Goal: Task Accomplishment & Management: Use online tool/utility

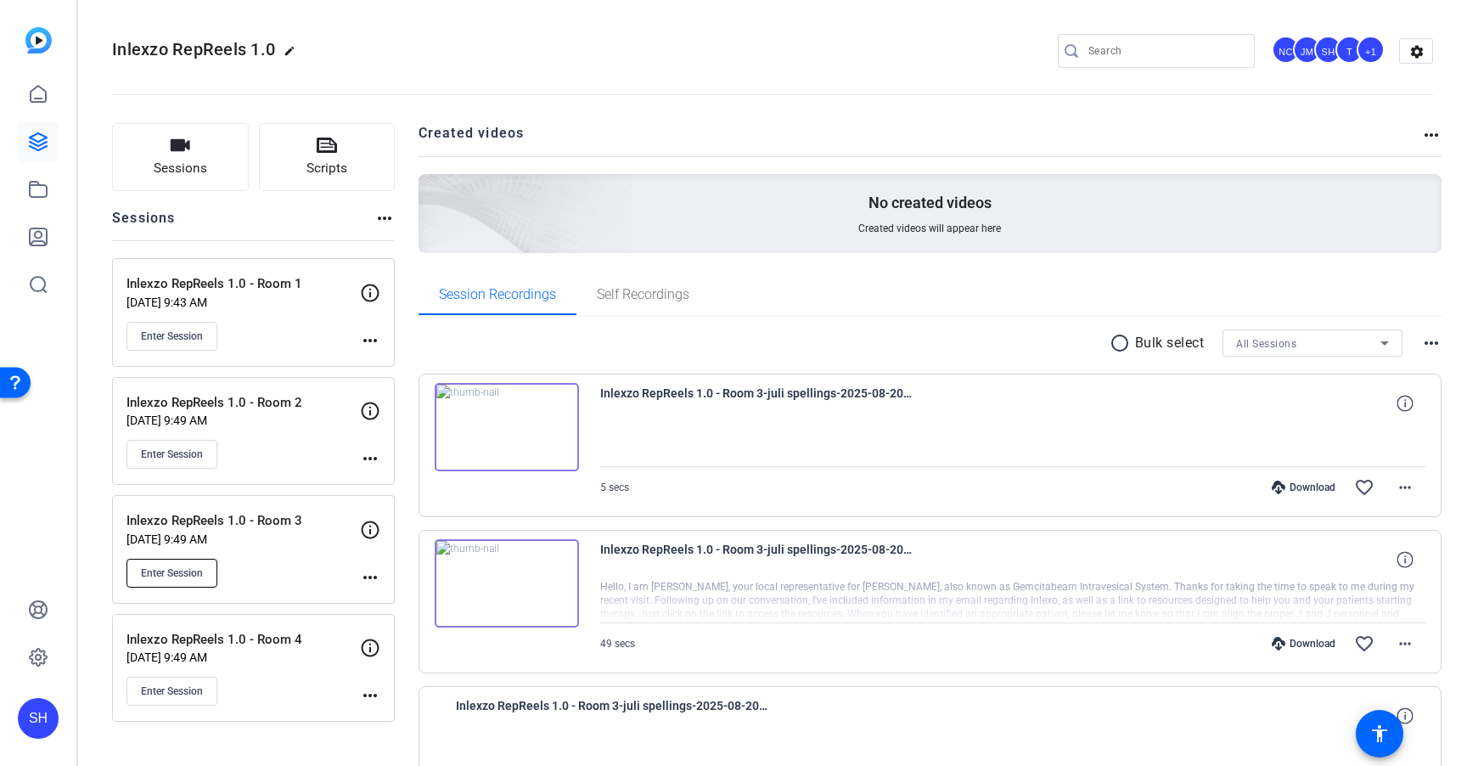
click at [171, 575] on span "Enter Session" at bounding box center [172, 573] width 62 height 14
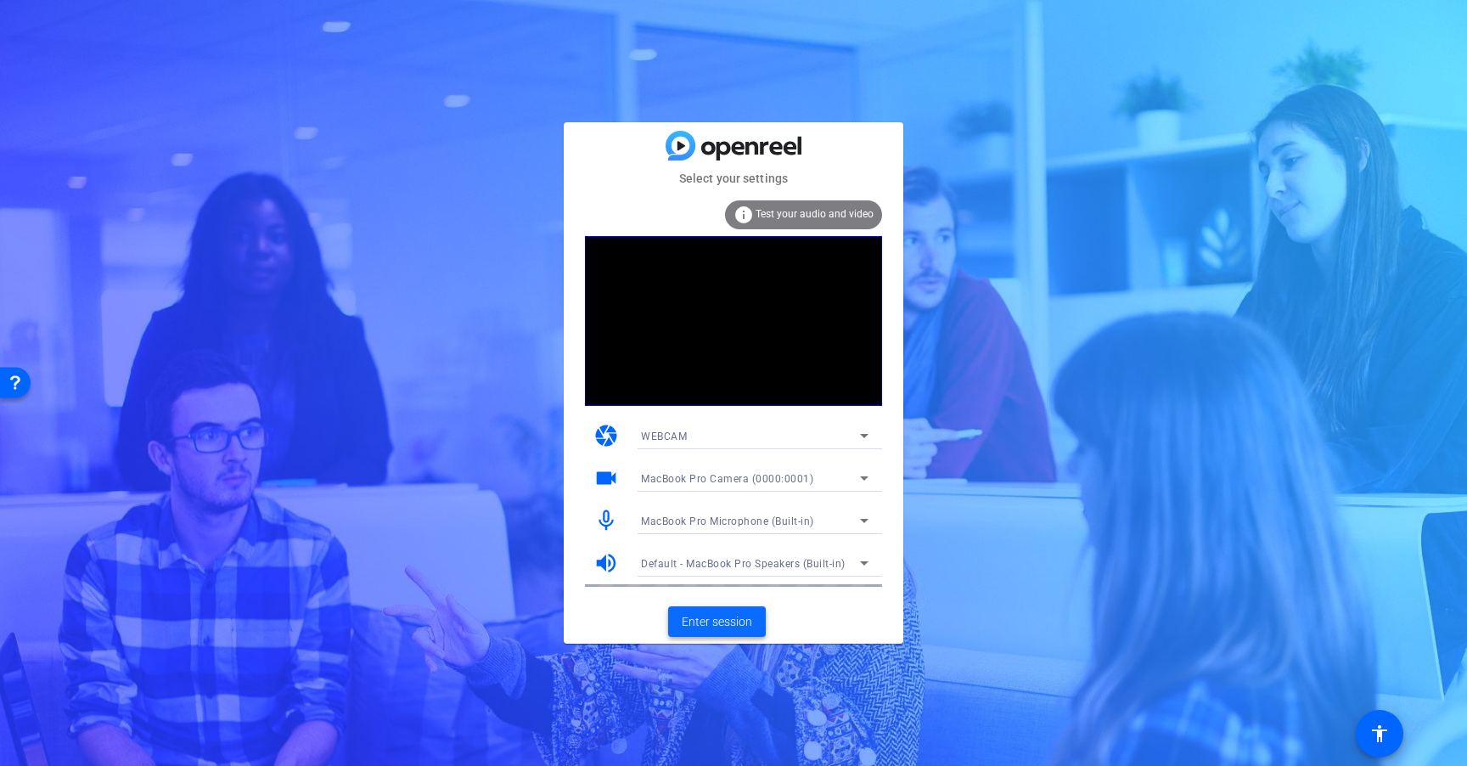
click at [732, 622] on span "Enter session" at bounding box center [717, 622] width 70 height 18
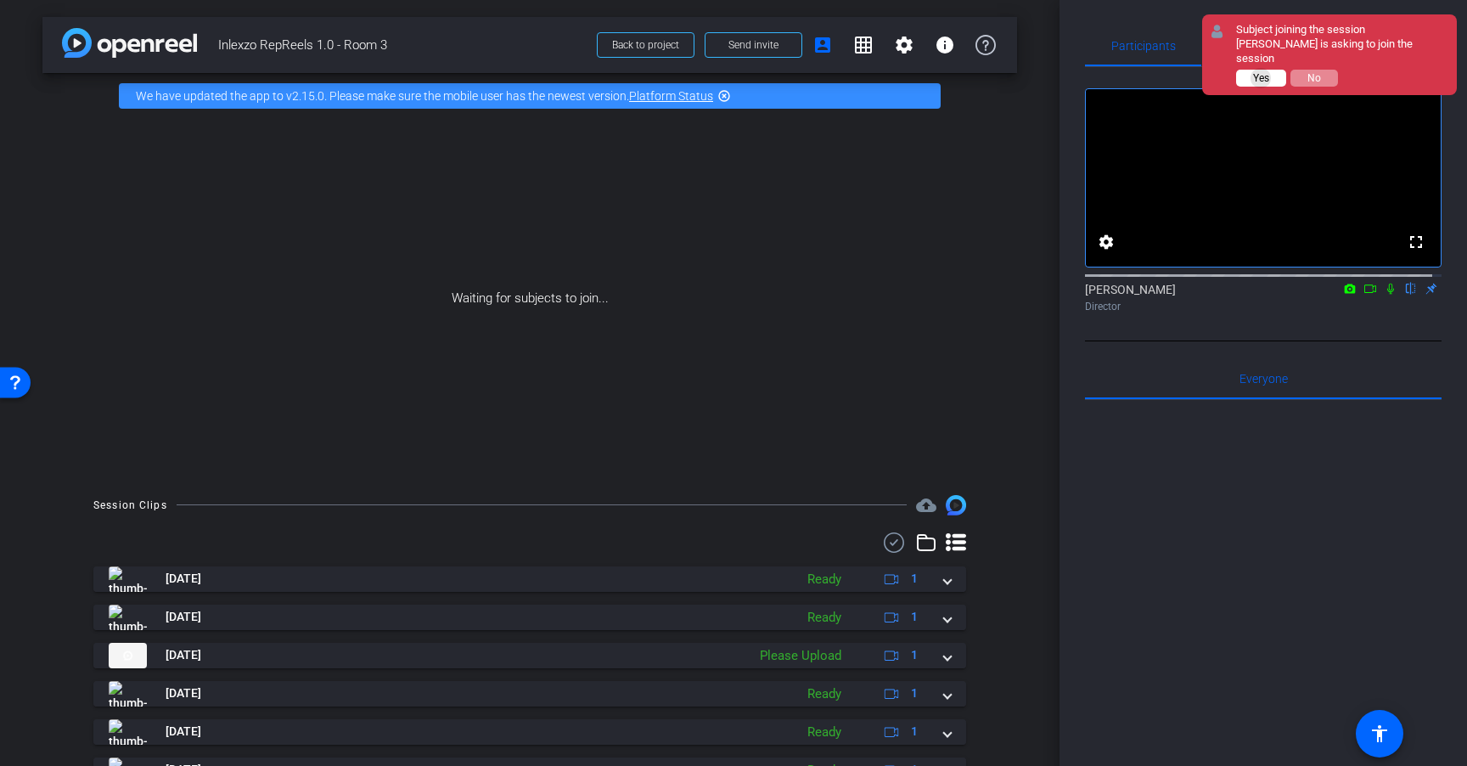
click at [1261, 72] on span "Yes" at bounding box center [1261, 78] width 16 height 12
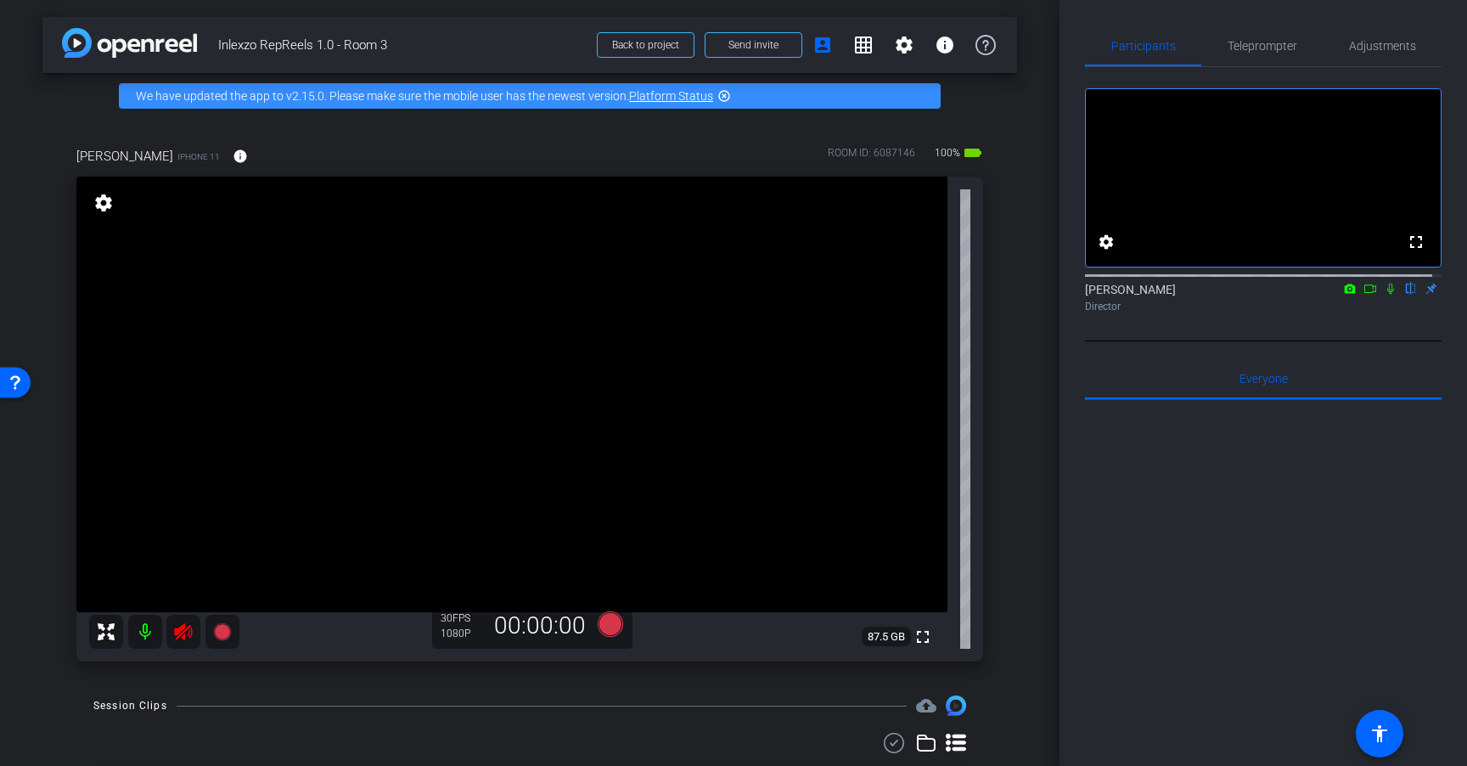
click at [188, 634] on icon at bounding box center [183, 631] width 18 height 17
click at [1279, 48] on span "Teleprompter" at bounding box center [1262, 46] width 70 height 12
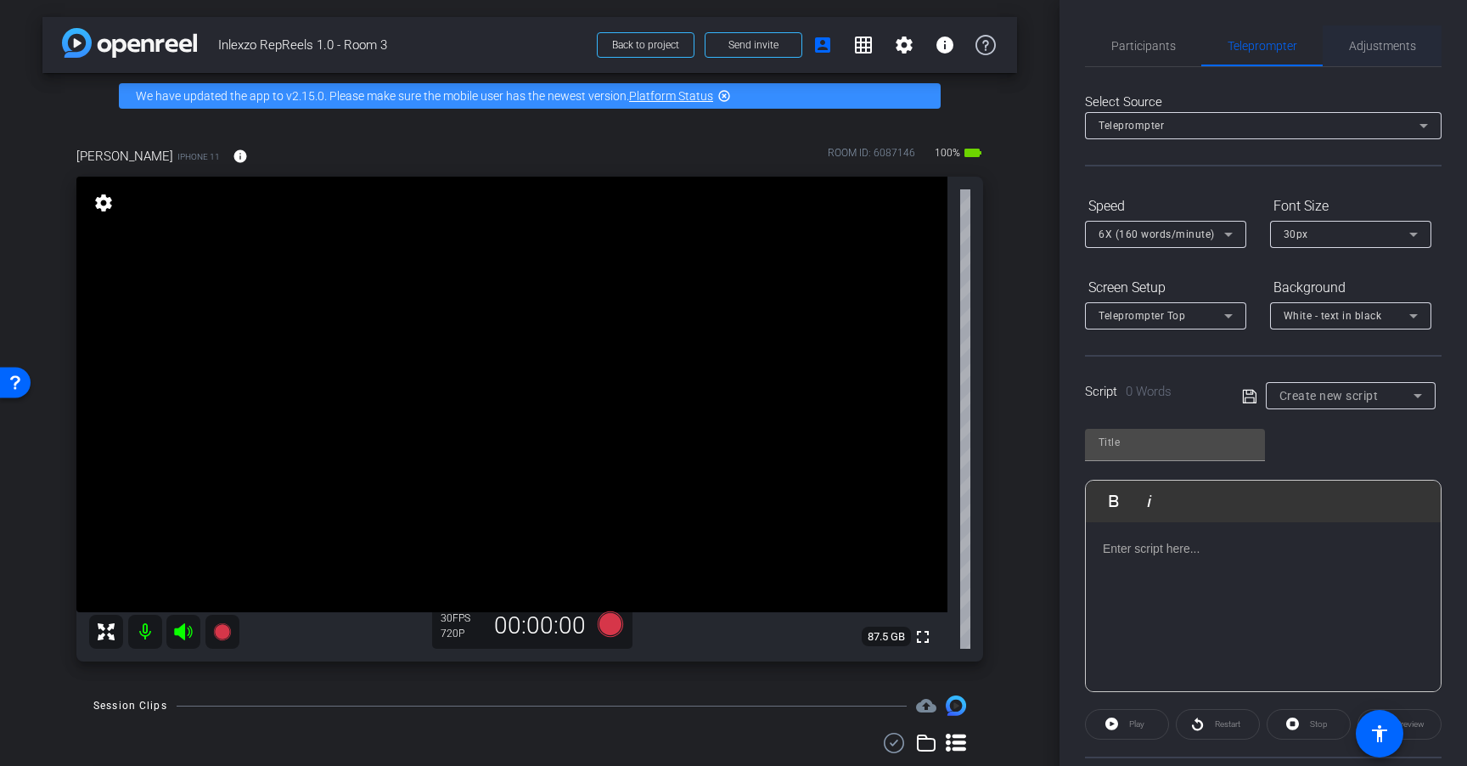
click at [1385, 50] on span "Adjustments" at bounding box center [1382, 46] width 67 height 12
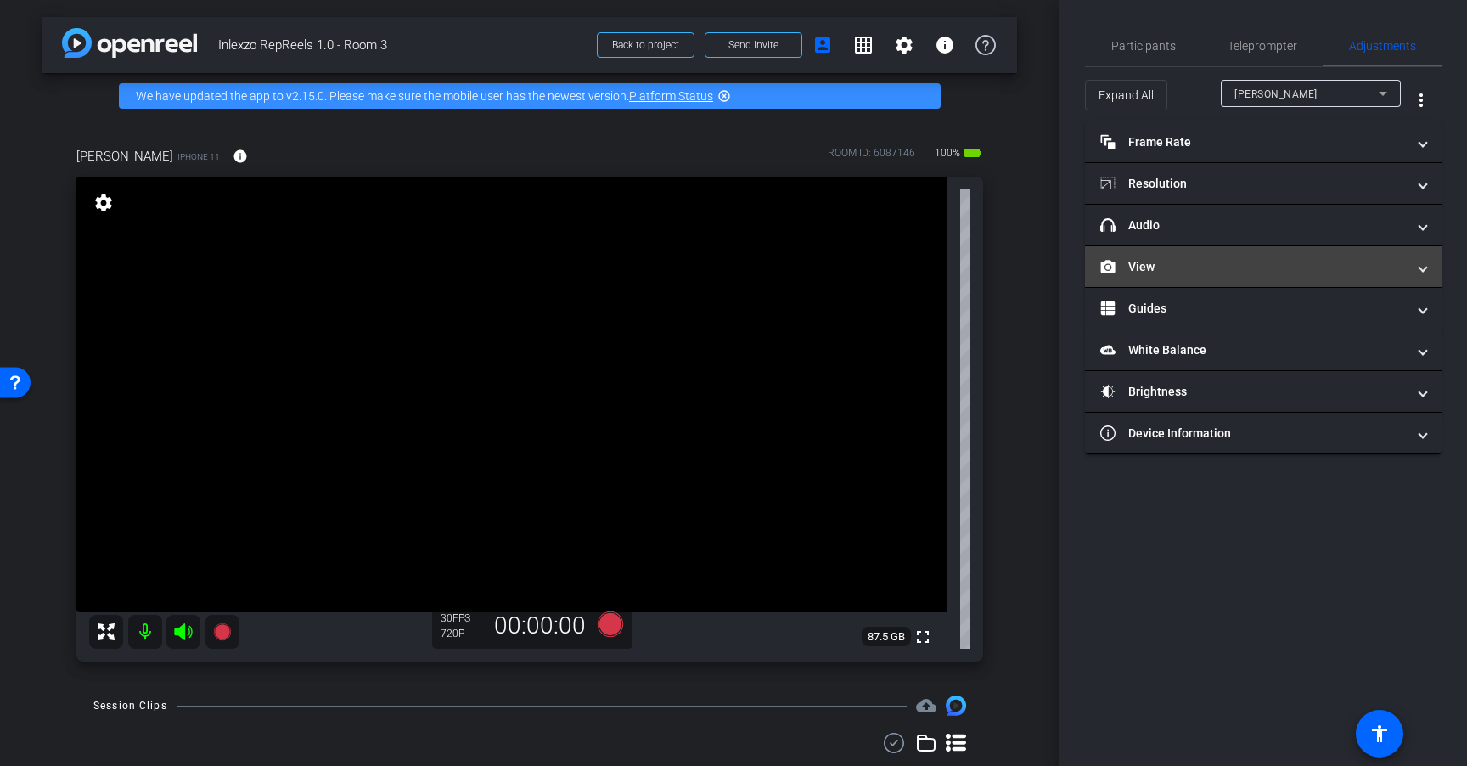
click at [1243, 263] on mat-panel-title "View" at bounding box center [1253, 267] width 306 height 18
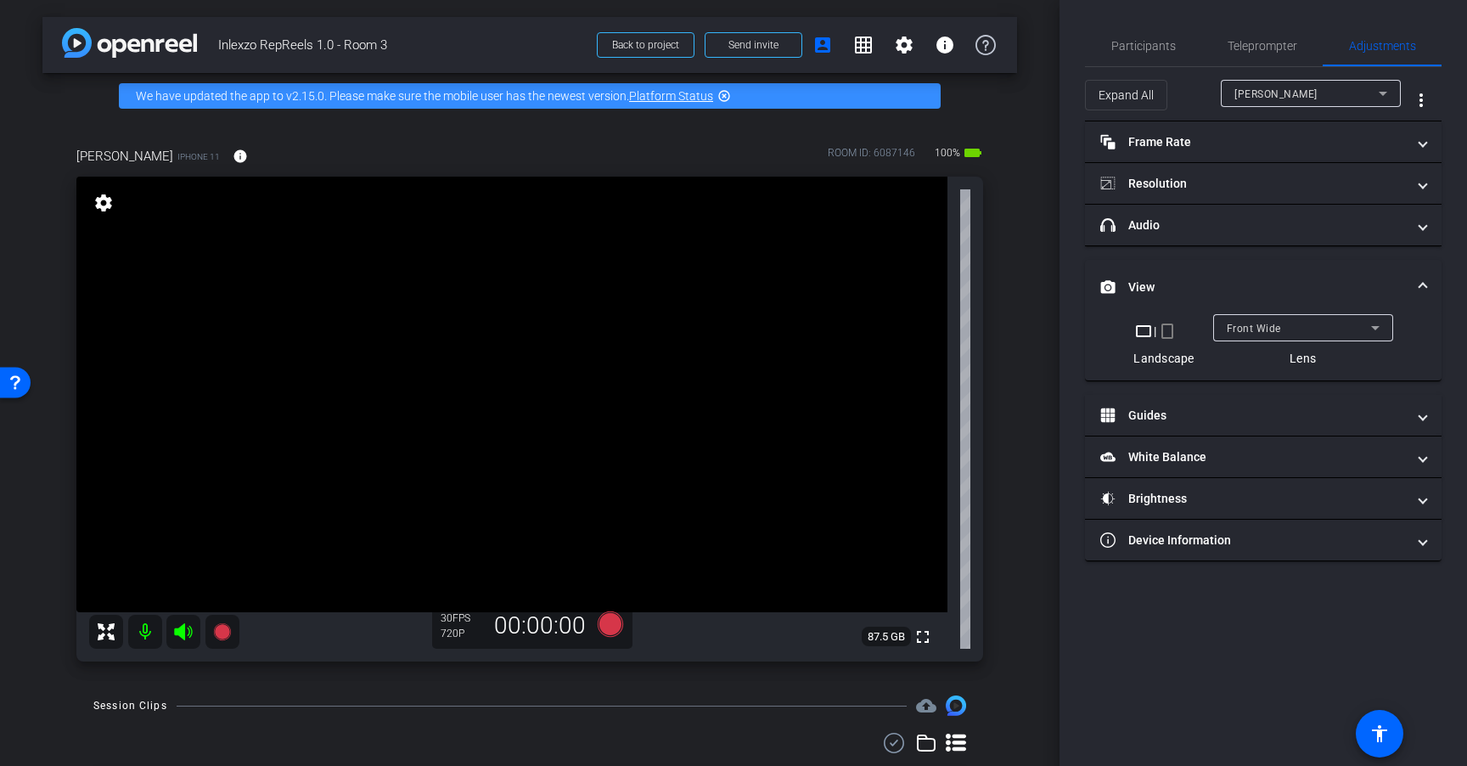
click at [1171, 330] on mat-icon "crop_portrait" at bounding box center [1167, 331] width 20 height 20
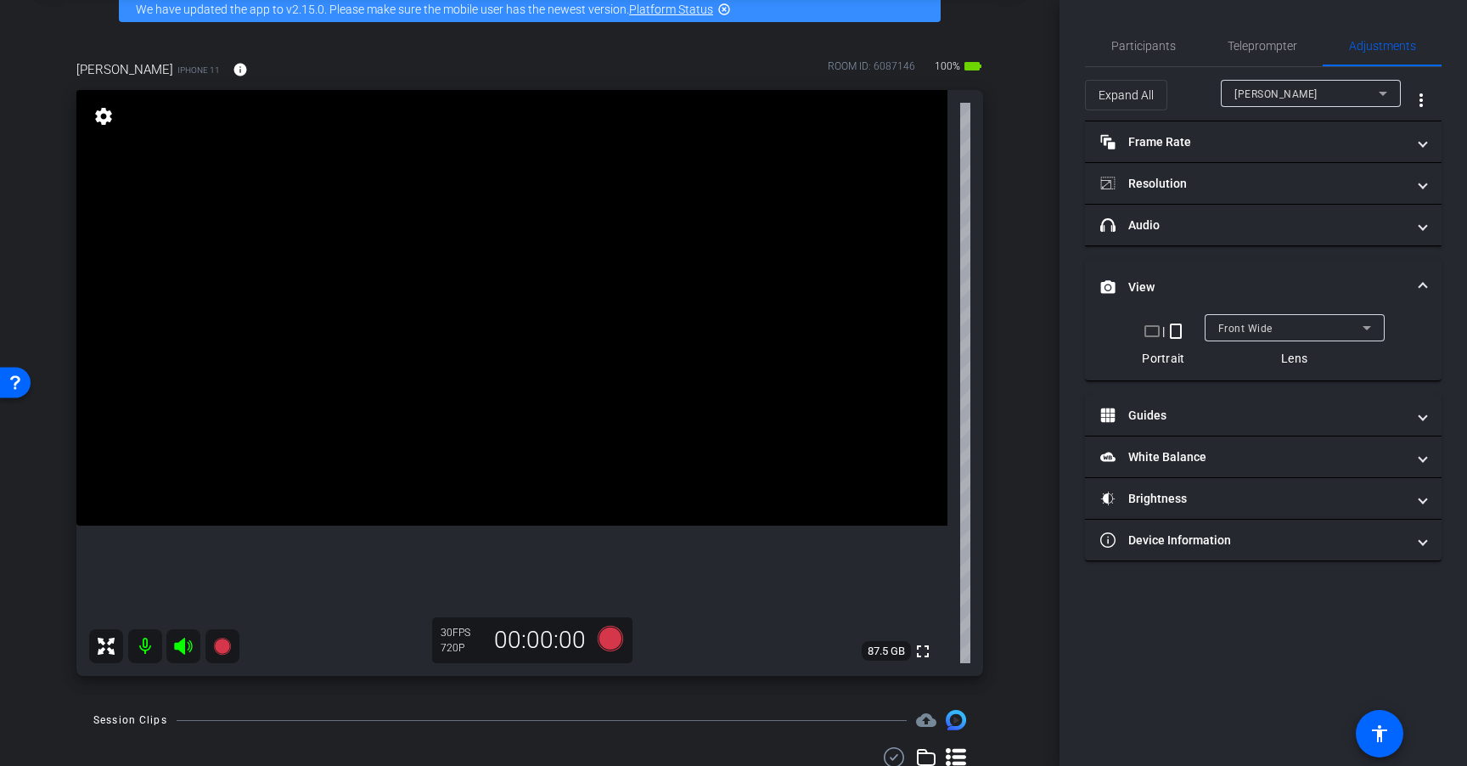
scroll to position [92, 0]
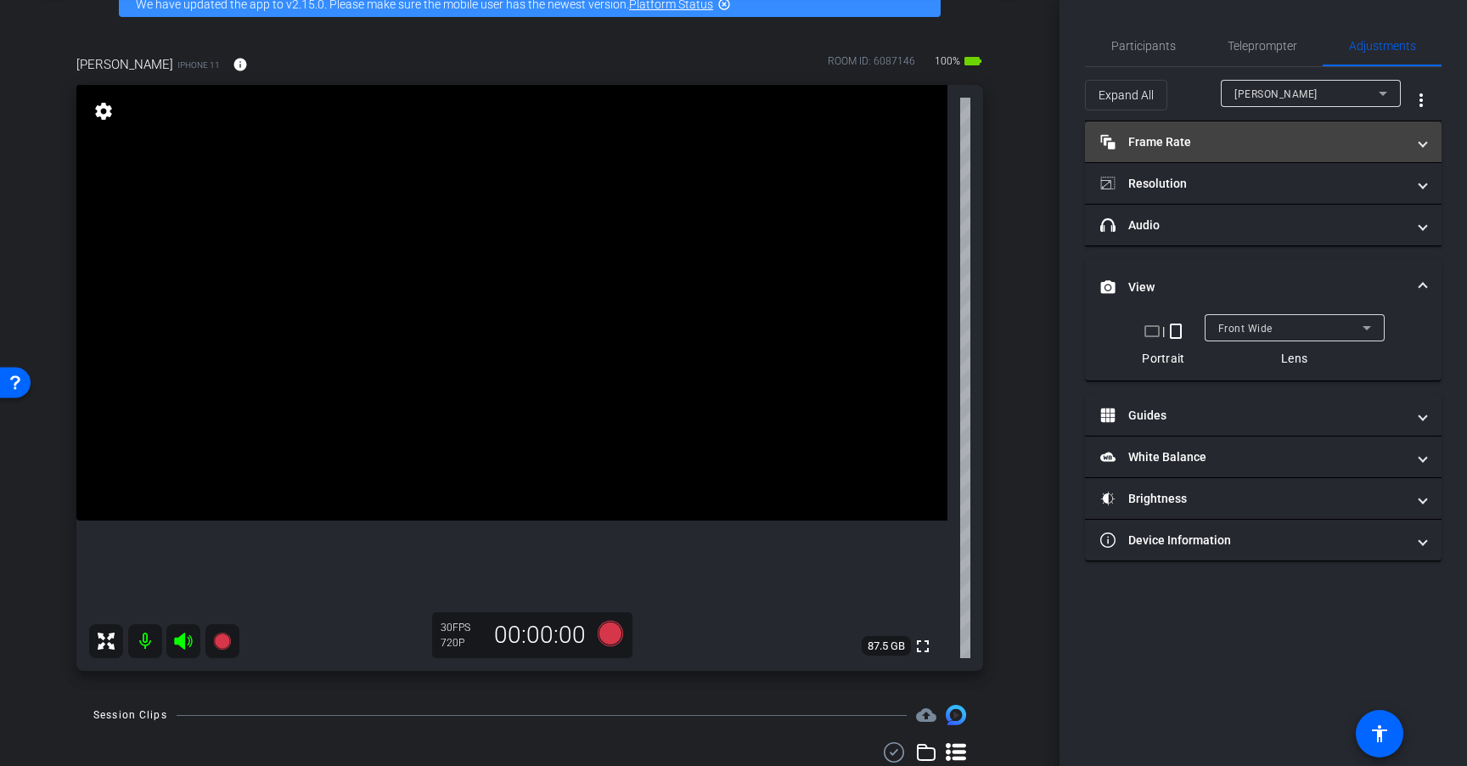
click at [1217, 139] on mat-panel-title "Frame Rate Frame Rate" at bounding box center [1253, 142] width 306 height 18
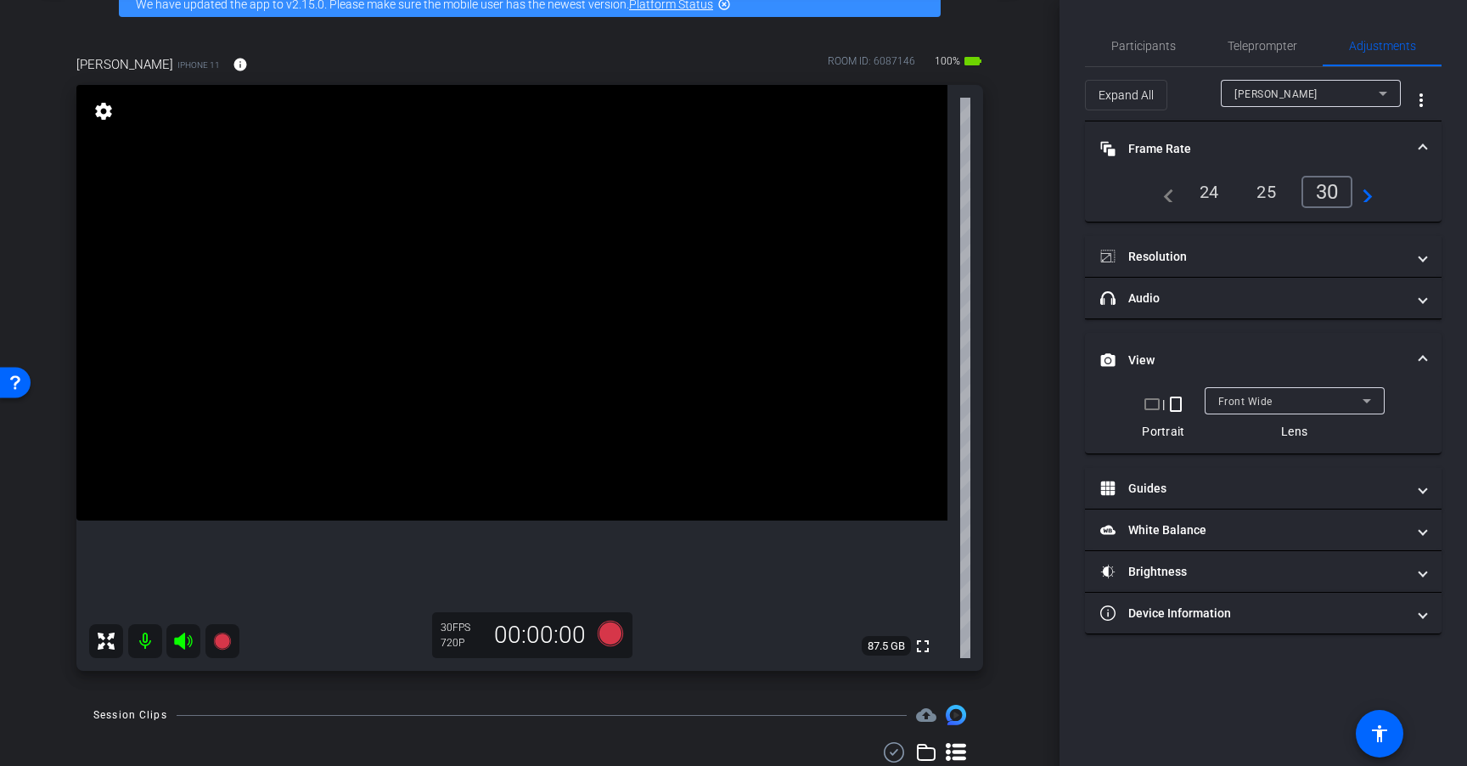
click at [1212, 196] on div "24" at bounding box center [1209, 191] width 45 height 29
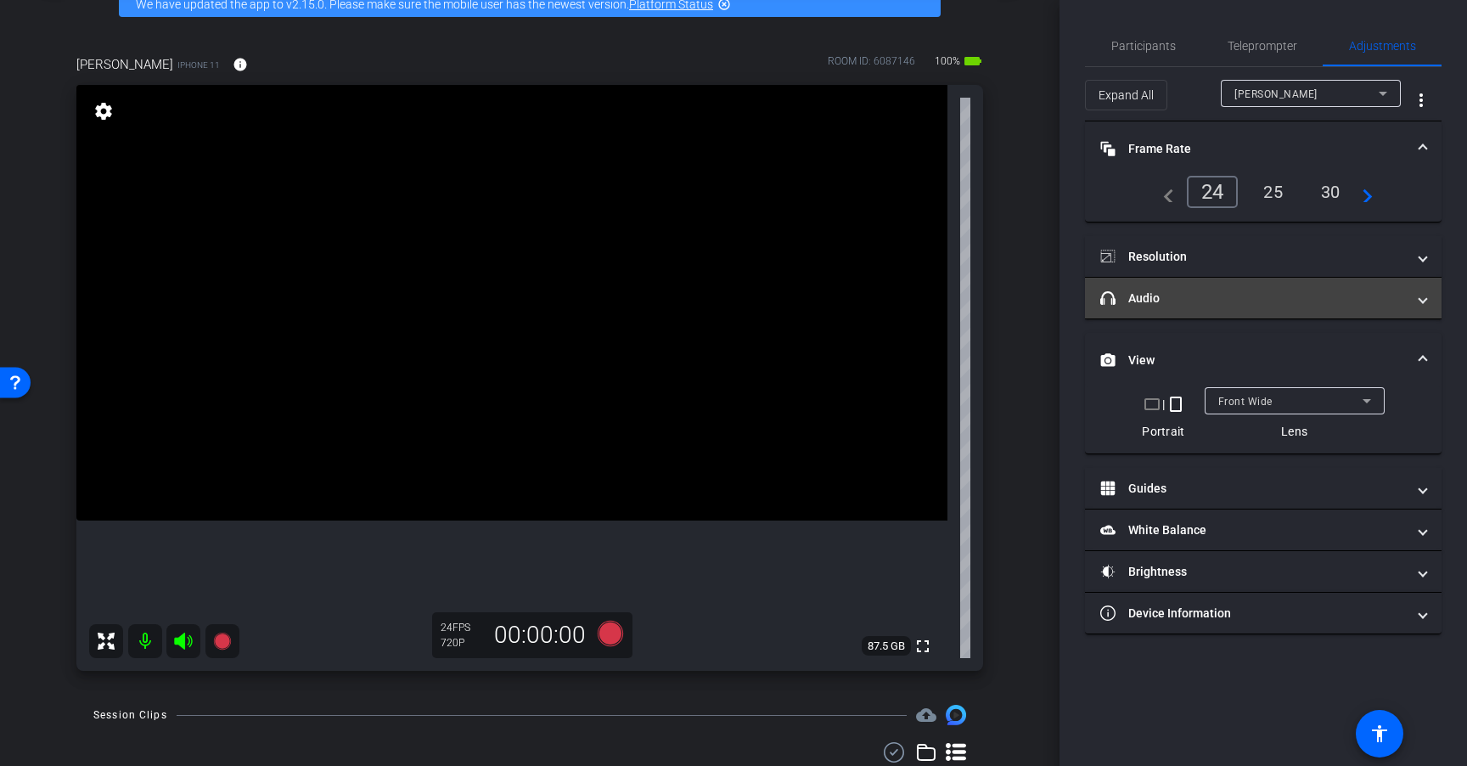
click at [1215, 301] on mat-panel-title "headphone icon Audio" at bounding box center [1253, 298] width 306 height 18
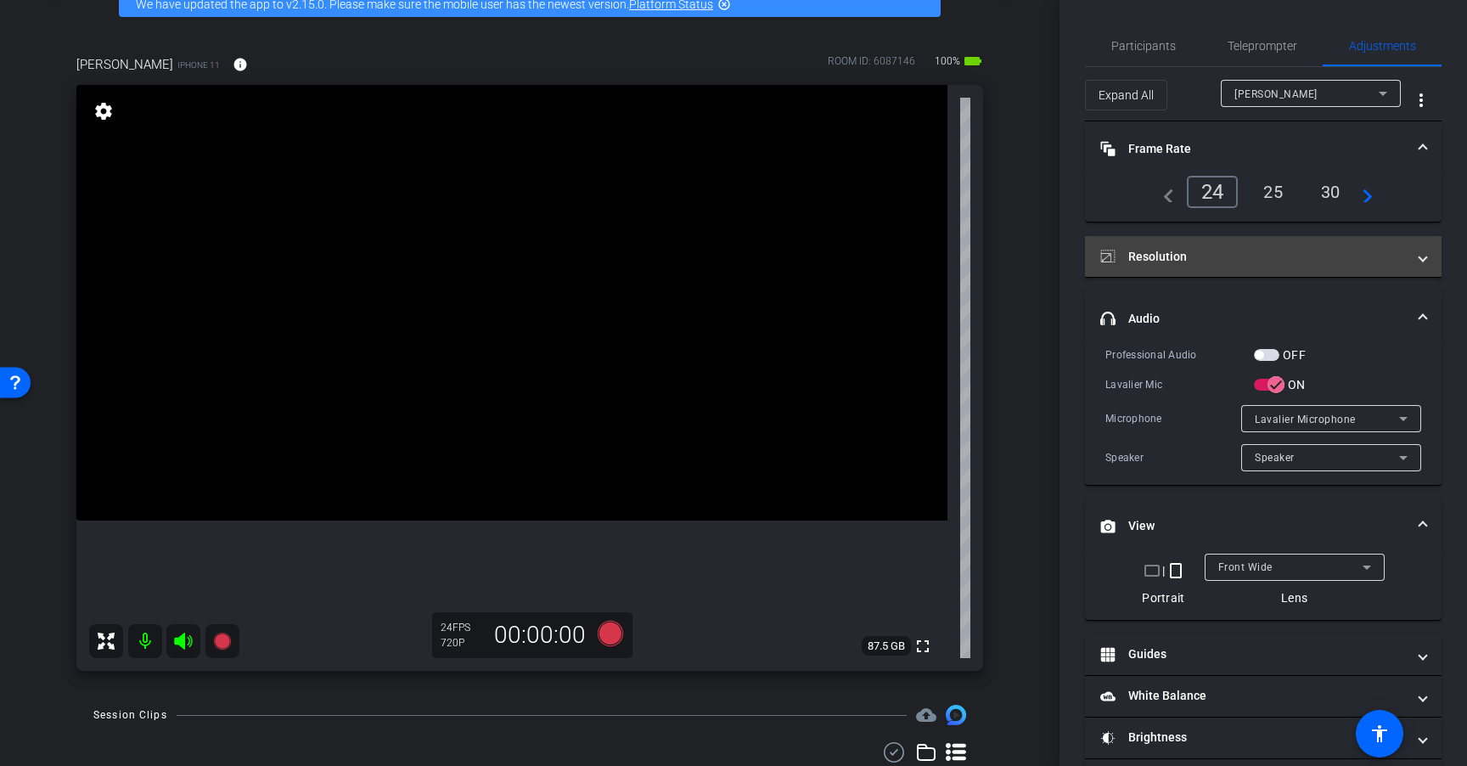
click at [1159, 267] on mat-expansion-panel-header "Resolution" at bounding box center [1263, 256] width 357 height 41
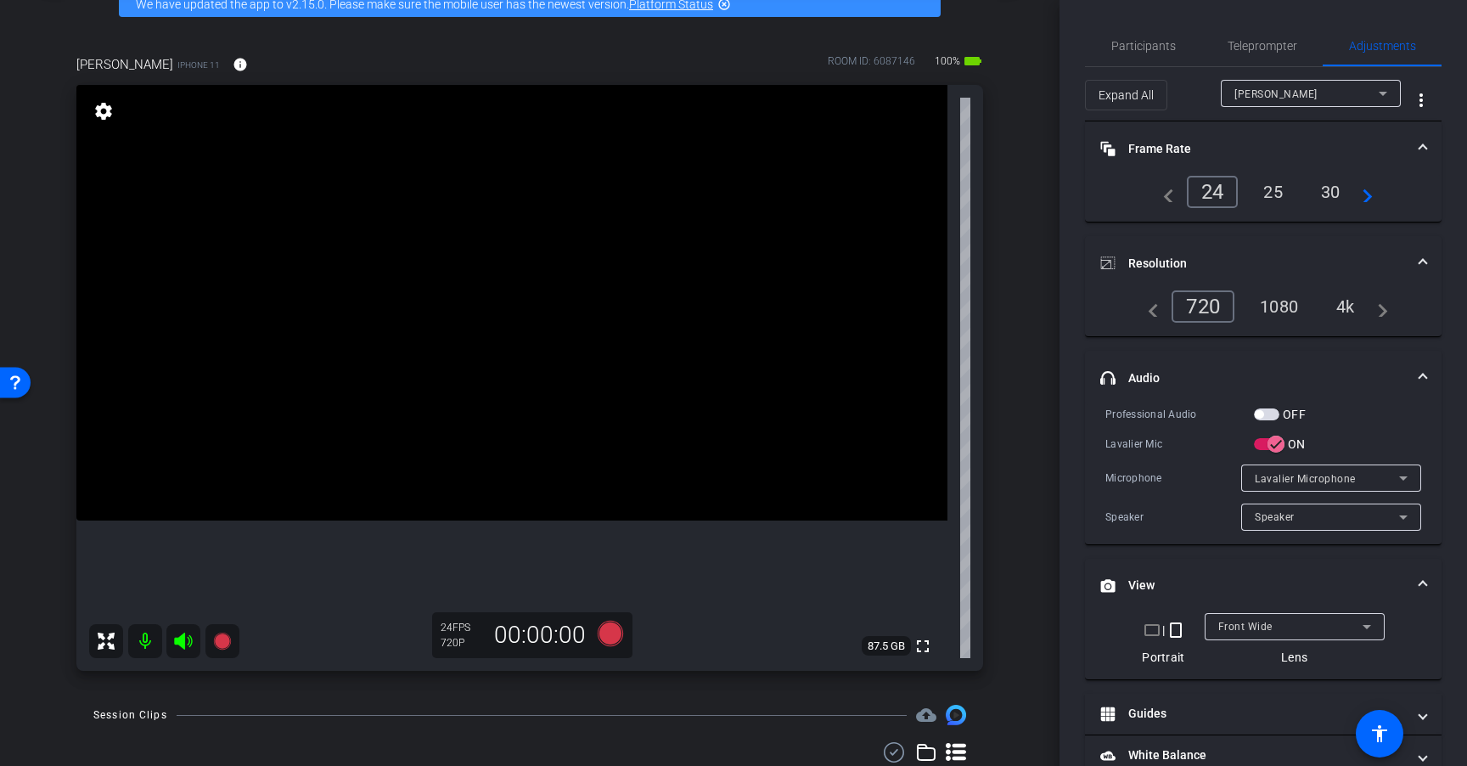
click at [1335, 305] on div "4k" at bounding box center [1345, 306] width 44 height 29
click at [1270, 41] on span "Teleprompter" at bounding box center [1262, 46] width 70 height 12
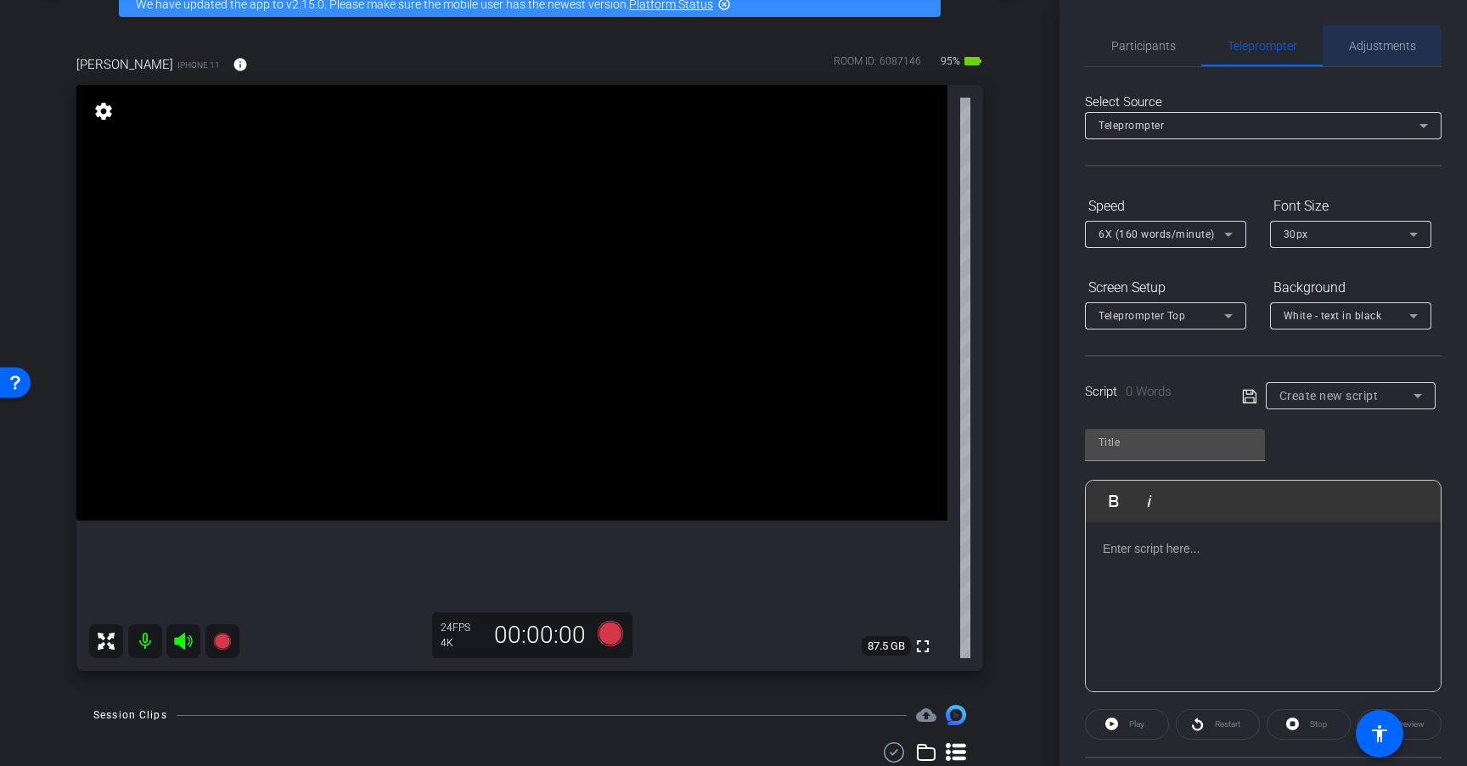
click at [1370, 52] on span "Adjustments" at bounding box center [1382, 46] width 67 height 12
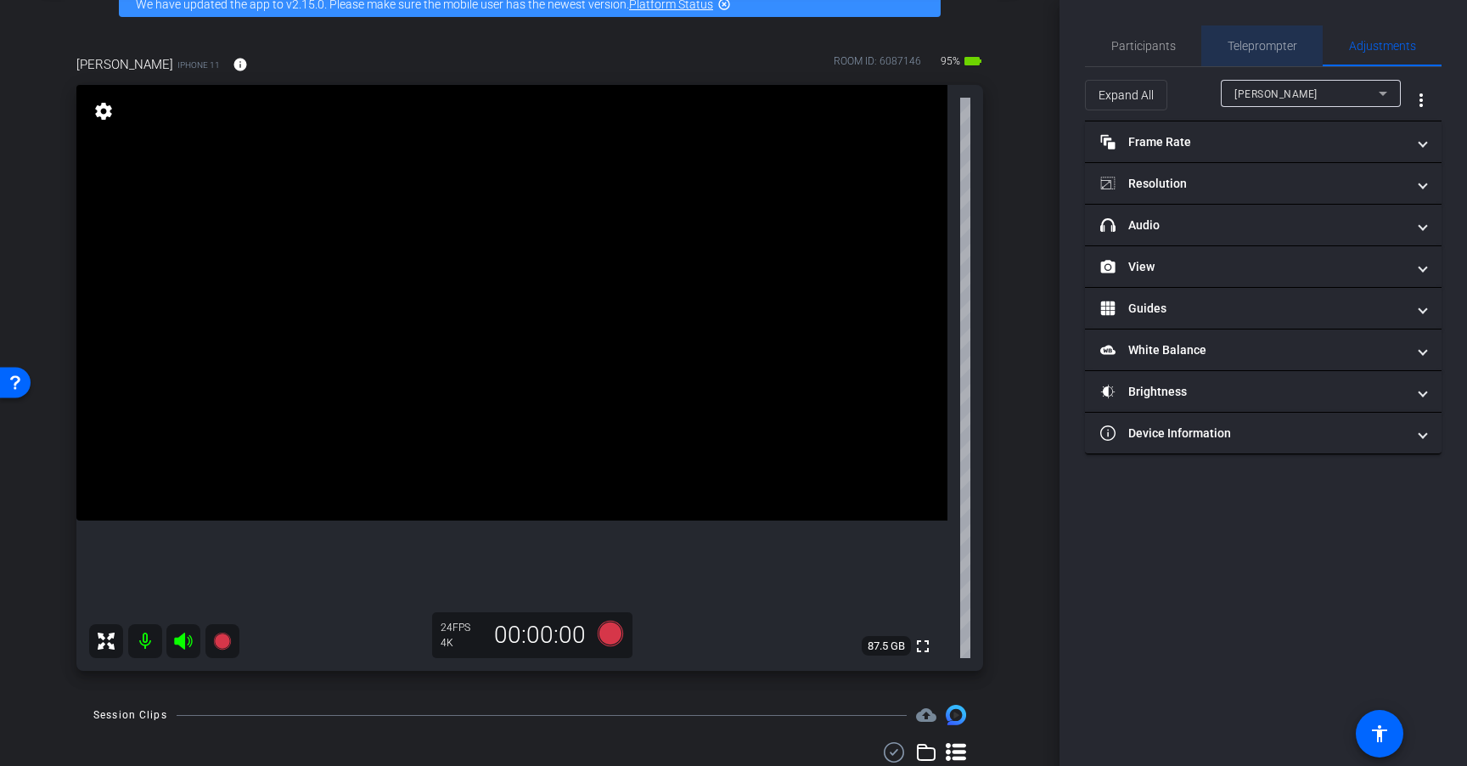
click at [1267, 57] on span "Teleprompter" at bounding box center [1262, 45] width 70 height 41
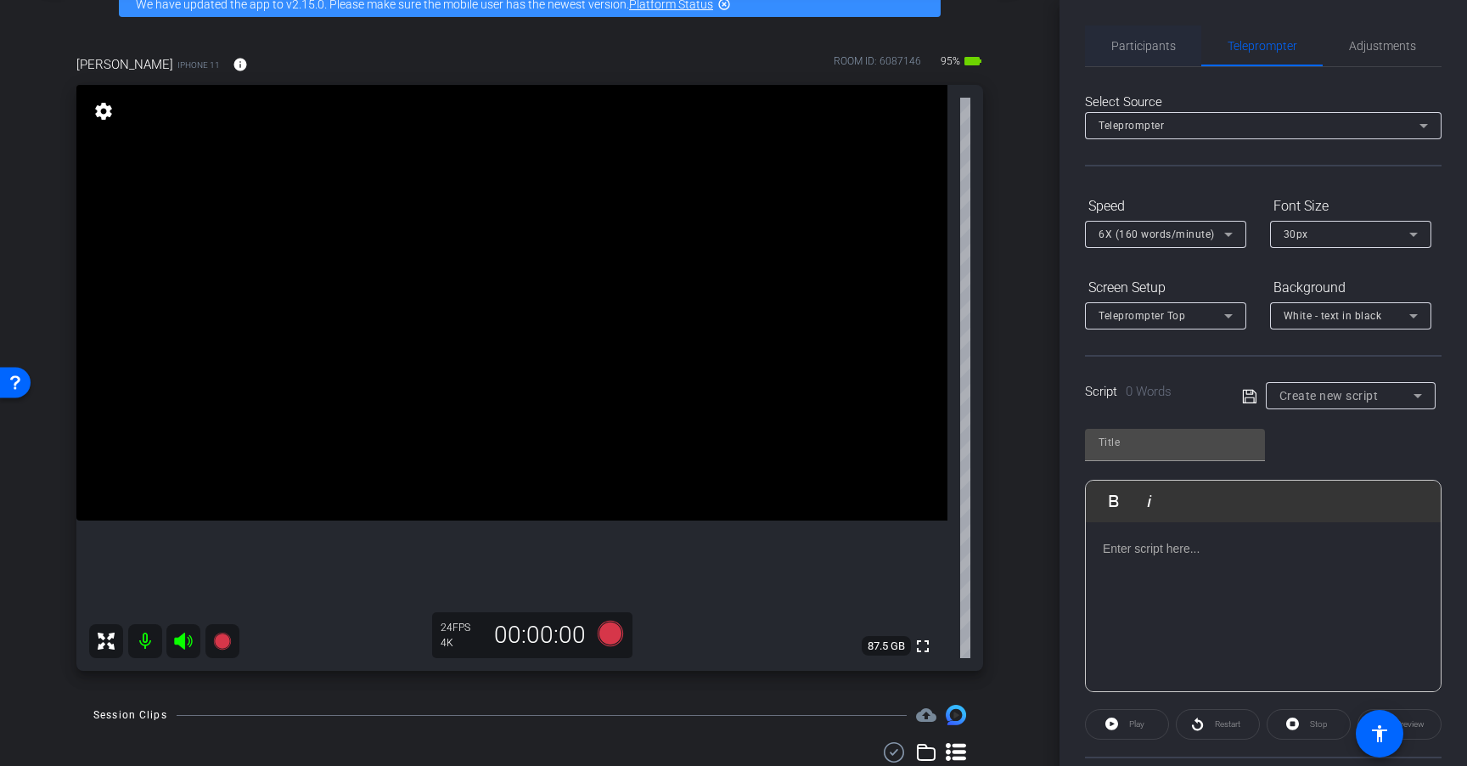
click at [1145, 46] on span "Participants" at bounding box center [1143, 46] width 65 height 12
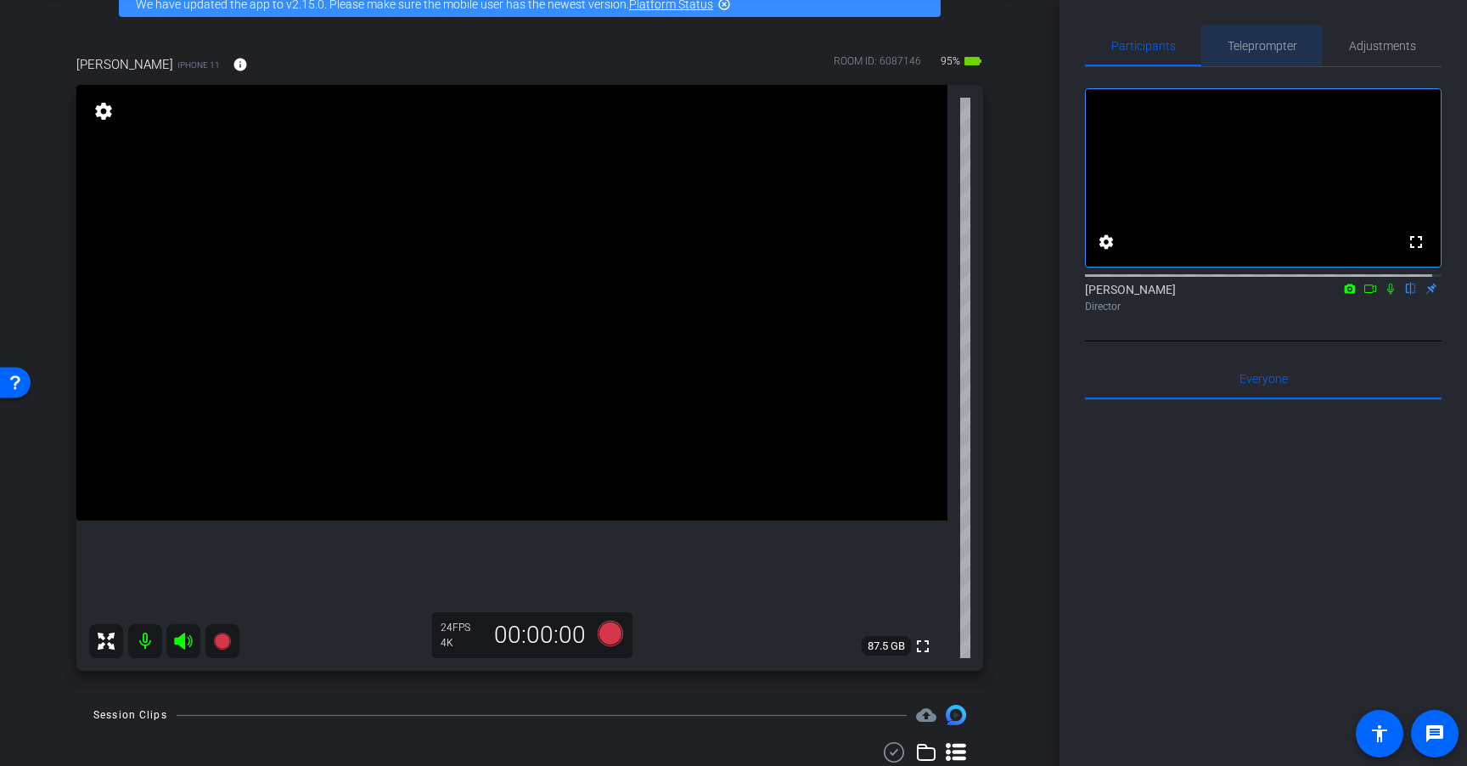
click at [1255, 40] on span "Teleprompter" at bounding box center [1262, 46] width 70 height 12
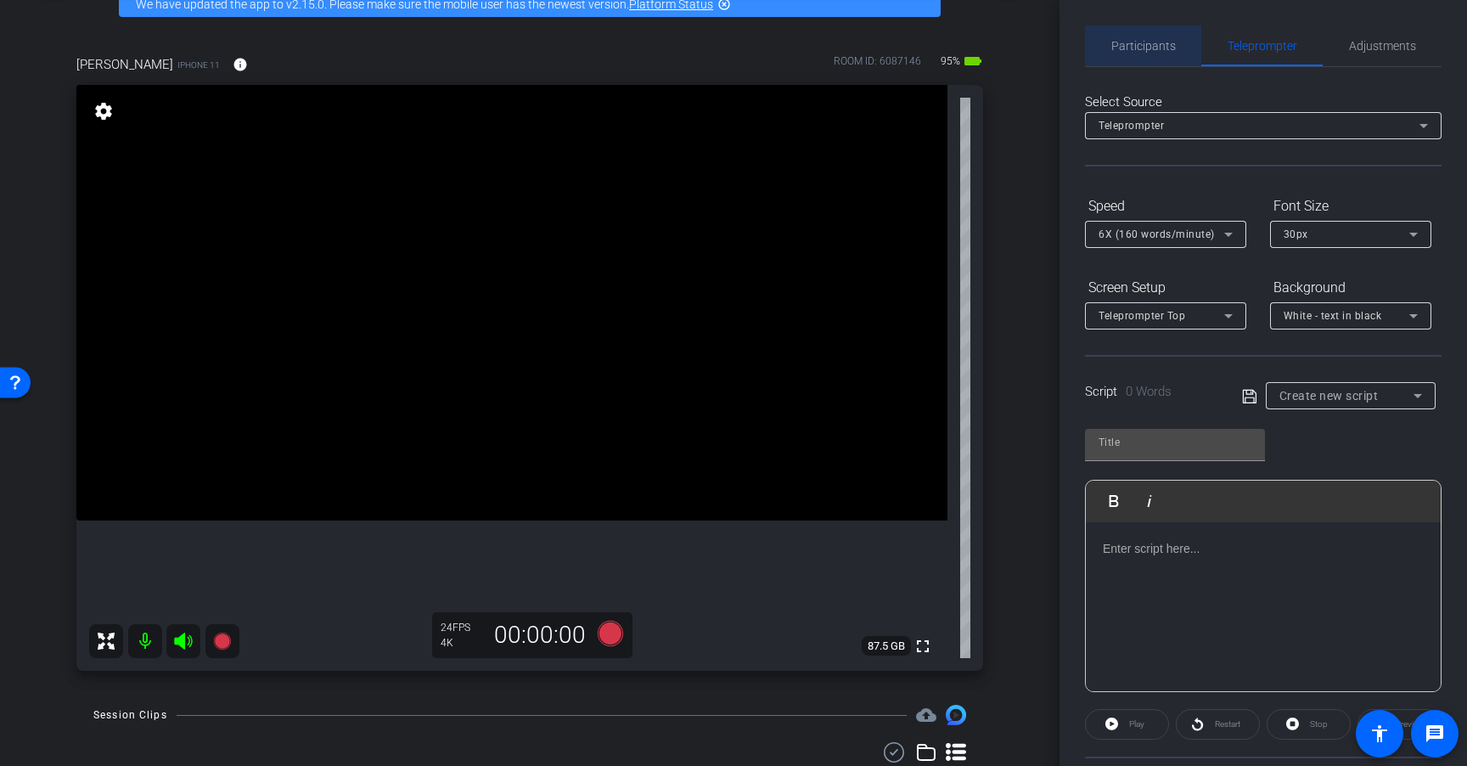
click at [1172, 48] on div "Participants" at bounding box center [1143, 45] width 116 height 41
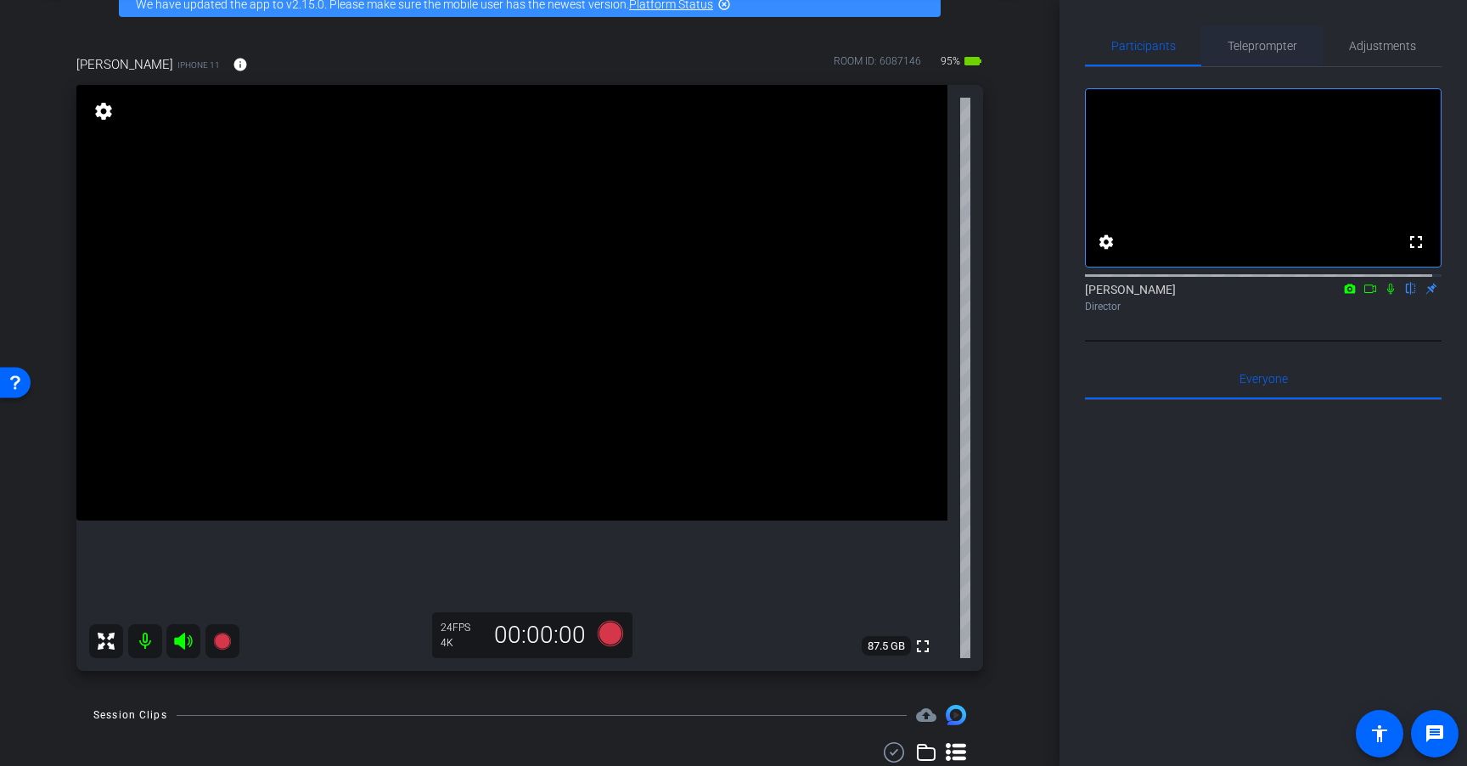
click at [1263, 50] on span "Teleprompter" at bounding box center [1262, 46] width 70 height 12
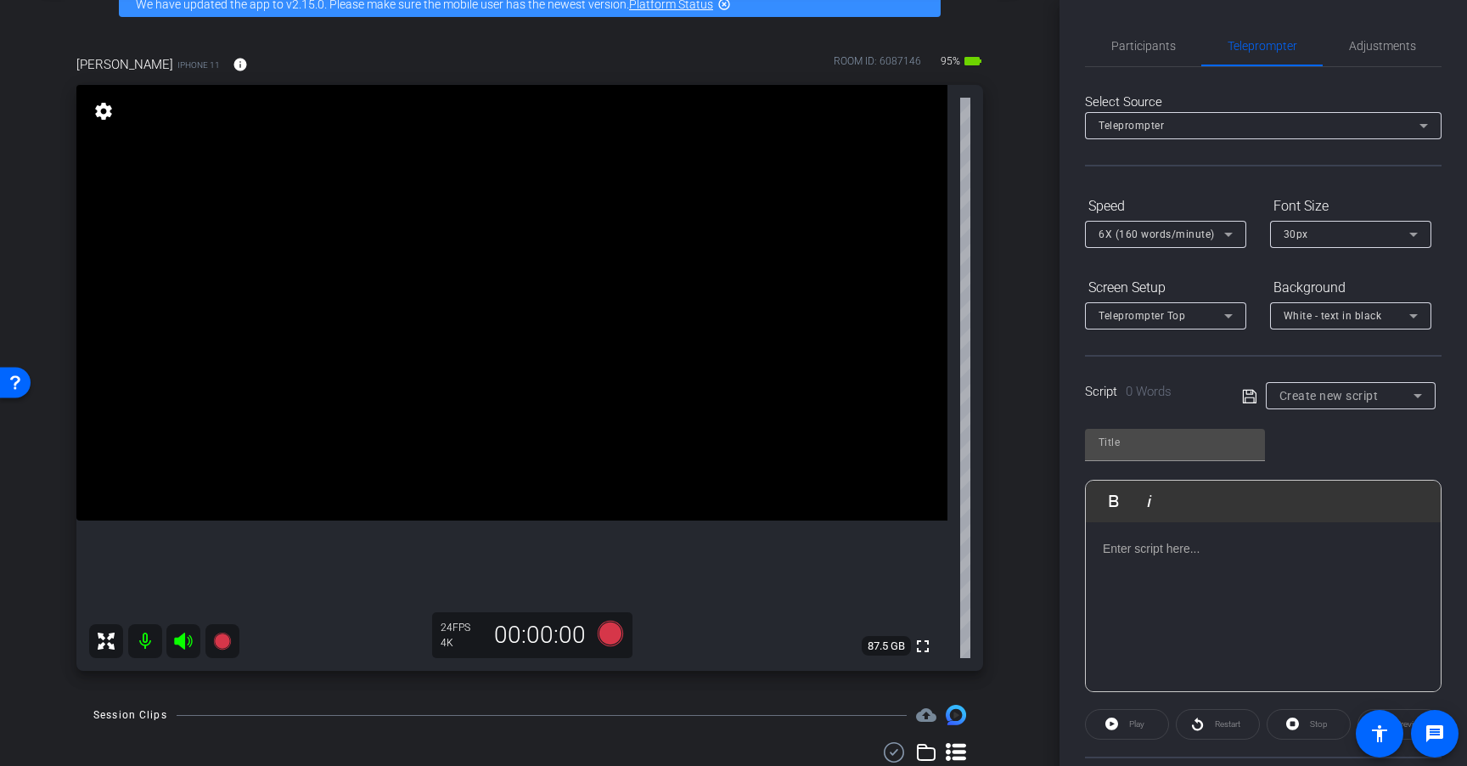
click at [1326, 391] on span "Create new script" at bounding box center [1328, 396] width 99 height 14
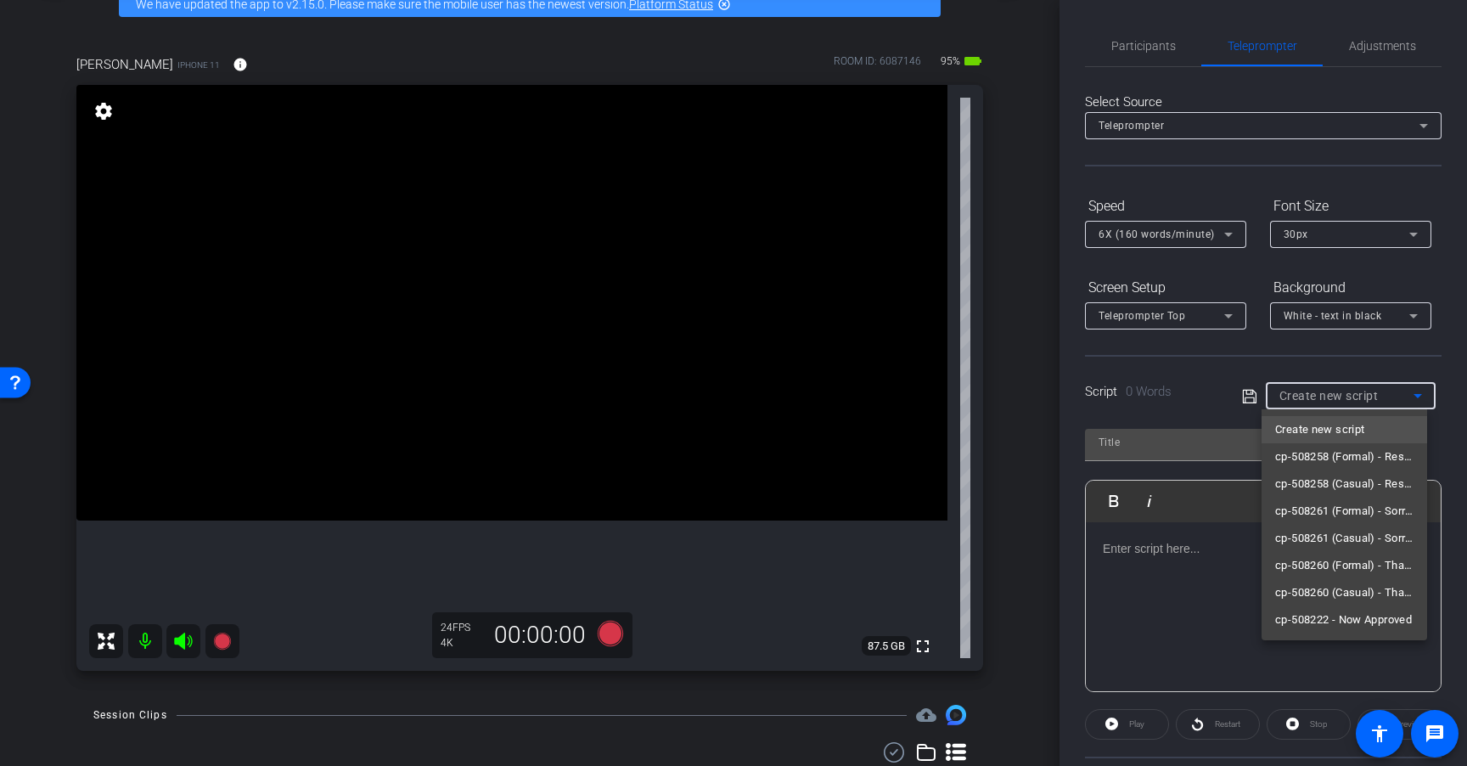
click at [1317, 363] on div at bounding box center [733, 383] width 1467 height 766
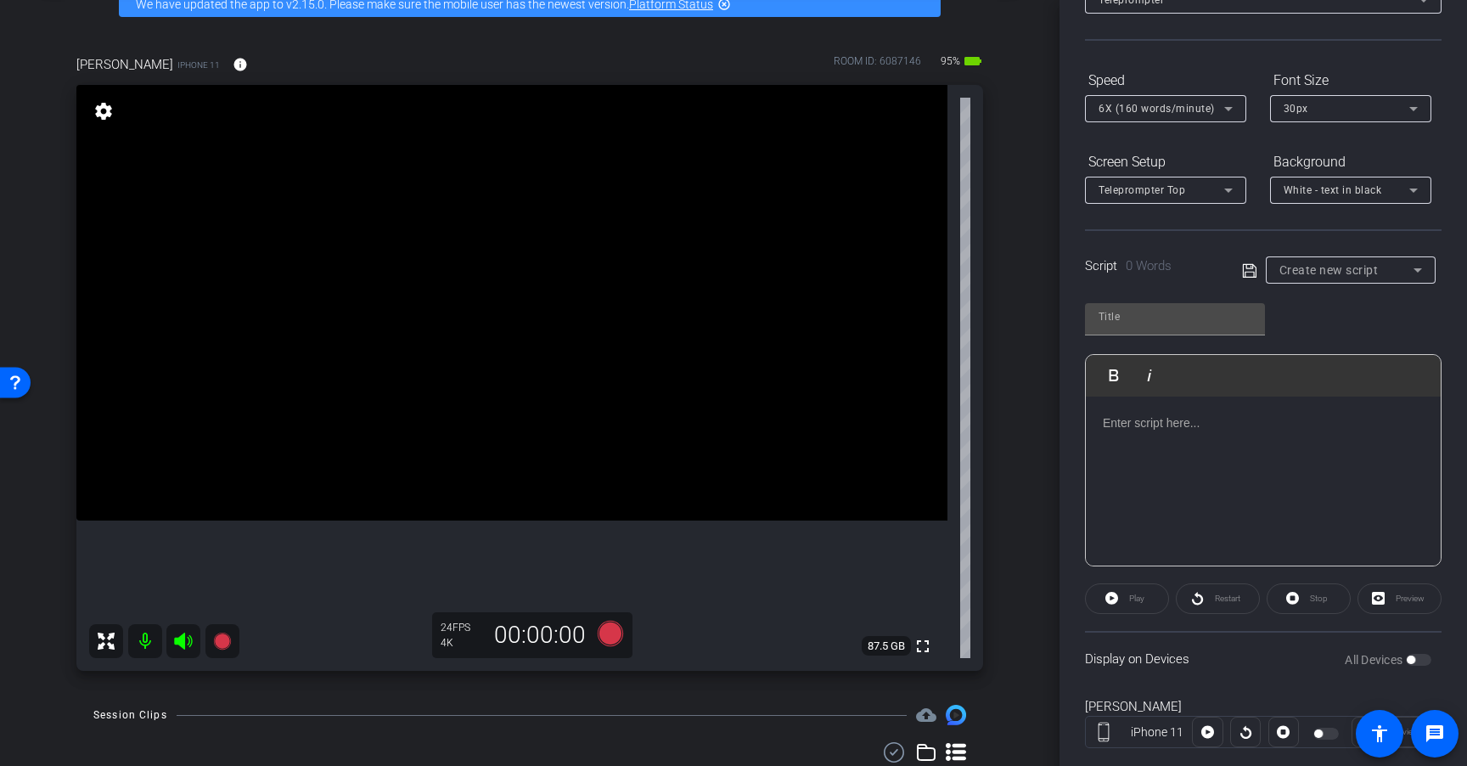
scroll to position [162, 0]
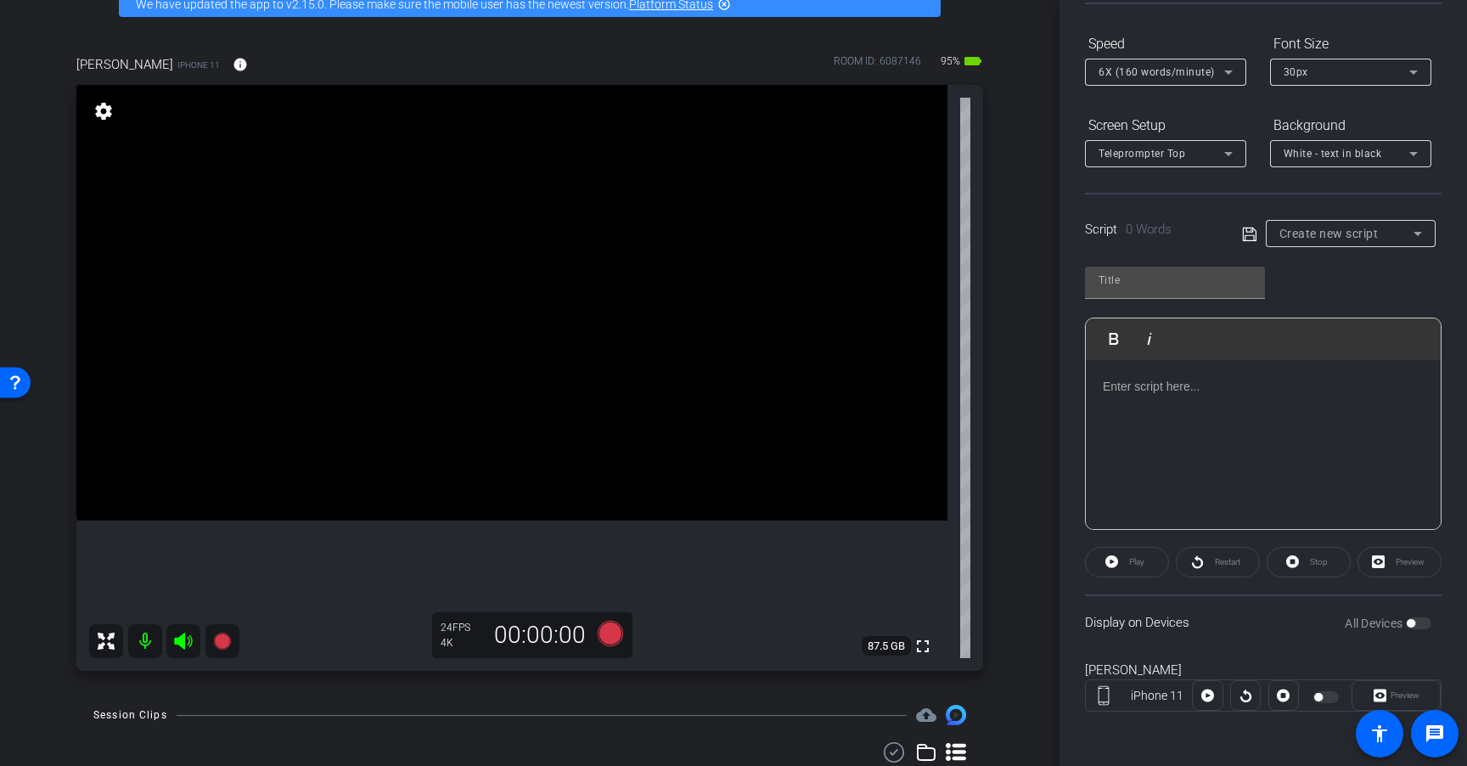
click at [1333, 234] on span "Create new script" at bounding box center [1328, 234] width 99 height 14
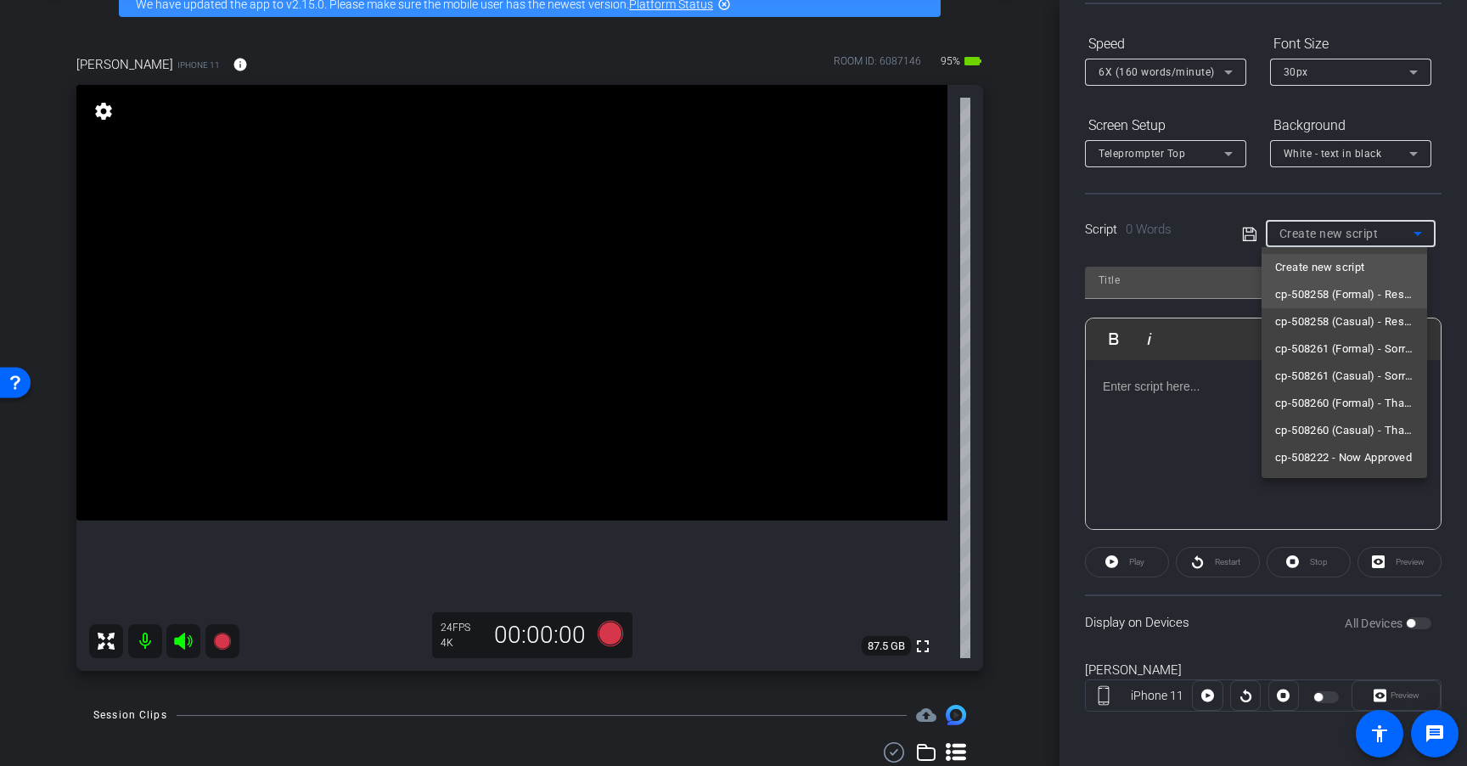
click at [1310, 297] on span "cp-508258 (Formal) - Resources to Share" at bounding box center [1344, 294] width 138 height 20
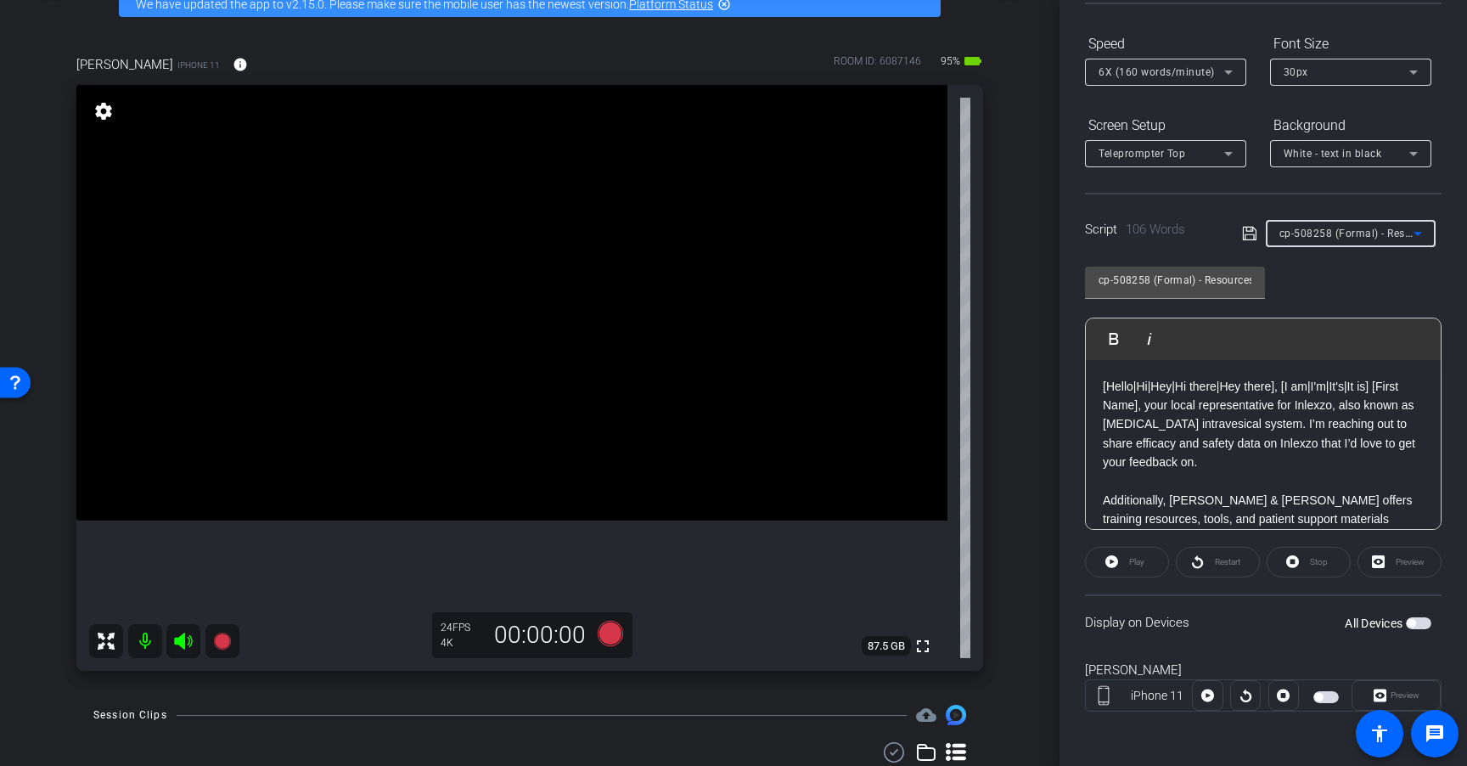
click at [1412, 621] on span "button" at bounding box center [1418, 623] width 25 height 12
click at [1418, 626] on span "button" at bounding box center [1422, 623] width 8 height 8
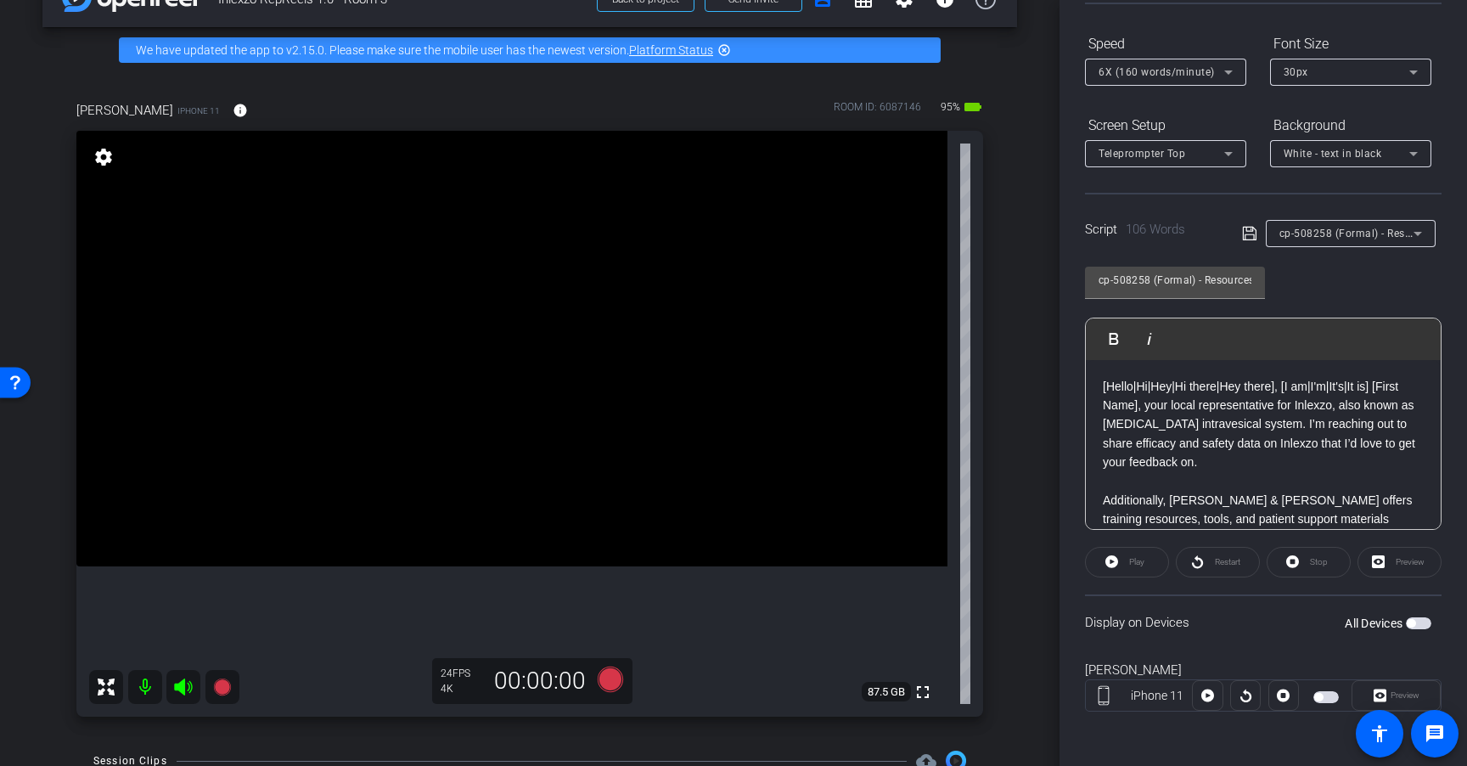
scroll to position [158, 0]
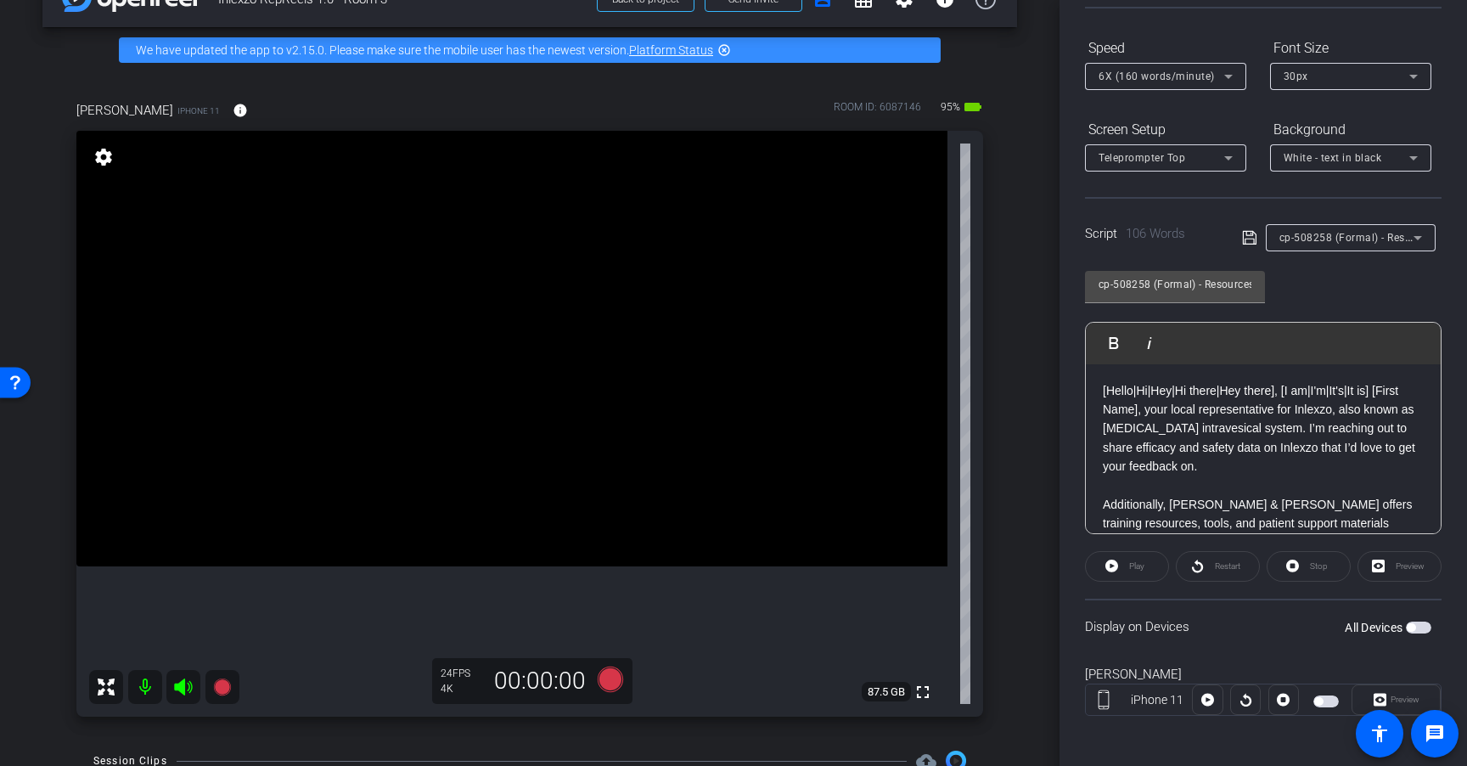
click at [1407, 625] on span "button" at bounding box center [1418, 627] width 25 height 12
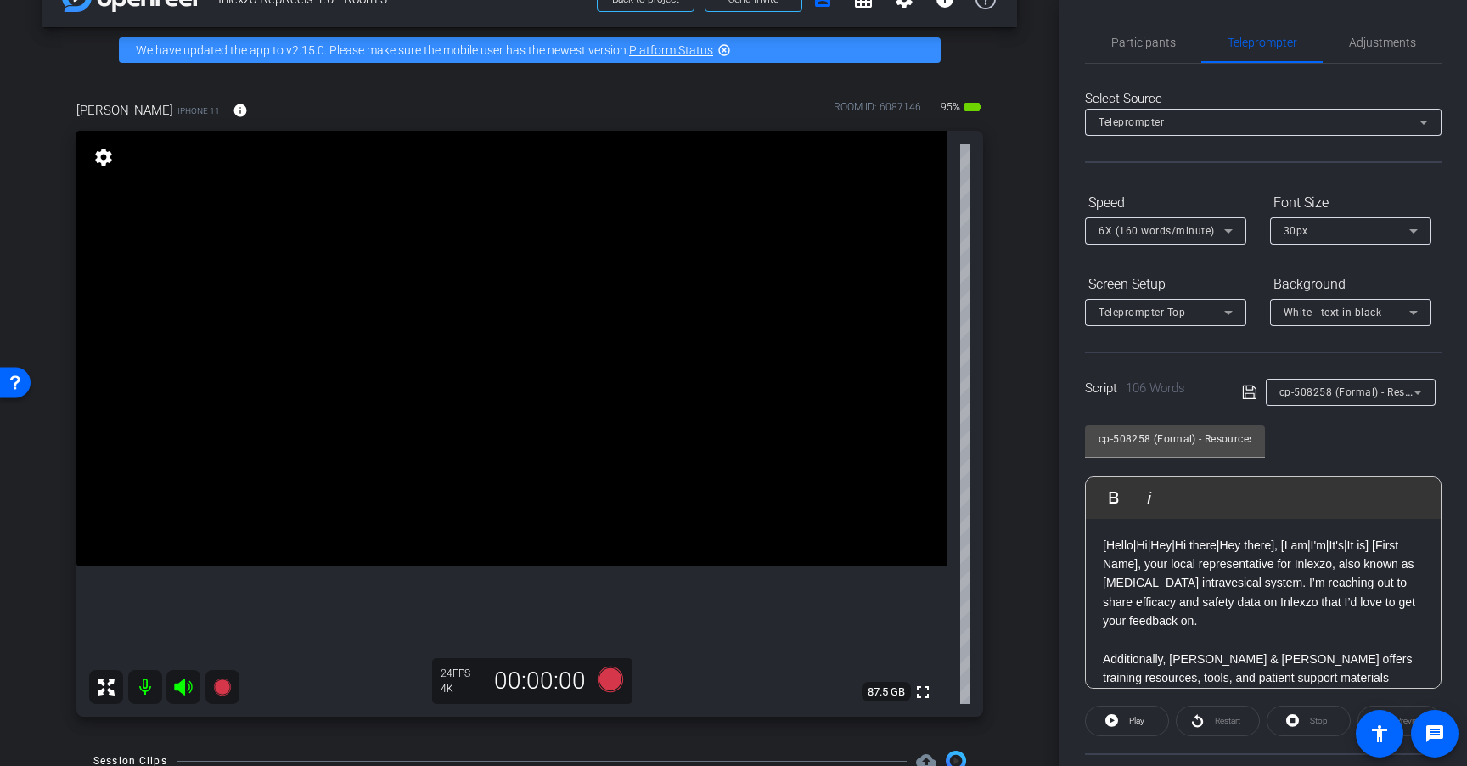
scroll to position [0, 0]
click at [1373, 42] on span "Adjustments" at bounding box center [1382, 46] width 67 height 12
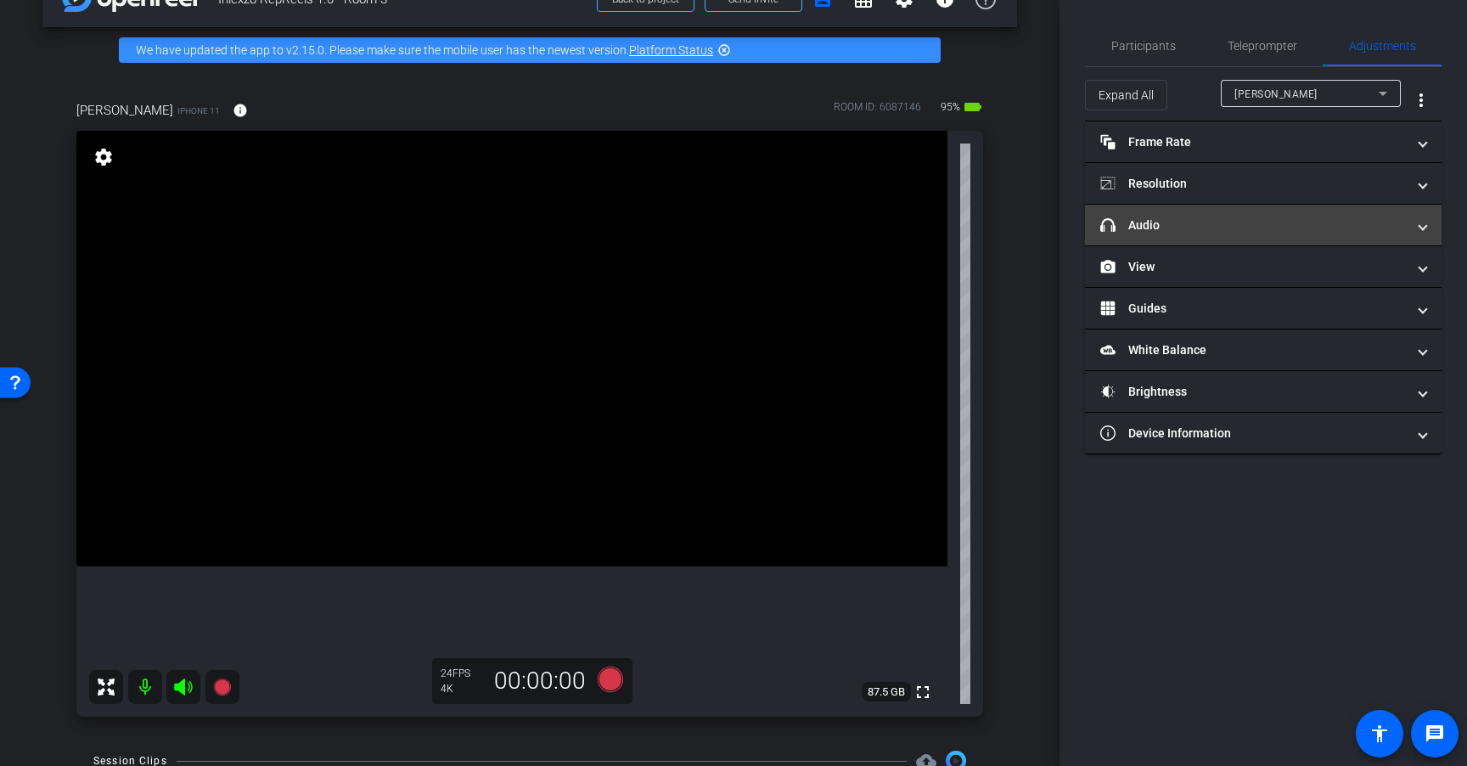
click at [1210, 216] on mat-panel-title "headphone icon Audio" at bounding box center [1253, 225] width 306 height 18
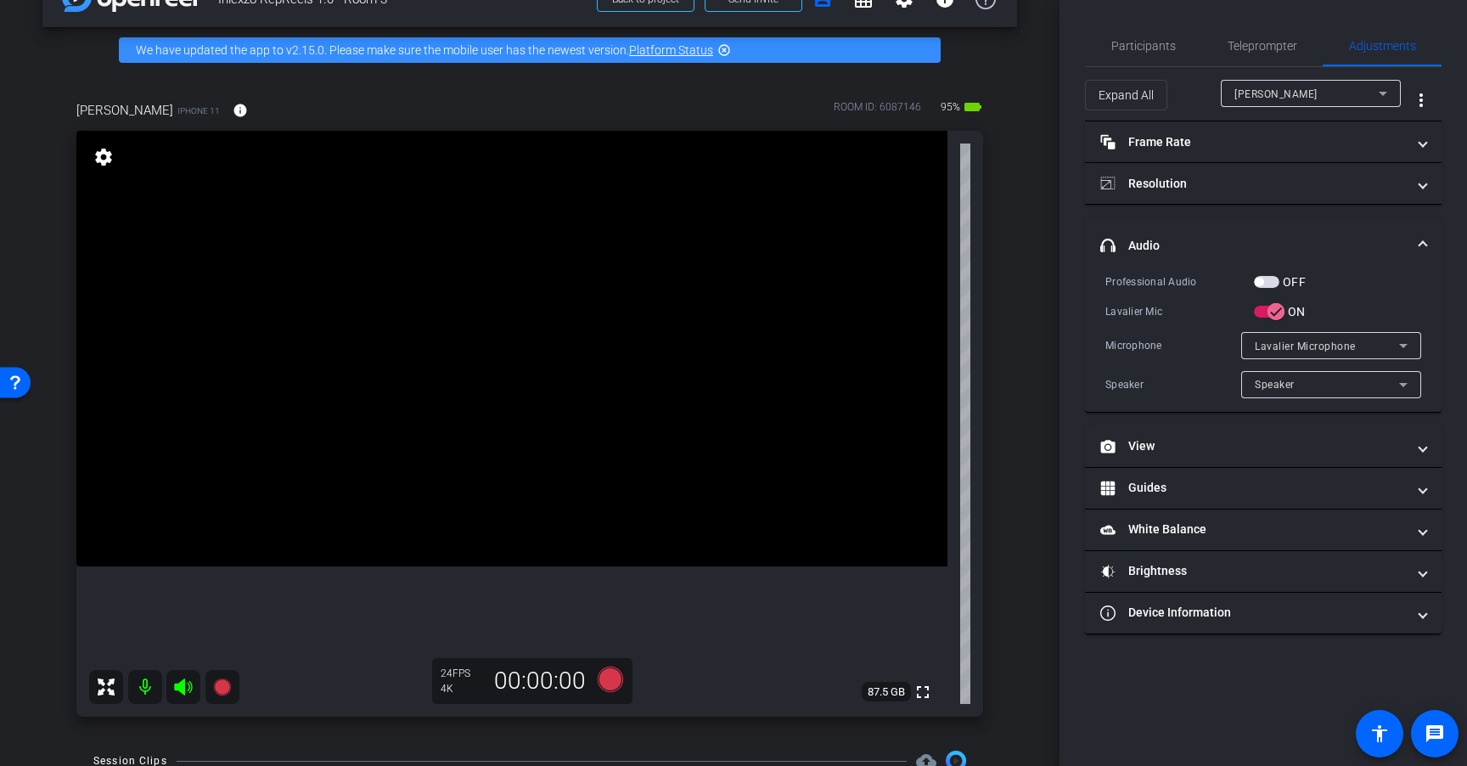
click at [1275, 279] on span "button" at bounding box center [1266, 282] width 25 height 12
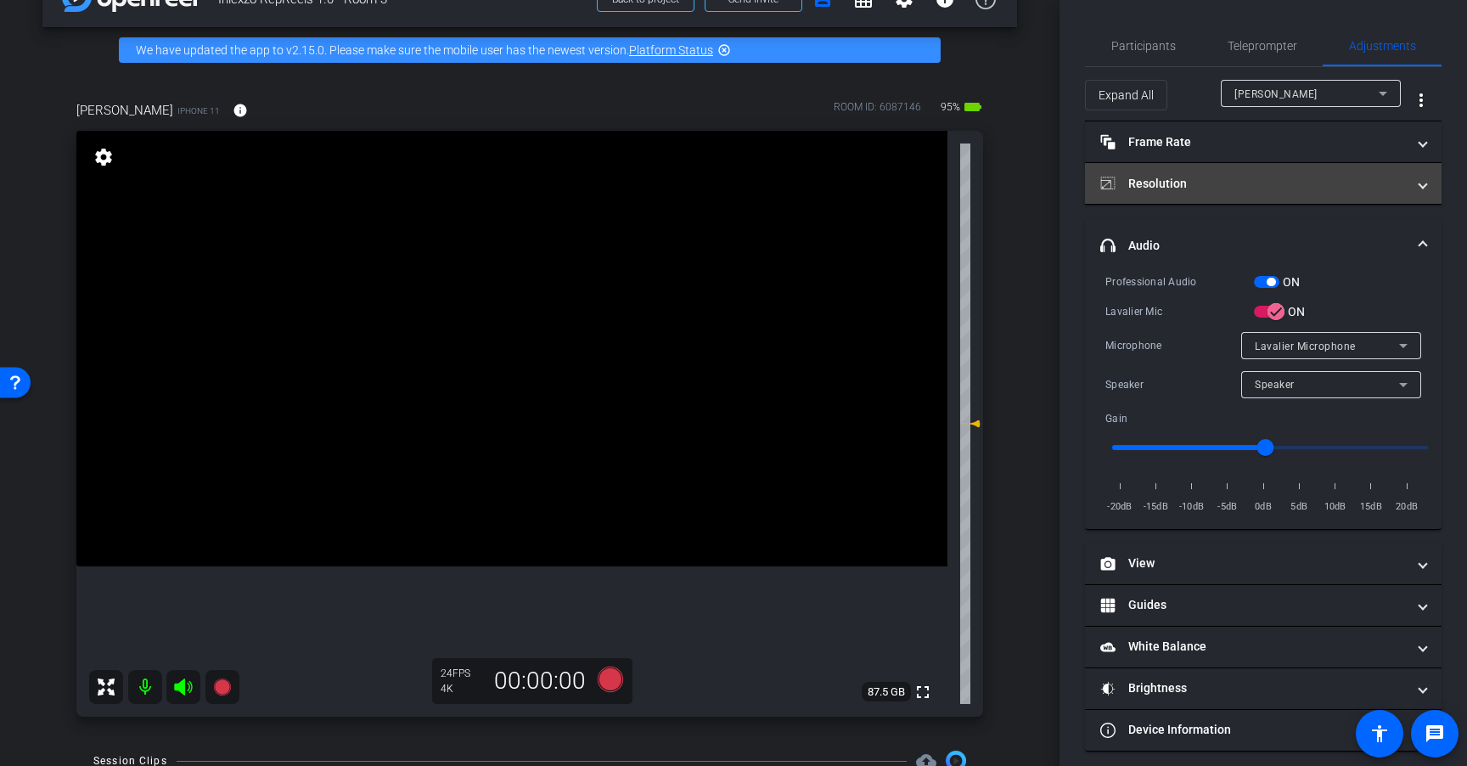
click at [1287, 182] on mat-panel-title "Resolution" at bounding box center [1253, 184] width 306 height 18
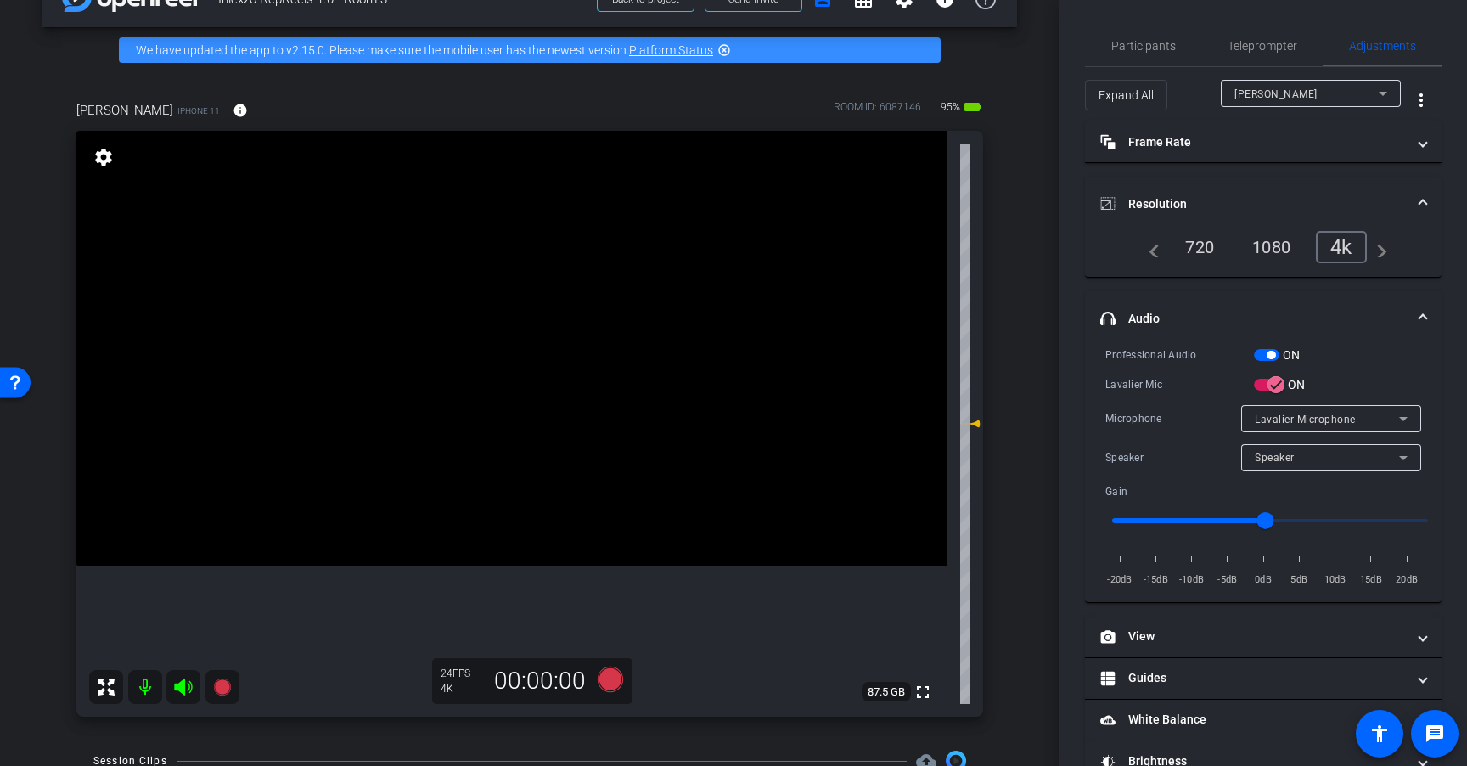
click at [1287, 182] on mat-expansion-panel-header "Resolution" at bounding box center [1263, 204] width 357 height 54
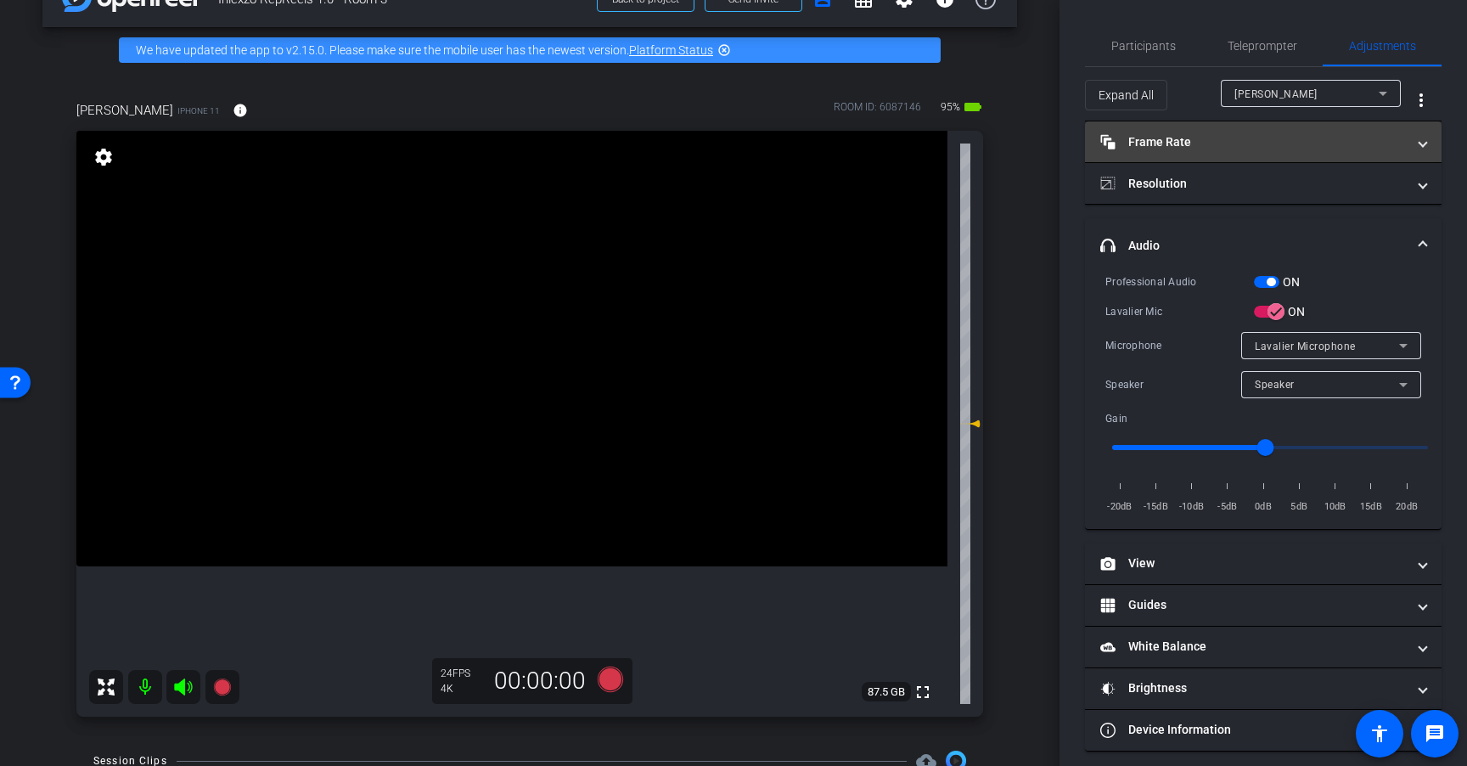
click at [1300, 140] on mat-panel-title "Frame Rate Frame Rate" at bounding box center [1253, 142] width 306 height 18
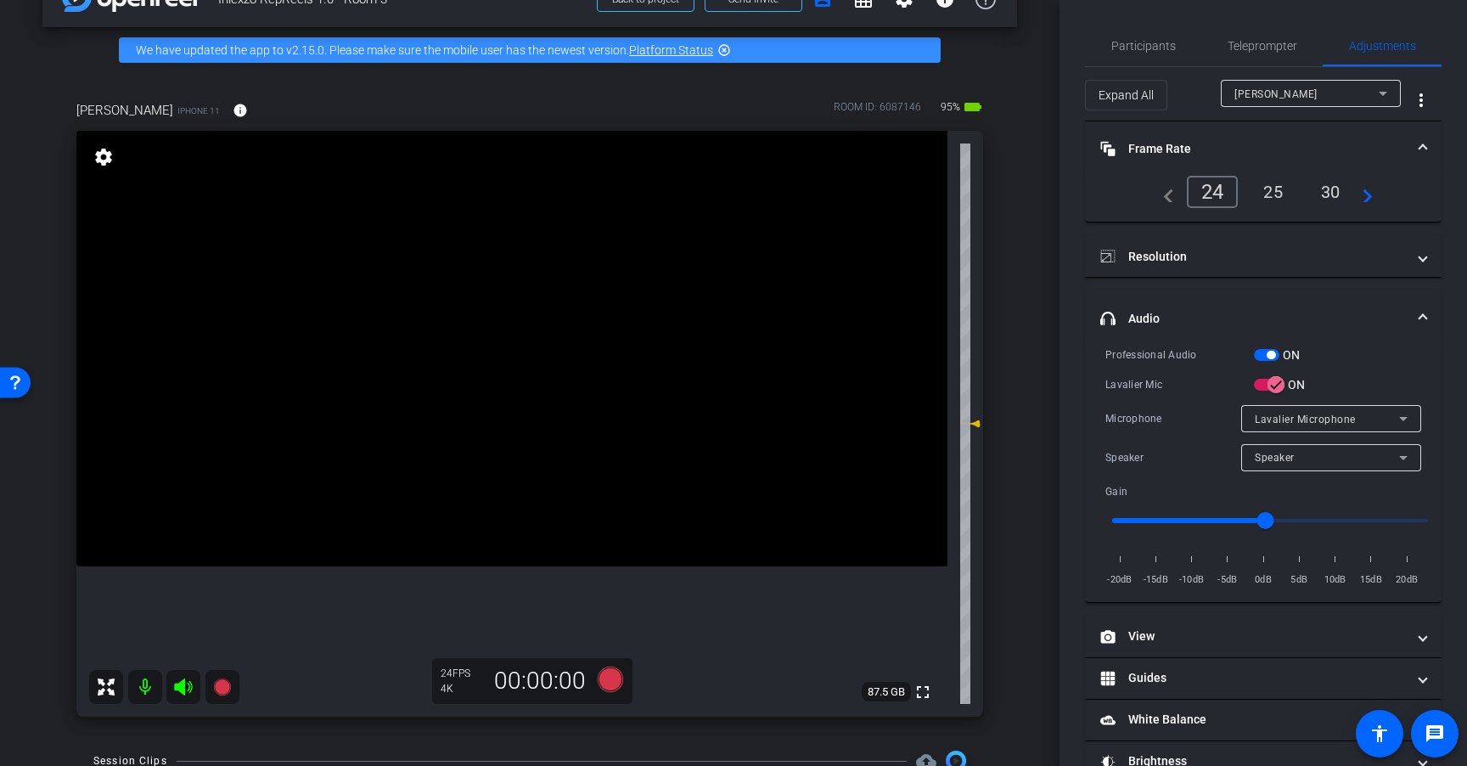
click at [1300, 143] on mat-panel-title "Frame Rate Frame Rate" at bounding box center [1253, 149] width 306 height 18
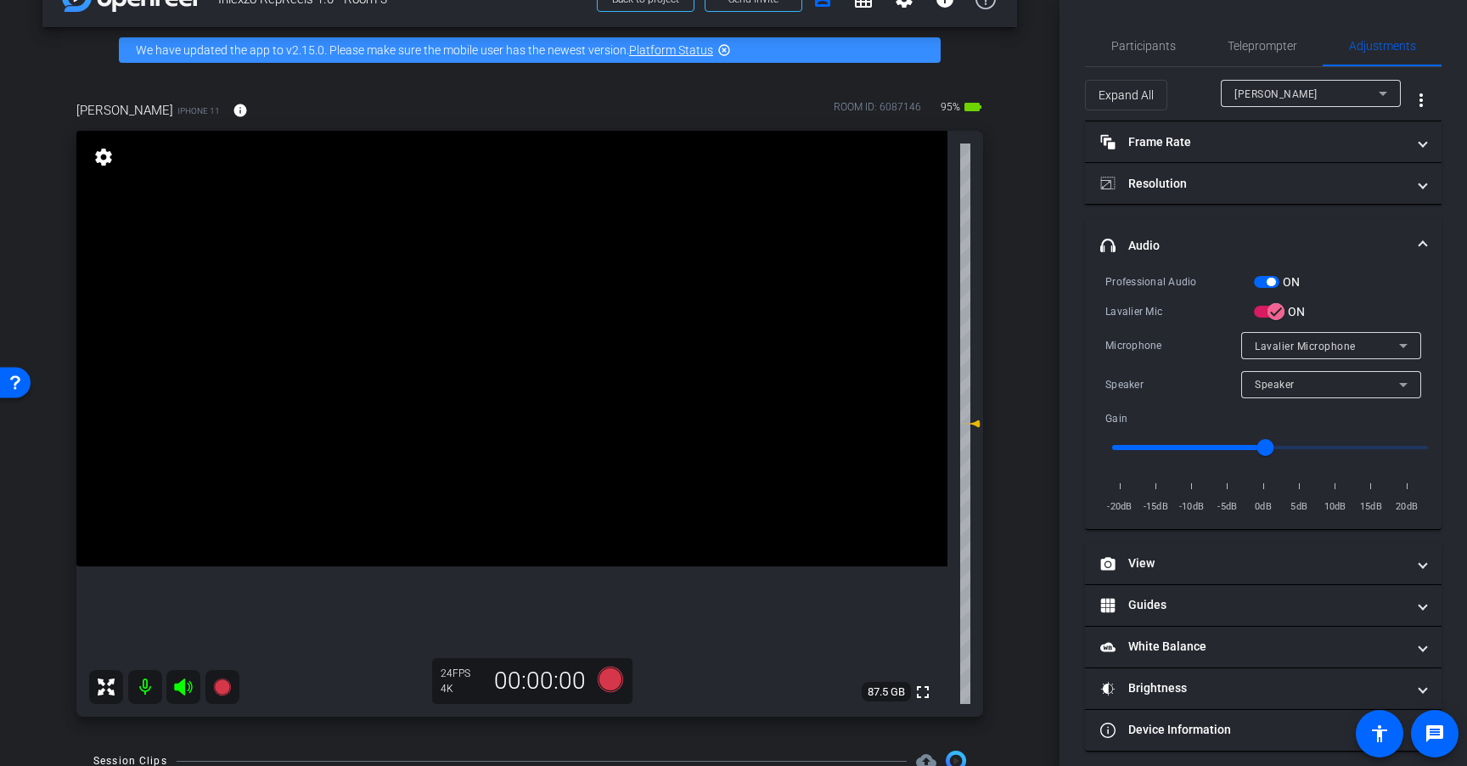
click at [1419, 240] on span at bounding box center [1422, 246] width 7 height 18
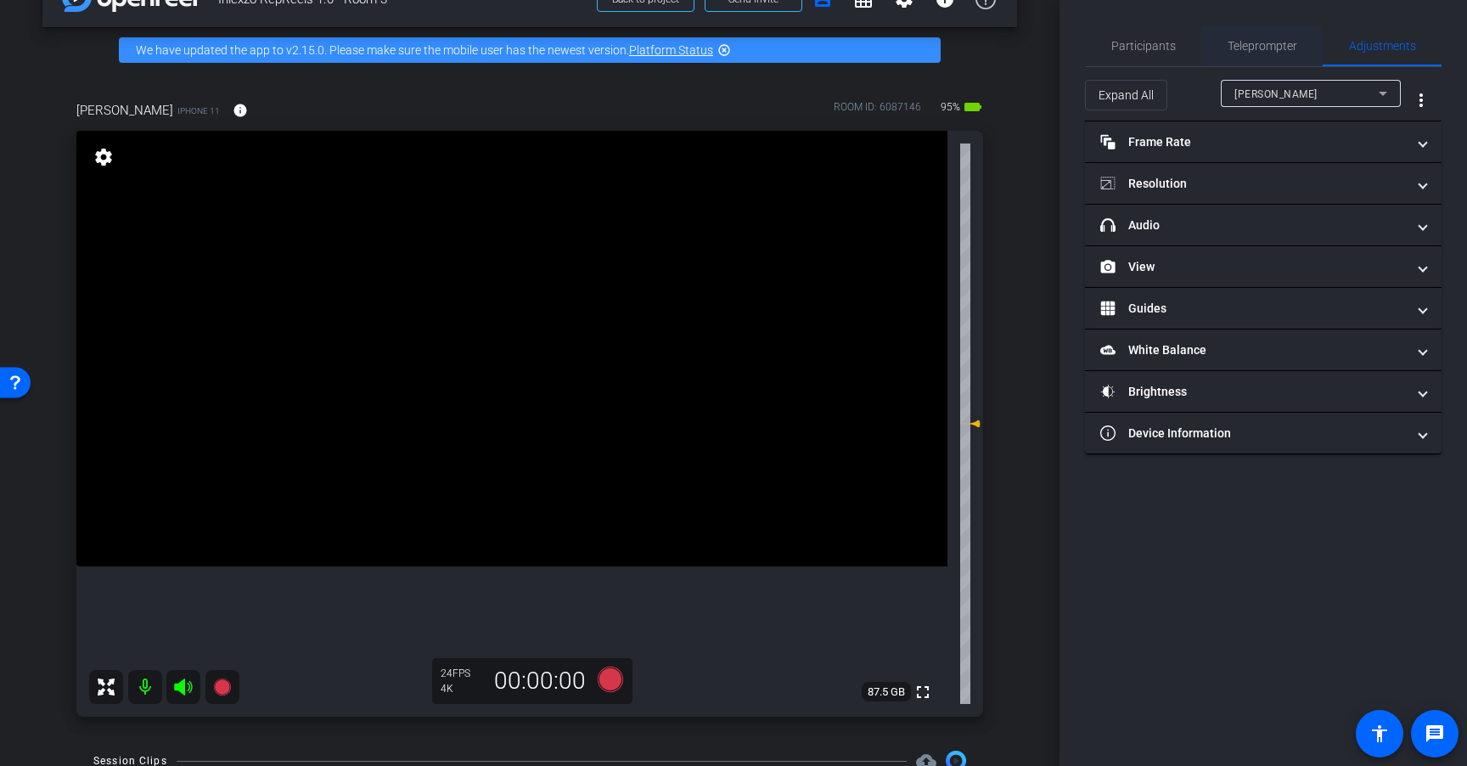
click at [1262, 51] on span "Teleprompter" at bounding box center [1262, 46] width 70 height 12
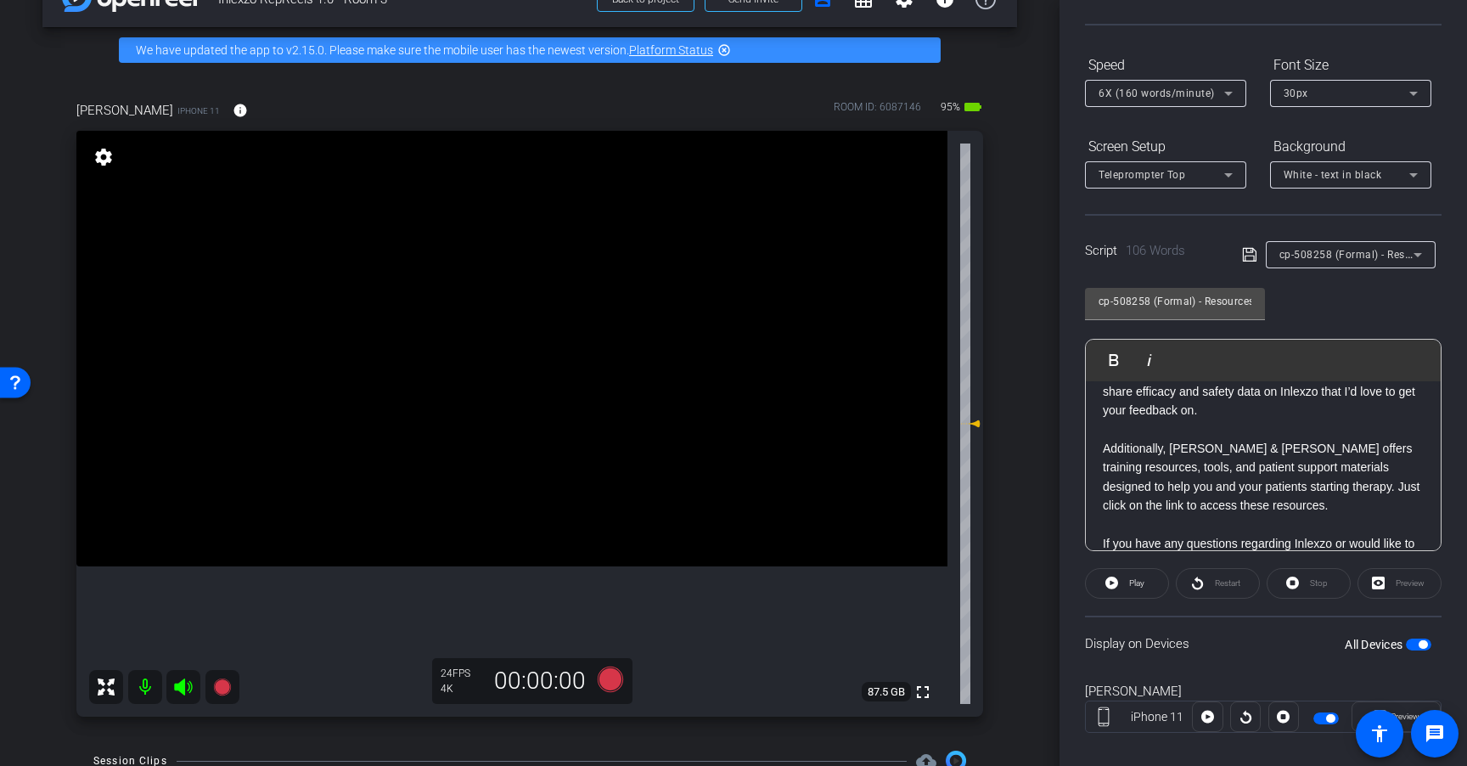
scroll to position [71, 0]
click at [1337, 90] on div "30px" at bounding box center [1346, 92] width 126 height 21
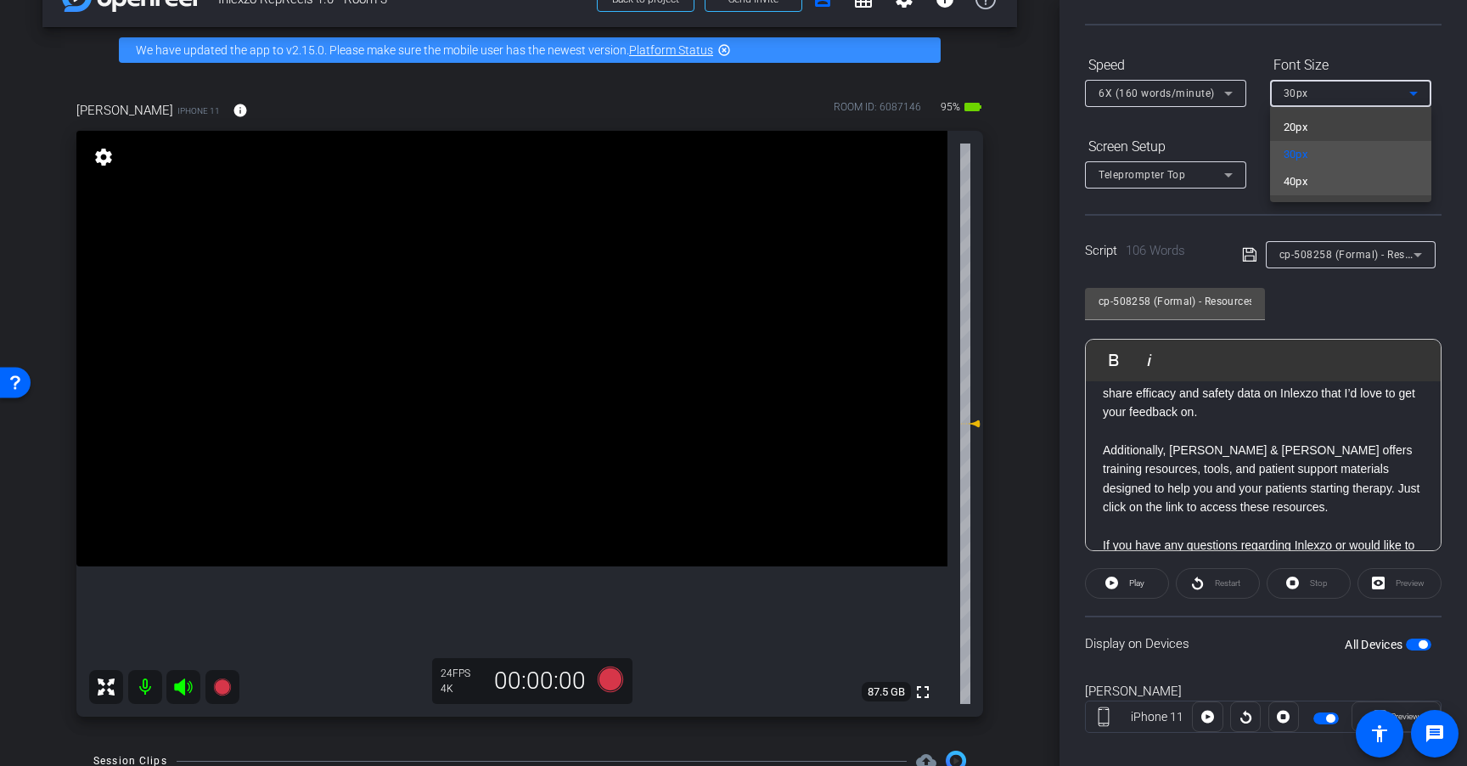
click at [1335, 187] on mat-option "40px" at bounding box center [1350, 181] width 161 height 27
click at [1368, 95] on div "40px" at bounding box center [1346, 92] width 126 height 21
click at [1338, 153] on mat-option "30px" at bounding box center [1350, 154] width 161 height 27
click at [1215, 99] on div "6X (160 words/minute)" at bounding box center [1161, 92] width 126 height 21
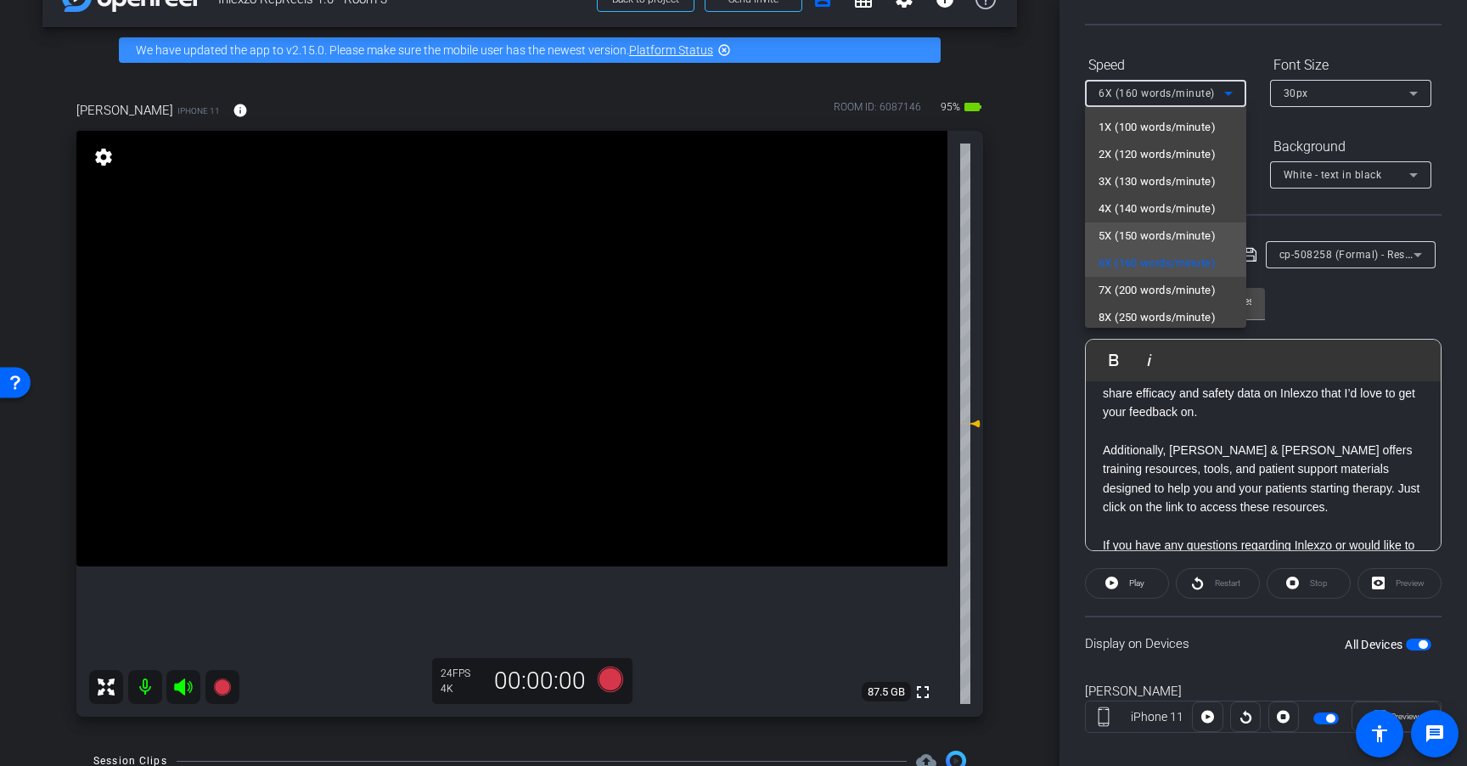
click at [1203, 242] on span "5X (150 words/minute)" at bounding box center [1156, 236] width 117 height 20
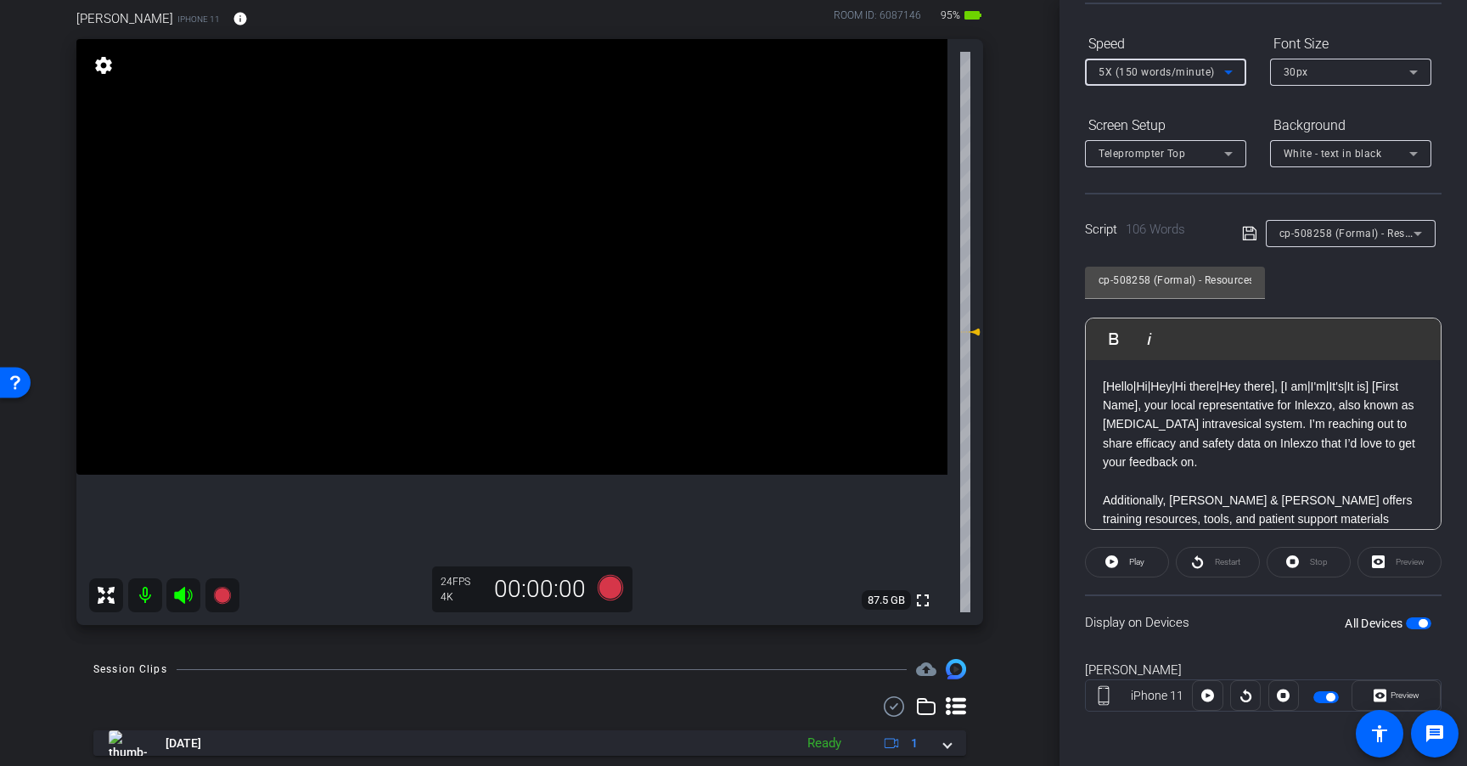
scroll to position [136, 0]
click at [610, 590] on icon at bounding box center [610, 588] width 25 height 25
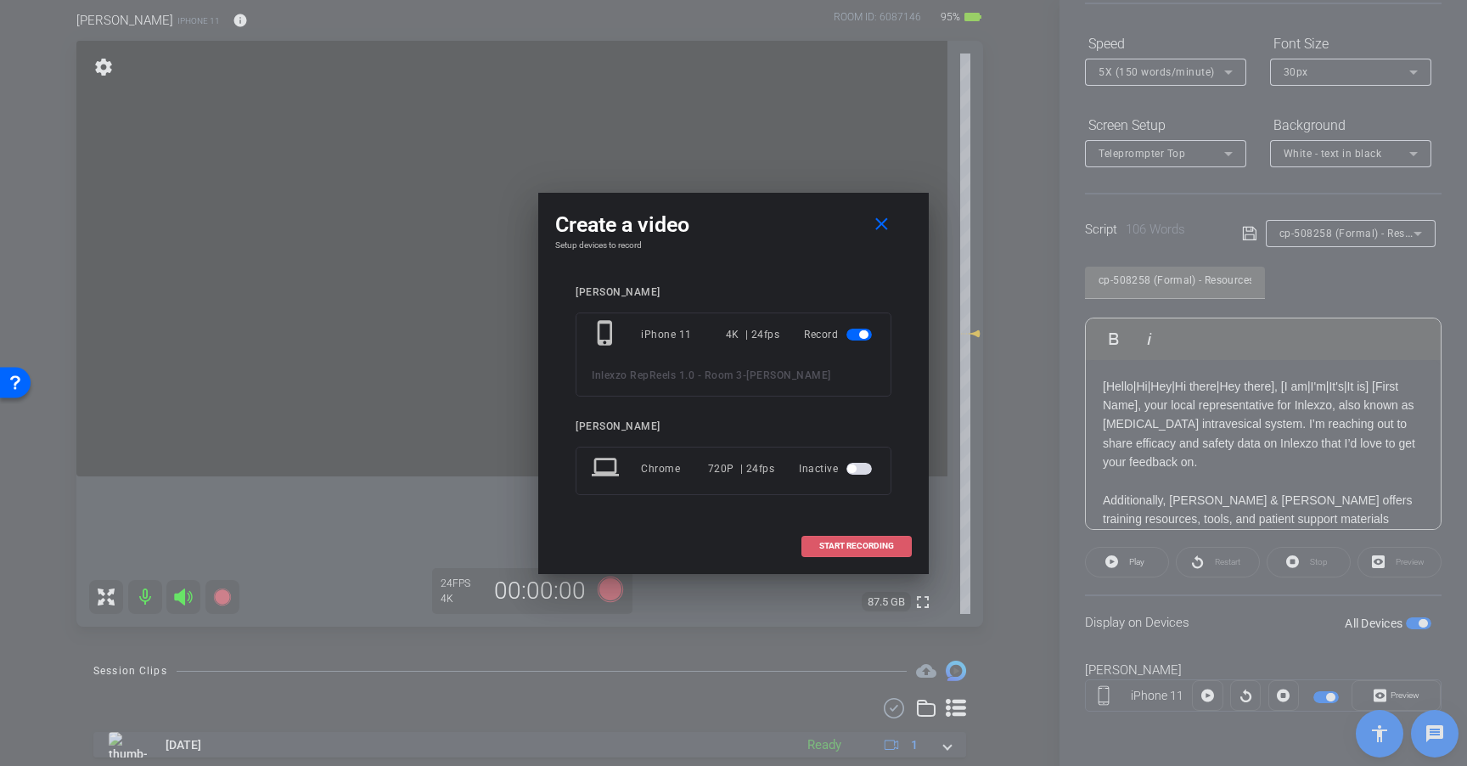
click at [854, 547] on span "START RECORDING" at bounding box center [856, 546] width 75 height 8
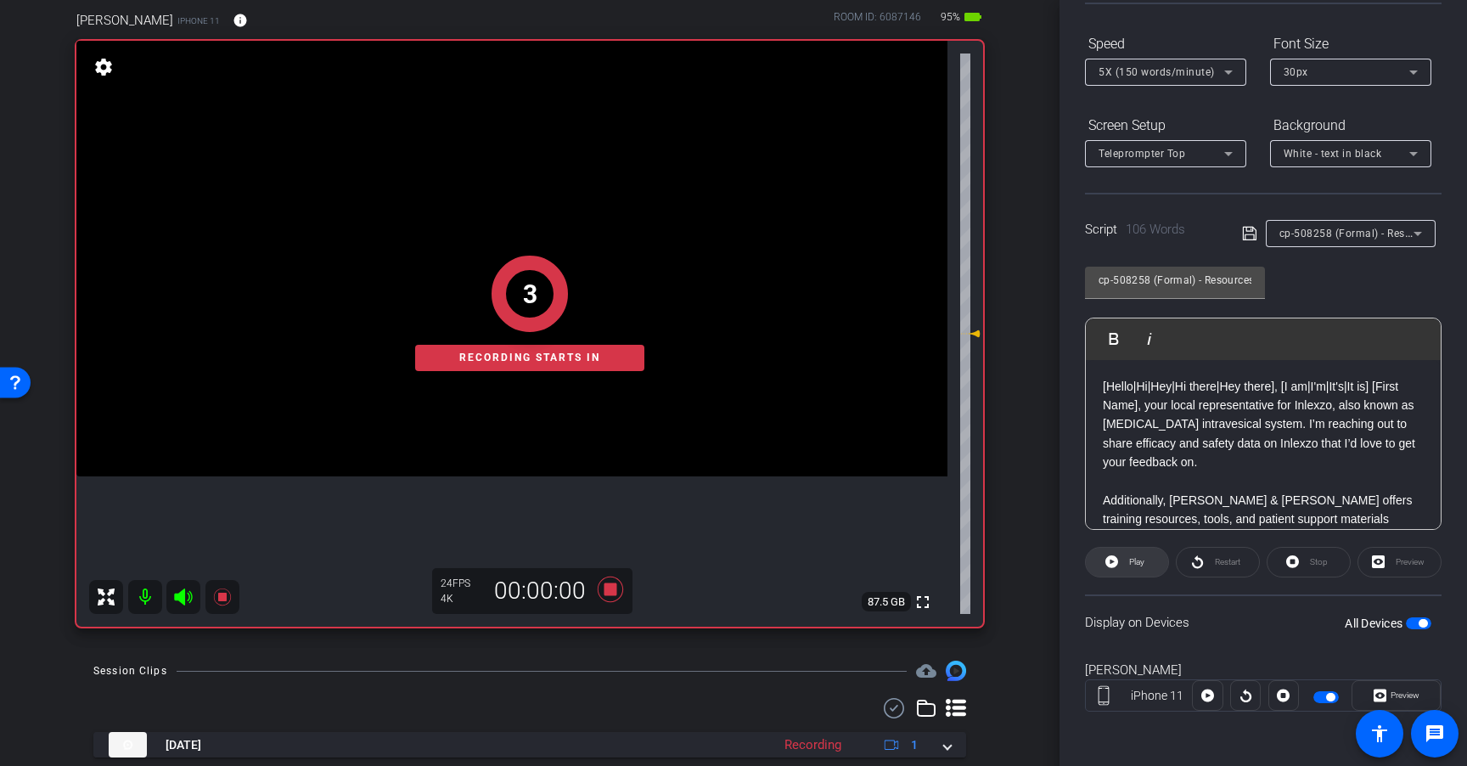
click at [1126, 574] on span at bounding box center [1127, 562] width 82 height 41
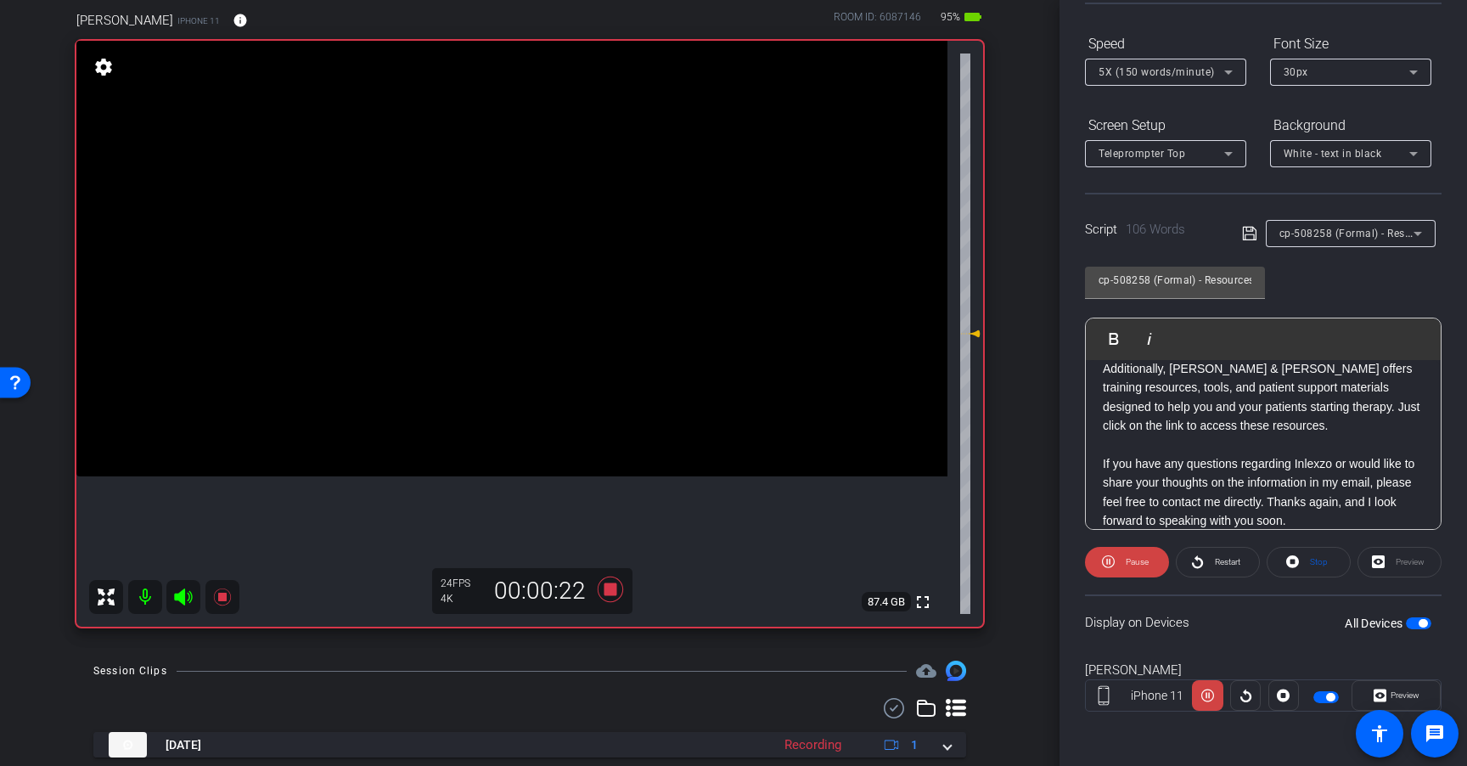
scroll to position [149, 0]
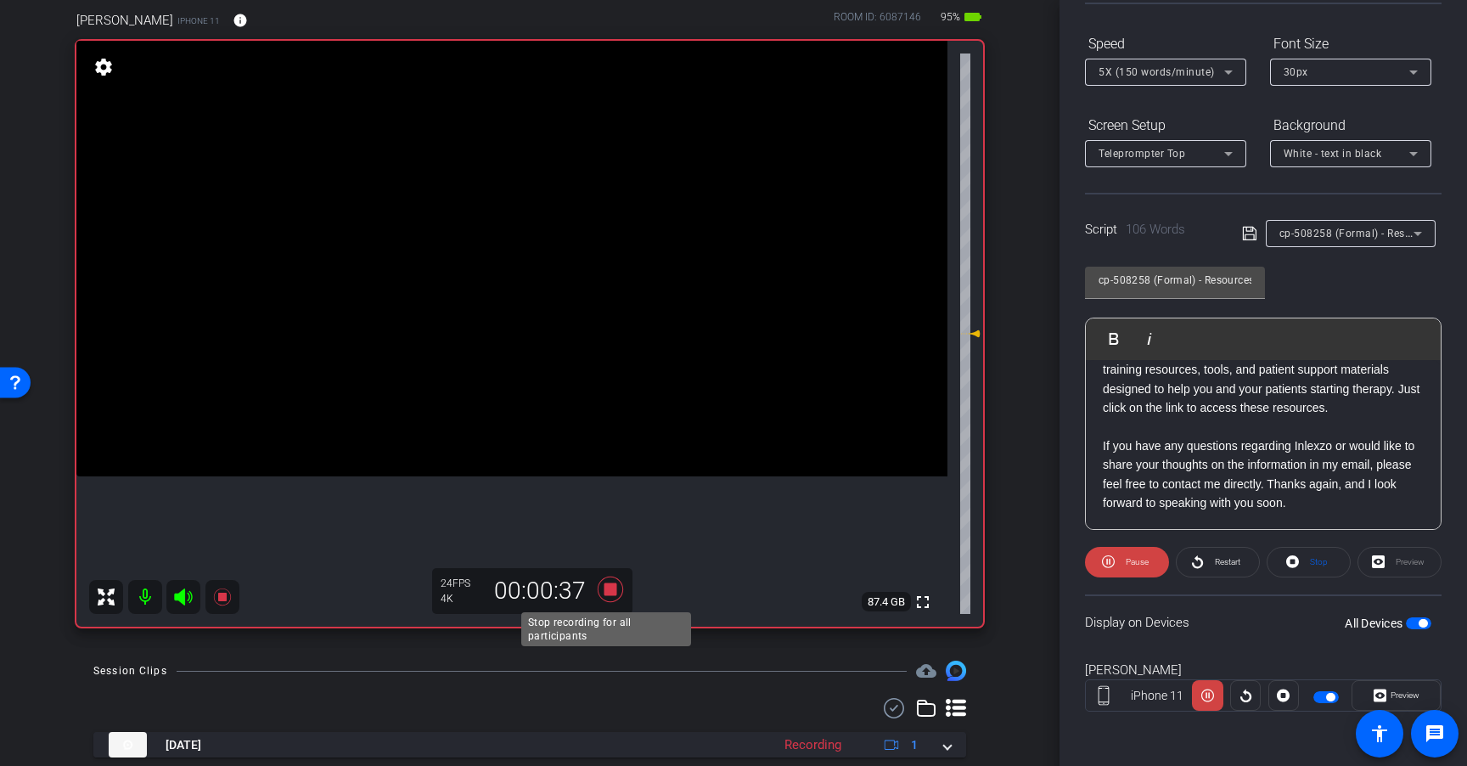
click at [606, 582] on icon at bounding box center [610, 589] width 41 height 31
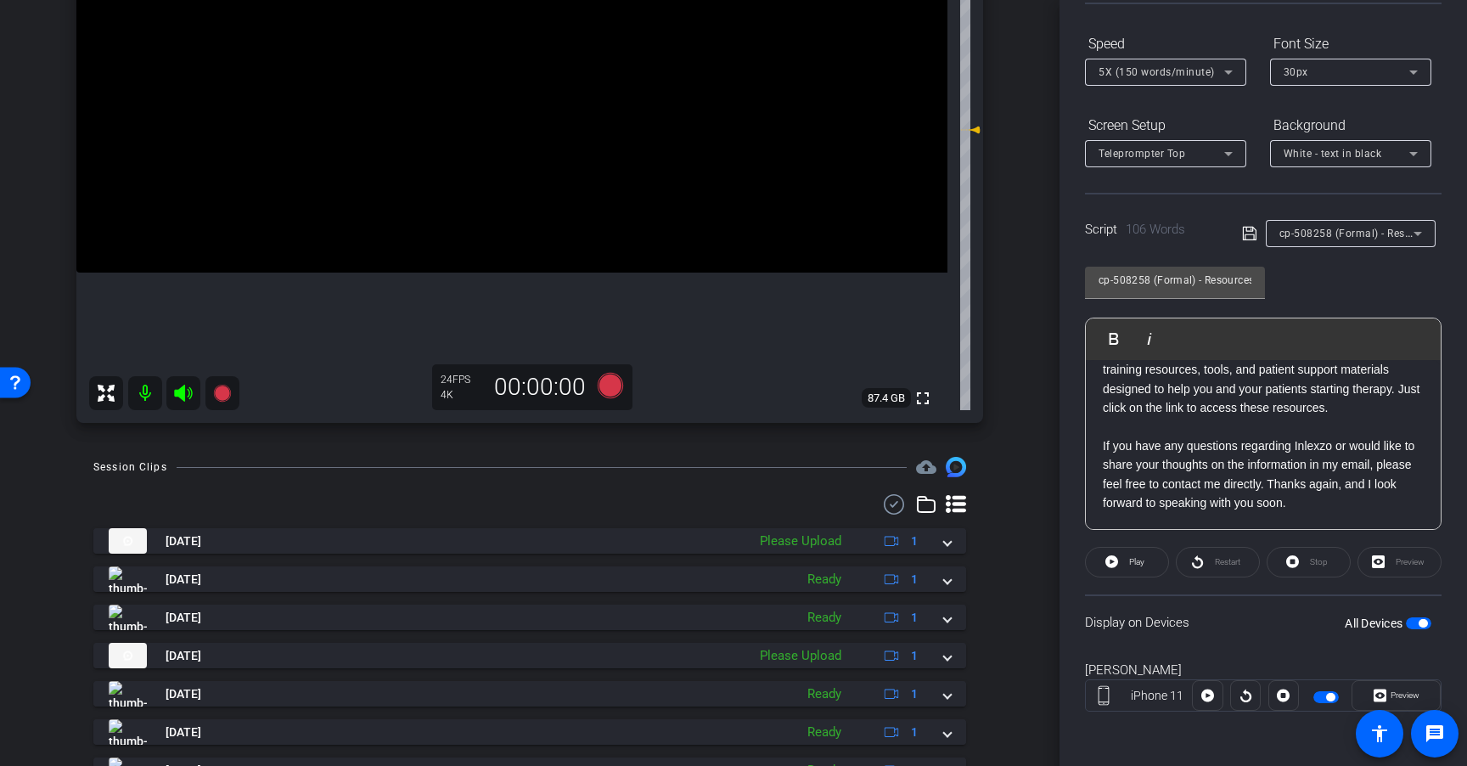
scroll to position [353, 0]
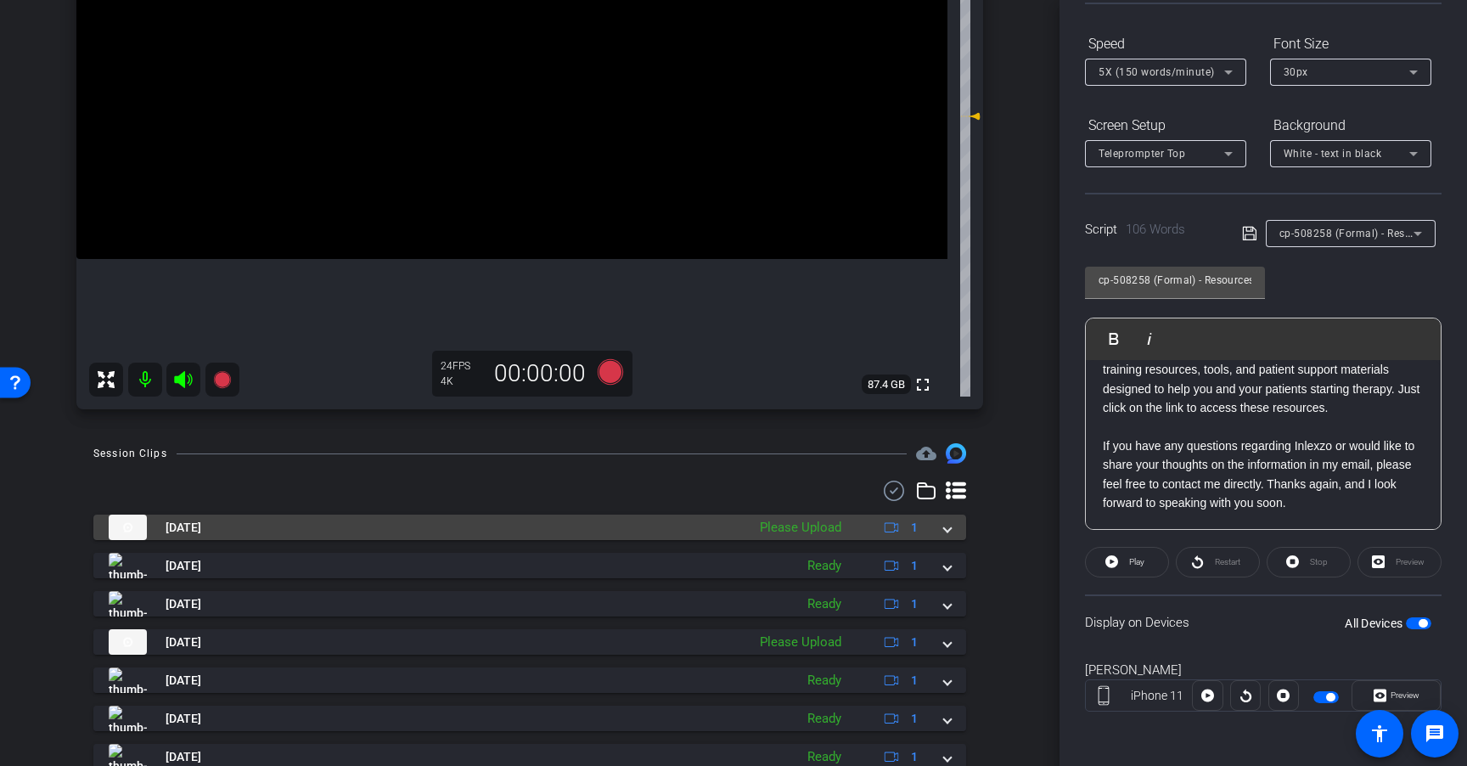
click at [825, 530] on div "Please Upload" at bounding box center [800, 528] width 98 height 20
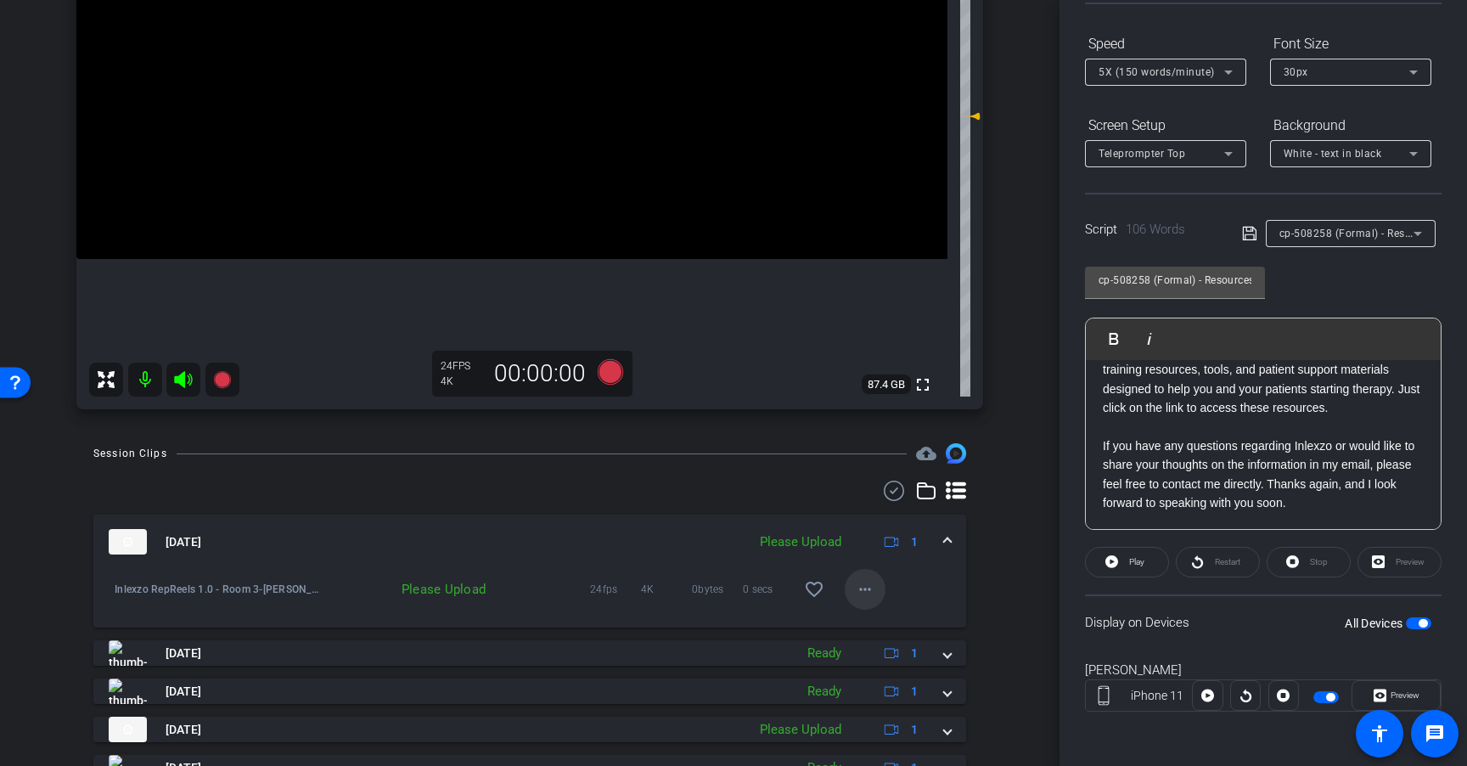
click at [845, 590] on span at bounding box center [865, 589] width 41 height 41
click at [875, 625] on span "Upload" at bounding box center [884, 625] width 68 height 20
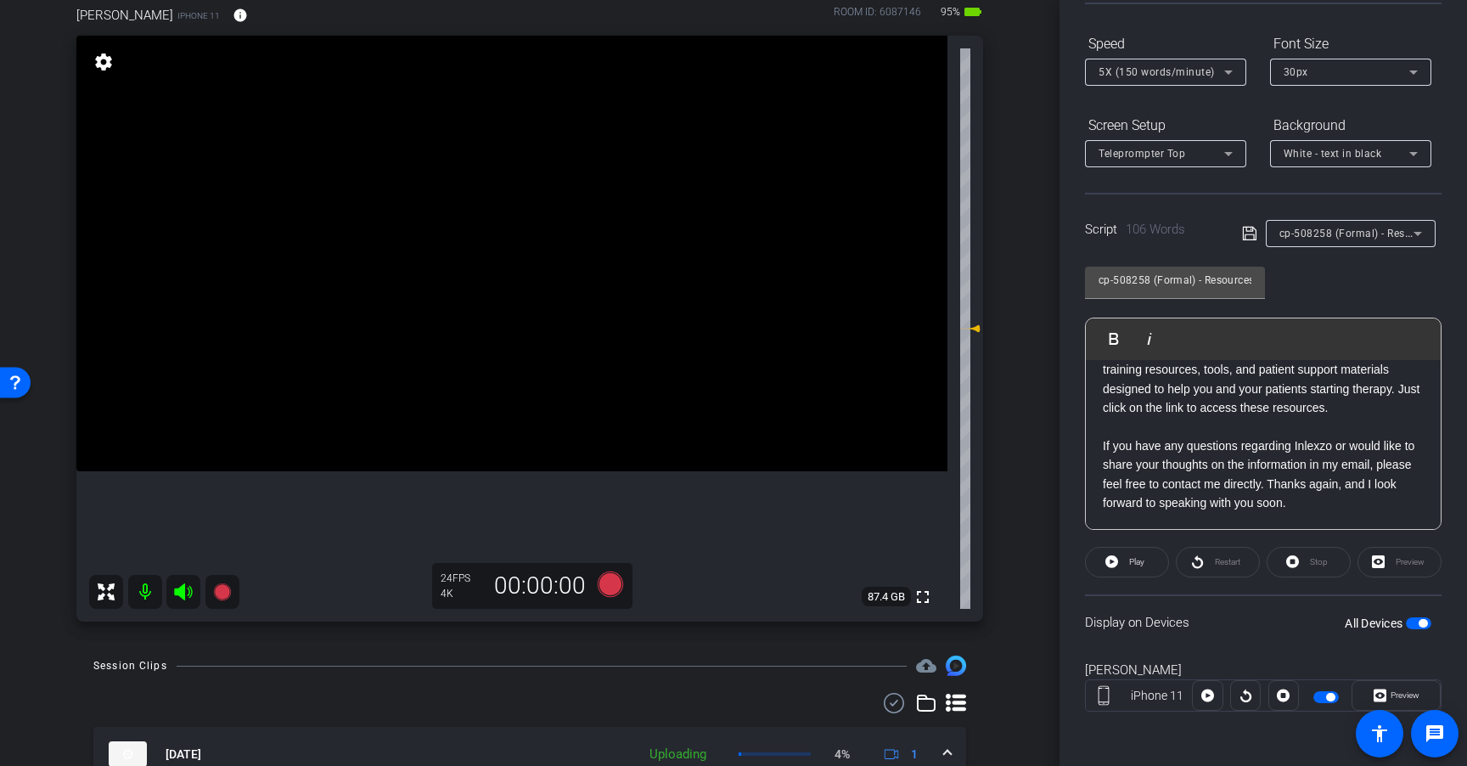
scroll to position [142, 0]
click at [1181, 76] on span "5X (150 words/minute)" at bounding box center [1156, 72] width 116 height 12
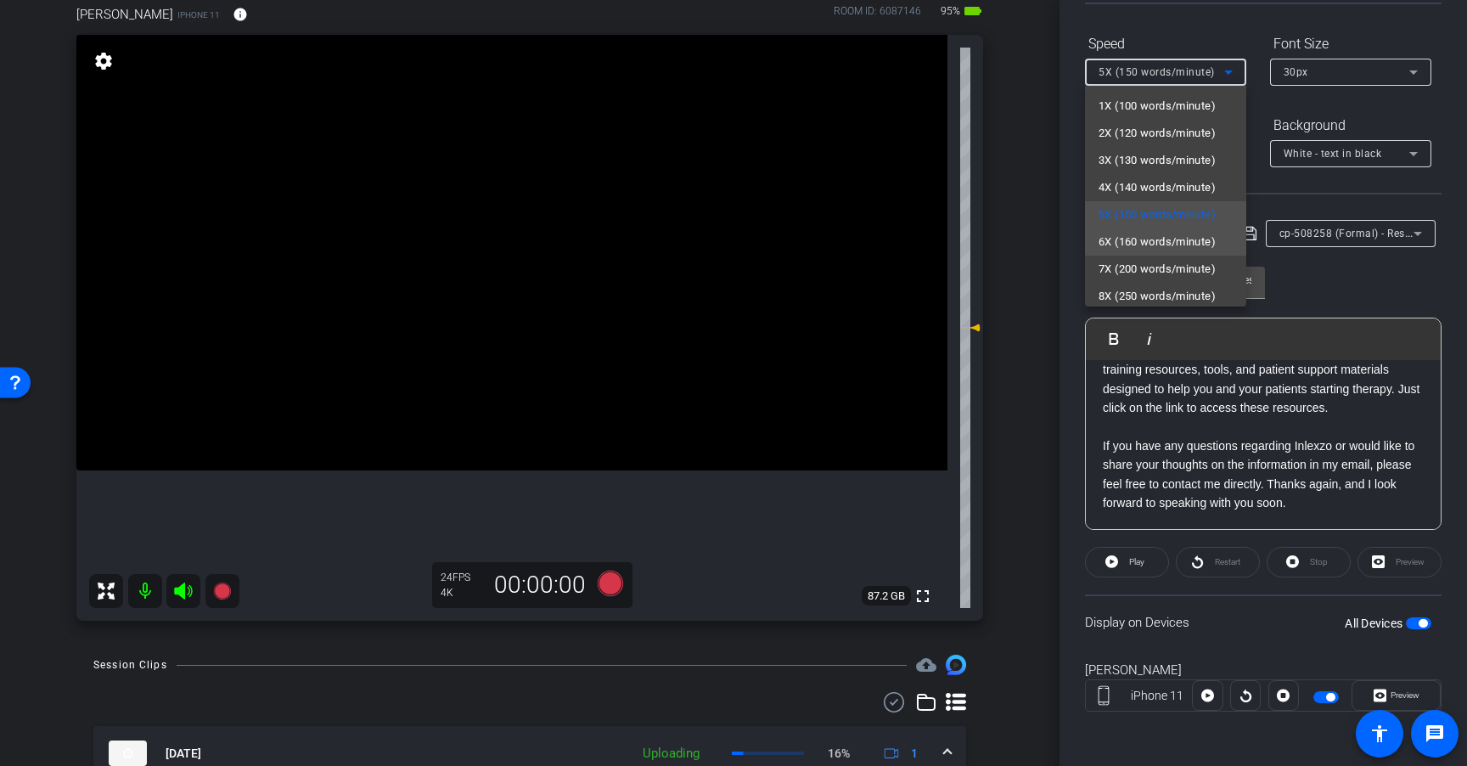
click at [1185, 236] on span "6X (160 words/minute)" at bounding box center [1156, 242] width 117 height 20
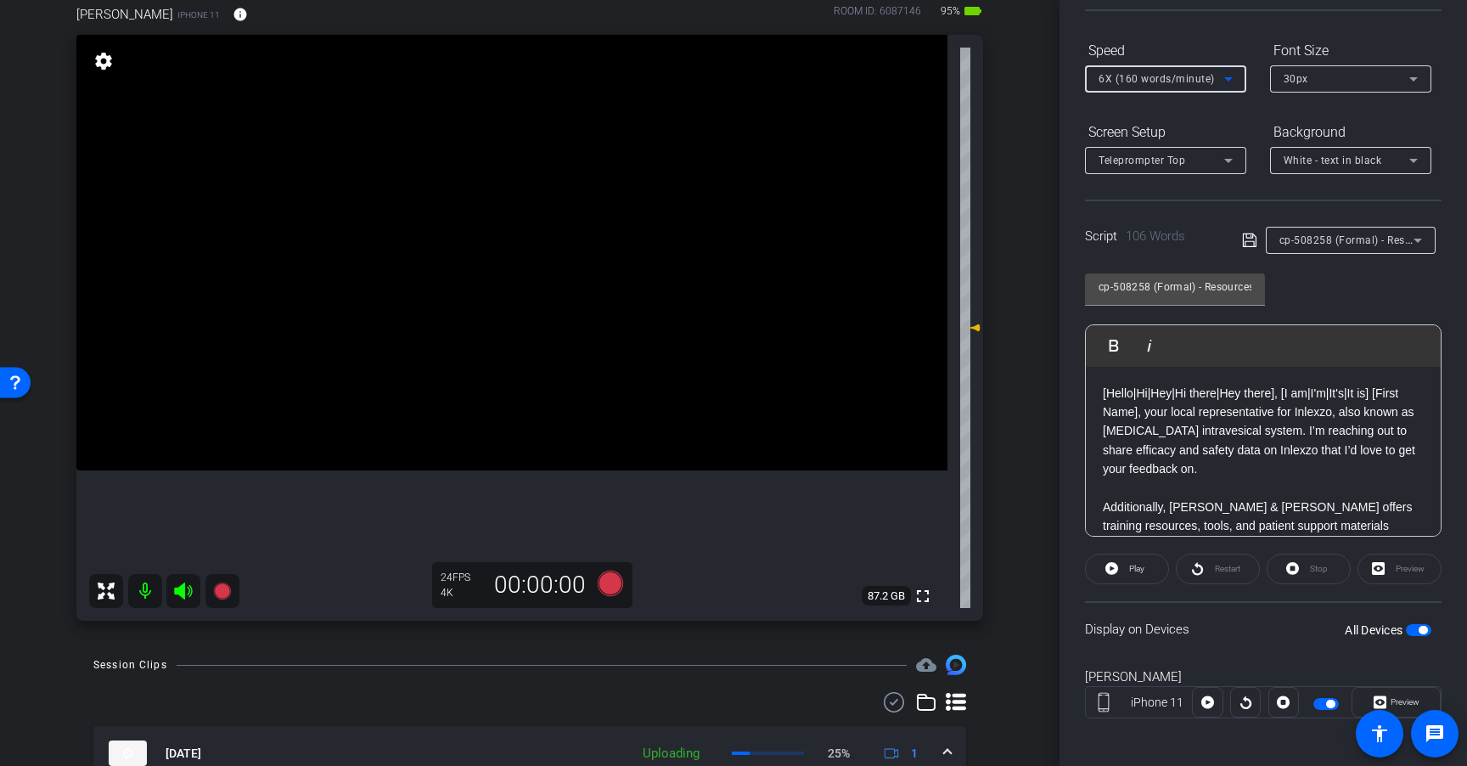
scroll to position [162, 0]
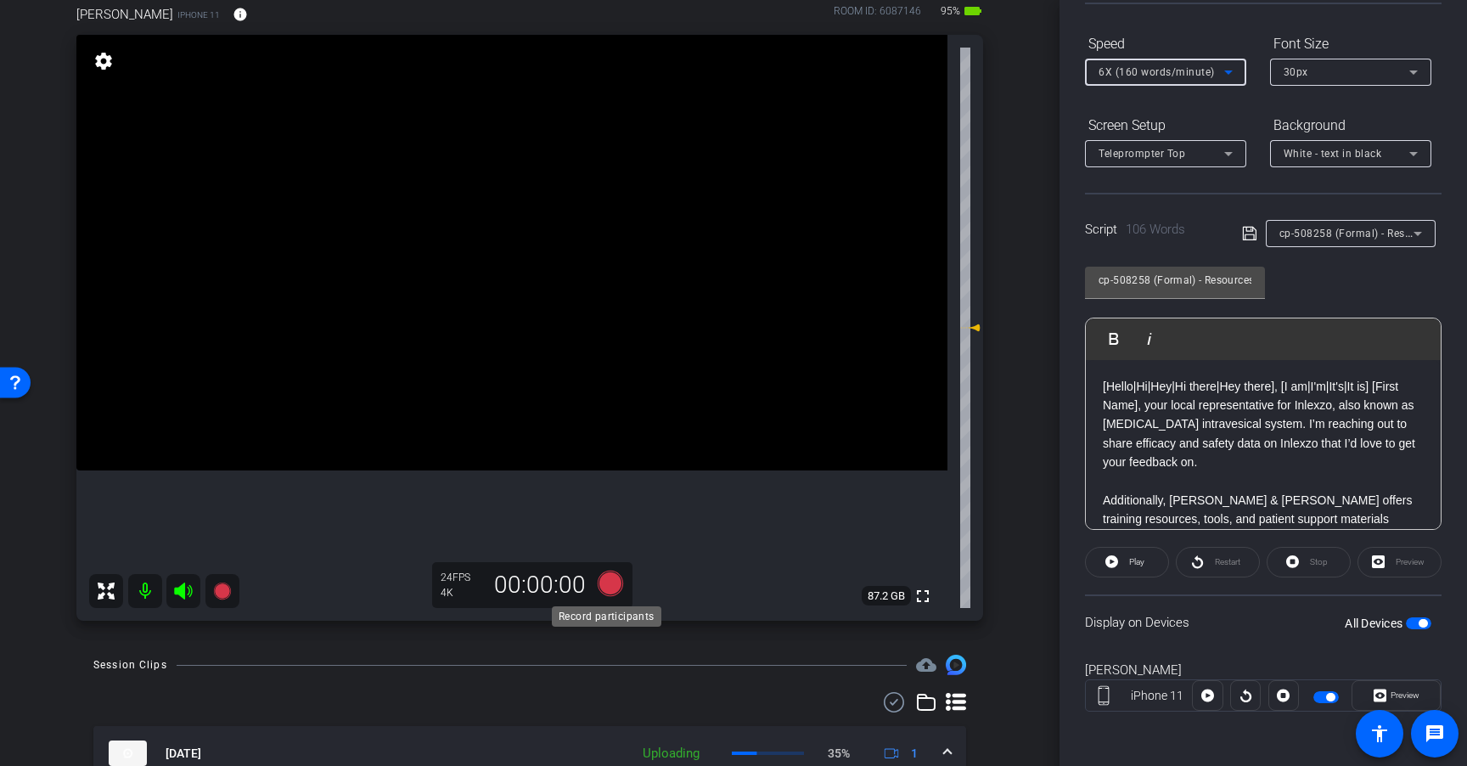
click at [607, 587] on icon at bounding box center [610, 582] width 25 height 25
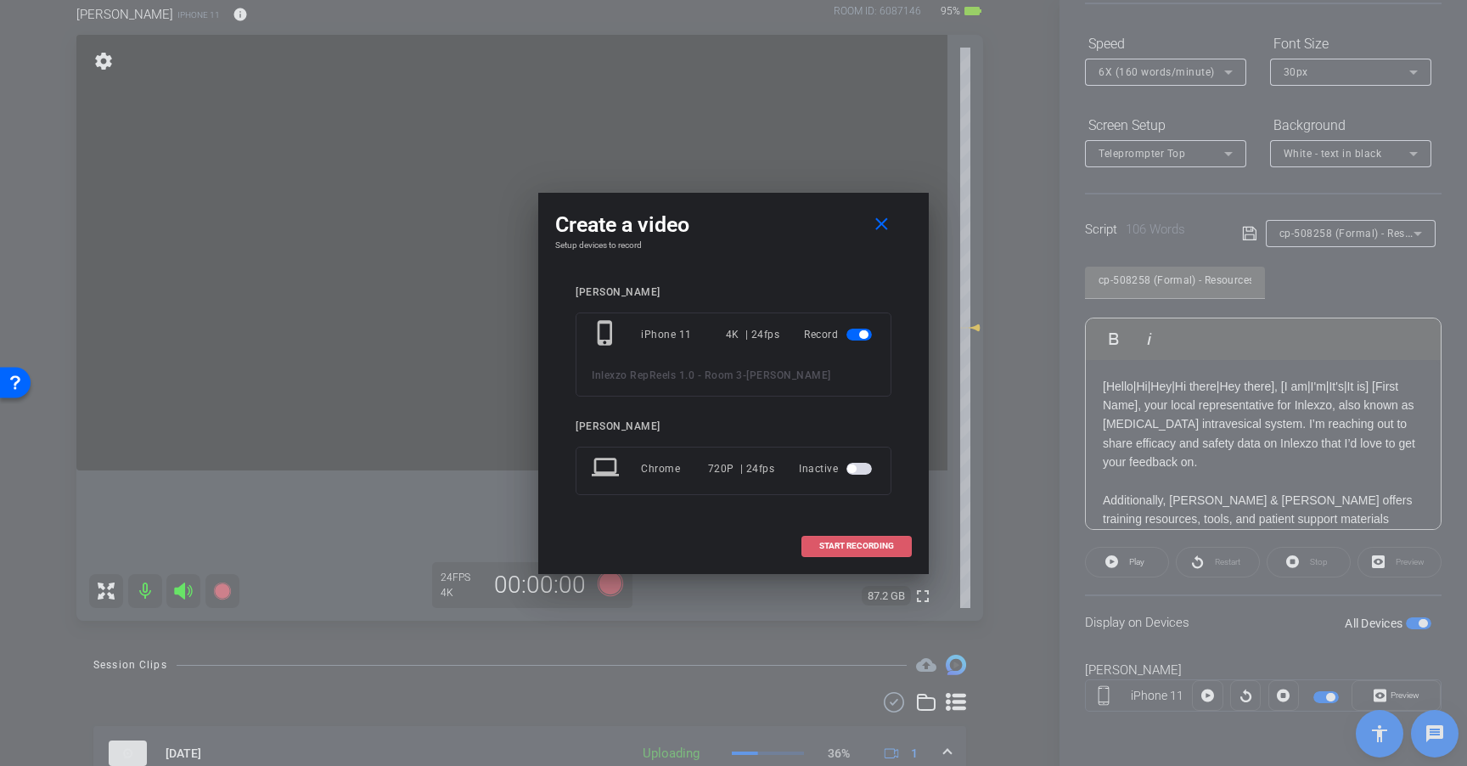
click at [851, 549] on span "START RECORDING" at bounding box center [856, 546] width 75 height 8
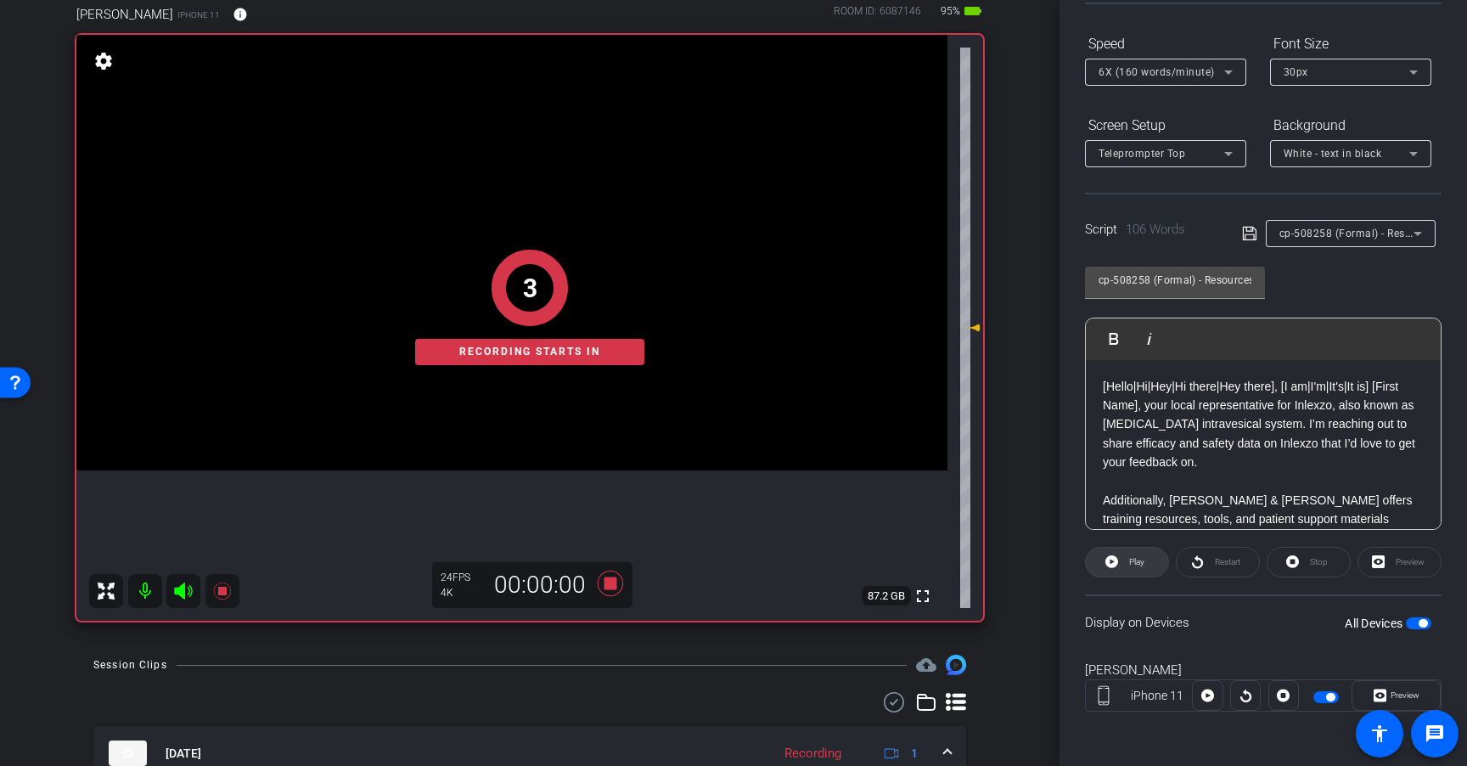
click at [1132, 562] on span "Play" at bounding box center [1136, 561] width 15 height 9
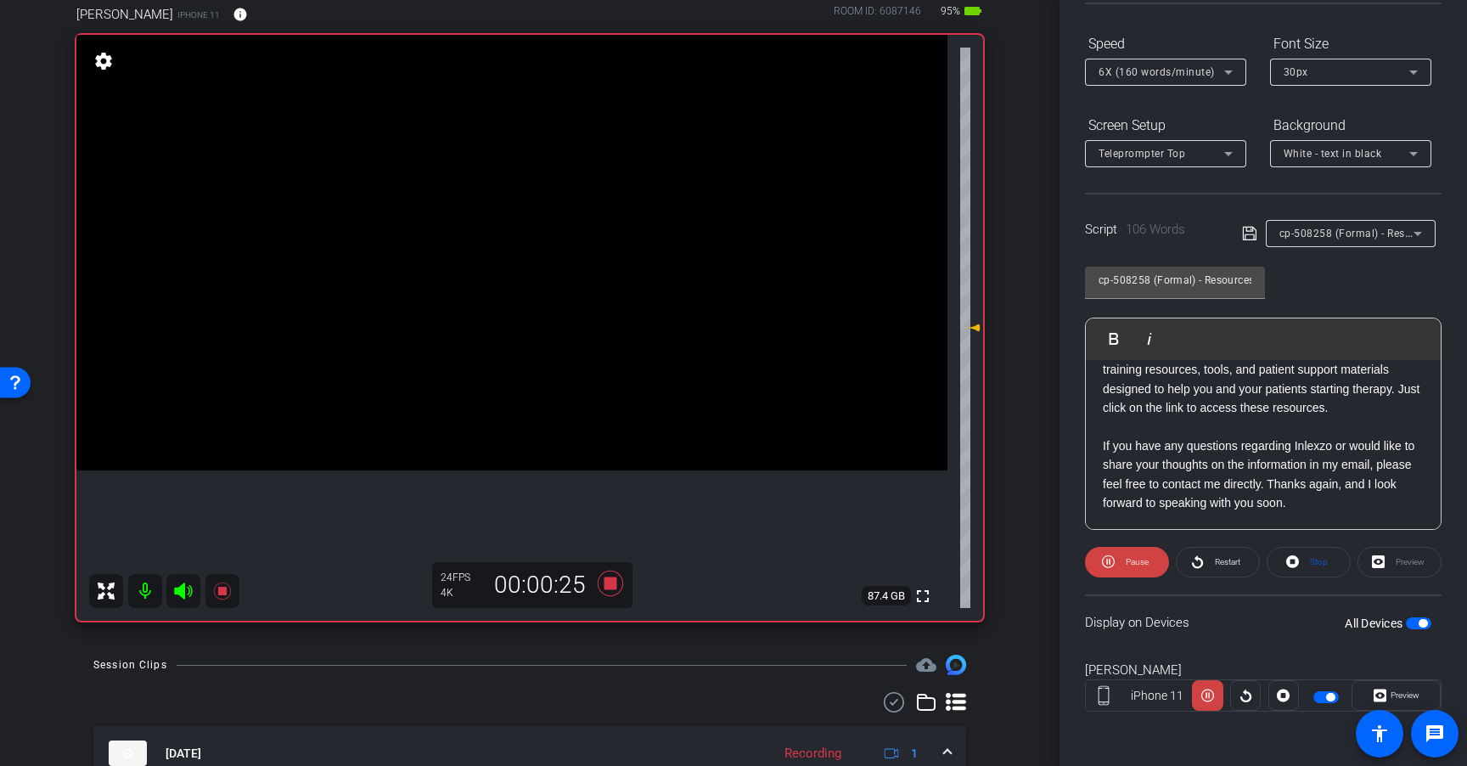
scroll to position [148, 0]
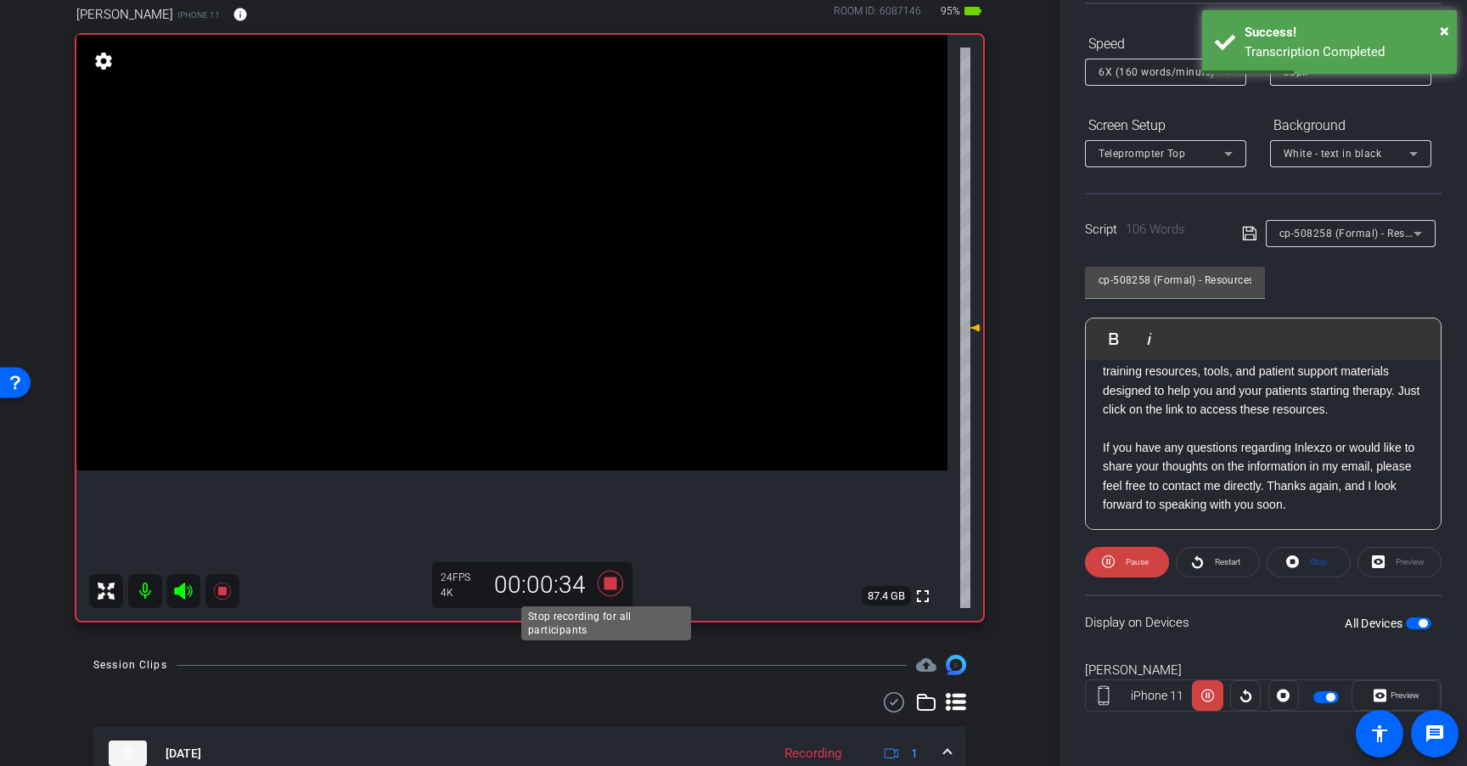
click at [609, 585] on icon at bounding box center [610, 582] width 25 height 25
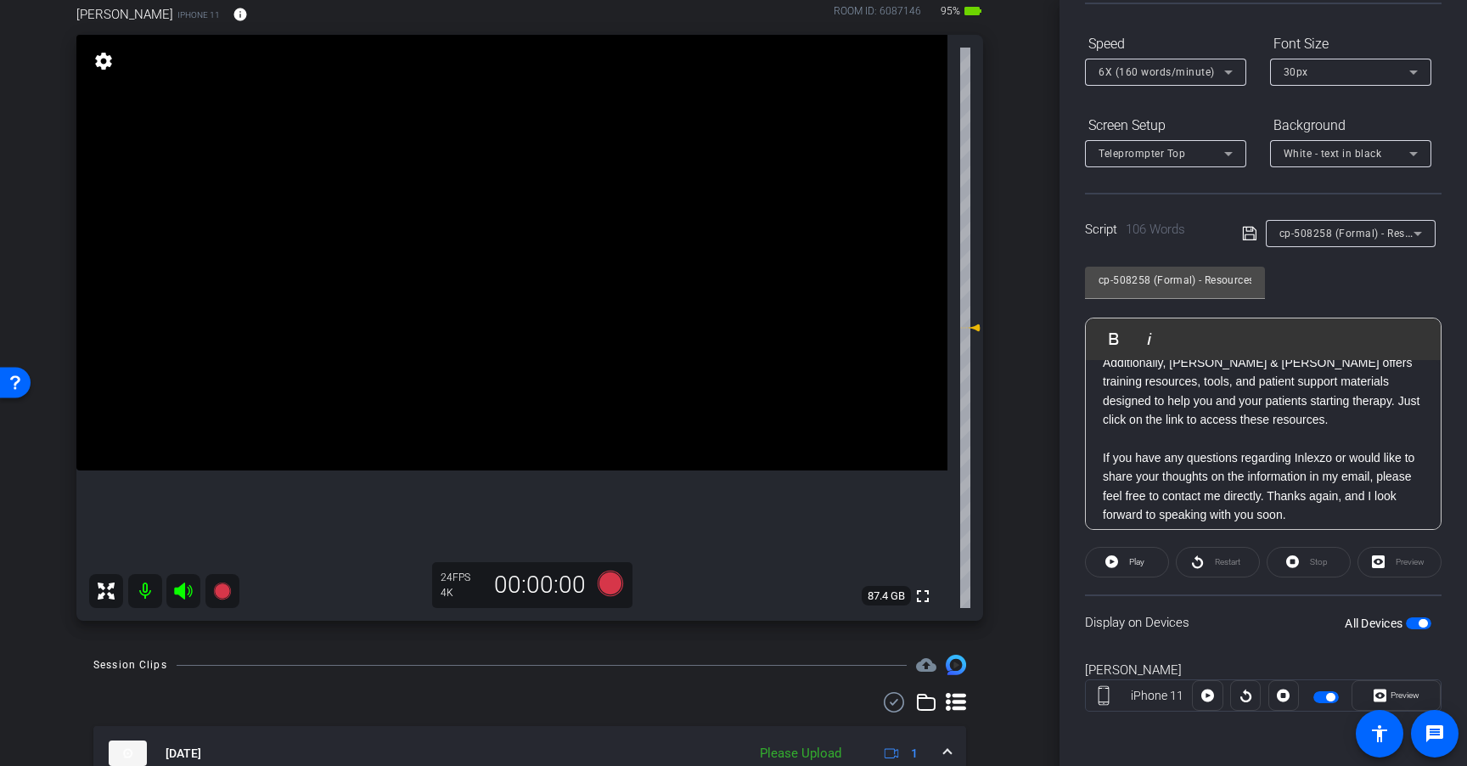
scroll to position [149, 0]
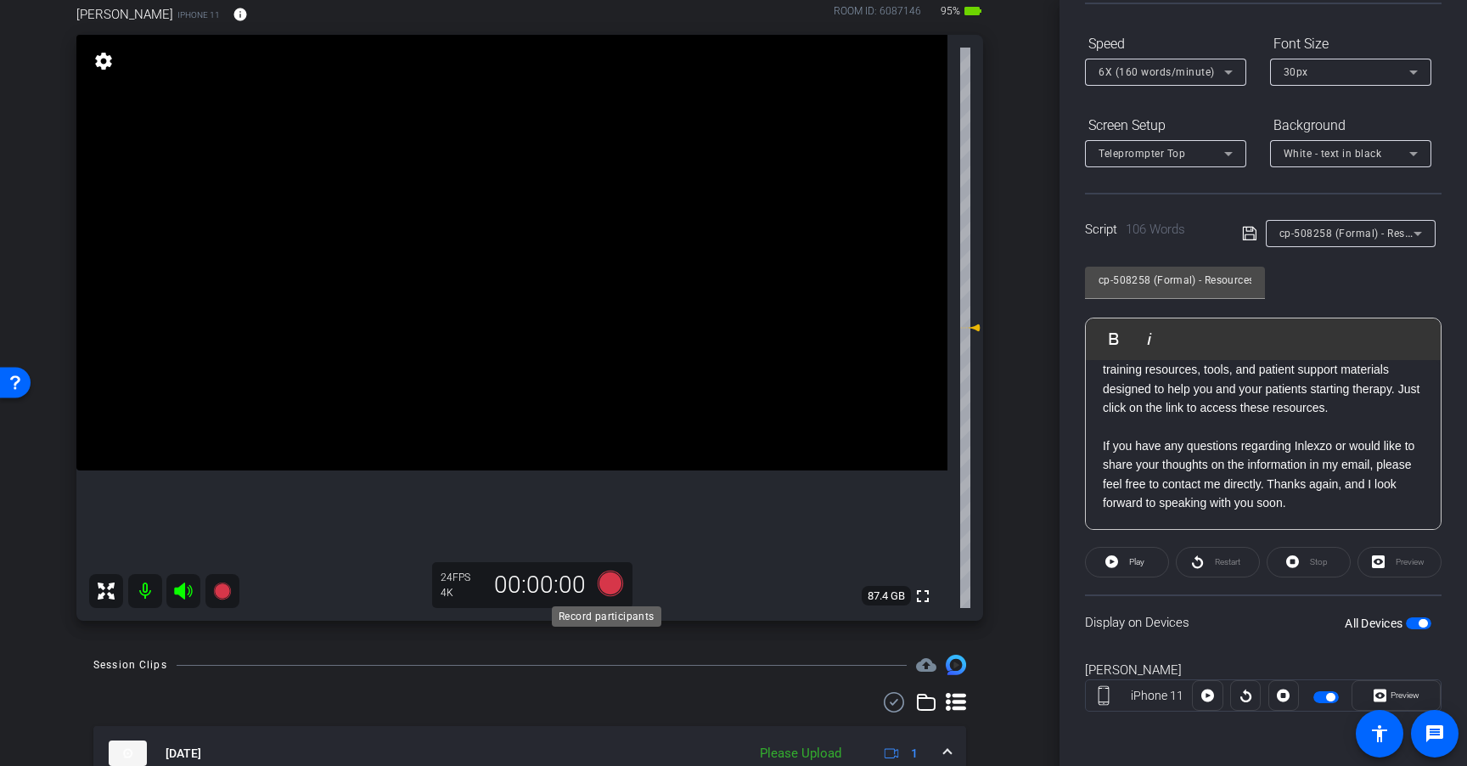
click at [602, 581] on icon at bounding box center [610, 582] width 25 height 25
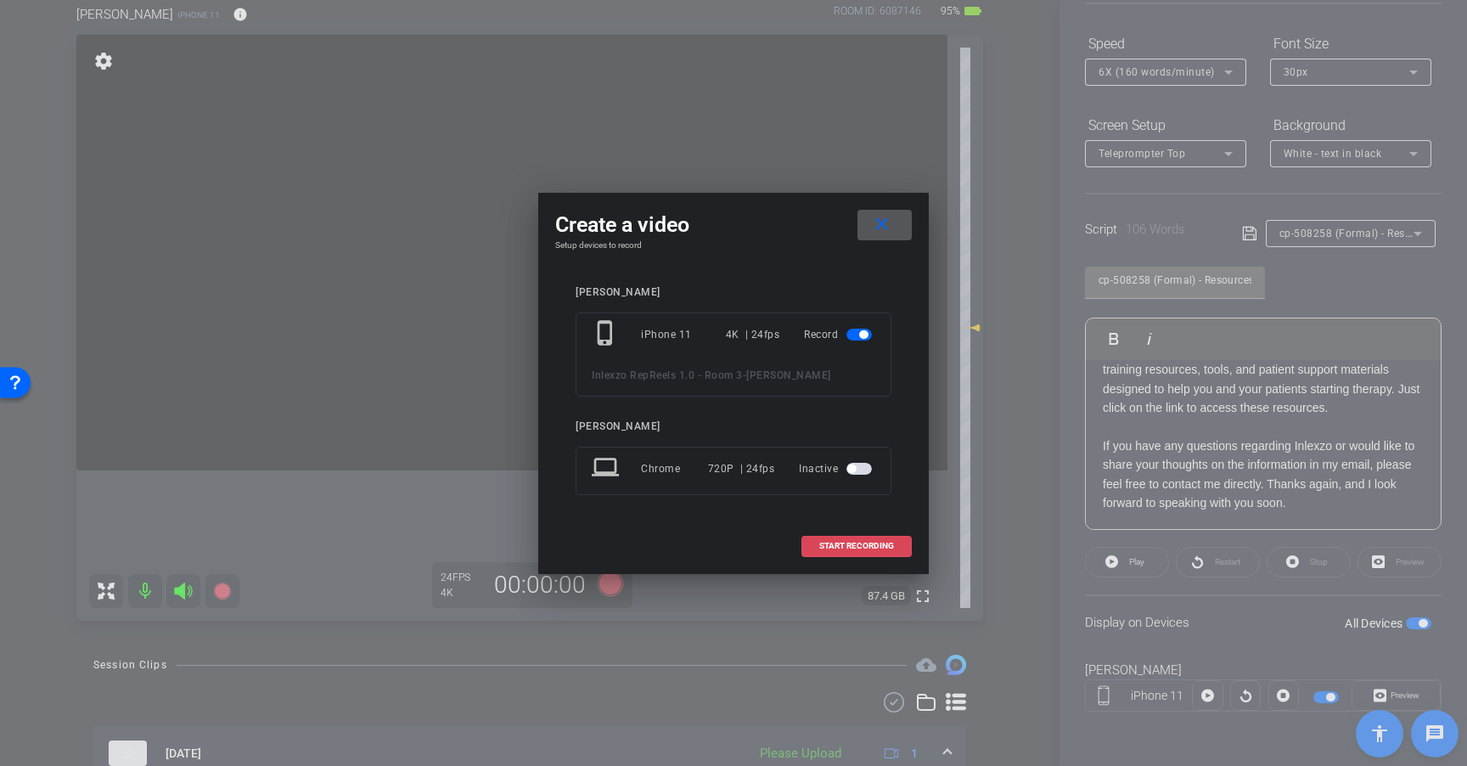
click at [859, 544] on span "START RECORDING" at bounding box center [856, 546] width 75 height 8
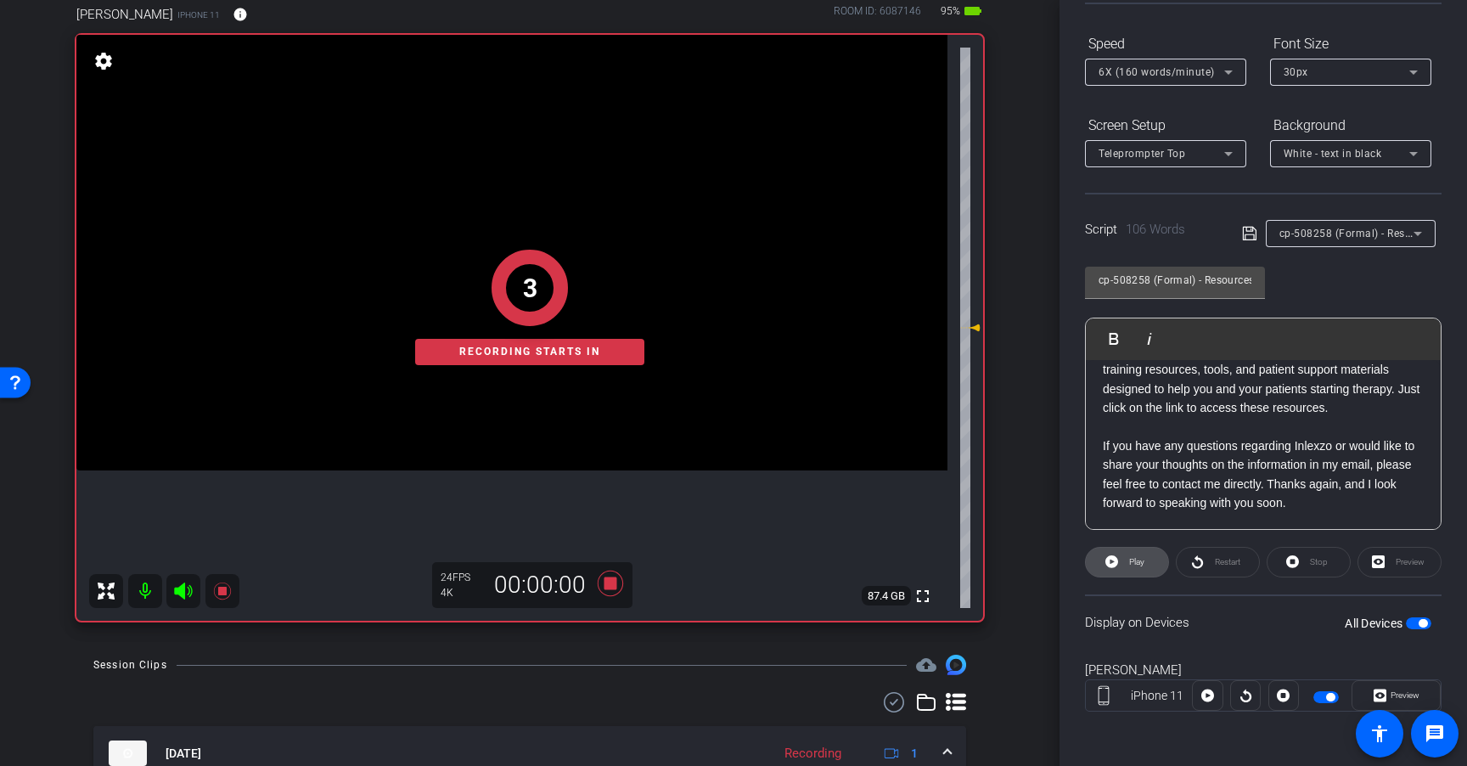
click at [1120, 562] on span at bounding box center [1127, 562] width 82 height 41
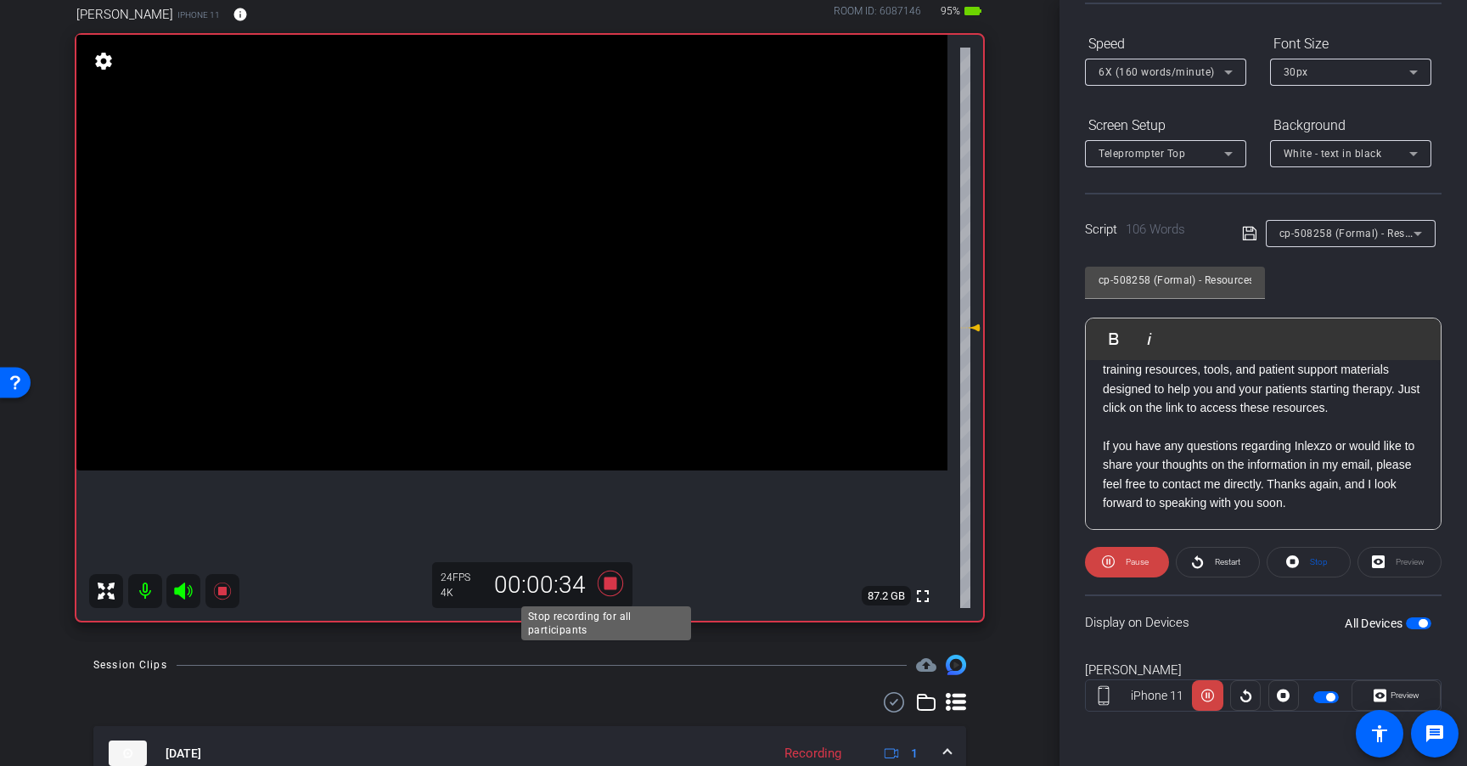
click at [605, 586] on icon at bounding box center [610, 582] width 25 height 25
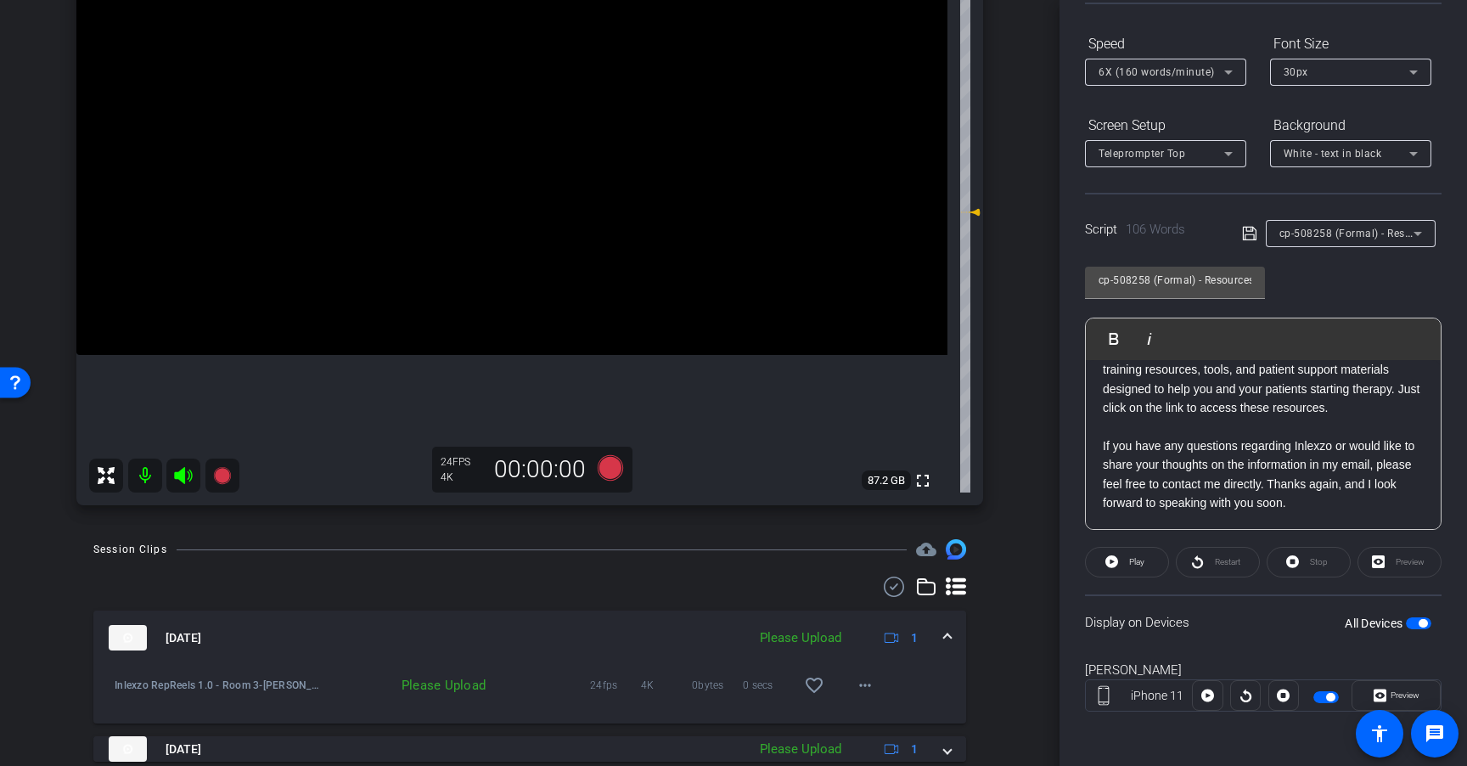
scroll to position [260, 0]
click at [856, 682] on mat-icon "more_horiz" at bounding box center [865, 682] width 20 height 20
click at [873, 601] on span "Upload" at bounding box center [884, 605] width 68 height 20
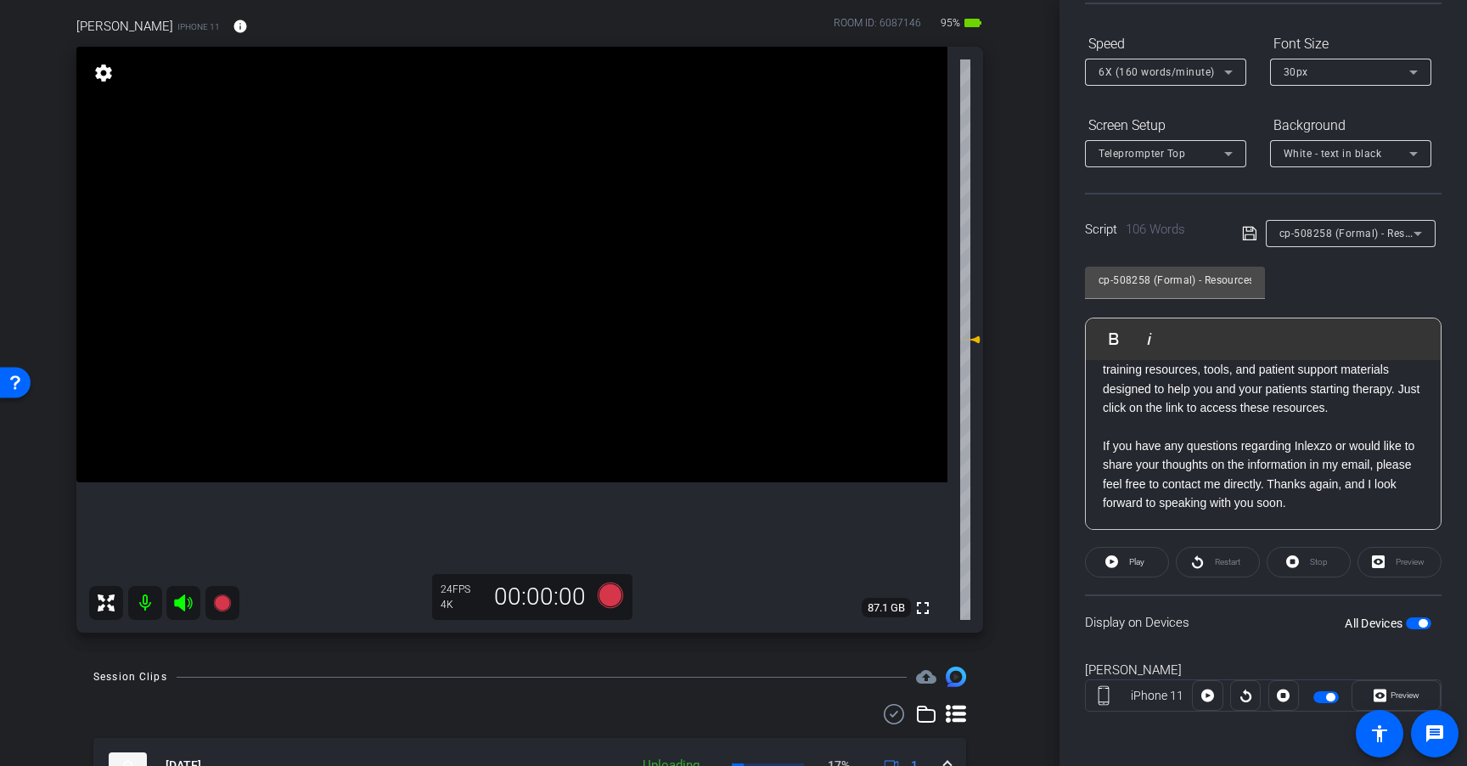
scroll to position [143, 0]
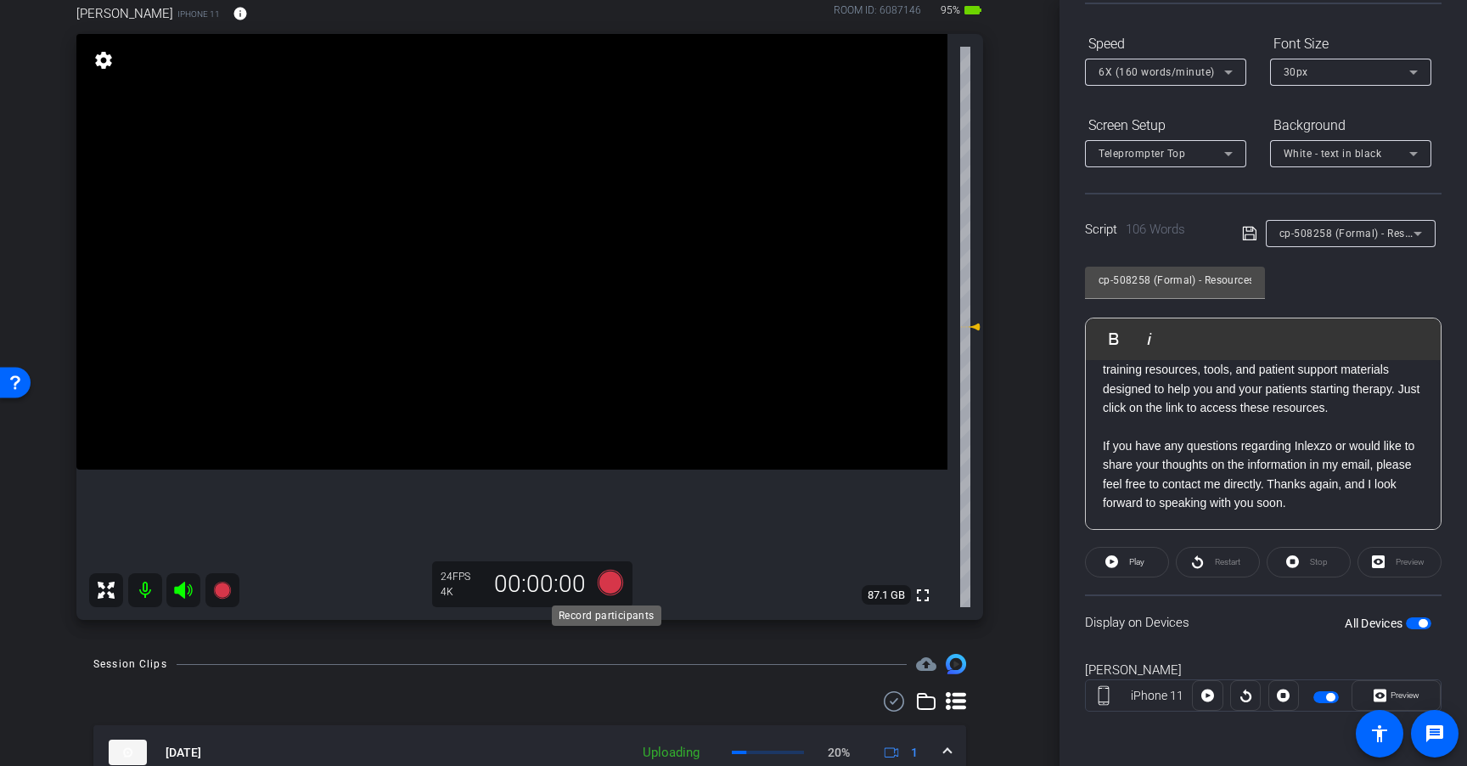
click at [609, 587] on icon at bounding box center [610, 582] width 25 height 25
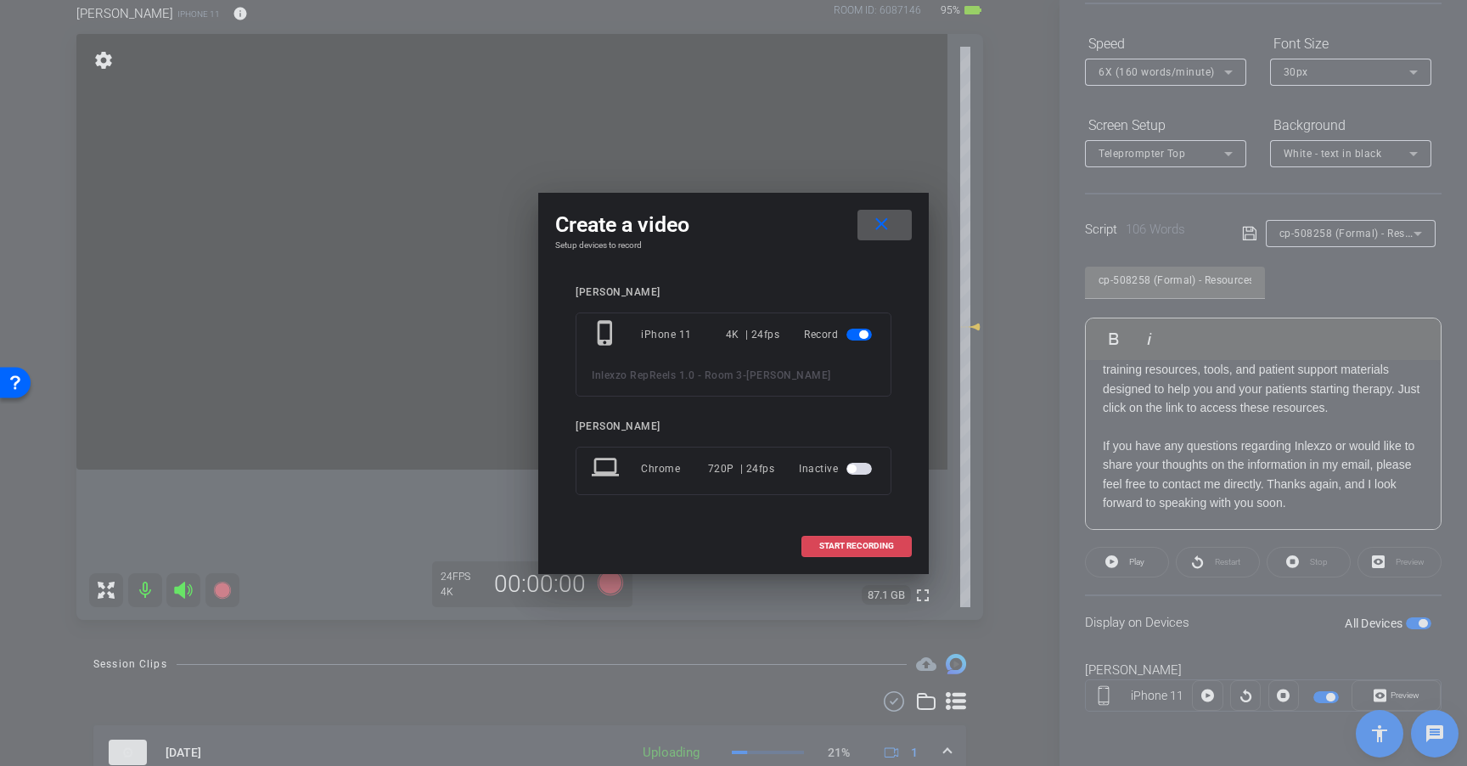
click at [848, 543] on span "START RECORDING" at bounding box center [856, 546] width 75 height 8
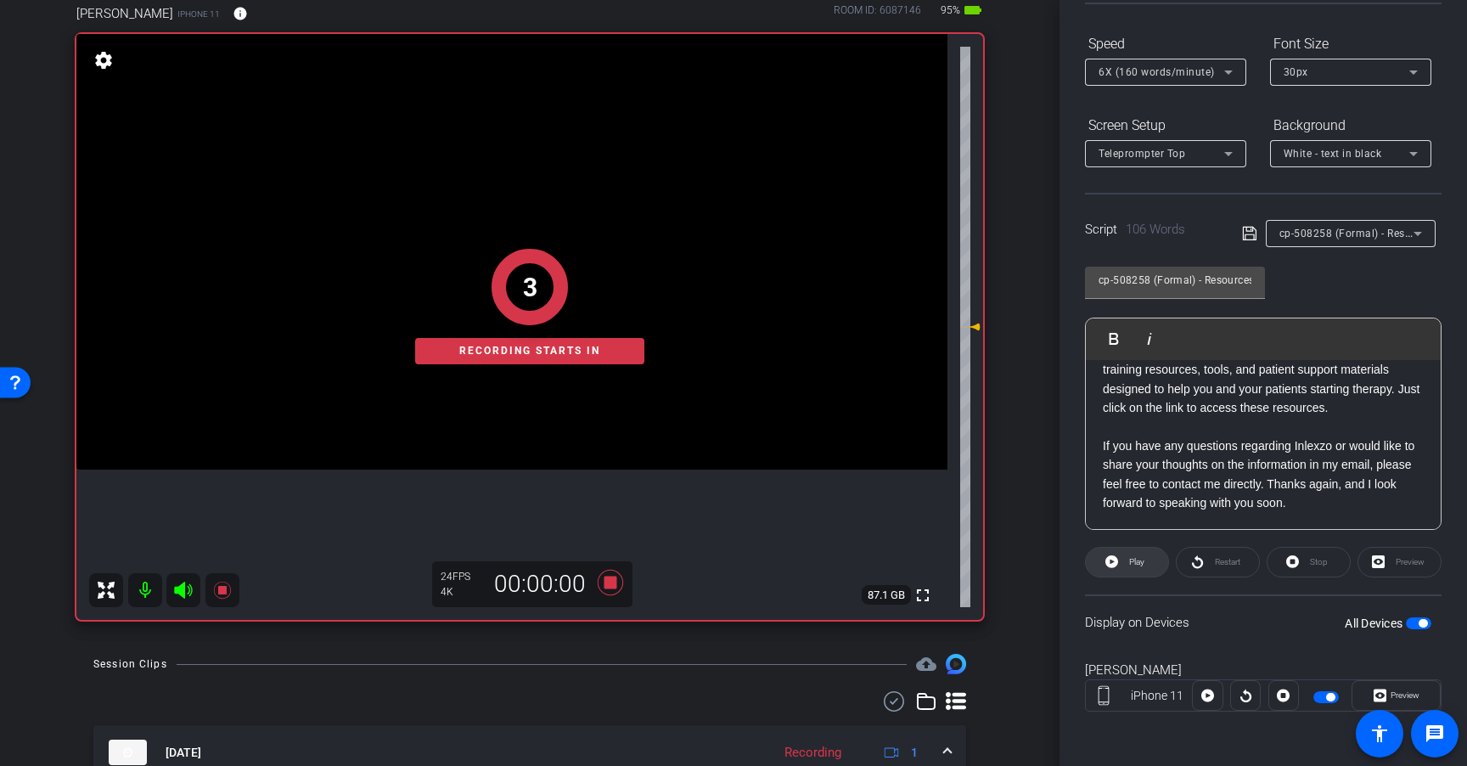
click at [1140, 564] on span "Play" at bounding box center [1136, 561] width 15 height 9
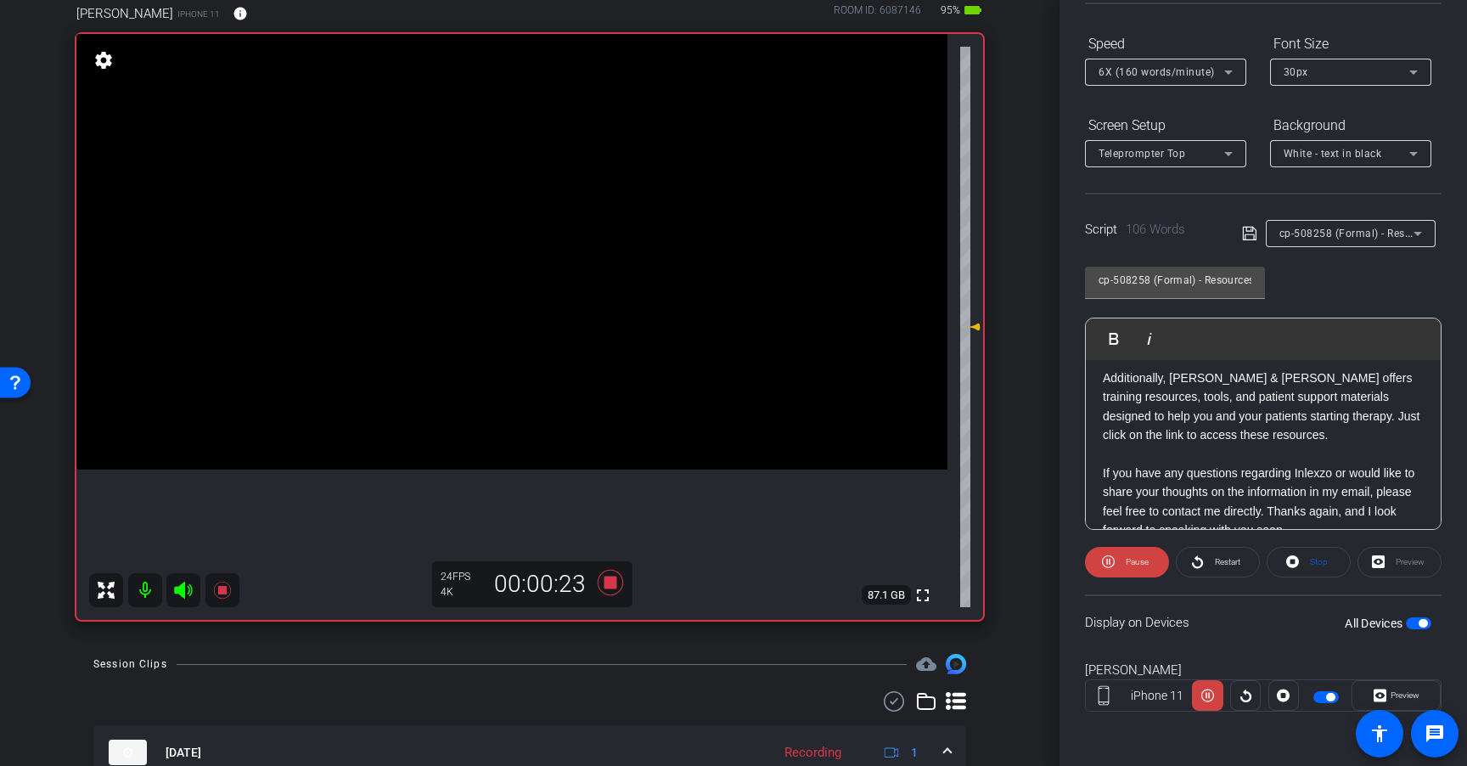
scroll to position [149, 0]
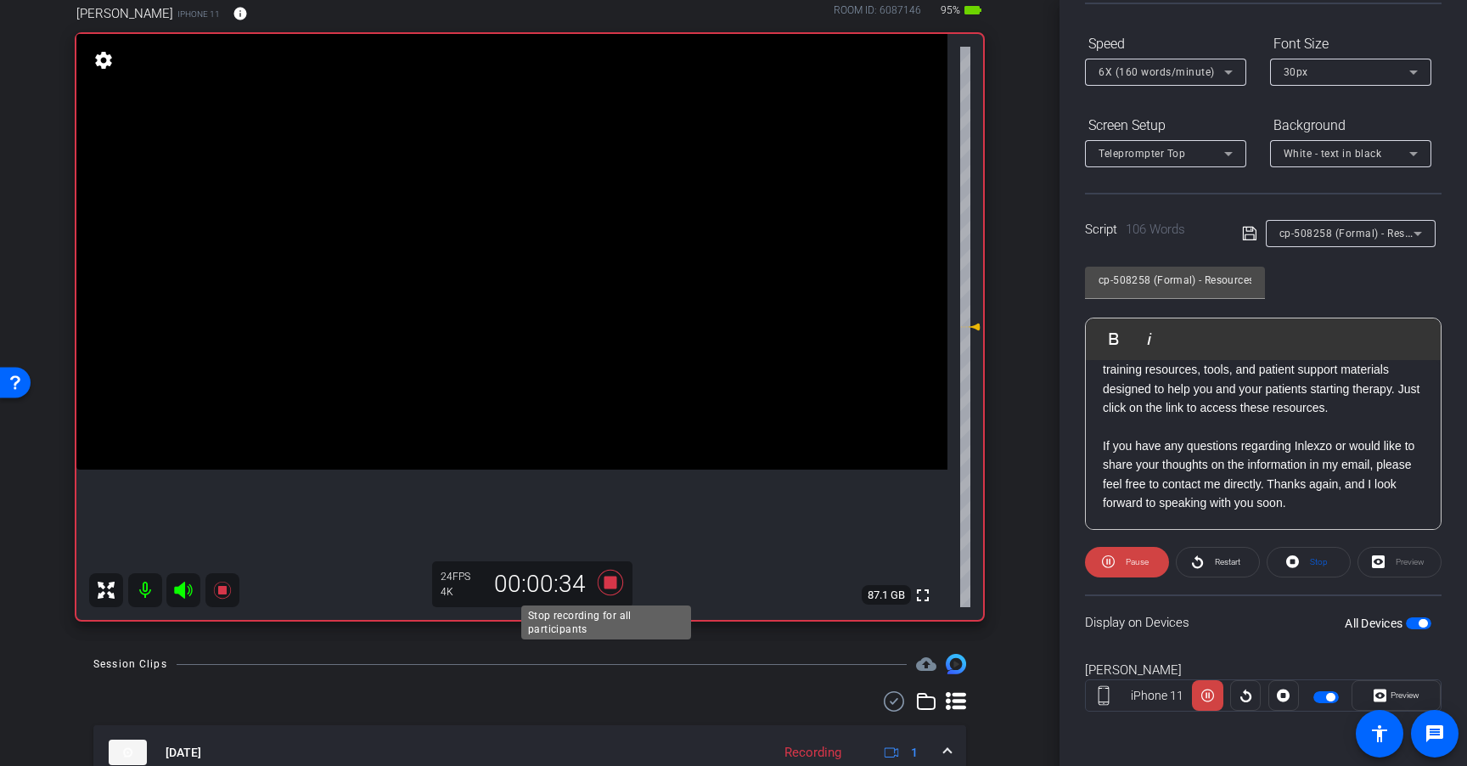
click at [607, 582] on icon at bounding box center [610, 582] width 25 height 25
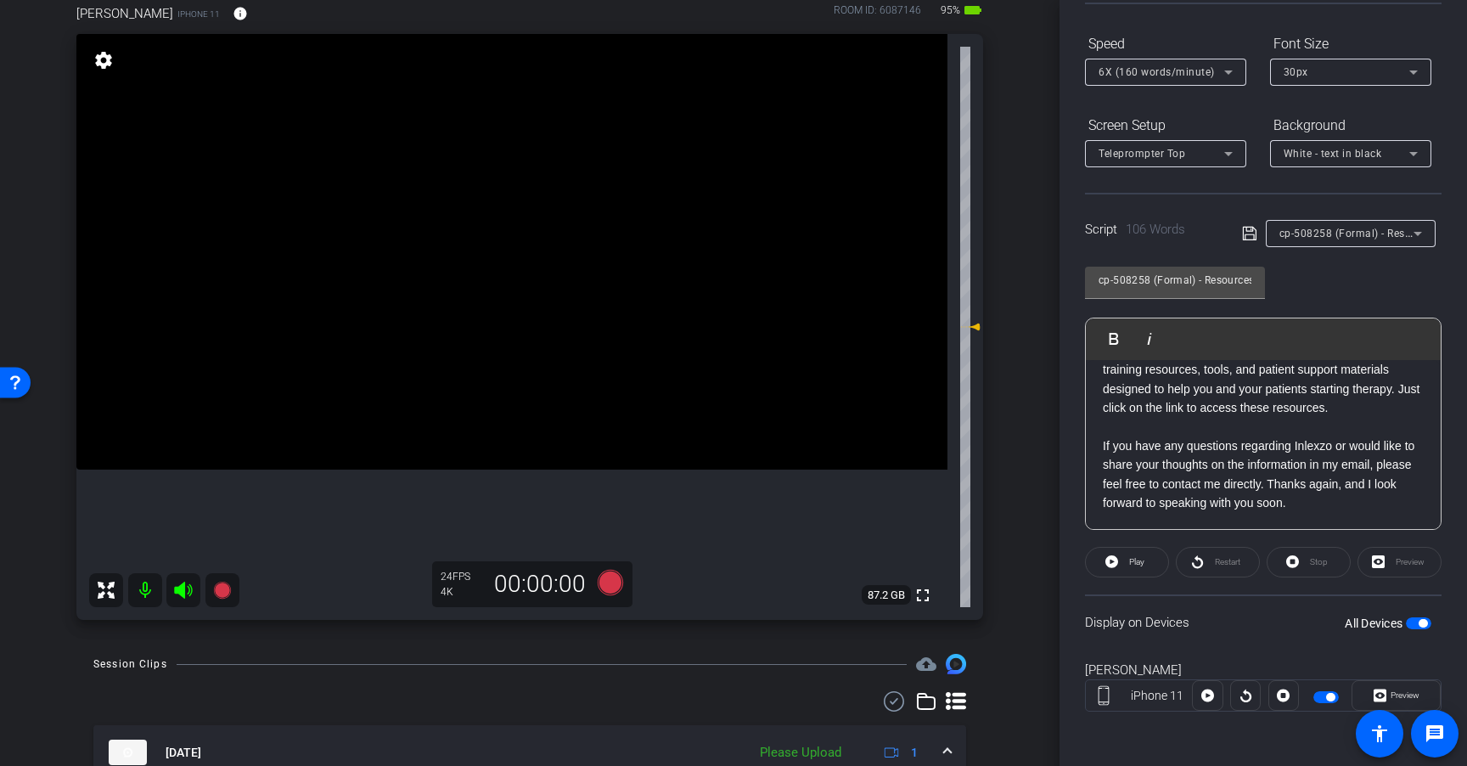
click at [1188, 74] on span "6X (160 words/minute)" at bounding box center [1156, 72] width 116 height 12
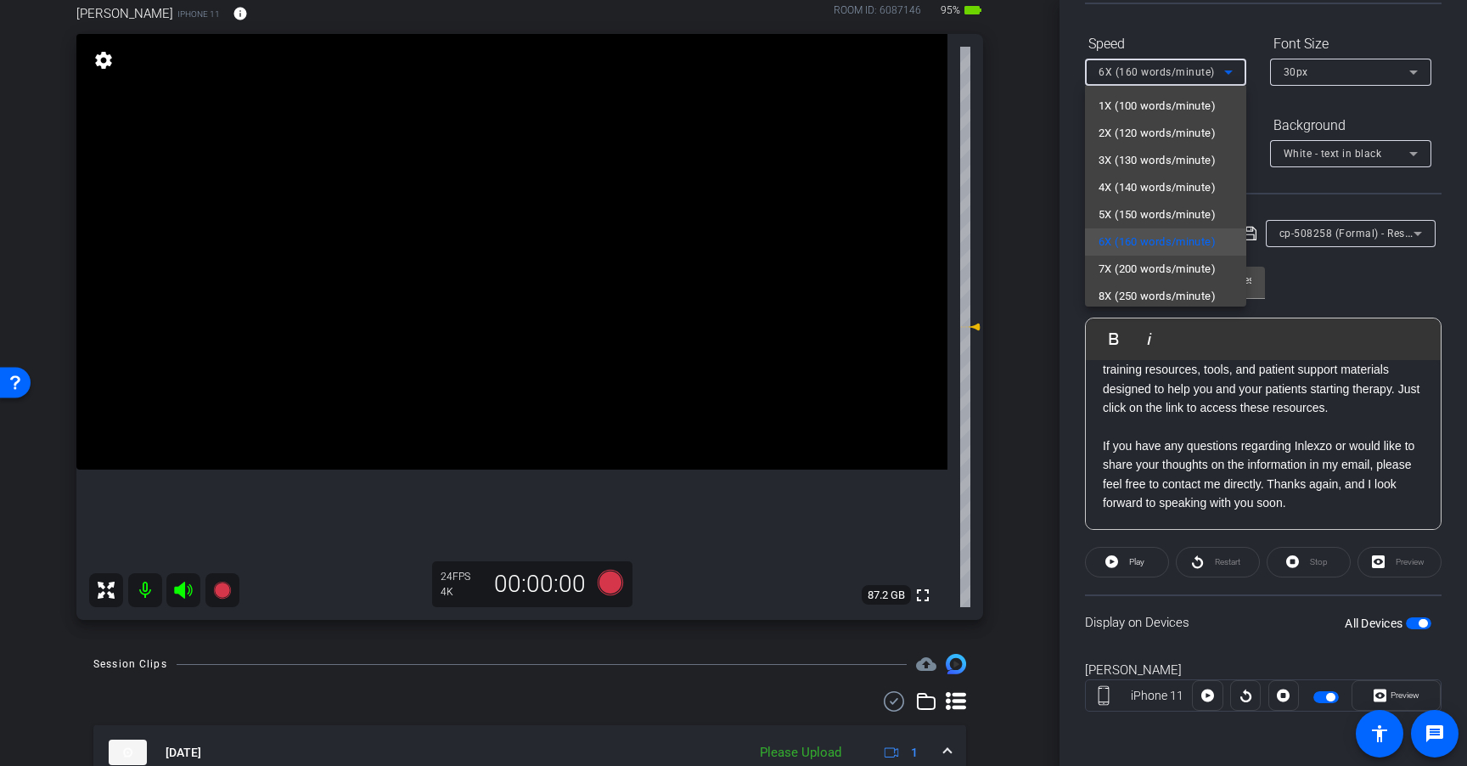
click at [1314, 268] on div at bounding box center [733, 383] width 1467 height 766
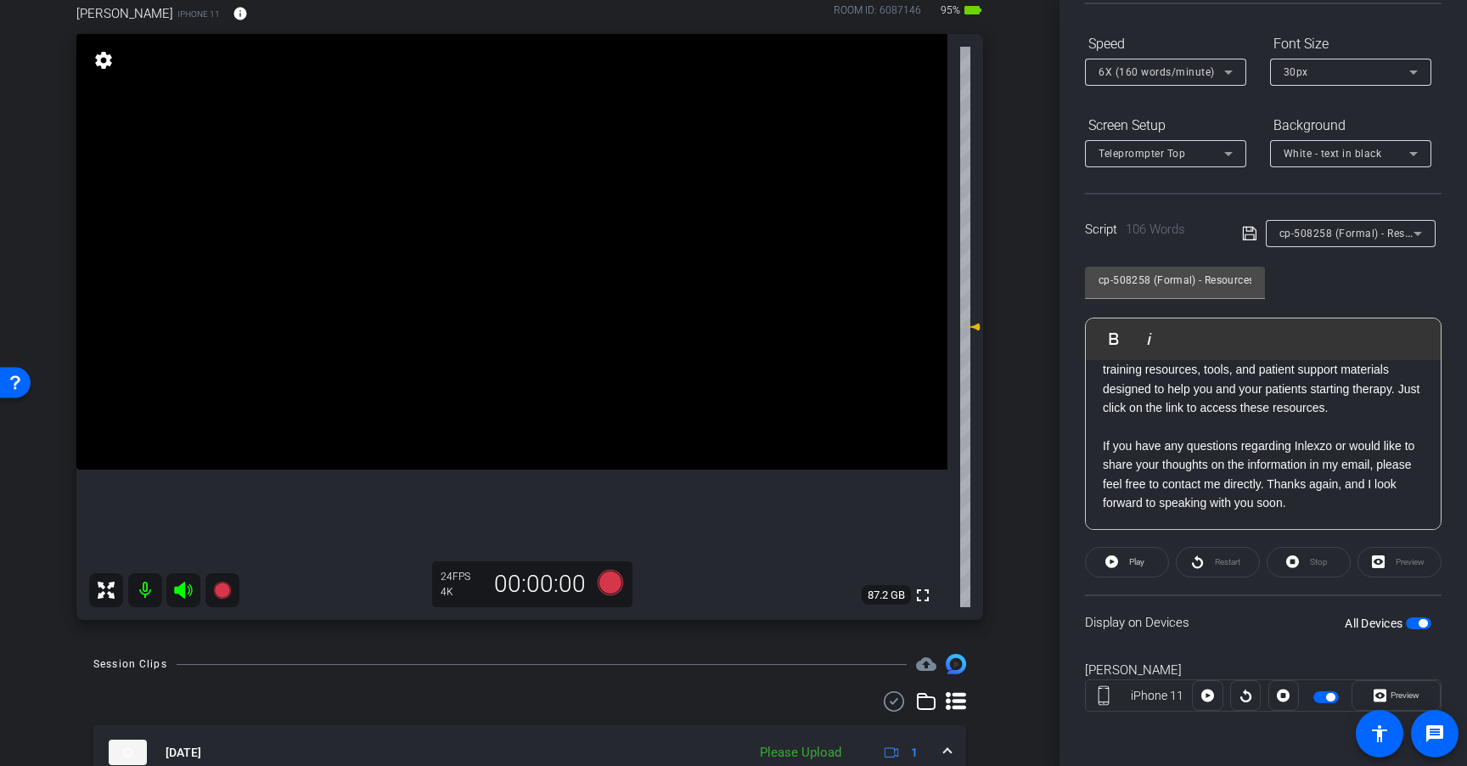
scroll to position [253, 0]
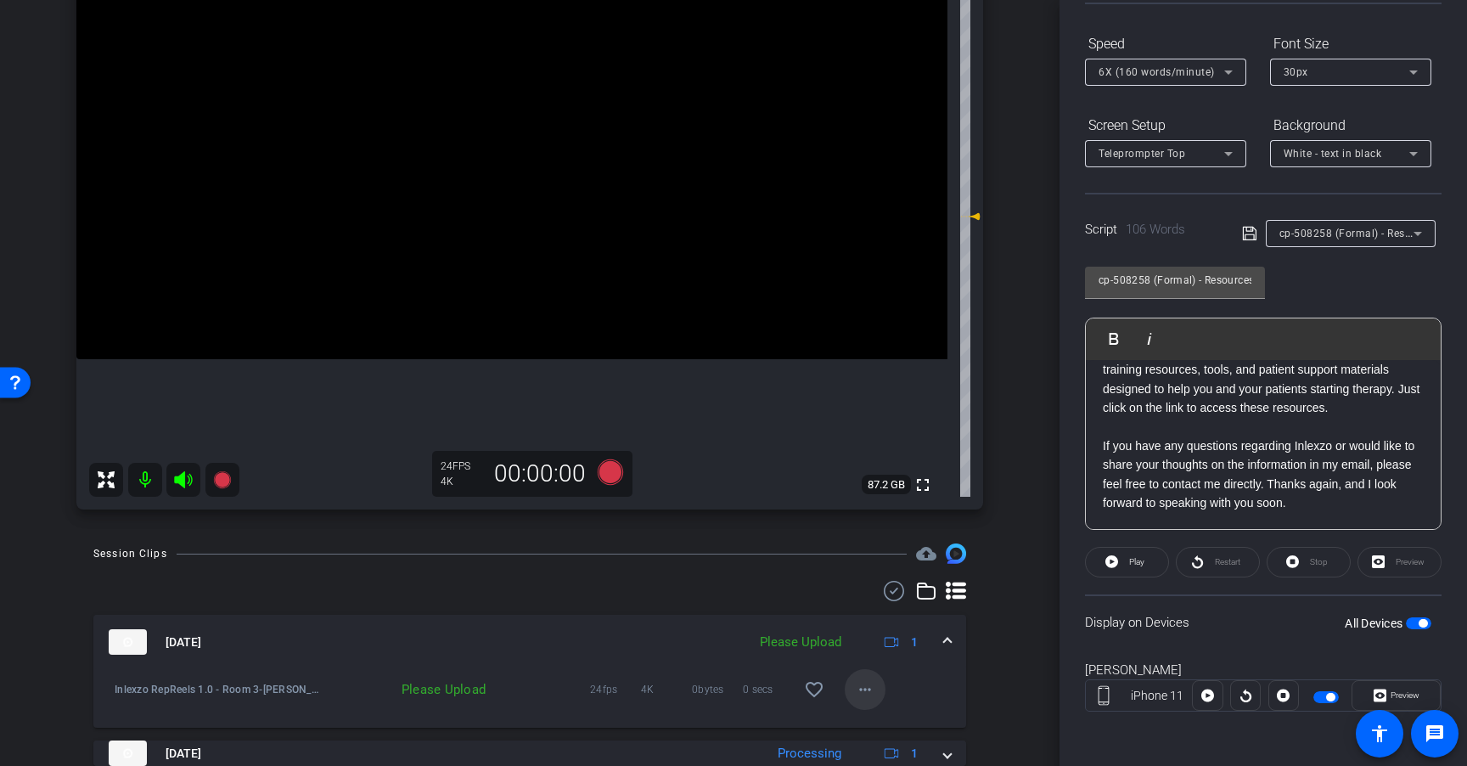
click at [862, 688] on mat-icon "more_horiz" at bounding box center [865, 689] width 20 height 20
click at [884, 615] on span "Upload" at bounding box center [884, 612] width 68 height 20
click at [615, 473] on icon at bounding box center [610, 471] width 25 height 25
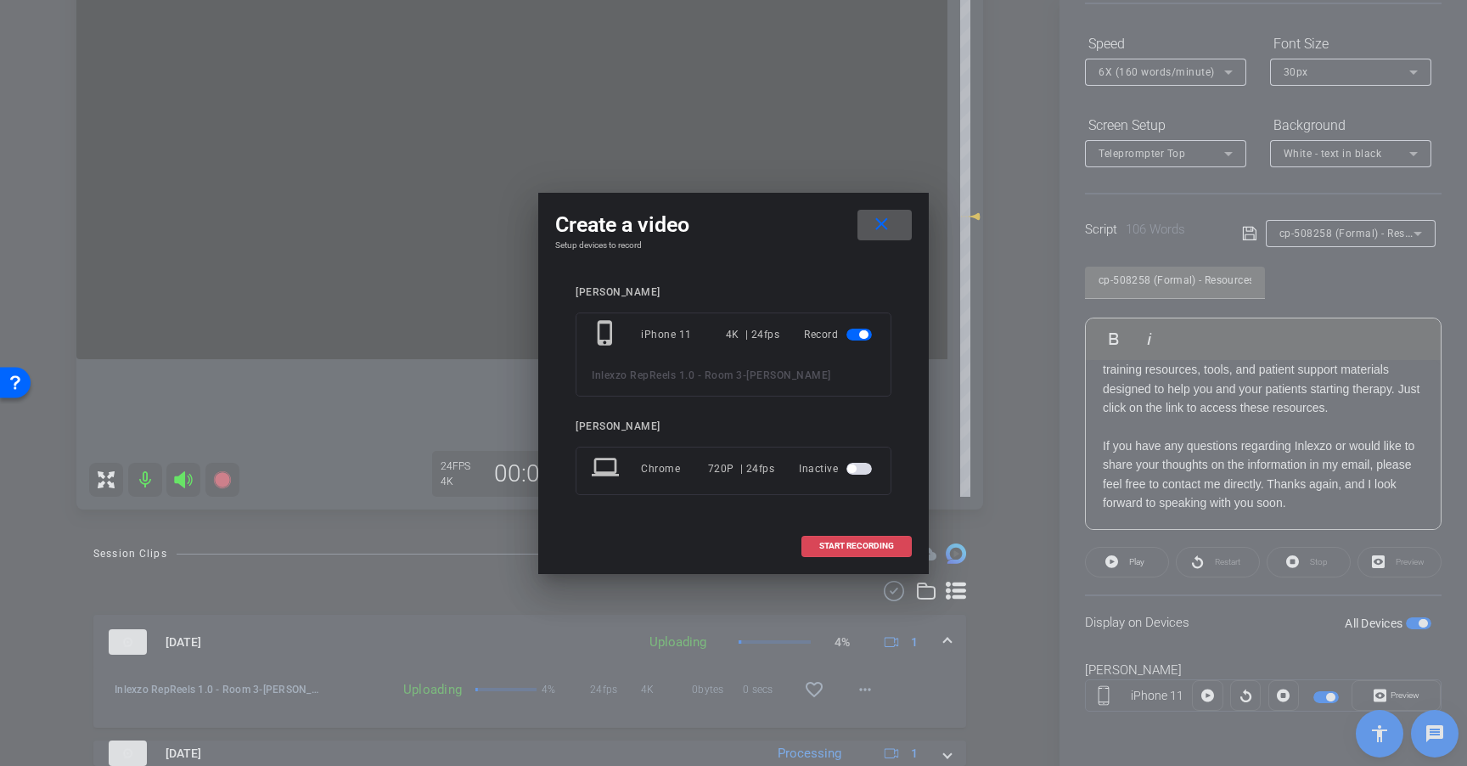
click at [856, 536] on span at bounding box center [856, 545] width 109 height 41
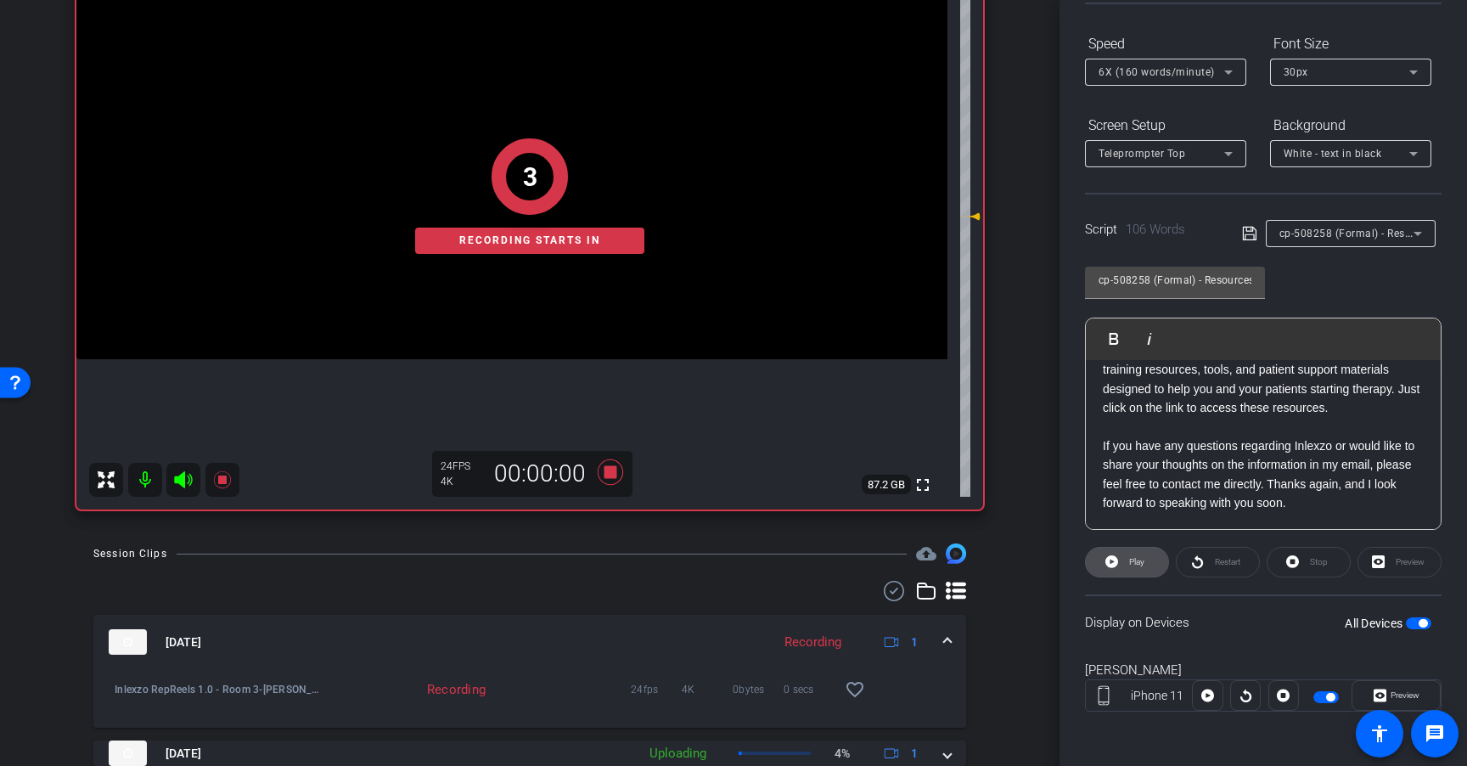
click at [1126, 563] on span "Play" at bounding box center [1135, 562] width 20 height 24
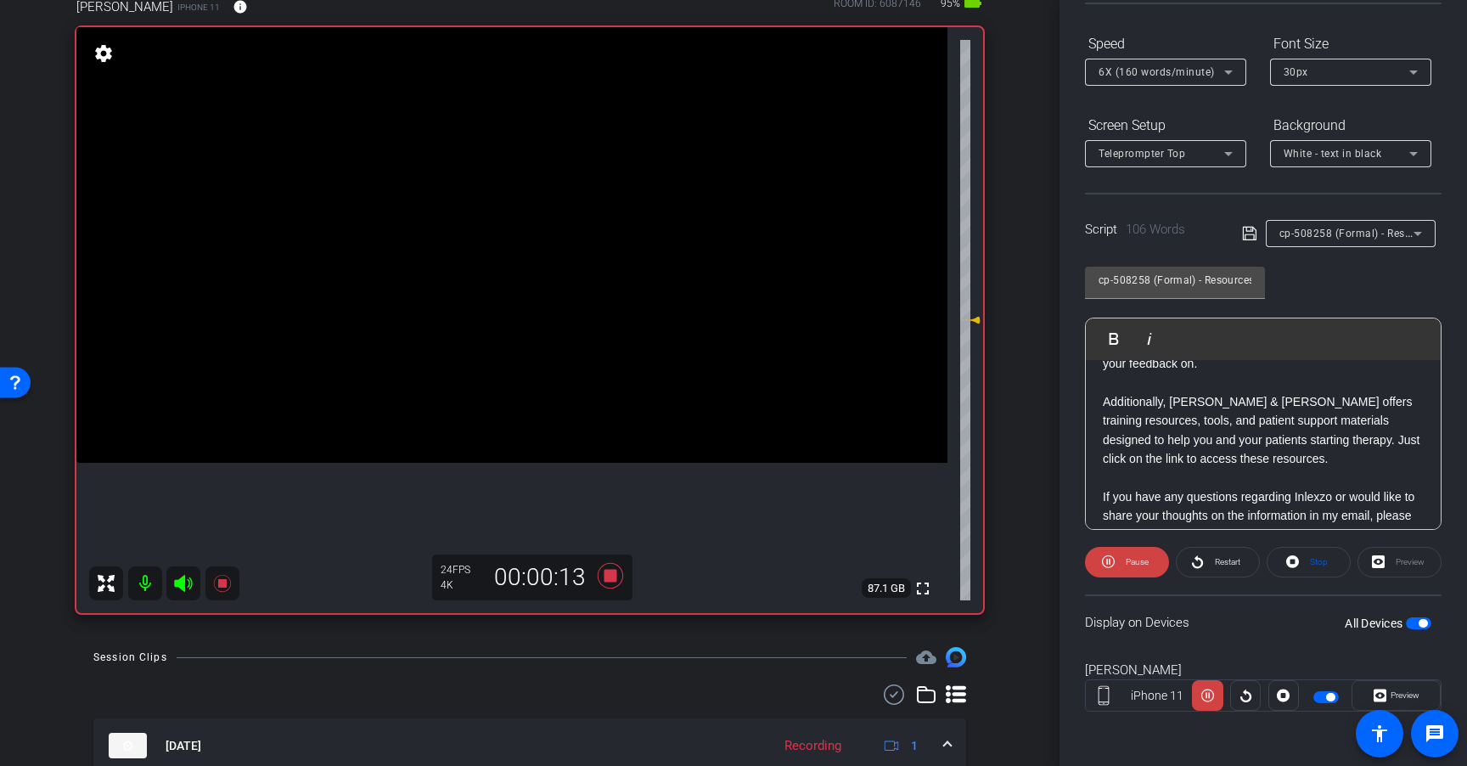
scroll to position [121, 0]
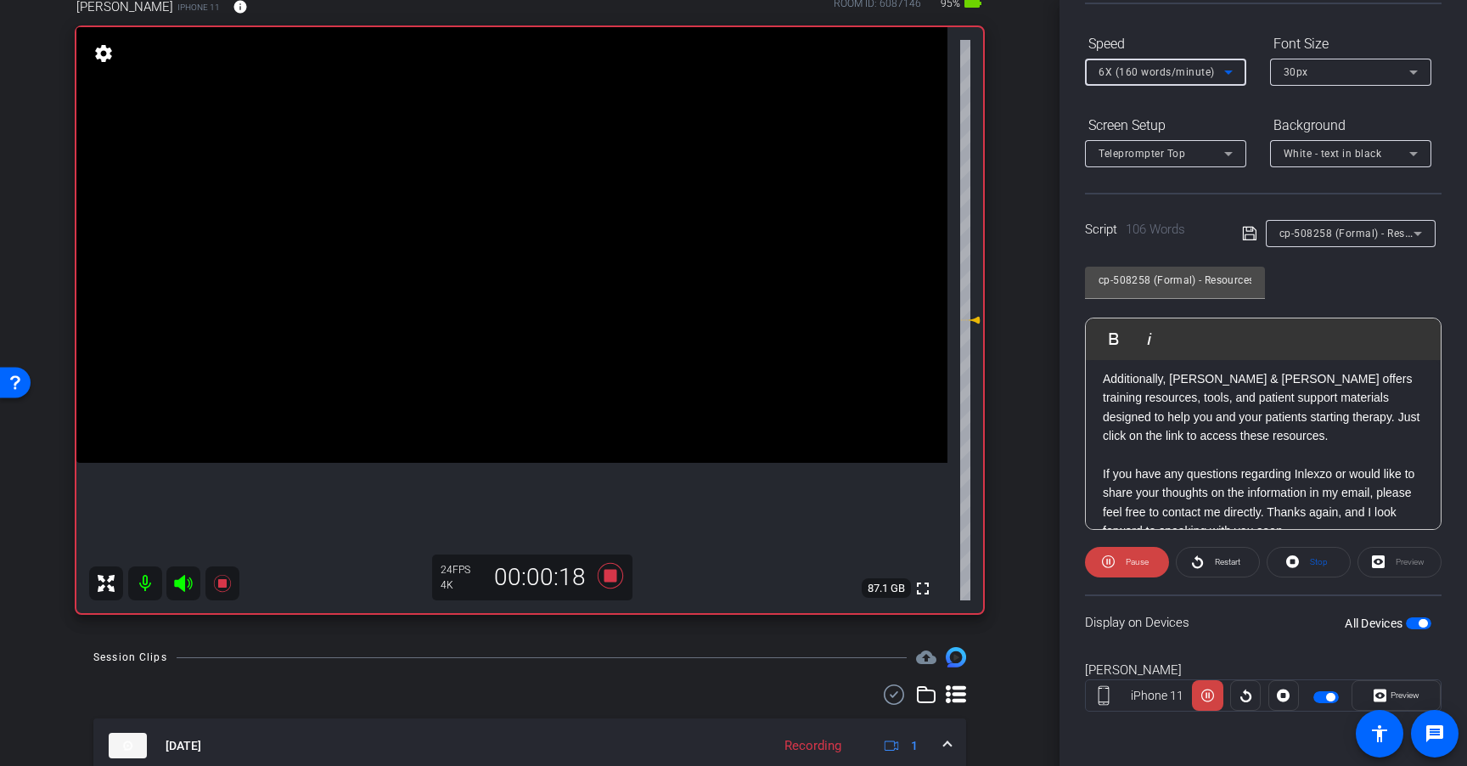
click at [1164, 70] on span "6X (160 words/minute)" at bounding box center [1156, 72] width 116 height 12
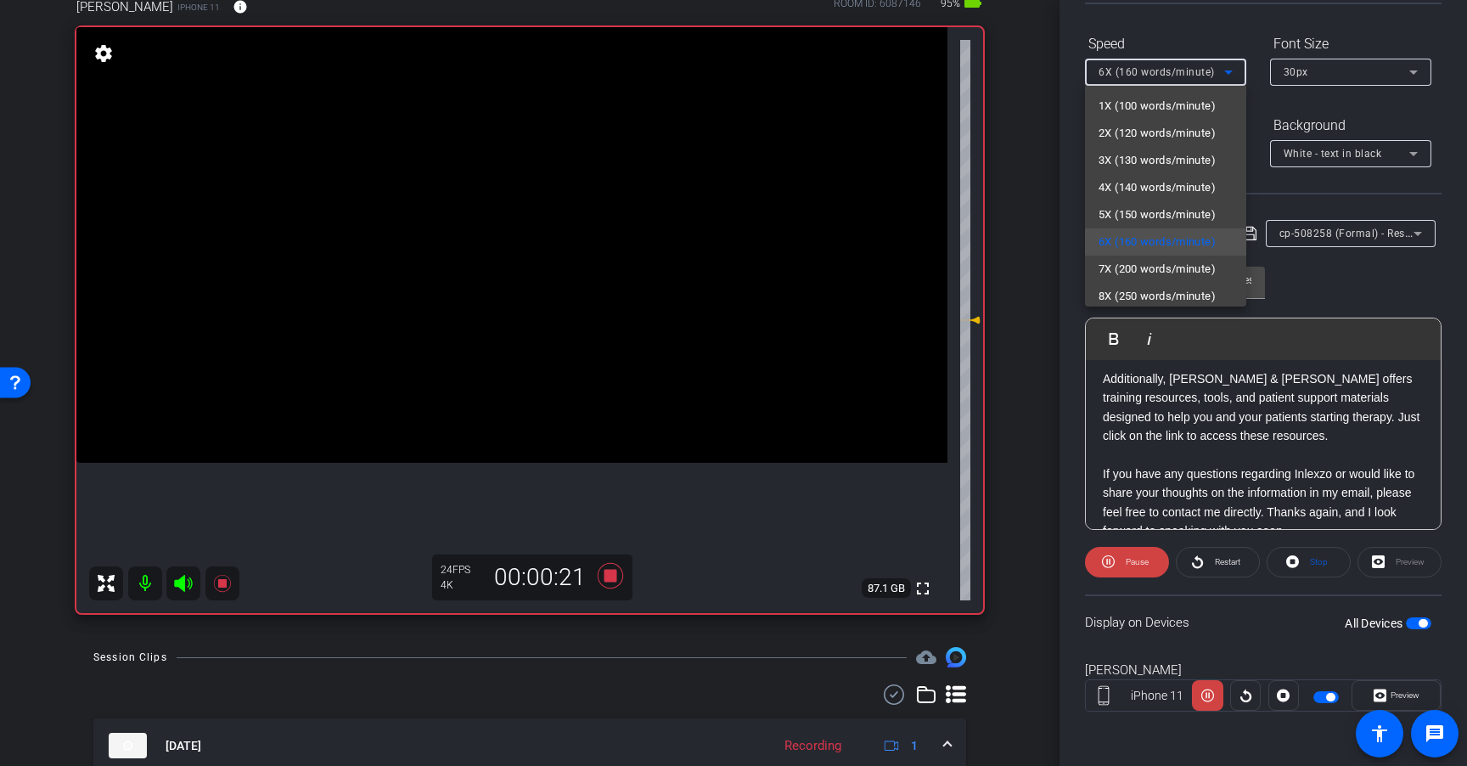
click at [1386, 264] on div at bounding box center [733, 383] width 1467 height 766
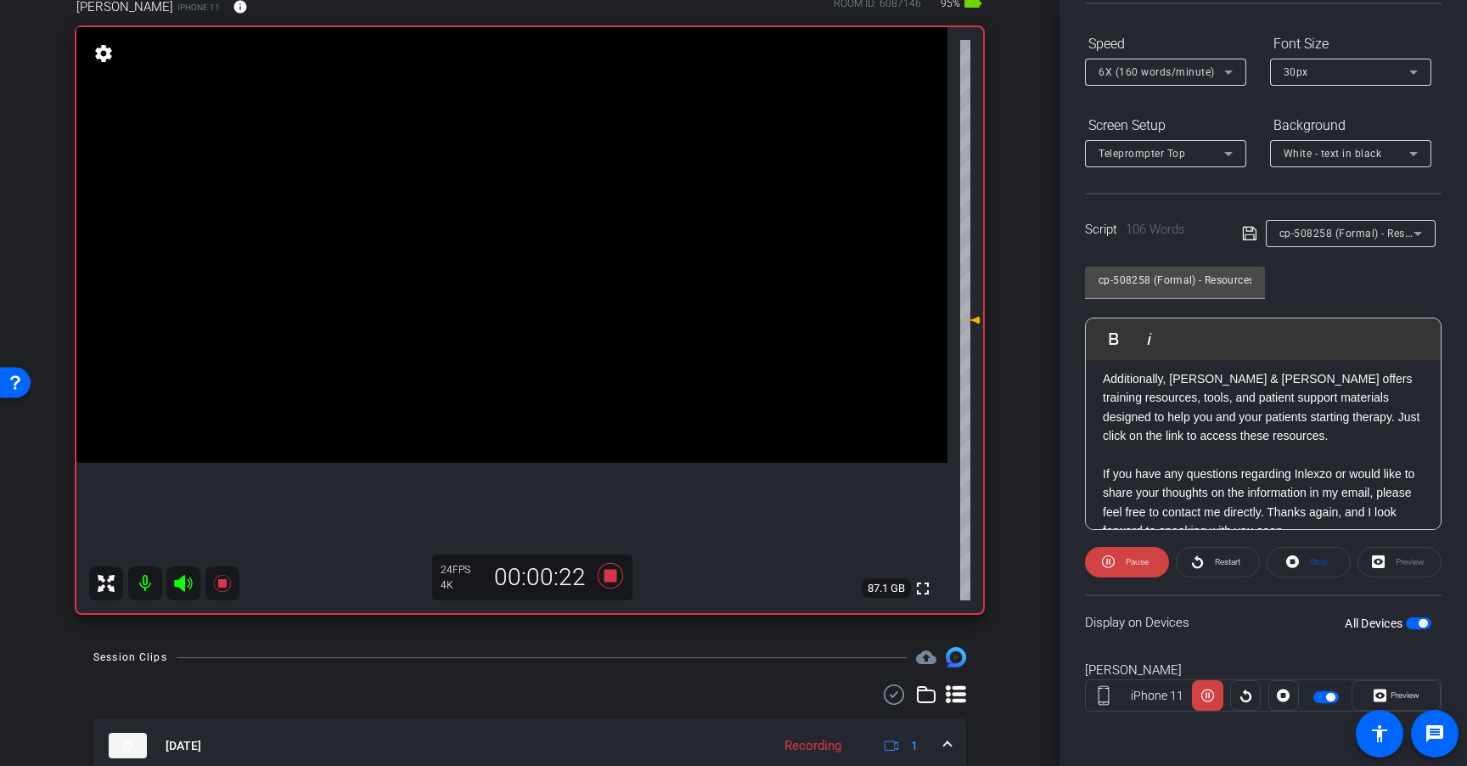
scroll to position [149, 0]
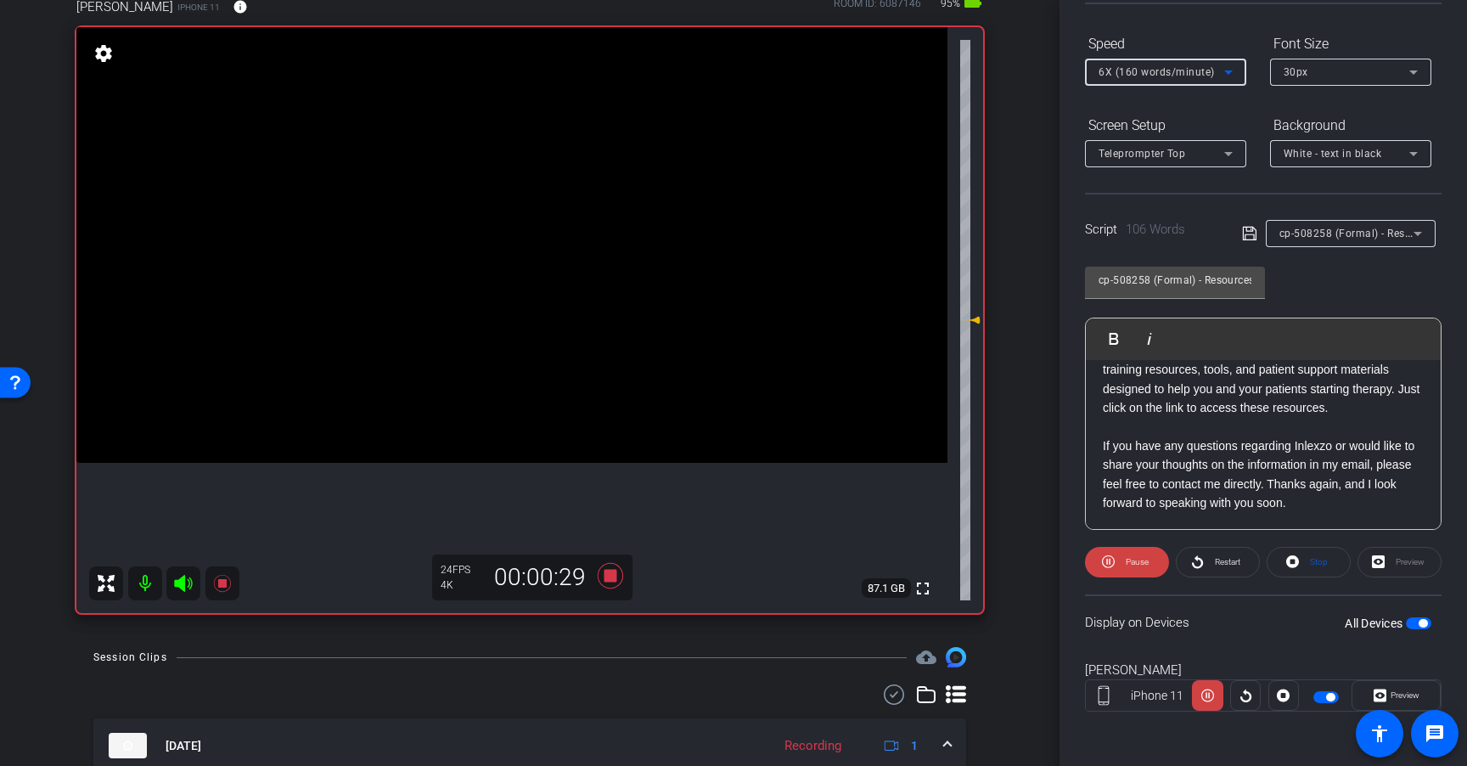
click at [1174, 70] on span "6X (160 words/minute)" at bounding box center [1156, 72] width 116 height 12
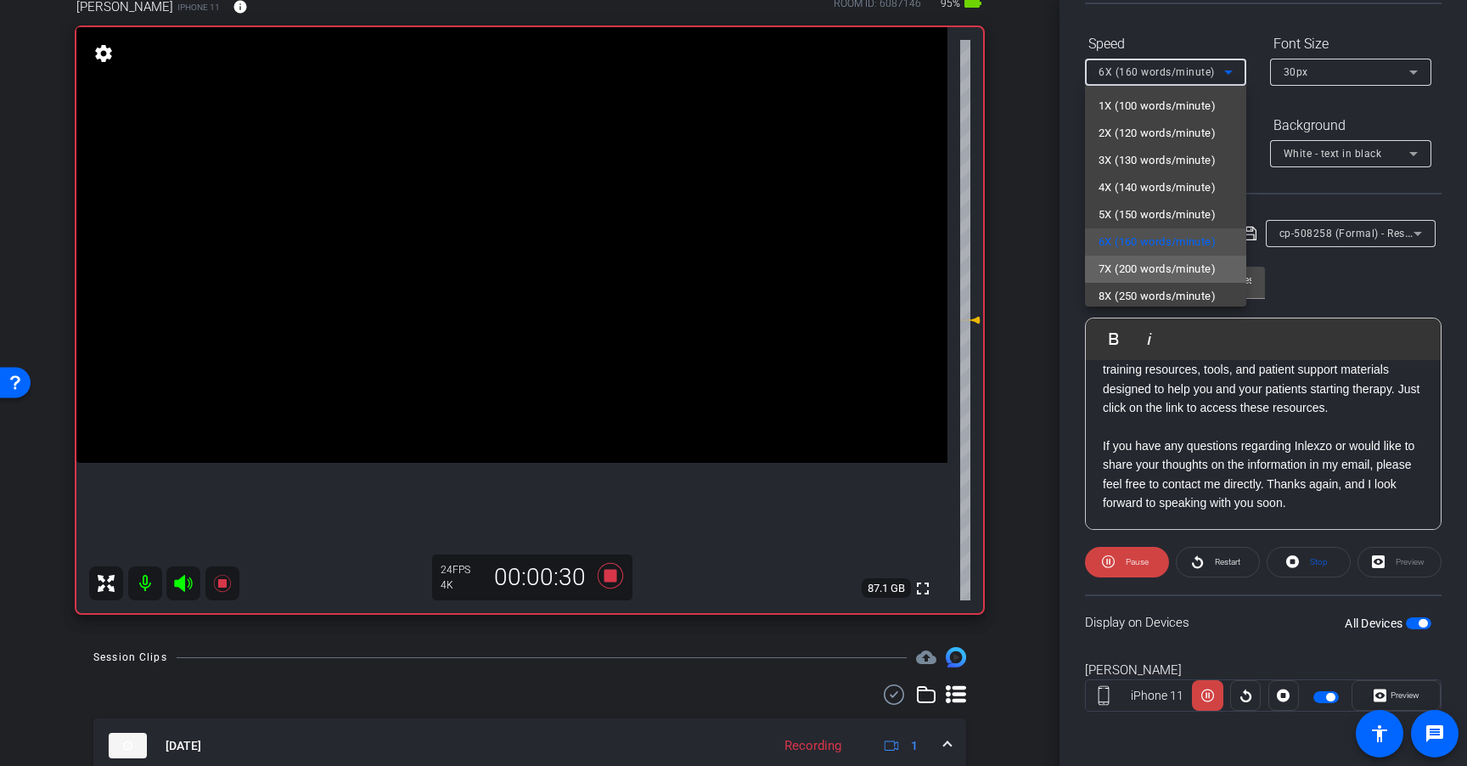
click at [1167, 267] on span "7X (200 words/minute)" at bounding box center [1156, 269] width 117 height 20
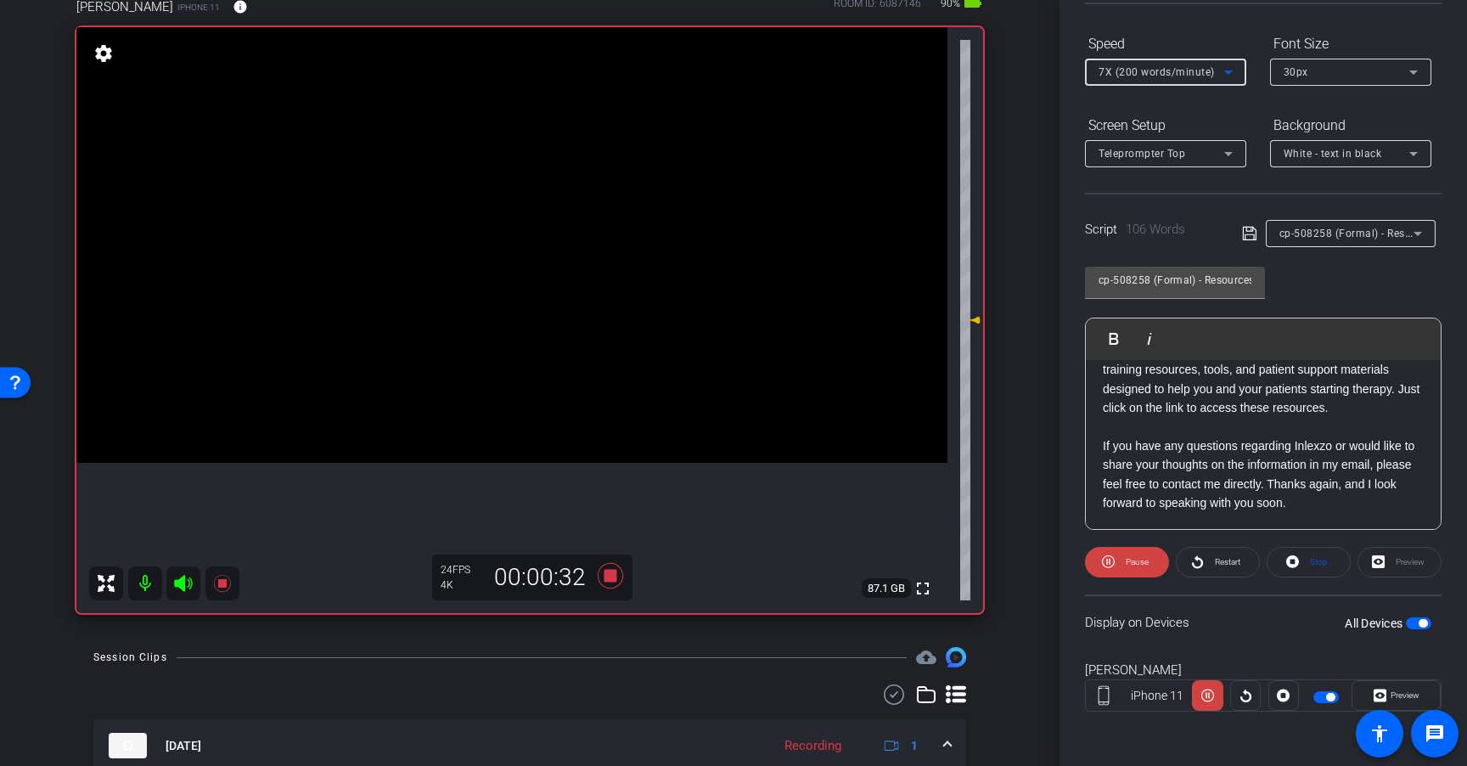
click at [1199, 69] on span "7X (200 words/minute)" at bounding box center [1156, 72] width 116 height 12
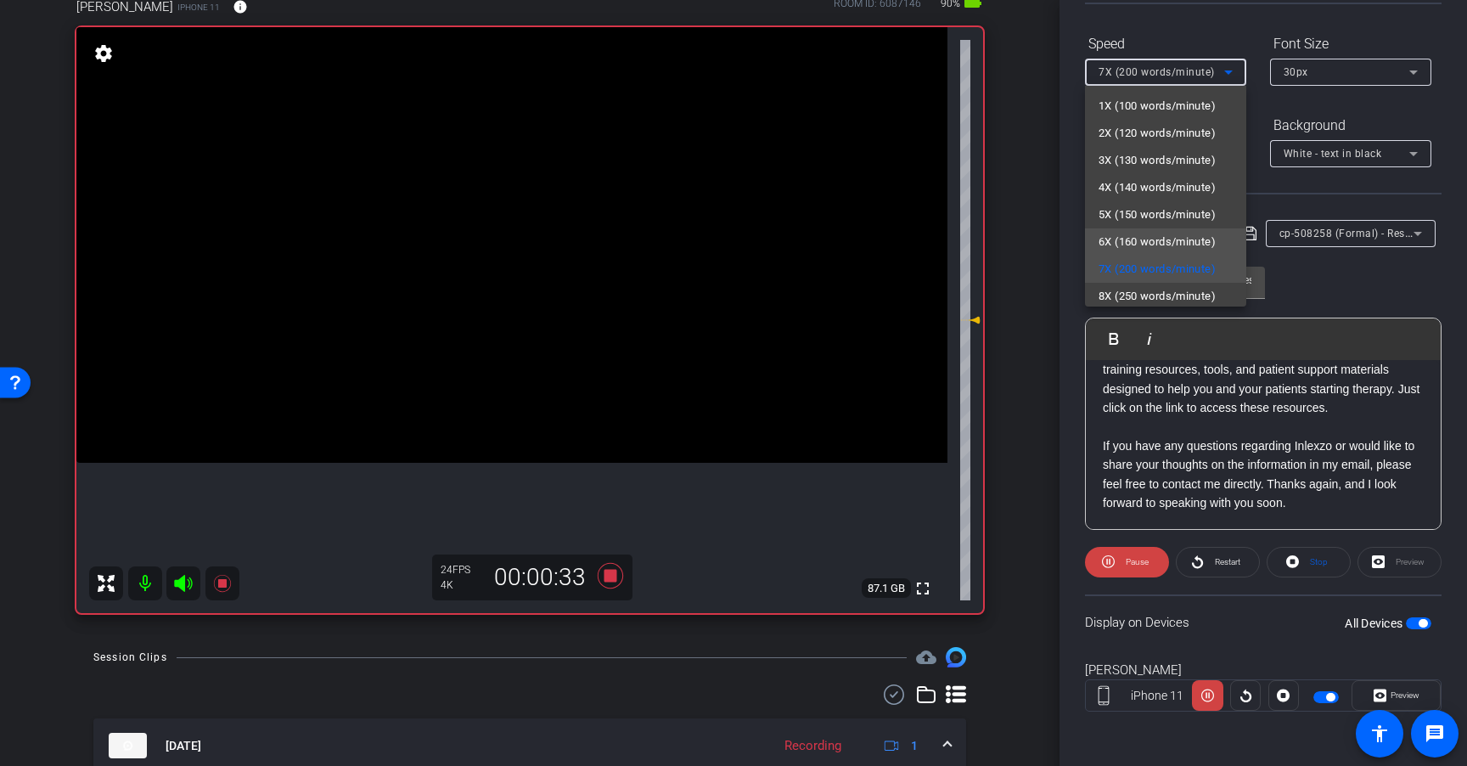
click at [1177, 244] on span "6X (160 words/minute)" at bounding box center [1156, 242] width 117 height 20
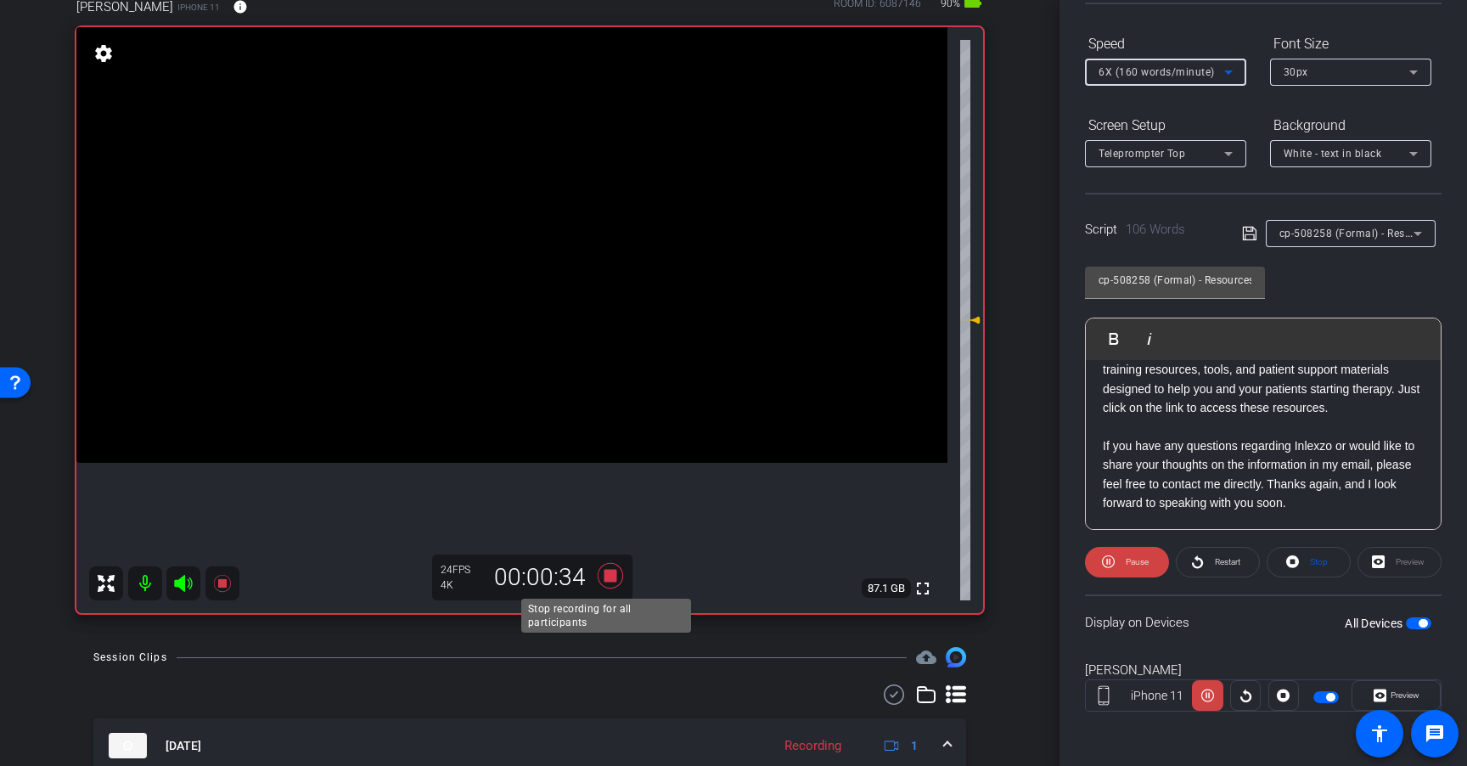
click at [605, 576] on icon at bounding box center [610, 575] width 25 height 25
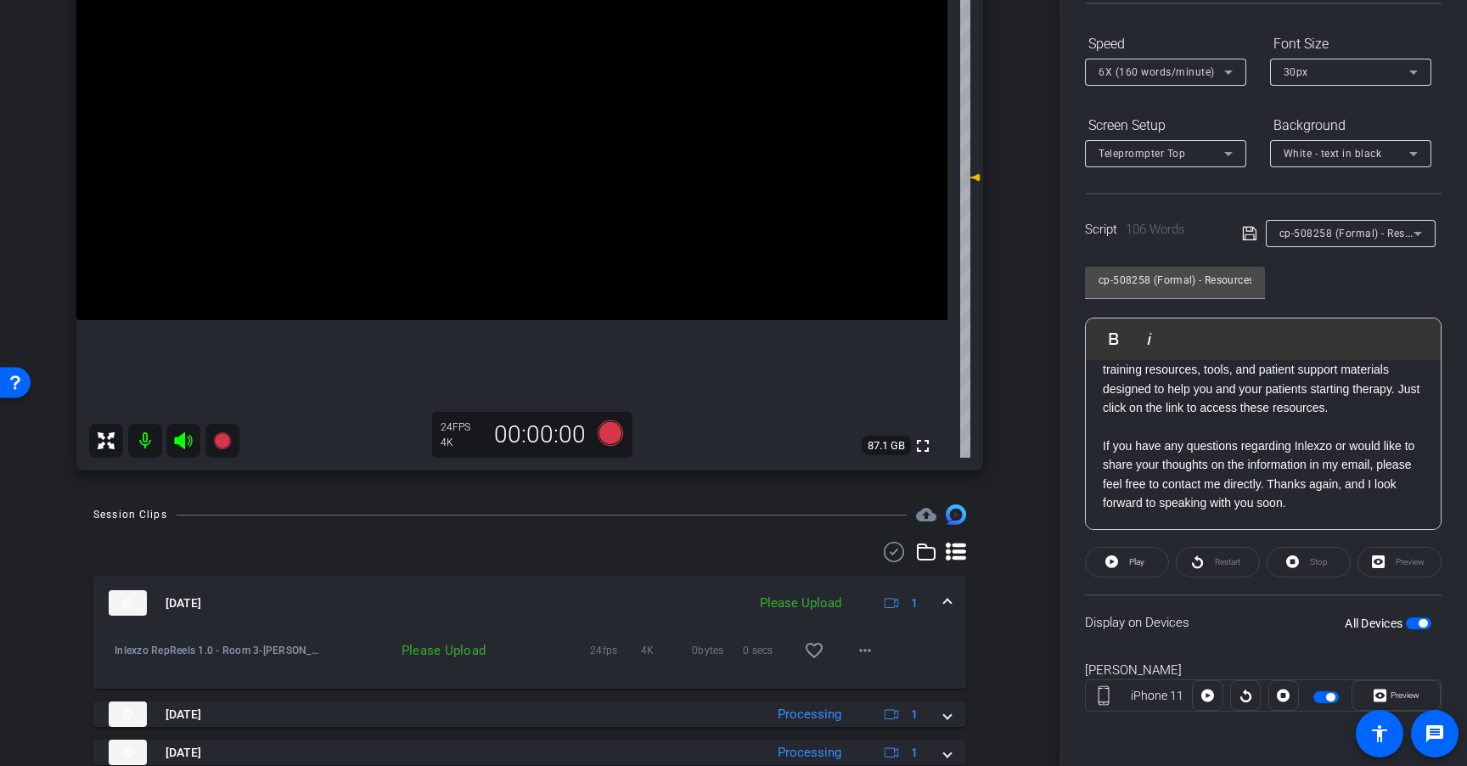
scroll to position [300, 0]
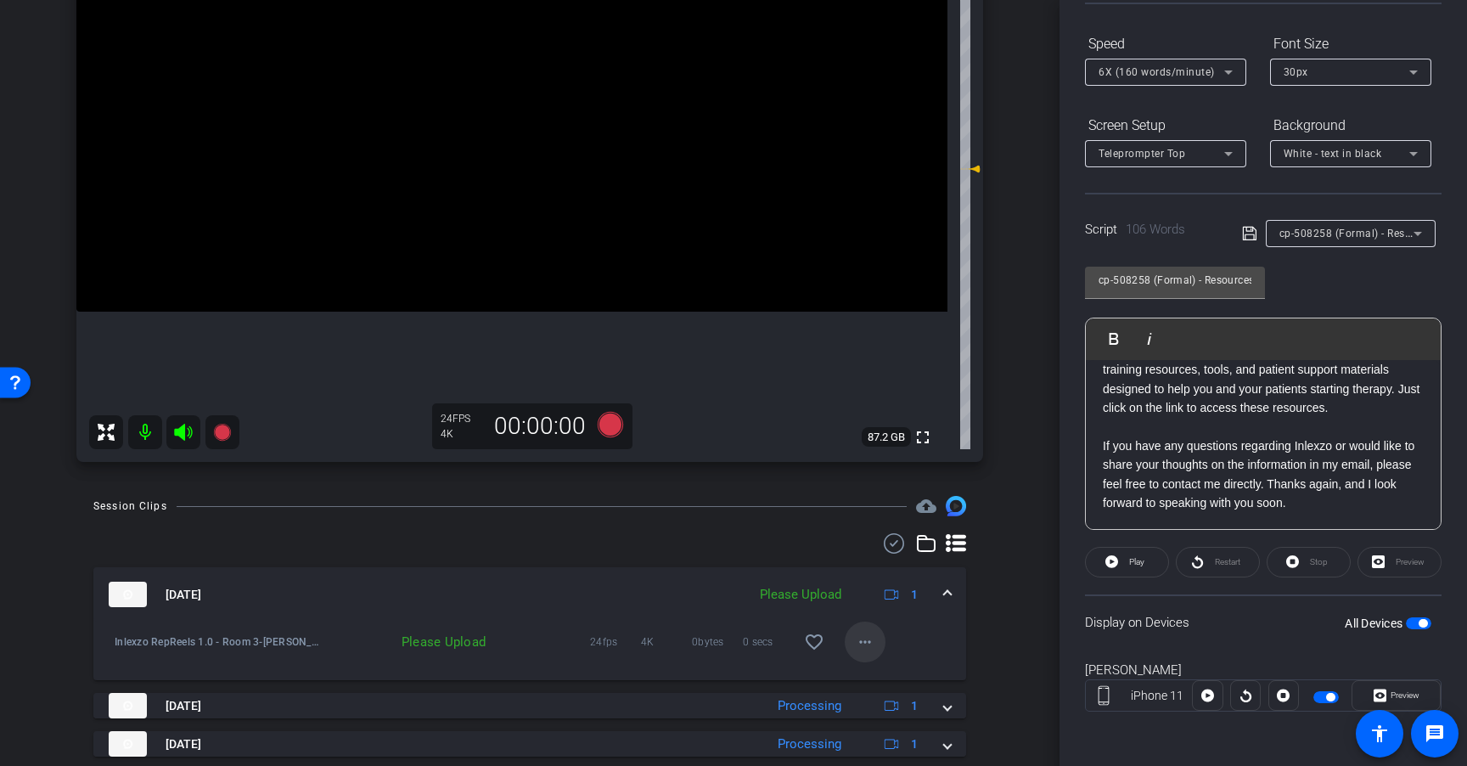
click at [845, 643] on span at bounding box center [865, 641] width 41 height 41
click at [879, 670] on span "Upload" at bounding box center [884, 677] width 68 height 20
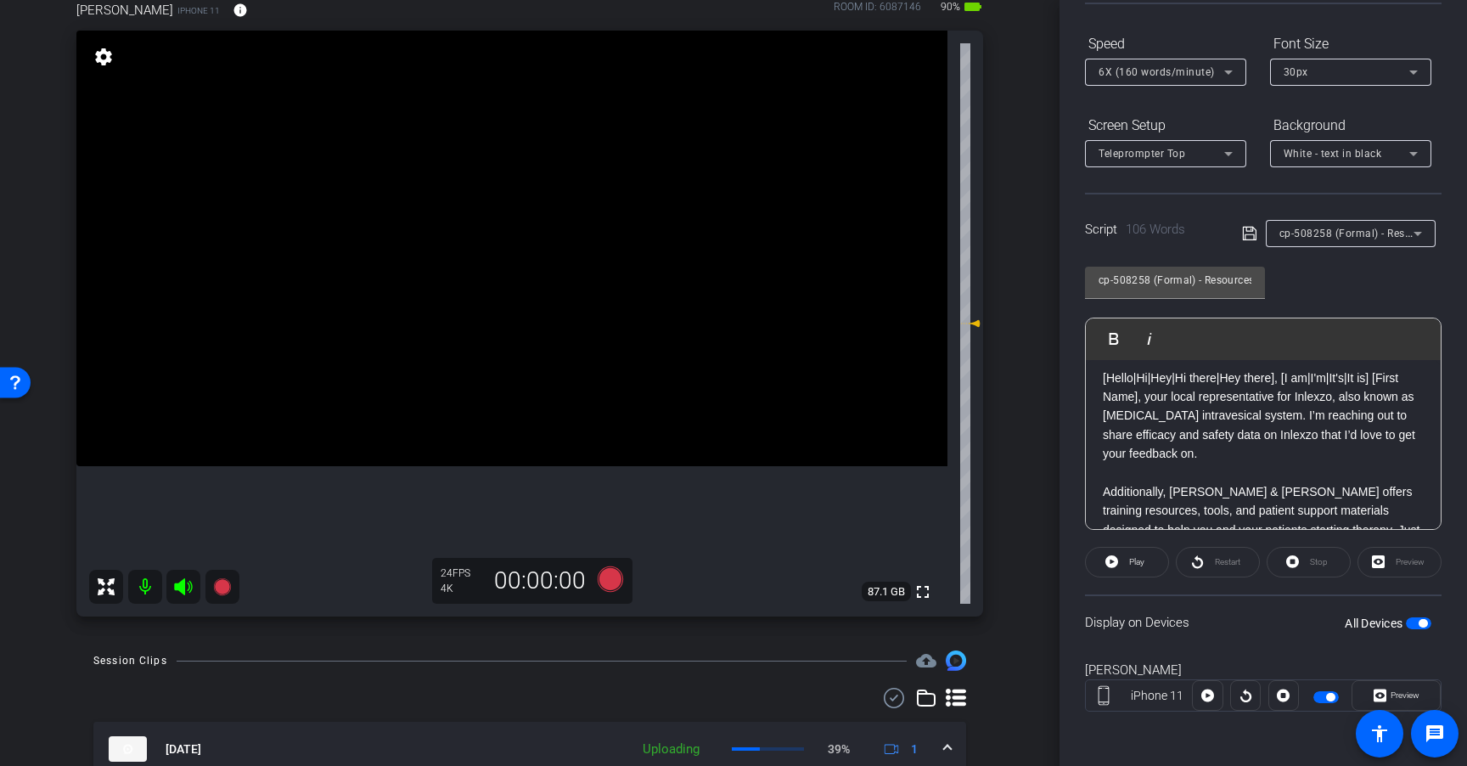
scroll to position [0, 0]
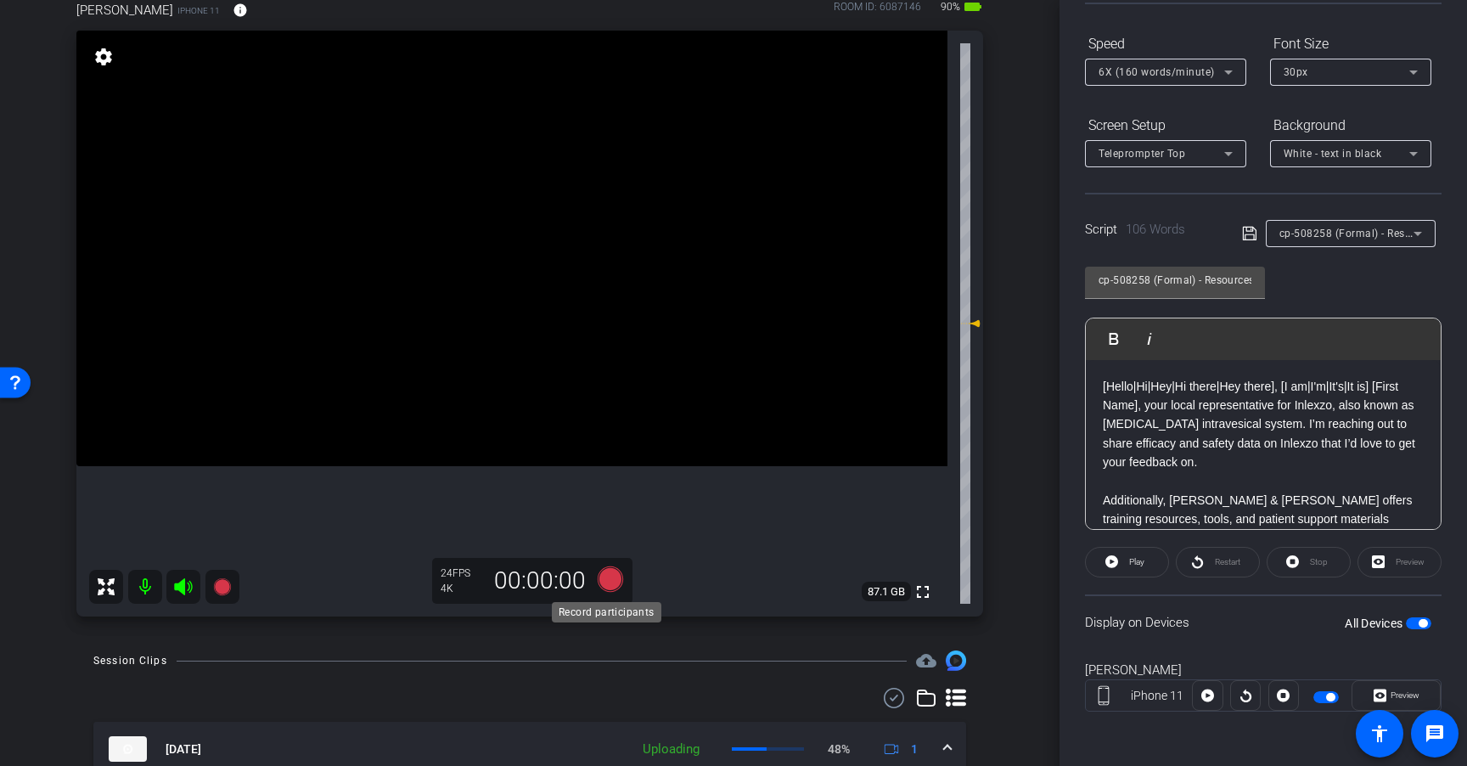
click at [610, 581] on icon at bounding box center [610, 578] width 25 height 25
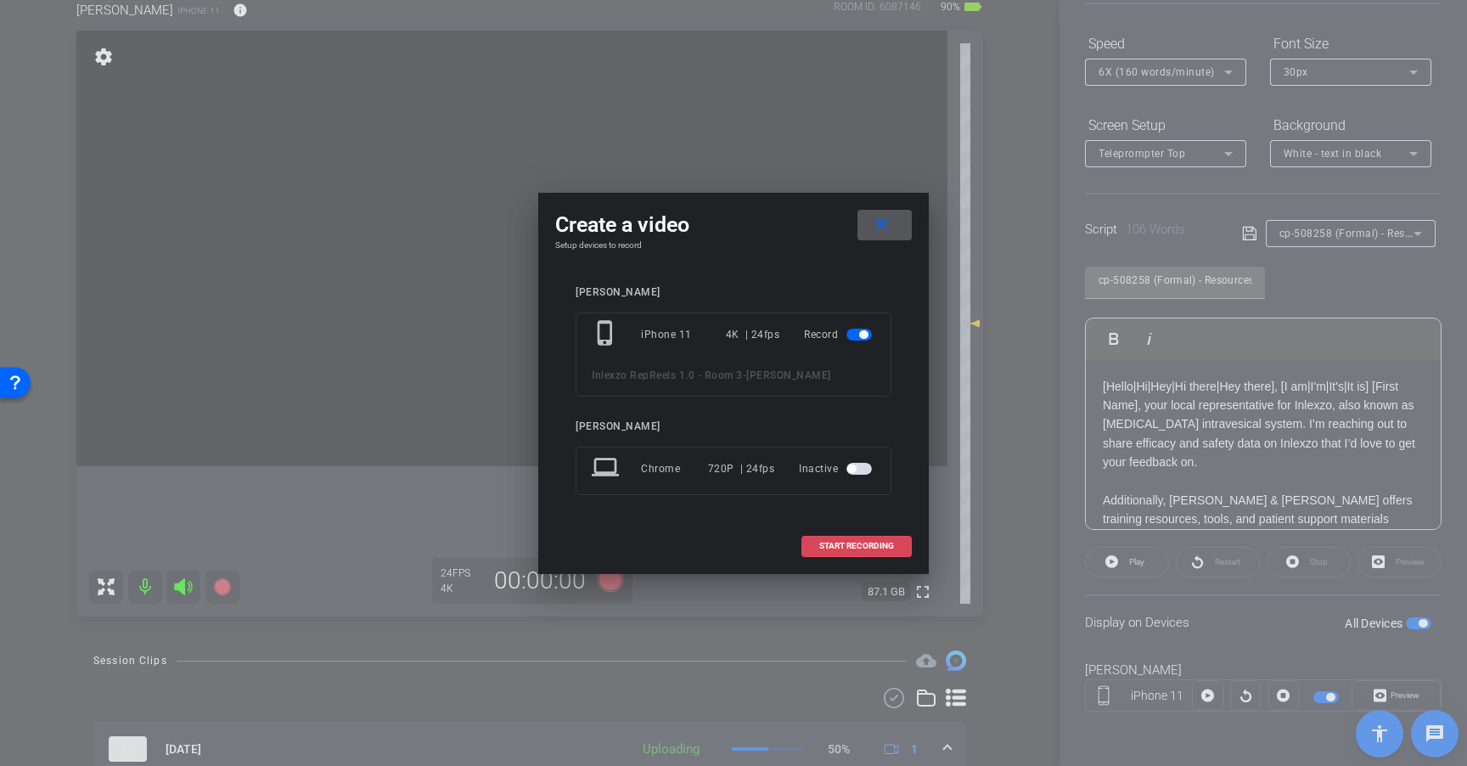
click at [890, 545] on span "START RECORDING" at bounding box center [856, 546] width 75 height 8
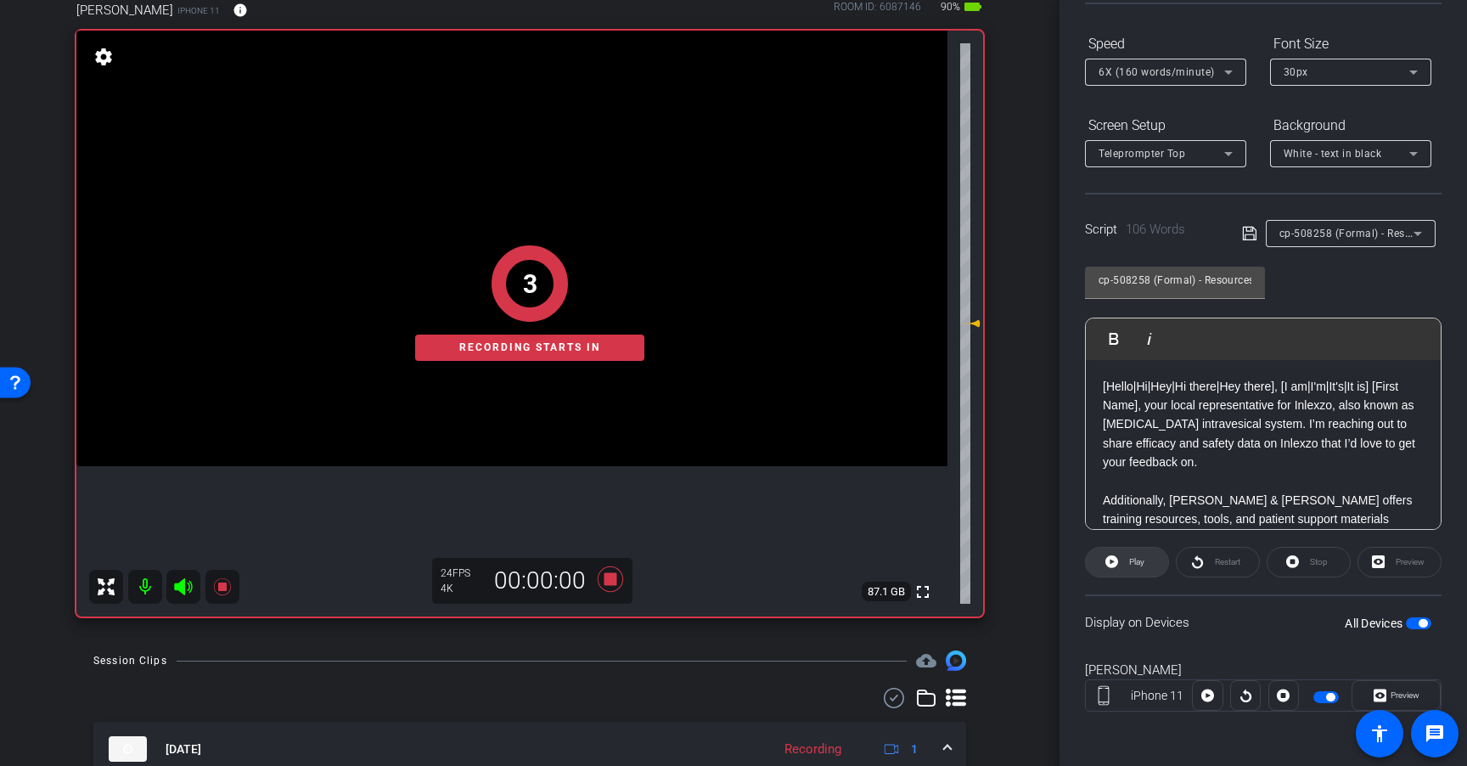
click at [1126, 560] on span "Play" at bounding box center [1135, 562] width 20 height 24
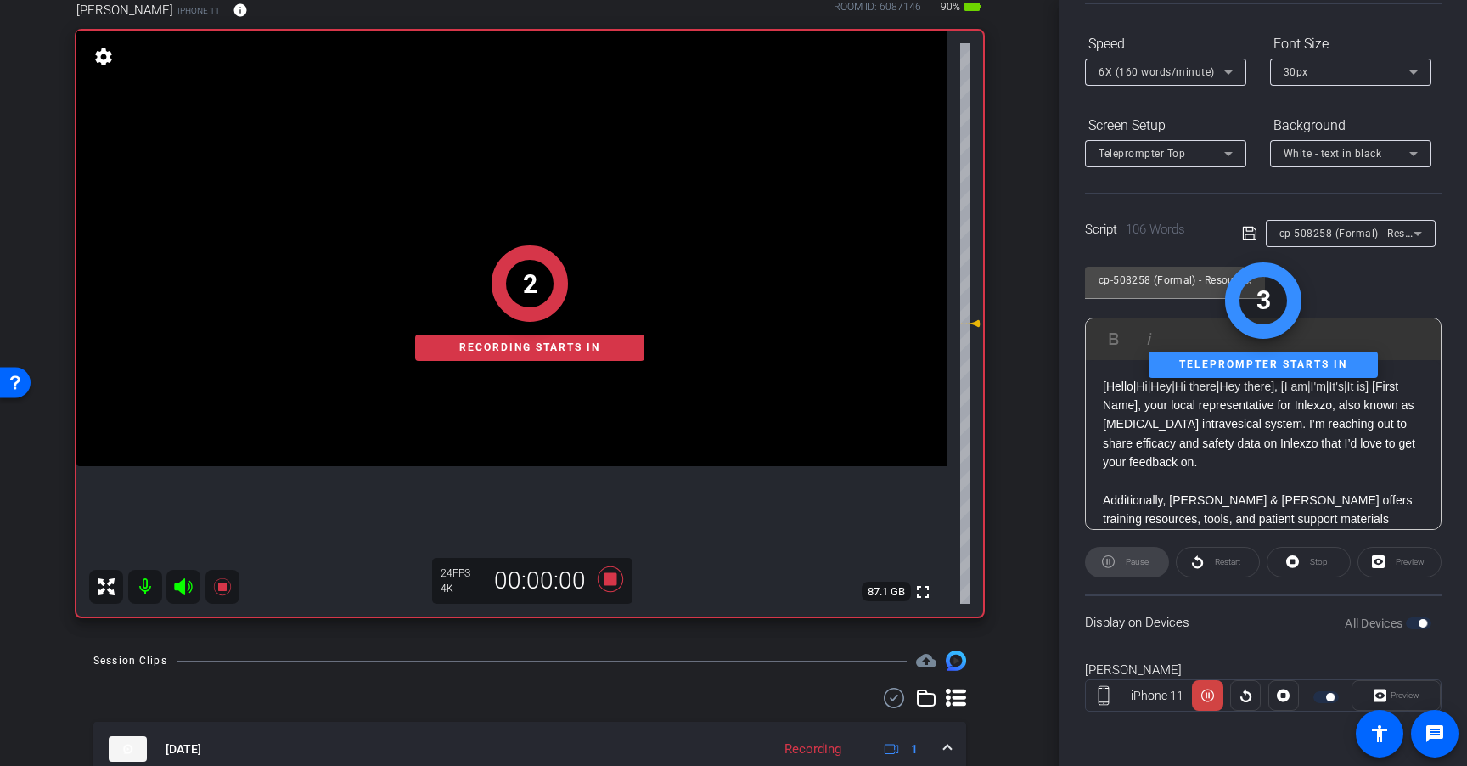
click at [1211, 74] on span "6X (160 words/minute)" at bounding box center [1156, 72] width 116 height 12
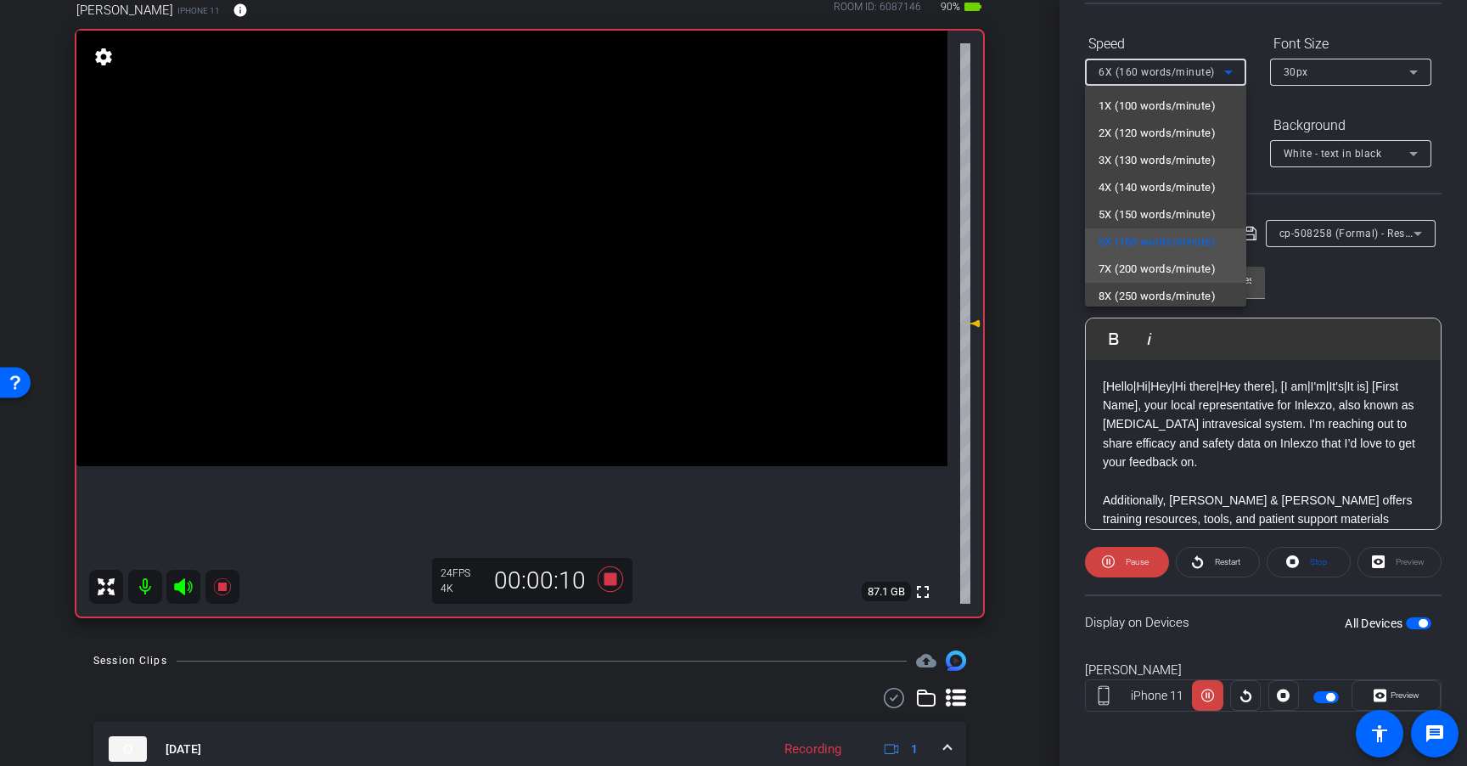
click at [1170, 265] on span "7X (200 words/minute)" at bounding box center [1156, 269] width 117 height 20
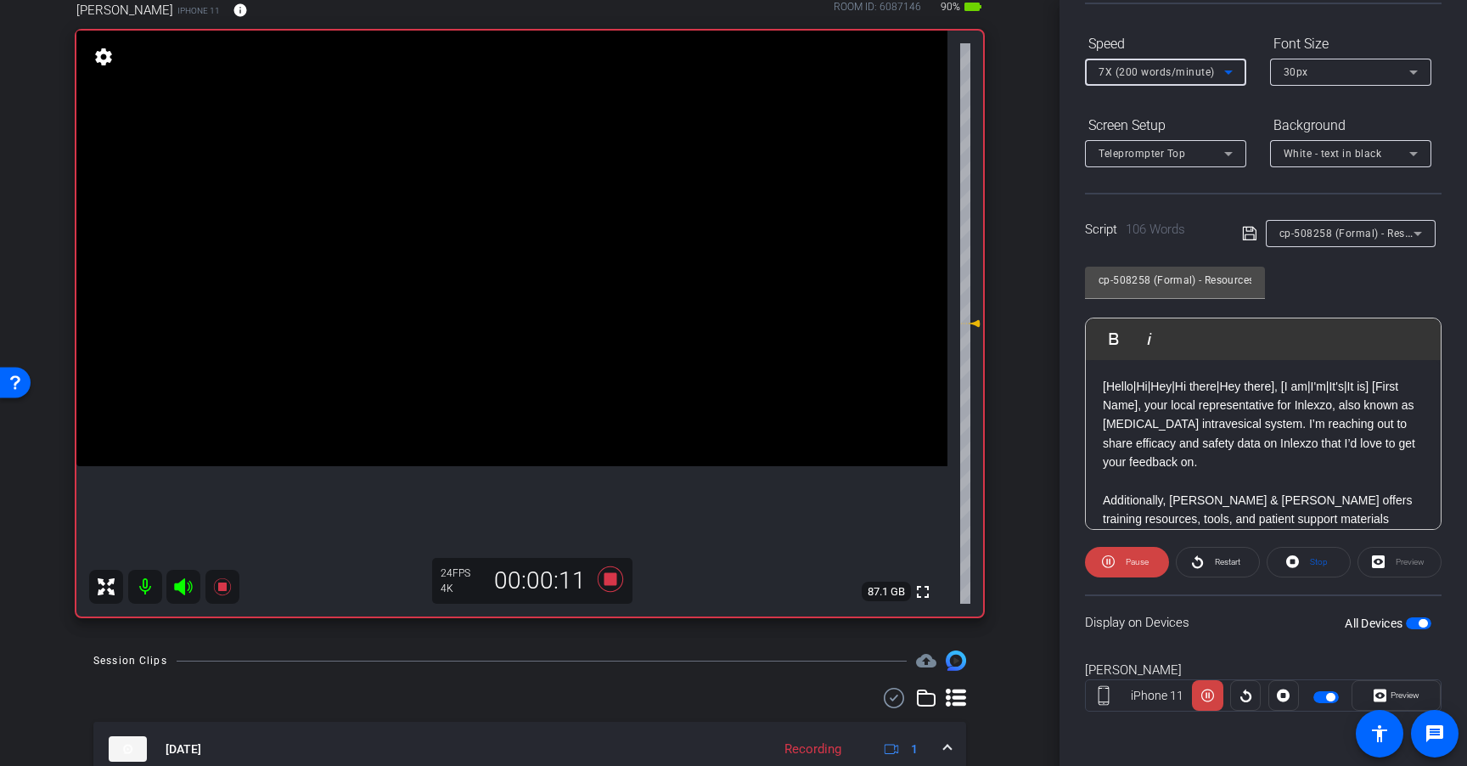
click at [1182, 66] on span "7X (200 words/minute)" at bounding box center [1156, 72] width 116 height 12
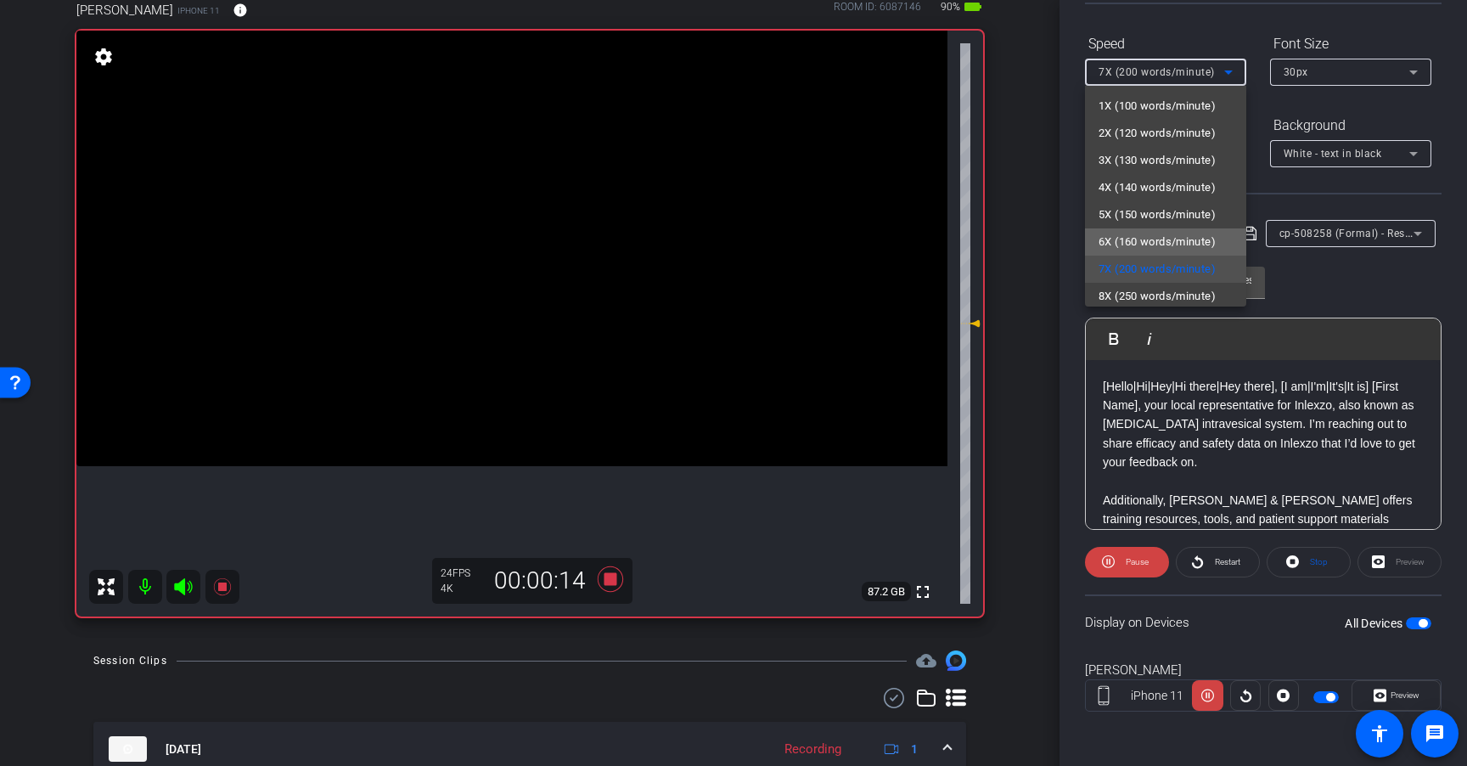
click at [1190, 238] on span "6X (160 words/minute)" at bounding box center [1156, 242] width 117 height 20
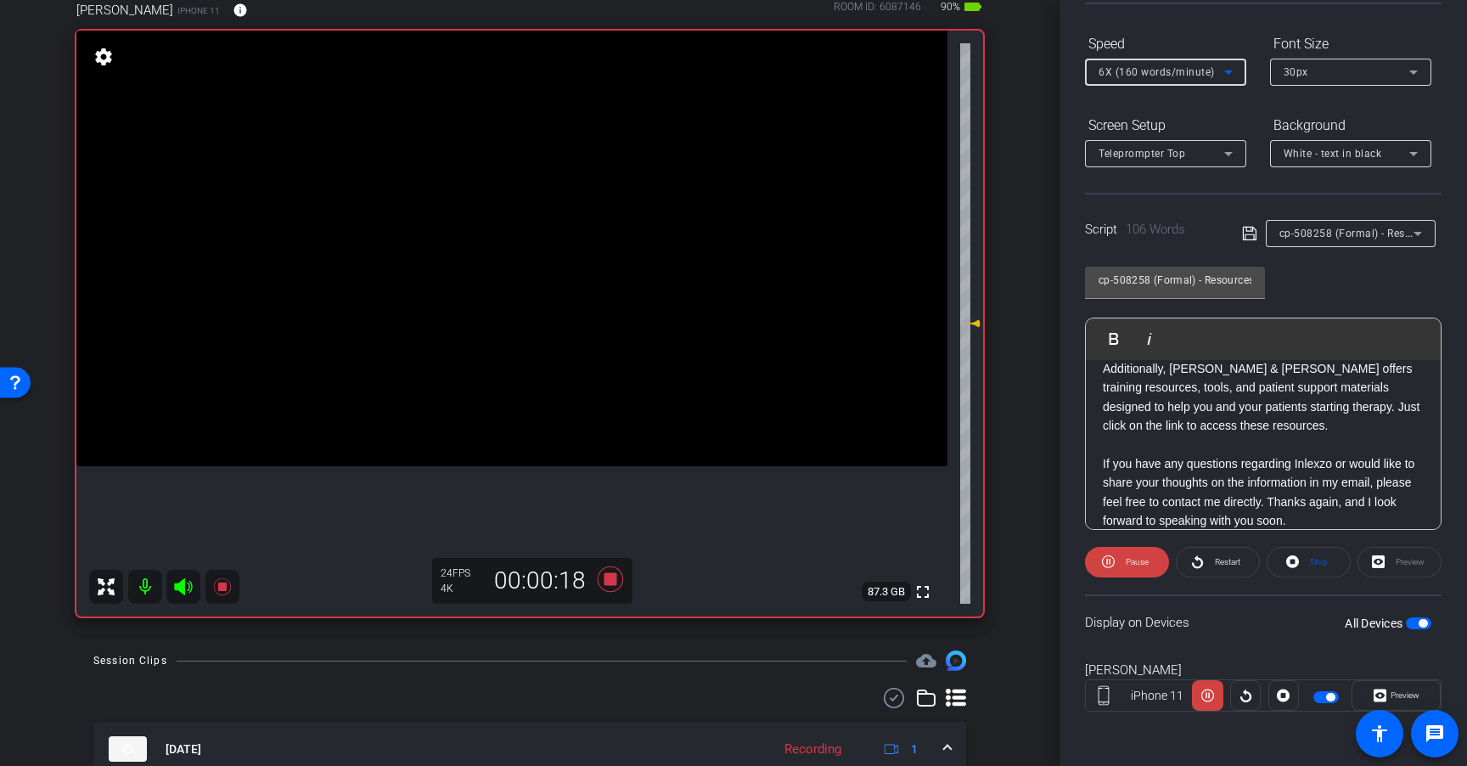
scroll to position [138, 0]
click at [1197, 76] on span "6X (160 words/minute)" at bounding box center [1156, 72] width 116 height 12
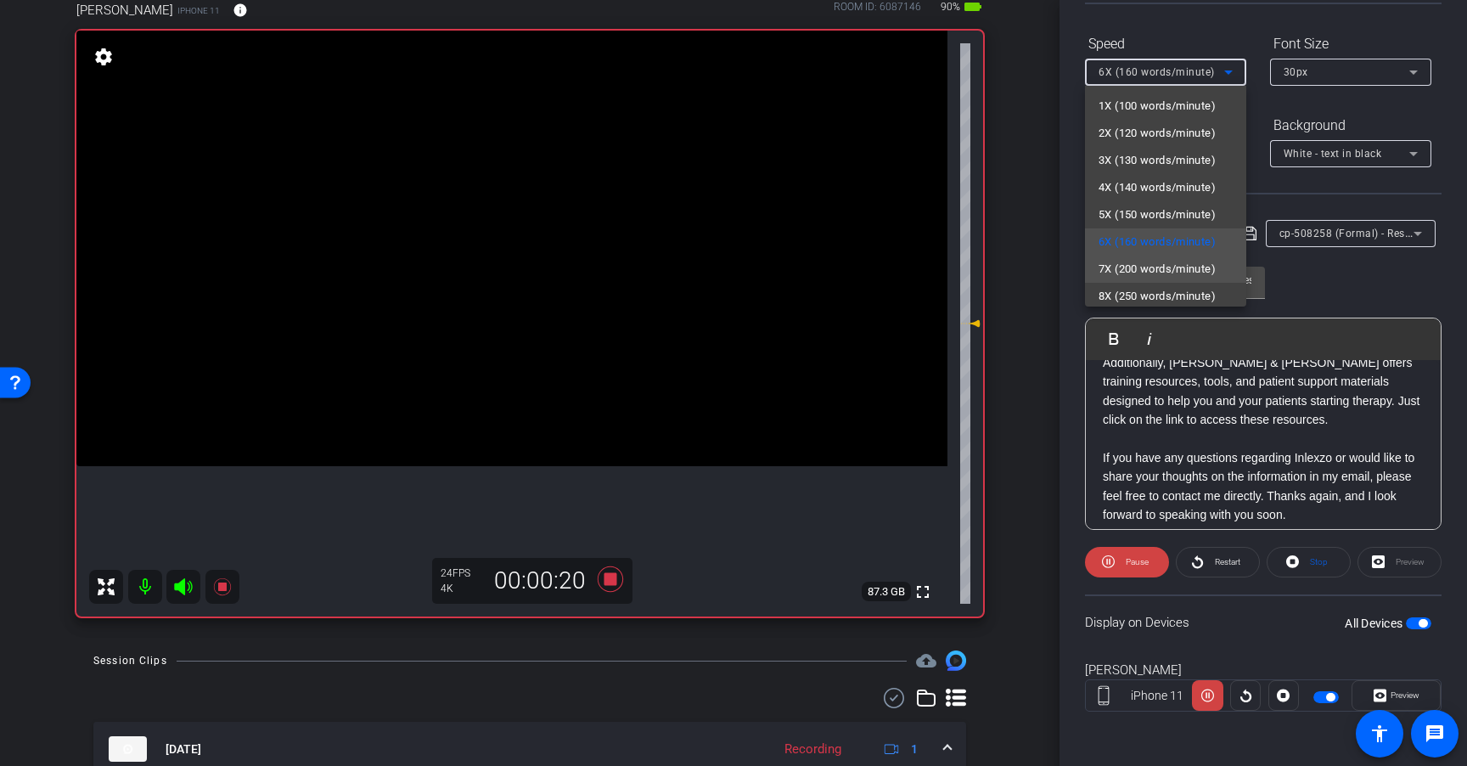
click at [1193, 271] on span "7X (200 words/minute)" at bounding box center [1156, 269] width 117 height 20
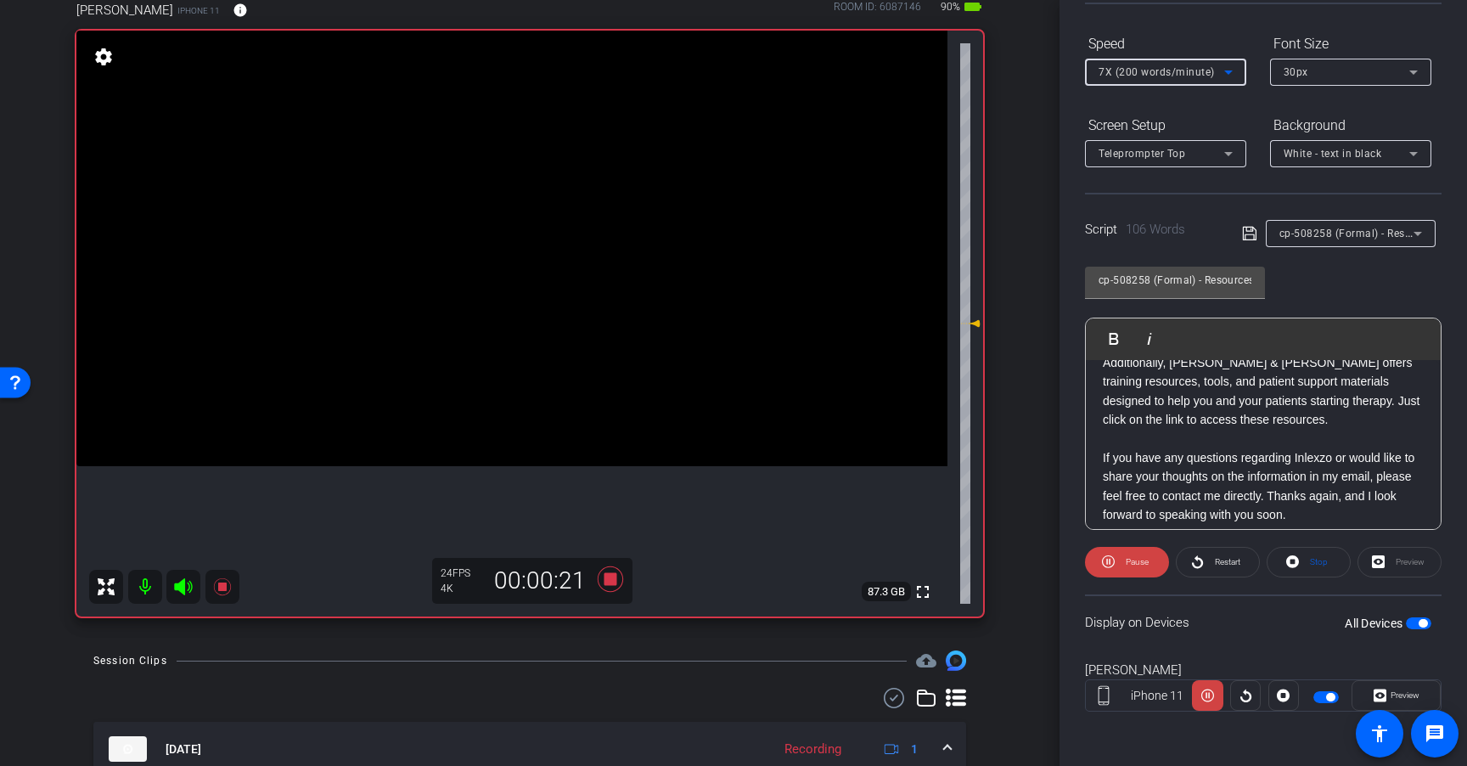
scroll to position [149, 0]
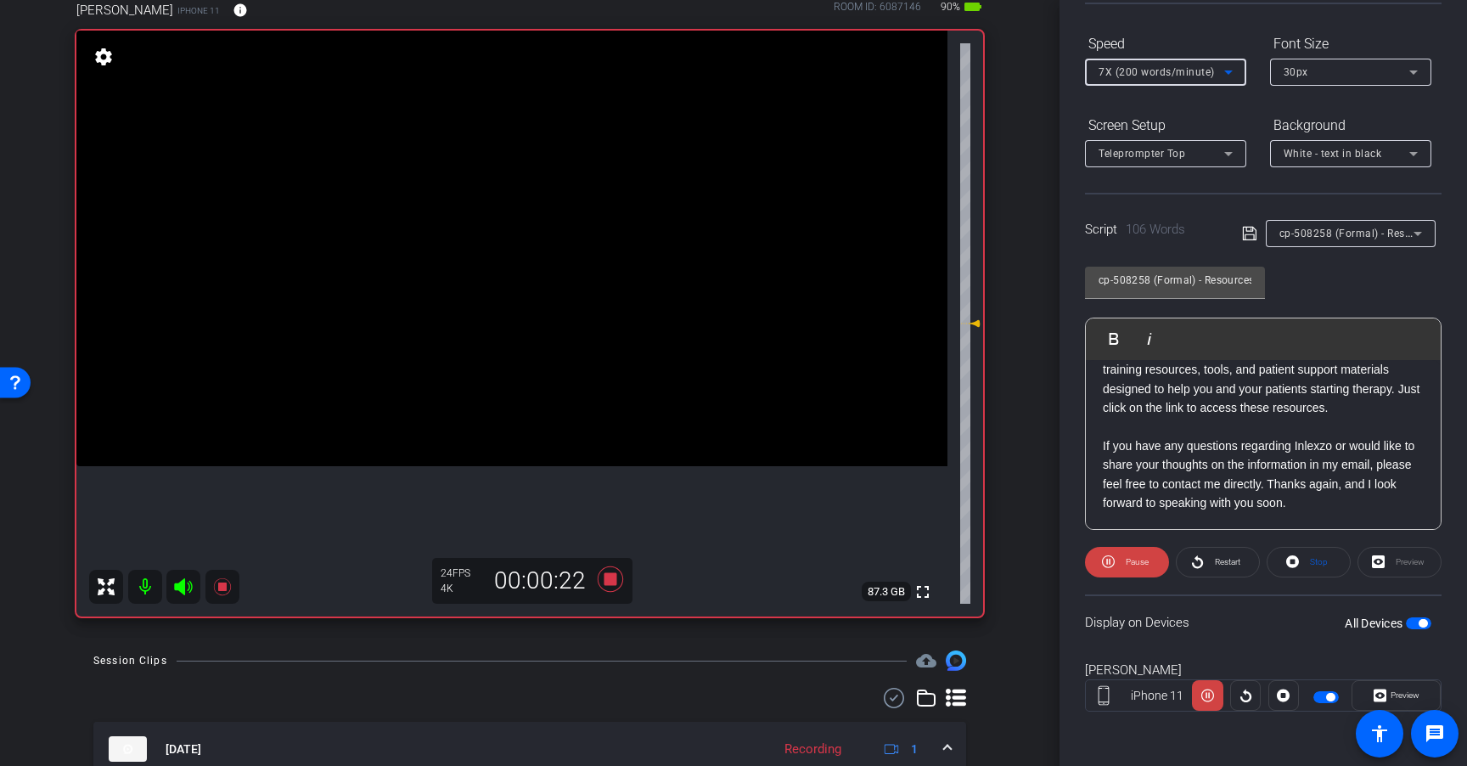
click at [1175, 70] on span "7X (200 words/minute)" at bounding box center [1156, 72] width 116 height 12
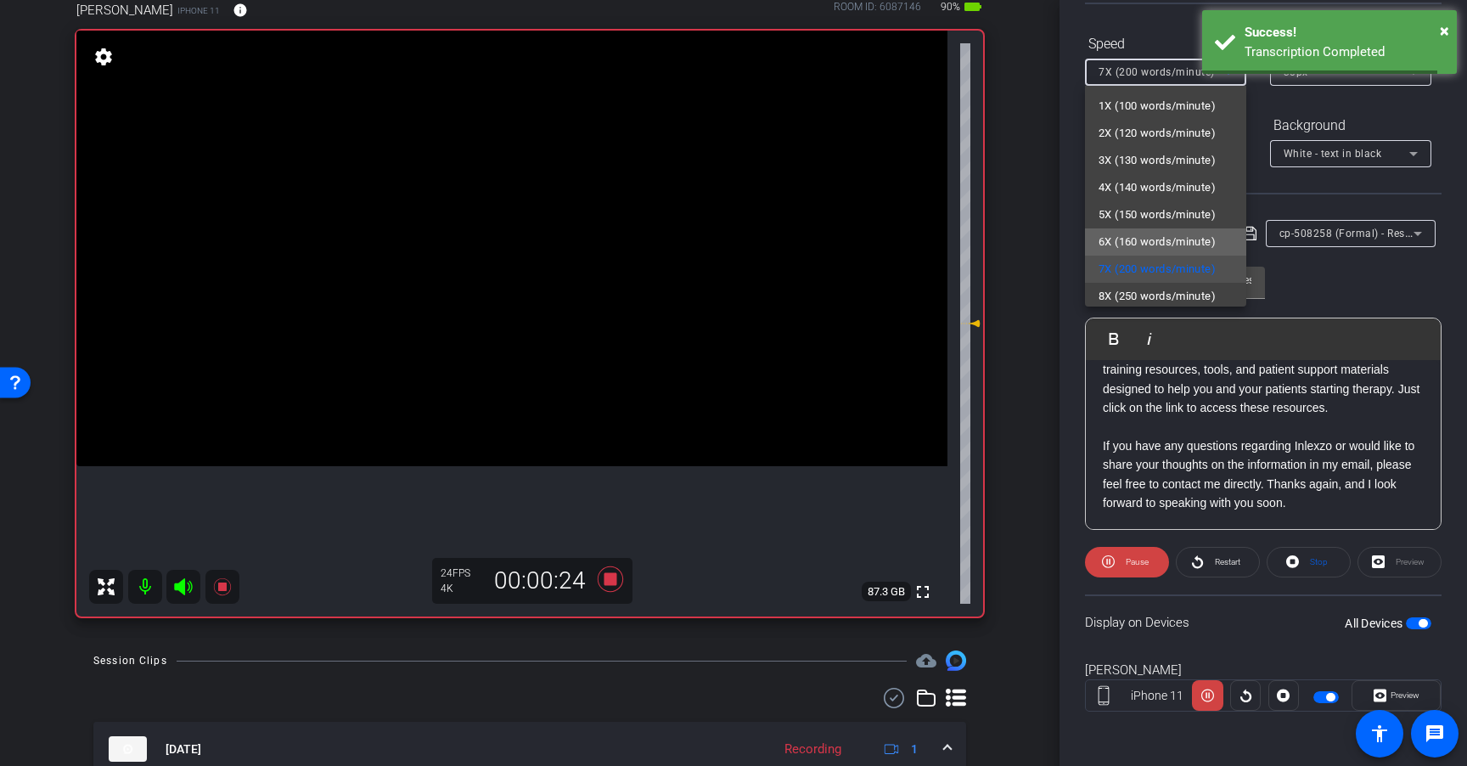
click at [1183, 238] on span "6X (160 words/minute)" at bounding box center [1156, 242] width 117 height 20
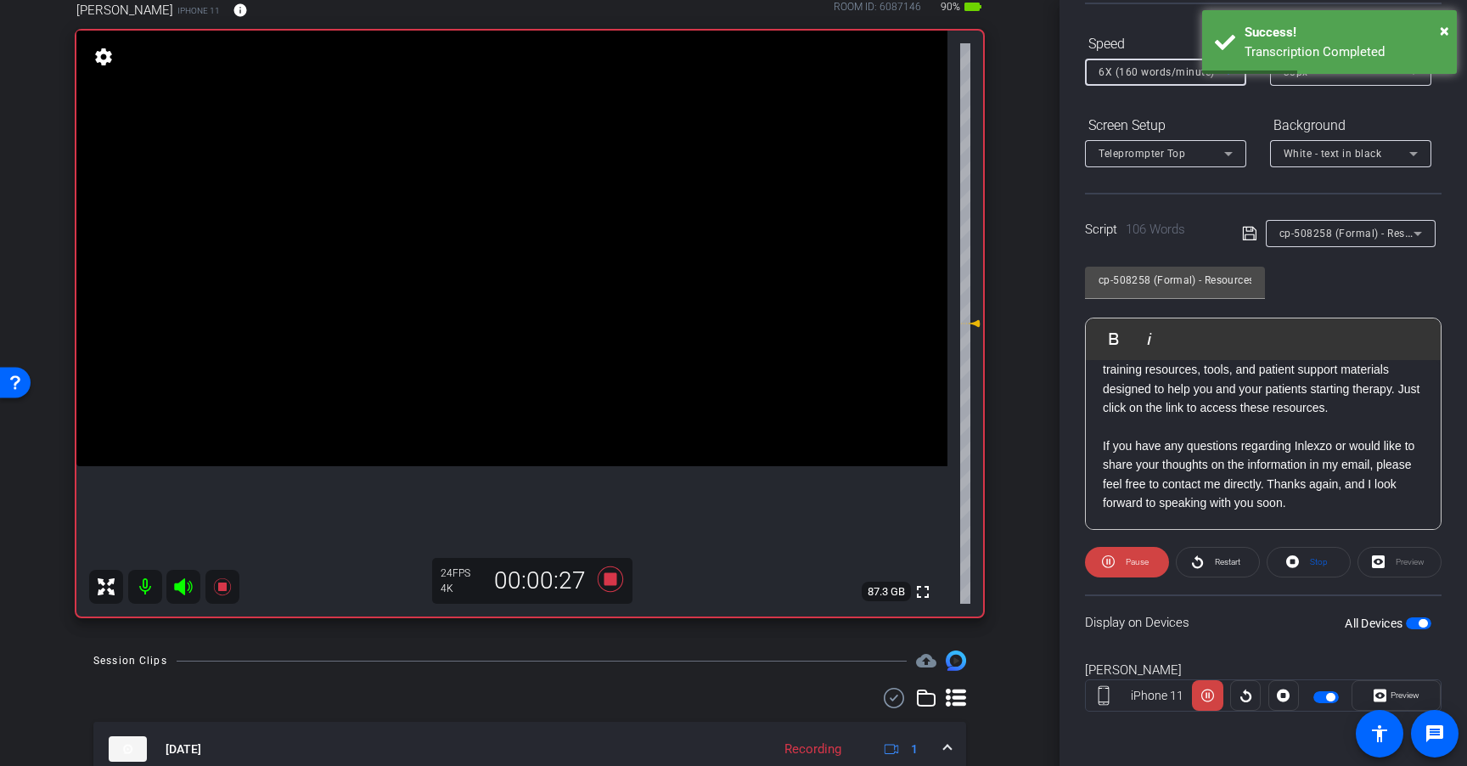
click at [1165, 76] on span "6X (160 words/minute)" at bounding box center [1156, 72] width 116 height 12
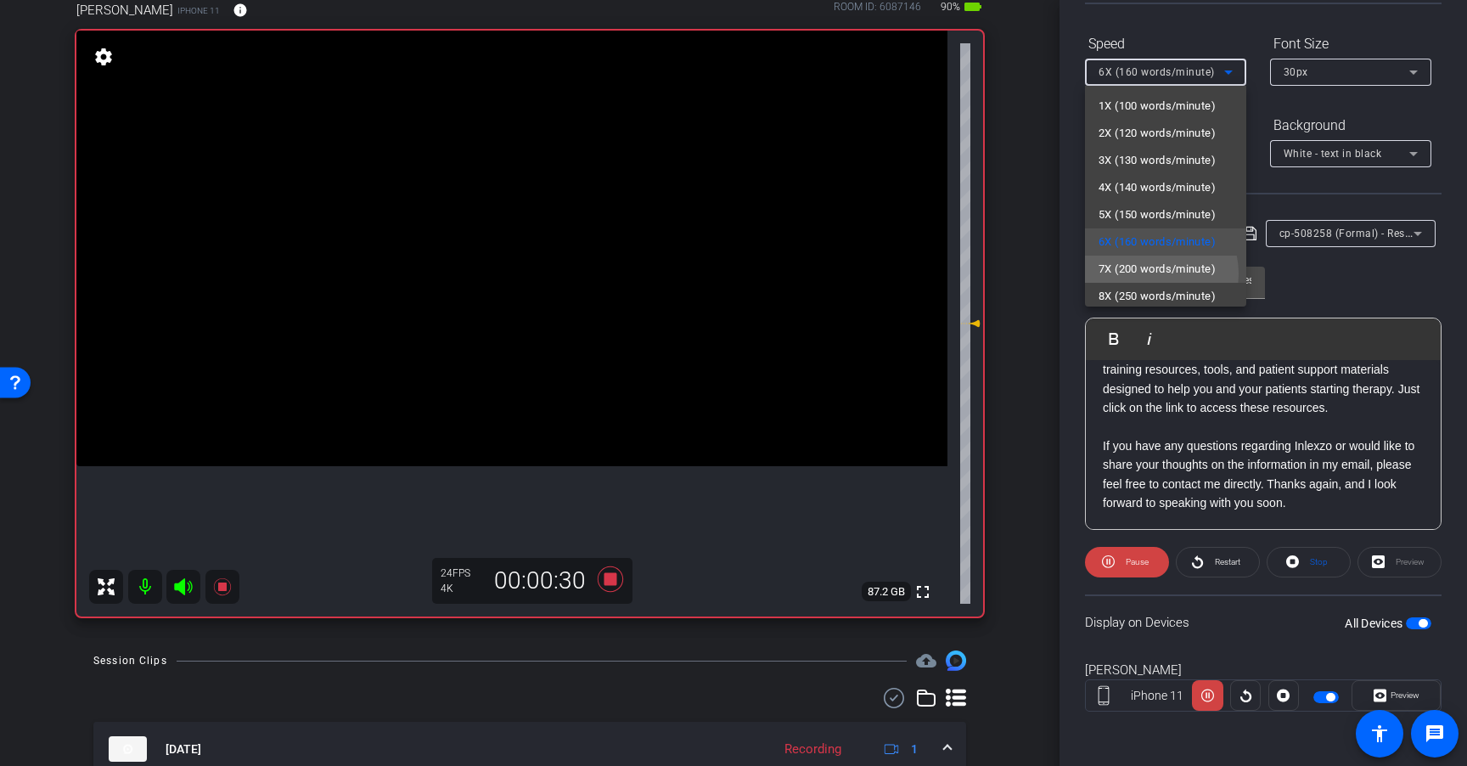
click at [1154, 273] on span "7X (200 words/minute)" at bounding box center [1156, 269] width 117 height 20
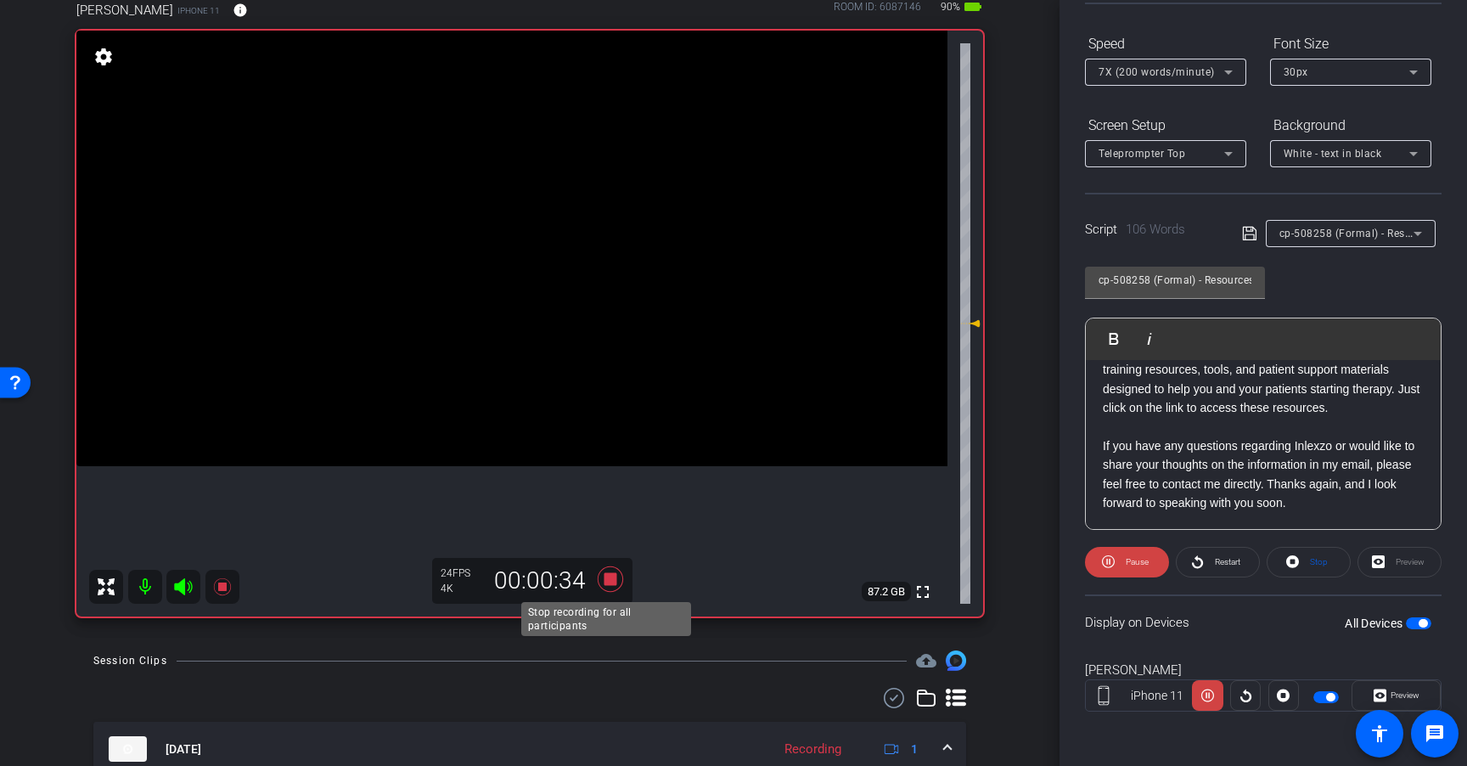
click at [609, 581] on icon at bounding box center [610, 578] width 25 height 25
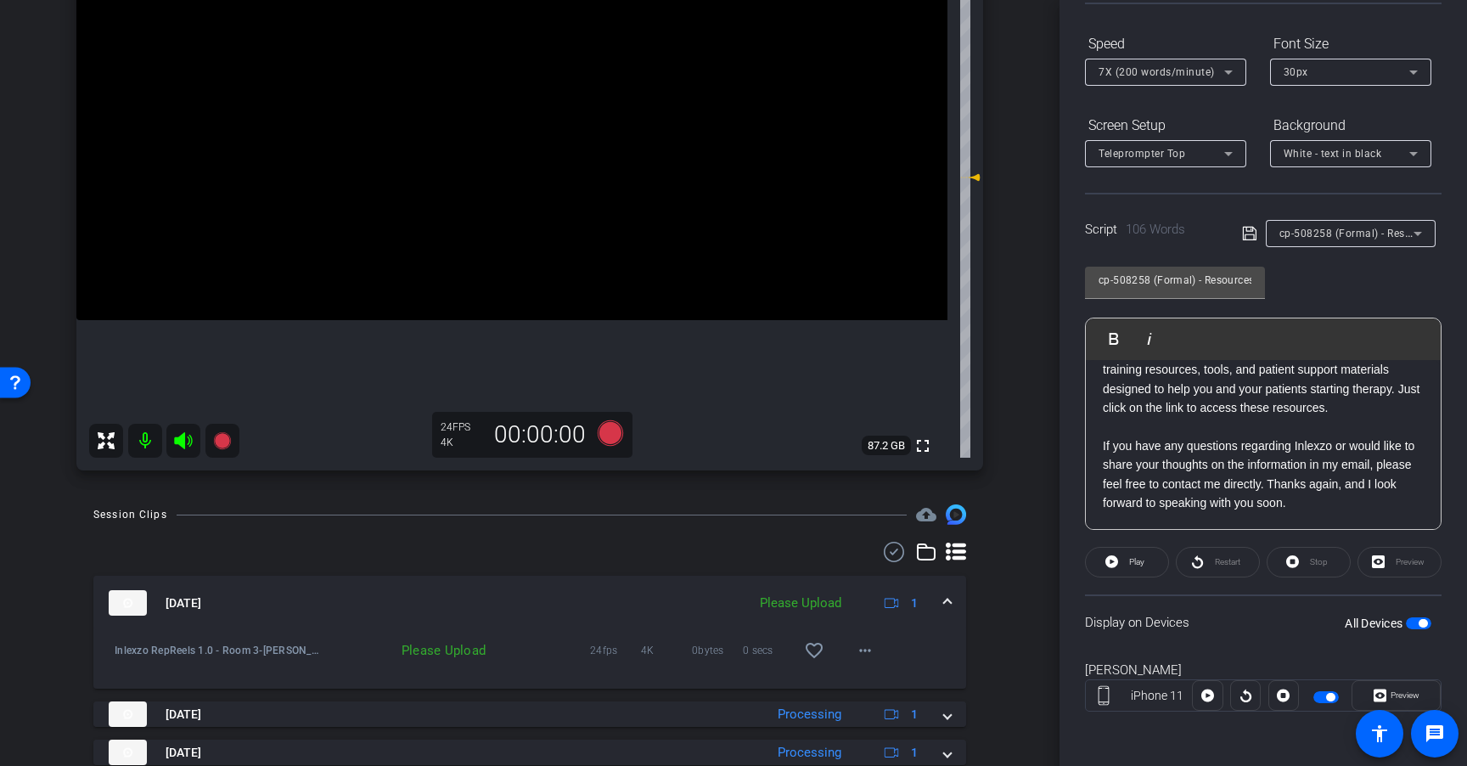
scroll to position [312, 0]
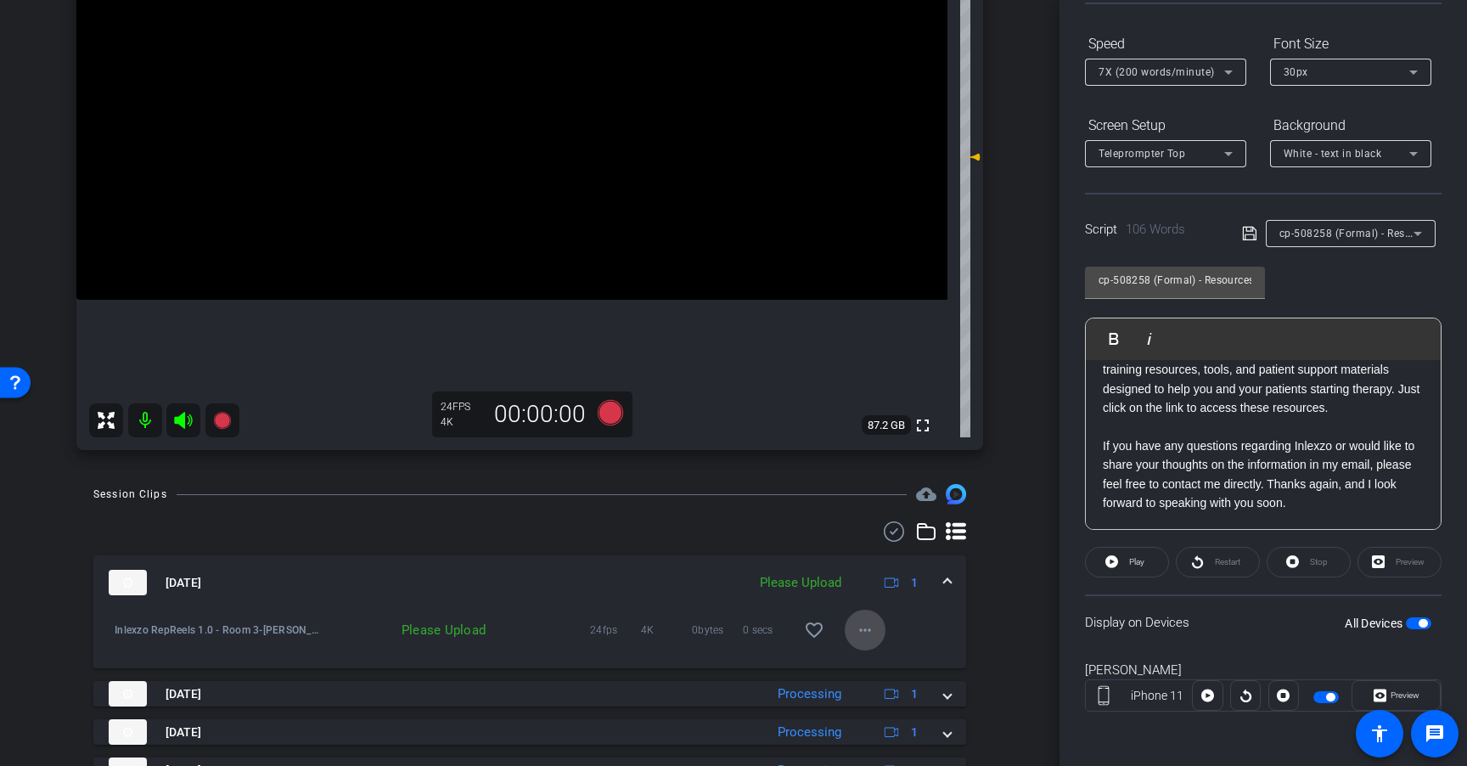
click at [855, 631] on mat-icon "more_horiz" at bounding box center [865, 630] width 20 height 20
click at [886, 666] on span "Upload" at bounding box center [884, 665] width 68 height 20
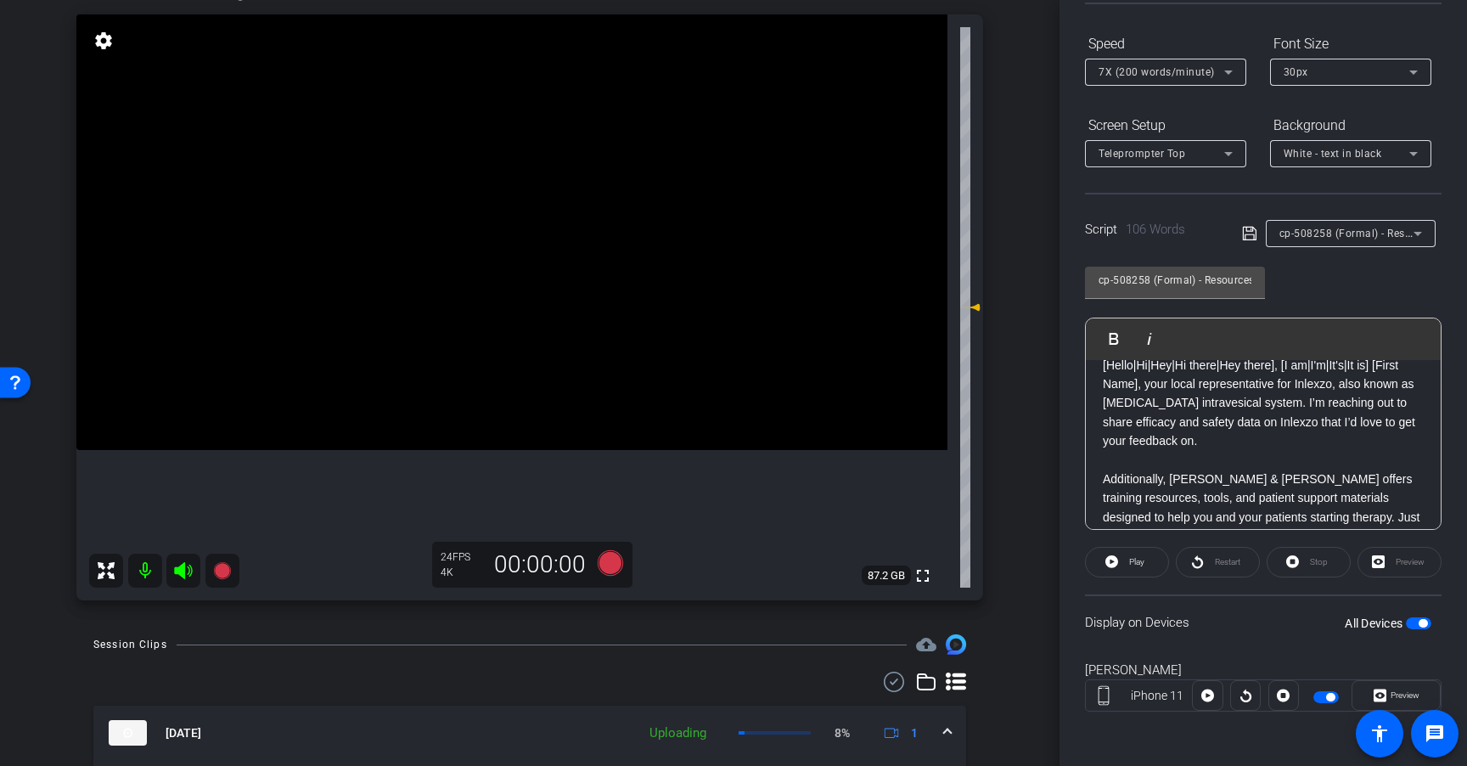
scroll to position [8, 0]
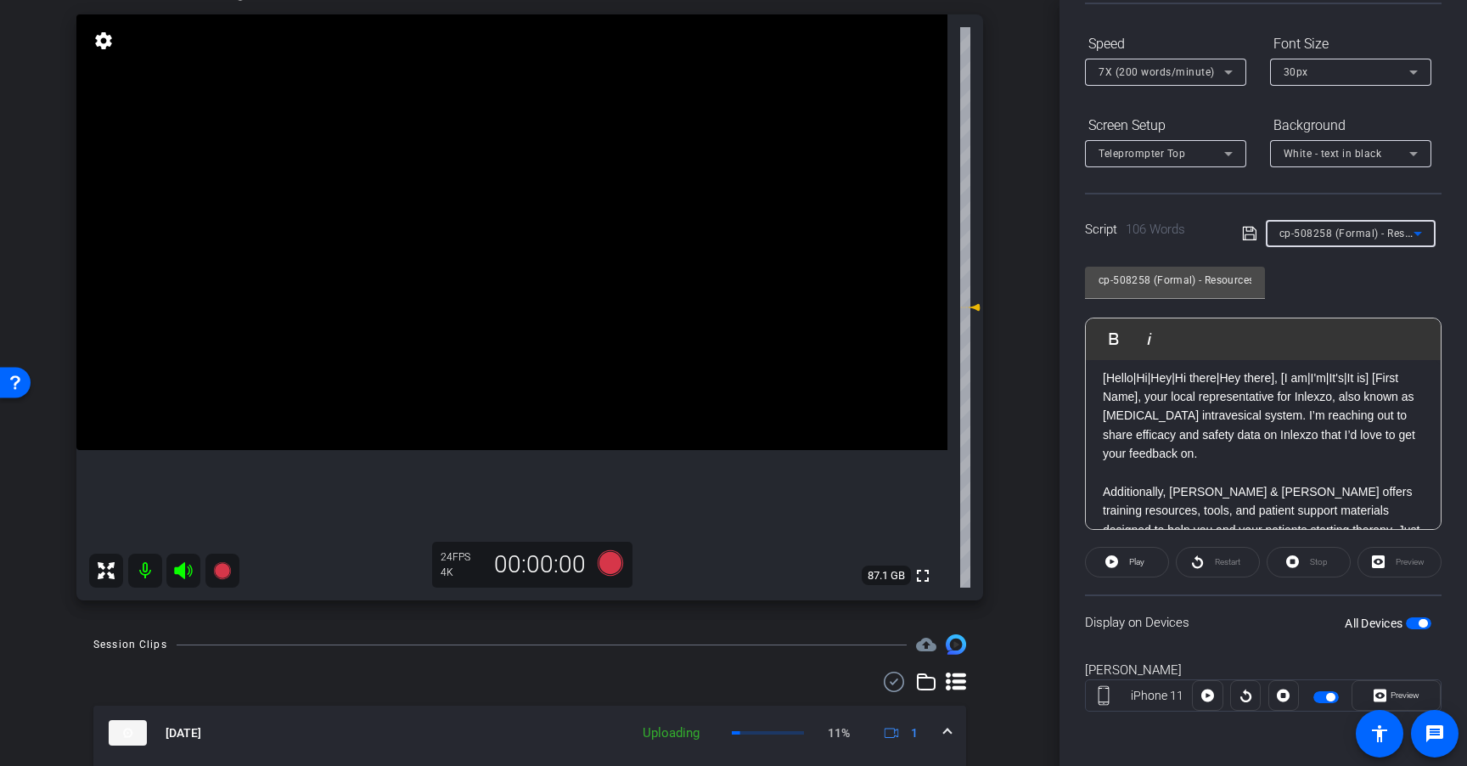
click at [1361, 229] on span "cp-508258 (Formal) - Resources to Share" at bounding box center [1381, 233] width 204 height 14
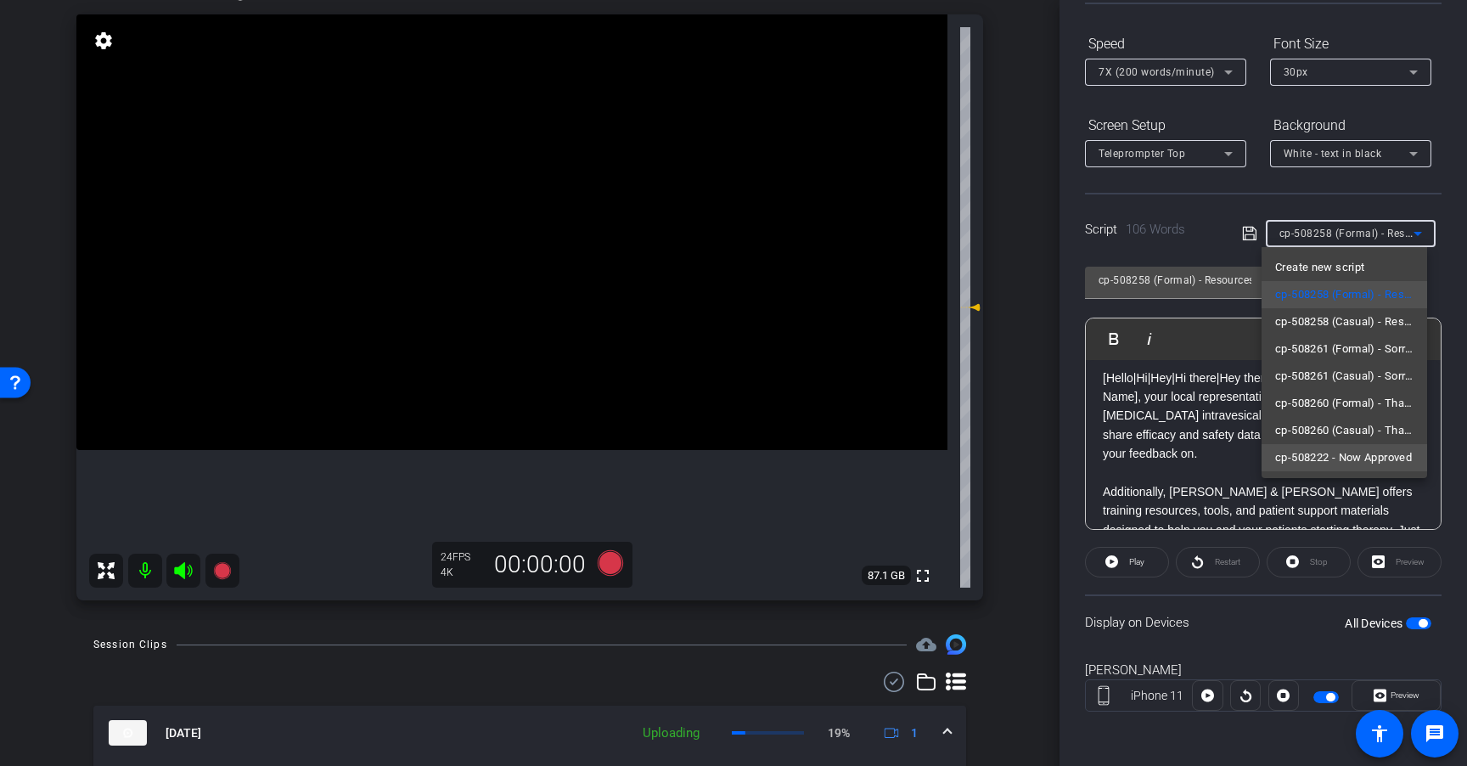
click at [1367, 460] on span "cp-508222 - Now Approved" at bounding box center [1343, 457] width 137 height 20
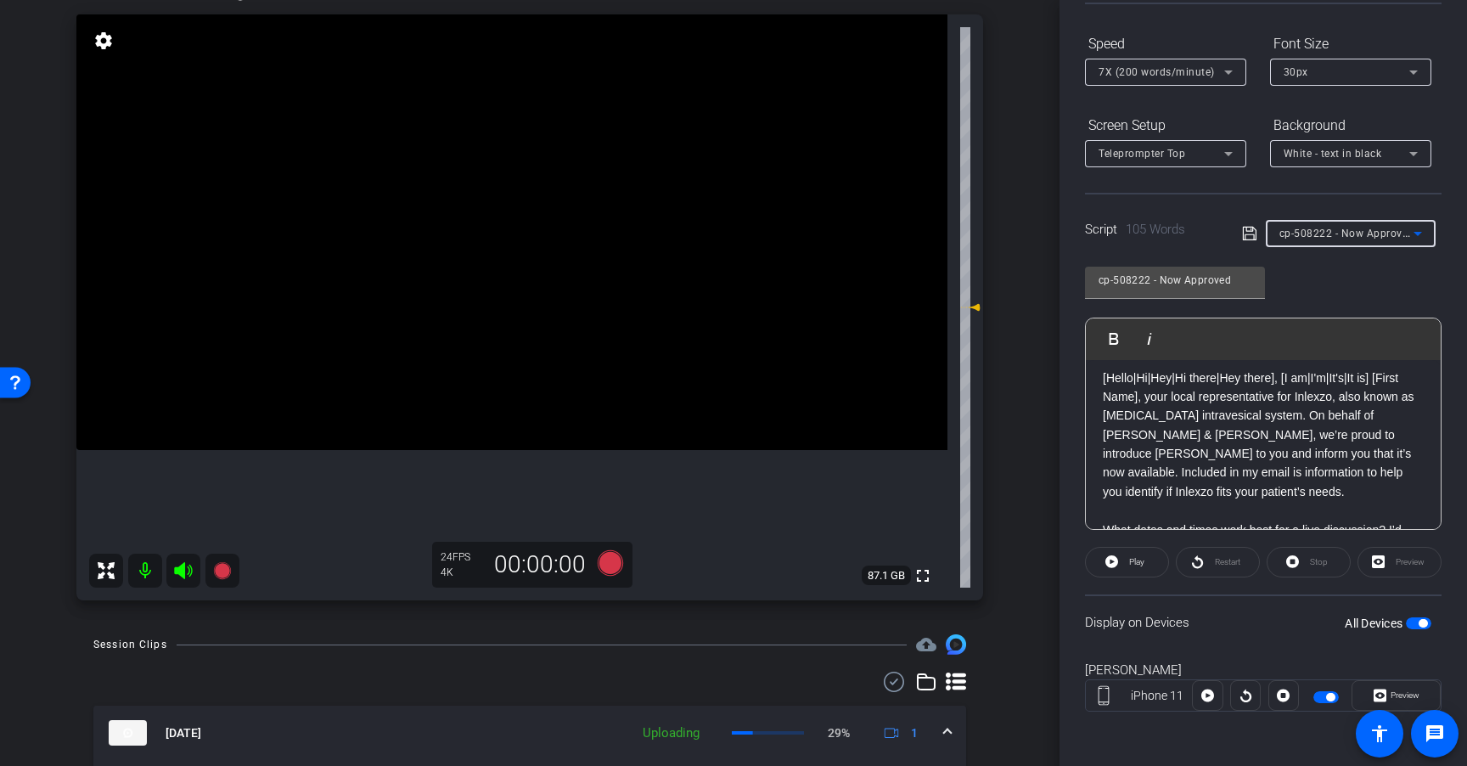
click at [1366, 220] on div "cp-508222 - Now Approved" at bounding box center [1350, 233] width 143 height 27
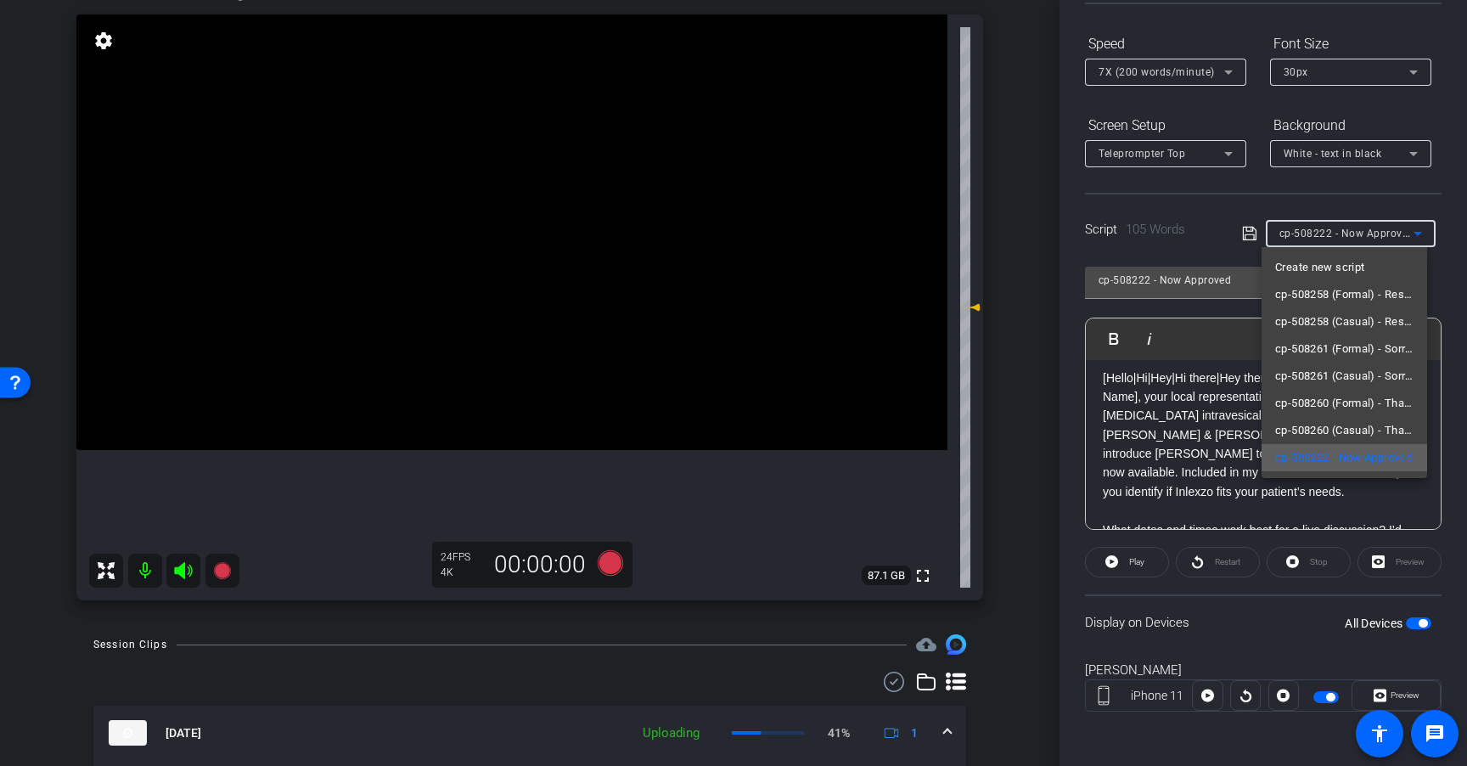
click at [1368, 459] on span "cp-508222 - Now Approved" at bounding box center [1343, 457] width 137 height 20
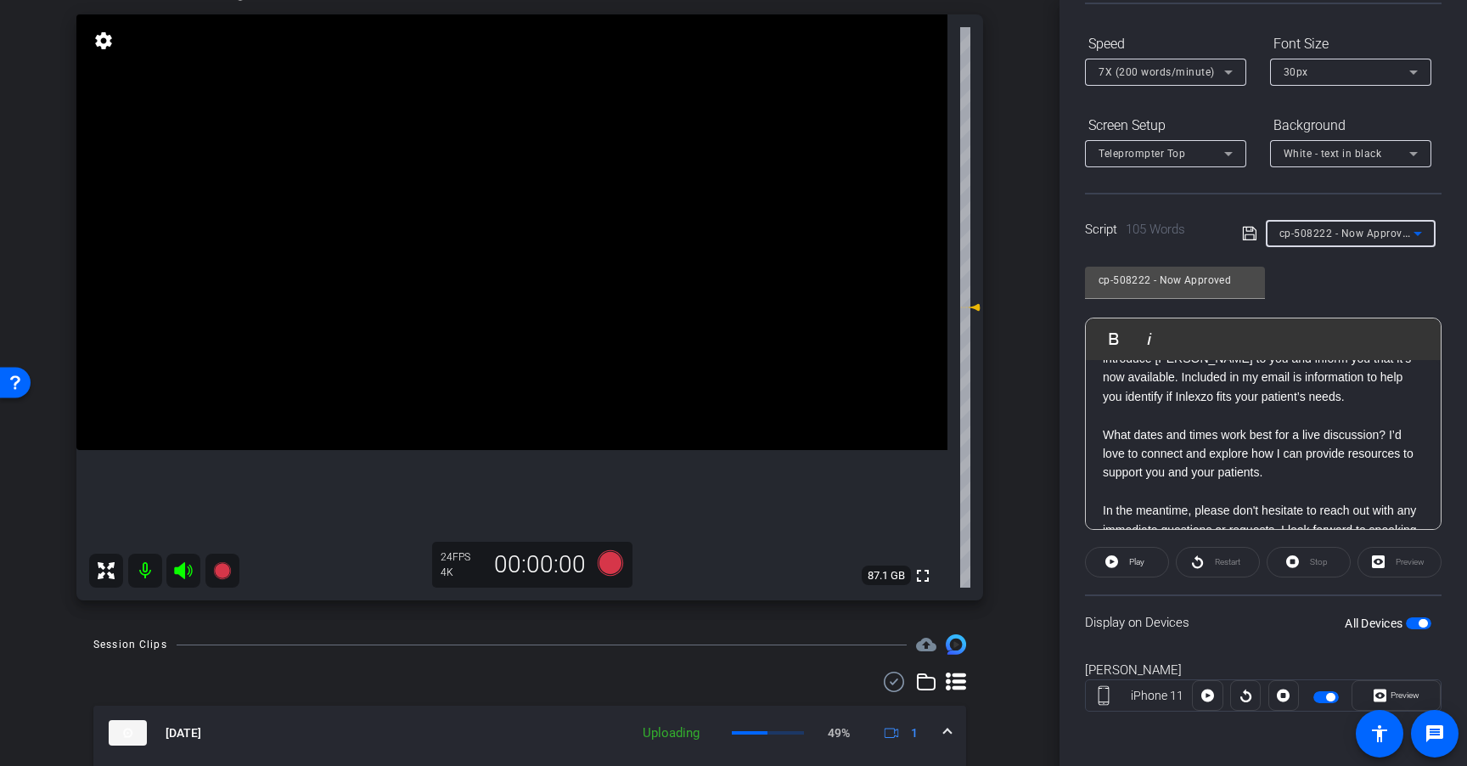
scroll to position [0, 0]
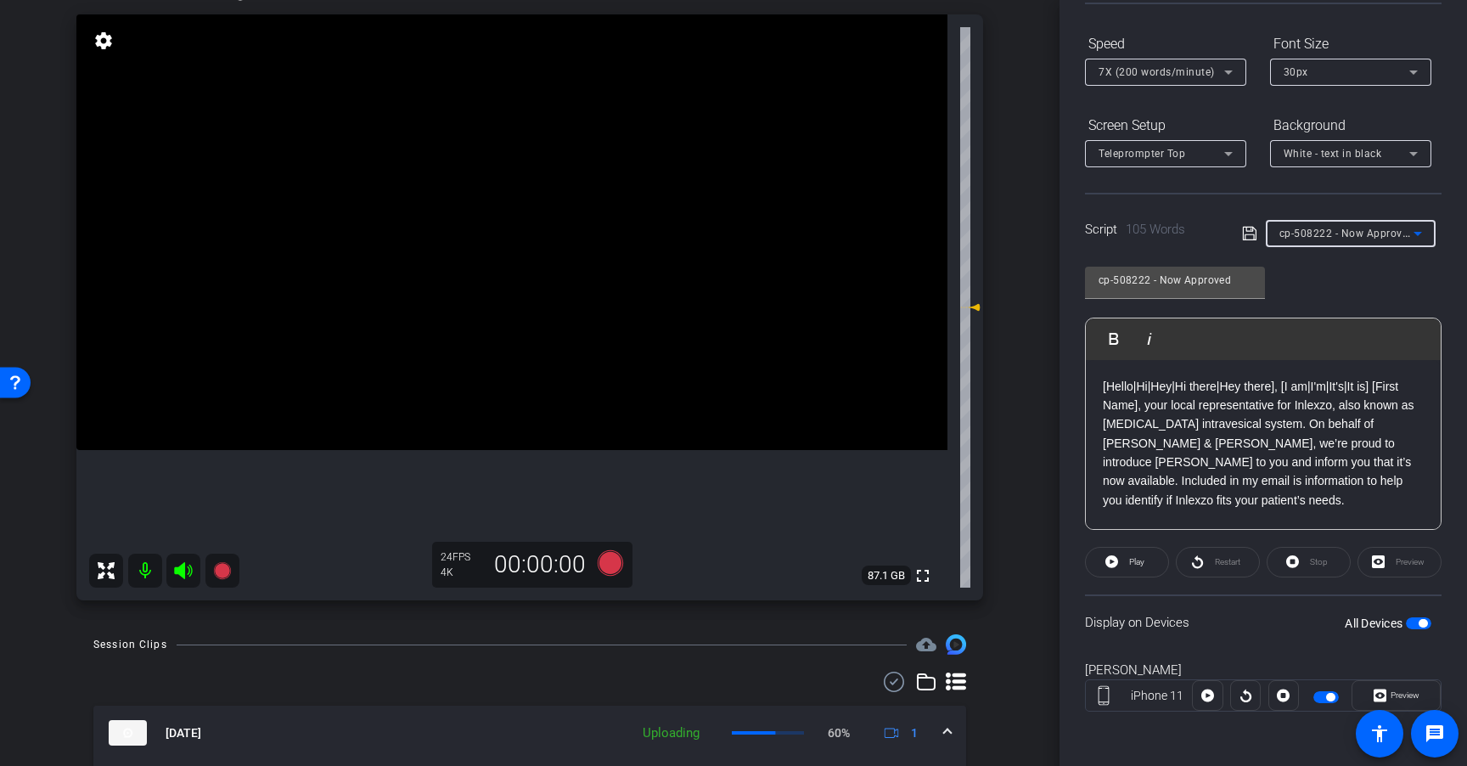
click at [1186, 68] on span "7X (200 words/minute)" at bounding box center [1156, 72] width 116 height 12
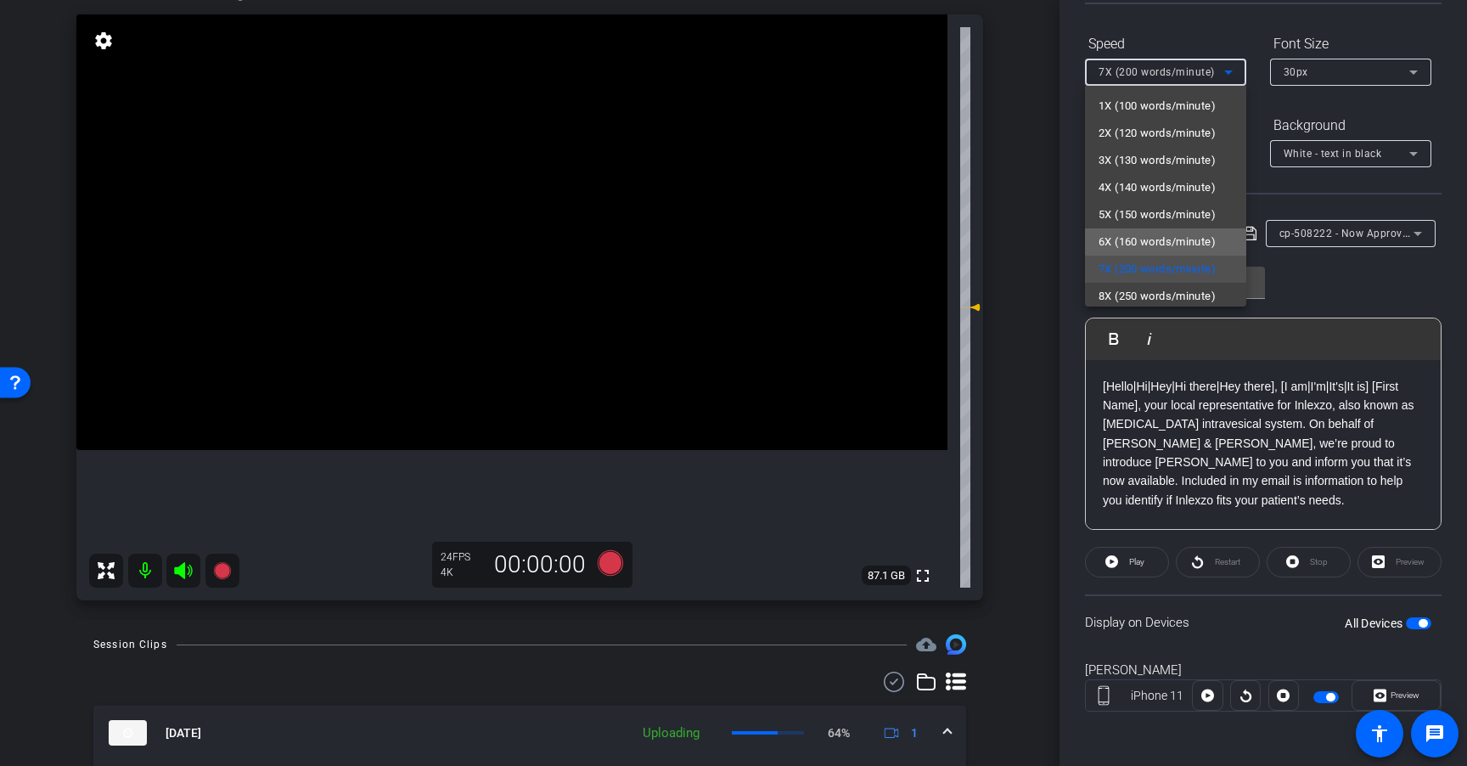
click at [1176, 241] on span "6X (160 words/minute)" at bounding box center [1156, 242] width 117 height 20
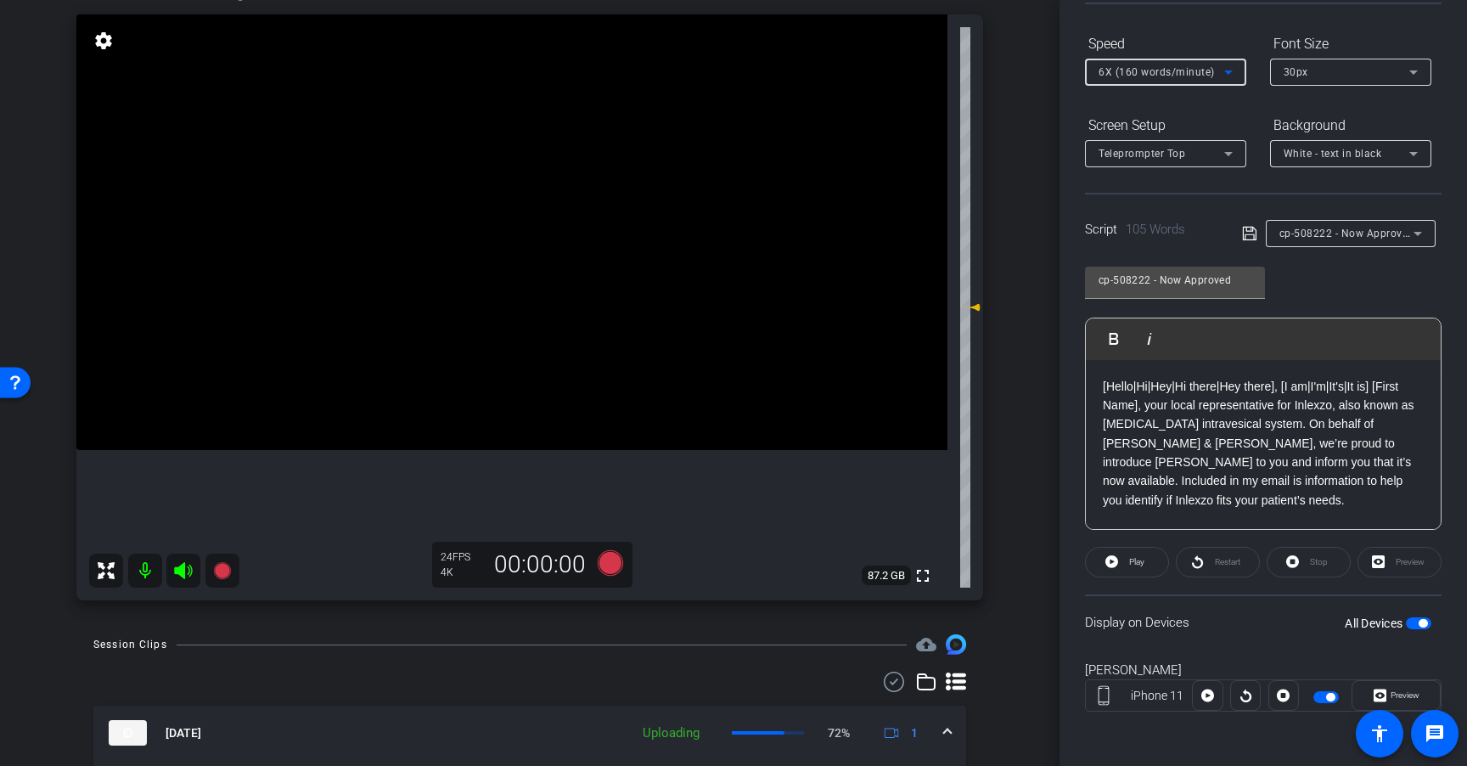
click at [1167, 73] on span "6X (160 words/minute)" at bounding box center [1156, 72] width 116 height 12
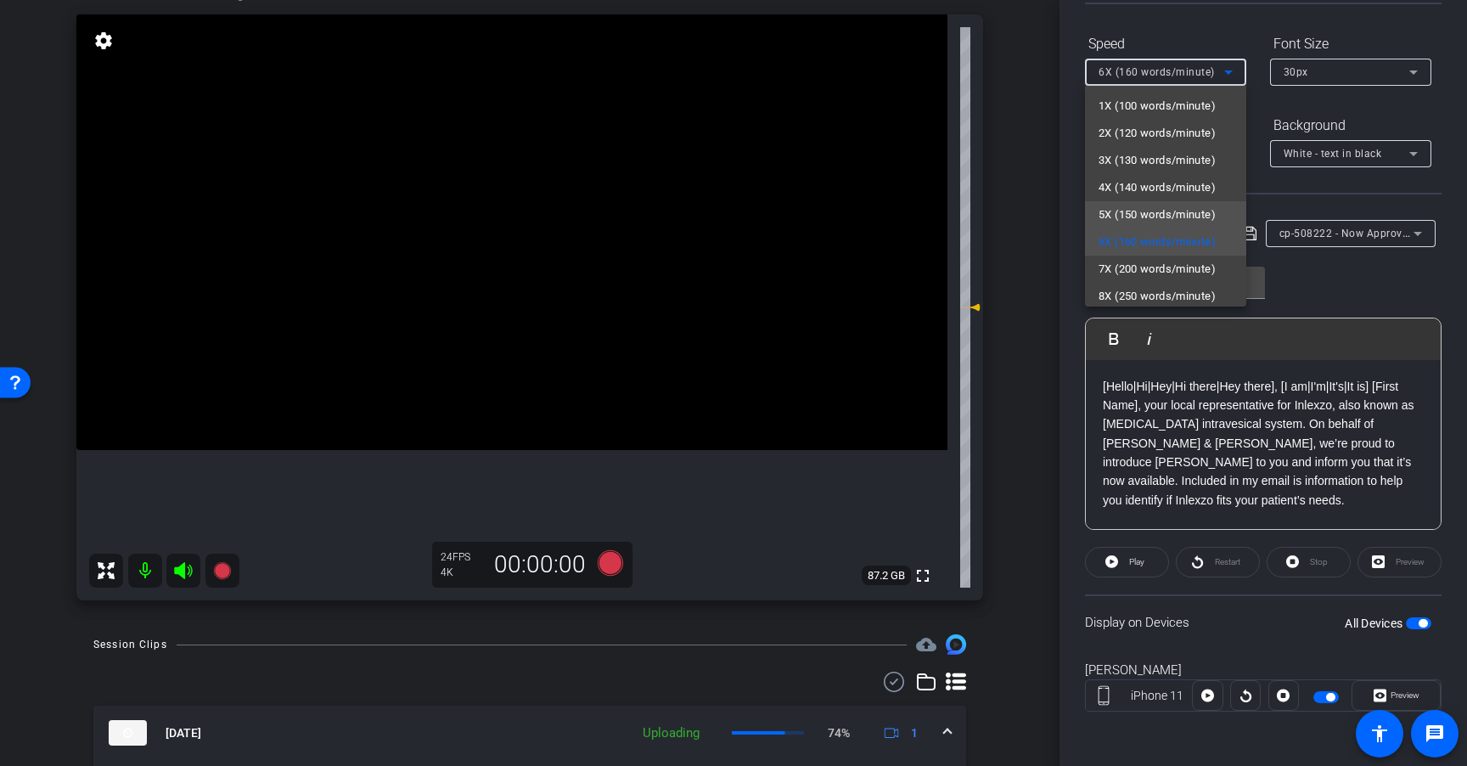
click at [1159, 216] on span "5X (150 words/minute)" at bounding box center [1156, 215] width 117 height 20
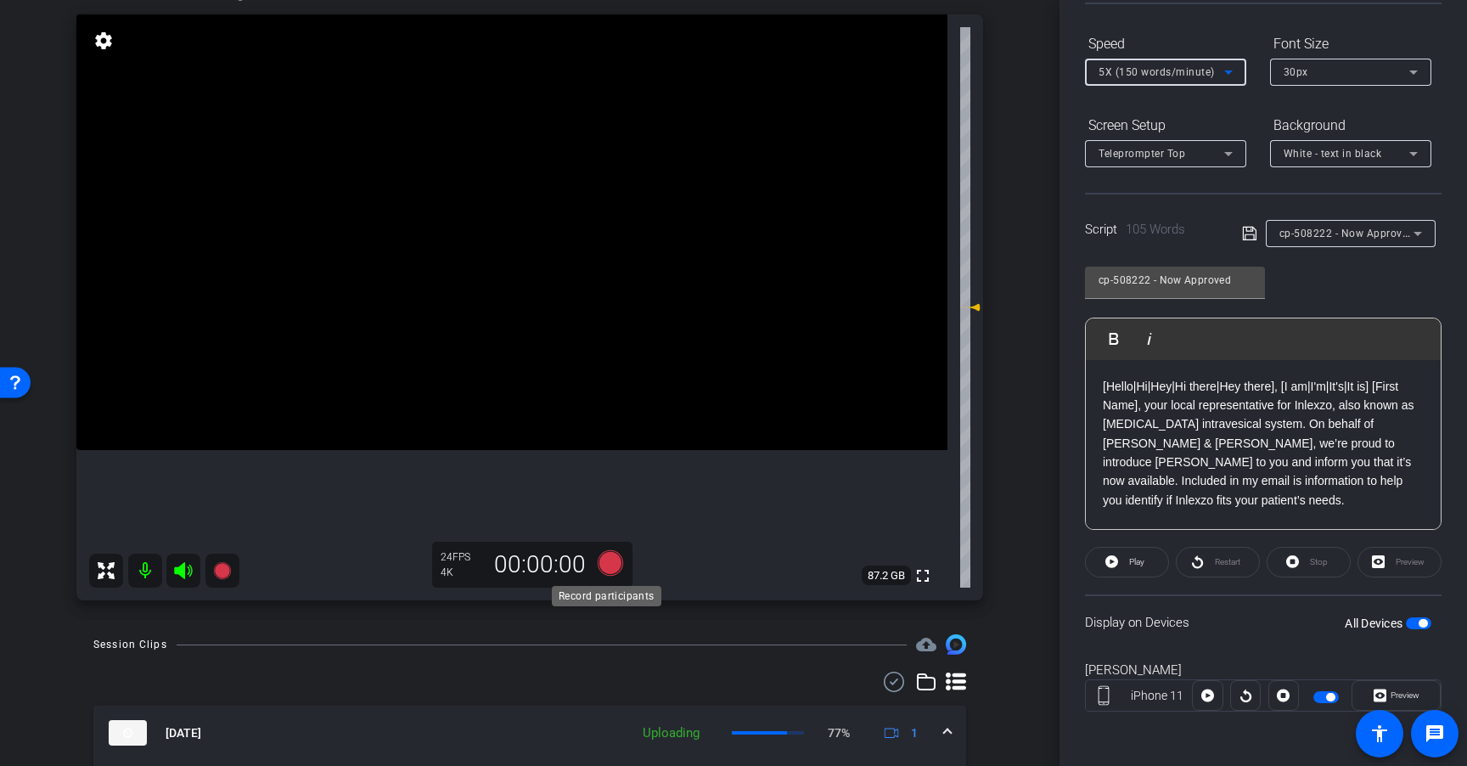
click at [600, 572] on icon at bounding box center [610, 562] width 25 height 25
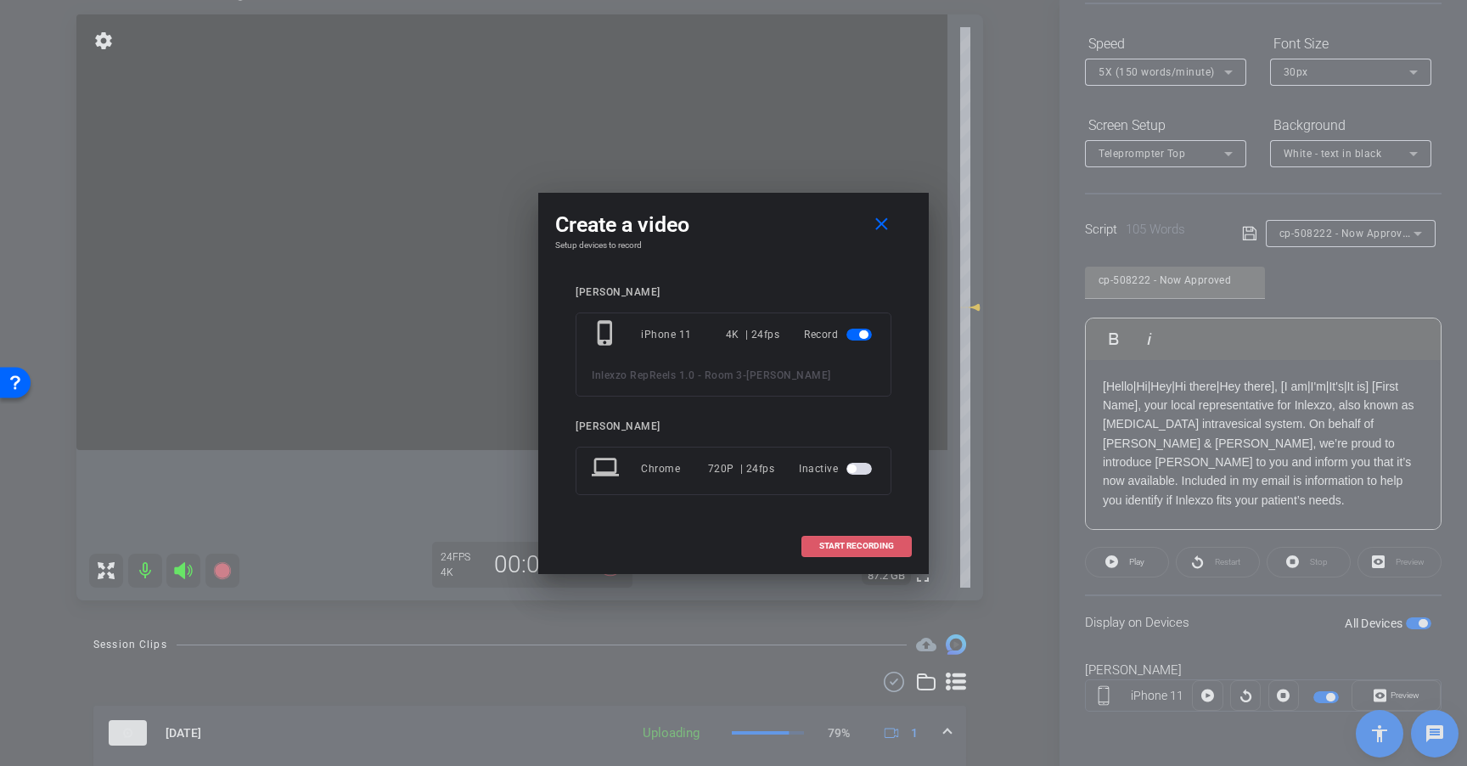
click at [839, 545] on span "START RECORDING" at bounding box center [856, 546] width 75 height 8
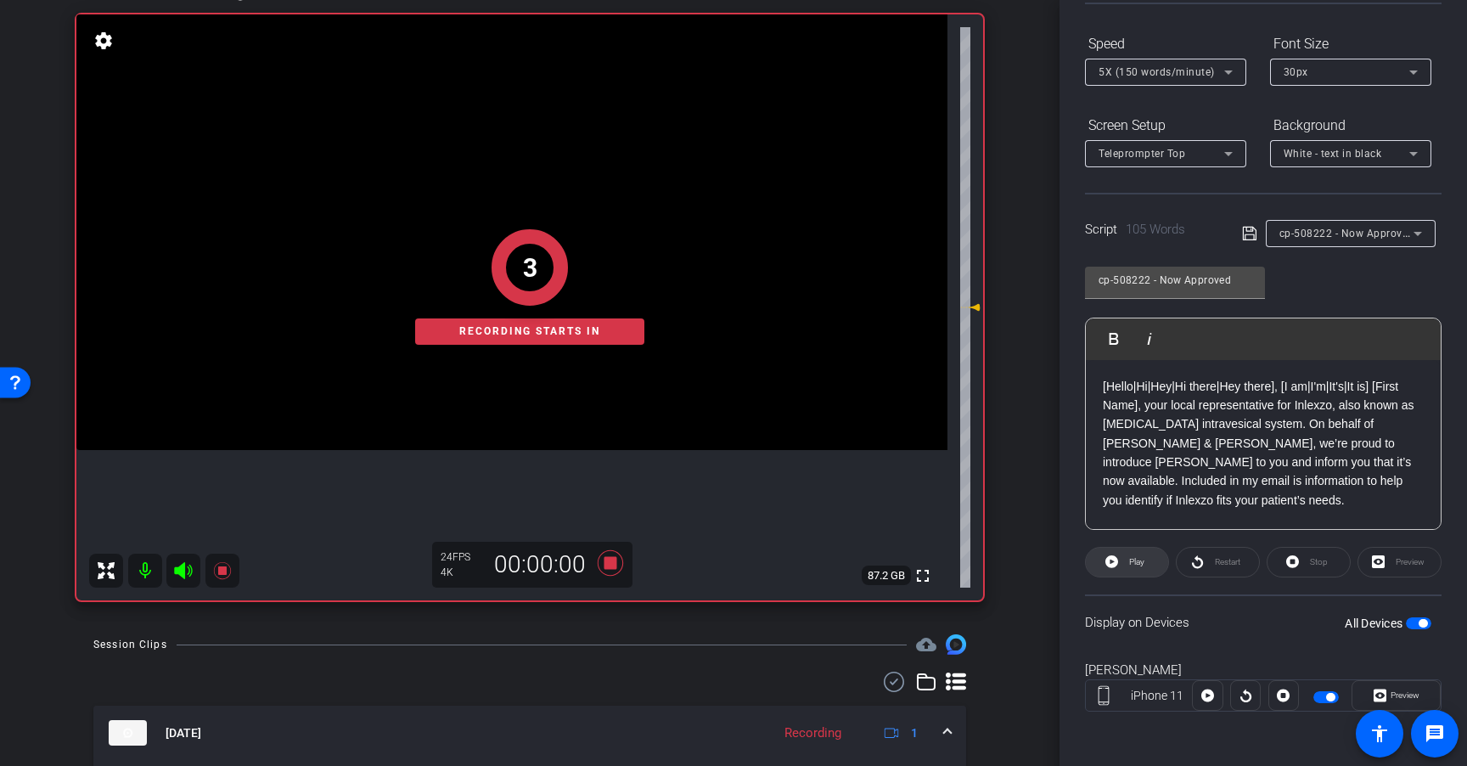
click at [1147, 559] on span at bounding box center [1127, 562] width 82 height 41
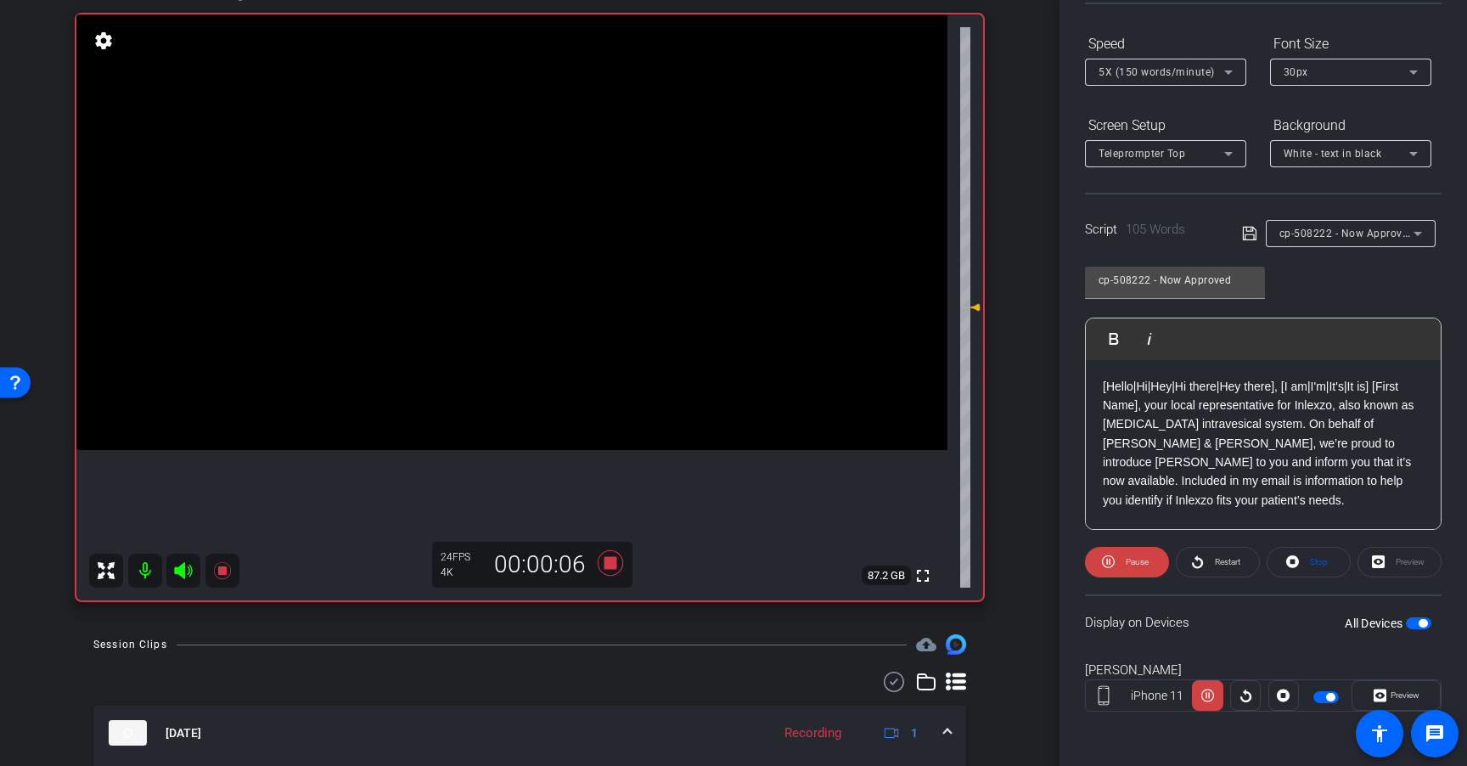
click at [1204, 70] on span "5X (150 words/minute)" at bounding box center [1156, 72] width 116 height 12
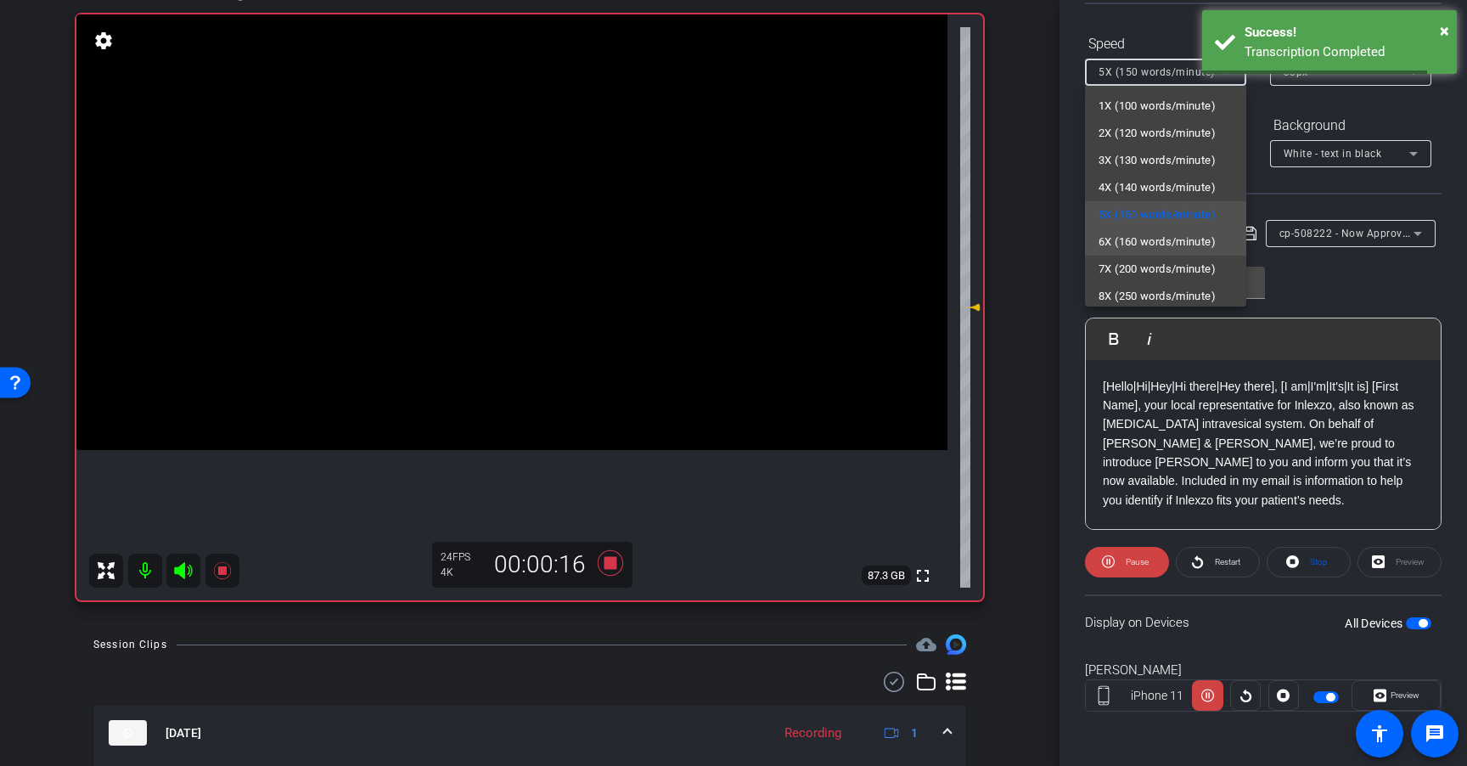
click at [1198, 247] on span "6X (160 words/minute)" at bounding box center [1156, 242] width 117 height 20
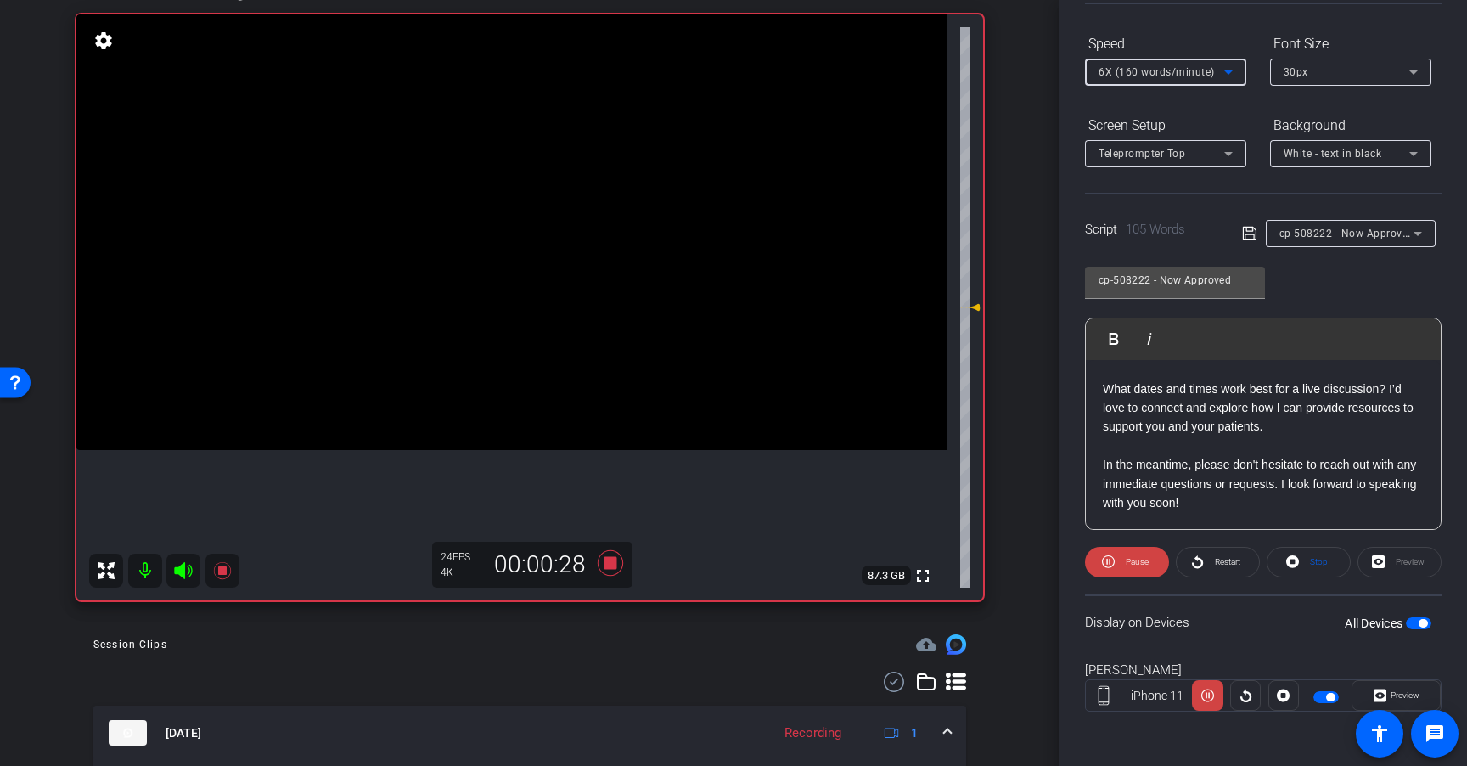
scroll to position [149, 0]
click at [613, 559] on icon at bounding box center [610, 562] width 41 height 31
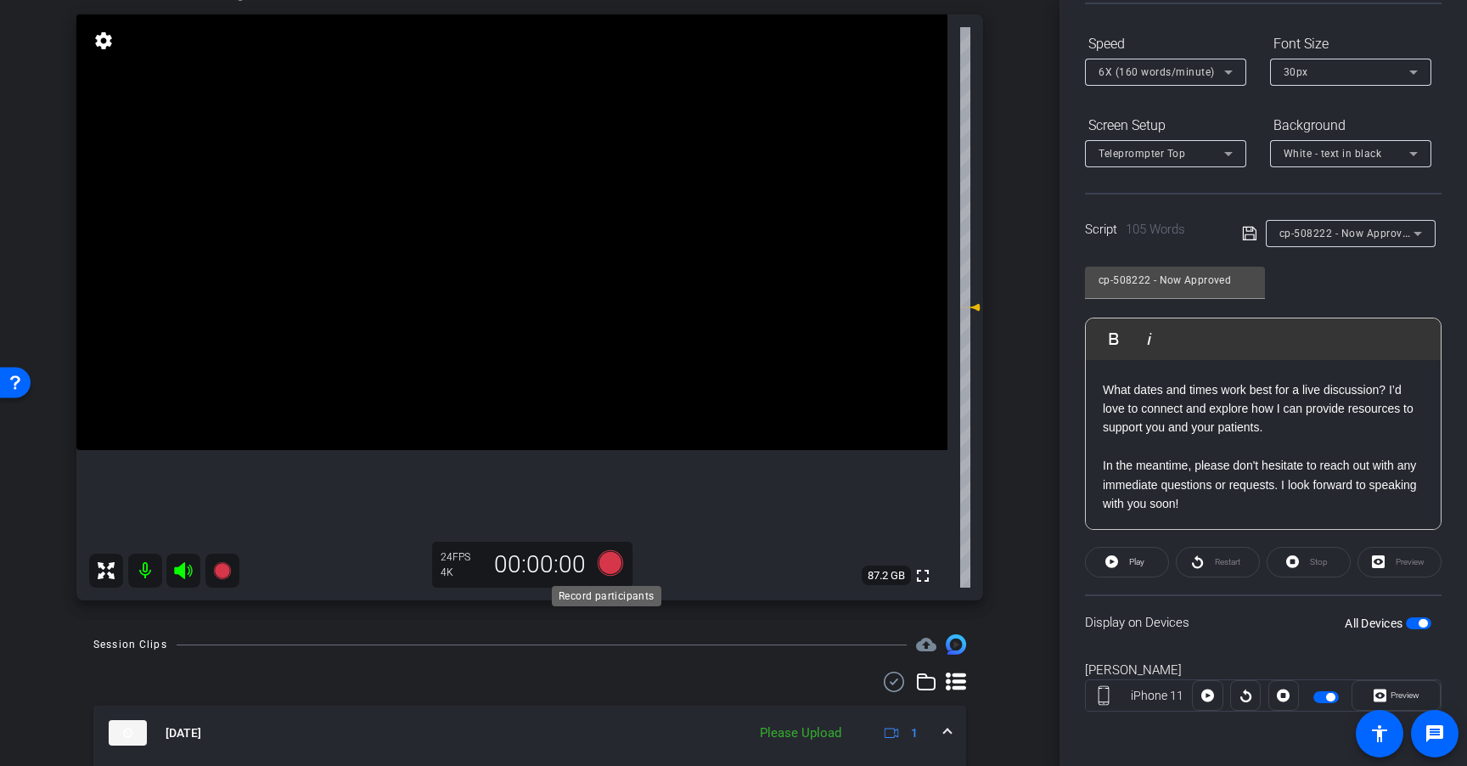
click at [598, 561] on icon at bounding box center [610, 562] width 25 height 25
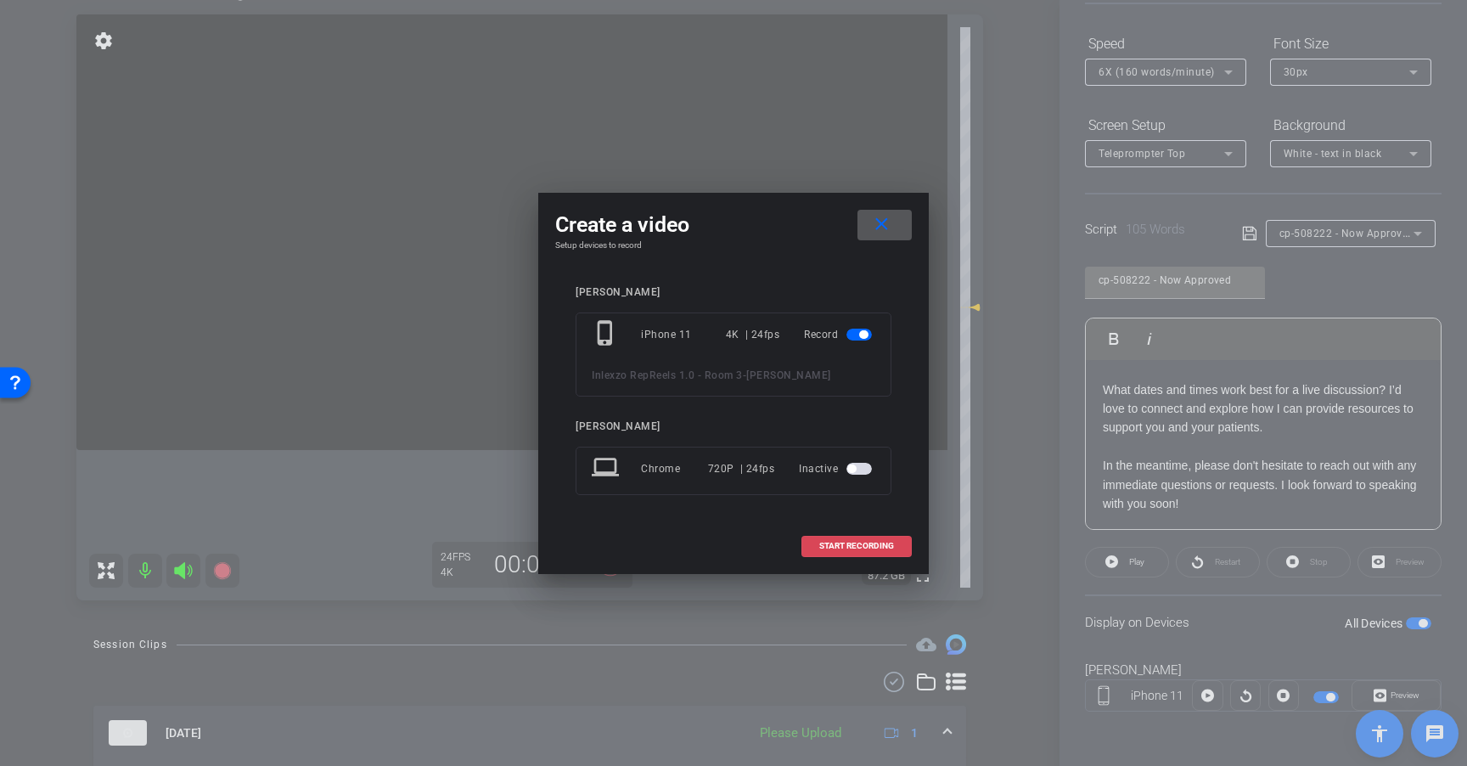
click at [848, 542] on span "START RECORDING" at bounding box center [856, 546] width 75 height 8
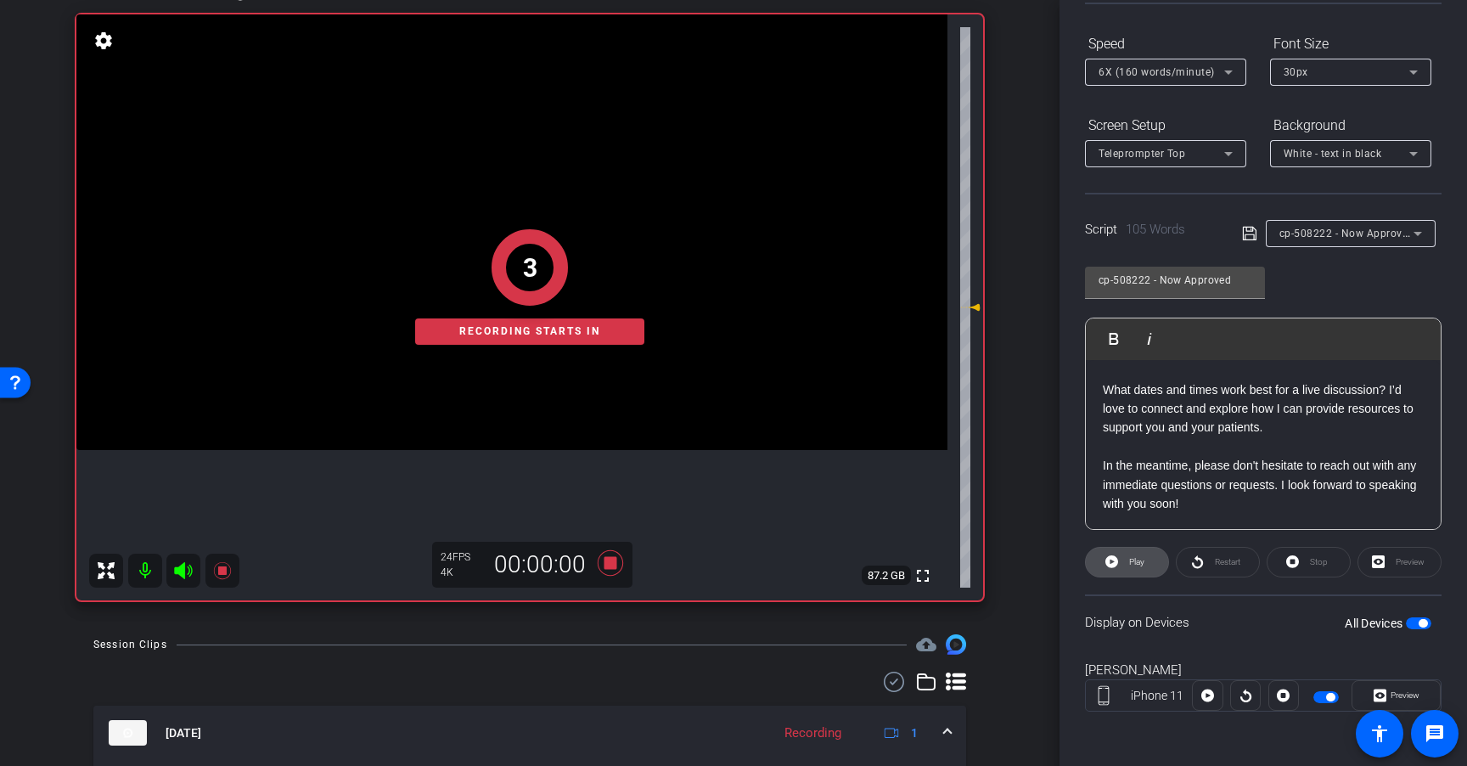
click at [1132, 560] on span "Play" at bounding box center [1136, 561] width 15 height 9
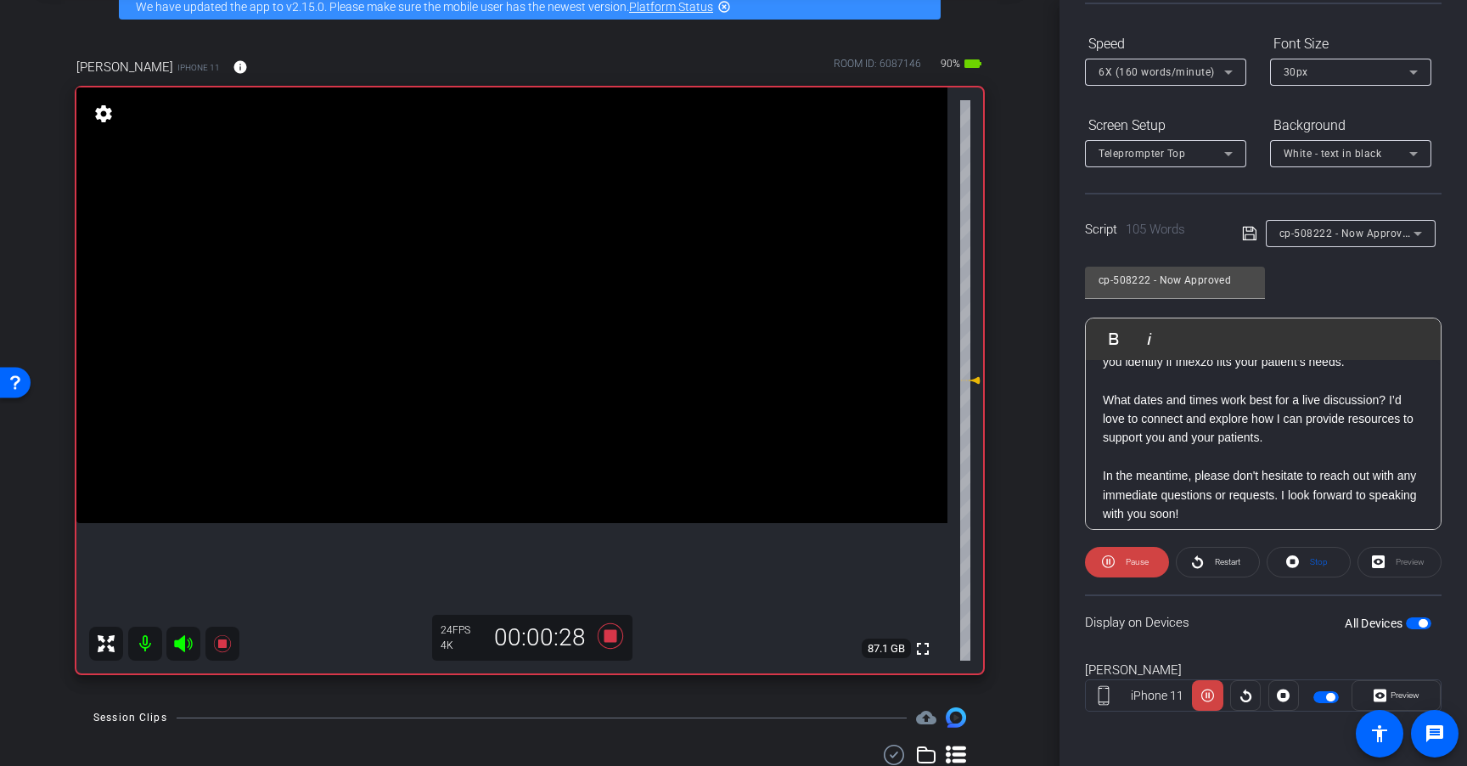
scroll to position [149, 0]
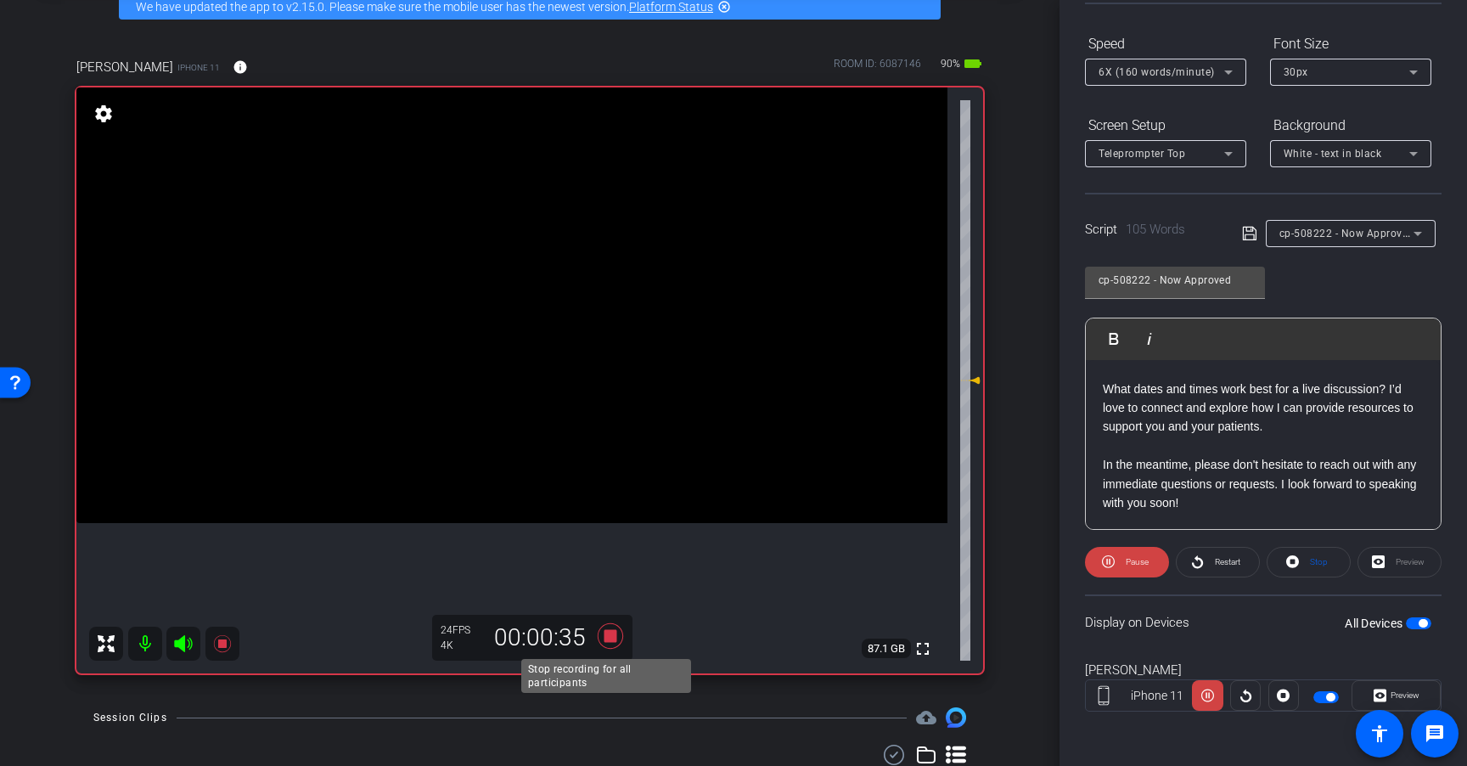
click at [606, 637] on icon at bounding box center [610, 635] width 25 height 25
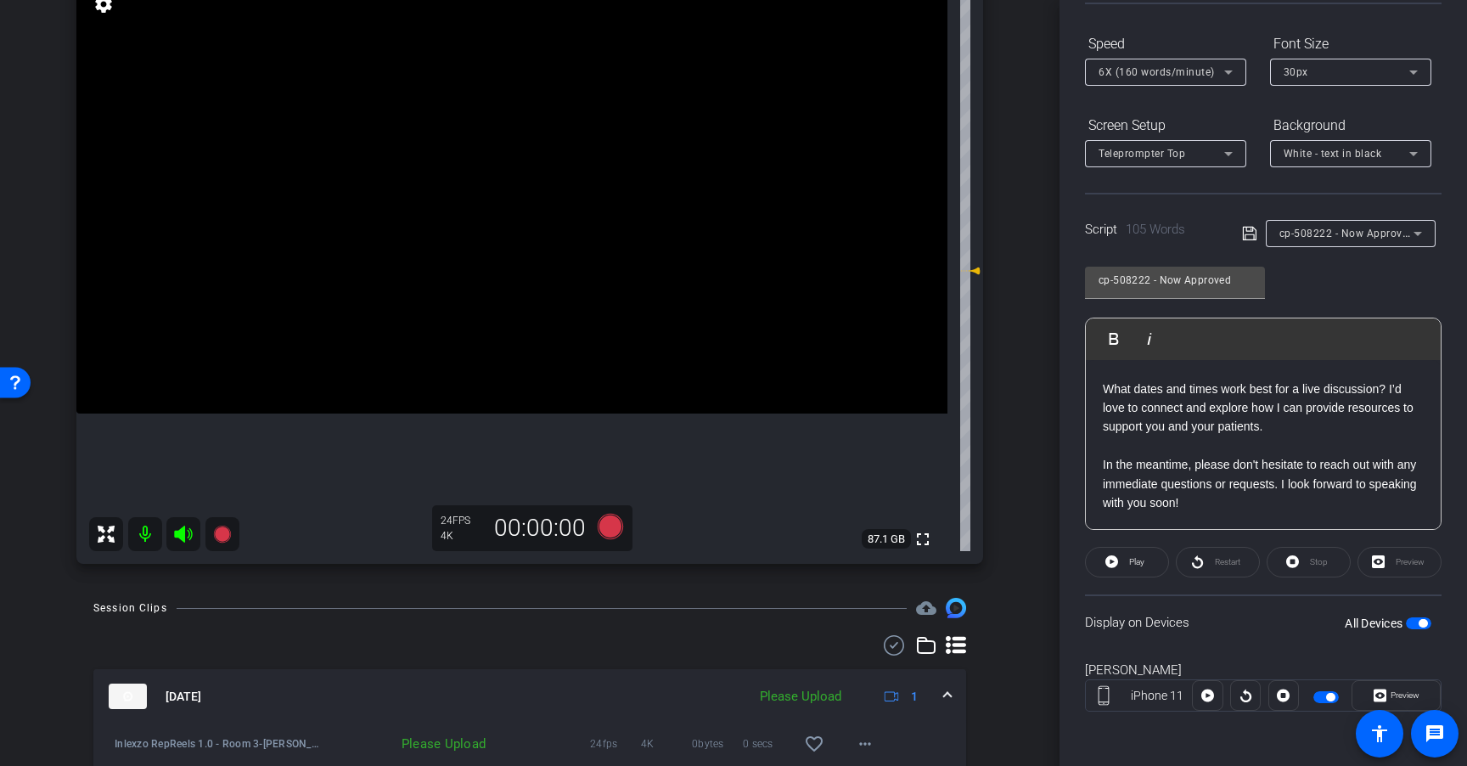
scroll to position [210, 0]
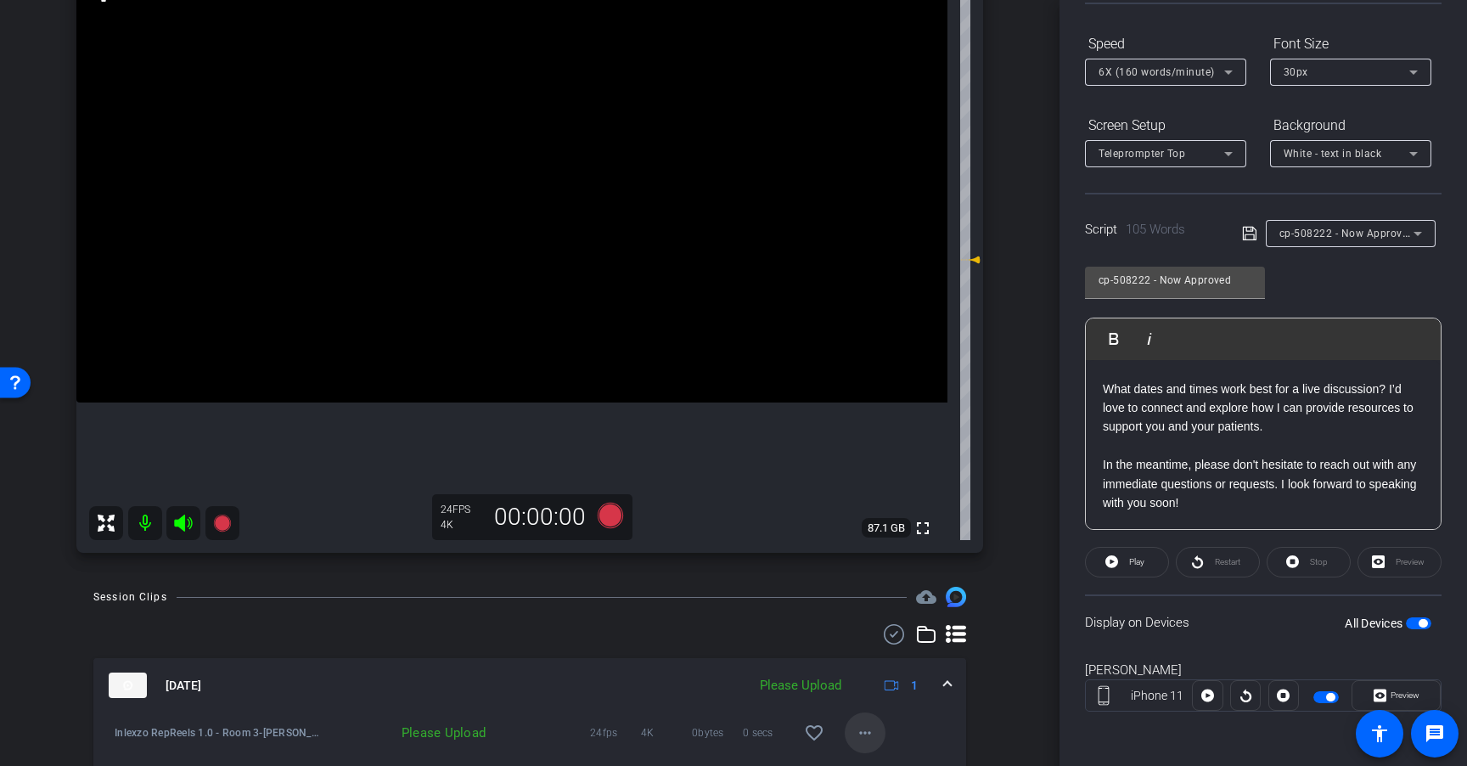
click at [855, 727] on mat-icon "more_horiz" at bounding box center [865, 732] width 20 height 20
click at [870, 652] on span "Upload" at bounding box center [884, 655] width 68 height 20
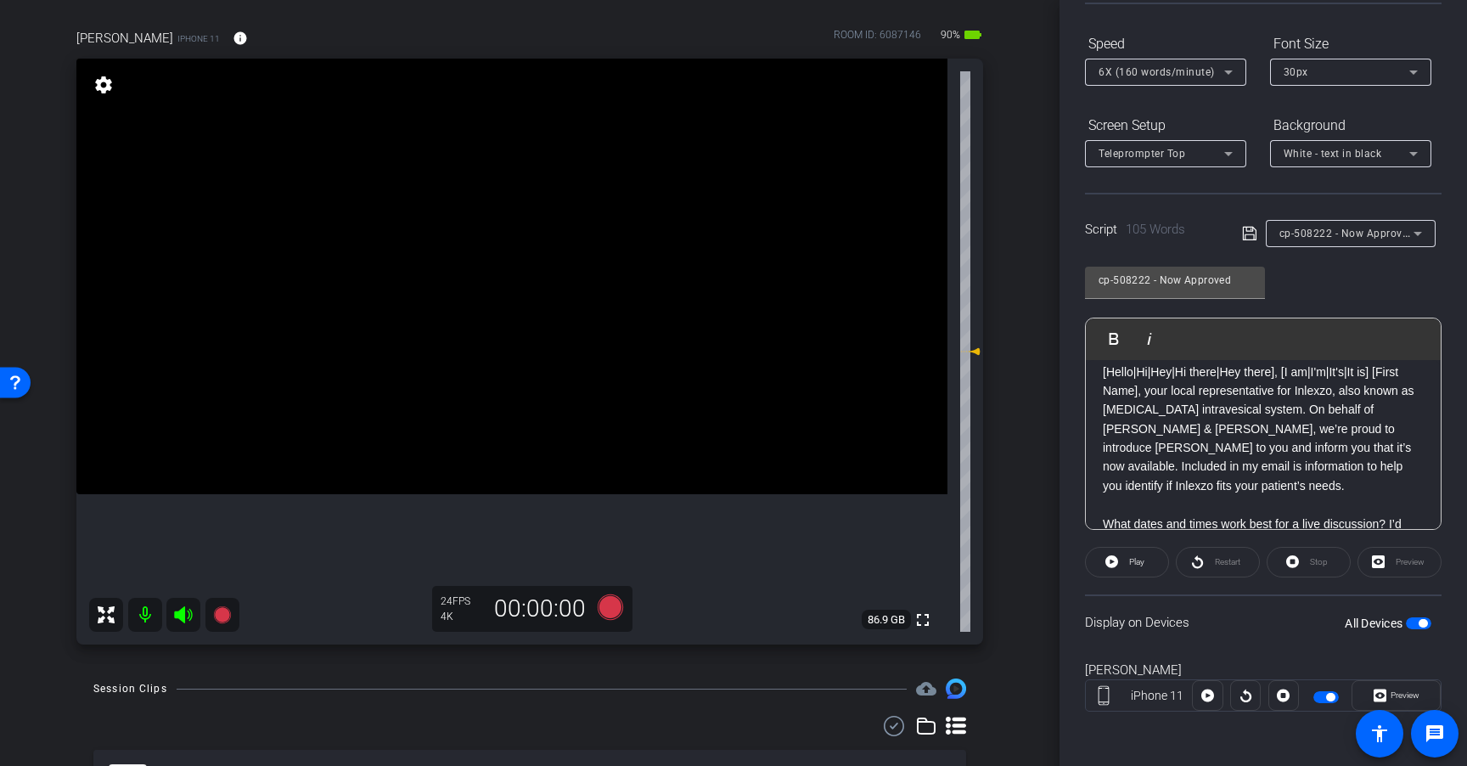
scroll to position [0, 0]
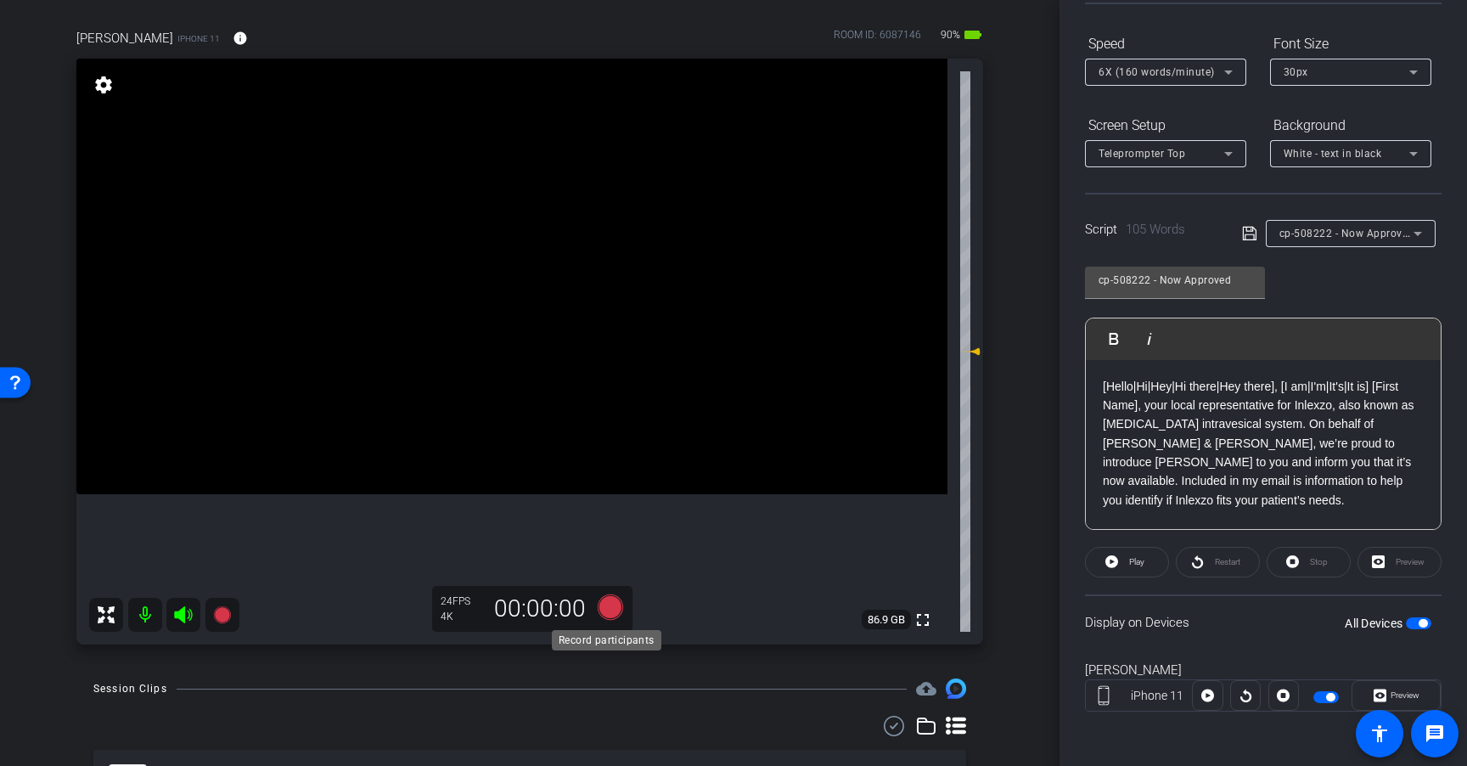
click at [605, 610] on icon at bounding box center [610, 606] width 25 height 25
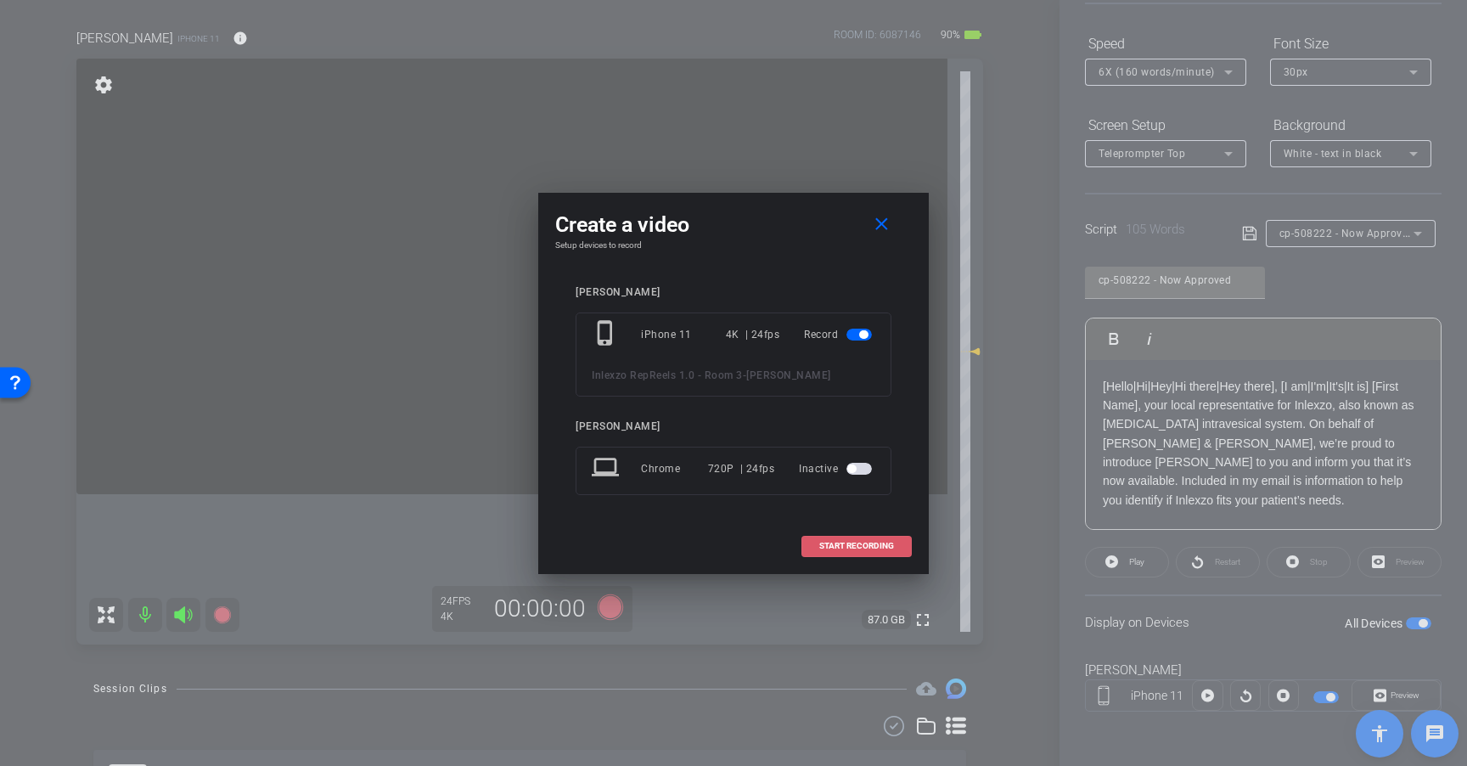
click at [890, 542] on span "START RECORDING" at bounding box center [856, 546] width 75 height 8
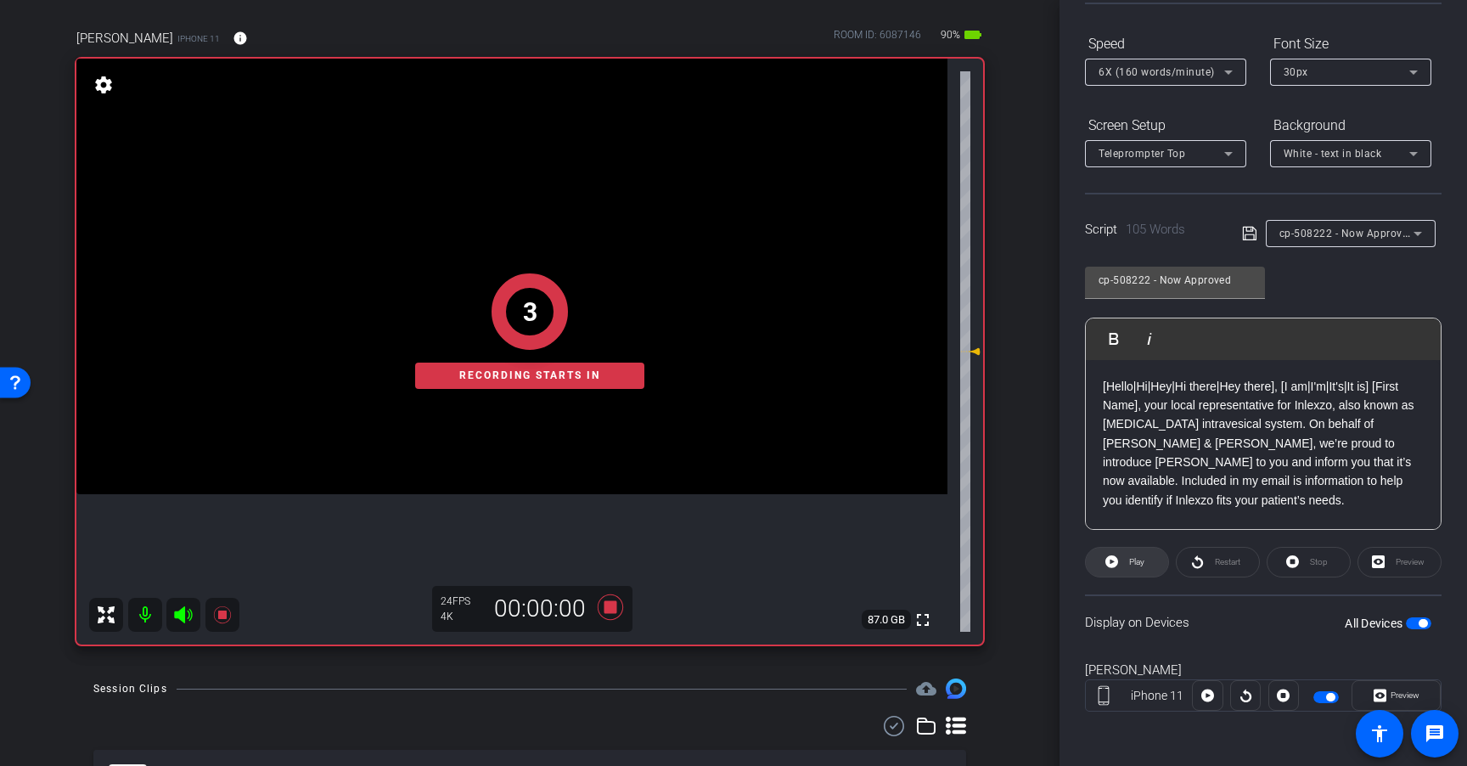
click at [1117, 558] on span at bounding box center [1127, 562] width 82 height 41
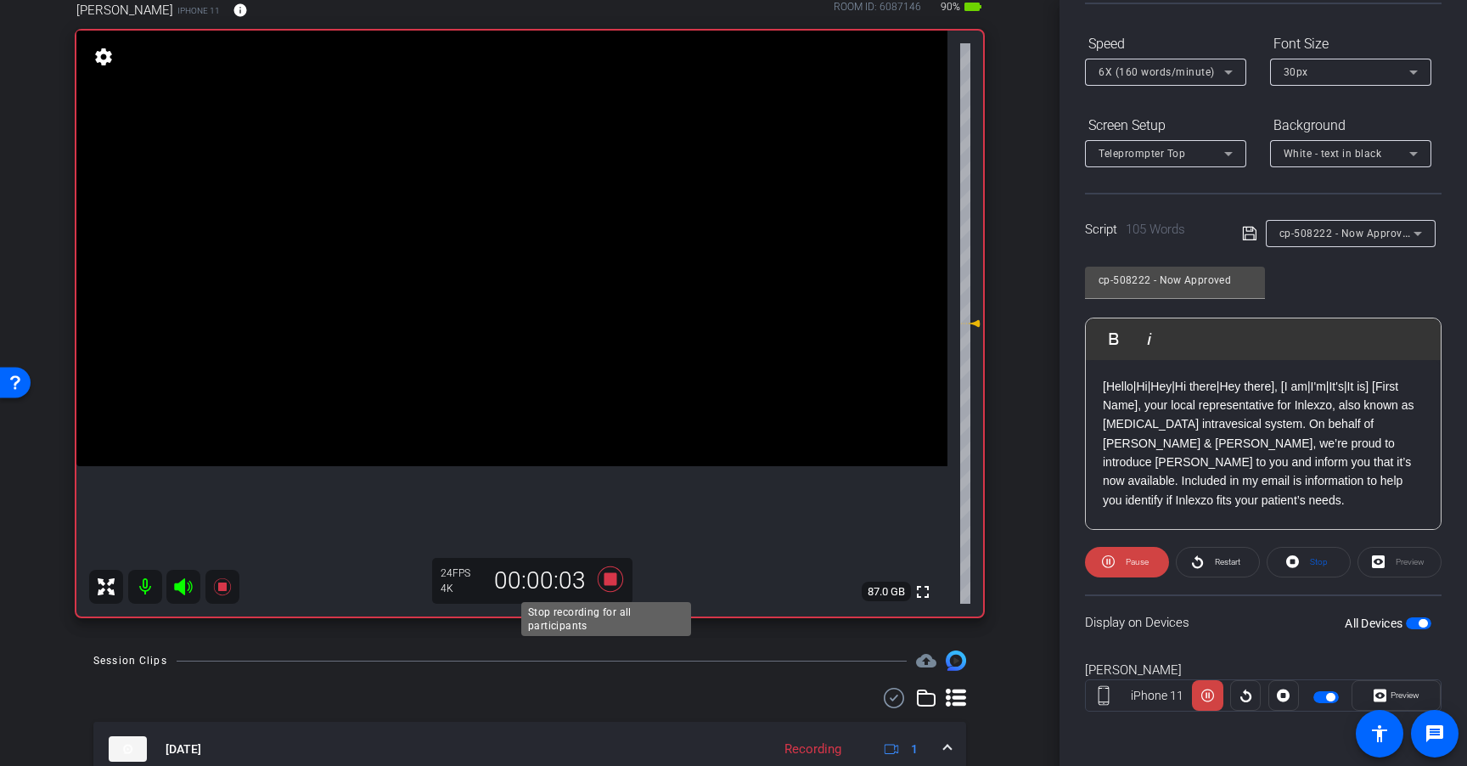
scroll to position [146, 0]
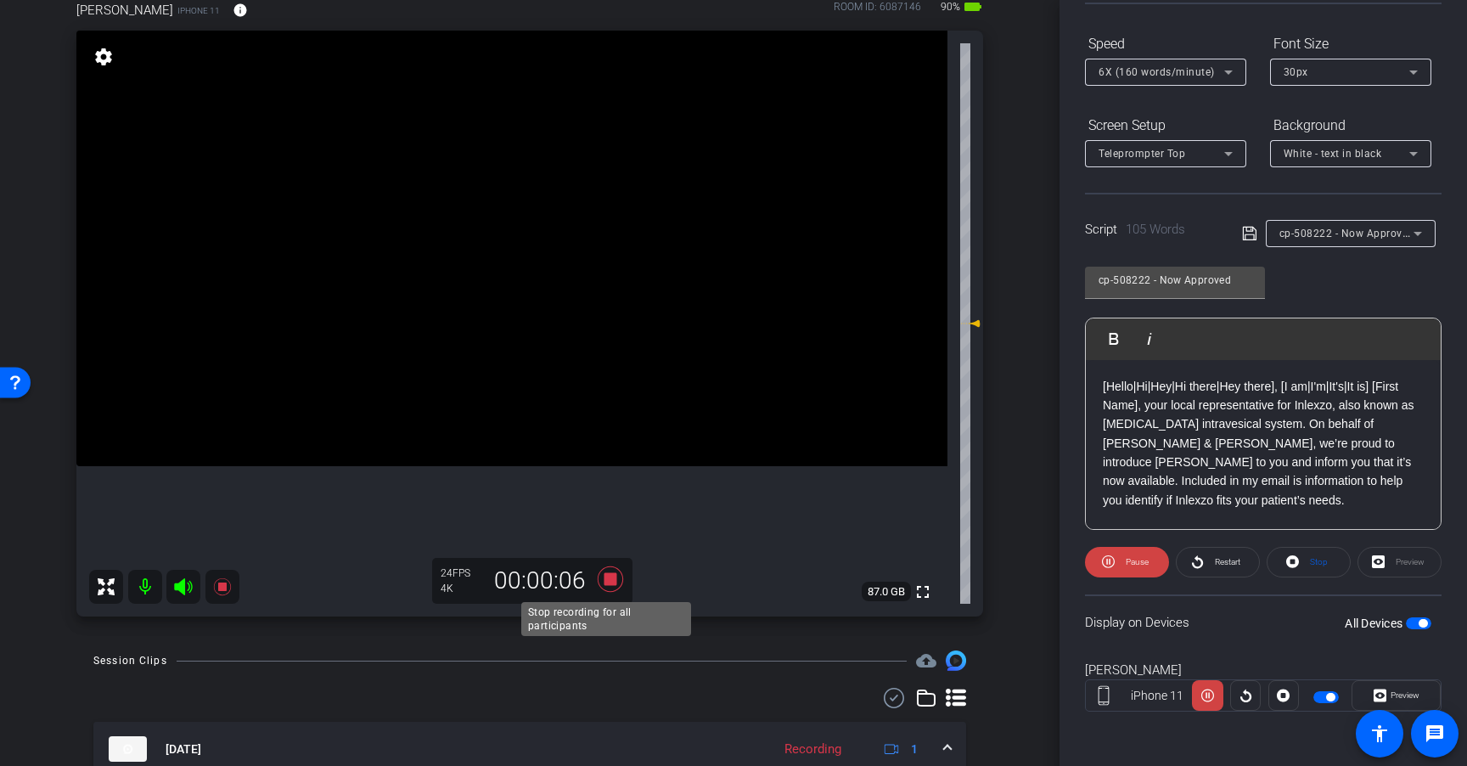
click at [615, 577] on icon at bounding box center [610, 579] width 41 height 31
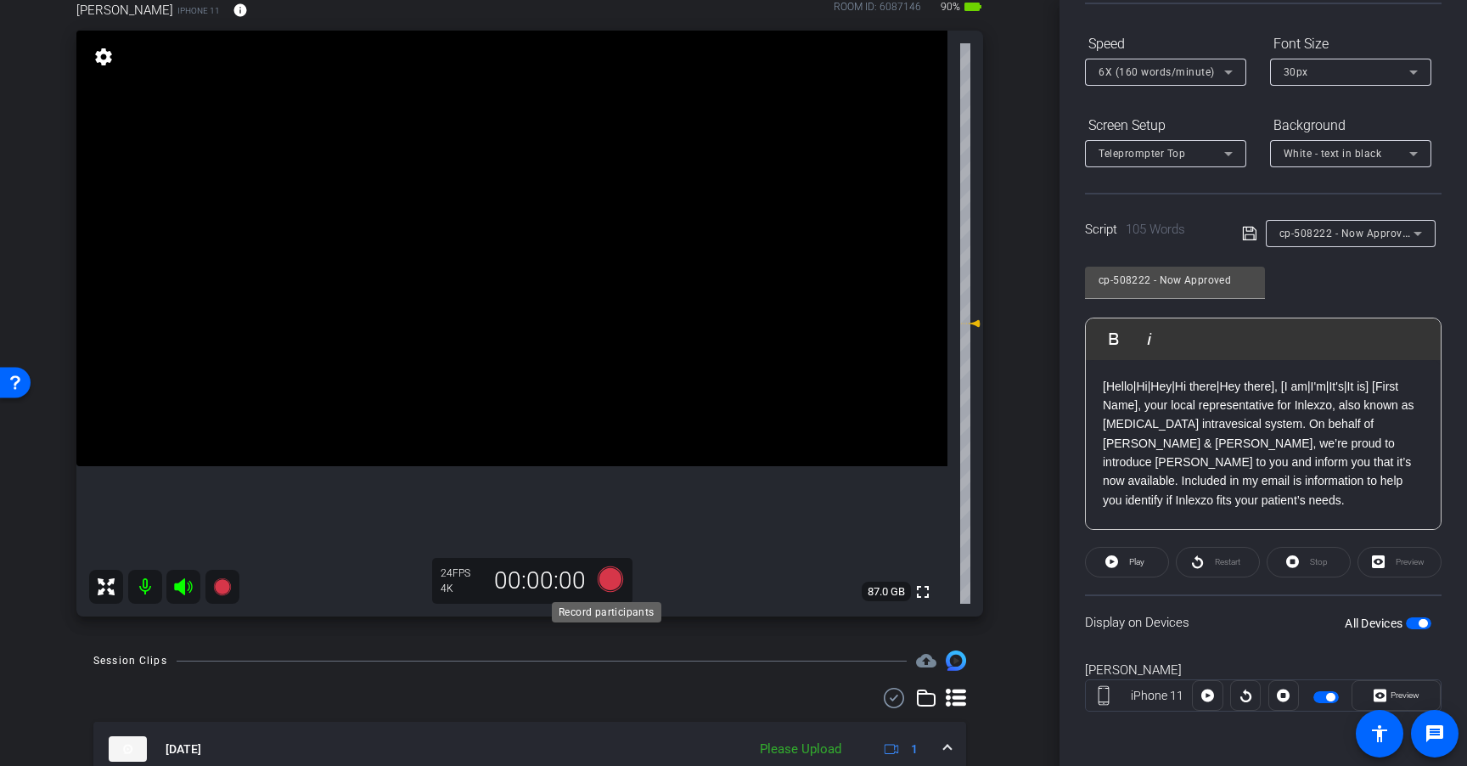
click at [604, 584] on icon at bounding box center [610, 578] width 25 height 25
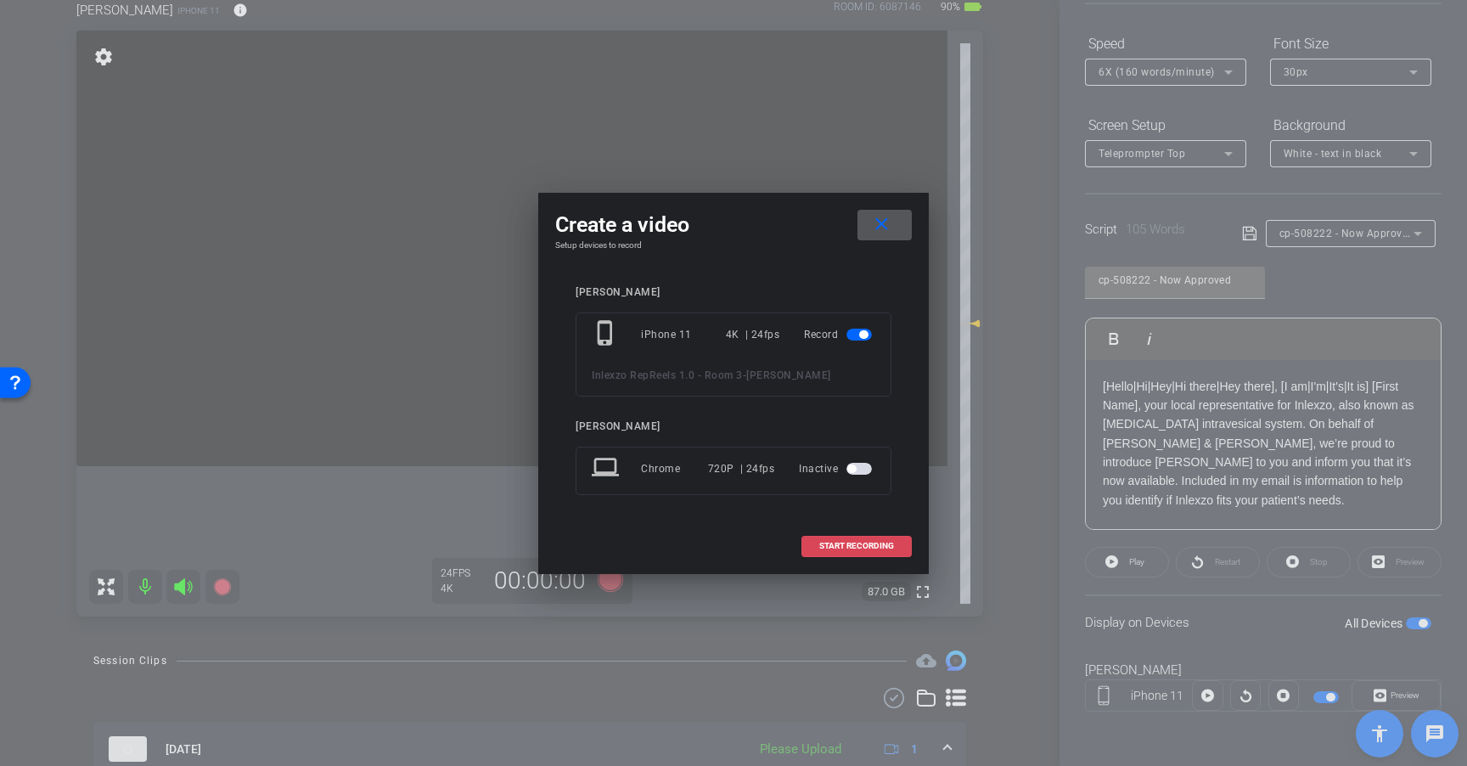
click at [826, 555] on span at bounding box center [856, 545] width 109 height 41
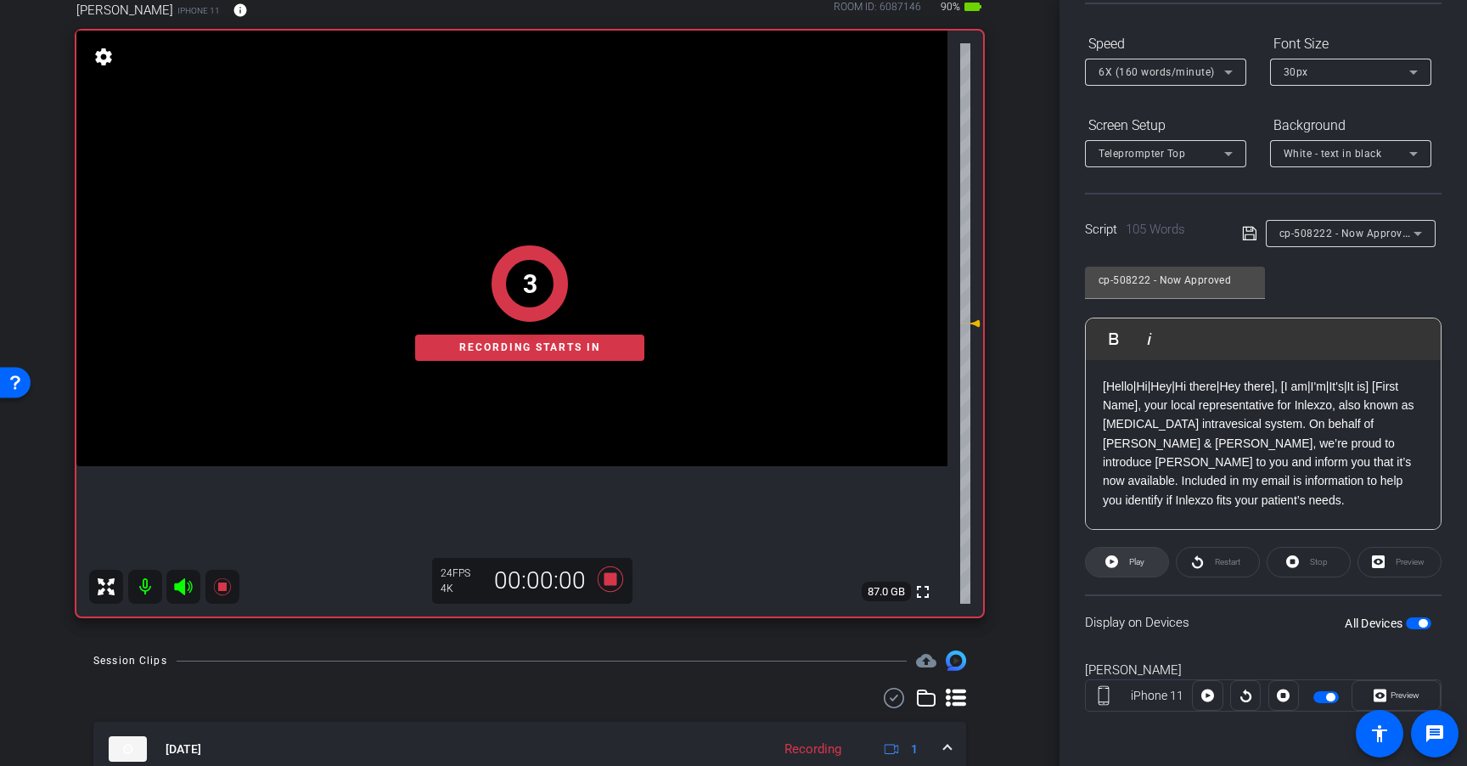
click at [1143, 552] on span at bounding box center [1127, 562] width 82 height 41
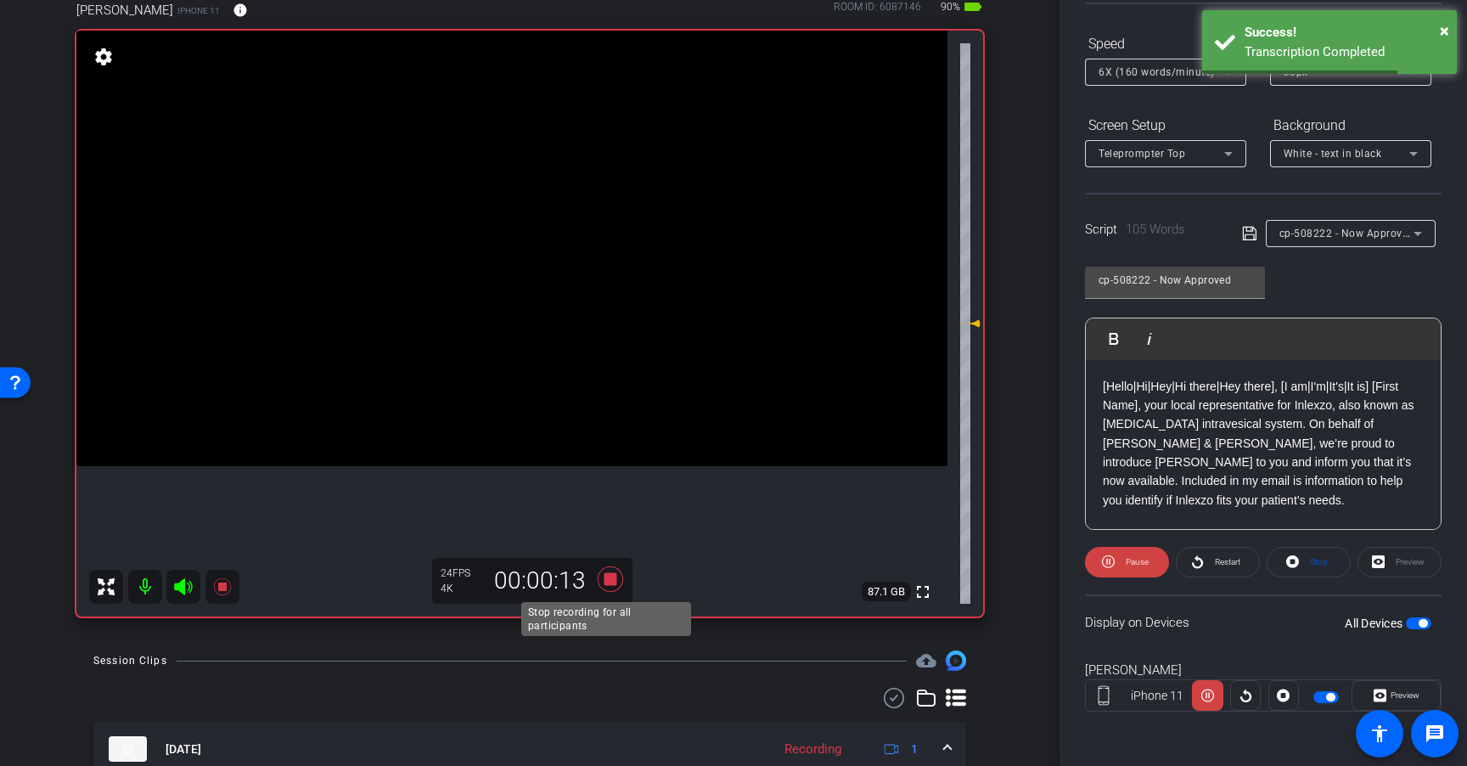
click at [611, 581] on icon at bounding box center [610, 578] width 25 height 25
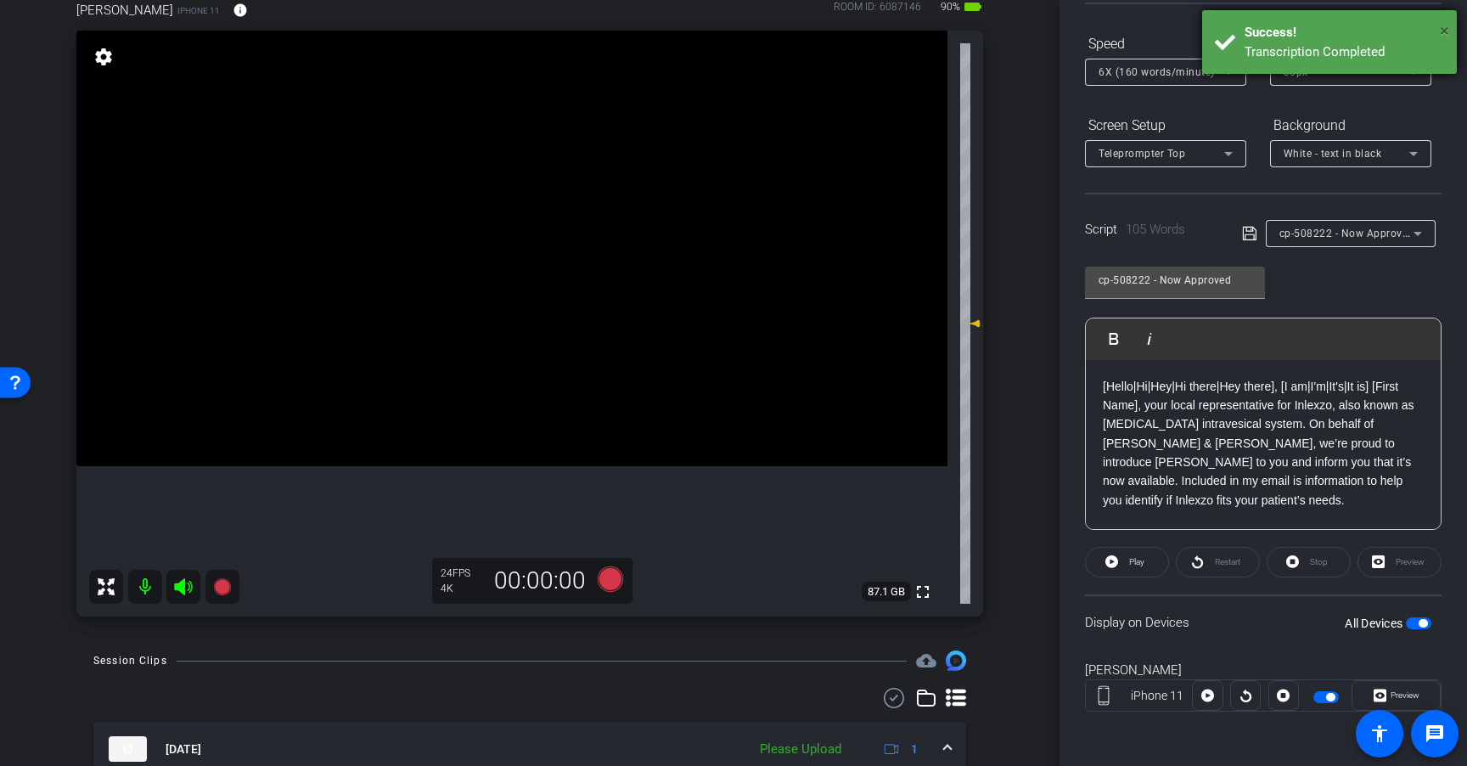
click at [1445, 26] on span "×" at bounding box center [1444, 30] width 9 height 20
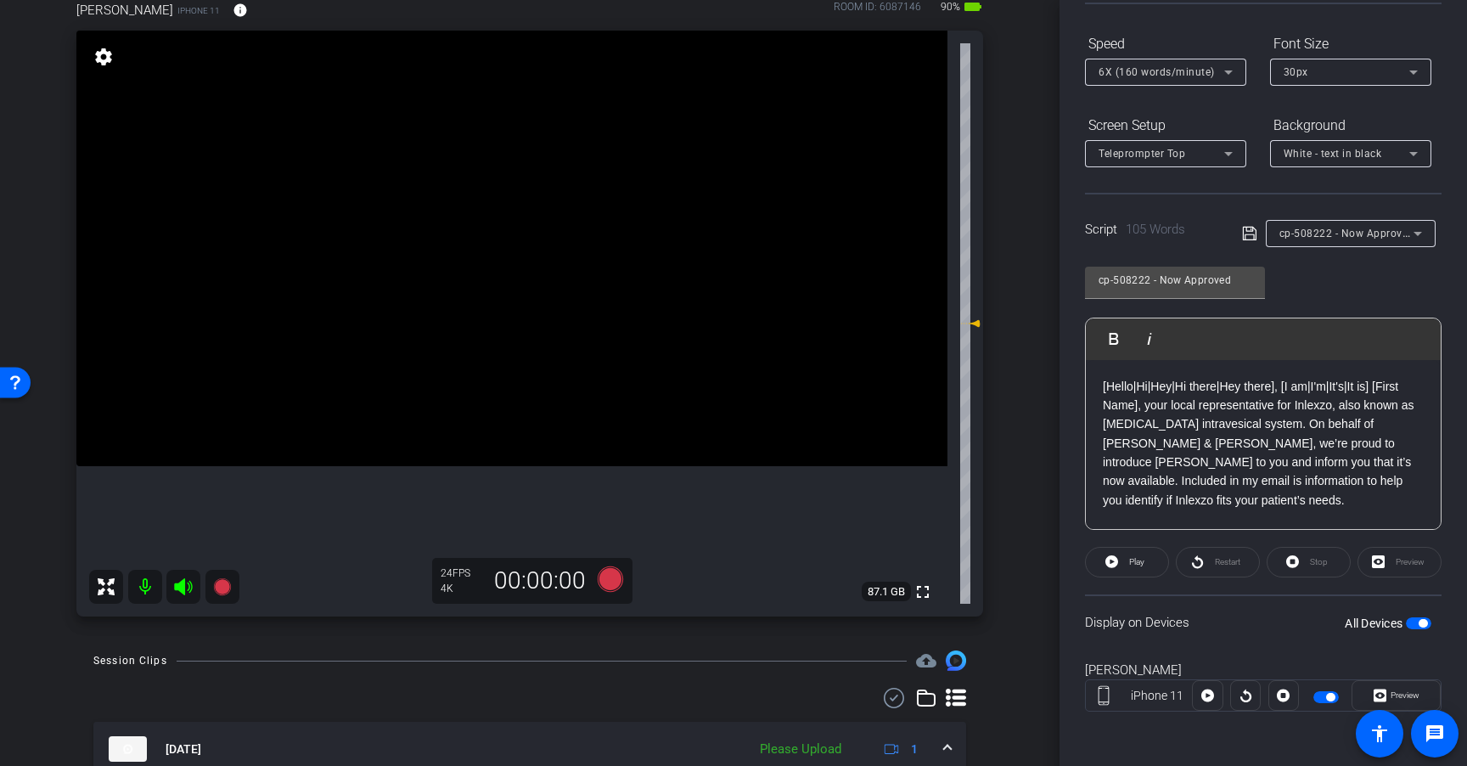
click at [1176, 73] on span "6X (160 words/minute)" at bounding box center [1156, 72] width 116 height 12
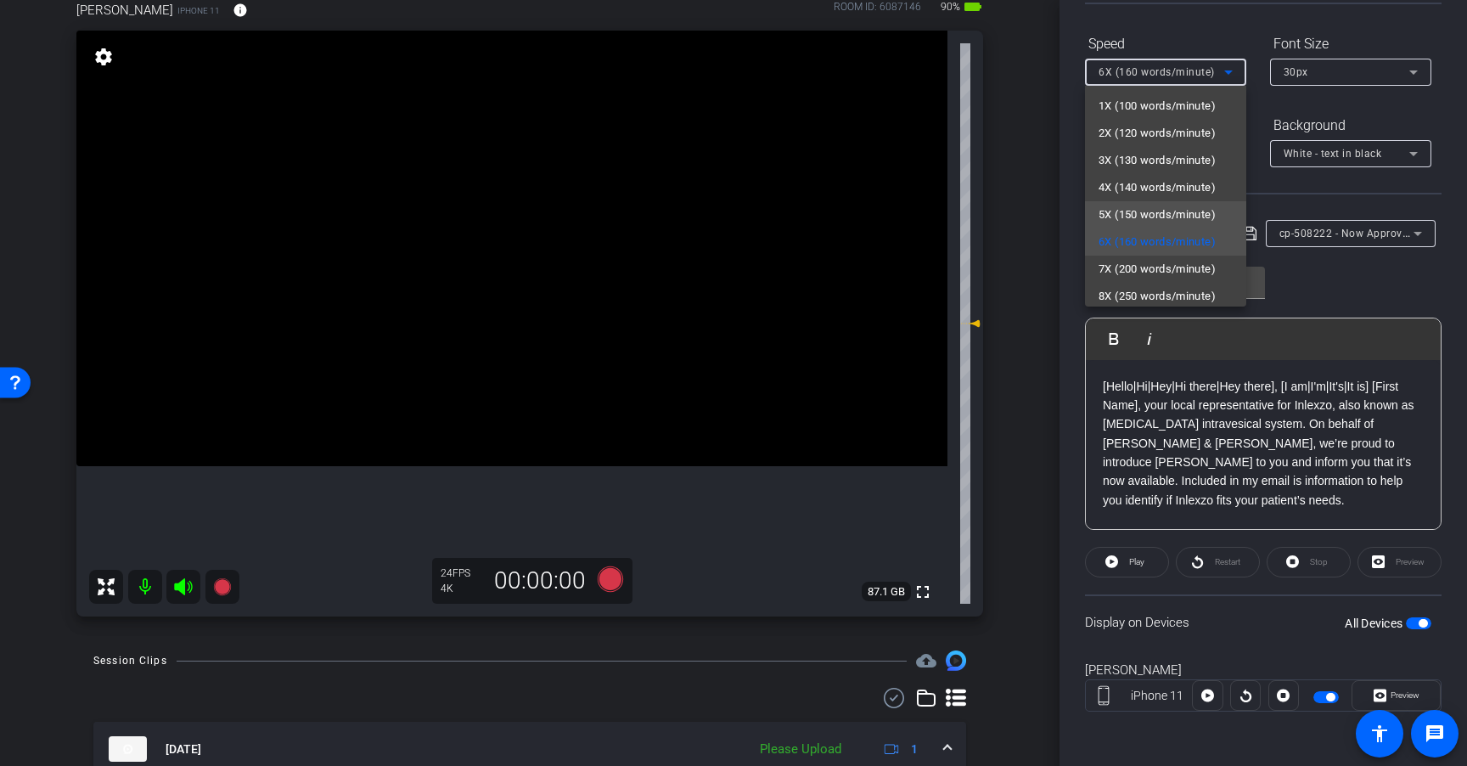
click at [1181, 207] on span "5X (150 words/minute)" at bounding box center [1156, 215] width 117 height 20
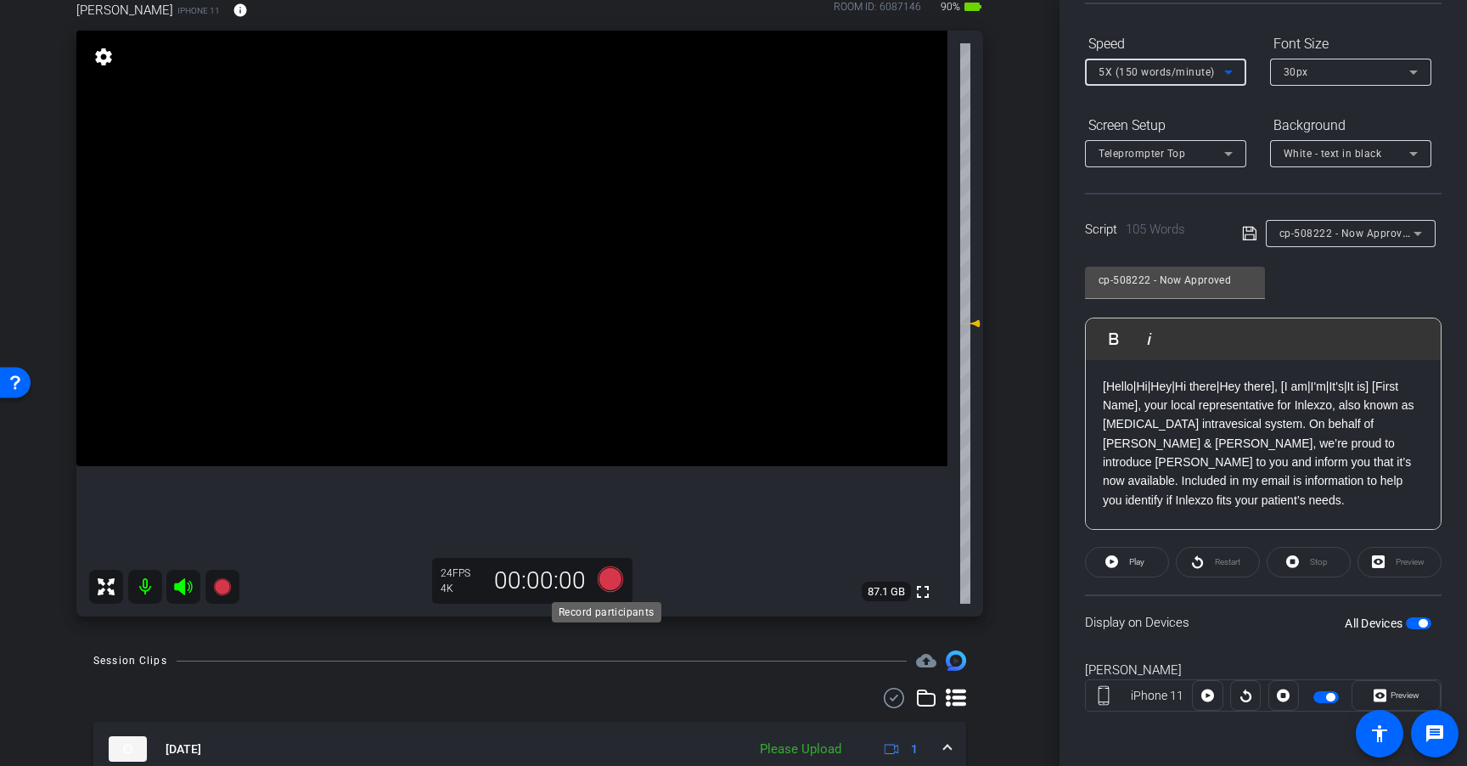
click at [606, 576] on icon at bounding box center [610, 578] width 25 height 25
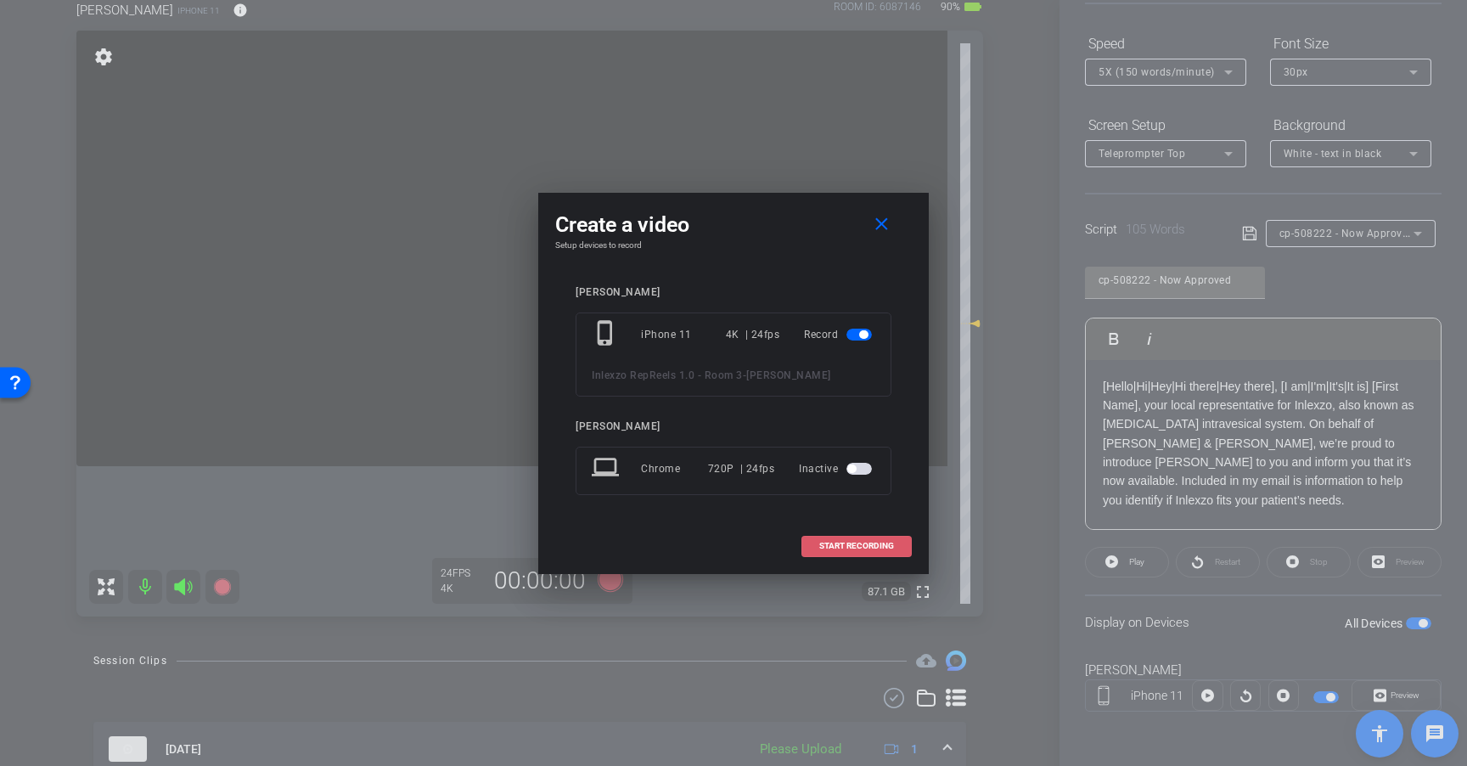
click at [881, 542] on span "START RECORDING" at bounding box center [856, 546] width 75 height 8
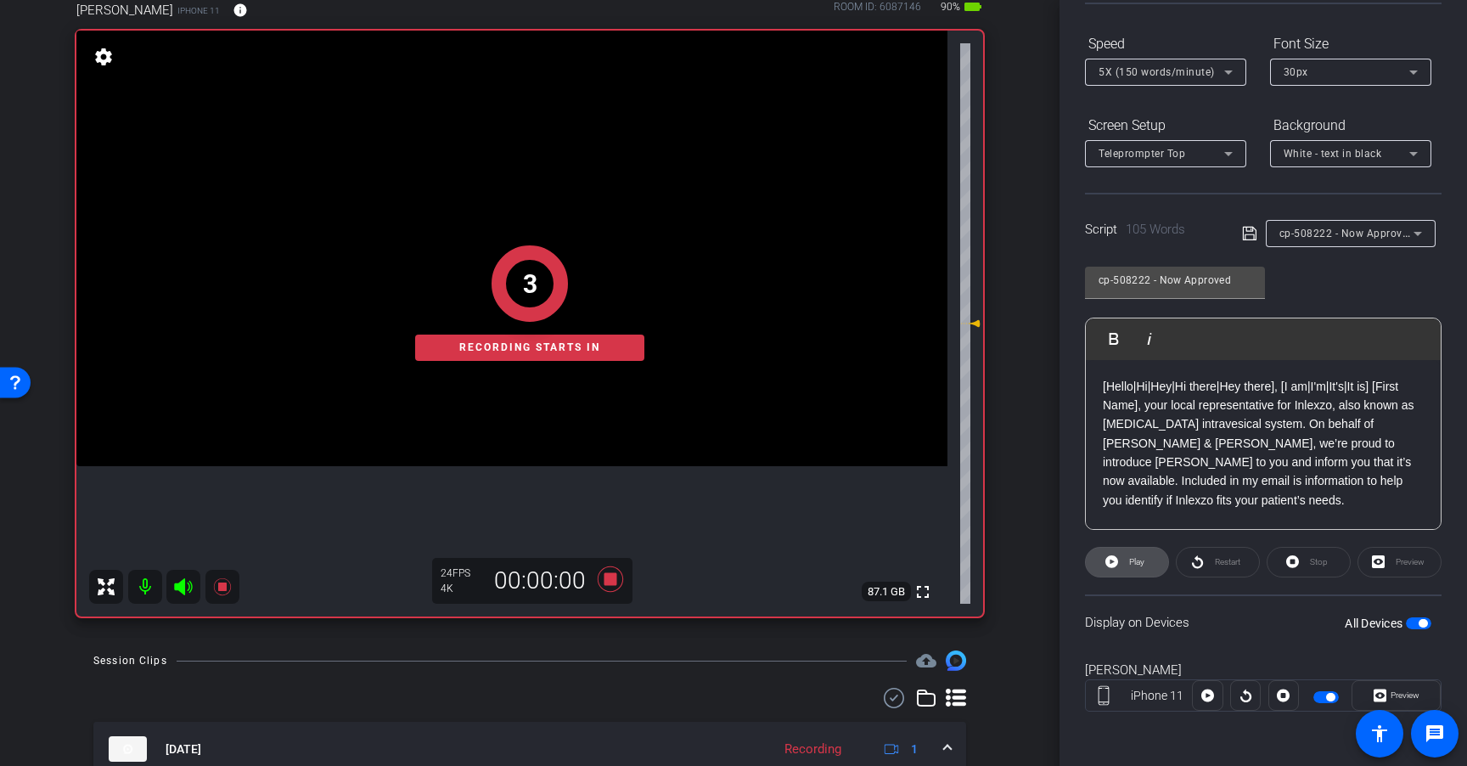
click at [1129, 557] on span "Play" at bounding box center [1136, 561] width 15 height 9
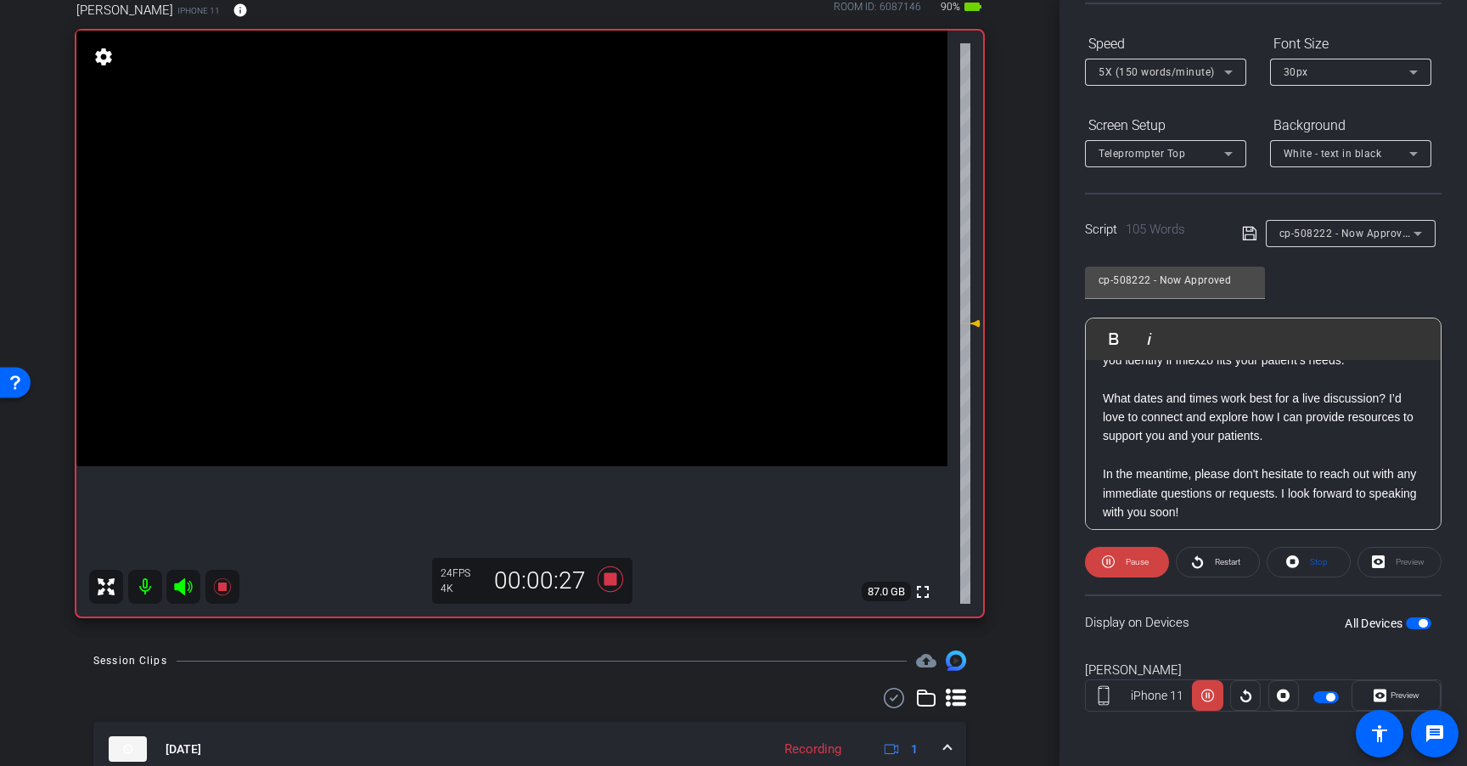
scroll to position [149, 0]
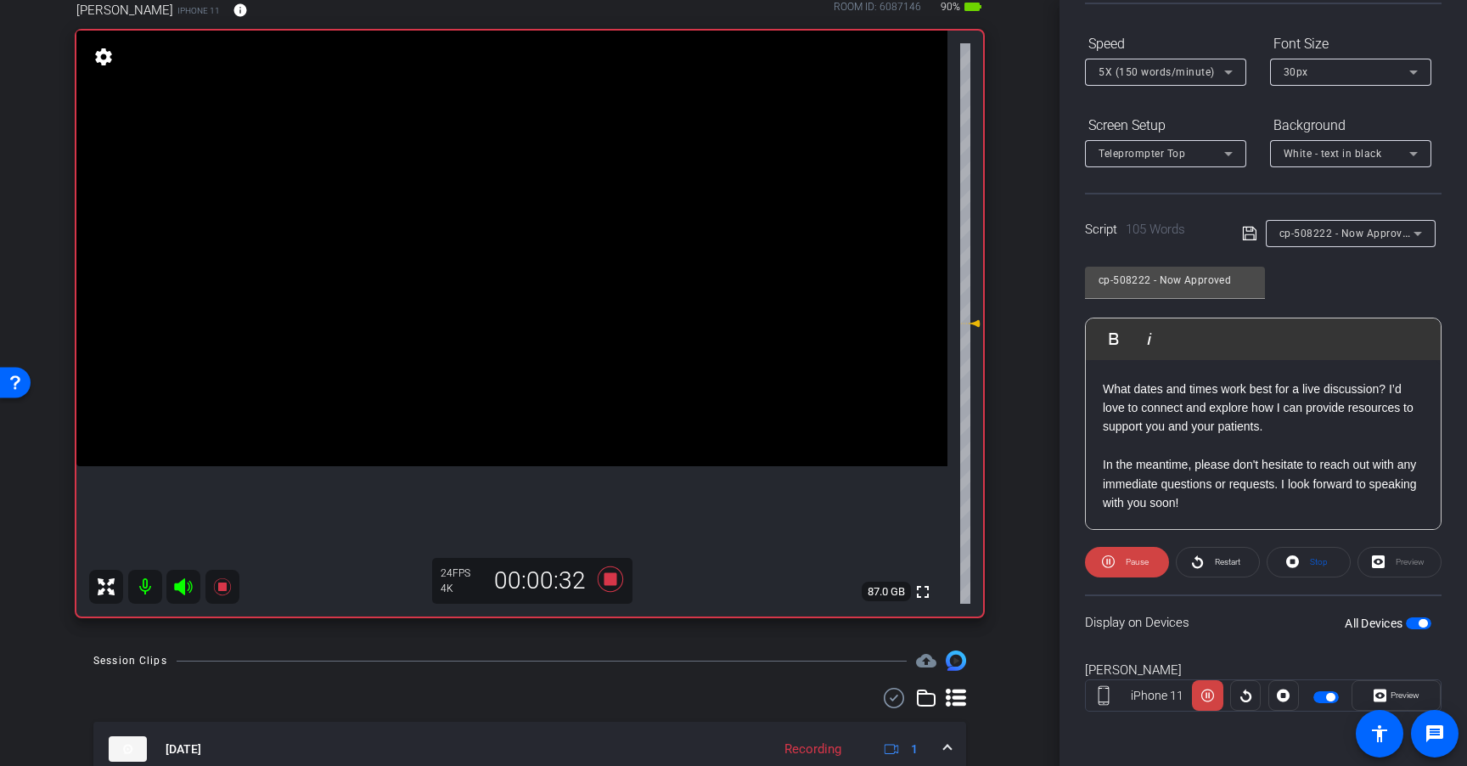
click at [1190, 70] on span "5X (150 words/minute)" at bounding box center [1156, 72] width 116 height 12
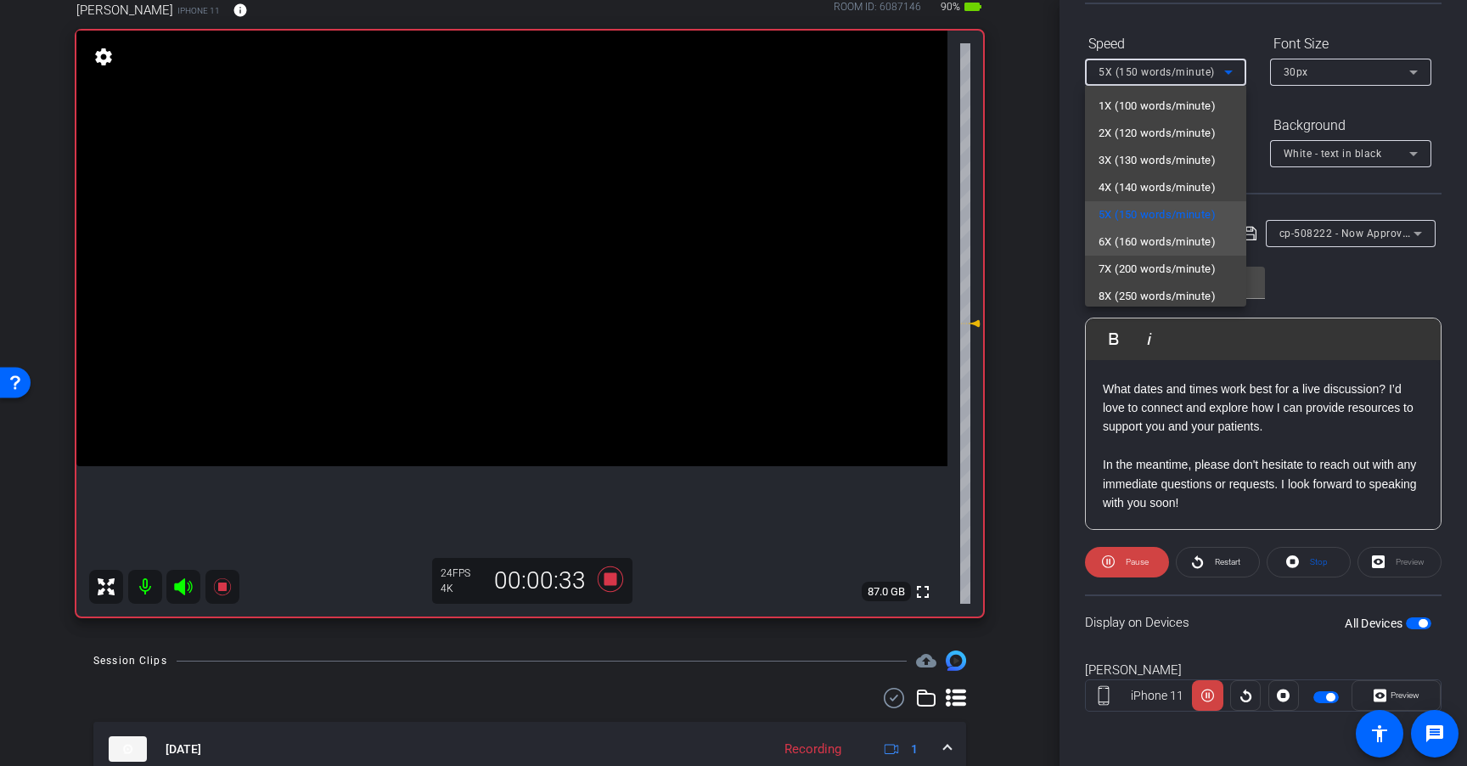
click at [1183, 235] on span "6X (160 words/minute)" at bounding box center [1156, 242] width 117 height 20
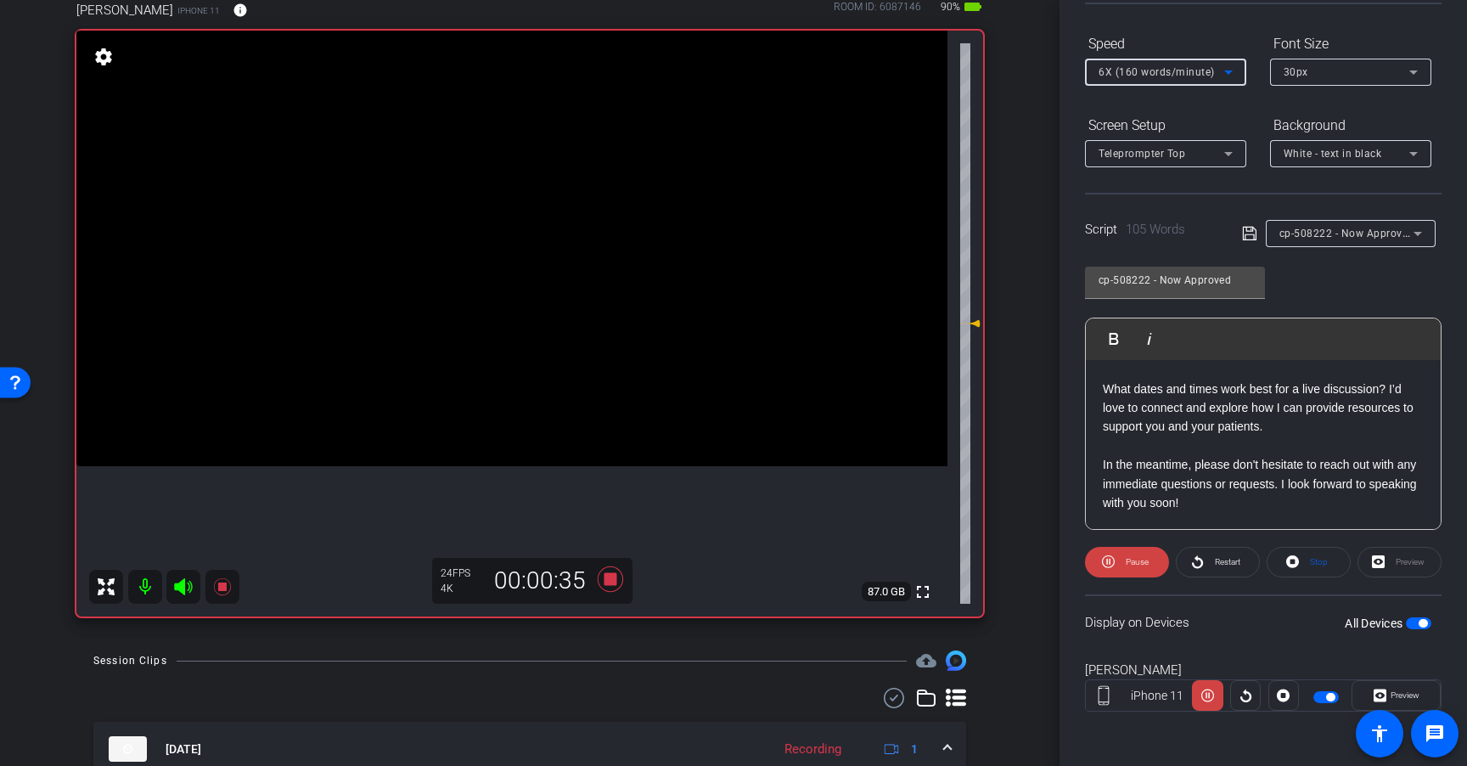
click at [1171, 70] on span "6X (160 words/minute)" at bounding box center [1156, 72] width 116 height 12
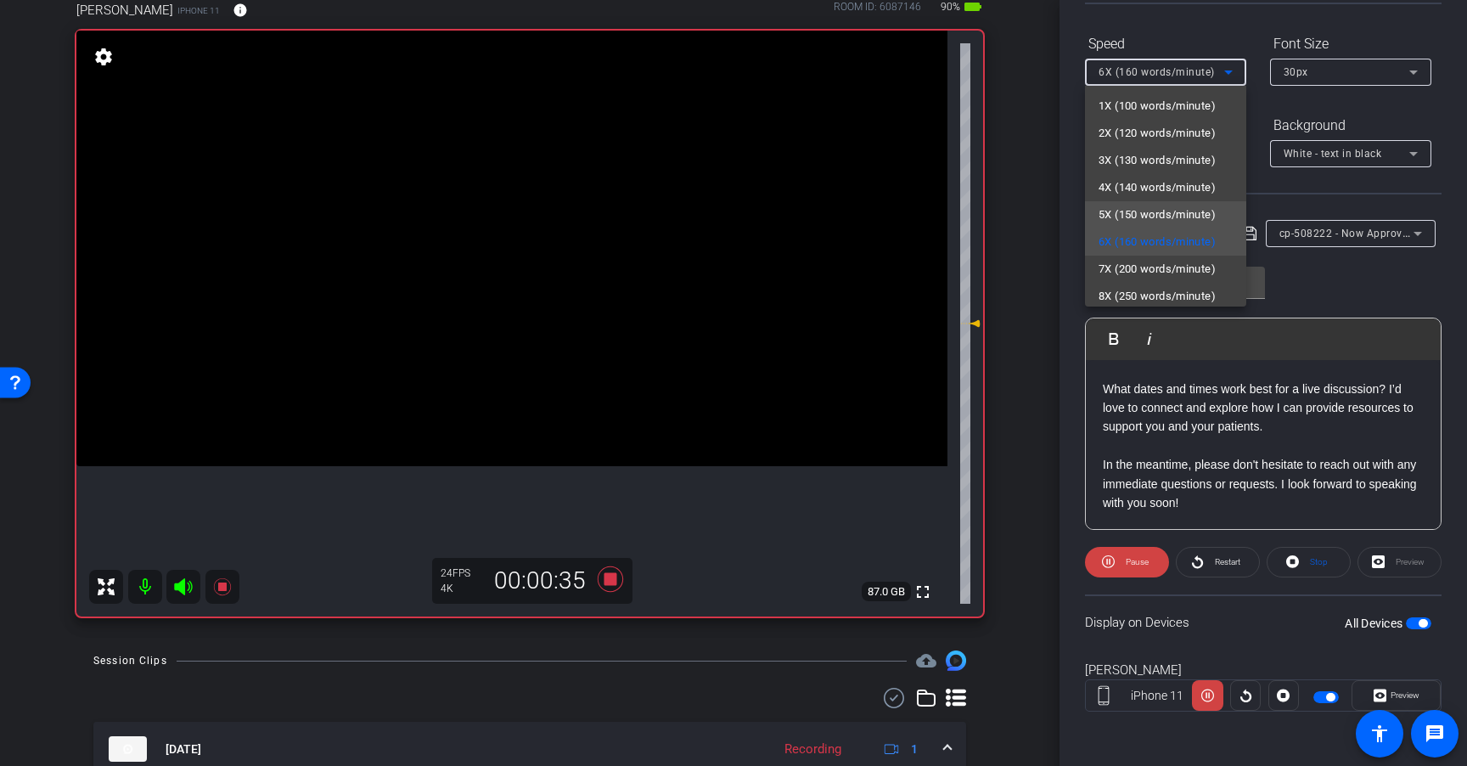
click at [1154, 216] on span "5X (150 words/minute)" at bounding box center [1156, 215] width 117 height 20
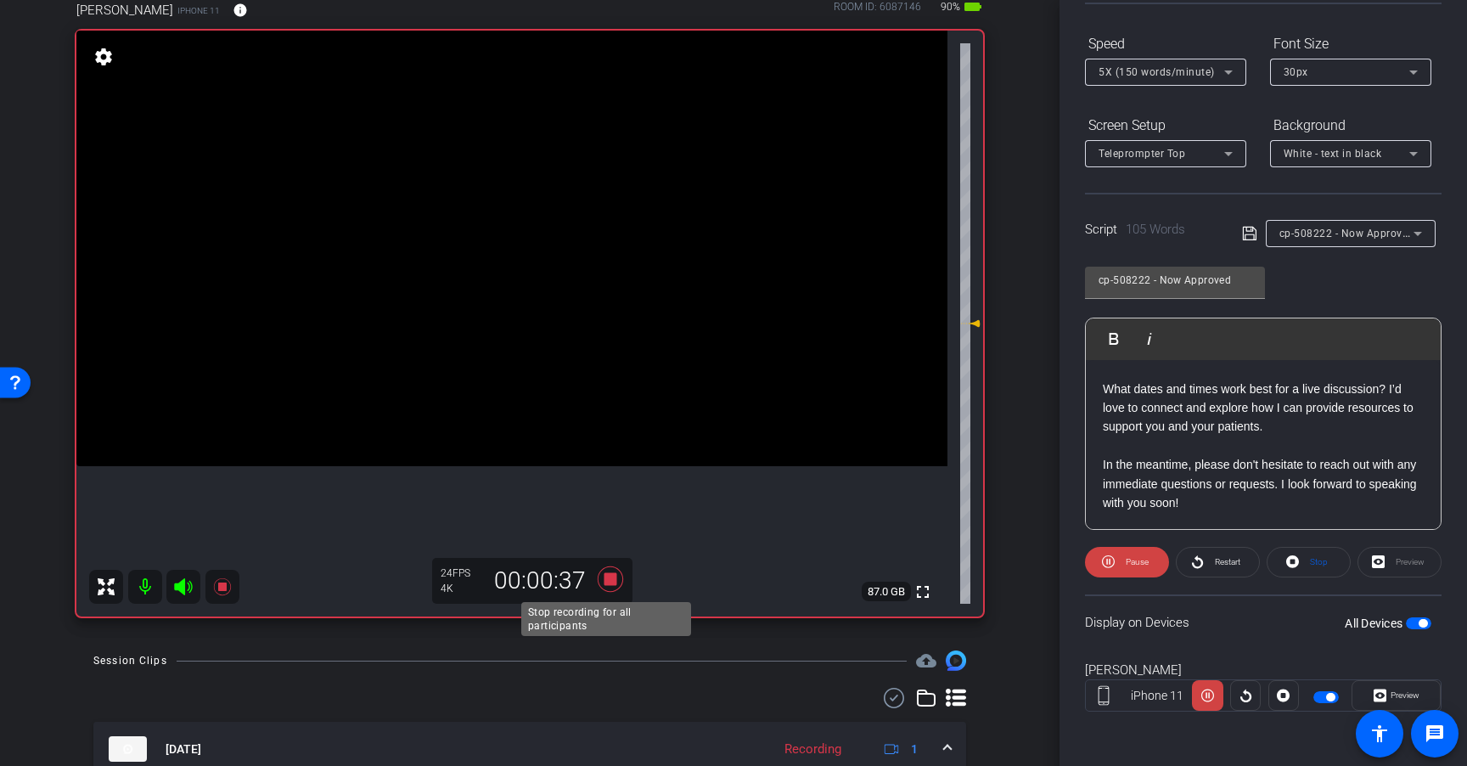
click at [606, 580] on icon at bounding box center [610, 578] width 25 height 25
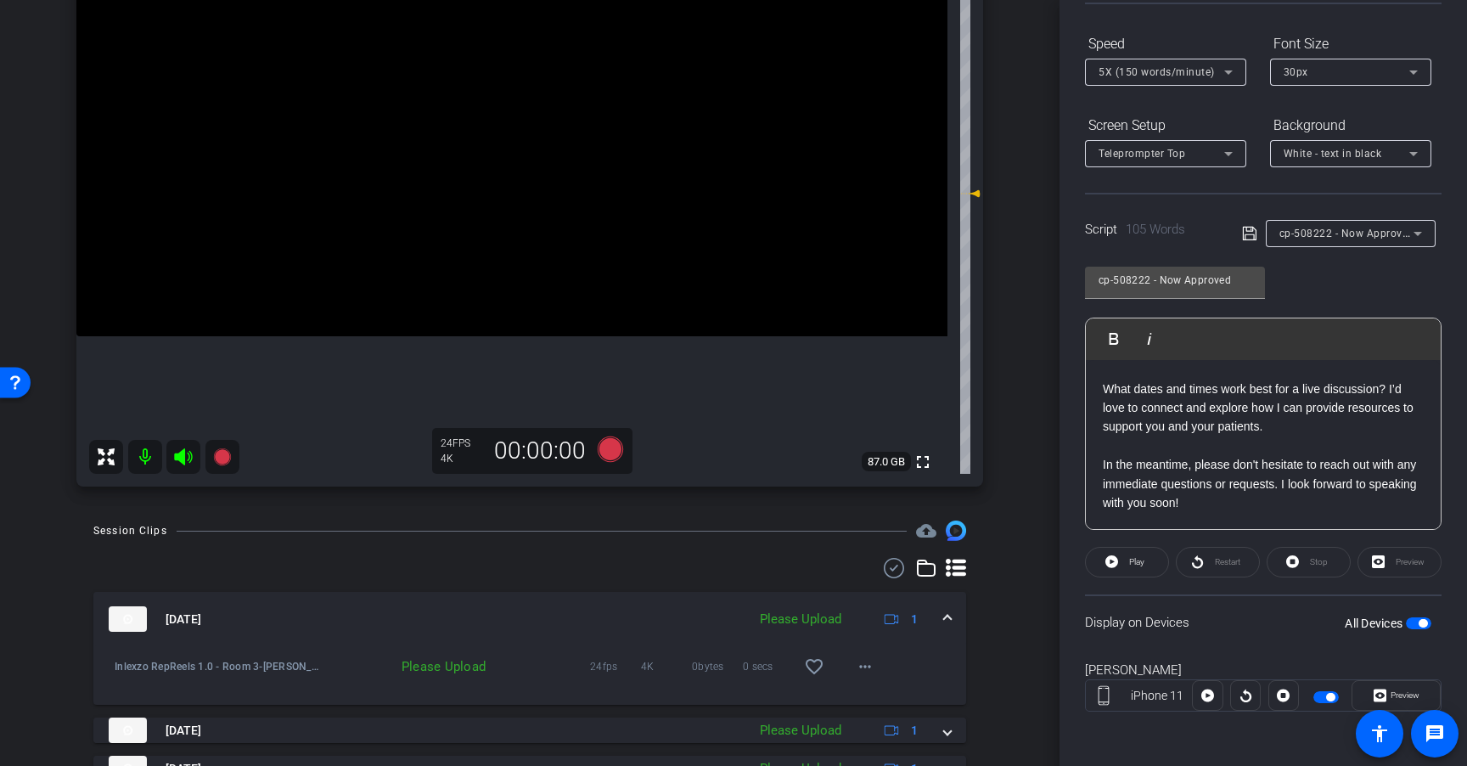
scroll to position [280, 0]
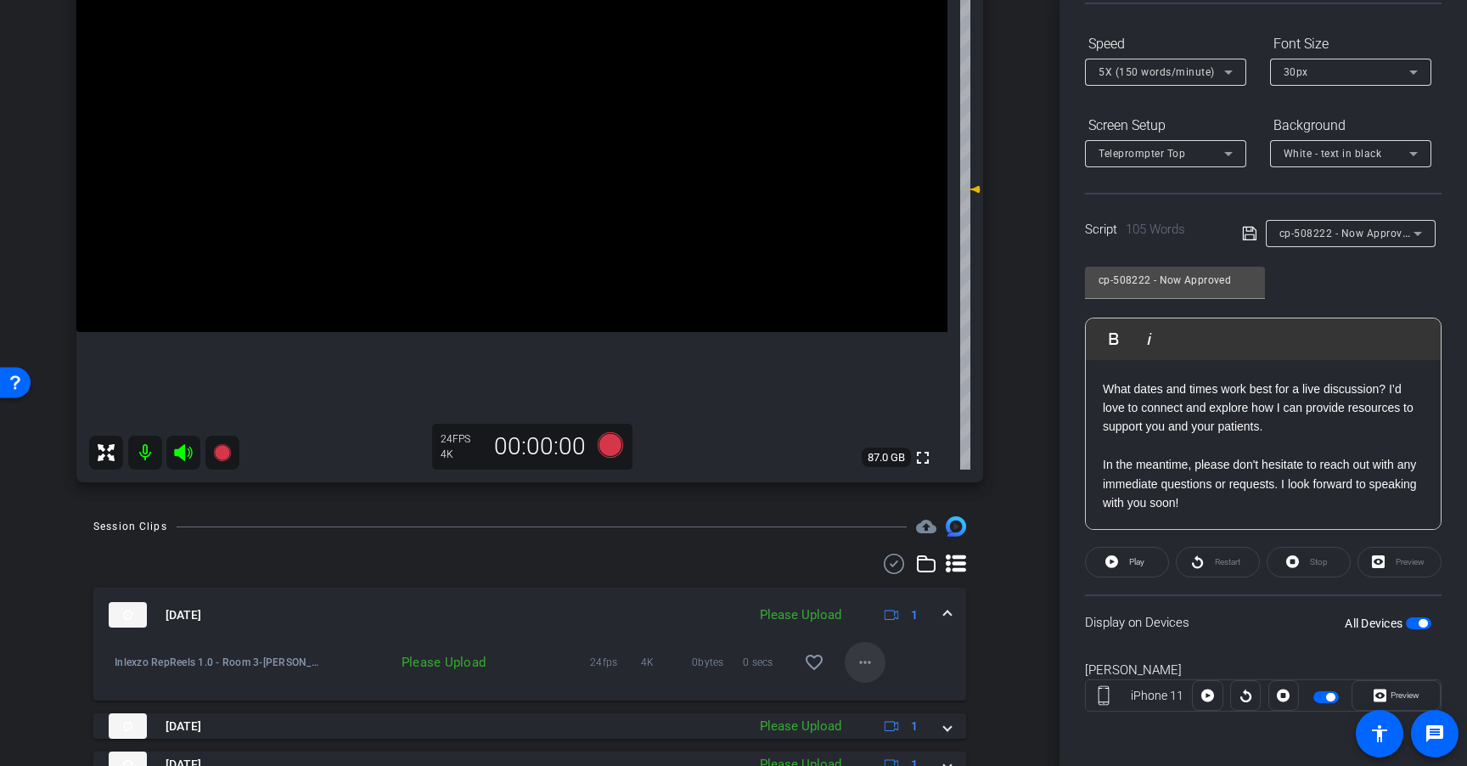
click at [861, 671] on mat-icon "more_horiz" at bounding box center [865, 662] width 20 height 20
click at [867, 699] on span "Upload" at bounding box center [884, 698] width 68 height 20
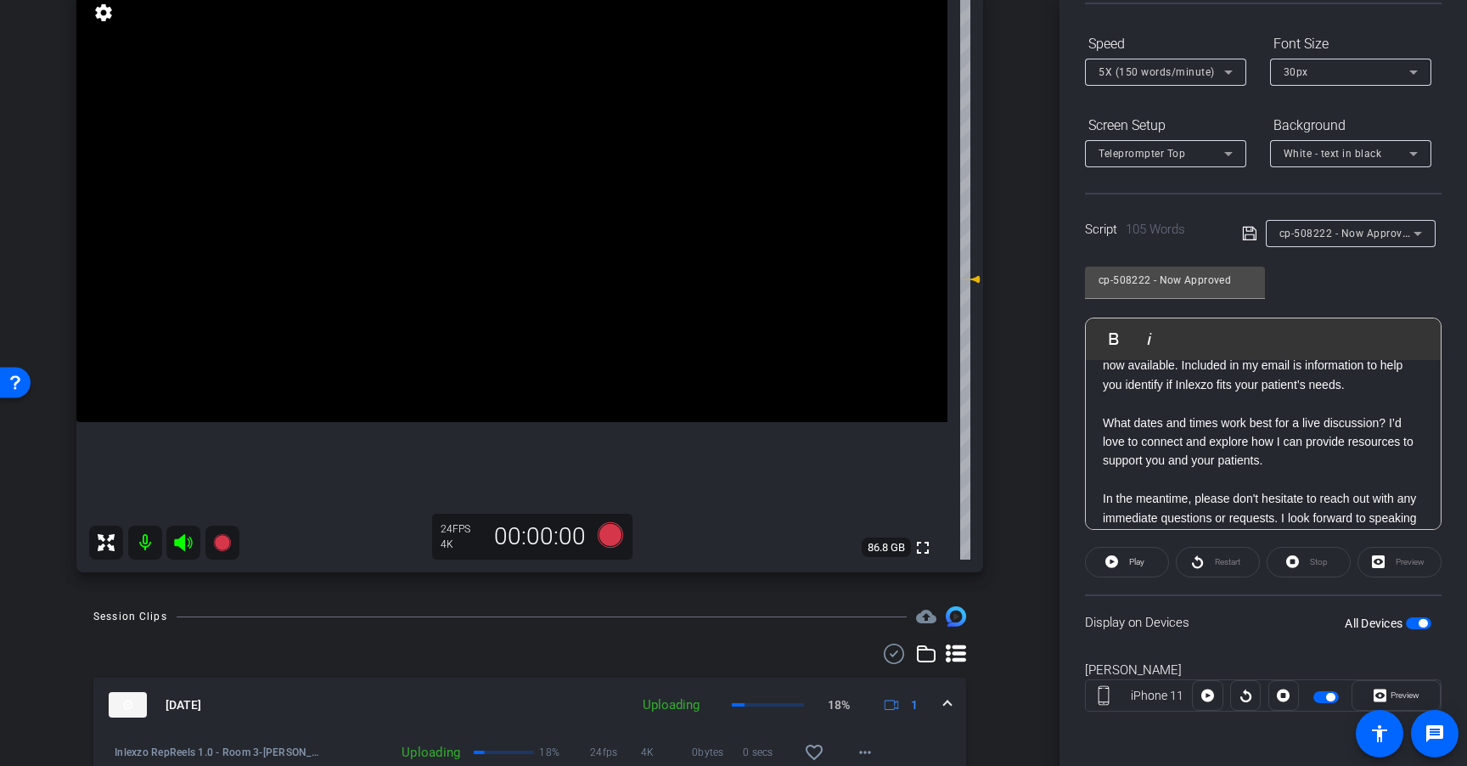
scroll to position [149, 0]
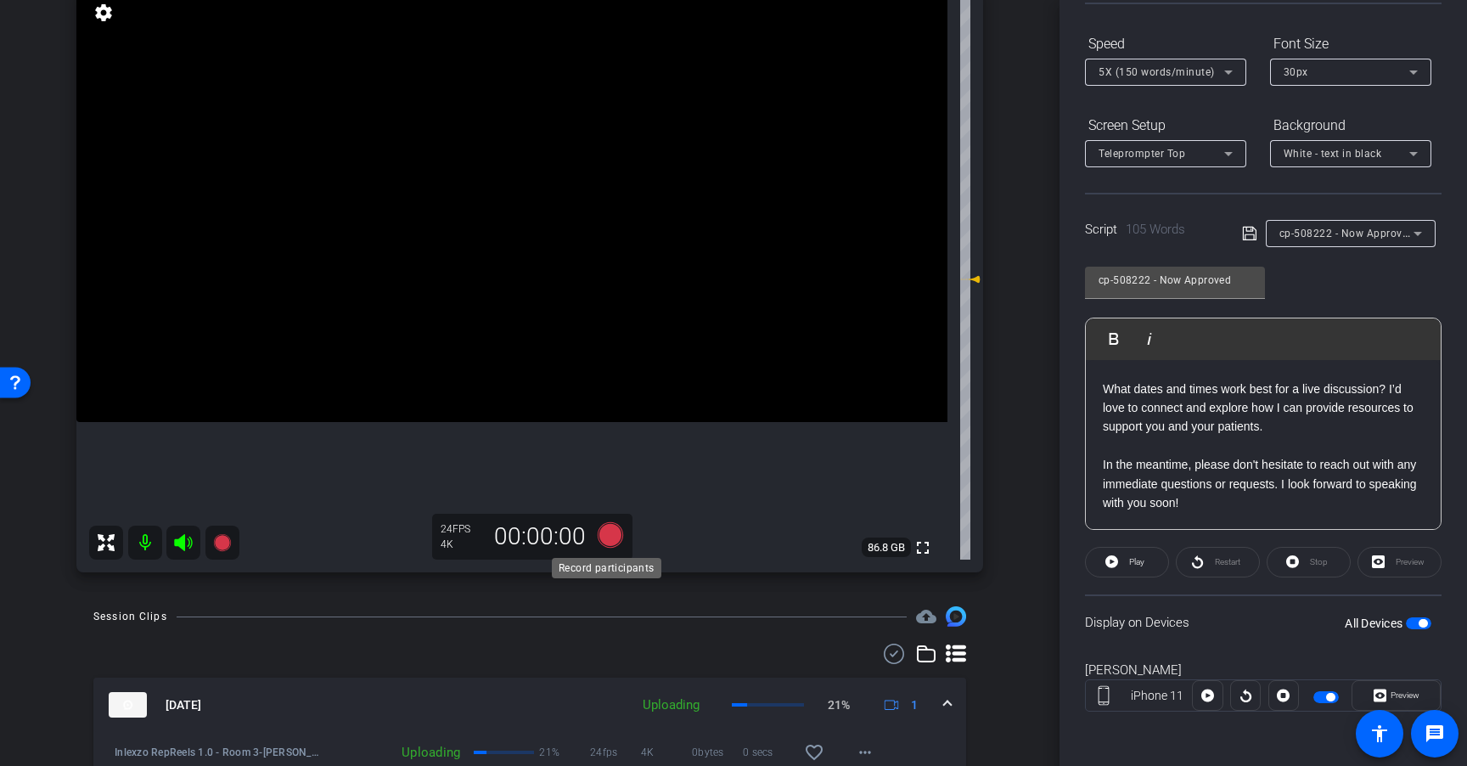
click at [604, 527] on icon at bounding box center [610, 534] width 25 height 25
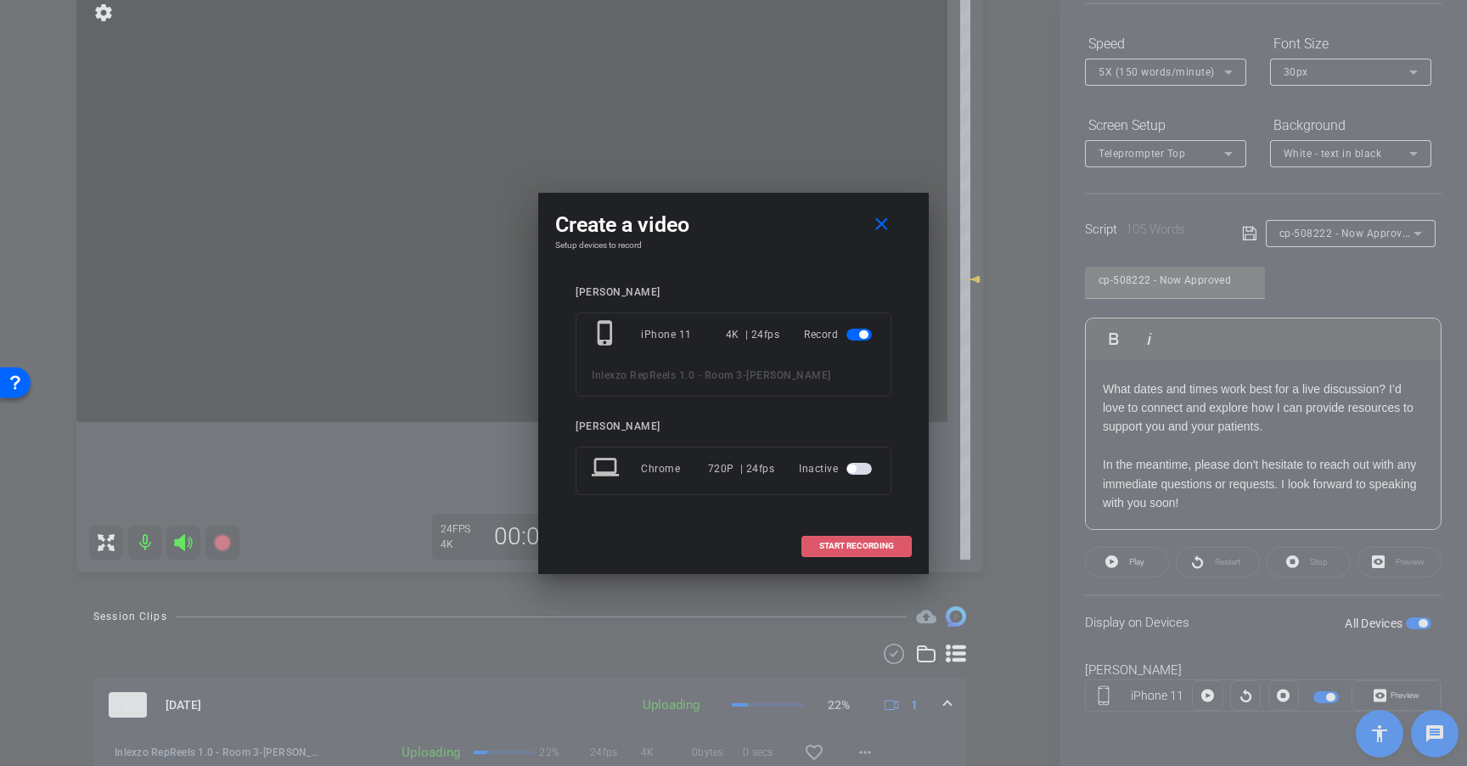
click at [854, 542] on span "START RECORDING" at bounding box center [856, 546] width 75 height 8
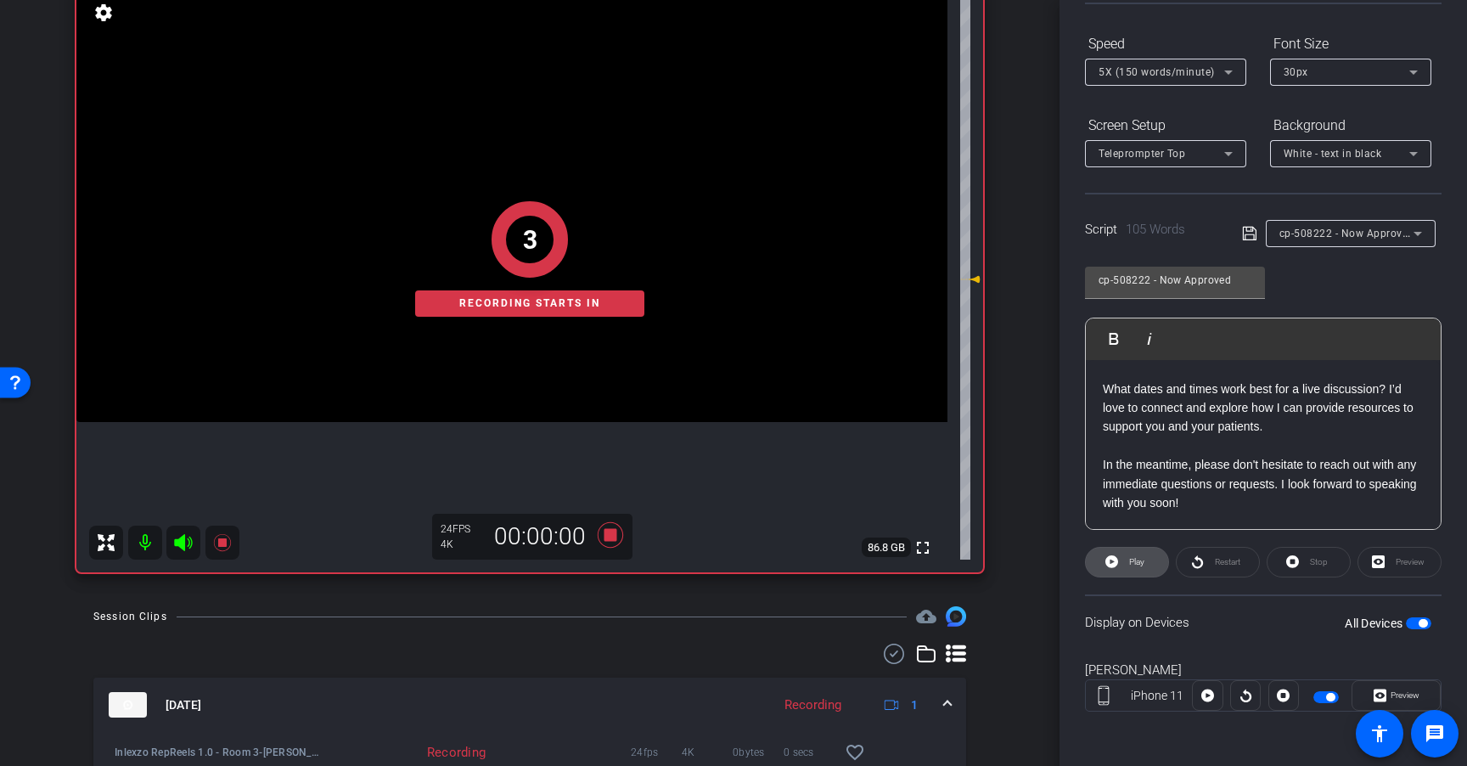
click at [1122, 560] on span at bounding box center [1127, 562] width 82 height 41
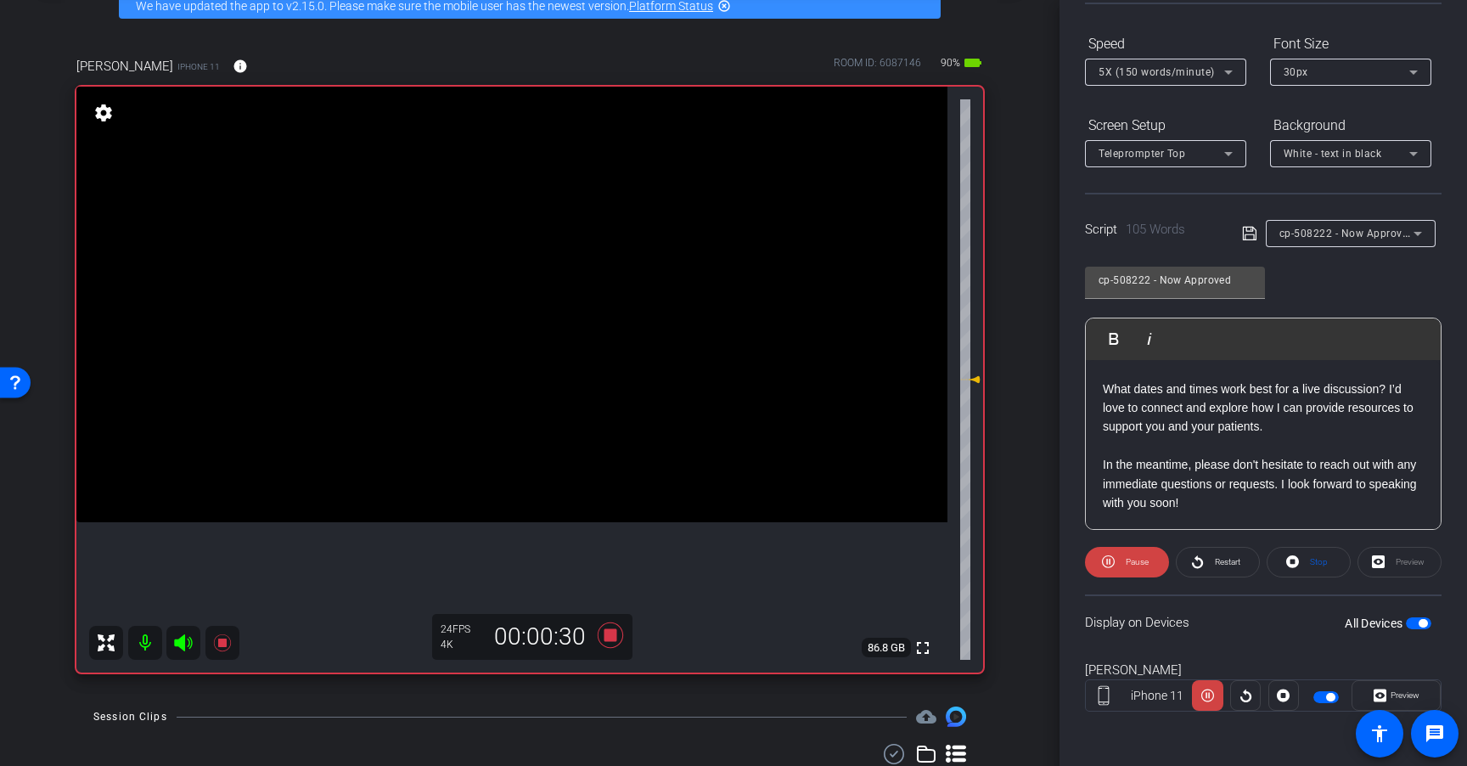
scroll to position [103, 0]
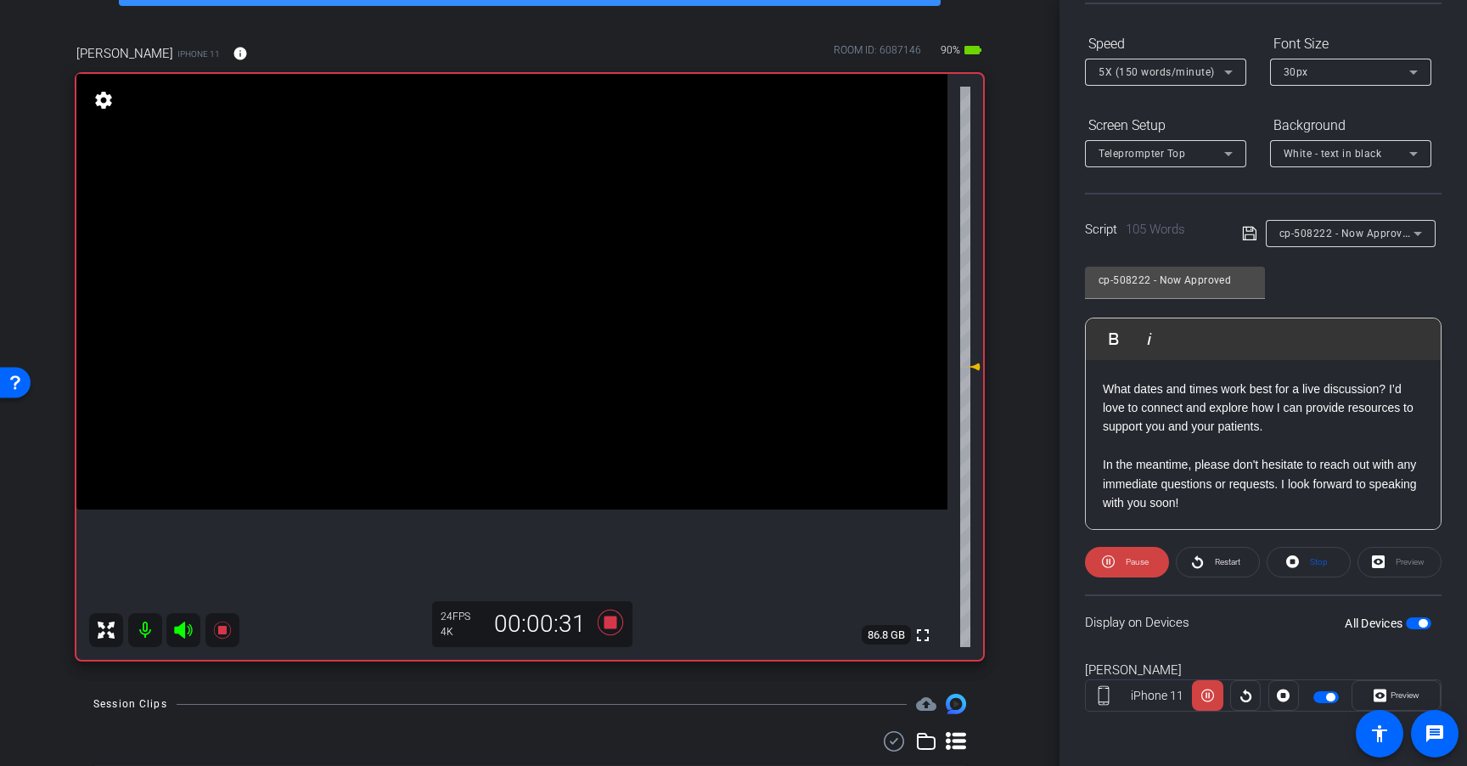
click at [1171, 76] on span "5X (150 words/minute)" at bounding box center [1156, 72] width 116 height 12
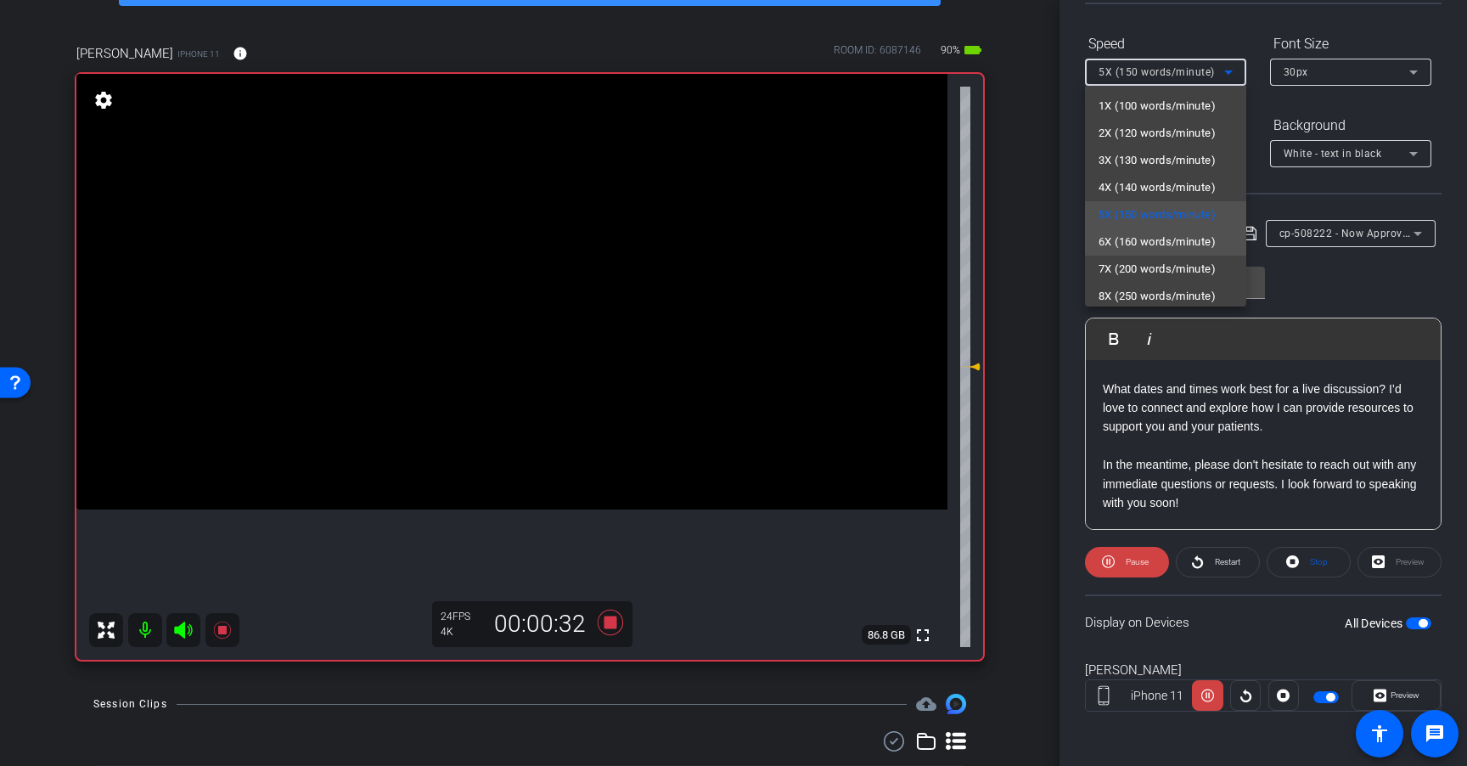
click at [1169, 248] on span "6X (160 words/minute)" at bounding box center [1156, 242] width 117 height 20
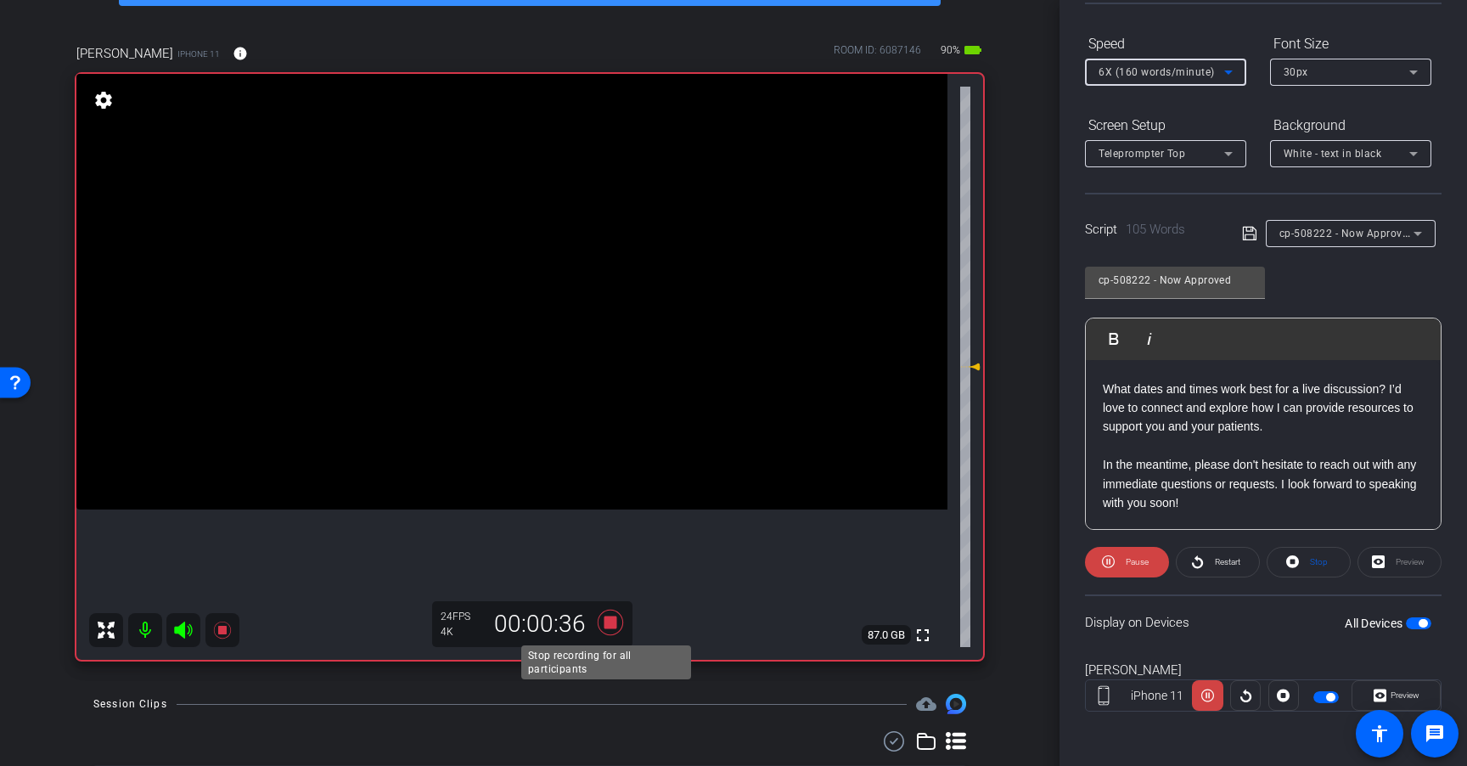
click at [605, 624] on icon at bounding box center [610, 621] width 25 height 25
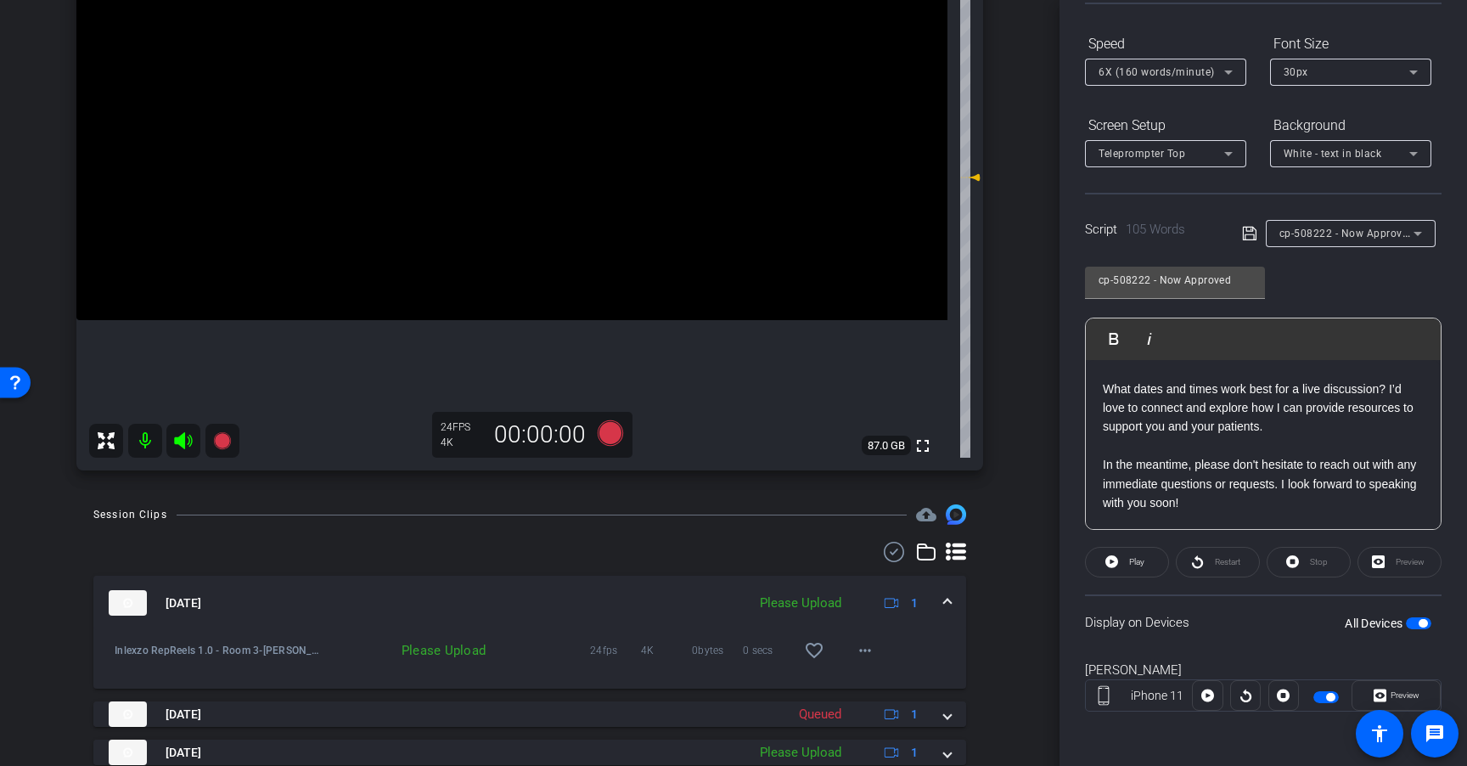
scroll to position [299, 0]
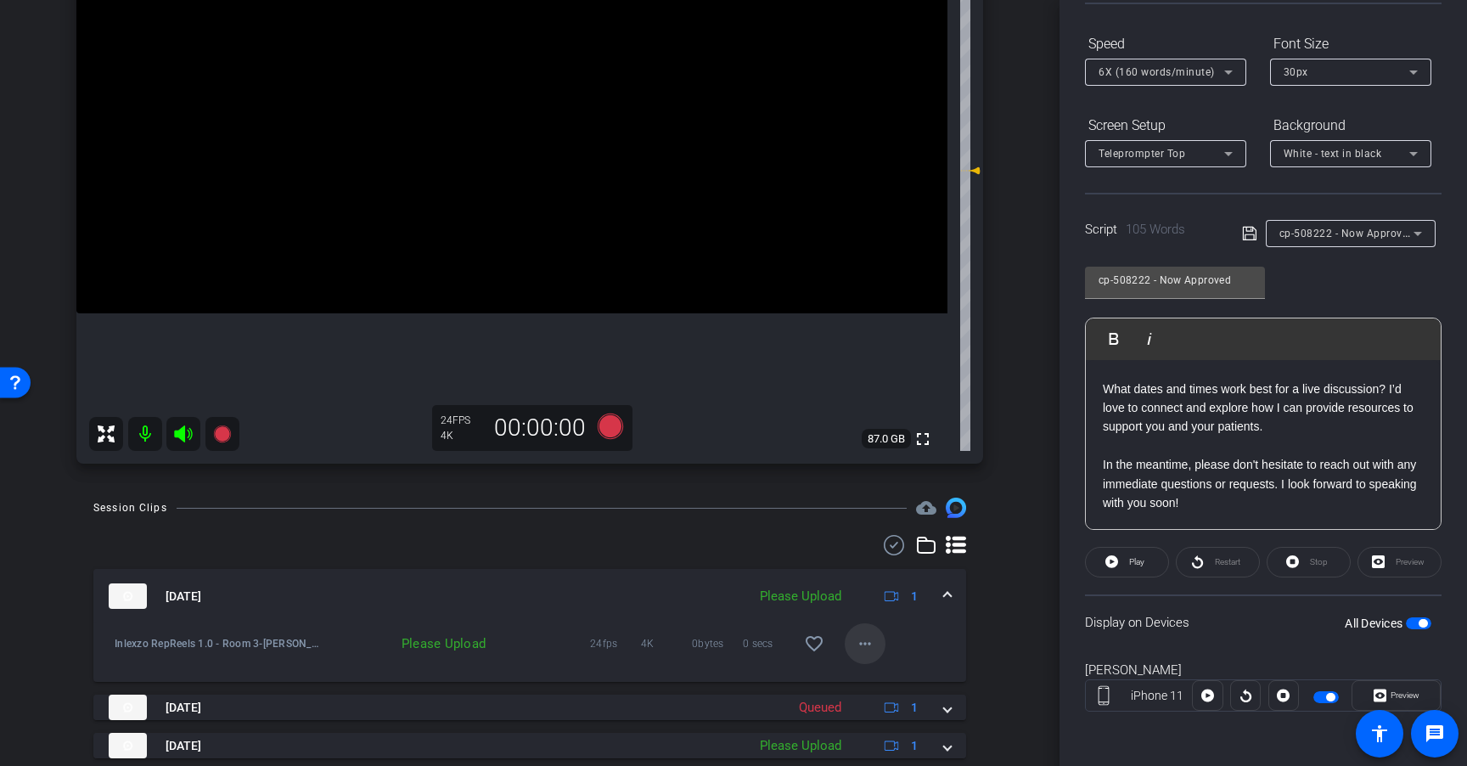
click at [860, 644] on mat-icon "more_horiz" at bounding box center [865, 643] width 20 height 20
click at [884, 677] on span "Upload" at bounding box center [884, 679] width 68 height 20
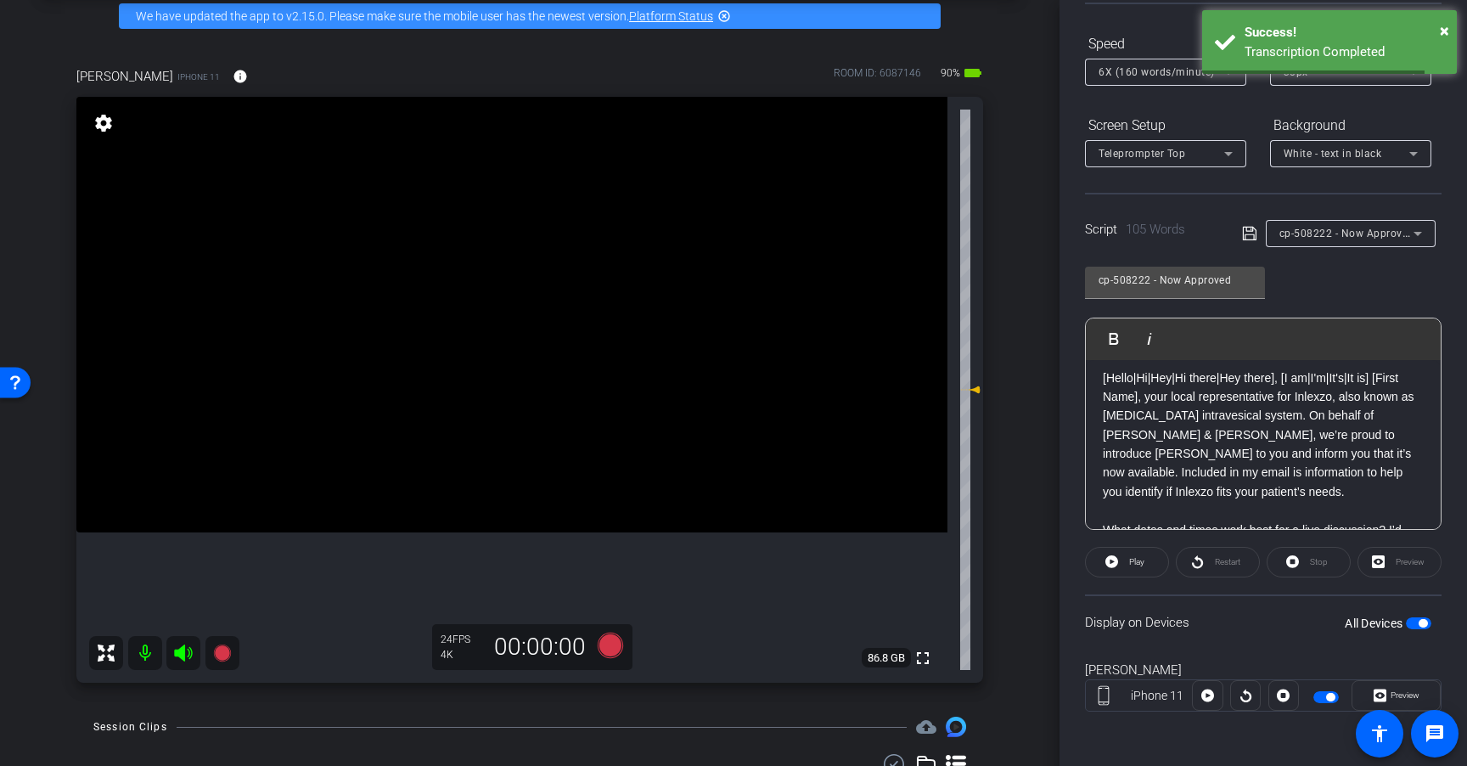
scroll to position [0, 0]
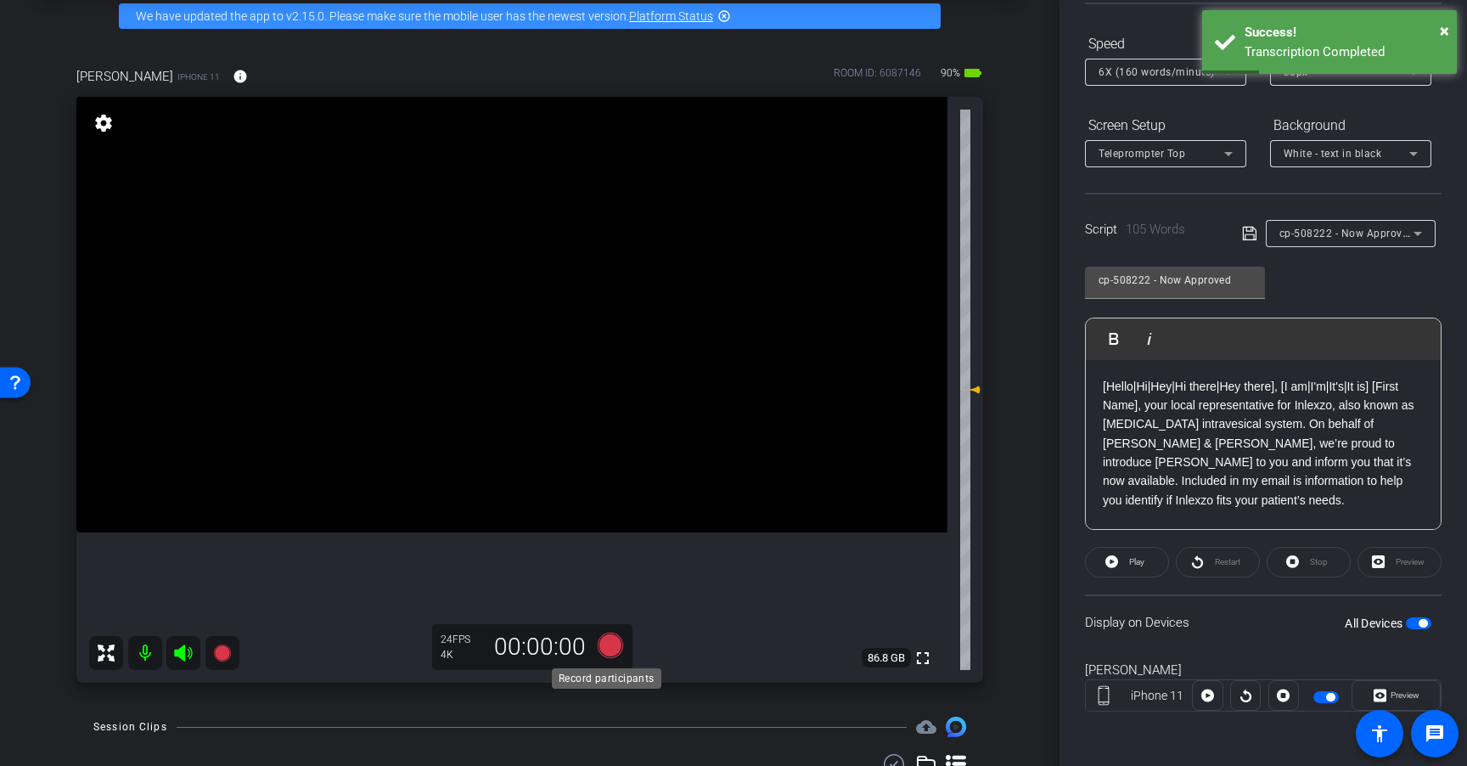
click at [609, 645] on icon at bounding box center [610, 644] width 25 height 25
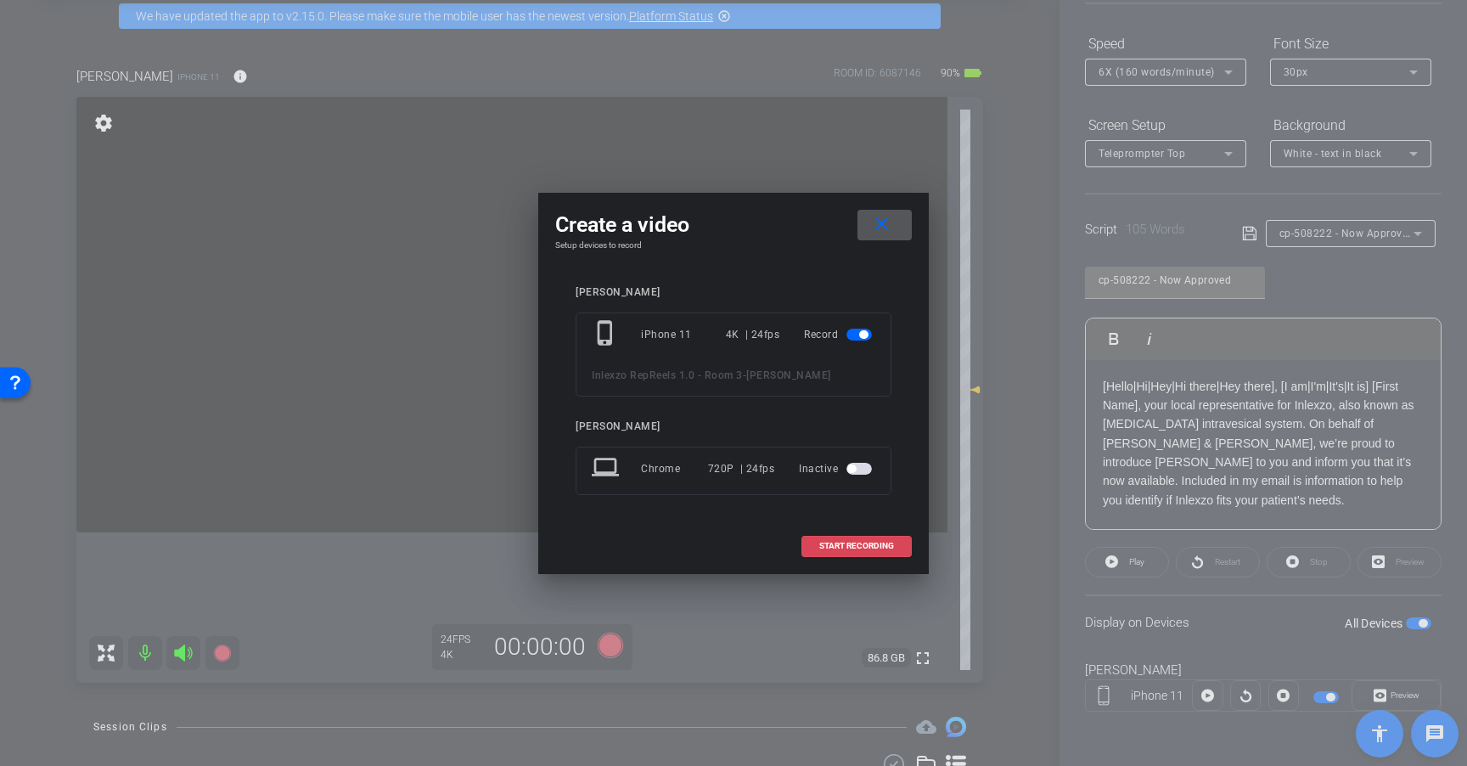
click at [849, 551] on span at bounding box center [856, 545] width 109 height 41
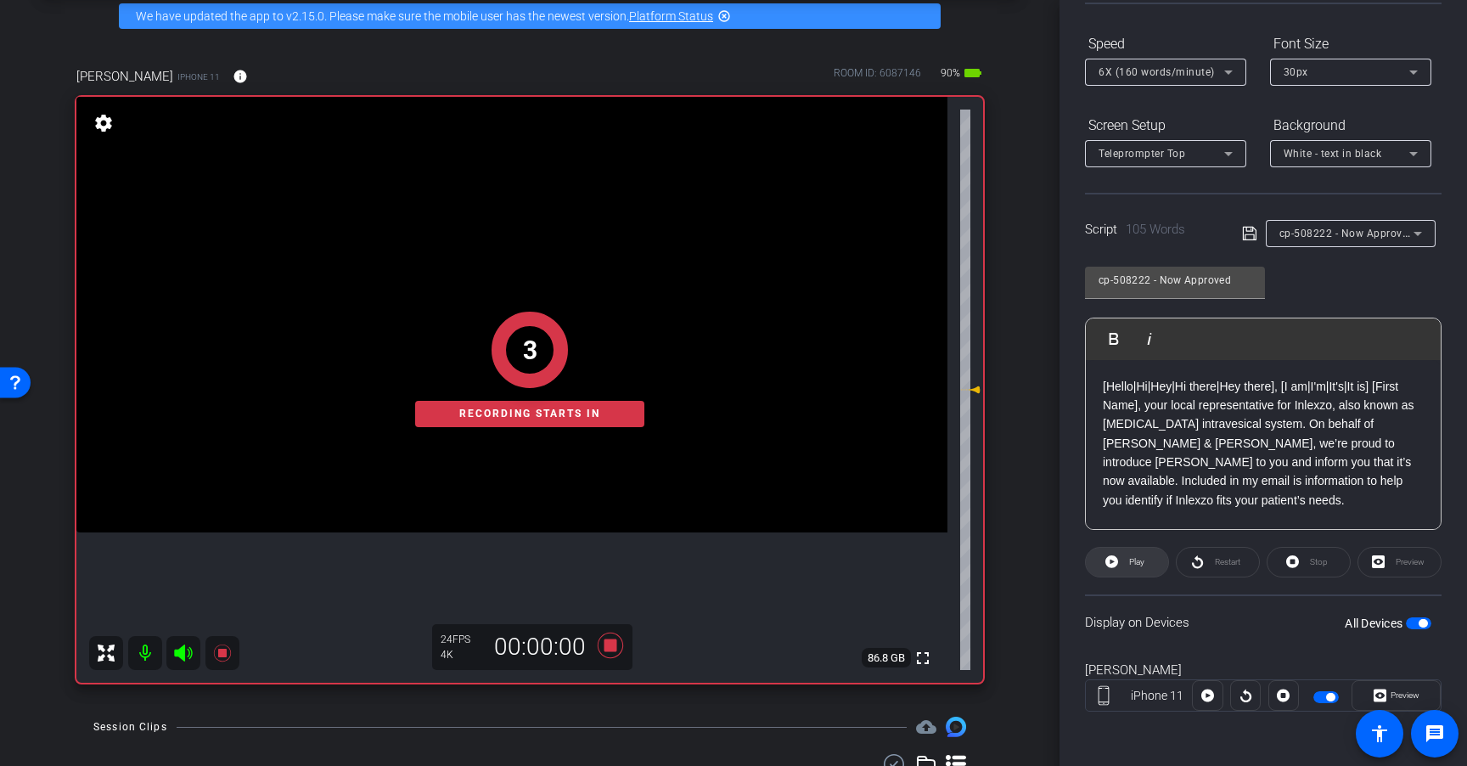
click at [1116, 559] on icon at bounding box center [1111, 561] width 13 height 21
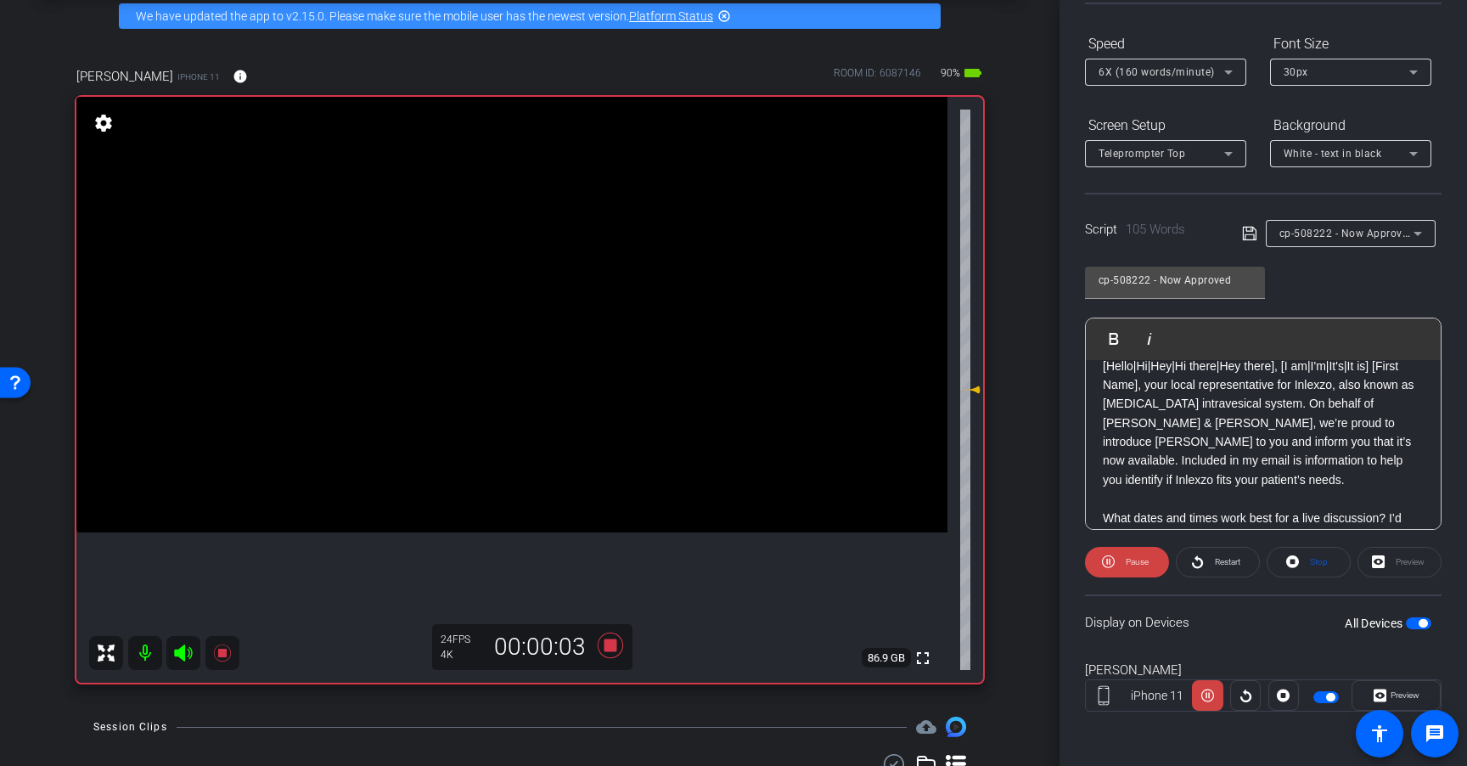
scroll to position [22, 0]
click at [1211, 67] on span "6X (160 words/minute)" at bounding box center [1156, 72] width 116 height 12
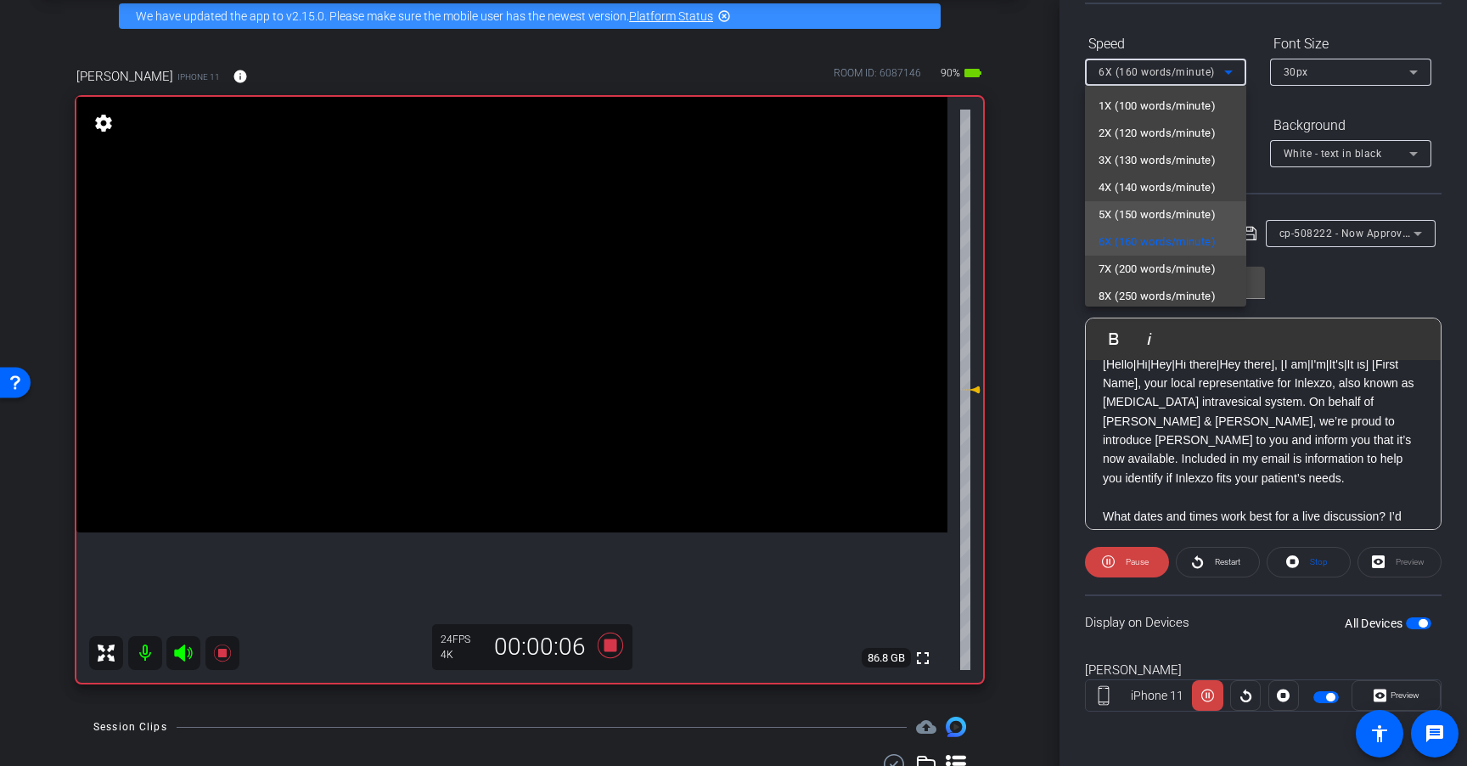
click at [1156, 206] on span "5X (150 words/minute)" at bounding box center [1156, 215] width 117 height 20
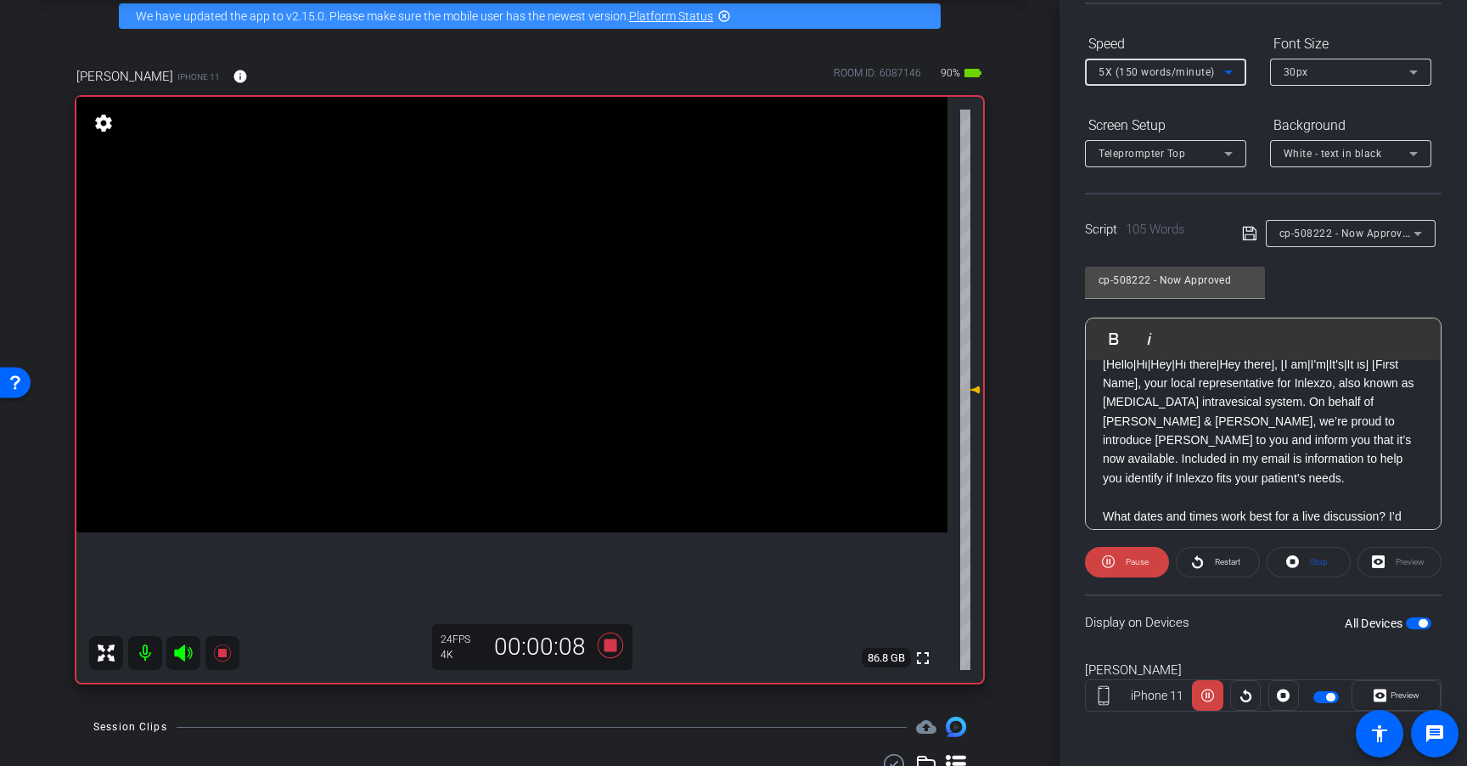
click at [1199, 71] on span "5X (150 words/minute)" at bounding box center [1156, 72] width 116 height 12
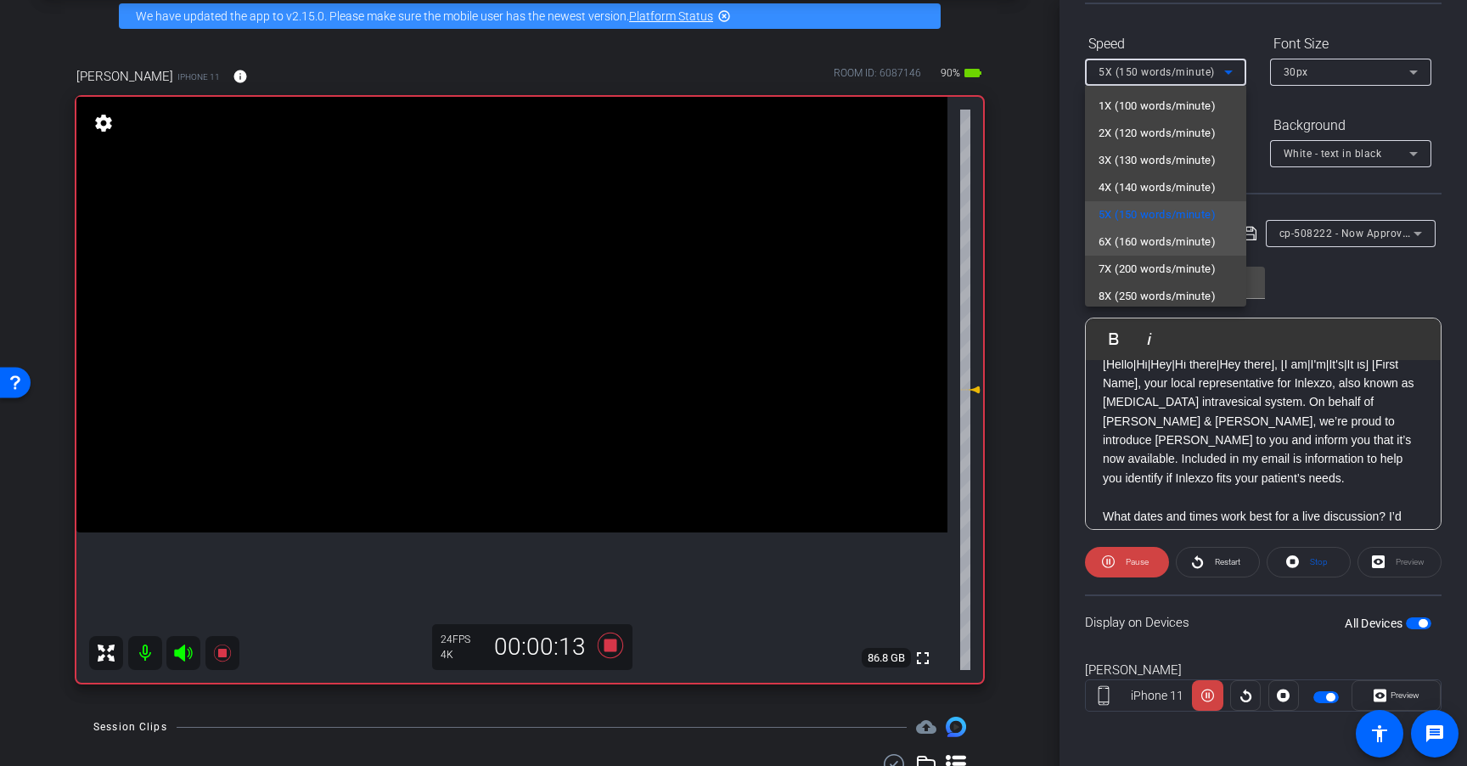
click at [1173, 239] on span "6X (160 words/minute)" at bounding box center [1156, 242] width 117 height 20
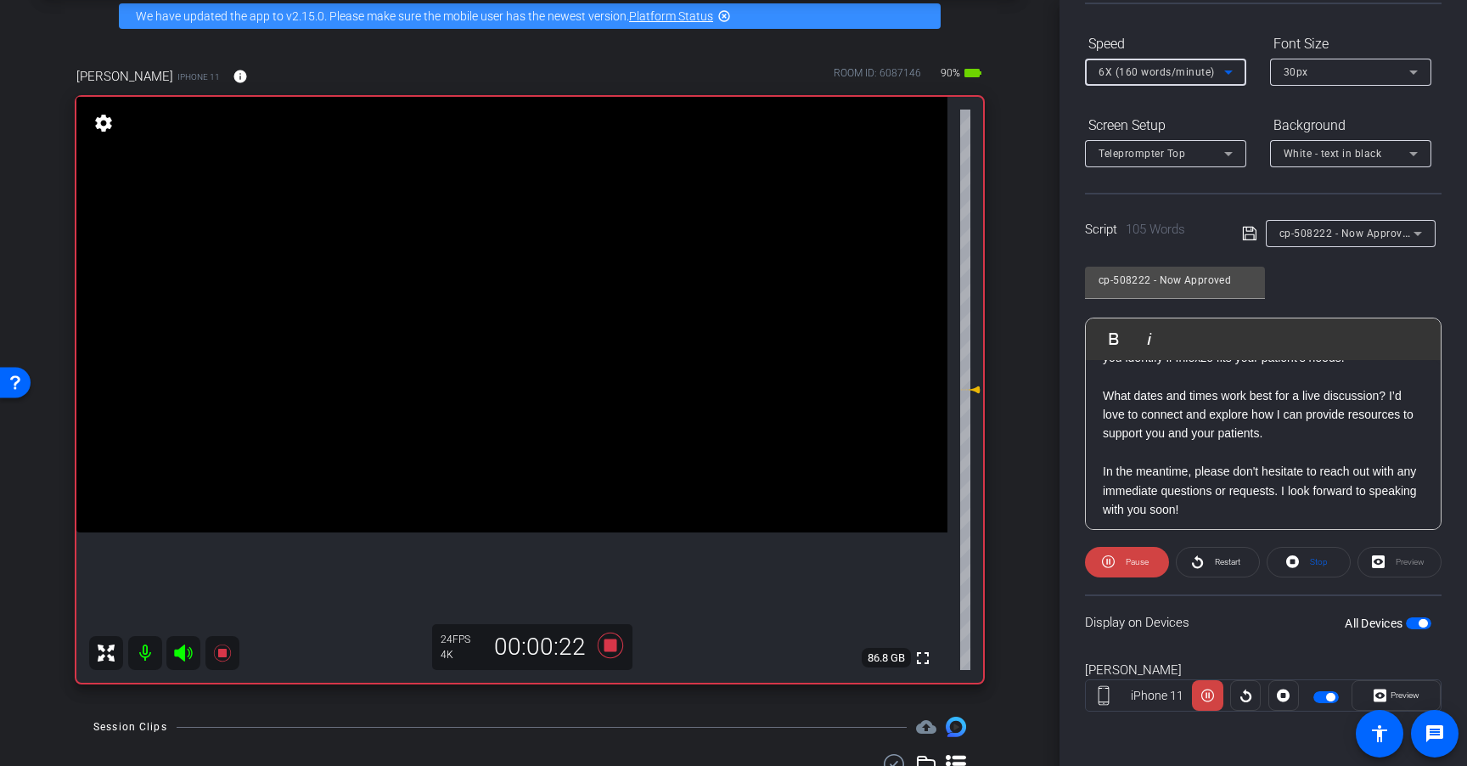
scroll to position [149, 0]
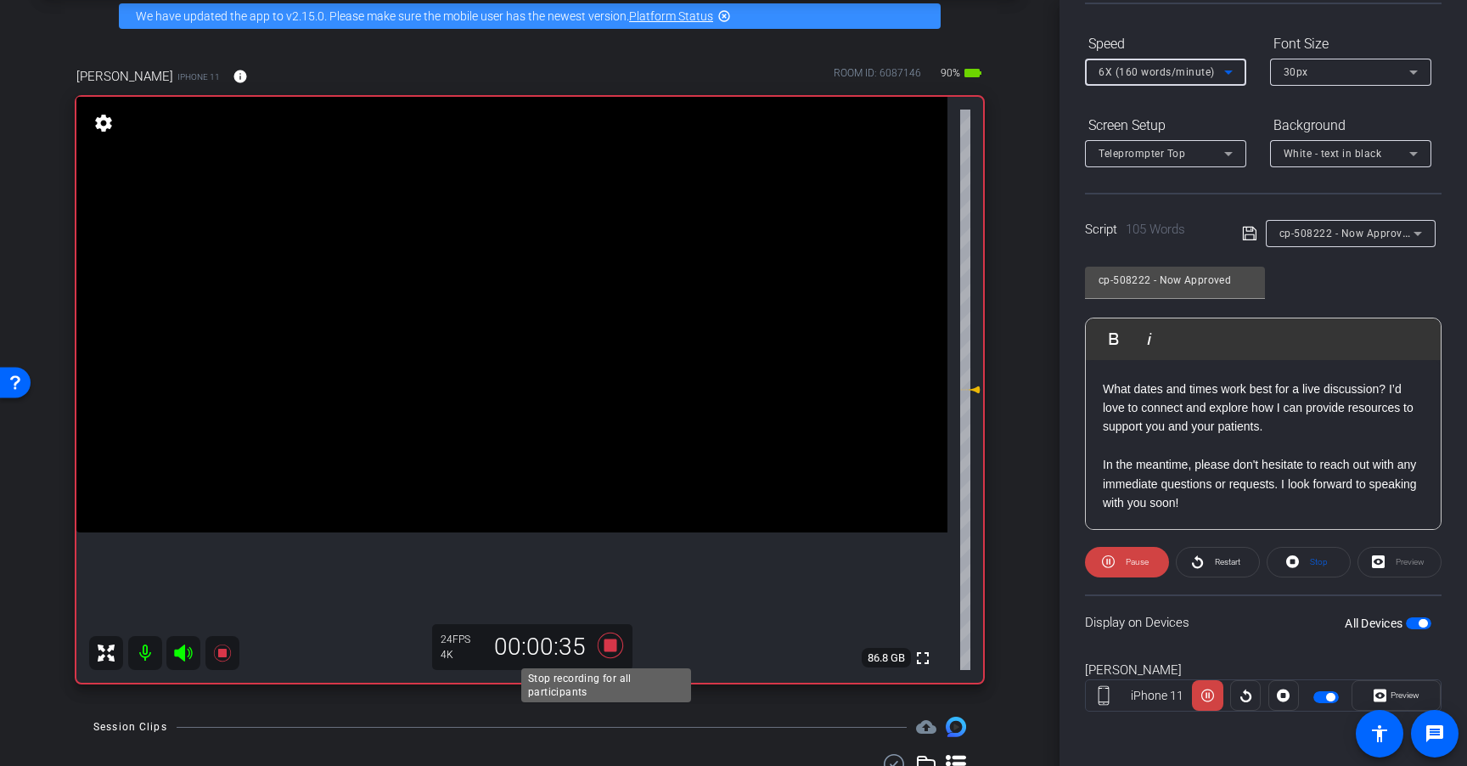
click at [607, 647] on icon at bounding box center [610, 644] width 25 height 25
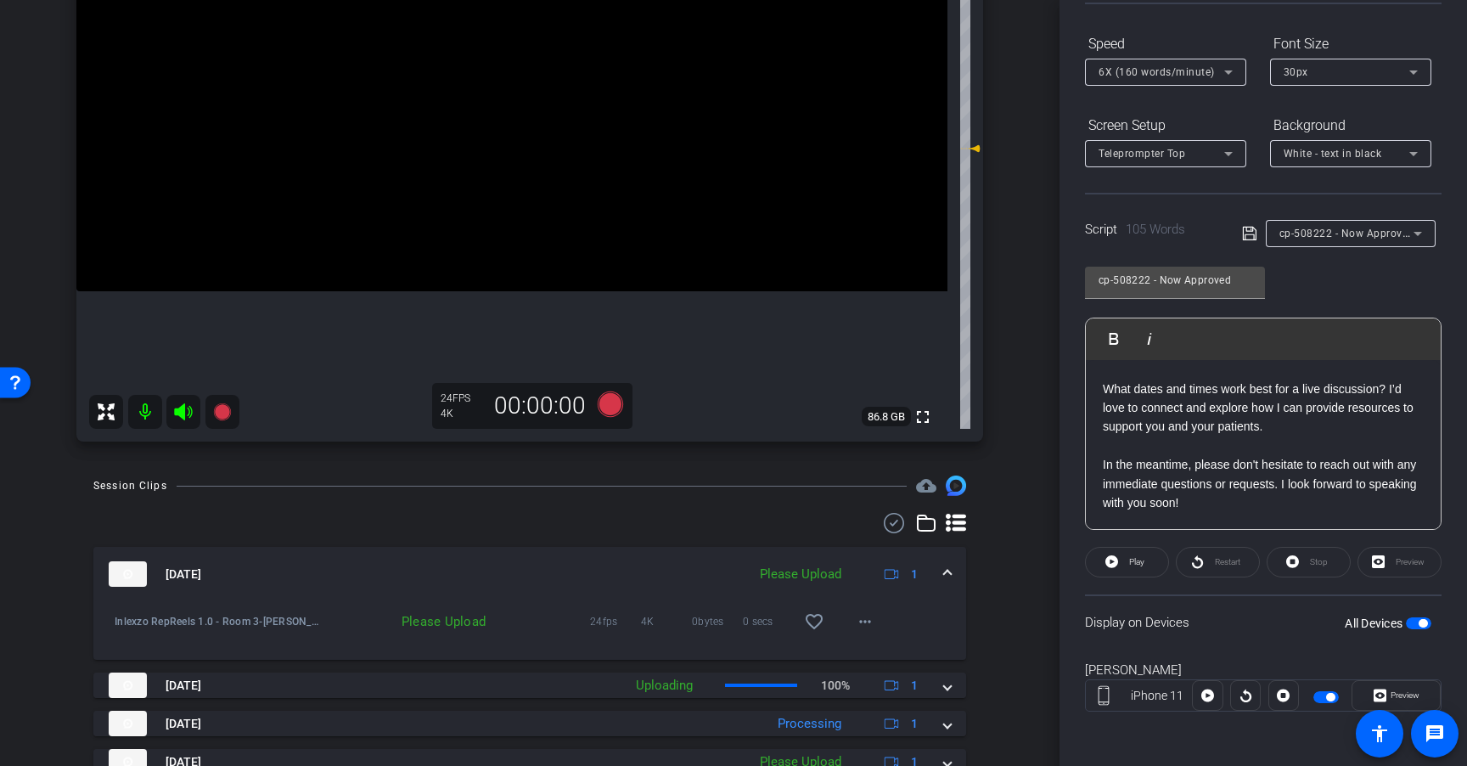
scroll to position [334, 0]
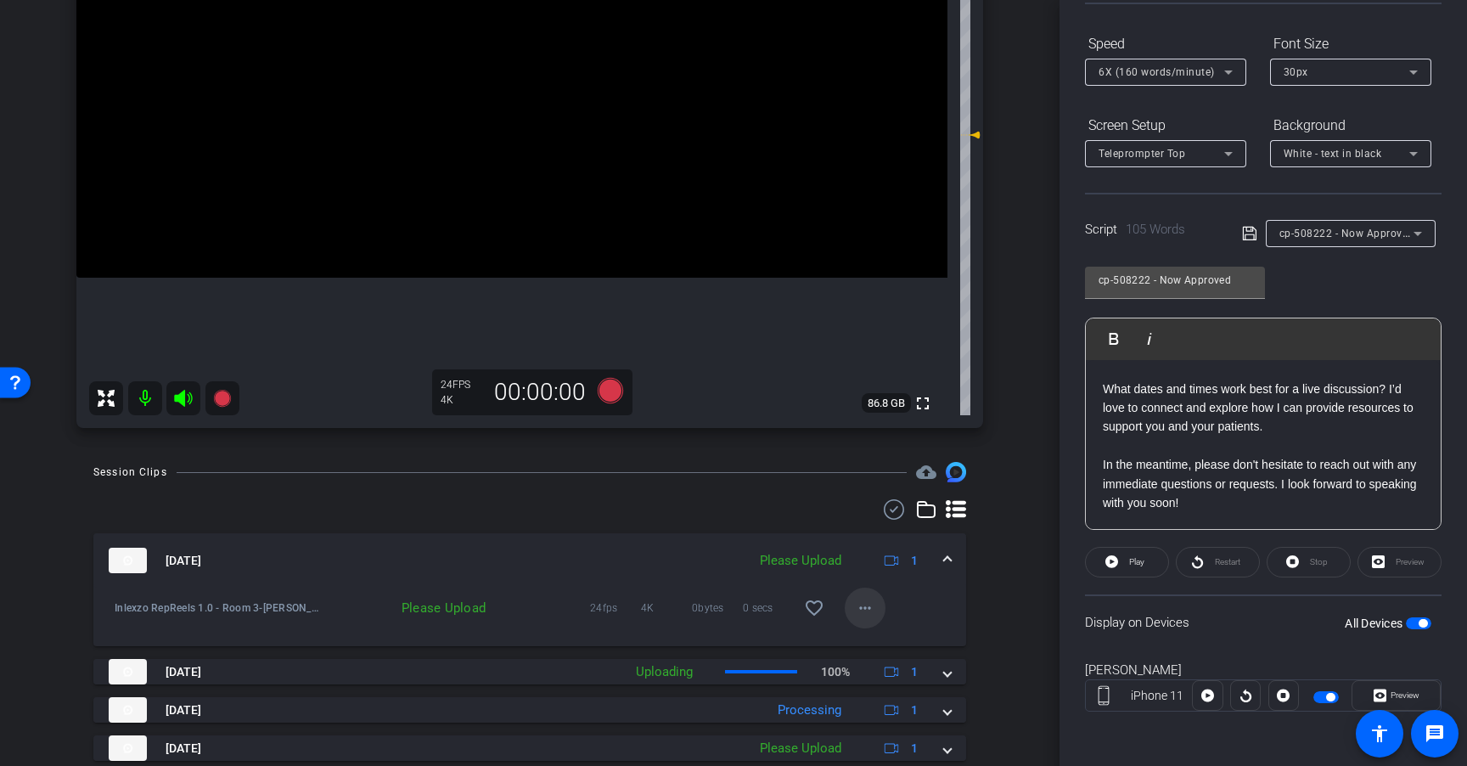
click at [858, 597] on span at bounding box center [865, 607] width 41 height 41
click at [869, 639] on span "Upload" at bounding box center [884, 643] width 68 height 20
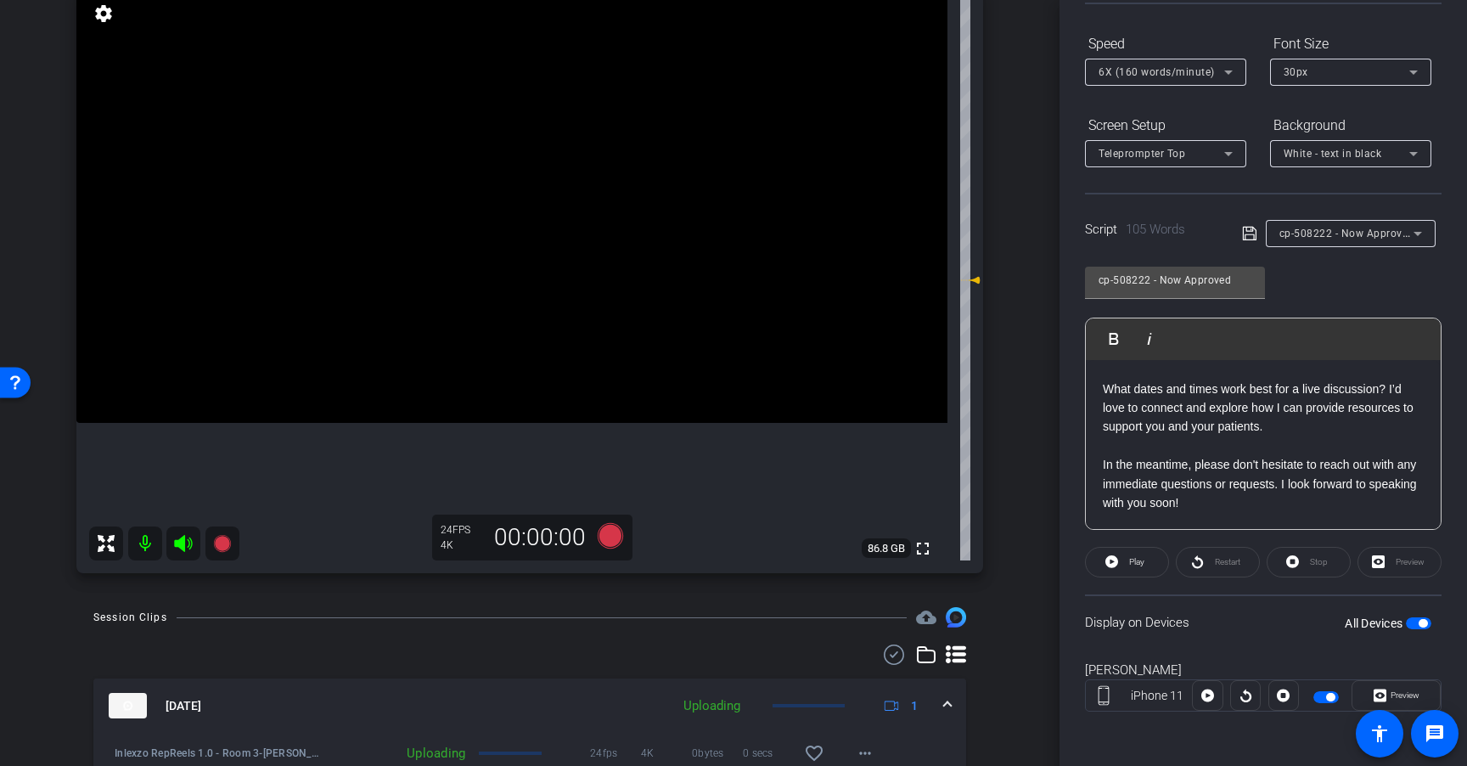
scroll to position [175, 0]
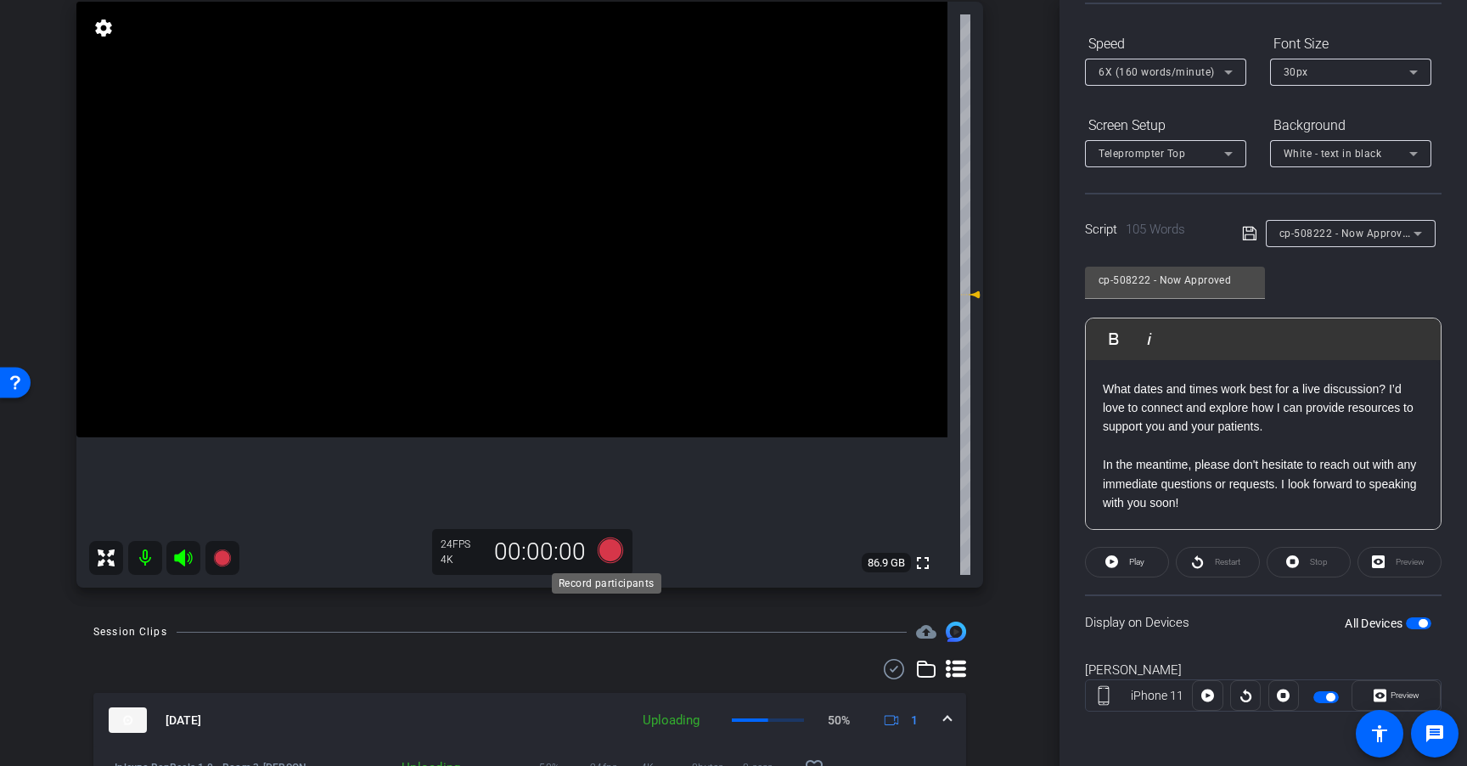
click at [607, 560] on icon at bounding box center [610, 549] width 25 height 25
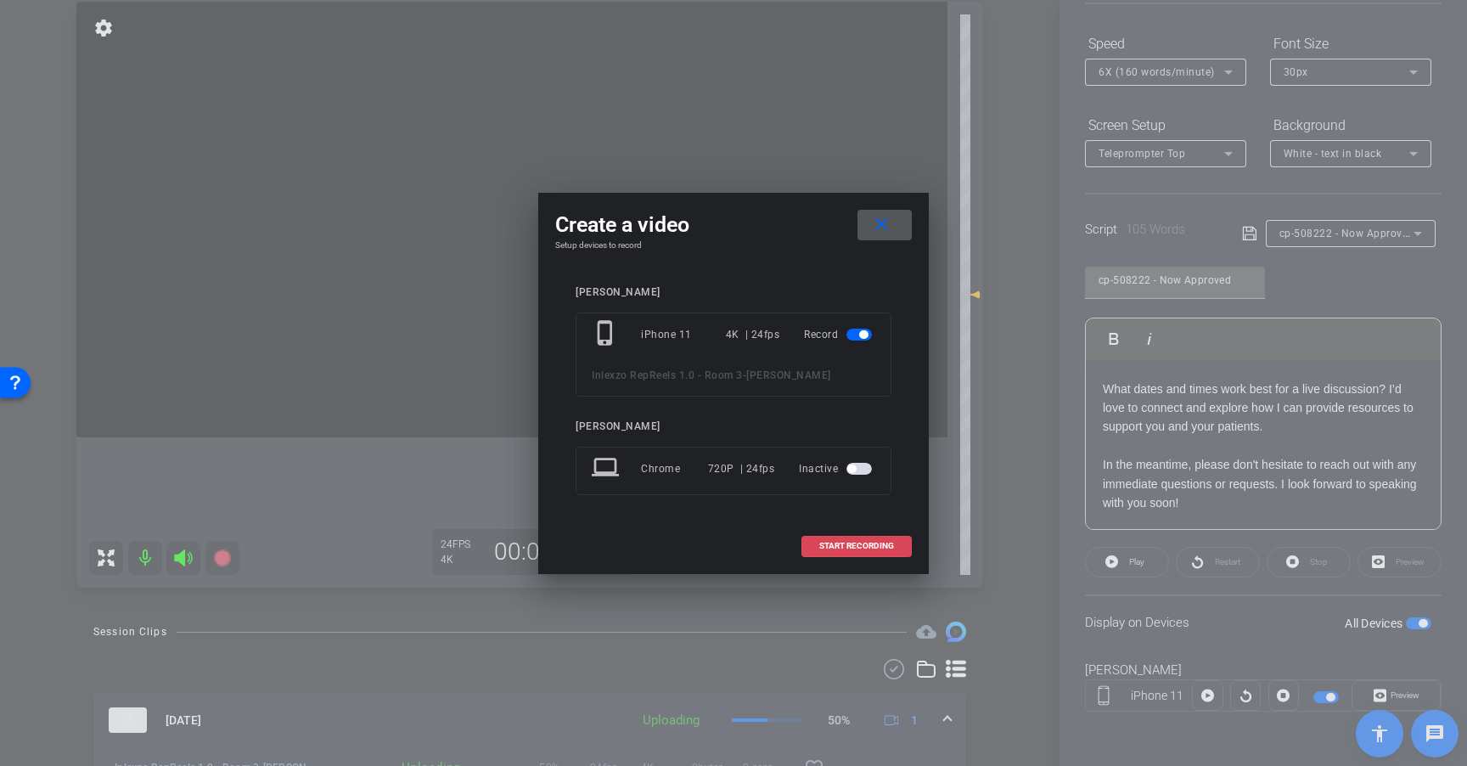
click at [862, 545] on span "START RECORDING" at bounding box center [856, 546] width 75 height 8
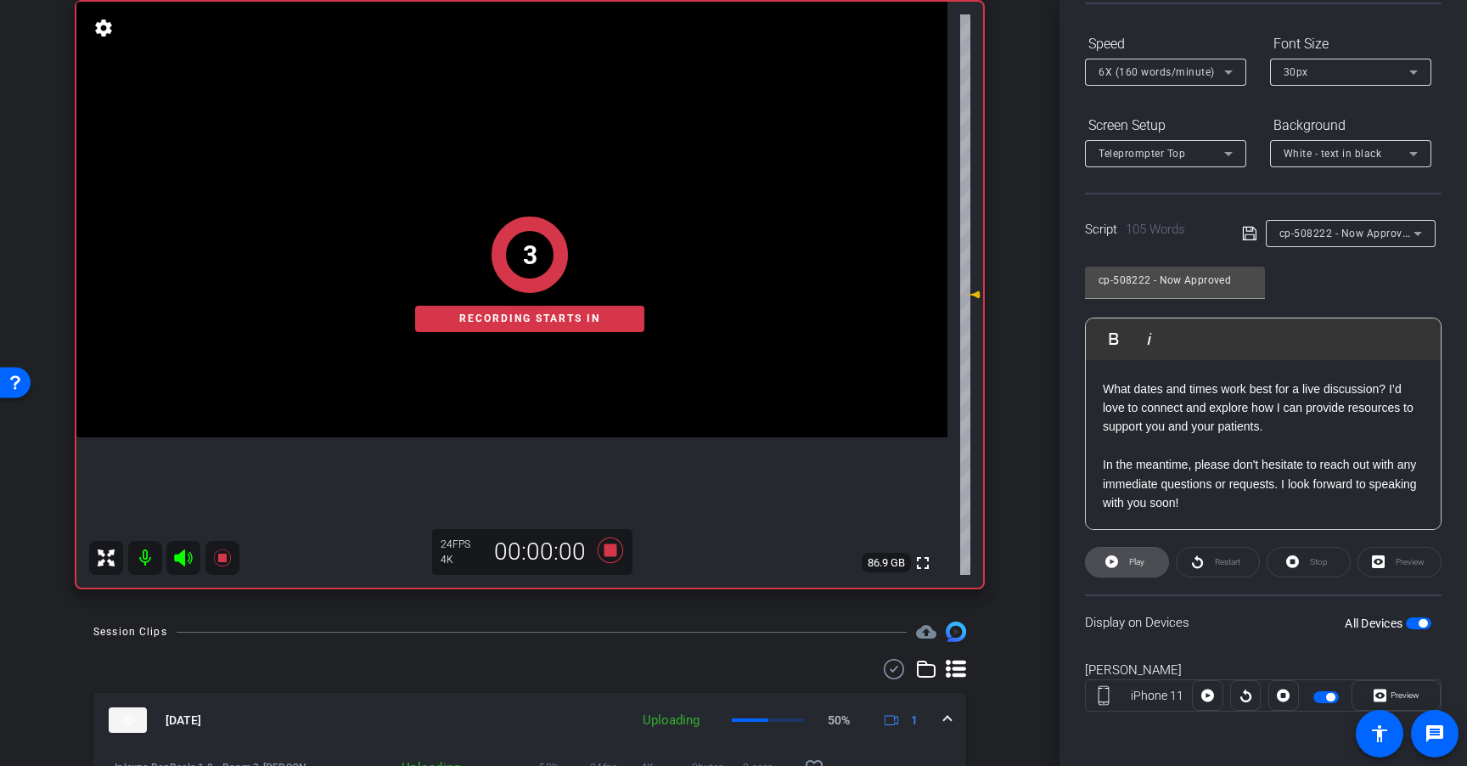
click at [1114, 562] on icon at bounding box center [1111, 561] width 13 height 13
click at [1139, 560] on span "Play" at bounding box center [1136, 561] width 15 height 9
click at [1133, 560] on span "Play" at bounding box center [1136, 561] width 15 height 9
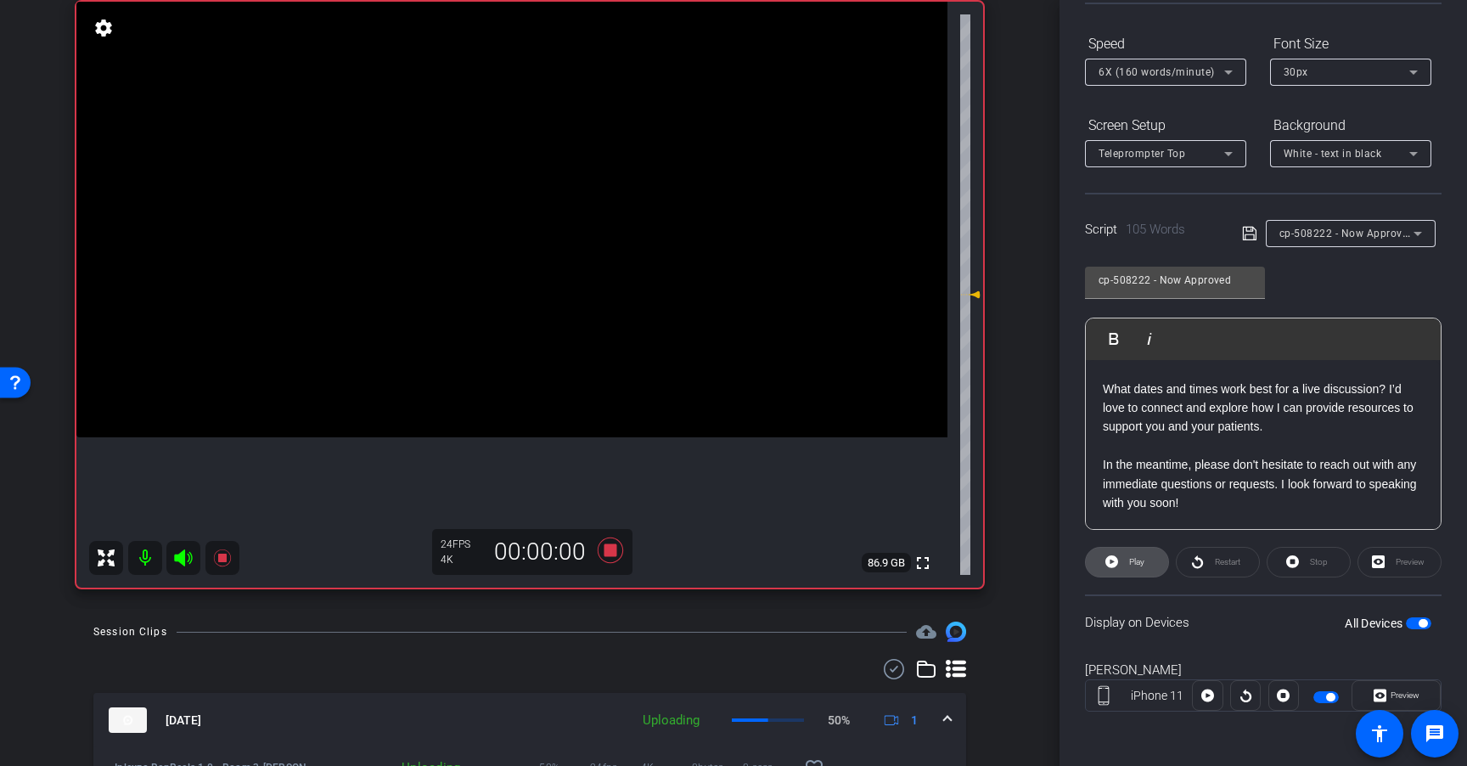
click at [1140, 558] on span "Play" at bounding box center [1136, 561] width 15 height 9
click at [1140, 559] on span "Play" at bounding box center [1136, 561] width 15 height 9
click at [606, 556] on icon at bounding box center [610, 549] width 25 height 25
click at [1131, 567] on div "Play" at bounding box center [1127, 562] width 84 height 31
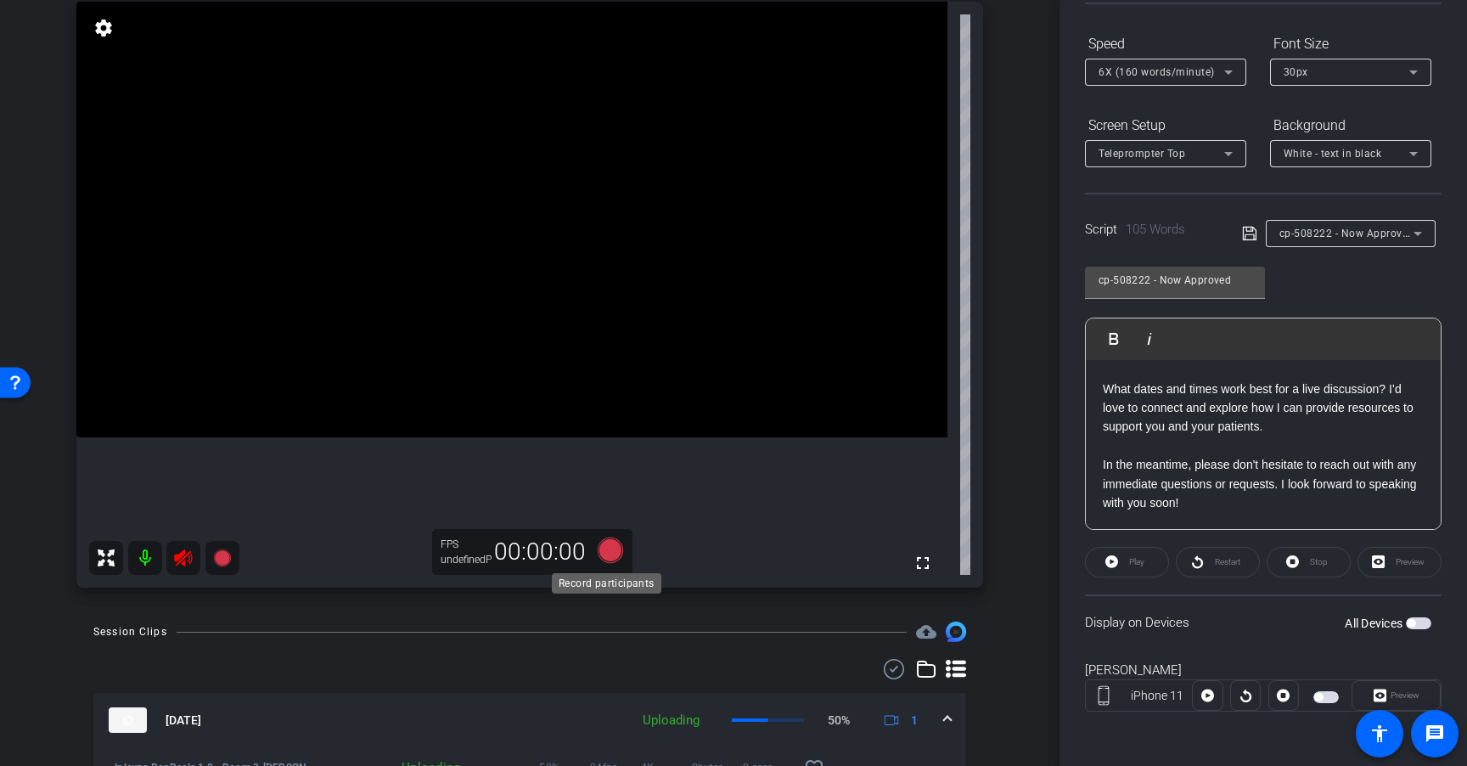
click at [605, 553] on icon at bounding box center [610, 549] width 25 height 25
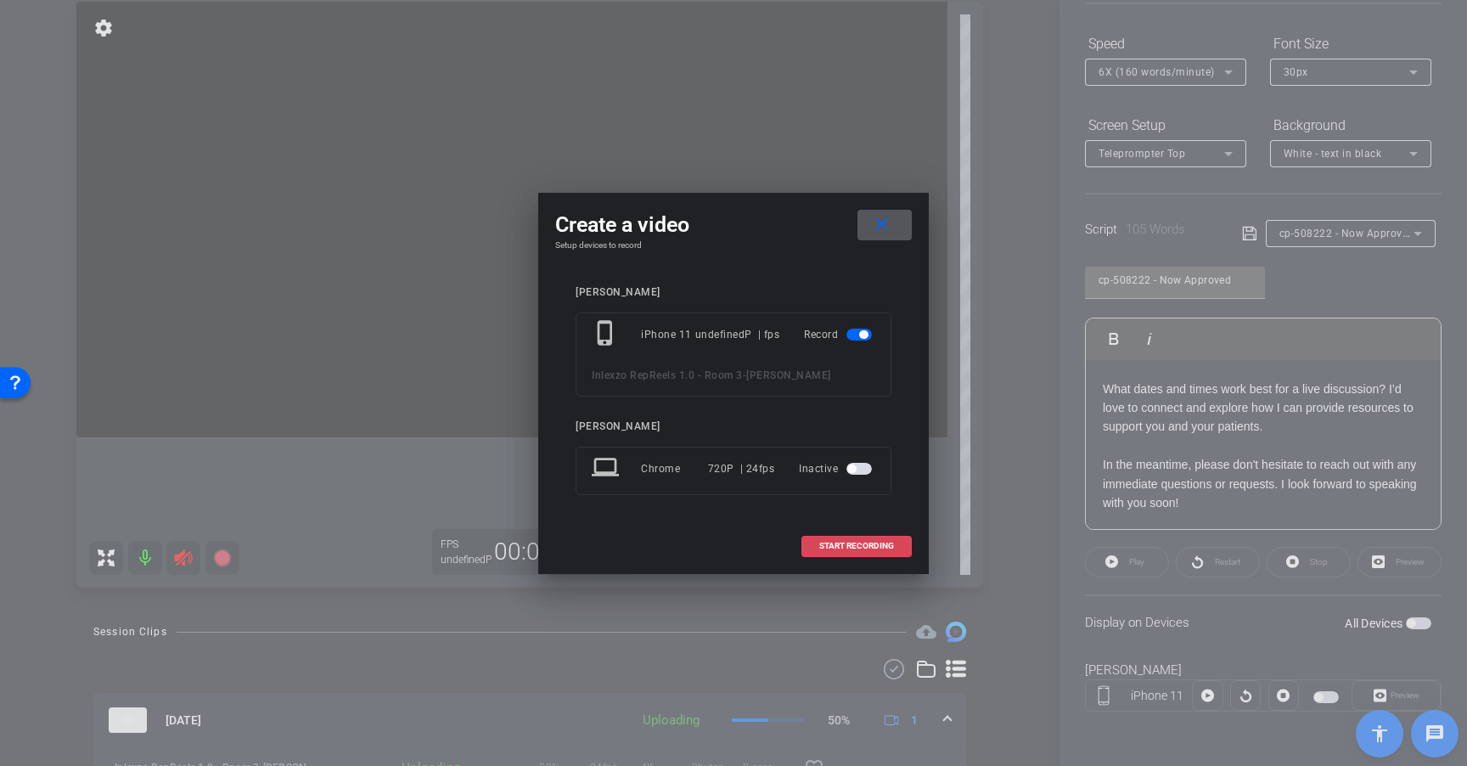
click at [846, 542] on span "START RECORDING" at bounding box center [856, 546] width 75 height 8
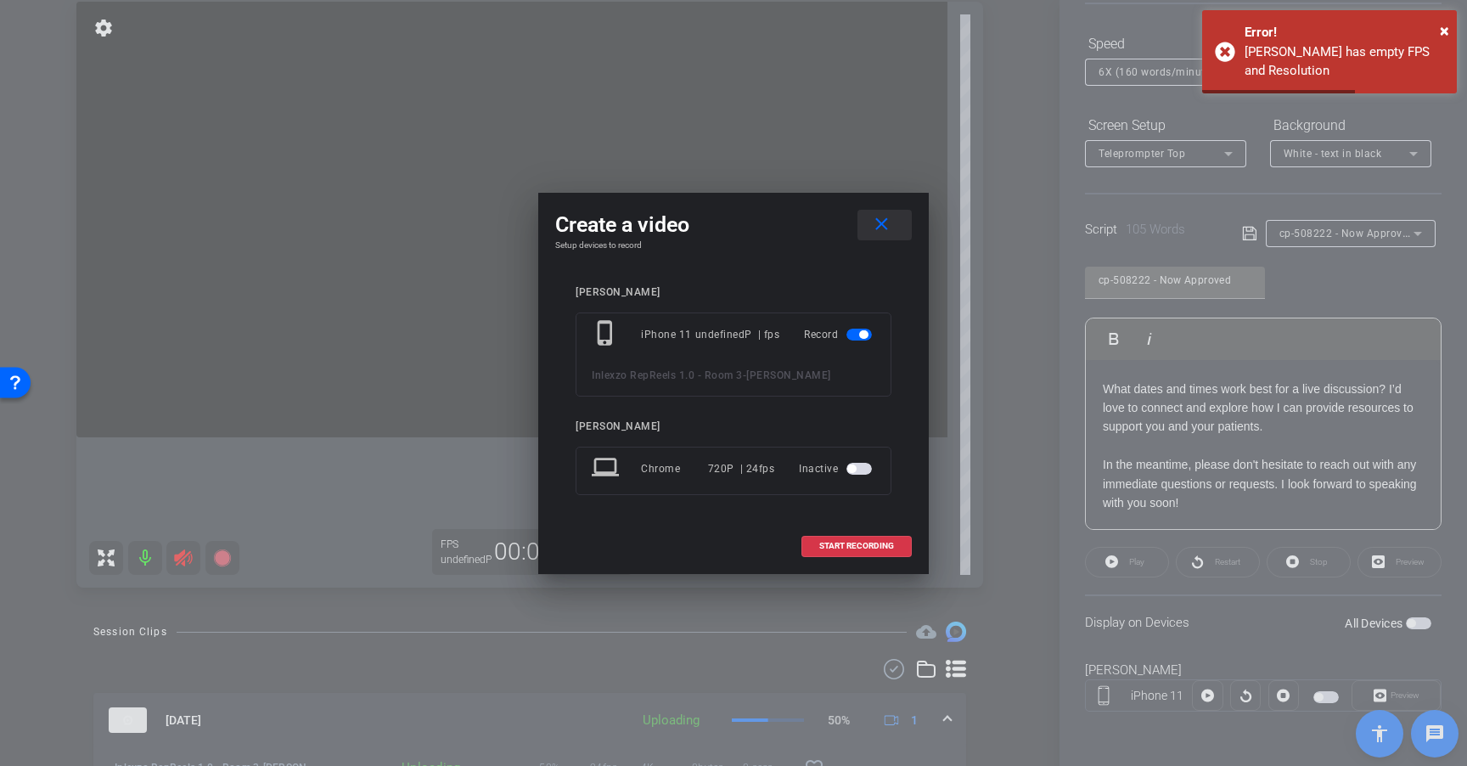
click at [892, 233] on span at bounding box center [884, 225] width 54 height 41
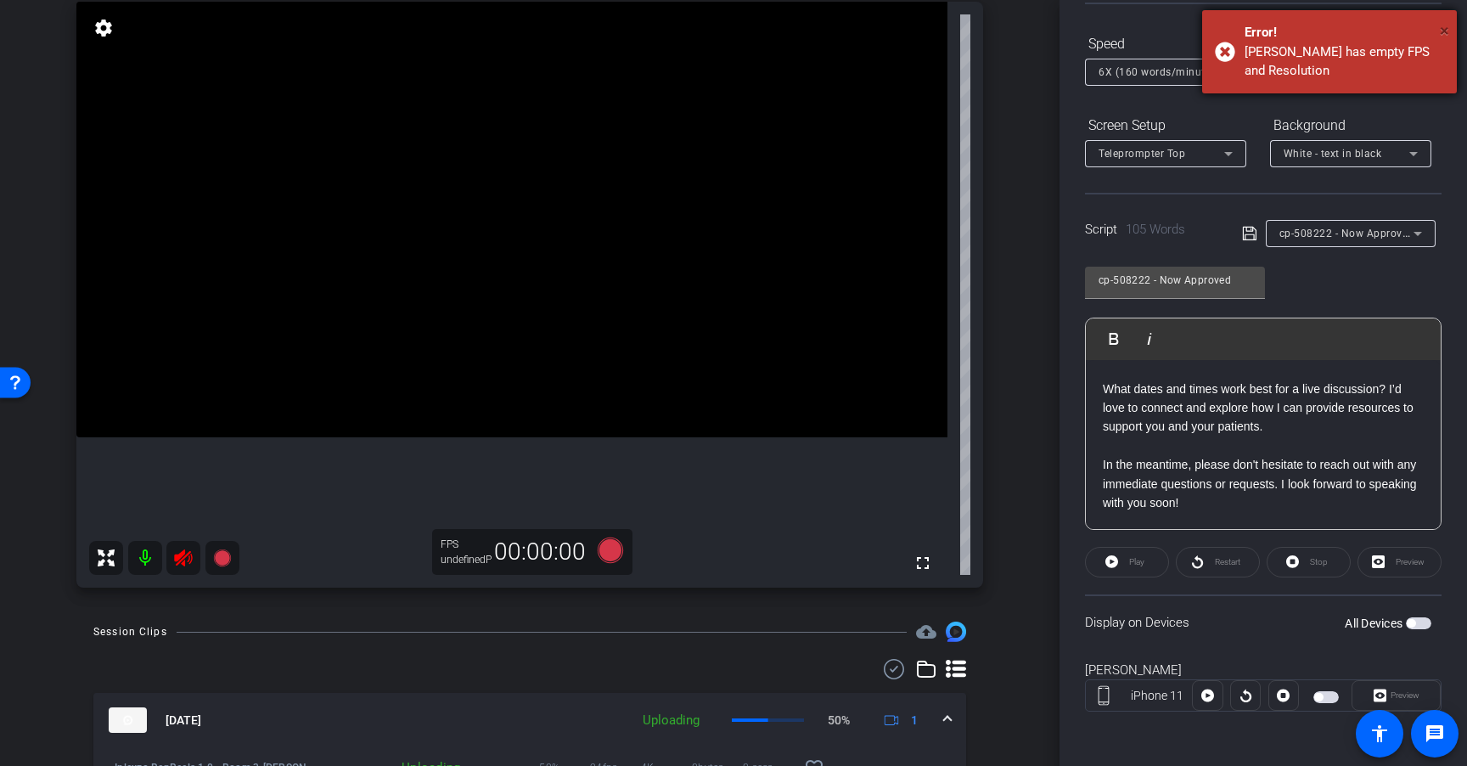
click at [1444, 32] on span "×" at bounding box center [1444, 30] width 9 height 20
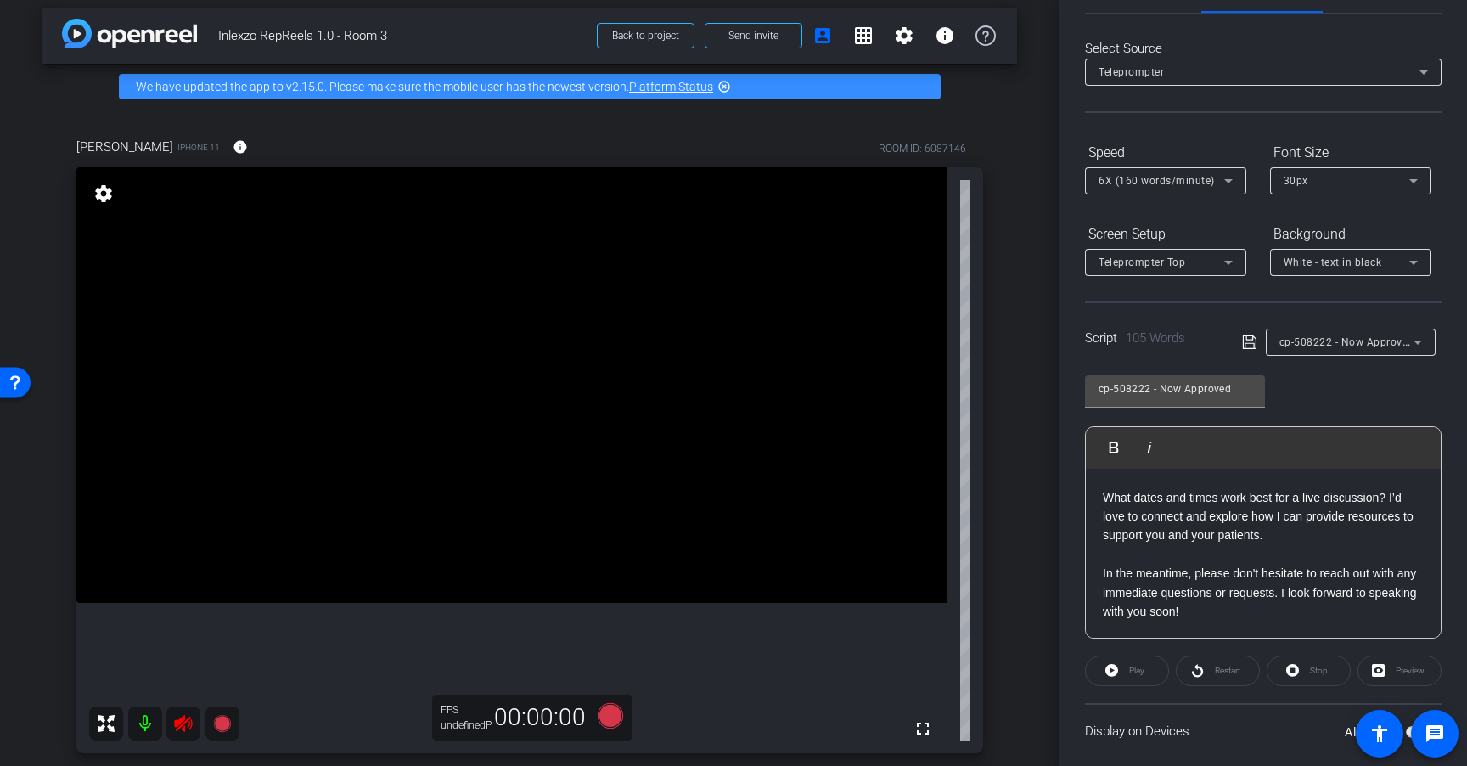
scroll to position [0, 0]
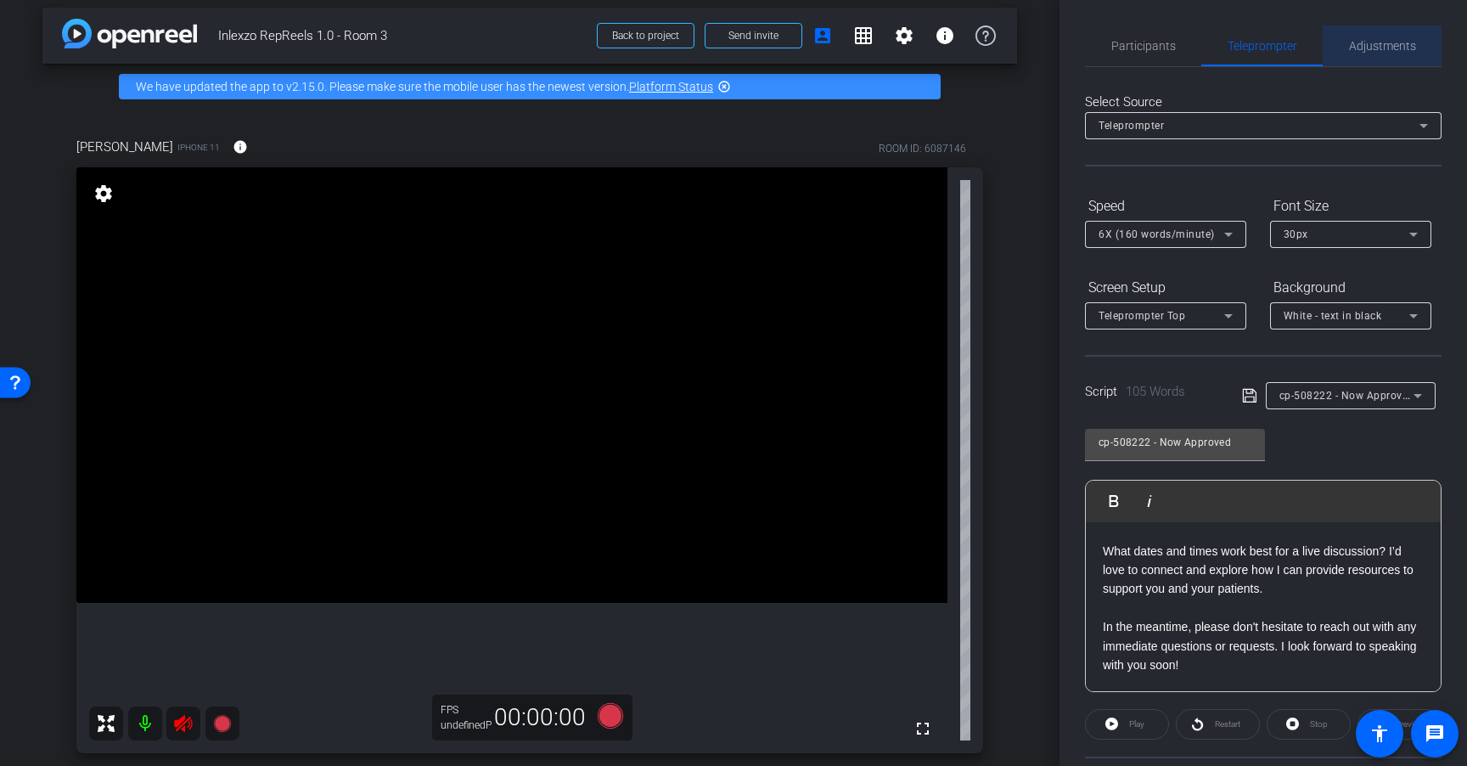
click at [1390, 41] on span "Adjustments" at bounding box center [1382, 46] width 67 height 12
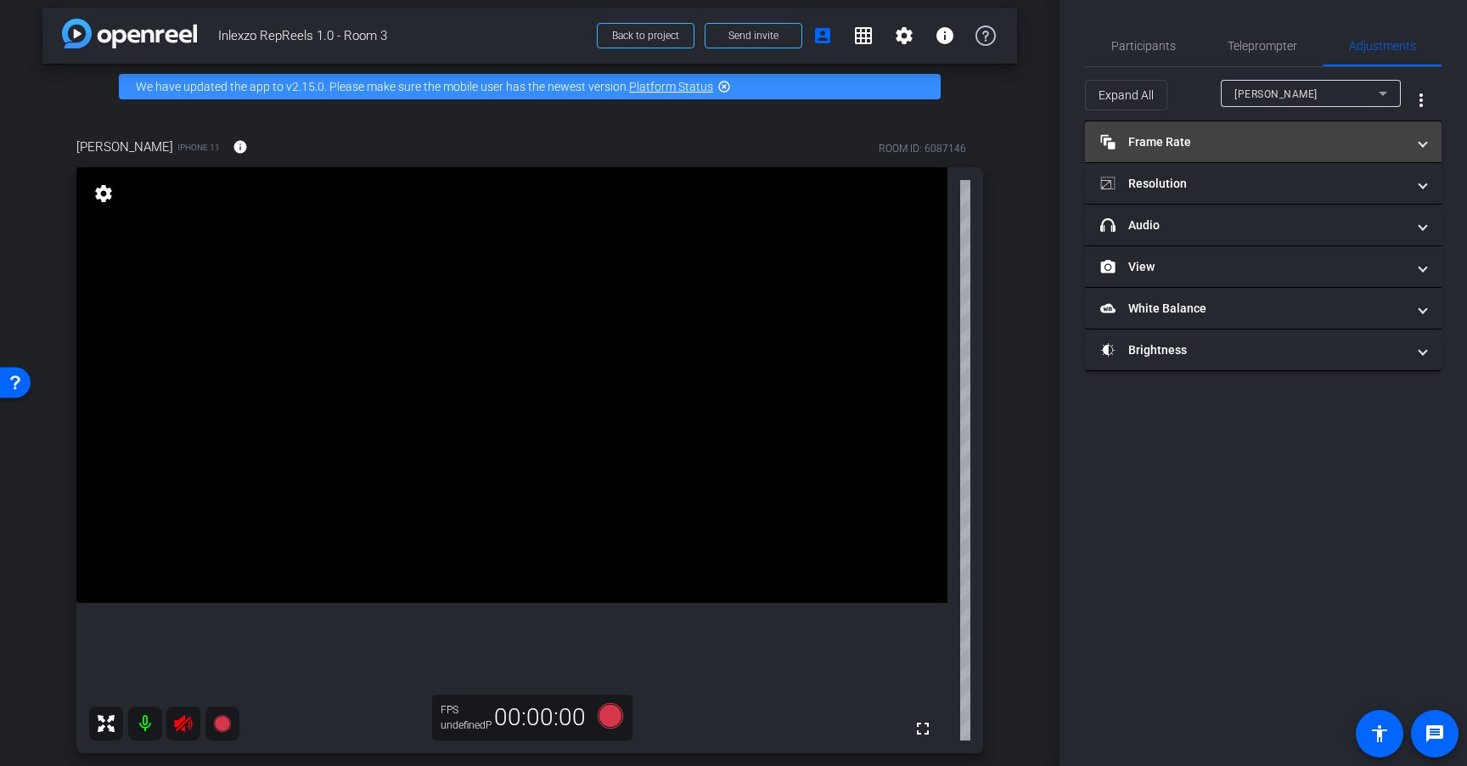
click at [1250, 146] on mat-panel-title "Frame Rate Frame Rate" at bounding box center [1253, 142] width 306 height 18
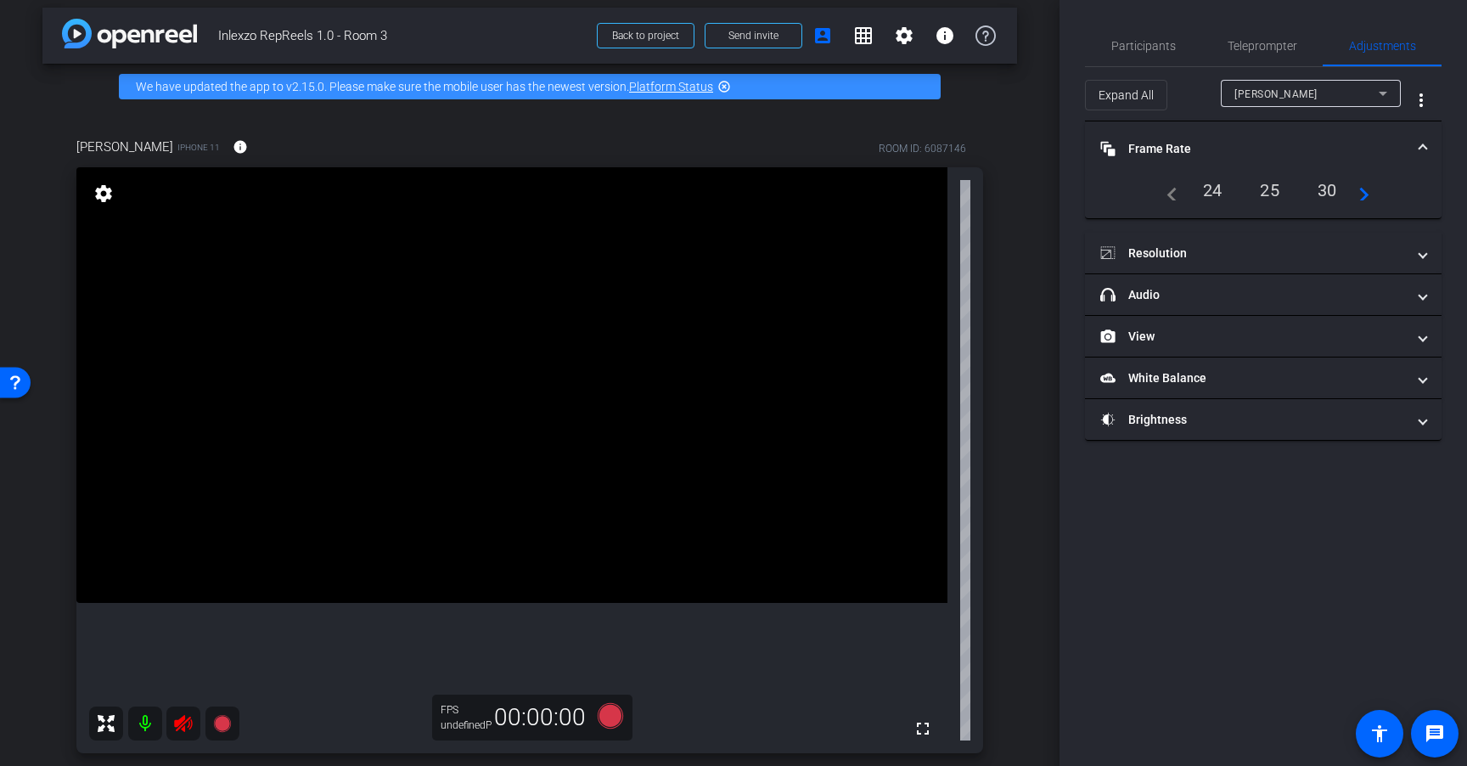
click at [1216, 195] on div "24" at bounding box center [1212, 190] width 45 height 29
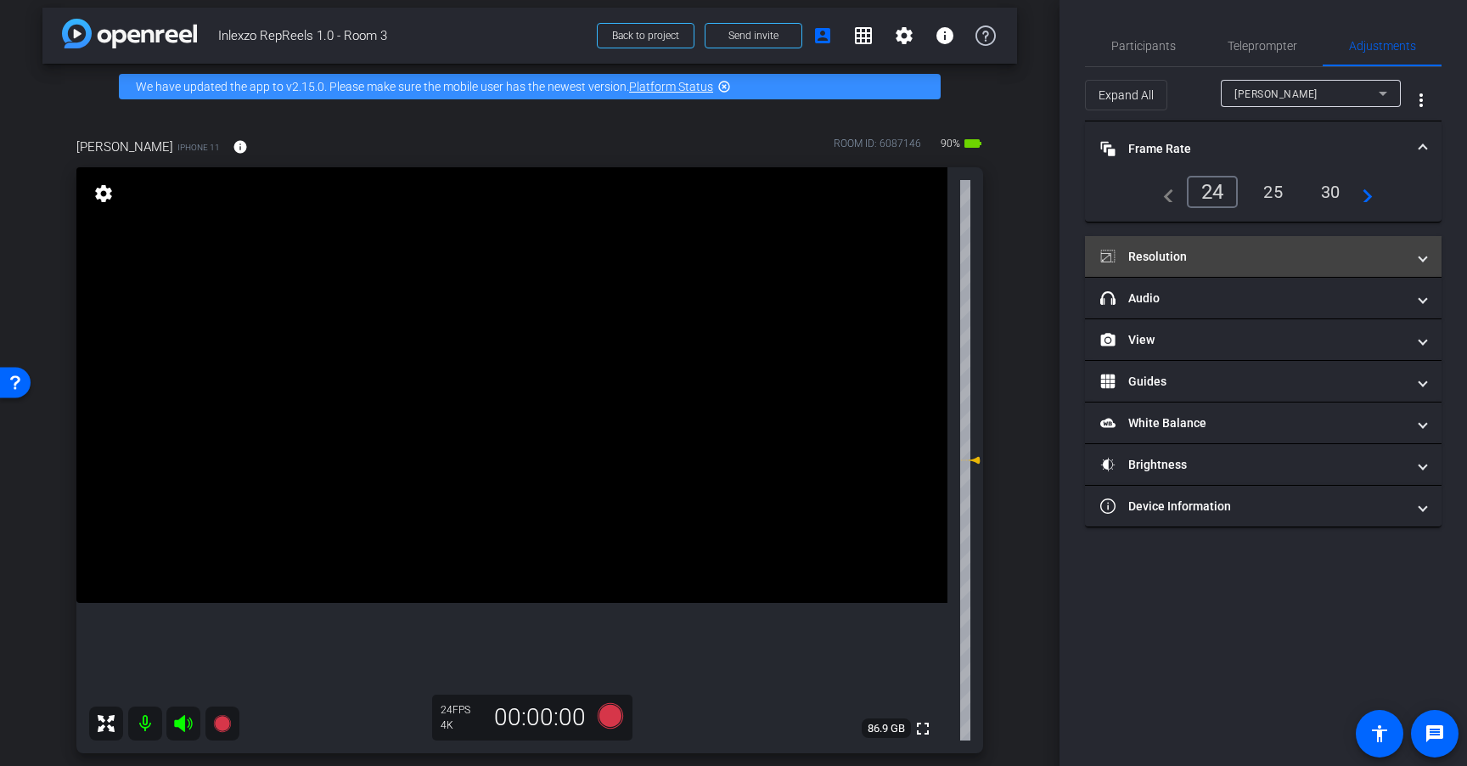
click at [1212, 258] on mat-panel-title "Resolution" at bounding box center [1253, 257] width 306 height 18
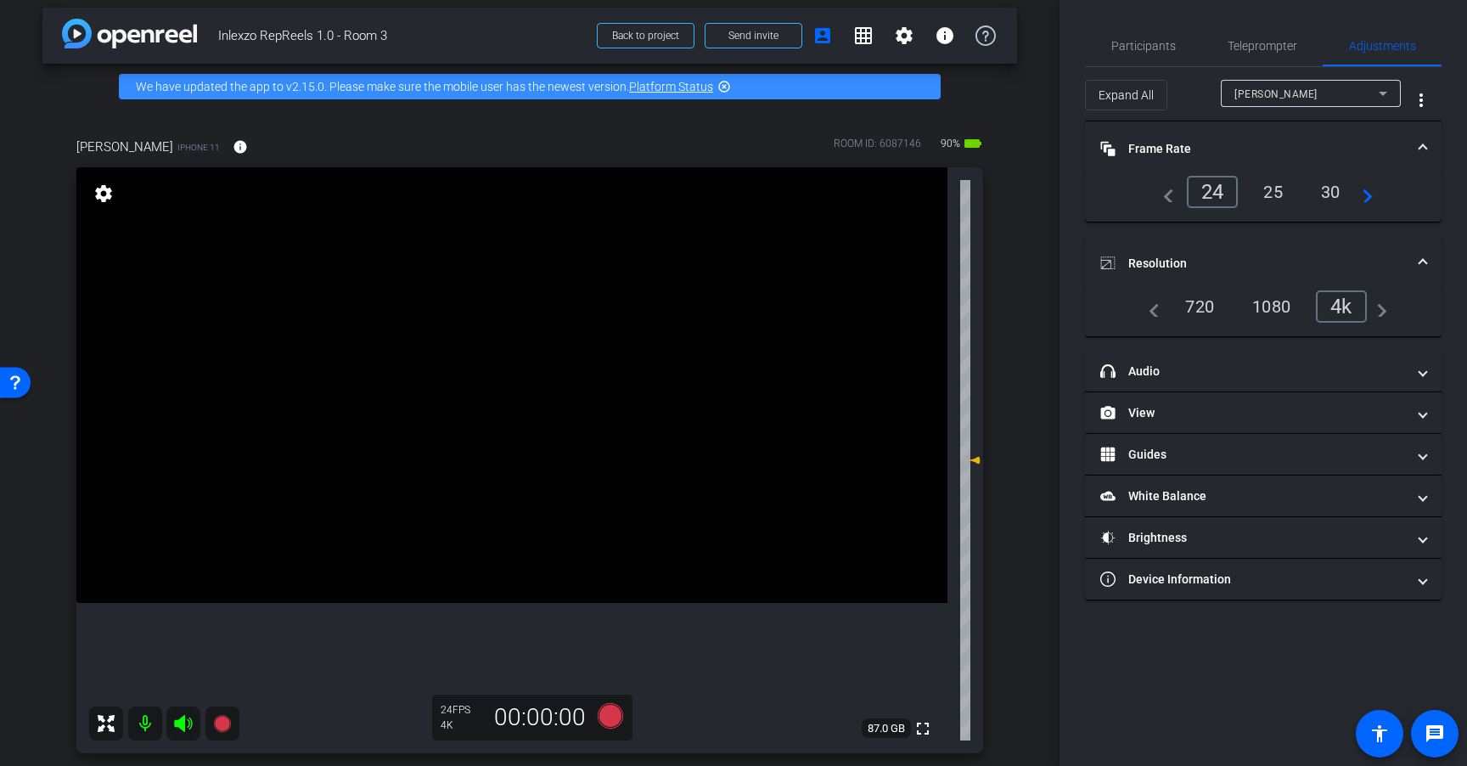
click at [1350, 303] on div "4k" at bounding box center [1341, 306] width 51 height 32
click at [1258, 50] on span "Teleprompter" at bounding box center [1262, 46] width 70 height 12
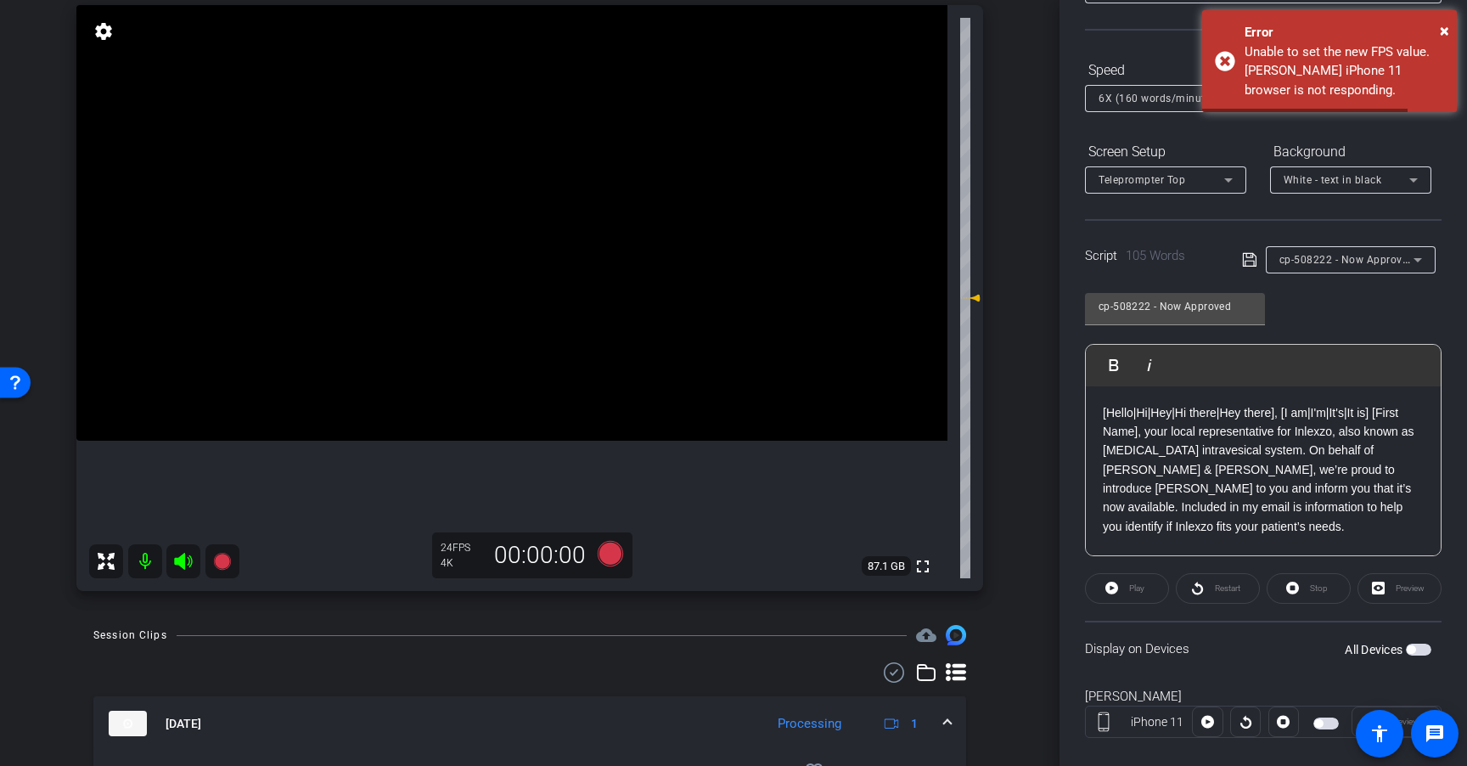
click at [1408, 643] on span "button" at bounding box center [1418, 649] width 25 height 12
click at [1442, 29] on span "×" at bounding box center [1444, 30] width 9 height 20
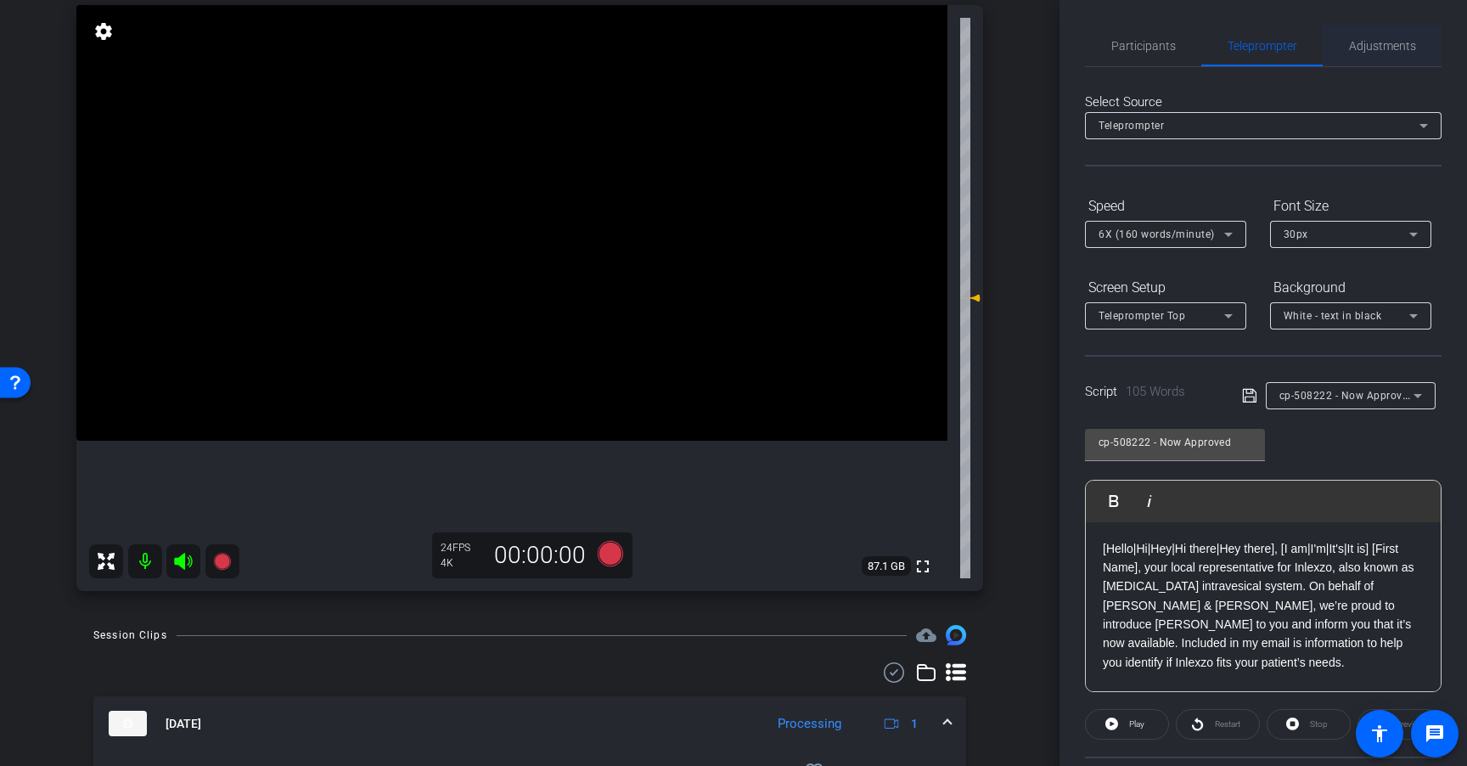
click at [1362, 40] on span "Adjustments" at bounding box center [1382, 46] width 67 height 12
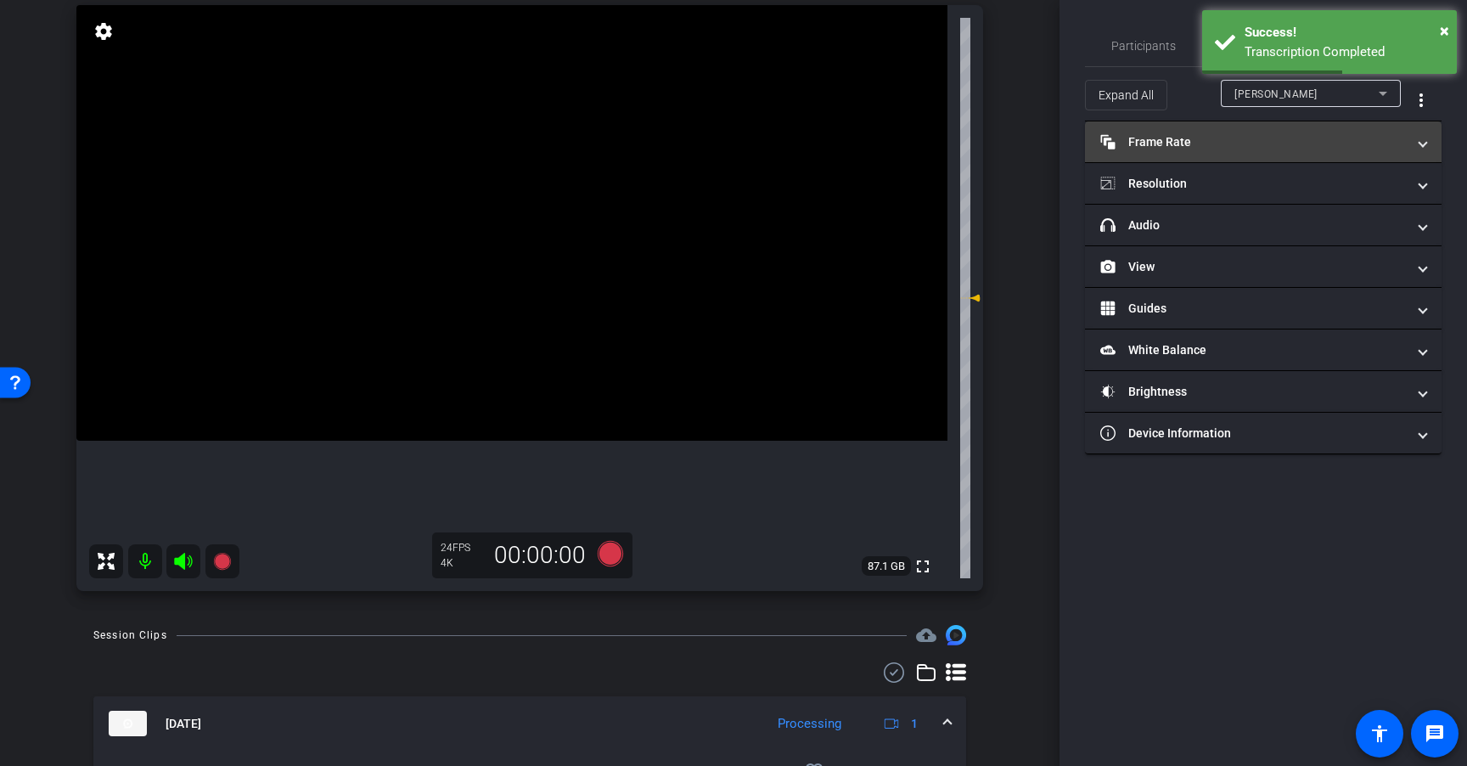
click at [1223, 152] on mat-expansion-panel-header "Frame Rate Frame Rate" at bounding box center [1263, 141] width 357 height 41
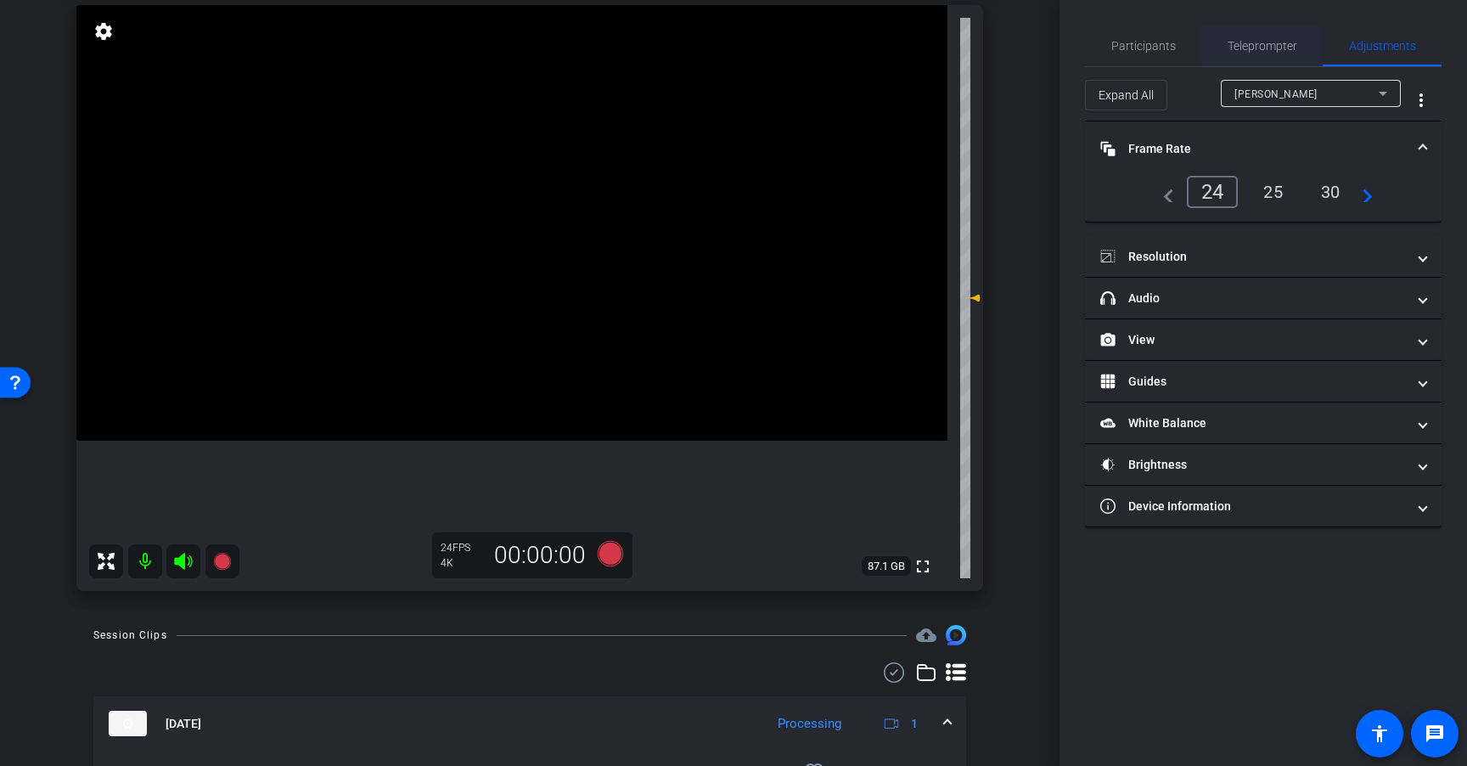
click at [1256, 48] on span "Teleprompter" at bounding box center [1262, 46] width 70 height 12
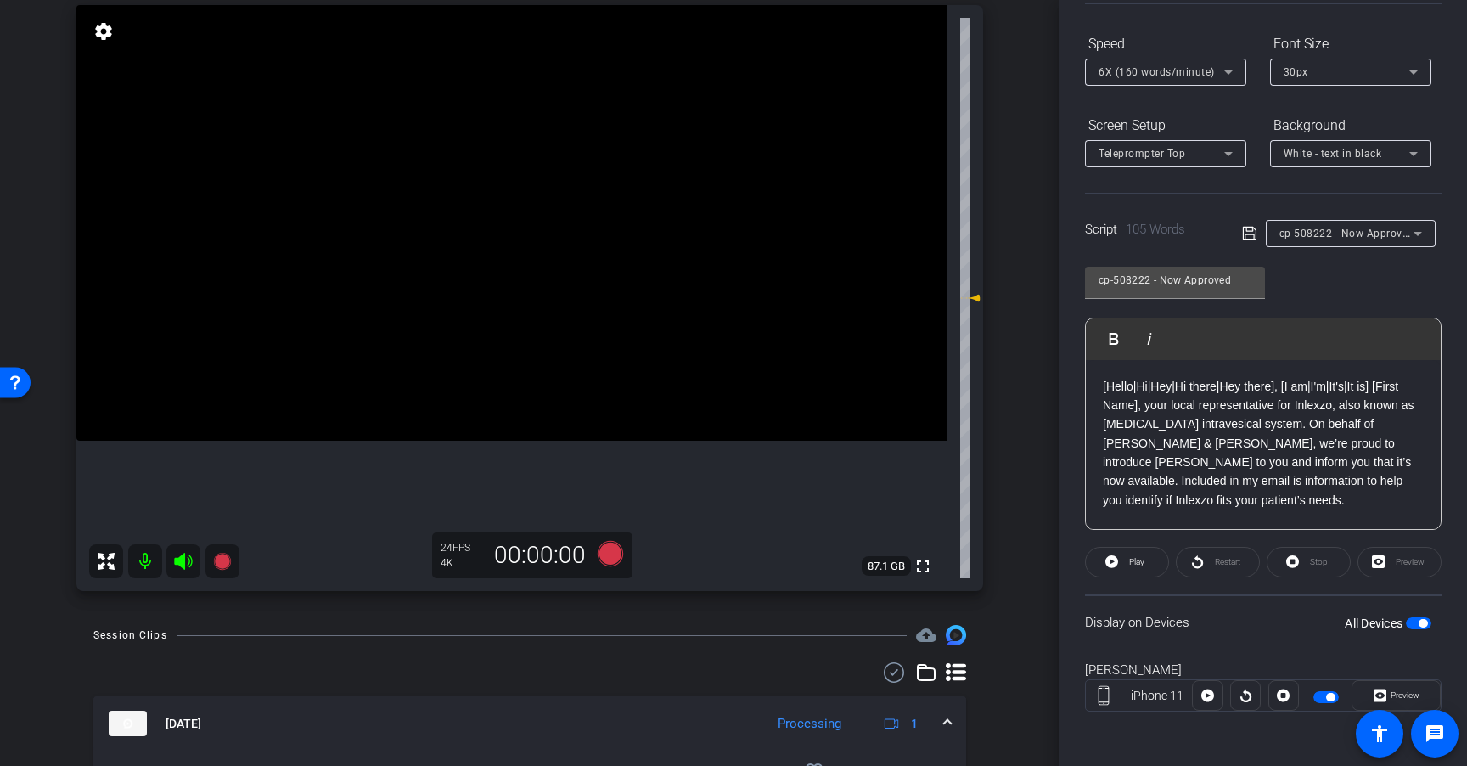
scroll to position [143, 0]
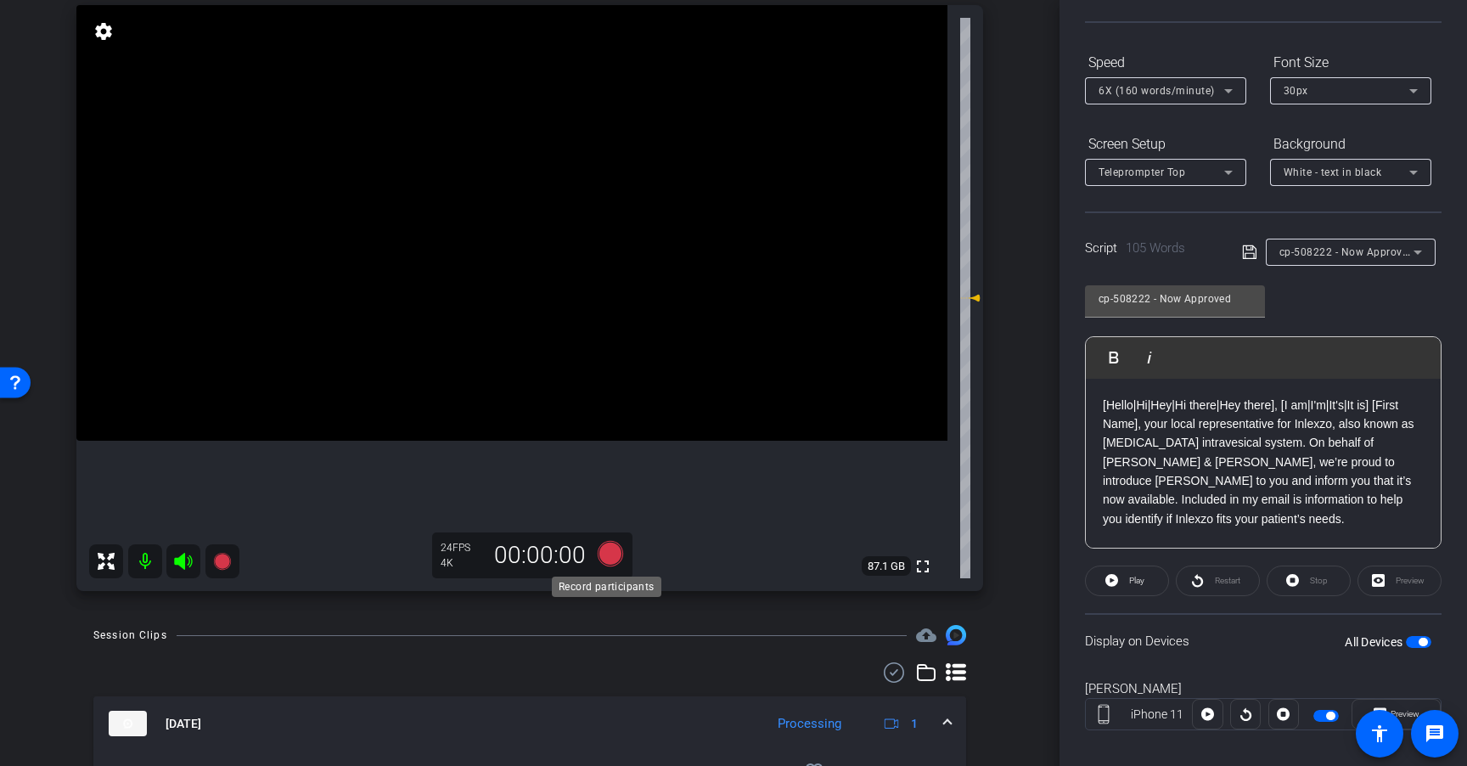
click at [608, 549] on icon at bounding box center [610, 553] width 25 height 25
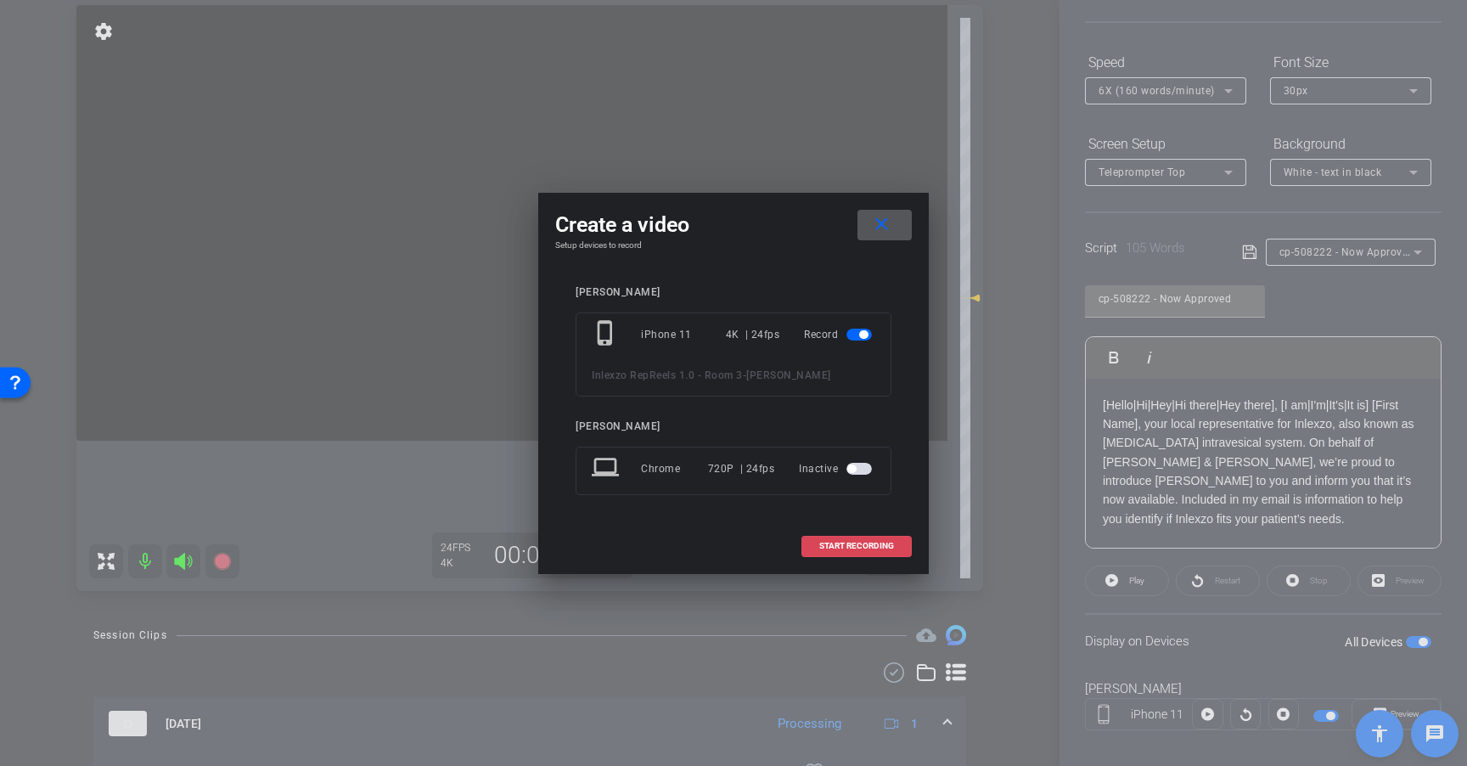
click at [900, 546] on span at bounding box center [856, 545] width 109 height 41
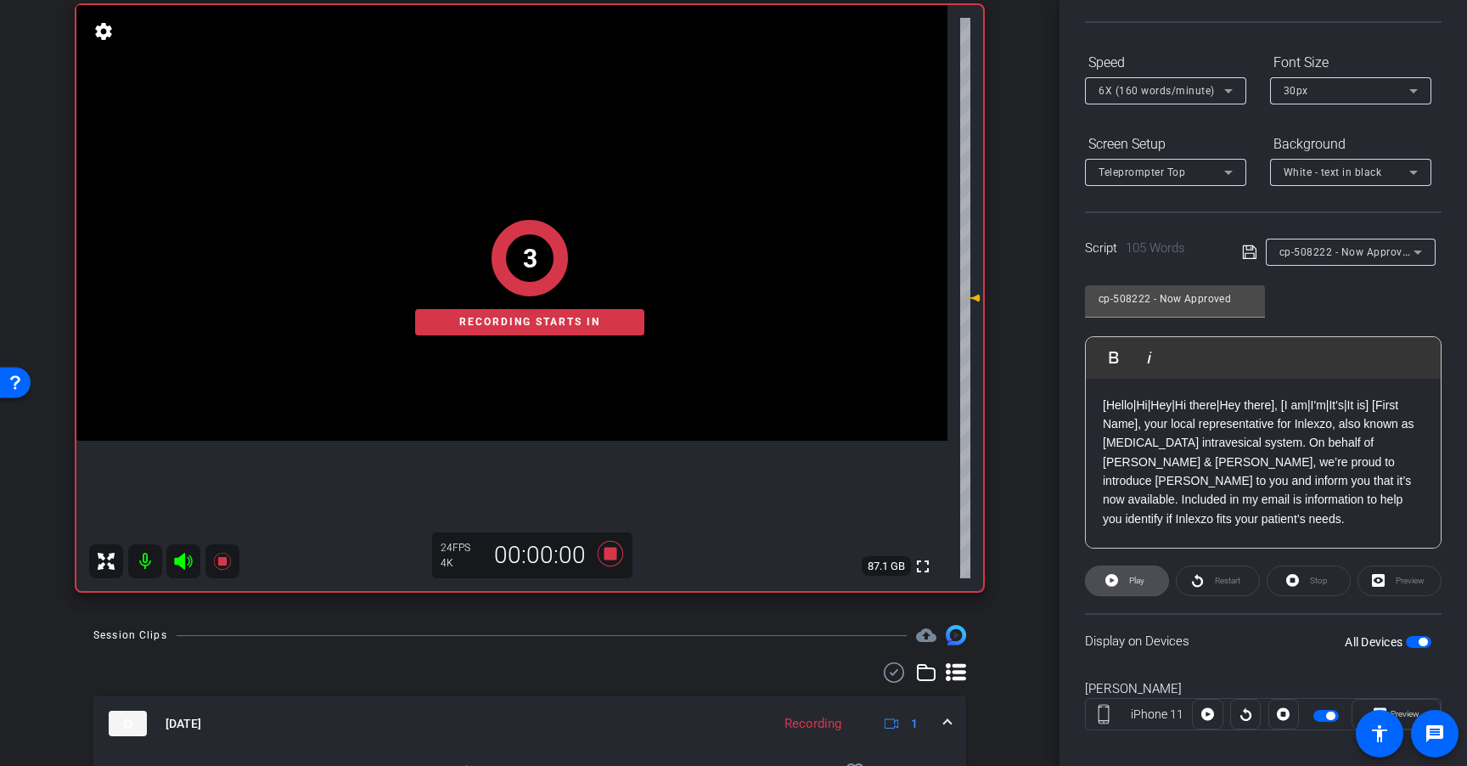
click at [1122, 581] on span at bounding box center [1127, 580] width 82 height 41
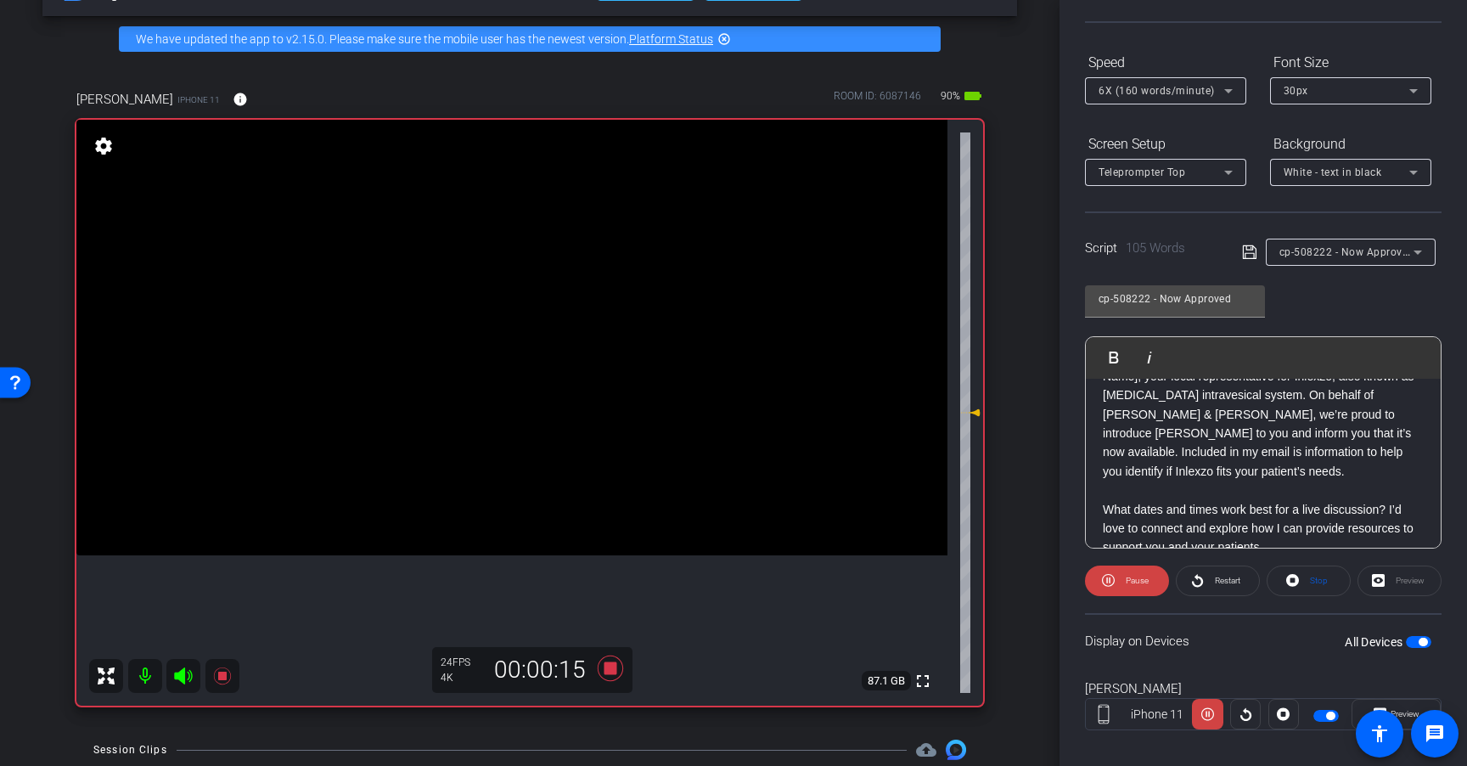
scroll to position [50, 0]
click at [1177, 88] on span "6X (160 words/minute)" at bounding box center [1156, 91] width 116 height 12
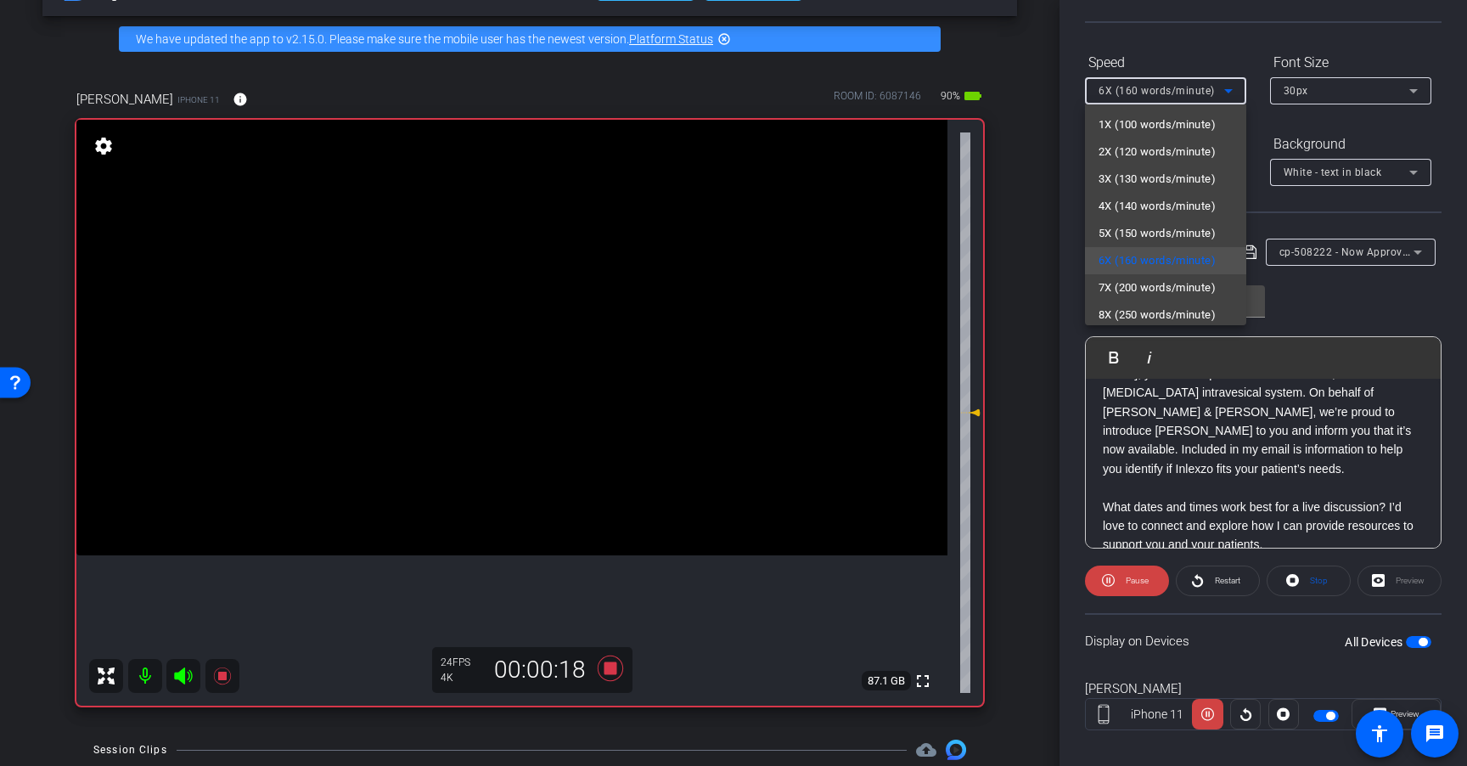
click at [1339, 276] on div at bounding box center [733, 383] width 1467 height 766
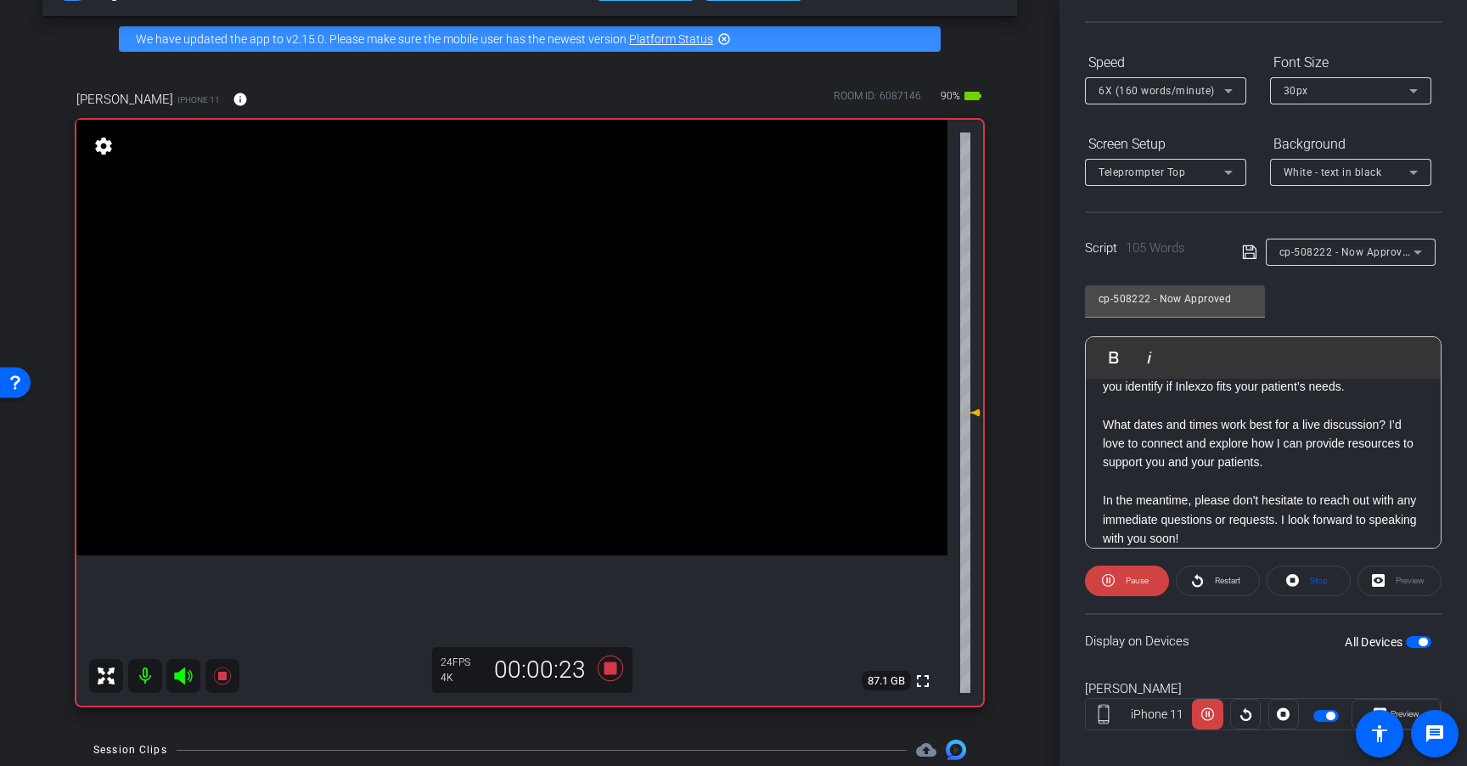
scroll to position [149, 0]
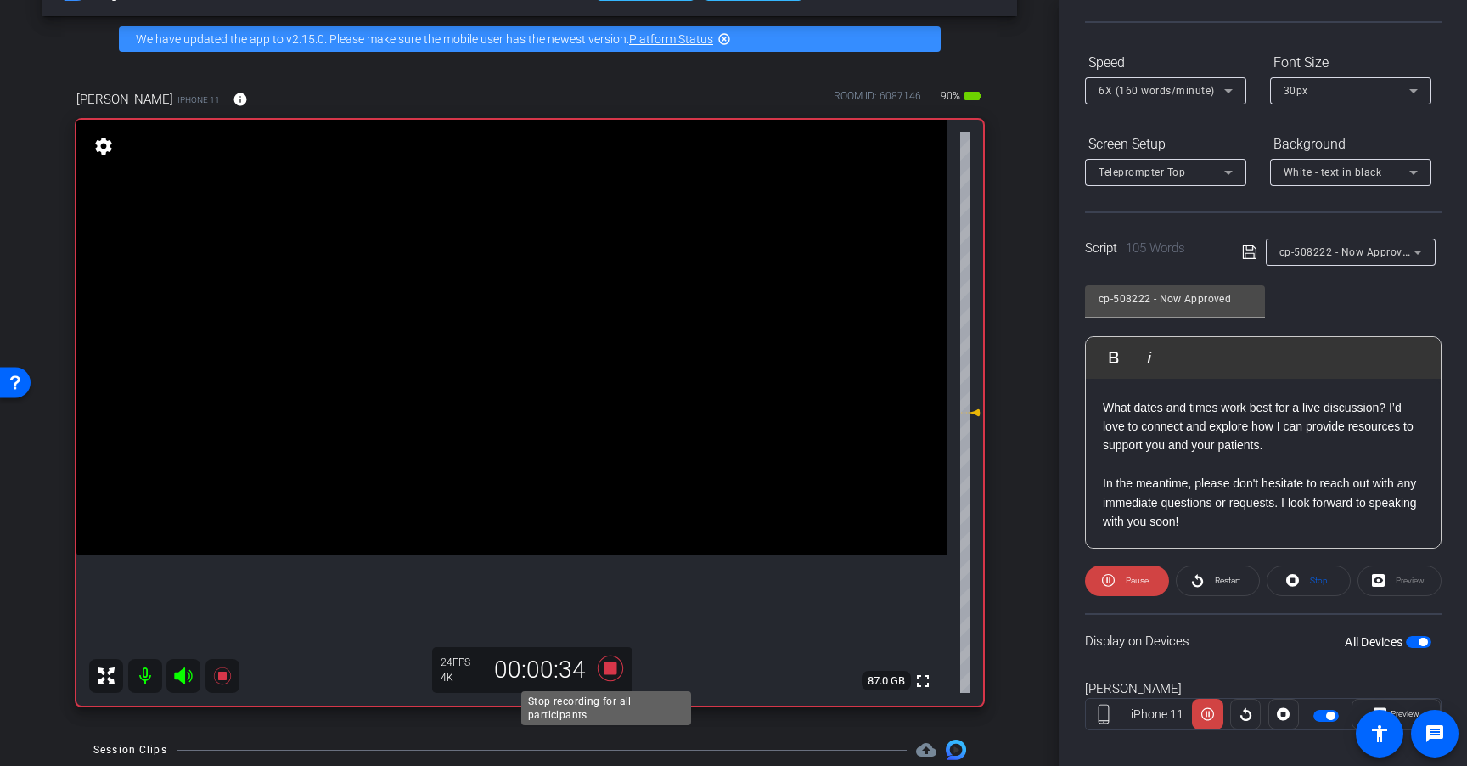
click at [611, 673] on icon at bounding box center [610, 667] width 25 height 25
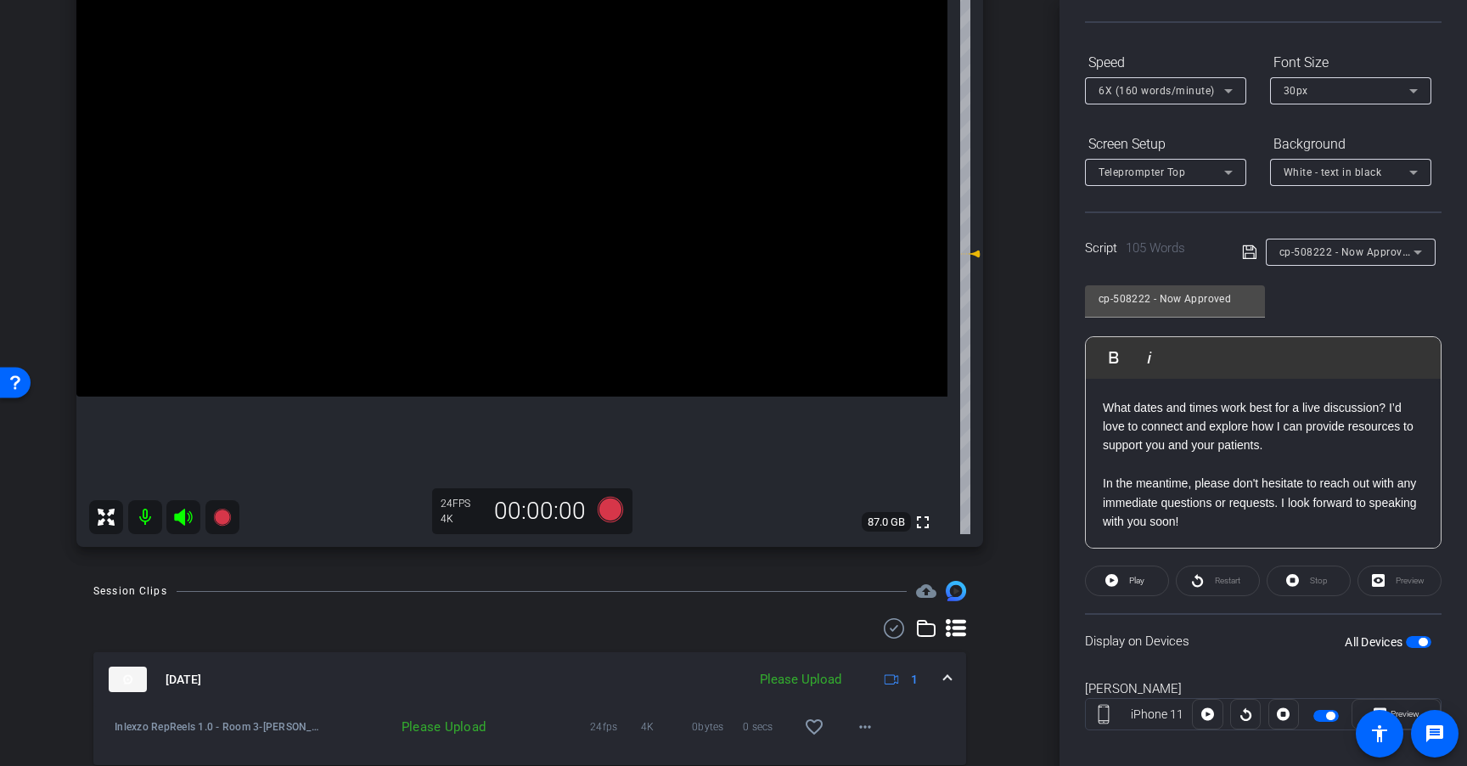
scroll to position [288, 0]
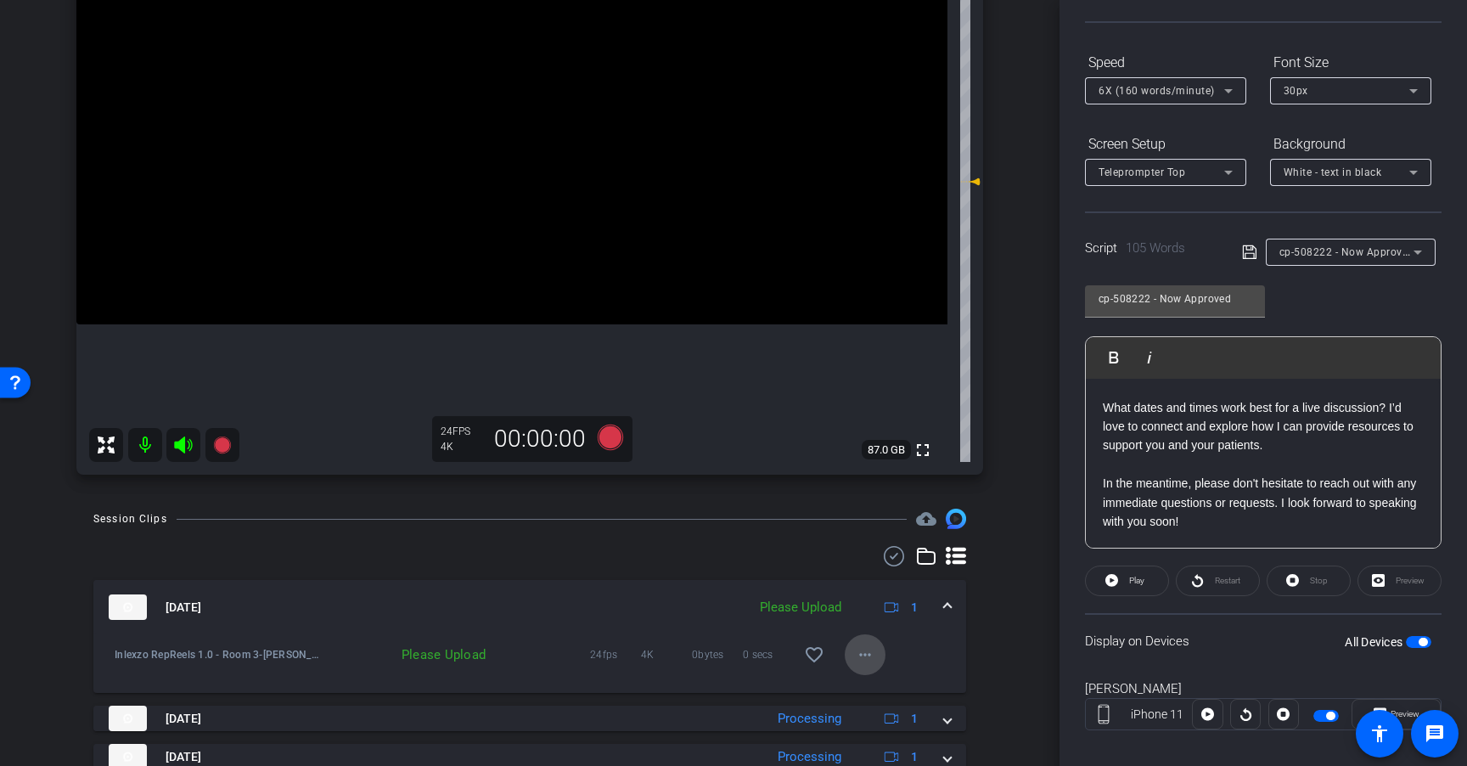
click at [855, 653] on mat-icon "more_horiz" at bounding box center [865, 654] width 20 height 20
click at [874, 682] on span "Upload" at bounding box center [884, 690] width 68 height 20
click at [1368, 250] on span "cp-508222 - Now Approved" at bounding box center [1346, 251] width 135 height 14
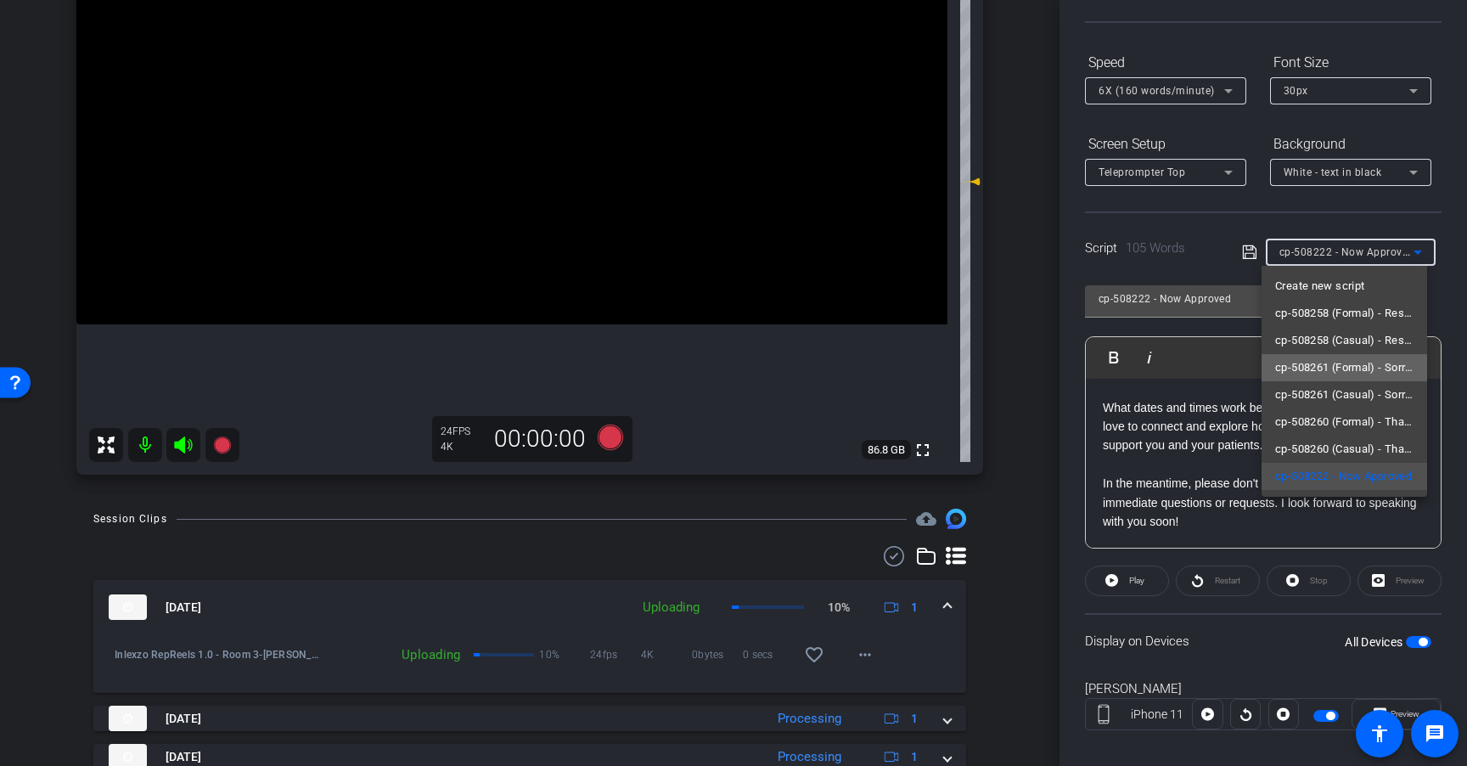
click at [1367, 374] on span "cp-508261 (Formal) - Sorry I Missed You" at bounding box center [1344, 367] width 138 height 20
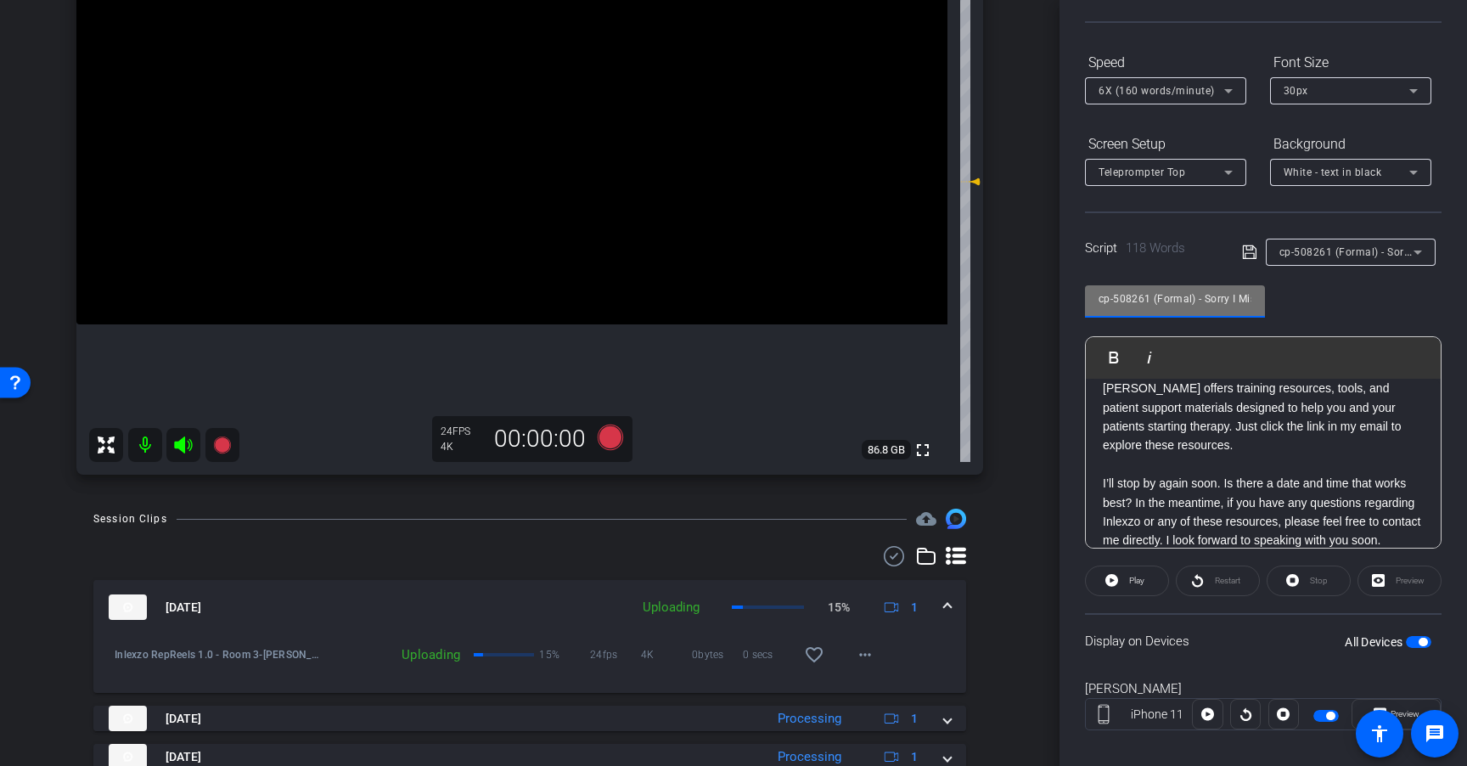
scroll to position [0, 41]
drag, startPoint x: 1200, startPoint y: 297, endPoint x: 1301, endPoint y: 297, distance: 101.0
click at [1301, 297] on div "cp-508261 (Formal) - Sorry I Missed You Play Play from this location Play Selec…" at bounding box center [1263, 410] width 357 height 276
click at [1337, 323] on div "cp-508261 (Formal) - Sorry I Missed You Play Play from this location Play Selec…" at bounding box center [1263, 410] width 357 height 276
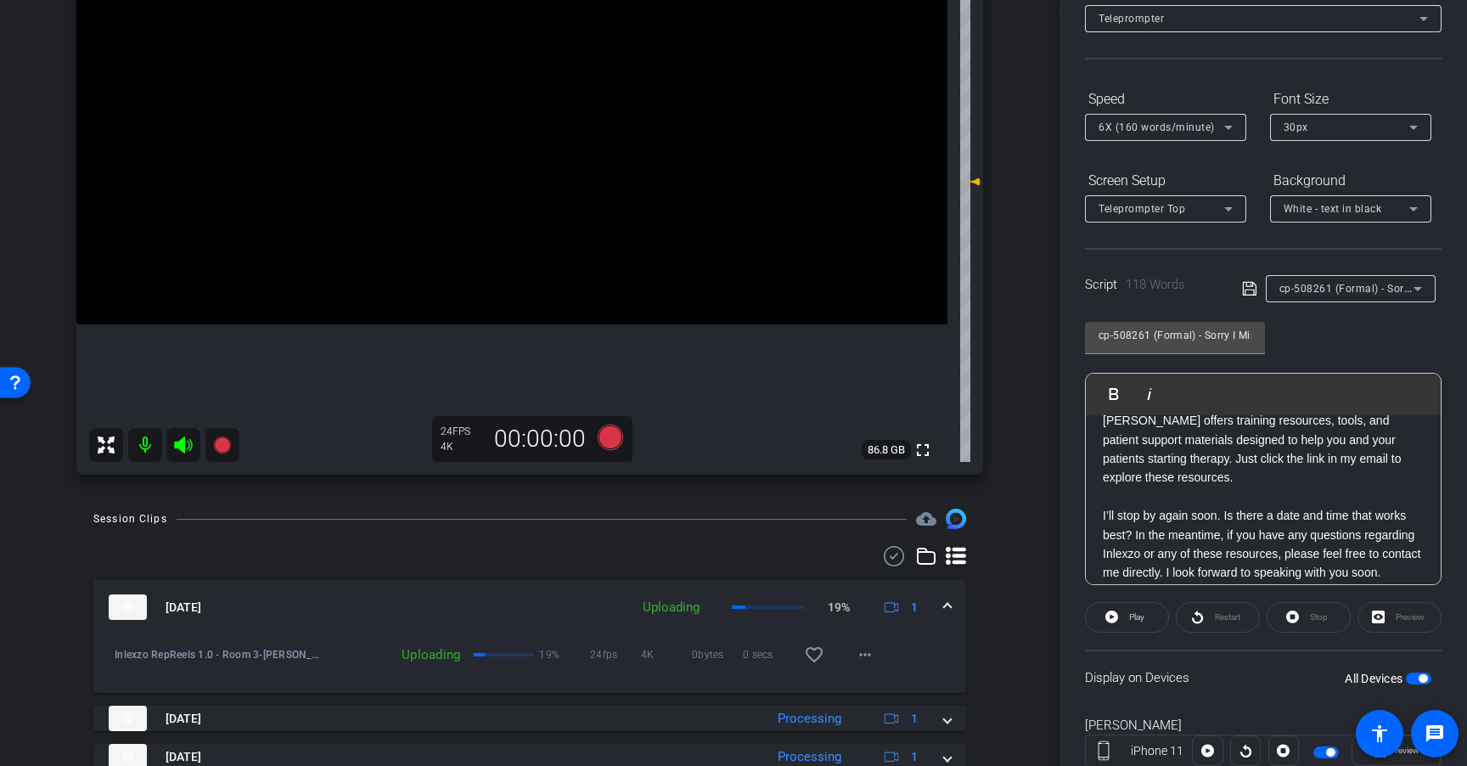
scroll to position [188, 0]
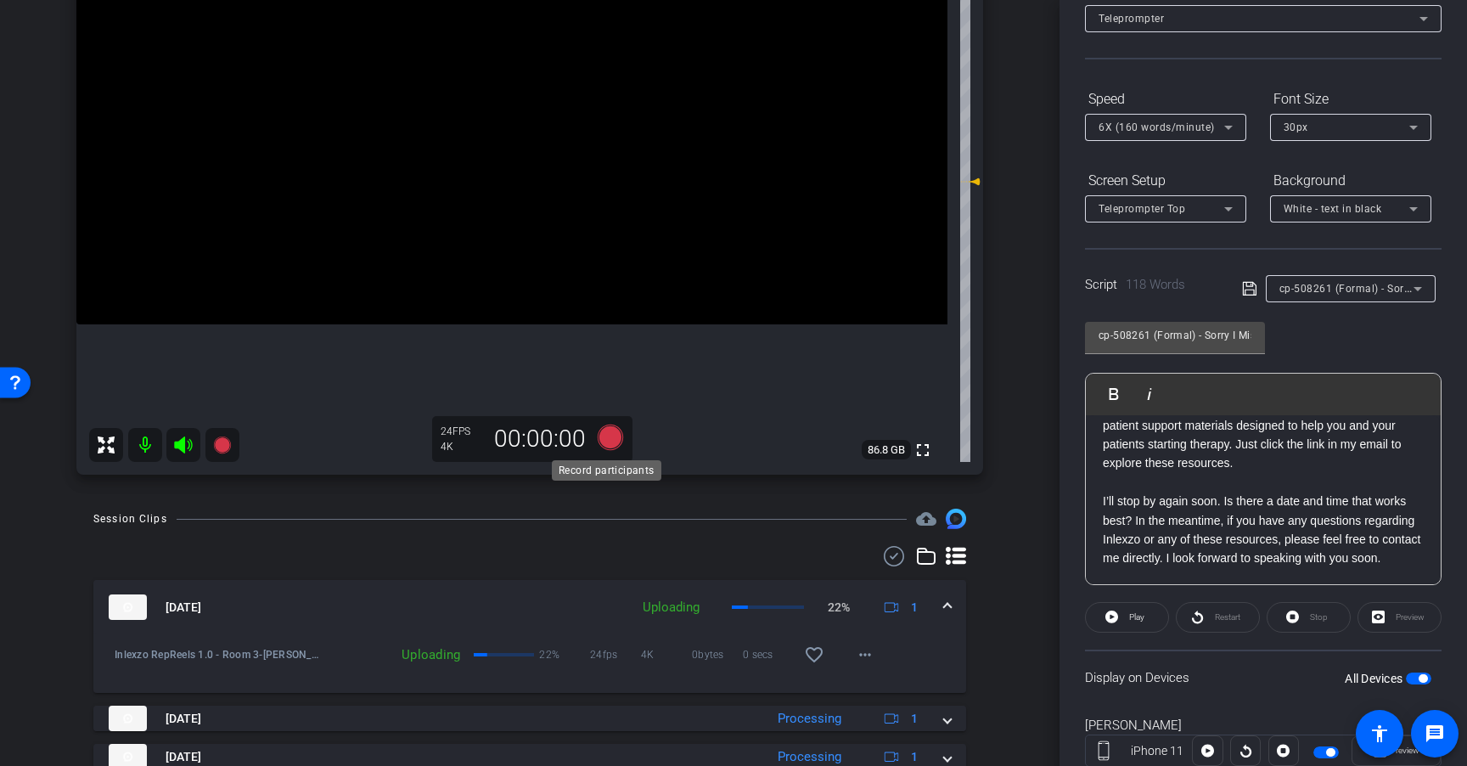
click at [599, 438] on icon at bounding box center [610, 436] width 25 height 25
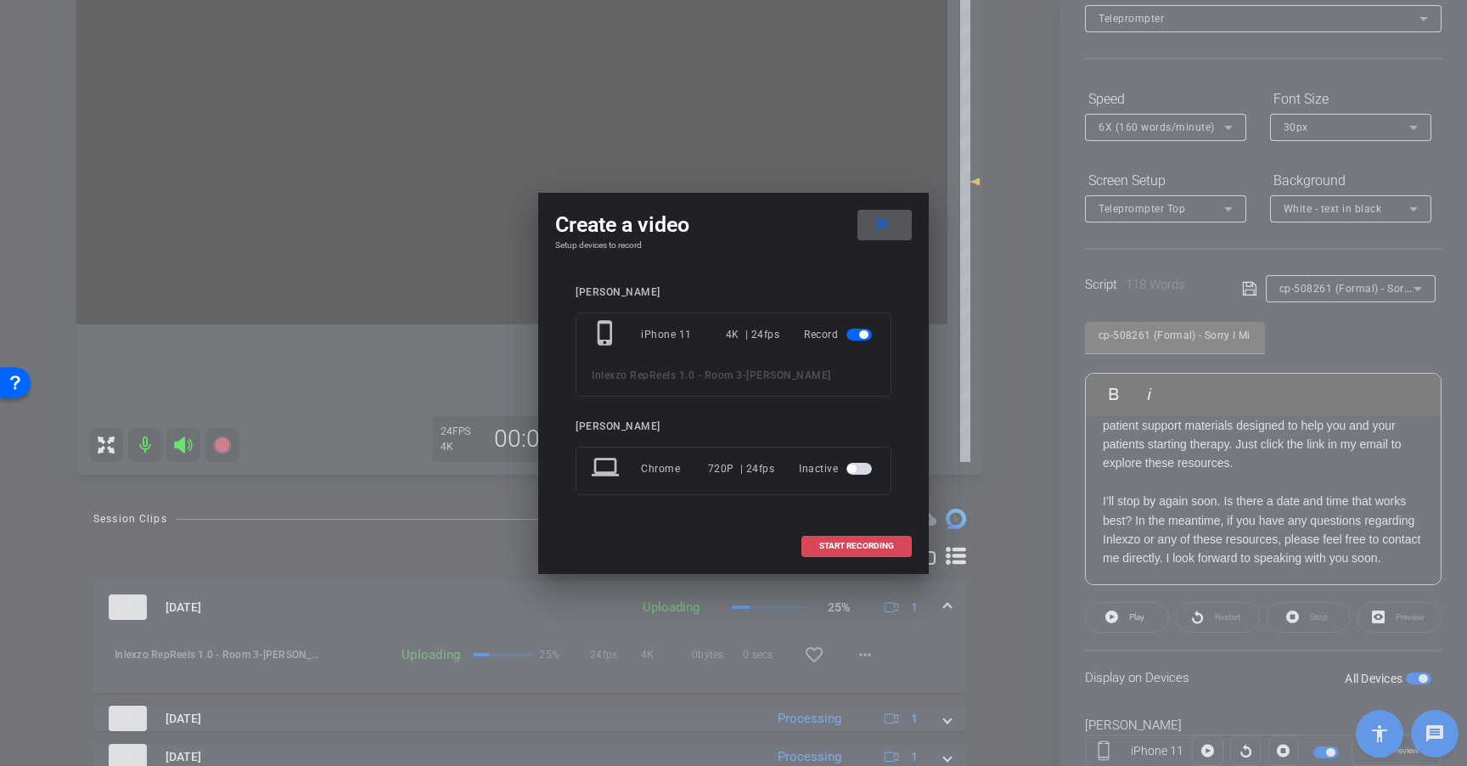
click at [853, 547] on span "START RECORDING" at bounding box center [856, 546] width 75 height 8
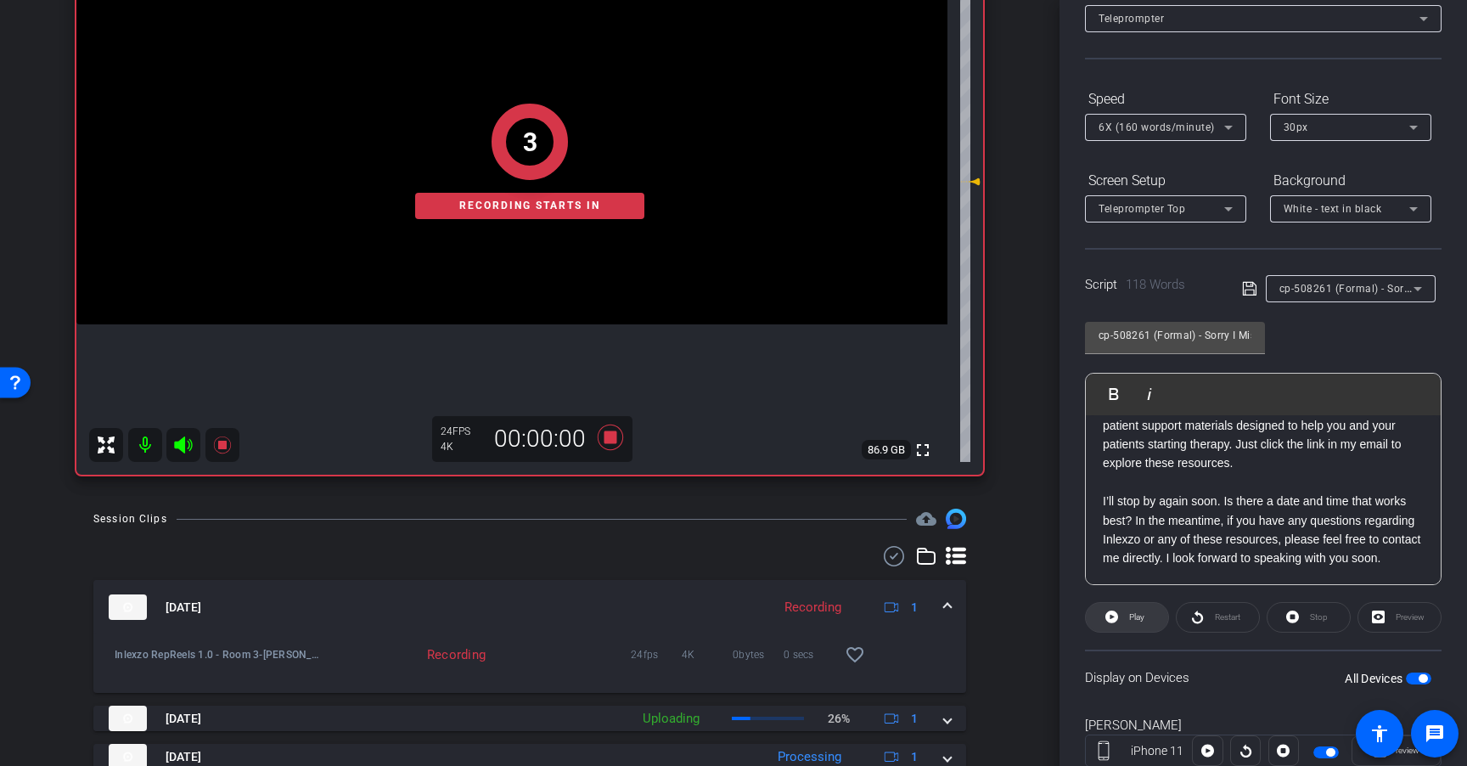
click at [1147, 610] on span at bounding box center [1127, 617] width 82 height 41
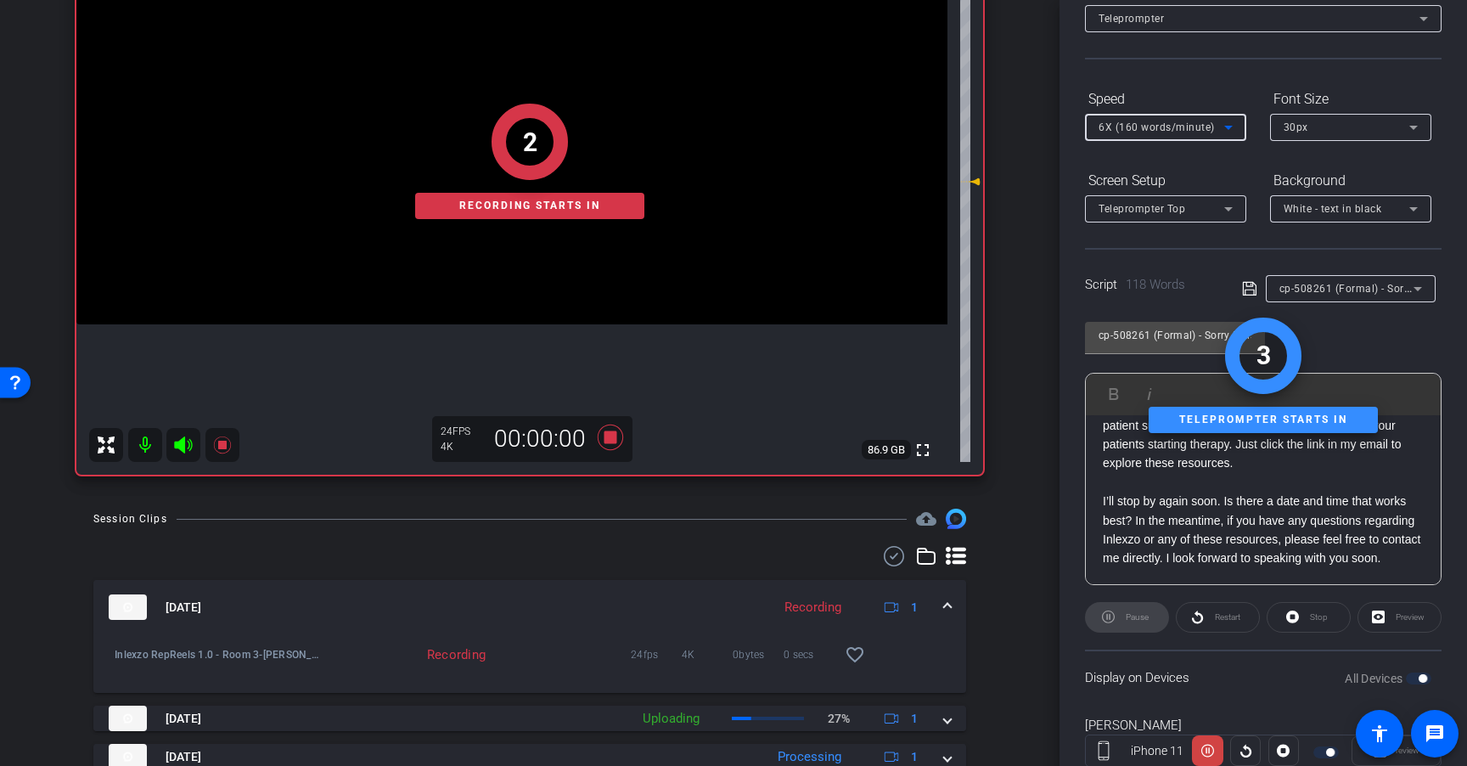
click at [1166, 132] on span "6X (160 words/minute)" at bounding box center [1156, 127] width 116 height 12
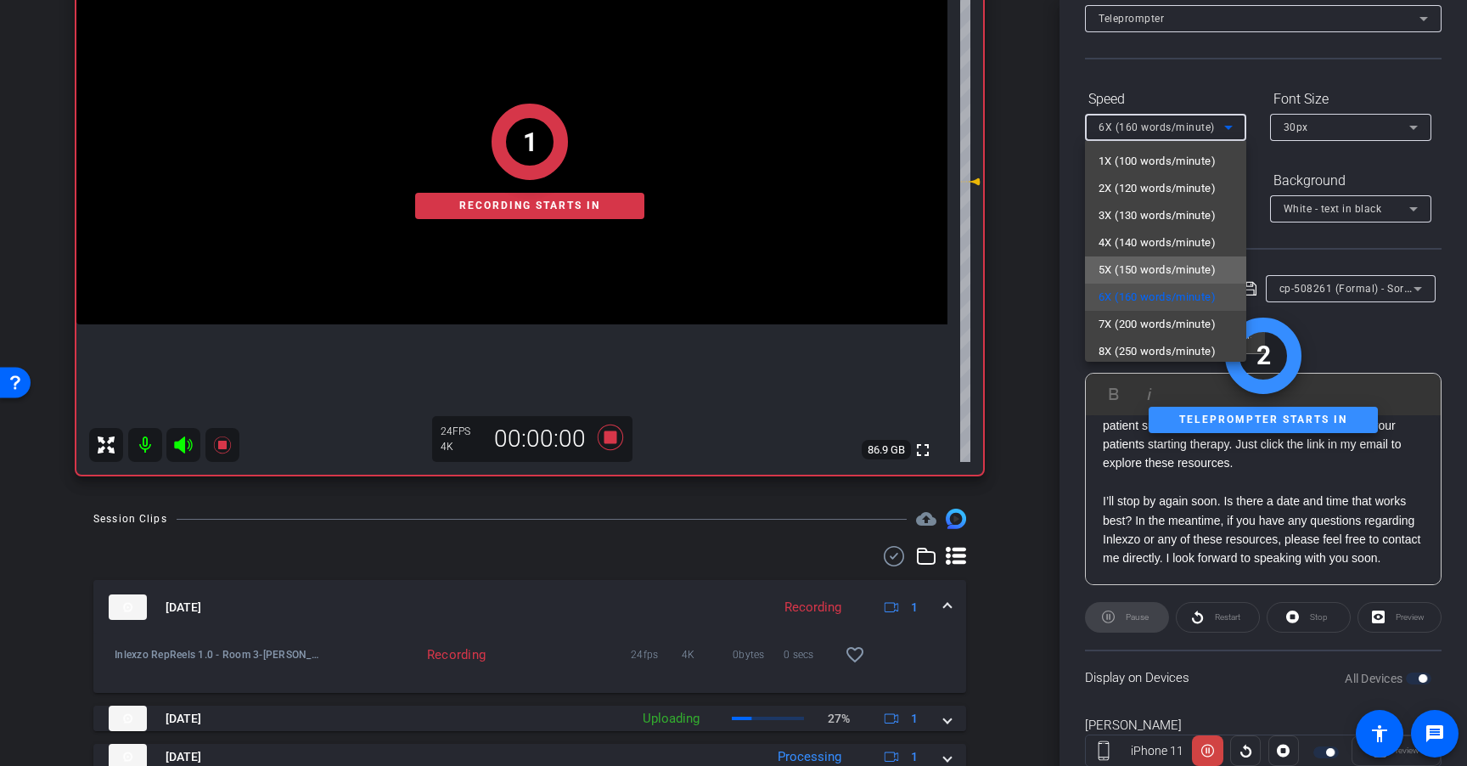
click at [1180, 274] on span "5X (150 words/minute)" at bounding box center [1156, 270] width 117 height 20
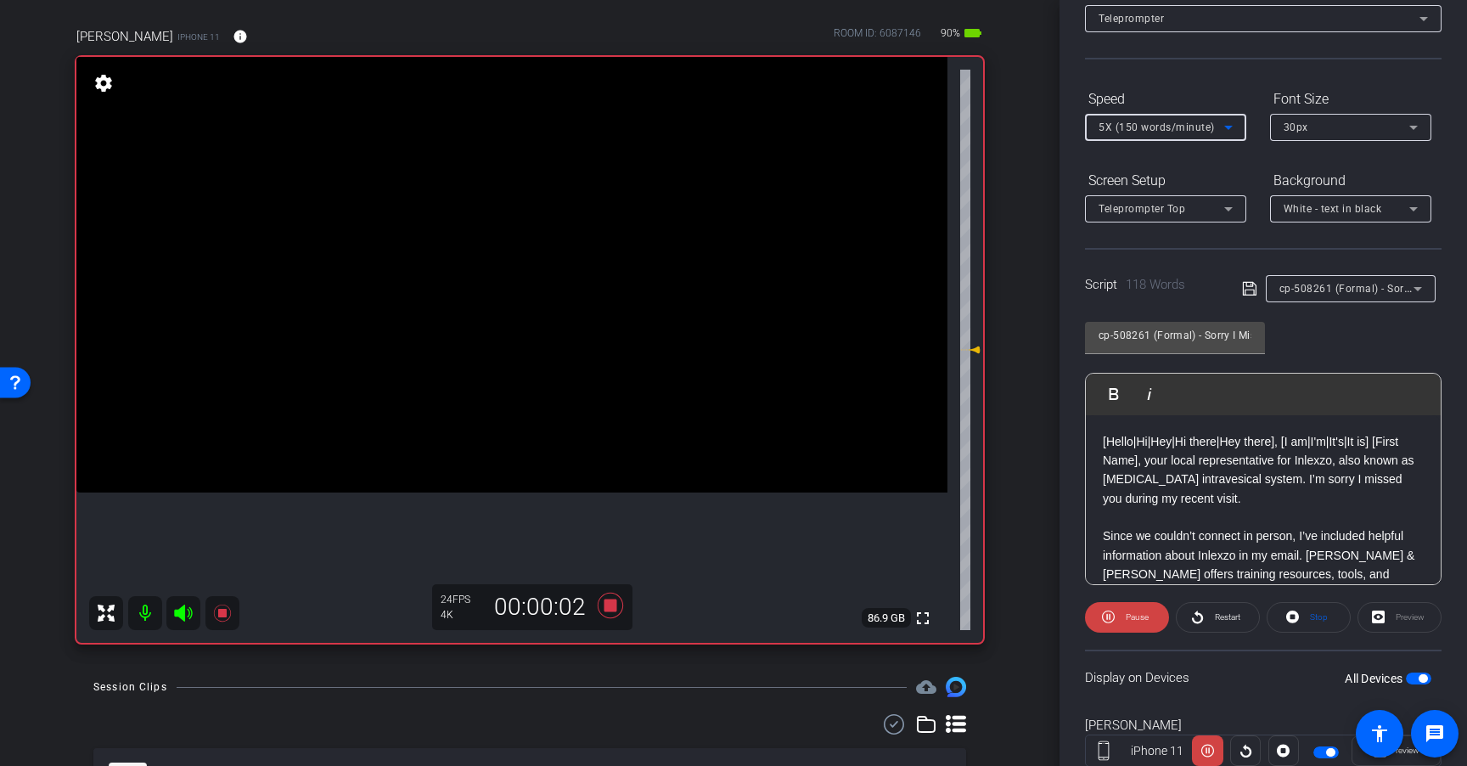
scroll to position [123, 0]
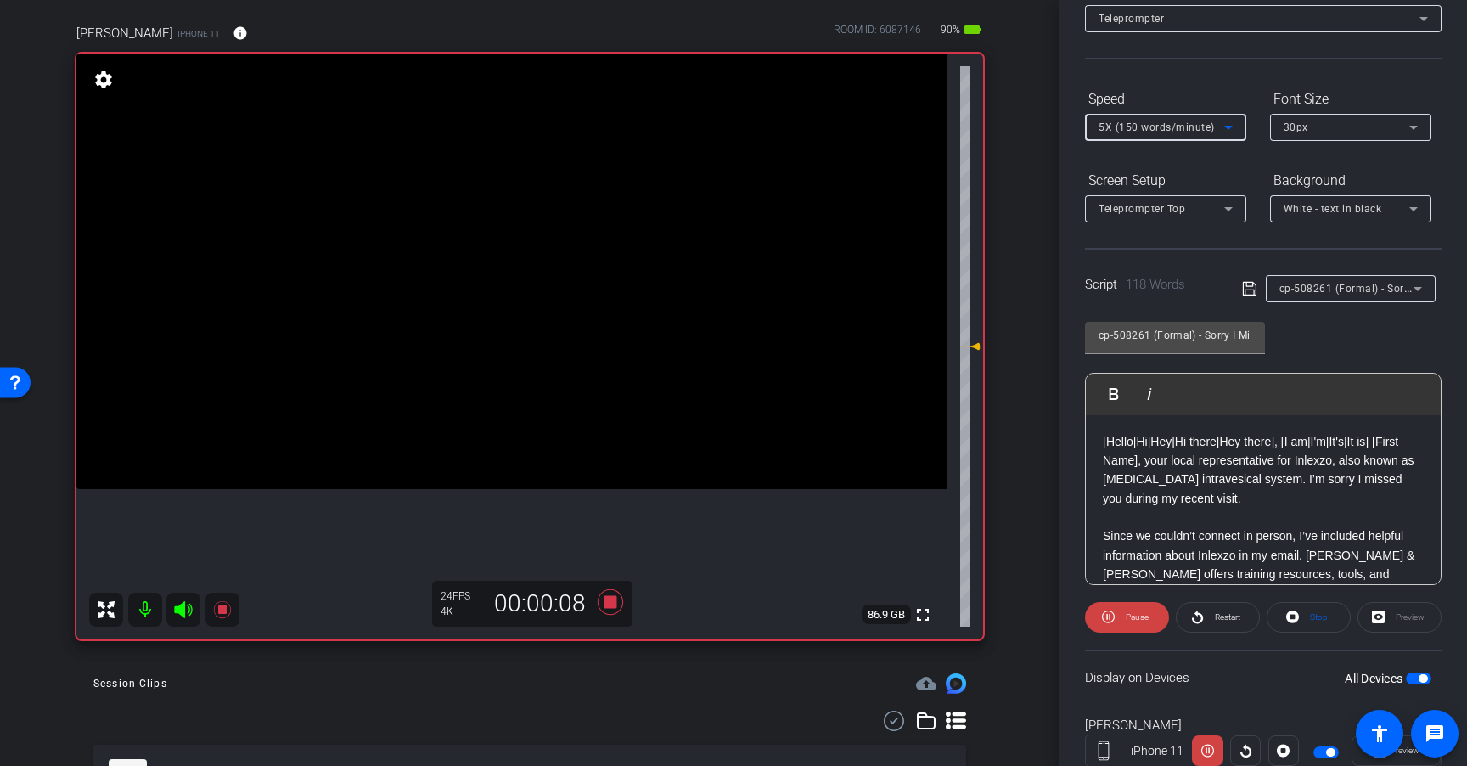
click at [1171, 129] on span "5X (150 words/minute)" at bounding box center [1156, 127] width 116 height 12
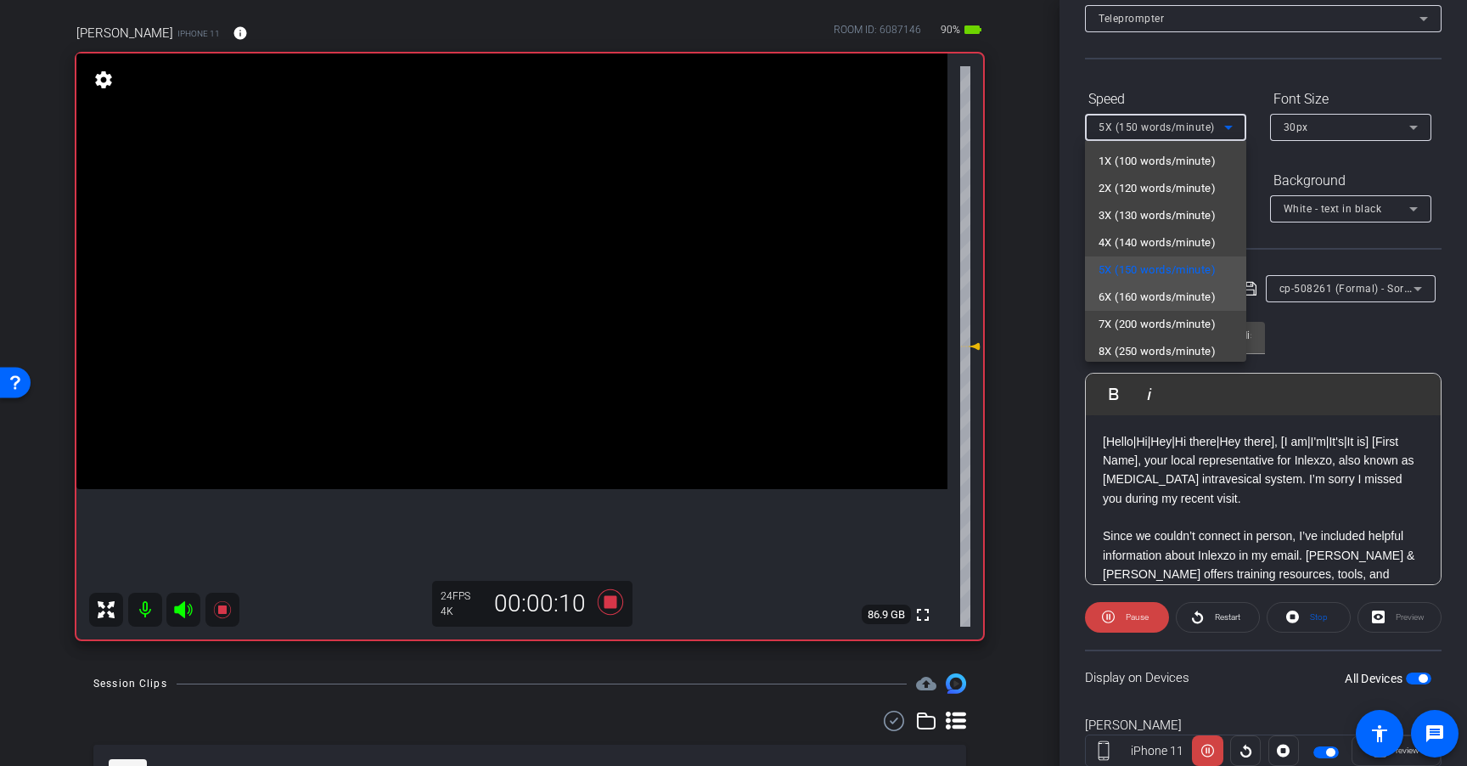
click at [1176, 299] on span "6X (160 words/minute)" at bounding box center [1156, 297] width 117 height 20
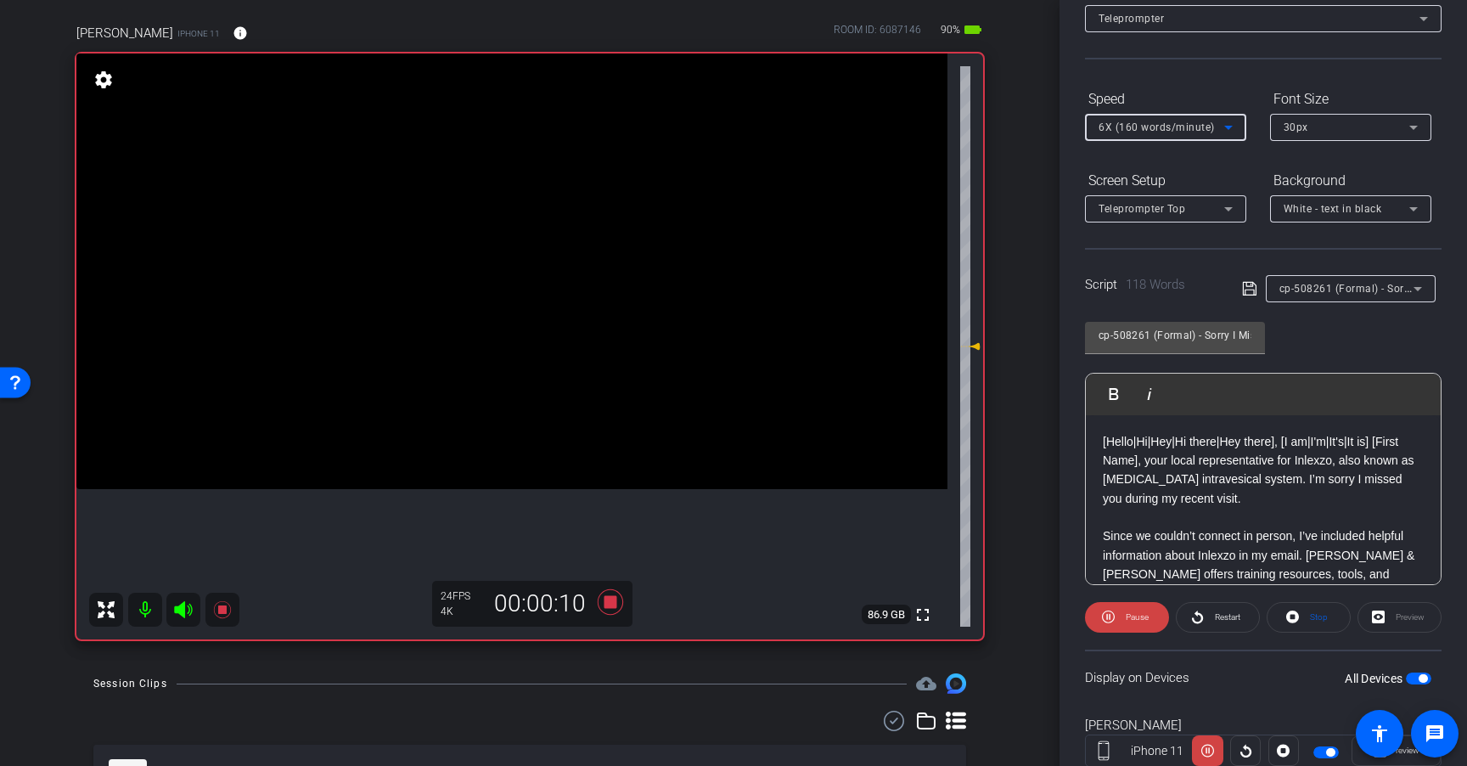
click at [1179, 121] on span "6X (160 words/minute)" at bounding box center [1156, 127] width 116 height 12
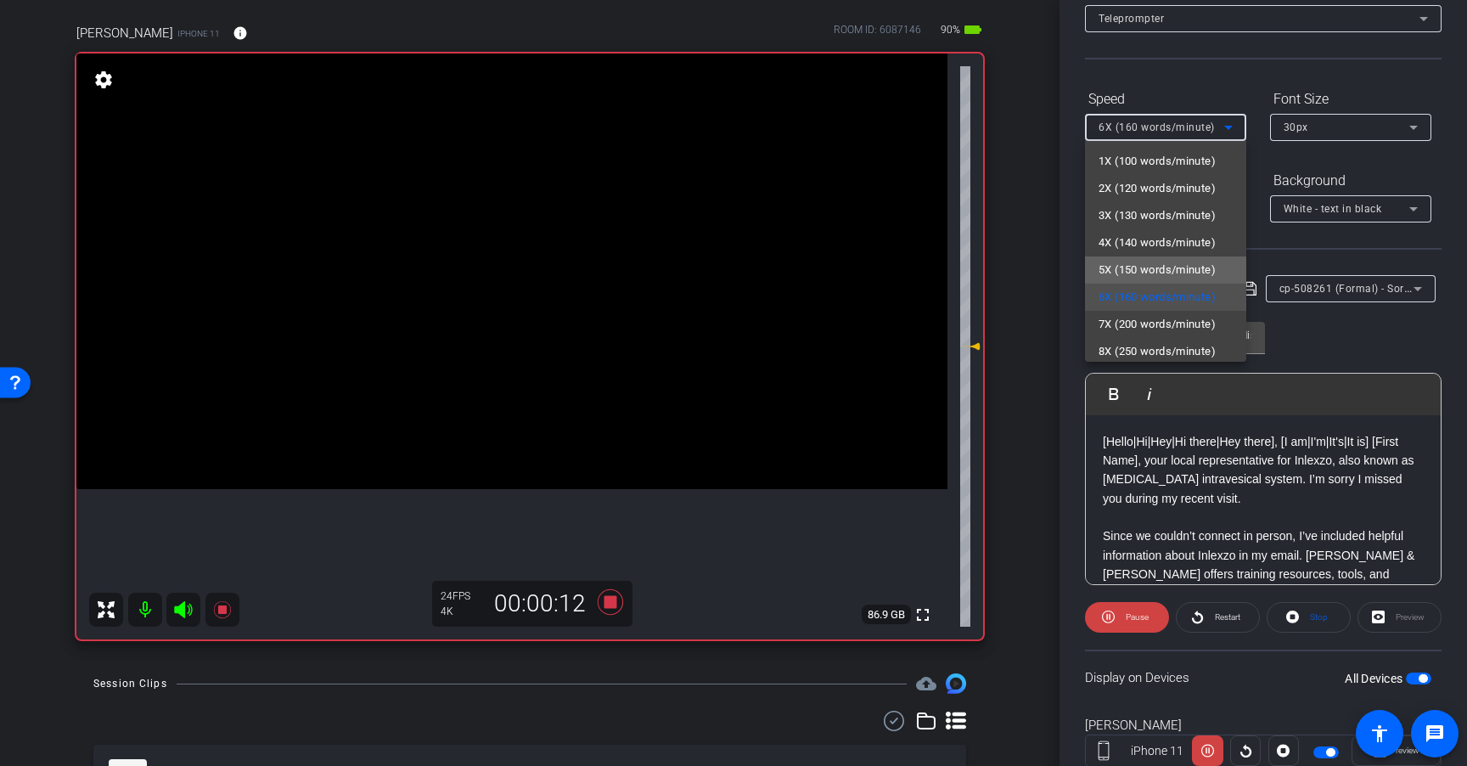
click at [1176, 274] on span "5X (150 words/minute)" at bounding box center [1156, 270] width 117 height 20
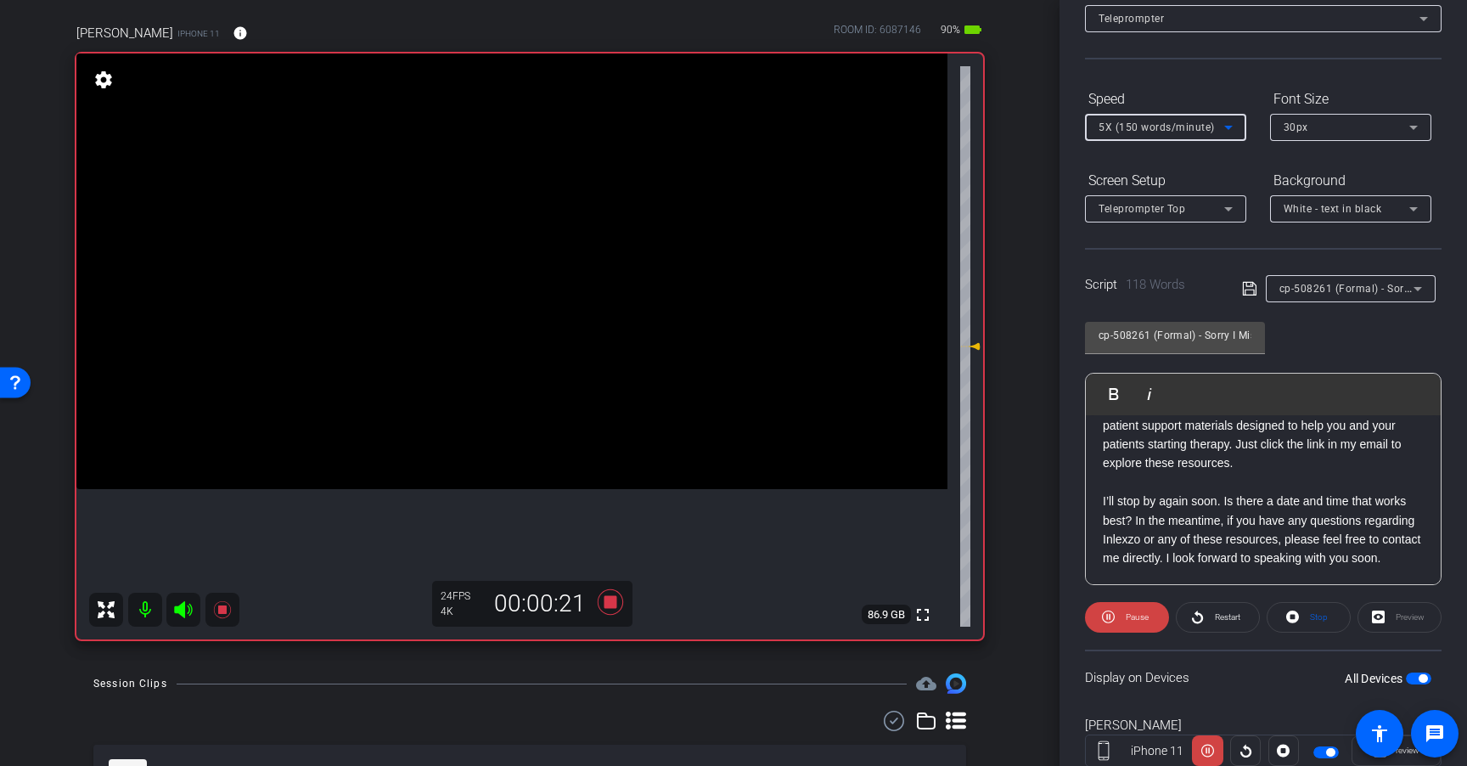
scroll to position [188, 0]
click at [1204, 121] on span "5X (150 words/minute)" at bounding box center [1156, 127] width 116 height 12
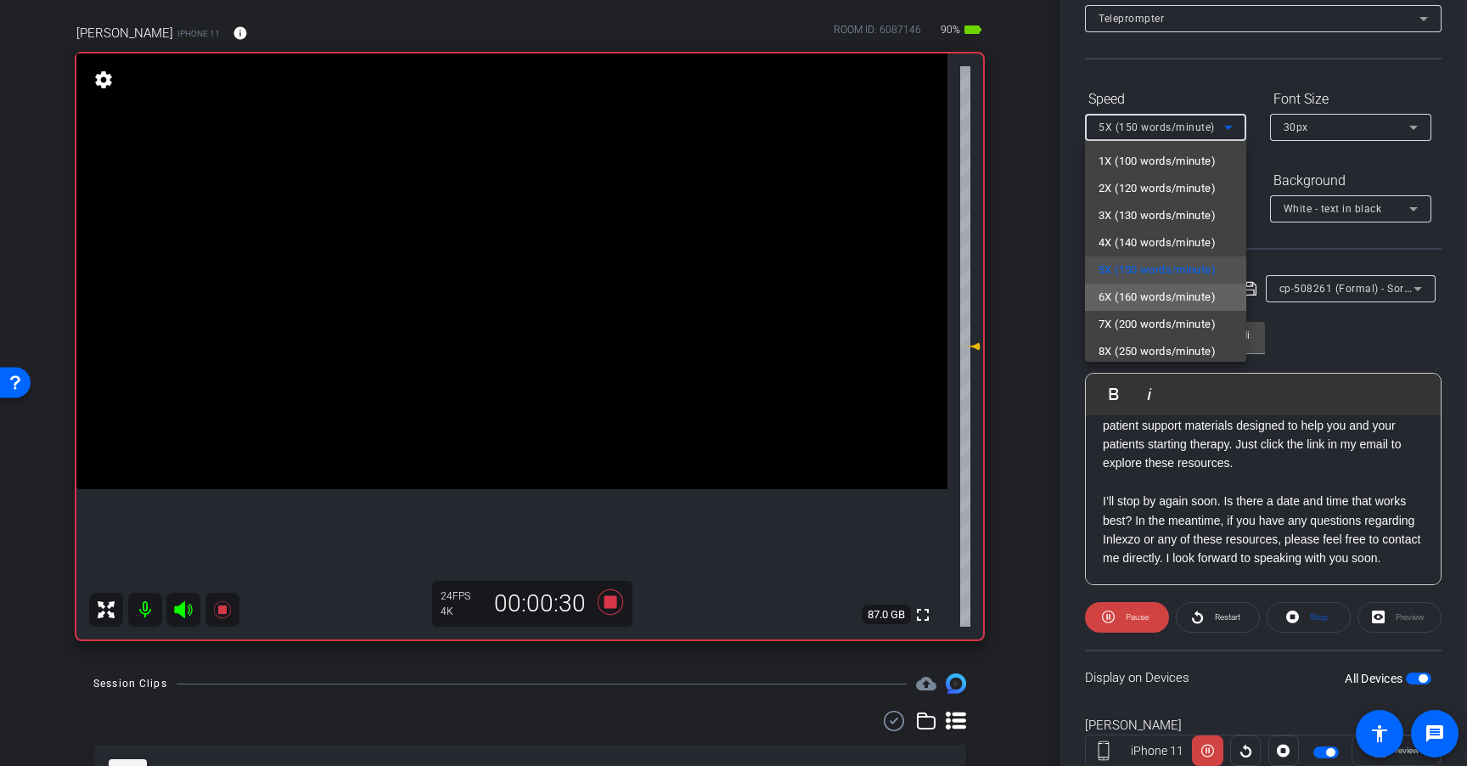
click at [1171, 298] on span "6X (160 words/minute)" at bounding box center [1156, 297] width 117 height 20
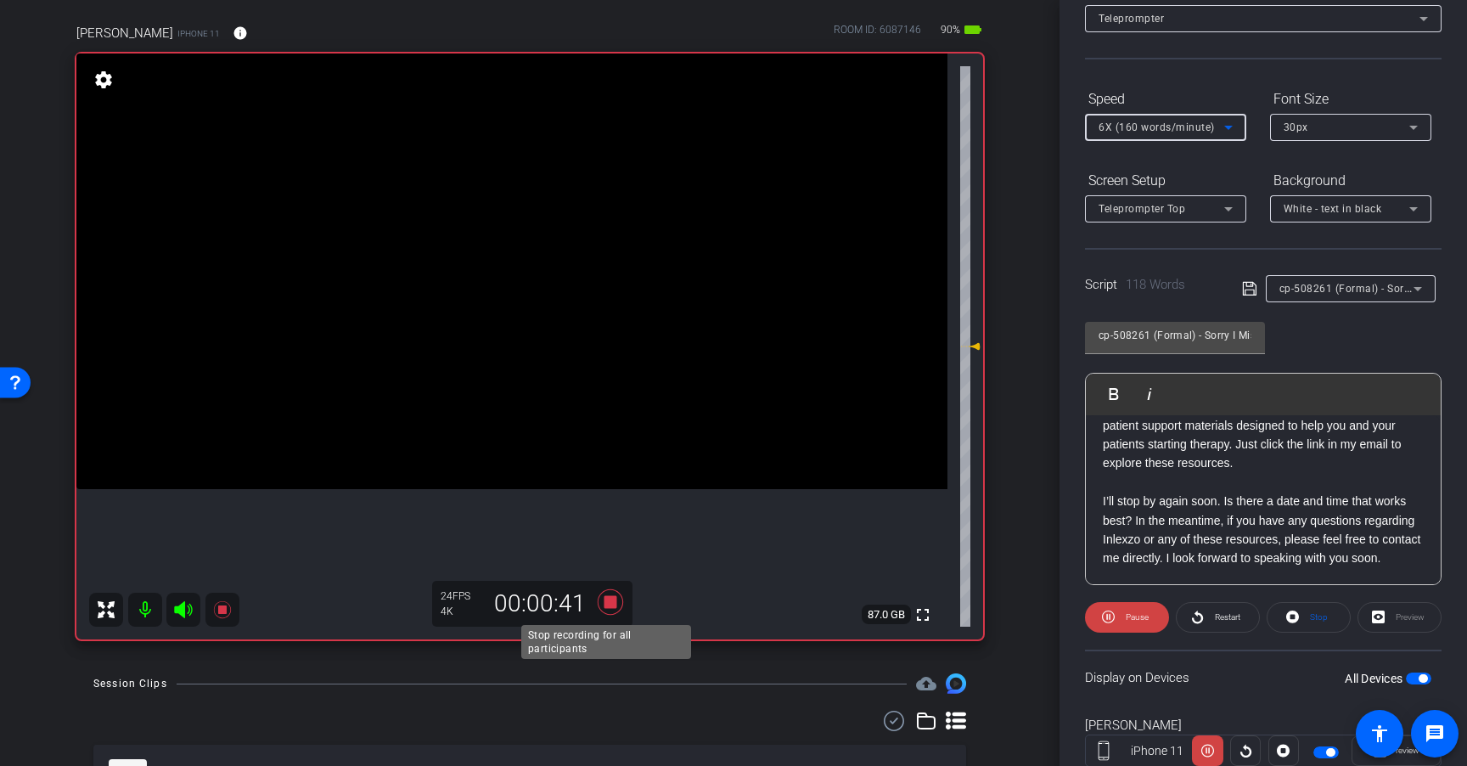
click at [607, 605] on icon at bounding box center [610, 601] width 25 height 25
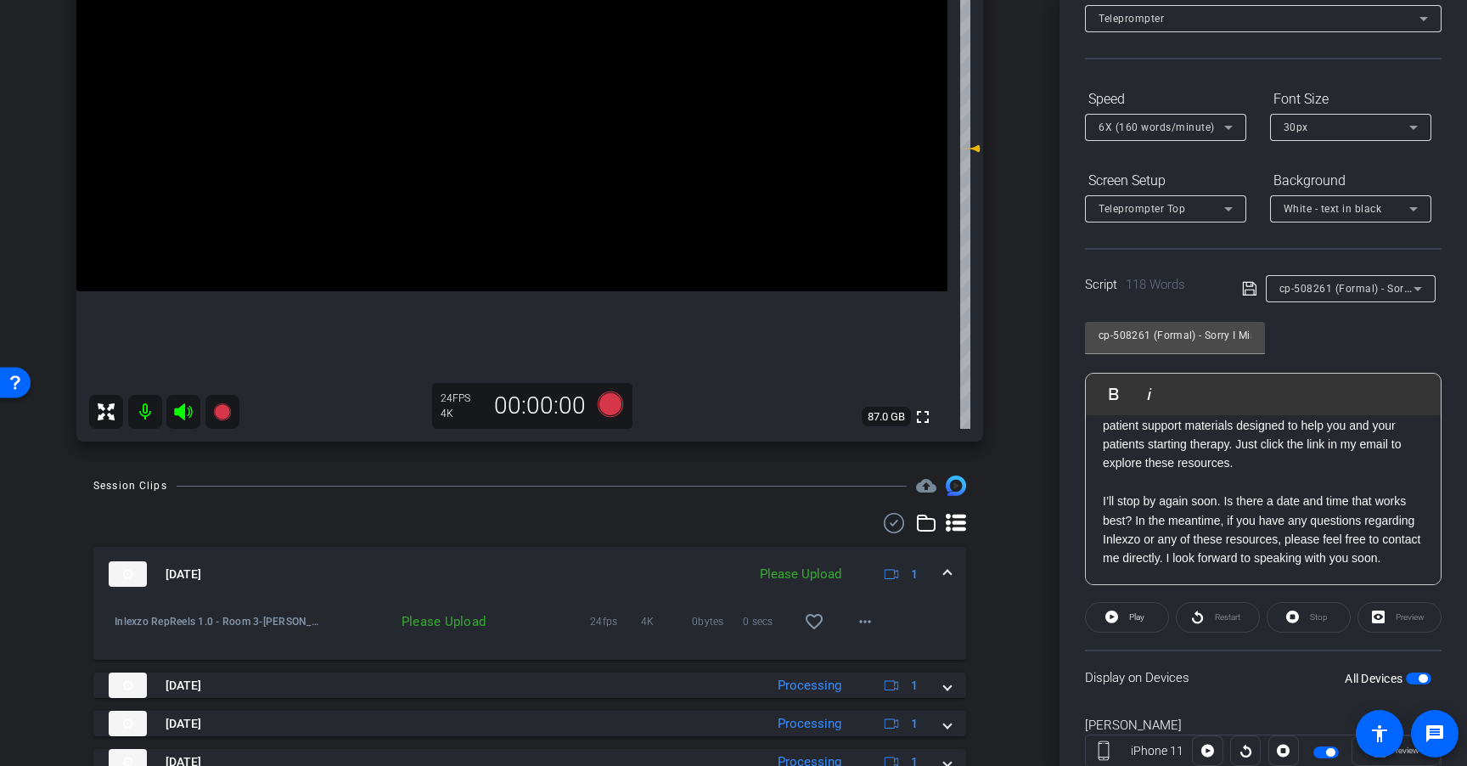
scroll to position [334, 0]
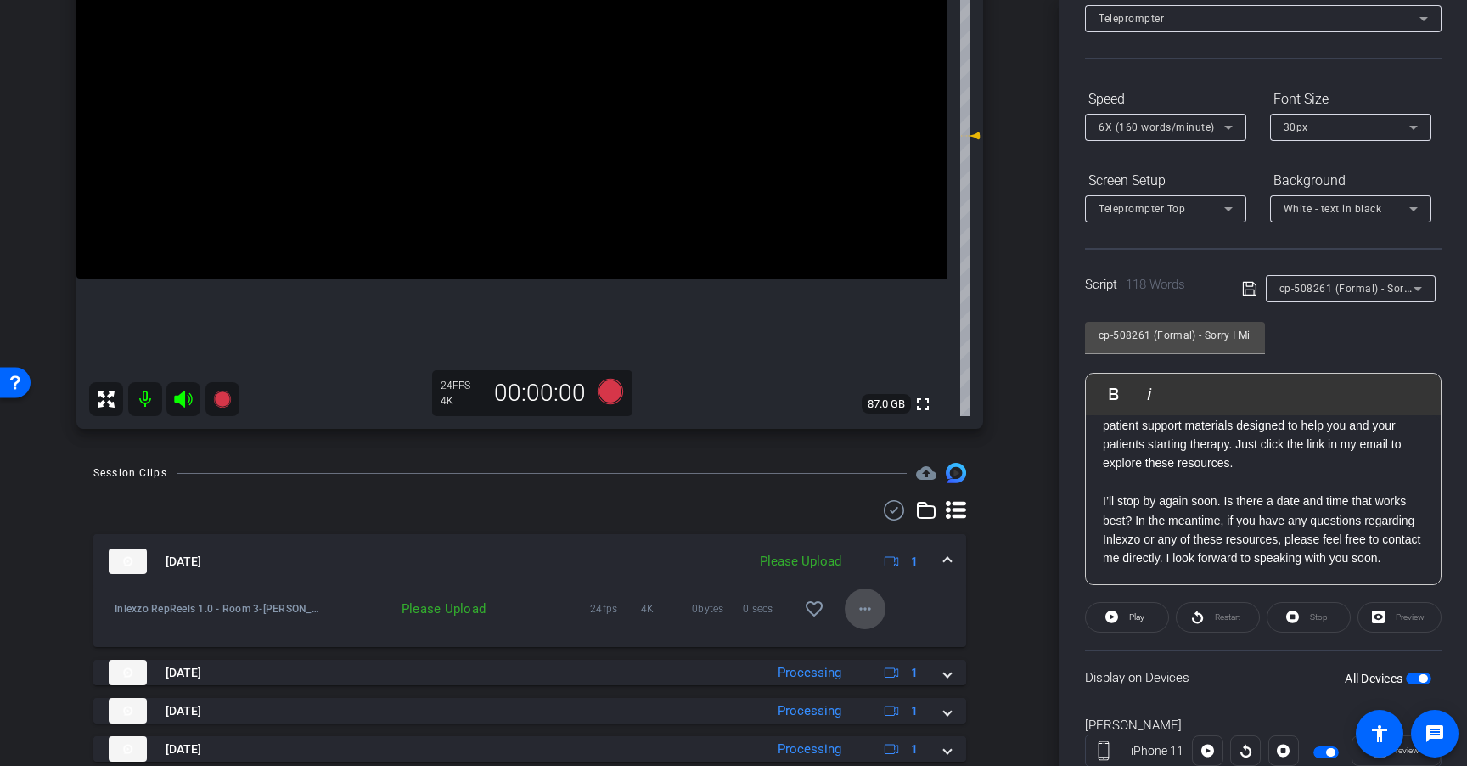
click at [856, 611] on mat-icon "more_horiz" at bounding box center [865, 608] width 20 height 20
click at [866, 637] on span "Upload" at bounding box center [884, 644] width 68 height 20
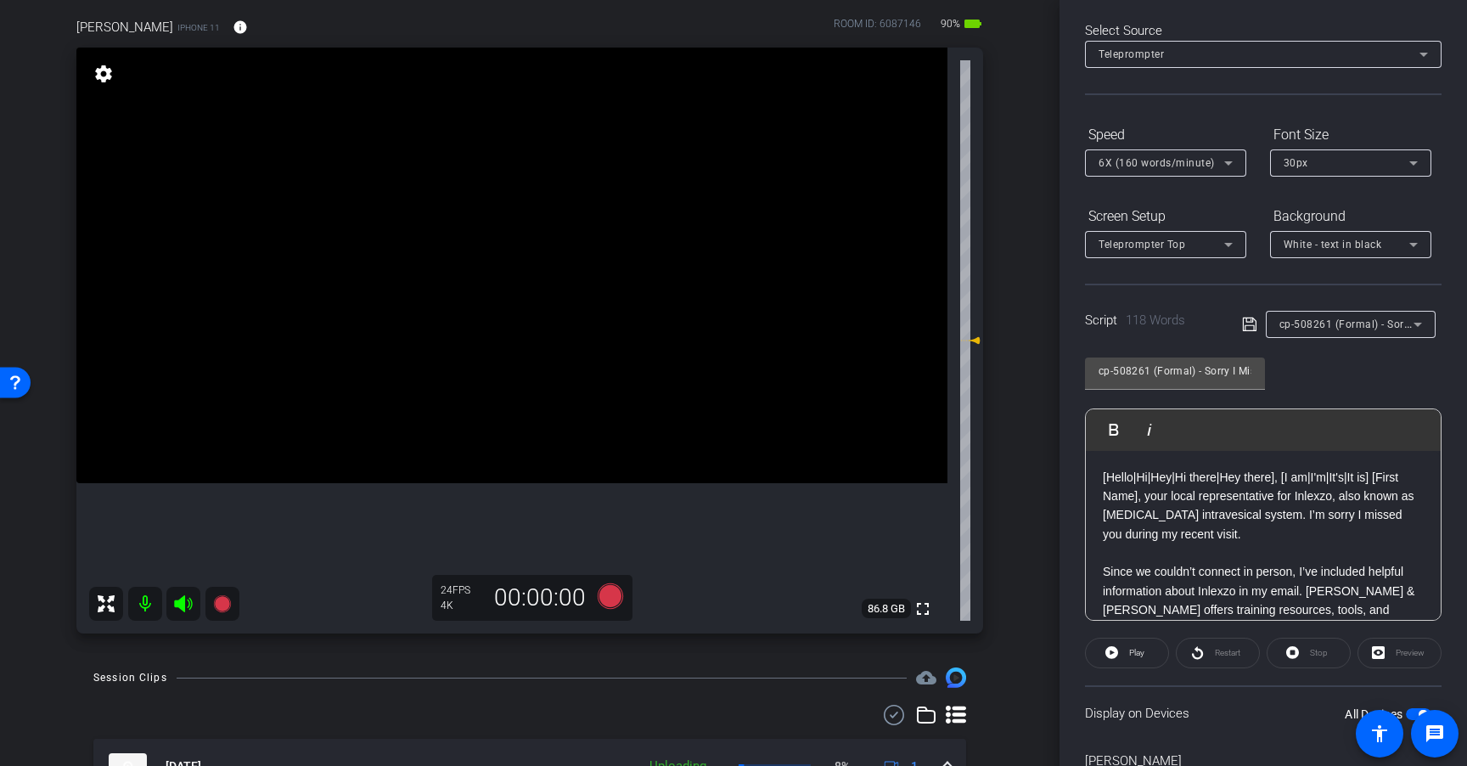
scroll to position [73, 0]
click at [601, 602] on icon at bounding box center [610, 595] width 25 height 25
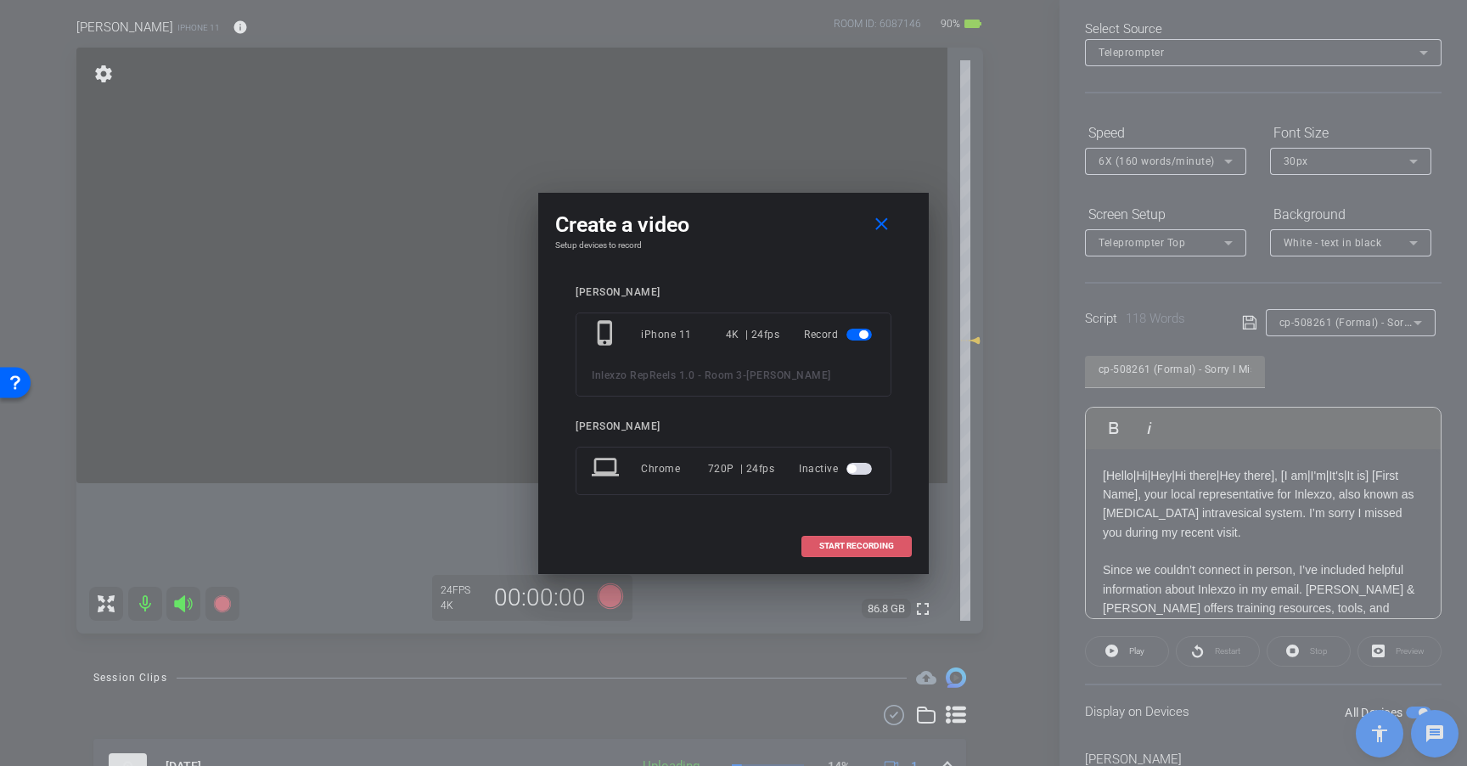
click at [856, 548] on span "START RECORDING" at bounding box center [856, 546] width 75 height 8
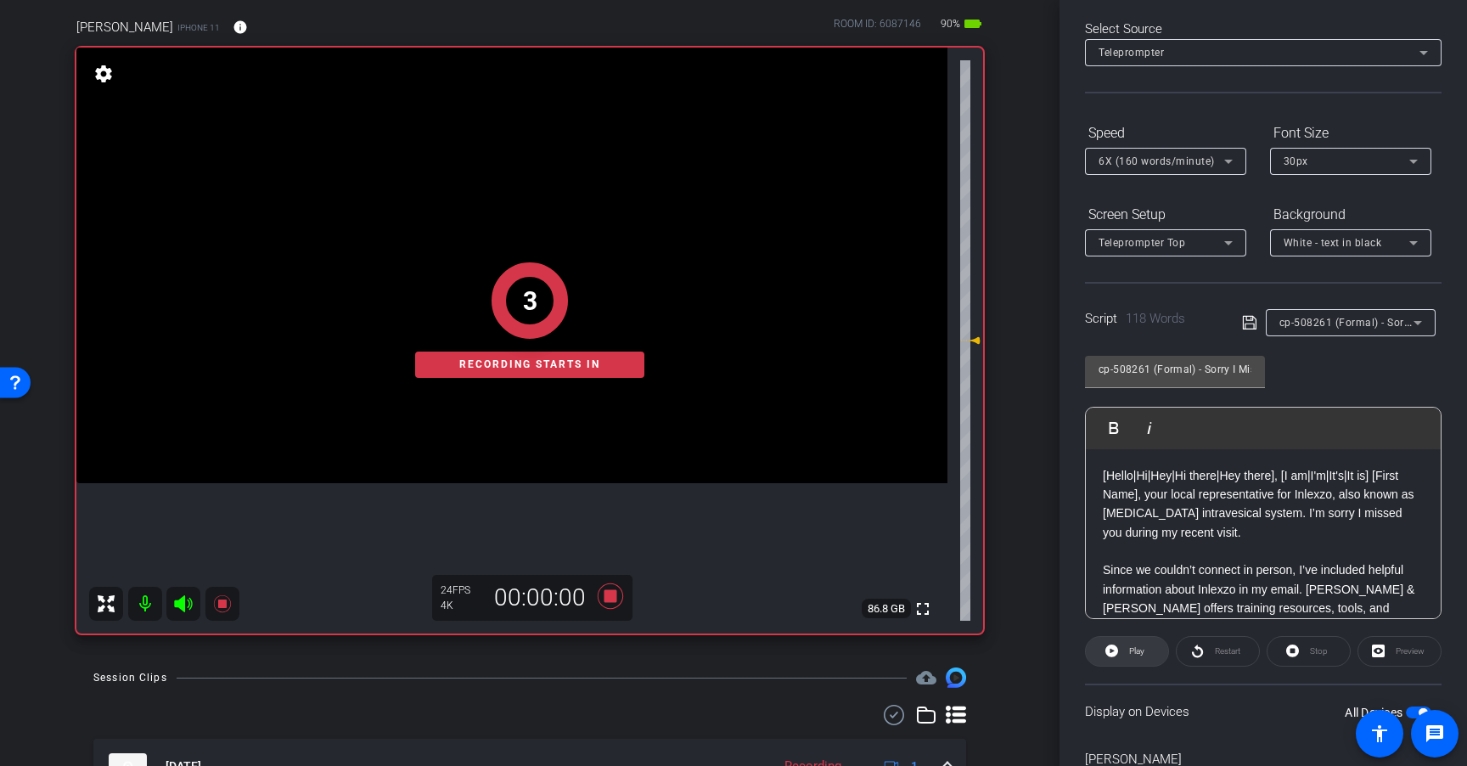
click at [1136, 654] on span "Play" at bounding box center [1136, 650] width 15 height 9
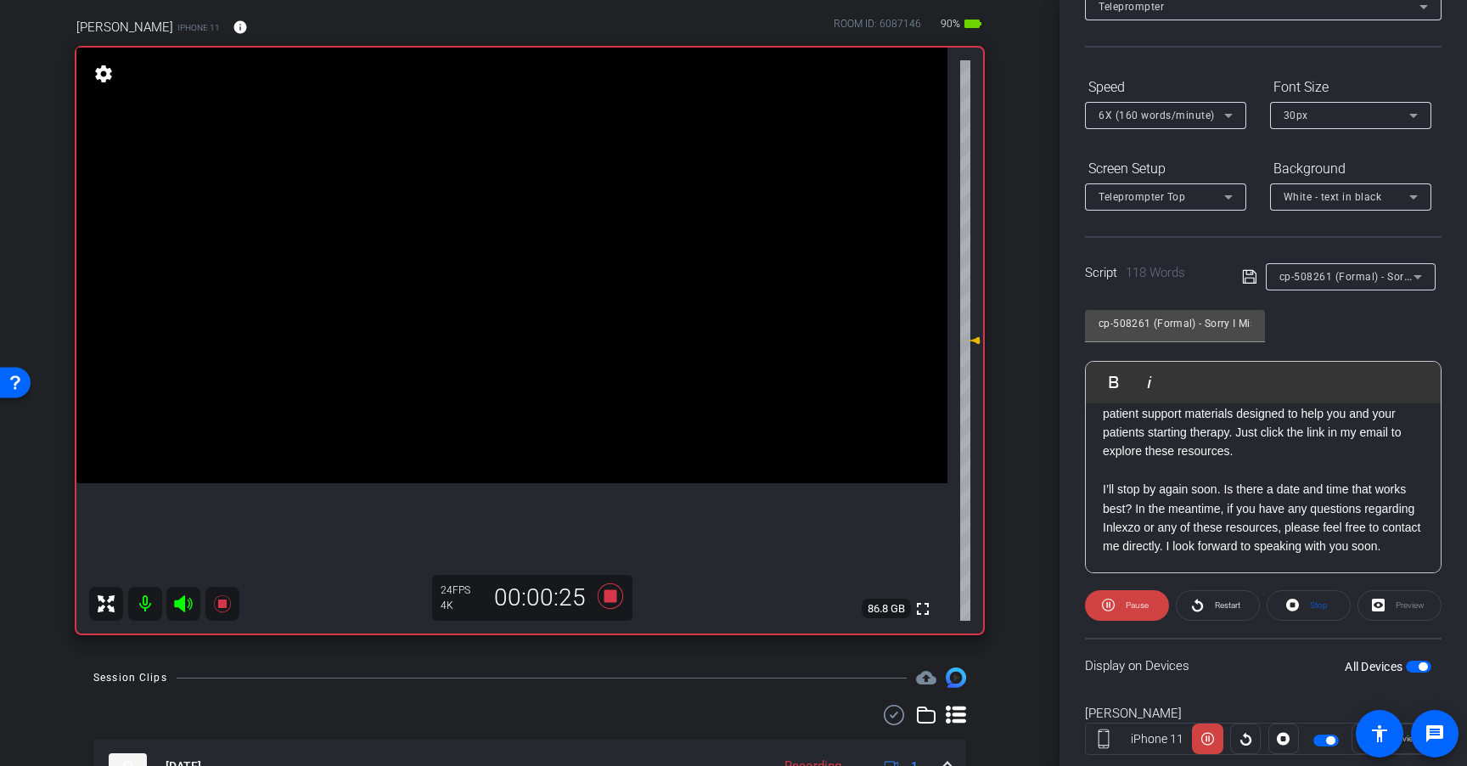
scroll to position [121, 0]
click at [605, 600] on icon at bounding box center [610, 595] width 25 height 25
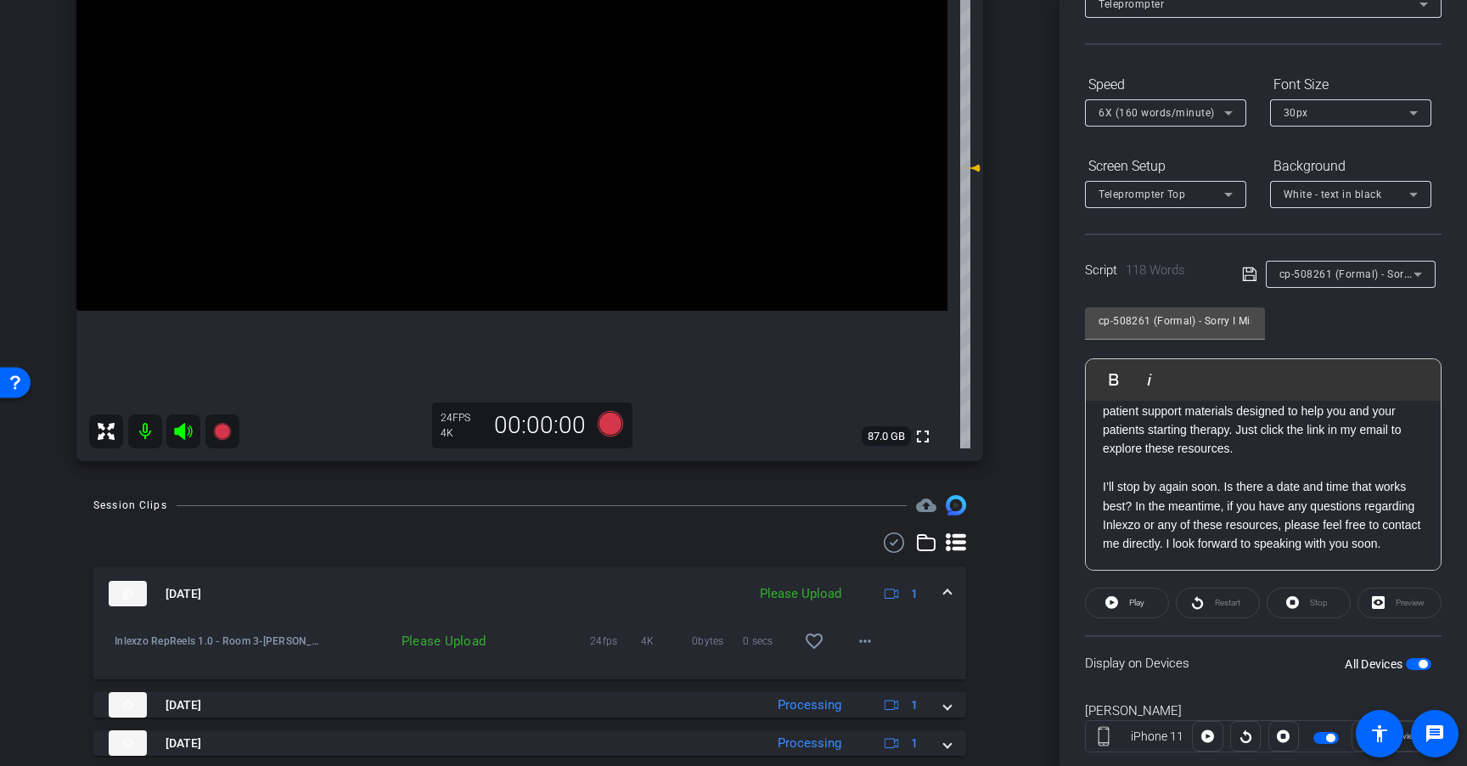
scroll to position [304, 0]
click at [859, 637] on mat-icon "more_horiz" at bounding box center [865, 638] width 20 height 20
click at [887, 677] on span "Upload" at bounding box center [884, 674] width 68 height 20
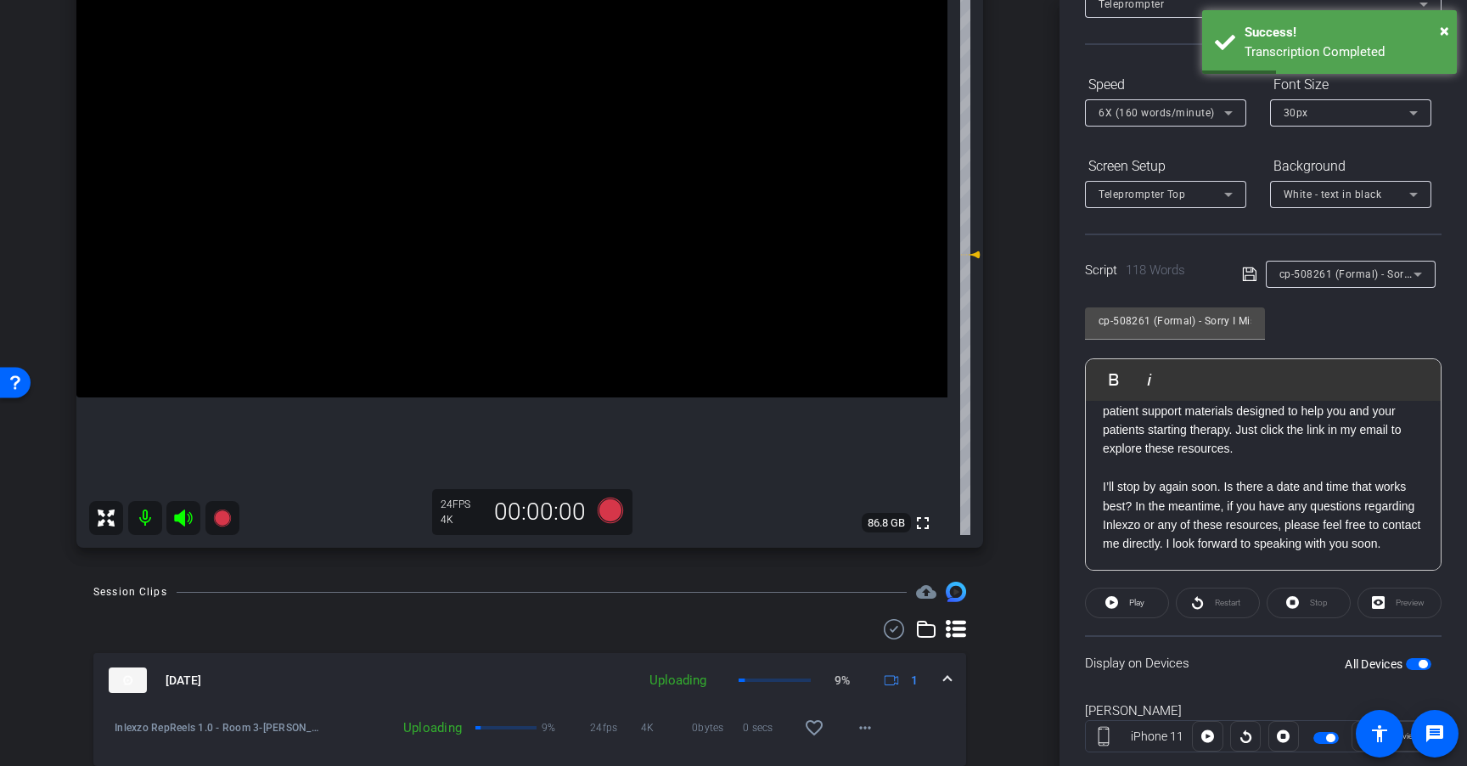
scroll to position [188, 0]
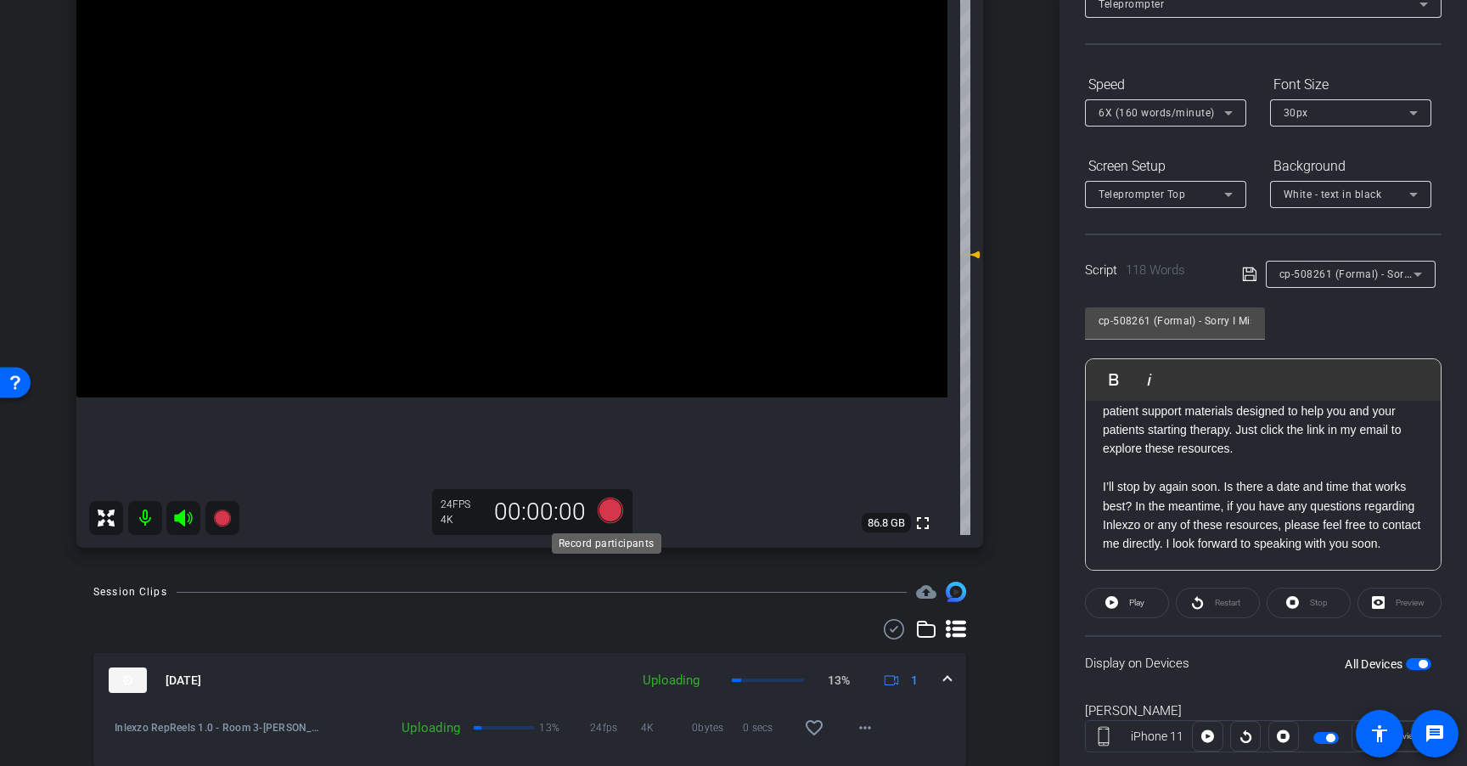
click at [604, 511] on icon at bounding box center [610, 509] width 25 height 25
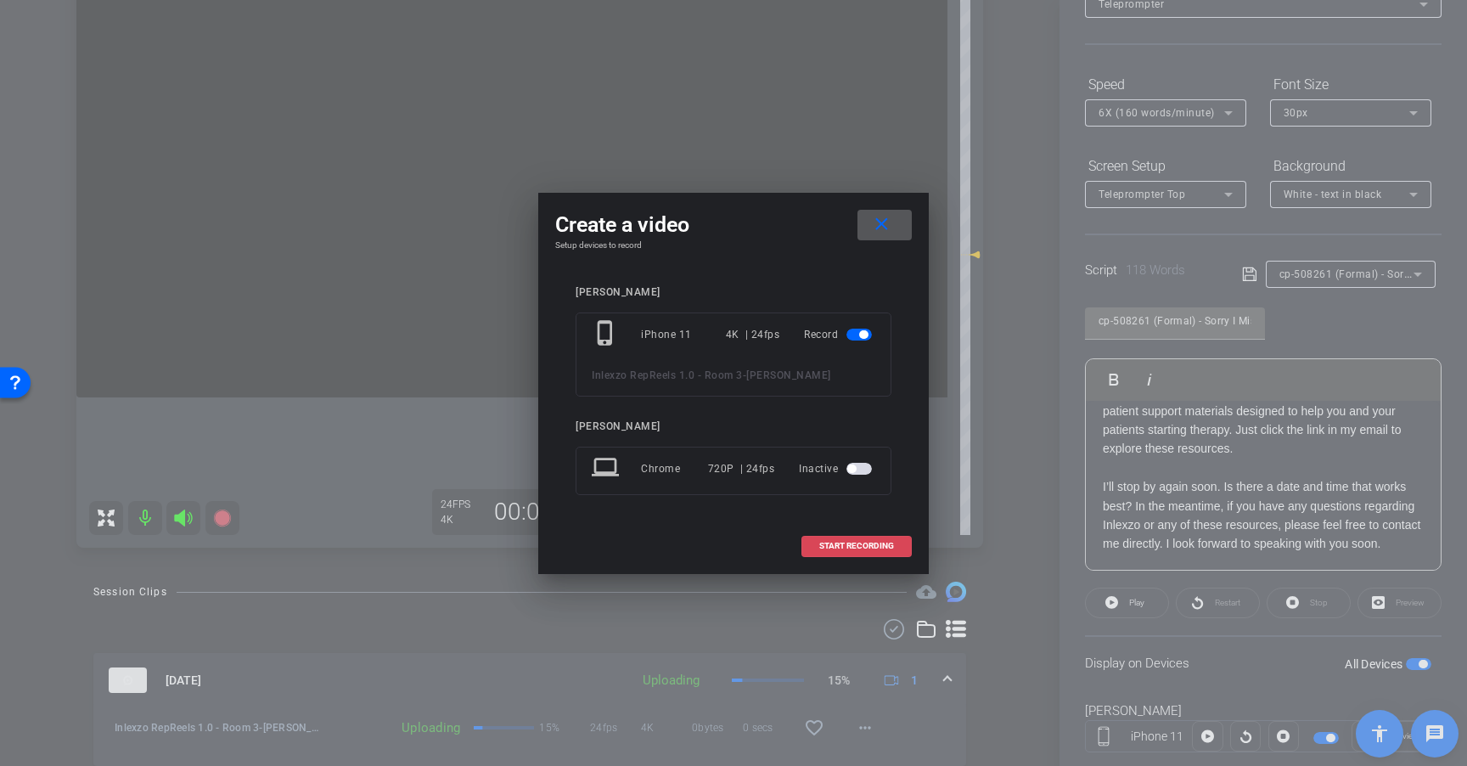
click at [875, 547] on span "START RECORDING" at bounding box center [856, 546] width 75 height 8
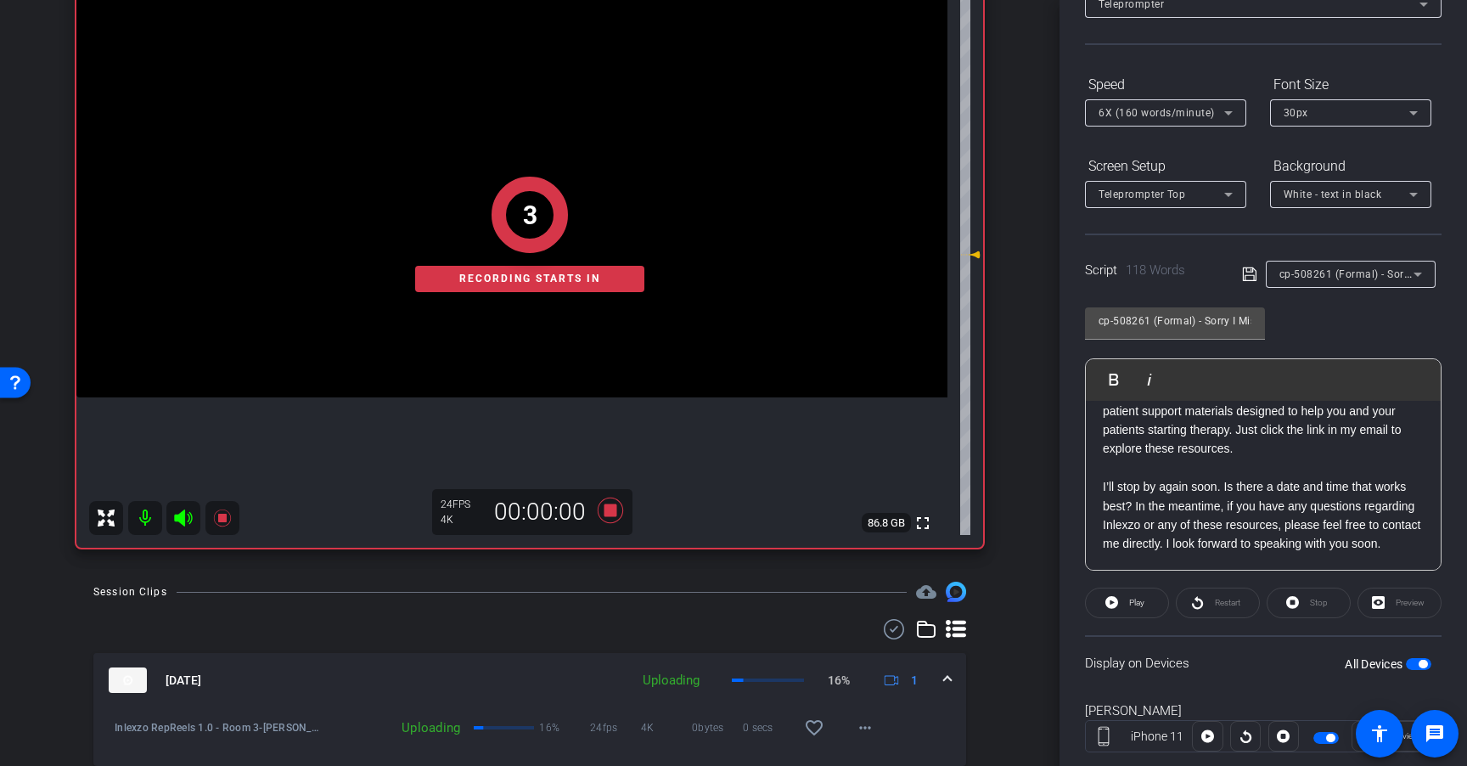
click at [1171, 617] on div "Play Restart Stop Preview" at bounding box center [1263, 602] width 357 height 31
click at [1125, 599] on span "Play" at bounding box center [1135, 603] width 20 height 24
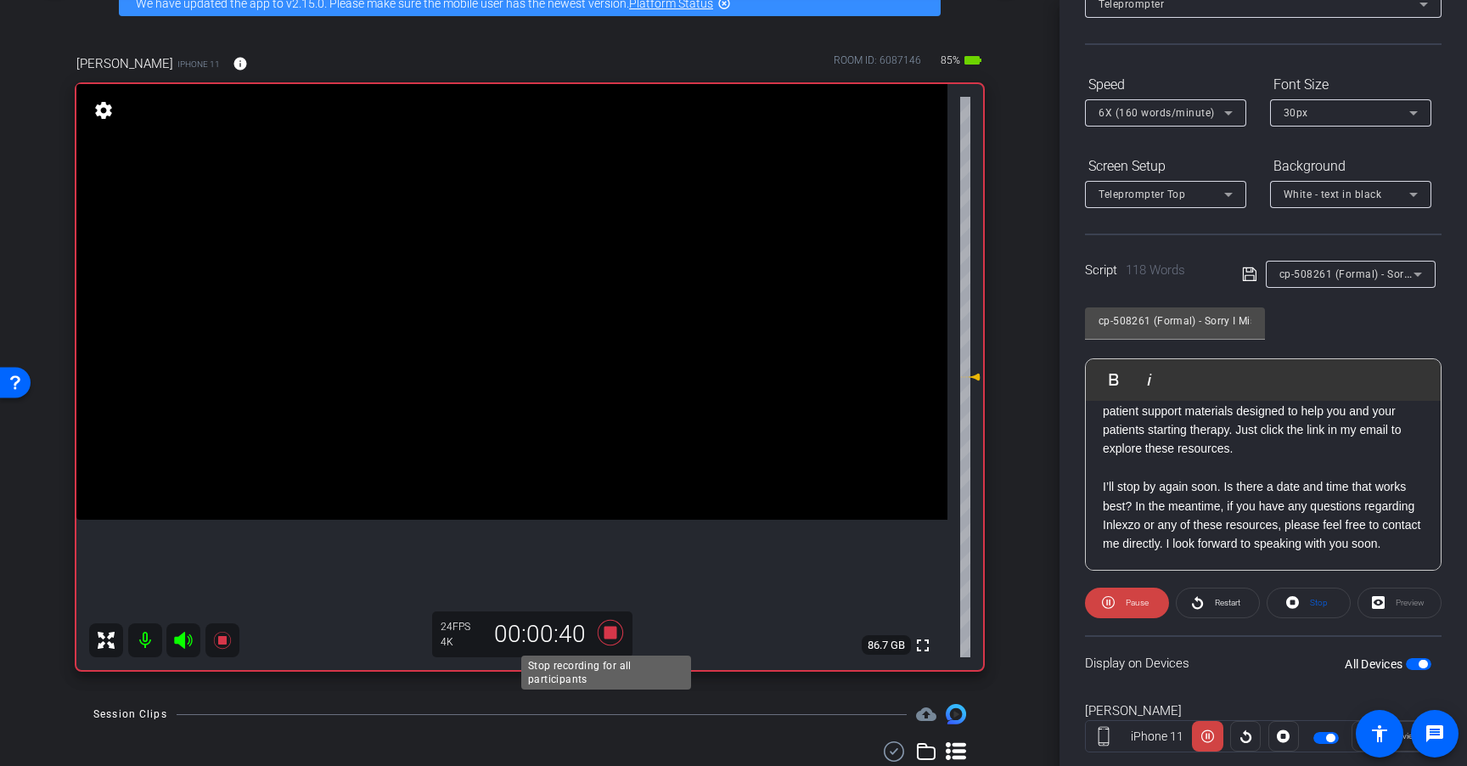
click at [607, 634] on icon at bounding box center [610, 632] width 25 height 25
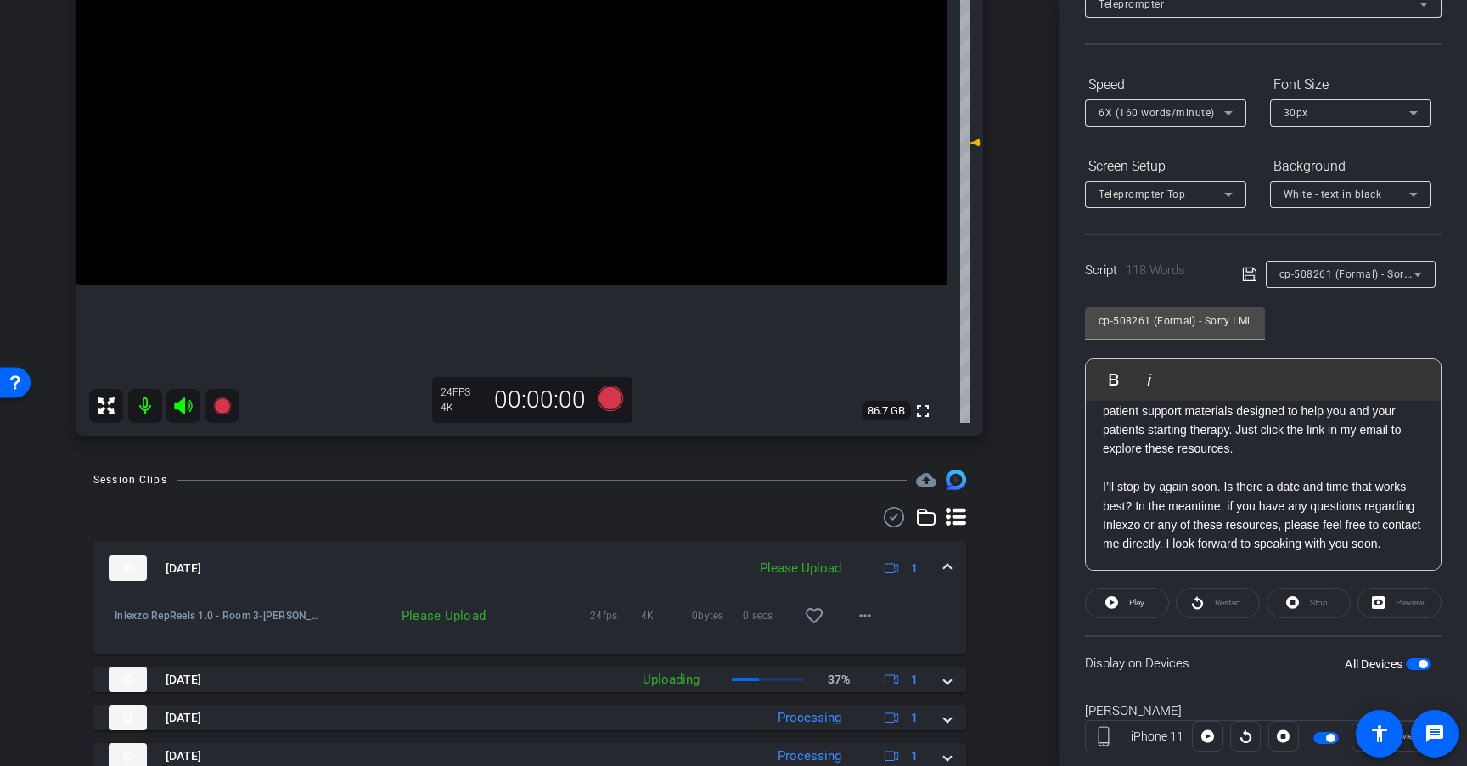
scroll to position [332, 0]
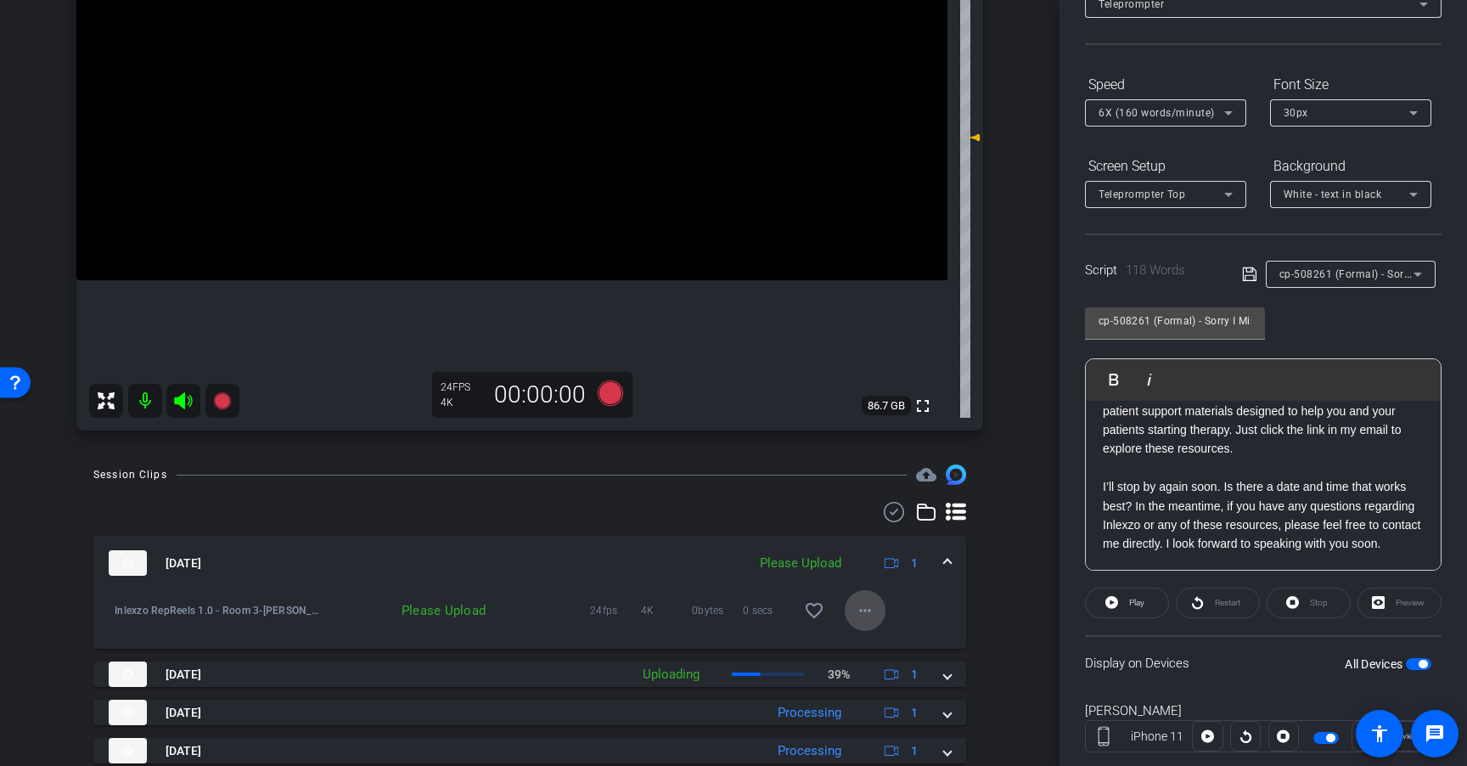
click at [863, 611] on mat-icon "more_horiz" at bounding box center [865, 610] width 20 height 20
click at [878, 636] on button "Upload" at bounding box center [883, 646] width 95 height 21
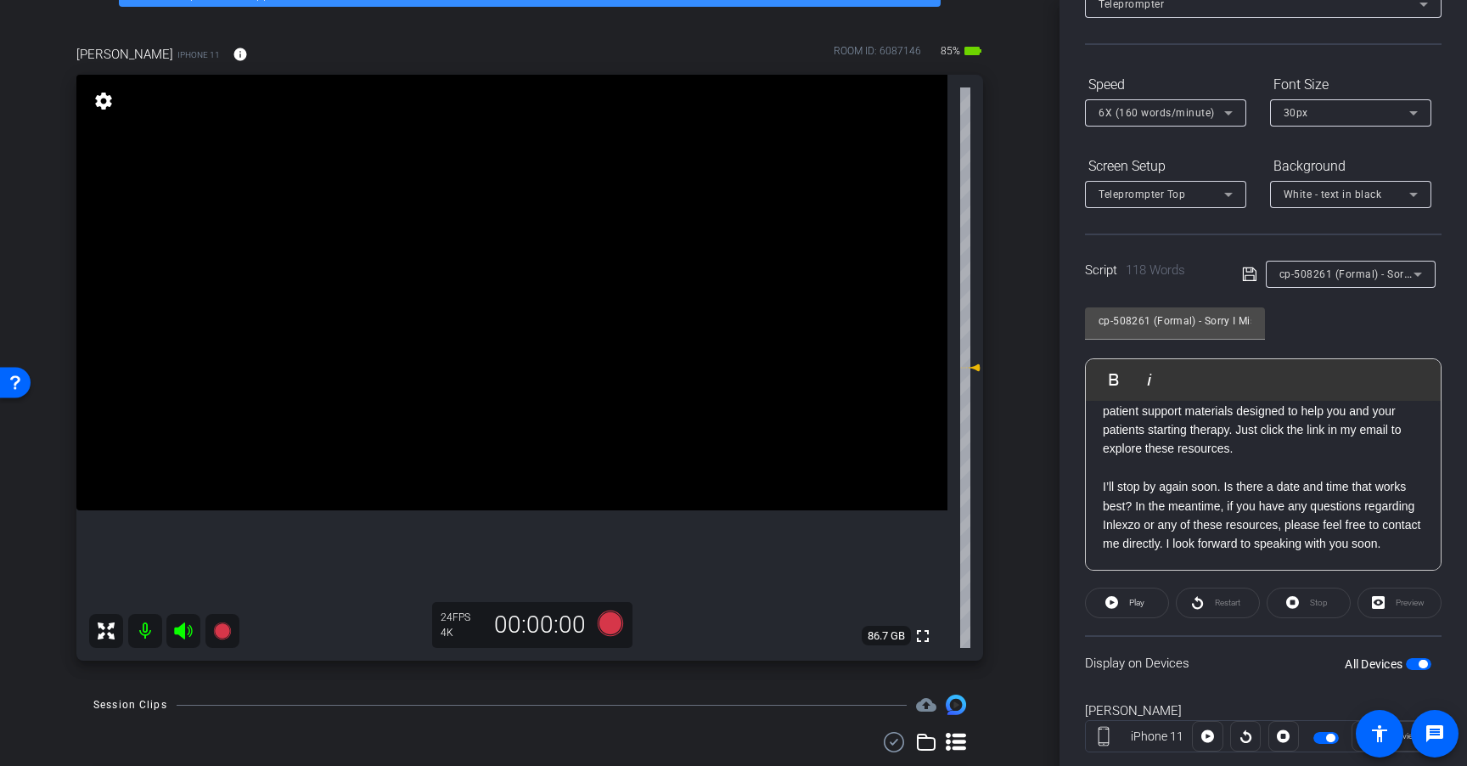
scroll to position [105, 0]
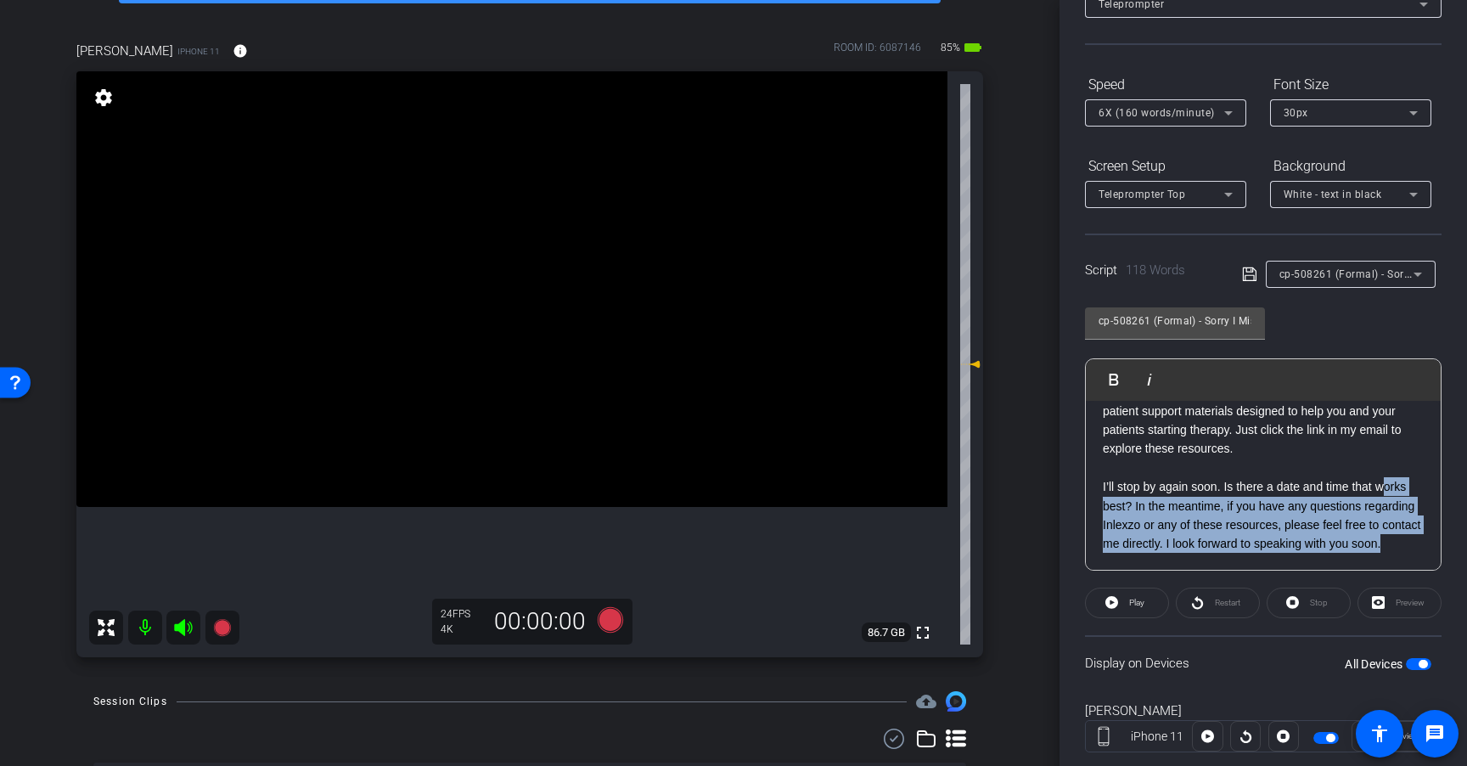
drag, startPoint x: 1186, startPoint y: 544, endPoint x: 1111, endPoint y: 496, distance: 89.0
click at [1110, 494] on p "I’ll stop by again soon. Is there a date and time that works best? In the meant…" at bounding box center [1263, 515] width 321 height 76
click at [1120, 605] on span at bounding box center [1127, 602] width 82 height 41
click at [1110, 607] on icon at bounding box center [1108, 602] width 13 height 21
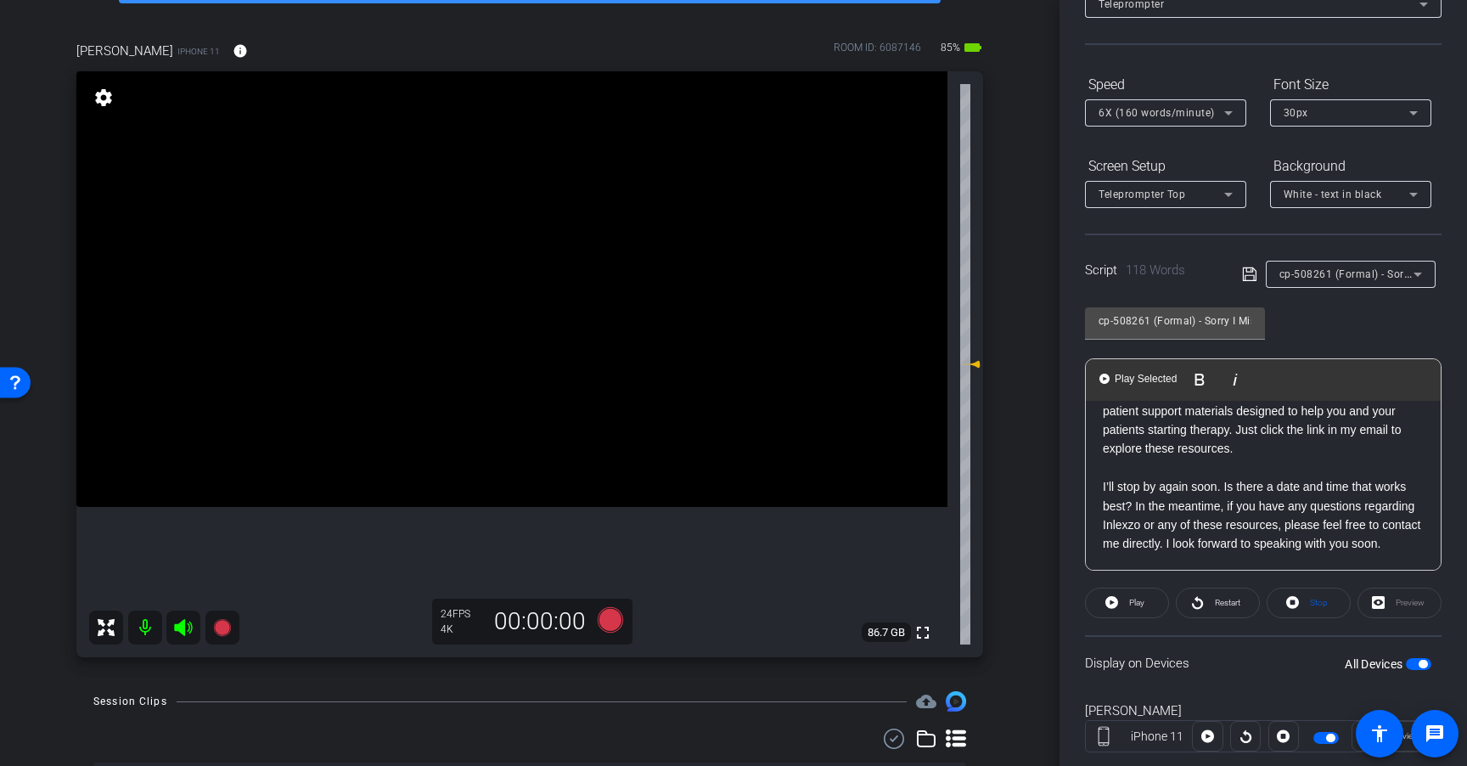
click at [1165, 487] on p "I’ll stop by again soon. Is there a date and time that works best? In the meant…" at bounding box center [1263, 515] width 321 height 76
drag, startPoint x: 1104, startPoint y: 463, endPoint x: 1156, endPoint y: 471, distance: 52.3
click at [1157, 477] on p "I’ll stop by again soon. Is there a date and time that works best? In the meant…" at bounding box center [1263, 515] width 321 height 76
drag, startPoint x: 1103, startPoint y: 469, endPoint x: 1193, endPoint y: 469, distance: 90.0
click at [1193, 477] on p "I’ll stop by again soon. Is there a date and time that works best? In the meant…" at bounding box center [1263, 515] width 321 height 76
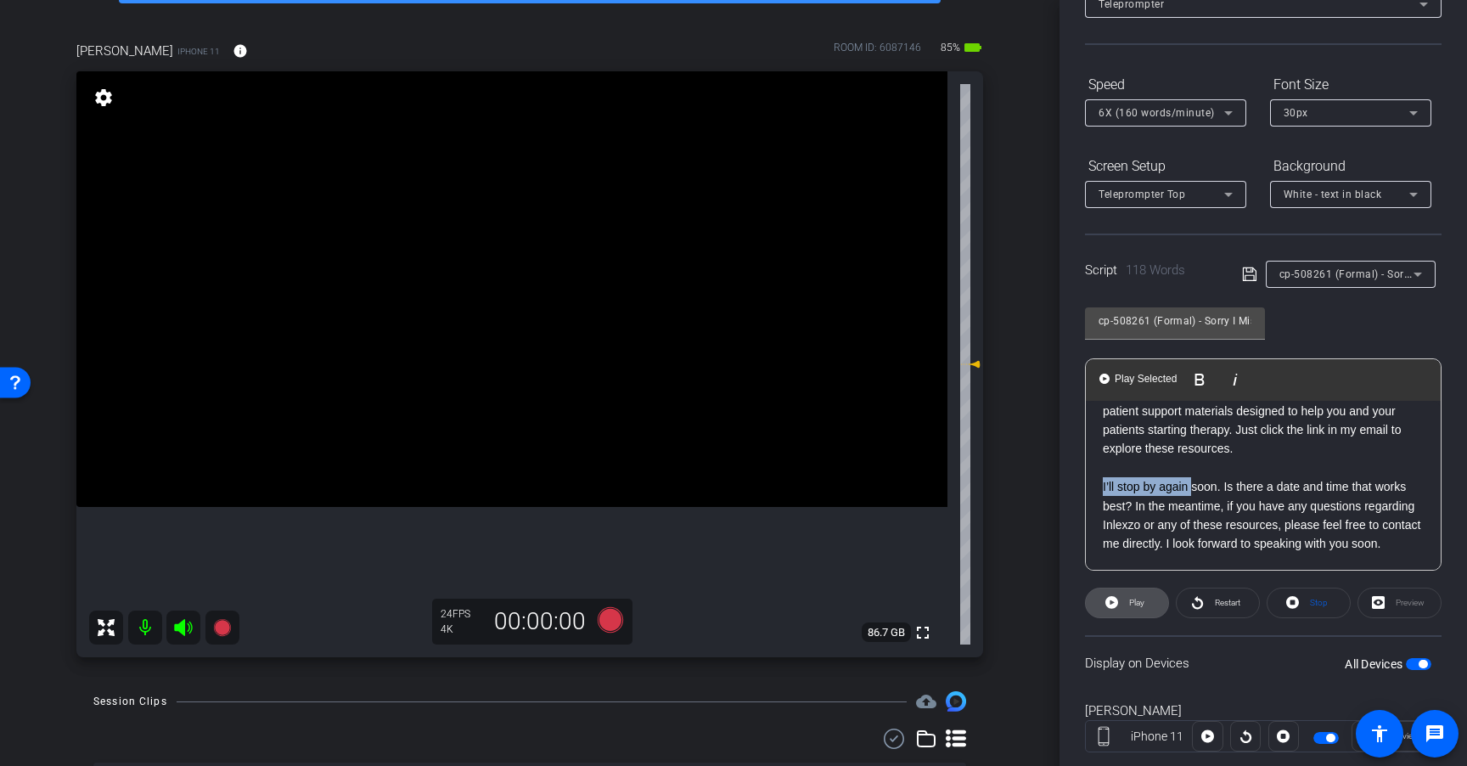
click at [1131, 607] on span "Play" at bounding box center [1135, 603] width 20 height 24
click at [1114, 600] on span at bounding box center [1127, 602] width 84 height 41
click at [1292, 610] on icon at bounding box center [1292, 602] width 13 height 21
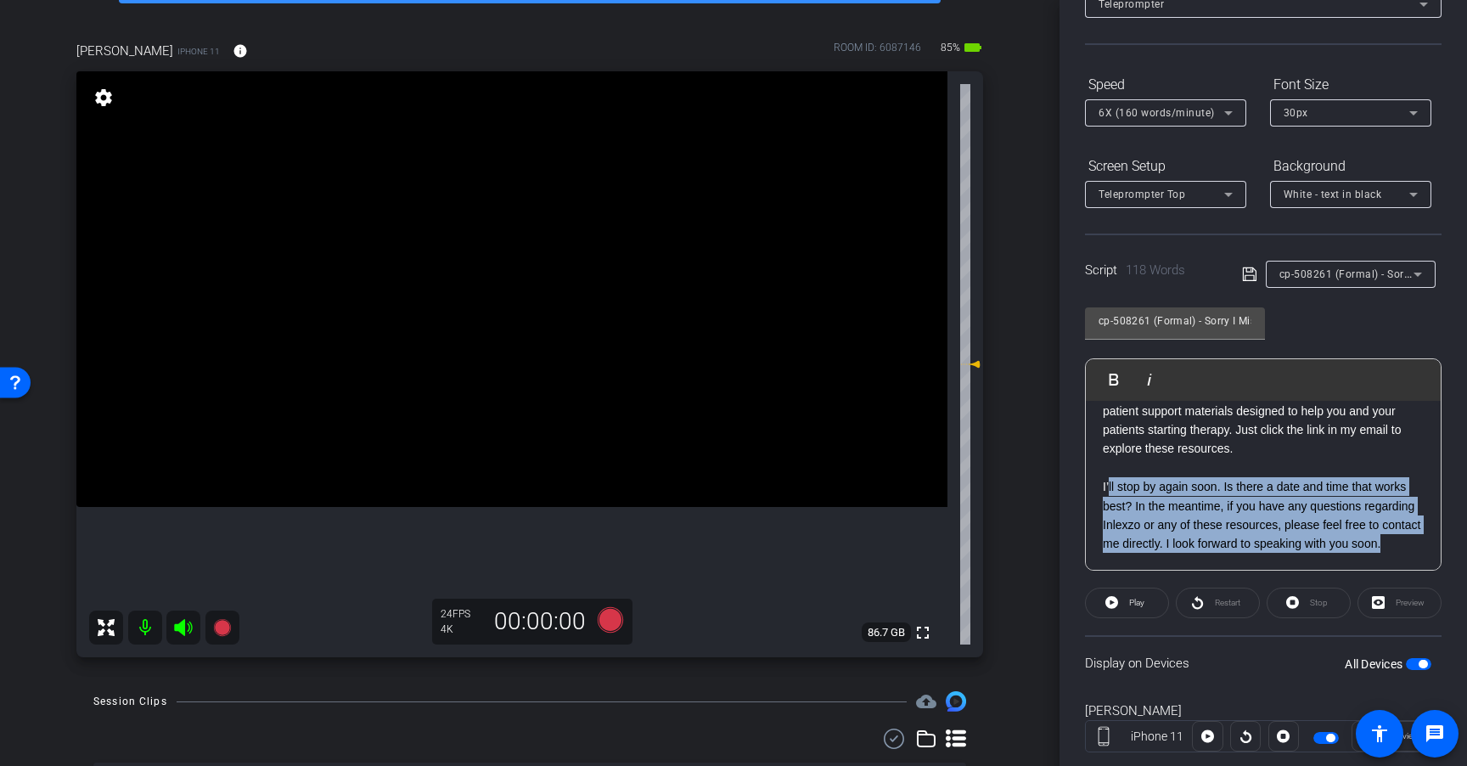
drag, startPoint x: 1214, startPoint y: 541, endPoint x: 1107, endPoint y: 468, distance: 129.5
click at [1107, 477] on p "I’ll stop by again soon. Is there a date and time that works best? In the meant…" at bounding box center [1263, 515] width 321 height 76
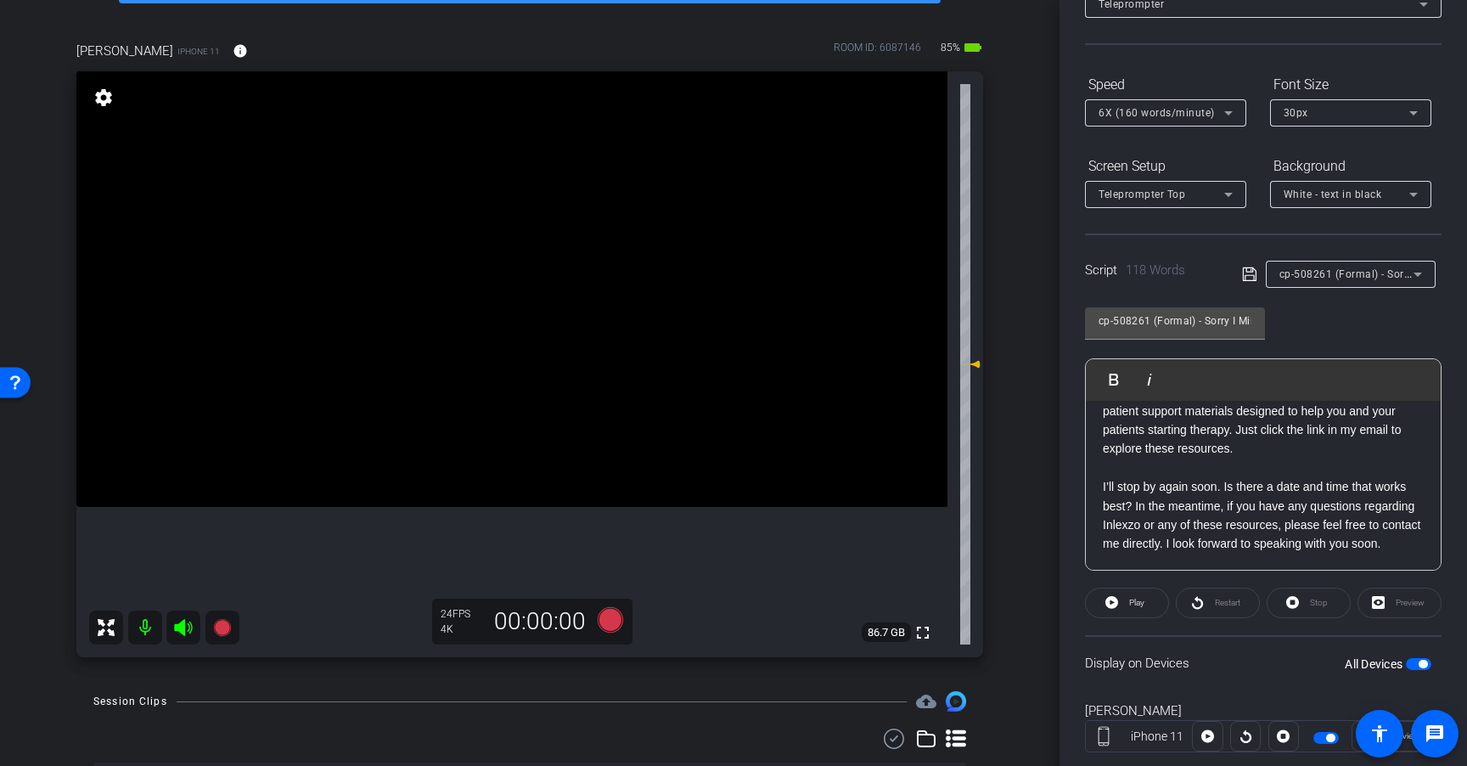
click at [1202, 541] on p "I’ll stop by again soon. Is there a date and time that works best? In the meant…" at bounding box center [1263, 515] width 321 height 76
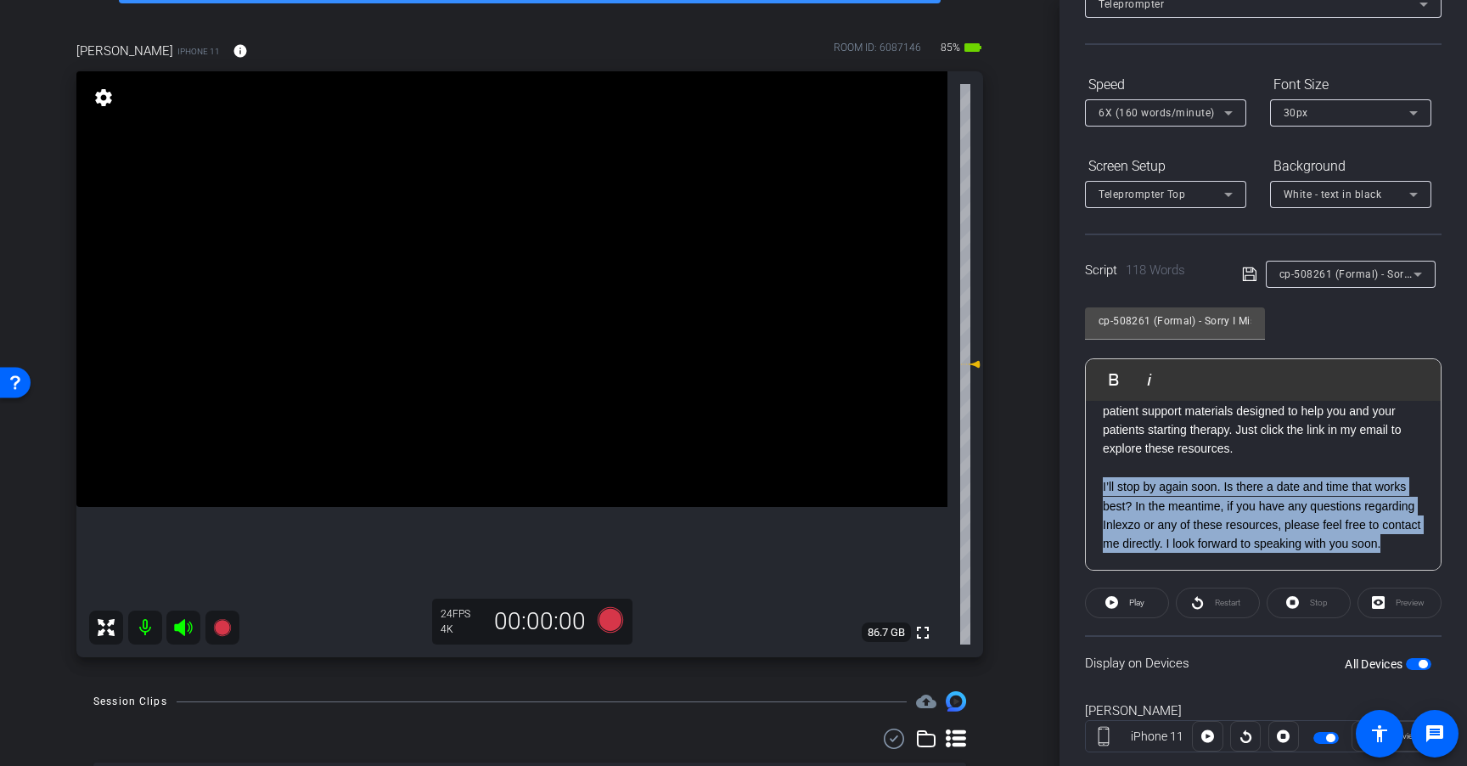
drag, startPoint x: 1219, startPoint y: 547, endPoint x: 1051, endPoint y: 465, distance: 186.8
click at [1051, 463] on div "arrow_back Inlexzo RepReels 1.0 - Room 3 Back to project Send invite account_bo…" at bounding box center [733, 383] width 1467 height 766
click at [1143, 608] on span at bounding box center [1127, 602] width 82 height 41
click at [1137, 608] on span "Pause" at bounding box center [1134, 603] width 27 height 24
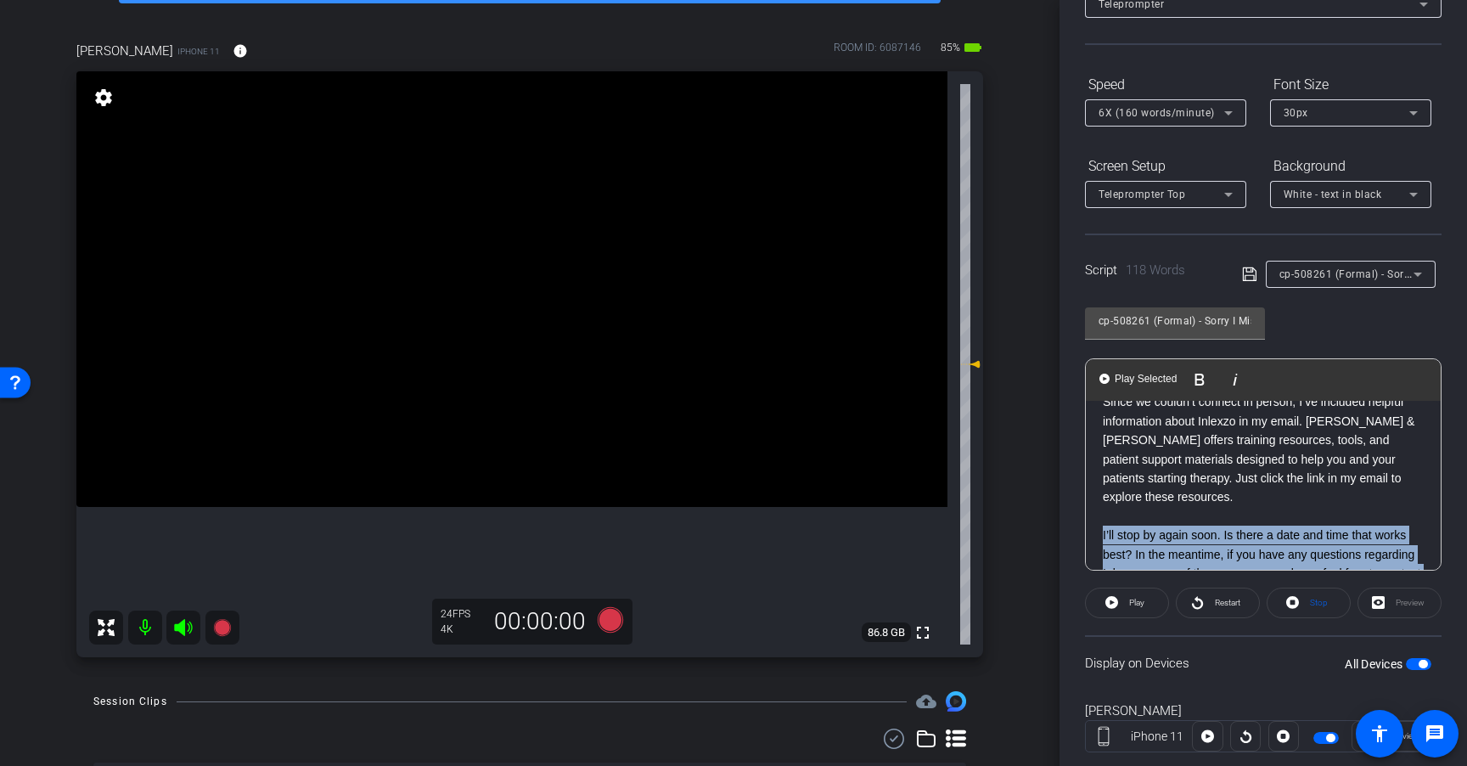
scroll to position [188, 0]
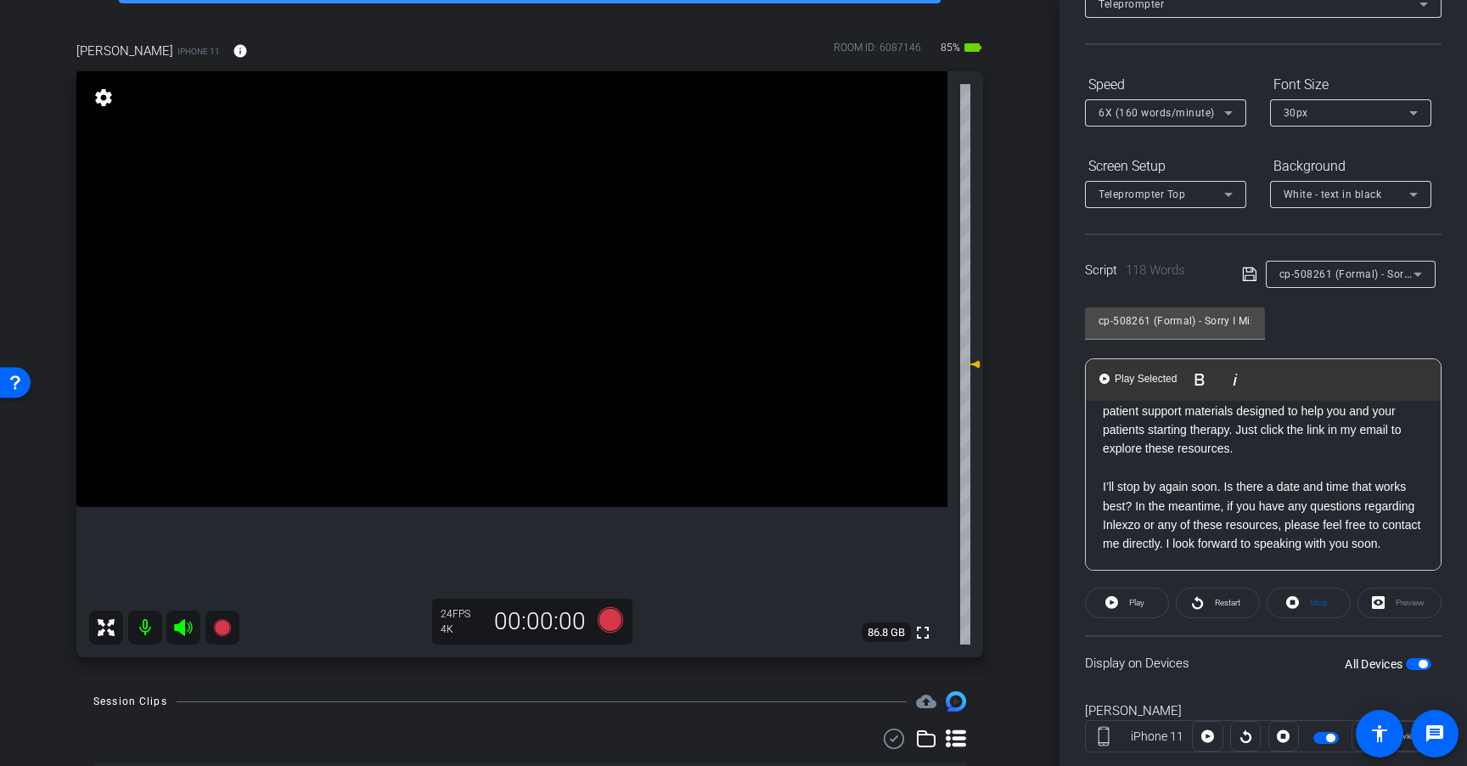
click at [1255, 553] on div "[Hello|Hi|Hey|Hi there|Hey there], [I am|I'm|It's|It is] [First Name], your loc…" at bounding box center [1263, 402] width 355 height 338
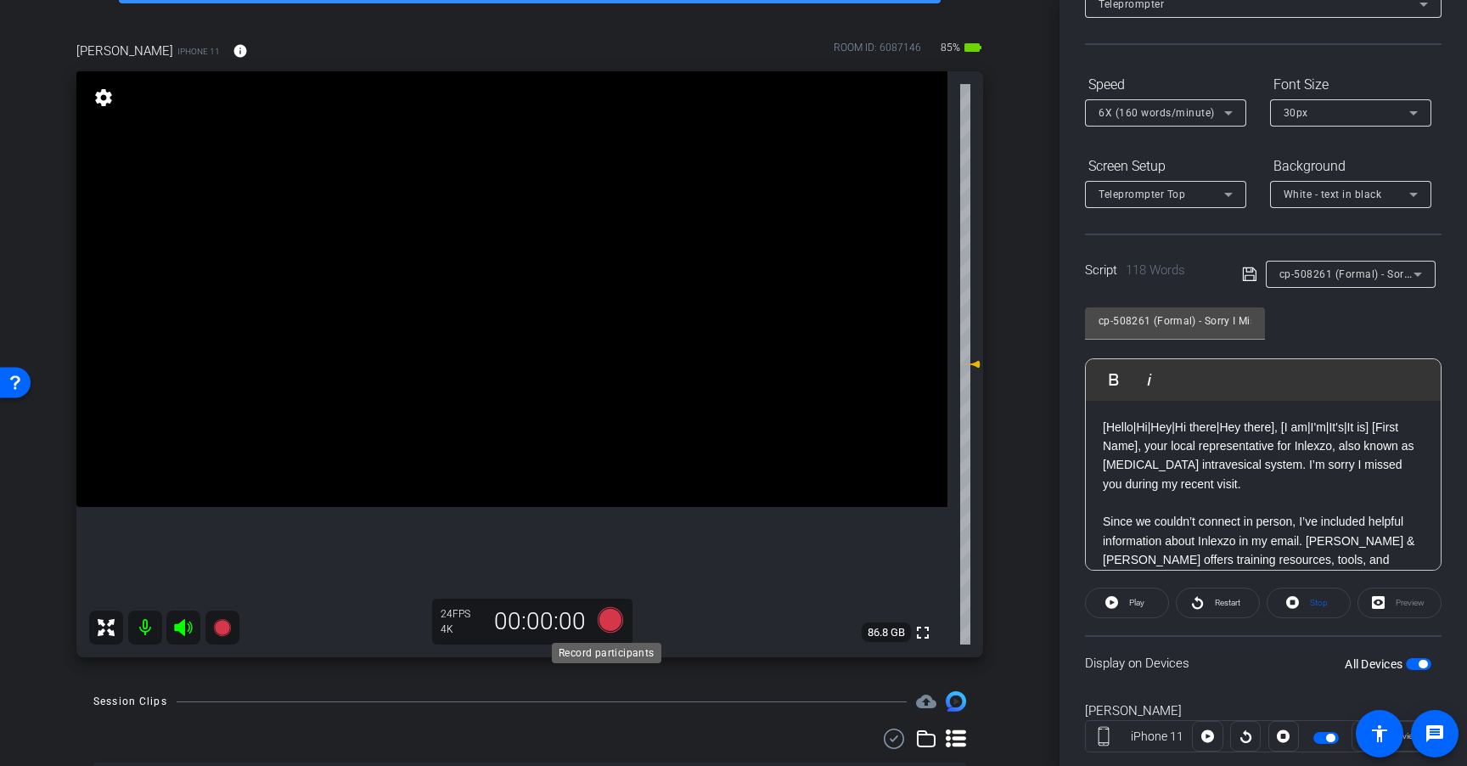
click at [607, 620] on icon at bounding box center [610, 619] width 25 height 25
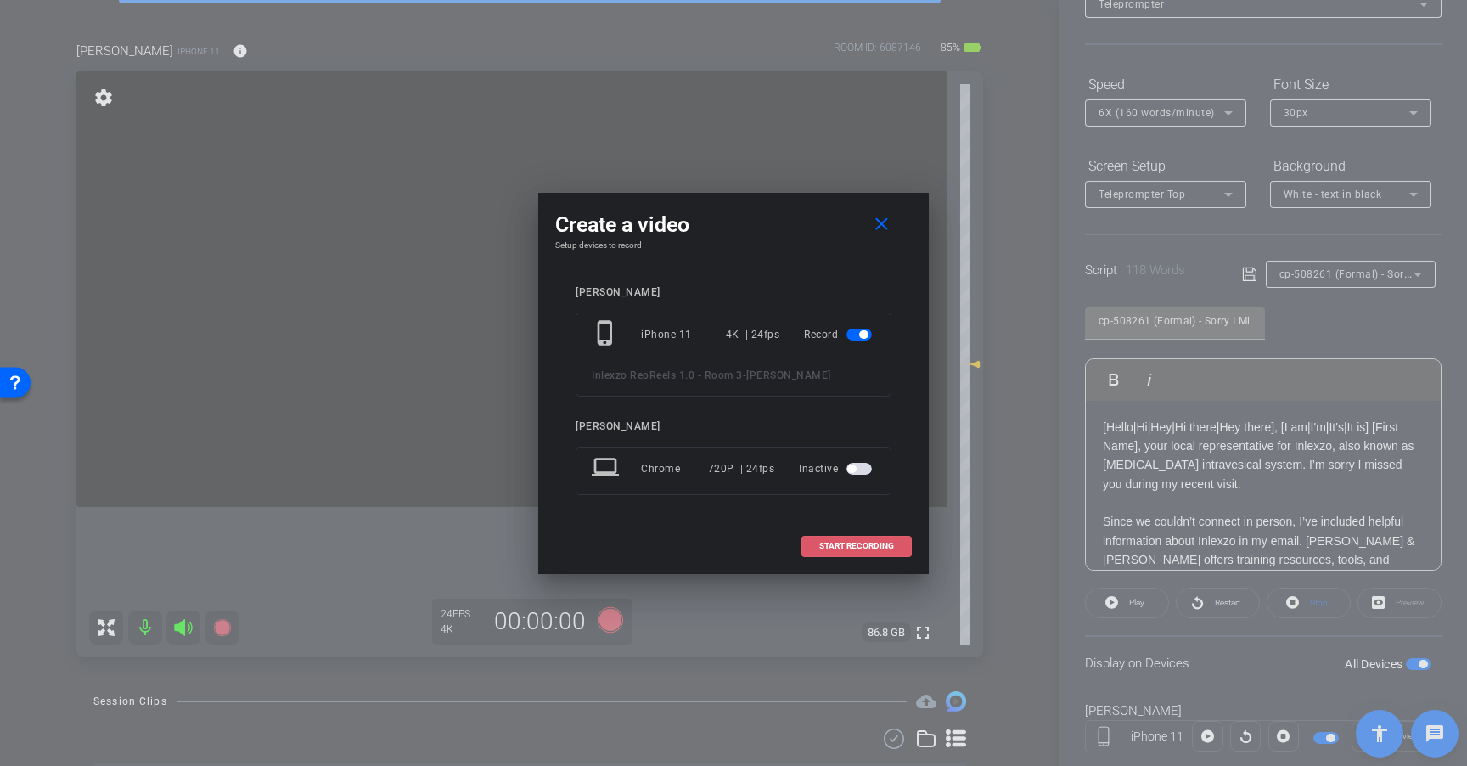
click at [875, 545] on span "START RECORDING" at bounding box center [856, 546] width 75 height 8
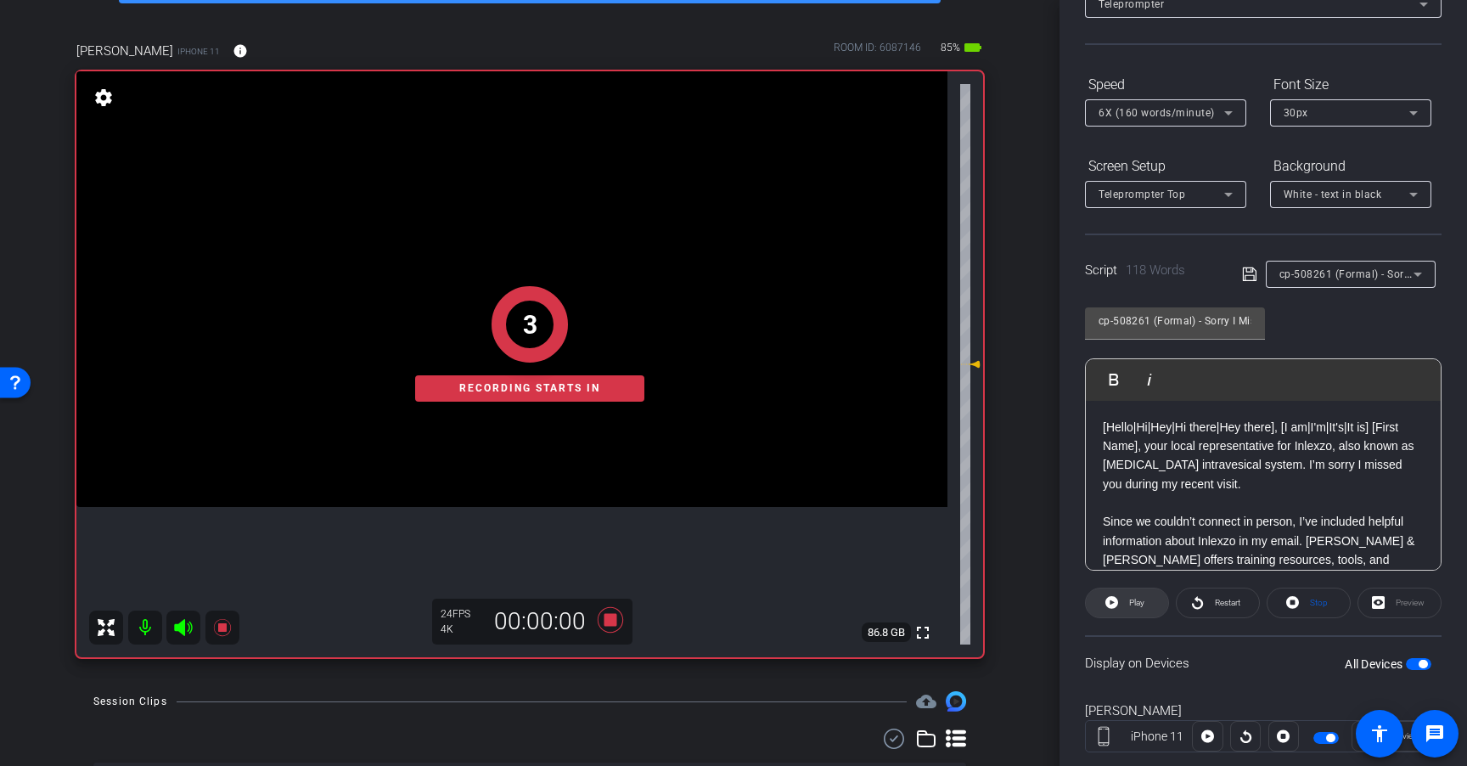
click at [1115, 603] on icon at bounding box center [1111, 602] width 13 height 13
click at [1114, 605] on span at bounding box center [1127, 602] width 84 height 41
click at [1306, 600] on span "Stop" at bounding box center [1317, 603] width 22 height 24
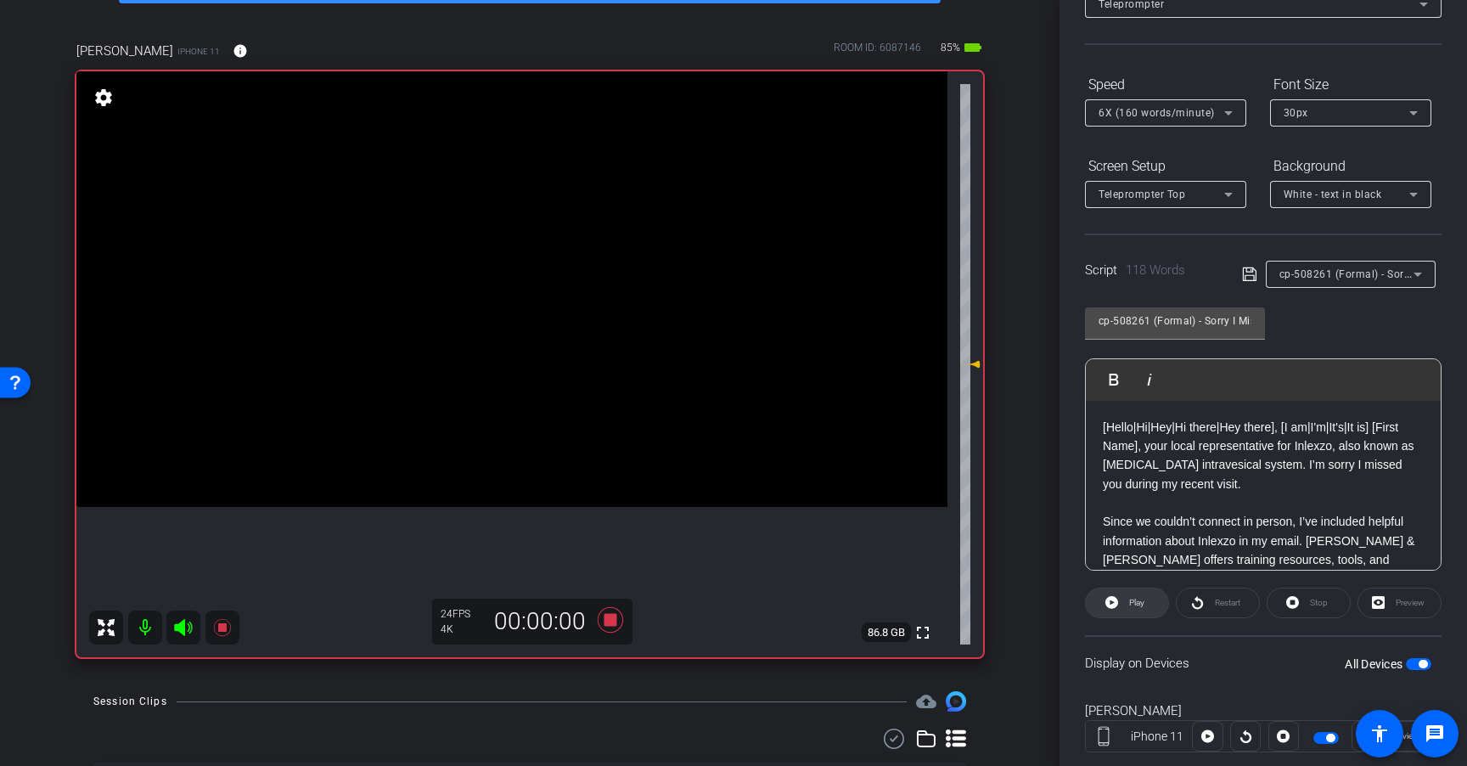
click at [1117, 604] on span at bounding box center [1127, 602] width 82 height 41
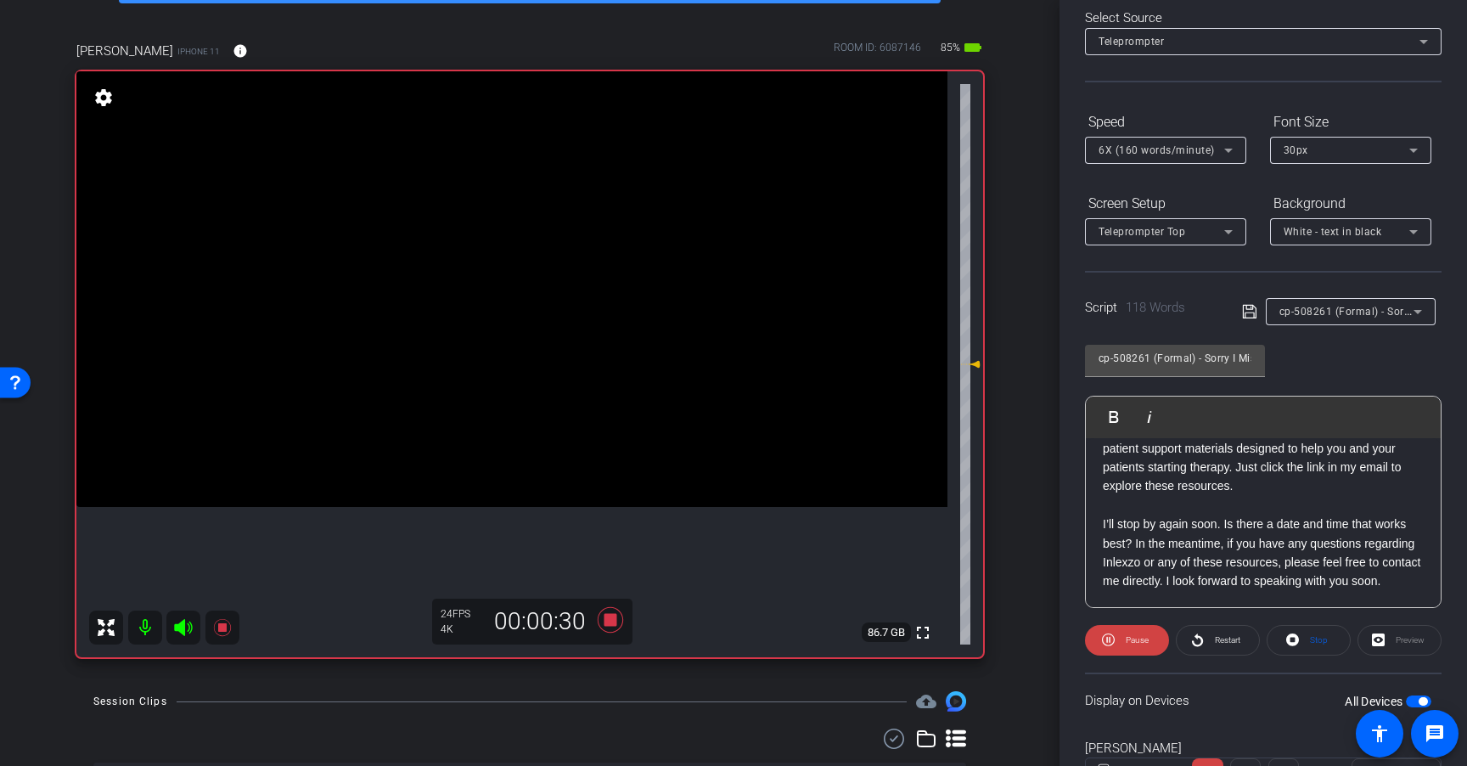
scroll to position [188, 0]
click at [606, 625] on icon at bounding box center [610, 619] width 25 height 25
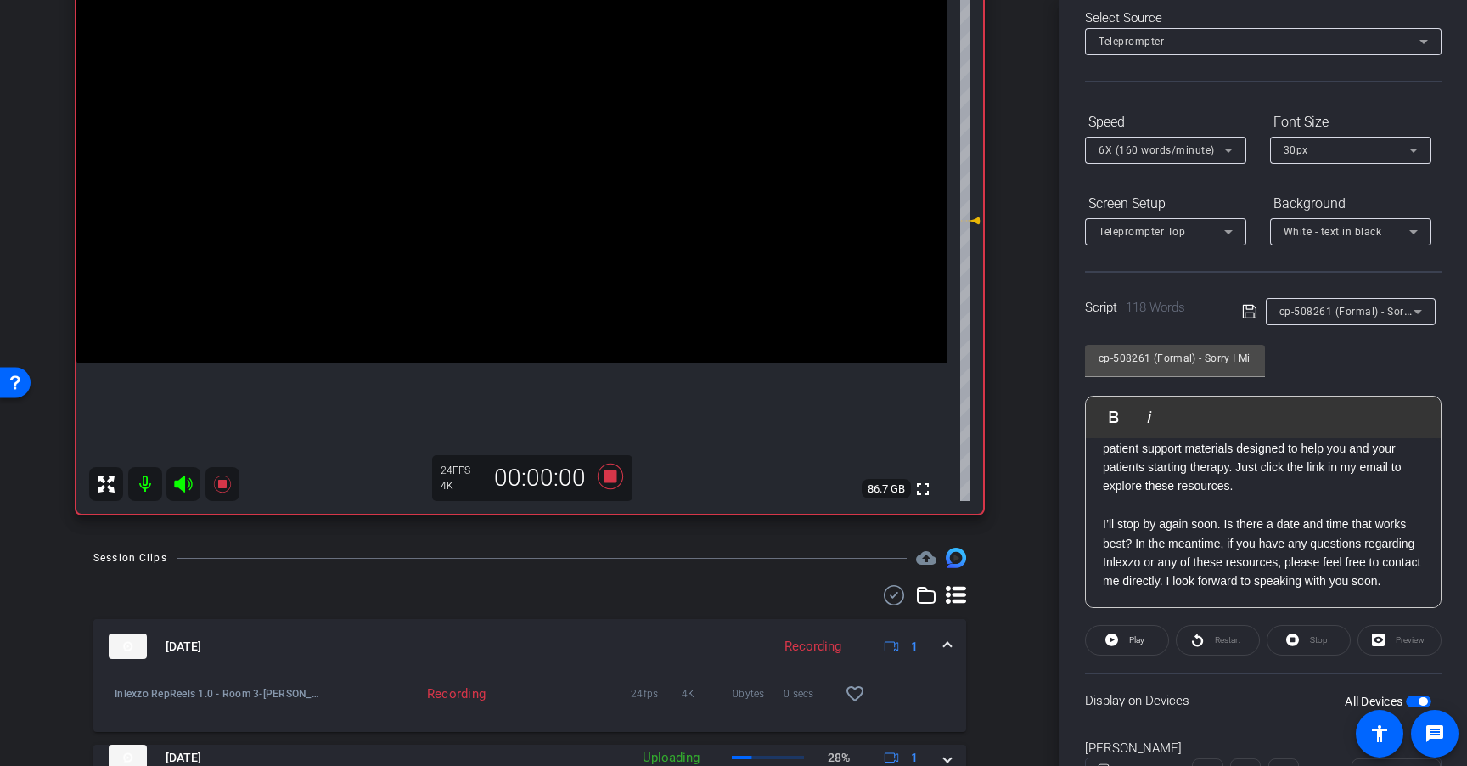
scroll to position [255, 0]
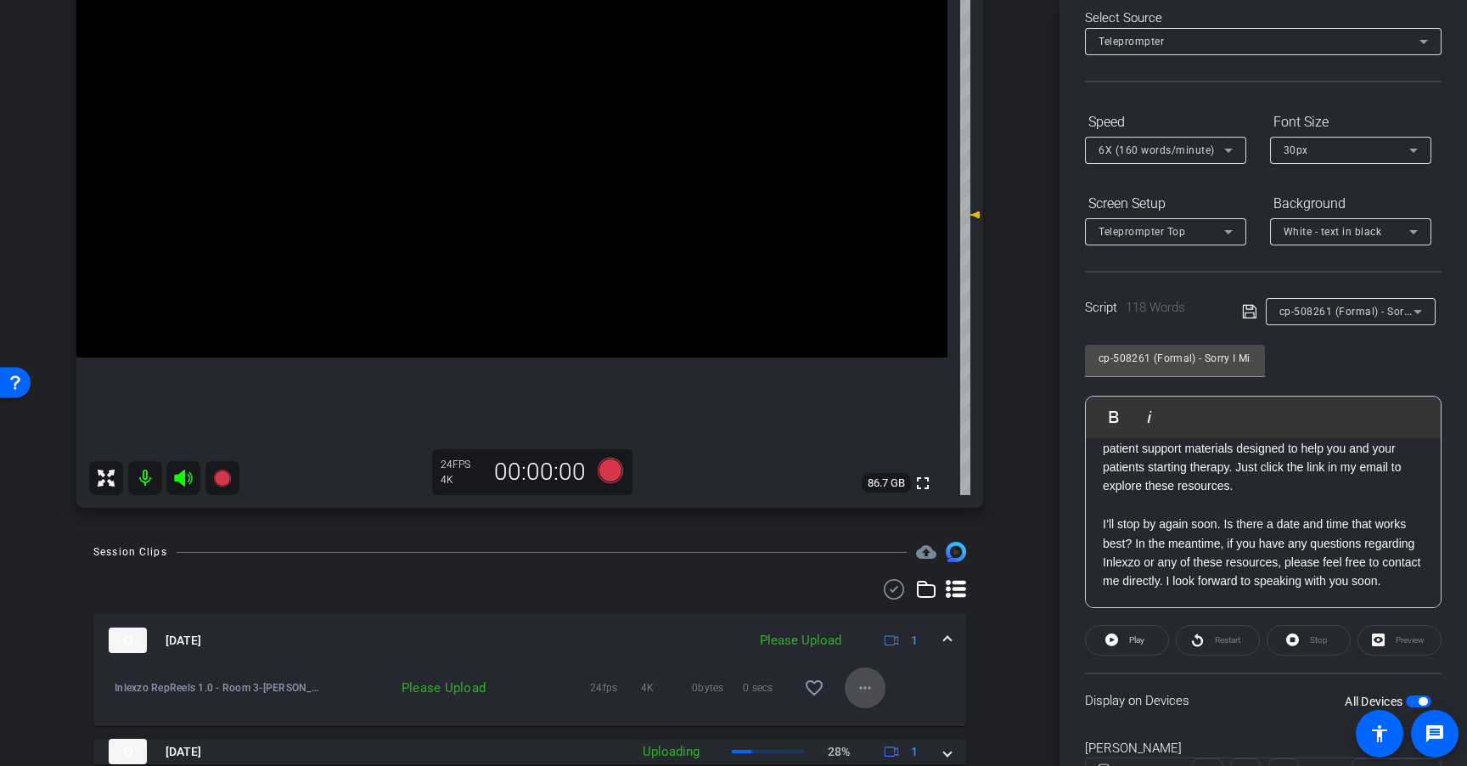
click at [845, 690] on span at bounding box center [865, 687] width 41 height 41
click at [881, 611] on span "Upload" at bounding box center [884, 610] width 68 height 20
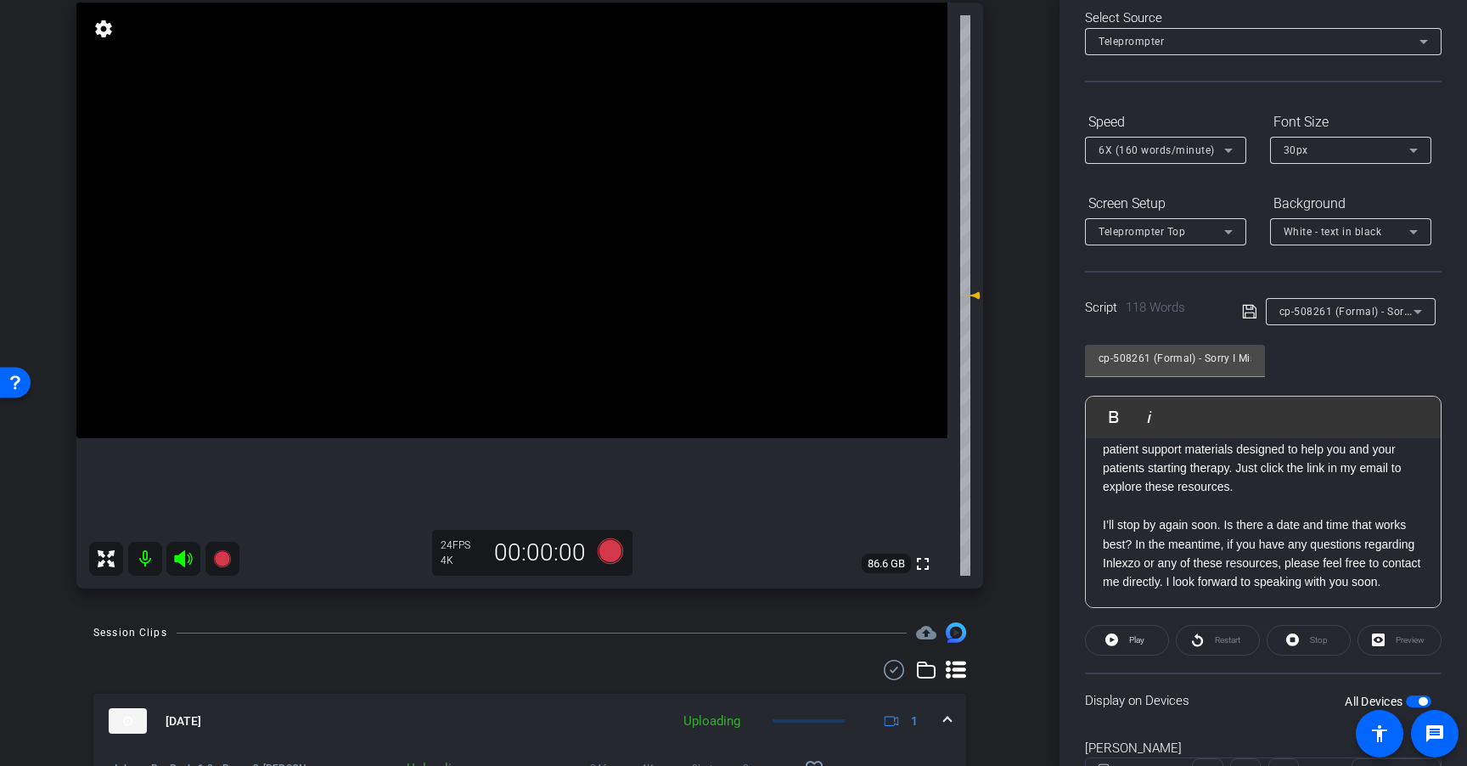
scroll to position [188, 0]
click at [613, 551] on icon at bounding box center [610, 550] width 25 height 25
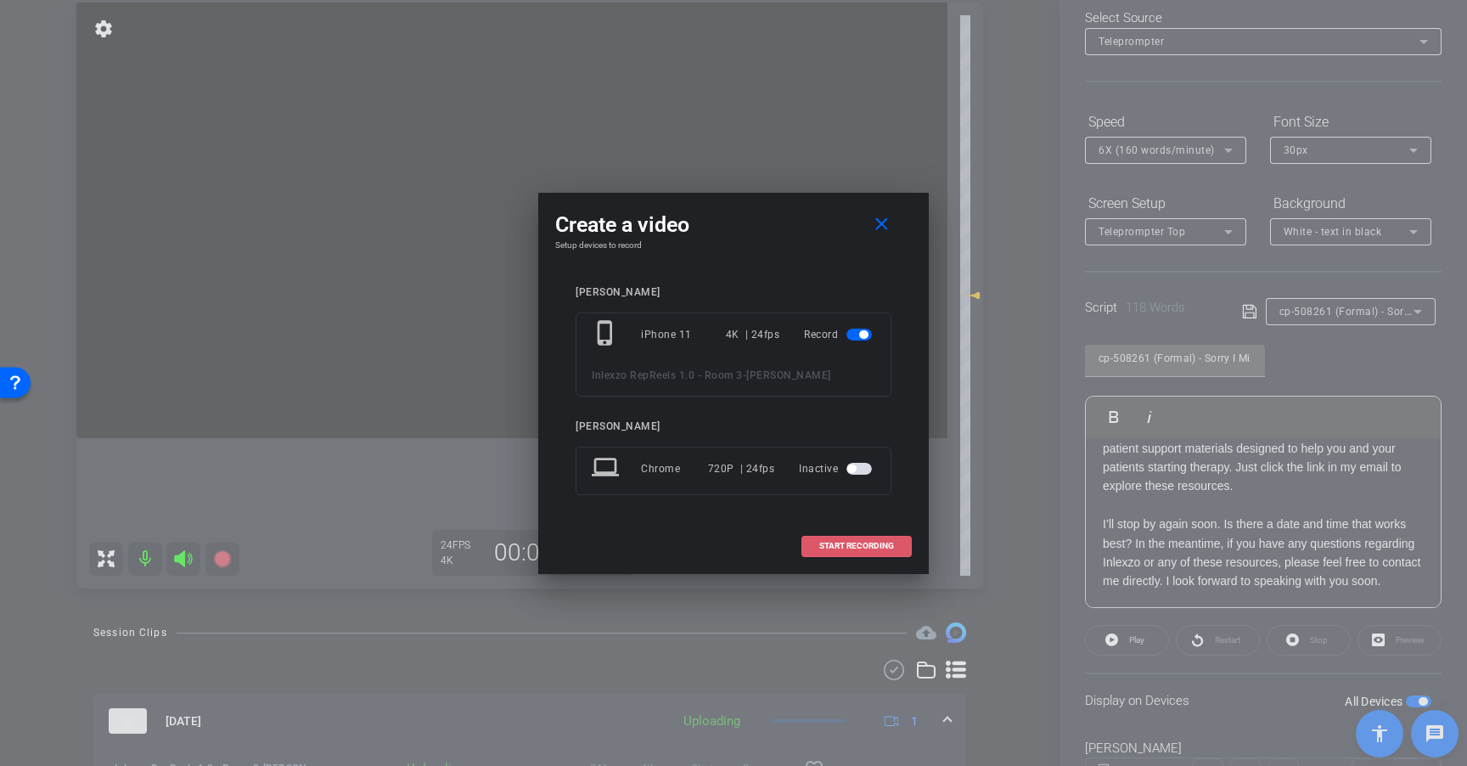
click at [870, 548] on span "START RECORDING" at bounding box center [856, 546] width 75 height 8
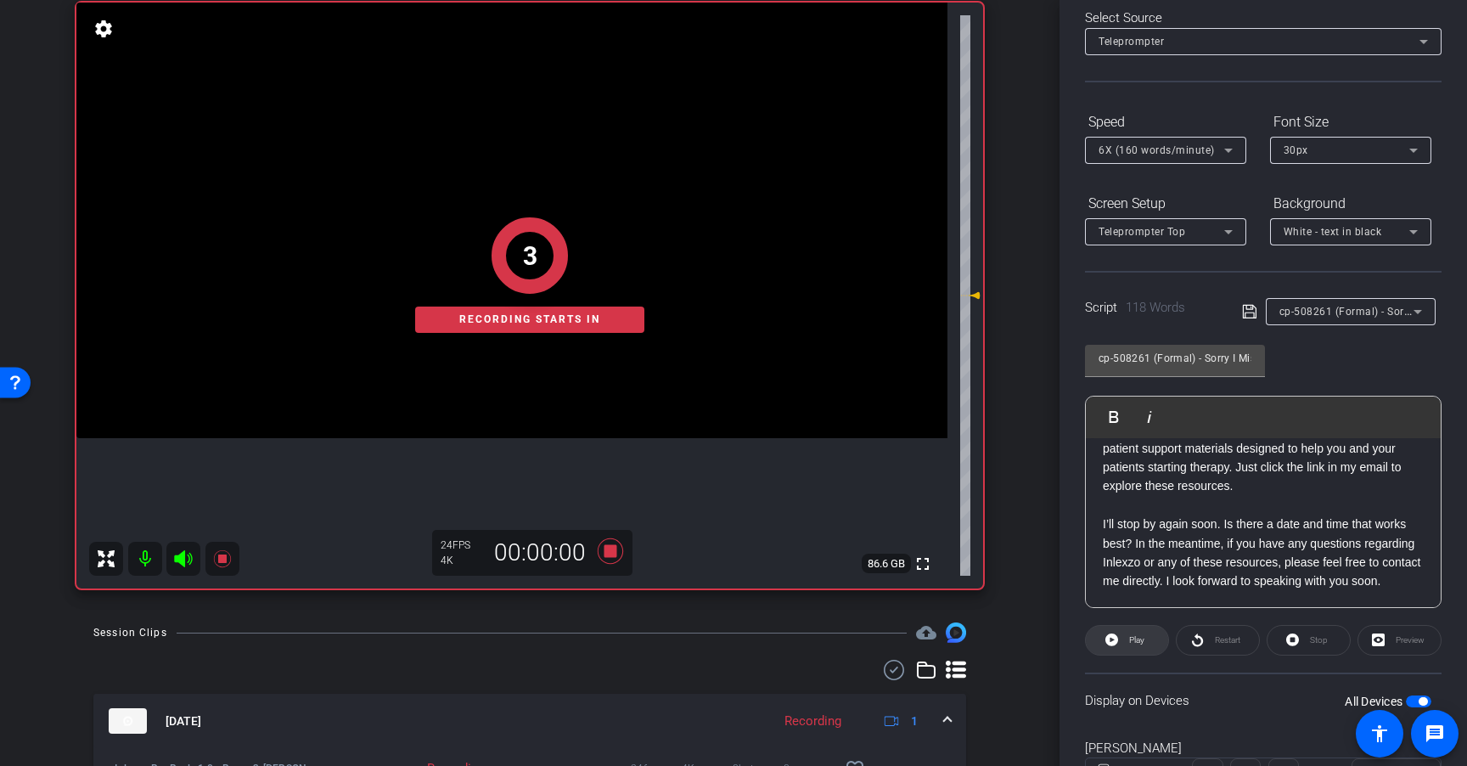
click at [1123, 638] on span at bounding box center [1127, 640] width 82 height 41
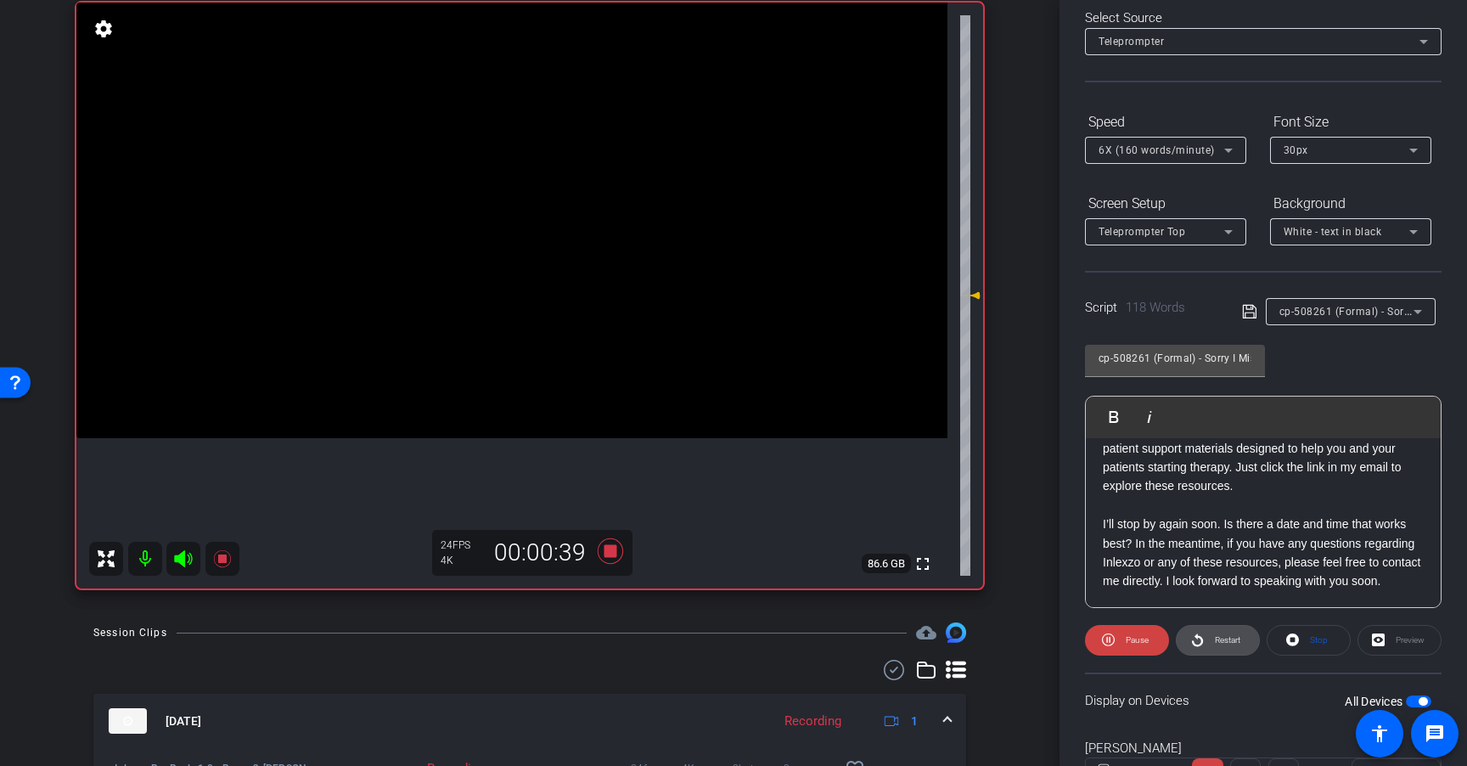
click at [1223, 643] on span "Restart" at bounding box center [1227, 639] width 25 height 9
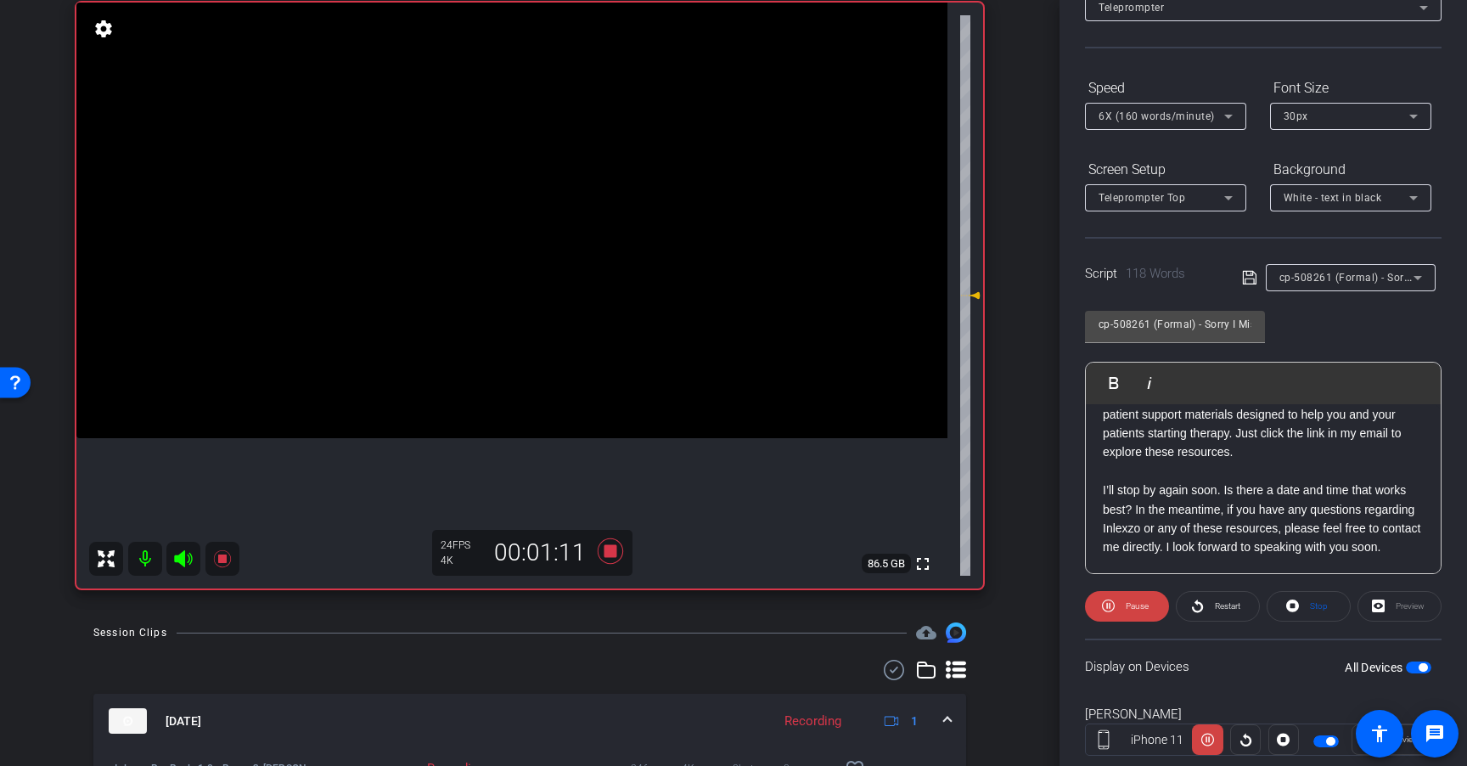
scroll to position [121, 0]
click at [1221, 605] on span "Restart" at bounding box center [1227, 602] width 25 height 9
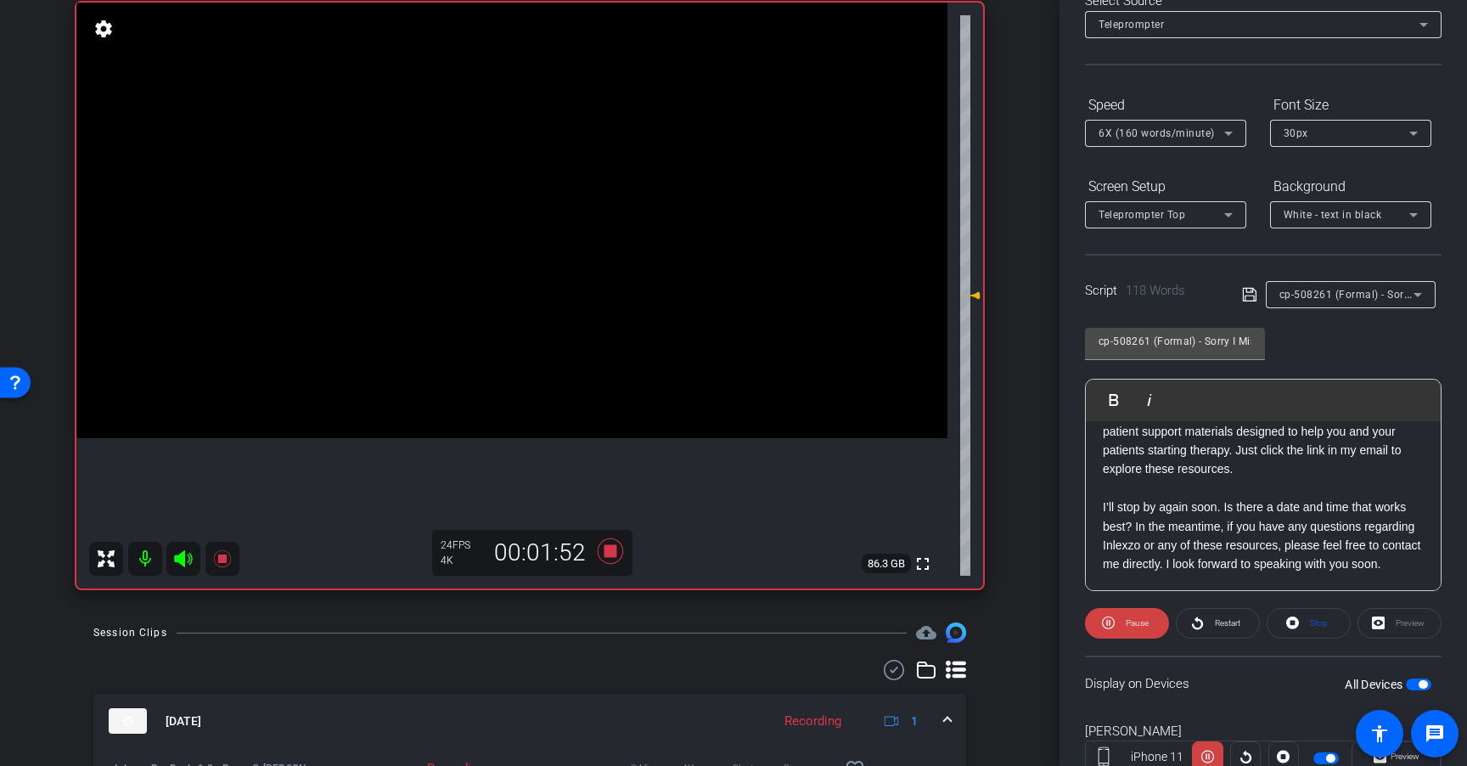
scroll to position [188, 0]
click at [605, 553] on icon at bounding box center [610, 550] width 25 height 25
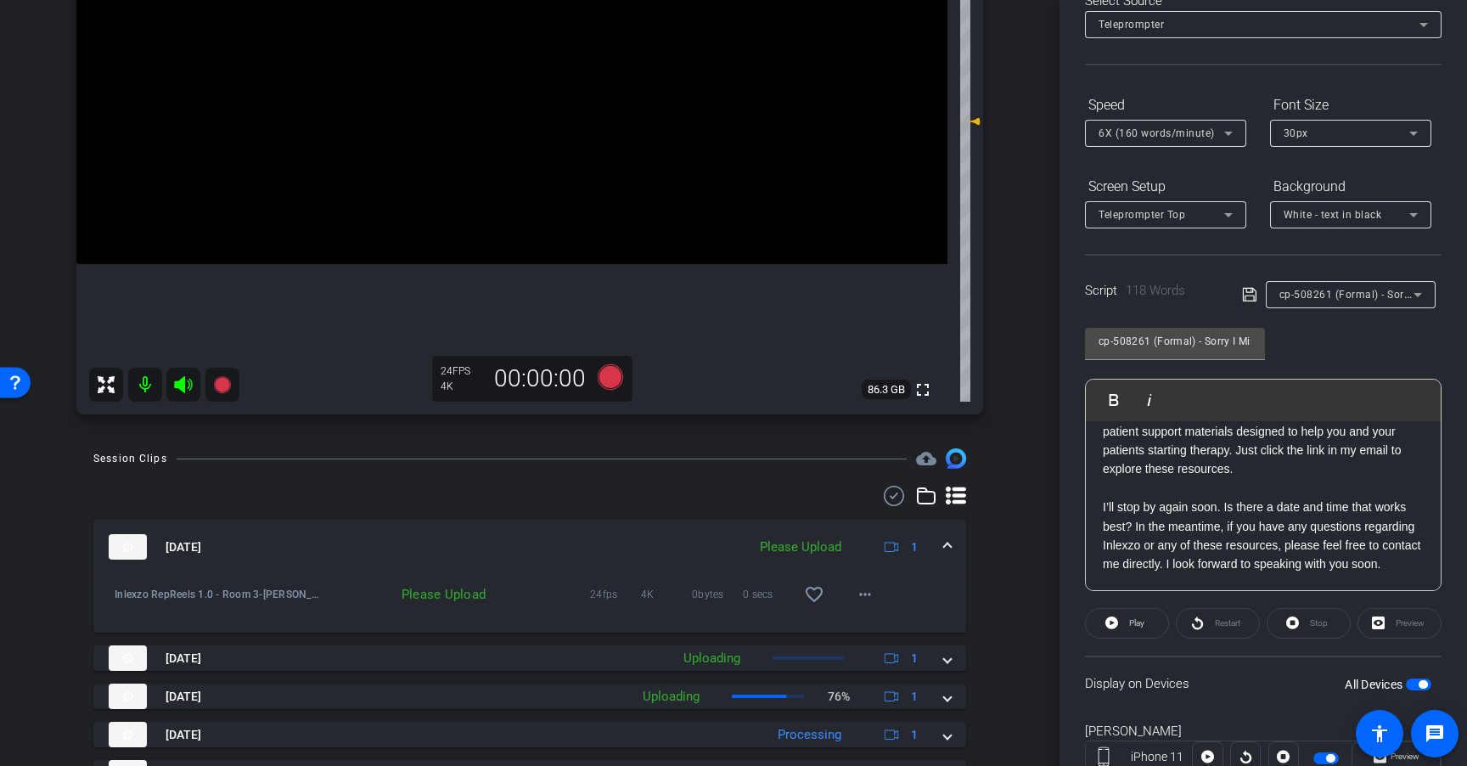
scroll to position [341, 0]
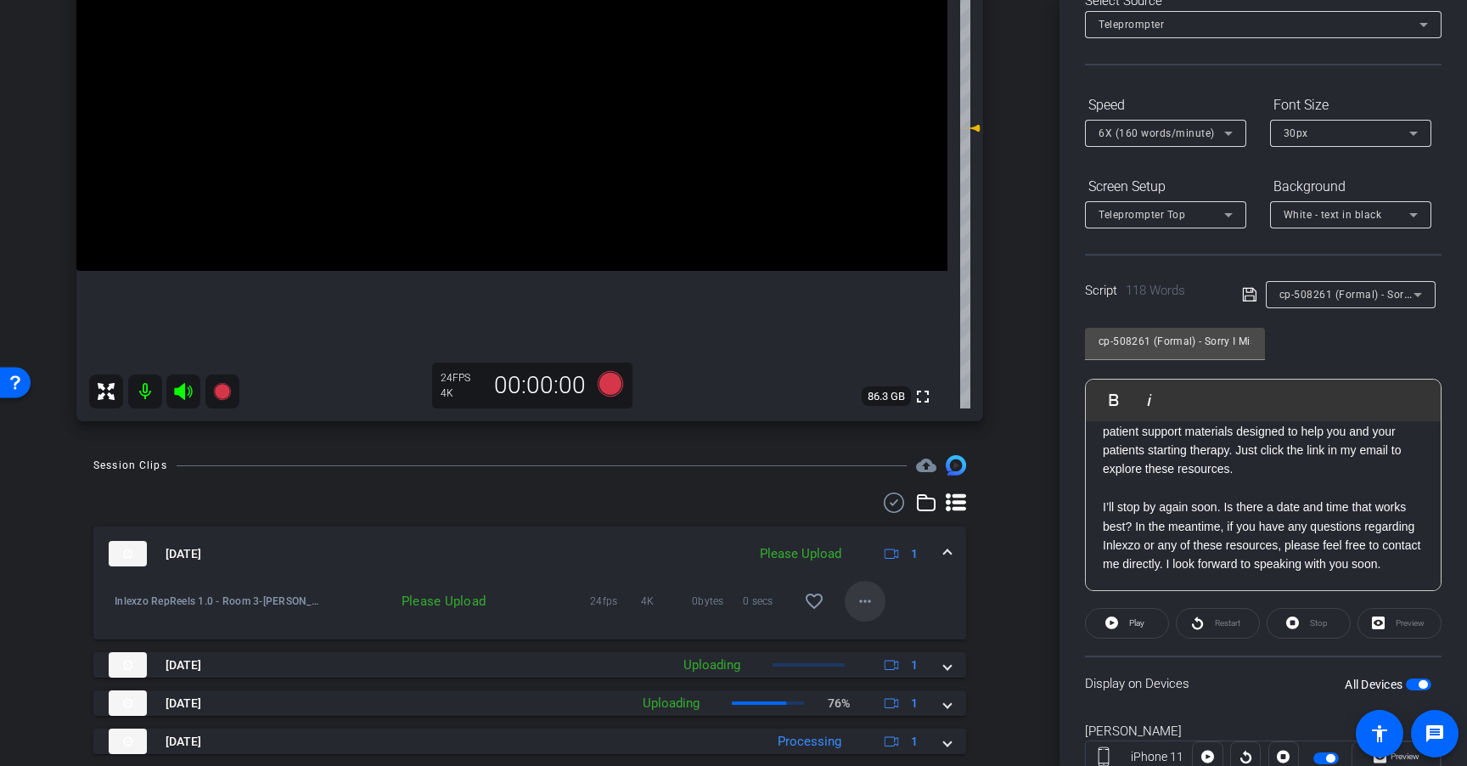
click at [856, 609] on mat-icon "more_horiz" at bounding box center [865, 601] width 20 height 20
click at [878, 648] on button "Archive clip" at bounding box center [883, 658] width 95 height 21
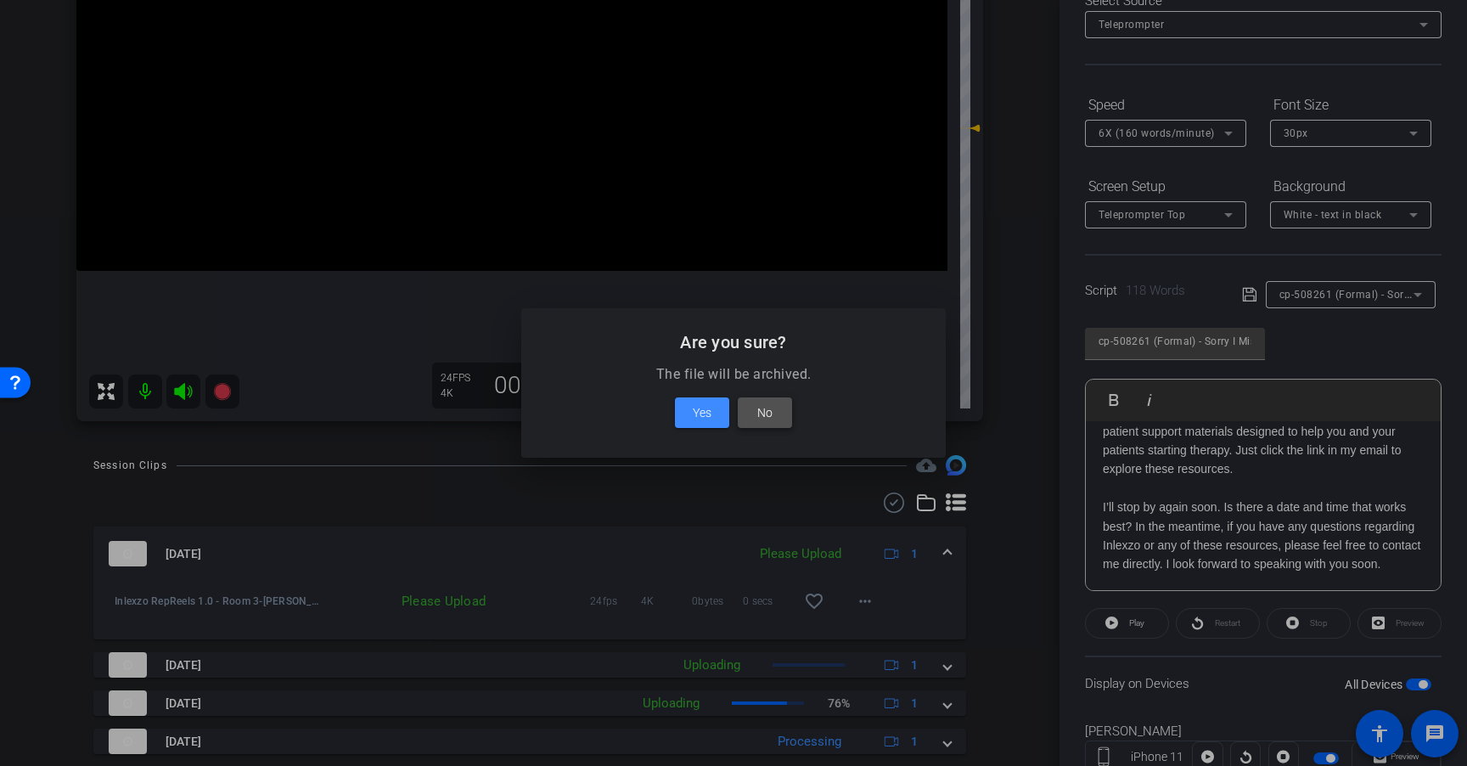
click at [778, 401] on span at bounding box center [765, 412] width 54 height 41
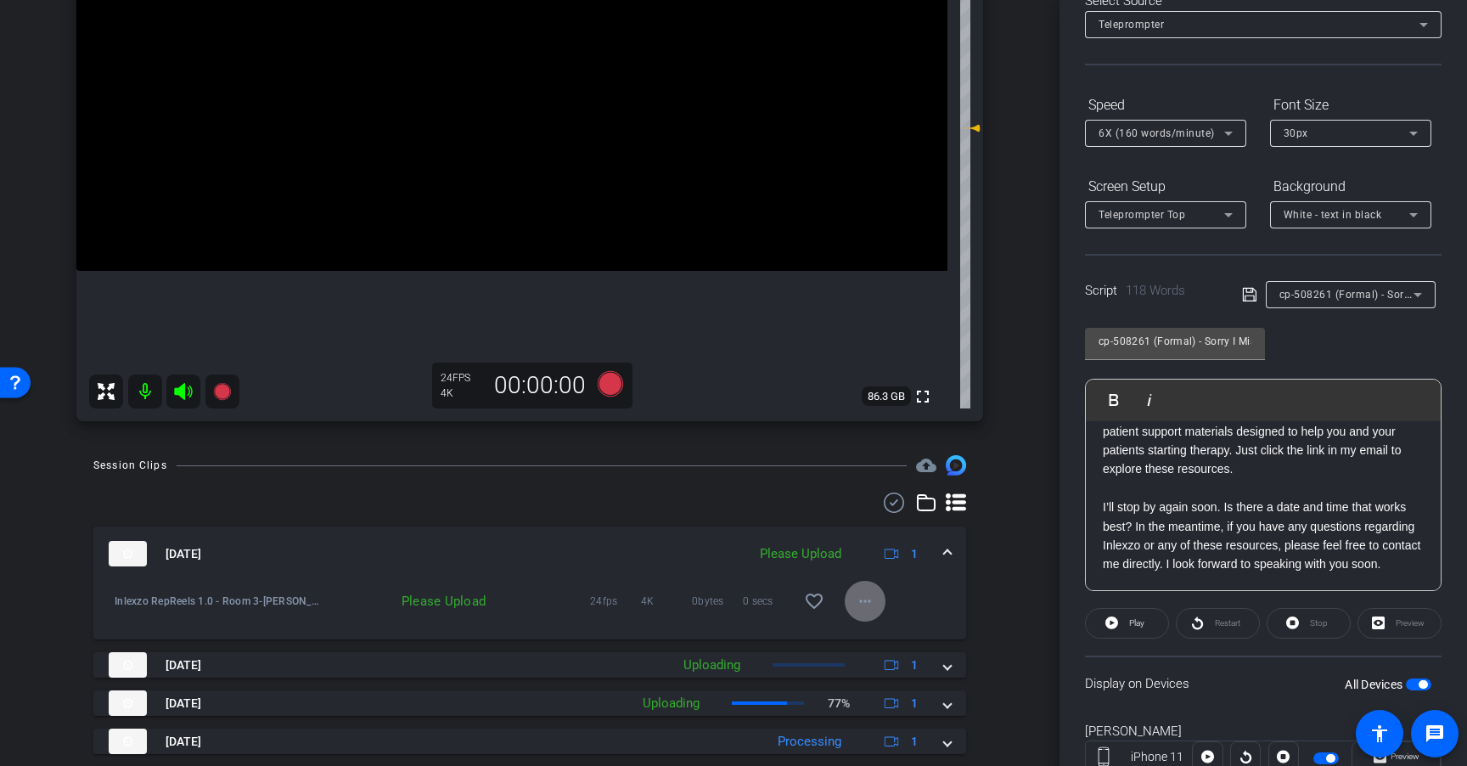
click at [867, 605] on span at bounding box center [865, 601] width 41 height 41
click at [884, 637] on span "Upload" at bounding box center [884, 636] width 68 height 20
click at [1358, 287] on div "cp-508261 (Formal) - Sorry I Missed You" at bounding box center [1346, 294] width 134 height 21
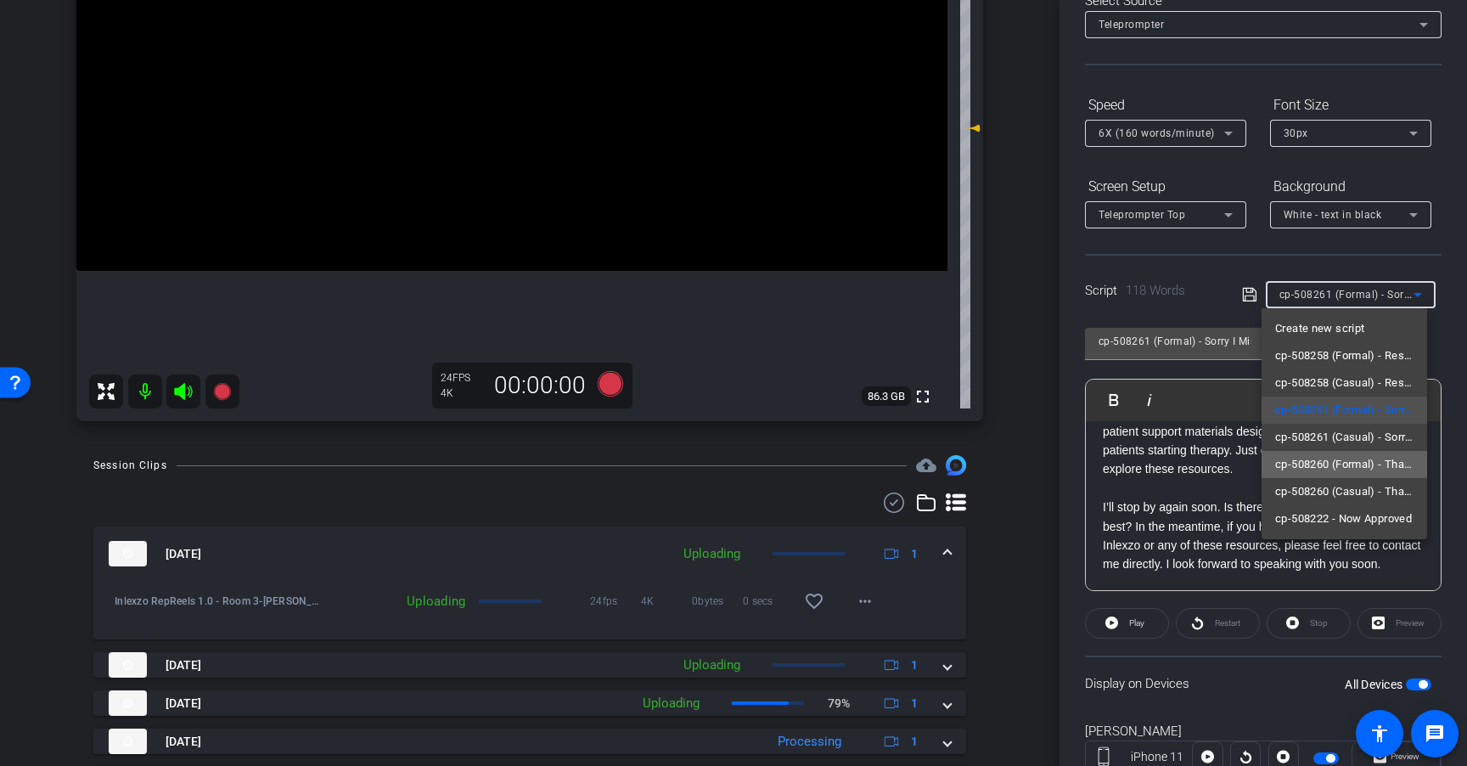
click at [1345, 458] on span "cp-508260 (Formal) - Thanks for Seeing Me" at bounding box center [1344, 464] width 138 height 20
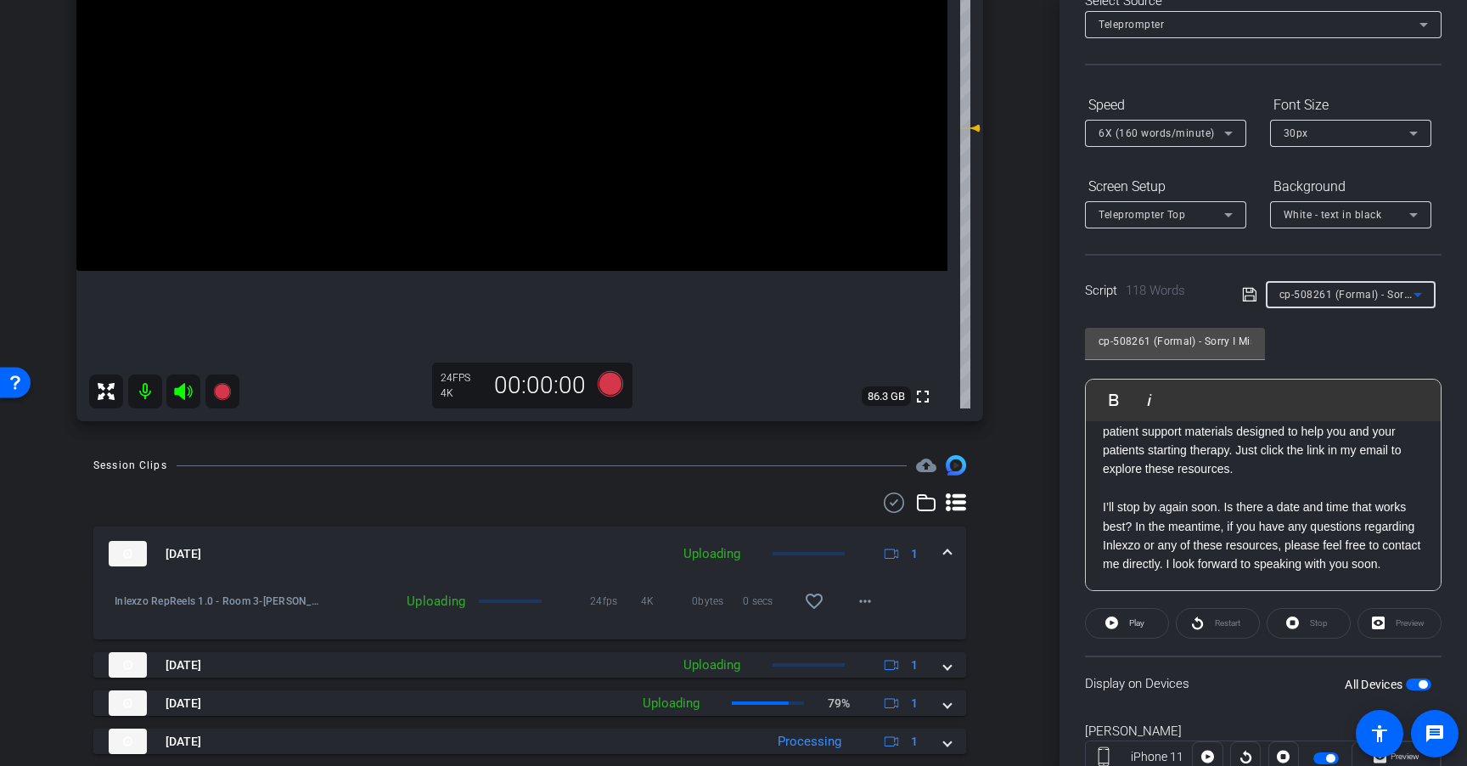
type input "cp-508260 (Formal) - Thanks for Seeing Me"
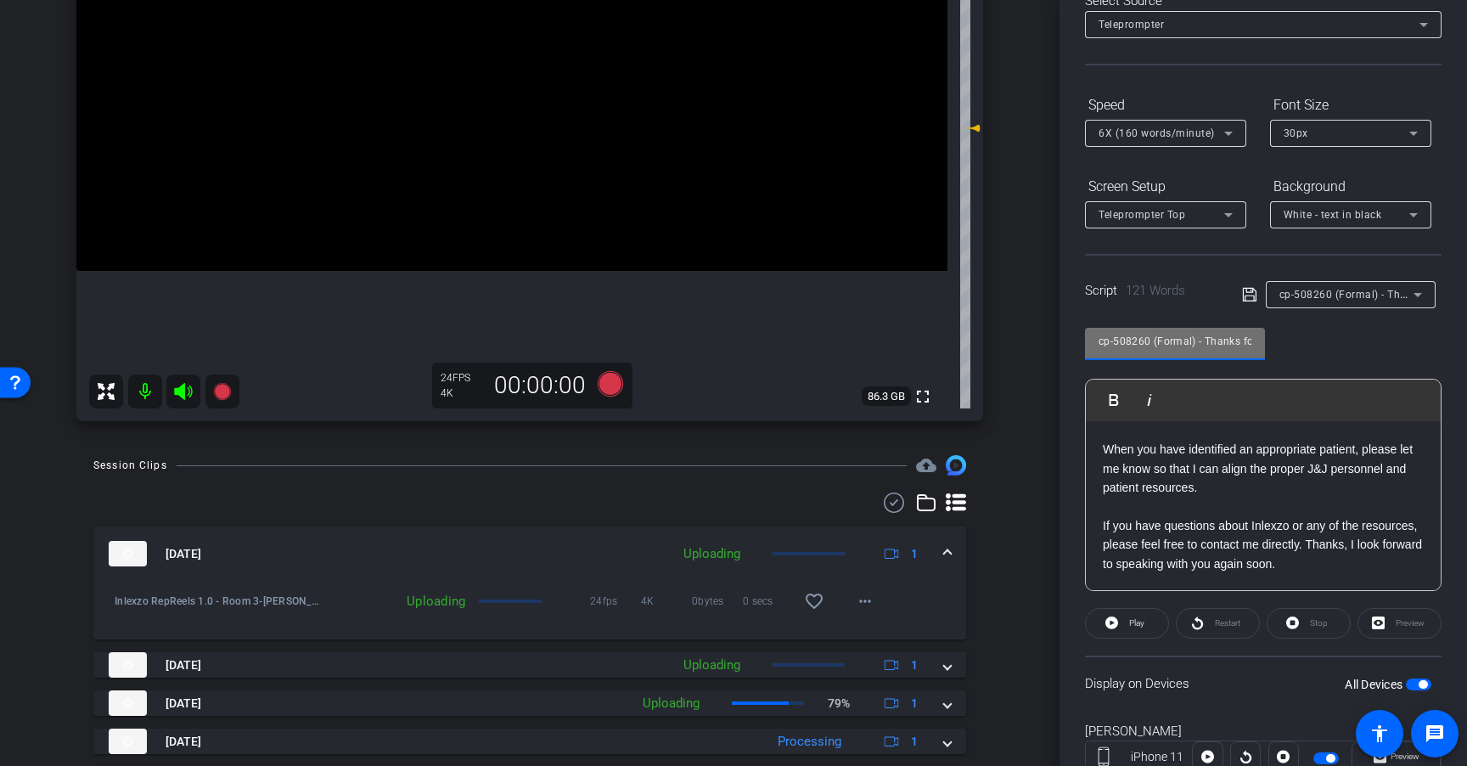
scroll to position [0, 56]
drag, startPoint x: 1214, startPoint y: 339, endPoint x: 1391, endPoint y: 341, distance: 177.4
click at [1391, 341] on div "cp-508260 (Formal) - Thanks for Seeing Me Play Play from this location Play Sel…" at bounding box center [1263, 453] width 357 height 276
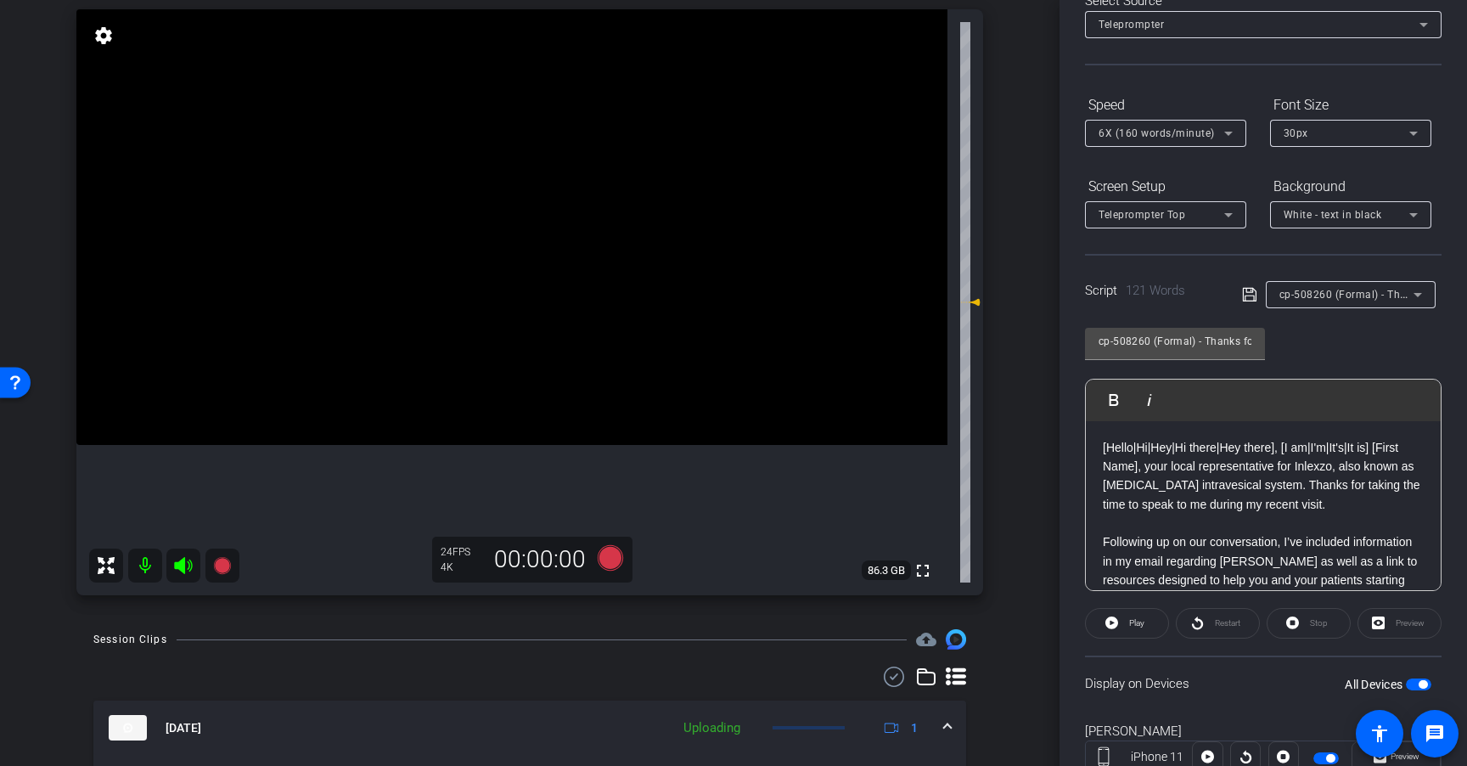
scroll to position [47, 0]
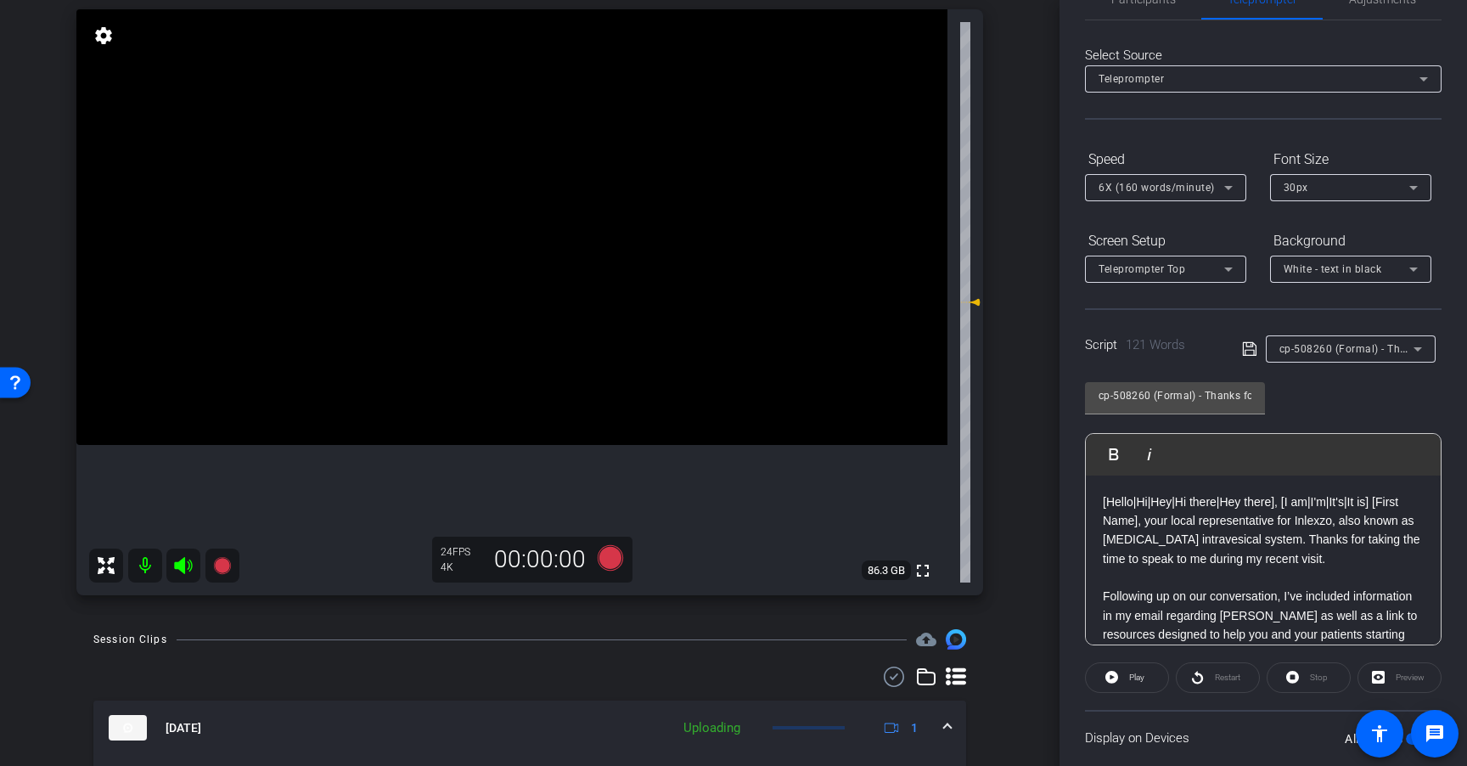
click at [1166, 188] on span "6X (160 words/minute)" at bounding box center [1156, 188] width 116 height 12
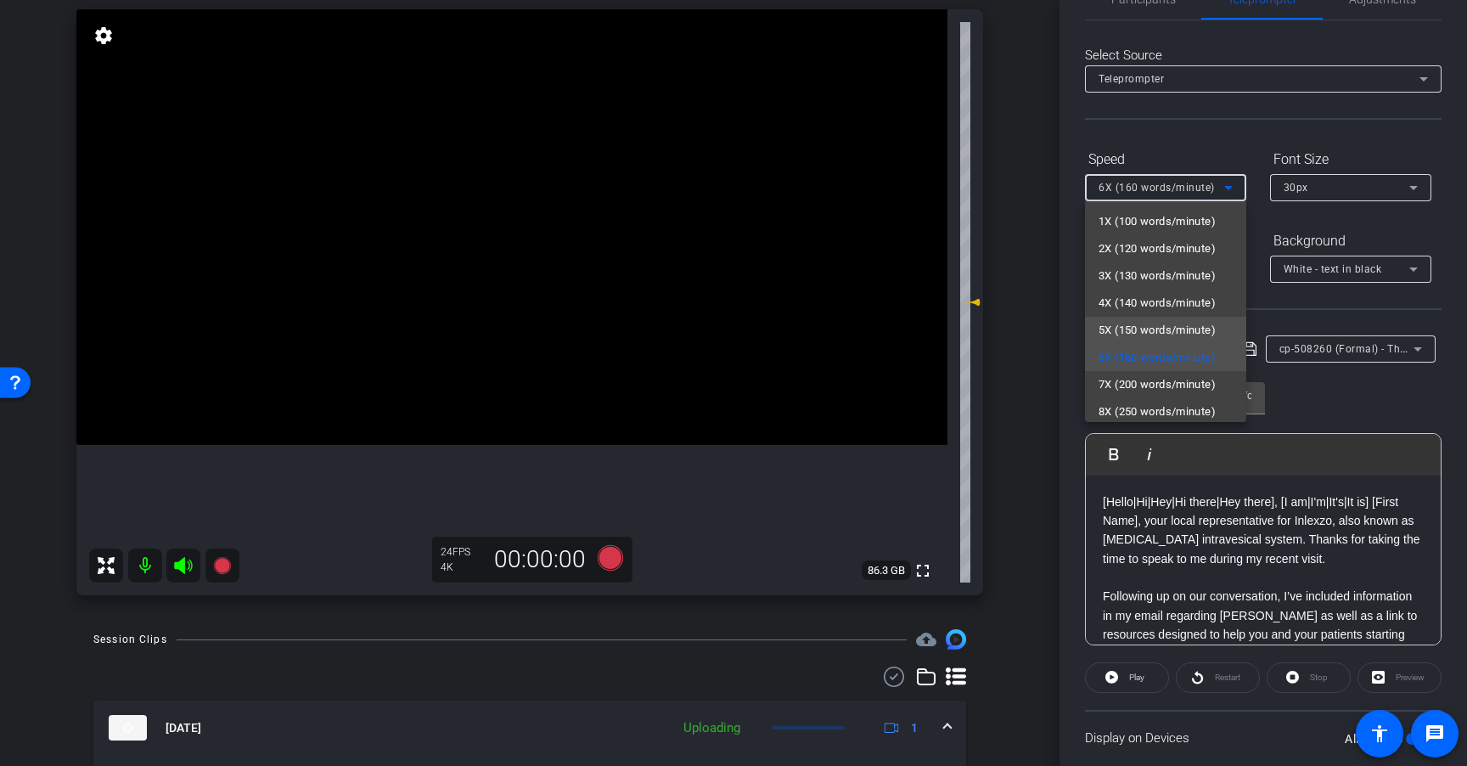
click at [1171, 332] on span "5X (150 words/minute)" at bounding box center [1156, 330] width 117 height 20
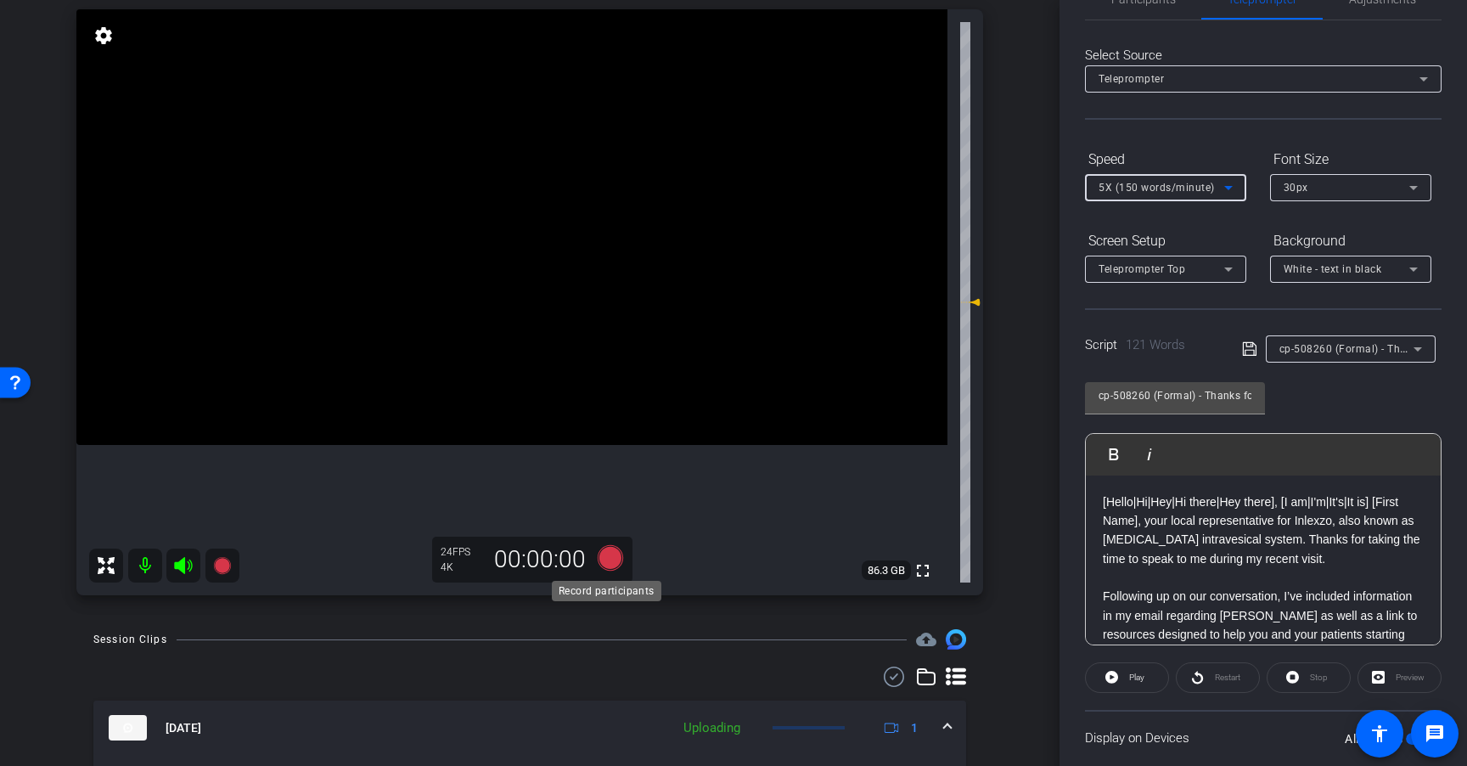
click at [607, 563] on icon at bounding box center [610, 557] width 25 height 25
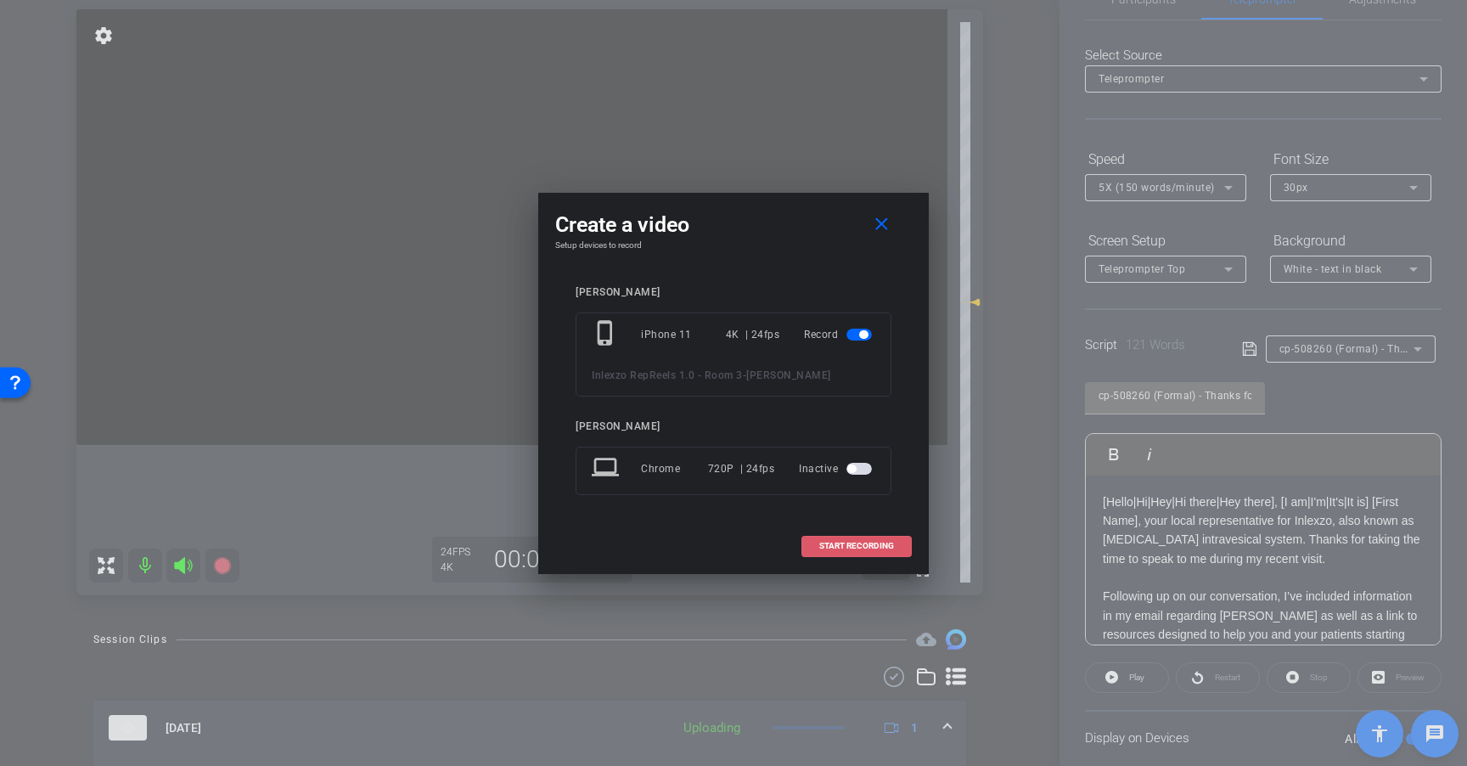
click at [884, 542] on span "START RECORDING" at bounding box center [856, 546] width 75 height 8
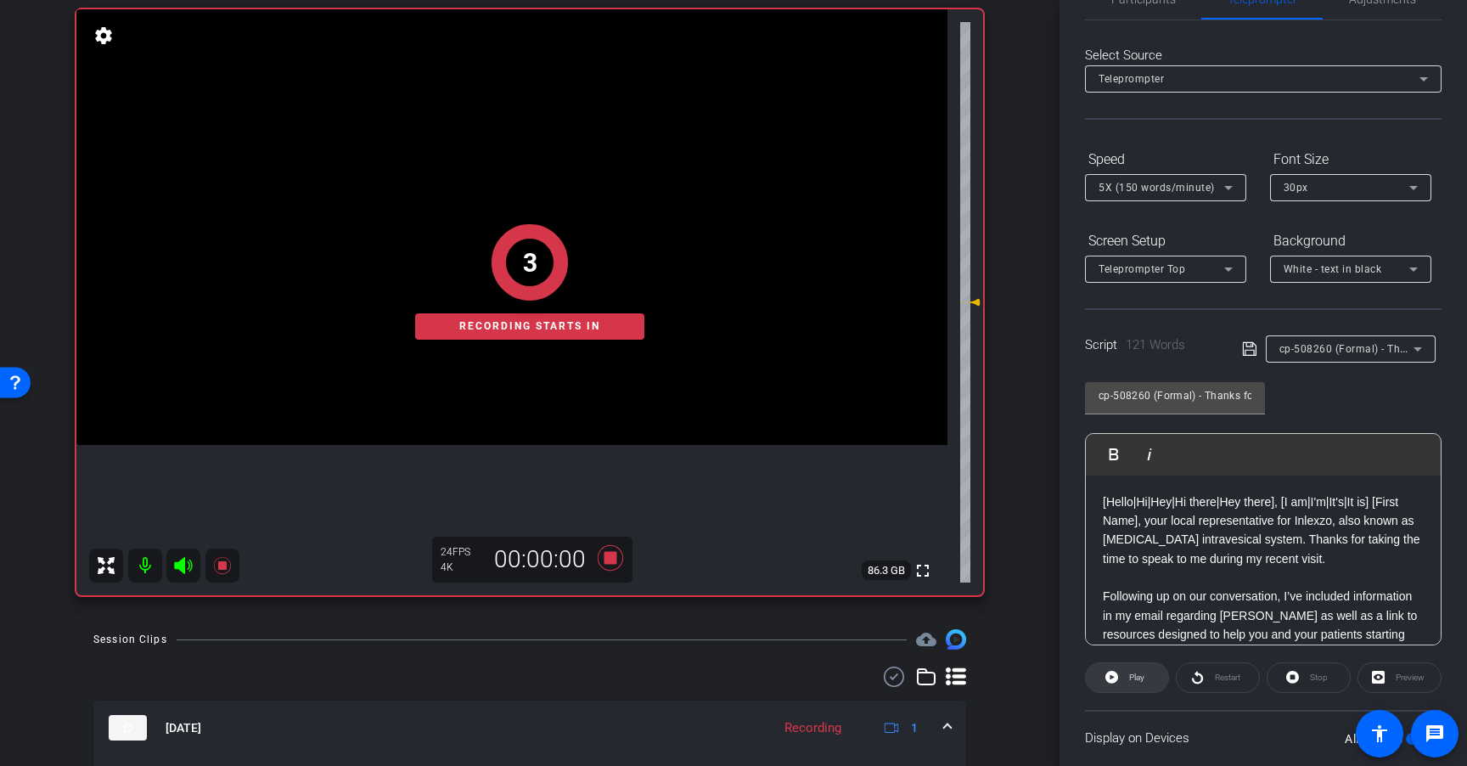
click at [1147, 675] on span at bounding box center [1127, 677] width 82 height 41
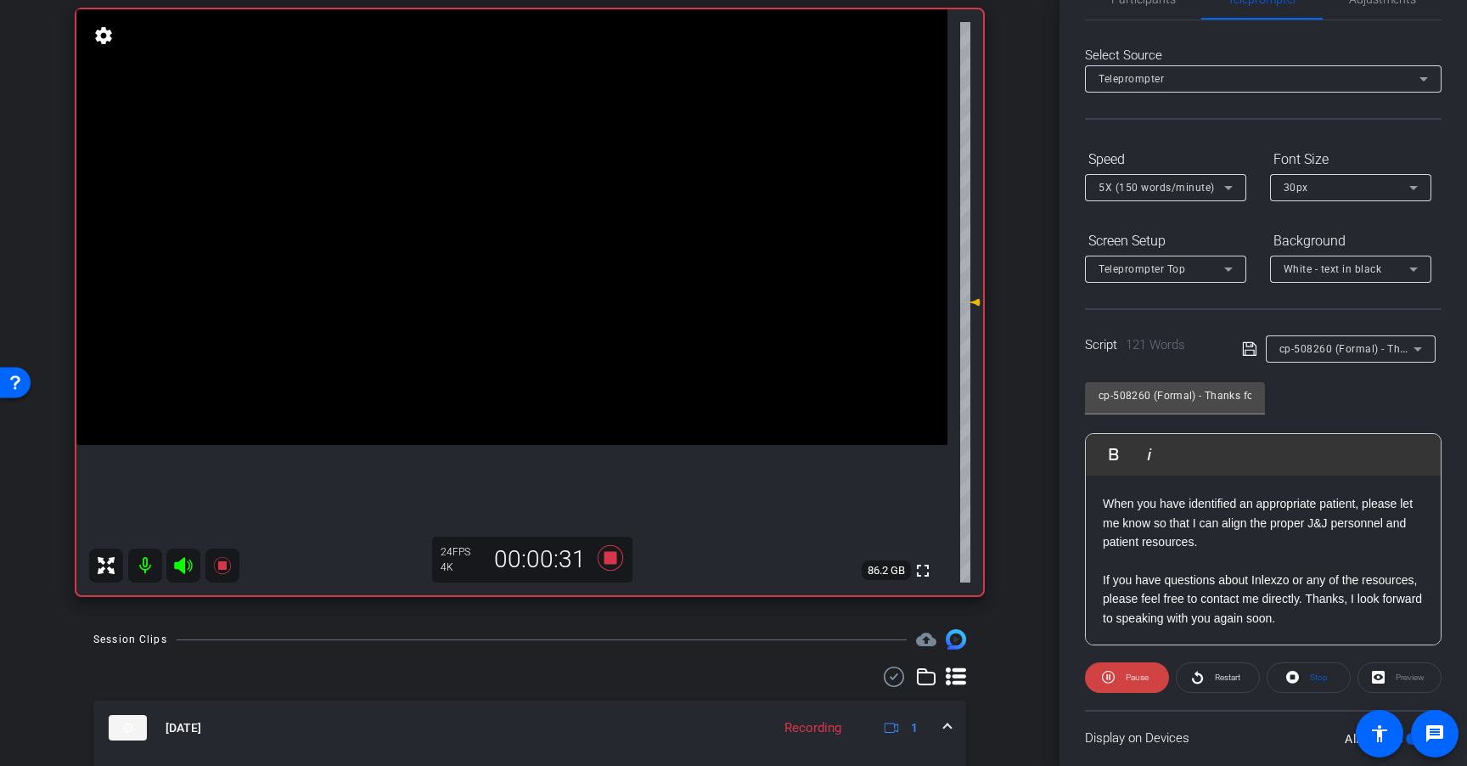
scroll to position [206, 0]
click at [604, 558] on icon at bounding box center [610, 557] width 25 height 25
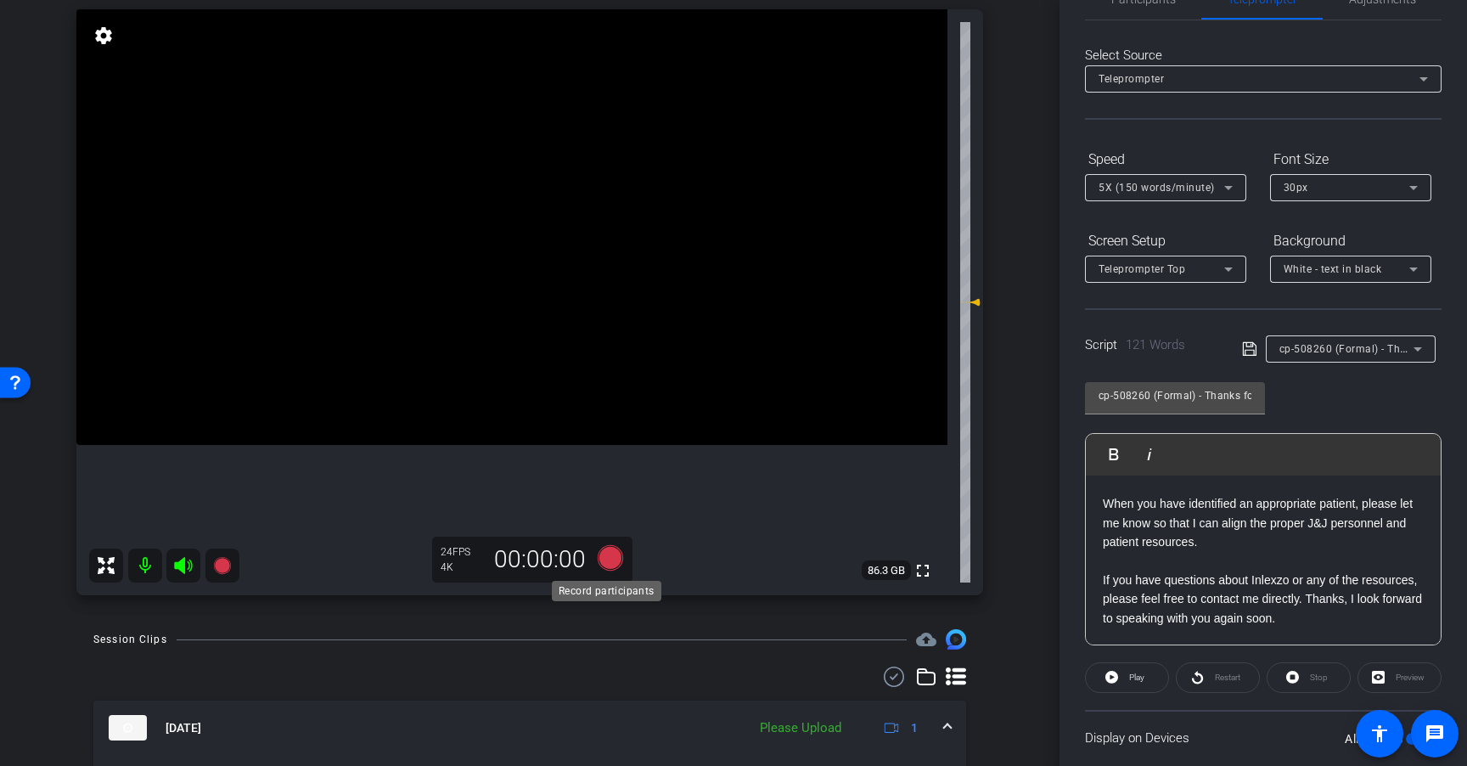
click at [608, 560] on icon at bounding box center [610, 557] width 25 height 25
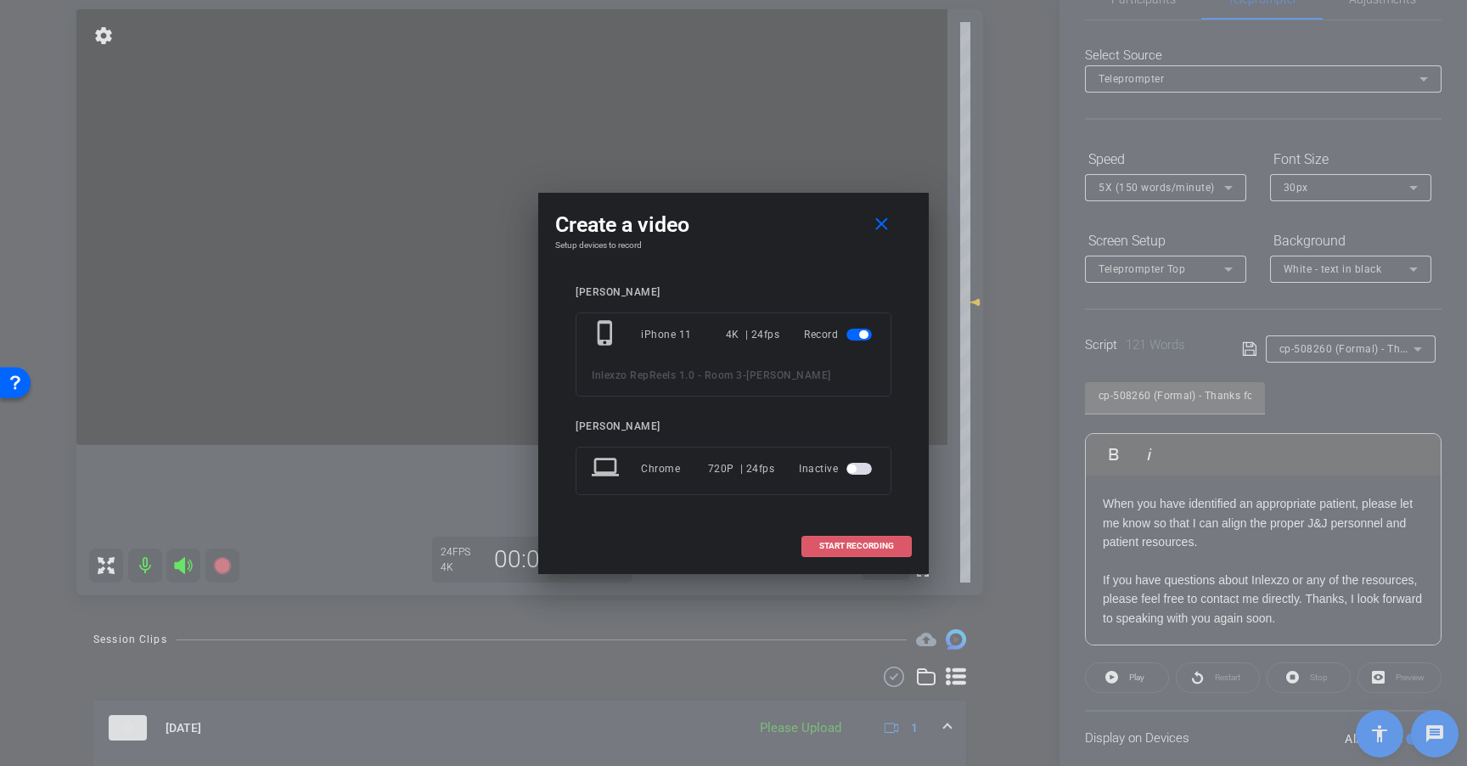
click at [858, 546] on span "START RECORDING" at bounding box center [856, 546] width 75 height 8
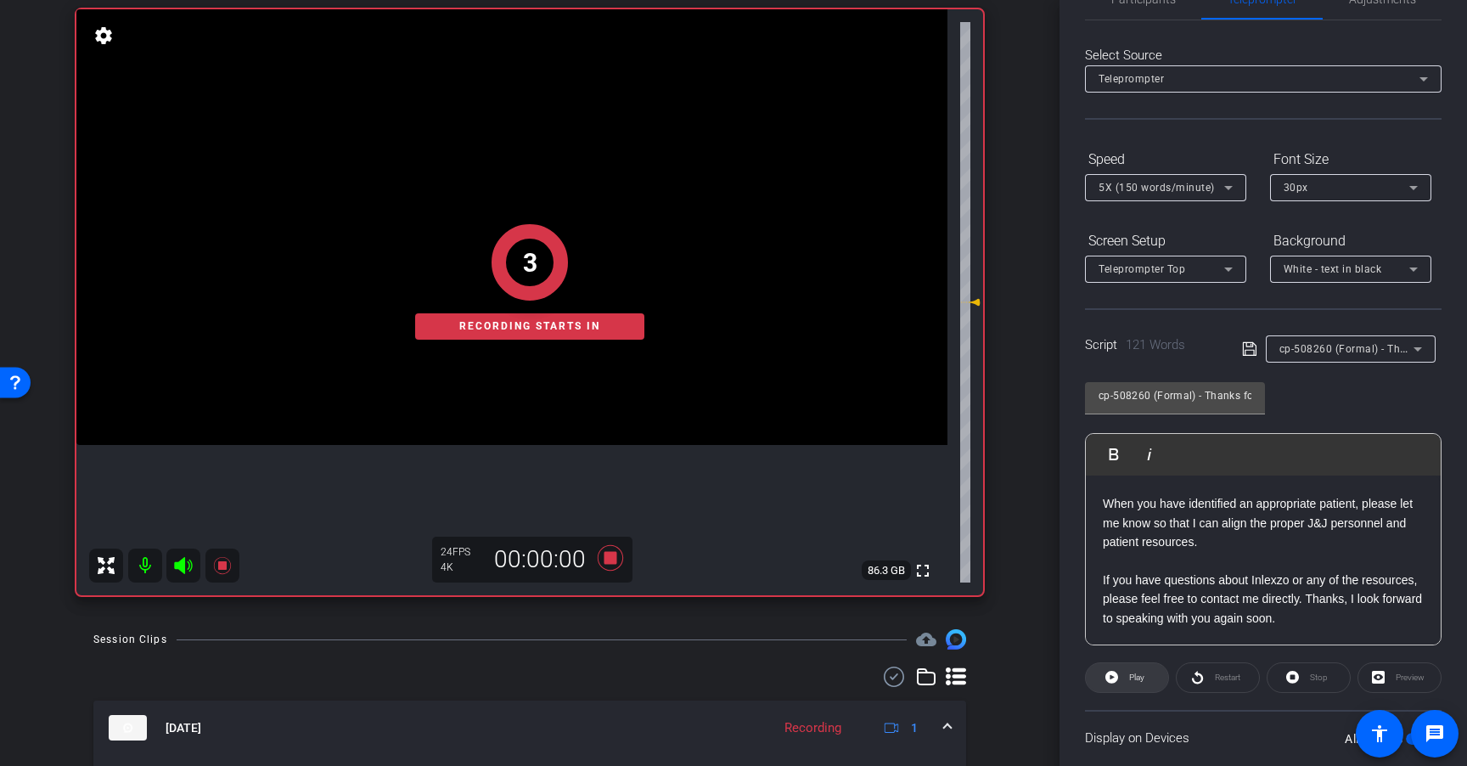
click at [1130, 671] on span "Play" at bounding box center [1135, 677] width 20 height 24
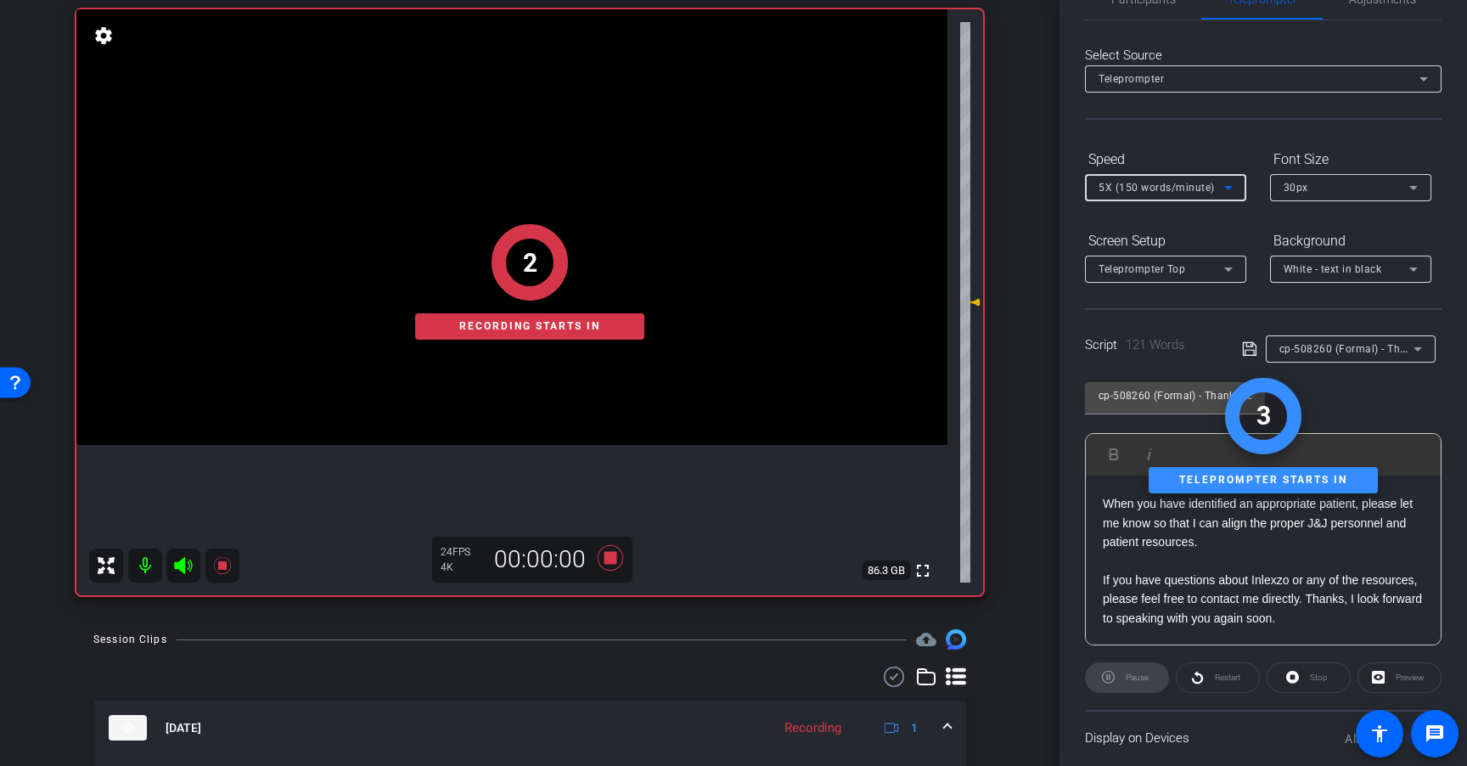
click at [1197, 184] on span "5X (150 words/minute)" at bounding box center [1156, 188] width 116 height 12
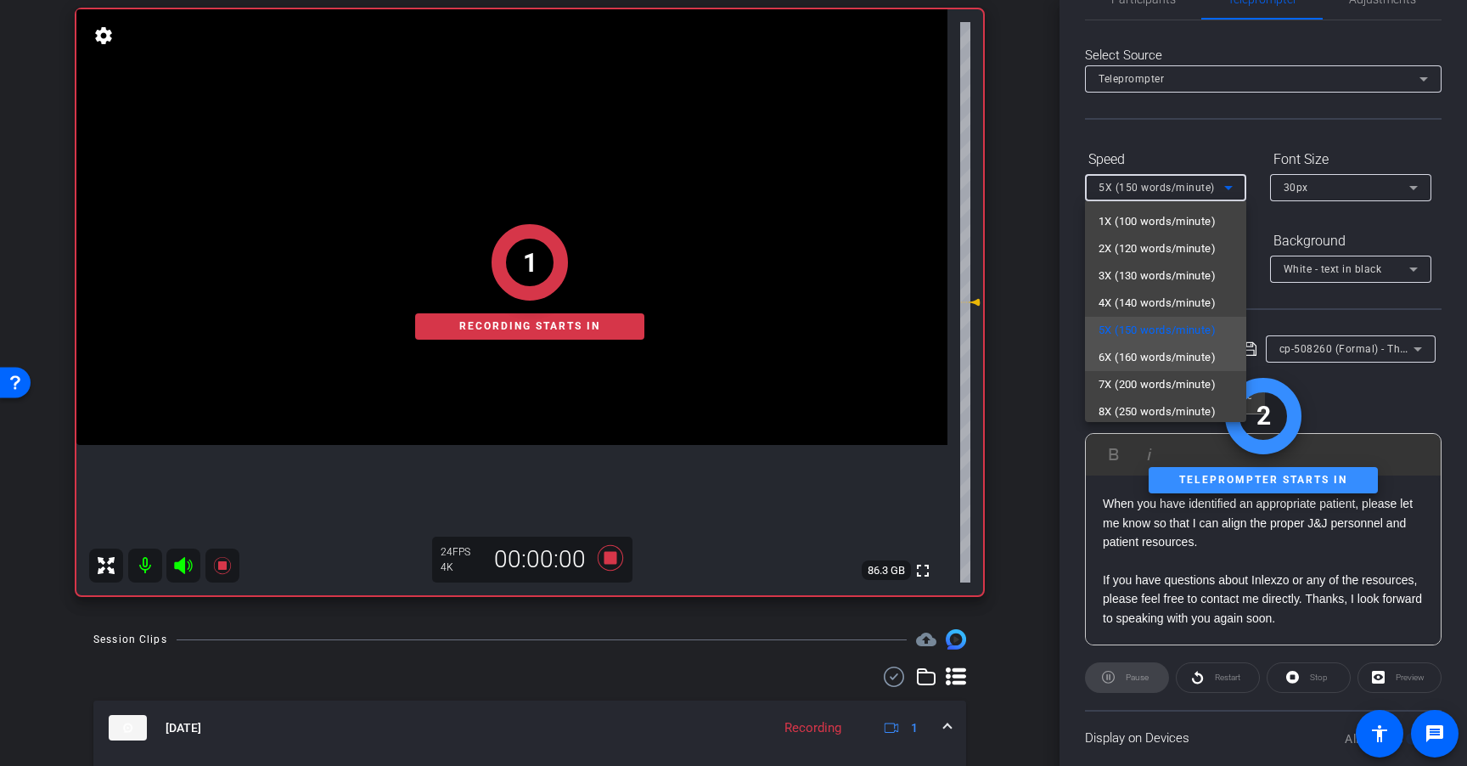
click at [1163, 351] on span "6X (160 words/minute)" at bounding box center [1156, 357] width 117 height 20
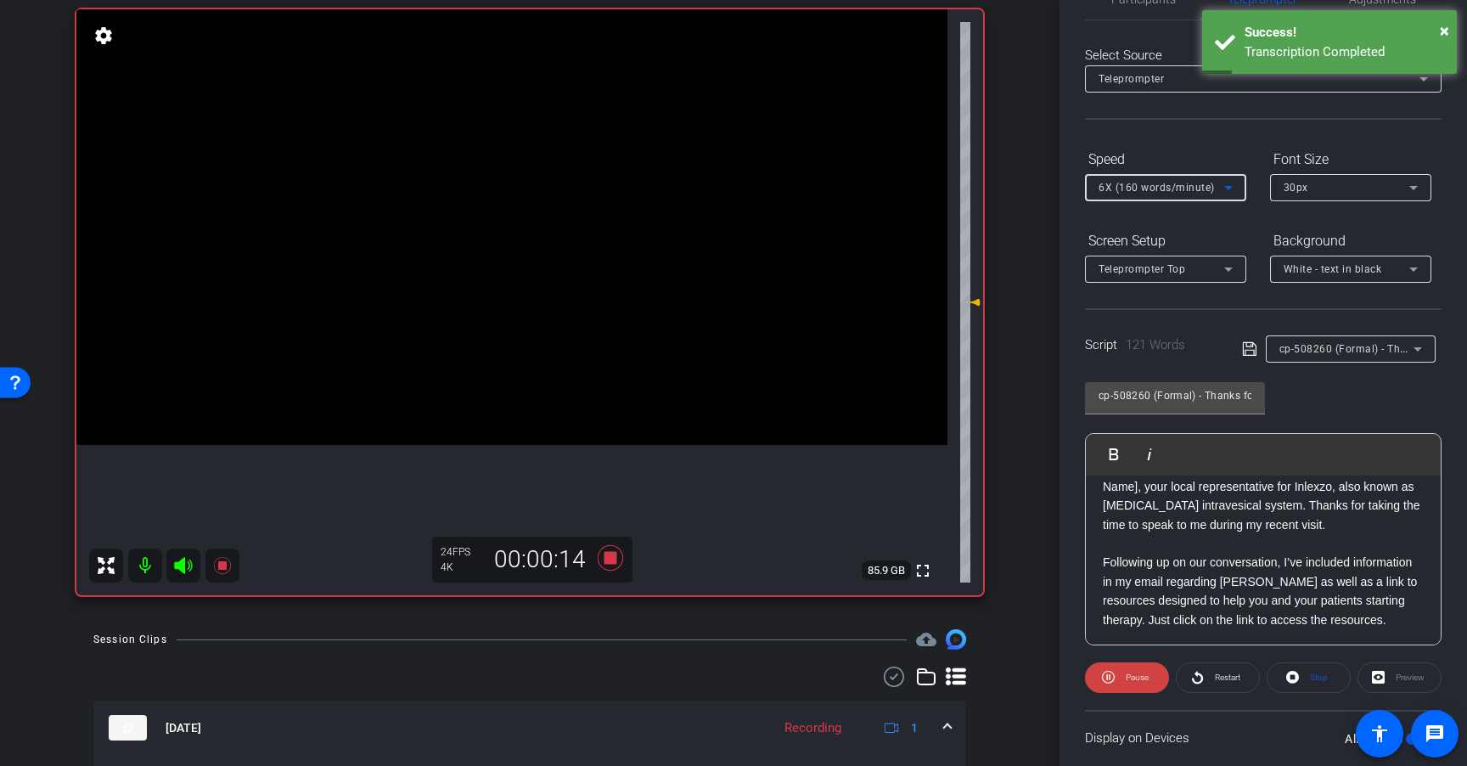
scroll to position [44, 0]
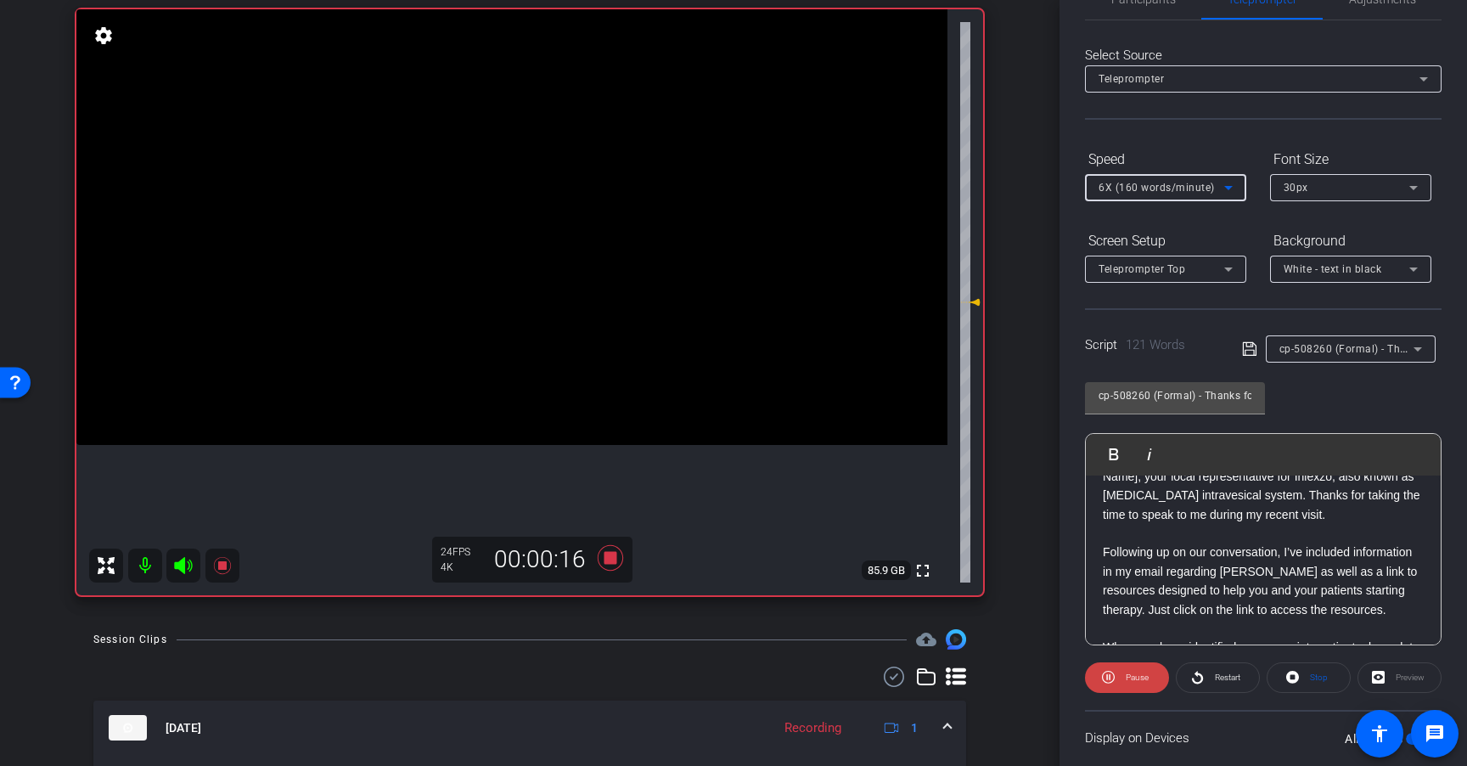
click at [1222, 182] on icon at bounding box center [1228, 187] width 20 height 20
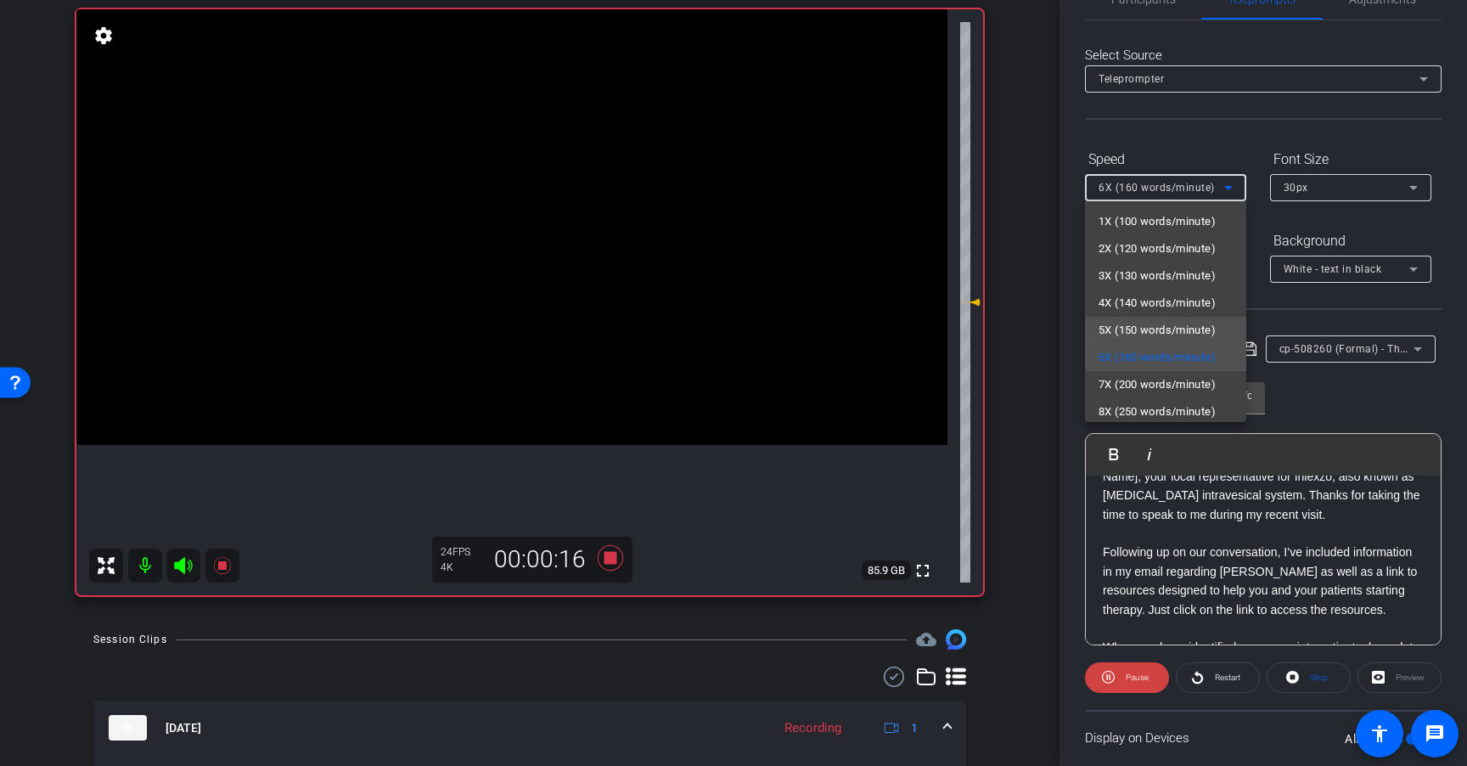
click at [1159, 334] on span "5X (150 words/minute)" at bounding box center [1156, 330] width 117 height 20
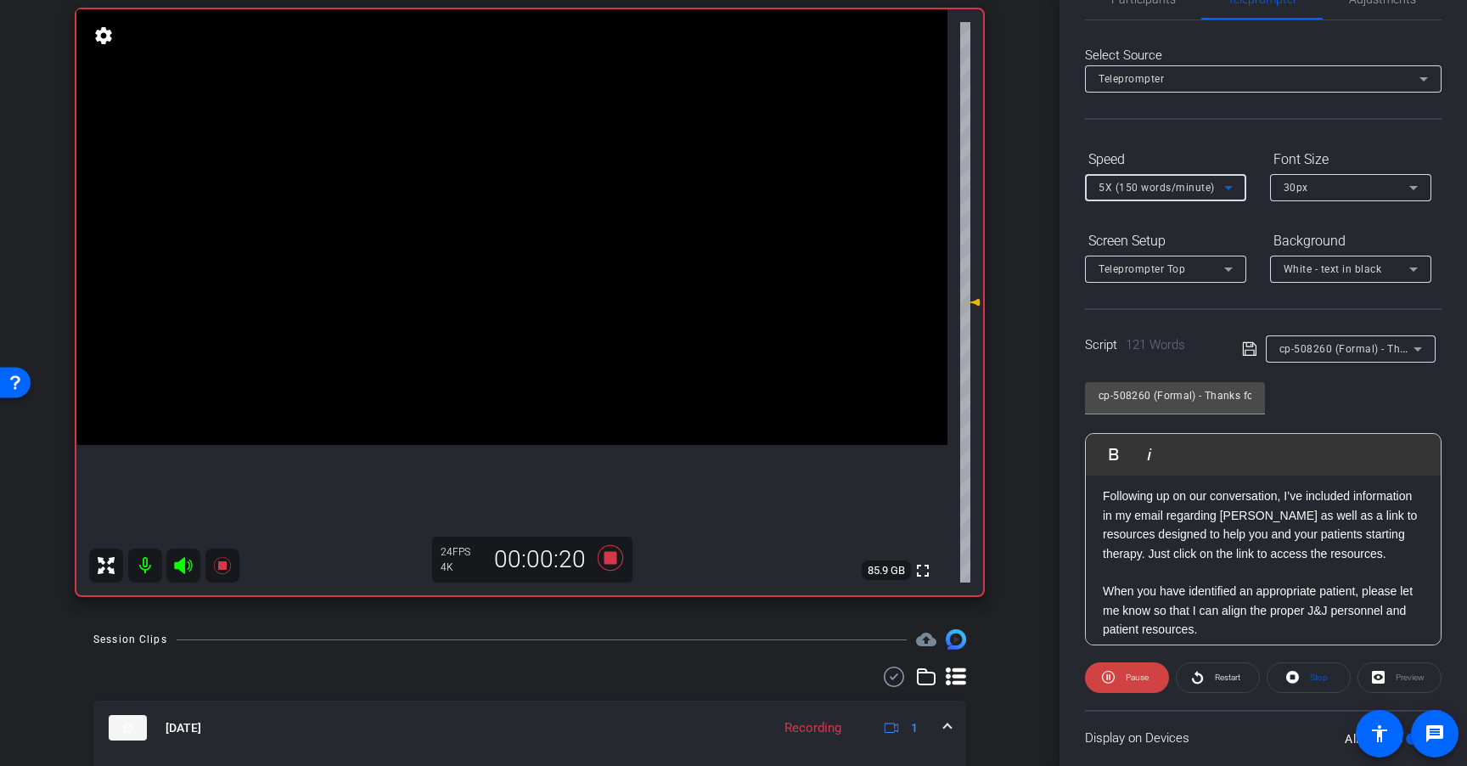
scroll to position [118, 0]
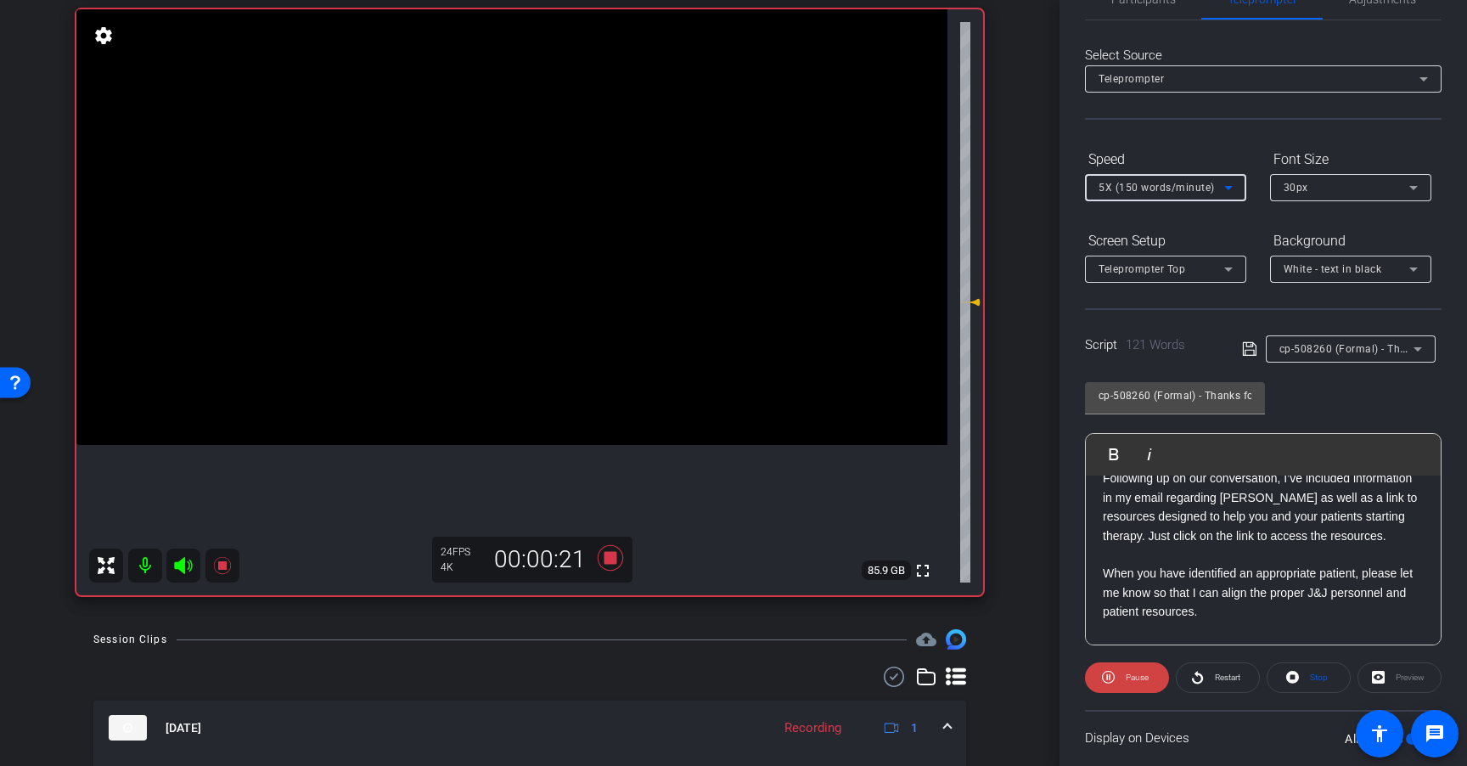
click at [1198, 187] on span "5X (150 words/minute)" at bounding box center [1156, 188] width 116 height 12
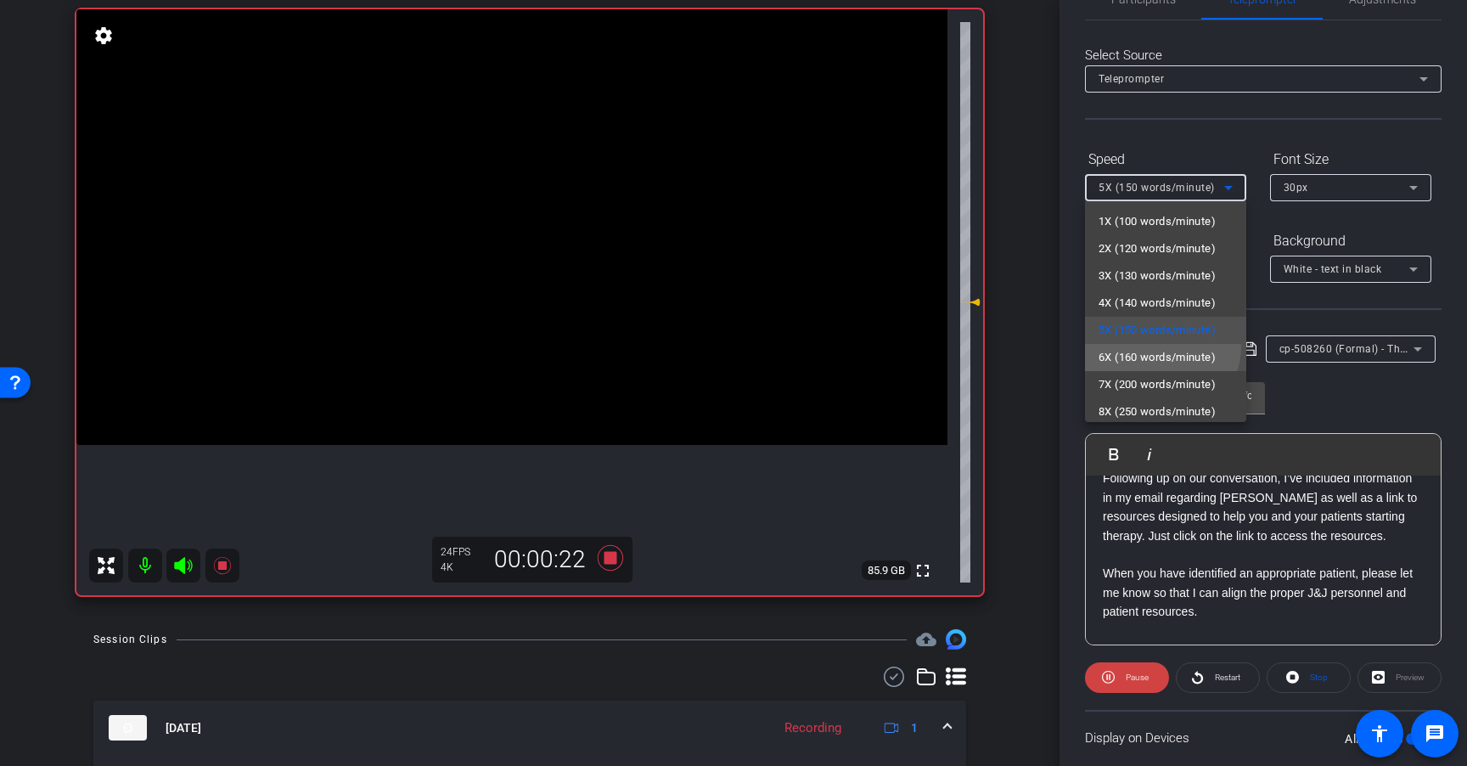
click at [1159, 345] on mat-option "6X (160 words/minute)" at bounding box center [1165, 357] width 161 height 27
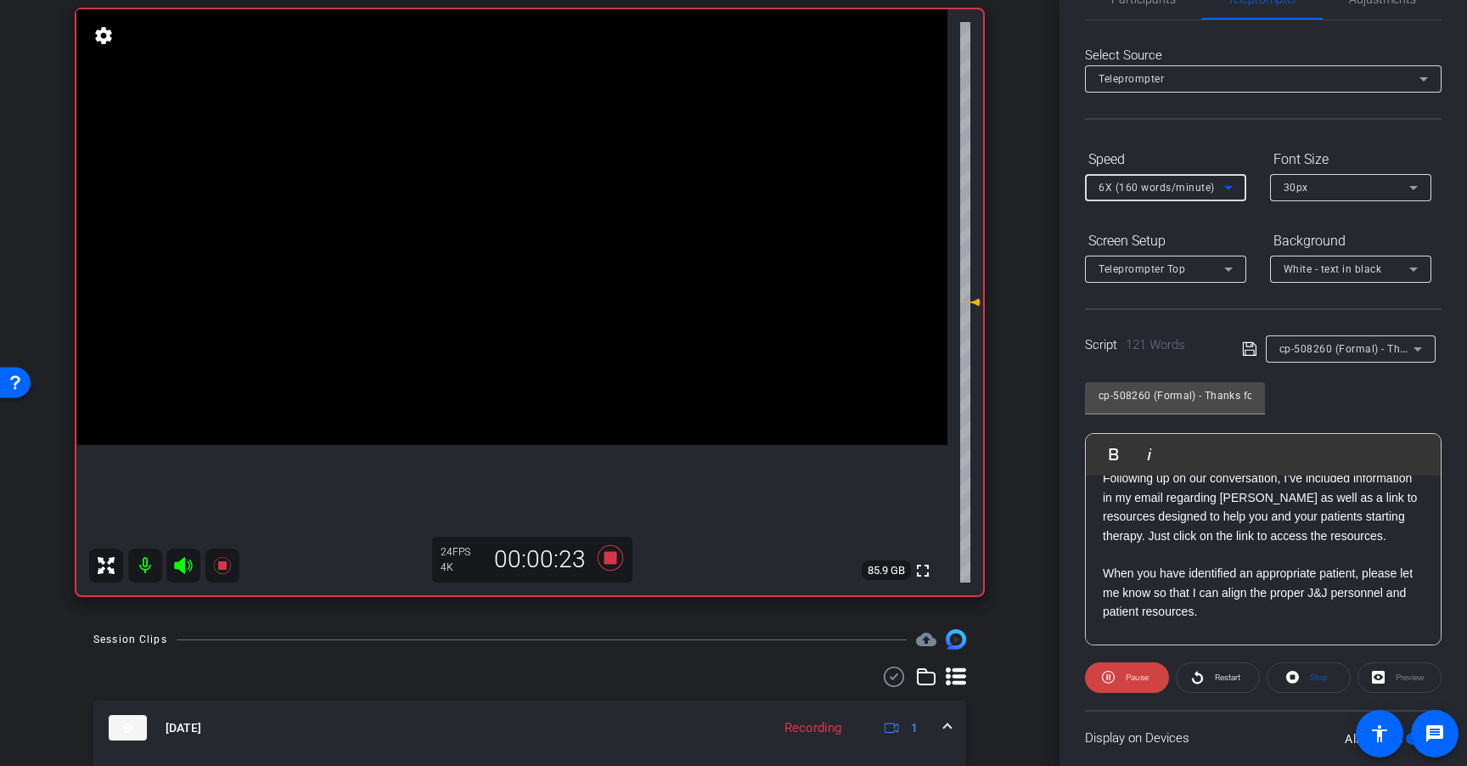
click at [1178, 184] on span "6X (160 words/minute)" at bounding box center [1156, 188] width 116 height 12
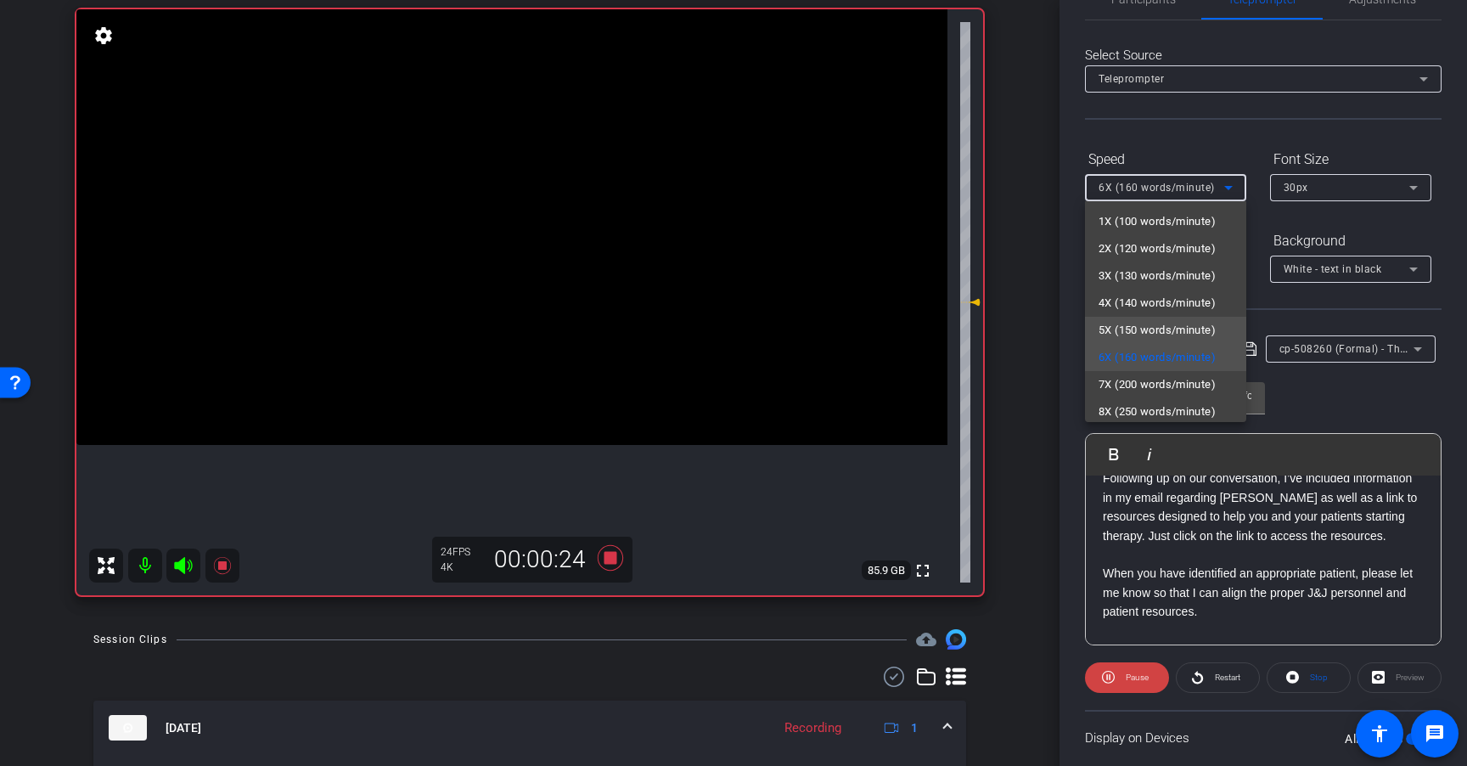
click at [1158, 327] on span "5X (150 words/minute)" at bounding box center [1156, 330] width 117 height 20
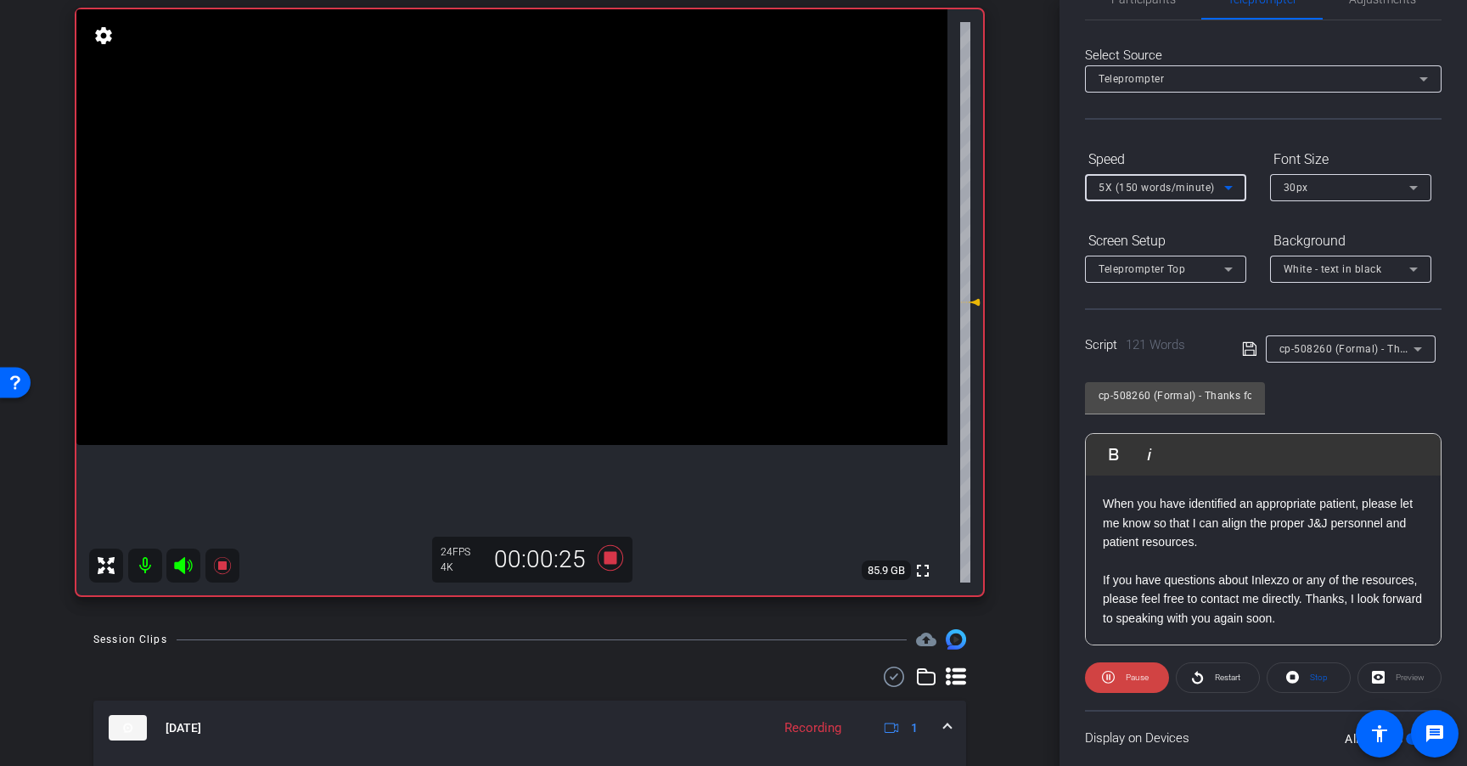
scroll to position [206, 0]
click at [604, 555] on icon at bounding box center [610, 557] width 25 height 25
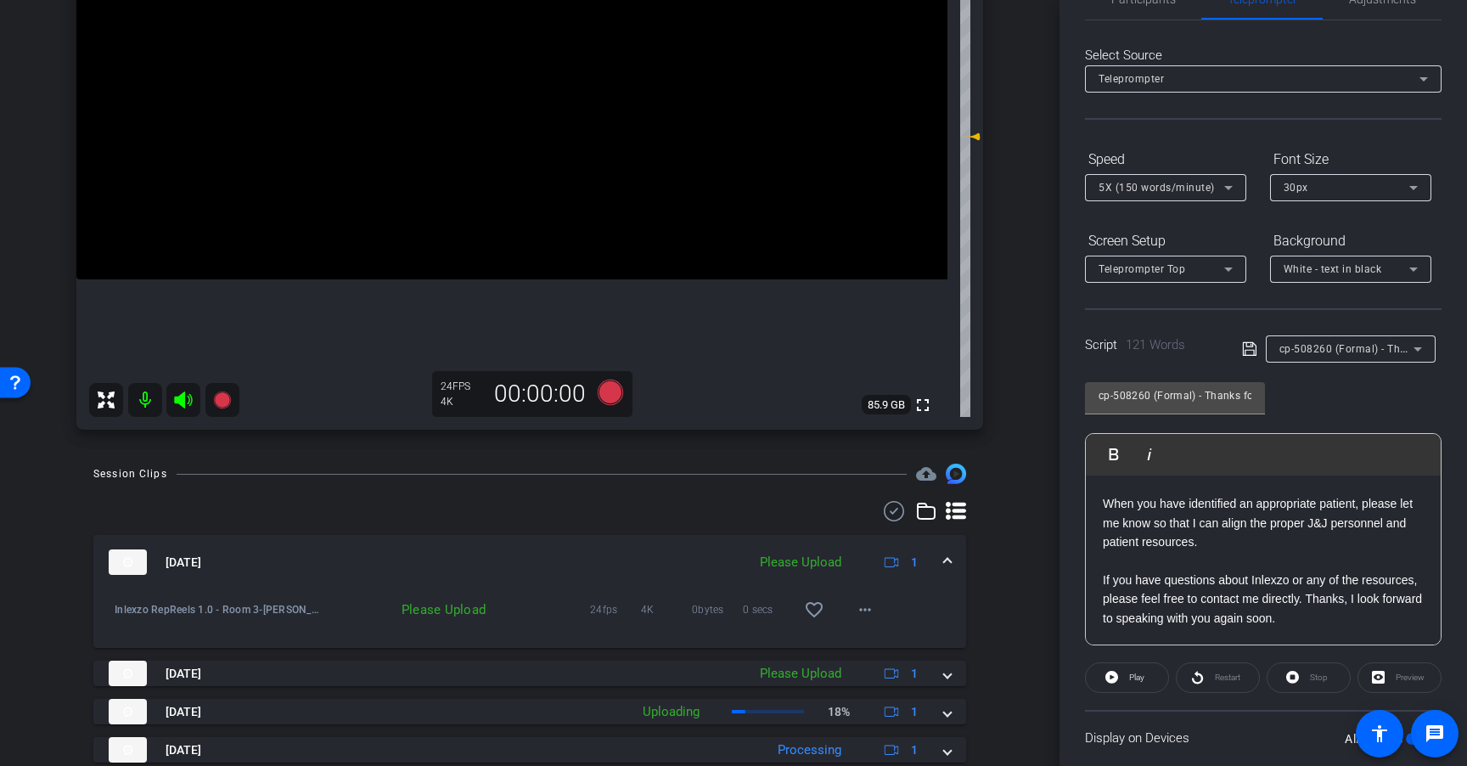
scroll to position [331, 0]
click at [855, 615] on mat-icon "more_horiz" at bounding box center [865, 611] width 20 height 20
click at [879, 649] on span "Upload" at bounding box center [884, 647] width 68 height 20
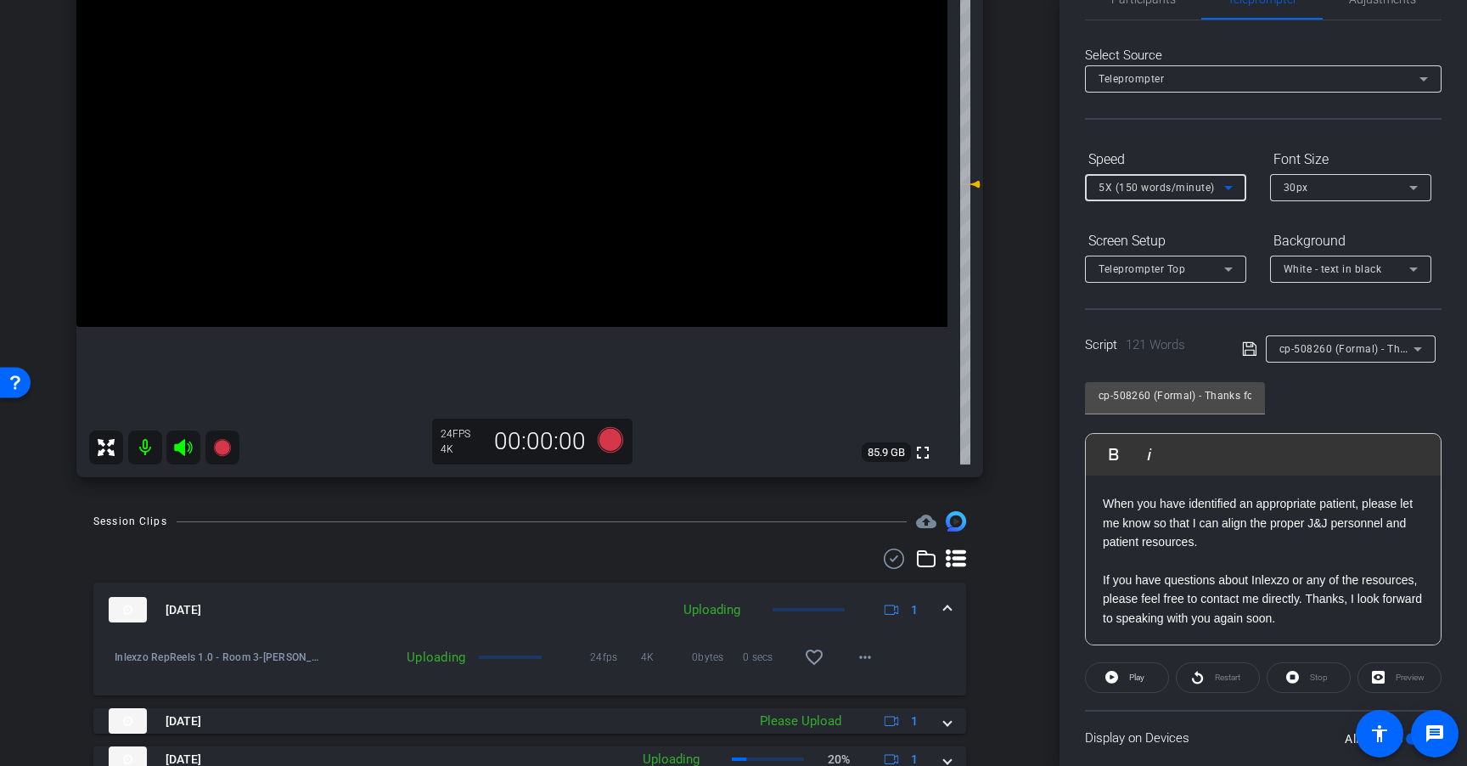
click at [1136, 190] on span "5X (150 words/minute)" at bounding box center [1156, 188] width 116 height 12
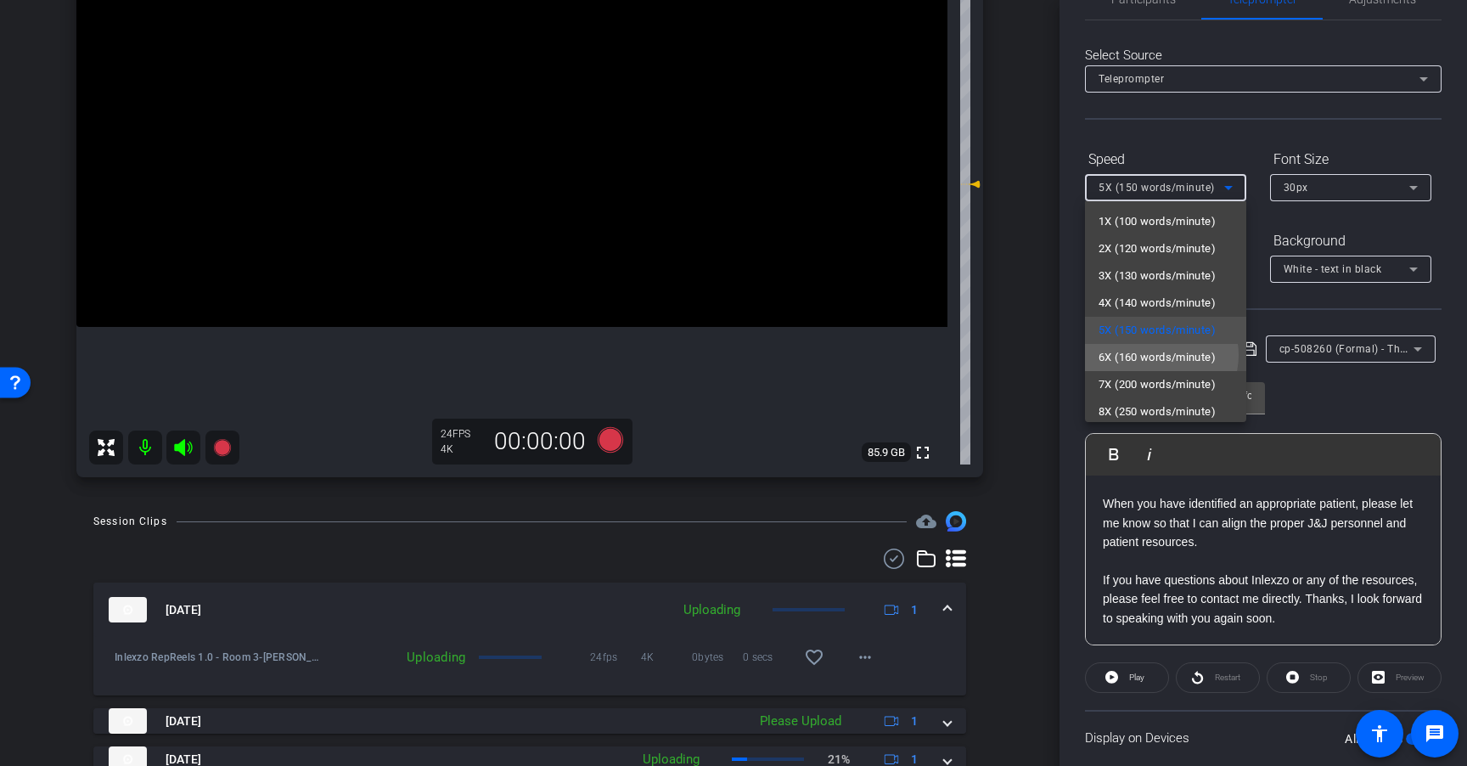
click at [1159, 355] on span "6X (160 words/minute)" at bounding box center [1156, 357] width 117 height 20
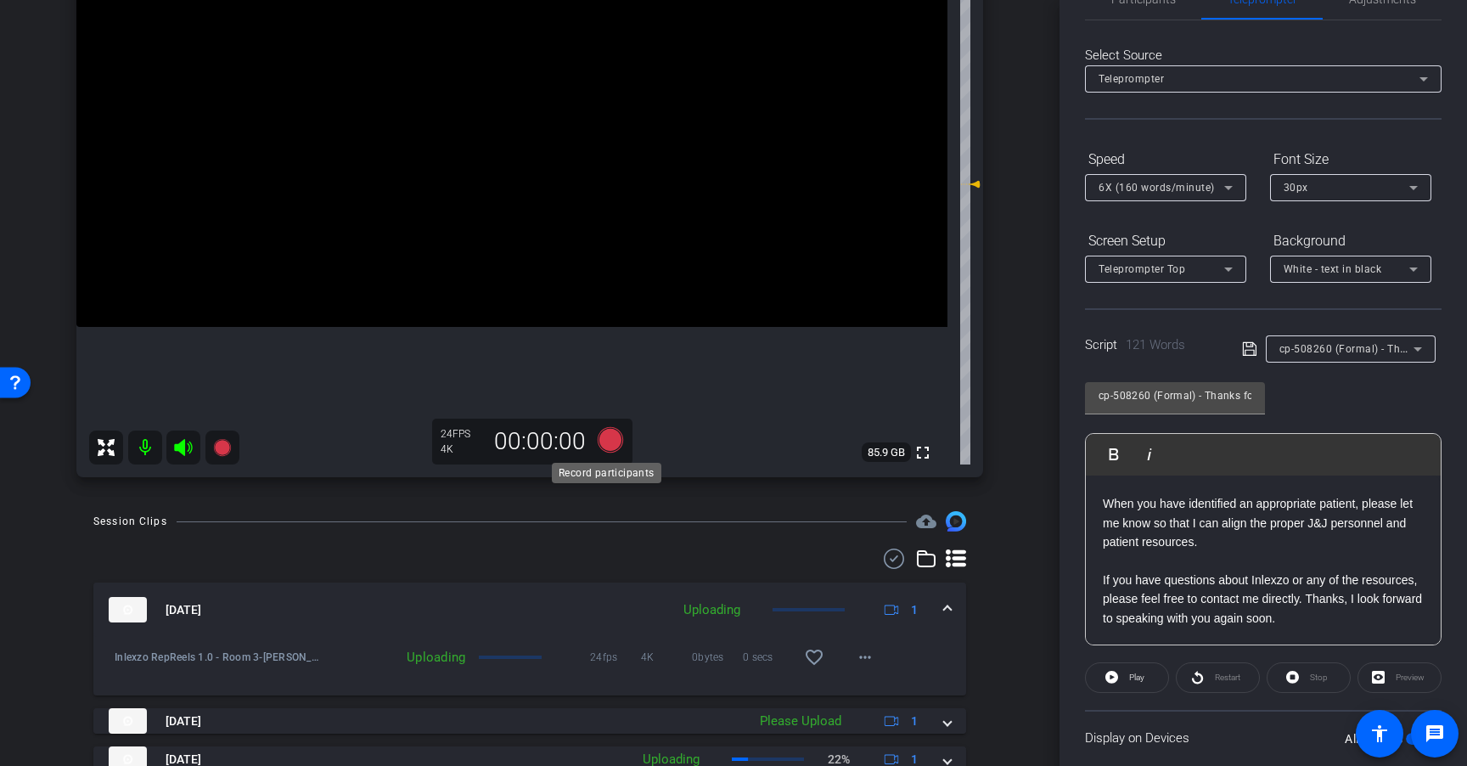
click at [609, 445] on icon at bounding box center [610, 439] width 25 height 25
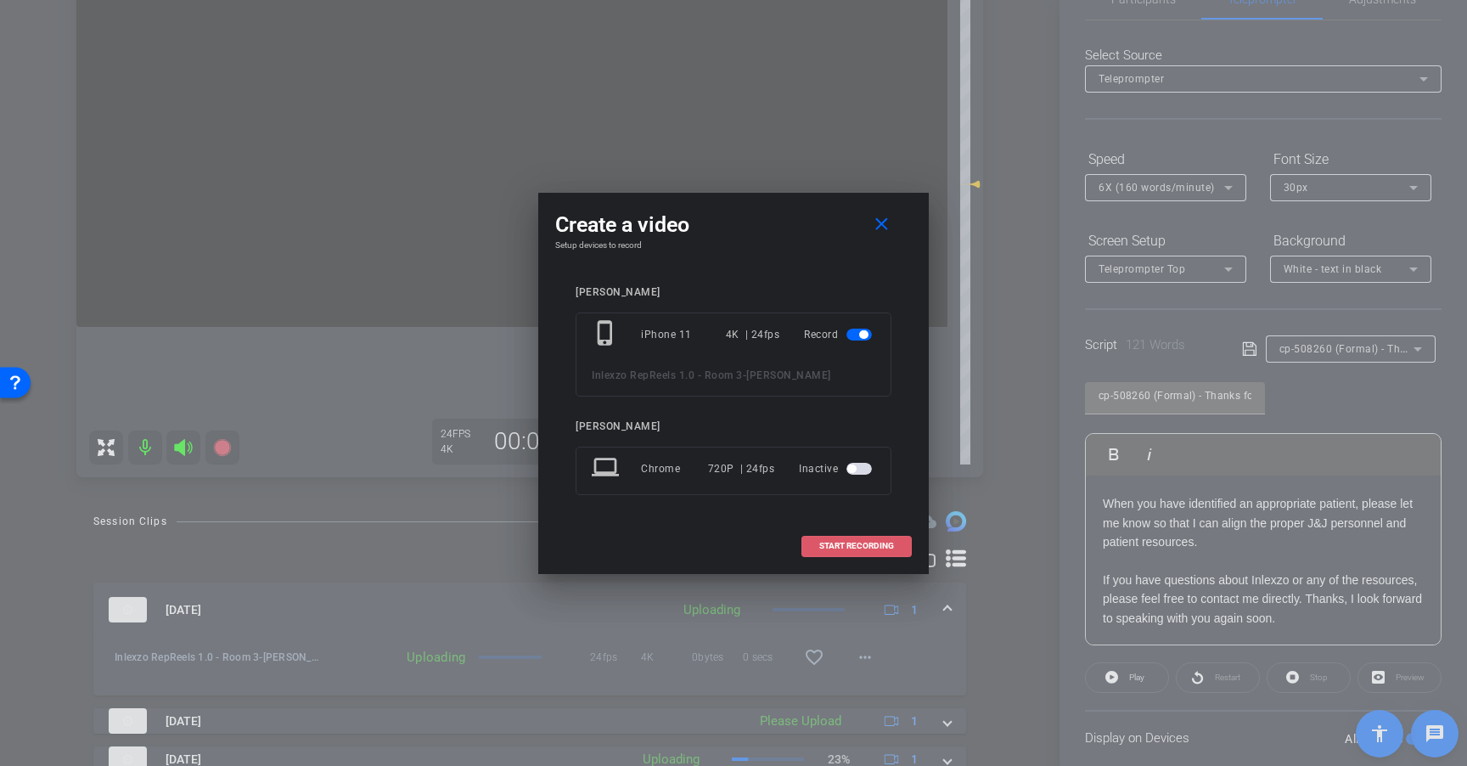
click at [832, 547] on span "START RECORDING" at bounding box center [856, 546] width 75 height 8
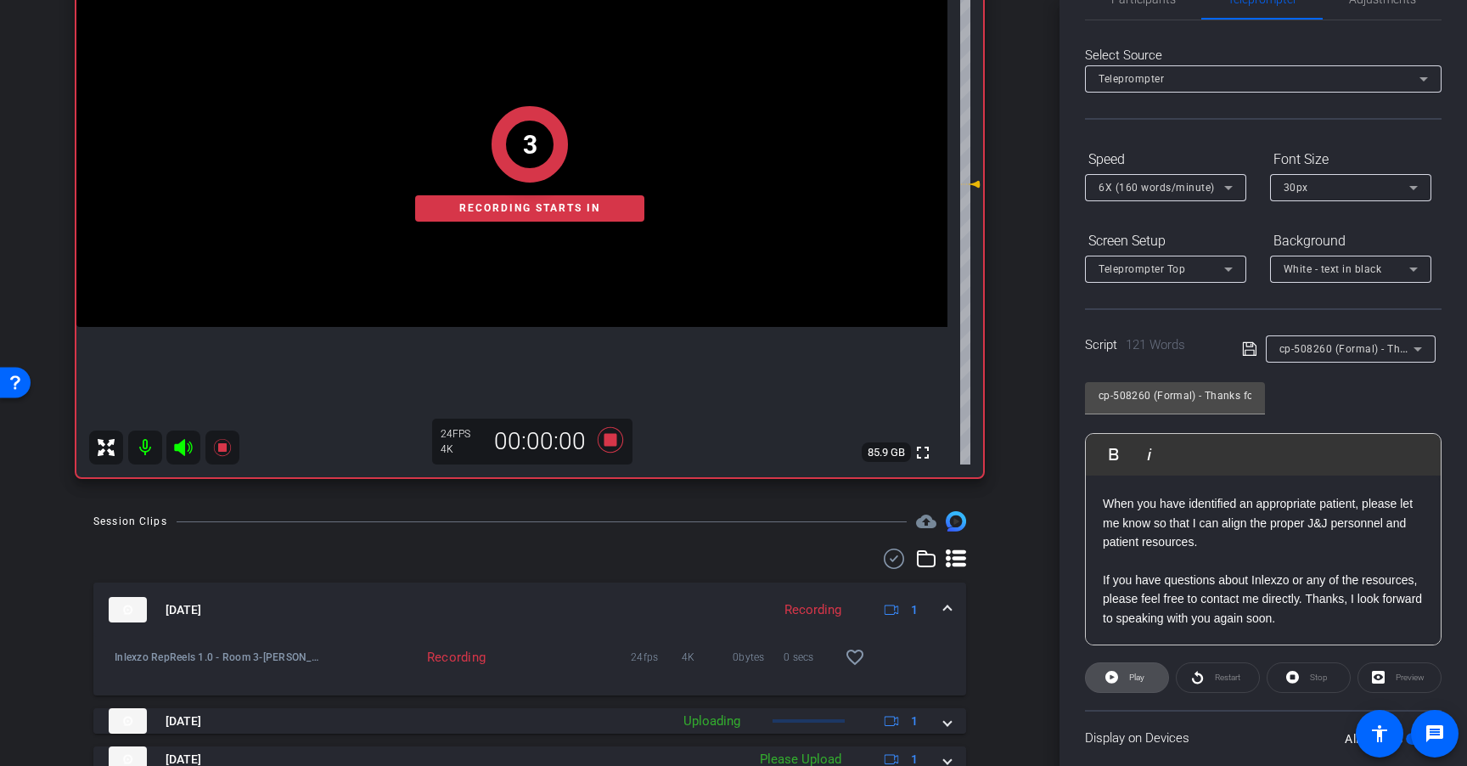
click at [1125, 674] on span "Play" at bounding box center [1135, 677] width 20 height 24
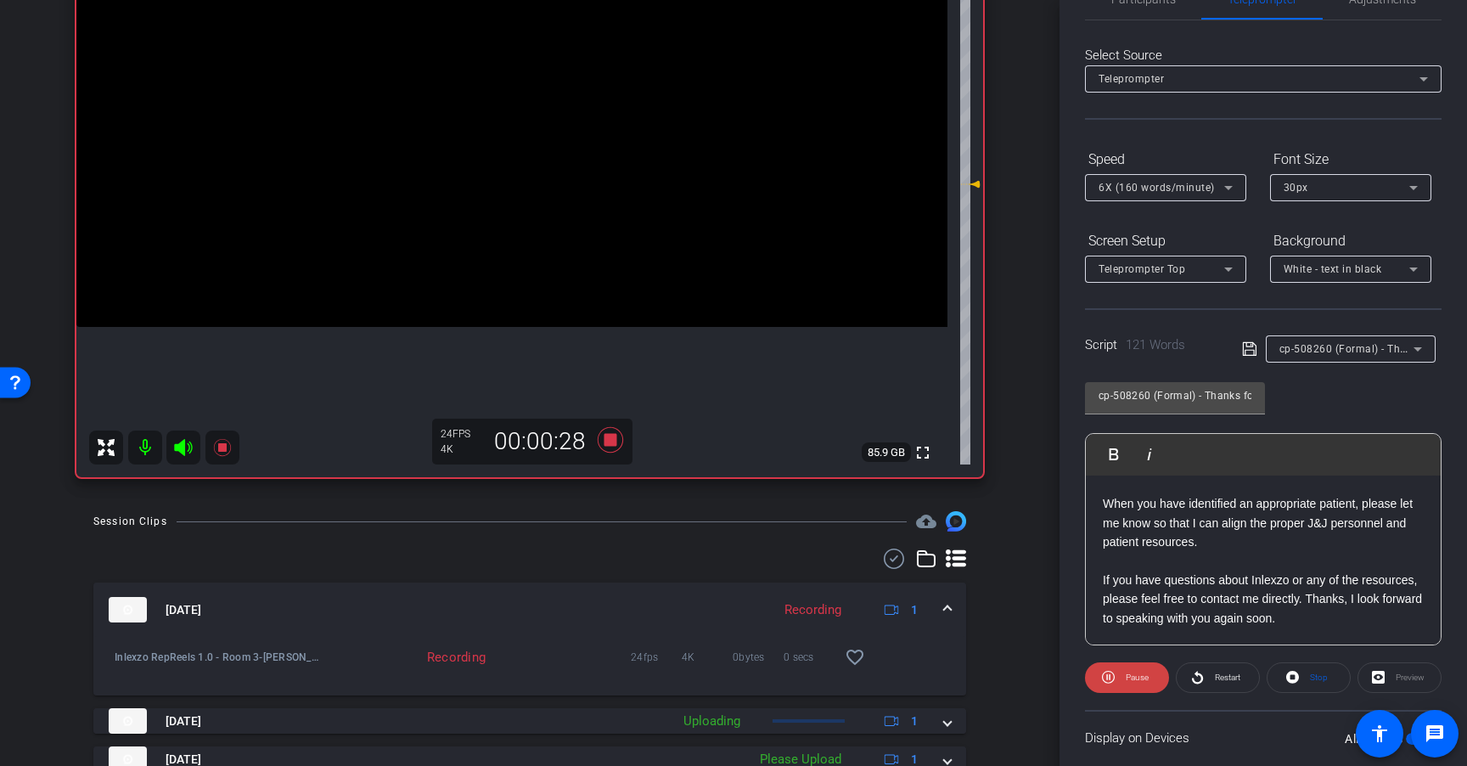
scroll to position [206, 0]
click at [1218, 673] on span "Restart" at bounding box center [1227, 676] width 25 height 9
click at [1210, 671] on span "Restart" at bounding box center [1225, 677] width 30 height 24
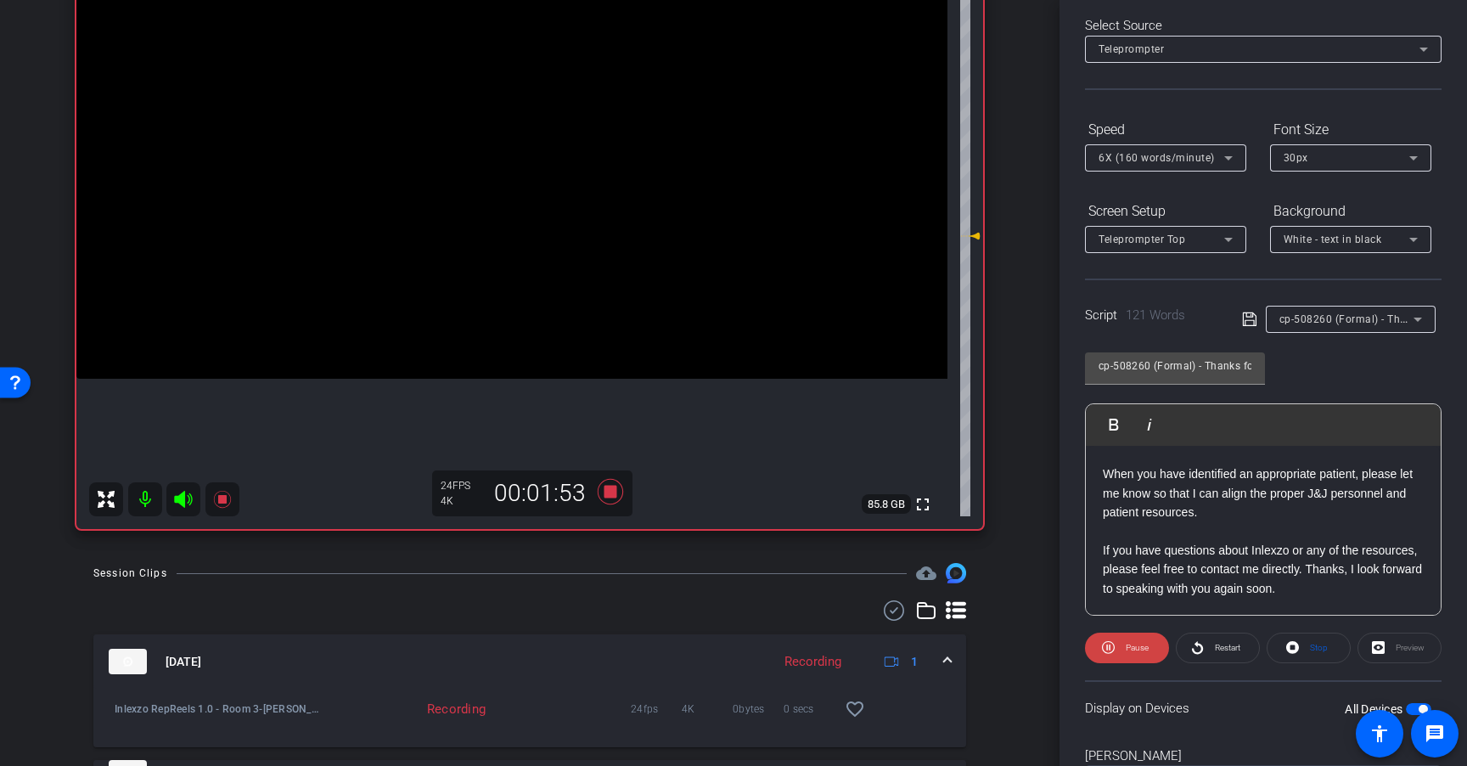
scroll to position [85, 0]
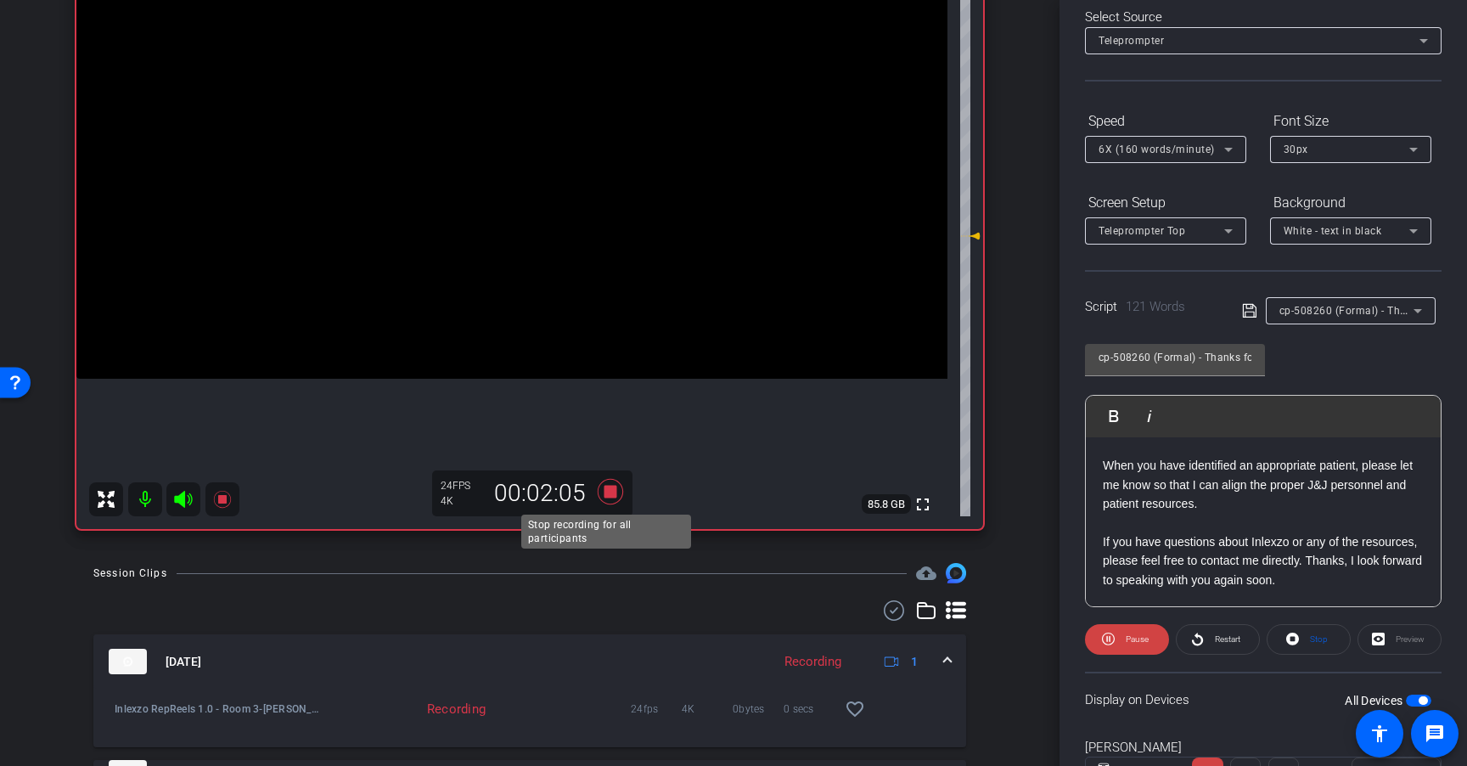
click at [608, 497] on icon at bounding box center [610, 491] width 25 height 25
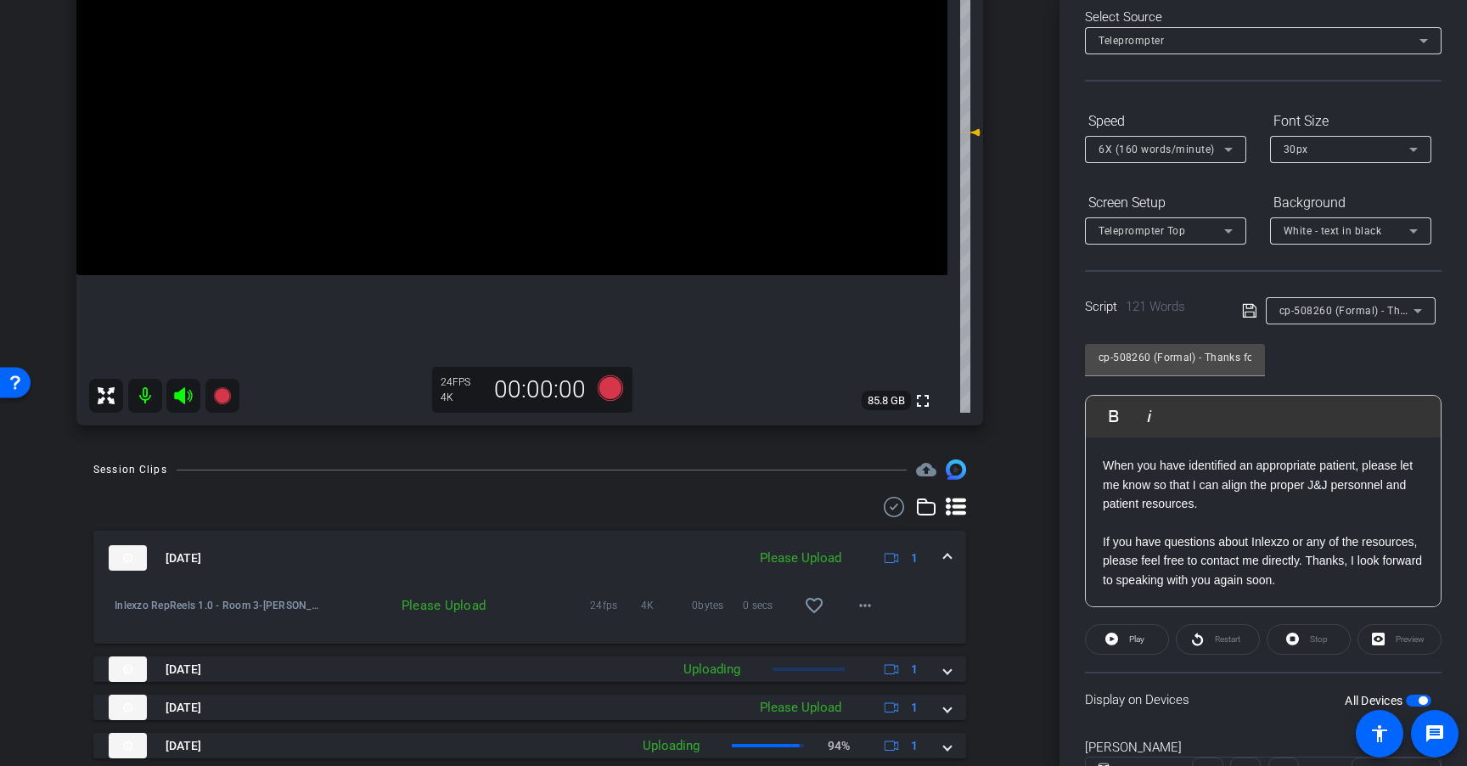
scroll to position [340, 0]
click at [858, 608] on mat-icon "more_horiz" at bounding box center [865, 602] width 20 height 20
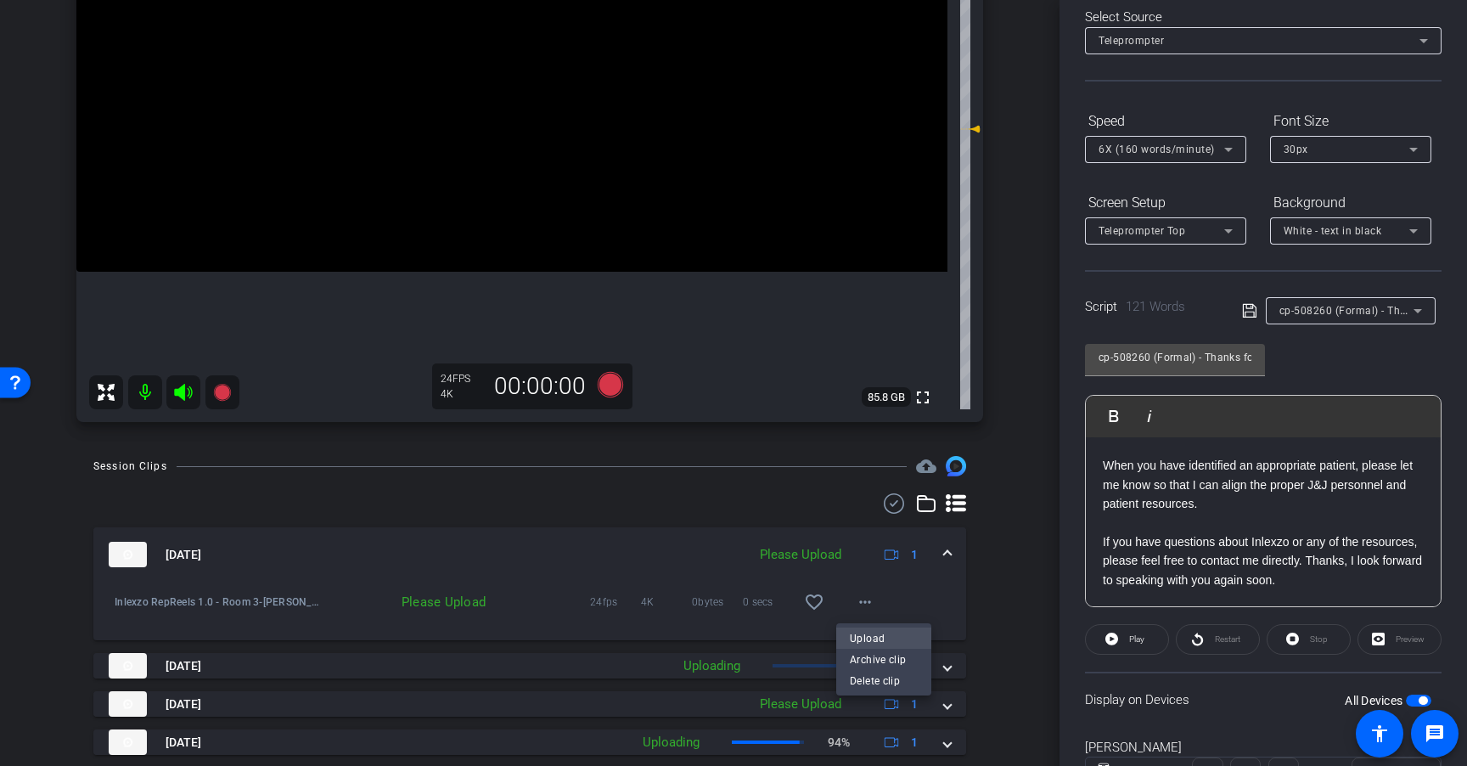
click at [882, 641] on span "Upload" at bounding box center [884, 637] width 68 height 20
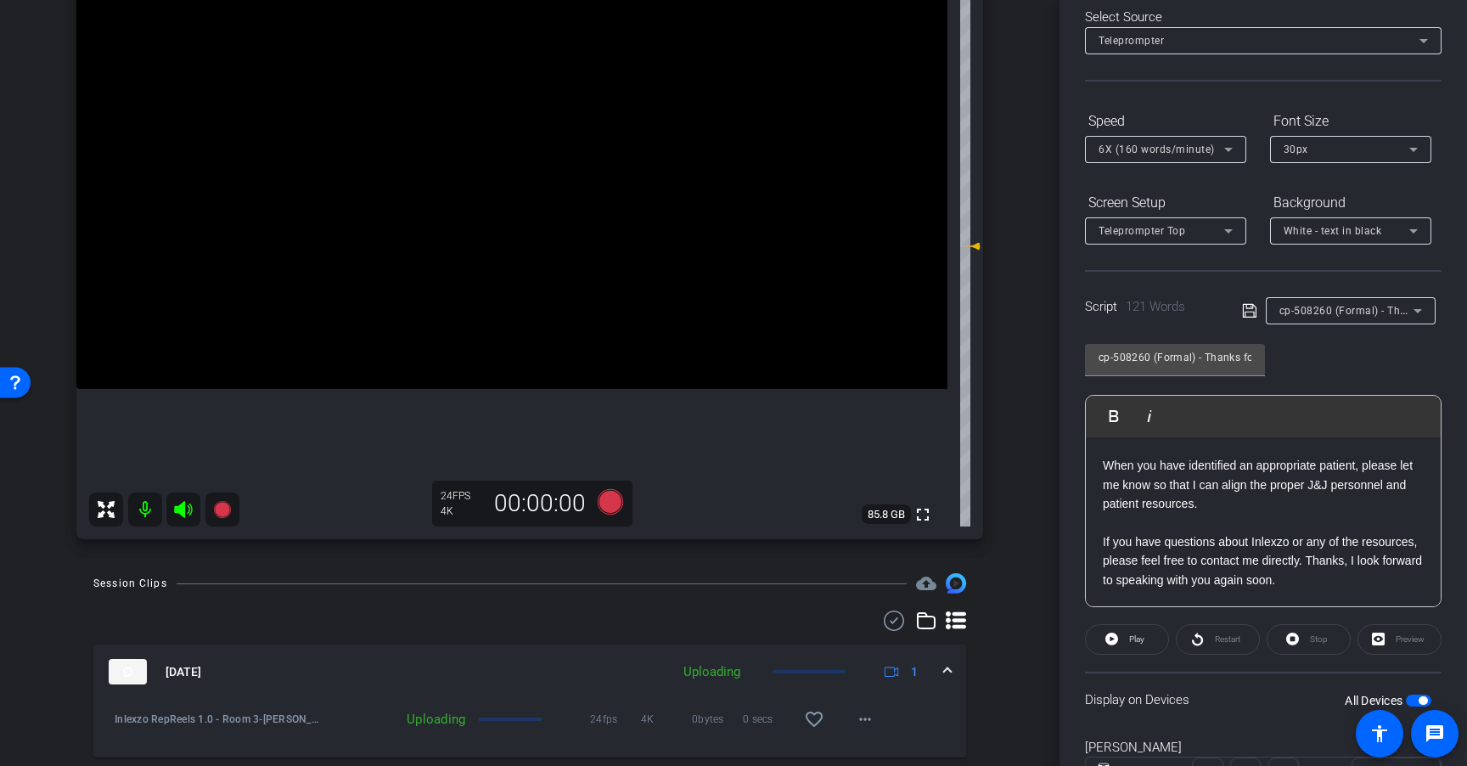
scroll to position [218, 0]
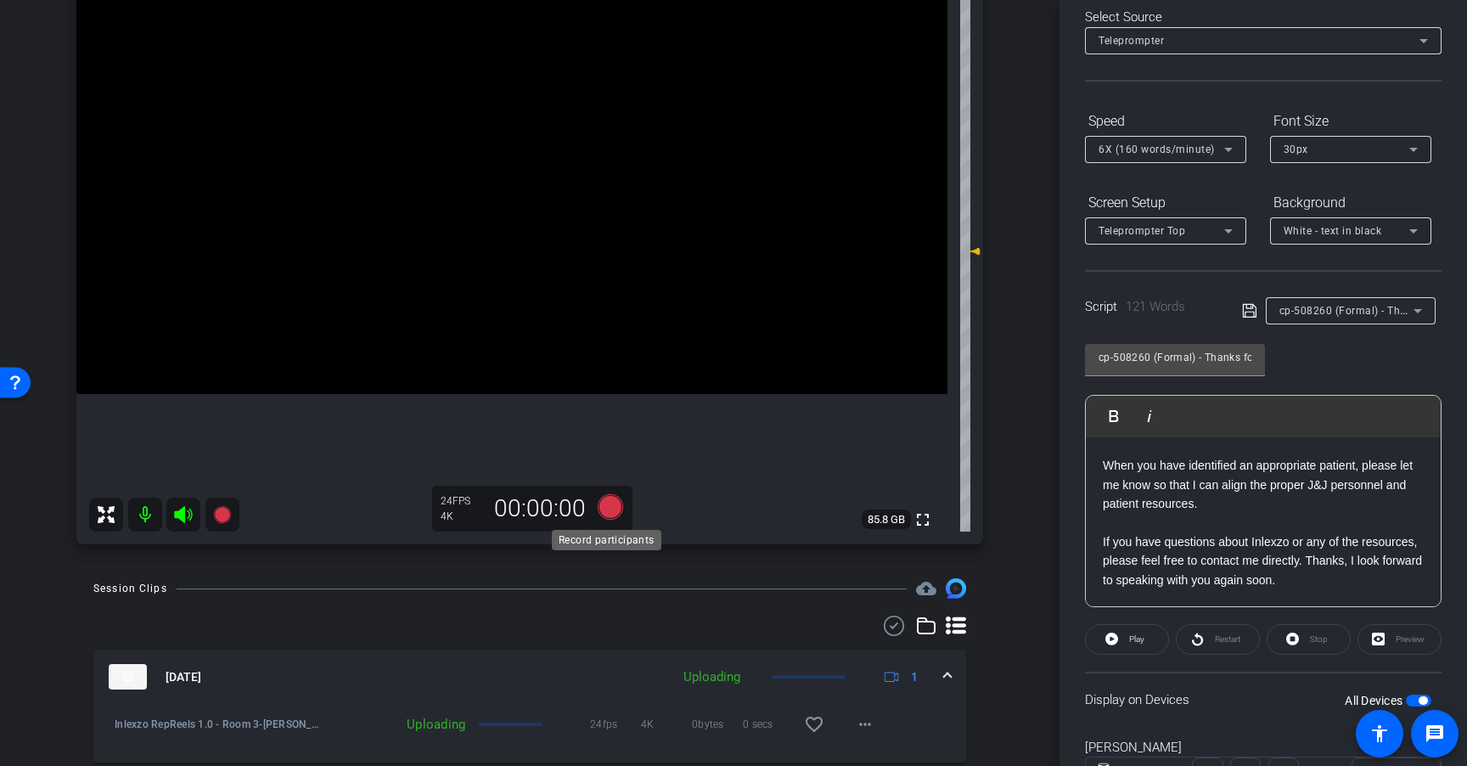
click at [605, 512] on icon at bounding box center [610, 506] width 25 height 25
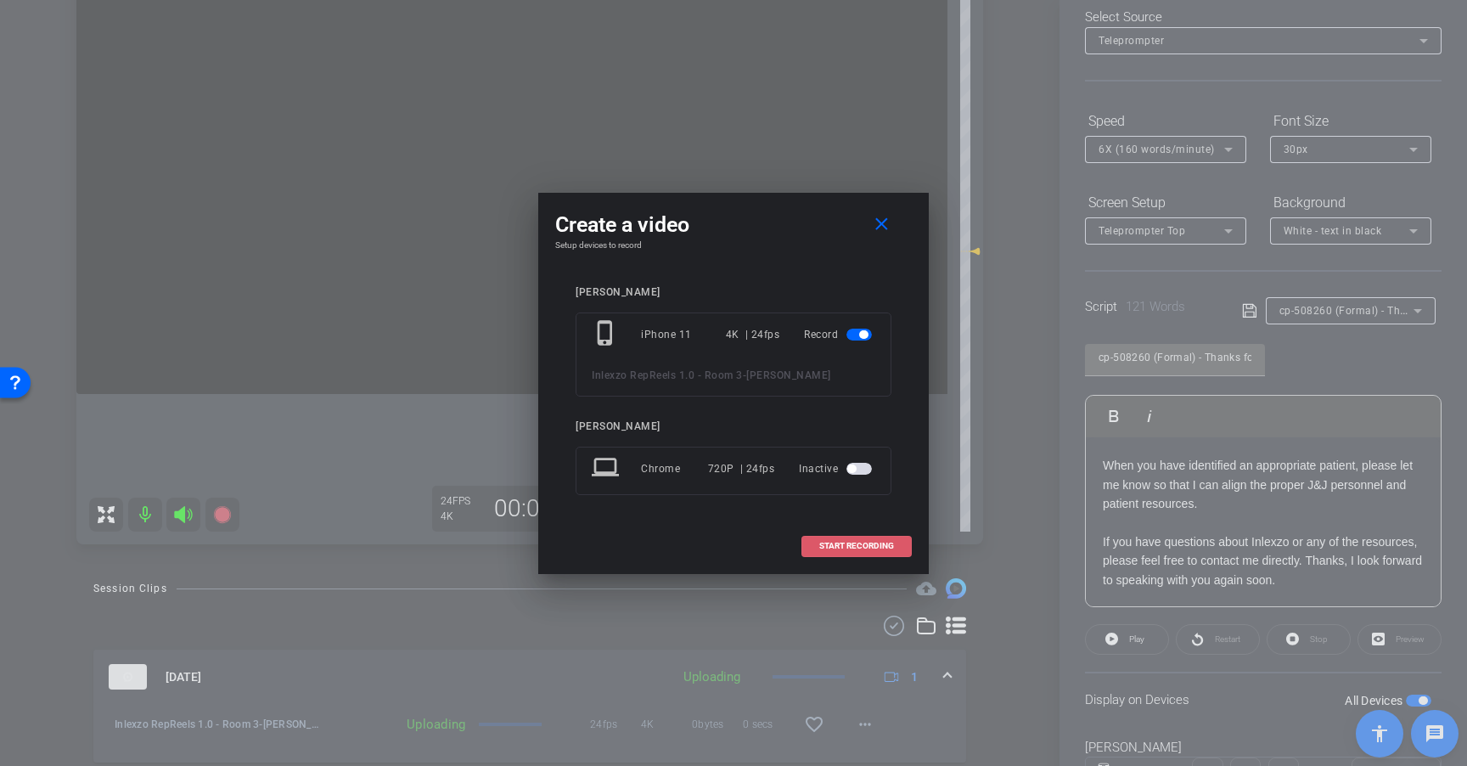
click at [858, 547] on span "START RECORDING" at bounding box center [856, 546] width 75 height 8
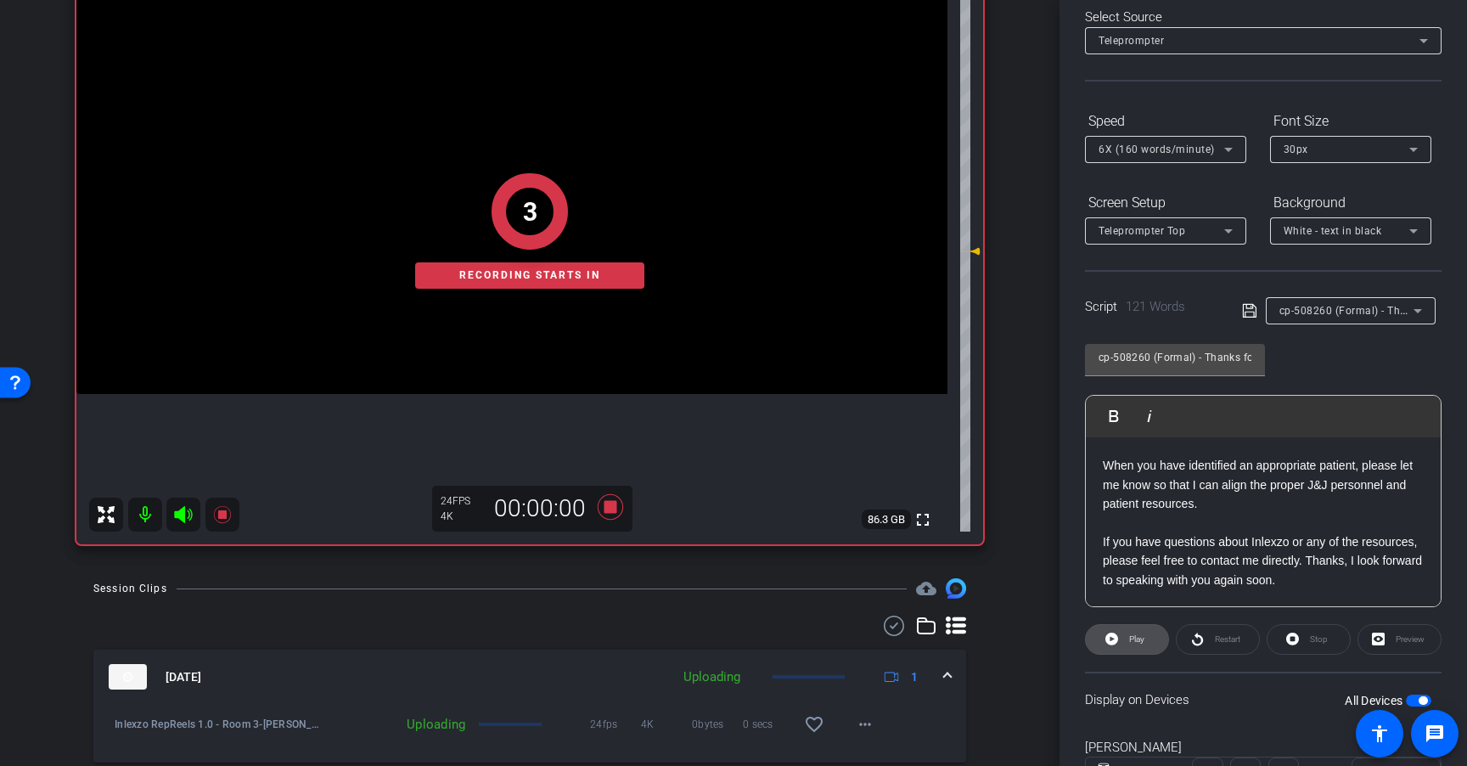
click at [1143, 645] on span "Play" at bounding box center [1135, 639] width 20 height 24
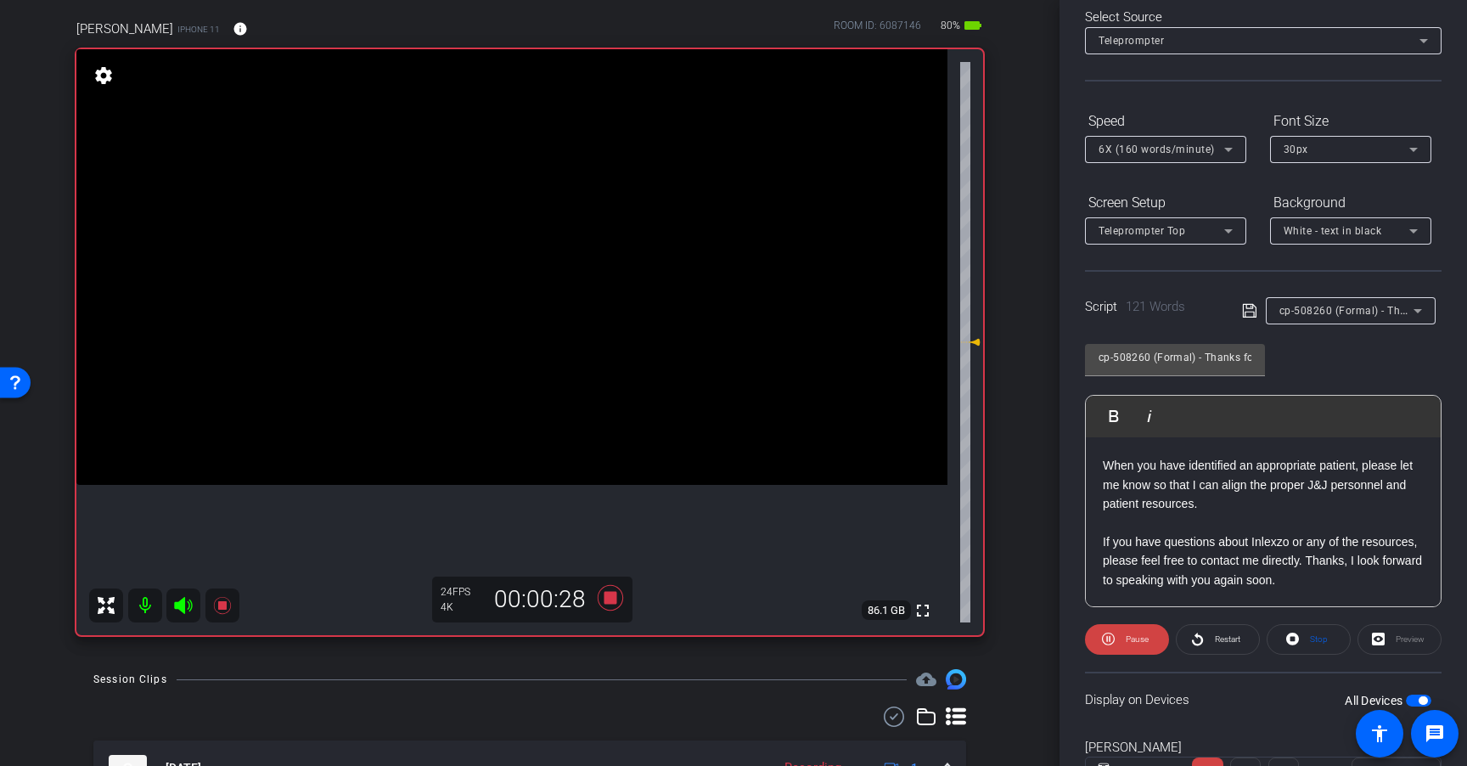
scroll to position [206, 0]
click at [606, 600] on icon at bounding box center [610, 597] width 25 height 25
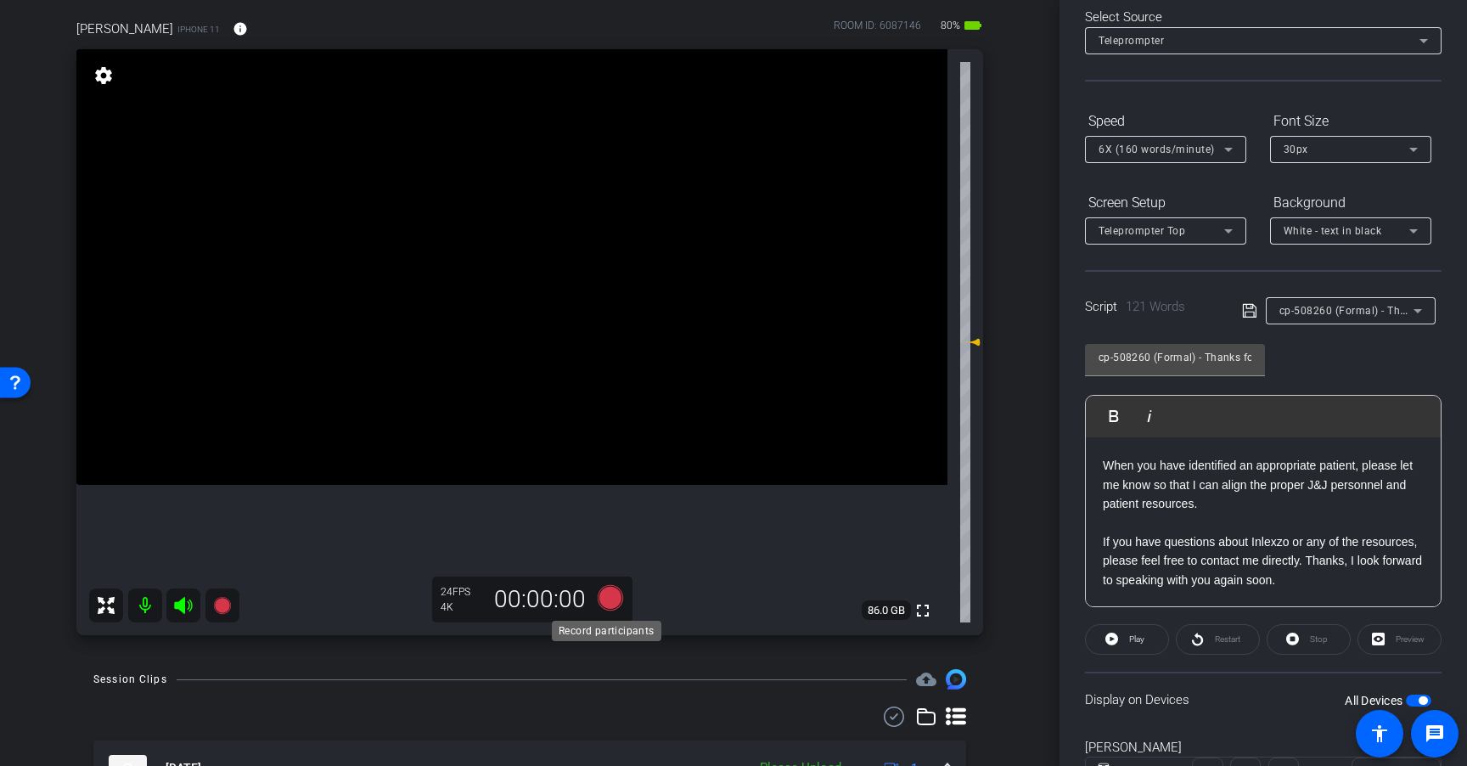
click at [606, 595] on icon at bounding box center [610, 597] width 25 height 25
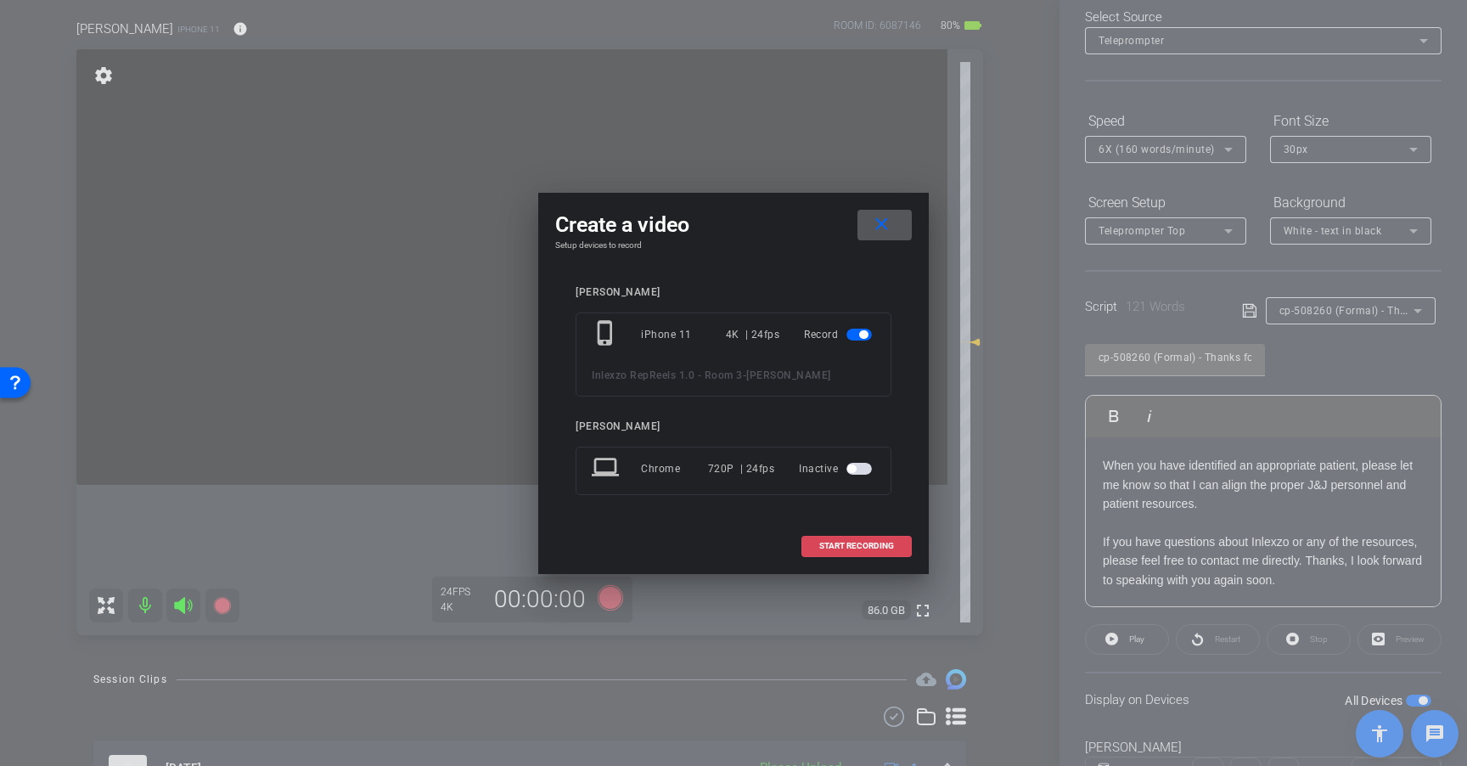
click at [859, 545] on span "START RECORDING" at bounding box center [856, 546] width 75 height 8
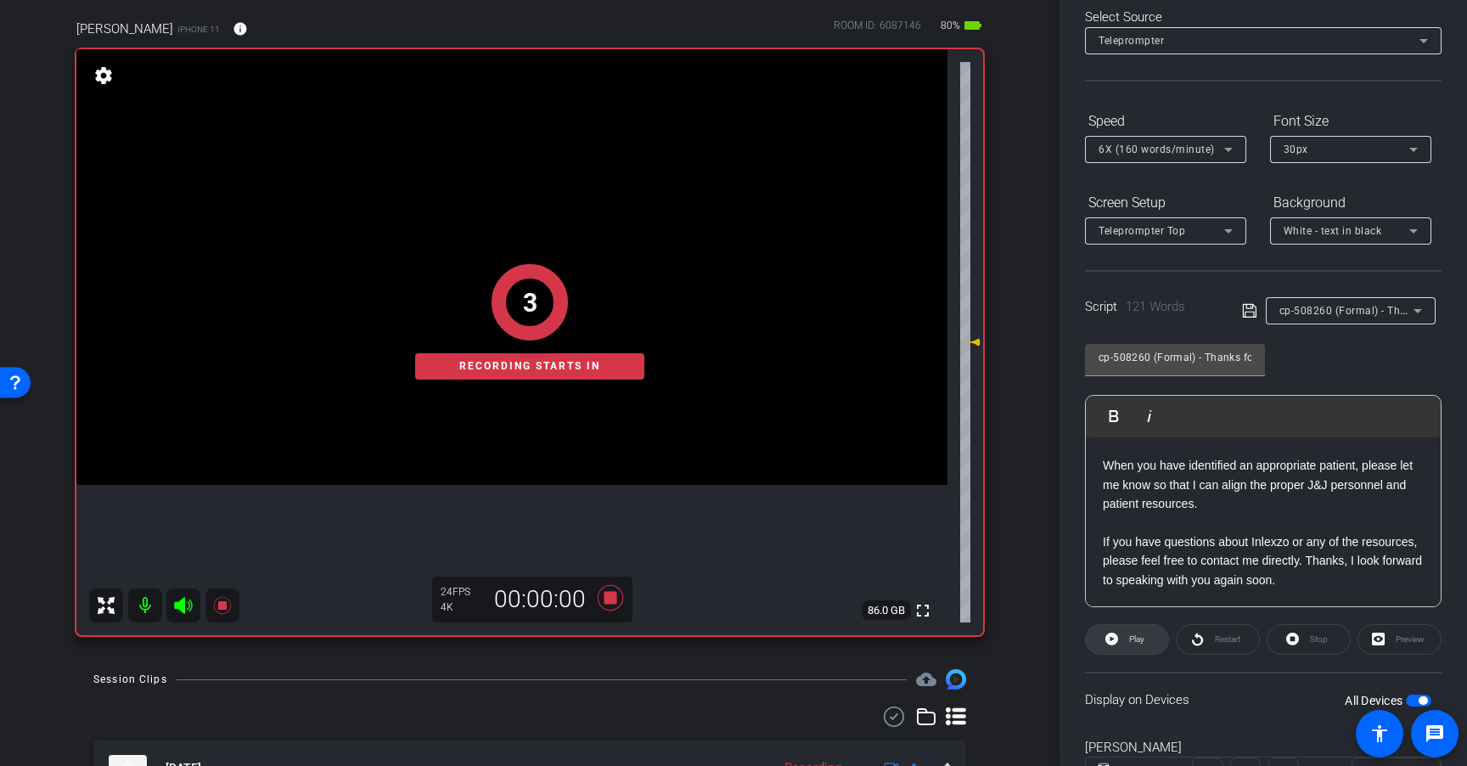
click at [1122, 637] on span at bounding box center [1127, 639] width 82 height 41
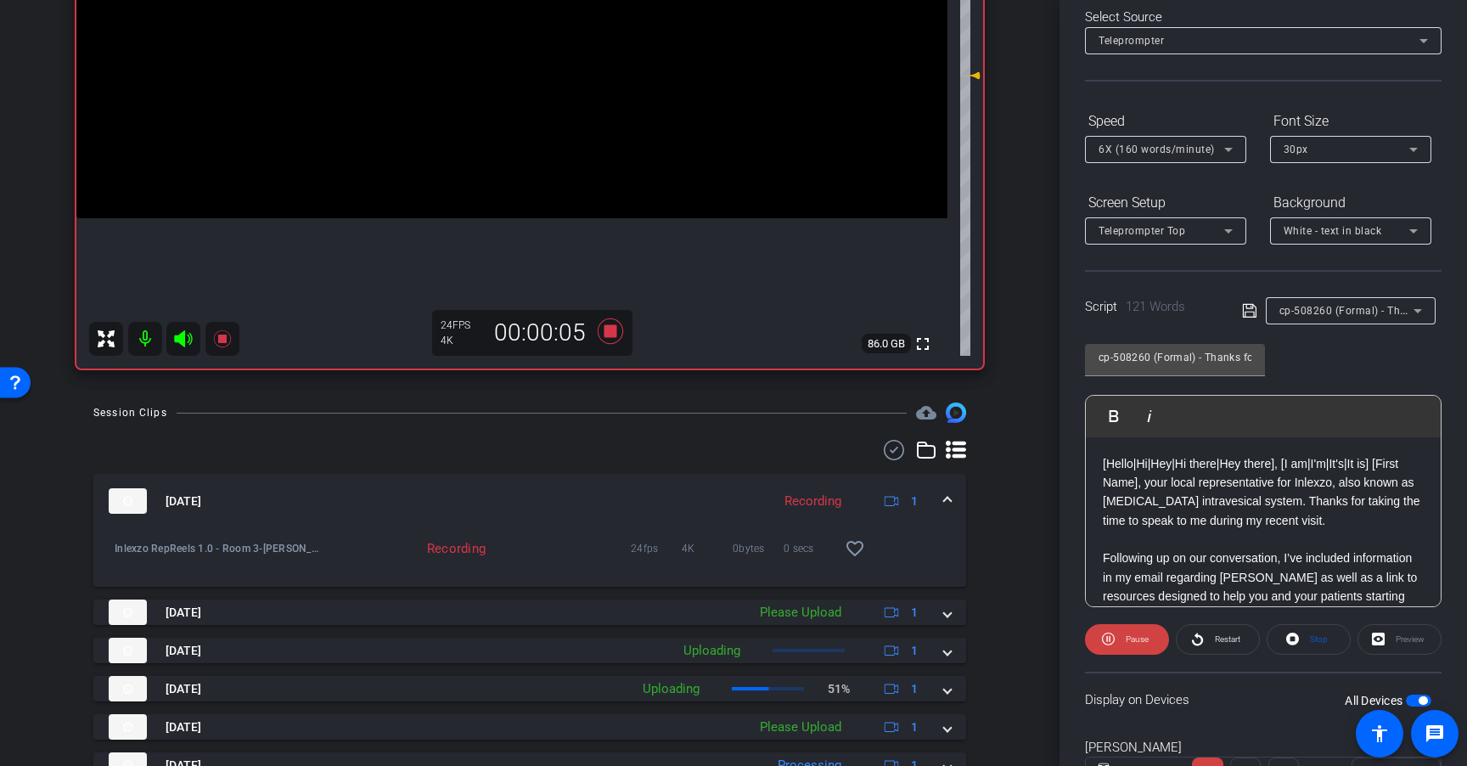
scroll to position [396, 0]
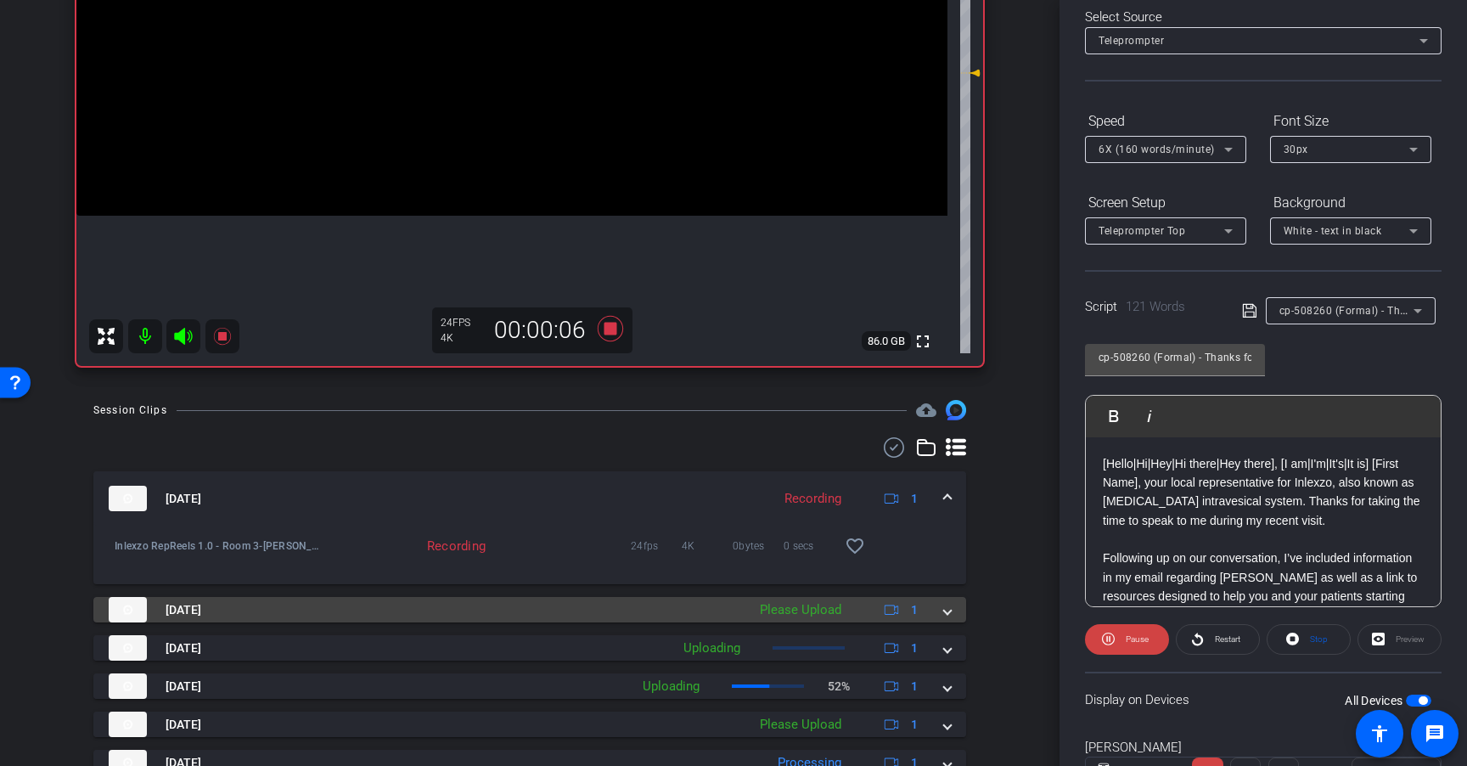
click at [813, 614] on div "Please Upload" at bounding box center [800, 610] width 98 height 20
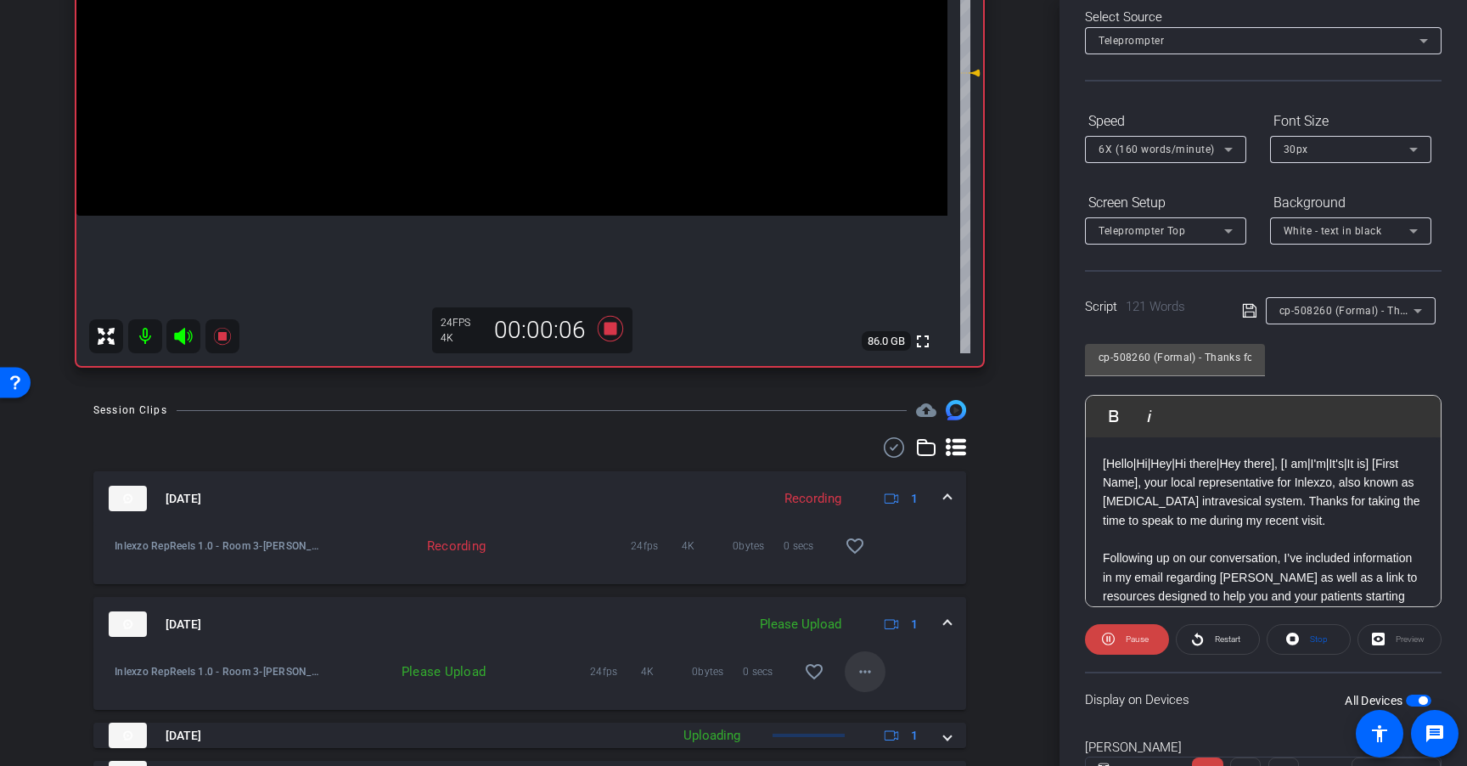
click at [859, 676] on mat-icon "more_horiz" at bounding box center [865, 671] width 20 height 20
click at [882, 708] on span "Upload" at bounding box center [884, 707] width 68 height 20
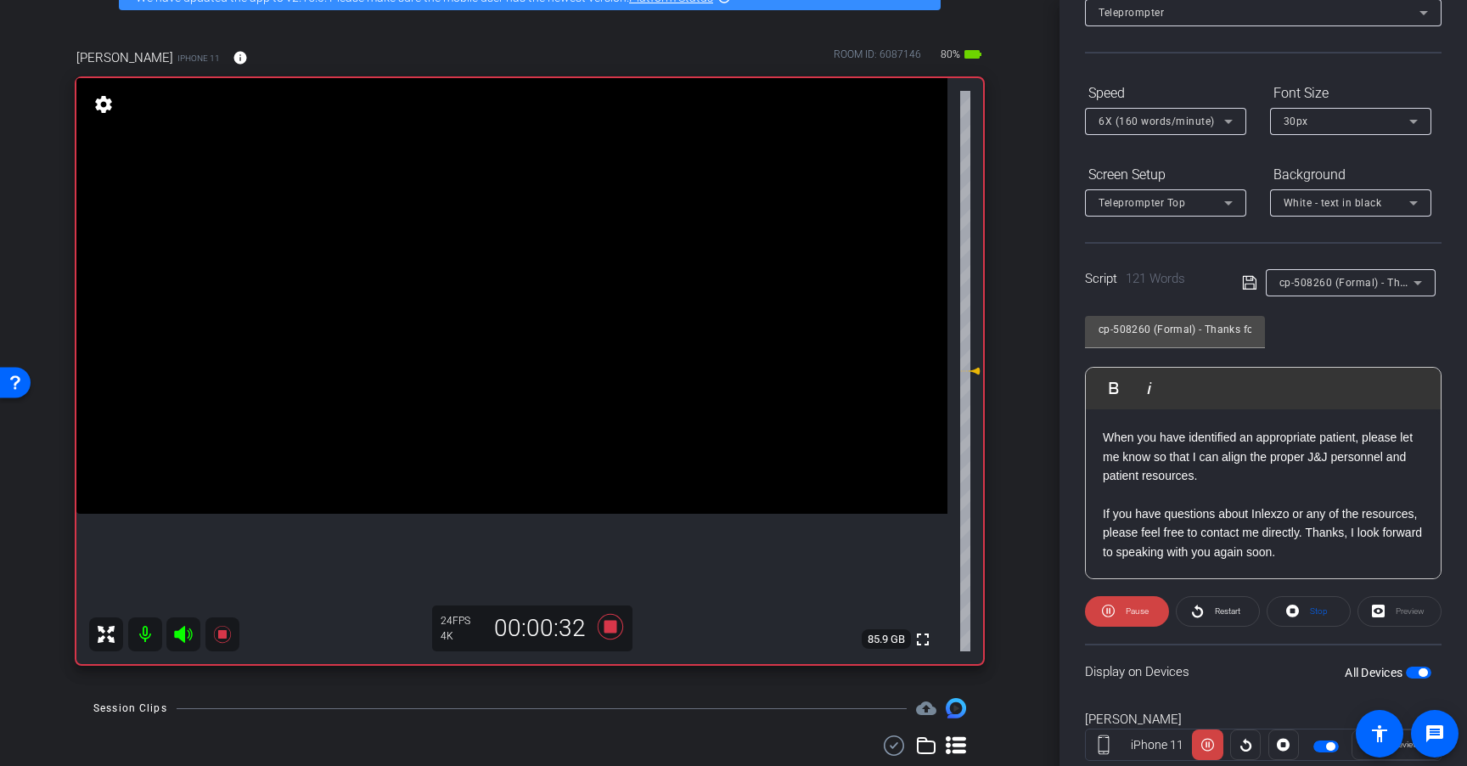
scroll to position [94, 0]
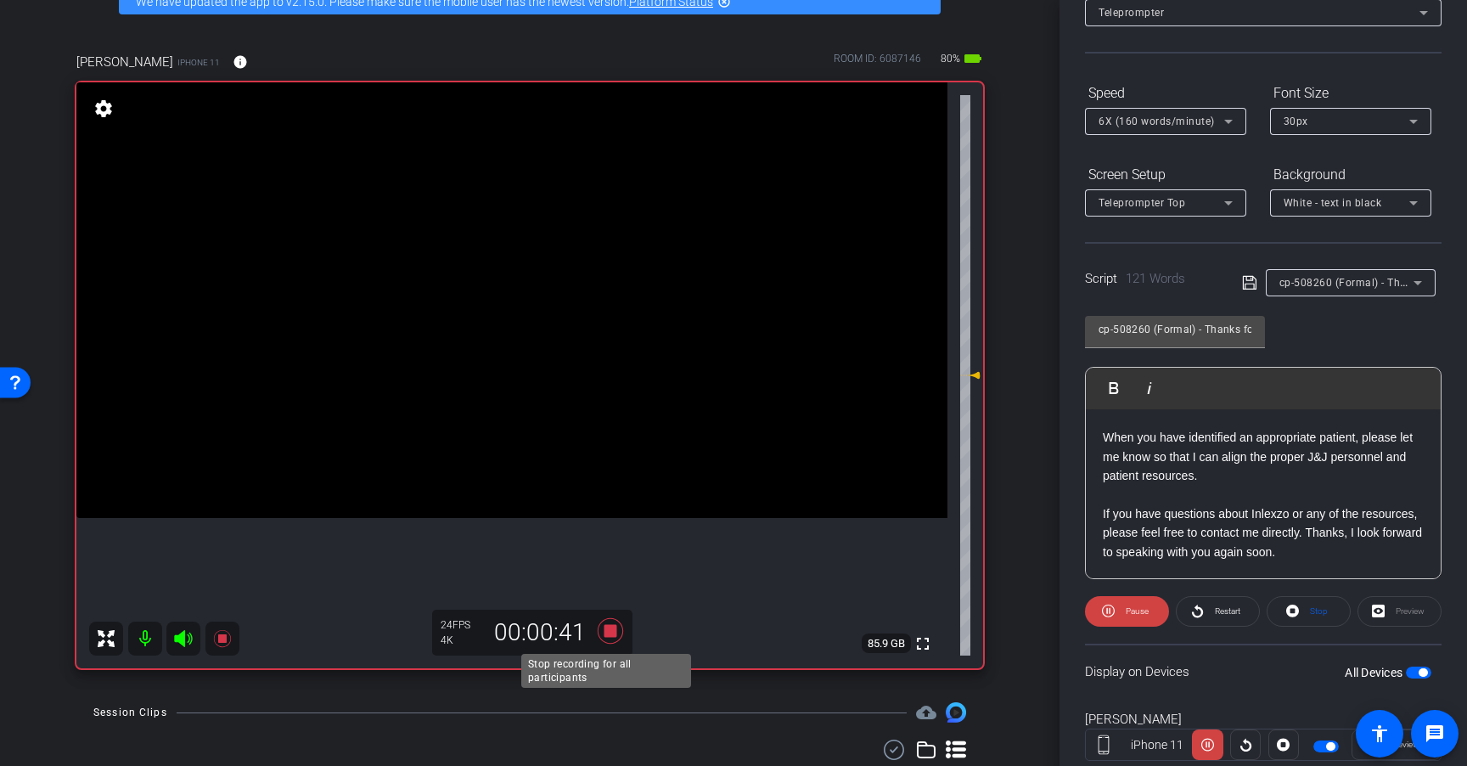
click at [606, 627] on icon at bounding box center [610, 630] width 25 height 25
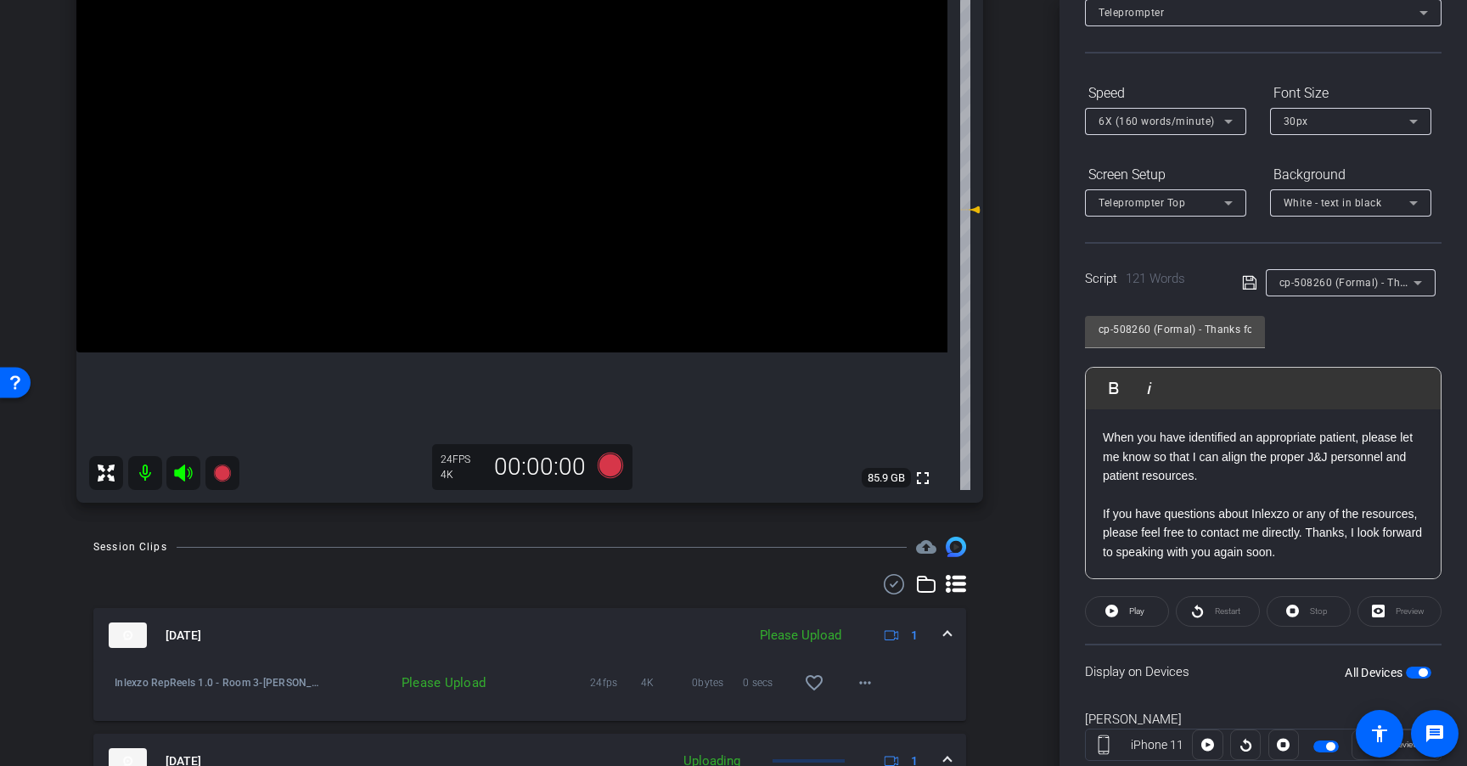
scroll to position [261, 0]
click at [867, 677] on span at bounding box center [865, 680] width 41 height 41
click at [868, 605] on span "Upload" at bounding box center [884, 603] width 68 height 20
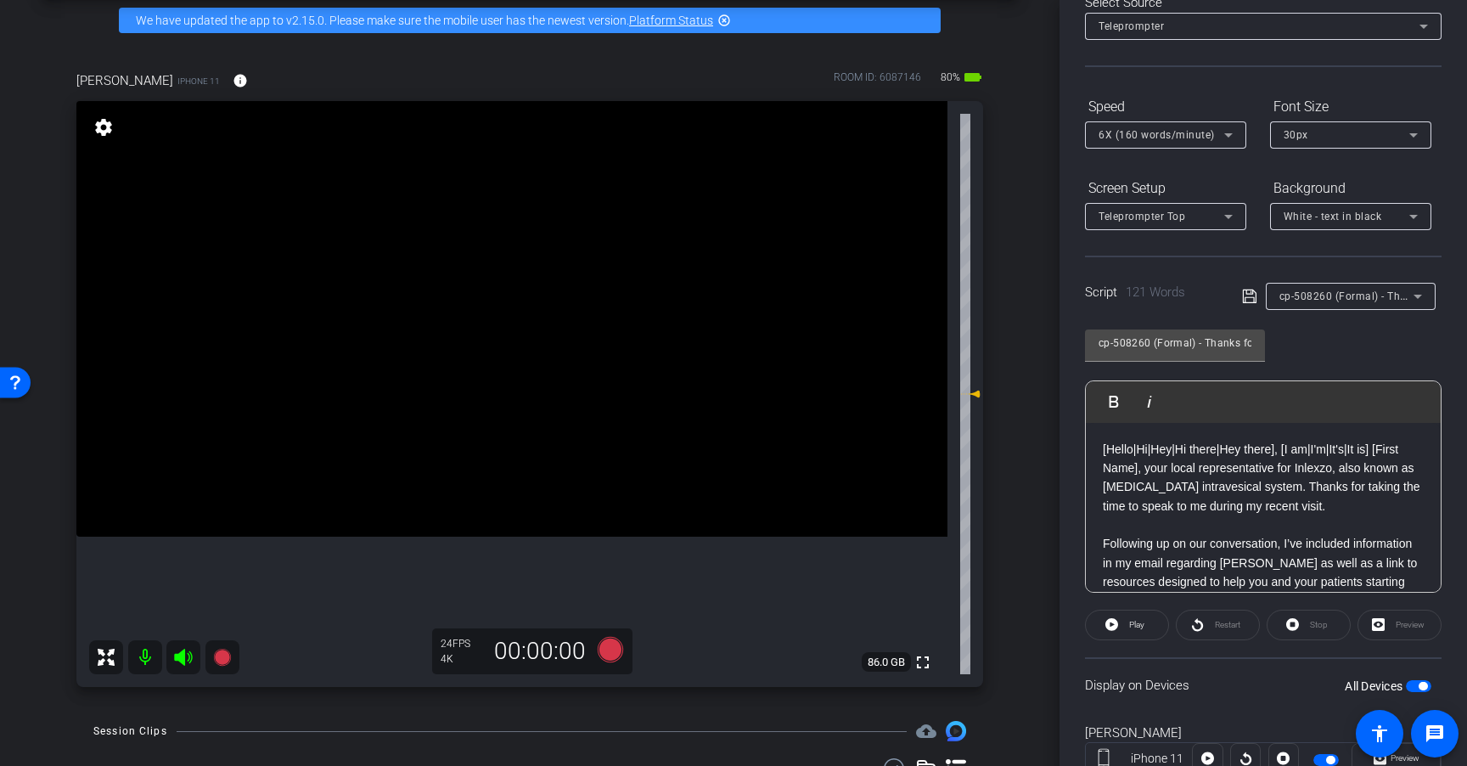
scroll to position [74, 0]
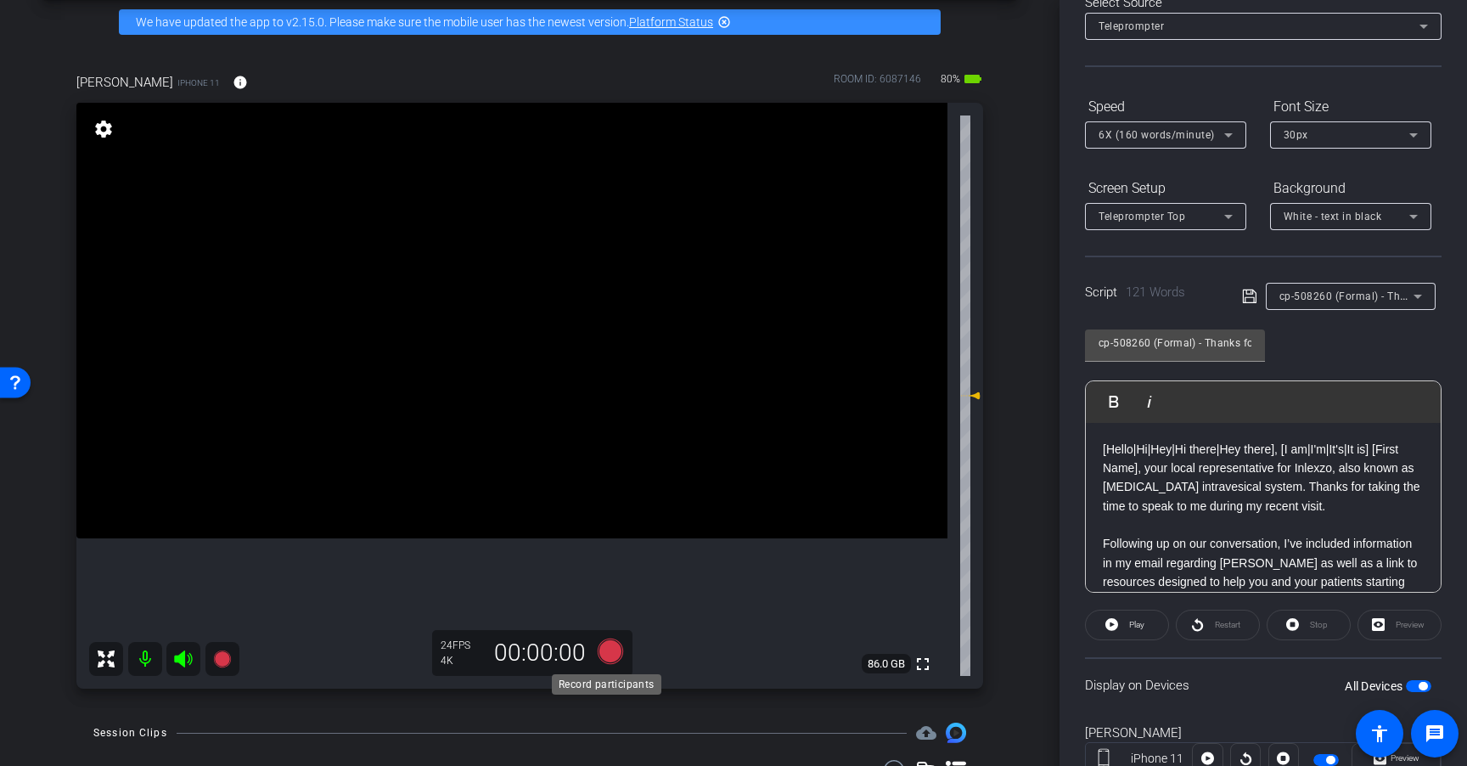
click at [610, 655] on icon at bounding box center [610, 650] width 25 height 25
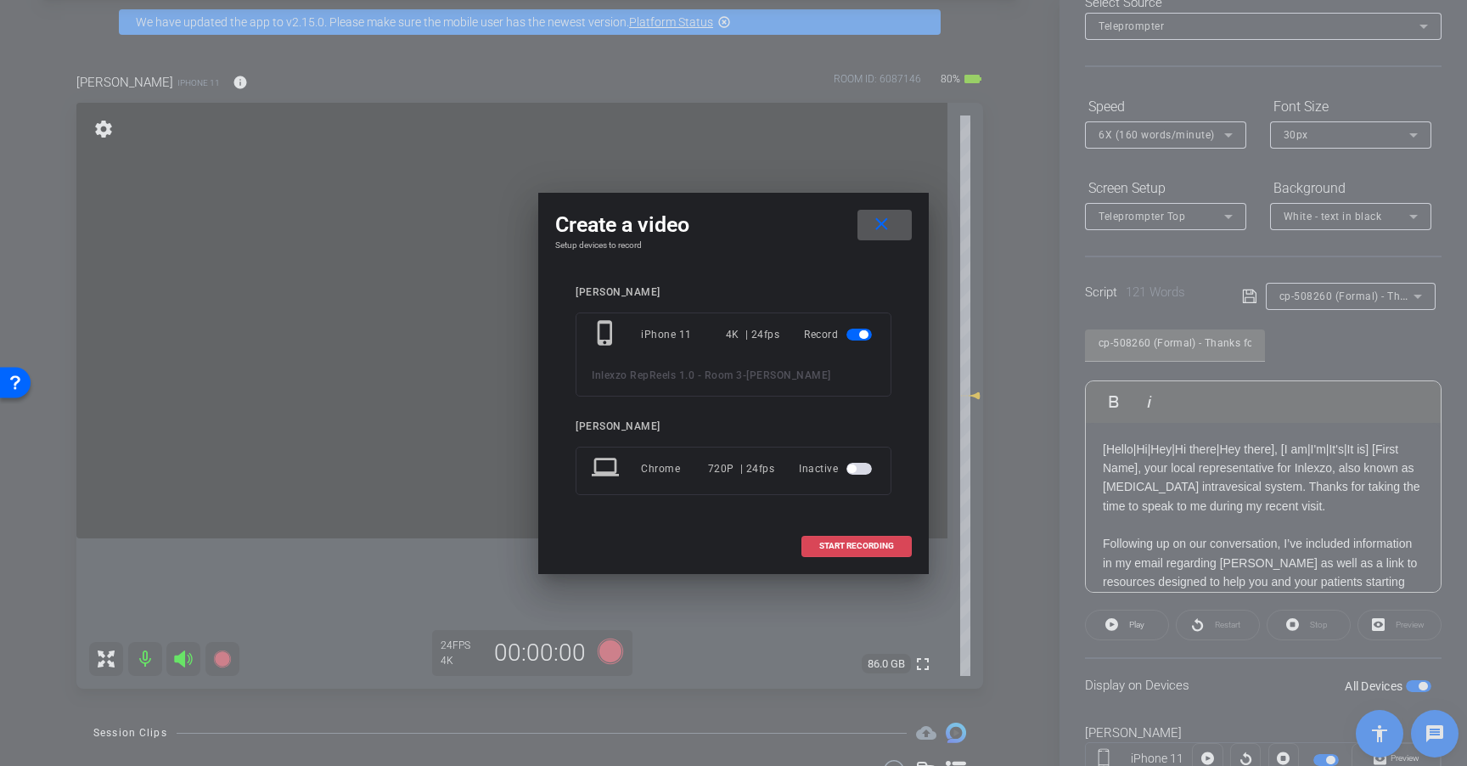
click at [845, 546] on span "START RECORDING" at bounding box center [856, 546] width 75 height 8
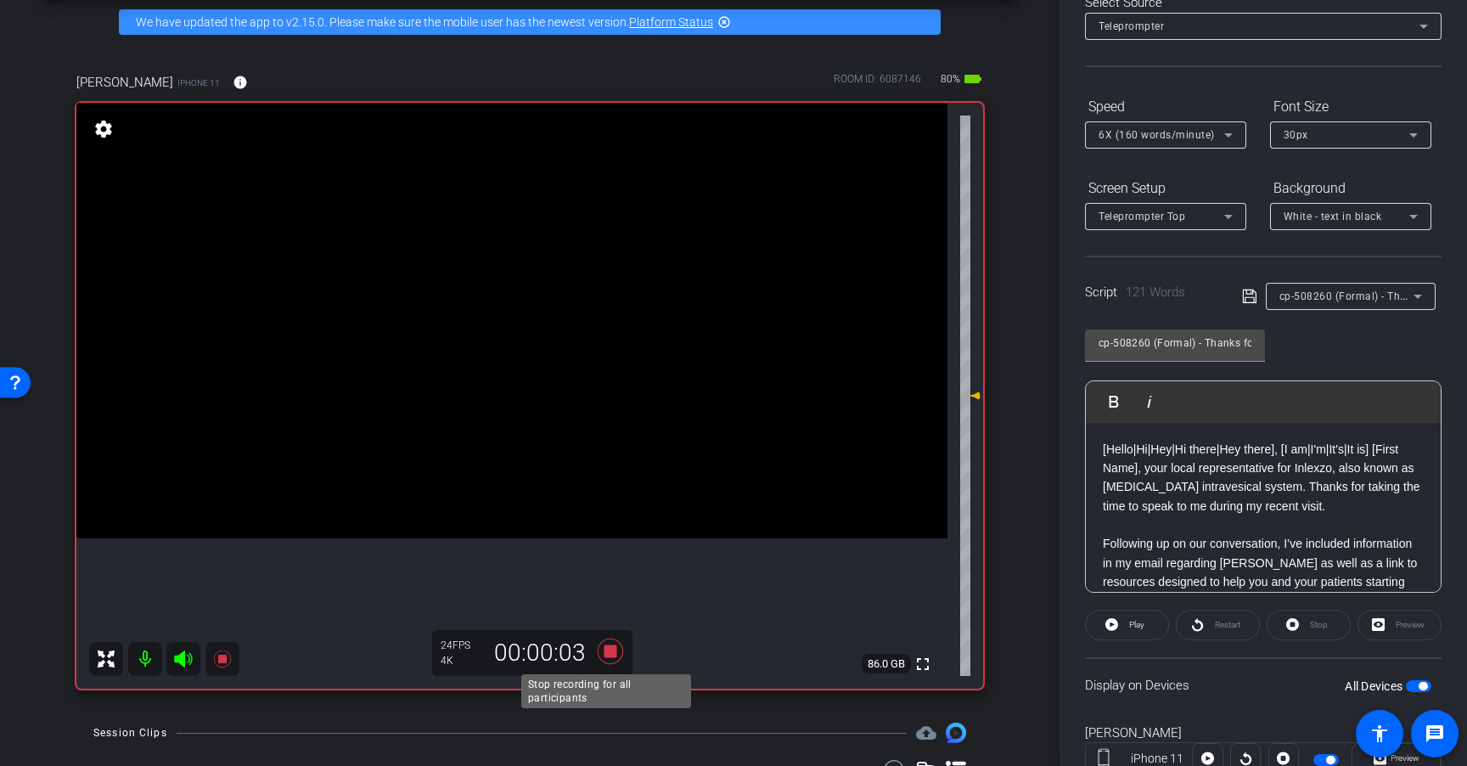
click at [604, 649] on icon at bounding box center [610, 650] width 25 height 25
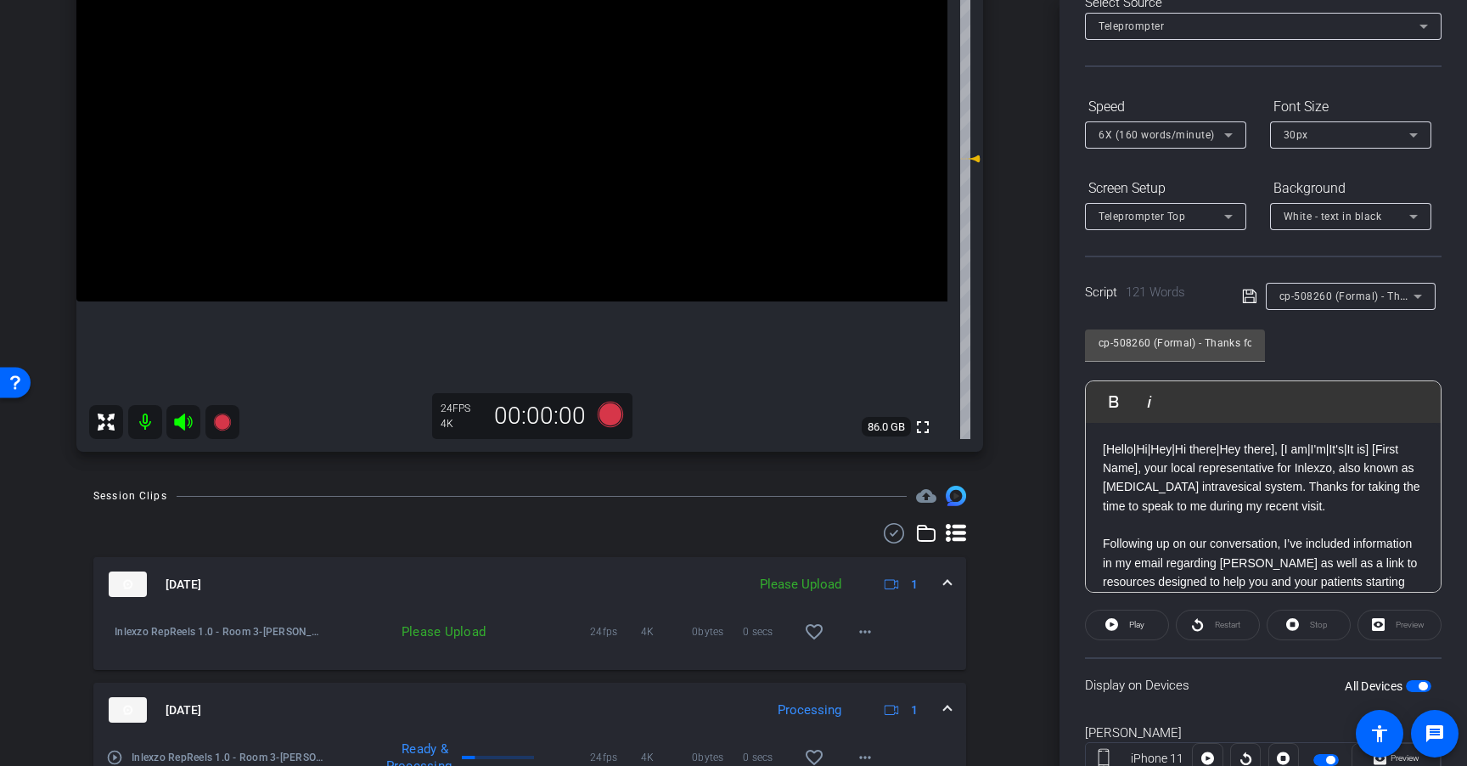
scroll to position [321, 0]
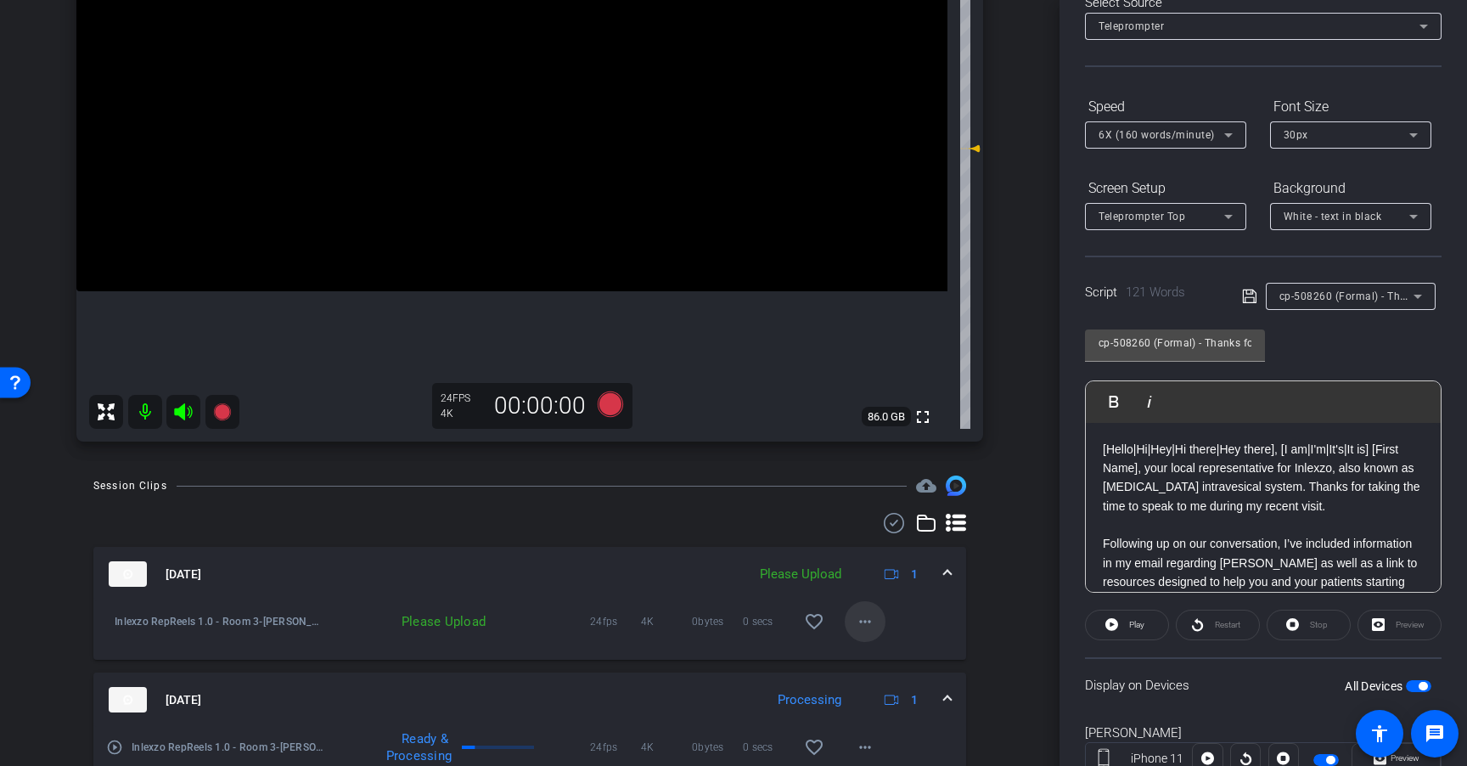
click at [856, 627] on mat-icon "more_horiz" at bounding box center [865, 621] width 20 height 20
click at [878, 664] on span "Upload" at bounding box center [884, 657] width 68 height 20
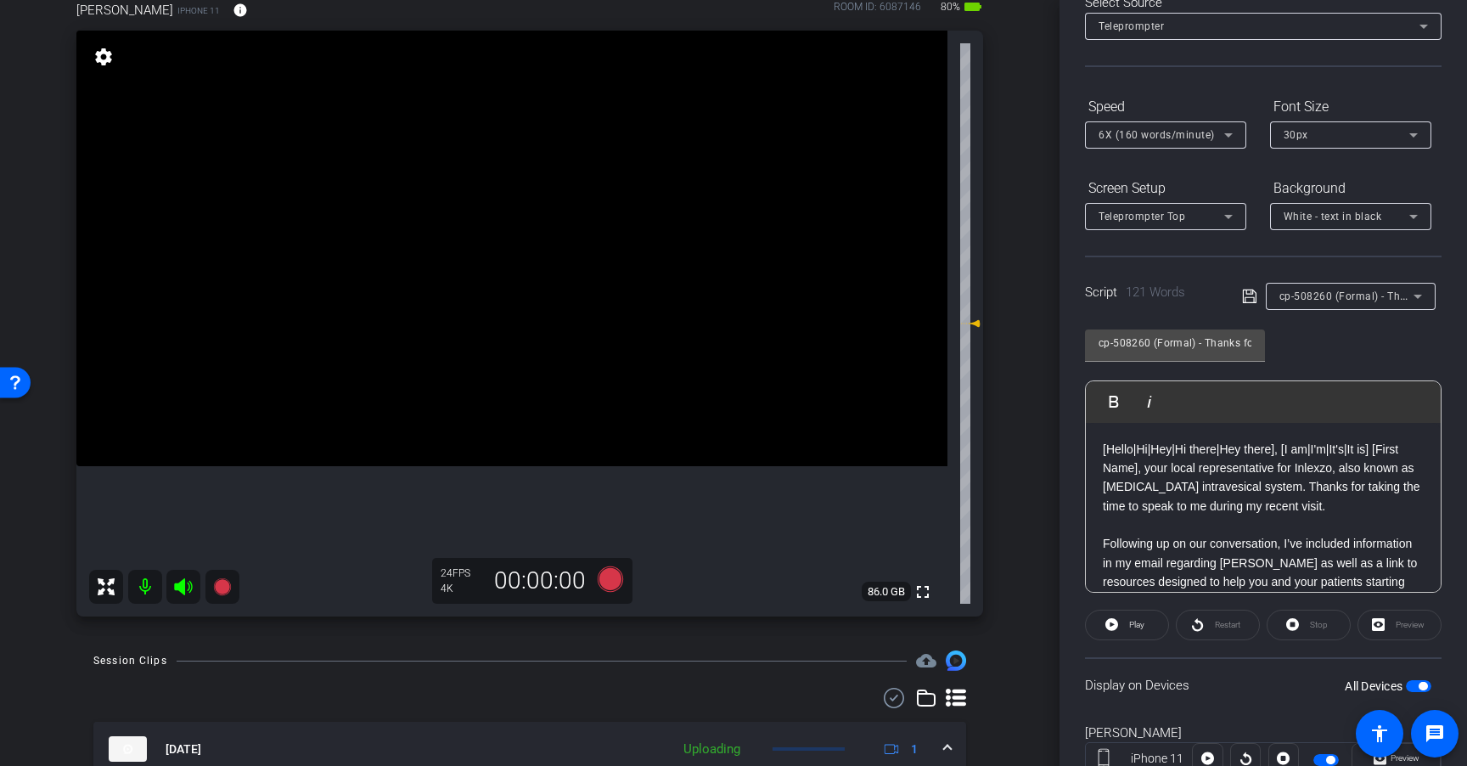
scroll to position [0, 0]
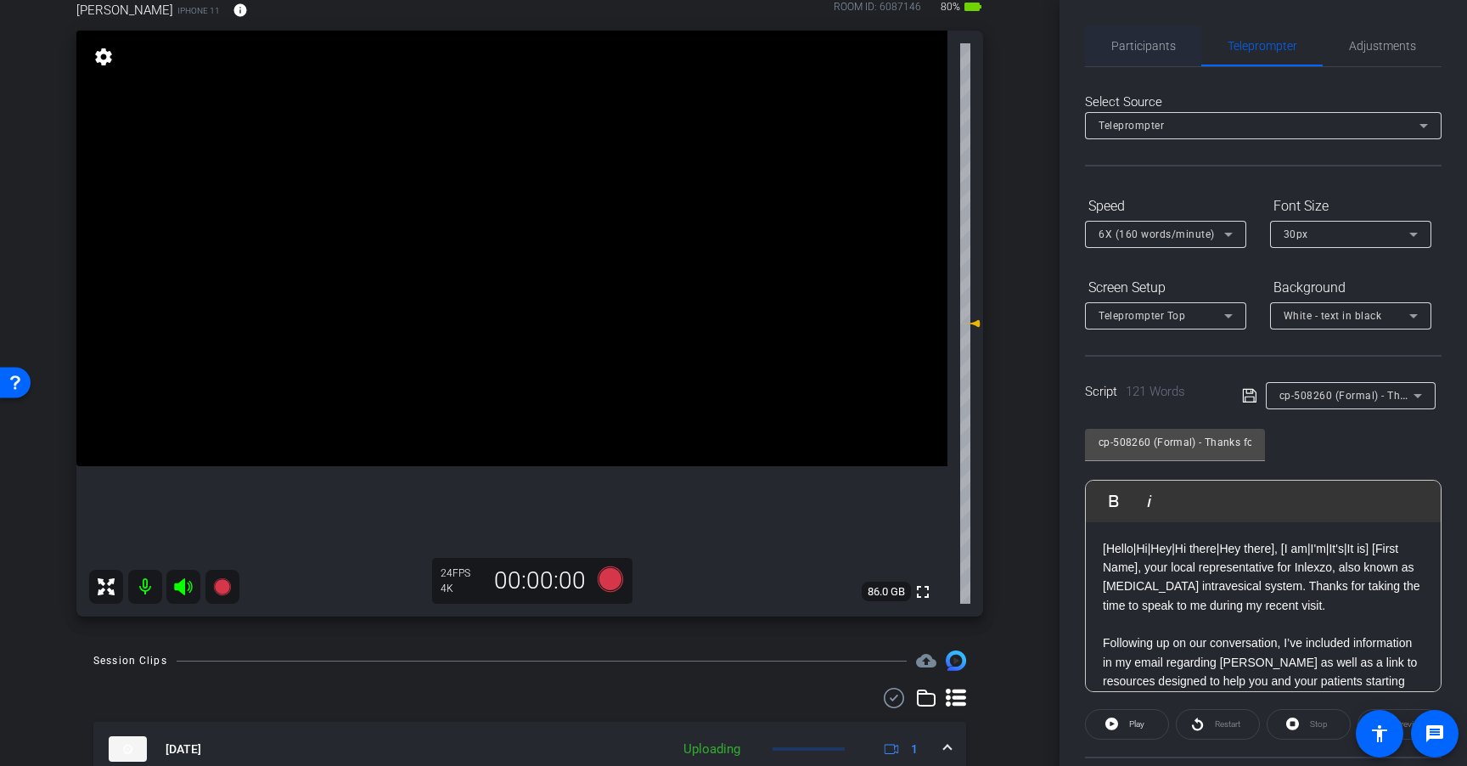
click at [1164, 49] on span "Participants" at bounding box center [1143, 46] width 65 height 12
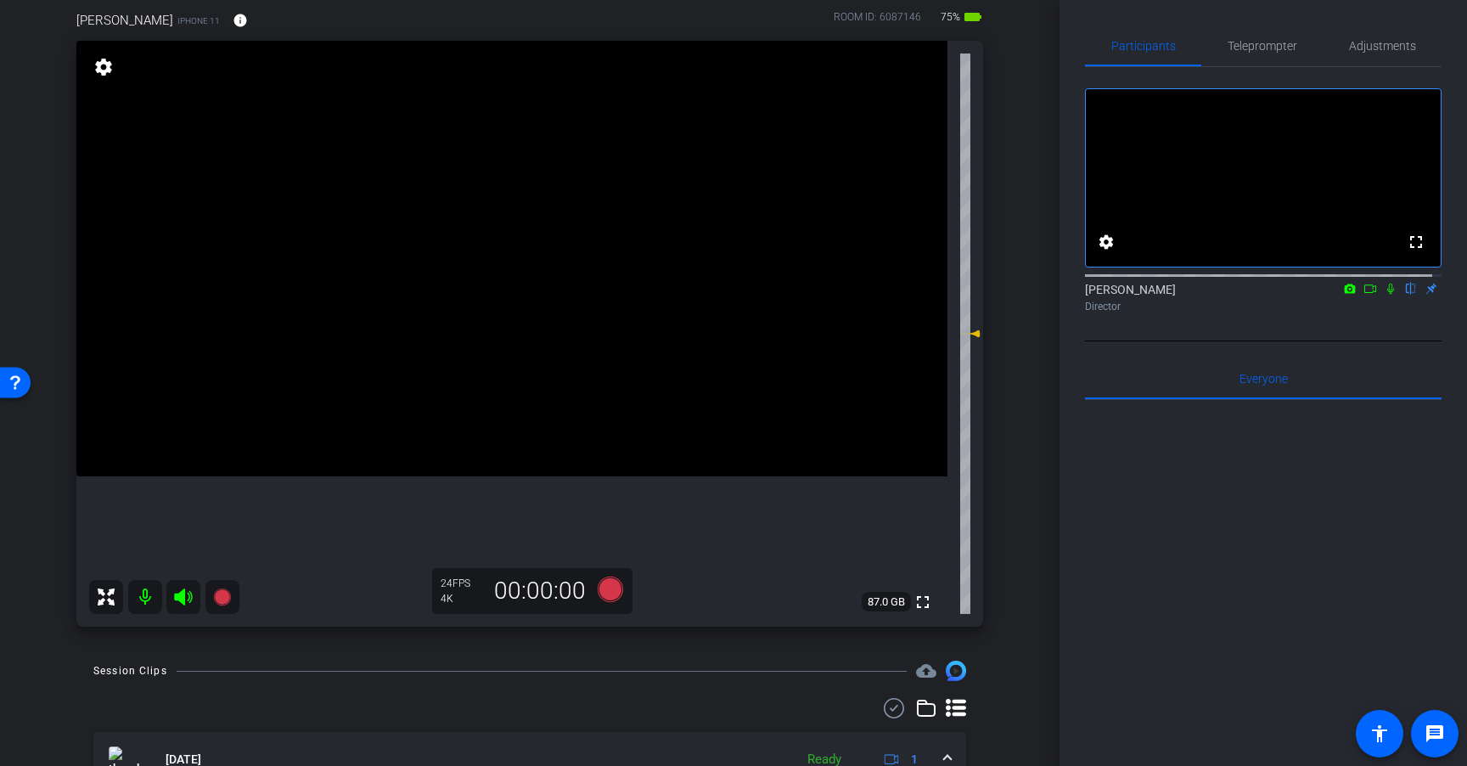
scroll to position [135, 0]
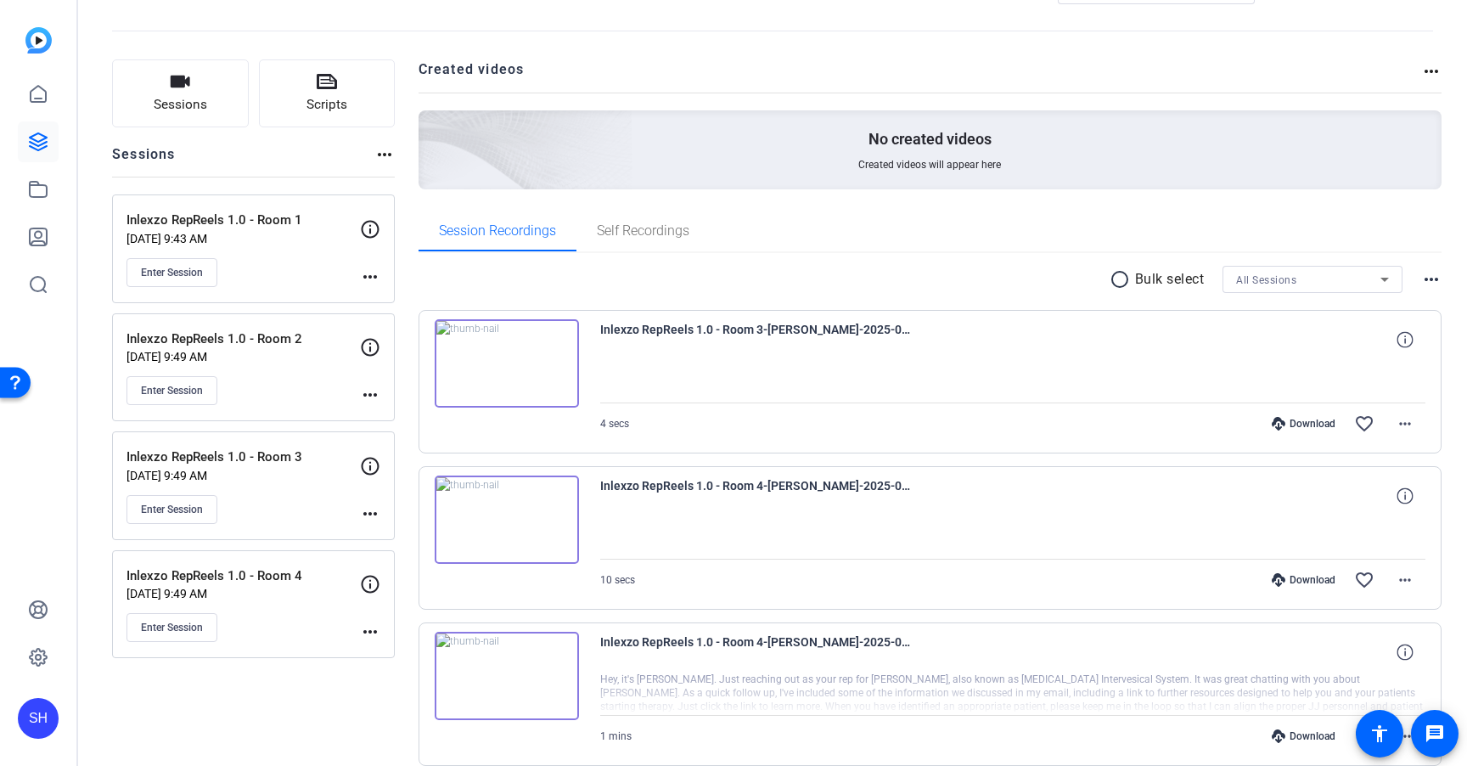
scroll to position [70, 0]
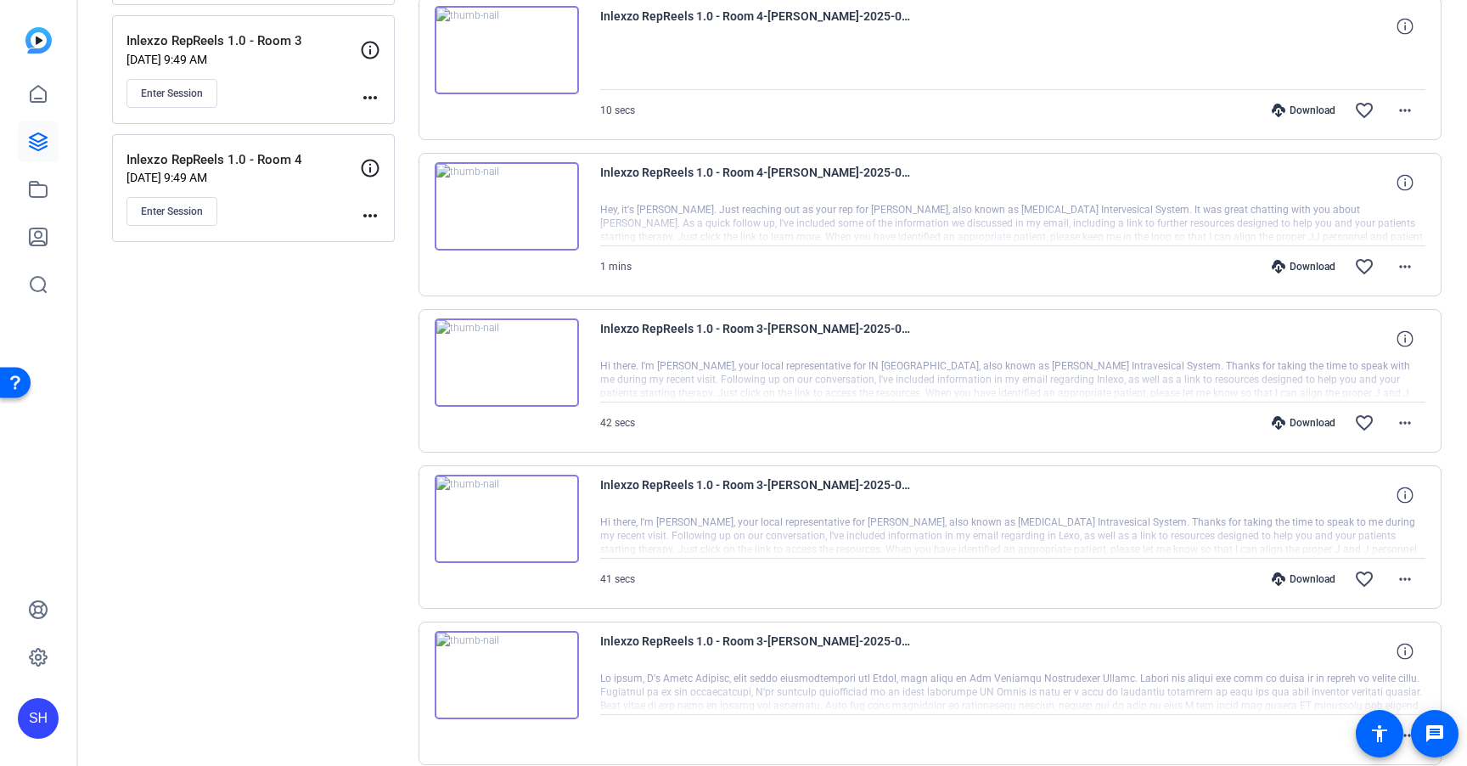
scroll to position [195, 0]
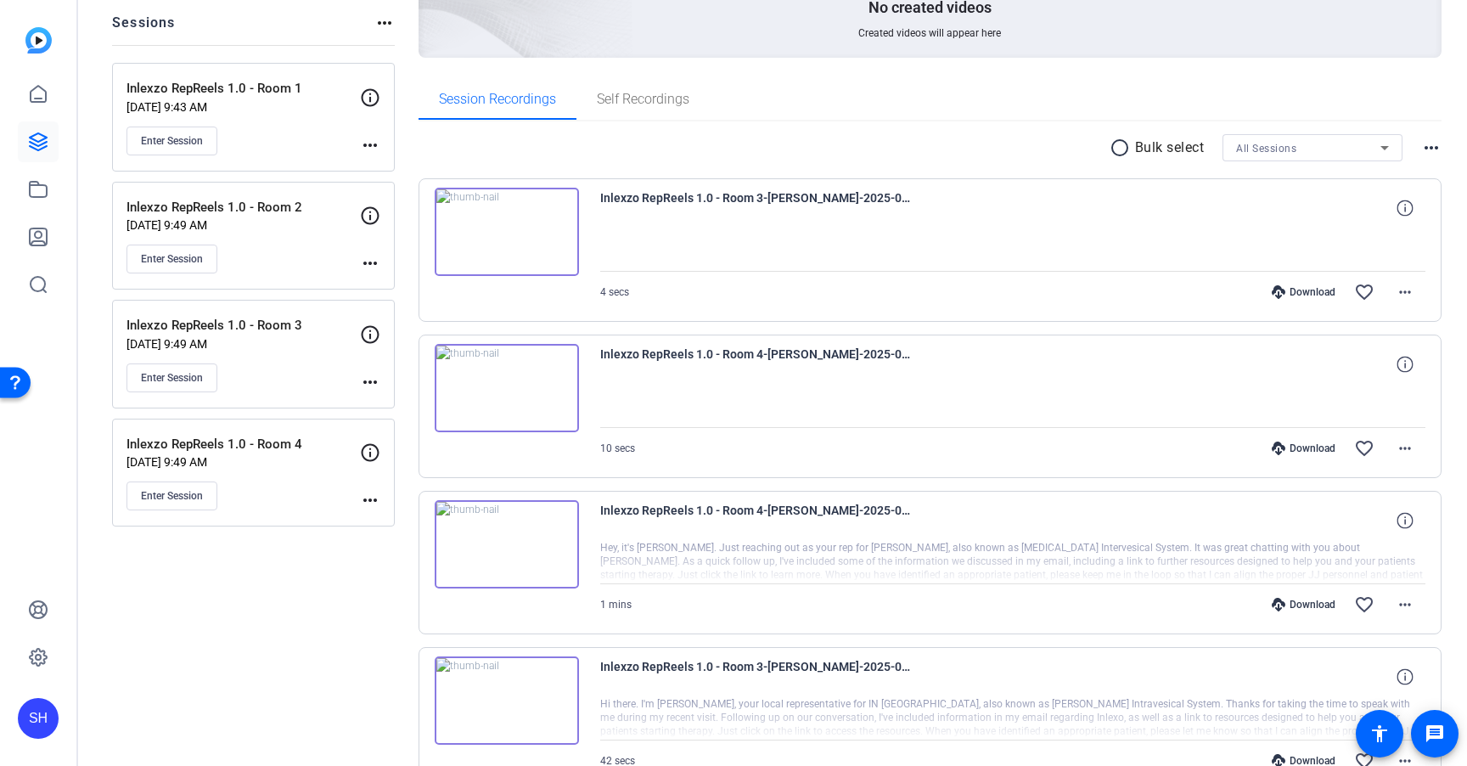
click at [1294, 231] on div at bounding box center [1013, 249] width 826 height 42
click at [1295, 291] on div "Download" at bounding box center [1303, 292] width 81 height 14
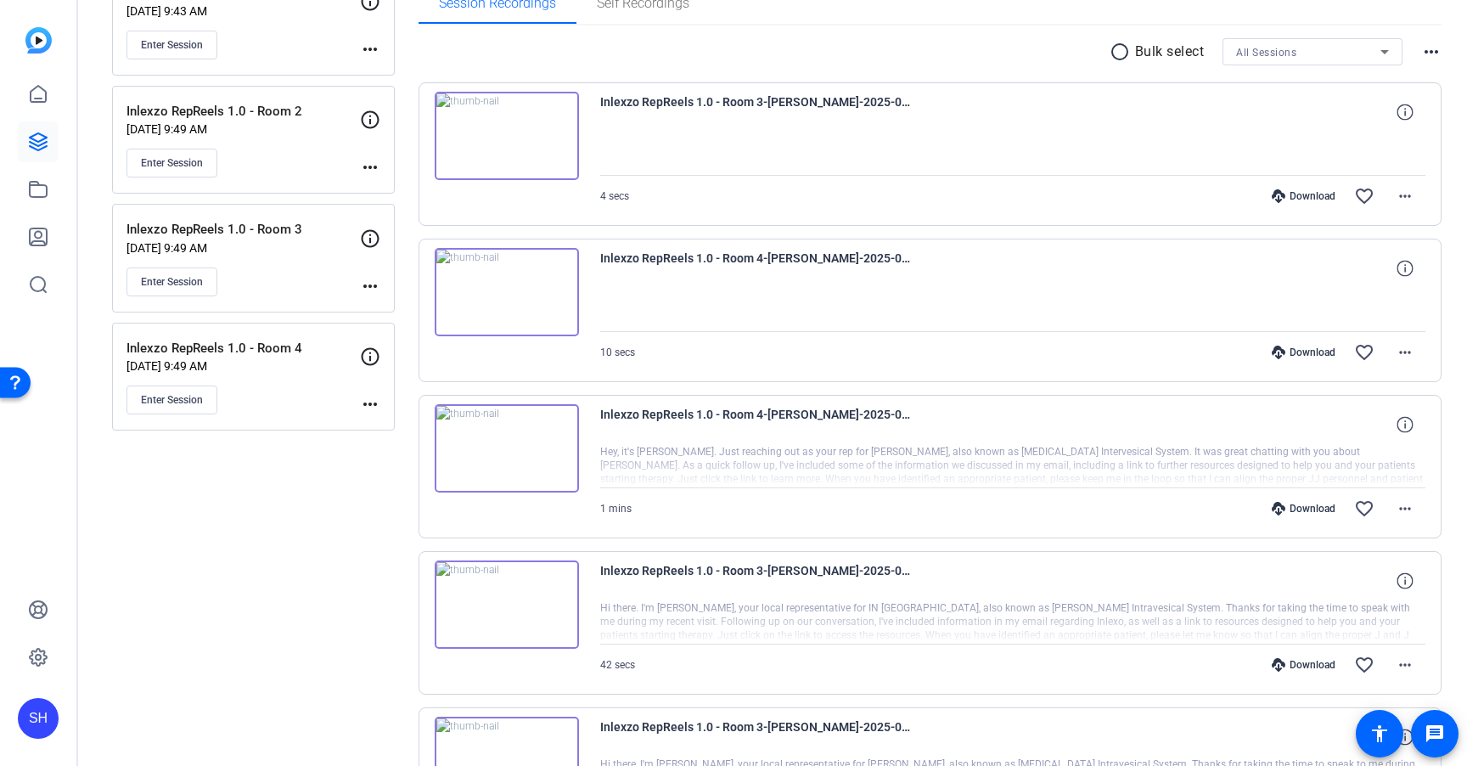
scroll to position [295, 0]
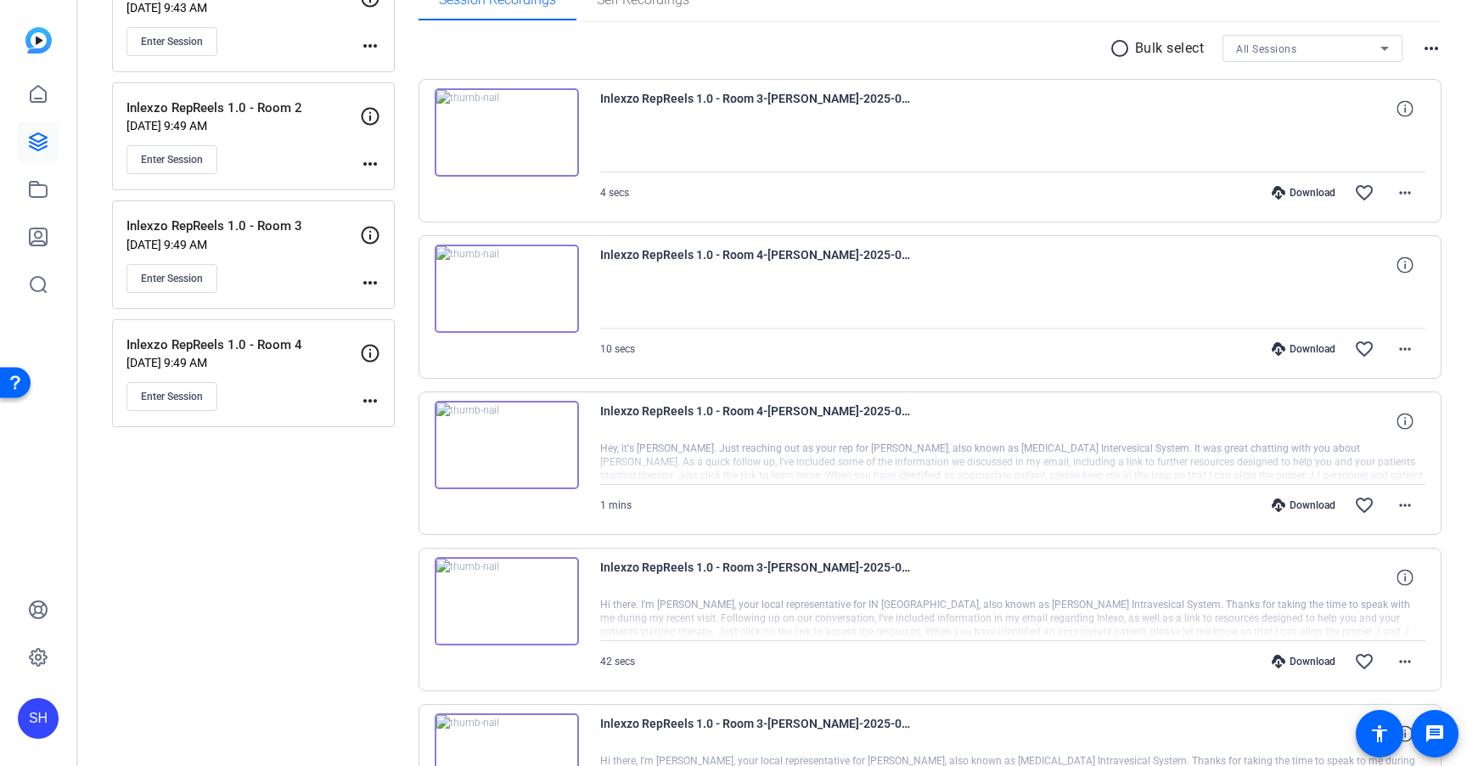
click at [1304, 662] on div "Download" at bounding box center [1303, 661] width 81 height 14
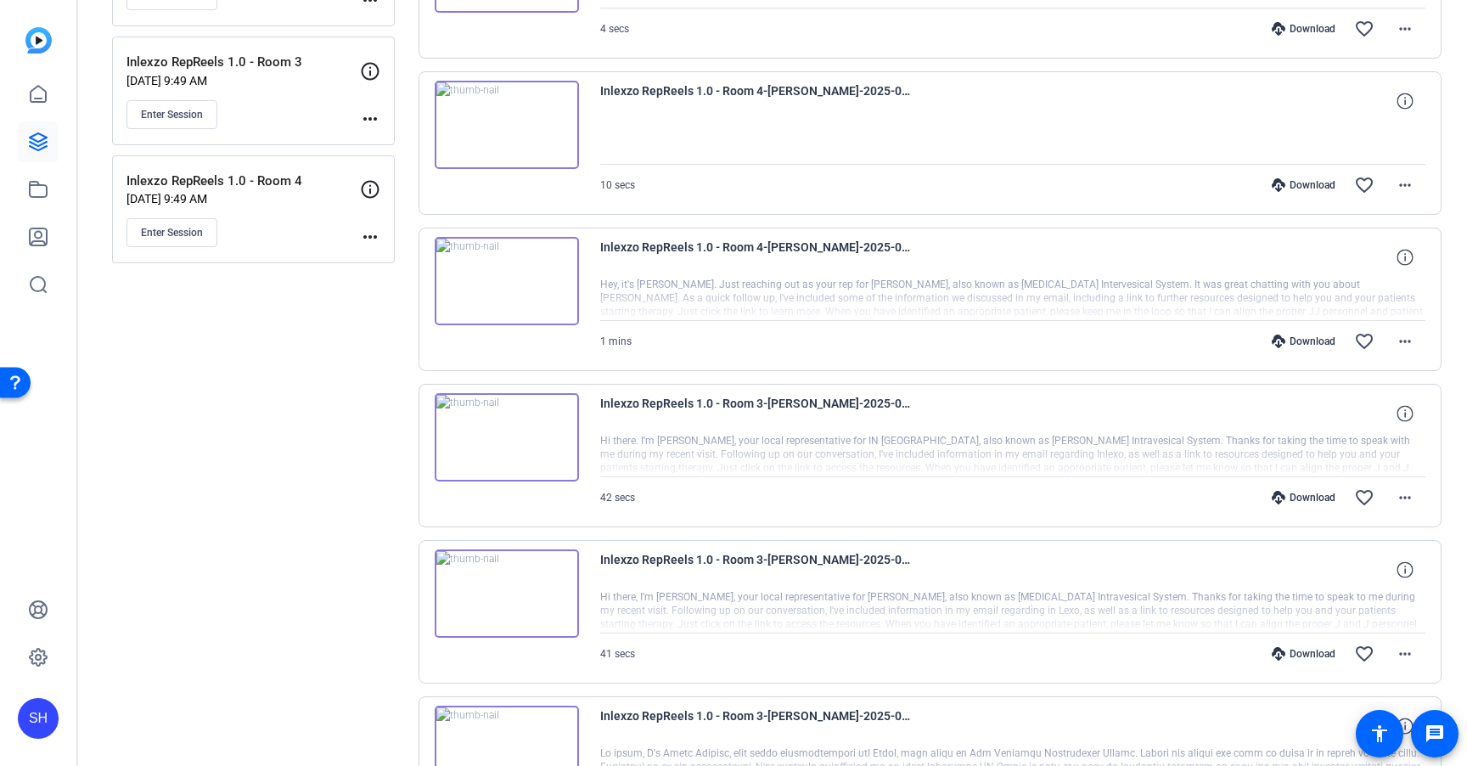
scroll to position [469, 0]
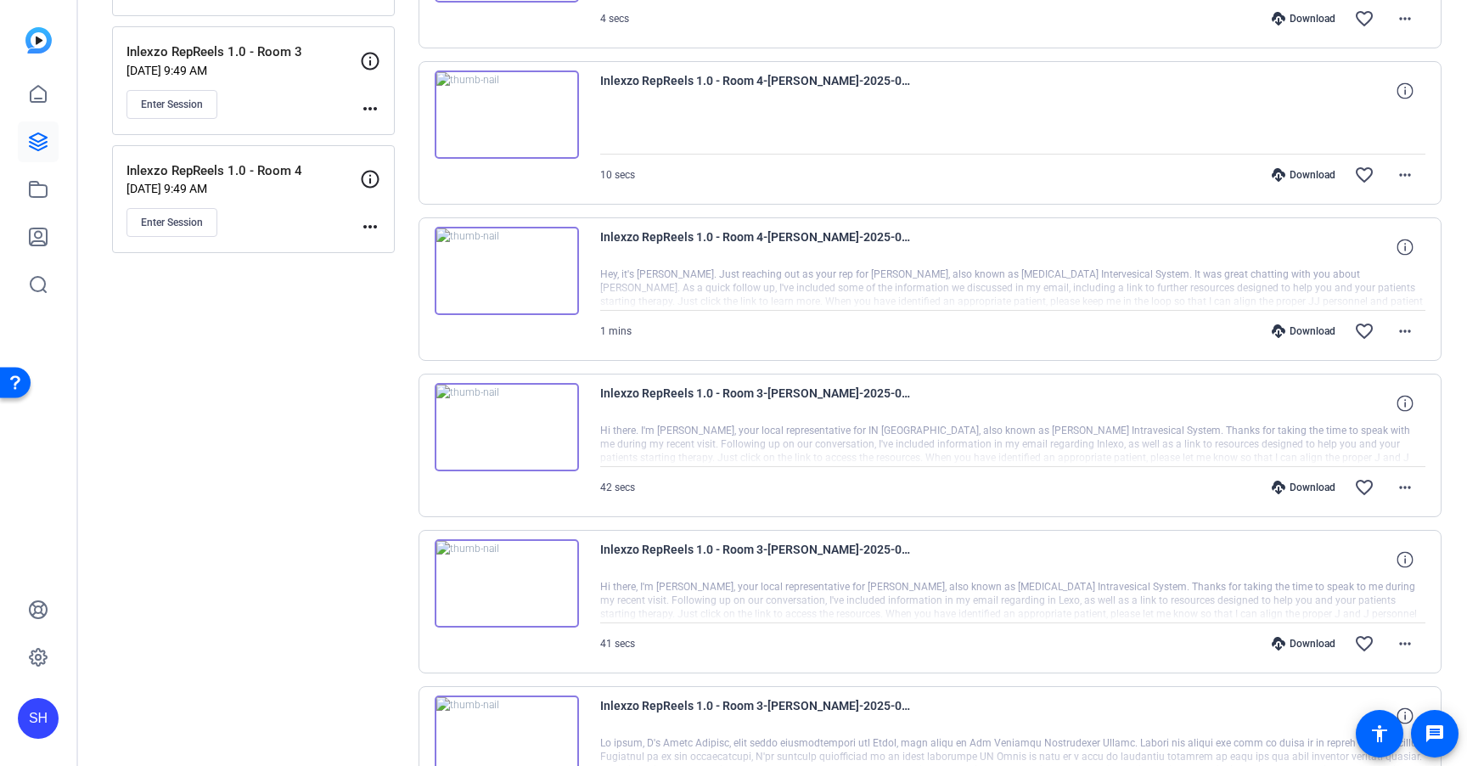
click at [1296, 644] on div "Download" at bounding box center [1303, 644] width 81 height 14
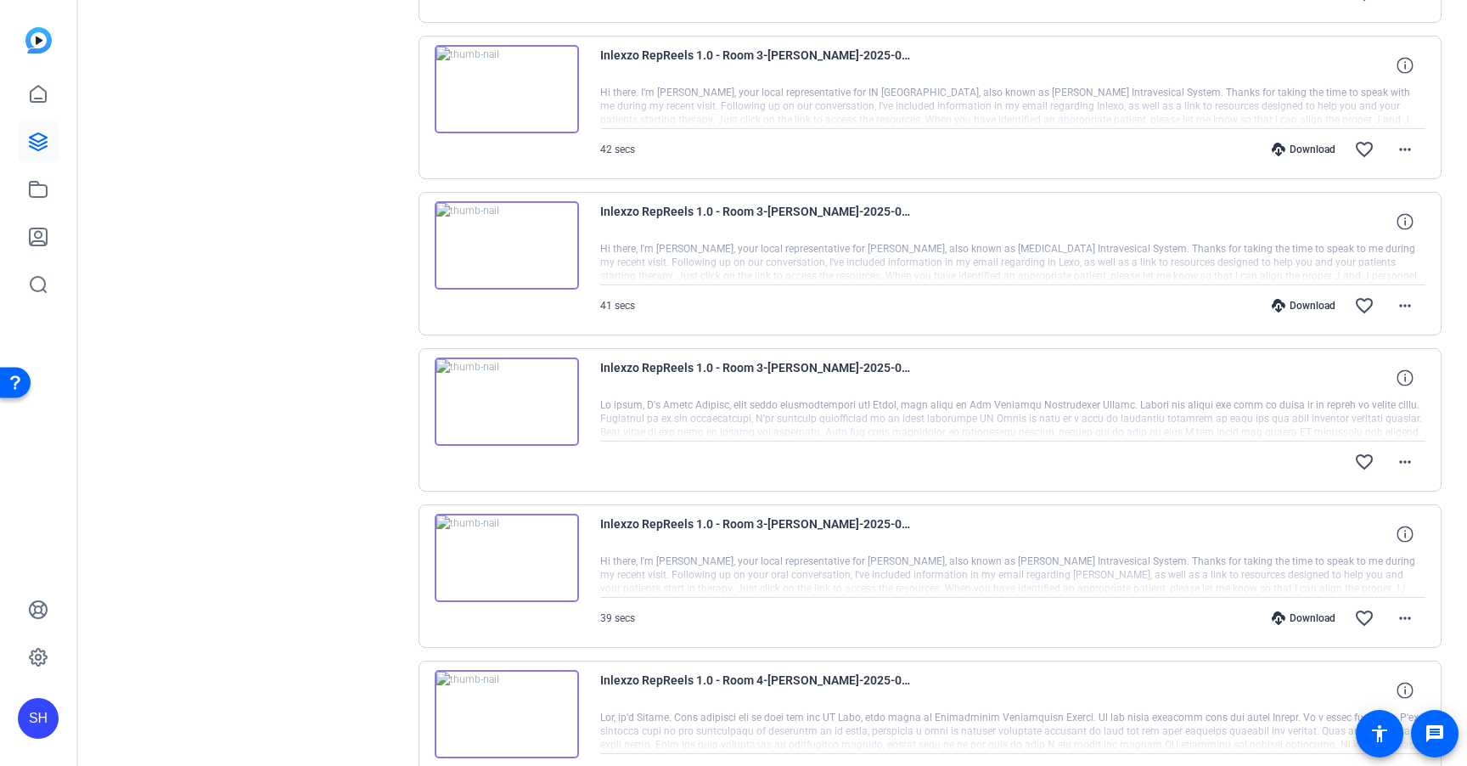
scroll to position [819, 0]
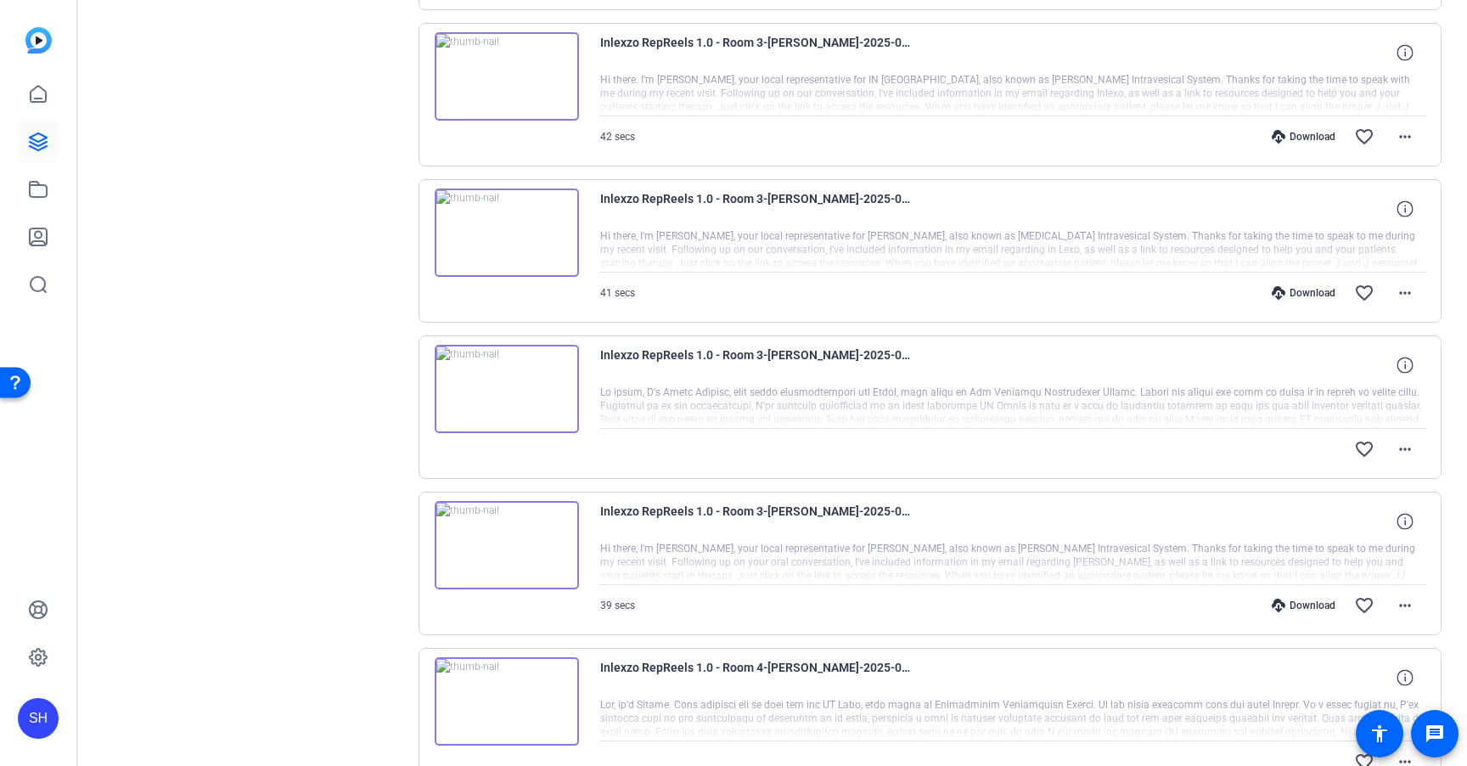
click at [1311, 607] on div "Download" at bounding box center [1303, 605] width 81 height 14
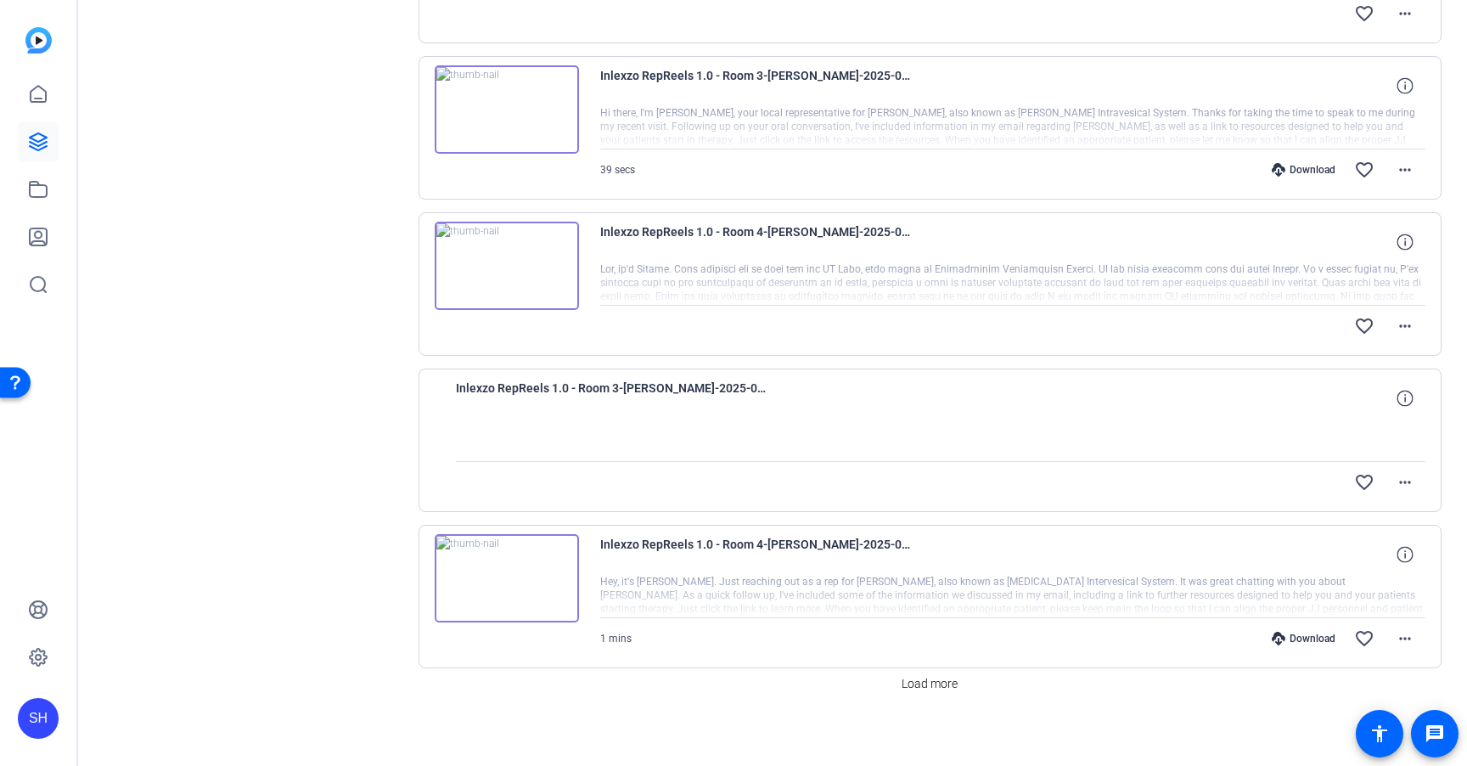
scroll to position [1263, 0]
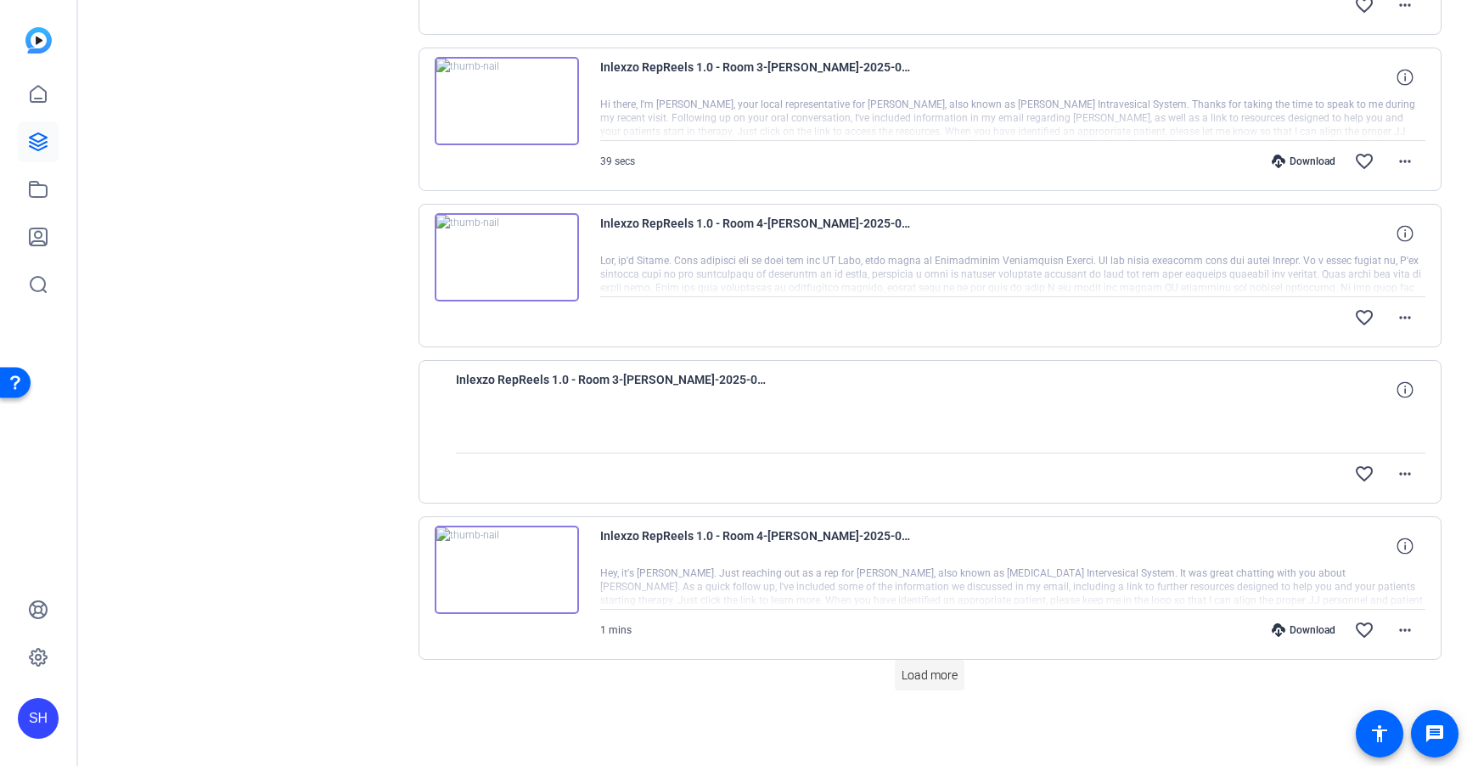
click at [918, 669] on span "Load more" at bounding box center [929, 675] width 56 height 18
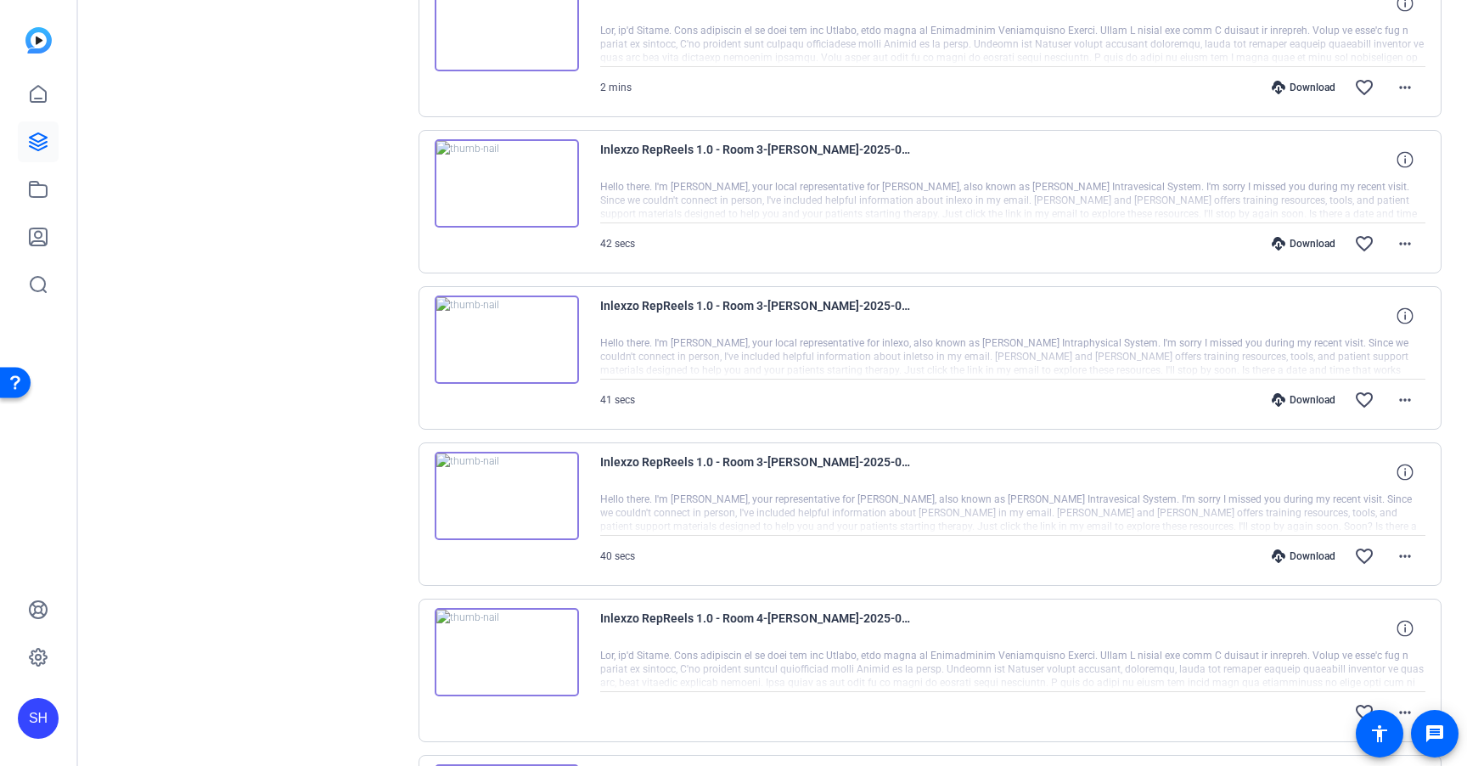
scroll to position [2173, 0]
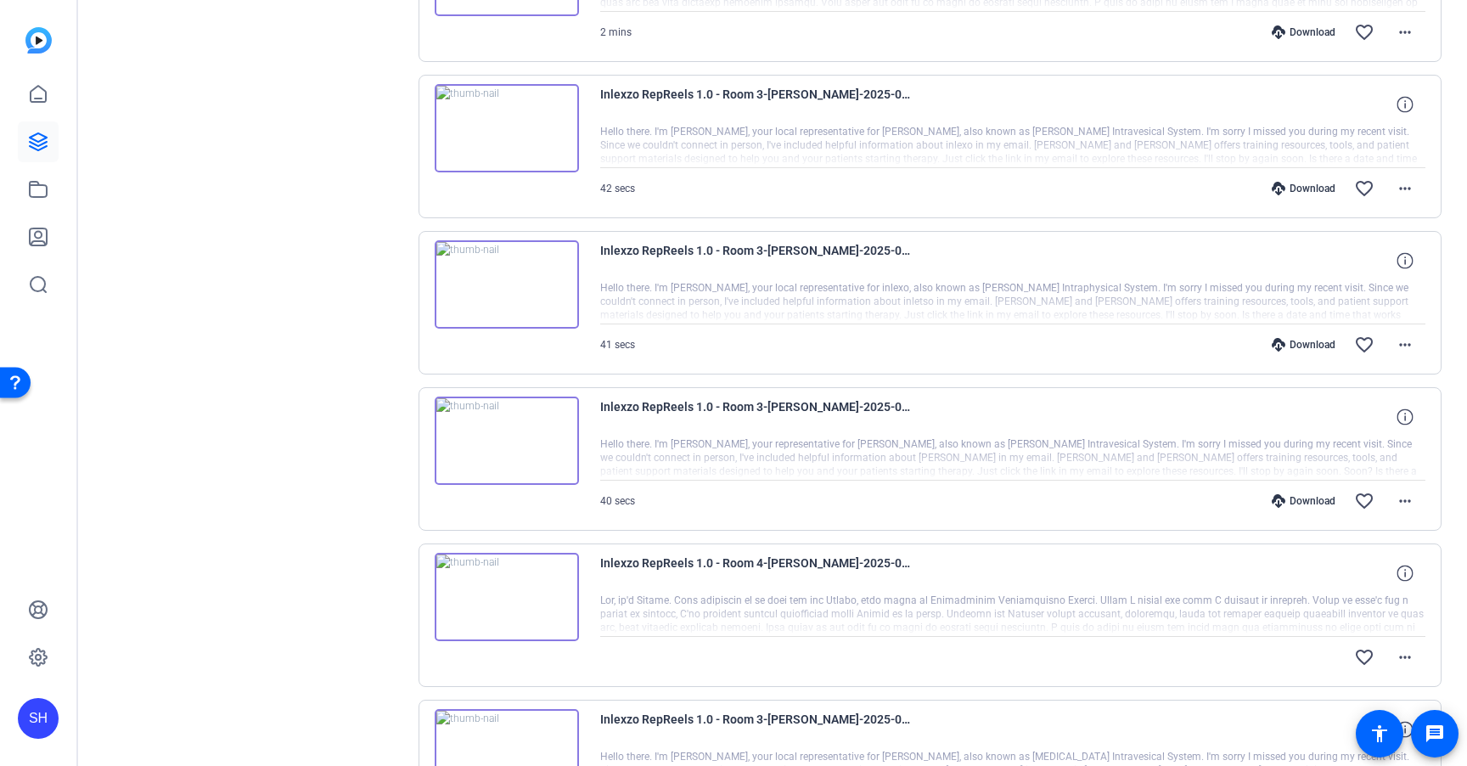
click at [1306, 187] on div "Download" at bounding box center [1303, 189] width 81 height 14
click at [1305, 345] on div "Download" at bounding box center [1303, 345] width 81 height 14
click at [1295, 502] on div "Download" at bounding box center [1303, 501] width 81 height 14
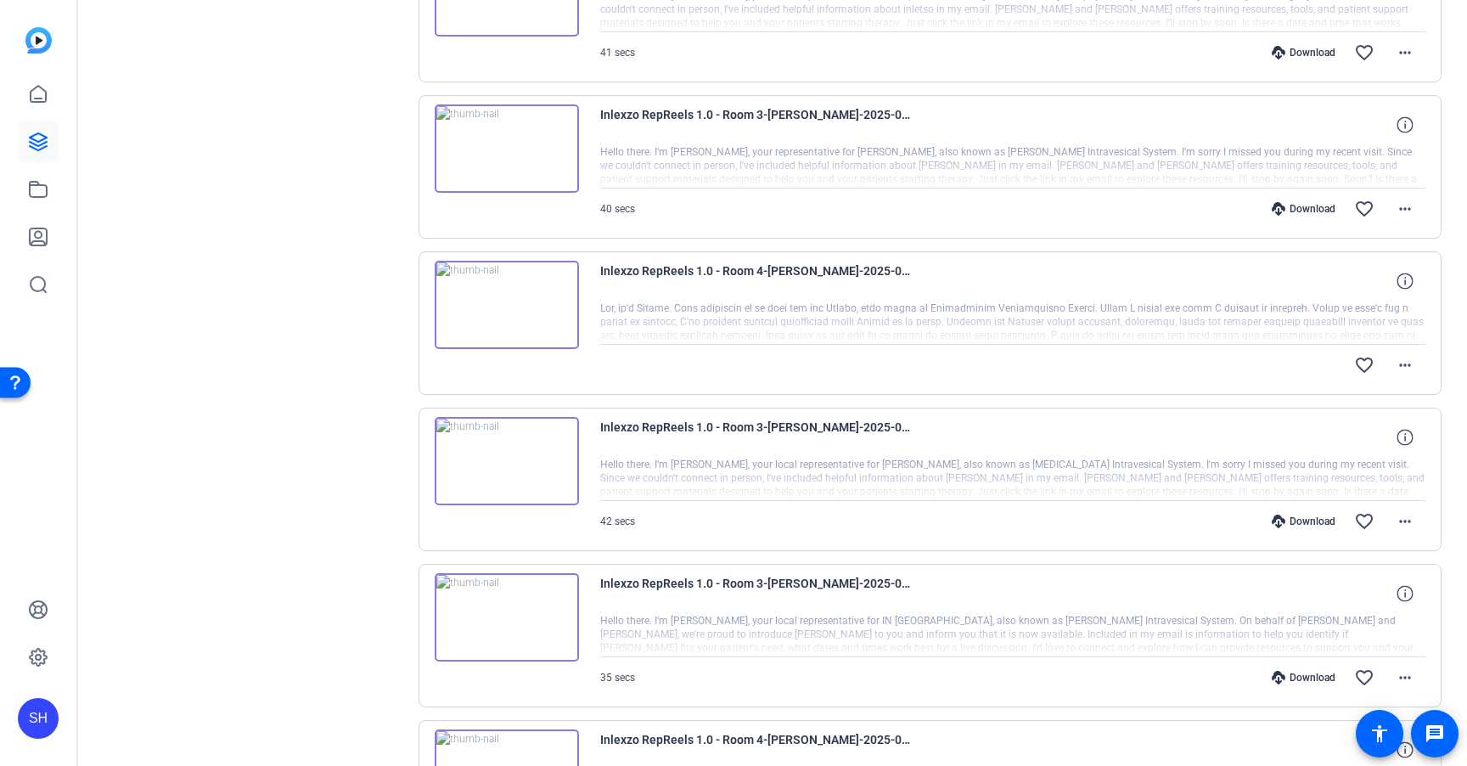
scroll to position [2503, 0]
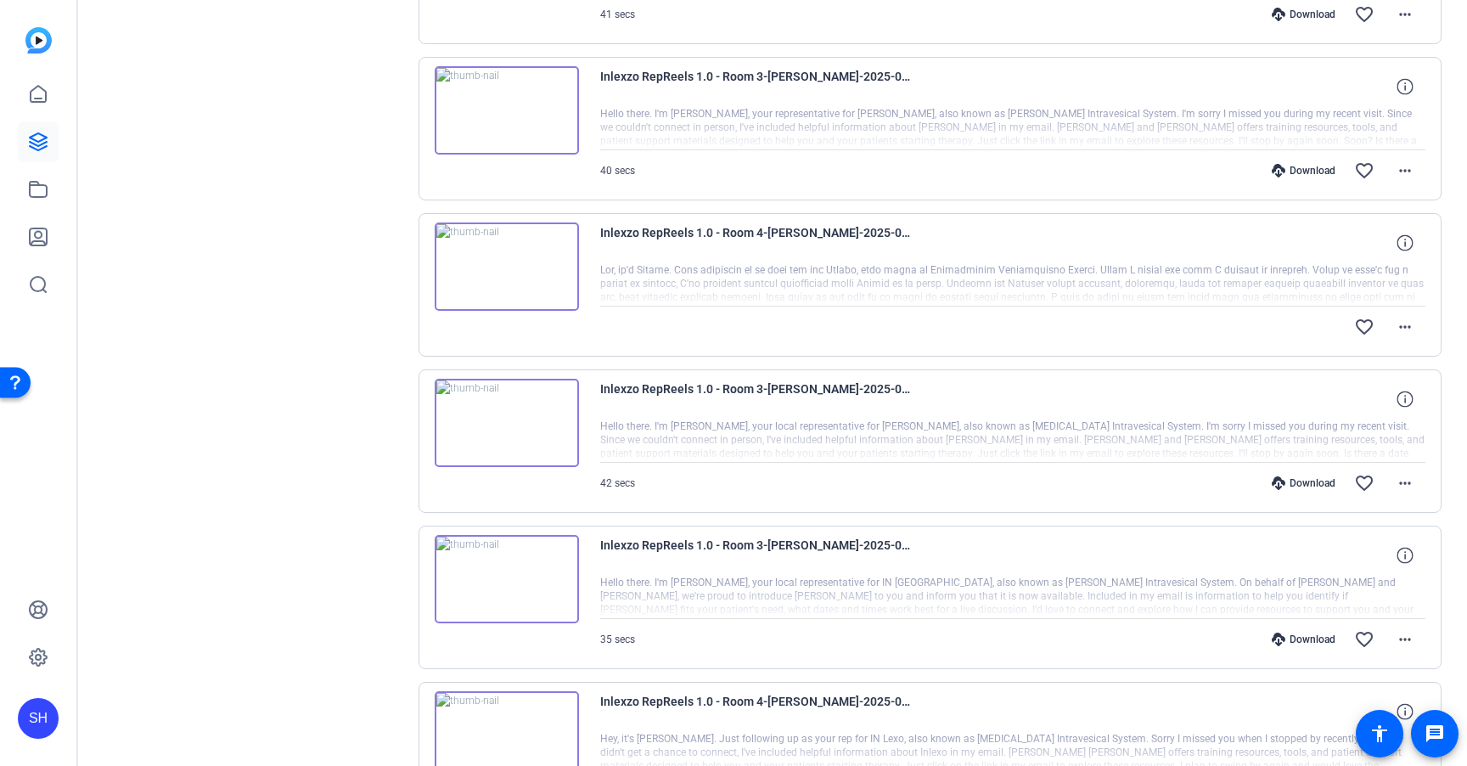
click at [1298, 491] on div "Download favorite_border more_horiz" at bounding box center [1136, 483] width 578 height 41
click at [1298, 485] on div "Download" at bounding box center [1303, 483] width 81 height 14
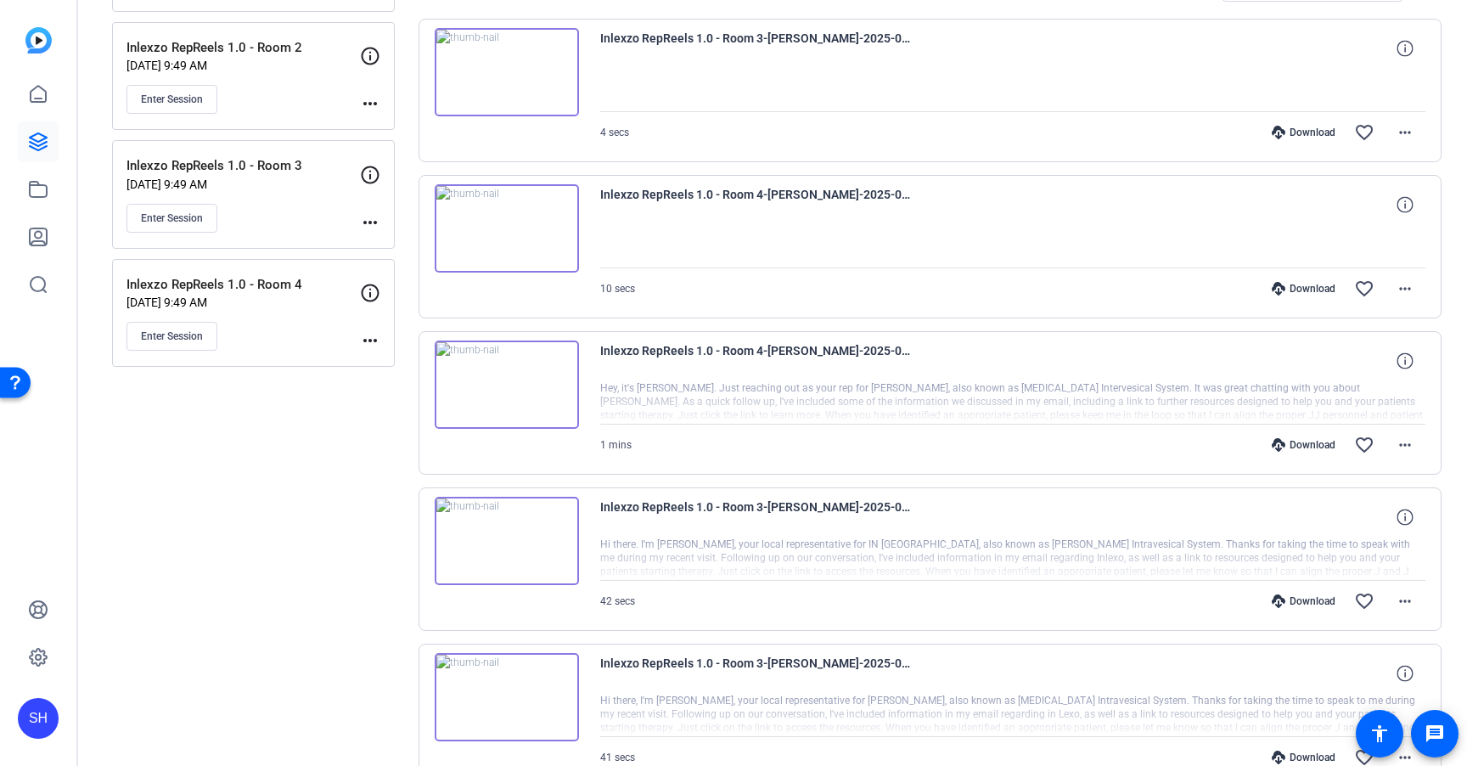
scroll to position [0, 0]
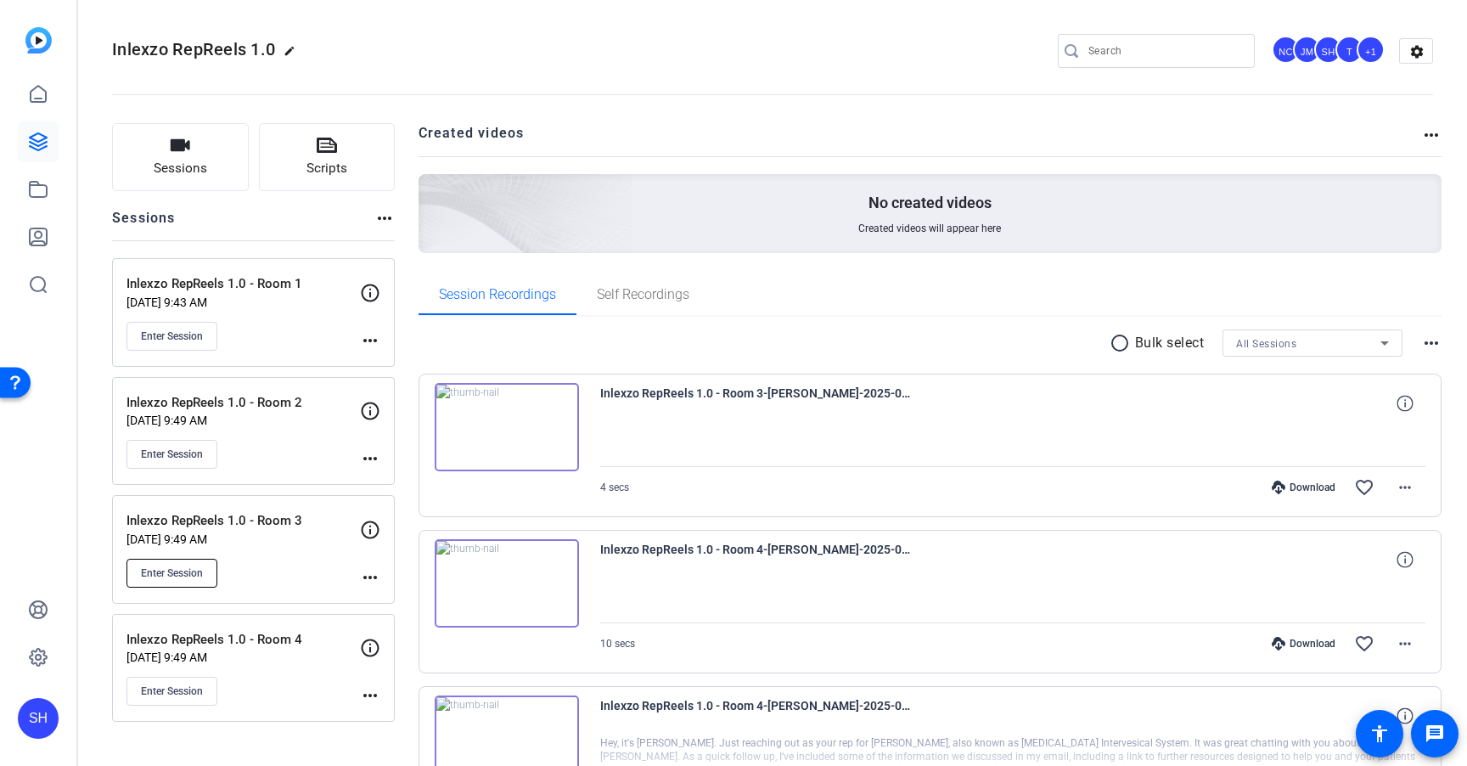
click at [181, 575] on span "Enter Session" at bounding box center [172, 573] width 62 height 14
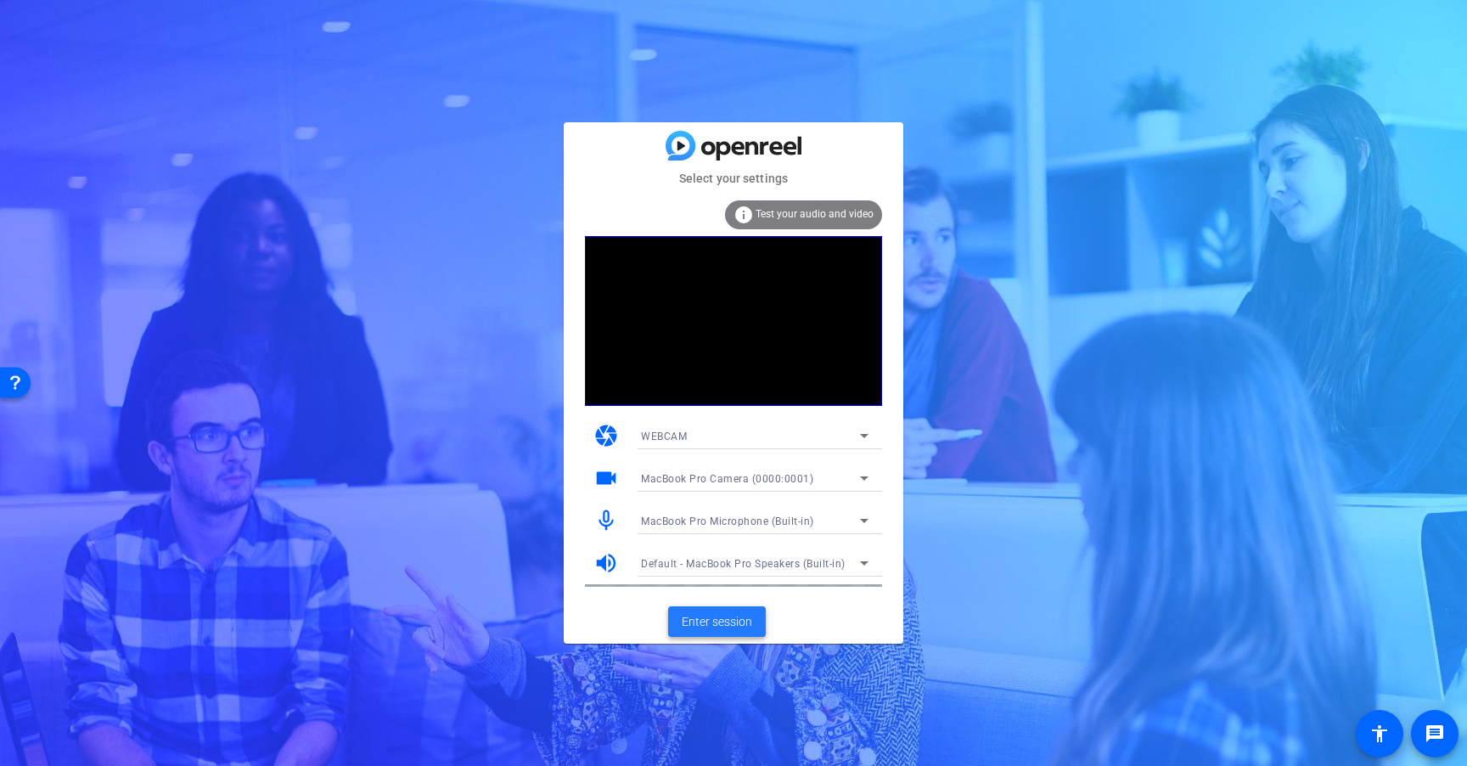
click at [731, 622] on span "Enter session" at bounding box center [717, 622] width 70 height 18
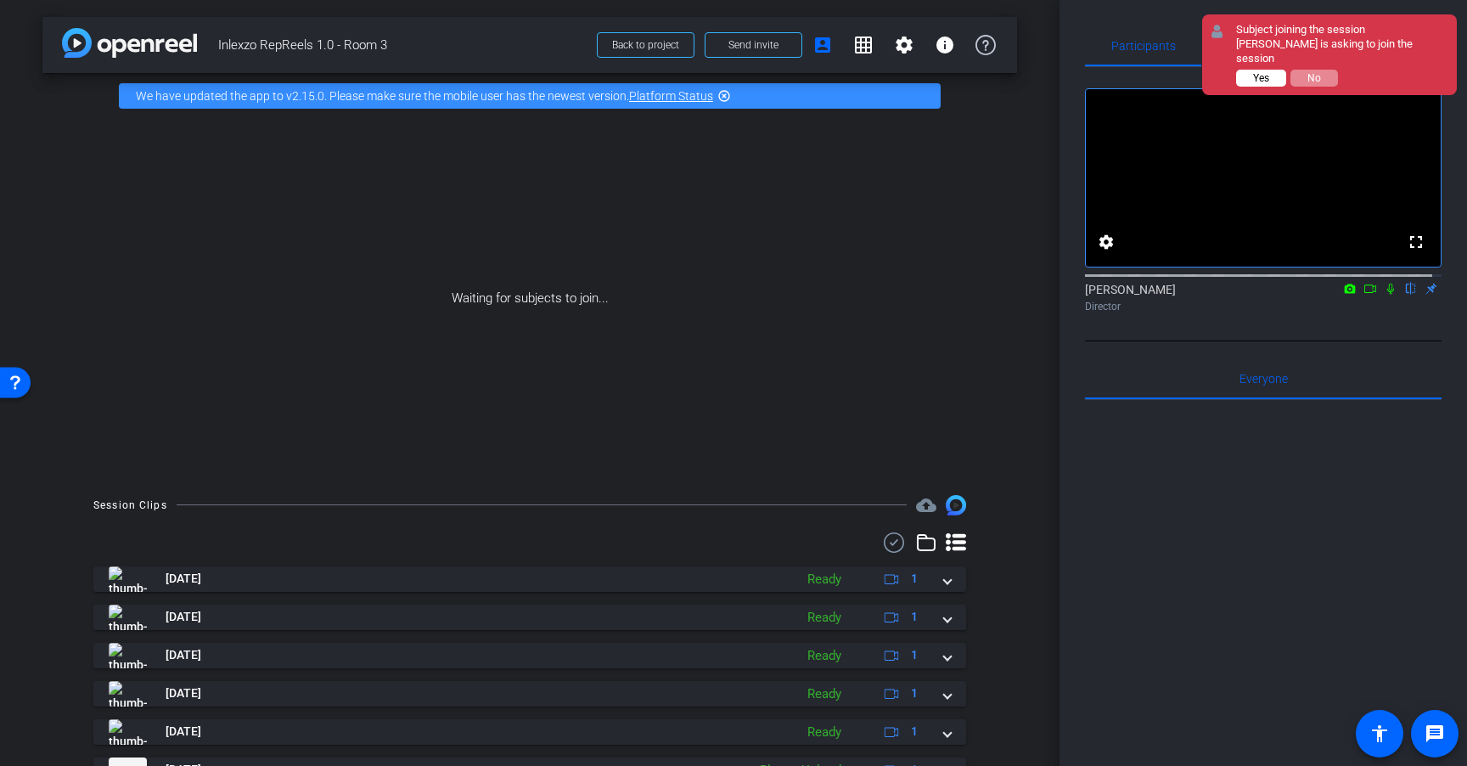
click at [1268, 72] on span "Yes" at bounding box center [1261, 78] width 16 height 12
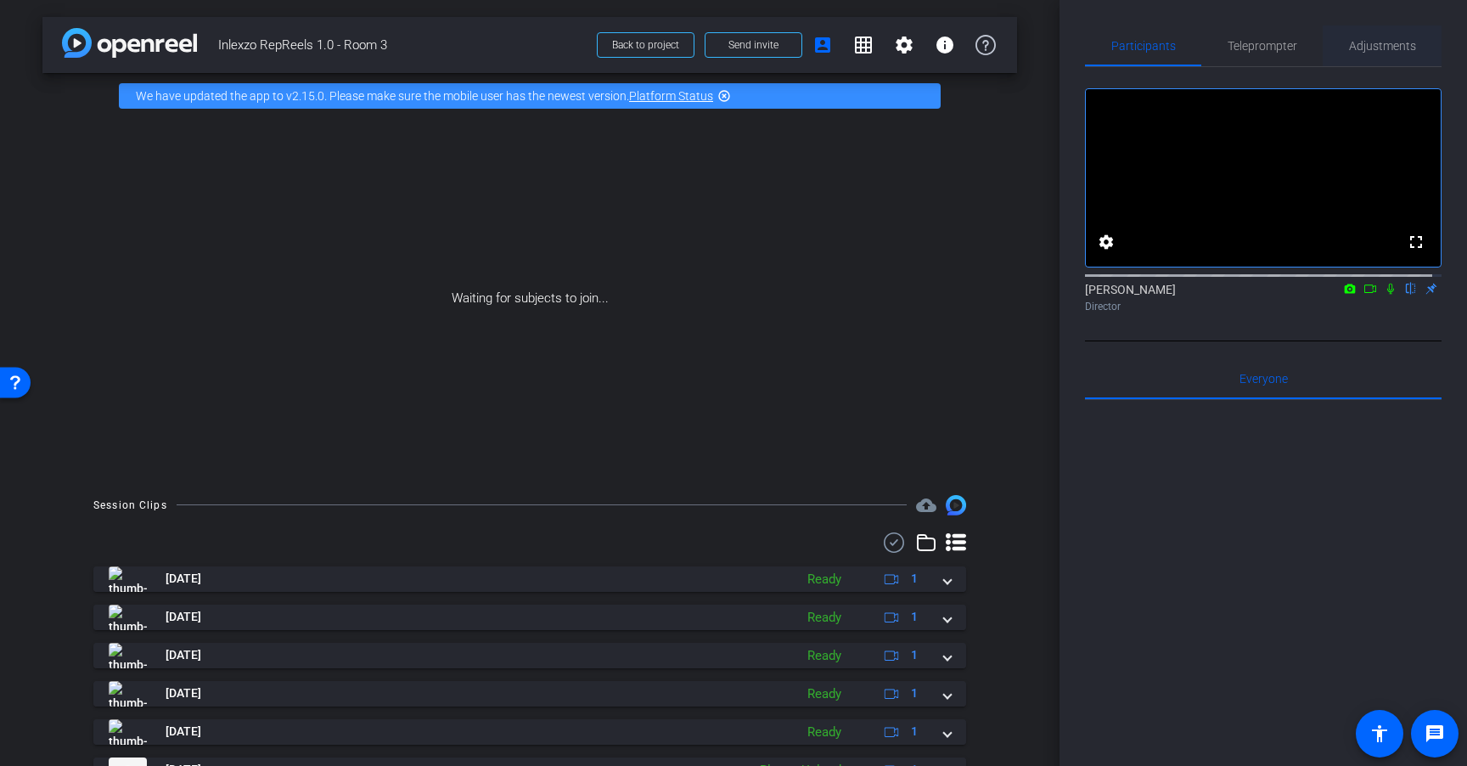
click at [1349, 41] on span "Adjustments" at bounding box center [1382, 46] width 67 height 12
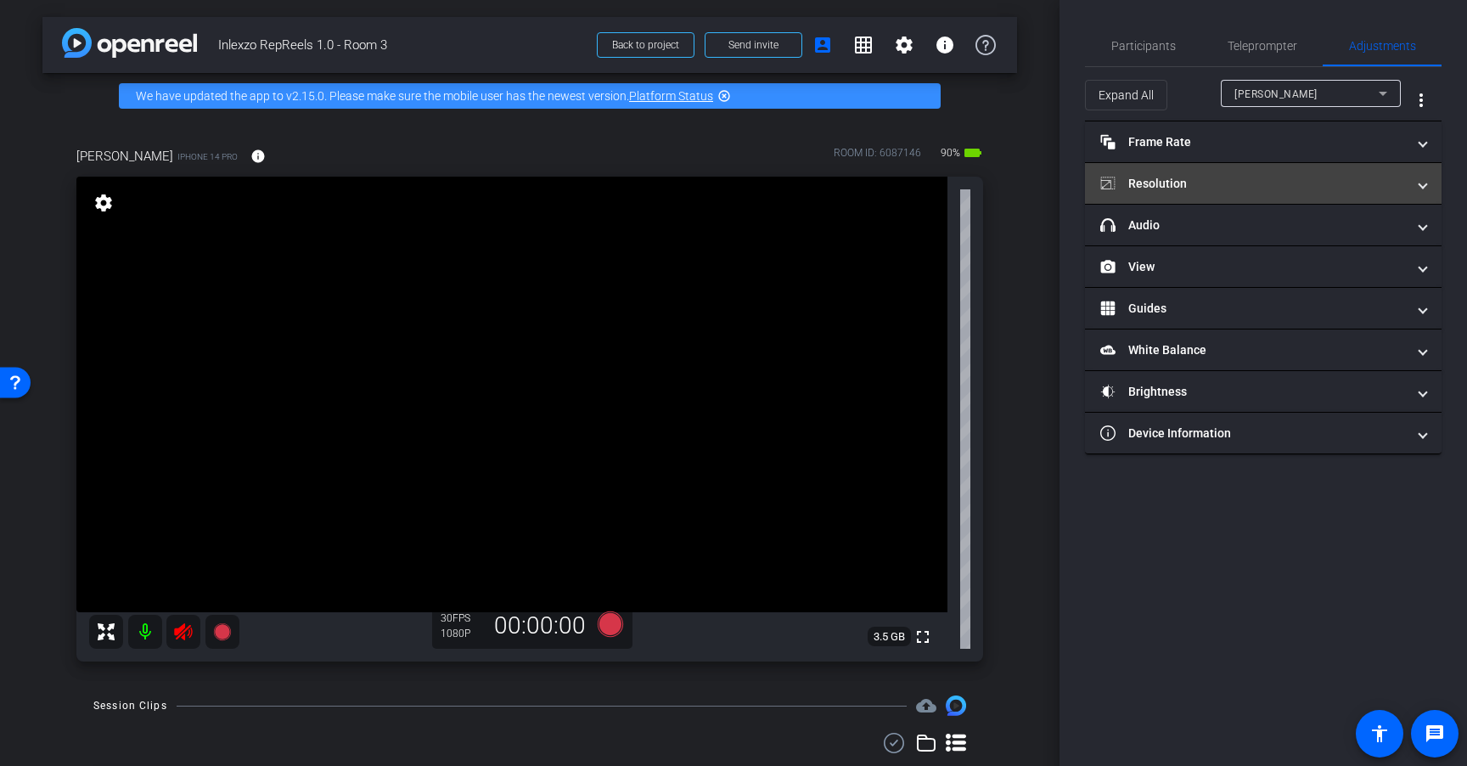
click at [1244, 188] on mat-panel-title "Resolution" at bounding box center [1253, 184] width 306 height 18
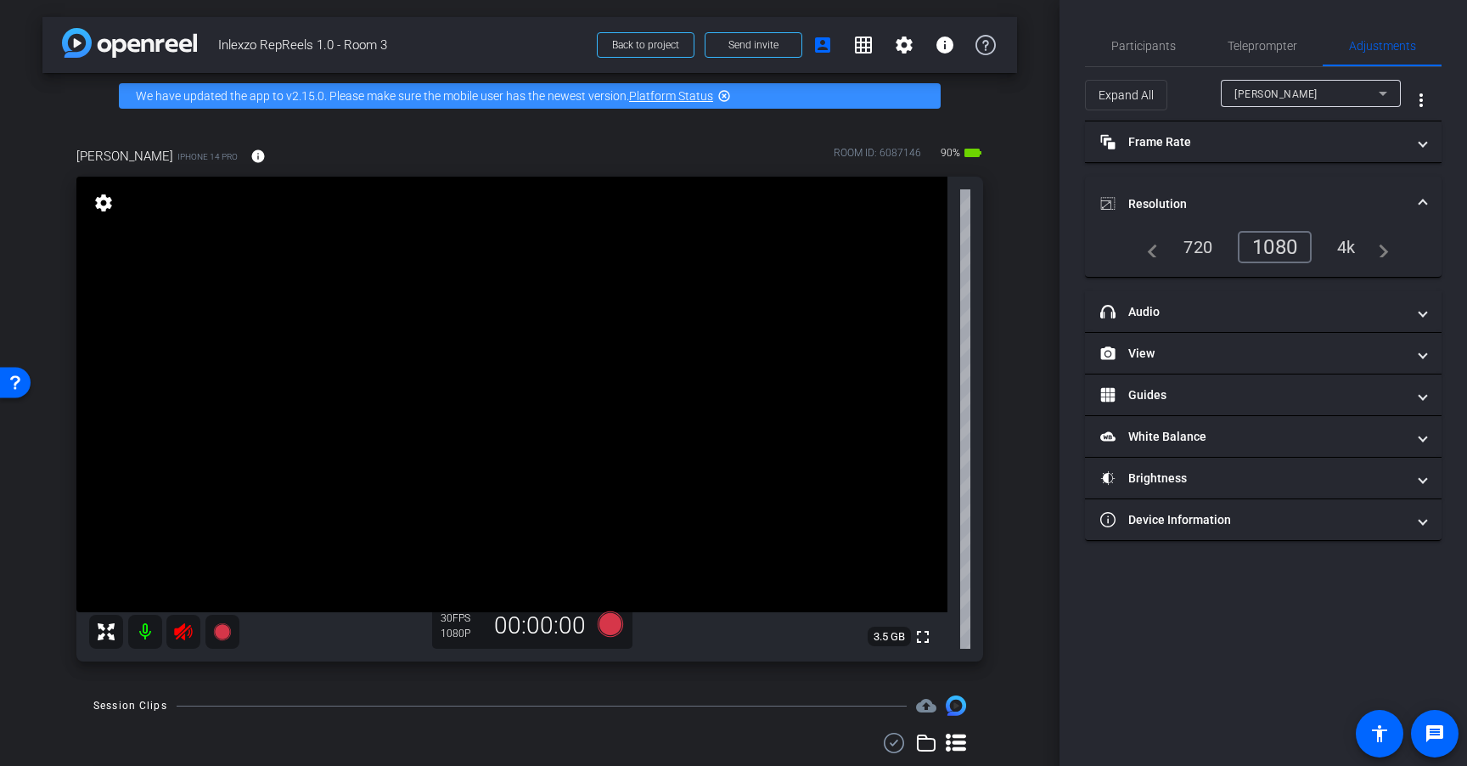
click at [1245, 197] on mat-panel-title "Resolution" at bounding box center [1253, 204] width 306 height 18
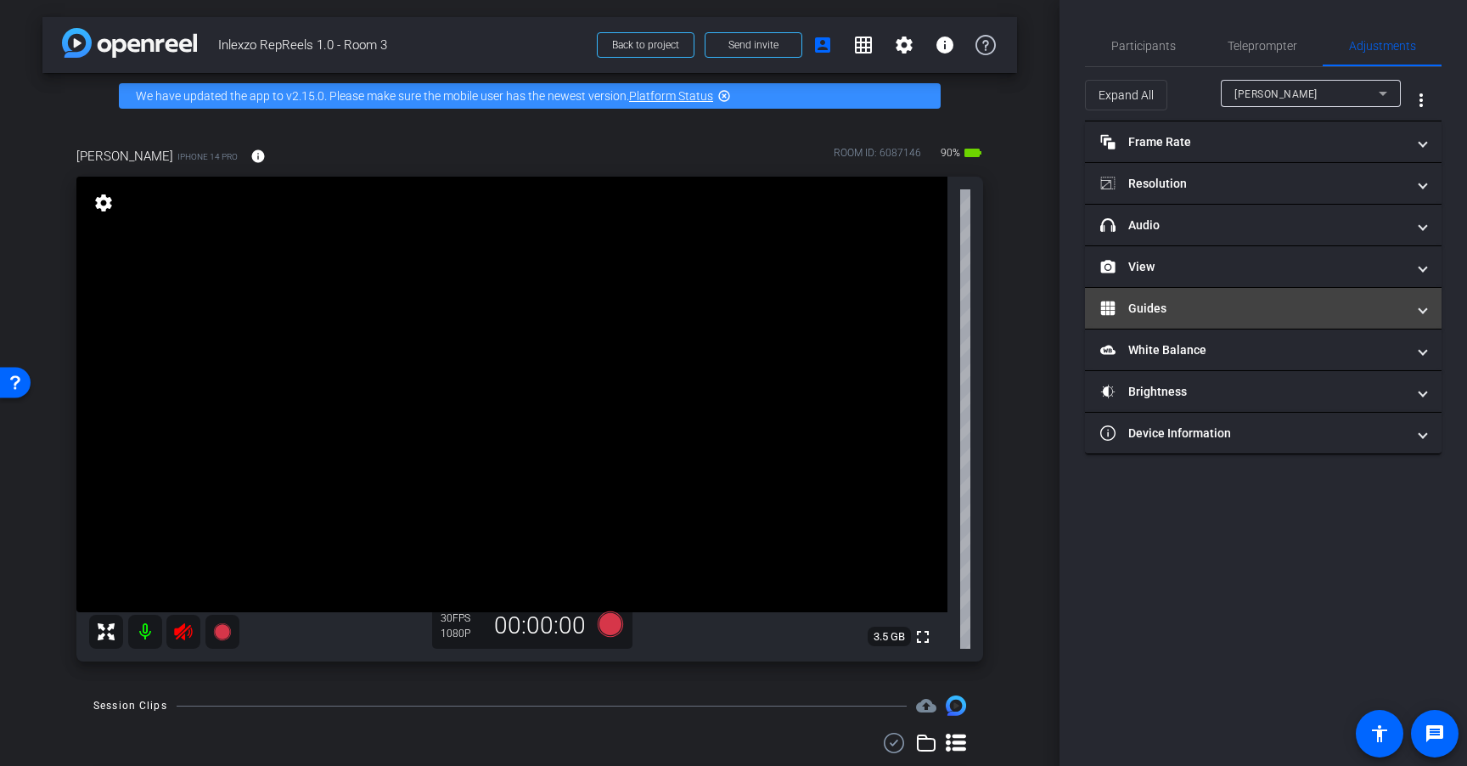
click at [1218, 298] on mat-expansion-panel-header "Guides" at bounding box center [1263, 308] width 357 height 41
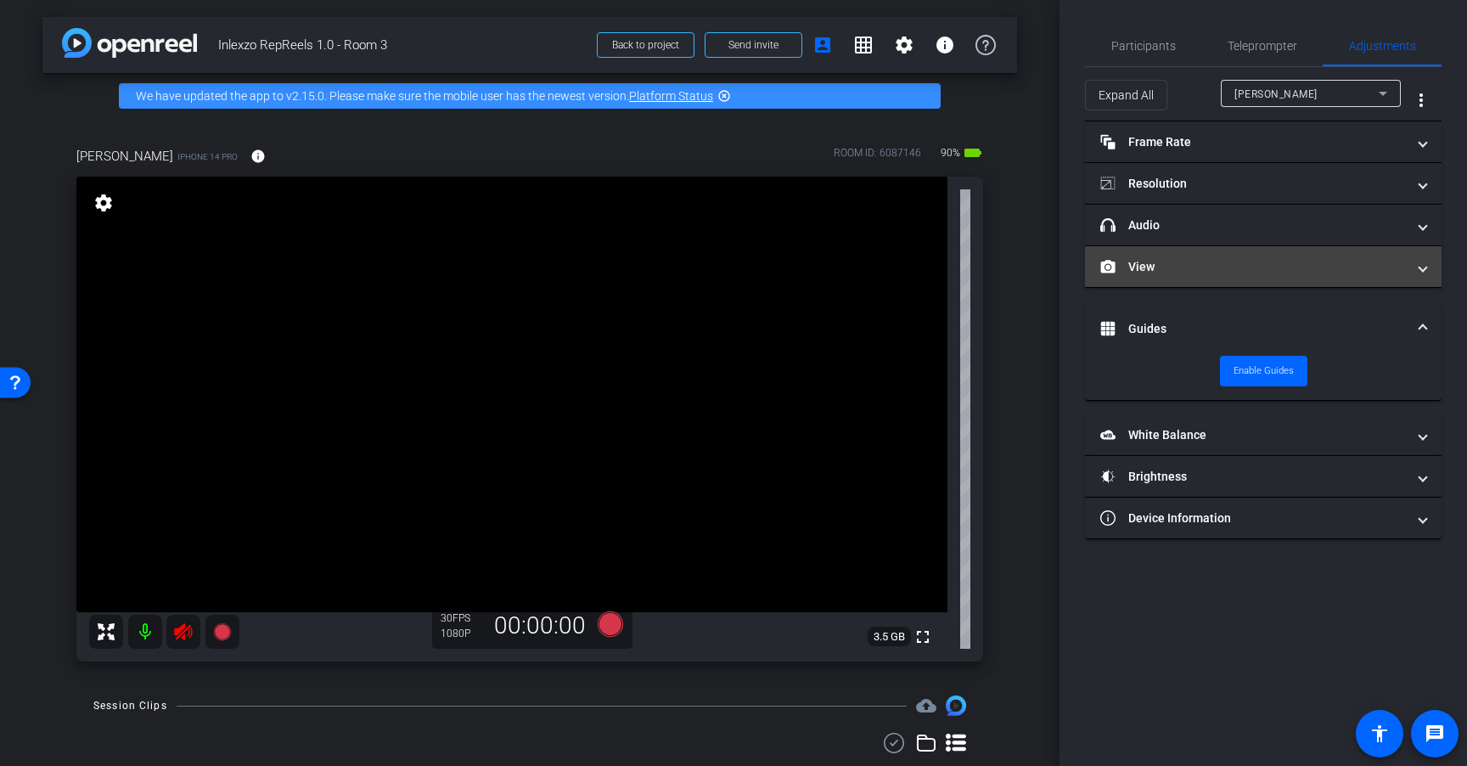
click at [1218, 271] on mat-panel-title "View" at bounding box center [1253, 267] width 306 height 18
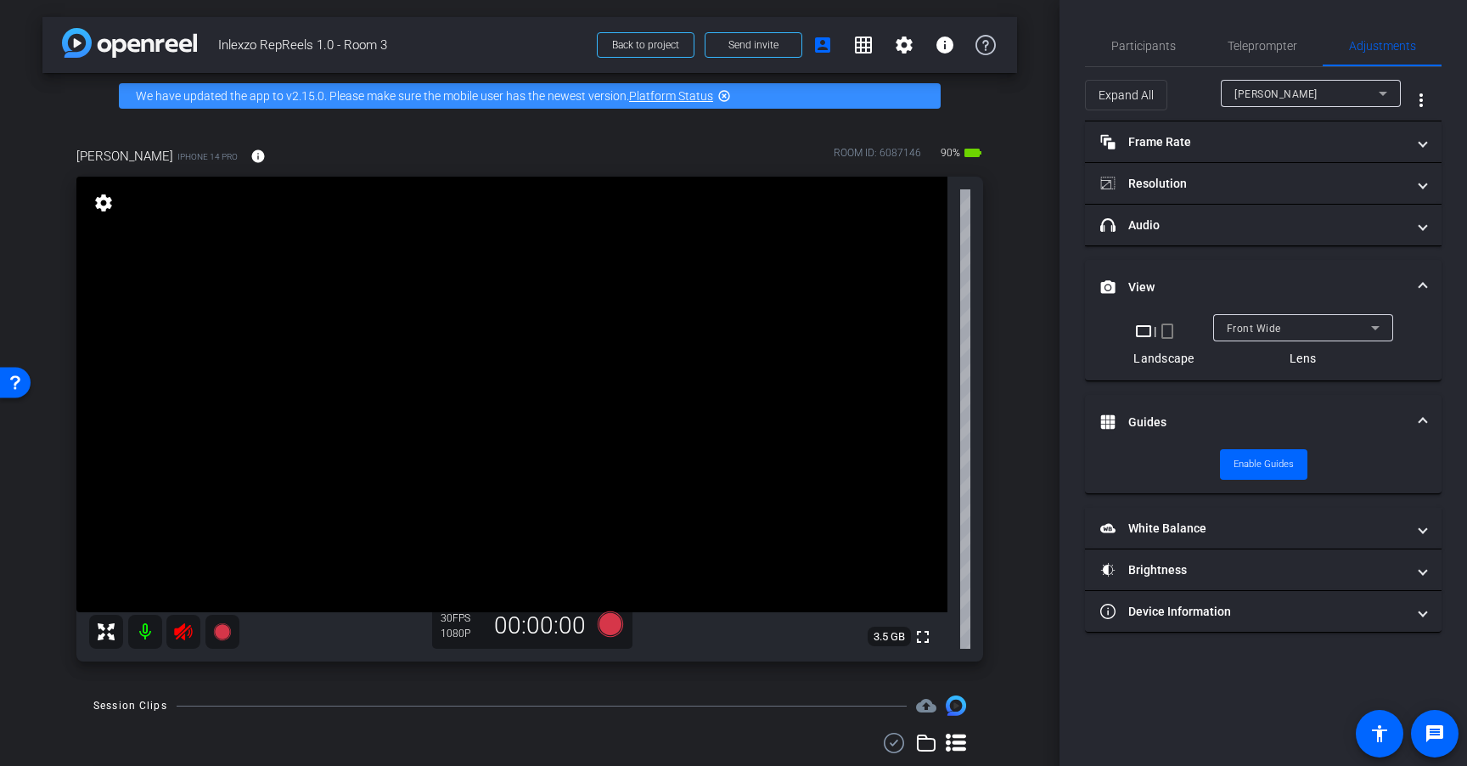
click at [1171, 333] on mat-icon "crop_portrait" at bounding box center [1167, 331] width 20 height 20
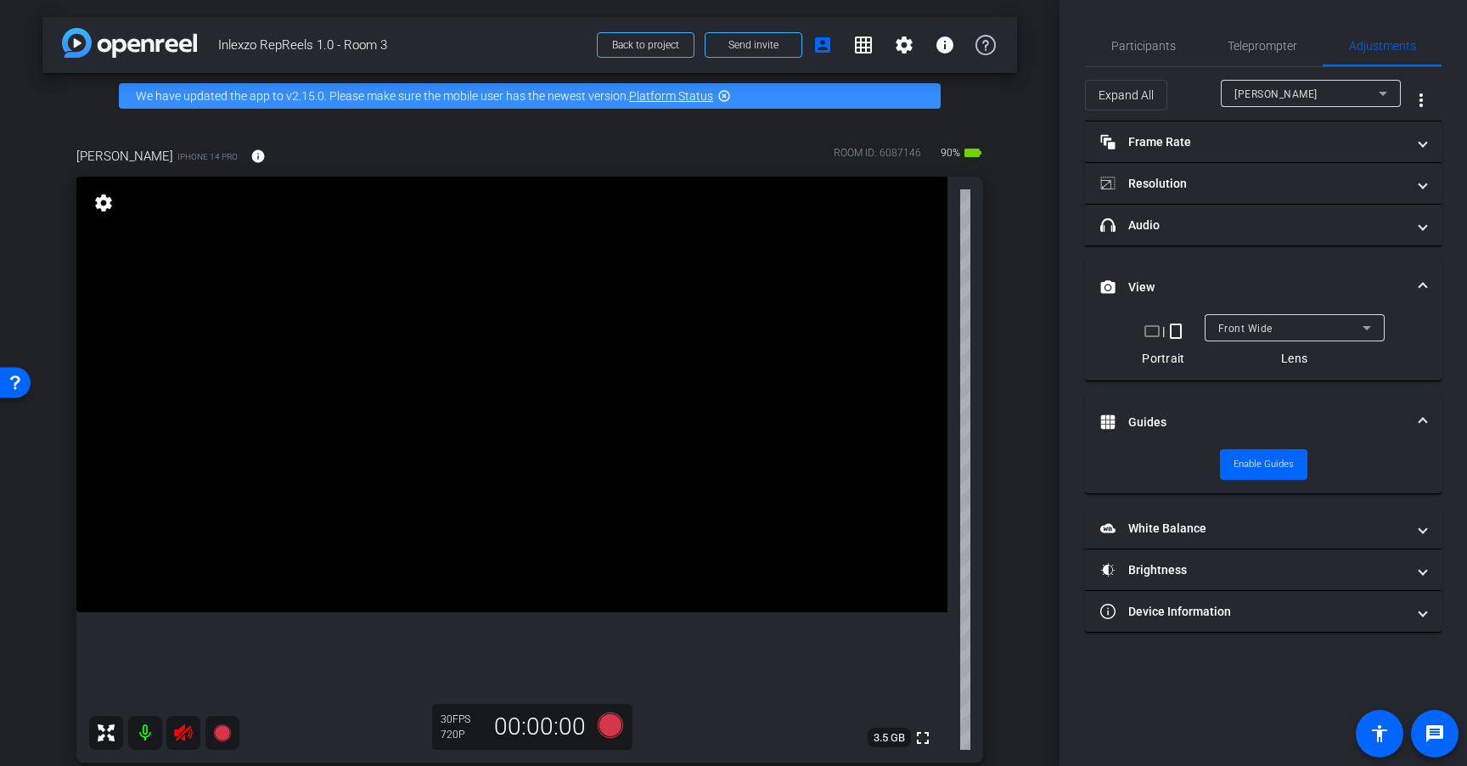
click at [179, 729] on icon at bounding box center [183, 732] width 18 height 17
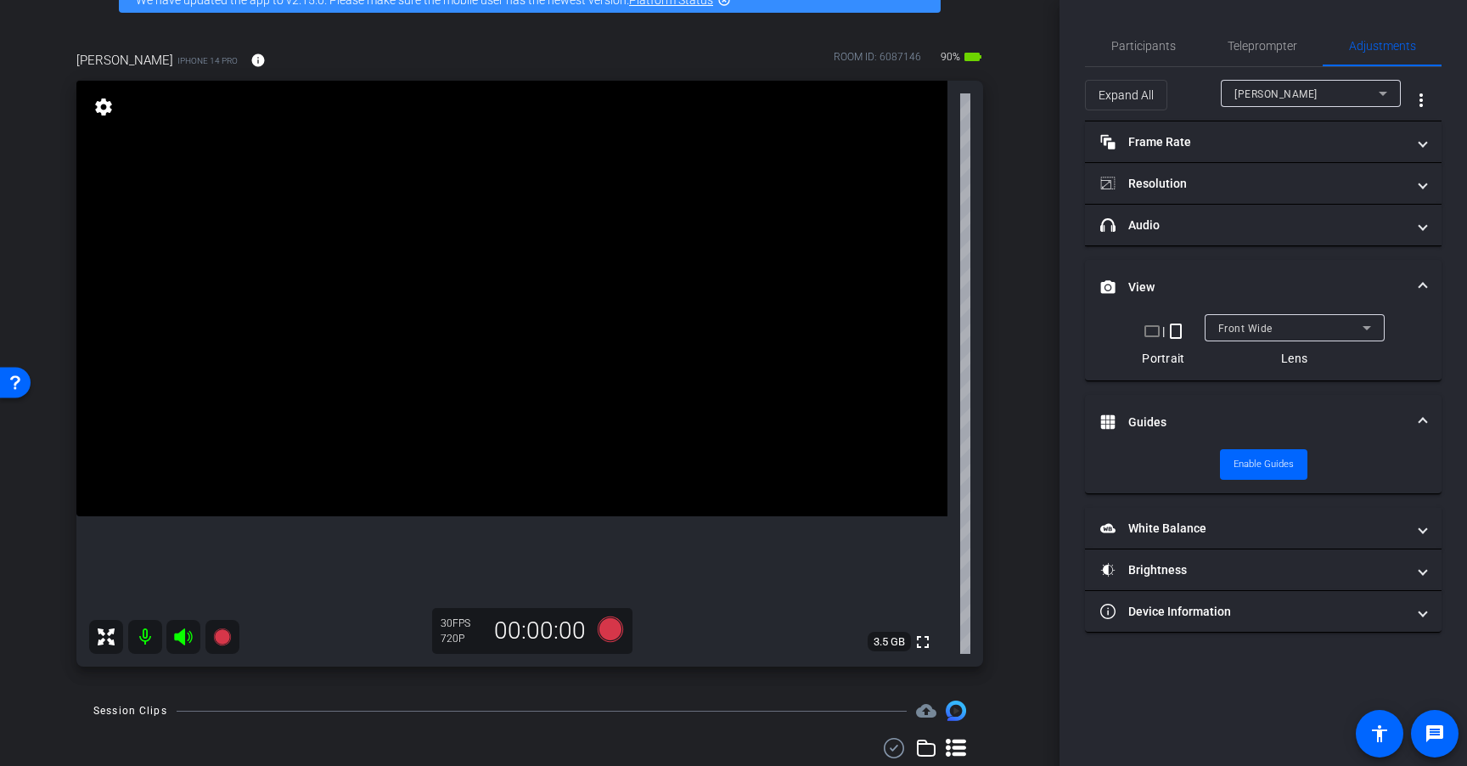
scroll to position [76, 0]
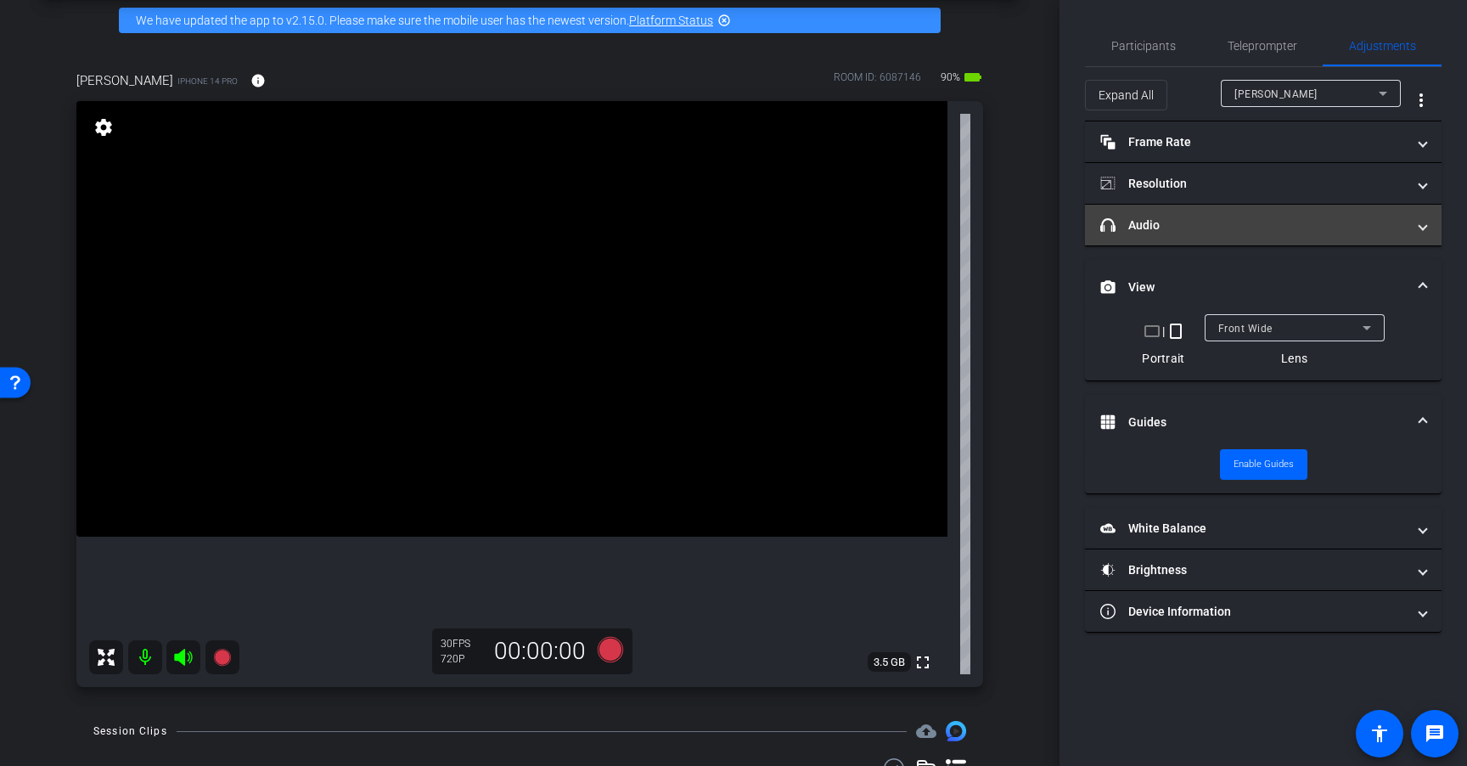
click at [1233, 237] on mat-expansion-panel-header "headphone icon Audio" at bounding box center [1263, 225] width 357 height 41
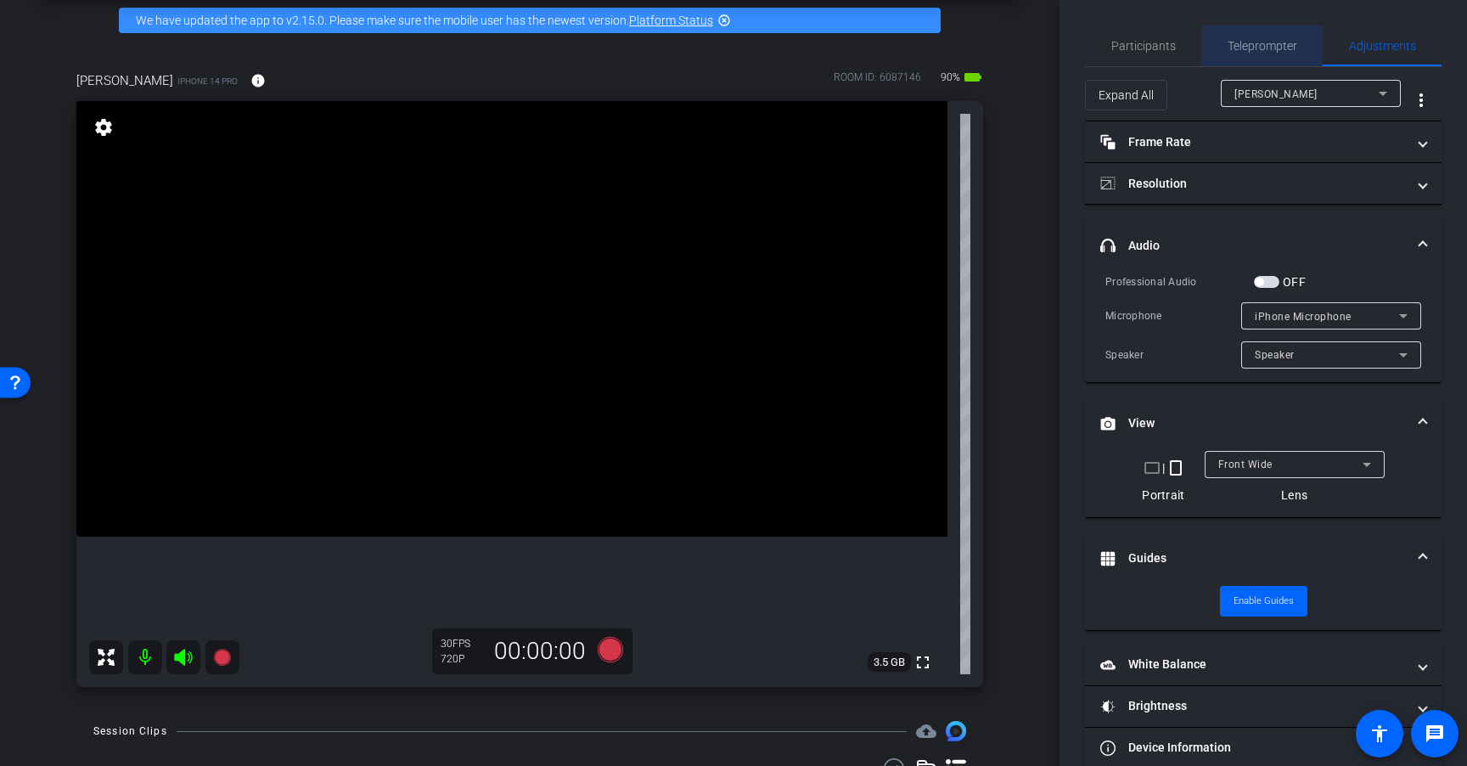
click at [1259, 53] on span "Teleprompter" at bounding box center [1262, 45] width 70 height 41
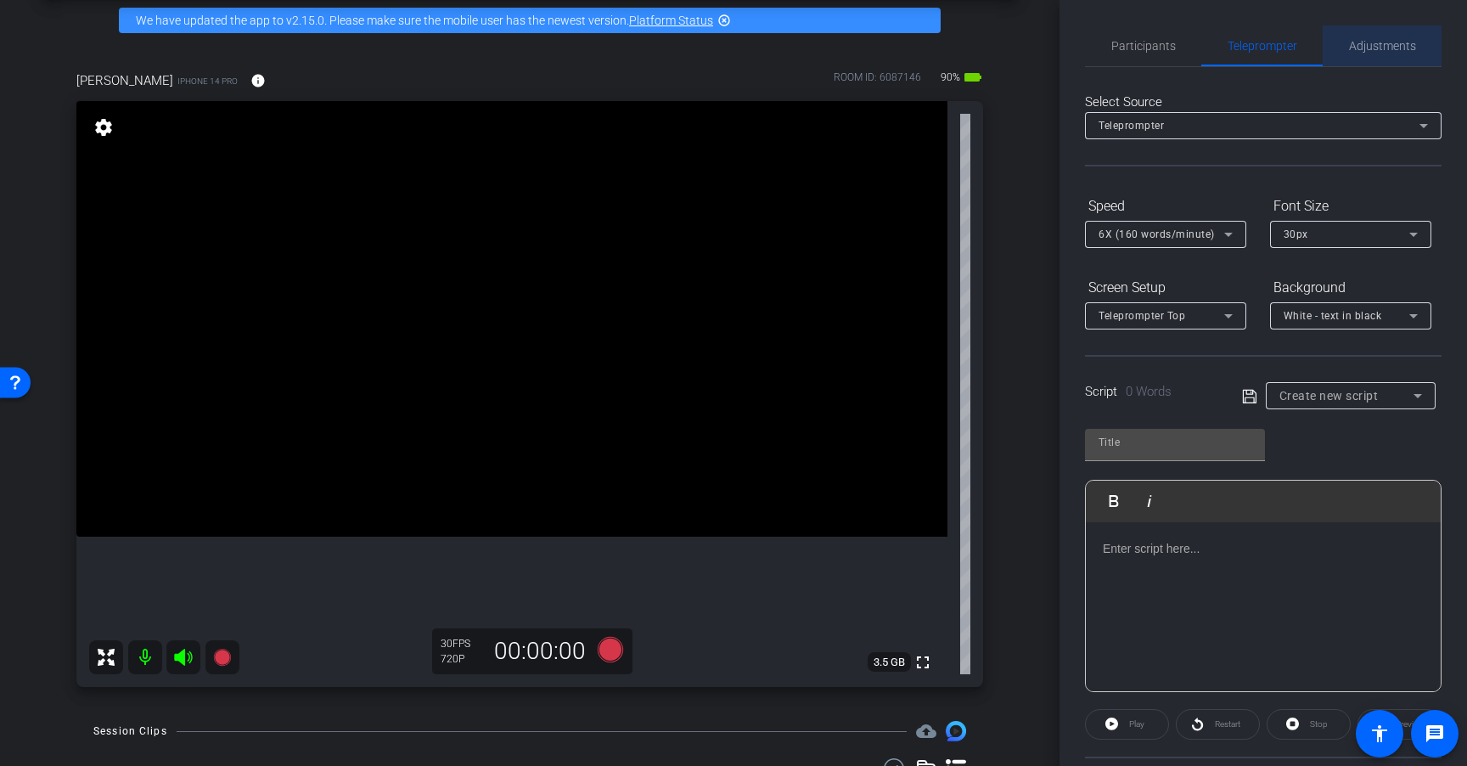
click at [1388, 48] on span "Adjustments" at bounding box center [1382, 46] width 67 height 12
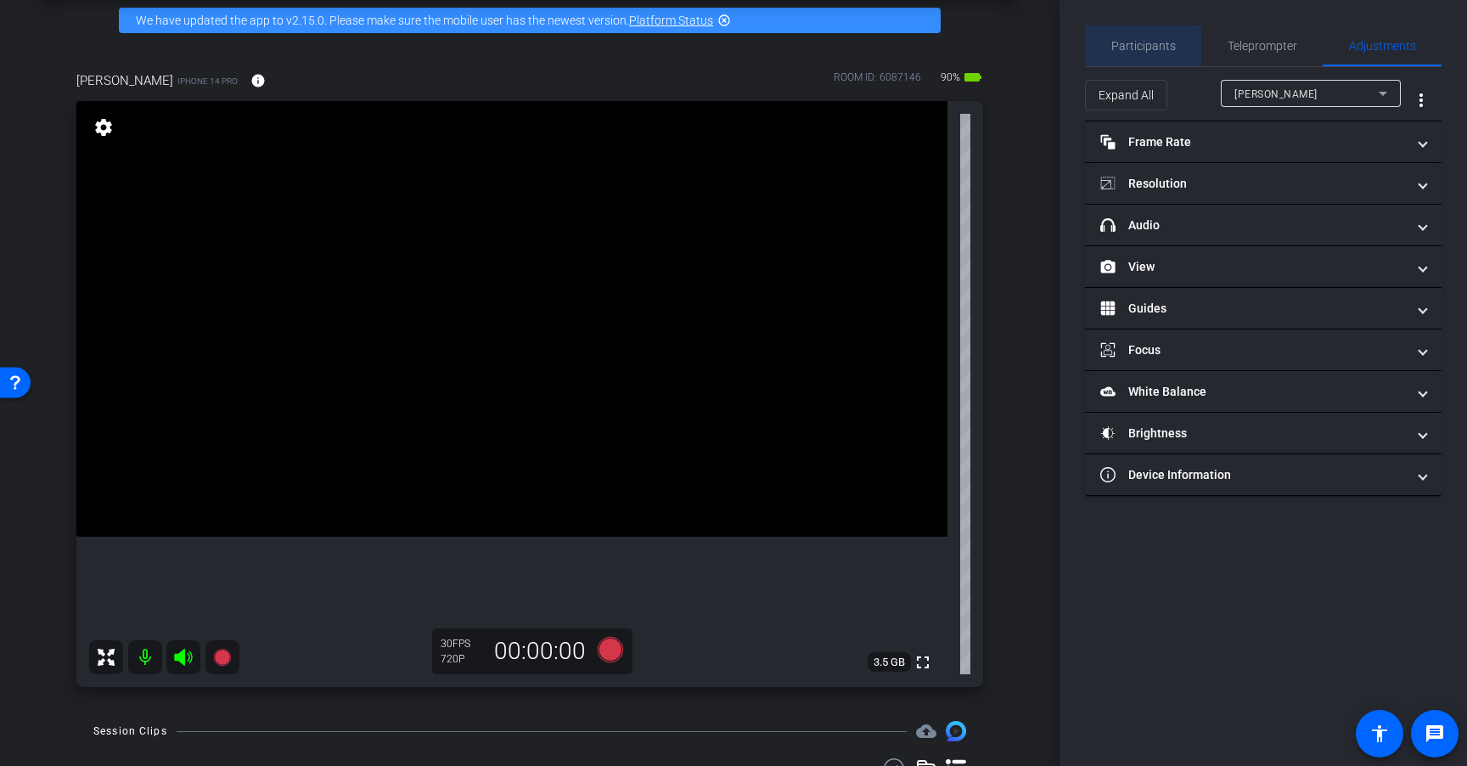
click at [1142, 48] on span "Participants" at bounding box center [1143, 46] width 65 height 12
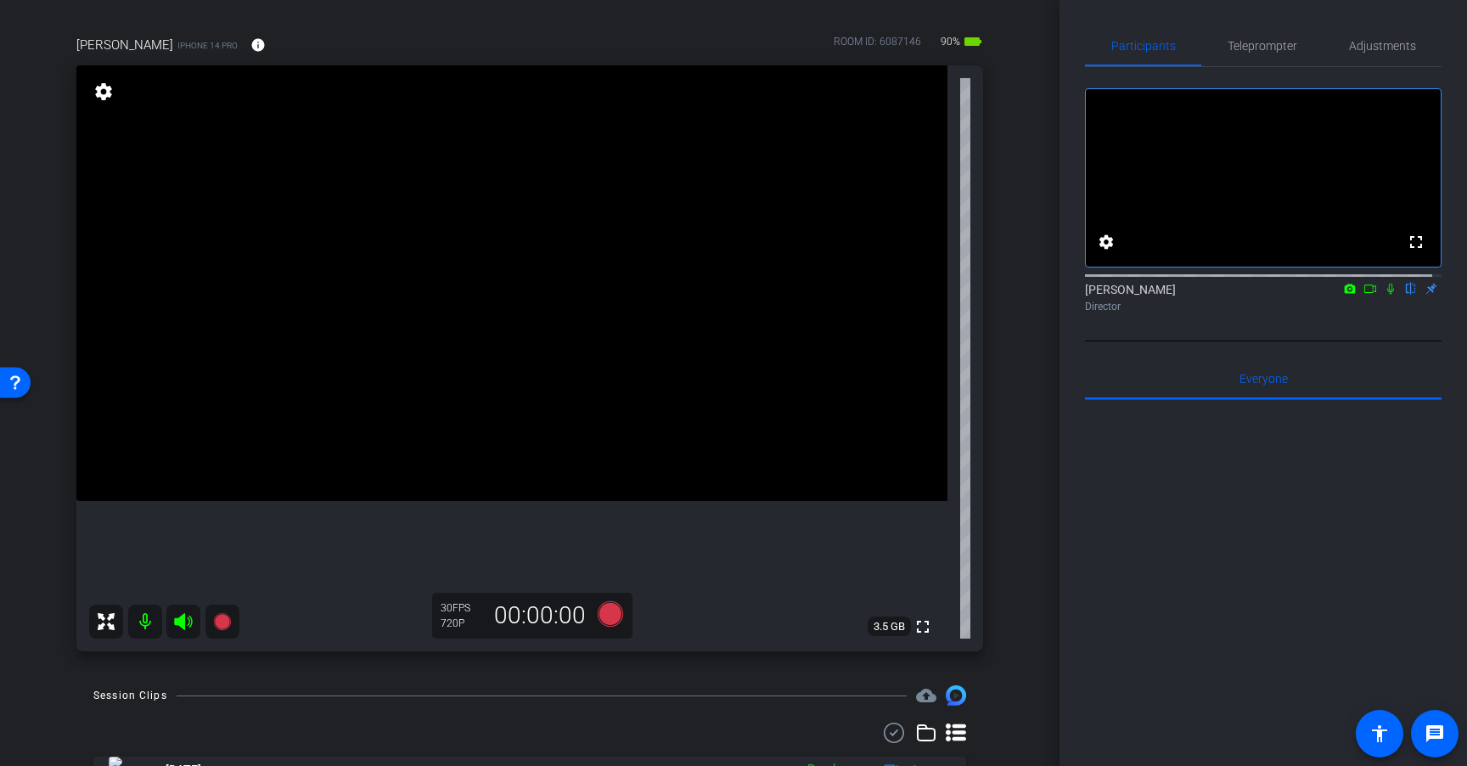
scroll to position [107, 0]
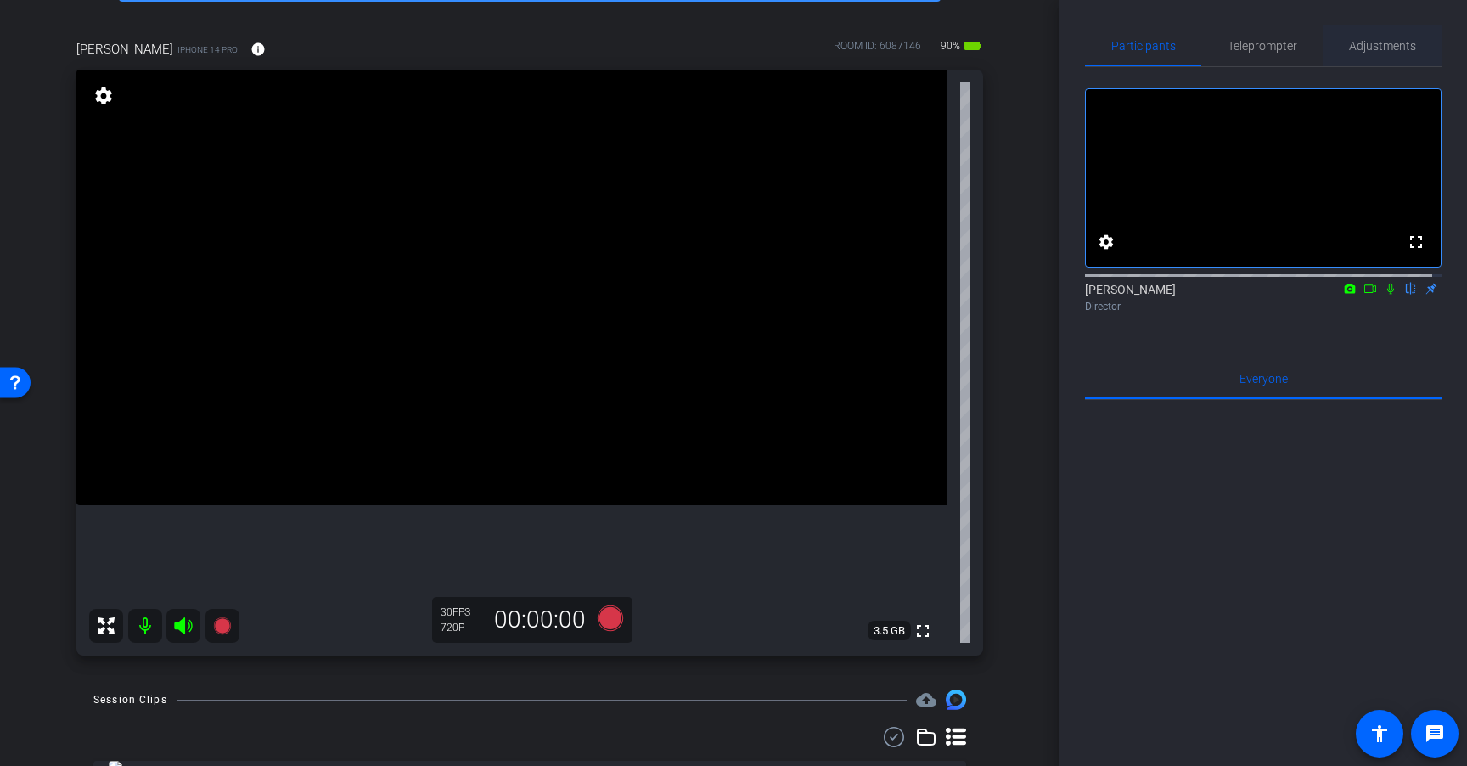
click at [1399, 42] on span "Adjustments" at bounding box center [1382, 46] width 67 height 12
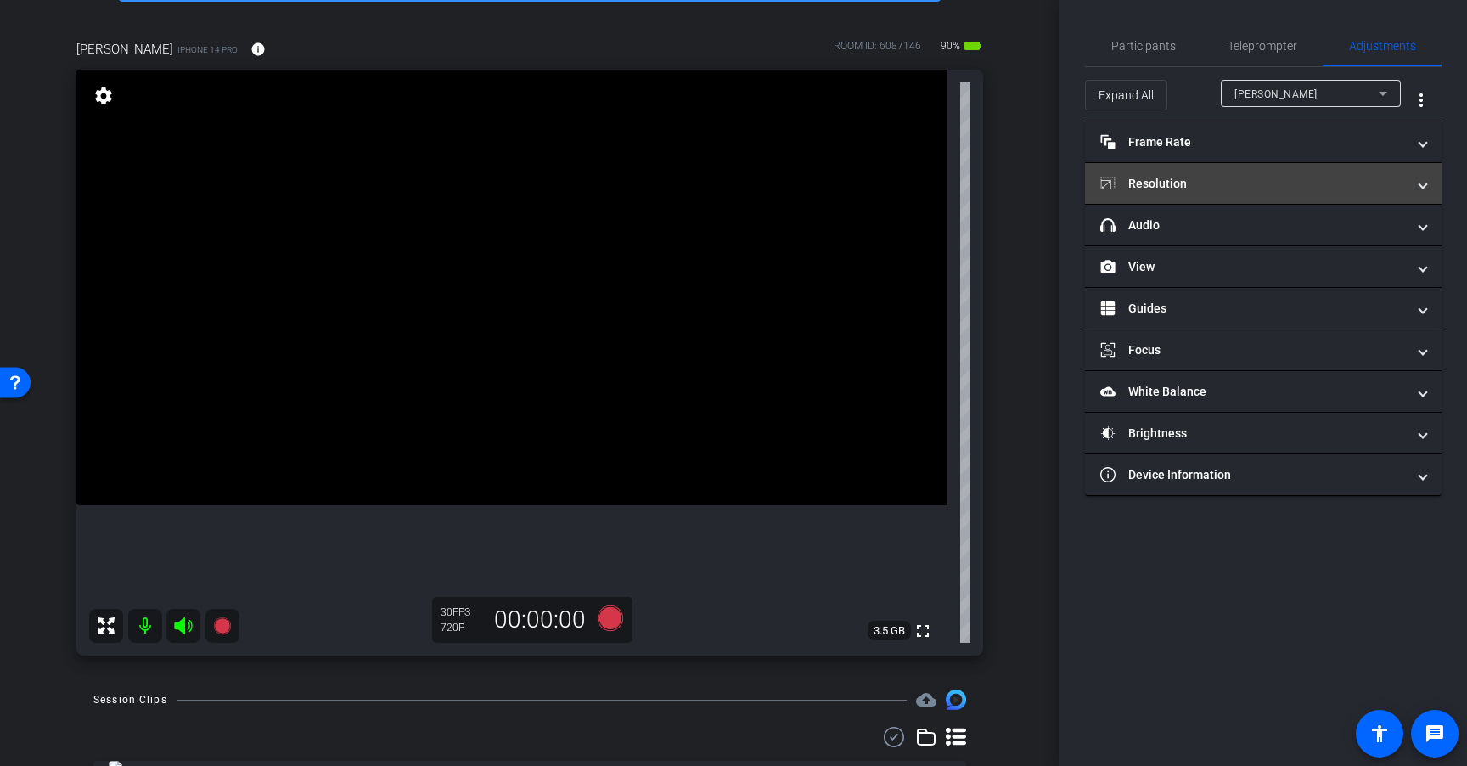
click at [1197, 180] on mat-panel-title "Resolution" at bounding box center [1253, 184] width 306 height 18
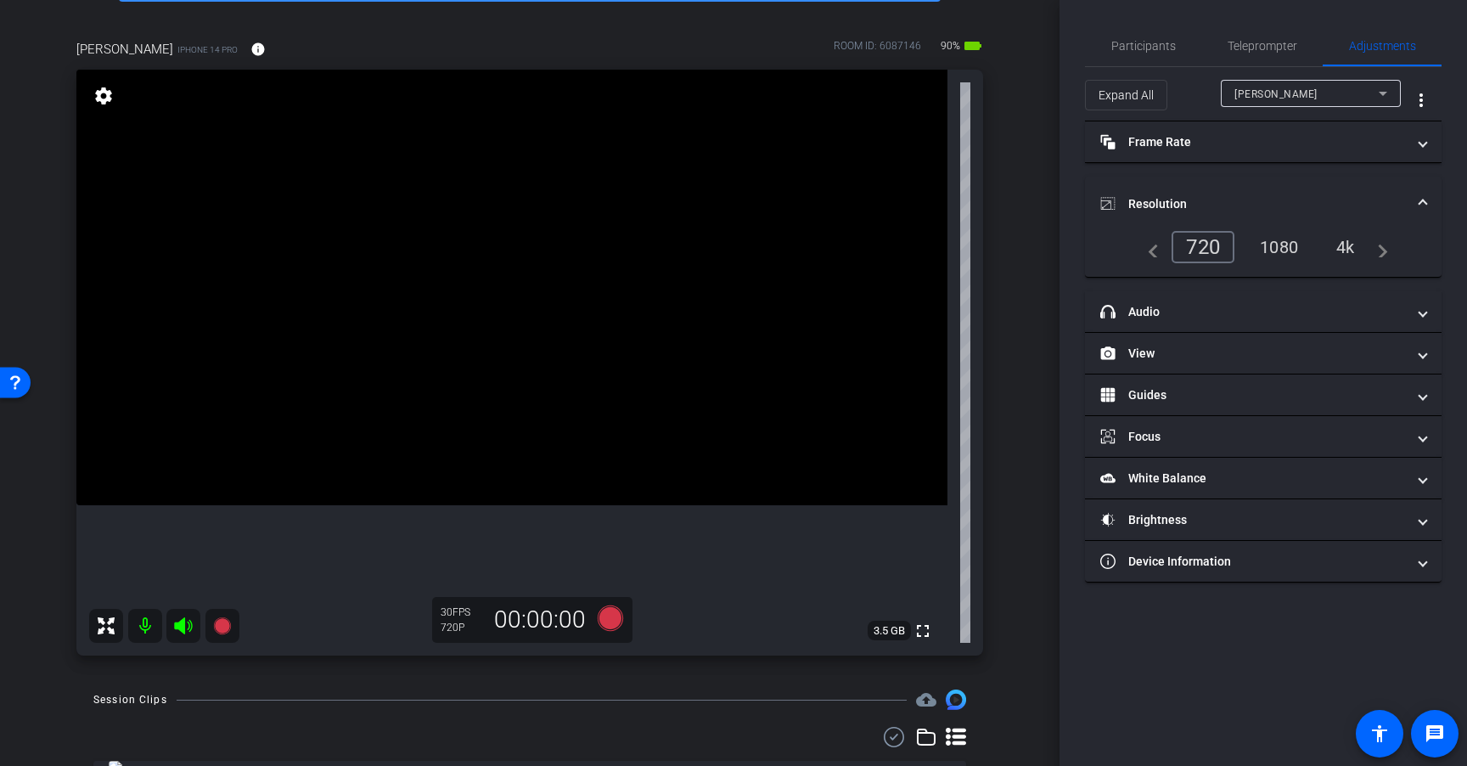
click at [1355, 239] on div "4k" at bounding box center [1345, 247] width 44 height 29
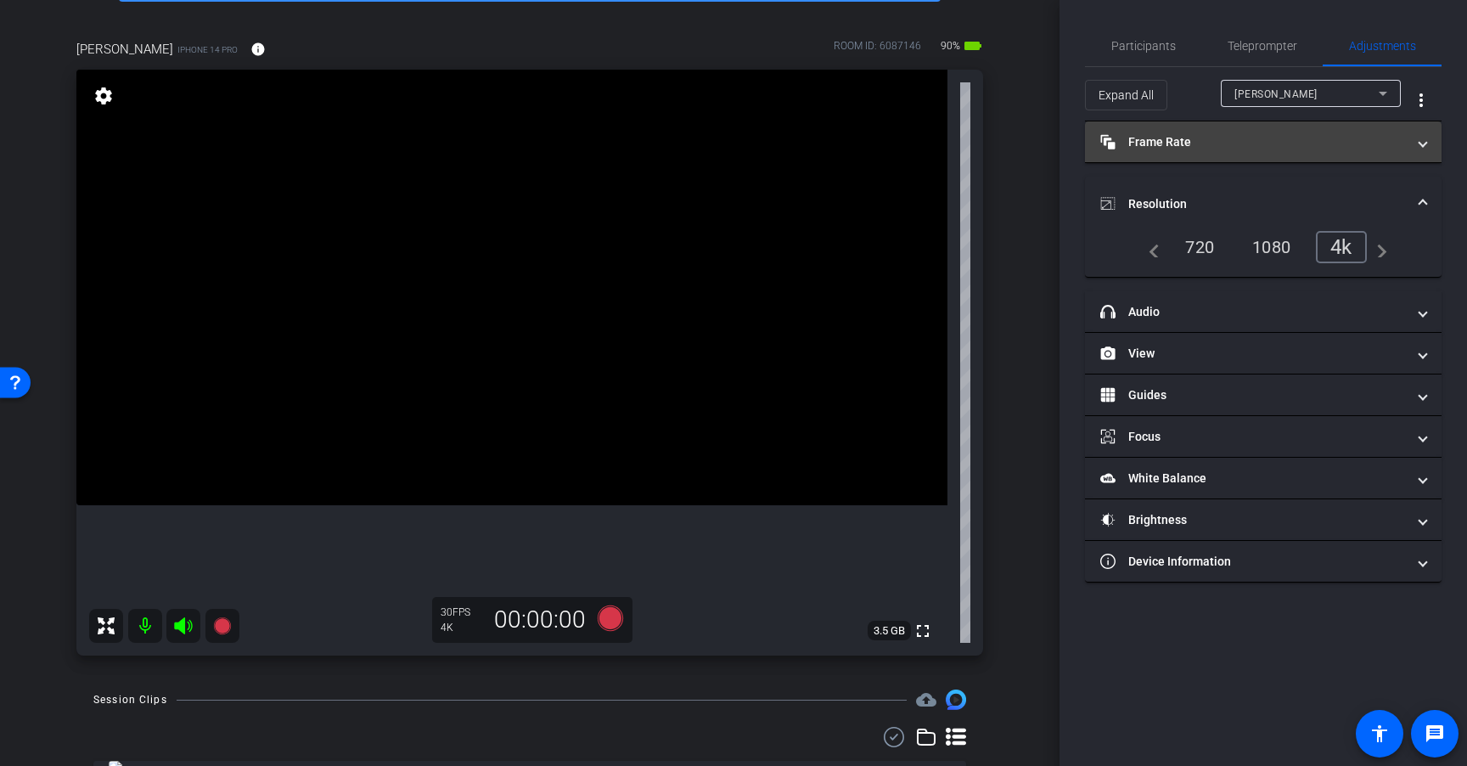
click at [1229, 141] on mat-panel-title "Frame Rate Frame Rate" at bounding box center [1253, 142] width 306 height 18
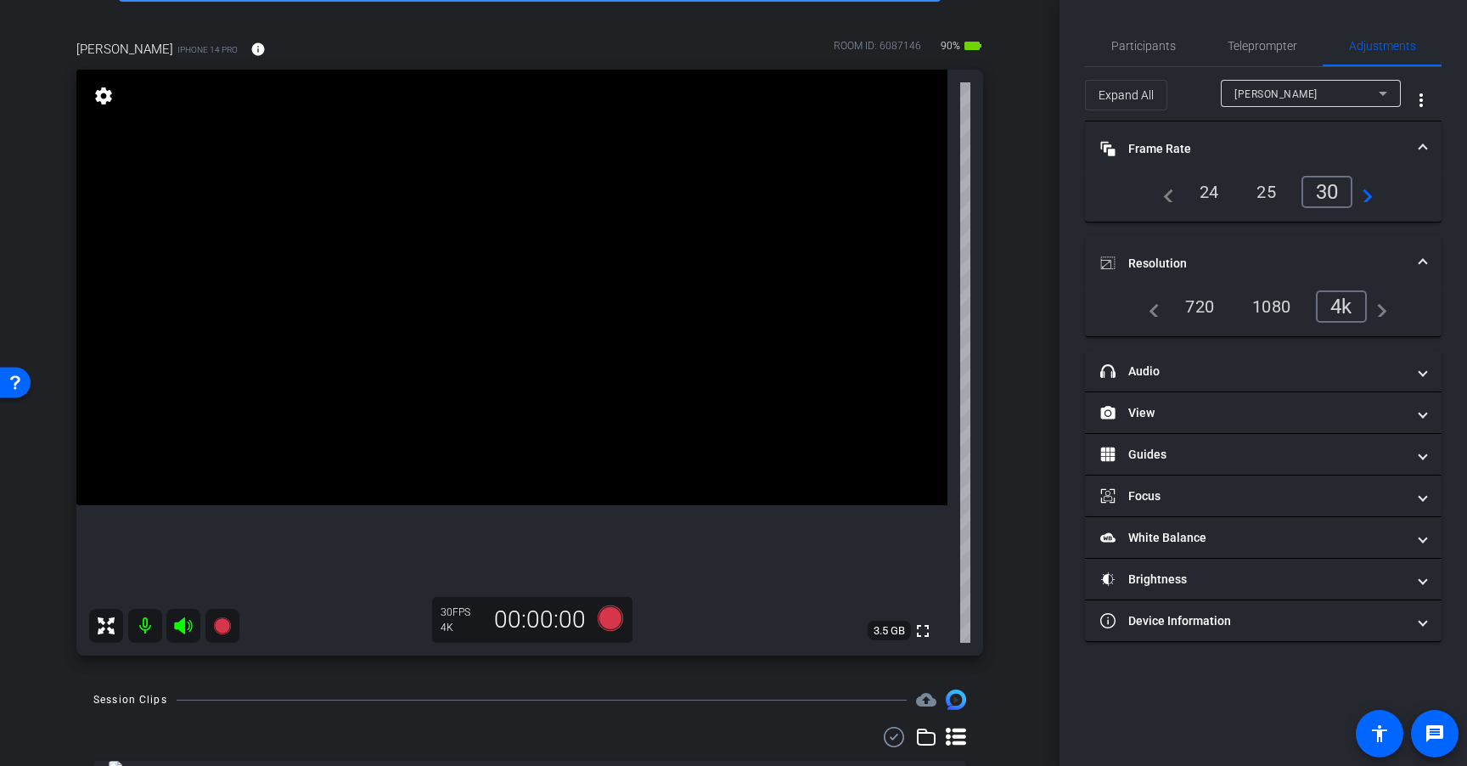
click at [1217, 199] on div "24" at bounding box center [1209, 191] width 45 height 29
click at [1244, 42] on span "Teleprompter" at bounding box center [1262, 46] width 70 height 12
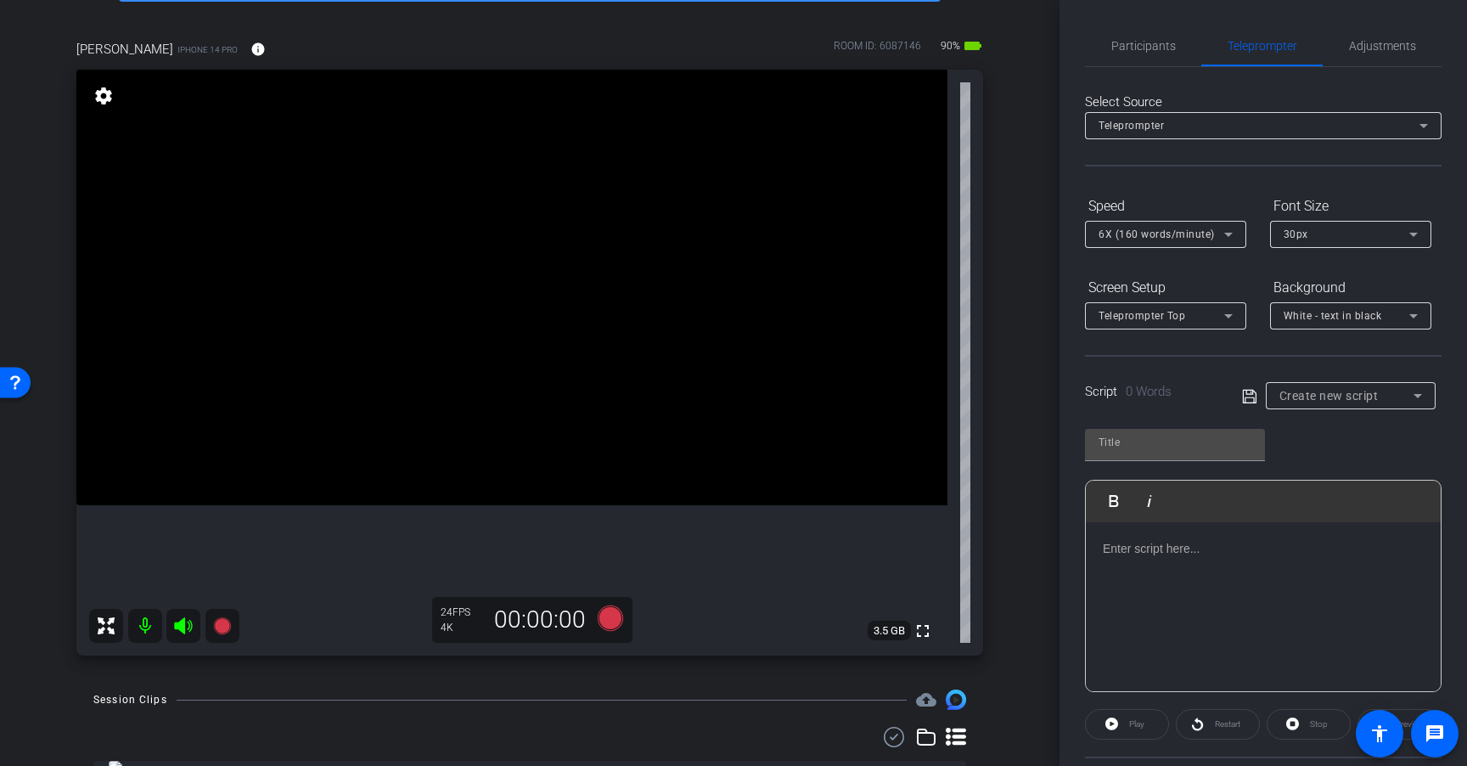
click at [1160, 235] on span "6X (160 words/minute)" at bounding box center [1156, 234] width 116 height 12
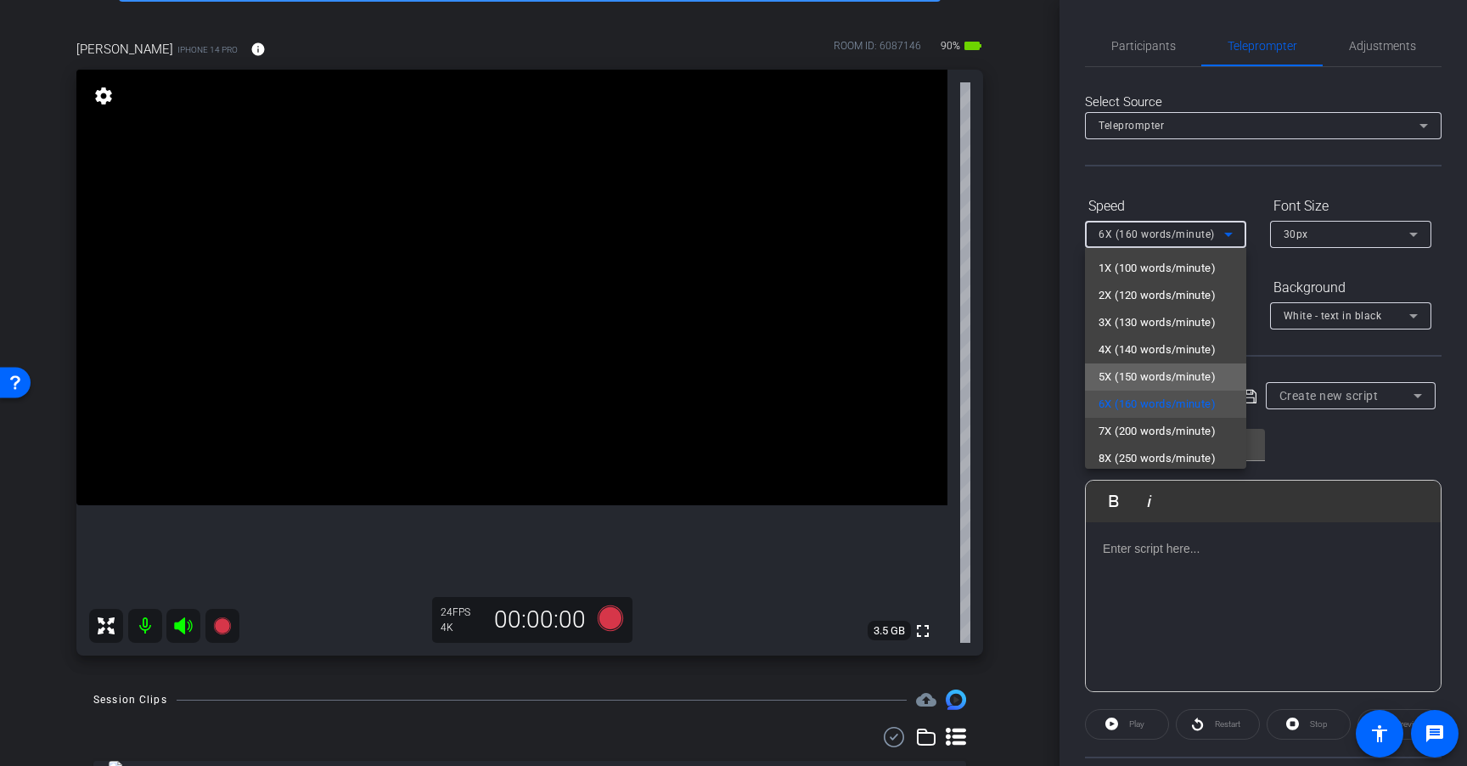
click at [1181, 380] on span "5X (150 words/minute)" at bounding box center [1156, 377] width 117 height 20
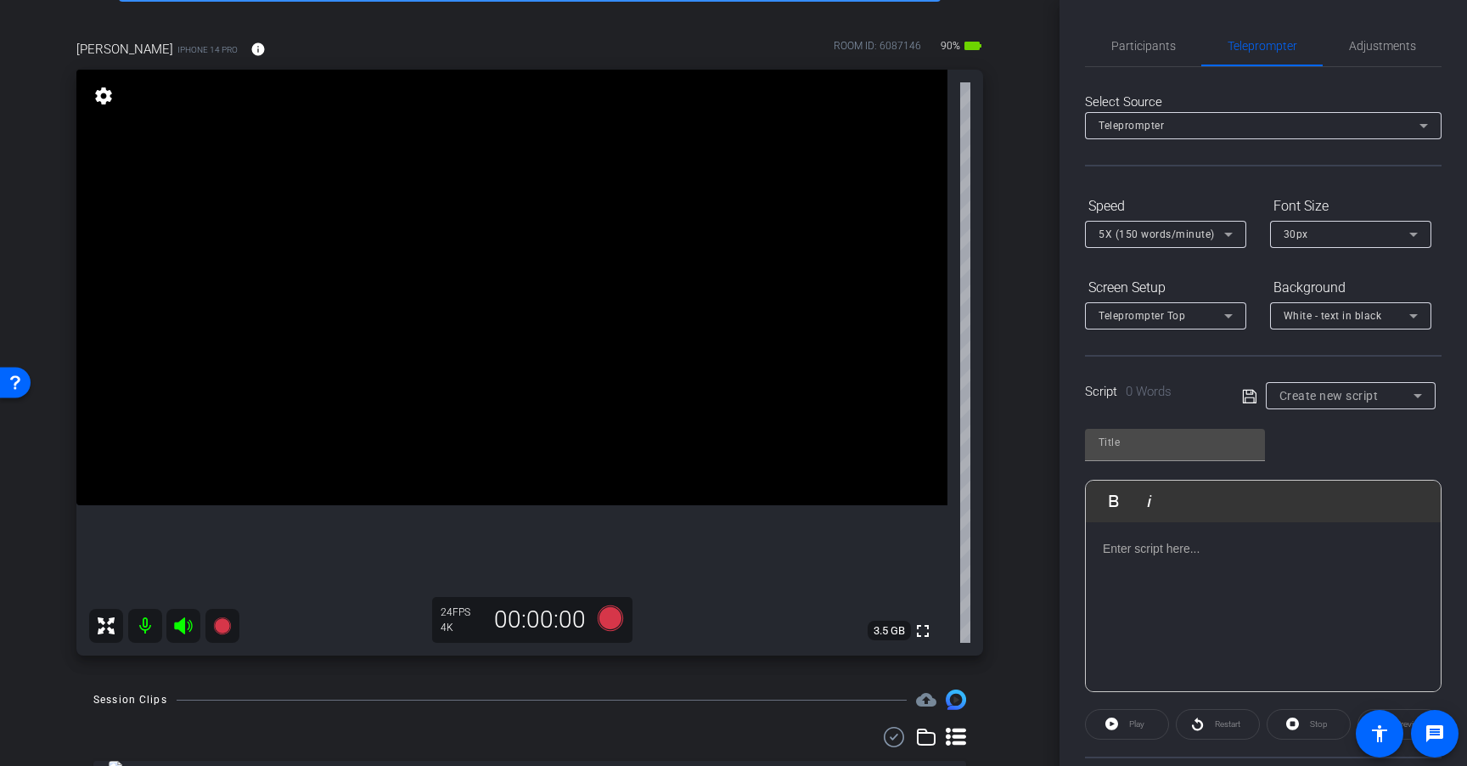
click at [1261, 260] on form "Speed 5X (150 words/minute) Font Size 30px Screen Setup Teleprompter Top Backgr…" at bounding box center [1263, 261] width 357 height 138
click at [1145, 50] on span "Participants" at bounding box center [1143, 46] width 65 height 12
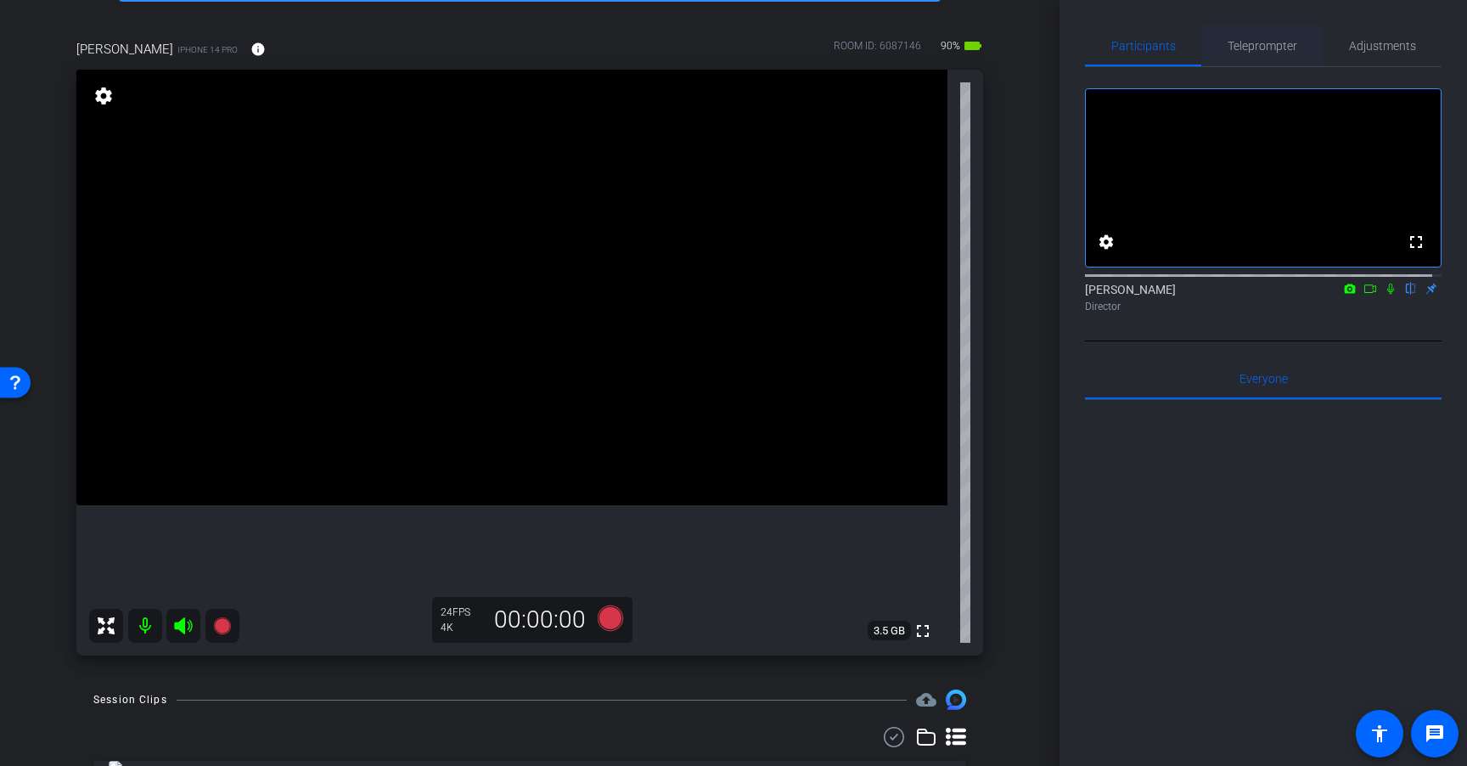
click at [1245, 49] on span "Teleprompter" at bounding box center [1262, 46] width 70 height 12
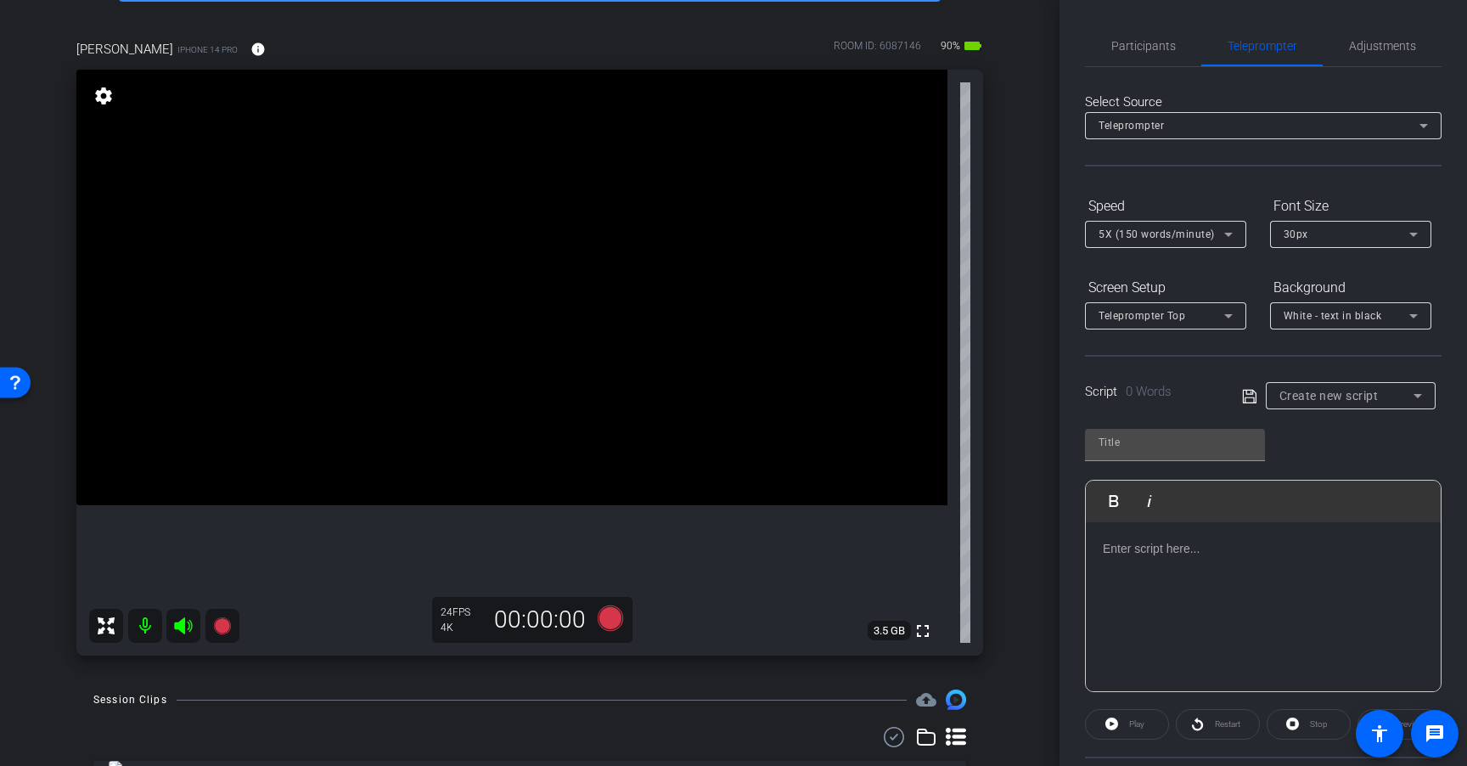
click at [1339, 403] on div "Create new script" at bounding box center [1346, 395] width 134 height 20
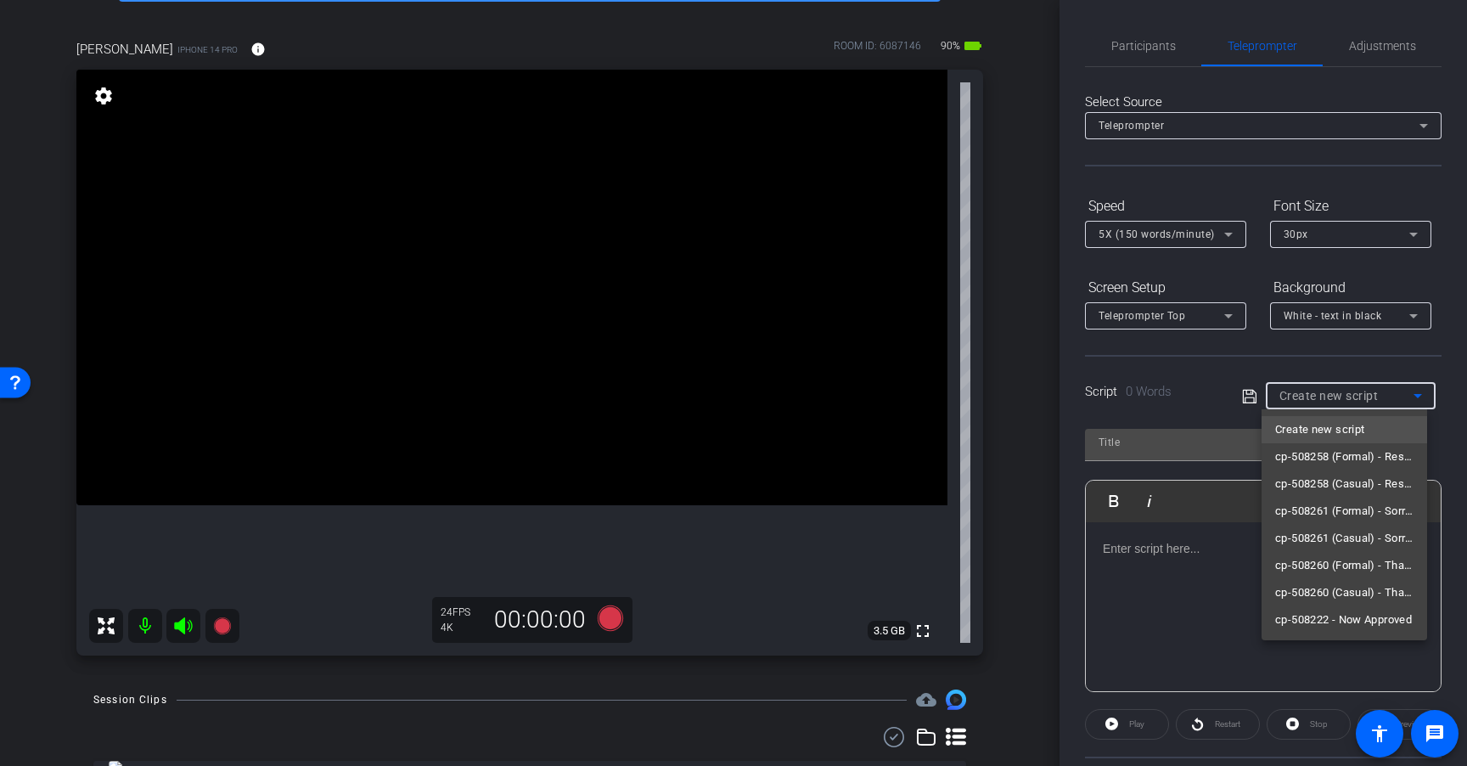
click at [1386, 345] on div at bounding box center [733, 383] width 1467 height 766
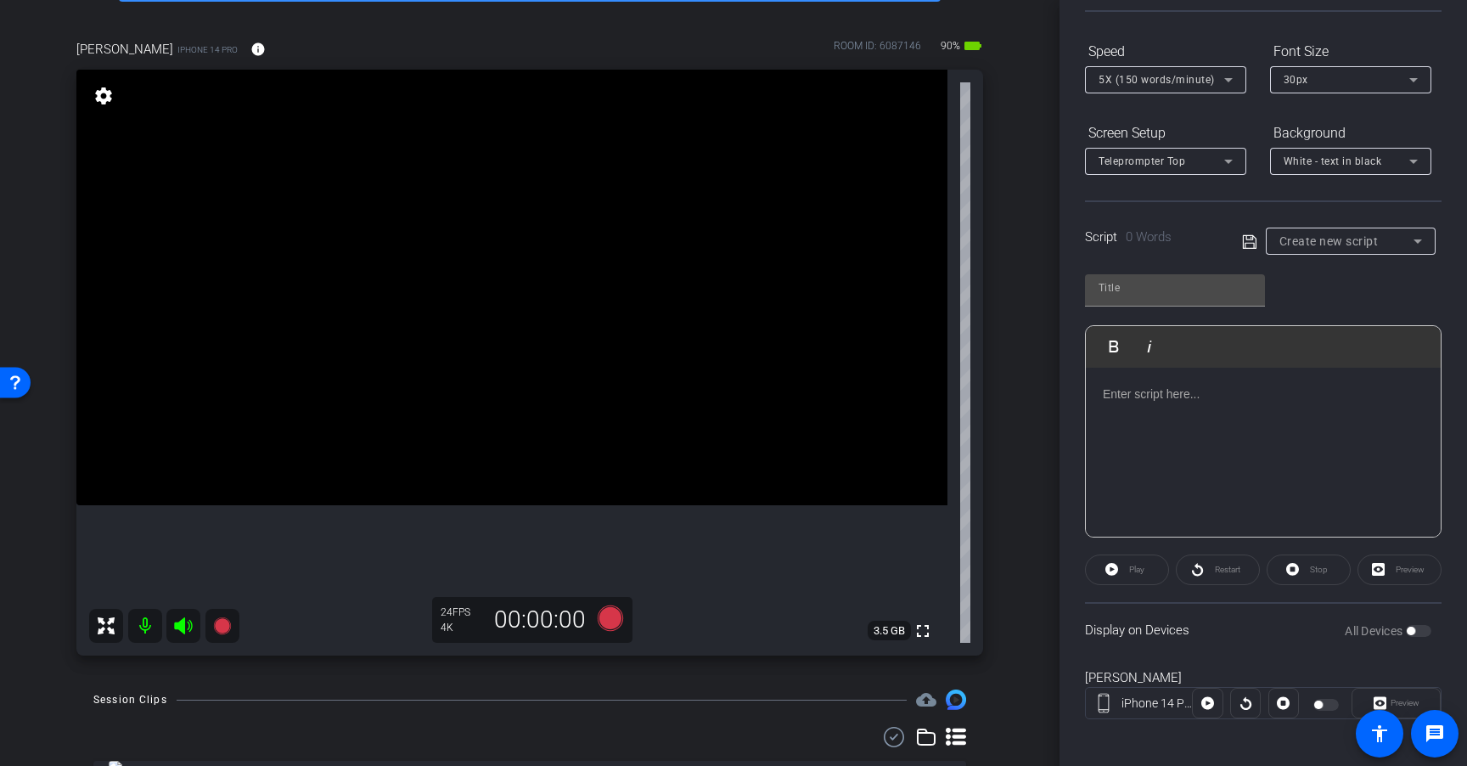
scroll to position [153, 0]
click at [1367, 245] on span "Create new script" at bounding box center [1328, 243] width 99 height 14
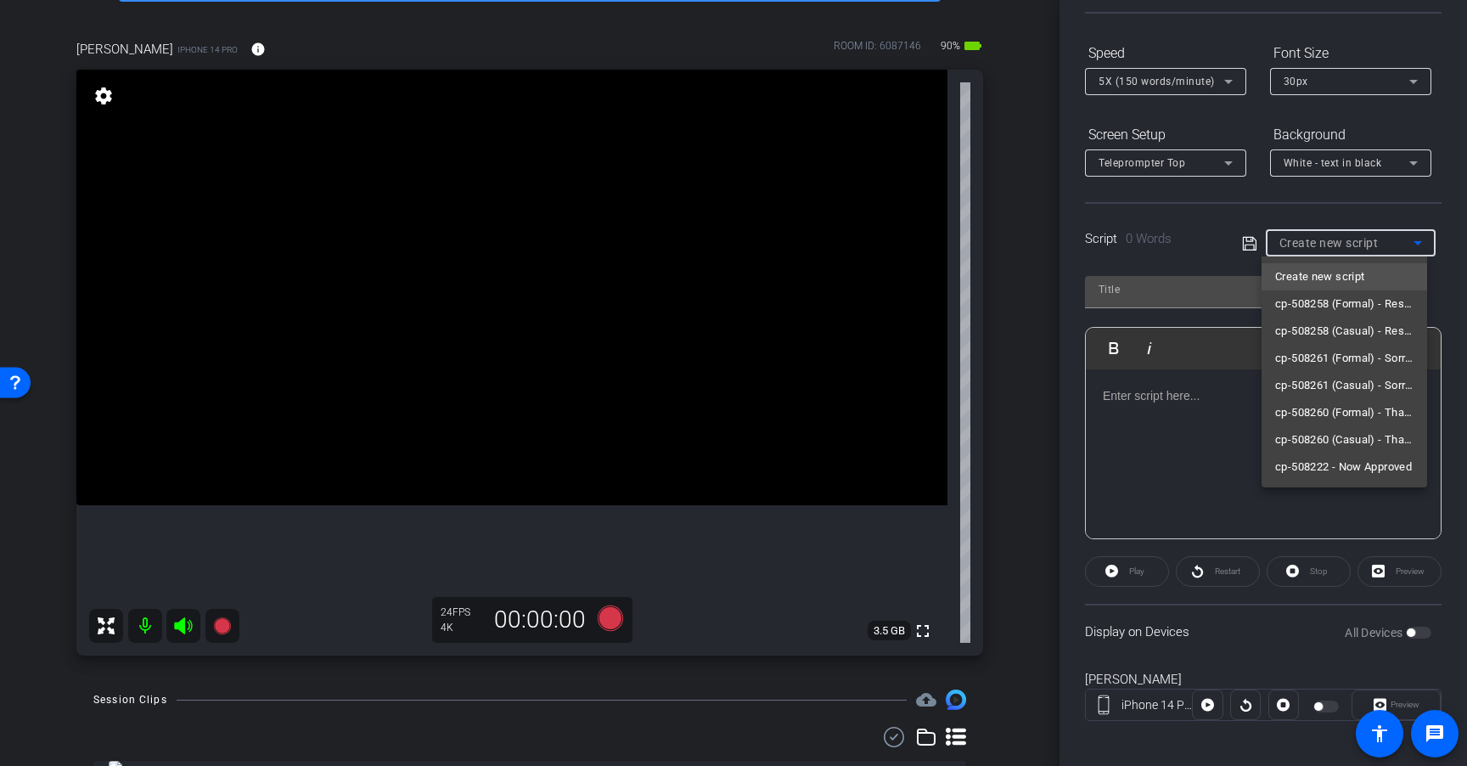
click at [1361, 240] on div at bounding box center [733, 383] width 1467 height 766
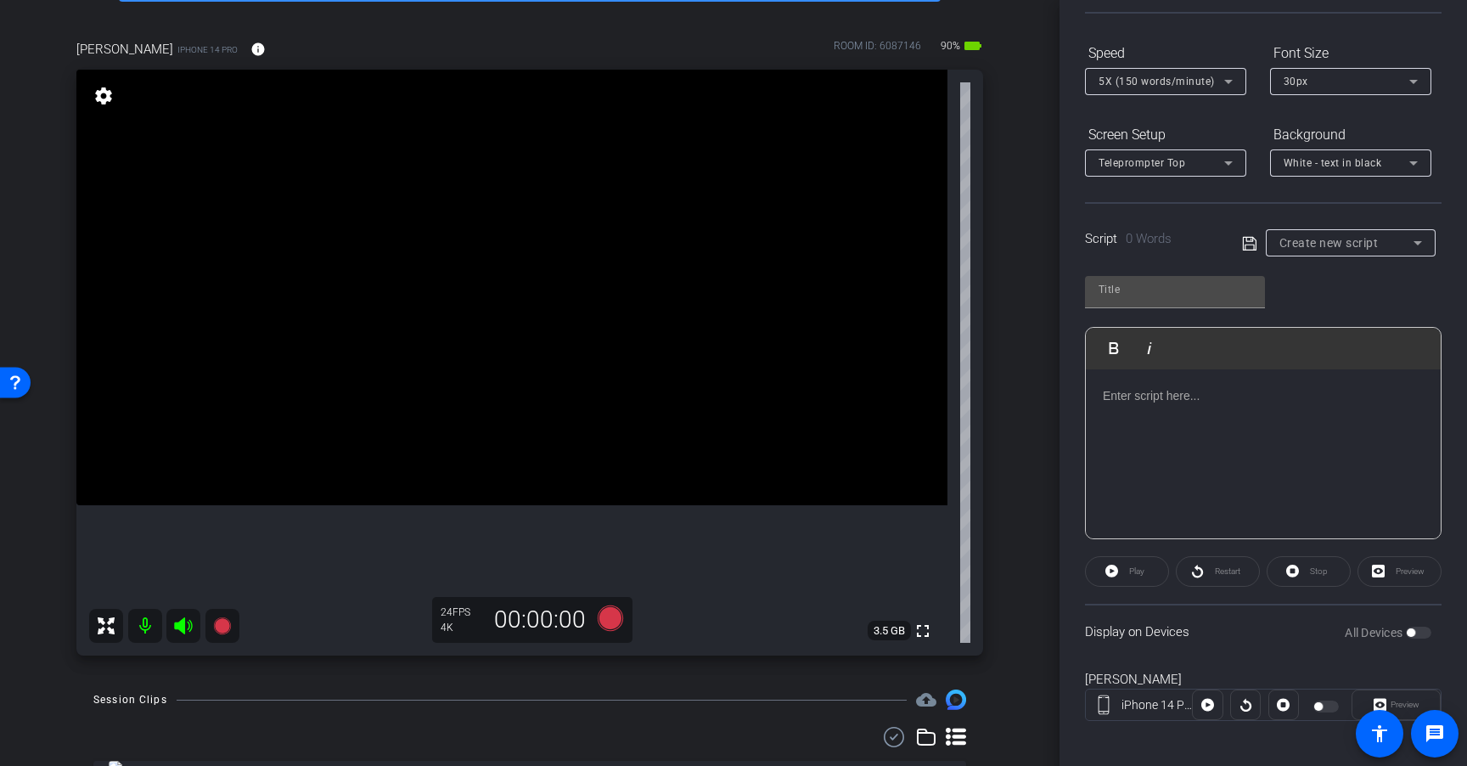
click at [1357, 243] on span "Create new script" at bounding box center [1328, 243] width 99 height 14
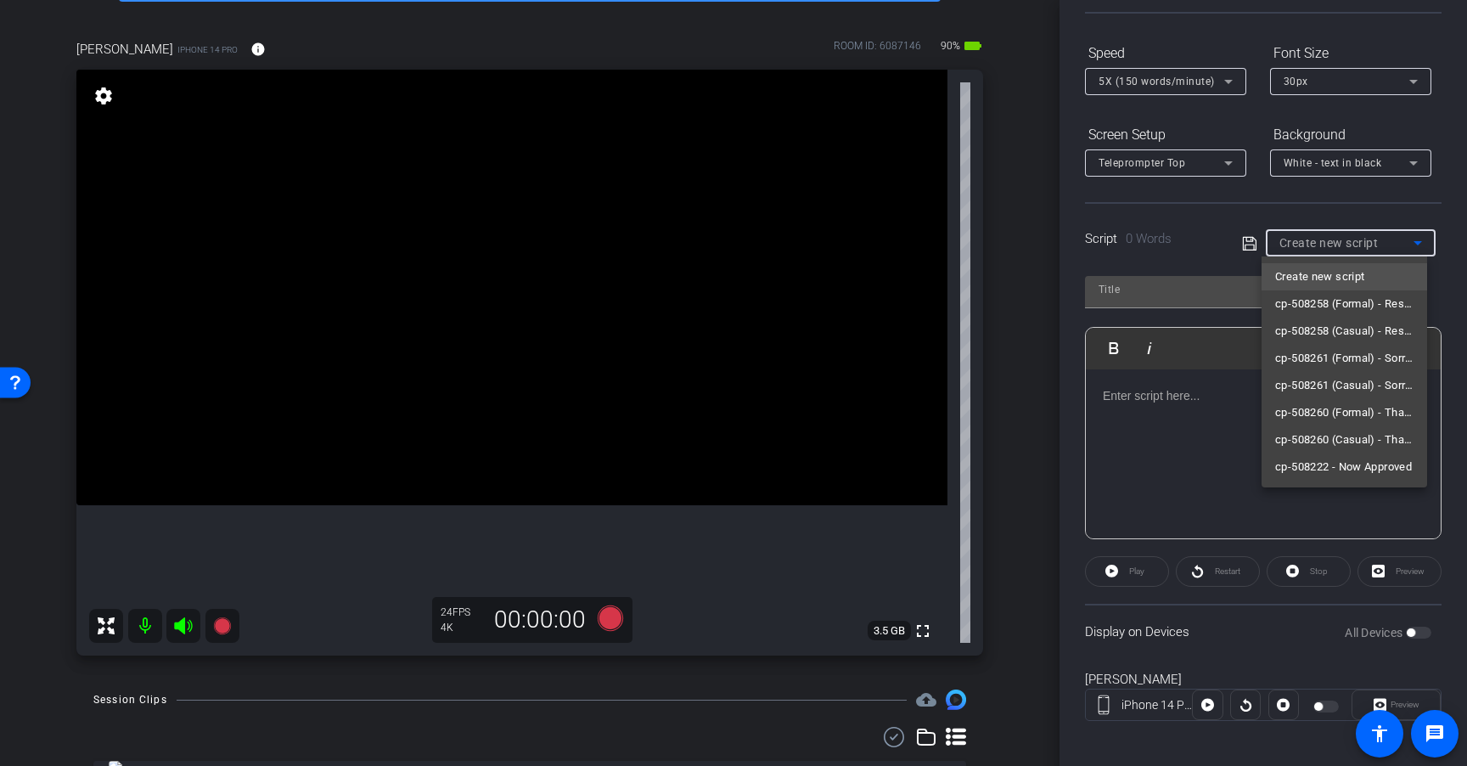
click at [1357, 243] on div at bounding box center [733, 383] width 1467 height 766
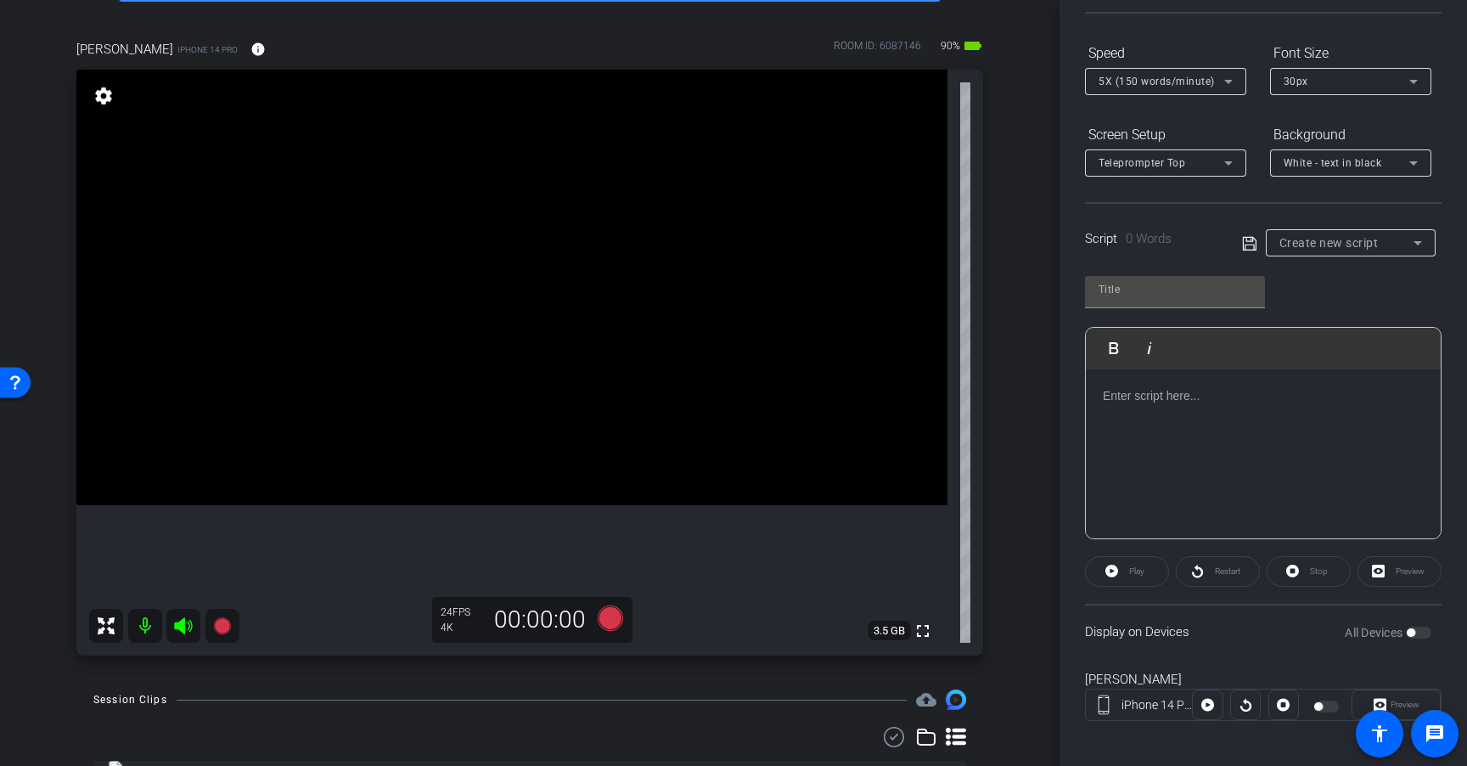
click at [1393, 246] on div "Create new script" at bounding box center [1346, 243] width 134 height 20
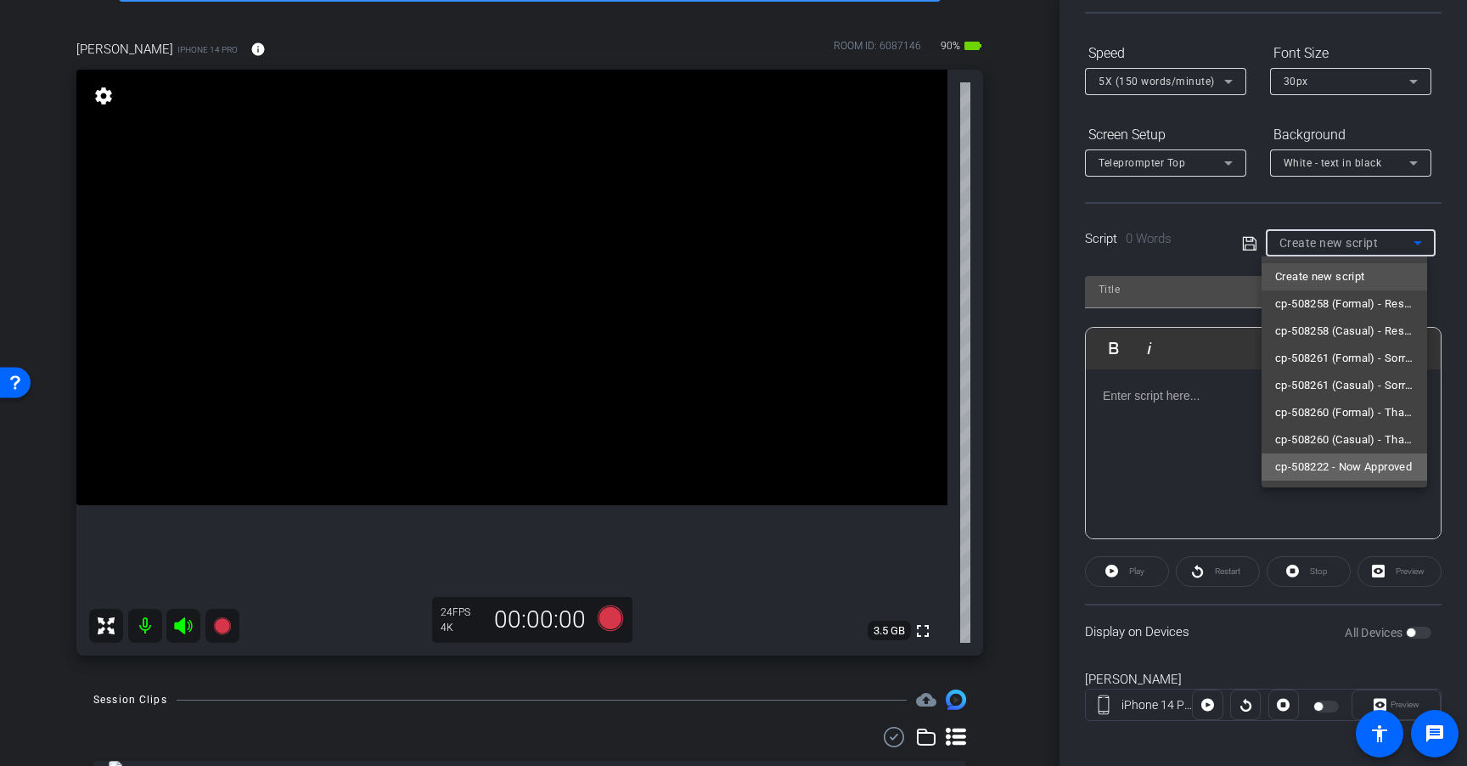
click at [1373, 472] on span "cp-508222 - Now Approved" at bounding box center [1343, 467] width 137 height 20
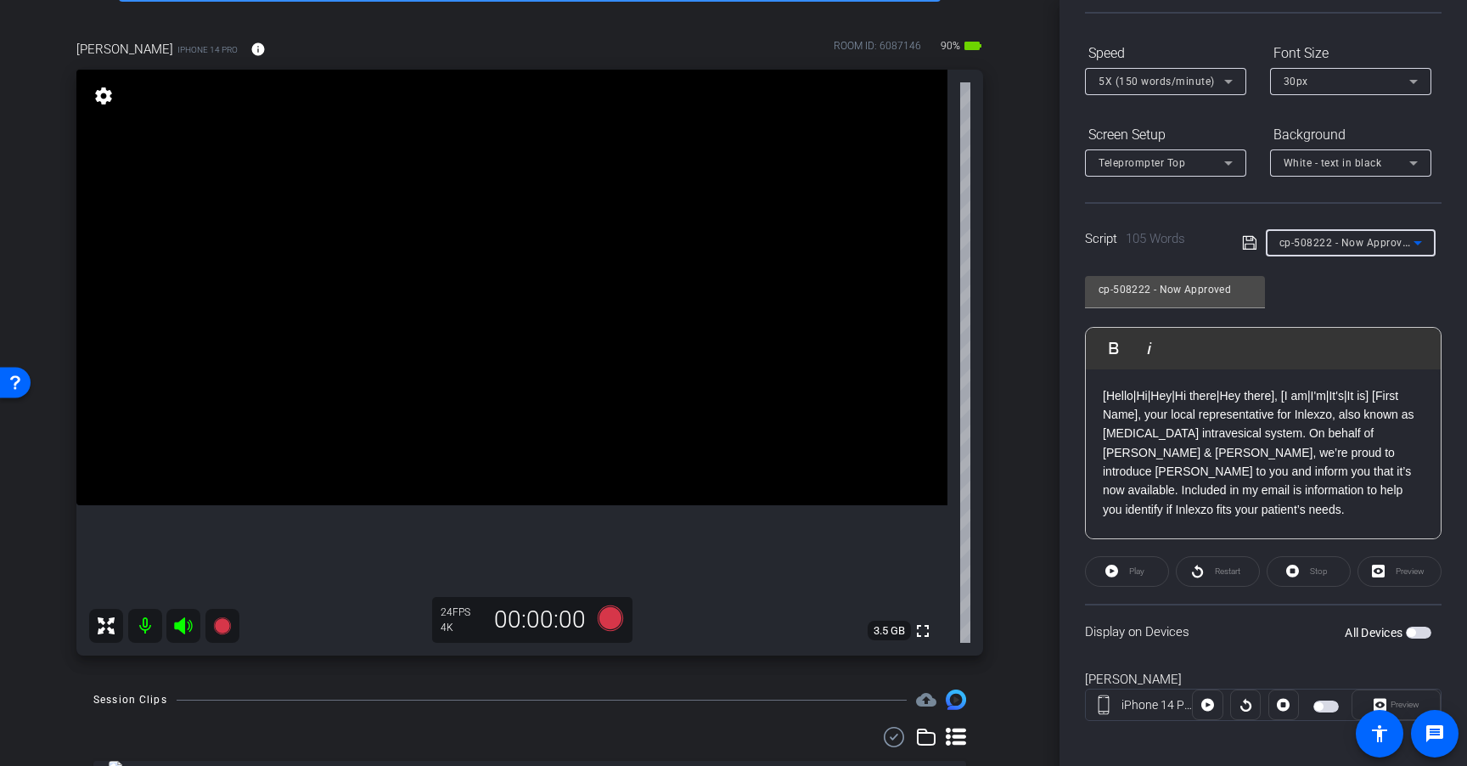
scroll to position [162, 0]
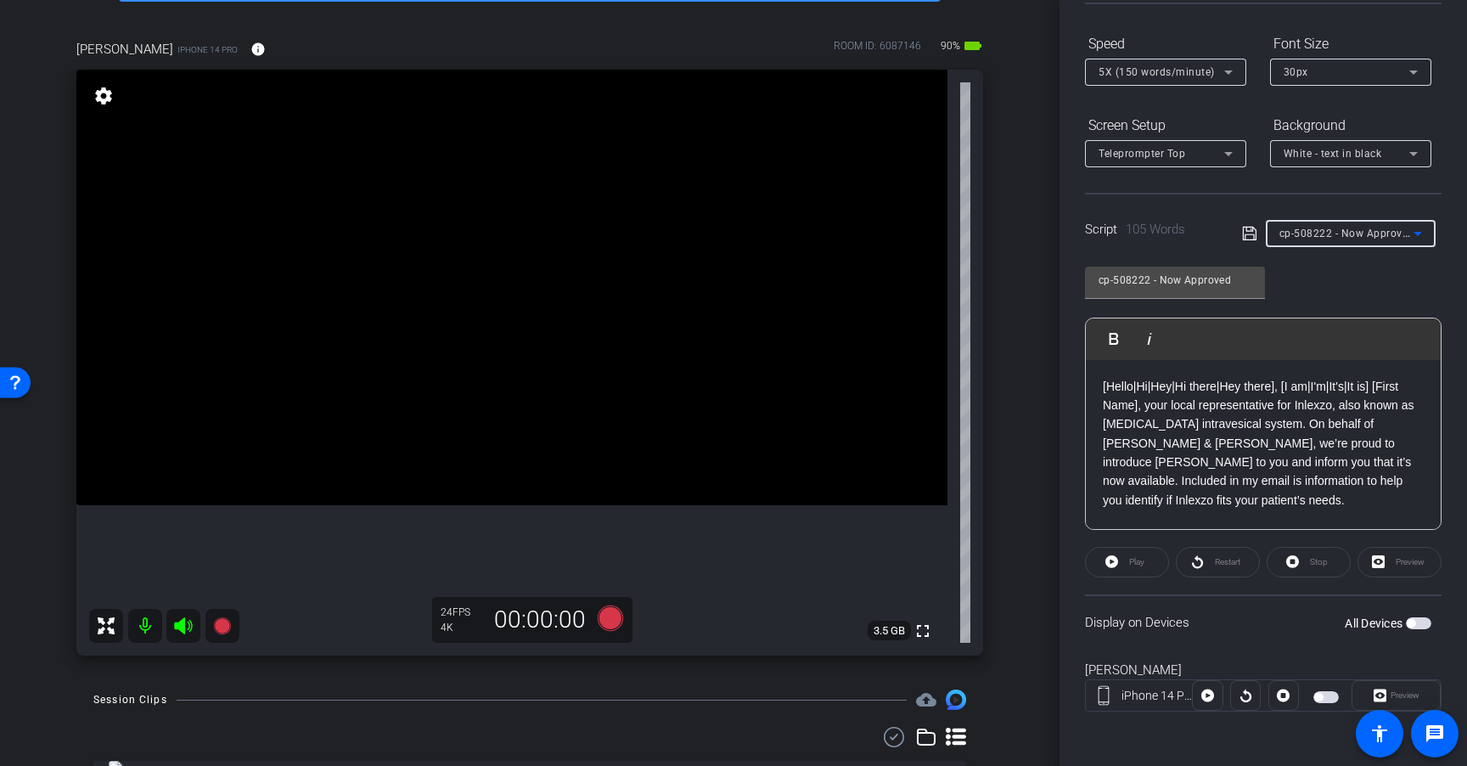
click at [1412, 626] on span "button" at bounding box center [1418, 623] width 25 height 12
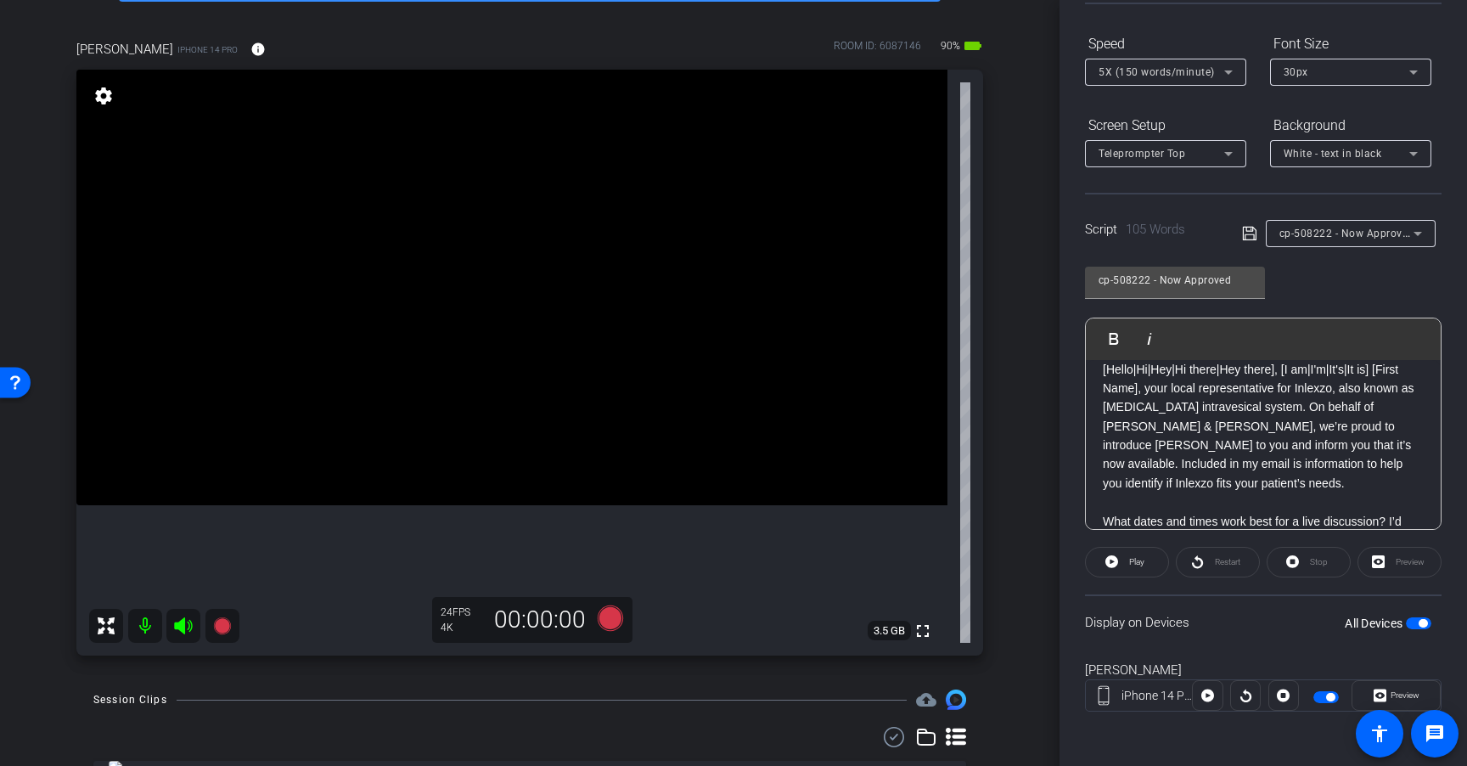
scroll to position [0, 0]
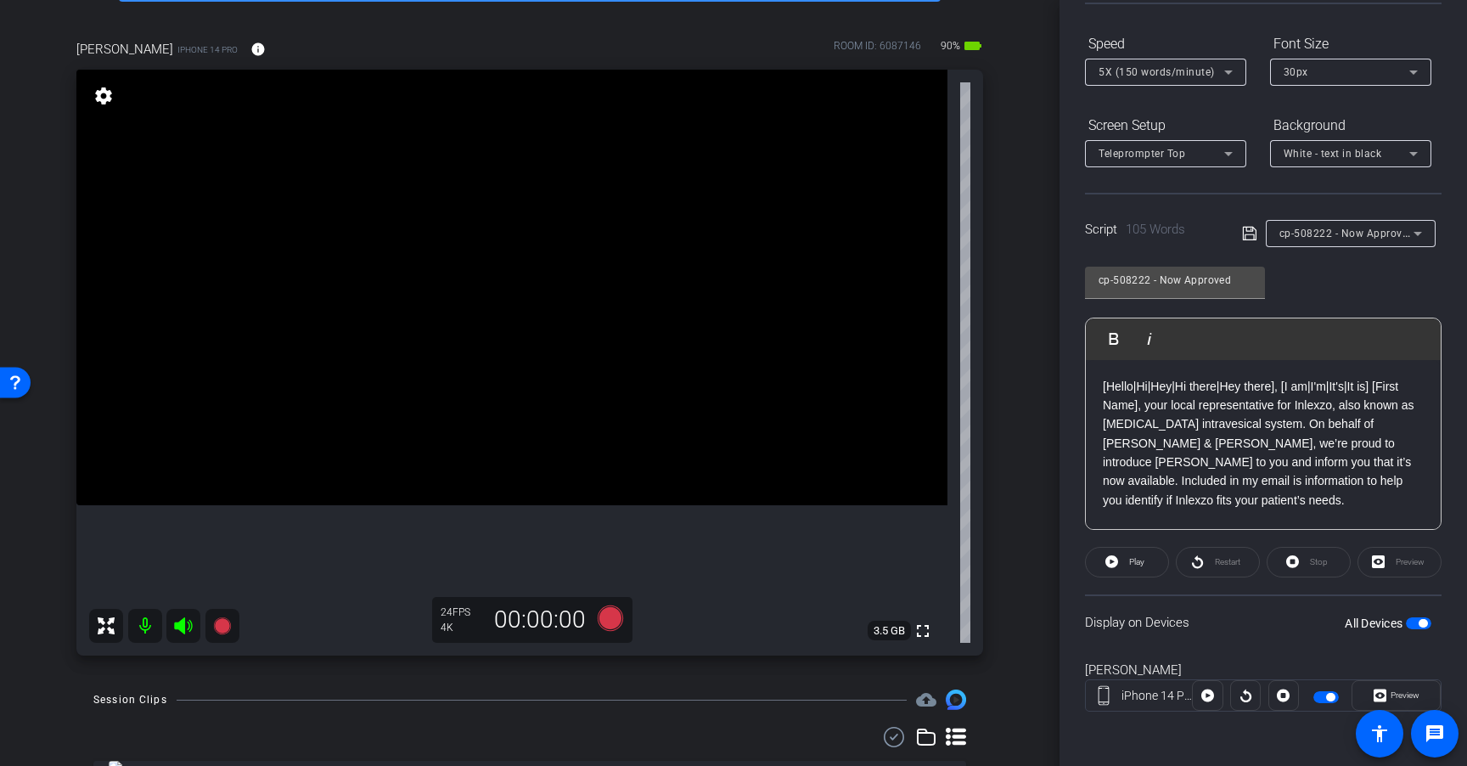
click at [1358, 283] on div "cp-508222 - Now Approved Play Play from this location Play Selected Play and di…" at bounding box center [1263, 392] width 357 height 276
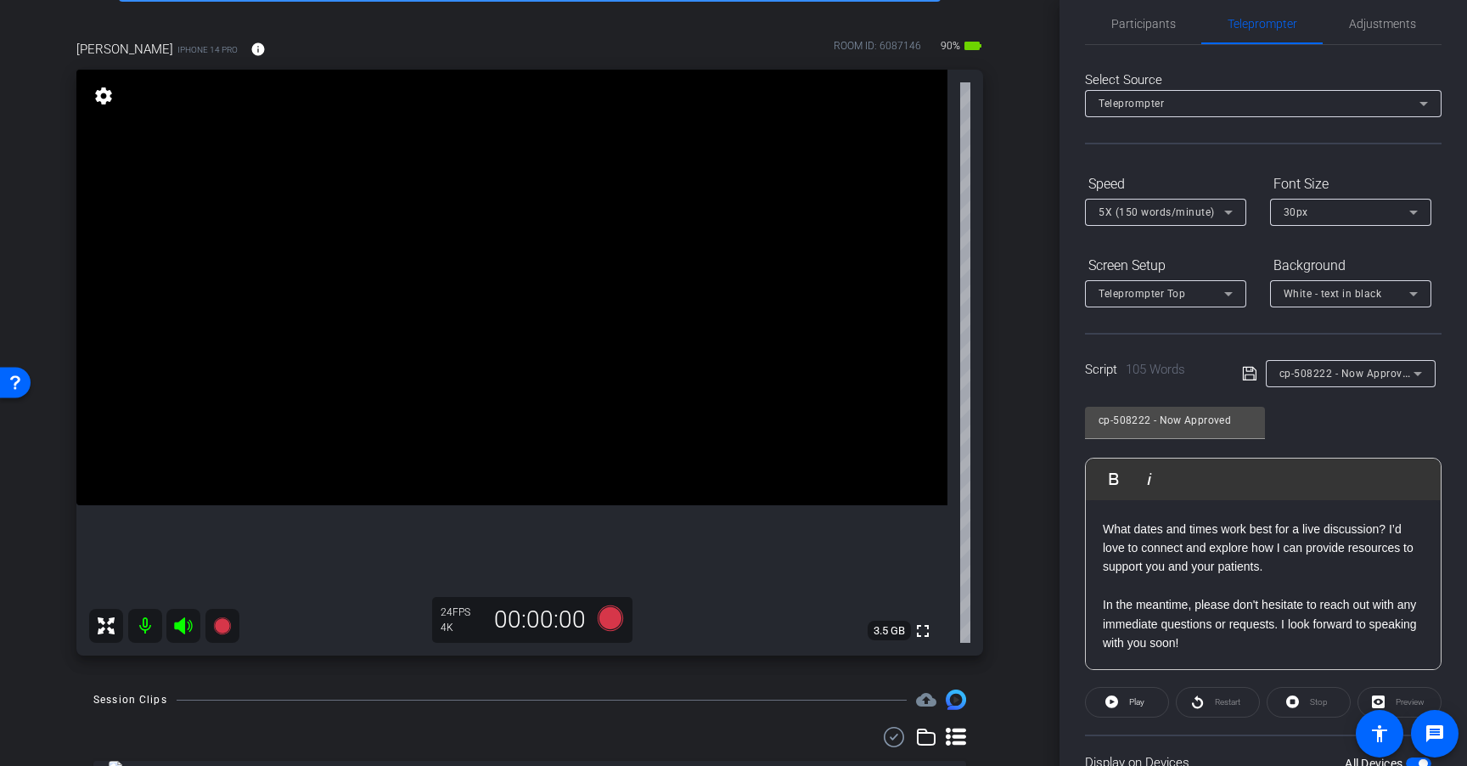
scroll to position [24, 0]
click at [1366, 25] on span "Adjustments" at bounding box center [1382, 22] width 67 height 12
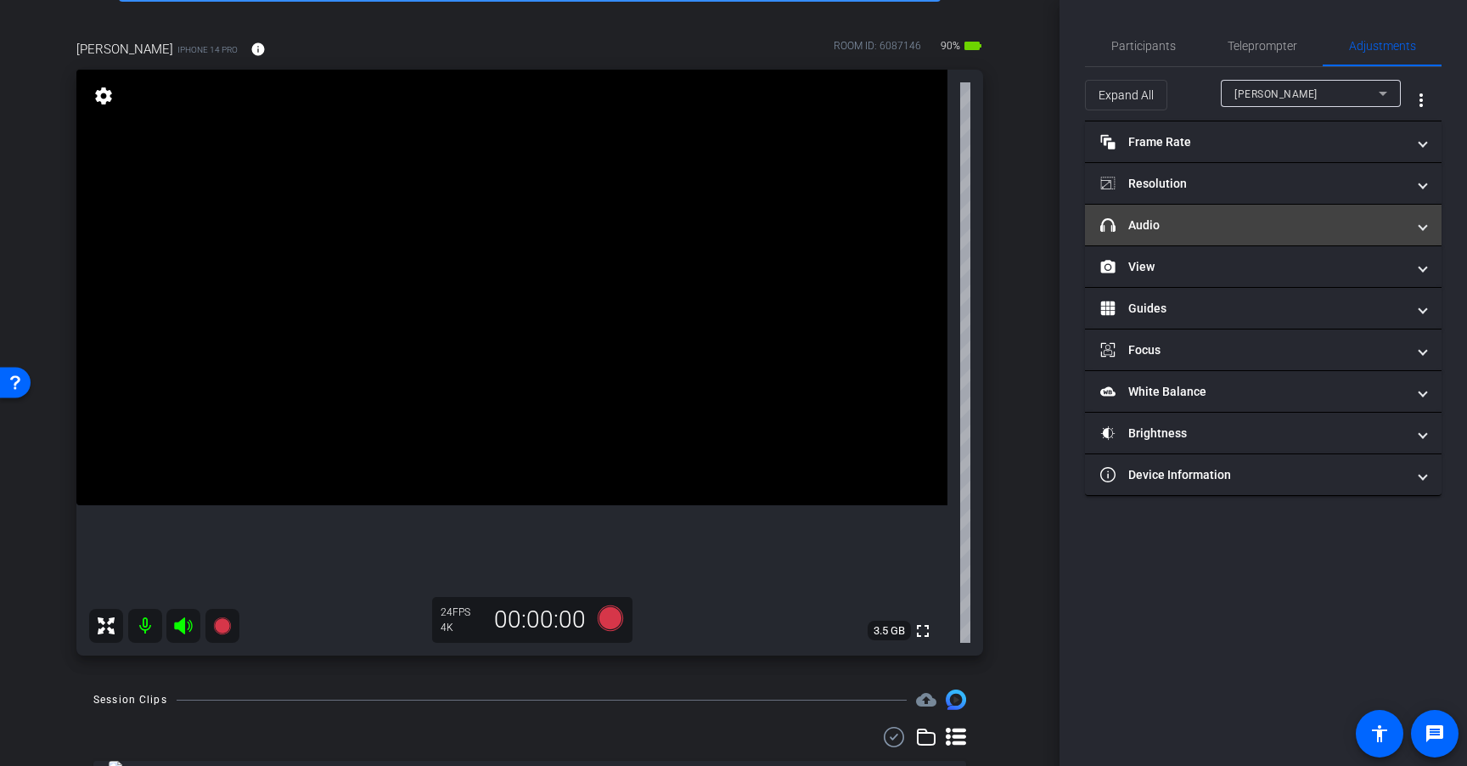
click at [1240, 214] on mat-expansion-panel-header "headphone icon Audio" at bounding box center [1263, 225] width 357 height 41
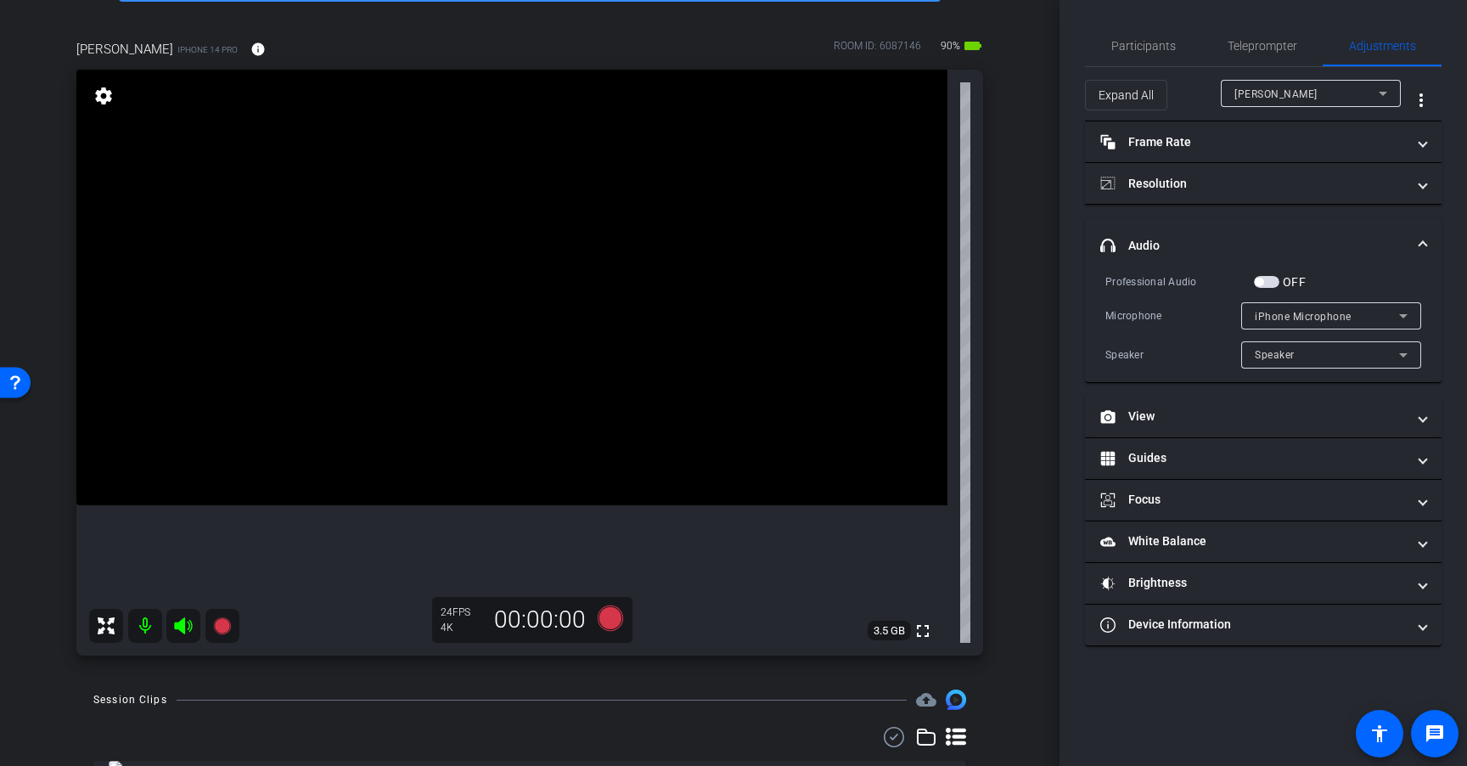
click at [1361, 319] on div "iPhone Microphone" at bounding box center [1327, 316] width 144 height 21
click at [1361, 319] on div at bounding box center [733, 383] width 1467 height 766
click at [1345, 350] on div "Speaker" at bounding box center [1327, 354] width 144 height 21
click at [1351, 357] on div at bounding box center [733, 383] width 1467 height 766
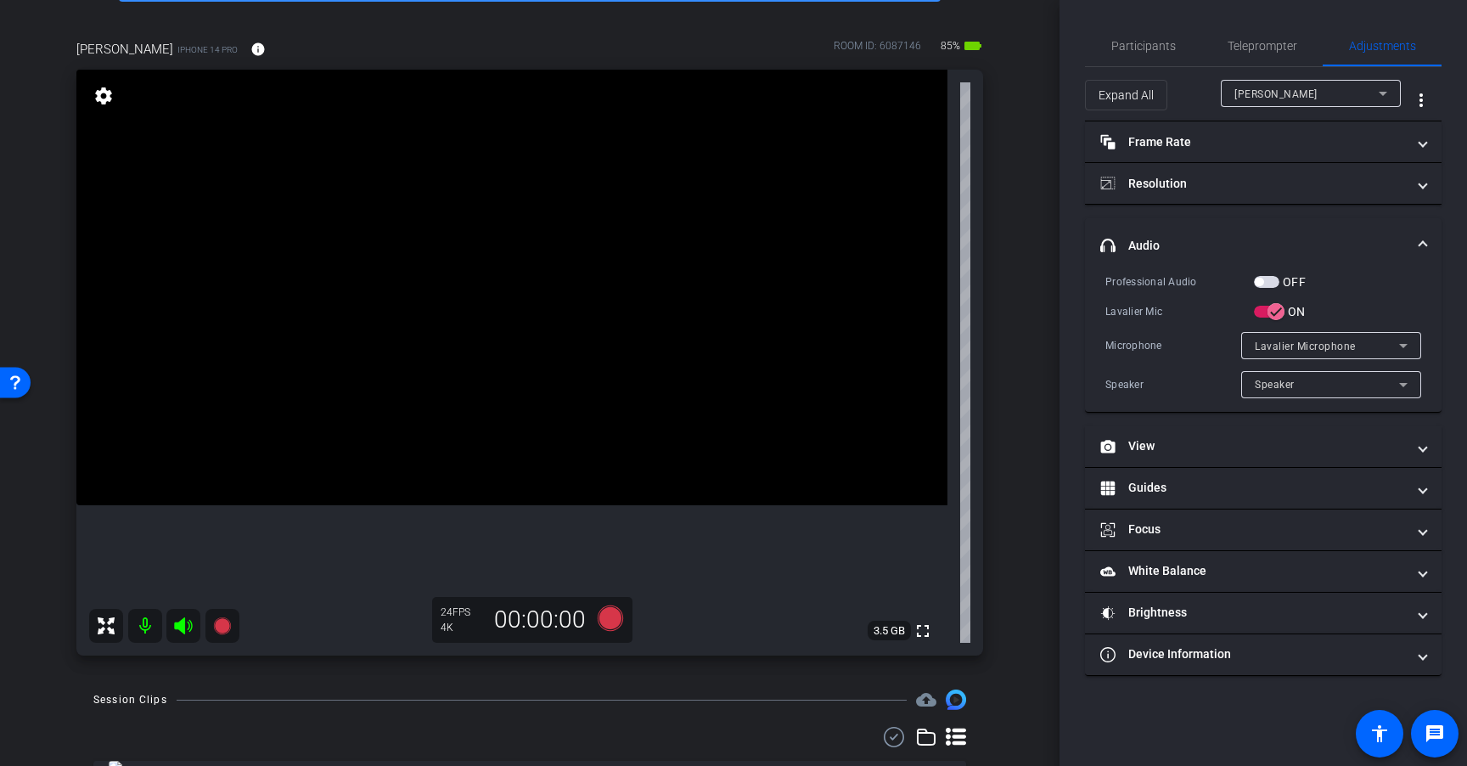
click at [1273, 280] on span "button" at bounding box center [1266, 282] width 25 height 12
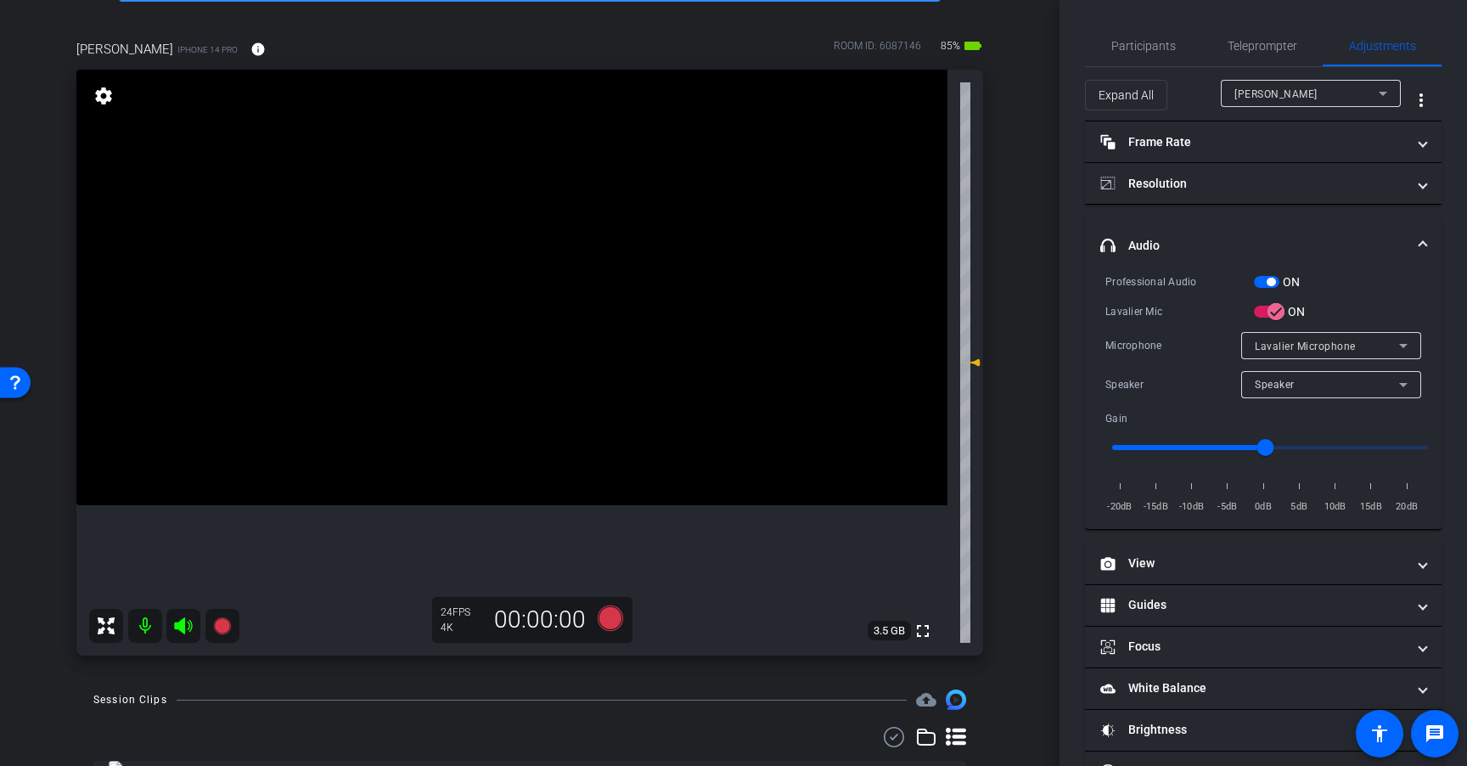
click at [1266, 279] on span "button" at bounding box center [1270, 282] width 8 height 8
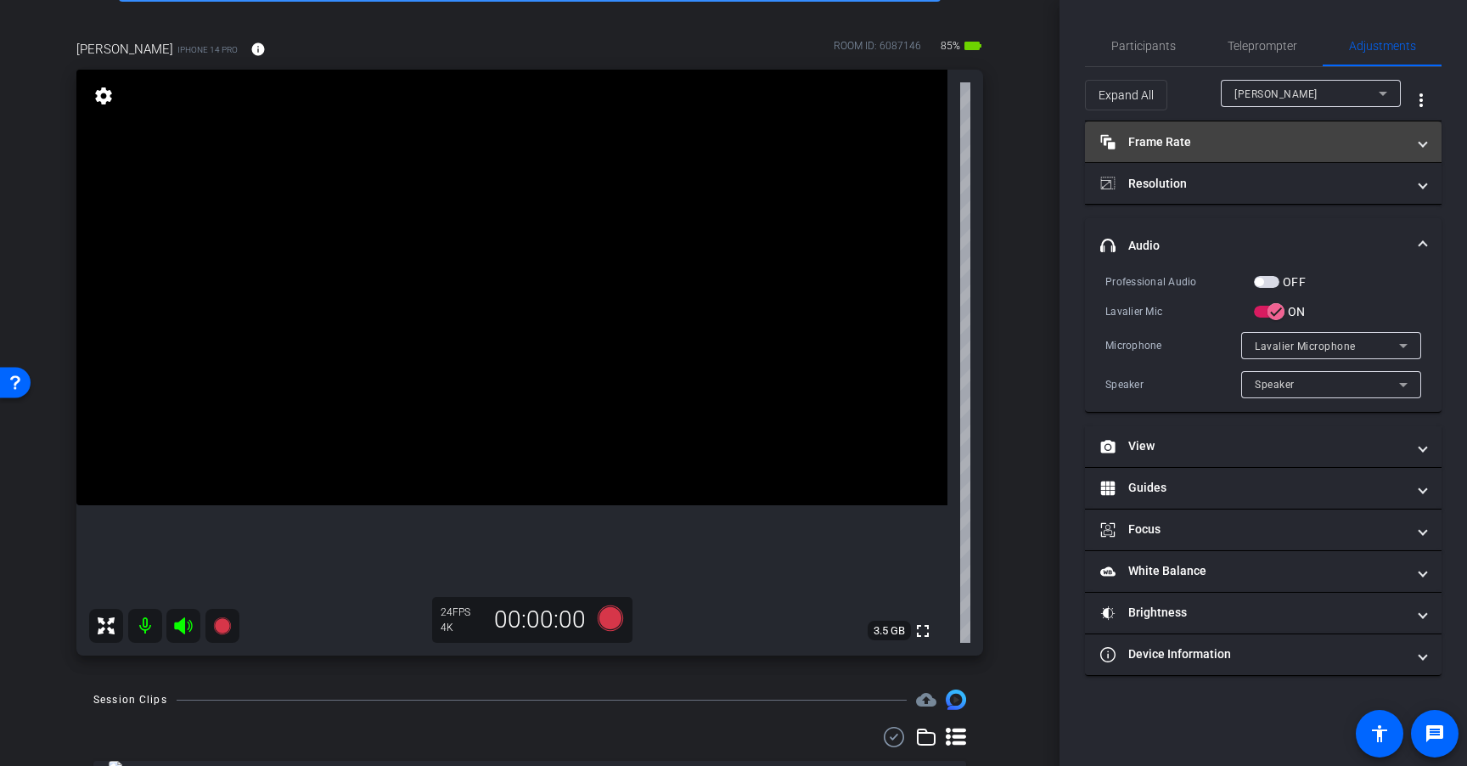
click at [1228, 148] on mat-panel-title "Frame Rate Frame Rate" at bounding box center [1253, 142] width 306 height 18
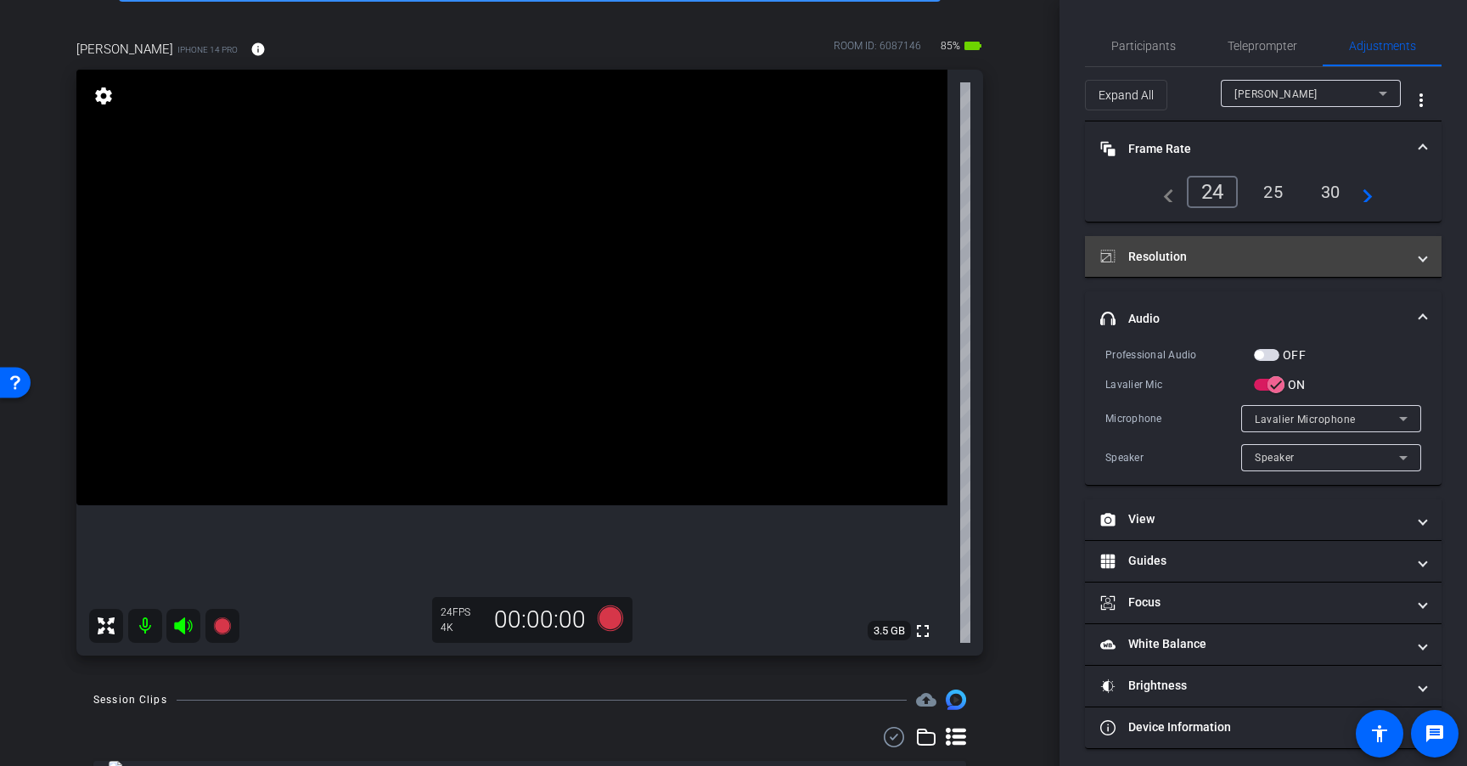
click at [1237, 259] on mat-panel-title "Resolution" at bounding box center [1253, 257] width 306 height 18
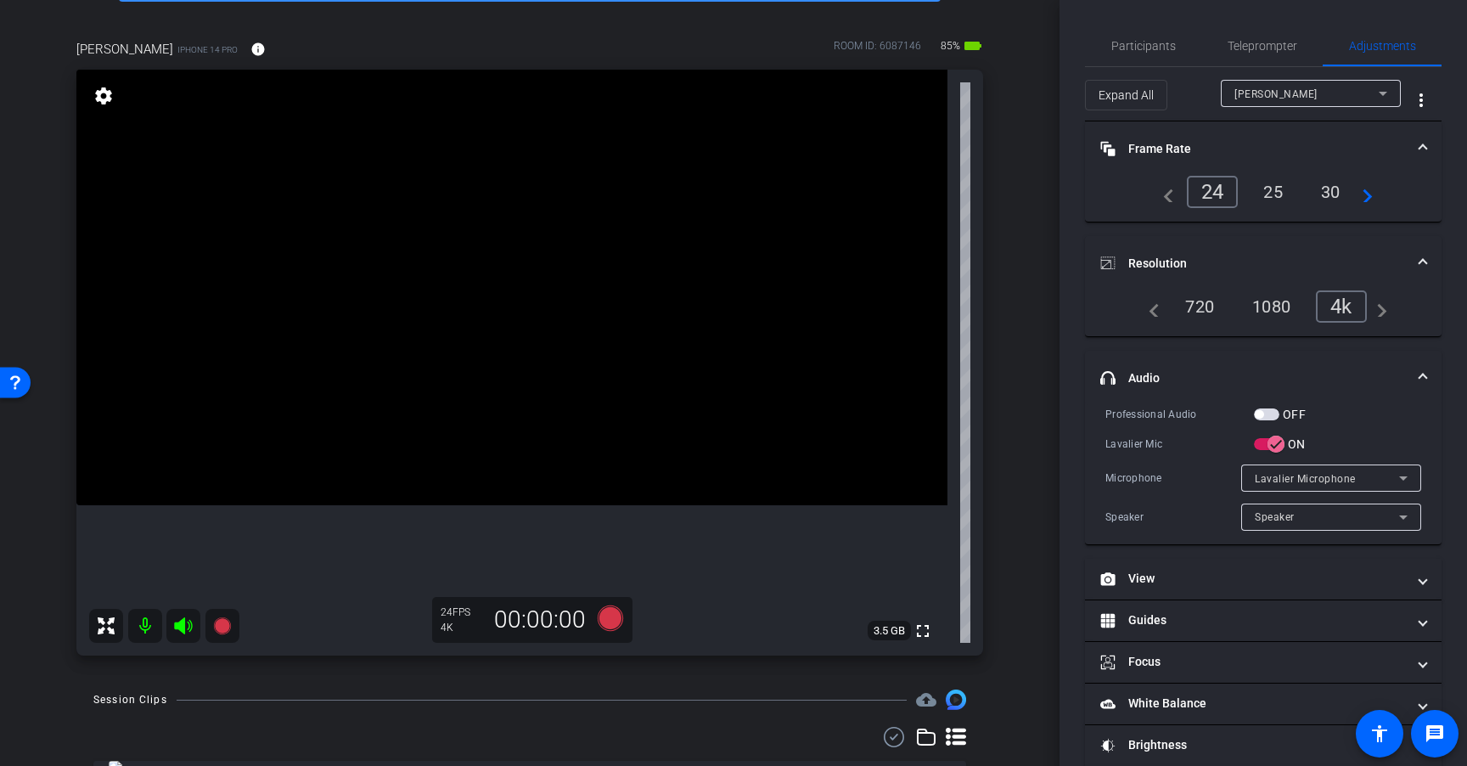
click at [1282, 259] on mat-panel-title "Resolution" at bounding box center [1253, 264] width 306 height 18
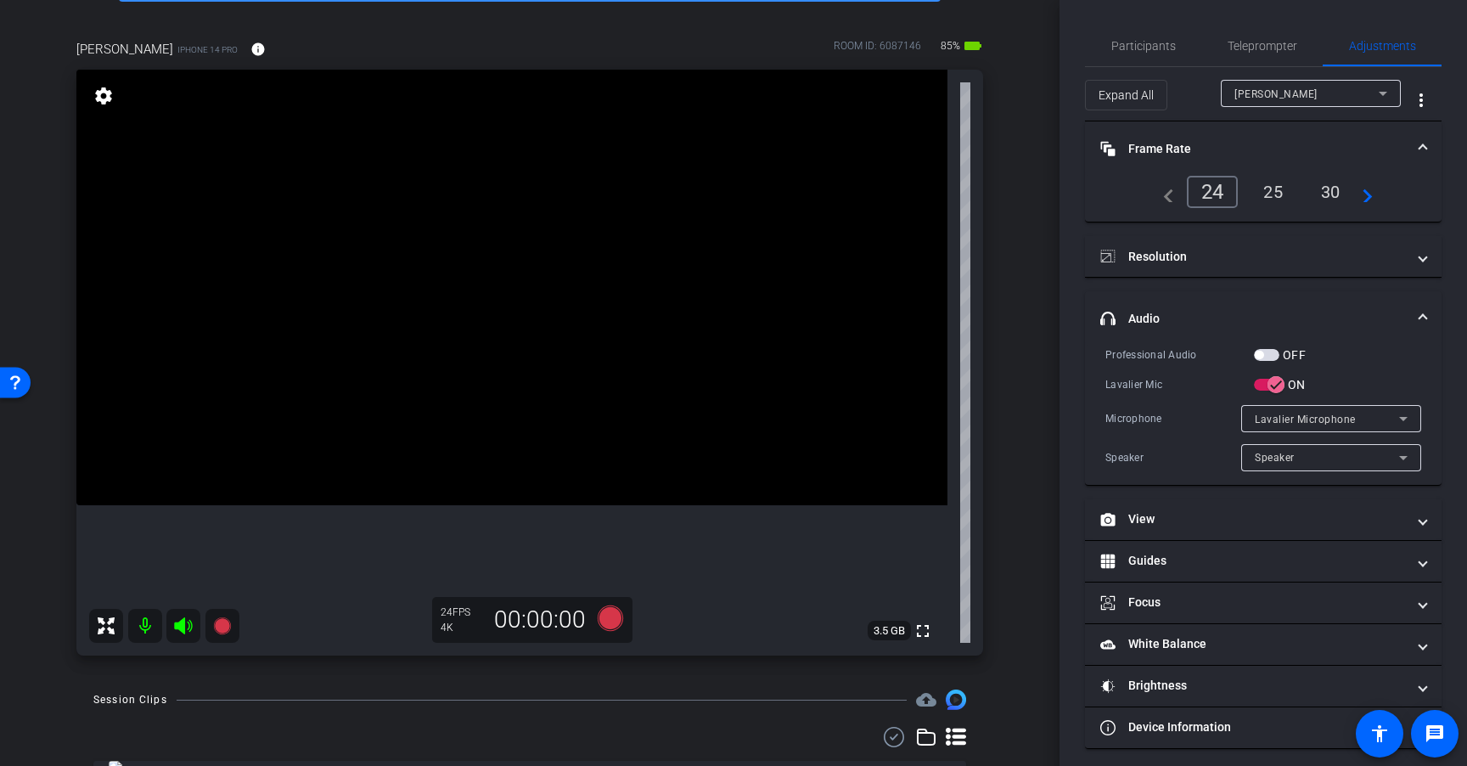
click at [1294, 158] on mat-expansion-panel-header "Frame Rate Frame Rate" at bounding box center [1263, 148] width 357 height 54
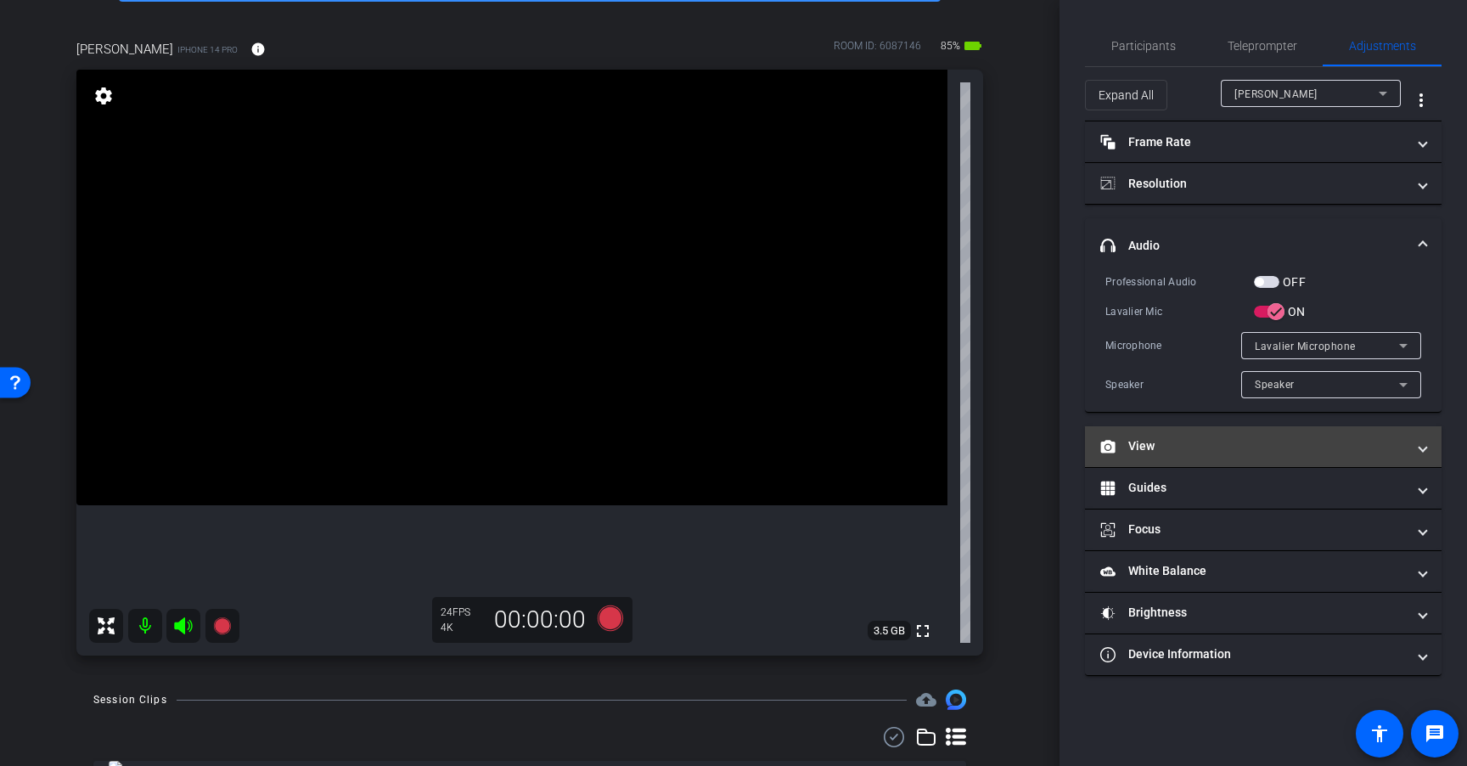
click at [1225, 455] on mat-expansion-panel-header "View" at bounding box center [1263, 446] width 357 height 41
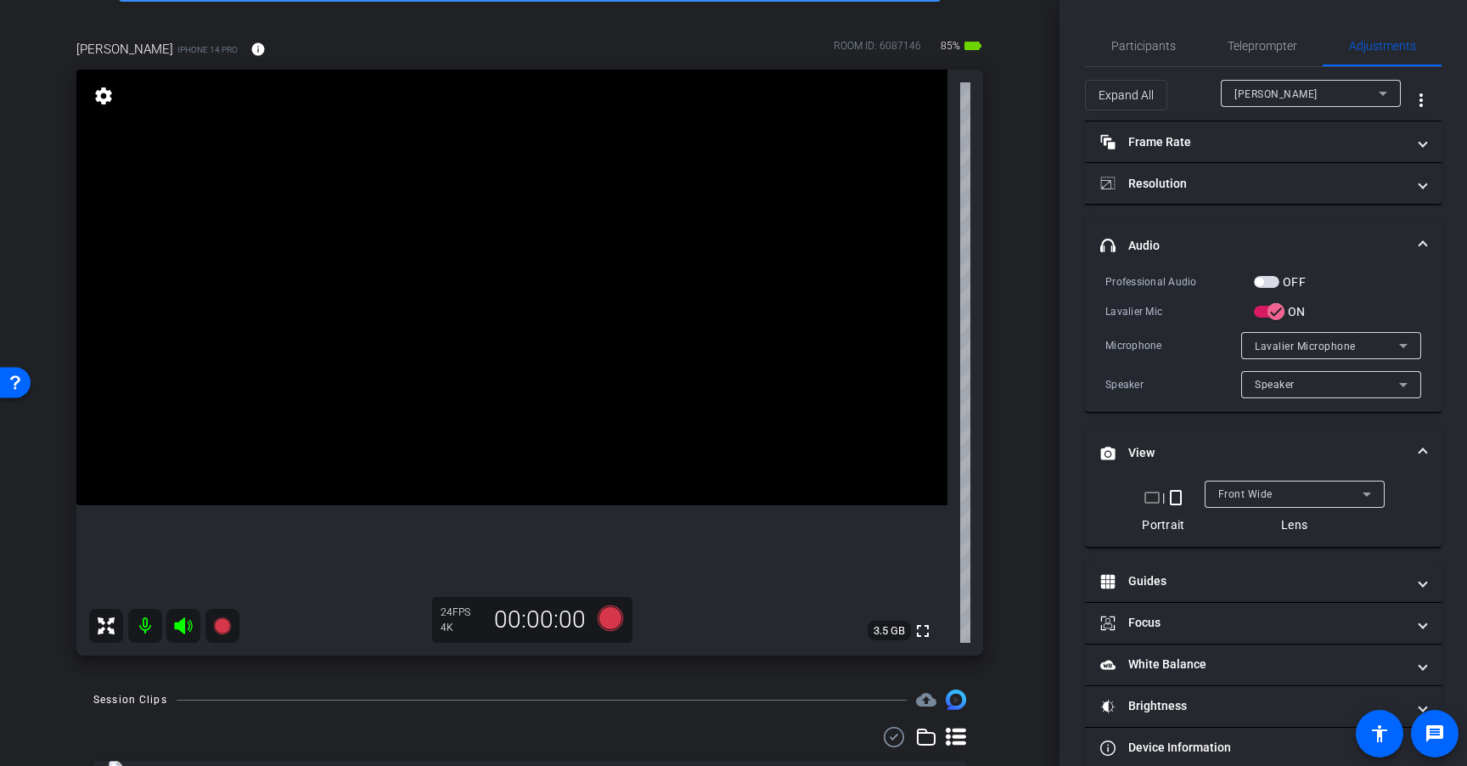
click at [1253, 451] on mat-panel-title "View" at bounding box center [1253, 453] width 306 height 18
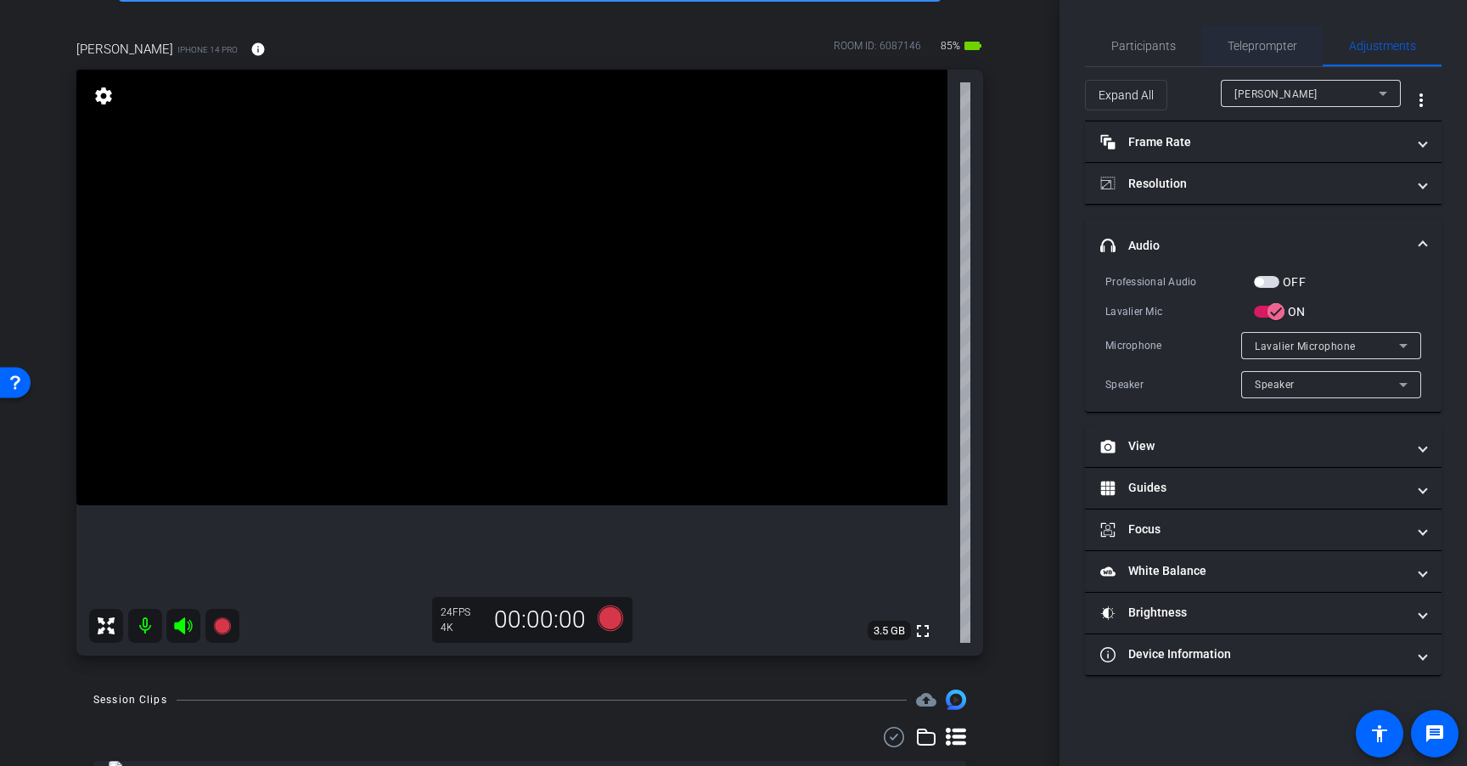
click at [1261, 53] on span "Teleprompter" at bounding box center [1262, 45] width 70 height 41
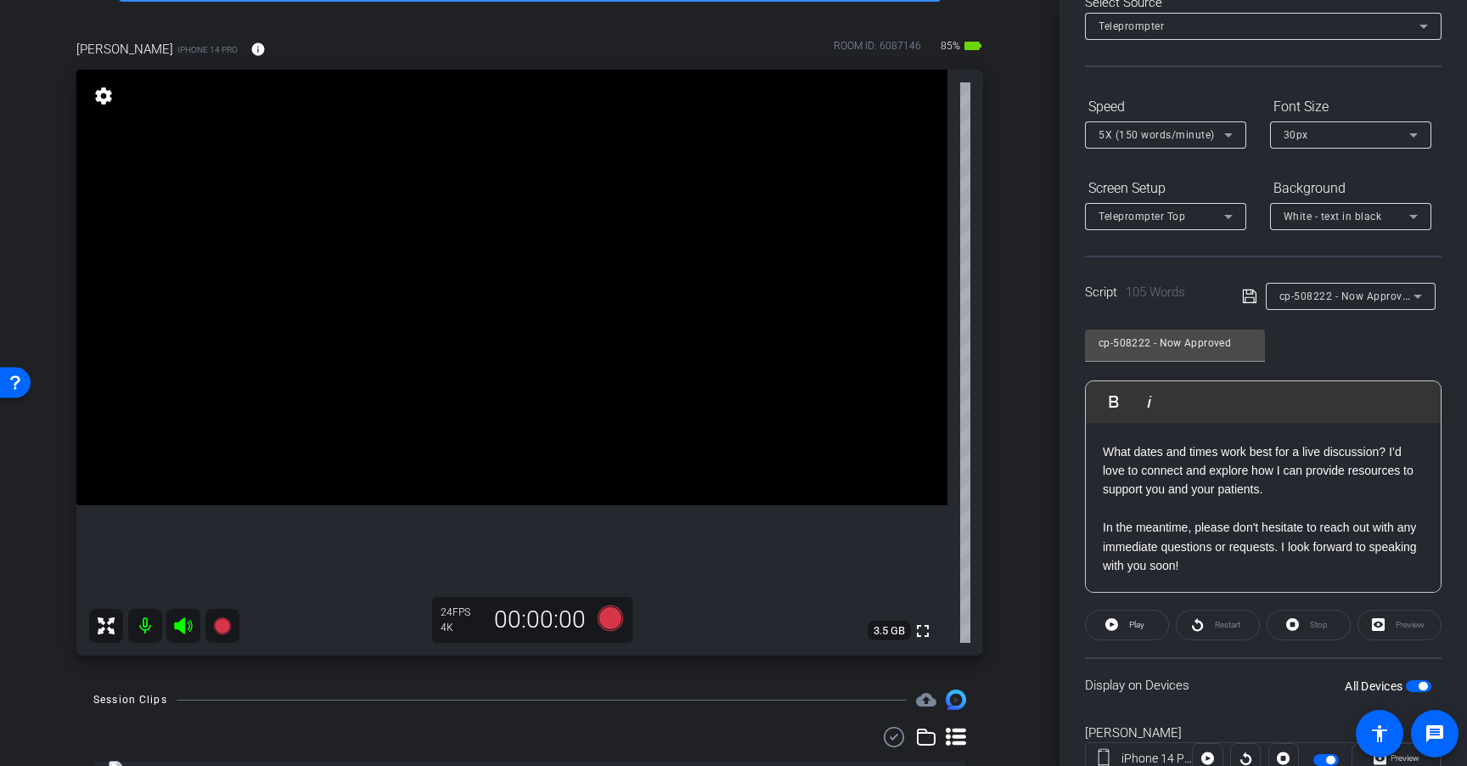
scroll to position [134, 0]
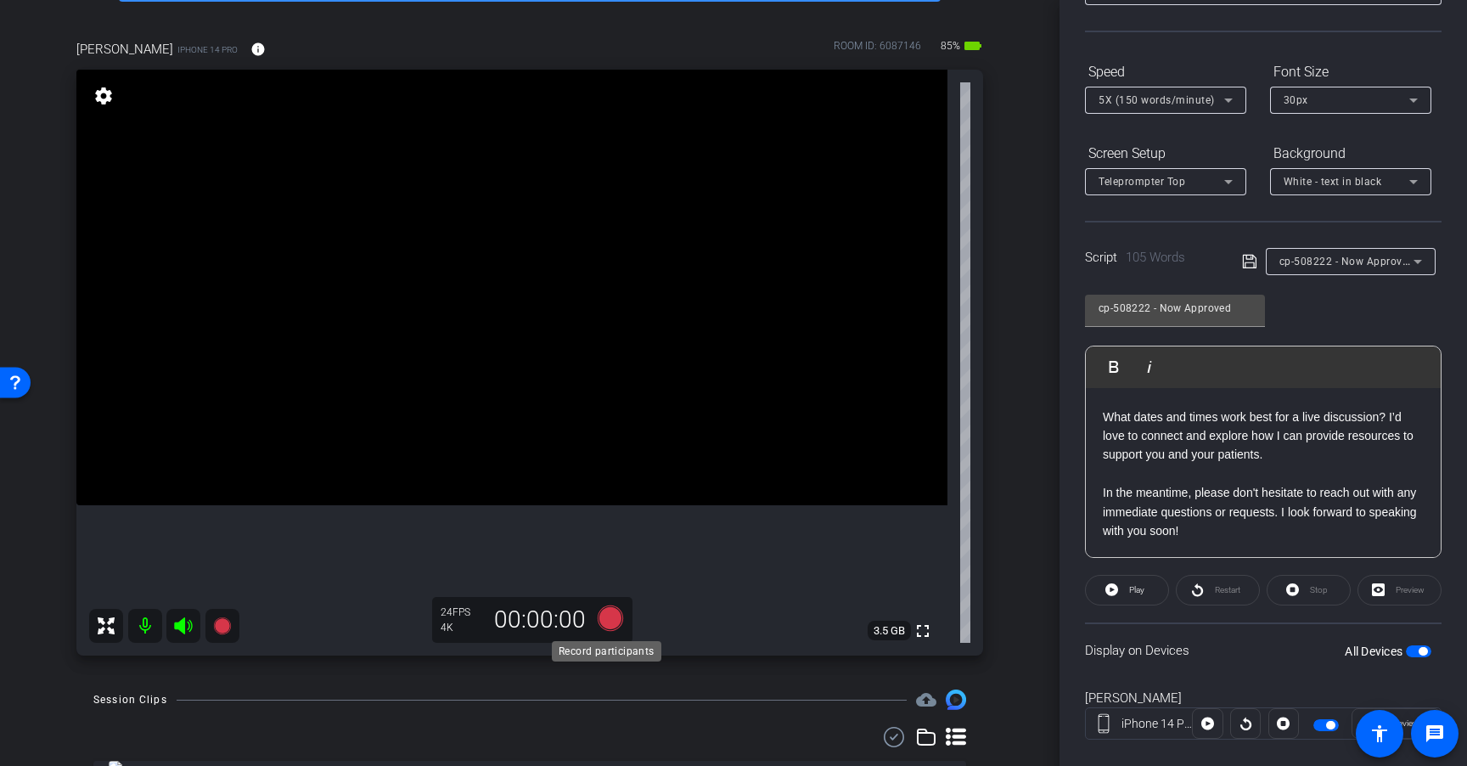
click at [607, 621] on icon at bounding box center [610, 617] width 25 height 25
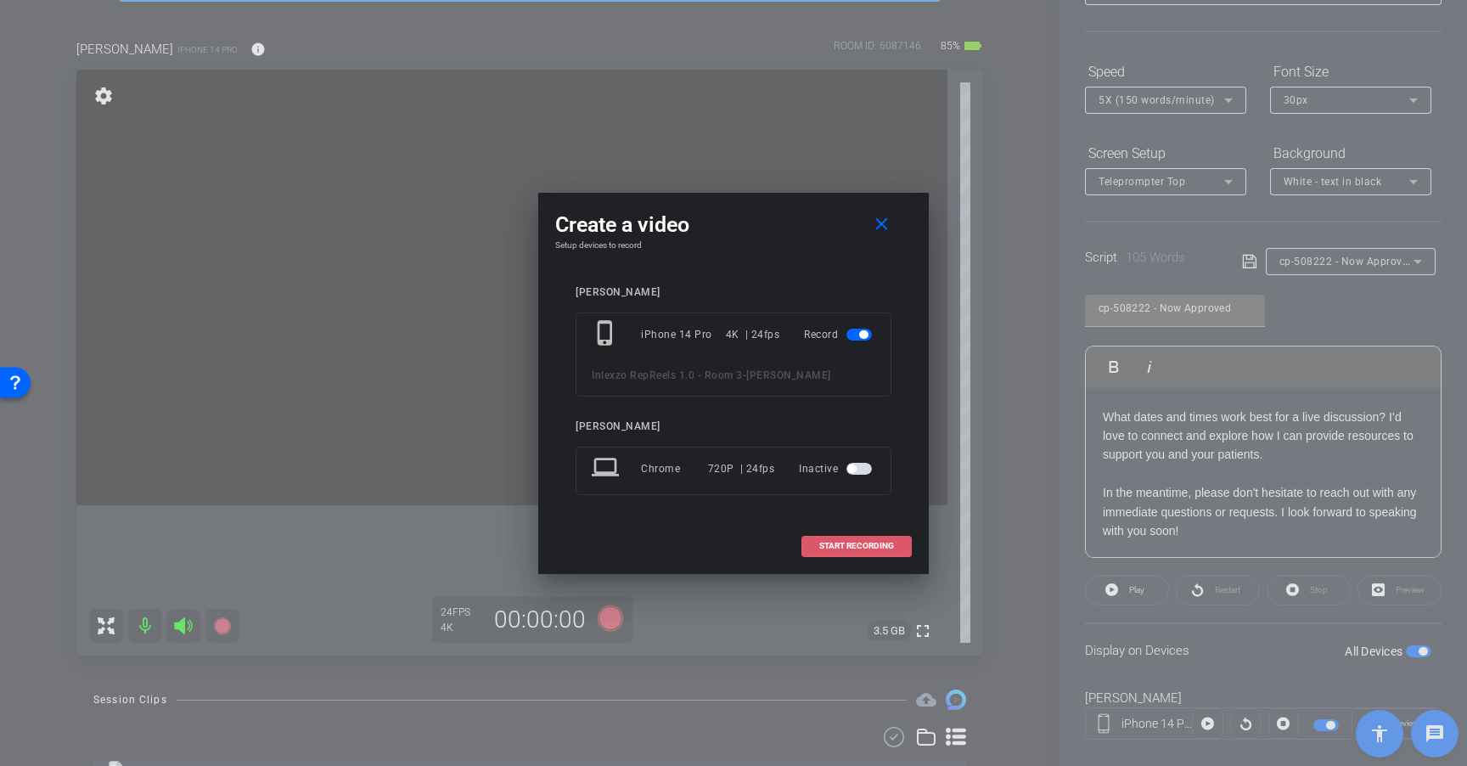
click at [882, 547] on span "START RECORDING" at bounding box center [856, 546] width 75 height 8
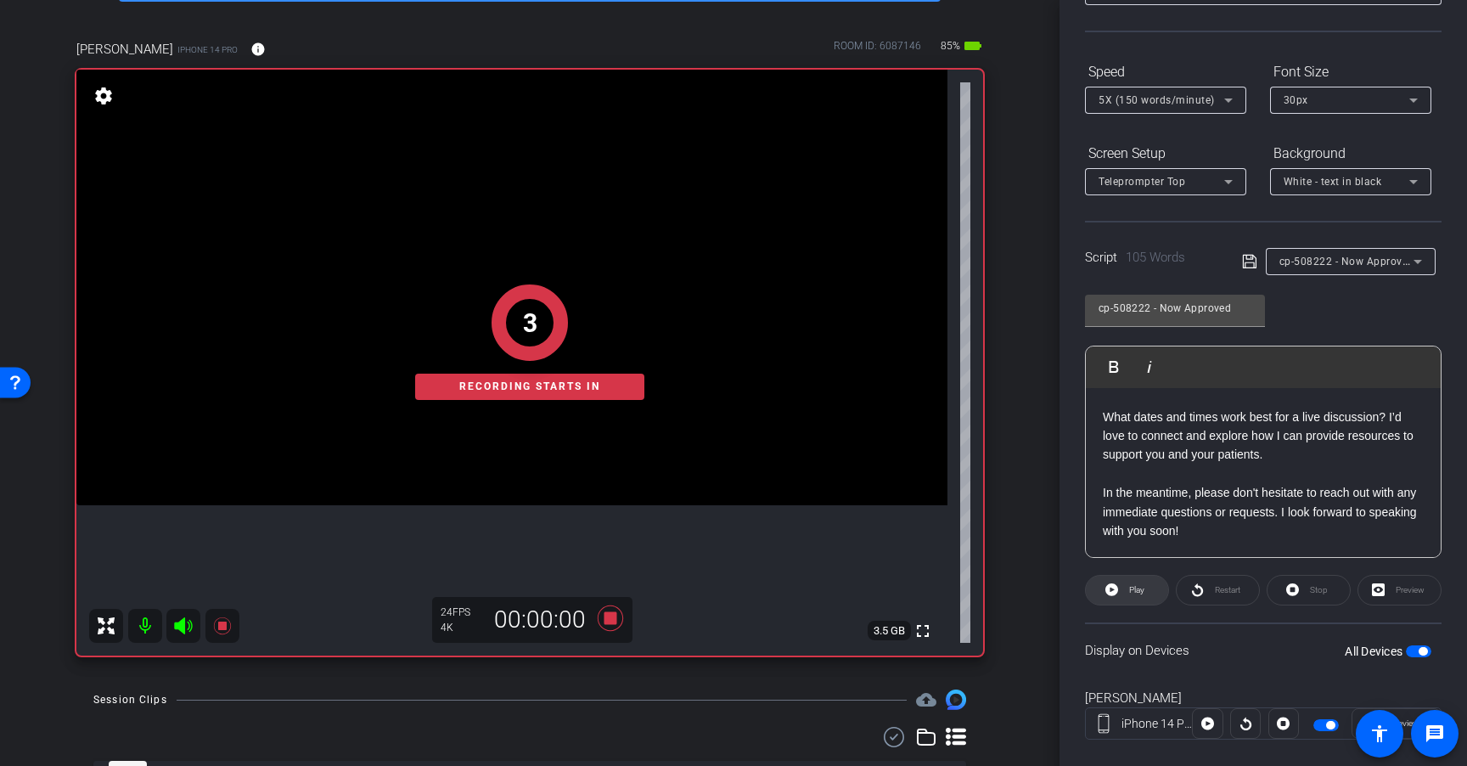
click at [1120, 593] on span at bounding box center [1127, 590] width 82 height 41
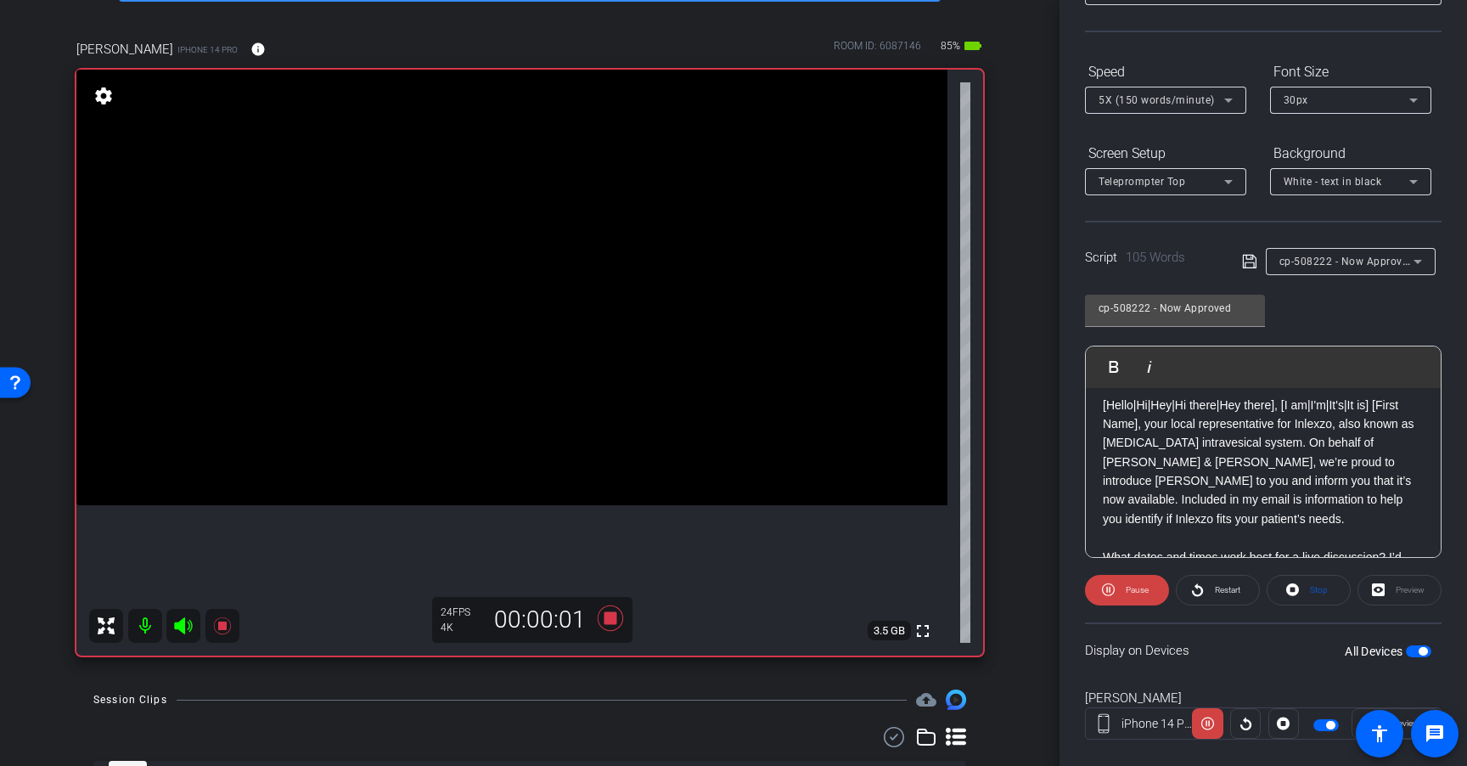
scroll to position [0, 0]
click at [1201, 96] on span "5X (150 words/minute)" at bounding box center [1156, 100] width 116 height 12
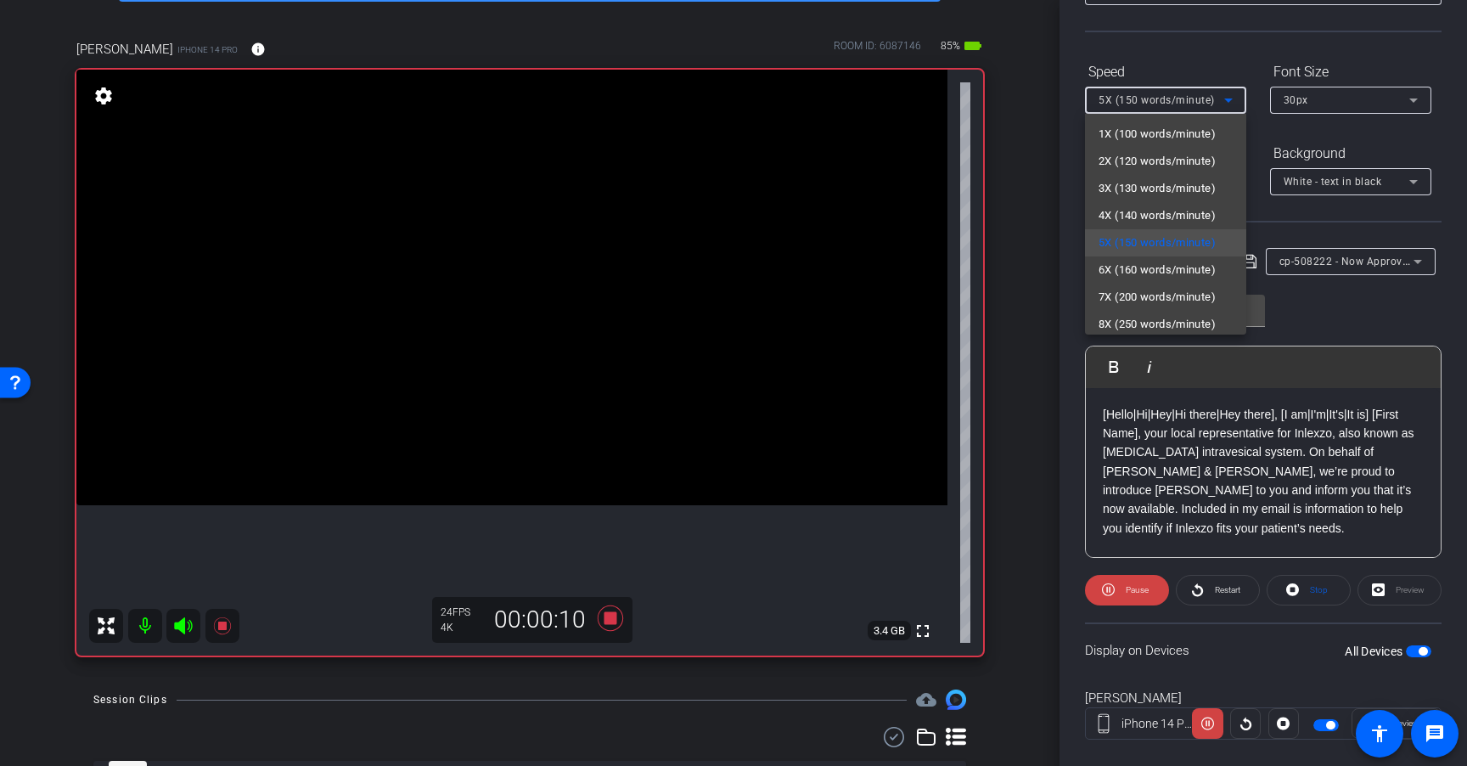
click at [1305, 225] on div at bounding box center [733, 383] width 1467 height 766
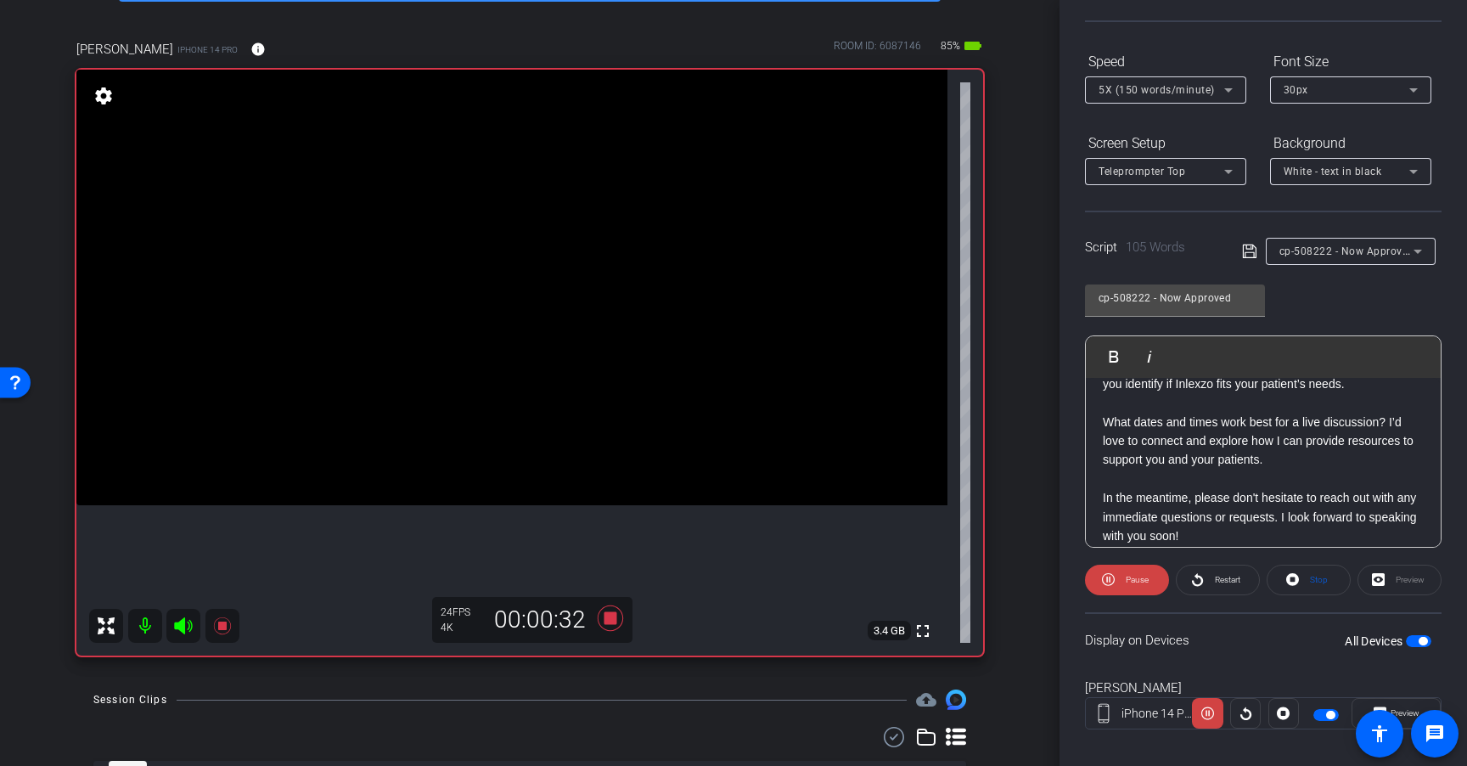
scroll to position [149, 0]
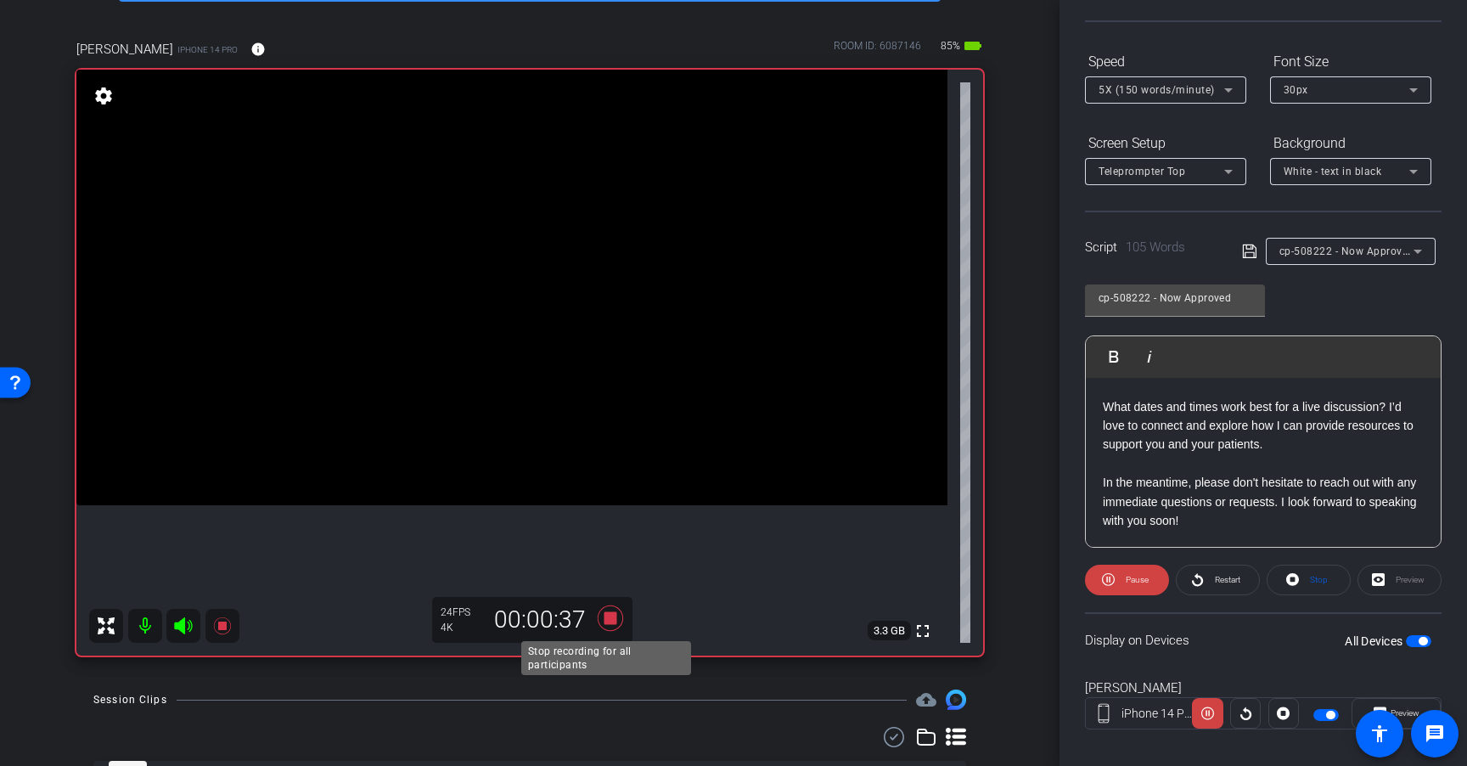
click at [613, 611] on icon at bounding box center [610, 618] width 41 height 31
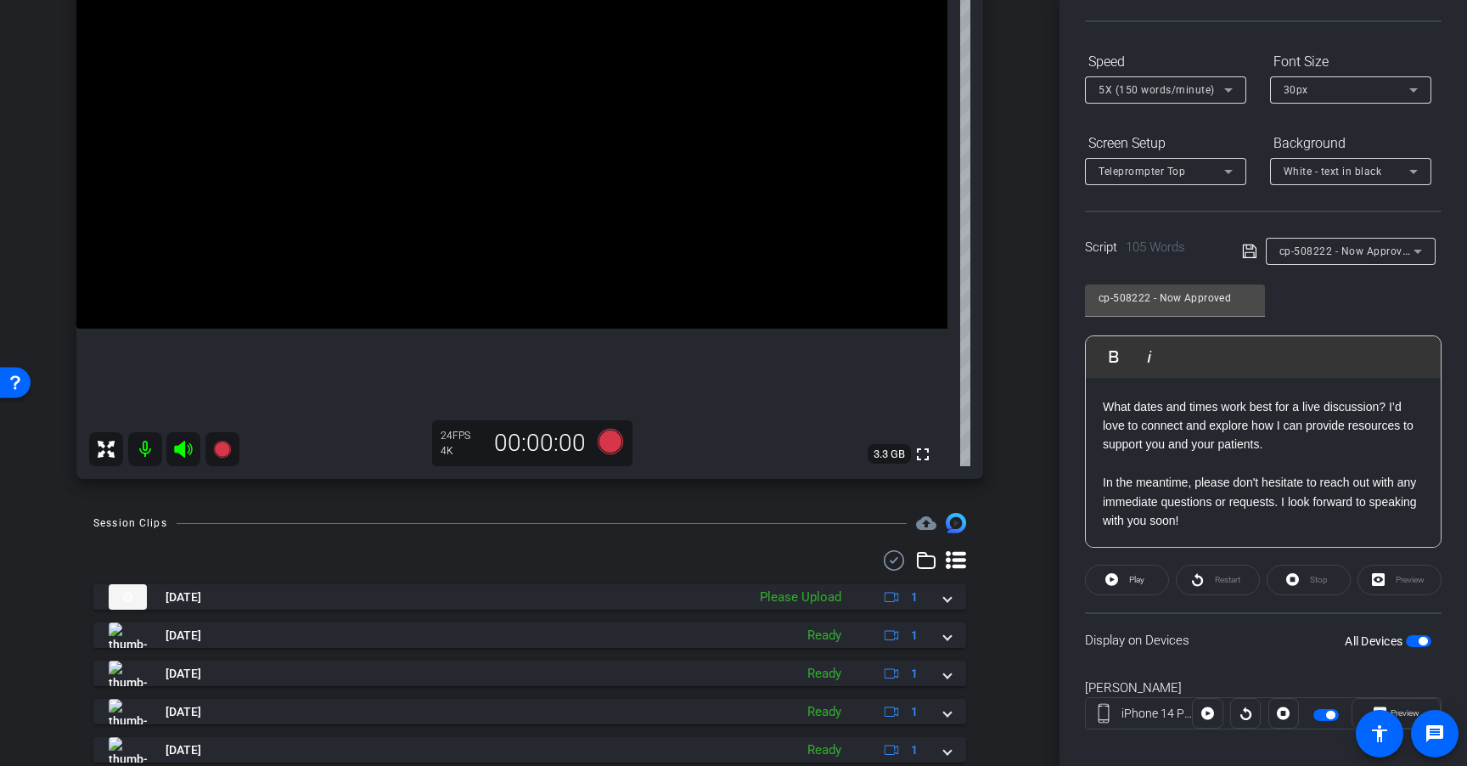
scroll to position [309, 0]
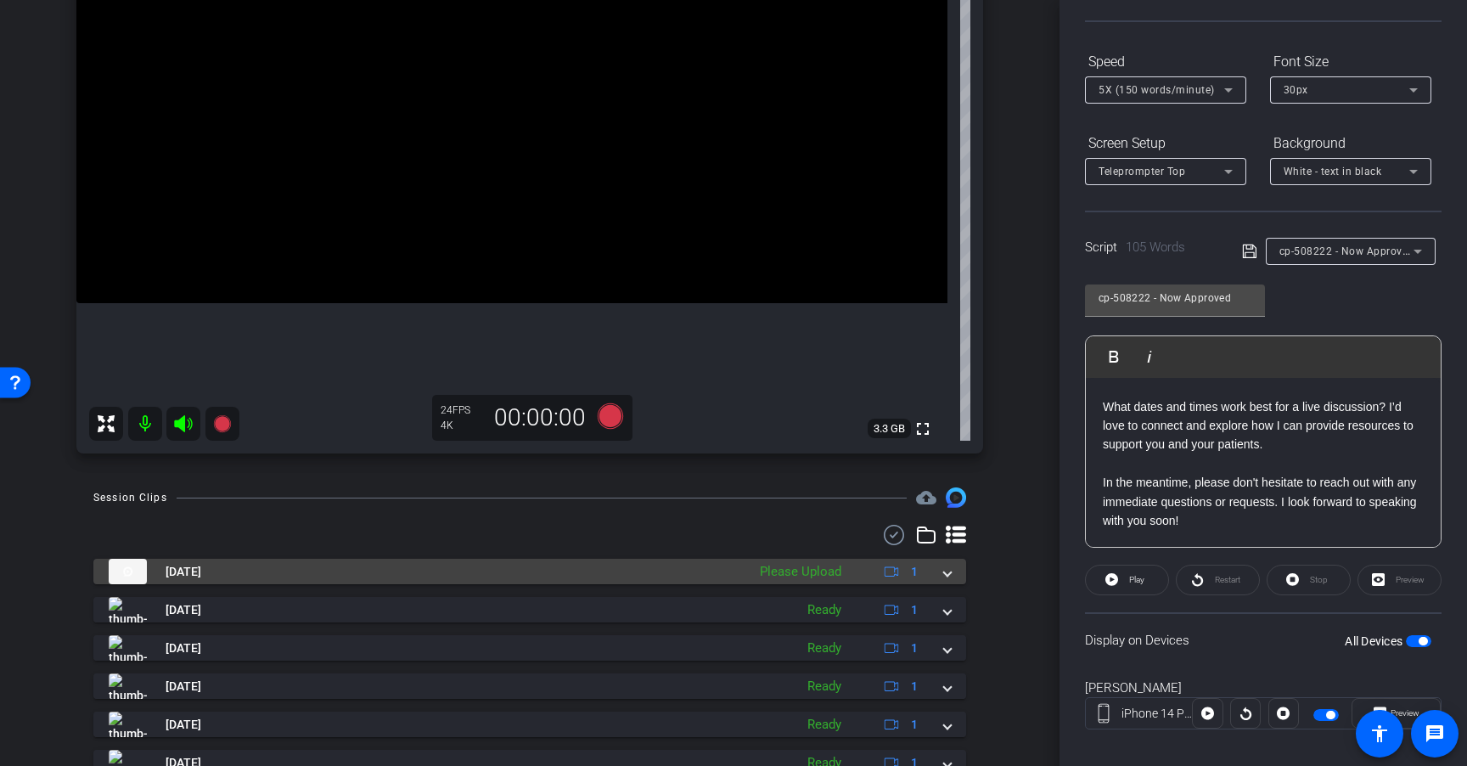
click at [831, 577] on div "Please Upload" at bounding box center [800, 572] width 98 height 20
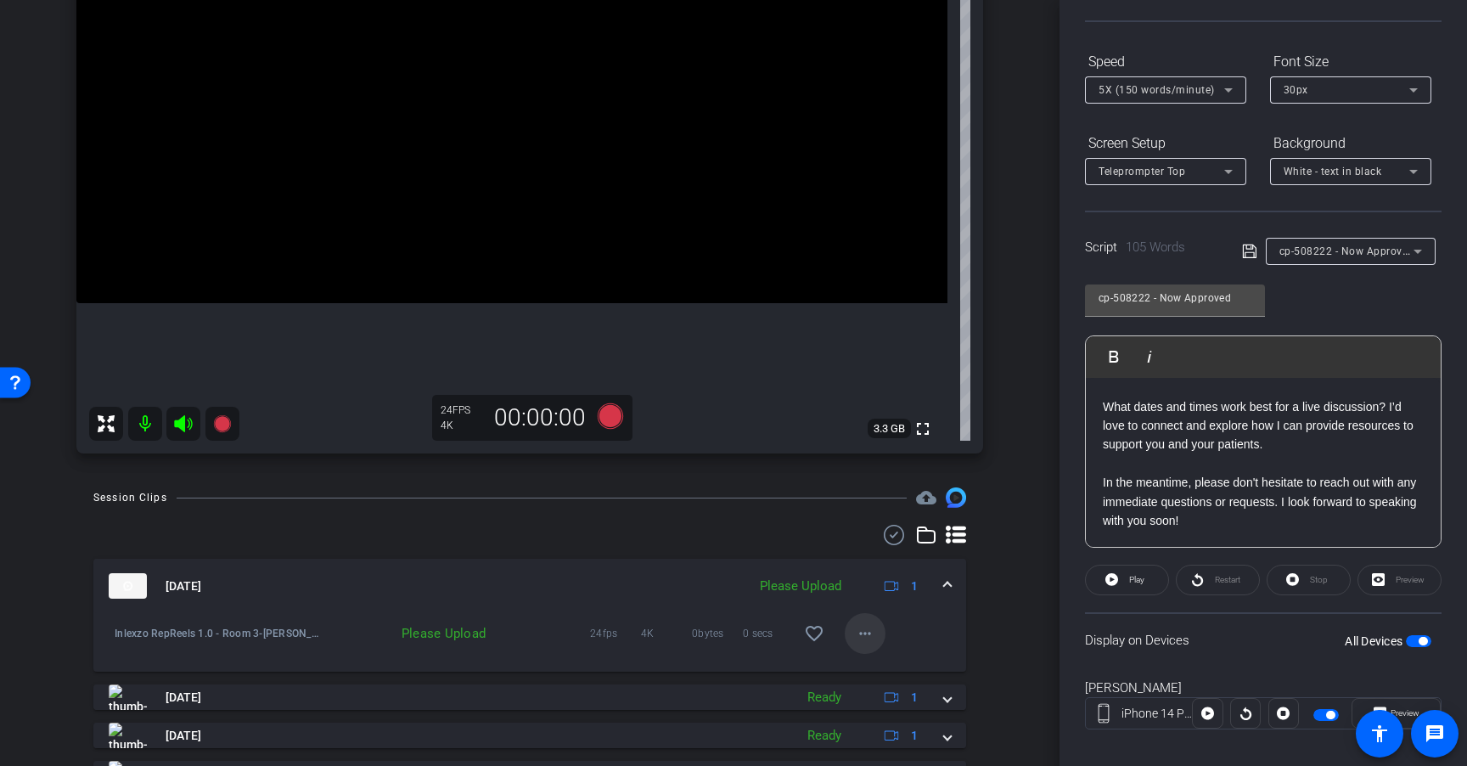
click at [855, 629] on mat-icon "more_horiz" at bounding box center [865, 633] width 20 height 20
click at [894, 671] on span "Upload" at bounding box center [884, 669] width 68 height 20
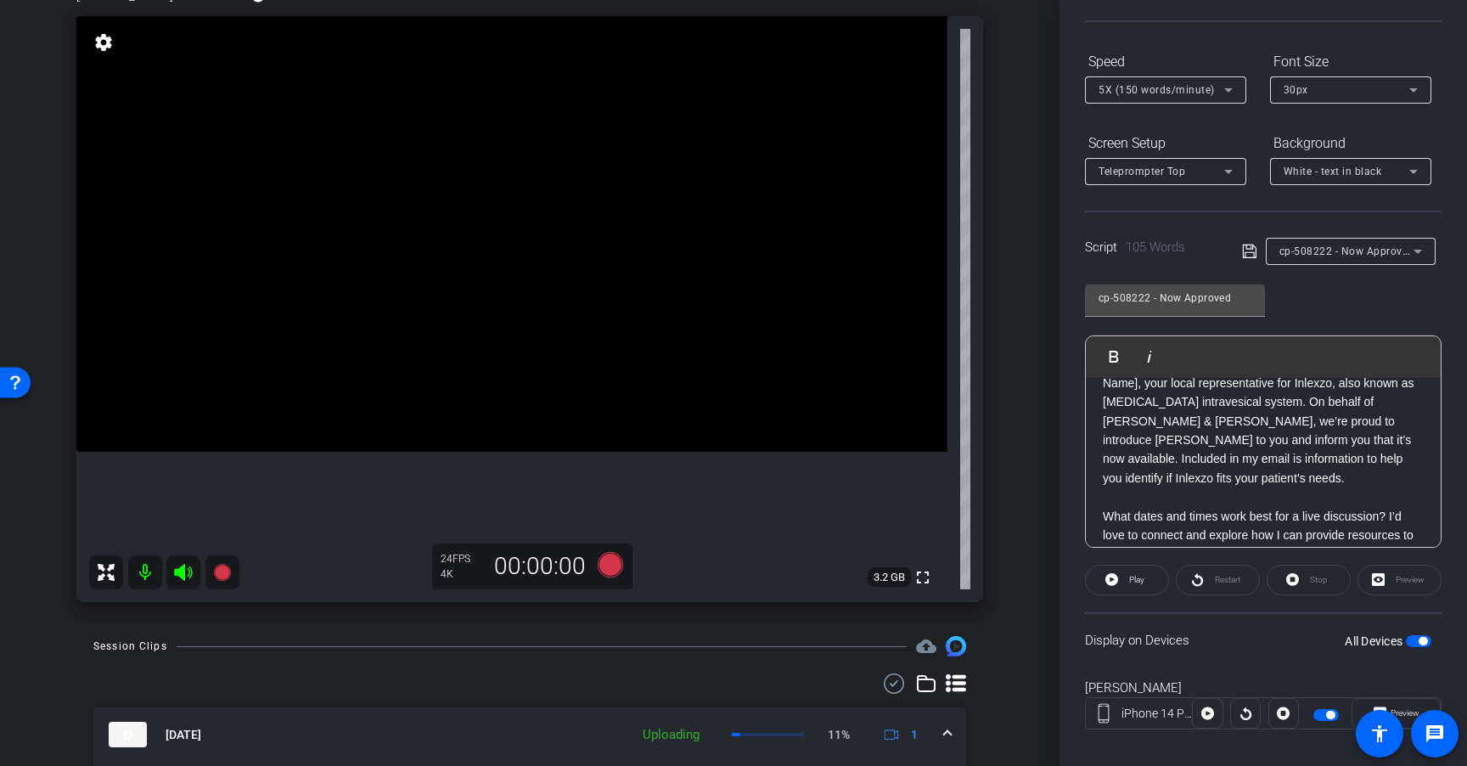
scroll to position [0, 0]
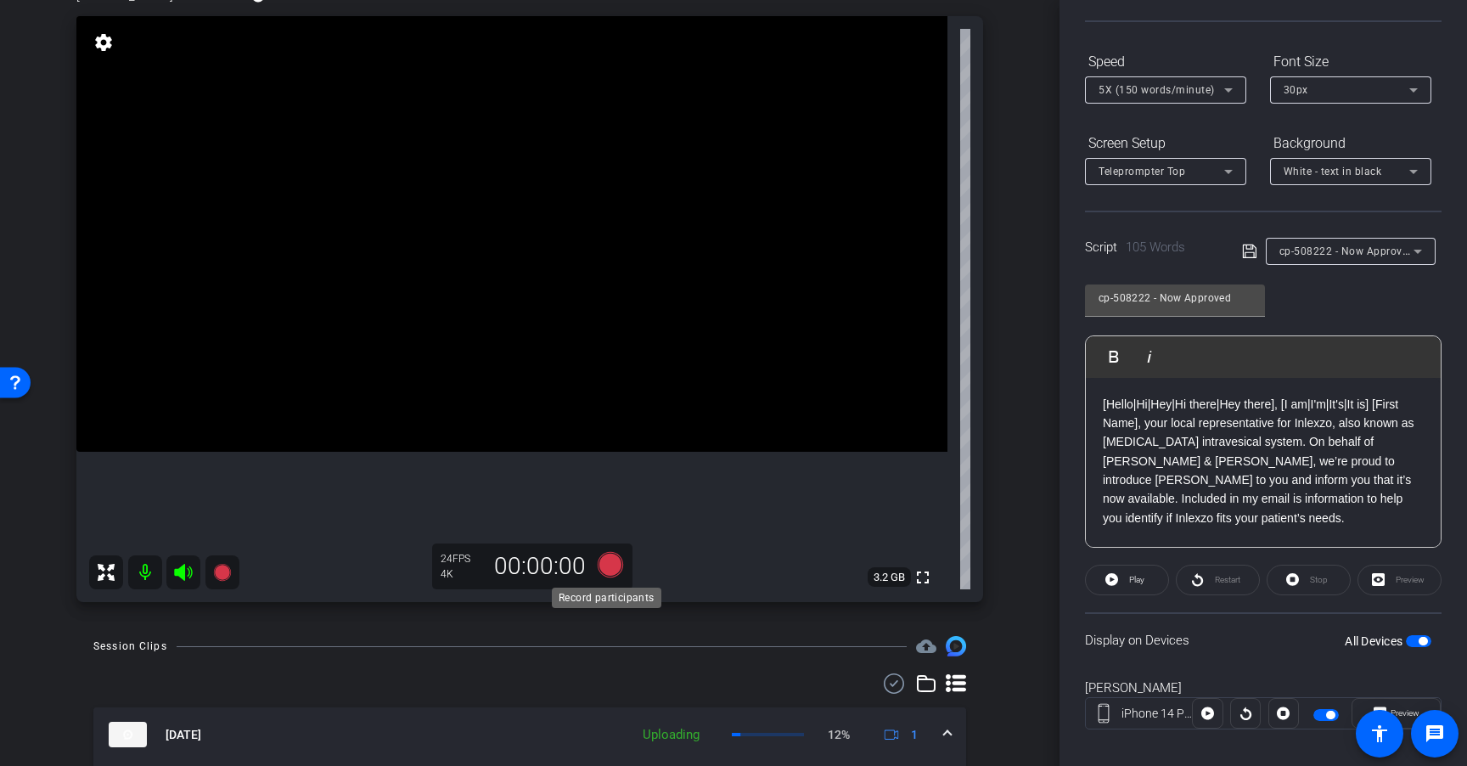
click at [600, 563] on icon at bounding box center [610, 564] width 25 height 25
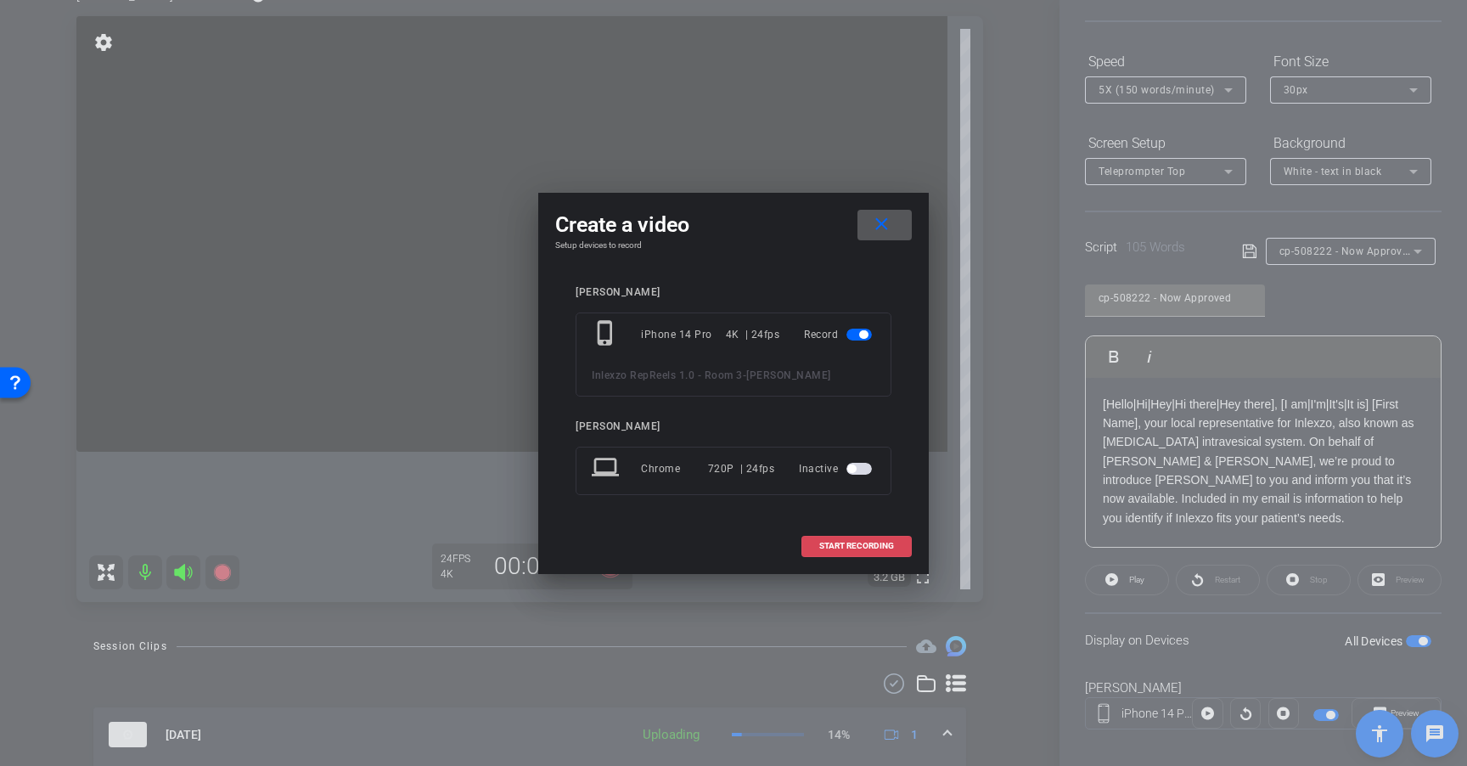
click at [857, 544] on span "START RECORDING" at bounding box center [856, 546] width 75 height 8
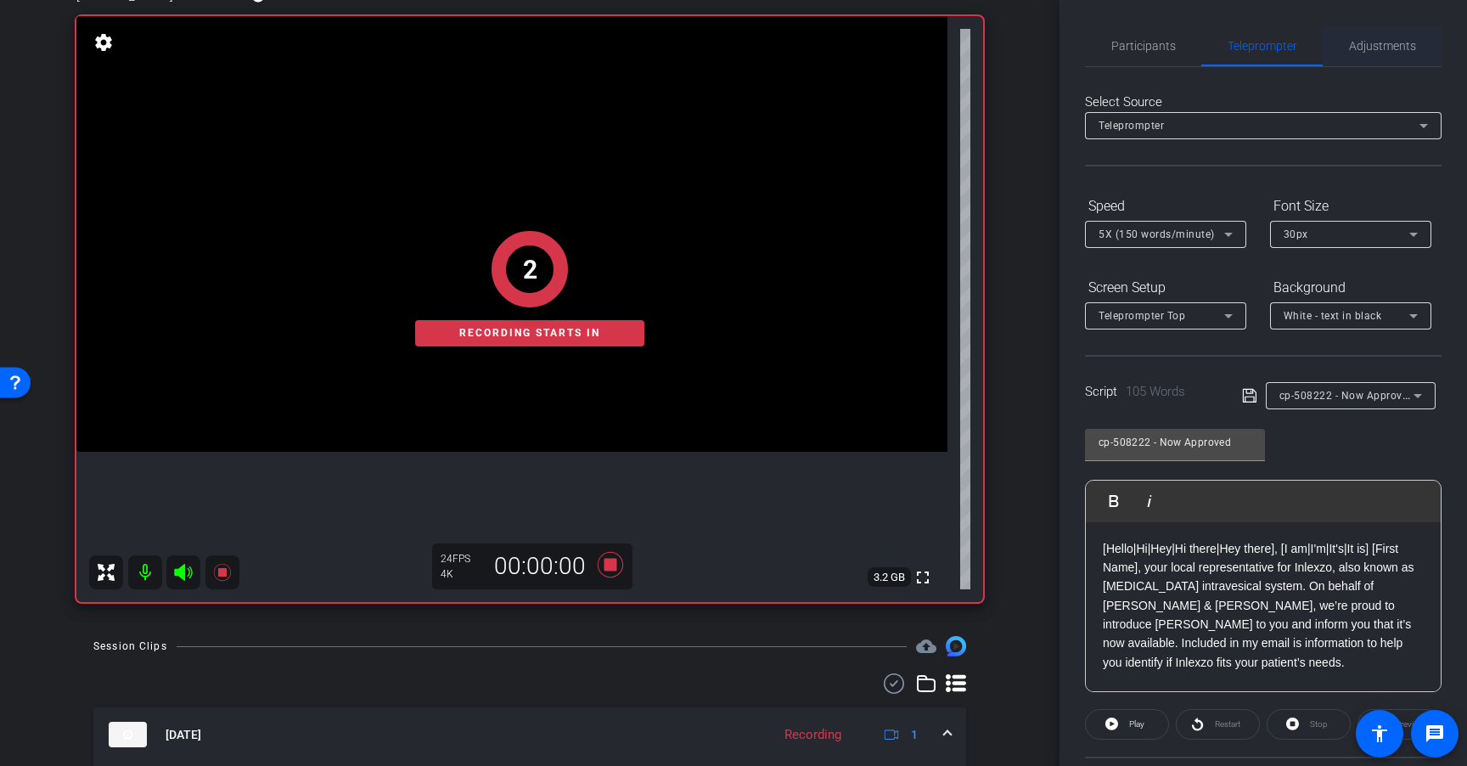
click at [1376, 49] on span "Adjustments" at bounding box center [1382, 46] width 67 height 12
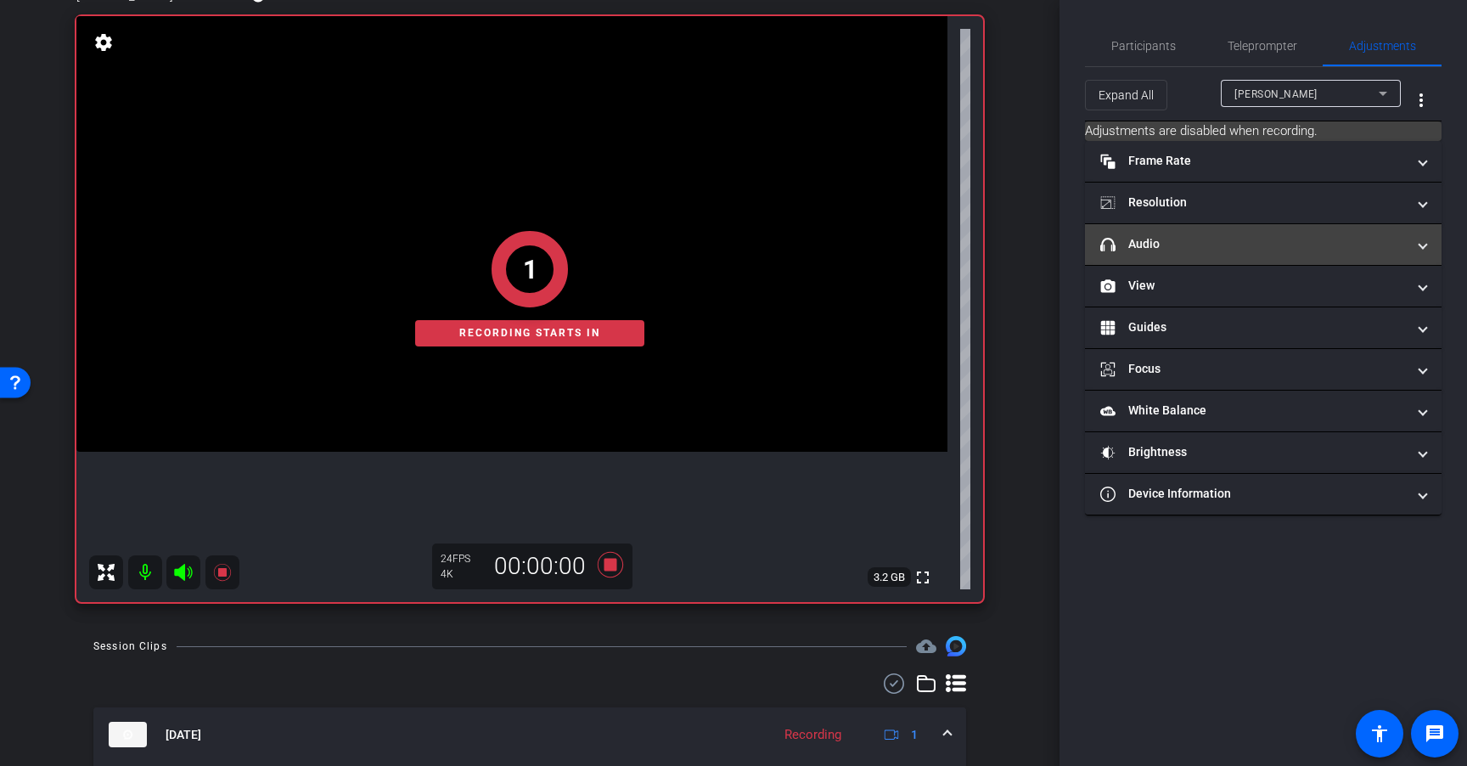
click at [1256, 238] on mat-panel-title "headphone icon Audio" at bounding box center [1253, 244] width 306 height 18
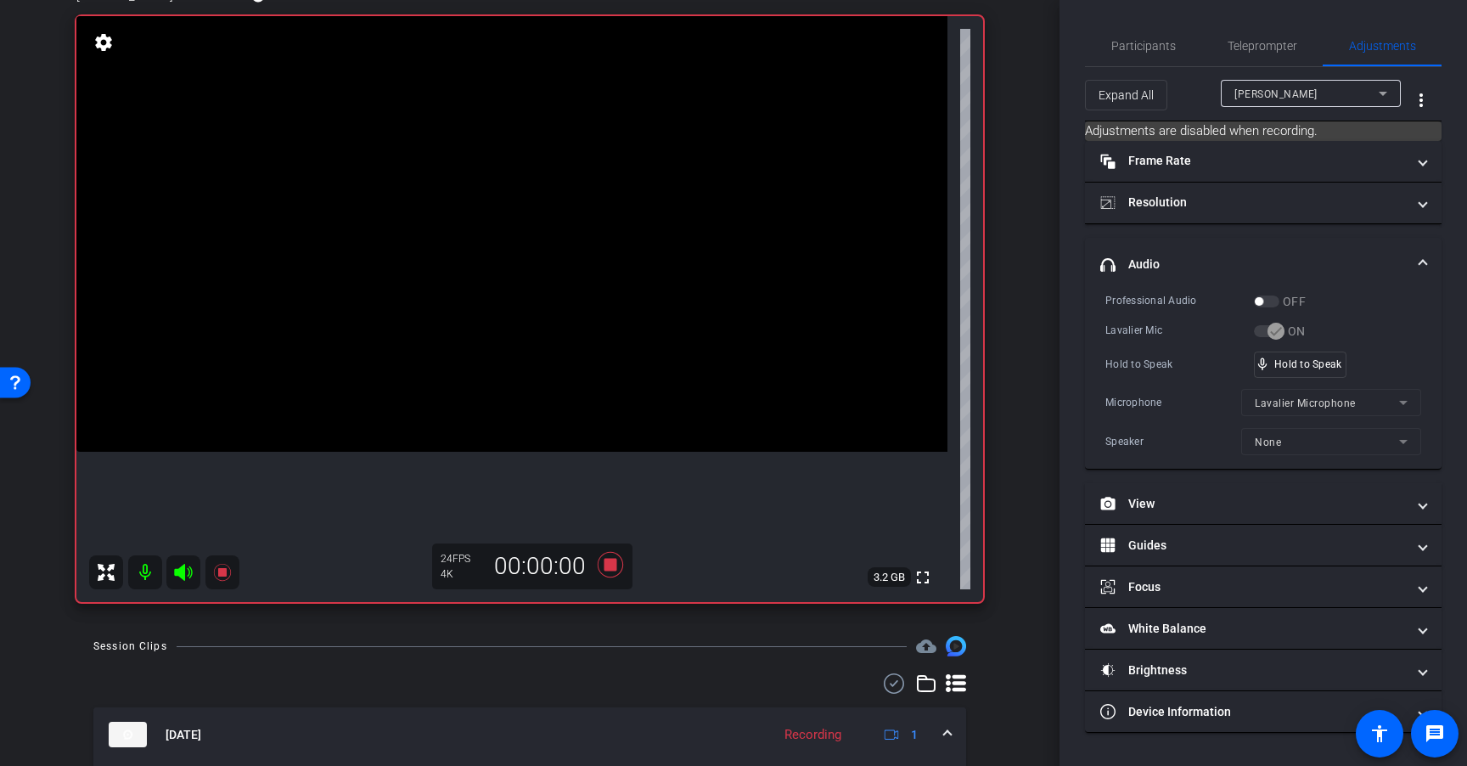
click at [1271, 302] on div "OFF" at bounding box center [1280, 301] width 52 height 17
click at [606, 565] on icon at bounding box center [610, 564] width 25 height 25
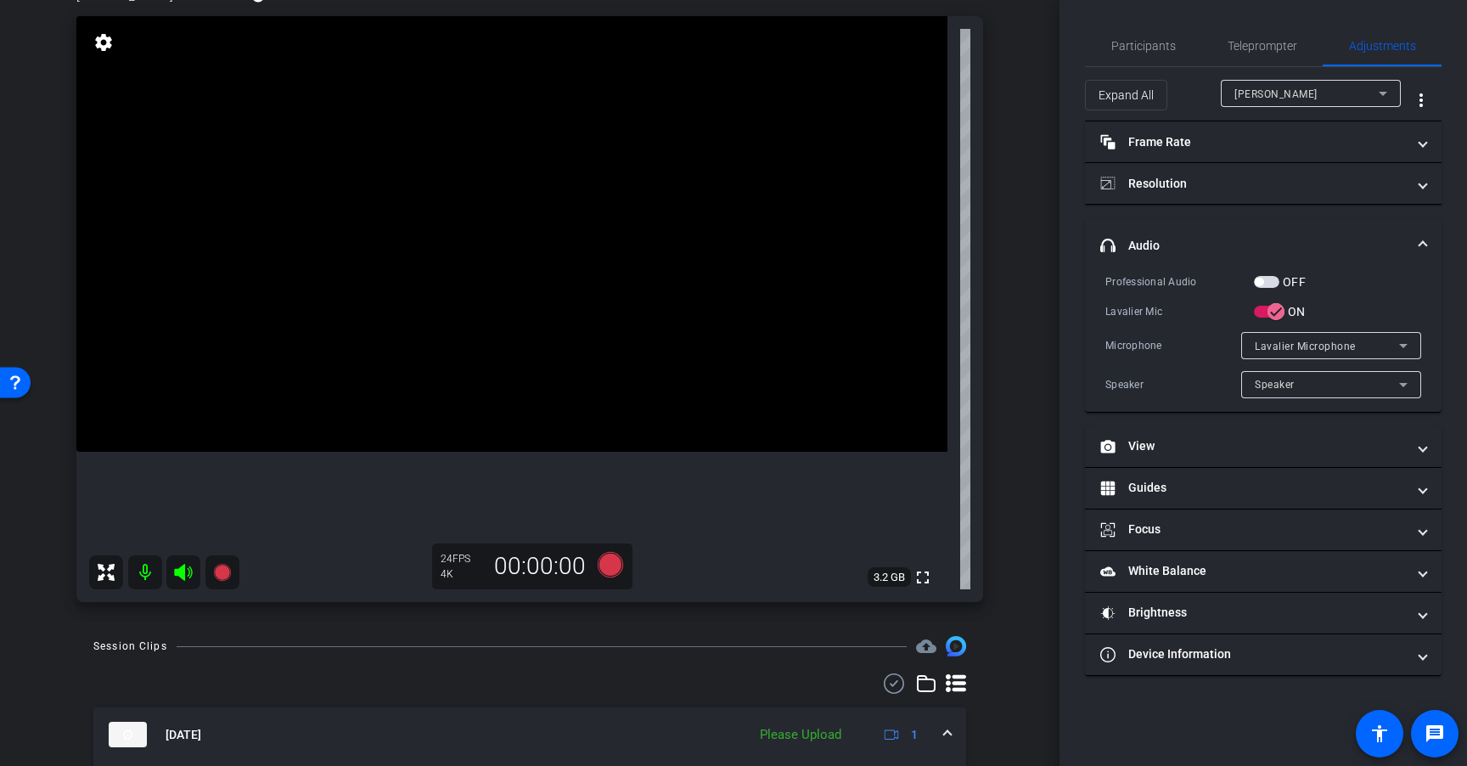
click at [1270, 279] on span "button" at bounding box center [1266, 282] width 25 height 12
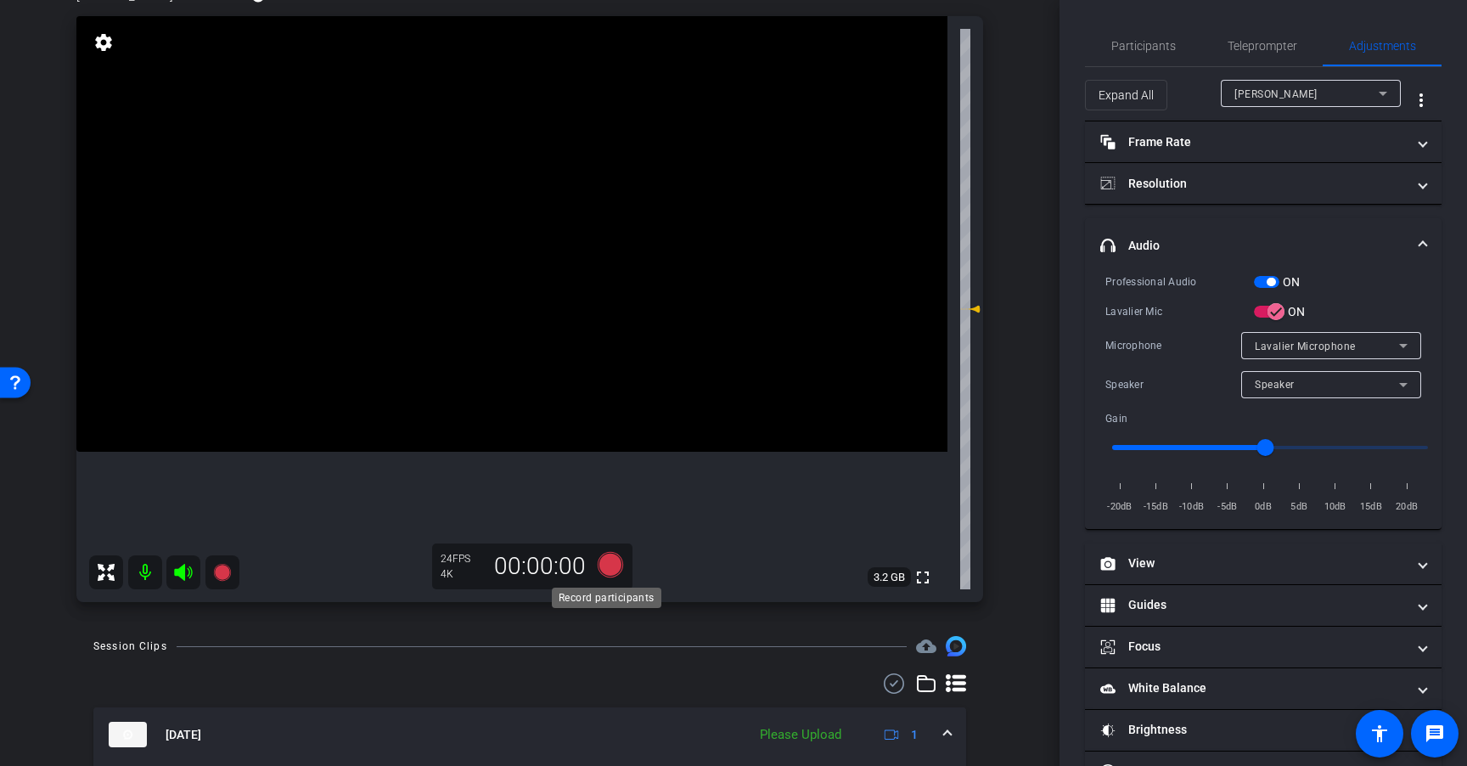
click at [614, 569] on icon at bounding box center [610, 564] width 25 height 25
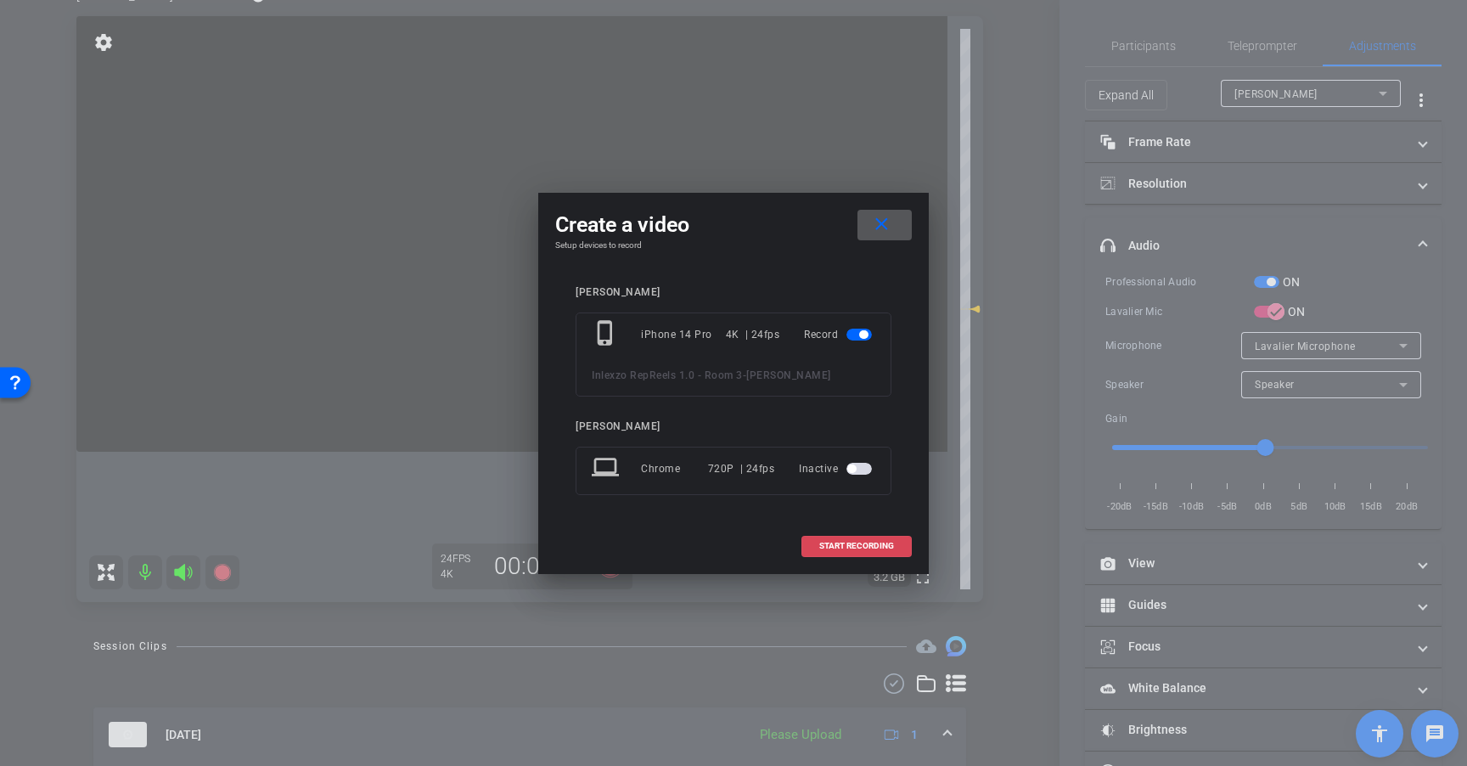
click at [869, 542] on span "START RECORDING" at bounding box center [856, 546] width 75 height 8
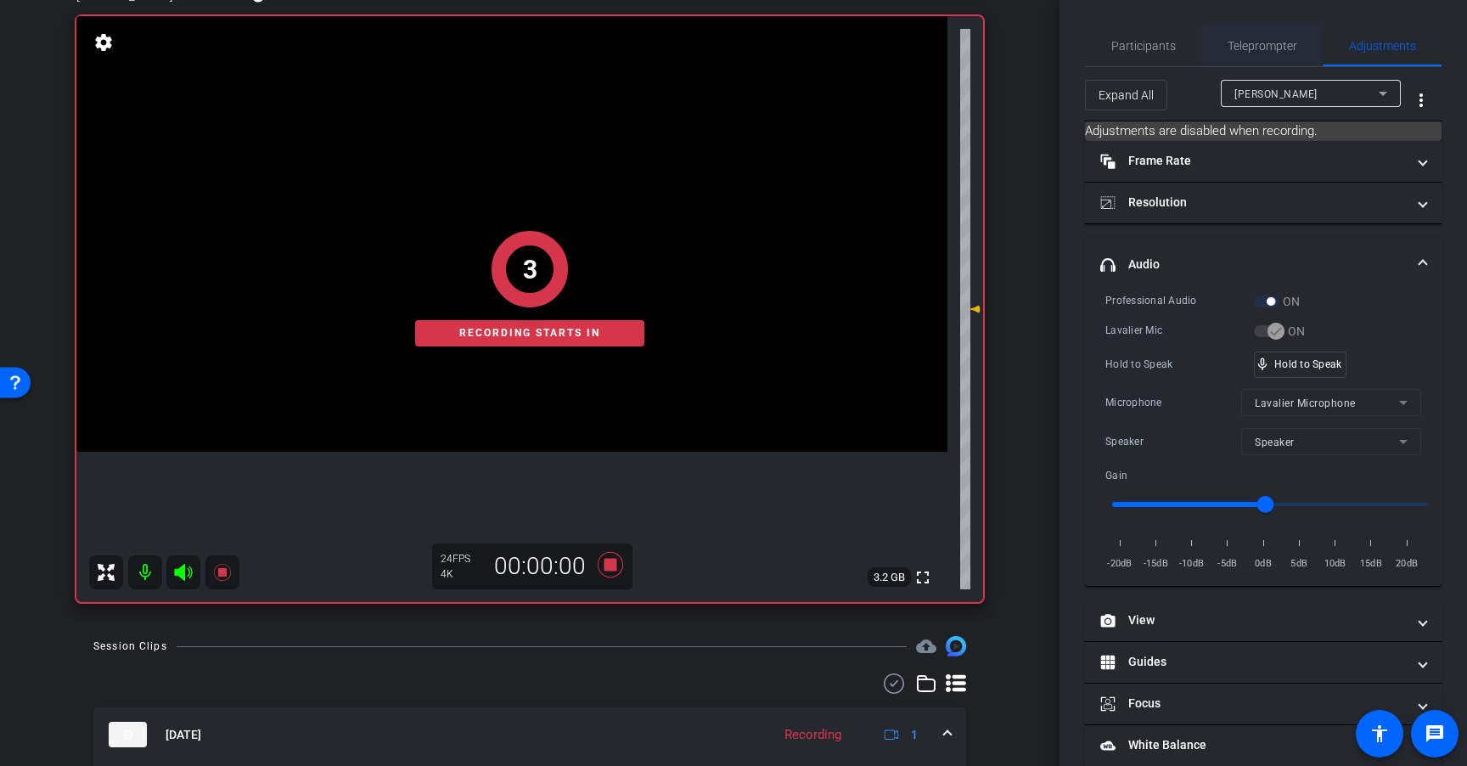
click at [1270, 34] on span "Teleprompter" at bounding box center [1262, 45] width 70 height 41
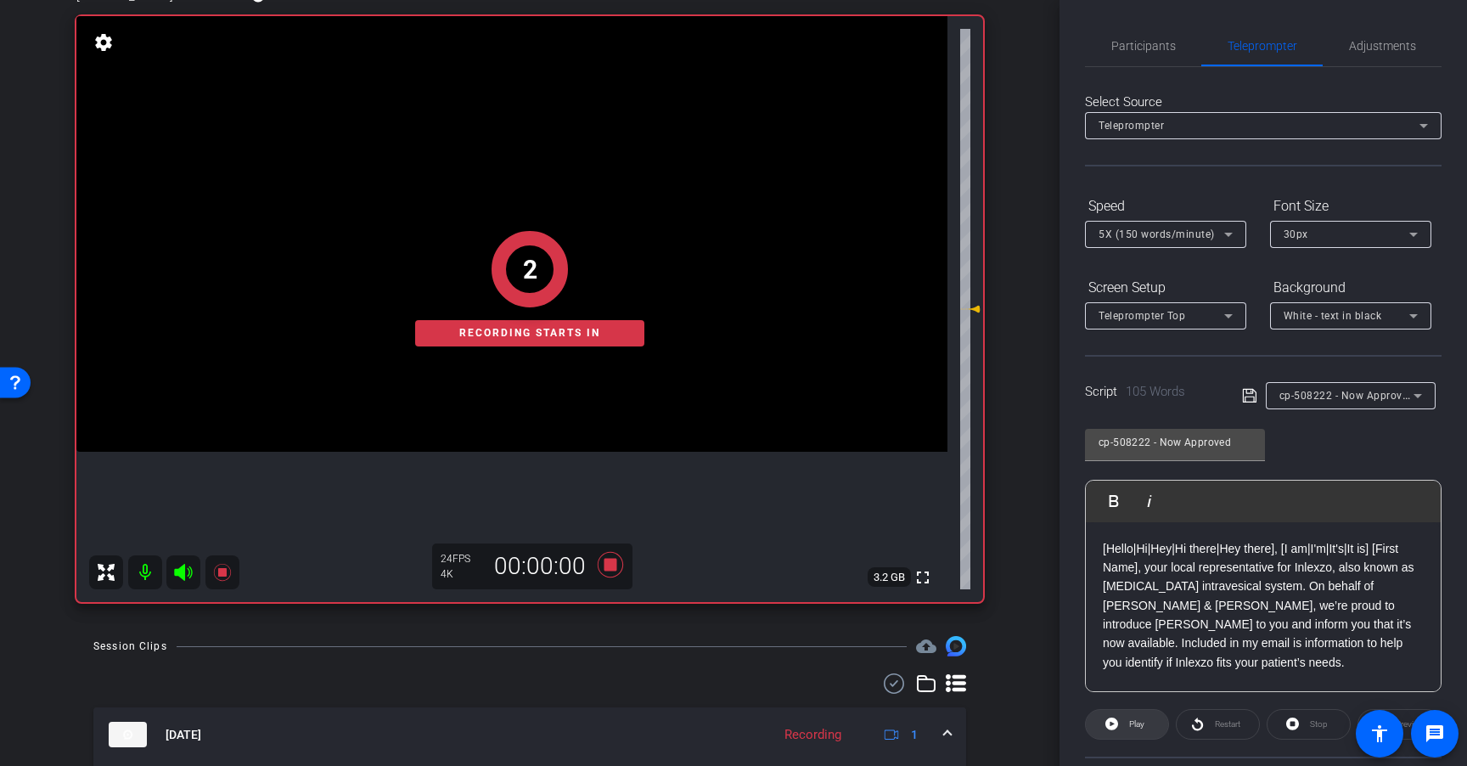
click at [1138, 733] on span "Play" at bounding box center [1135, 724] width 20 height 24
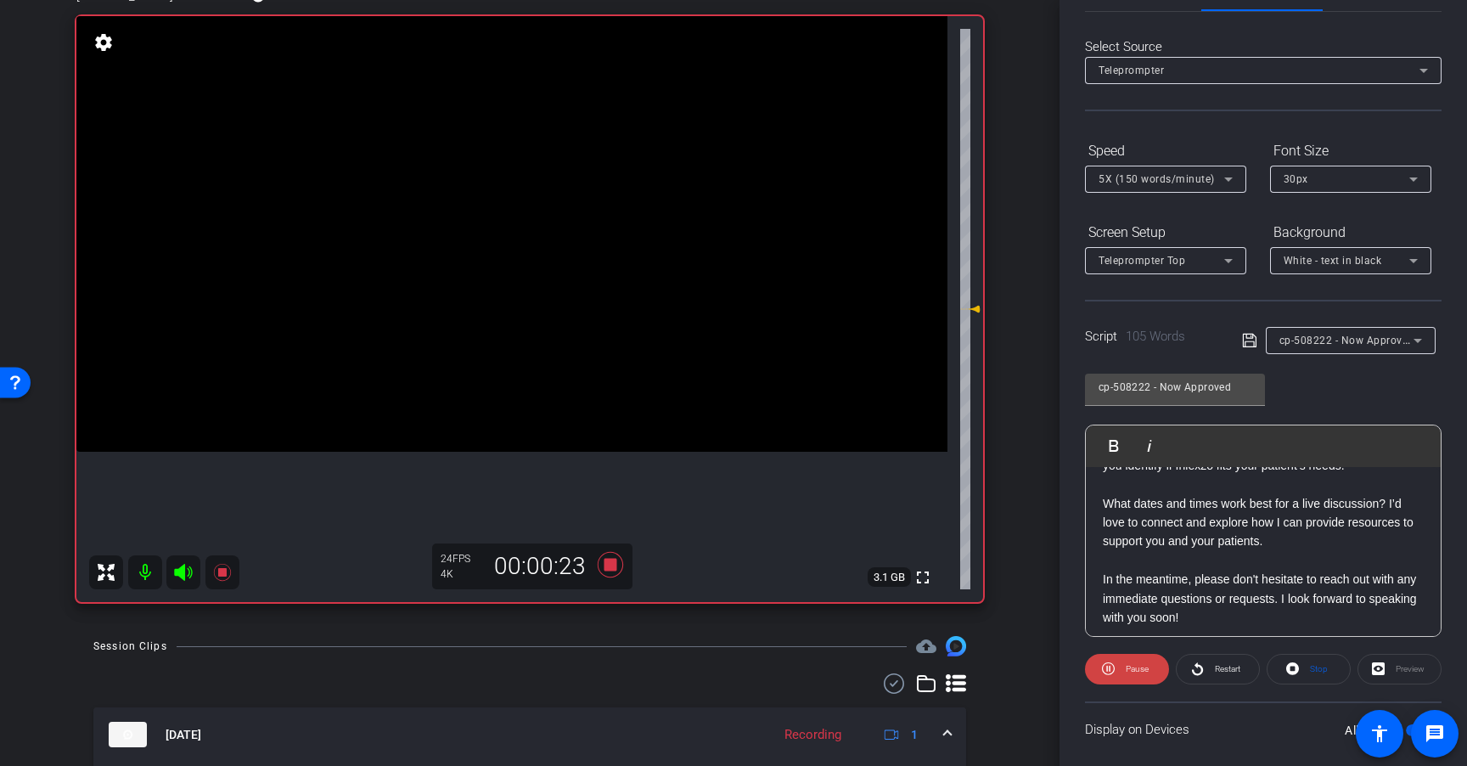
scroll to position [149, 0]
click at [1186, 186] on div "5X (150 words/minute)" at bounding box center [1161, 178] width 126 height 21
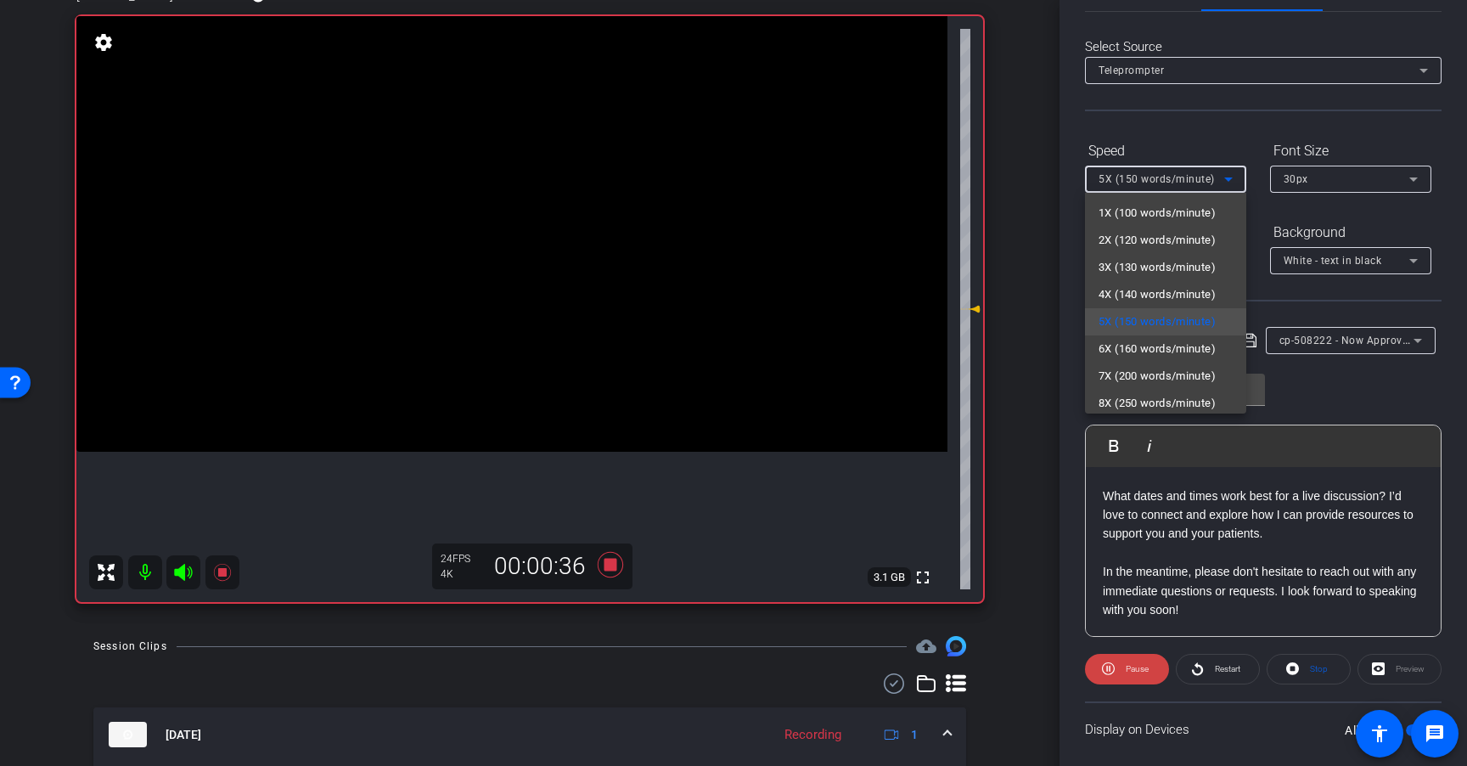
click at [1378, 289] on div at bounding box center [733, 383] width 1467 height 766
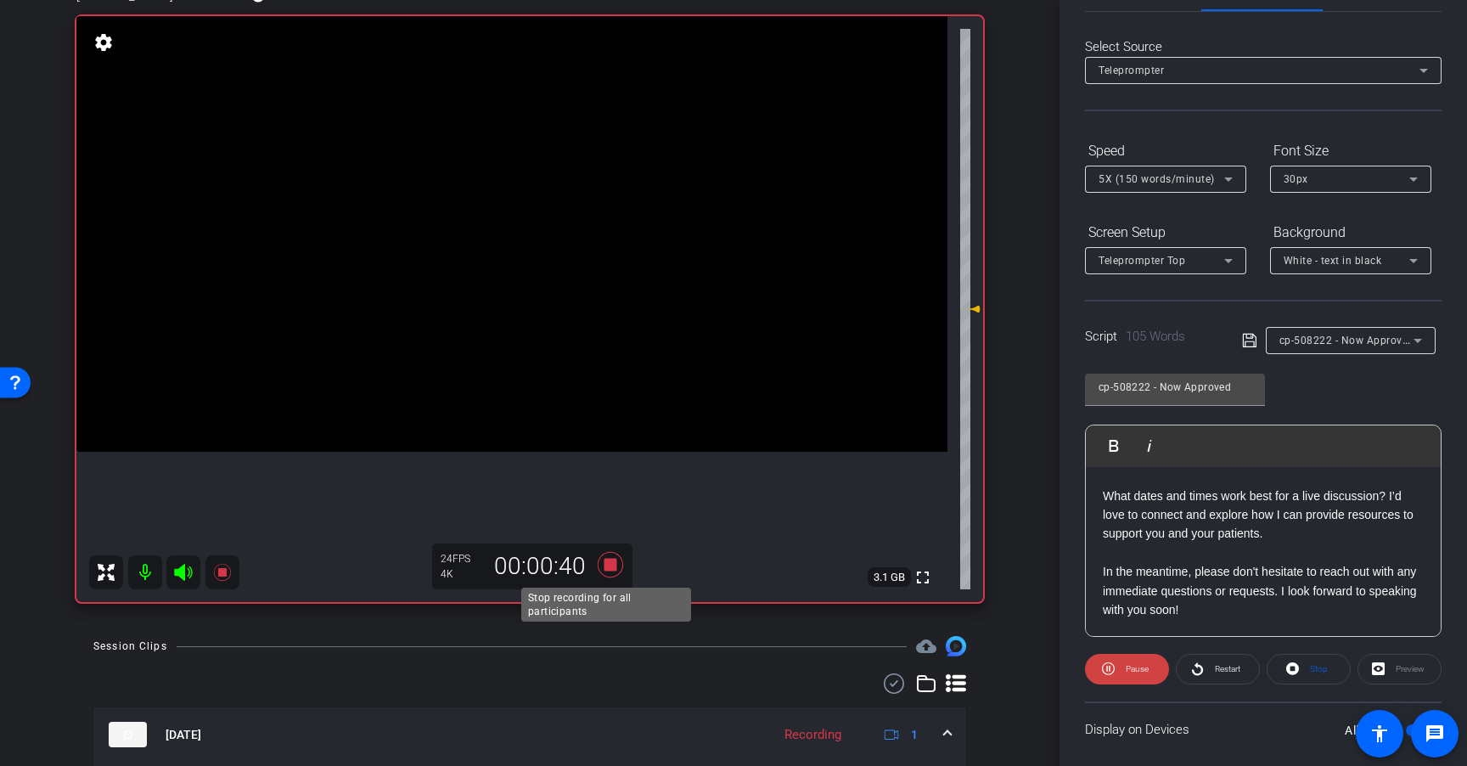
click at [606, 564] on icon at bounding box center [610, 564] width 25 height 25
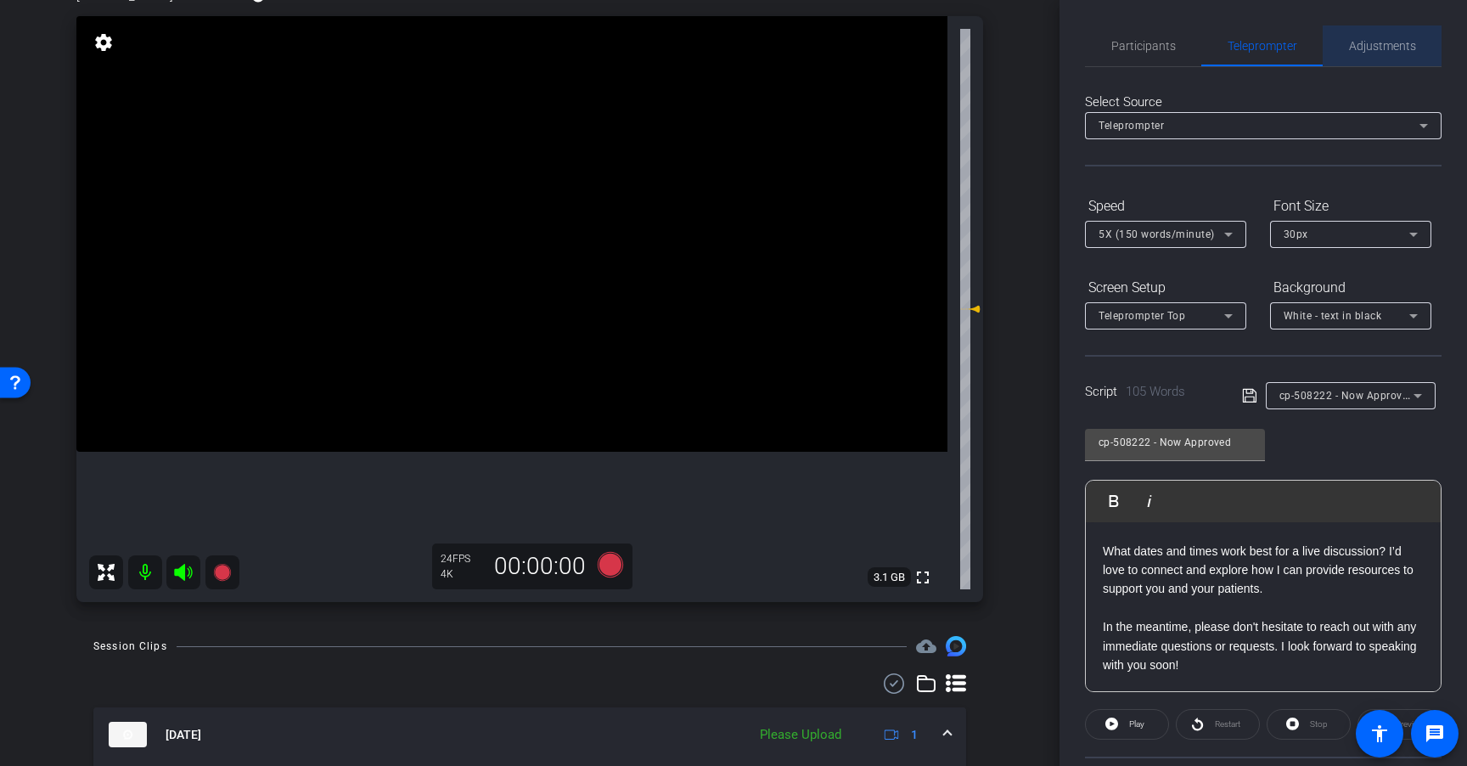
click at [1381, 54] on span "Adjustments" at bounding box center [1382, 45] width 67 height 41
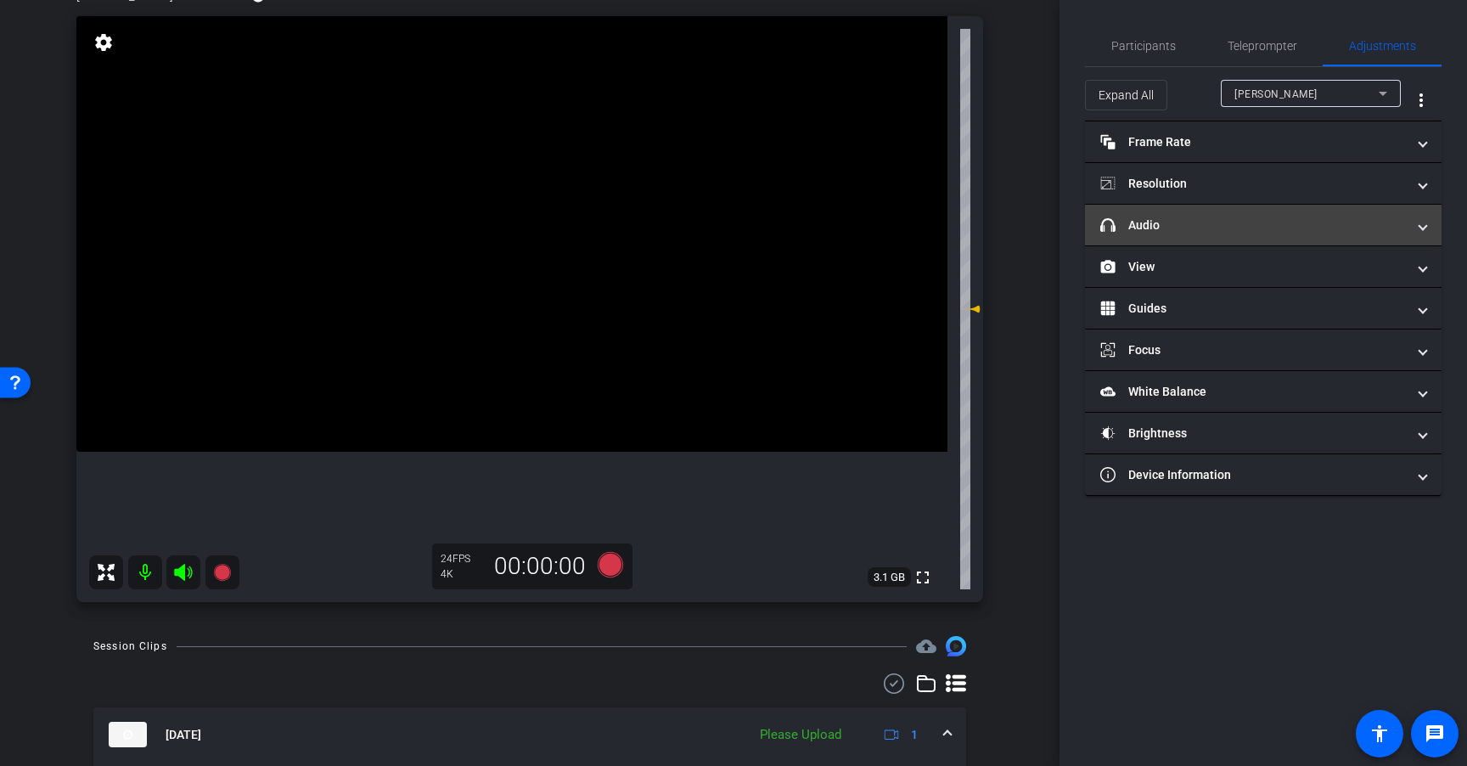
click at [1250, 218] on mat-panel-title "headphone icon Audio" at bounding box center [1253, 225] width 306 height 18
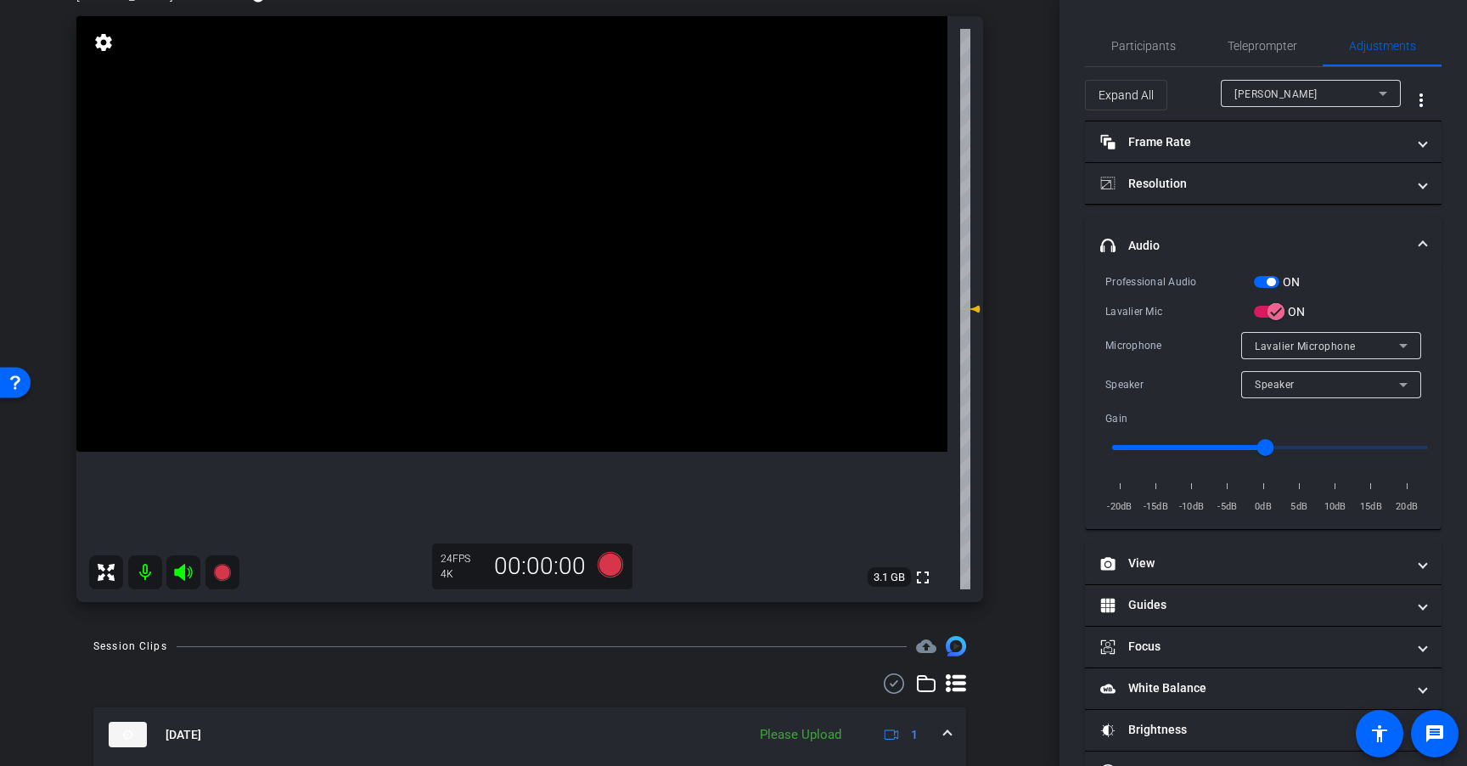
click at [1272, 282] on span "button" at bounding box center [1270, 282] width 8 height 8
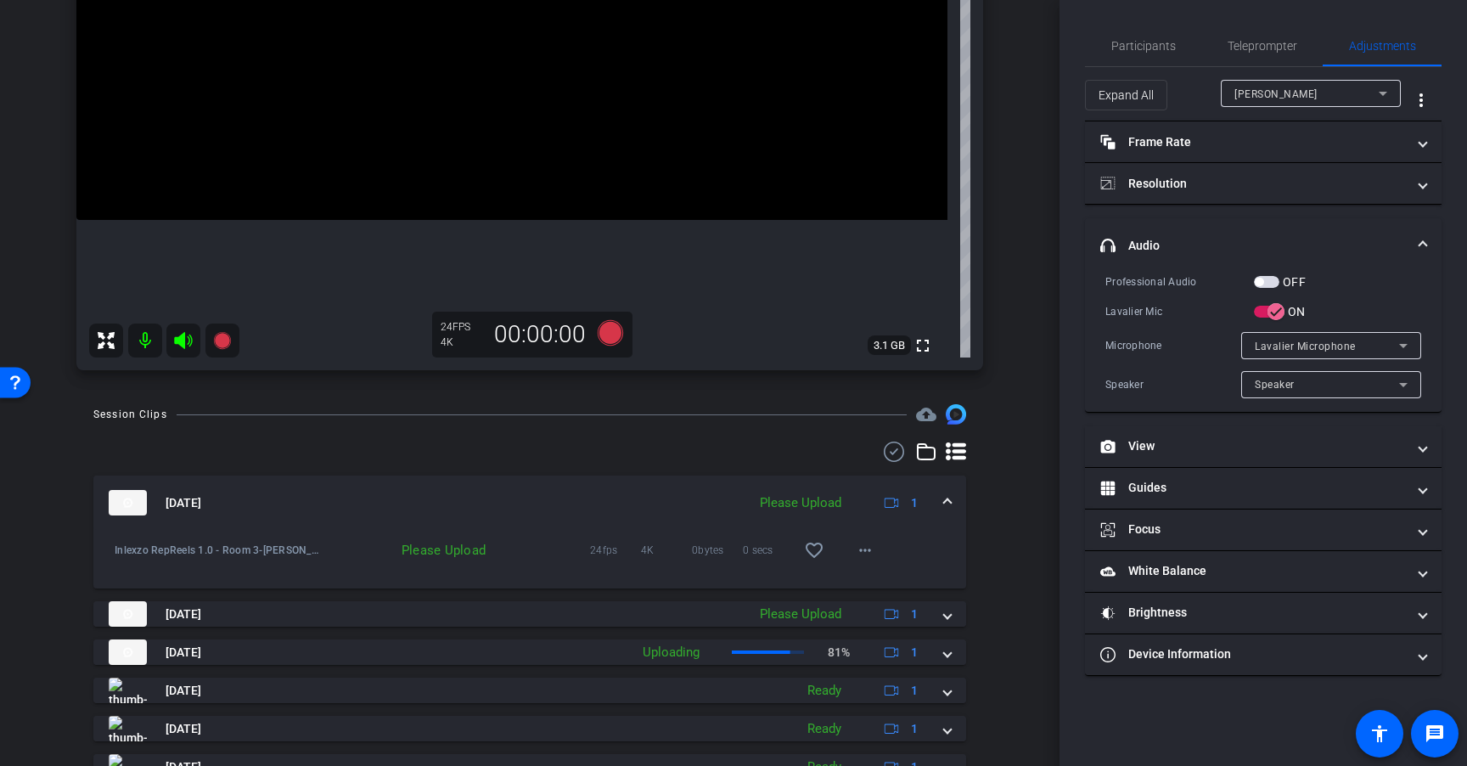
scroll to position [400, 0]
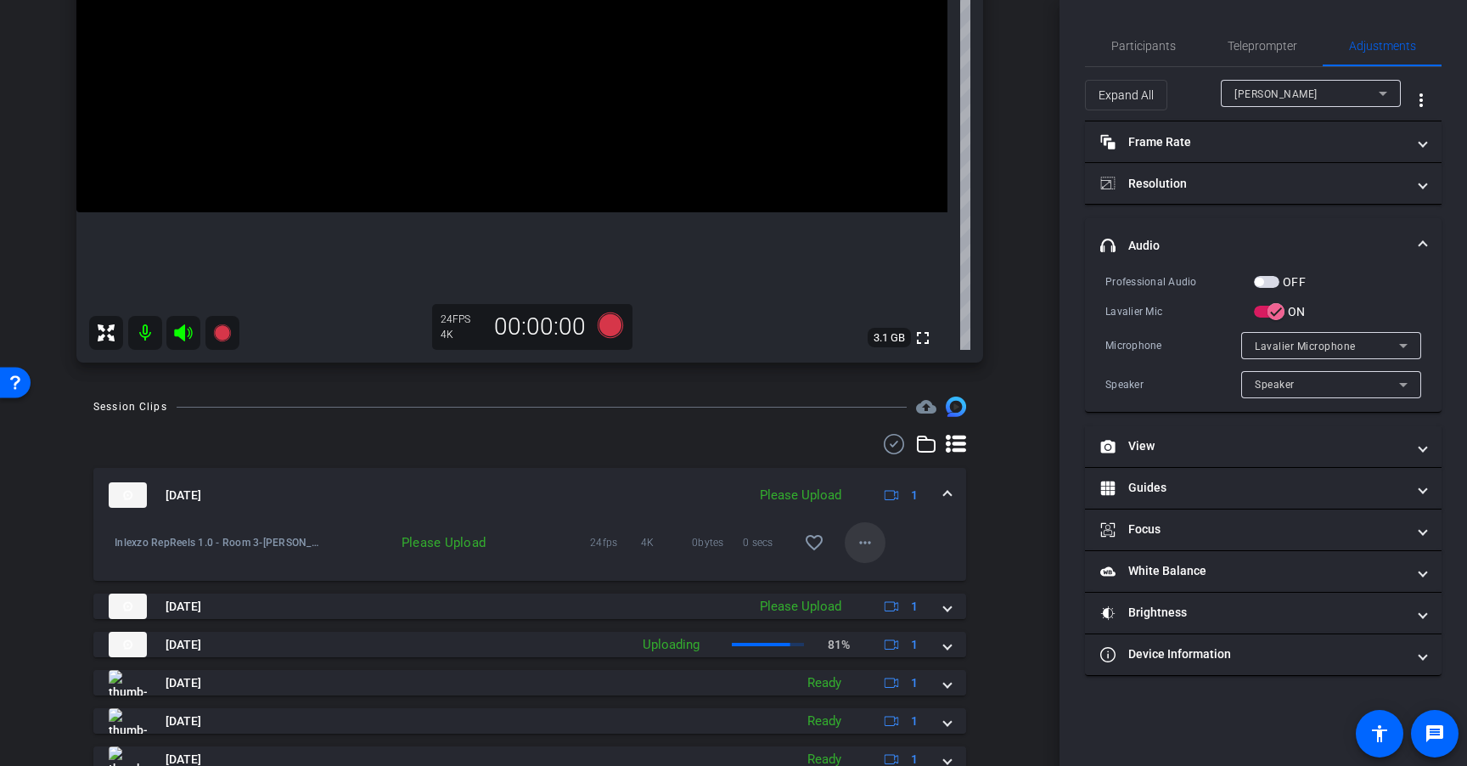
click at [855, 542] on mat-icon "more_horiz" at bounding box center [865, 542] width 20 height 20
click at [857, 570] on span "Upload" at bounding box center [884, 578] width 68 height 20
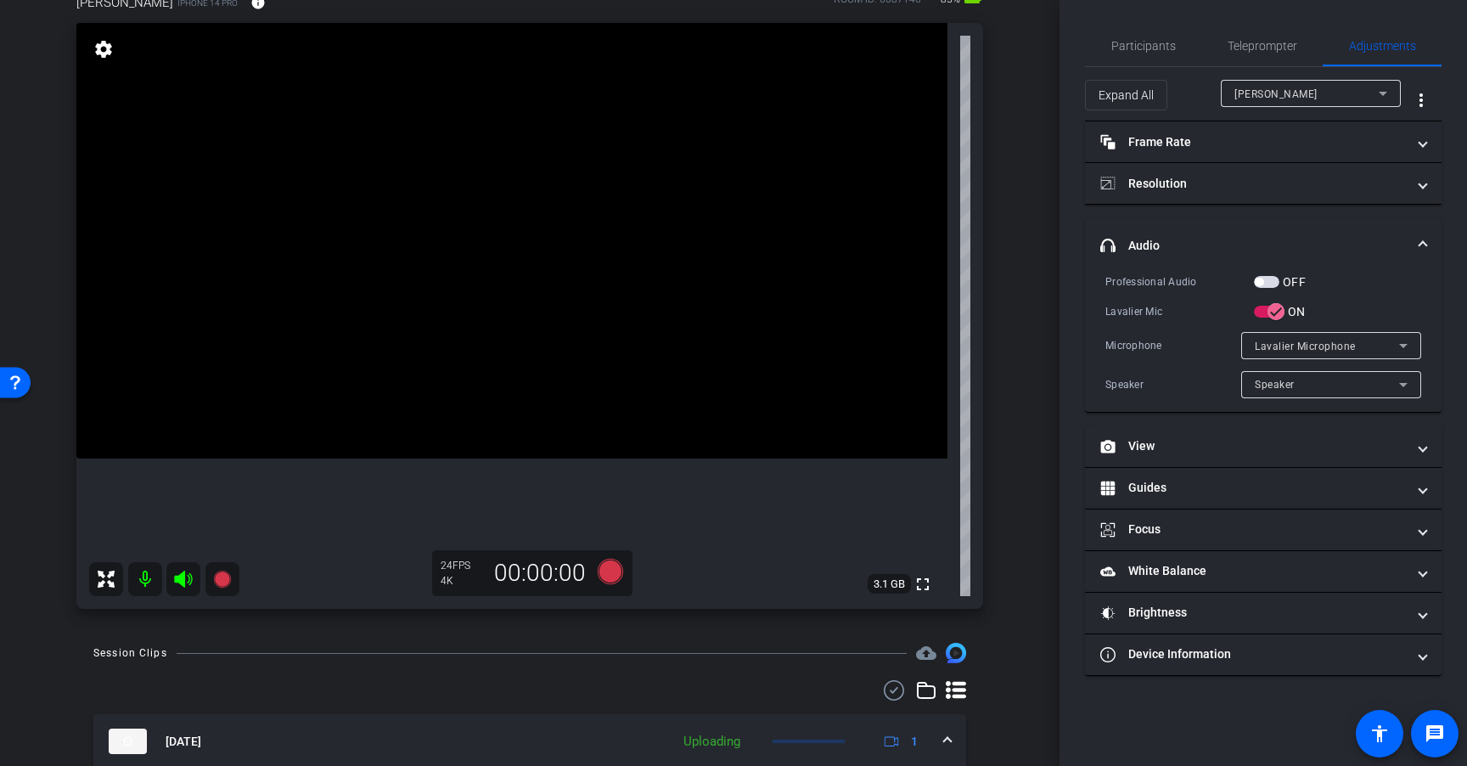
scroll to position [142, 0]
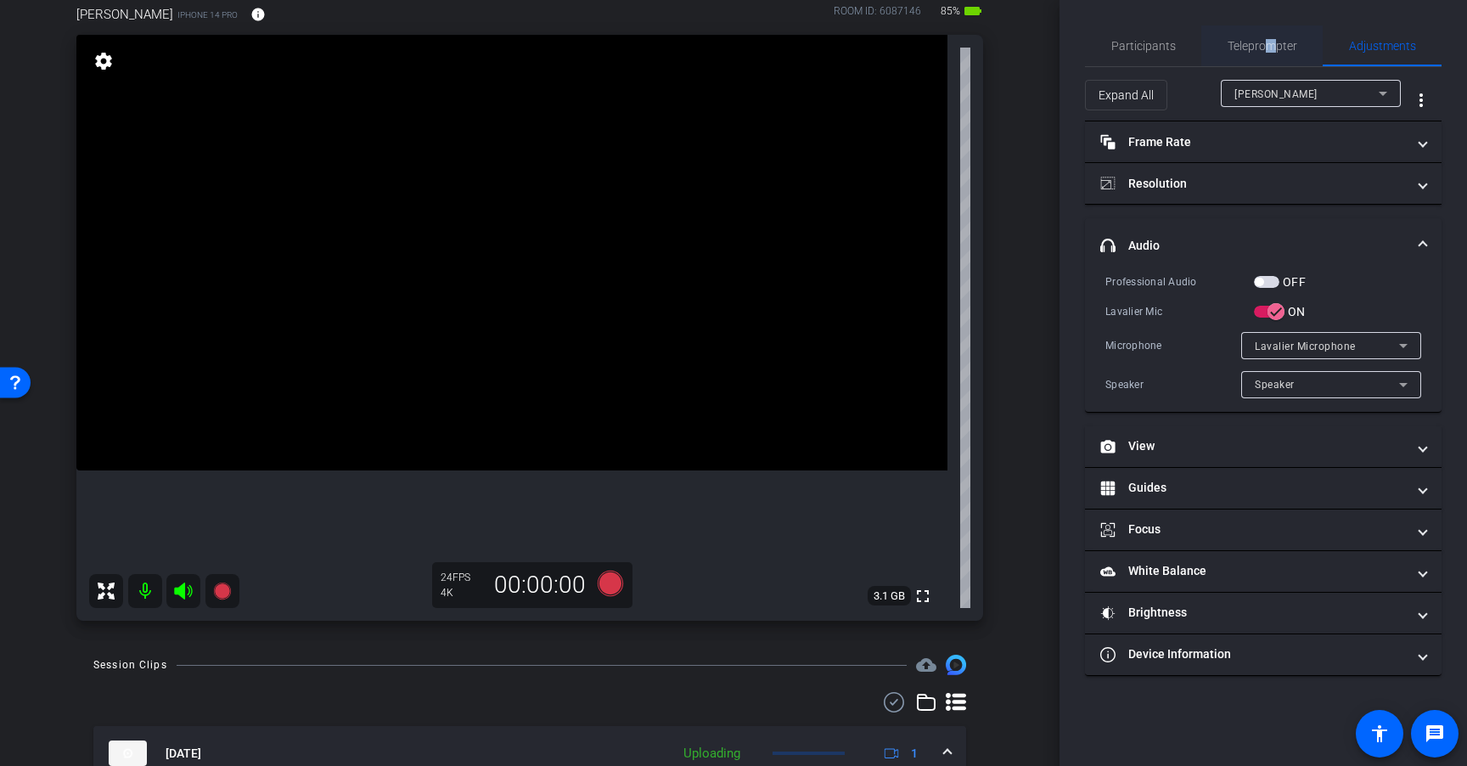
click at [1270, 50] on span "Teleprompter" at bounding box center [1262, 46] width 70 height 12
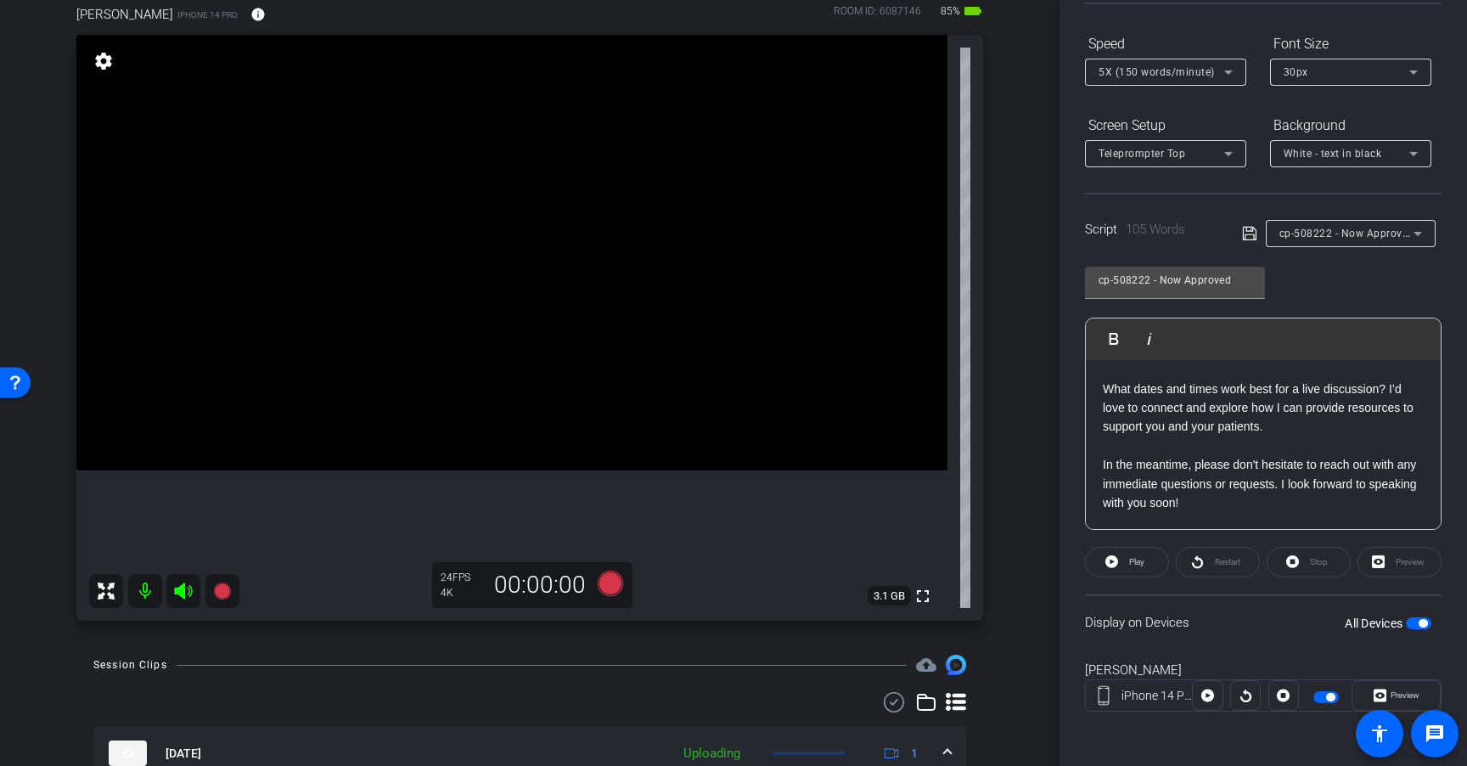
scroll to position [0, 0]
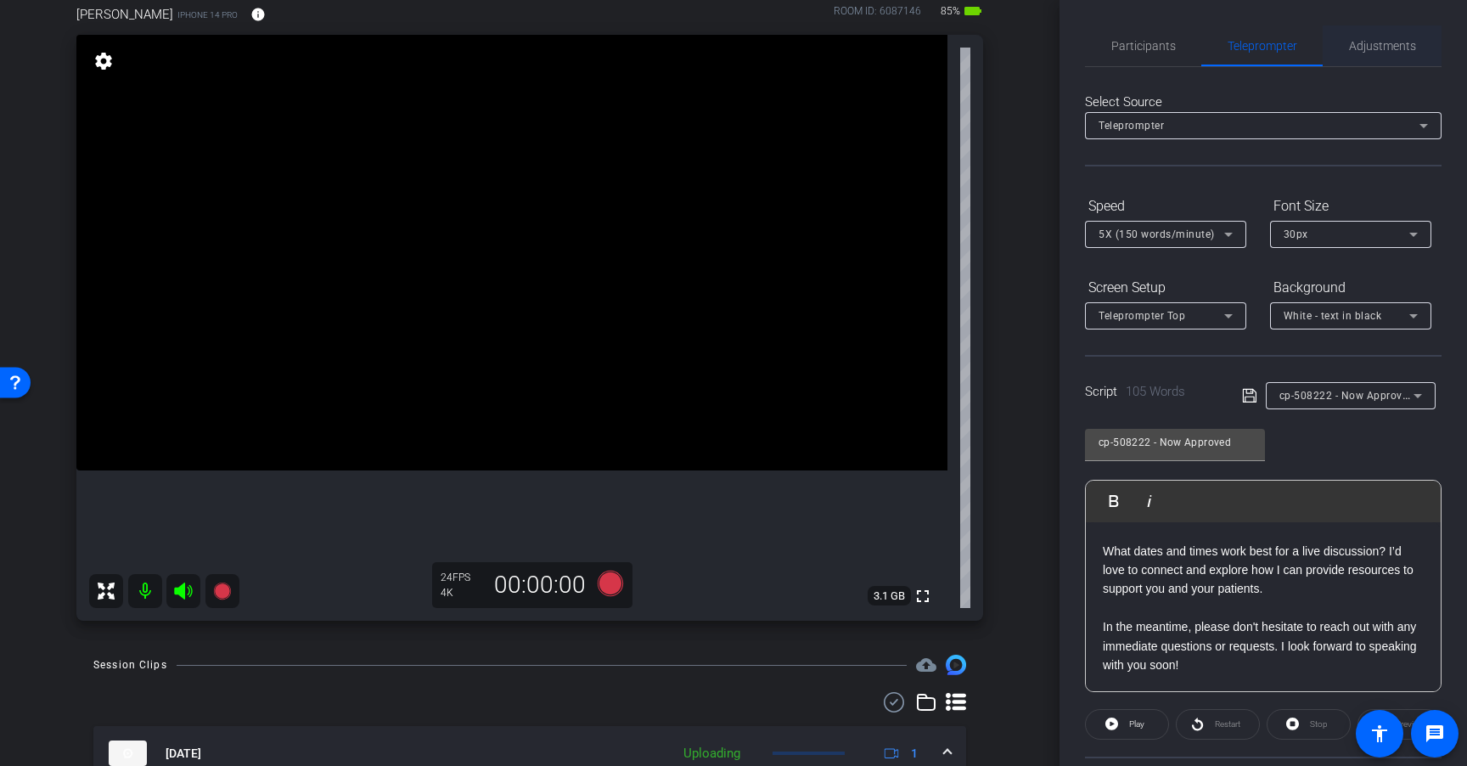
click at [1363, 43] on span "Adjustments" at bounding box center [1382, 46] width 67 height 12
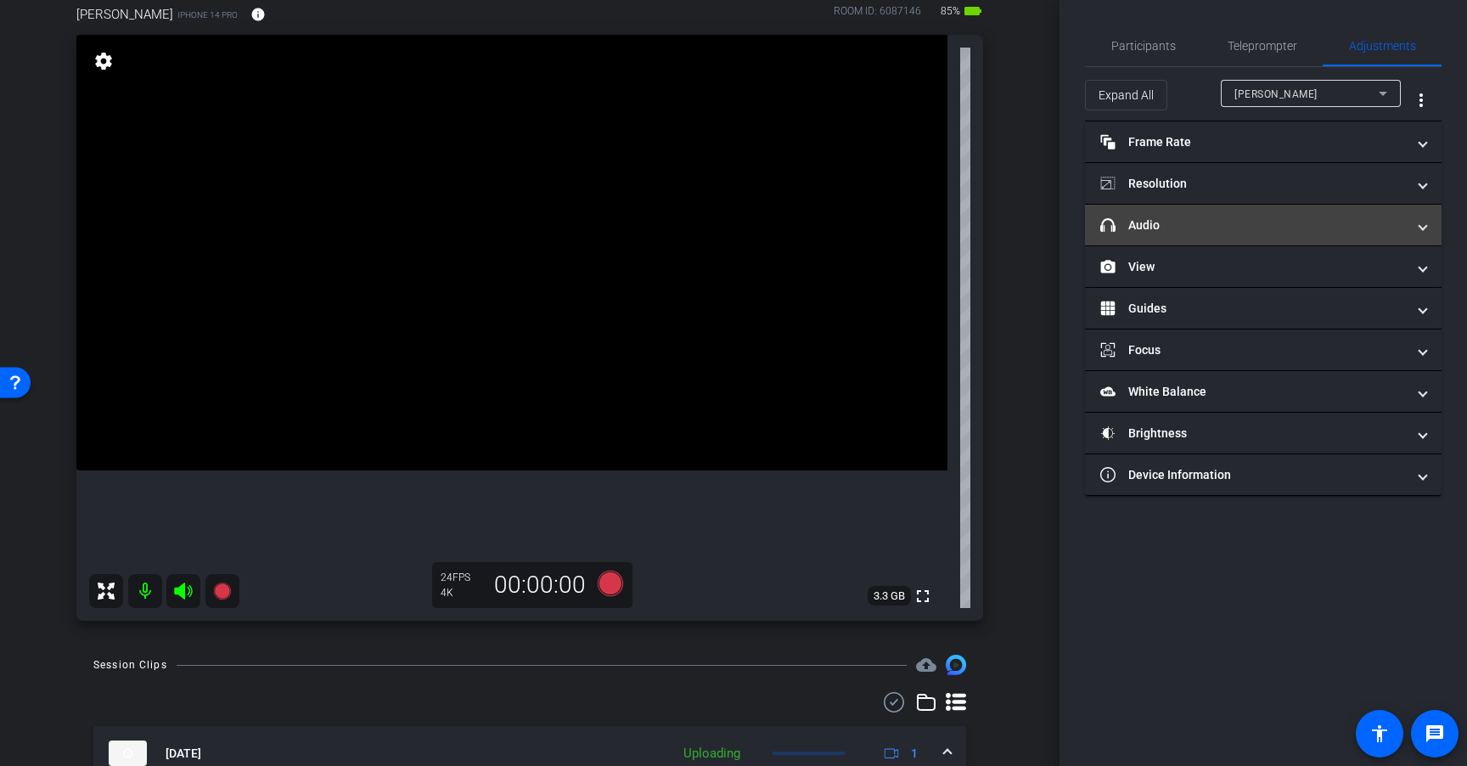
click at [1244, 231] on mat-panel-title "headphone icon Audio" at bounding box center [1253, 225] width 306 height 18
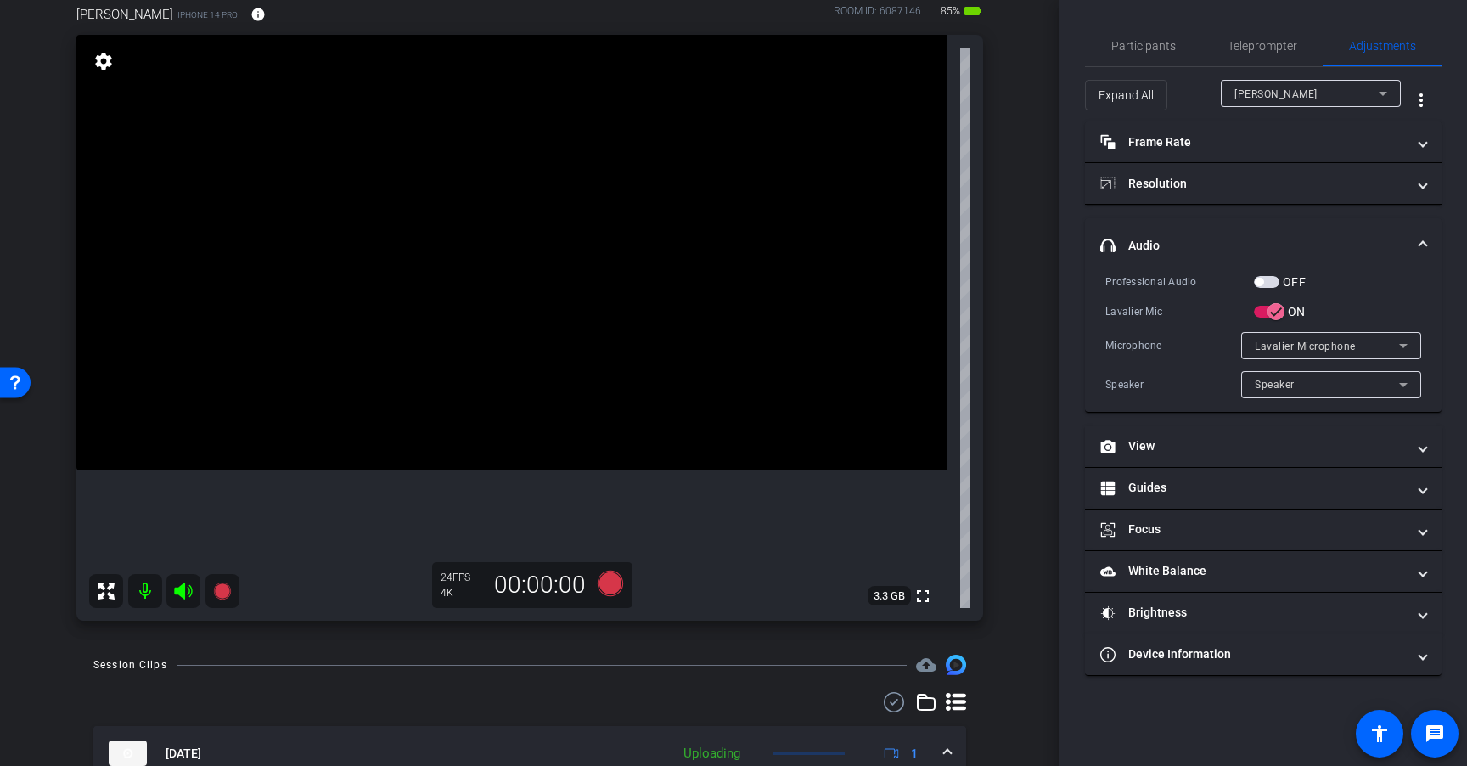
click at [1271, 284] on span "button" at bounding box center [1266, 282] width 25 height 12
click at [1263, 58] on span "Teleprompter" at bounding box center [1262, 45] width 70 height 41
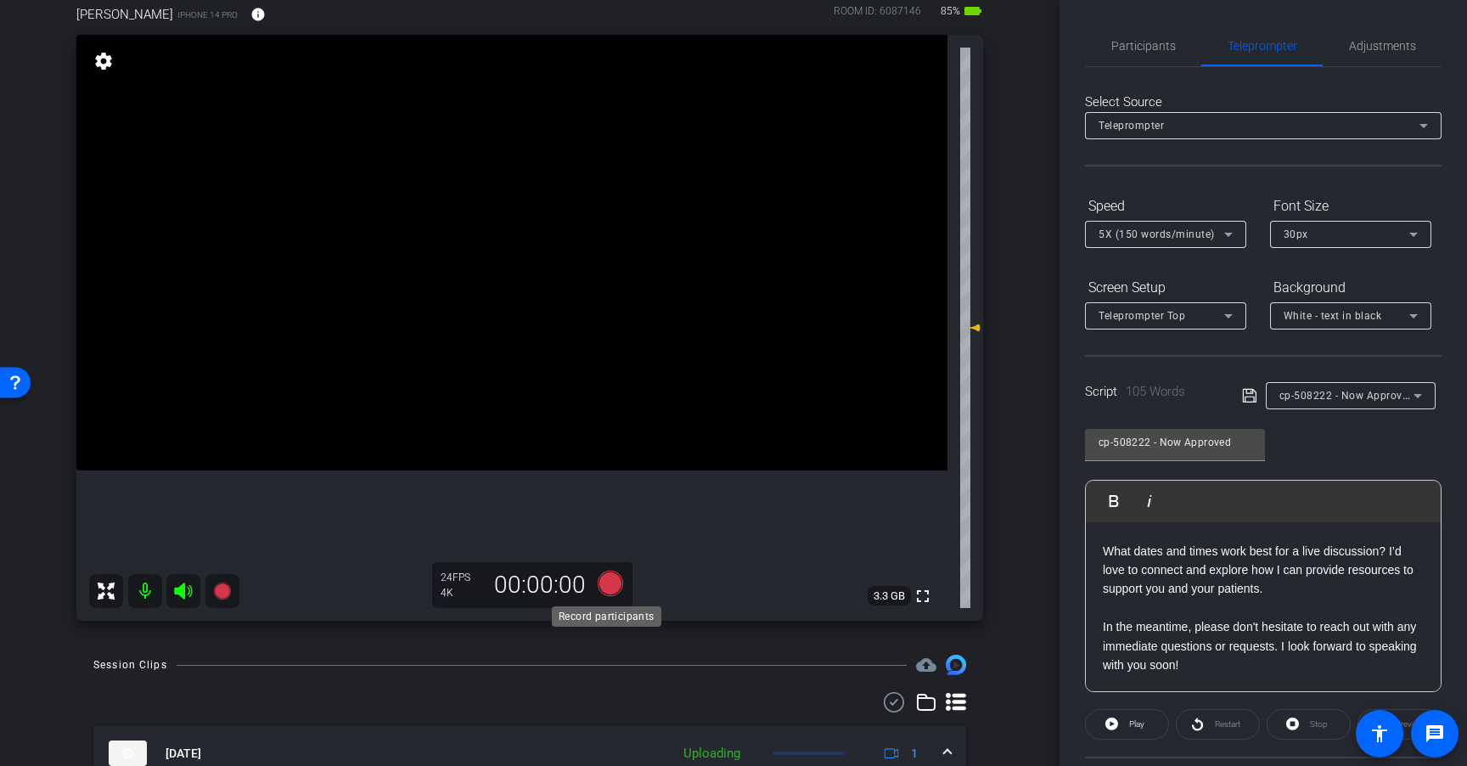
click at [609, 579] on icon at bounding box center [610, 582] width 25 height 25
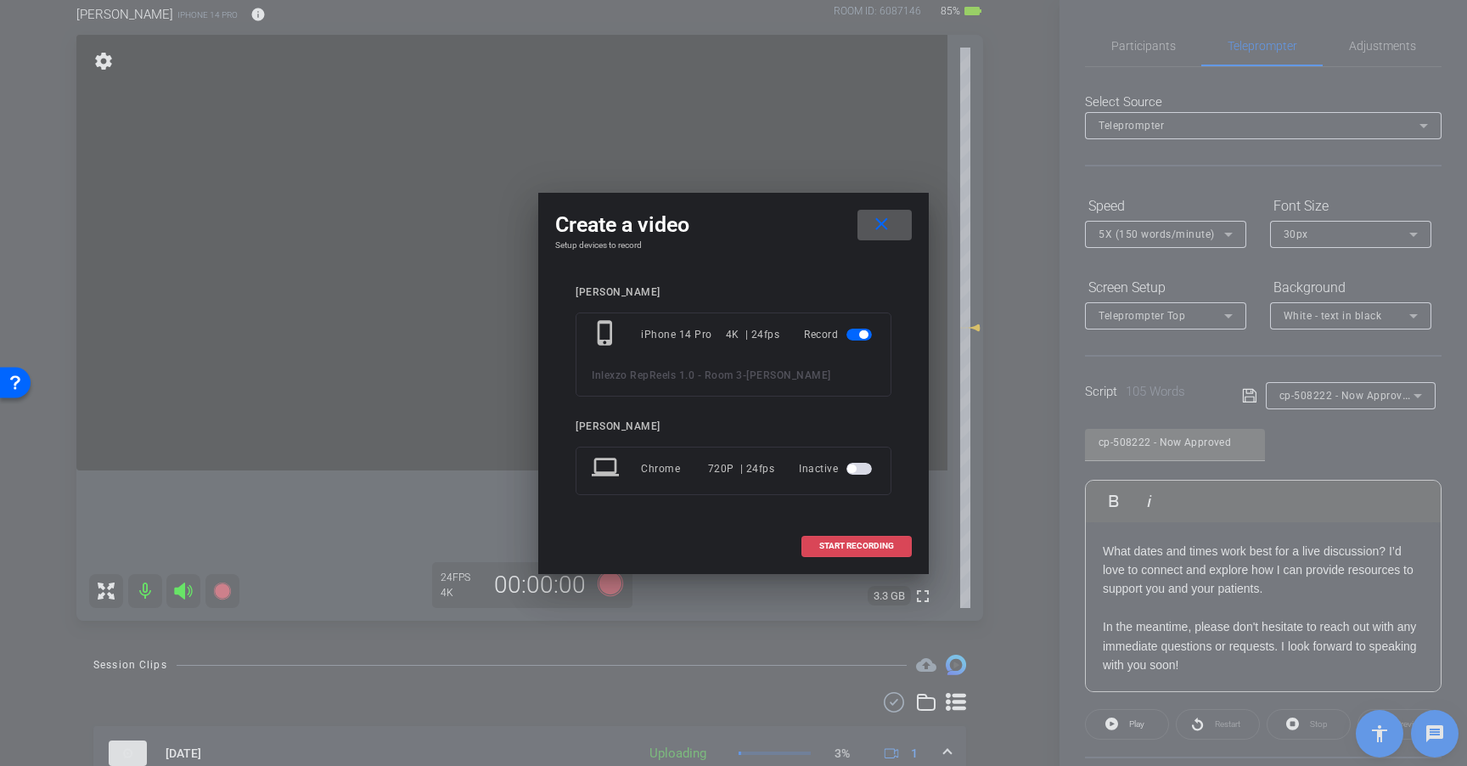
click at [837, 551] on span at bounding box center [856, 545] width 109 height 41
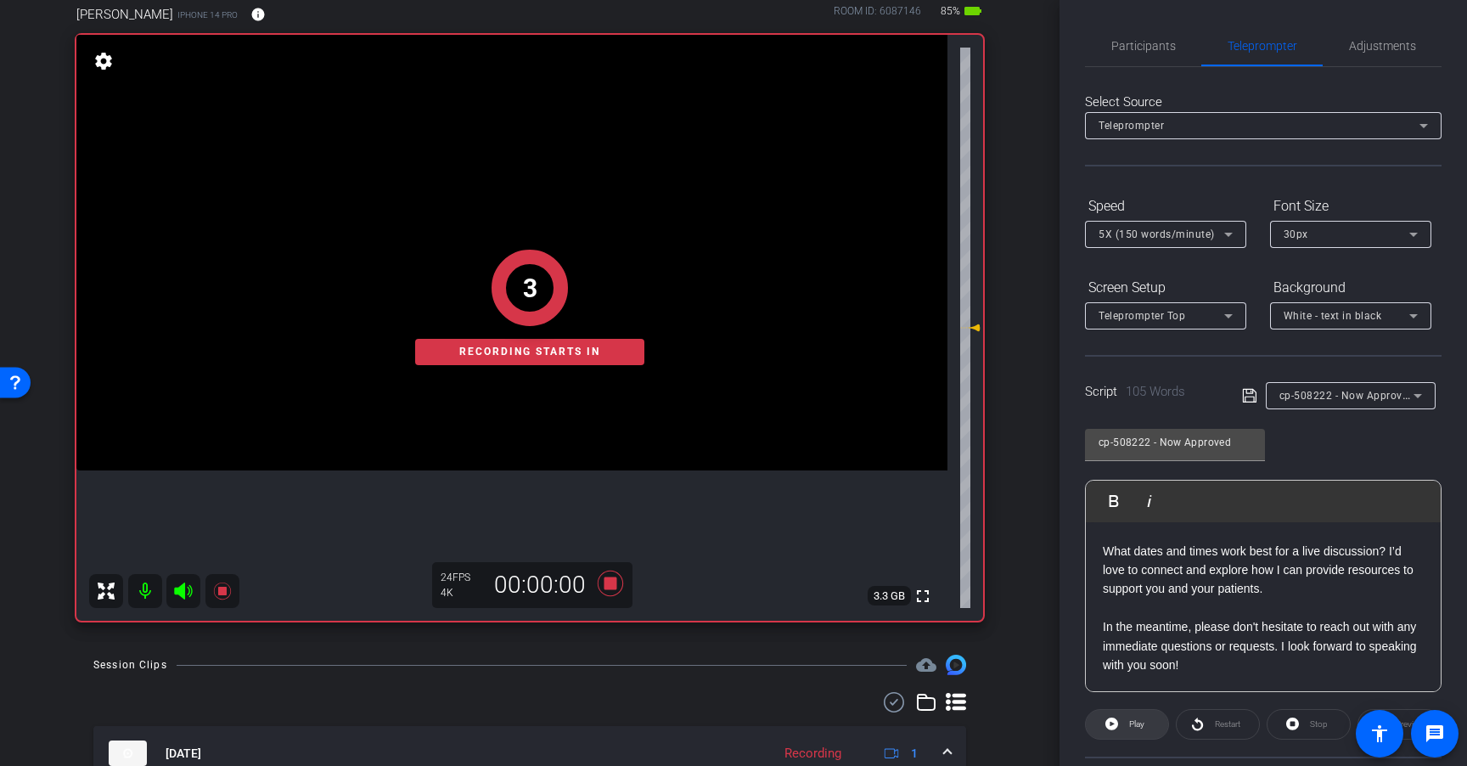
click at [1120, 718] on span at bounding box center [1127, 724] width 82 height 41
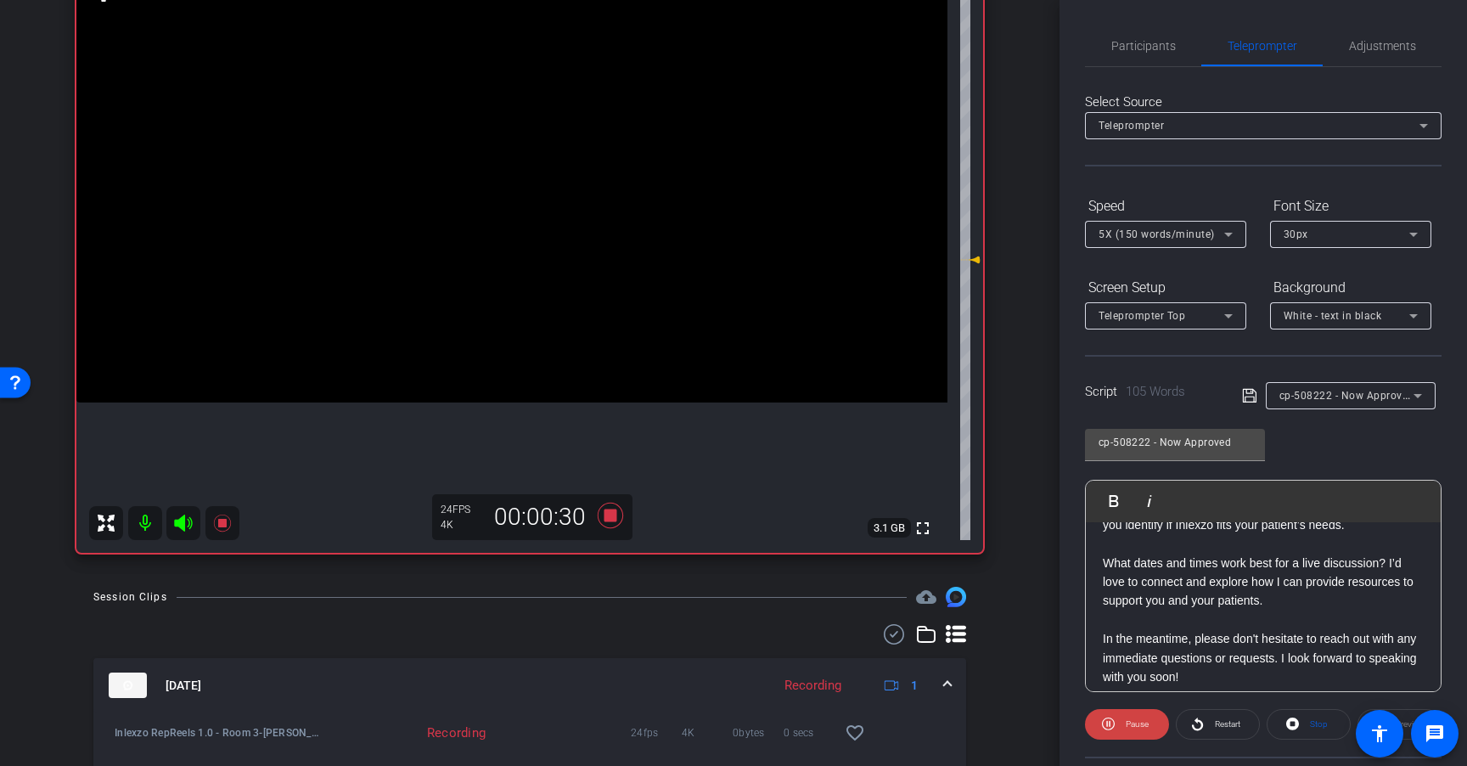
scroll to position [149, 0]
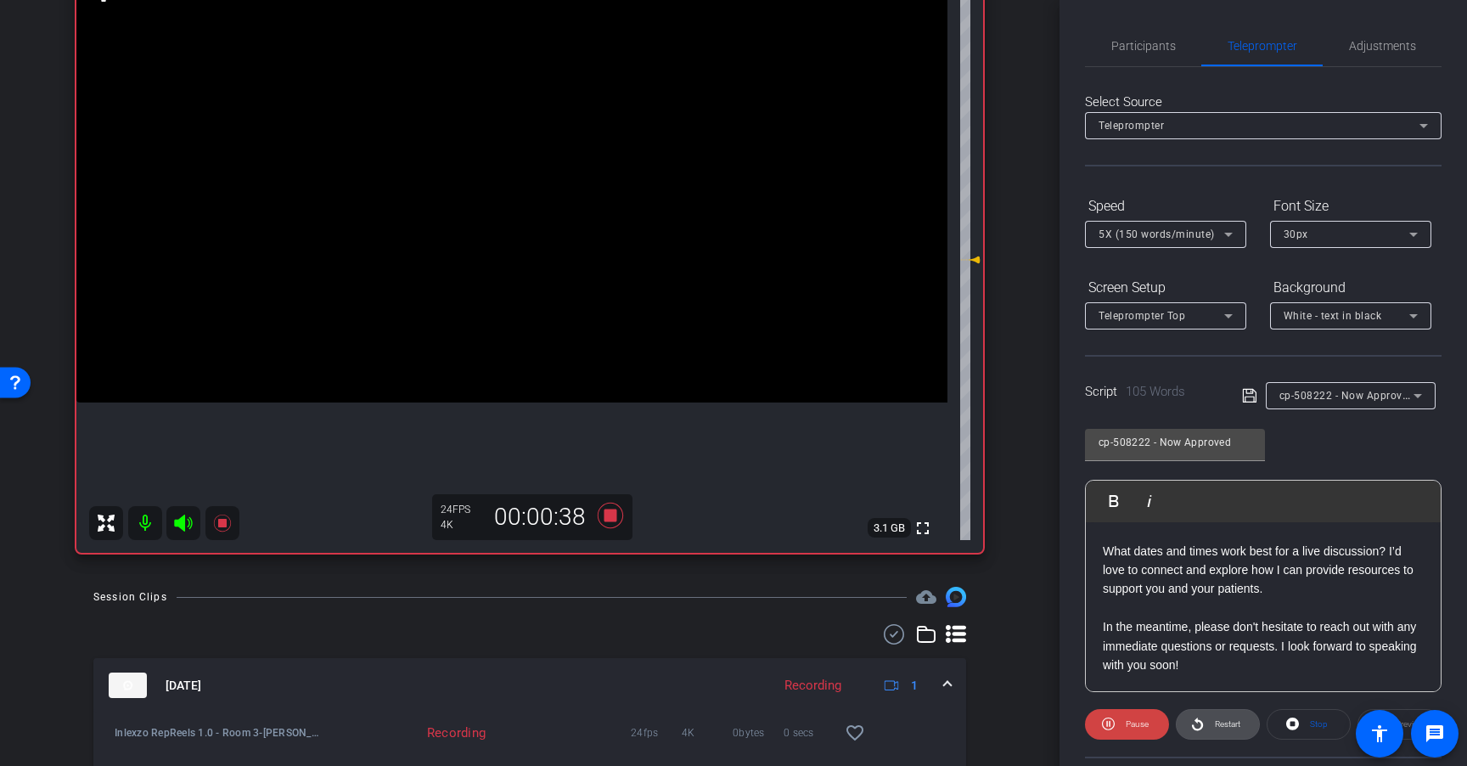
click at [1215, 721] on span "Restart" at bounding box center [1227, 723] width 25 height 9
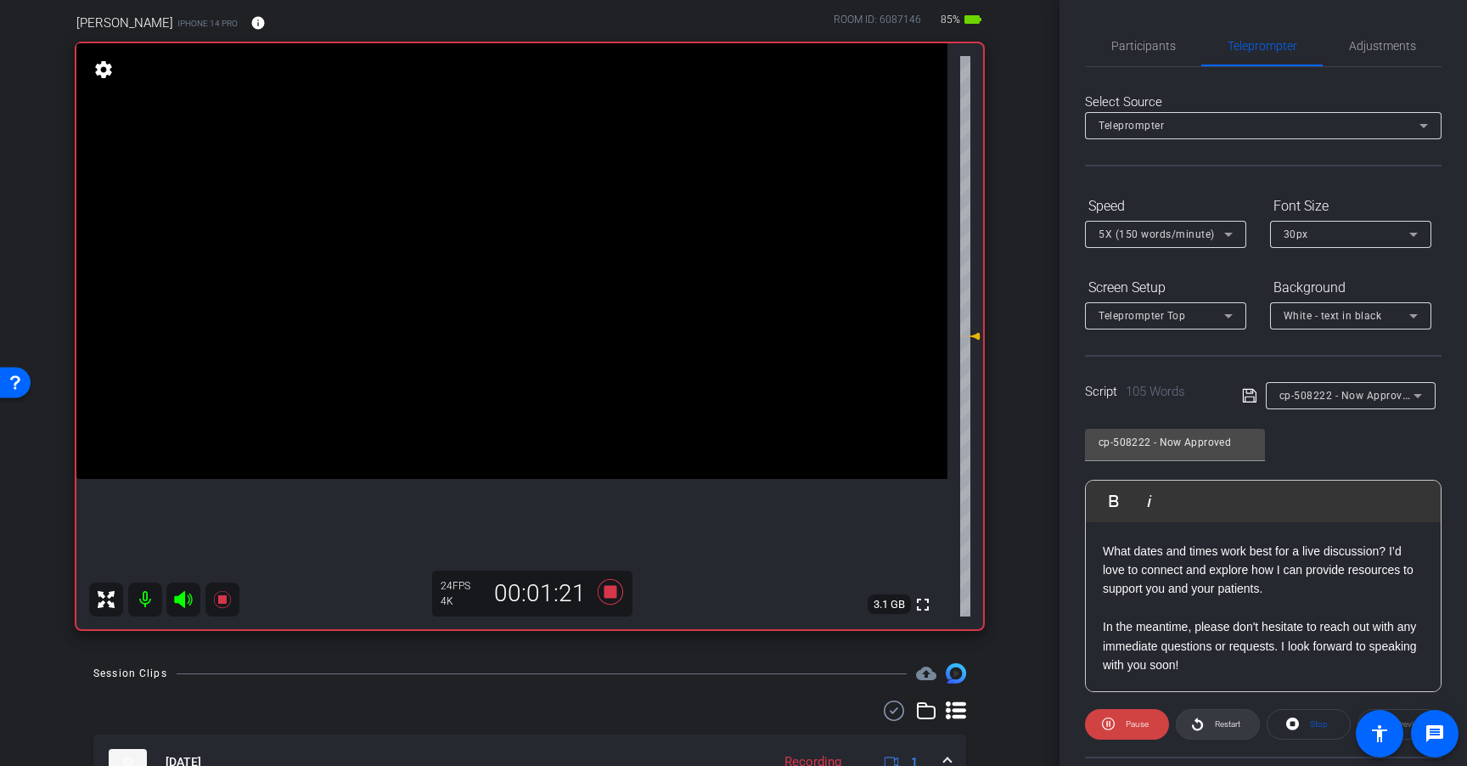
click at [1218, 721] on span "Restart" at bounding box center [1227, 723] width 25 height 9
click at [604, 596] on icon at bounding box center [610, 591] width 25 height 25
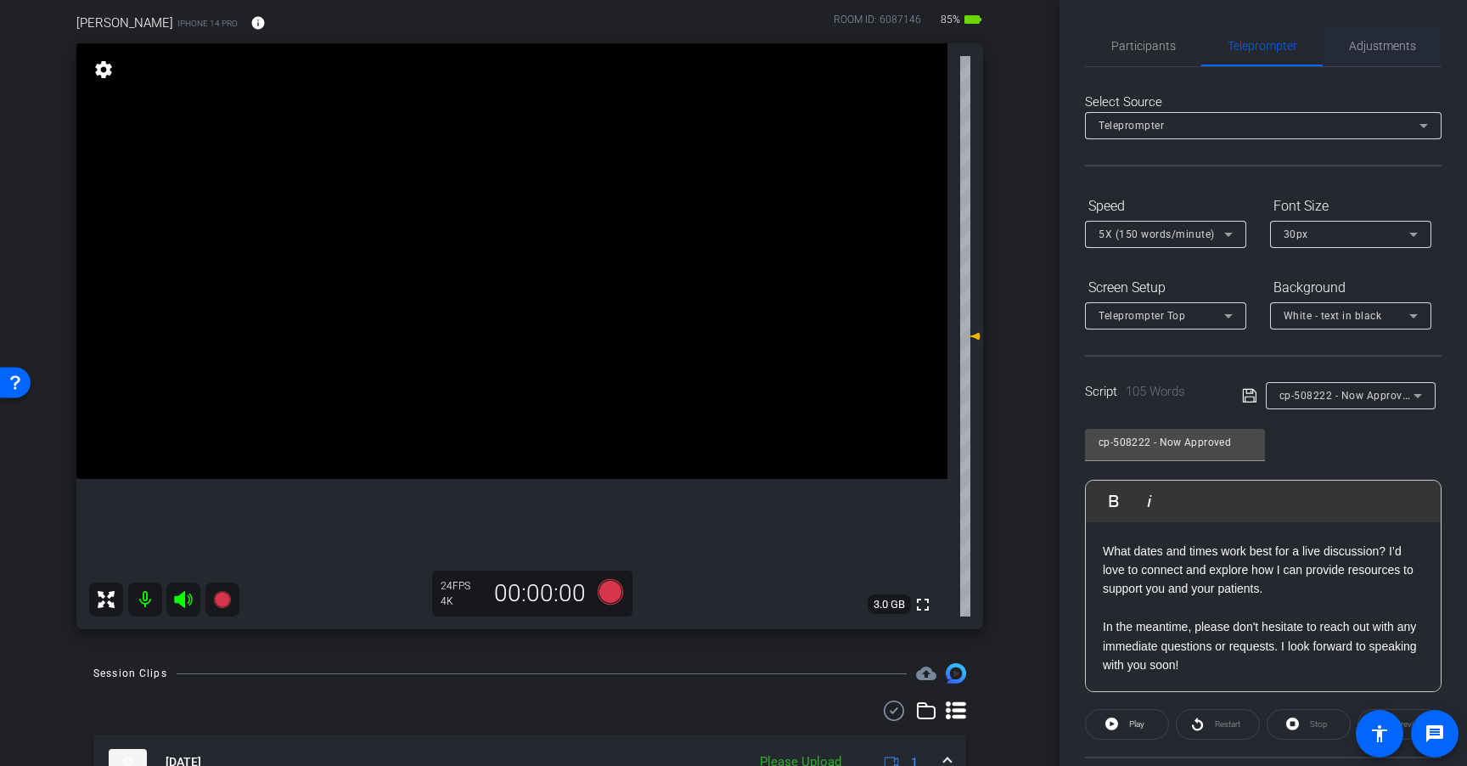
click at [1375, 34] on span "Adjustments" at bounding box center [1382, 45] width 67 height 41
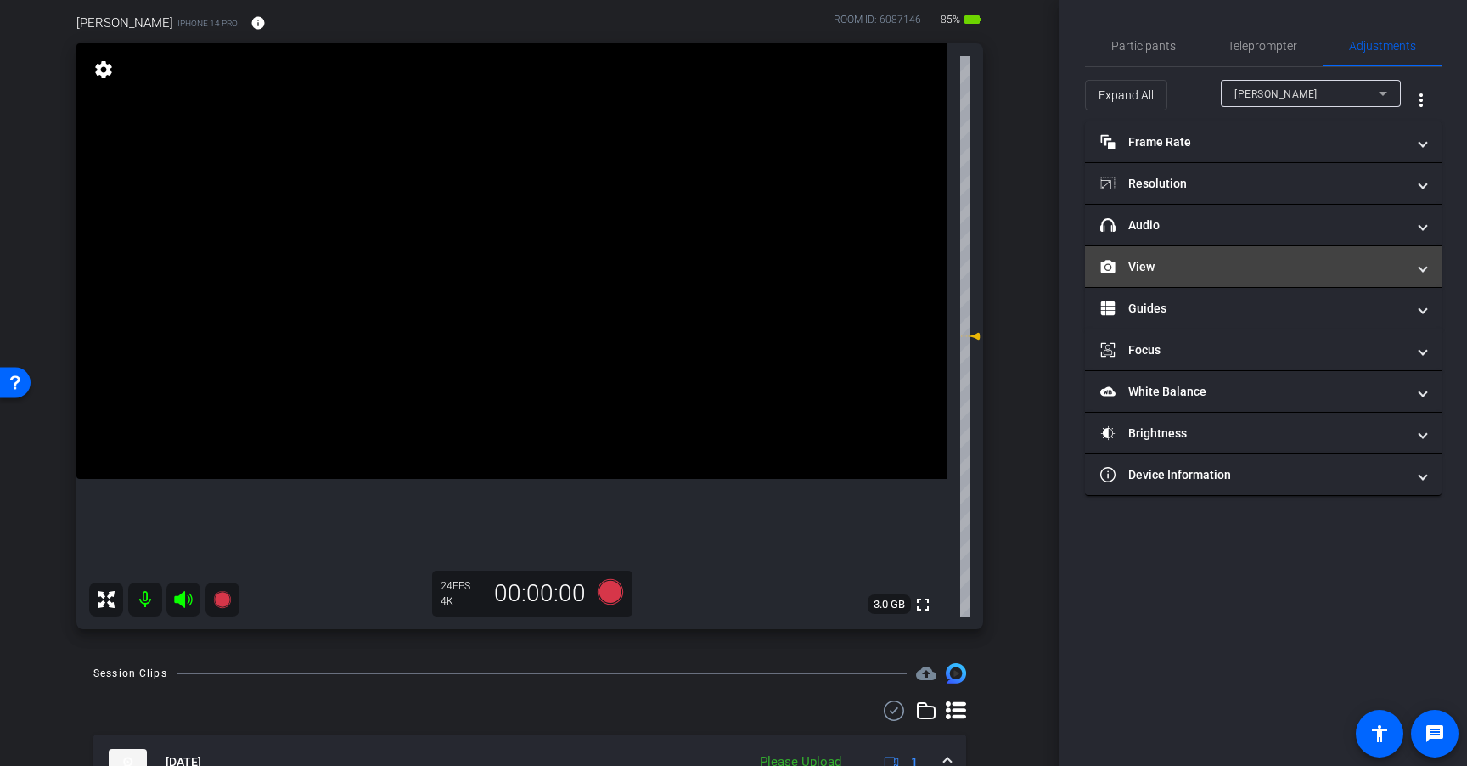
click at [1260, 263] on mat-panel-title "View" at bounding box center [1253, 267] width 306 height 18
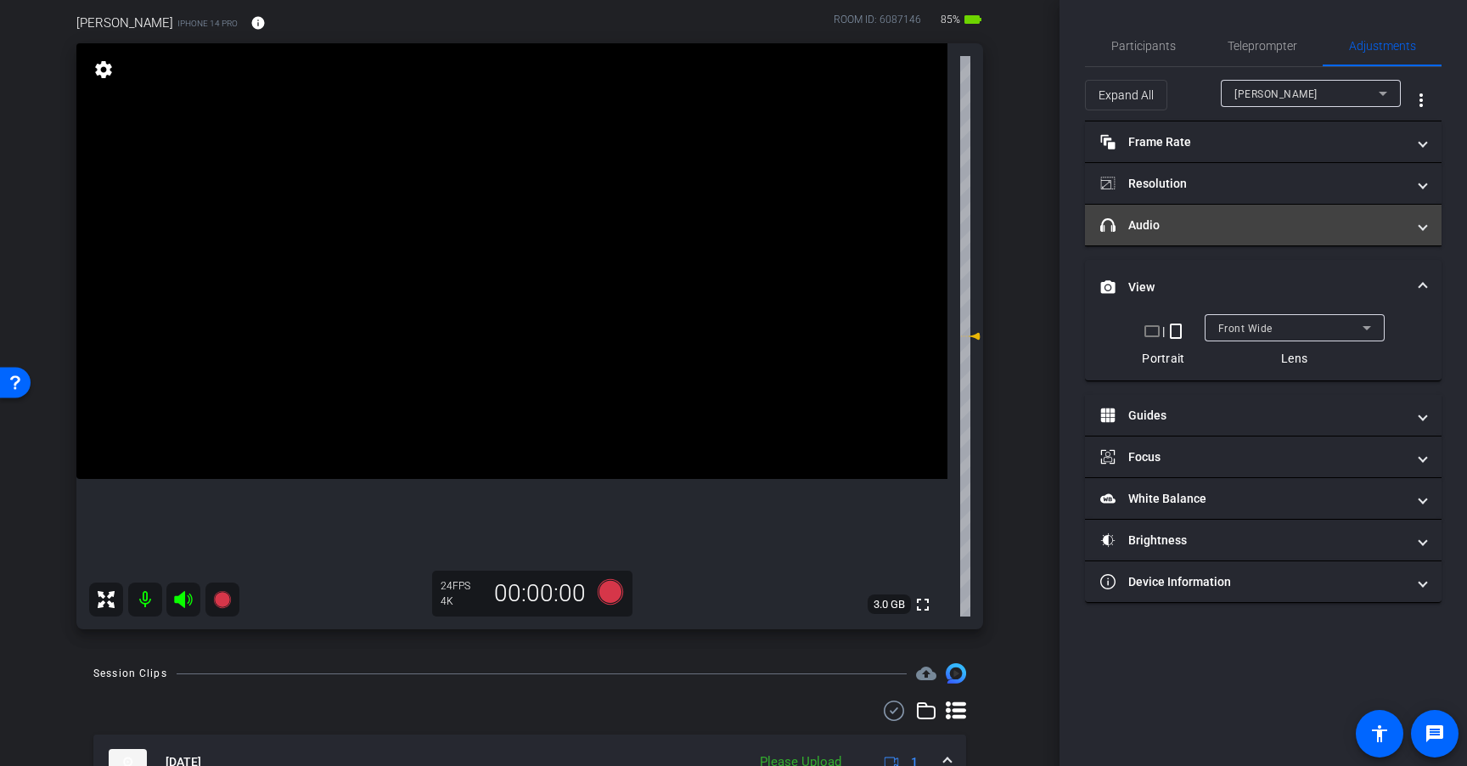
click at [1221, 225] on mat-panel-title "headphone icon Audio" at bounding box center [1253, 225] width 306 height 18
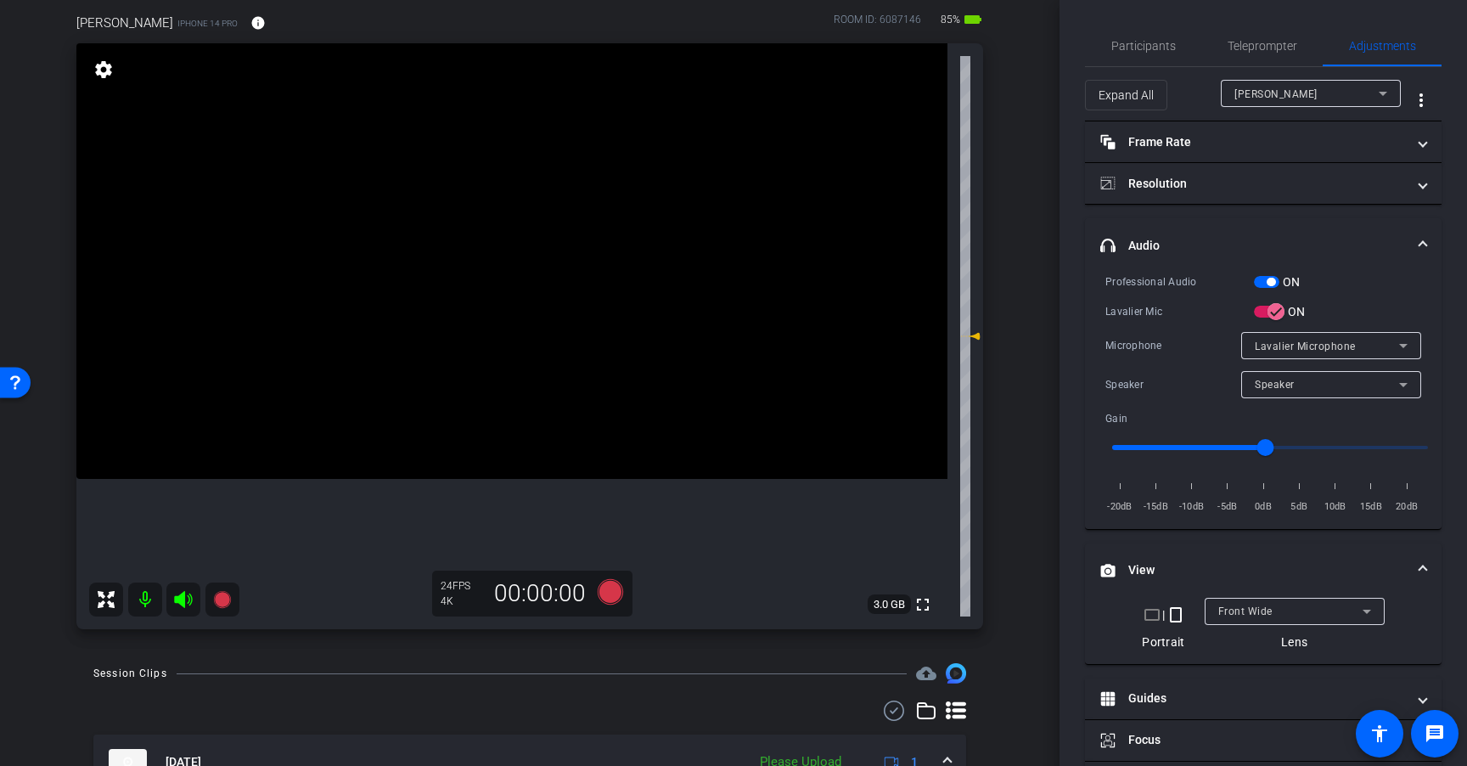
click at [1270, 278] on span "button" at bounding box center [1270, 282] width 8 height 8
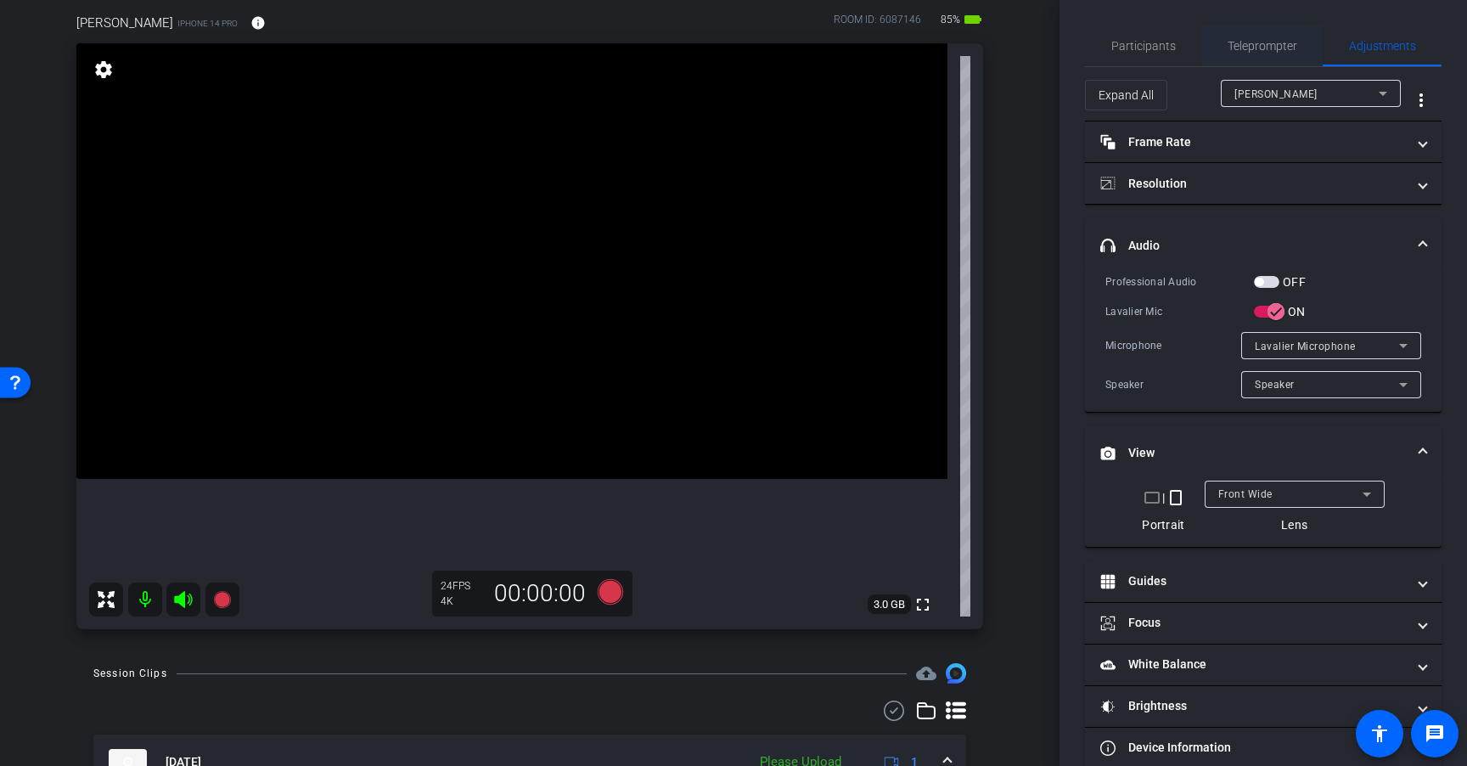
click at [1261, 29] on span "Teleprompter" at bounding box center [1262, 45] width 70 height 41
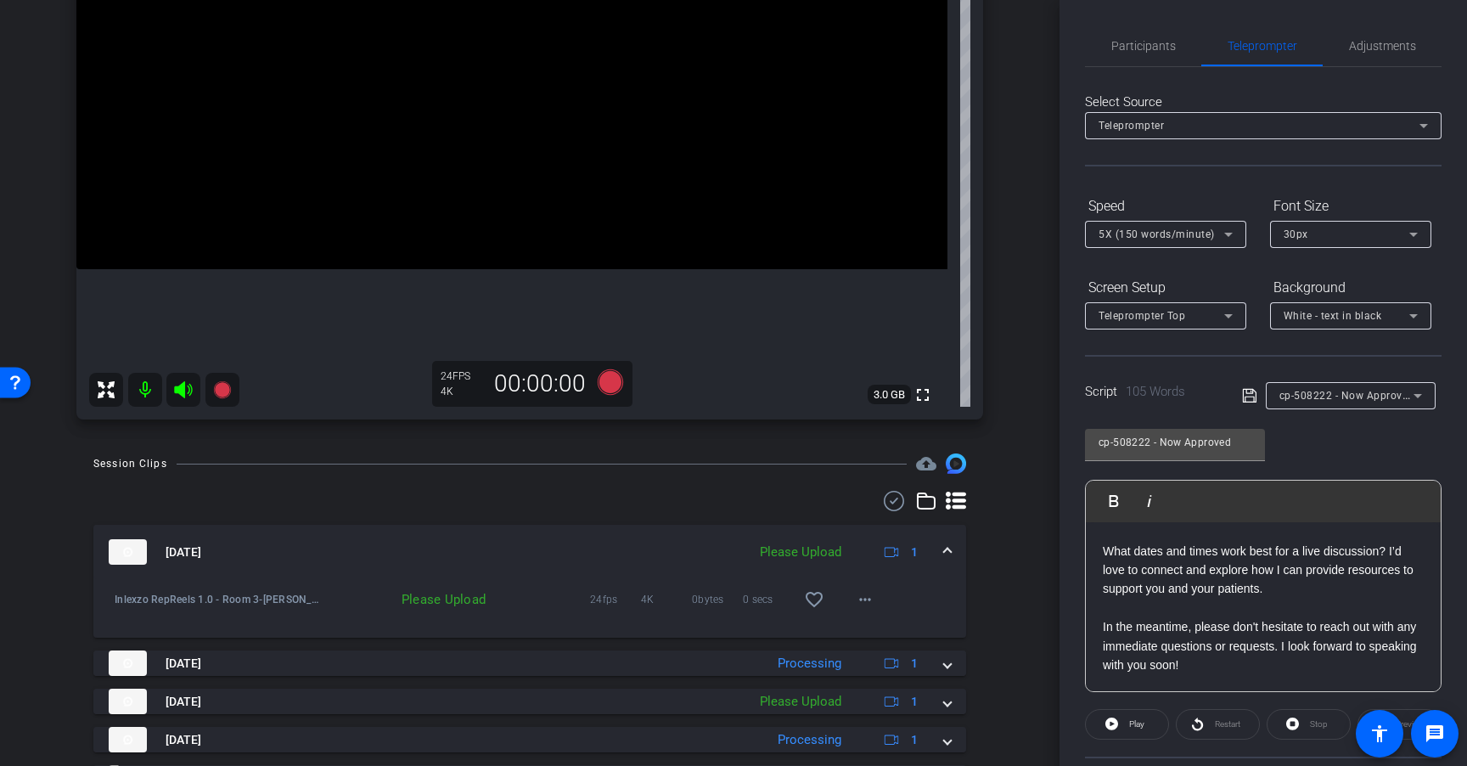
scroll to position [348, 0]
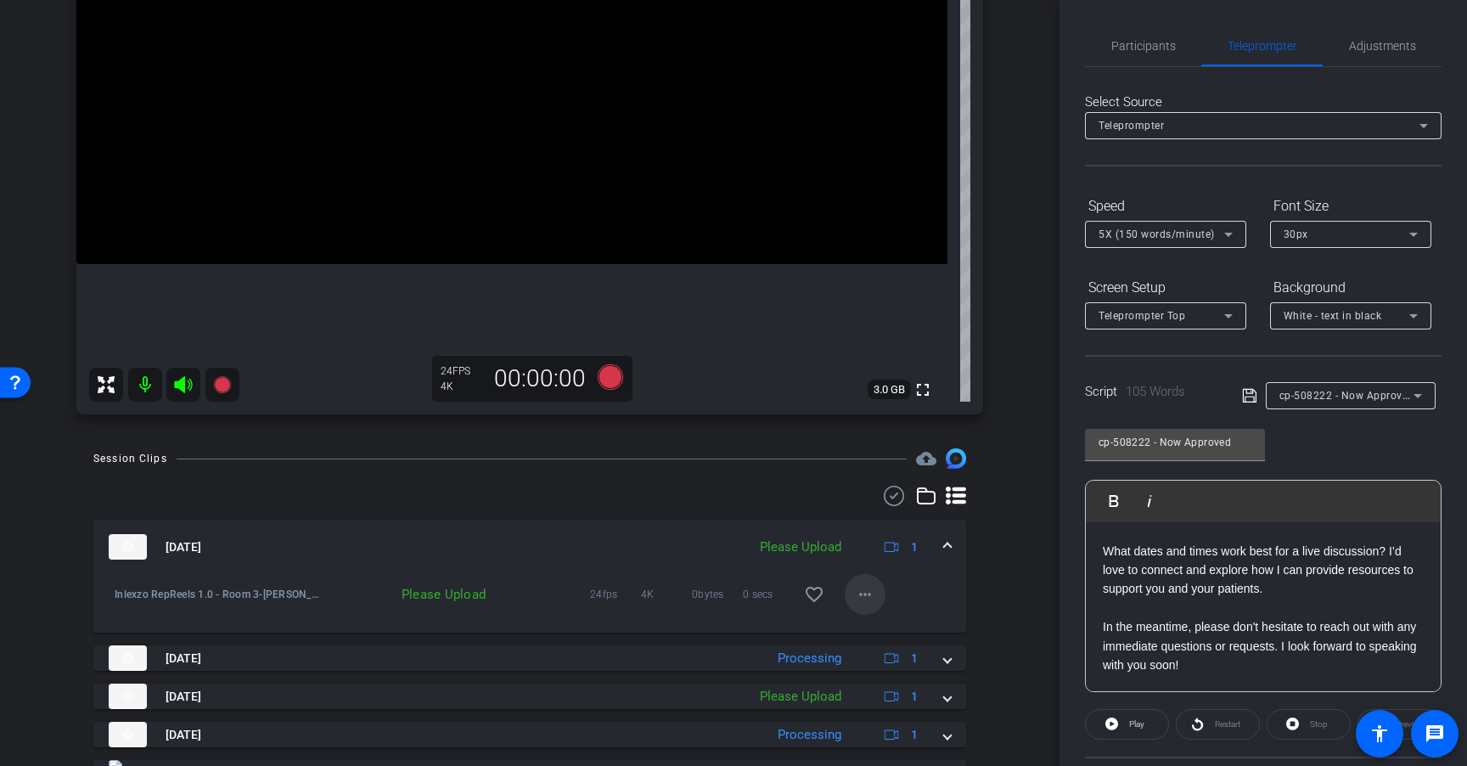
click at [856, 595] on mat-icon "more_horiz" at bounding box center [865, 594] width 20 height 20
click at [878, 622] on span "Upload" at bounding box center [884, 630] width 68 height 20
click at [1360, 395] on span "cp-508222 - Now Approved" at bounding box center [1346, 395] width 135 height 14
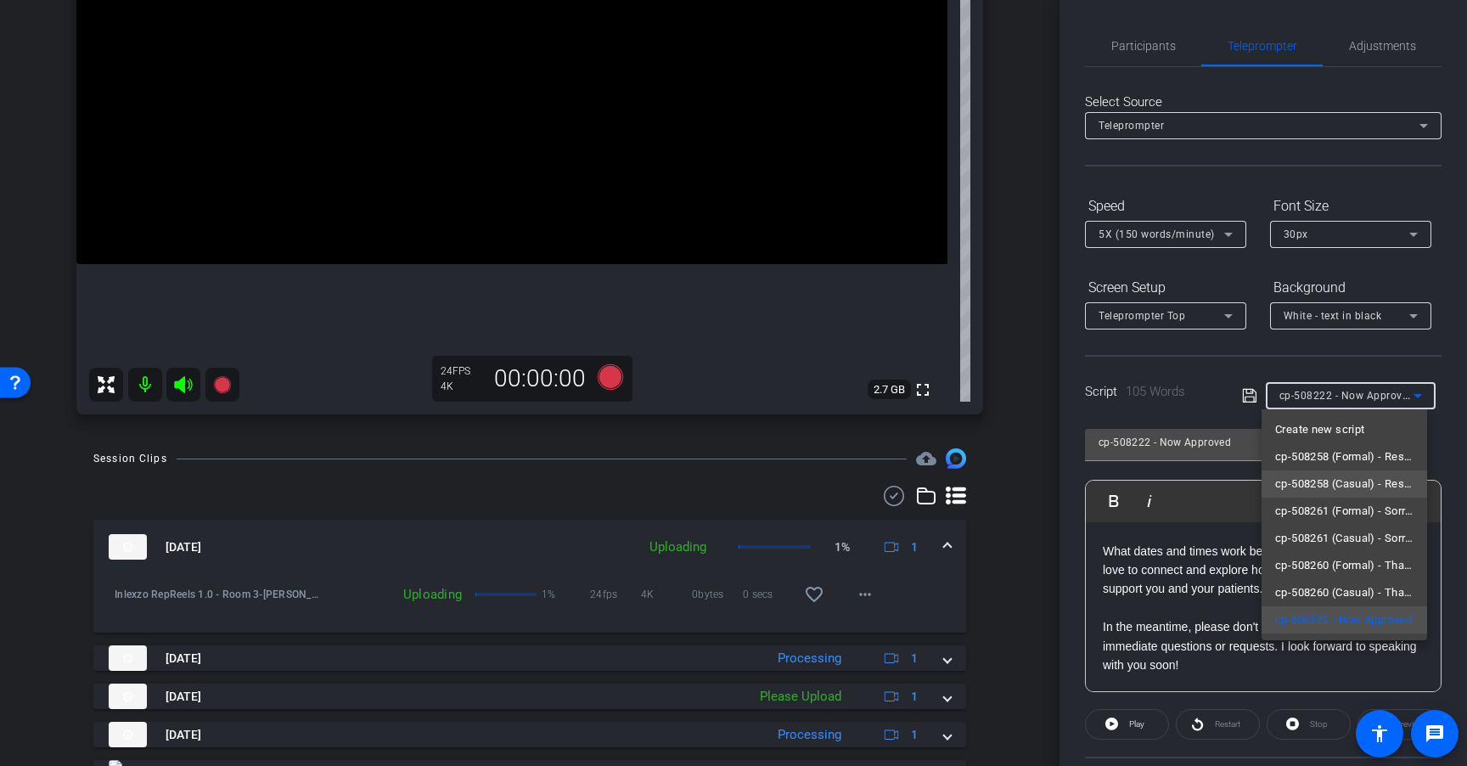
click at [1370, 482] on span "cp-508258 (Casual) - Resources to Share" at bounding box center [1344, 484] width 138 height 20
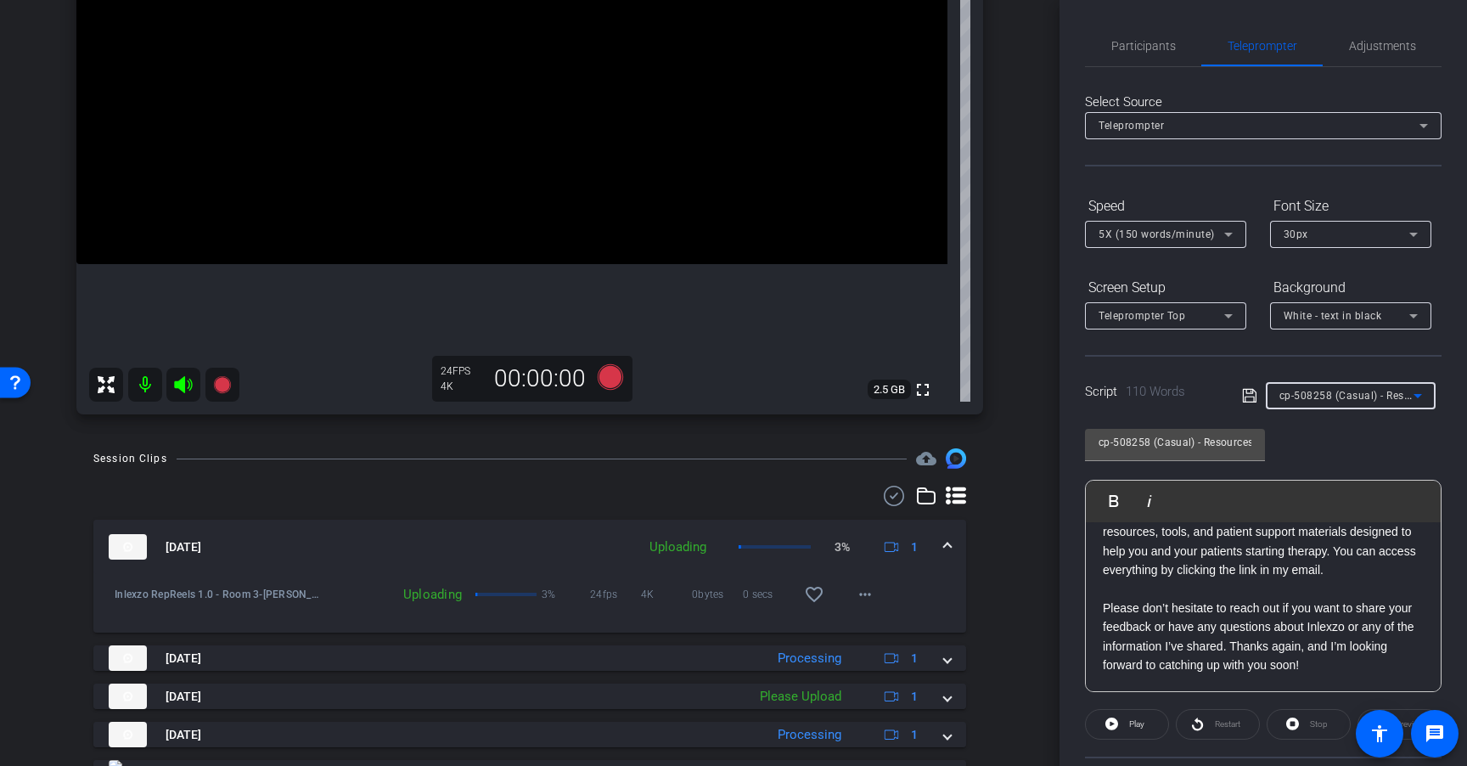
click at [1328, 400] on span "cp-508258 (Casual) - Resources to Share" at bounding box center [1380, 395] width 203 height 14
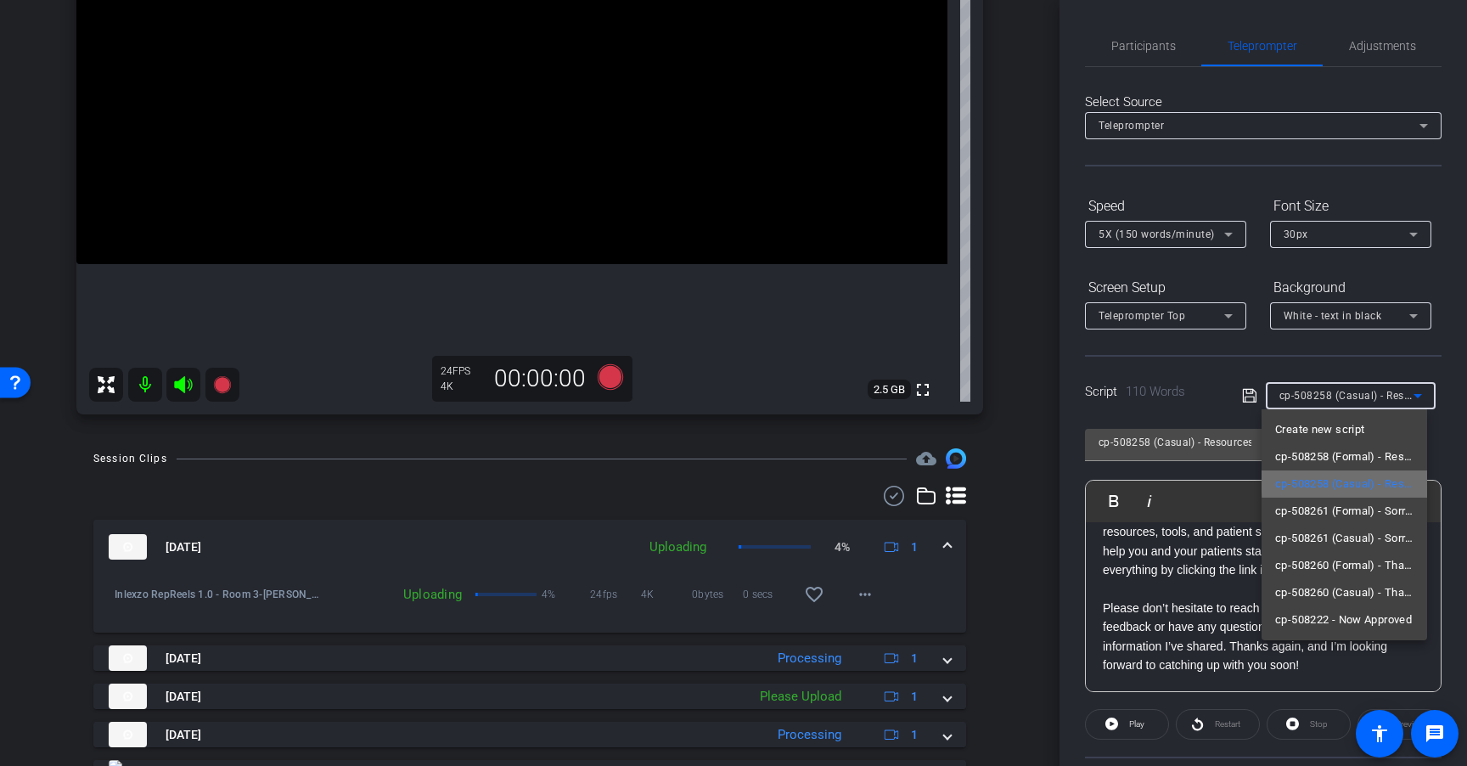
click at [1388, 479] on span "cp-508258 (Casual) - Resources to Share" at bounding box center [1344, 484] width 138 height 20
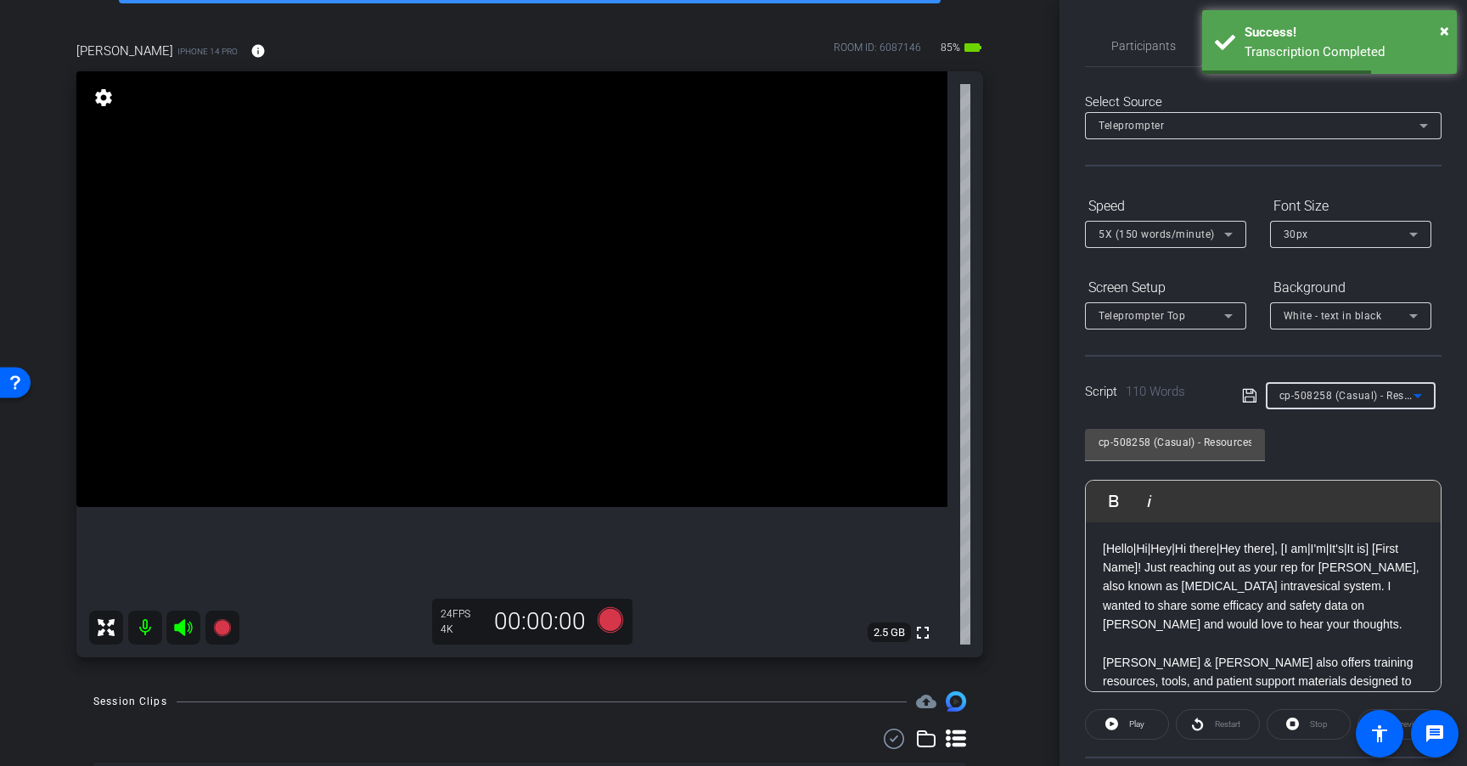
scroll to position [109, 0]
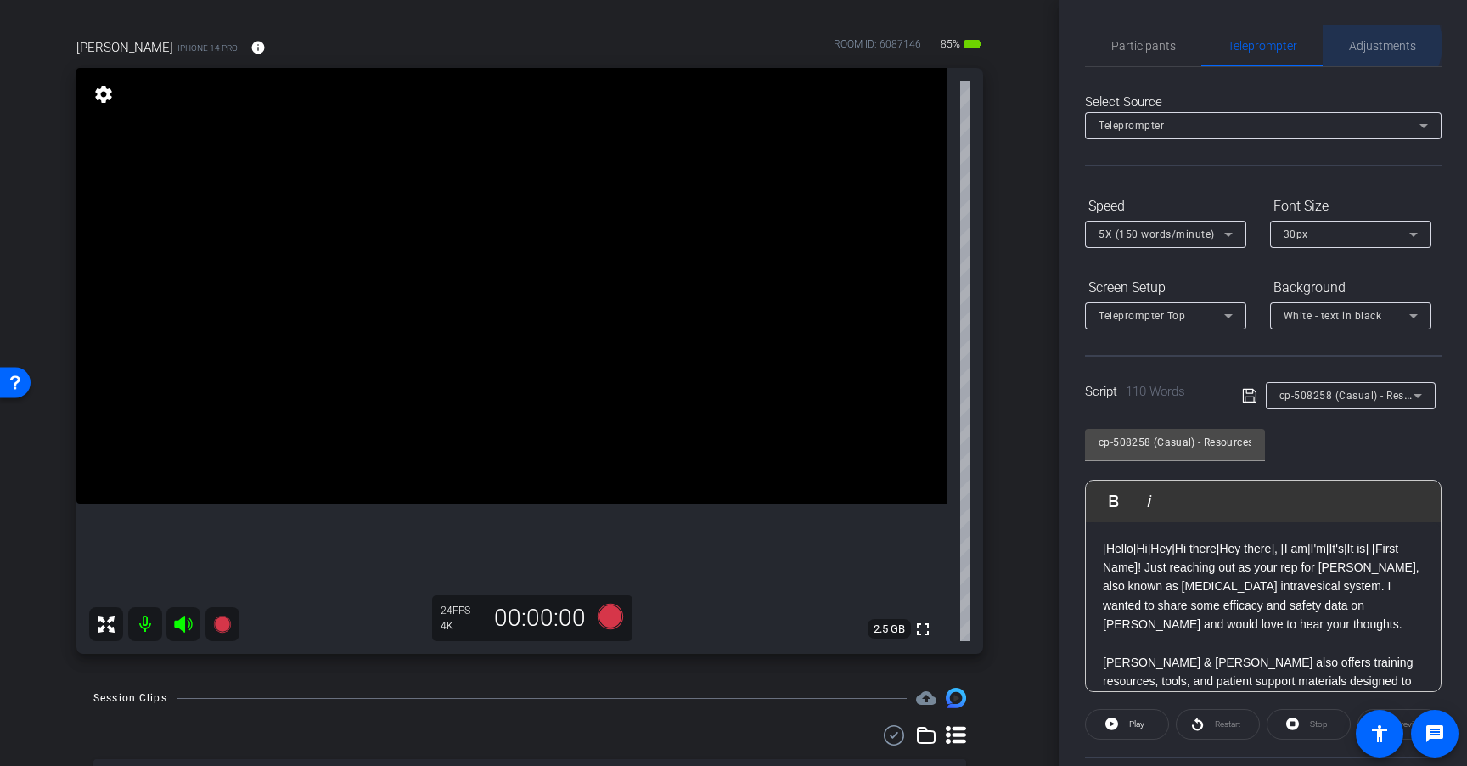
click at [1370, 44] on span "Adjustments" at bounding box center [1382, 46] width 67 height 12
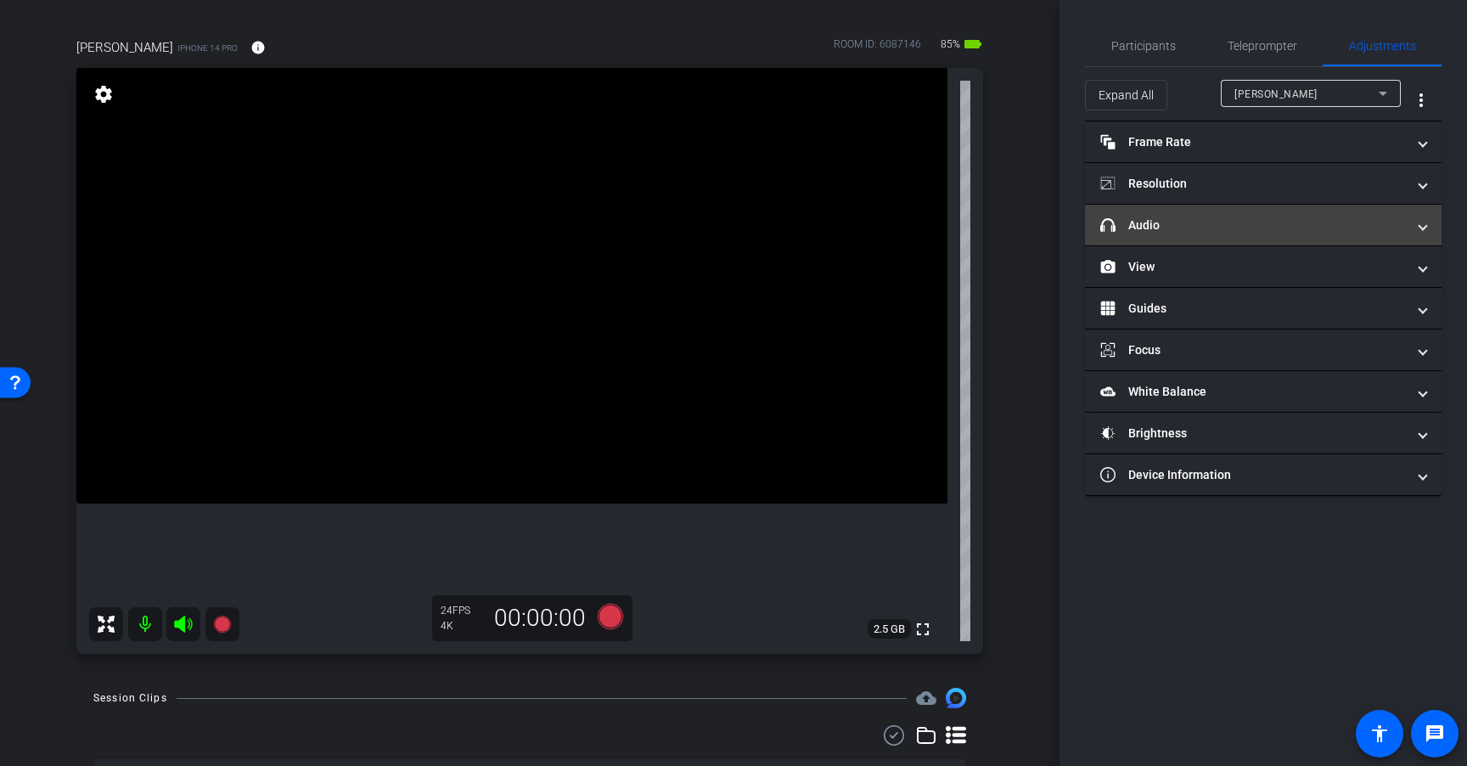
click at [1266, 215] on mat-expansion-panel-header "headphone icon Audio" at bounding box center [1263, 225] width 357 height 41
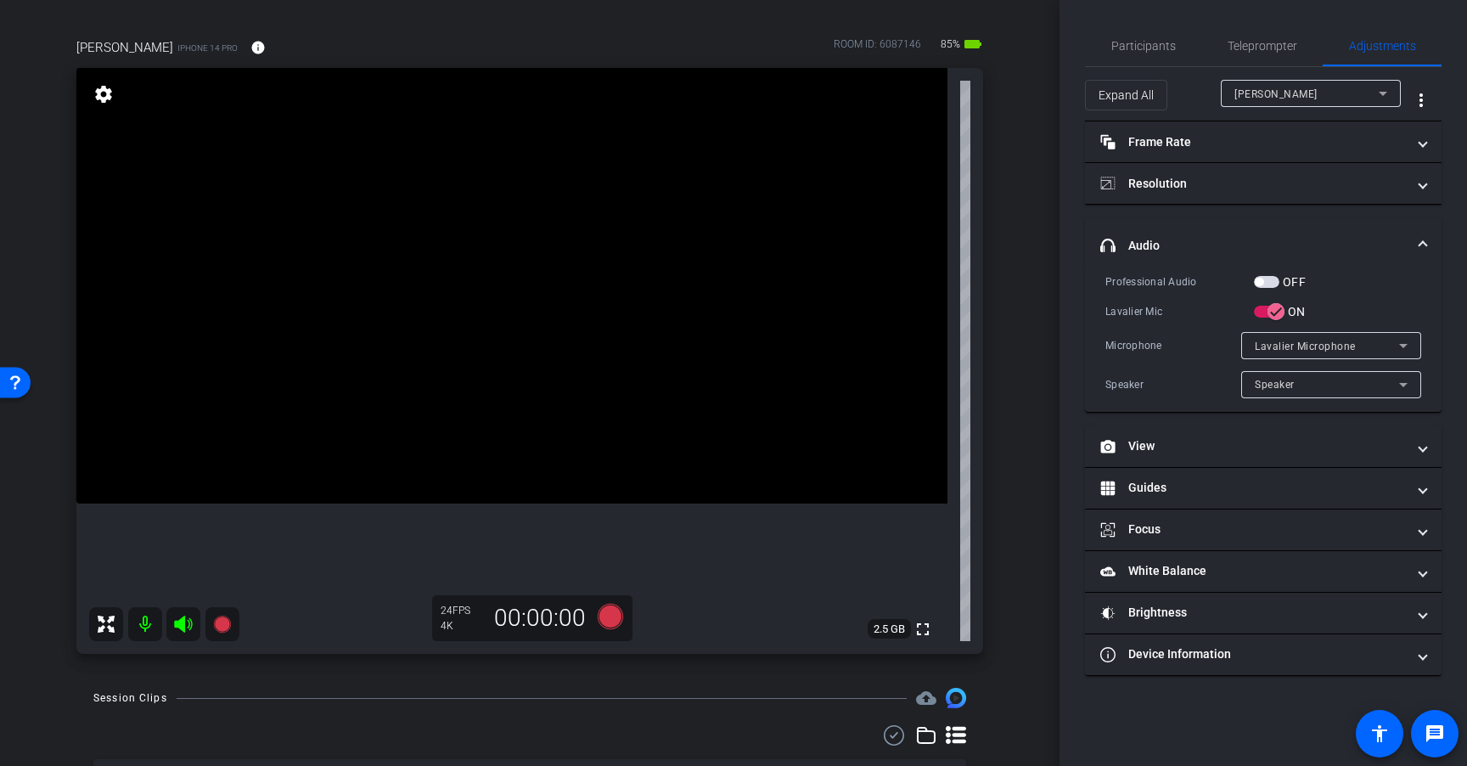
click at [1268, 278] on span "button" at bounding box center [1266, 282] width 25 height 12
click at [1261, 36] on span "Teleprompter" at bounding box center [1262, 45] width 70 height 41
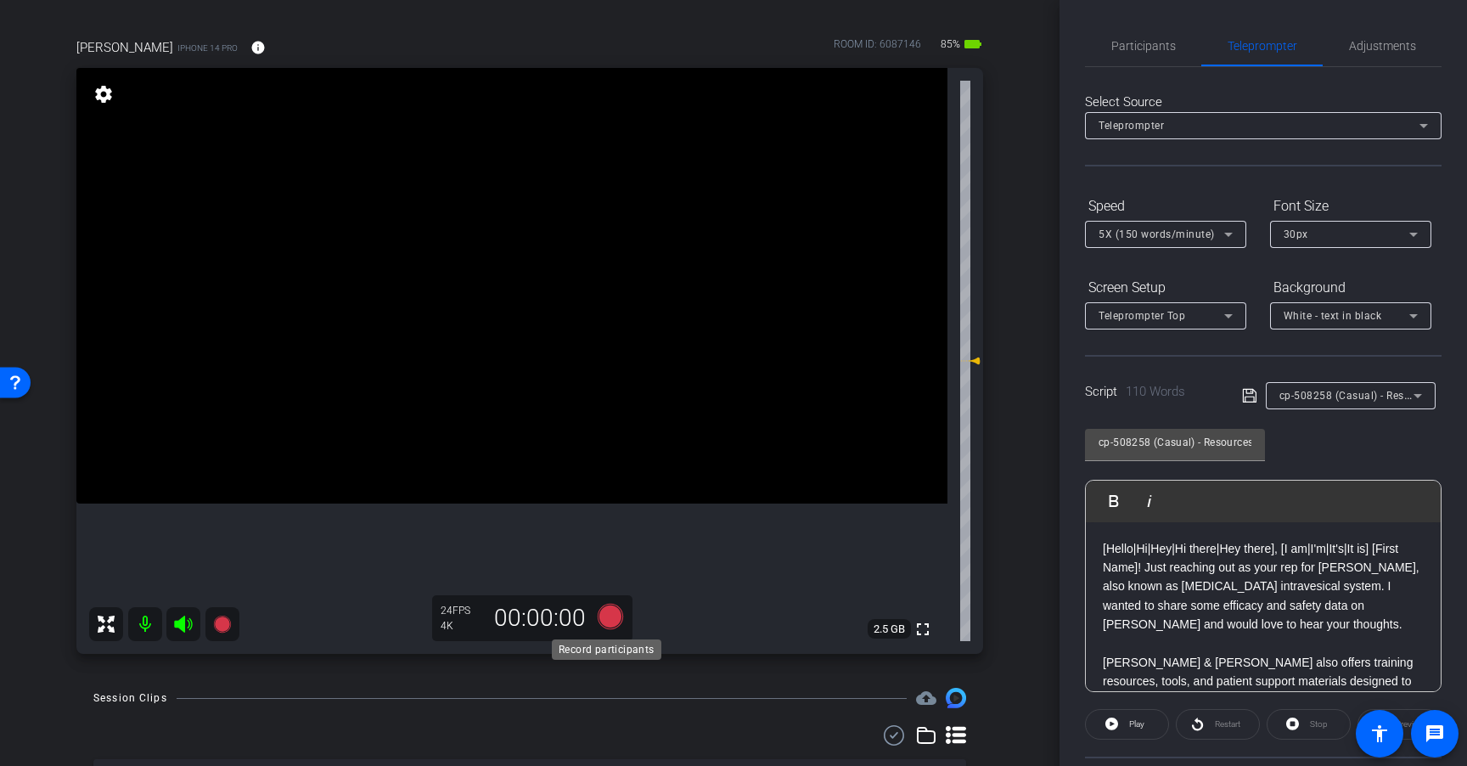
click at [609, 615] on icon at bounding box center [610, 616] width 25 height 25
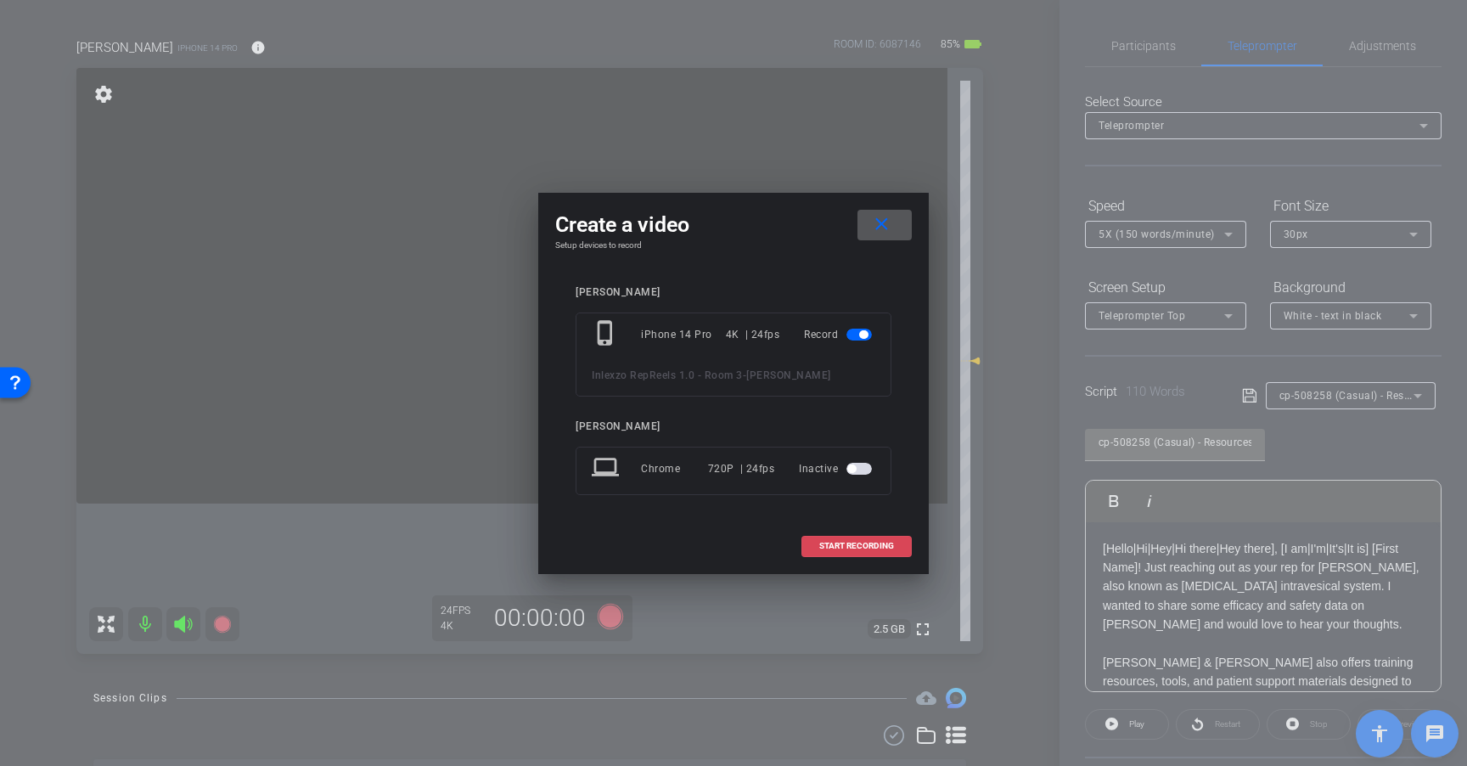
click at [884, 547] on span "START RECORDING" at bounding box center [856, 546] width 75 height 8
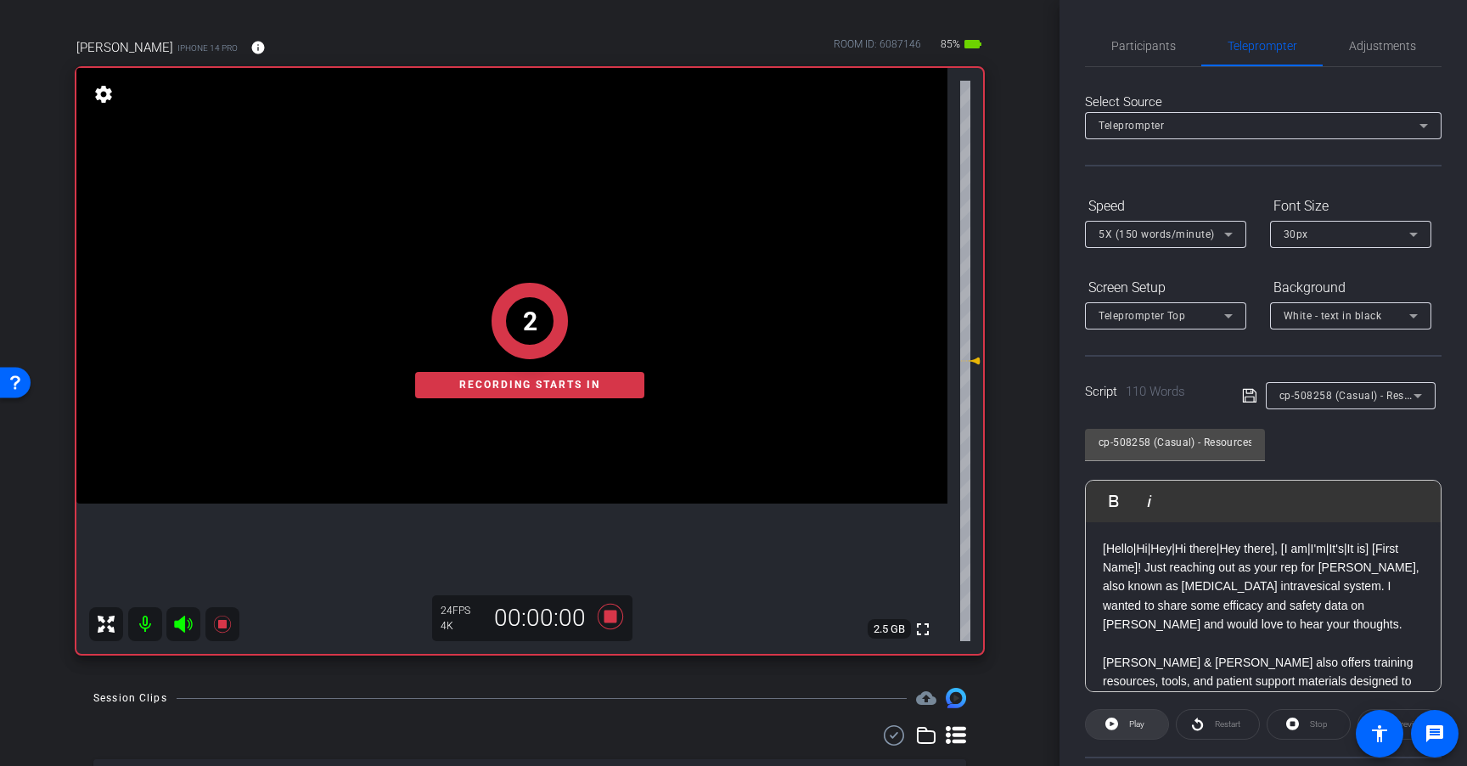
click at [1121, 721] on span at bounding box center [1127, 724] width 82 height 41
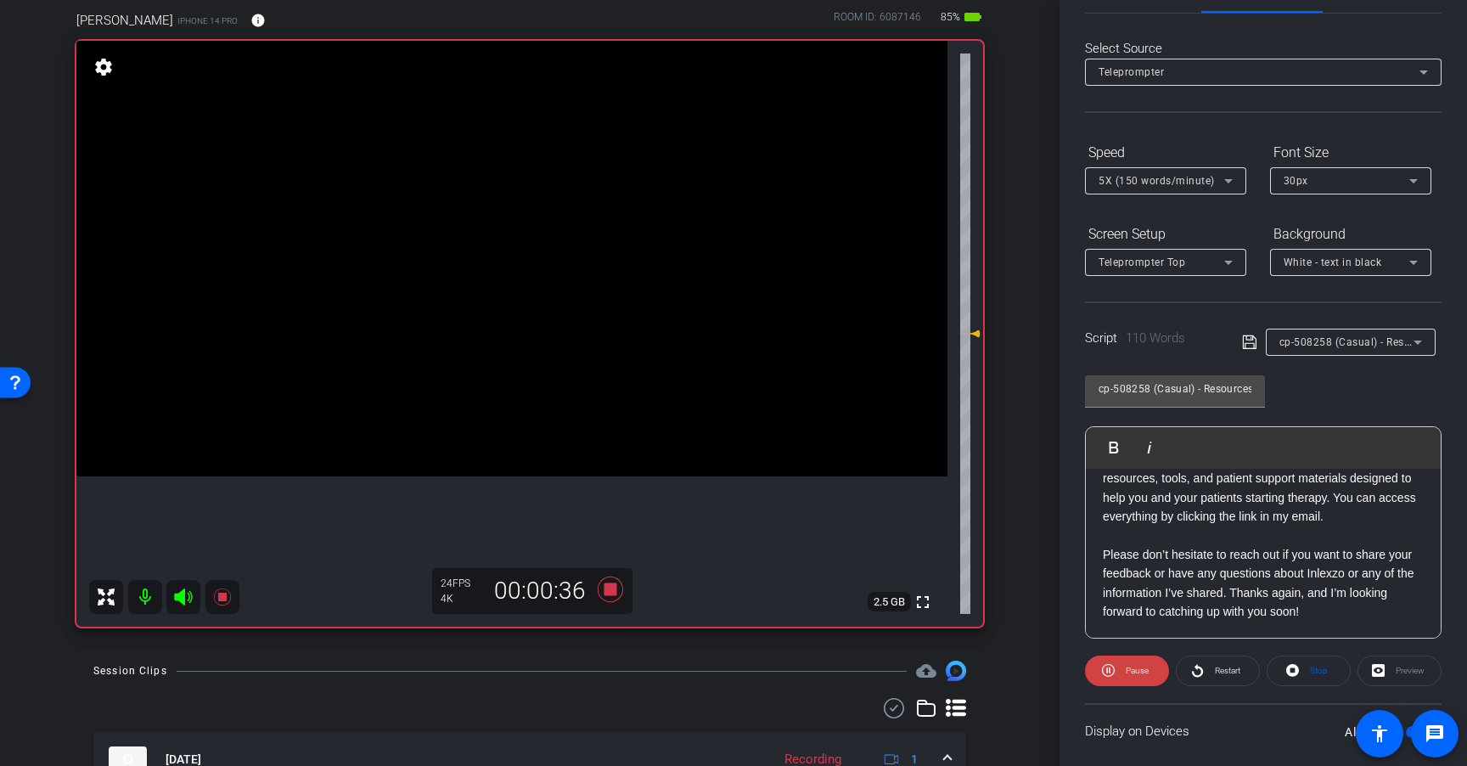
scroll to position [0, 0]
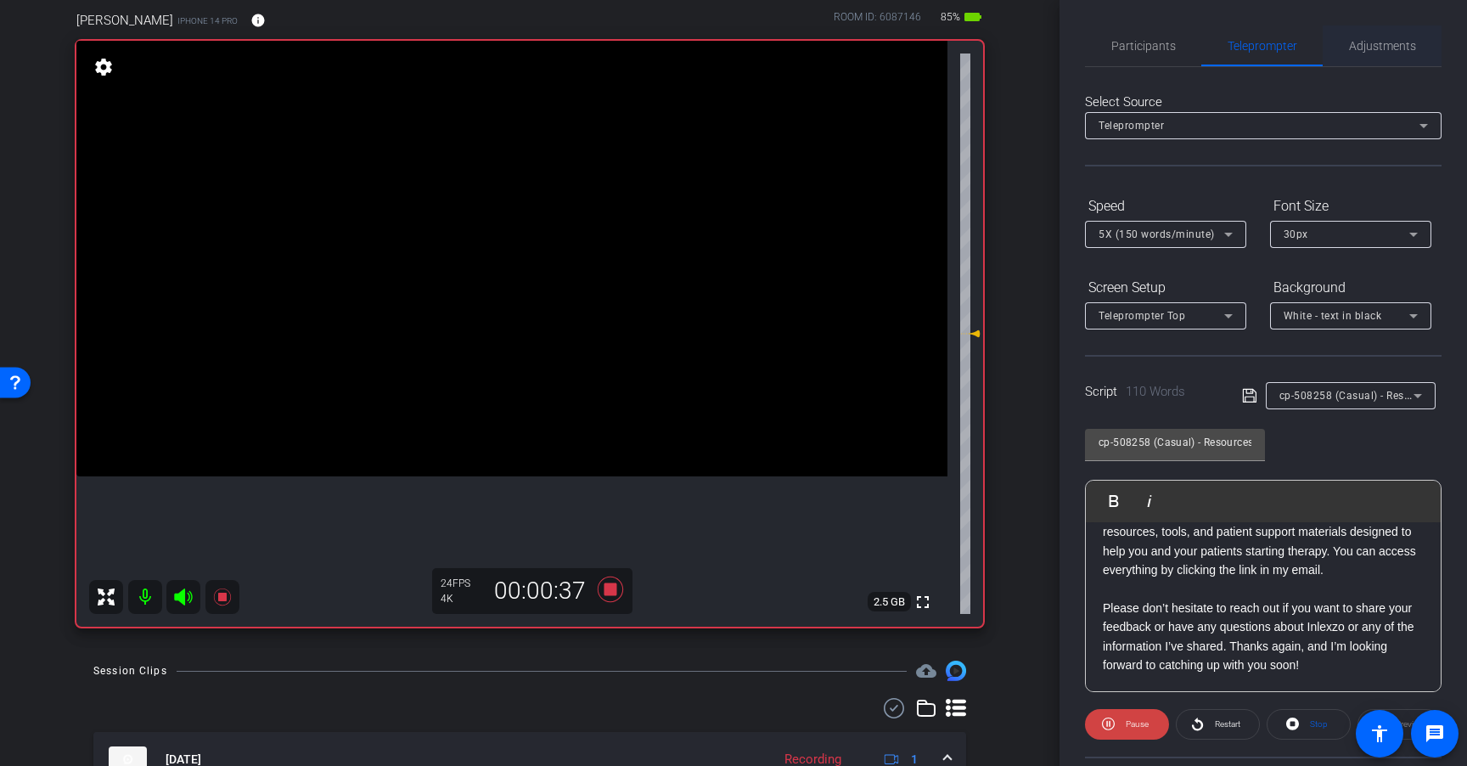
click at [1392, 48] on span "Adjustments" at bounding box center [1382, 46] width 67 height 12
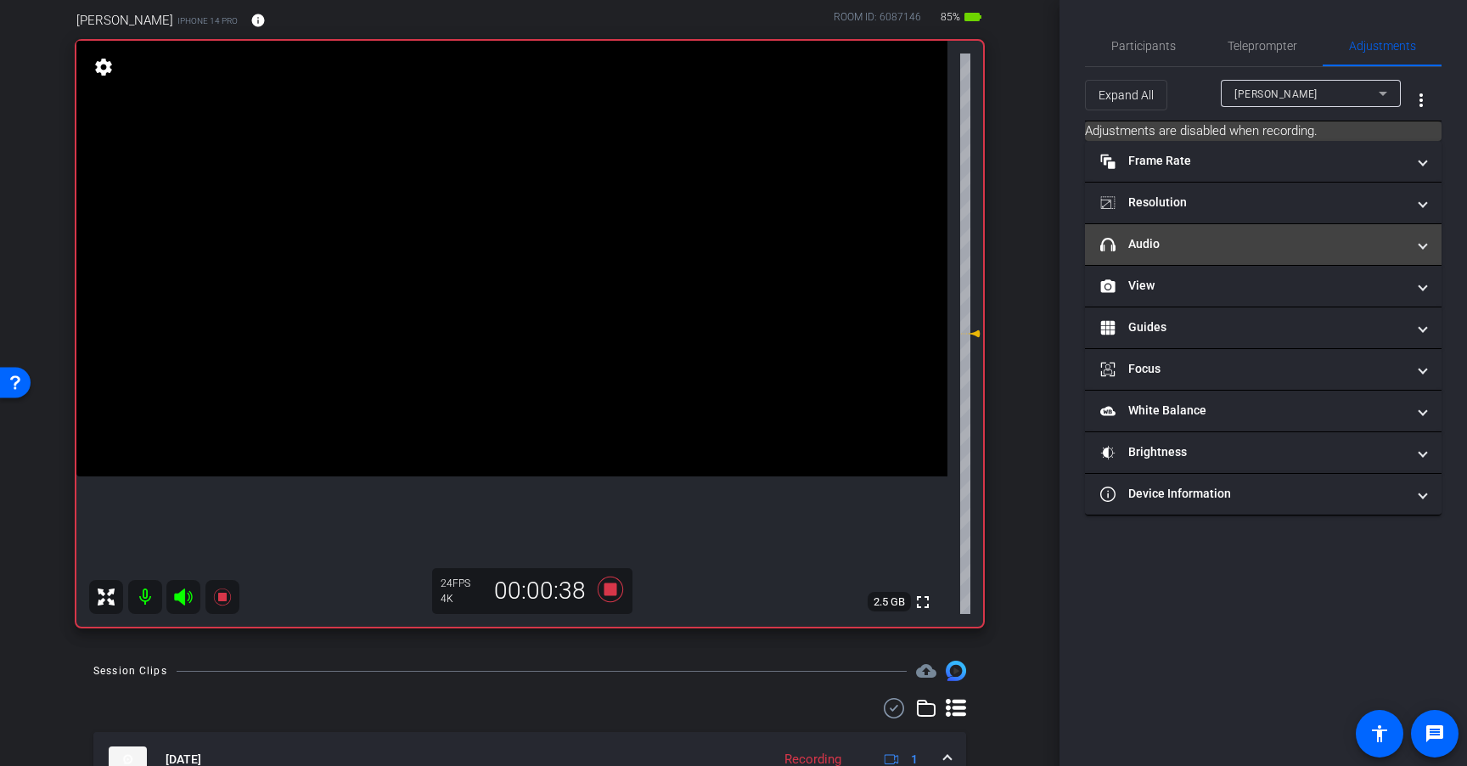
click at [1238, 235] on mat-panel-title "headphone icon Audio" at bounding box center [1253, 244] width 306 height 18
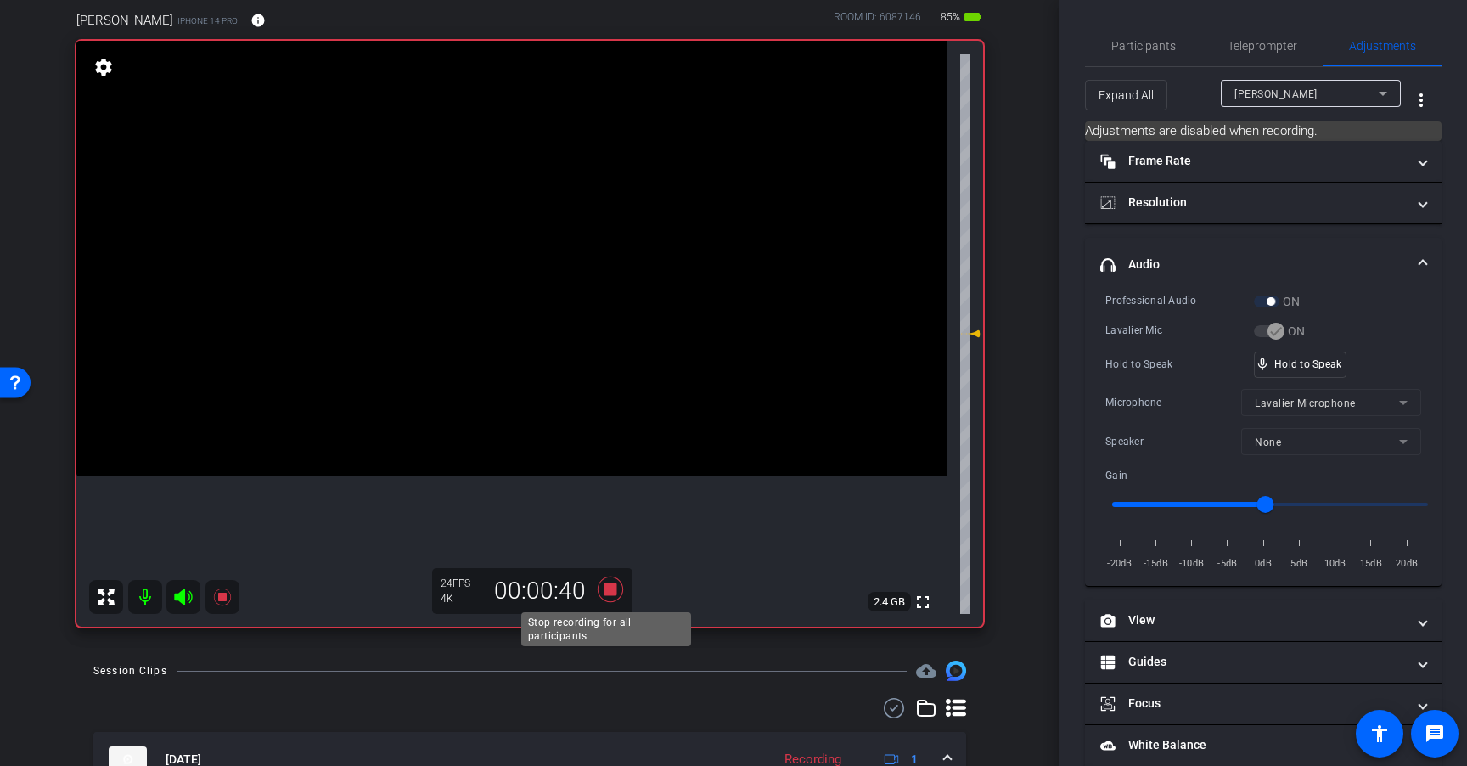
click at [606, 597] on icon at bounding box center [610, 589] width 41 height 31
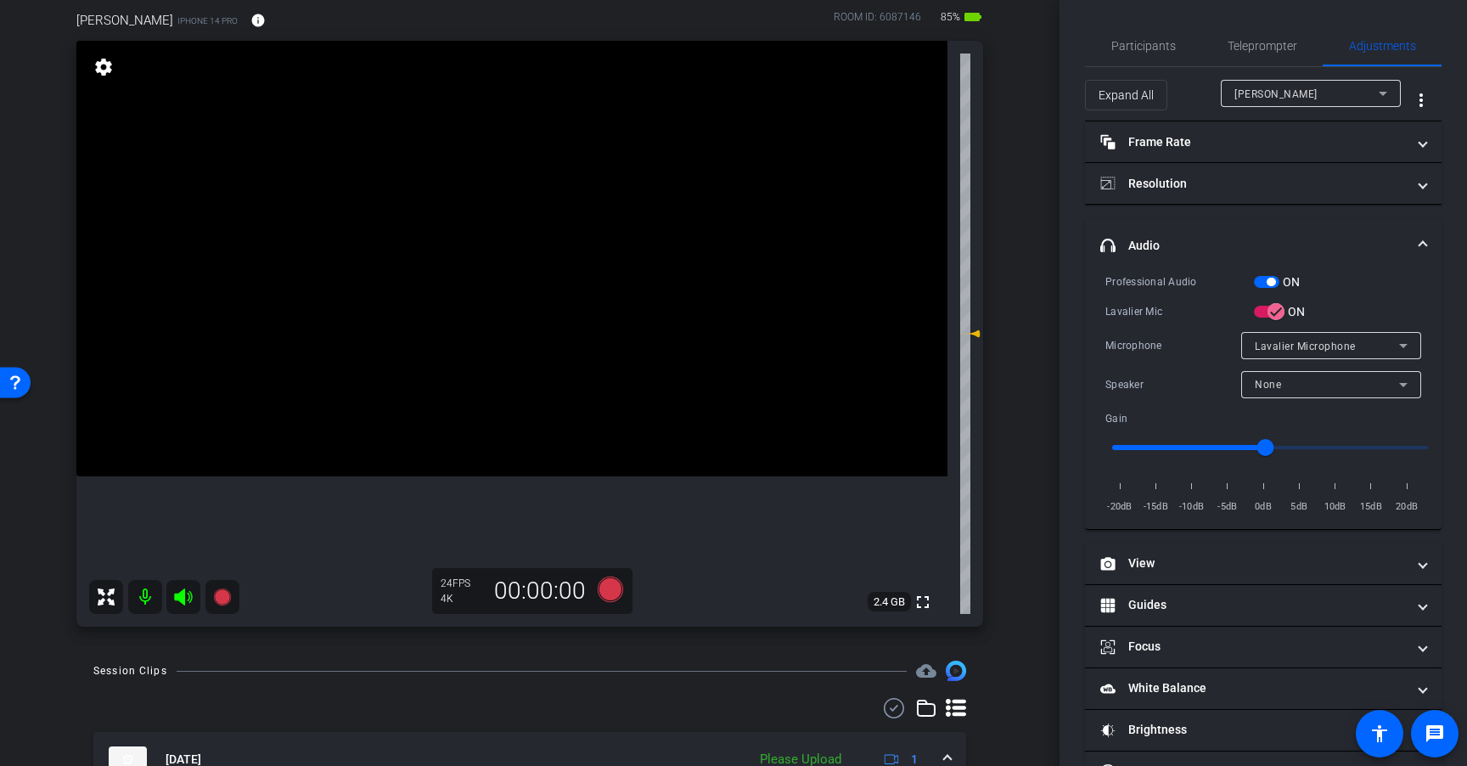
click at [1267, 285] on span "button" at bounding box center [1270, 282] width 8 height 8
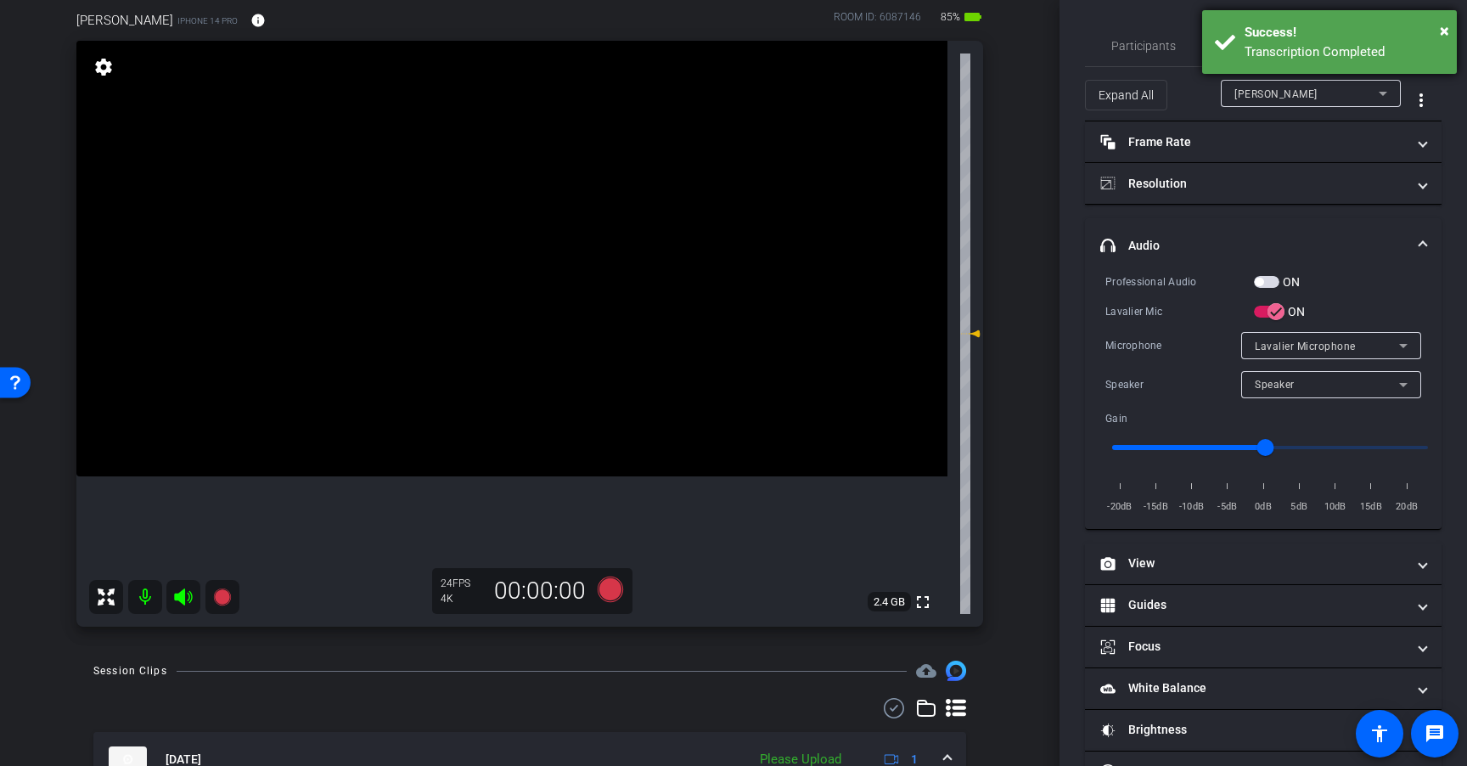
click at [1275, 42] on div "Transcription Completed" at bounding box center [1343, 52] width 199 height 20
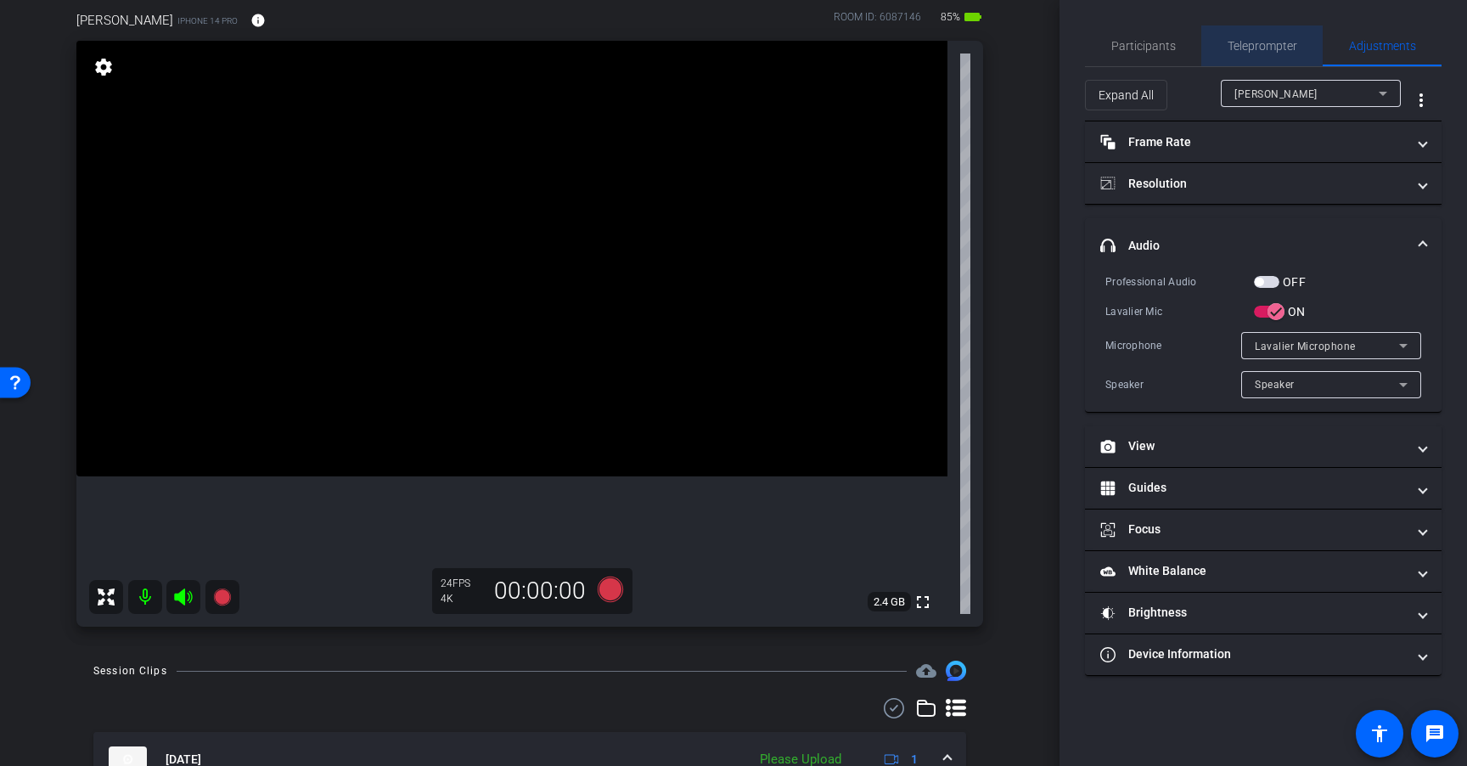
click at [1260, 47] on span "Teleprompter" at bounding box center [1262, 46] width 70 height 12
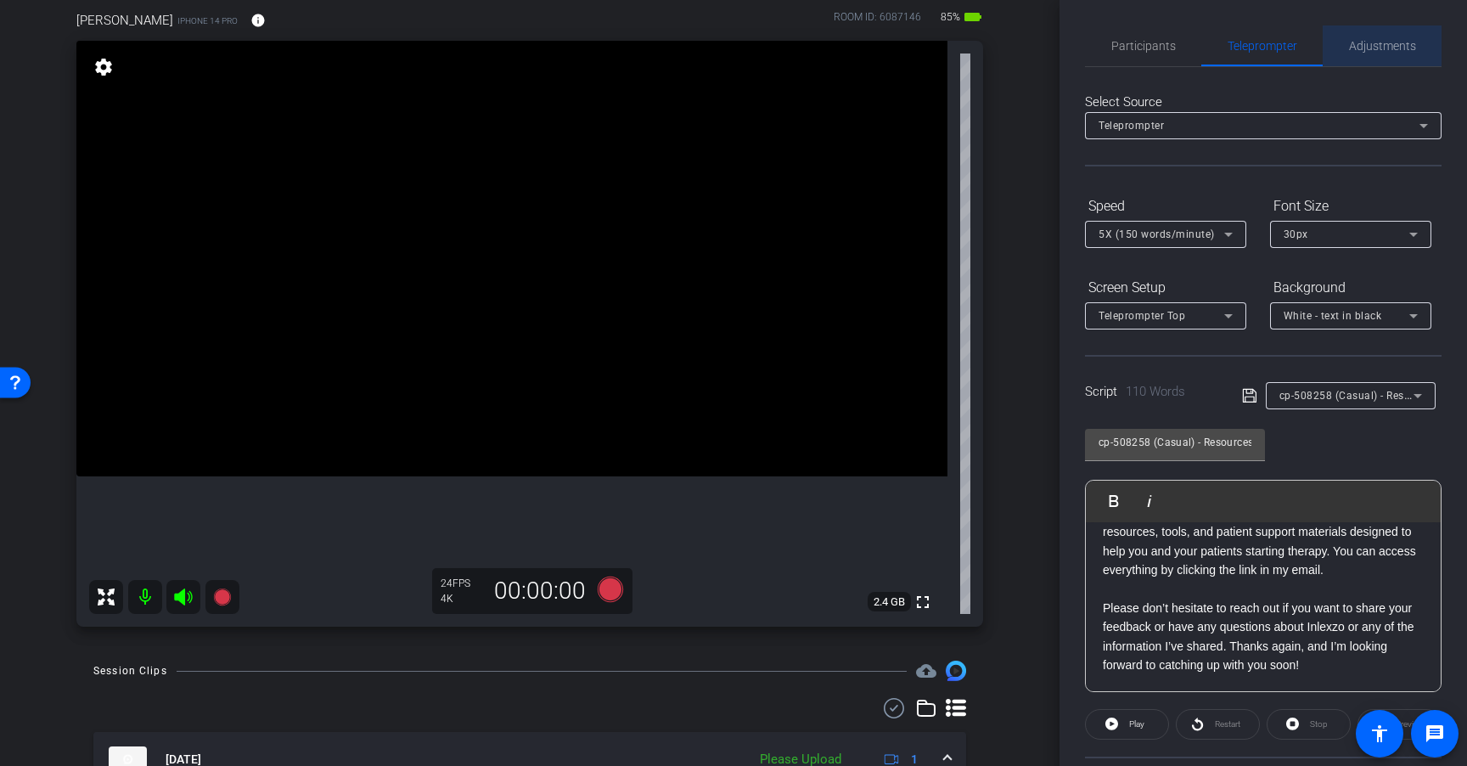
click at [1378, 48] on span "Adjustments" at bounding box center [1382, 46] width 67 height 12
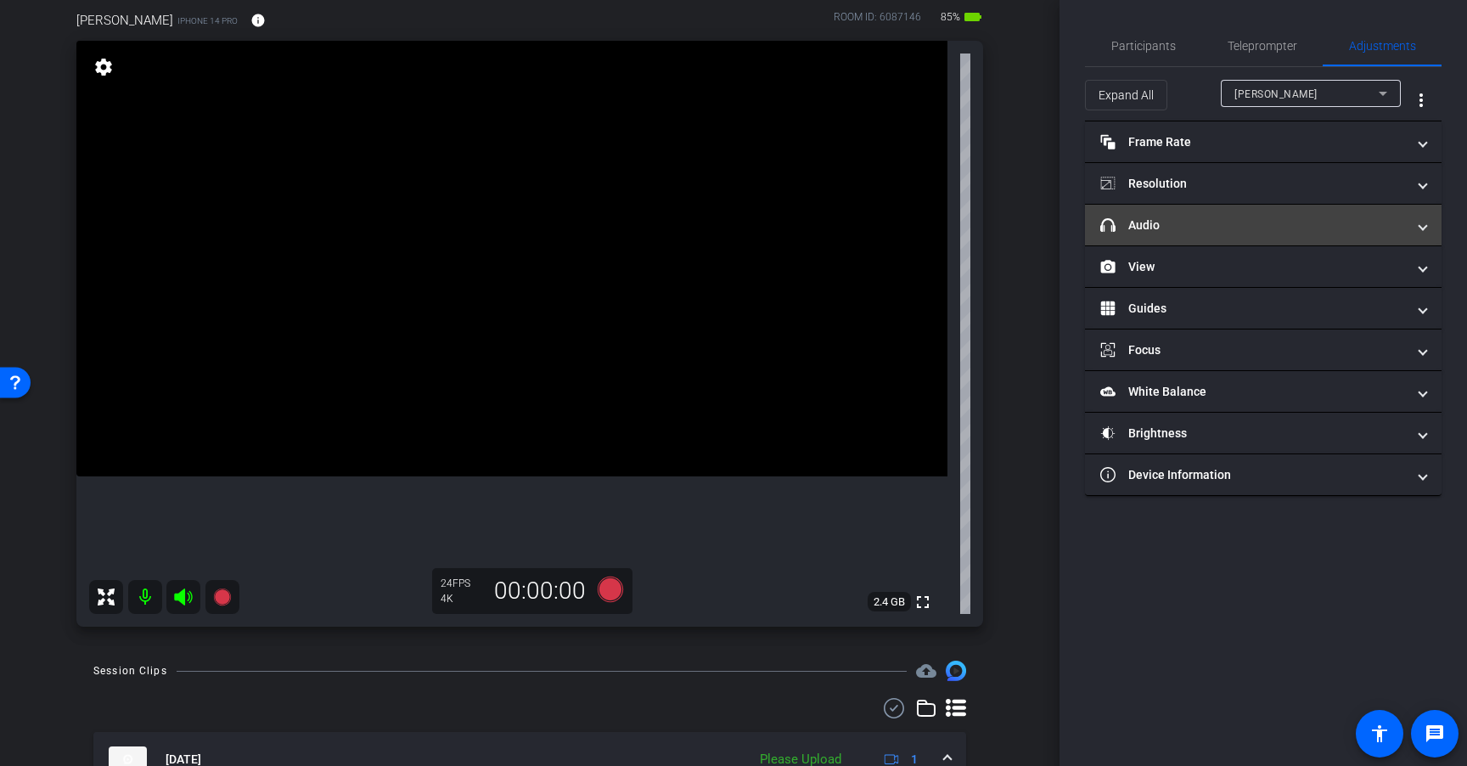
click at [1210, 216] on mat-panel-title "headphone icon Audio" at bounding box center [1253, 225] width 306 height 18
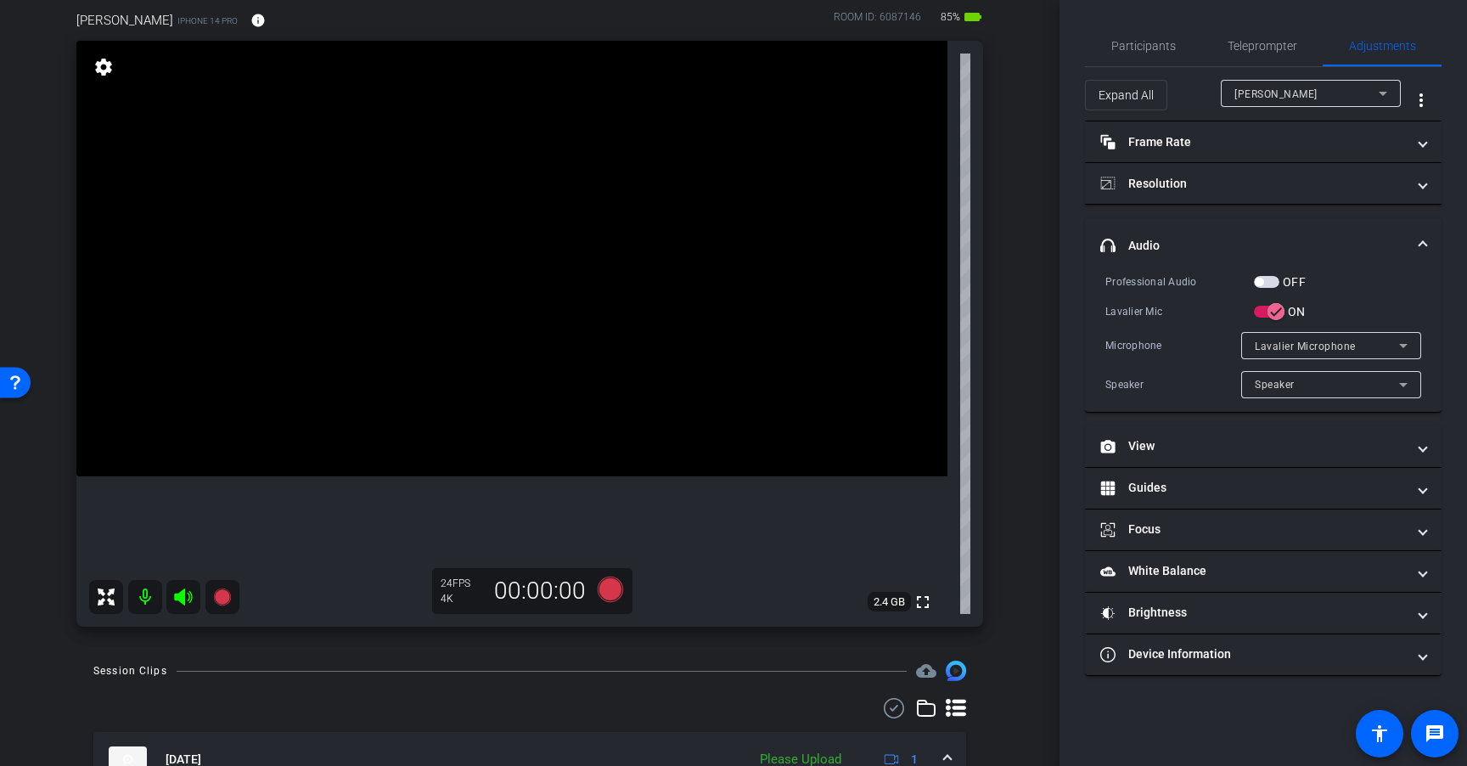
click at [1272, 282] on span "button" at bounding box center [1266, 282] width 25 height 12
click at [1278, 48] on span "Teleprompter" at bounding box center [1262, 46] width 70 height 12
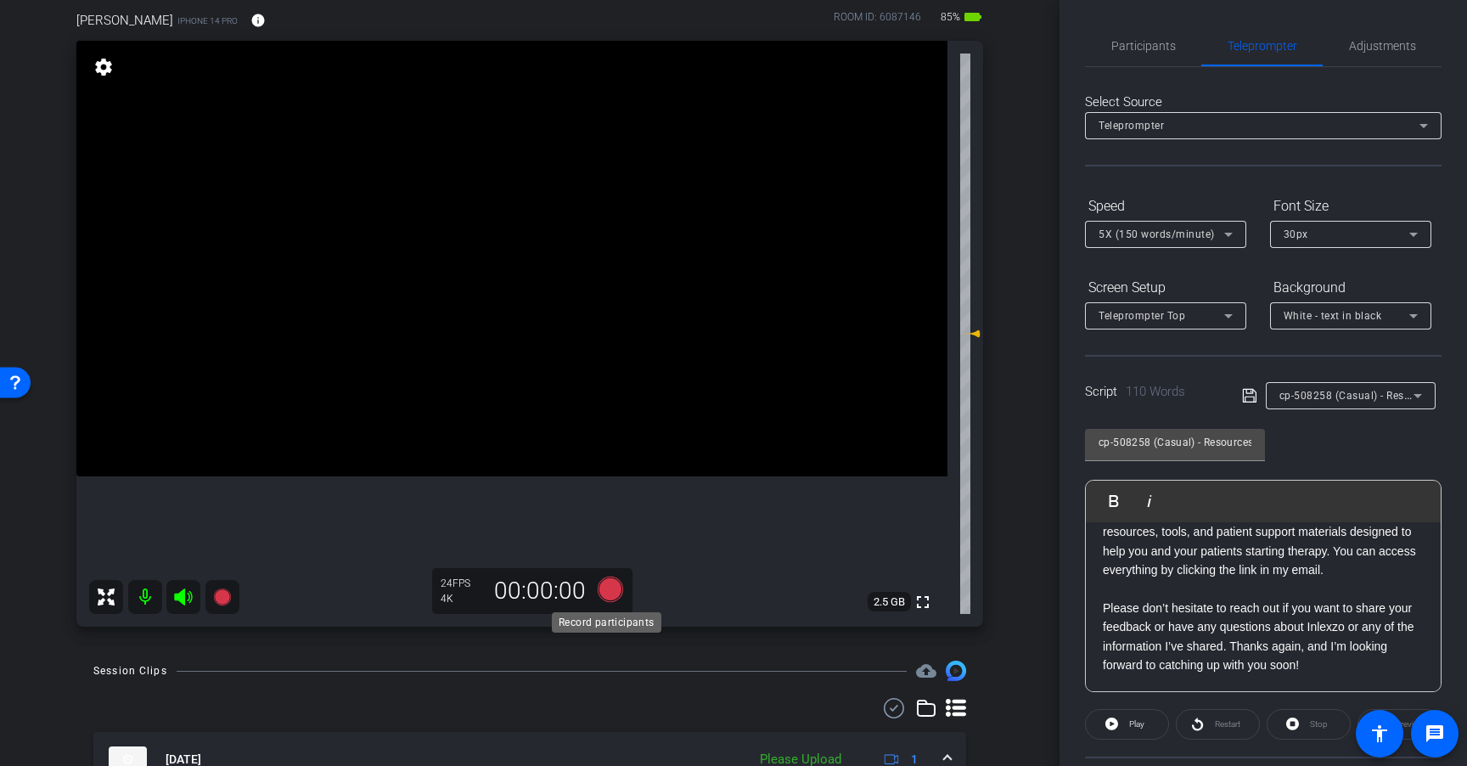
click at [609, 587] on icon at bounding box center [610, 588] width 25 height 25
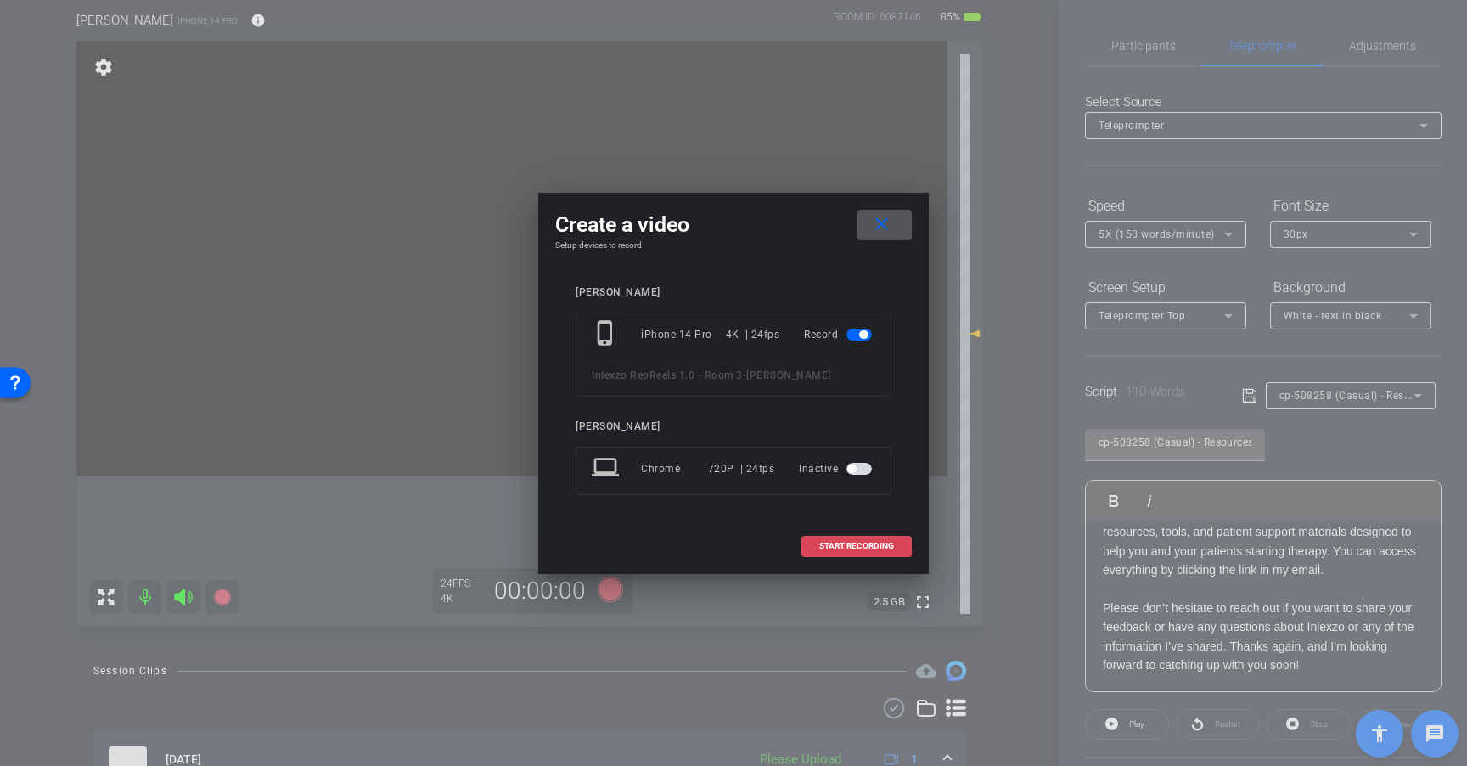
click at [909, 537] on span at bounding box center [856, 545] width 109 height 41
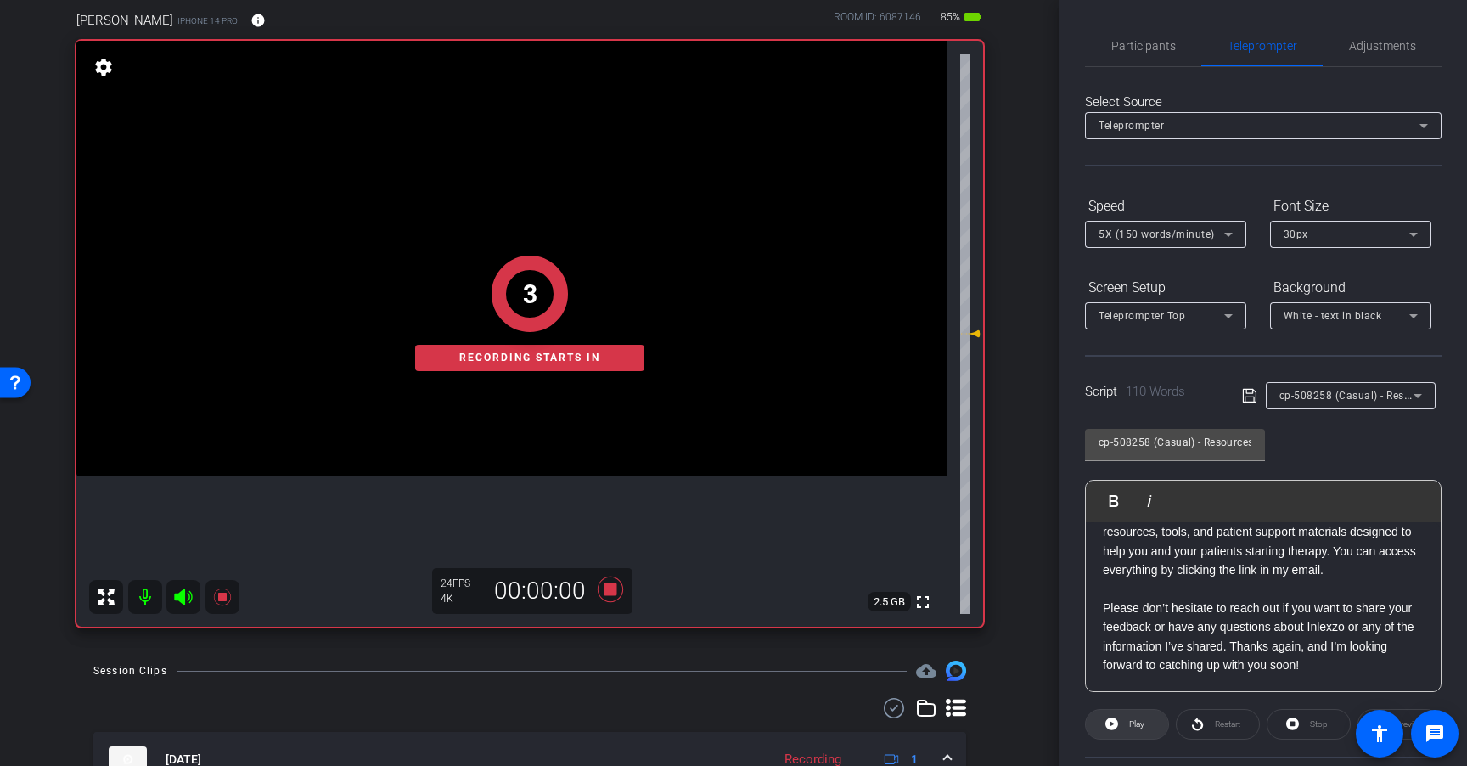
click at [1115, 729] on icon at bounding box center [1111, 723] width 13 height 21
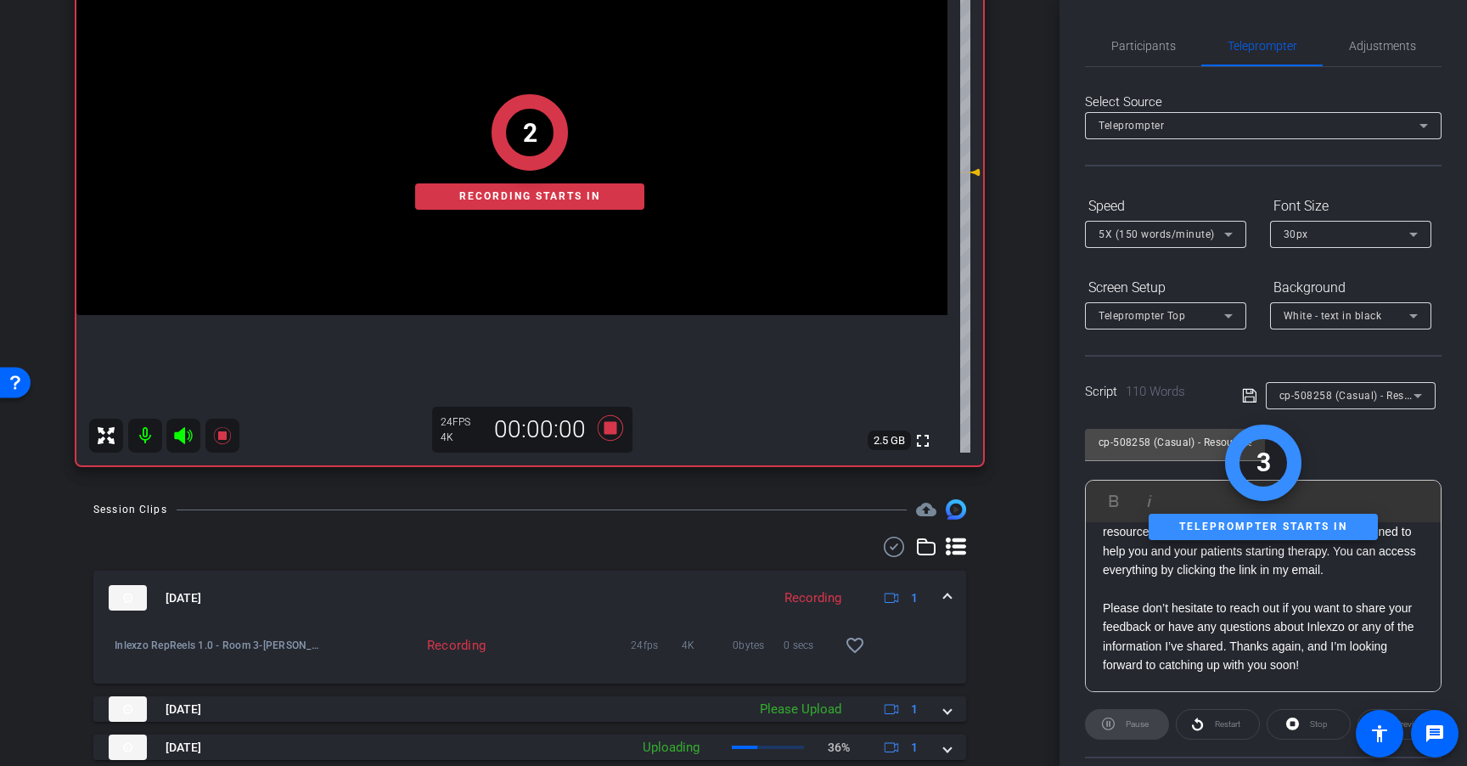
scroll to position [311, 0]
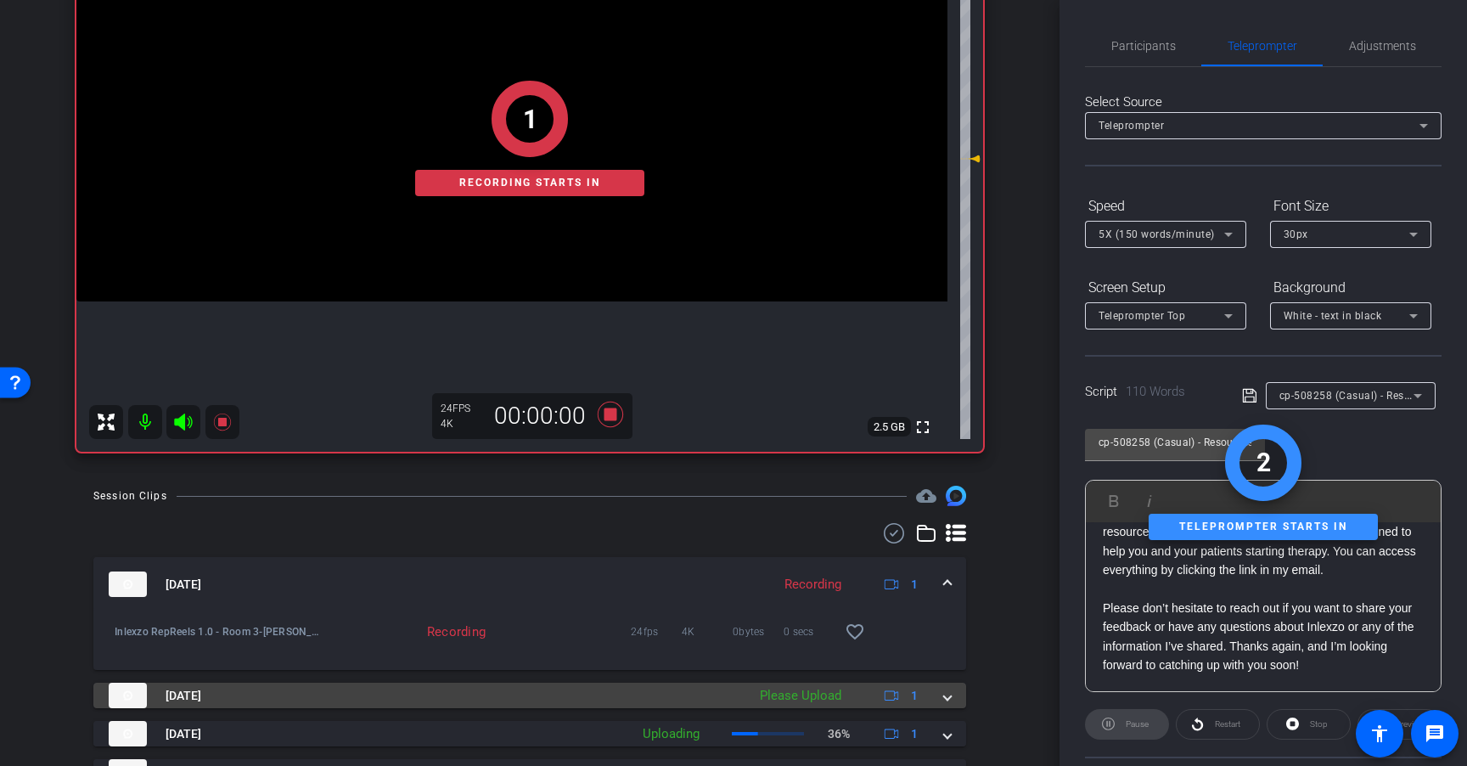
click at [807, 700] on div "Please Upload" at bounding box center [800, 696] width 98 height 20
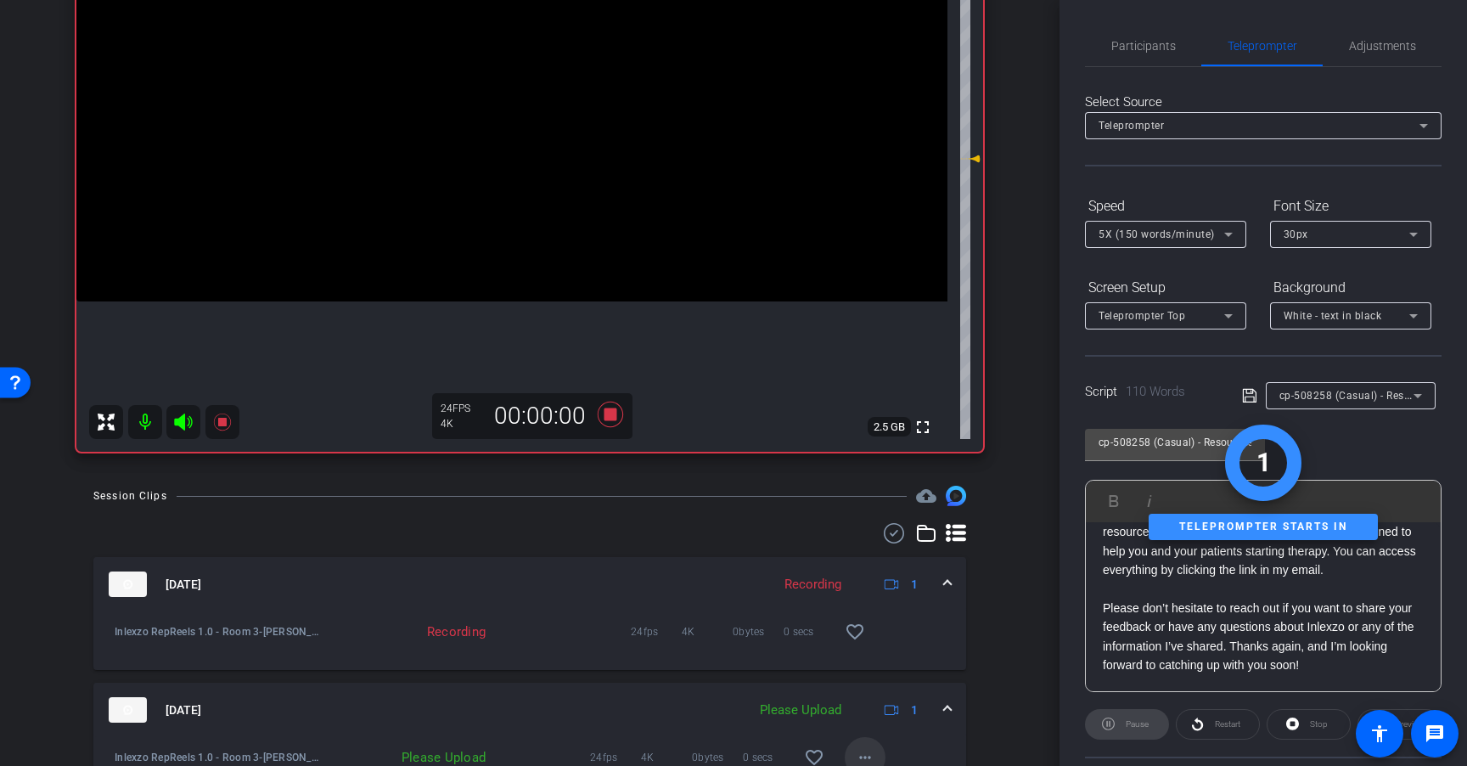
click at [855, 749] on mat-icon "more_horiz" at bounding box center [865, 757] width 20 height 20
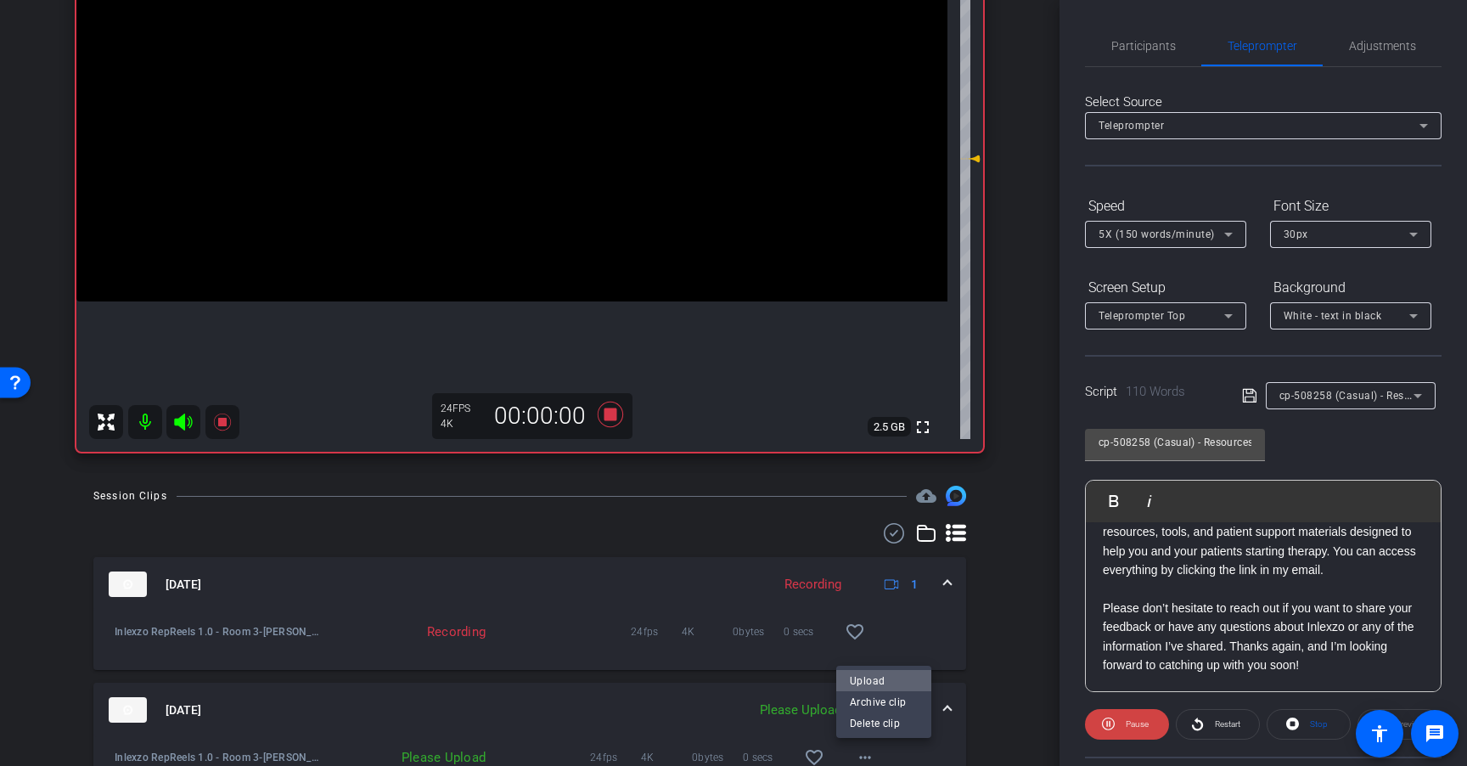
click at [888, 677] on span "Upload" at bounding box center [884, 680] width 68 height 20
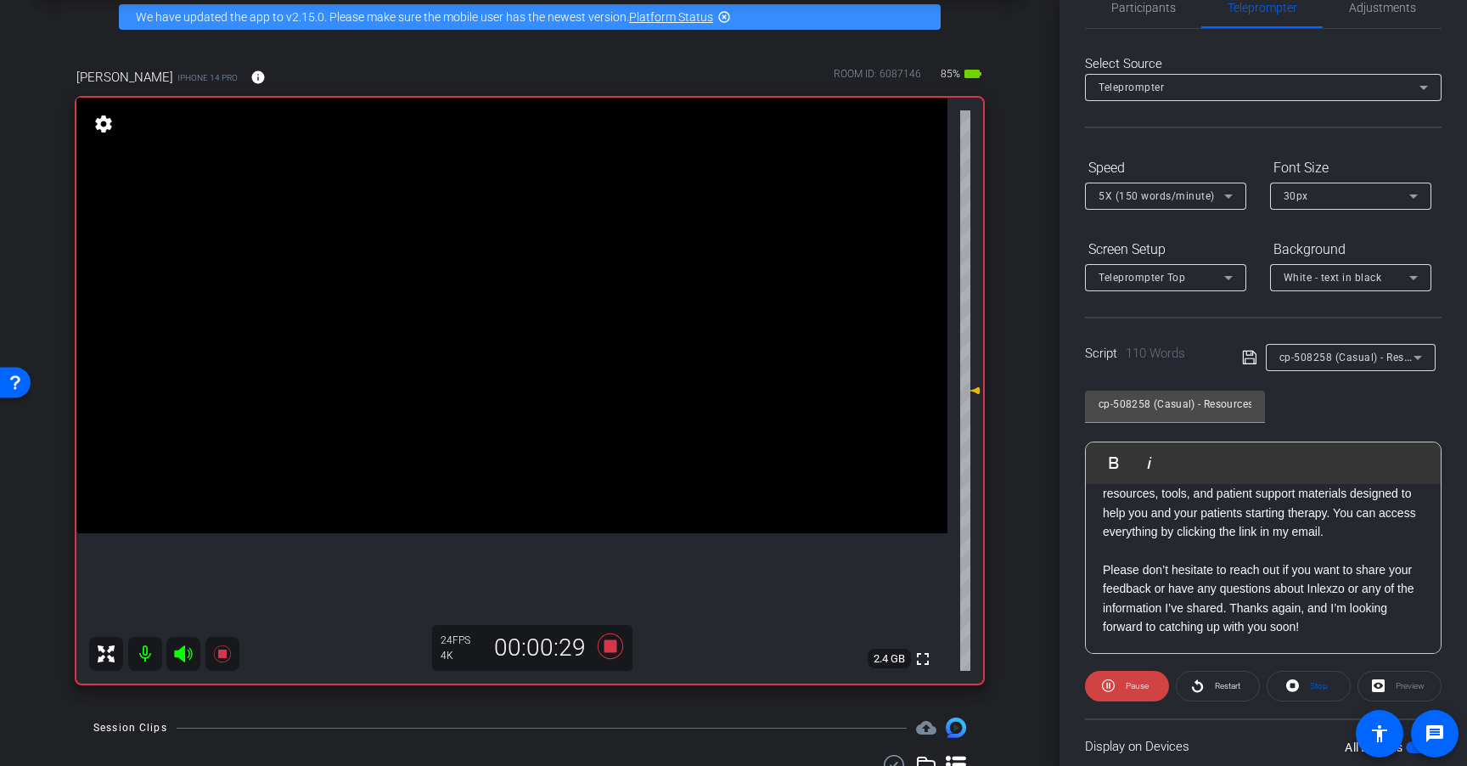
scroll to position [42, 0]
click at [1224, 675] on span "Restart" at bounding box center [1225, 682] width 30 height 24
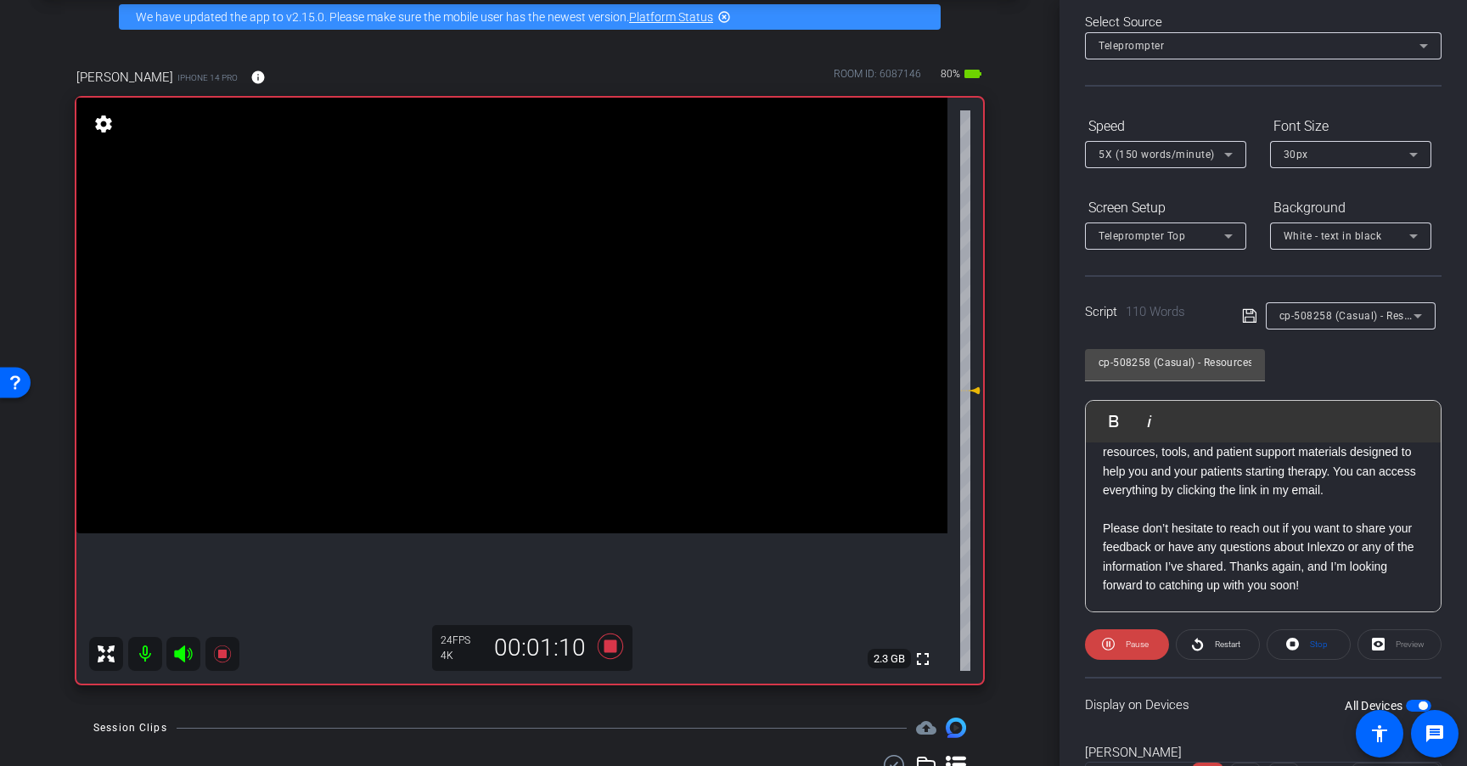
scroll to position [81, 0]
click at [1222, 643] on span "Restart" at bounding box center [1227, 641] width 25 height 9
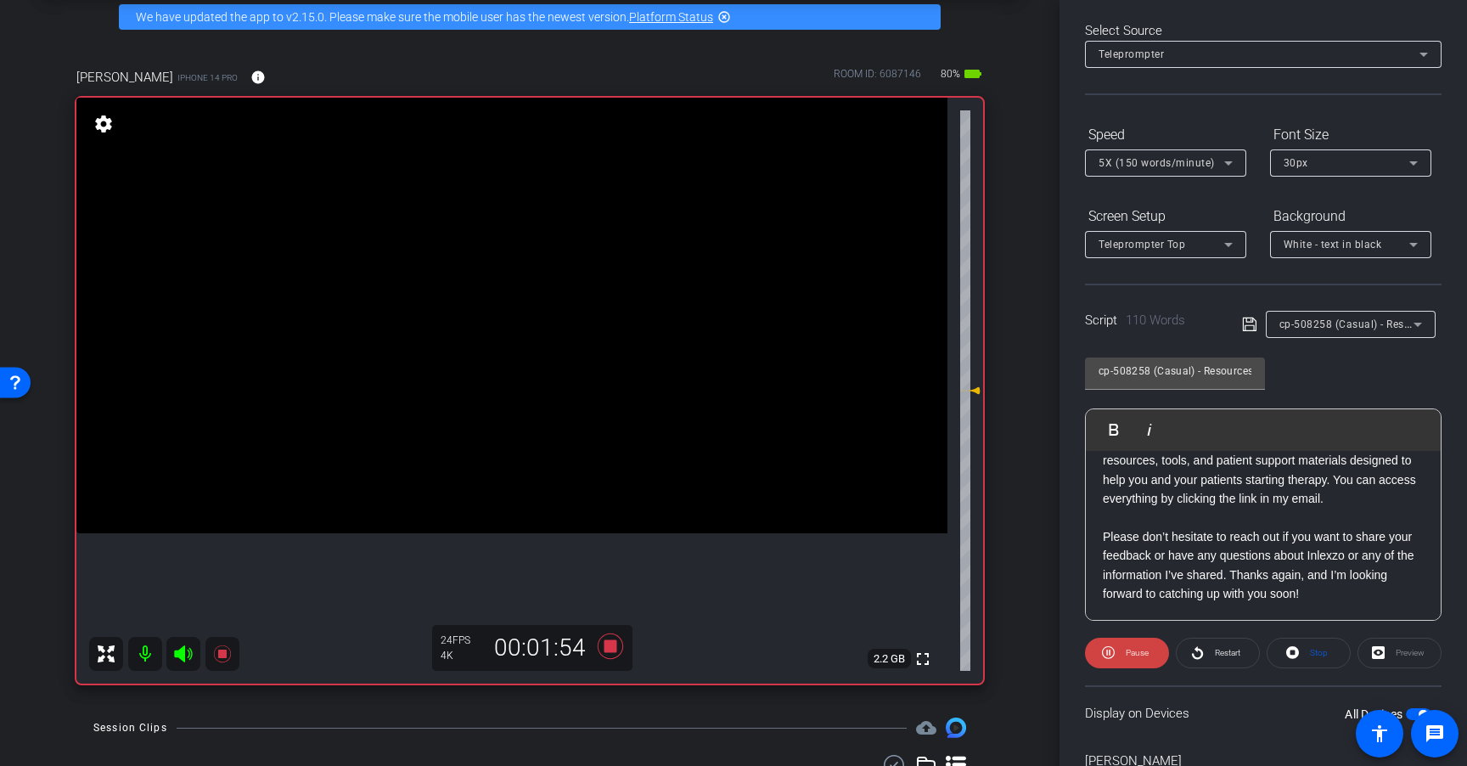
scroll to position [76, 0]
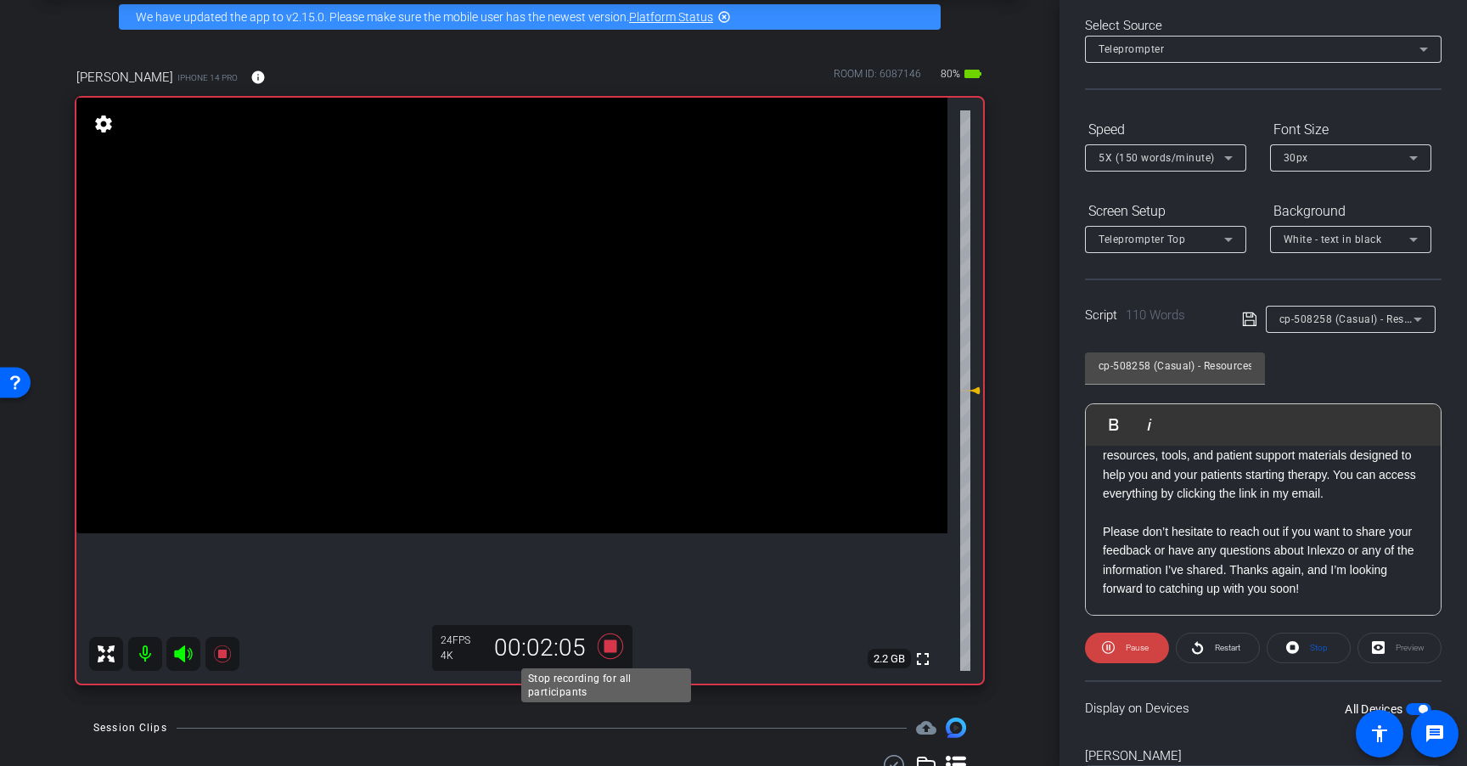
click at [609, 647] on icon at bounding box center [610, 645] width 25 height 25
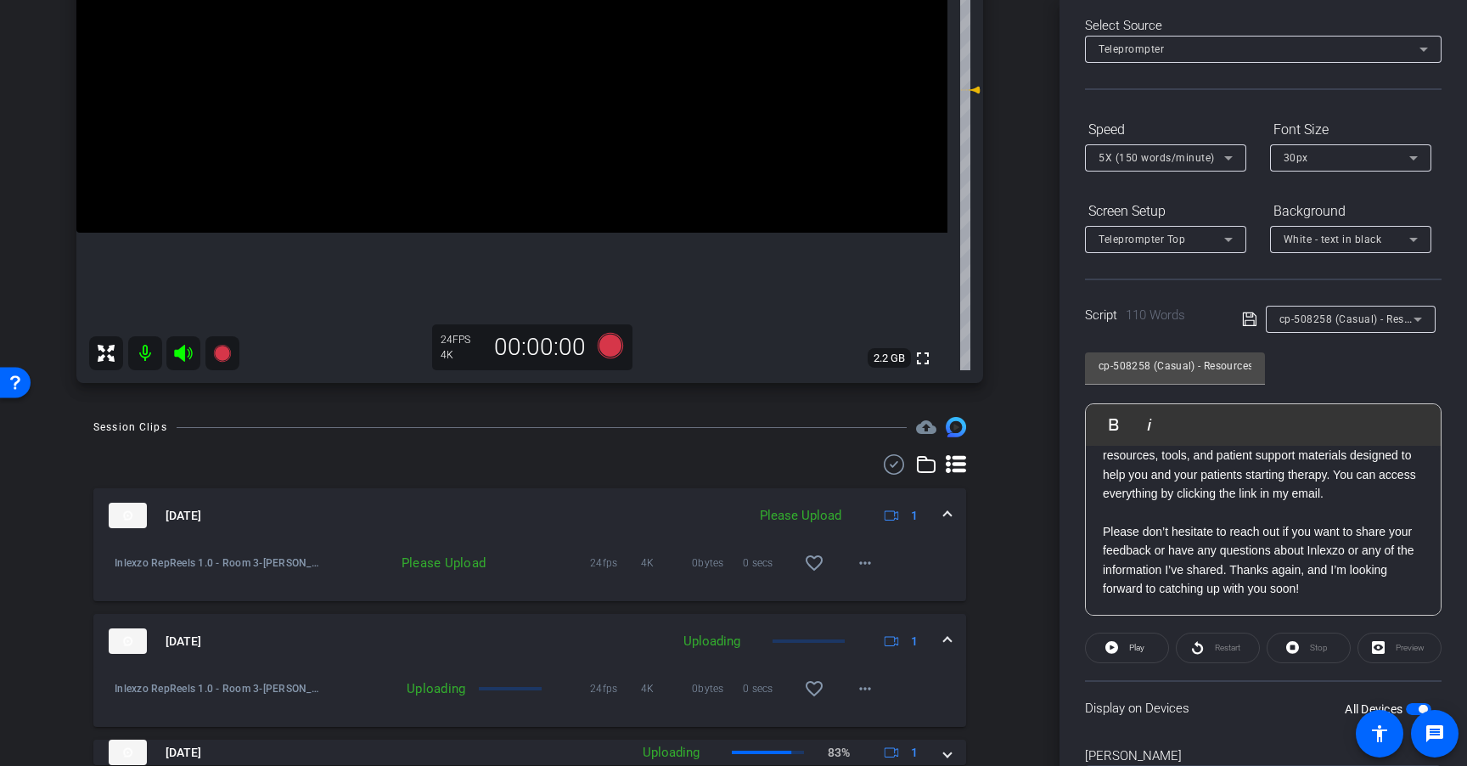
scroll to position [0, 0]
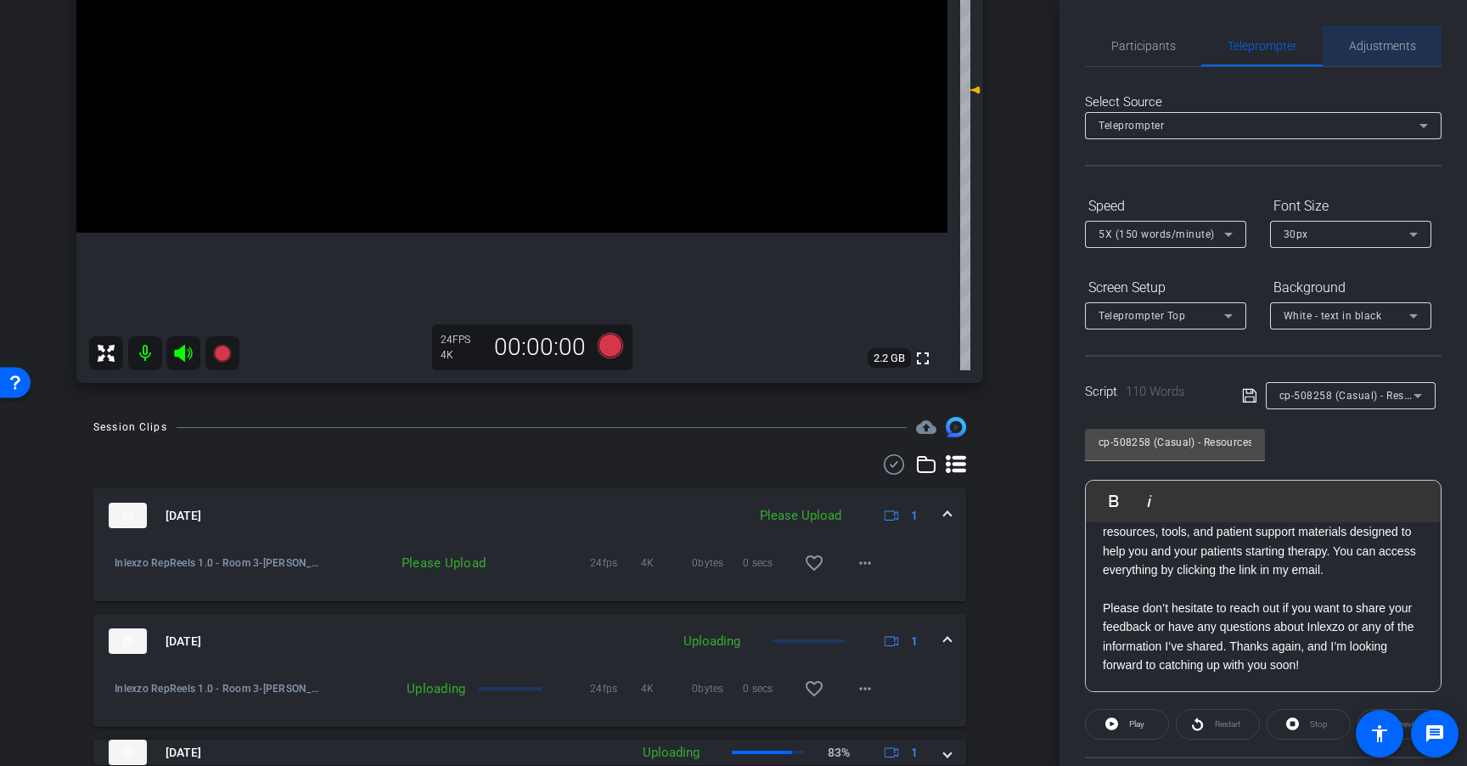
click at [1384, 45] on span "Adjustments" at bounding box center [1382, 46] width 67 height 12
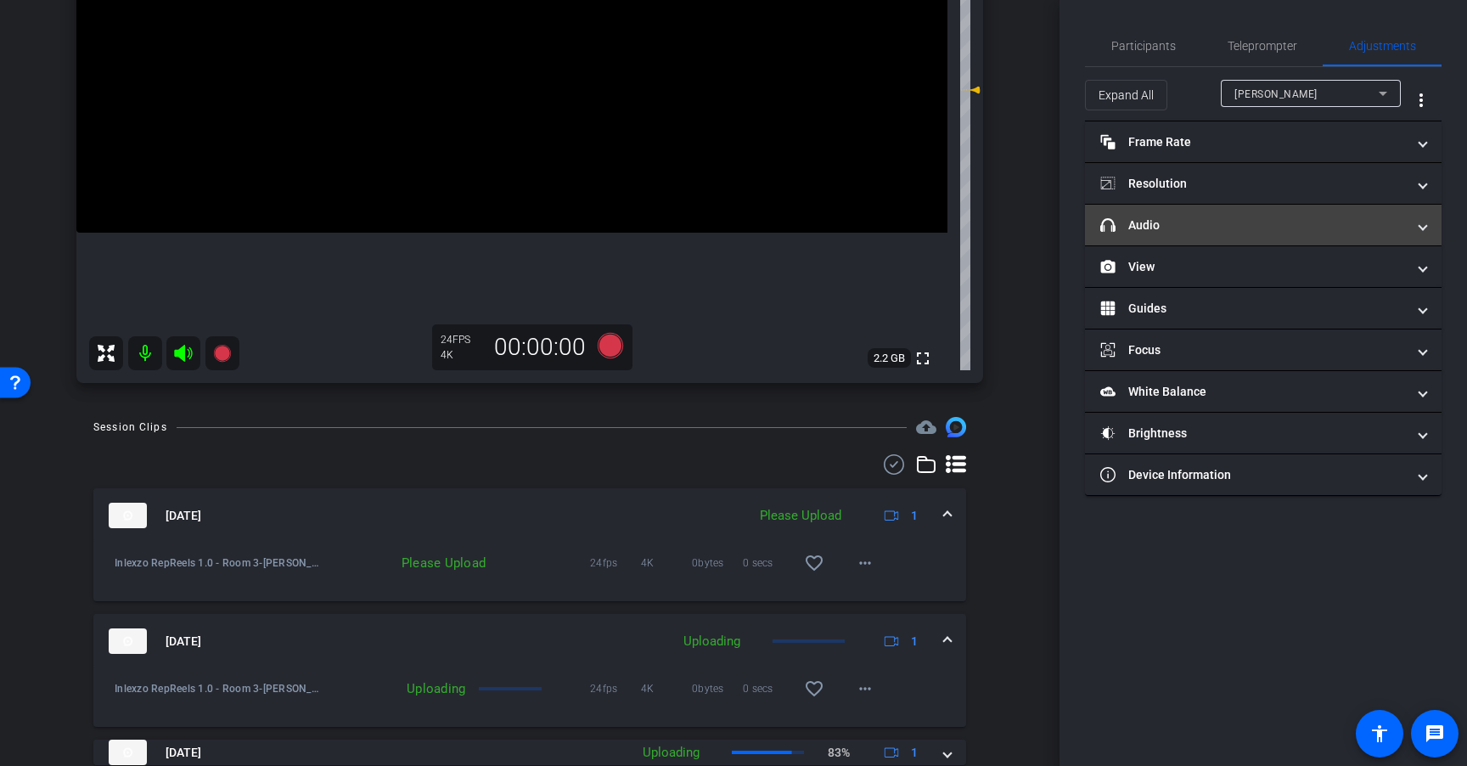
click at [1261, 229] on mat-panel-title "headphone icon Audio" at bounding box center [1253, 225] width 306 height 18
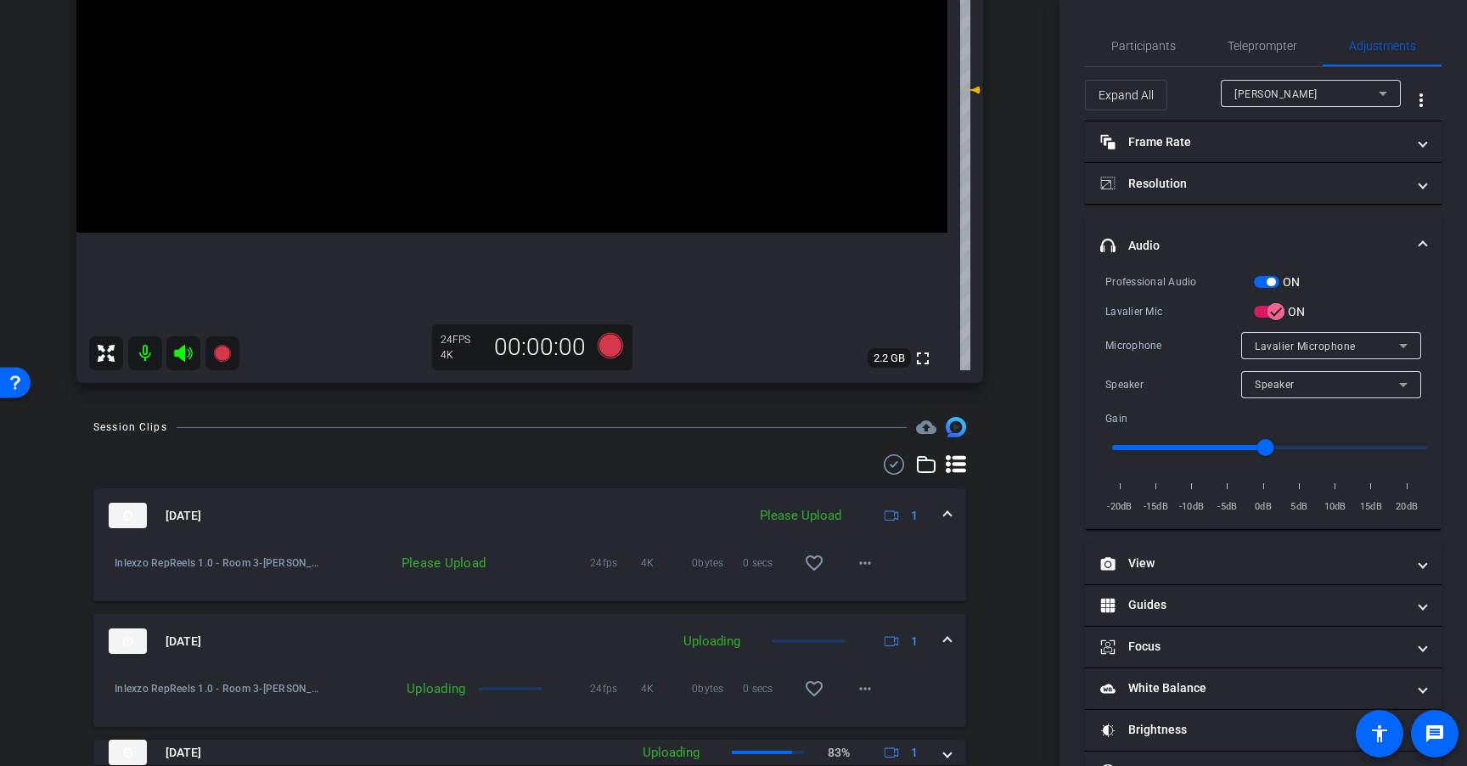
click at [1262, 288] on div "ON" at bounding box center [1277, 281] width 47 height 17
click at [1262, 281] on span "button" at bounding box center [1266, 282] width 25 height 12
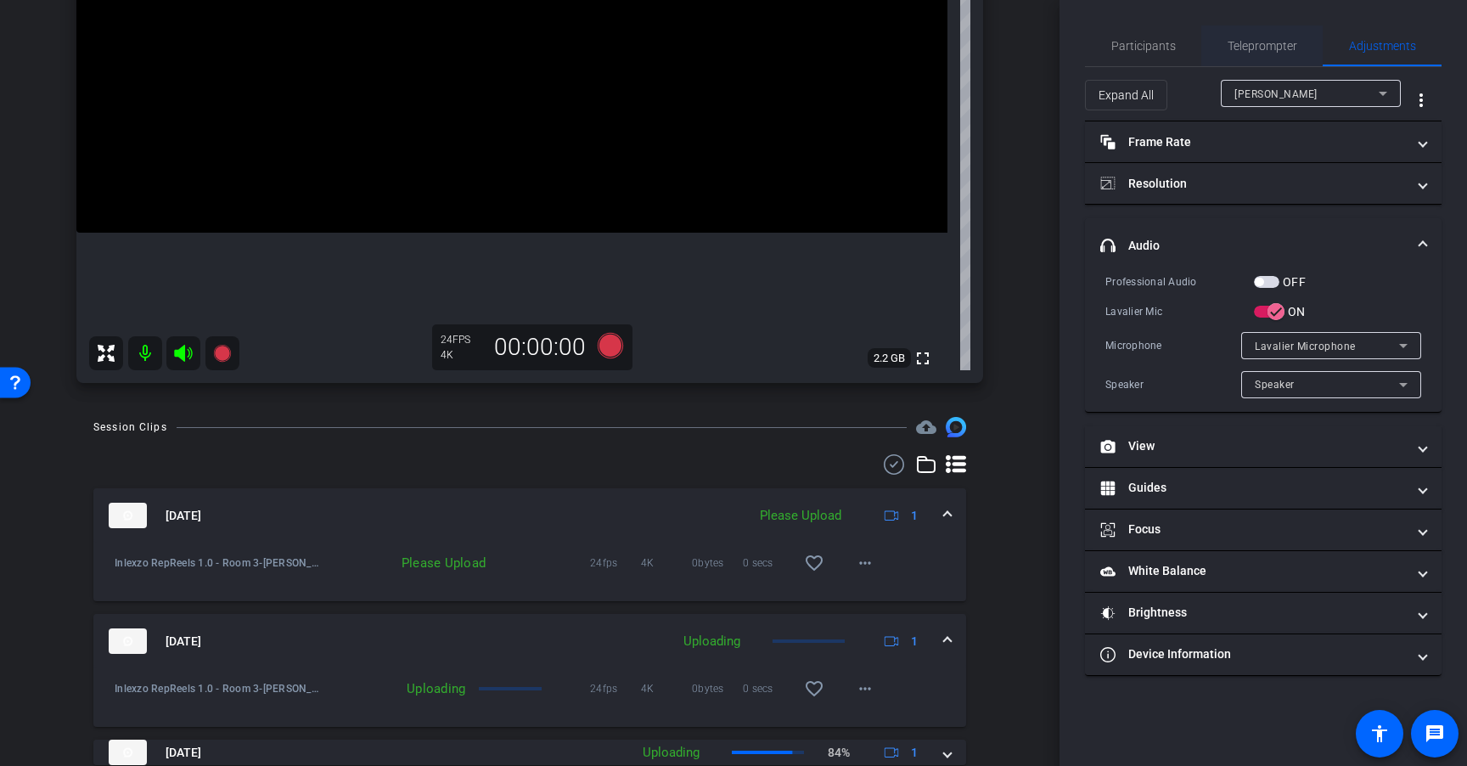
click at [1244, 51] on span "Teleprompter" at bounding box center [1262, 46] width 70 height 12
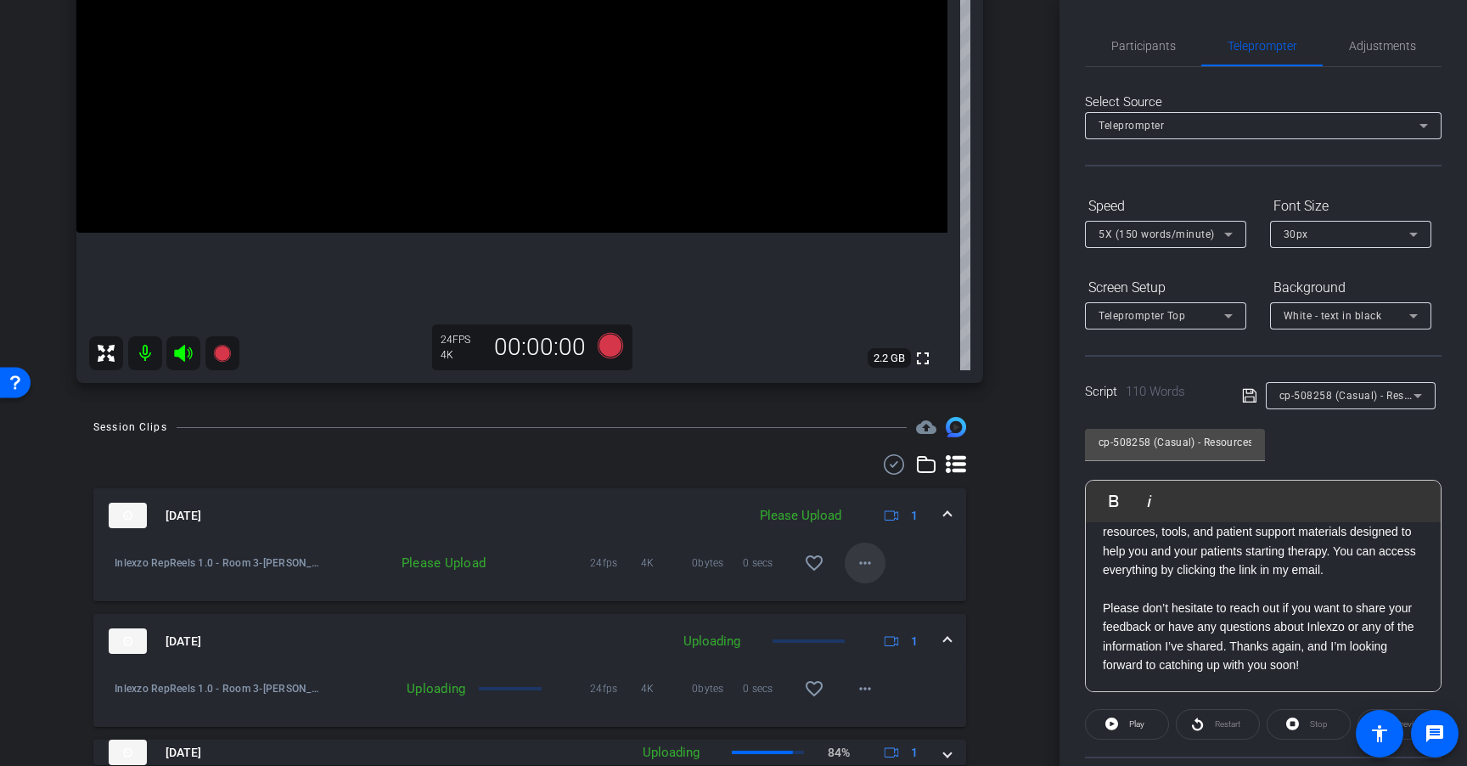
click at [855, 572] on mat-icon "more_horiz" at bounding box center [865, 563] width 20 height 20
click at [868, 595] on span "Upload" at bounding box center [884, 598] width 68 height 20
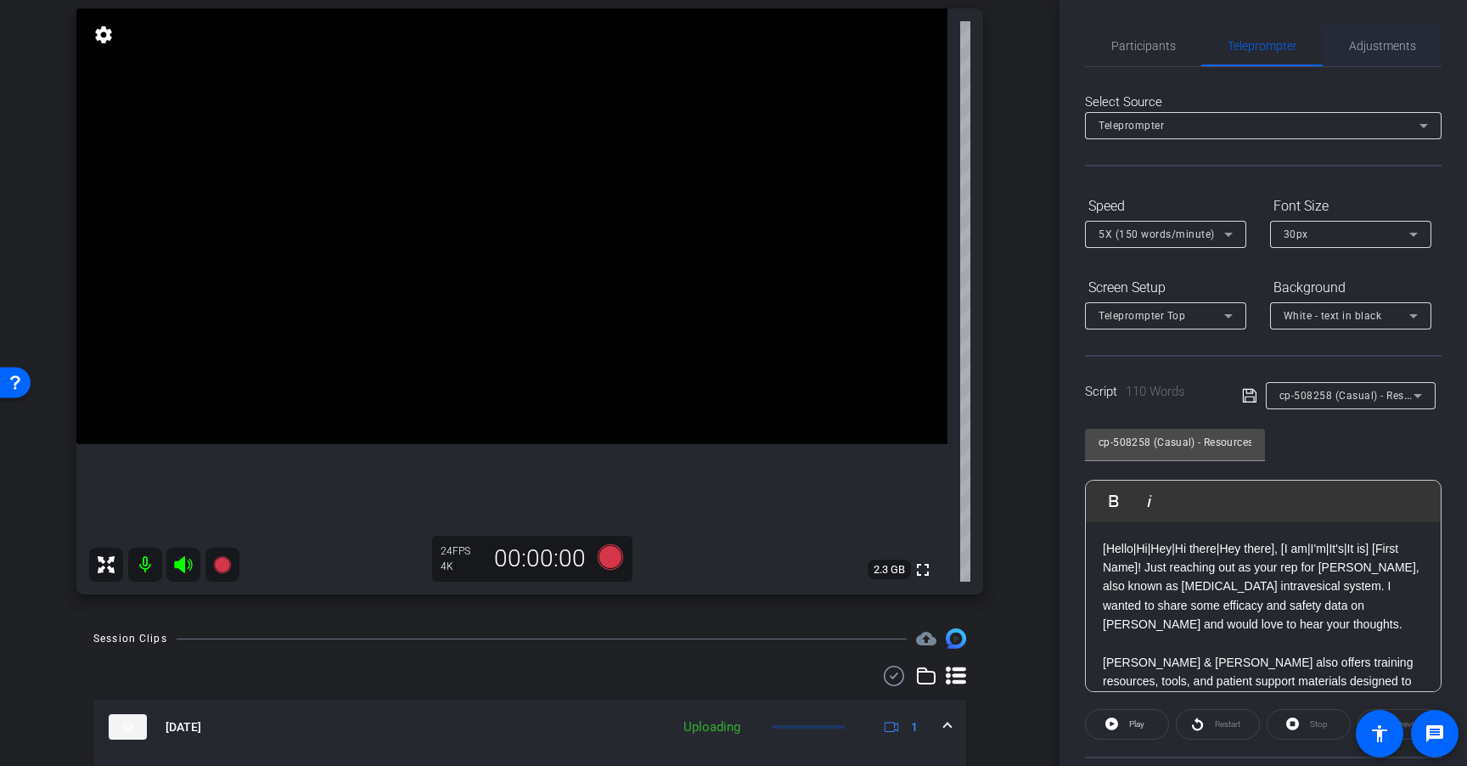
click at [1378, 58] on span "Adjustments" at bounding box center [1382, 45] width 67 height 41
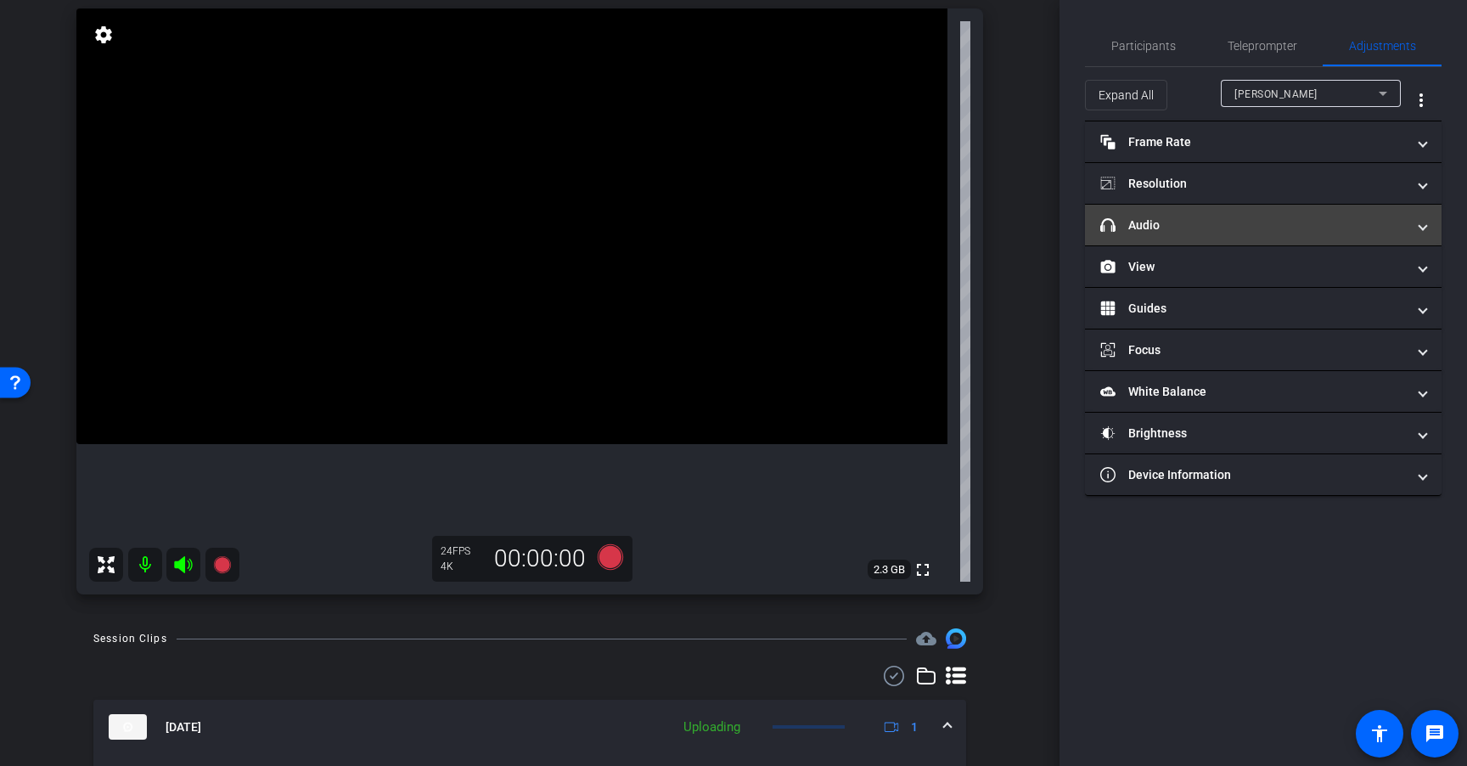
click at [1272, 224] on mat-panel-title "headphone icon Audio" at bounding box center [1253, 225] width 306 height 18
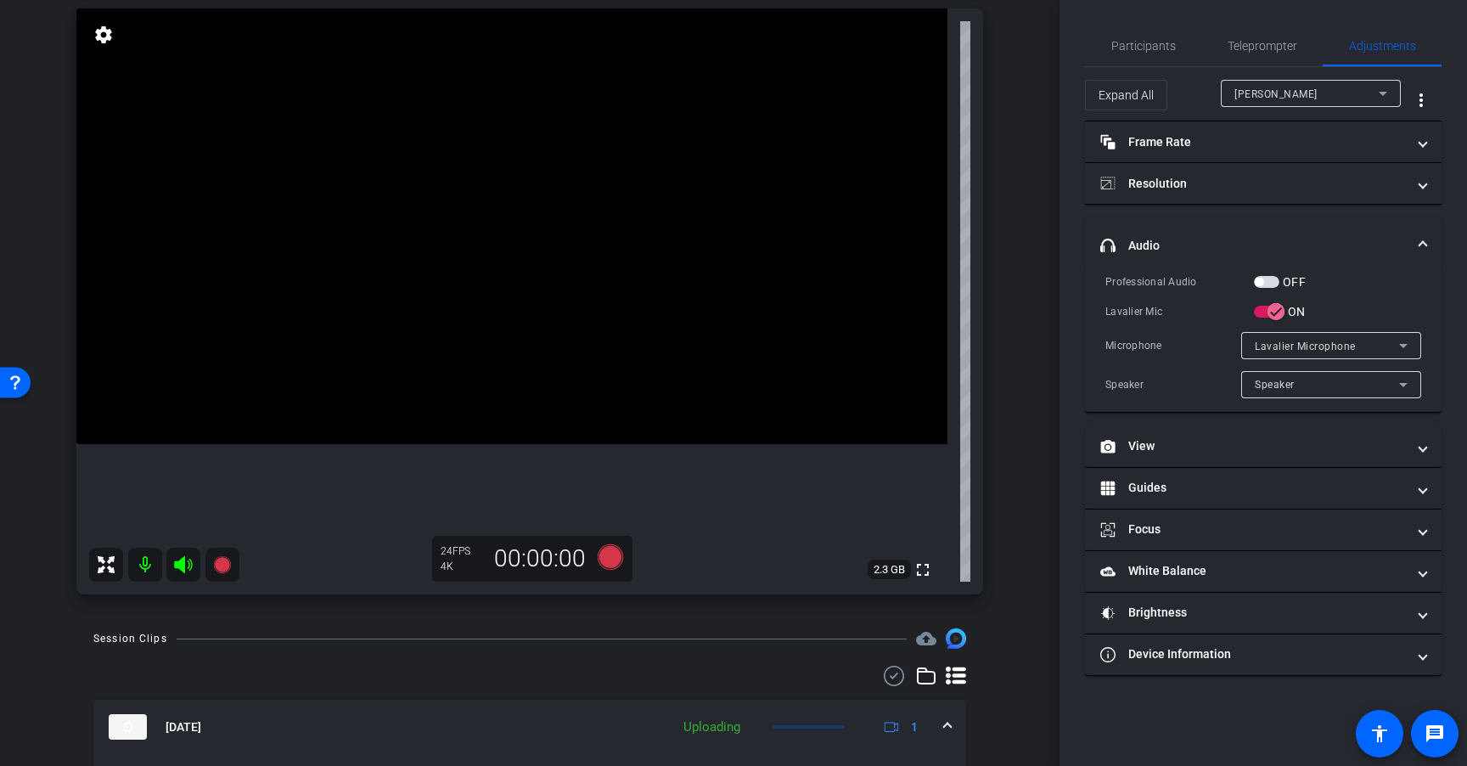
click at [1269, 282] on span "button" at bounding box center [1266, 282] width 25 height 12
click at [600, 560] on icon at bounding box center [610, 556] width 25 height 25
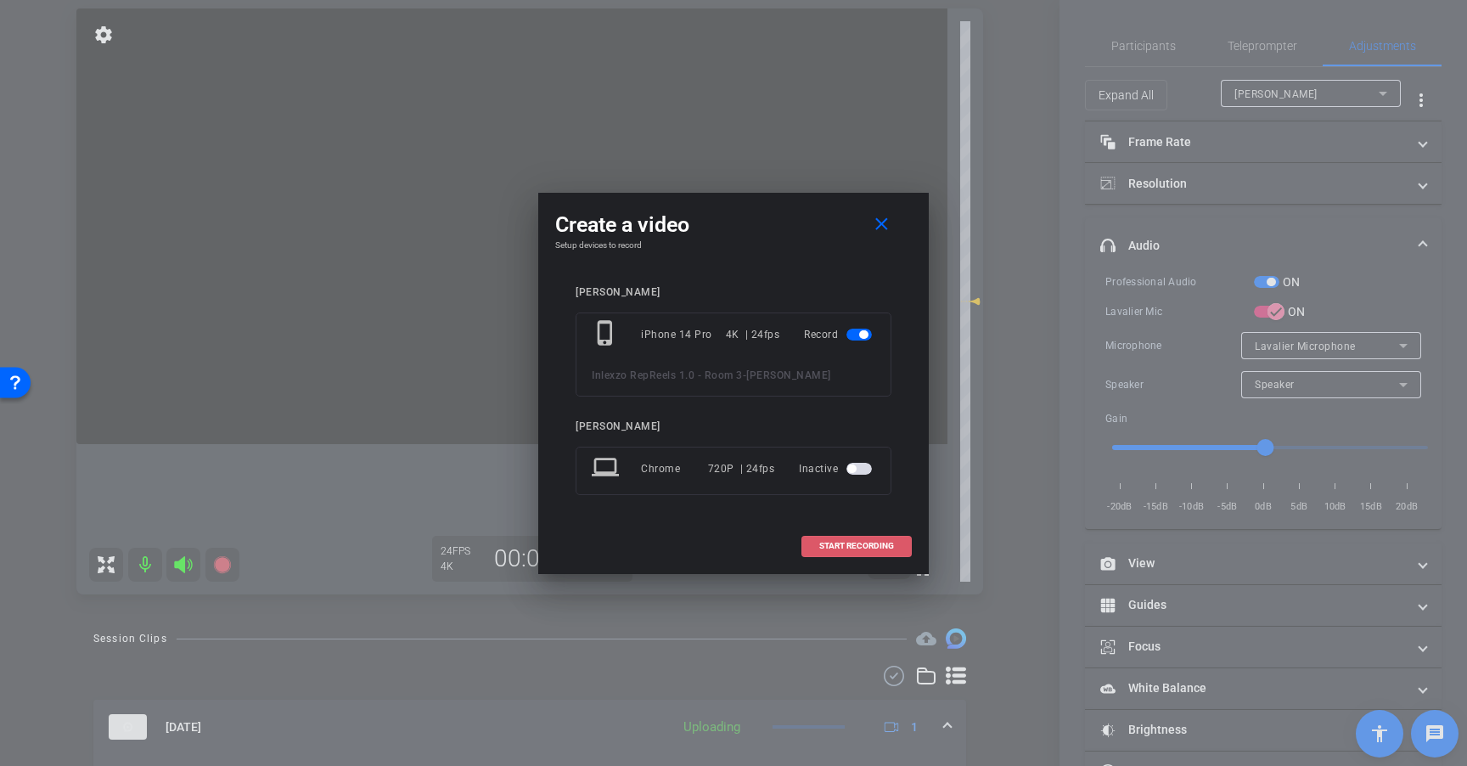
click at [832, 544] on span "START RECORDING" at bounding box center [856, 546] width 75 height 8
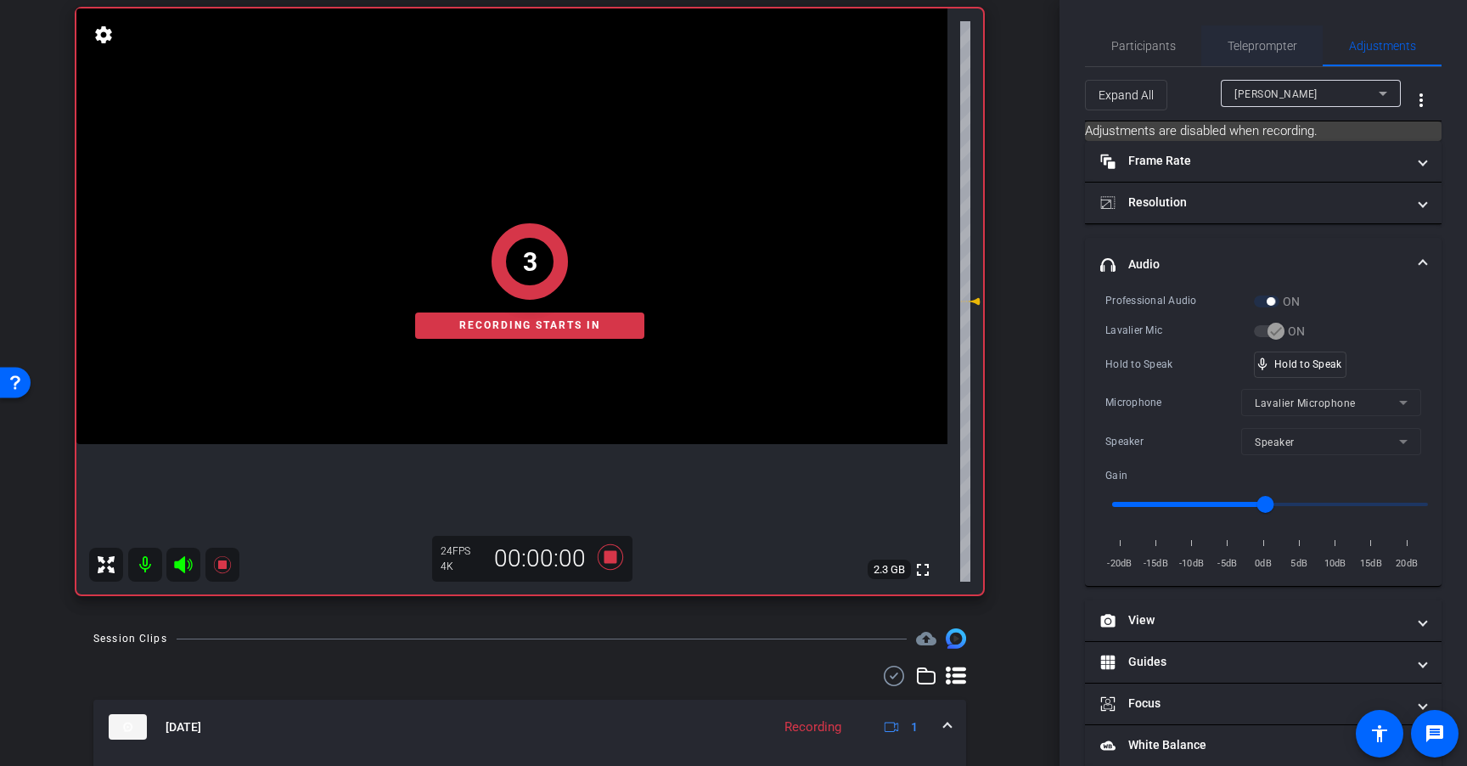
click at [1277, 45] on span "Teleprompter" at bounding box center [1262, 46] width 70 height 12
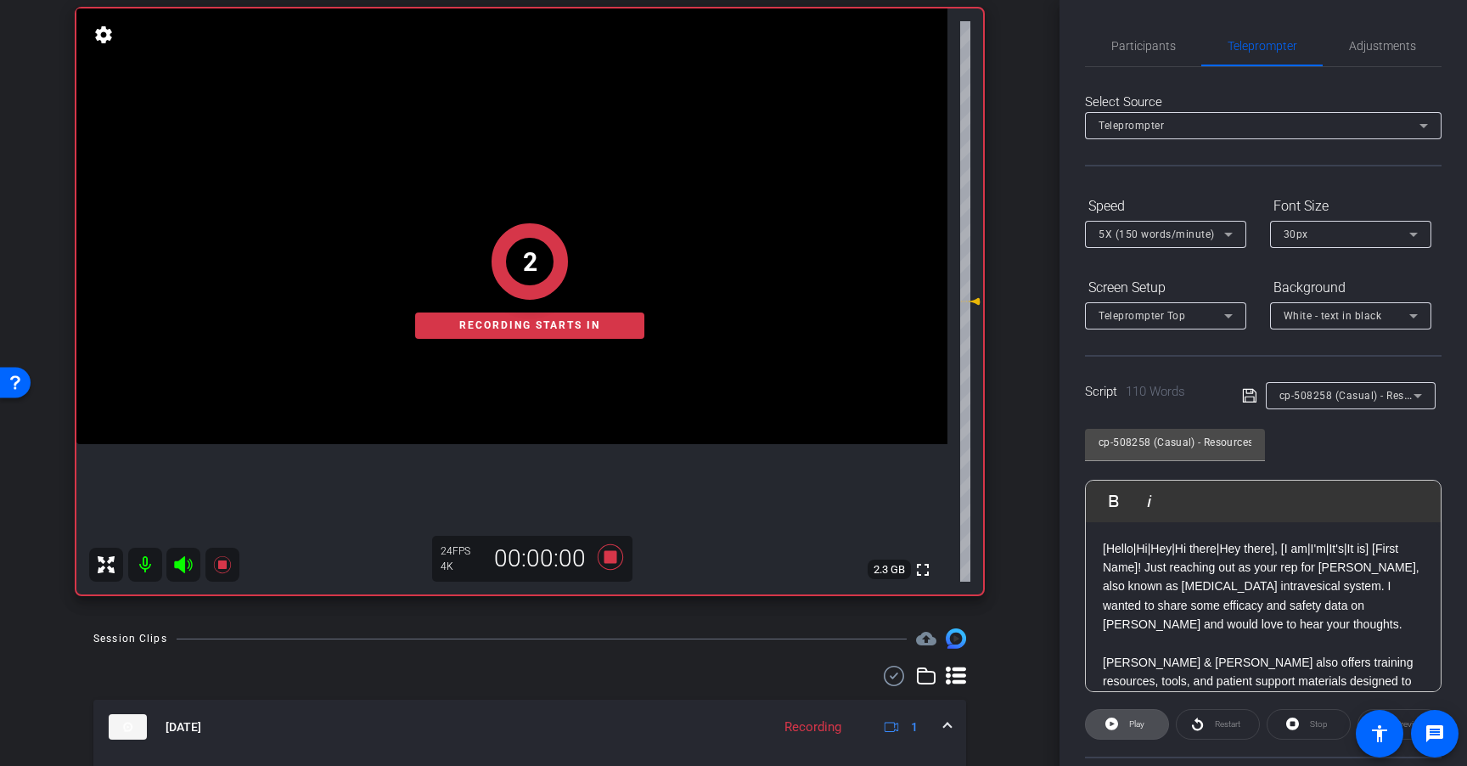
click at [1135, 723] on span "Play" at bounding box center [1136, 723] width 15 height 9
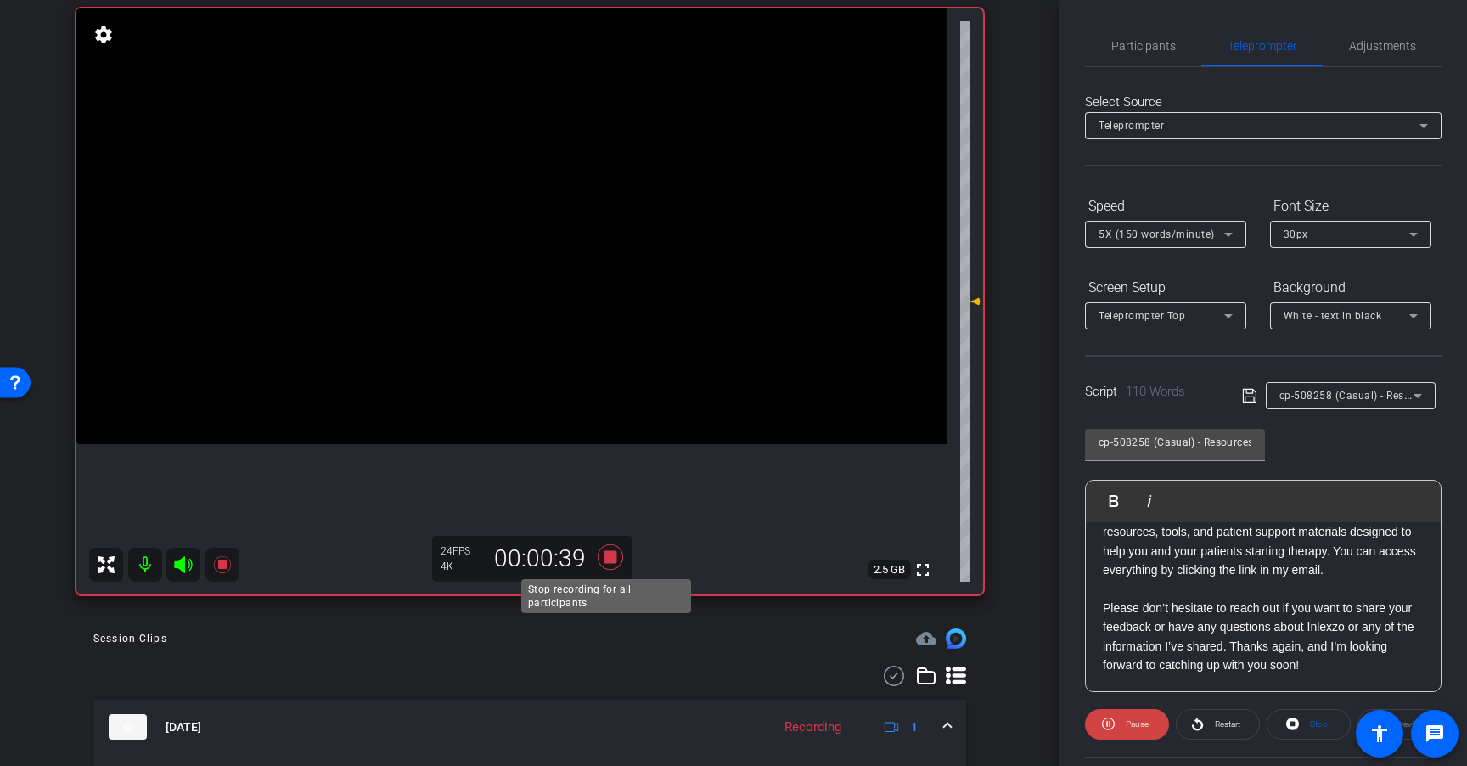
click at [607, 557] on icon at bounding box center [610, 556] width 25 height 25
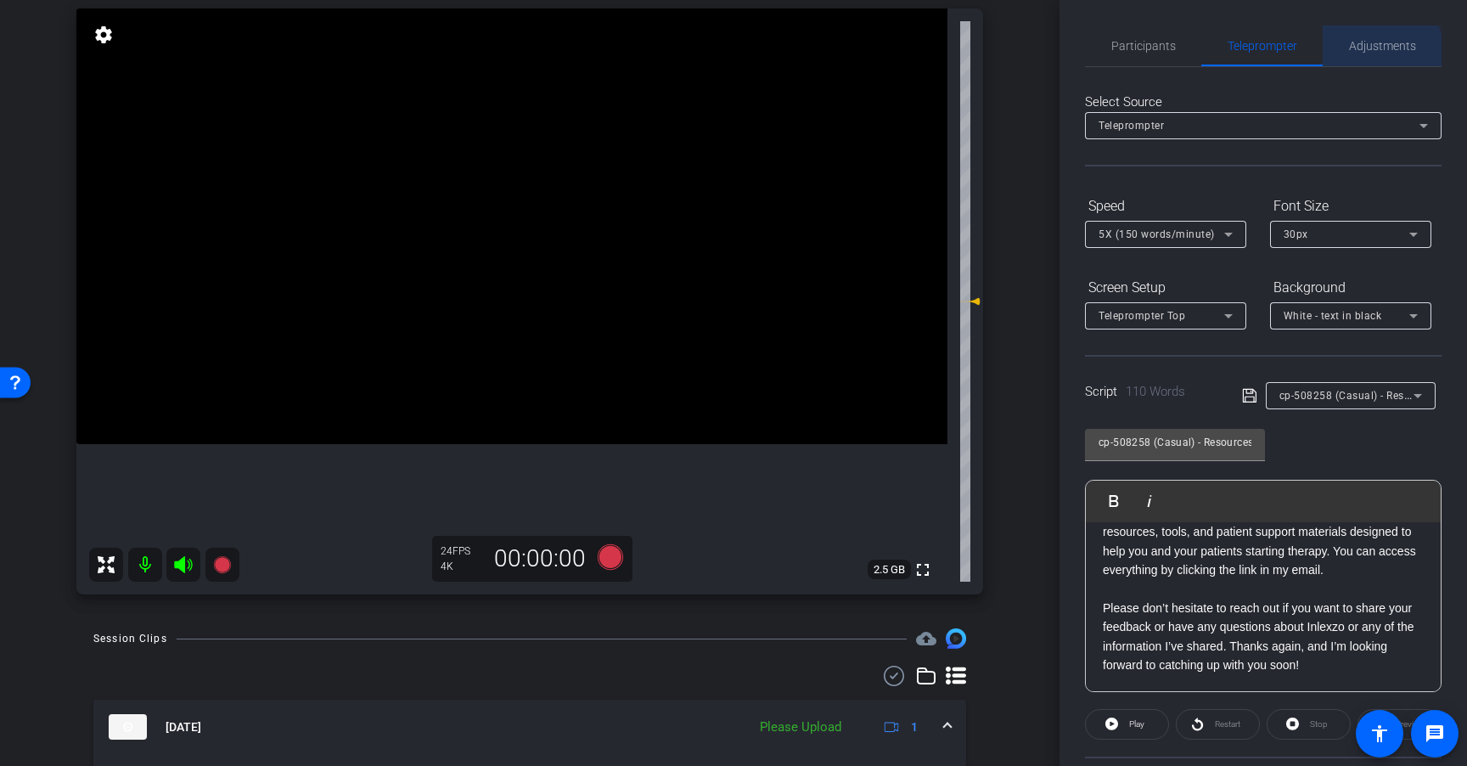
click at [1368, 53] on span "Adjustments" at bounding box center [1382, 45] width 67 height 41
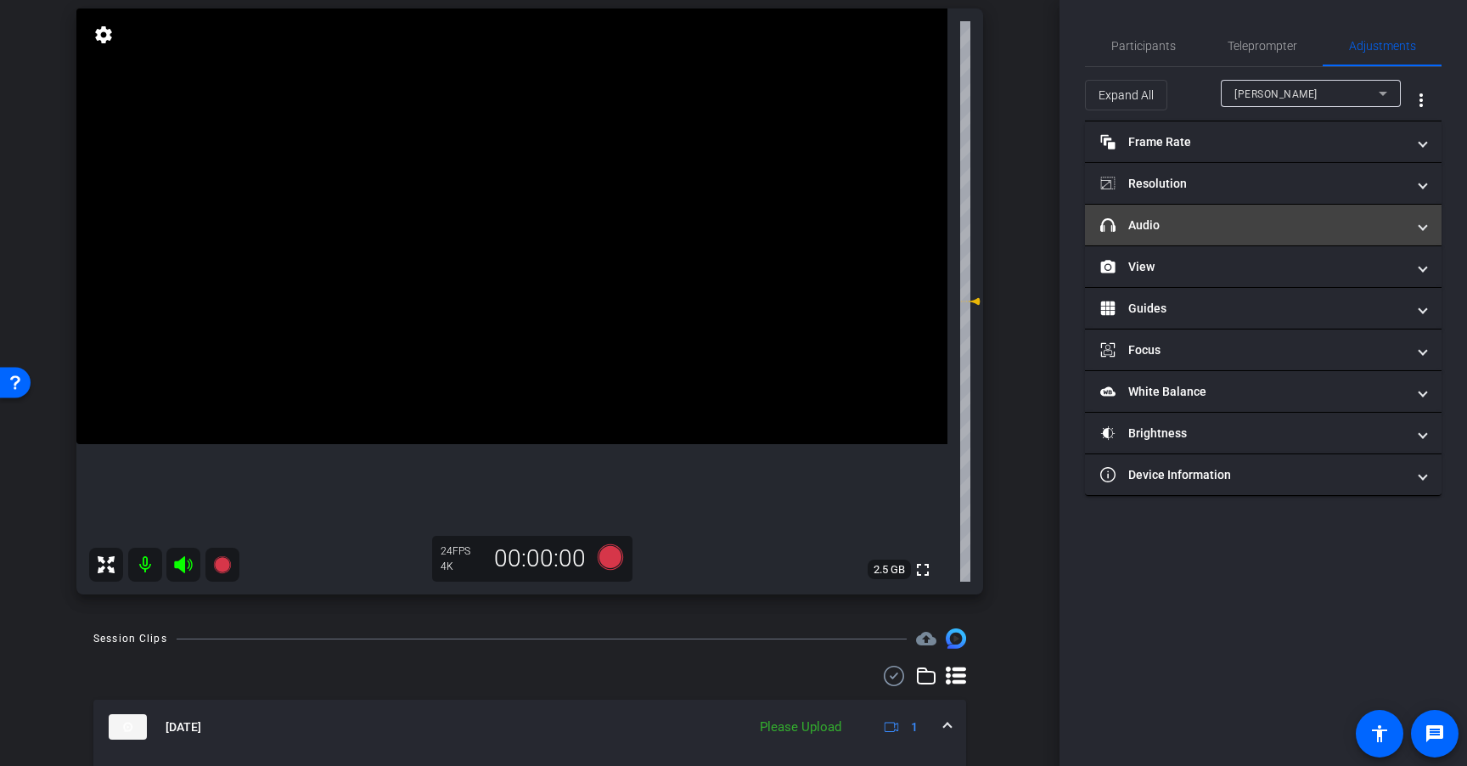
click at [1251, 231] on mat-panel-title "headphone icon Audio" at bounding box center [1253, 225] width 306 height 18
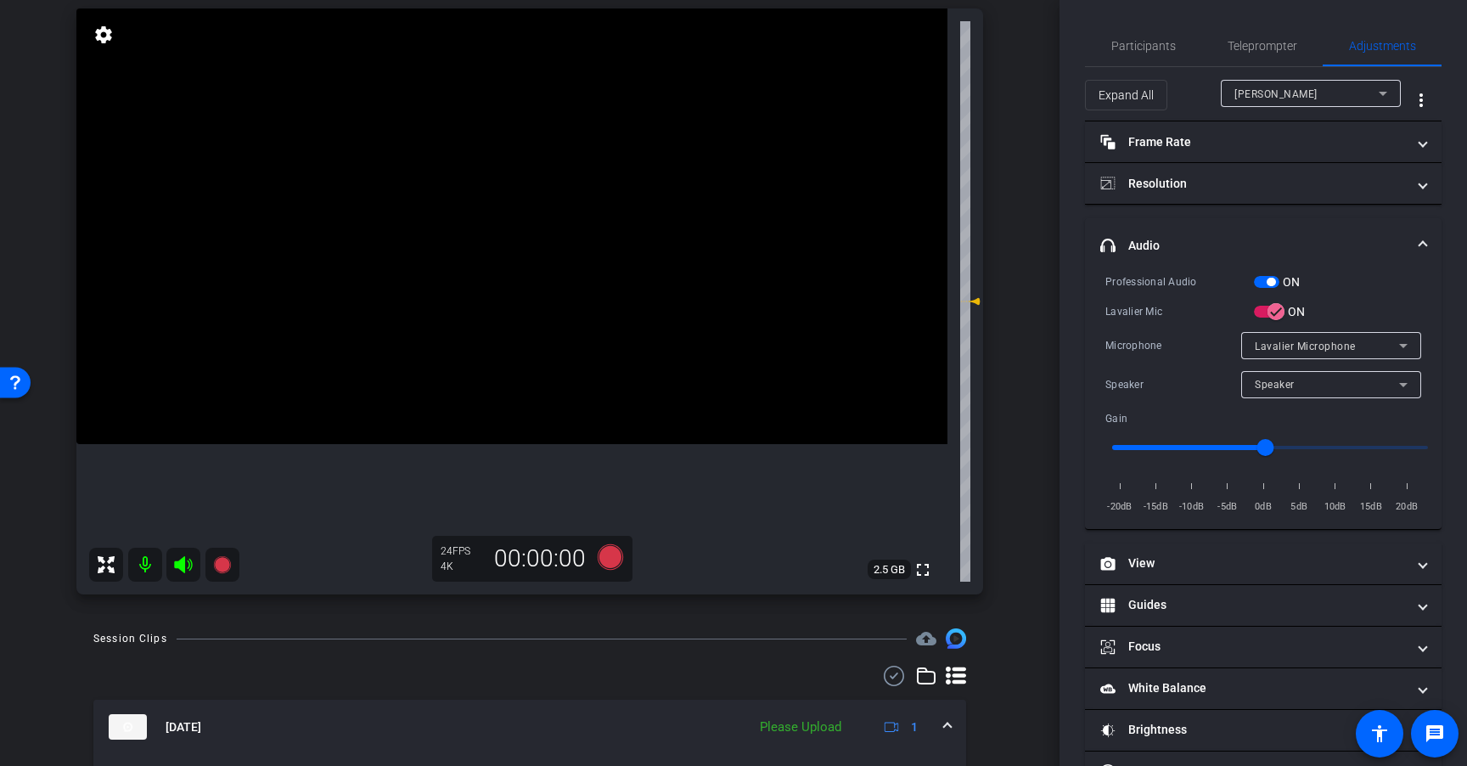
click at [1266, 280] on span "button" at bounding box center [1270, 282] width 8 height 8
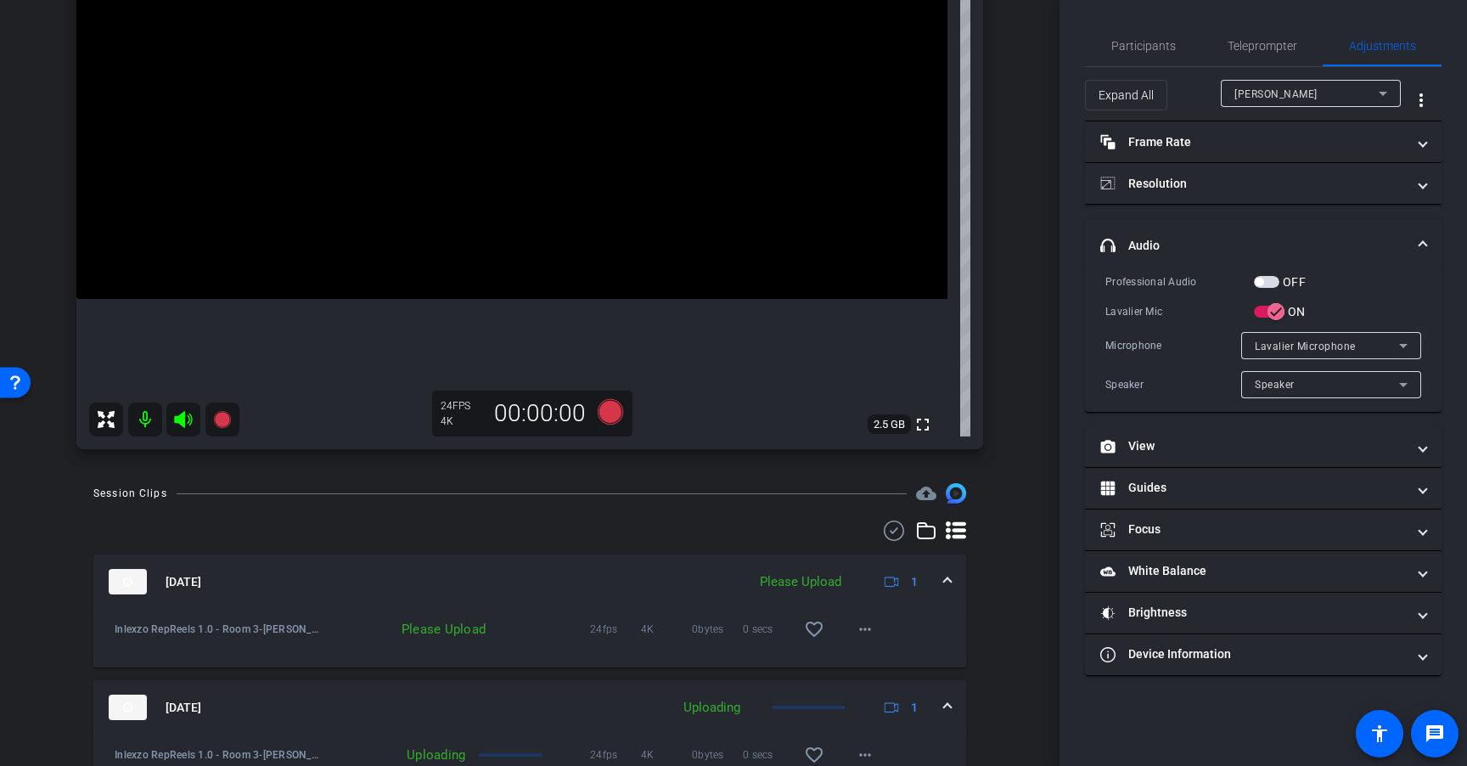
scroll to position [341, 0]
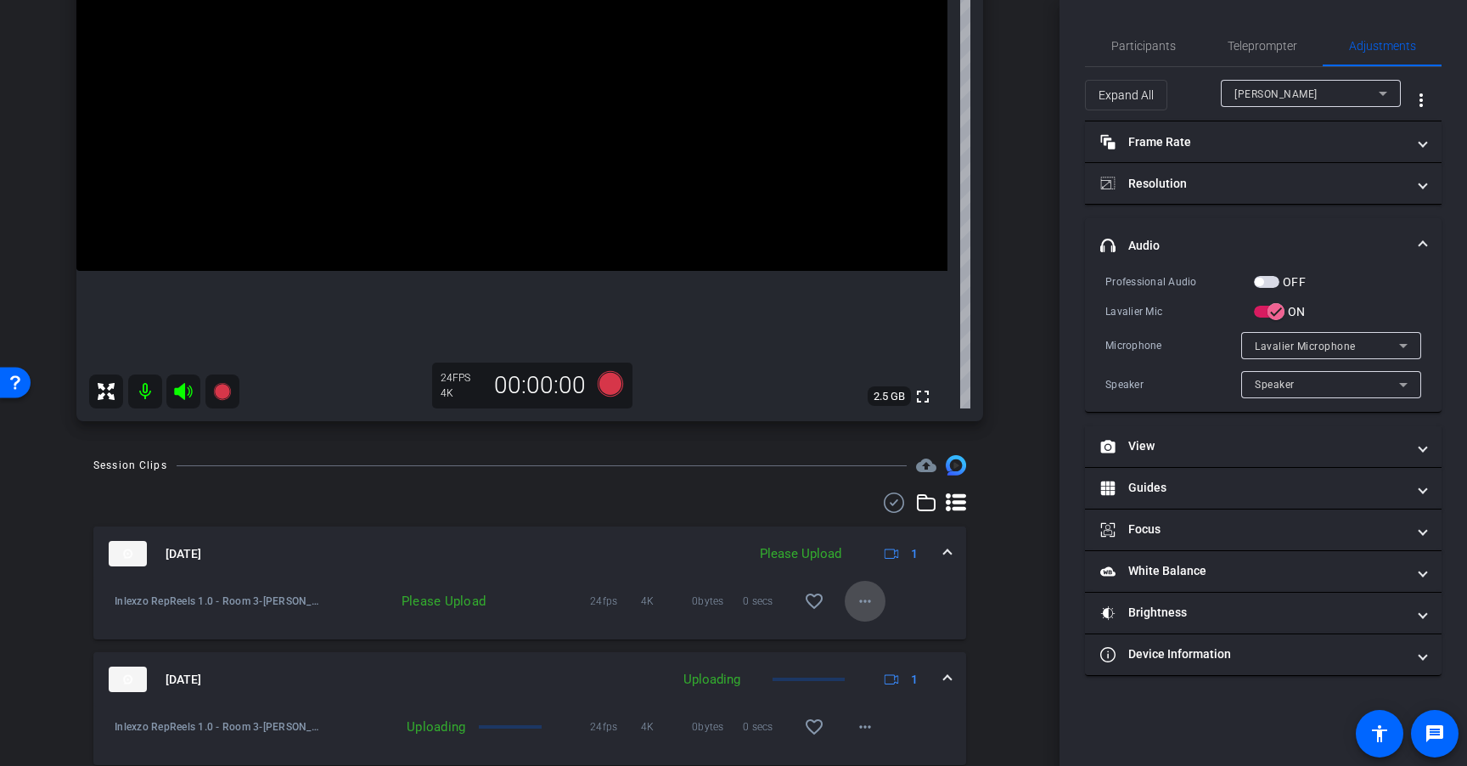
click at [856, 603] on mat-icon "more_horiz" at bounding box center [865, 601] width 20 height 20
click at [868, 637] on span "Upload" at bounding box center [884, 636] width 68 height 20
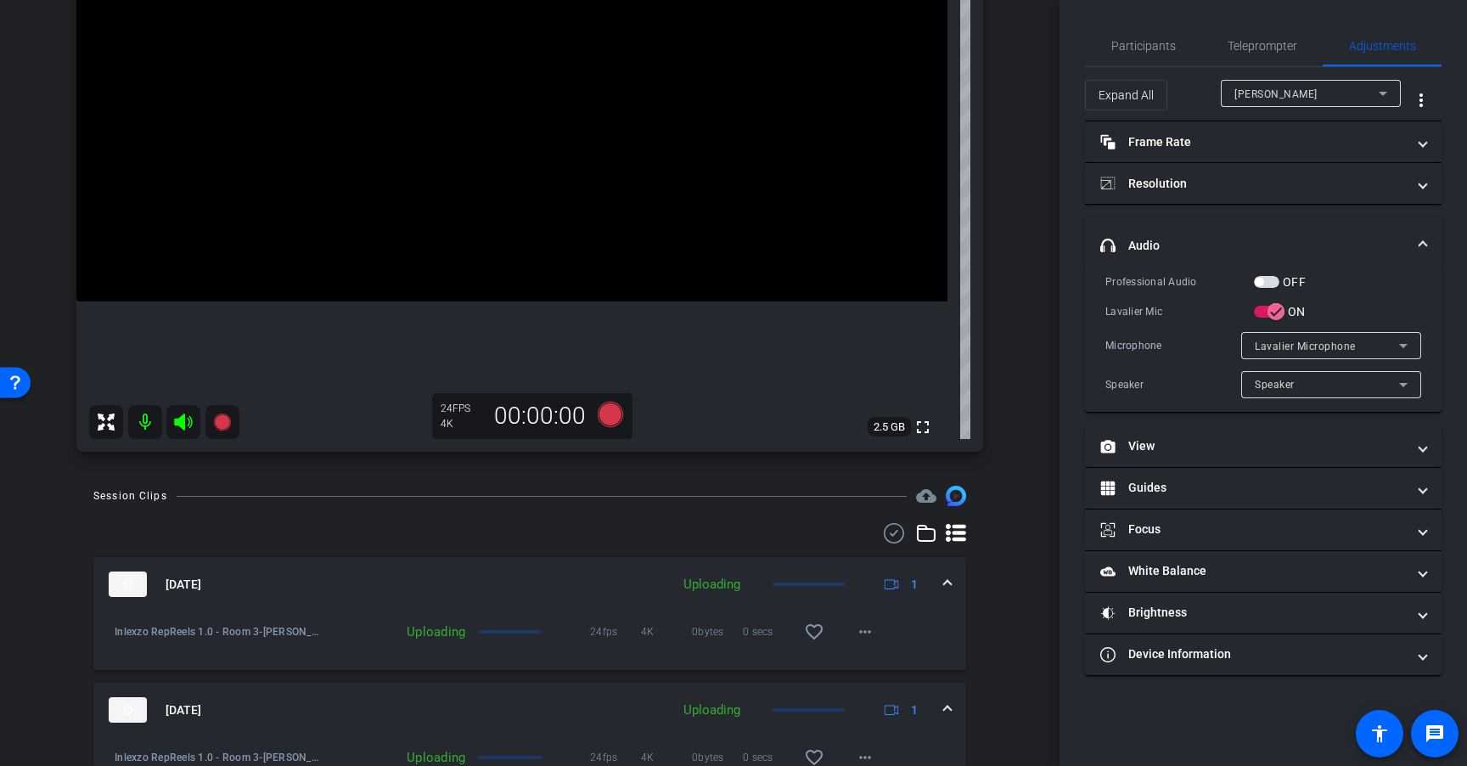
scroll to position [303, 0]
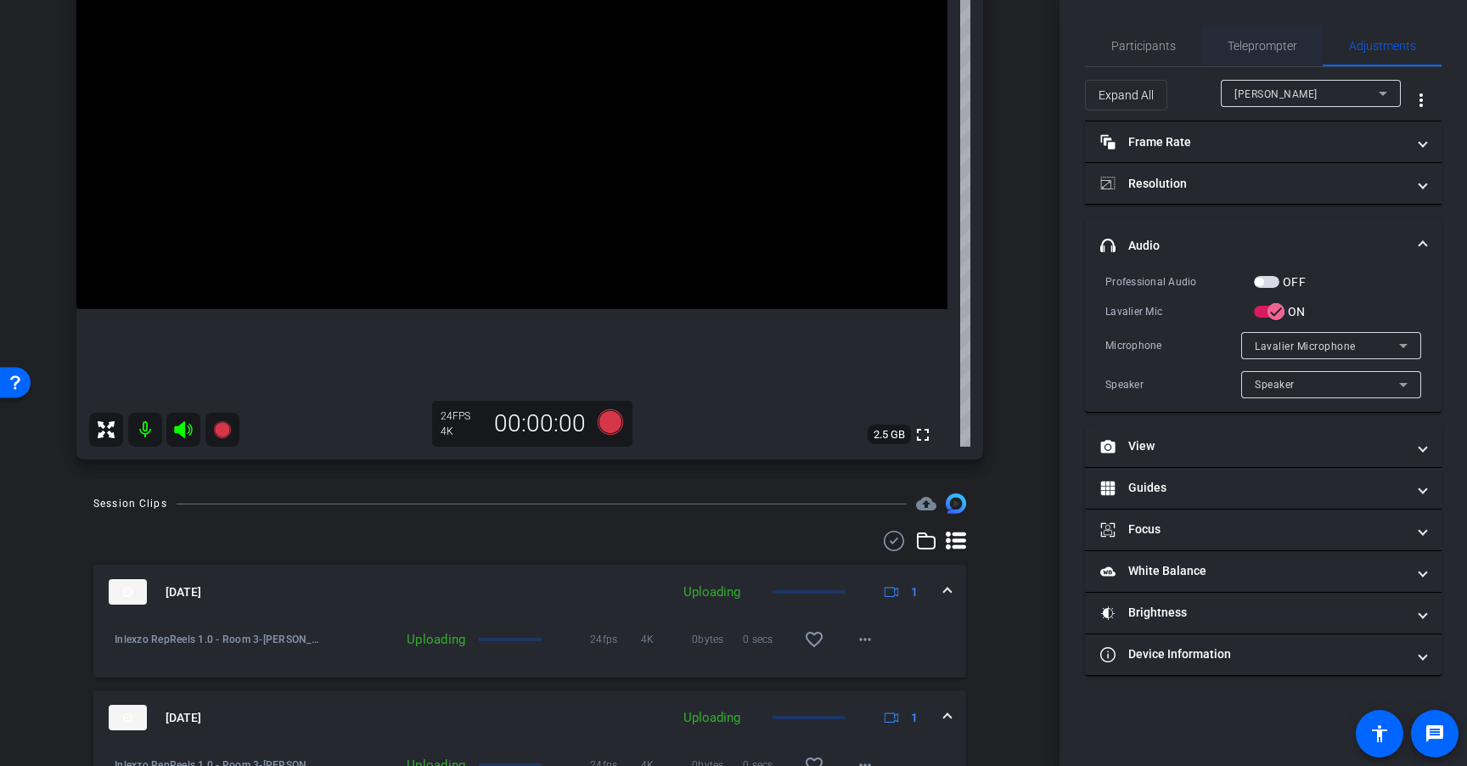
click at [1274, 49] on span "Teleprompter" at bounding box center [1262, 46] width 70 height 12
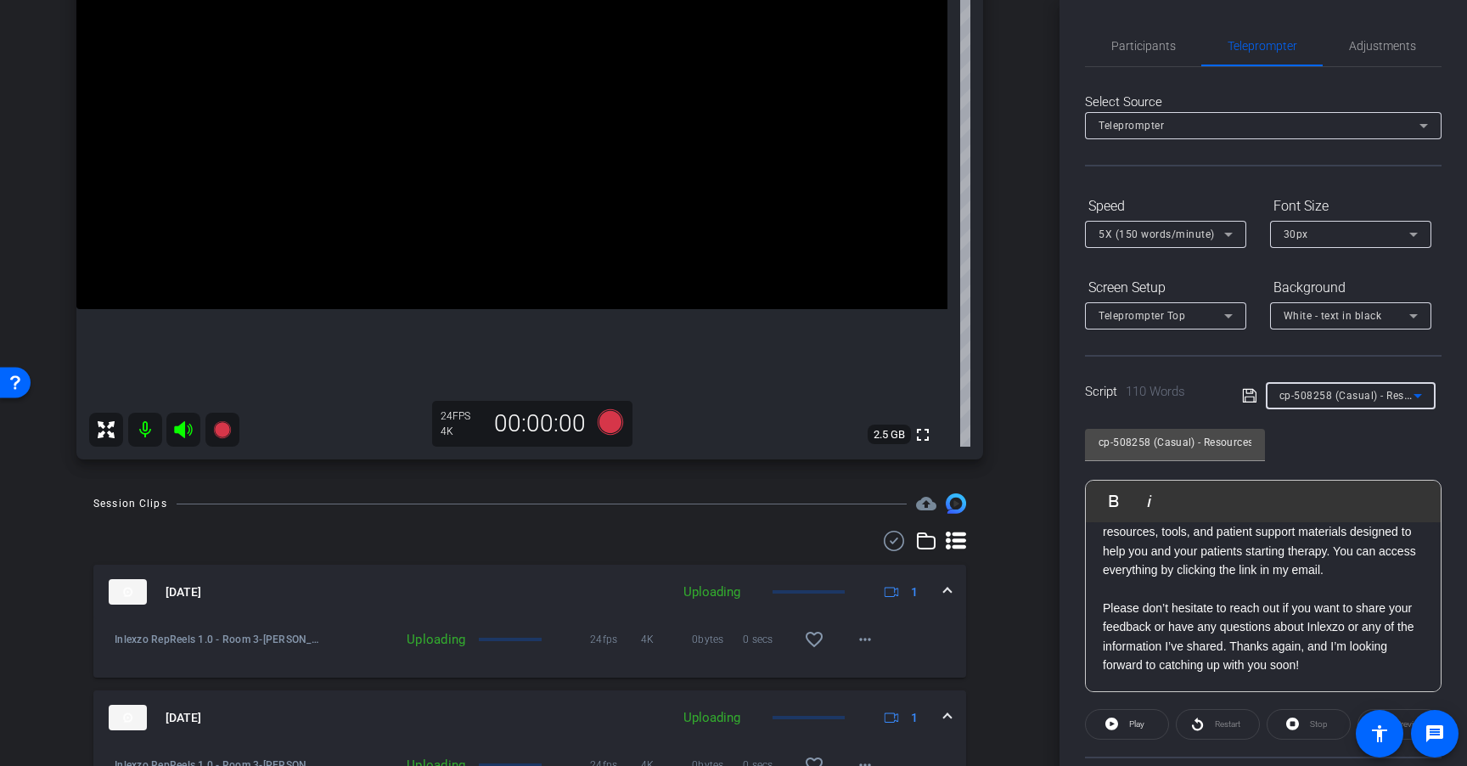
click at [1350, 385] on div "cp-508258 (Casual) - Resources to Share" at bounding box center [1346, 395] width 134 height 21
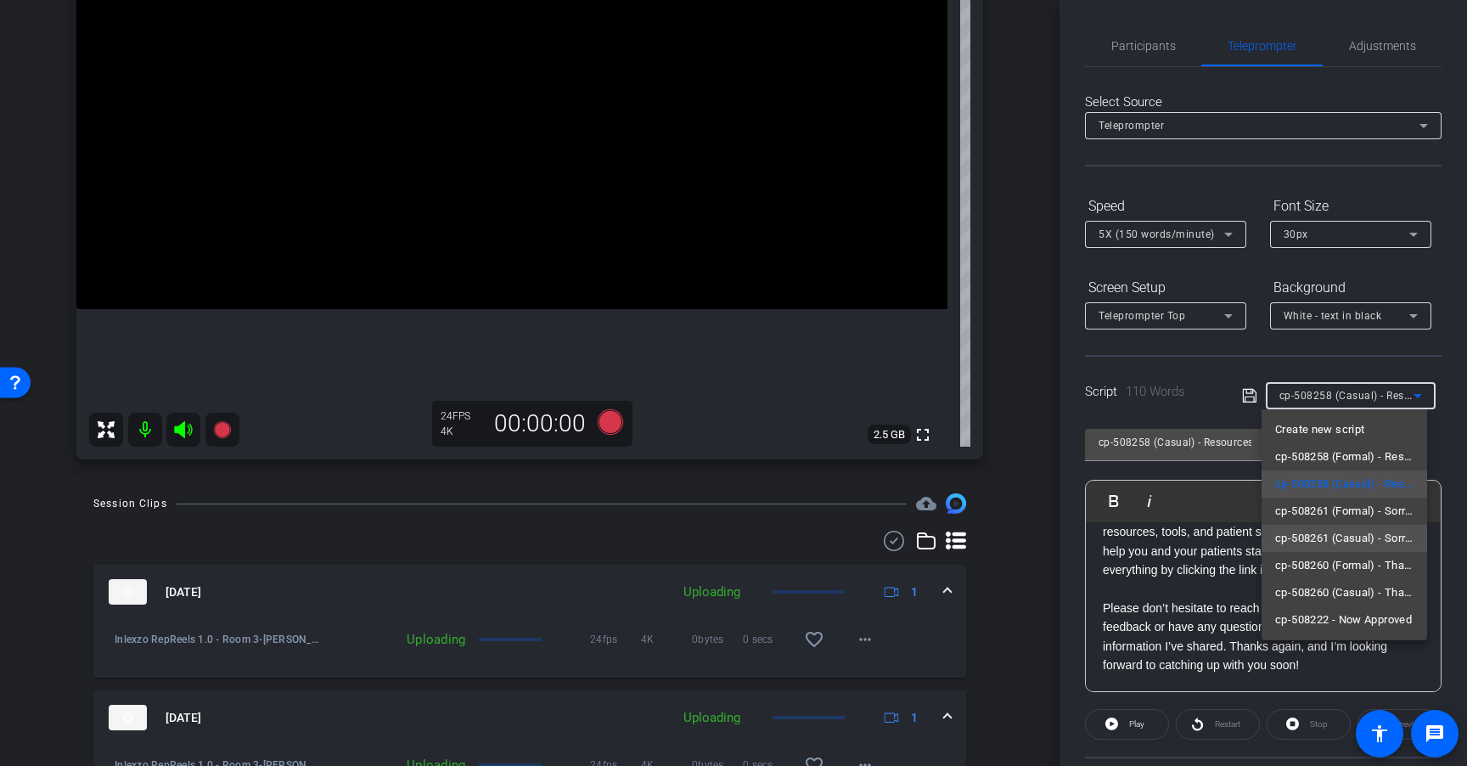
click at [1376, 545] on span "cp-508261 (Casual) - Sorry I Missed You" at bounding box center [1344, 538] width 138 height 20
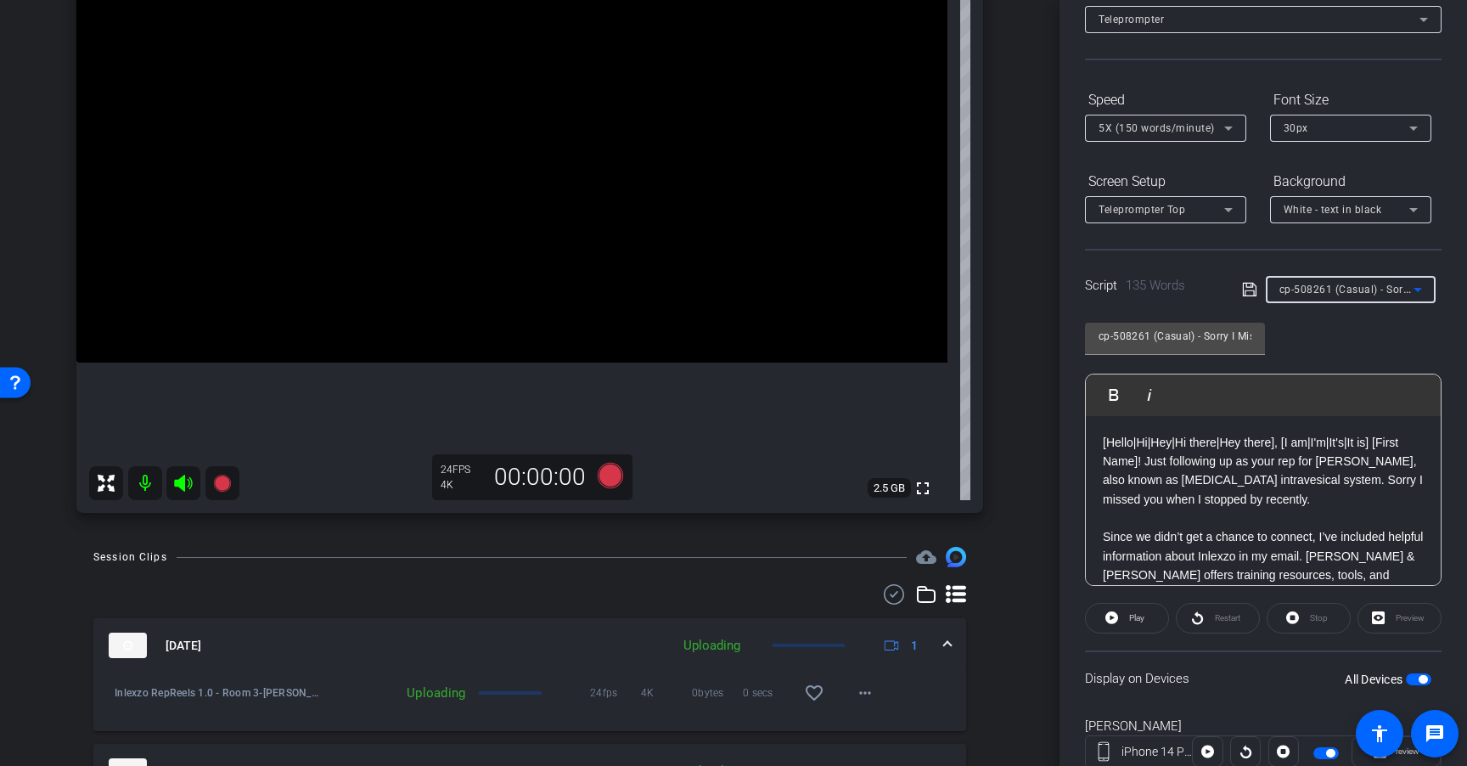
scroll to position [0, 0]
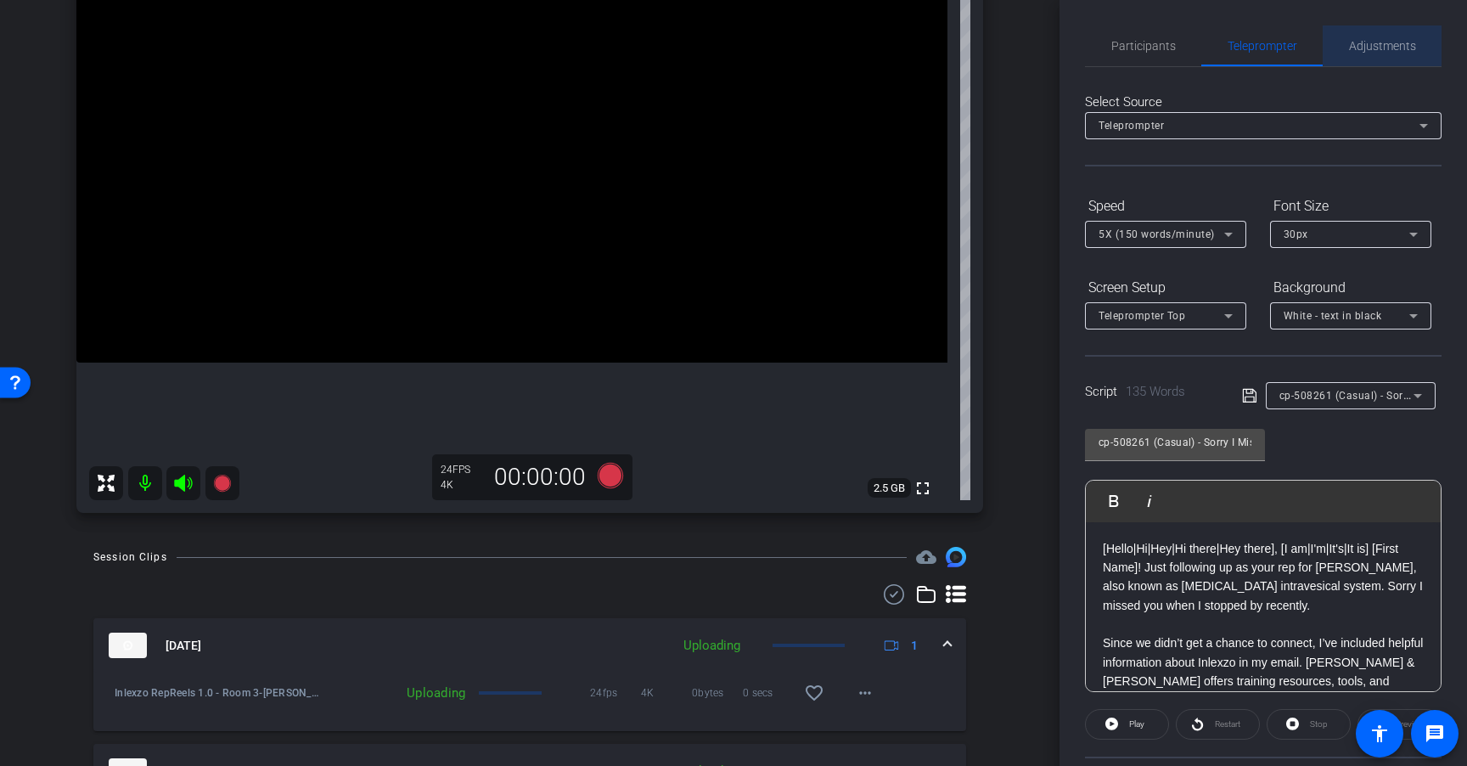
click at [1401, 52] on span "Adjustments" at bounding box center [1382, 46] width 67 height 12
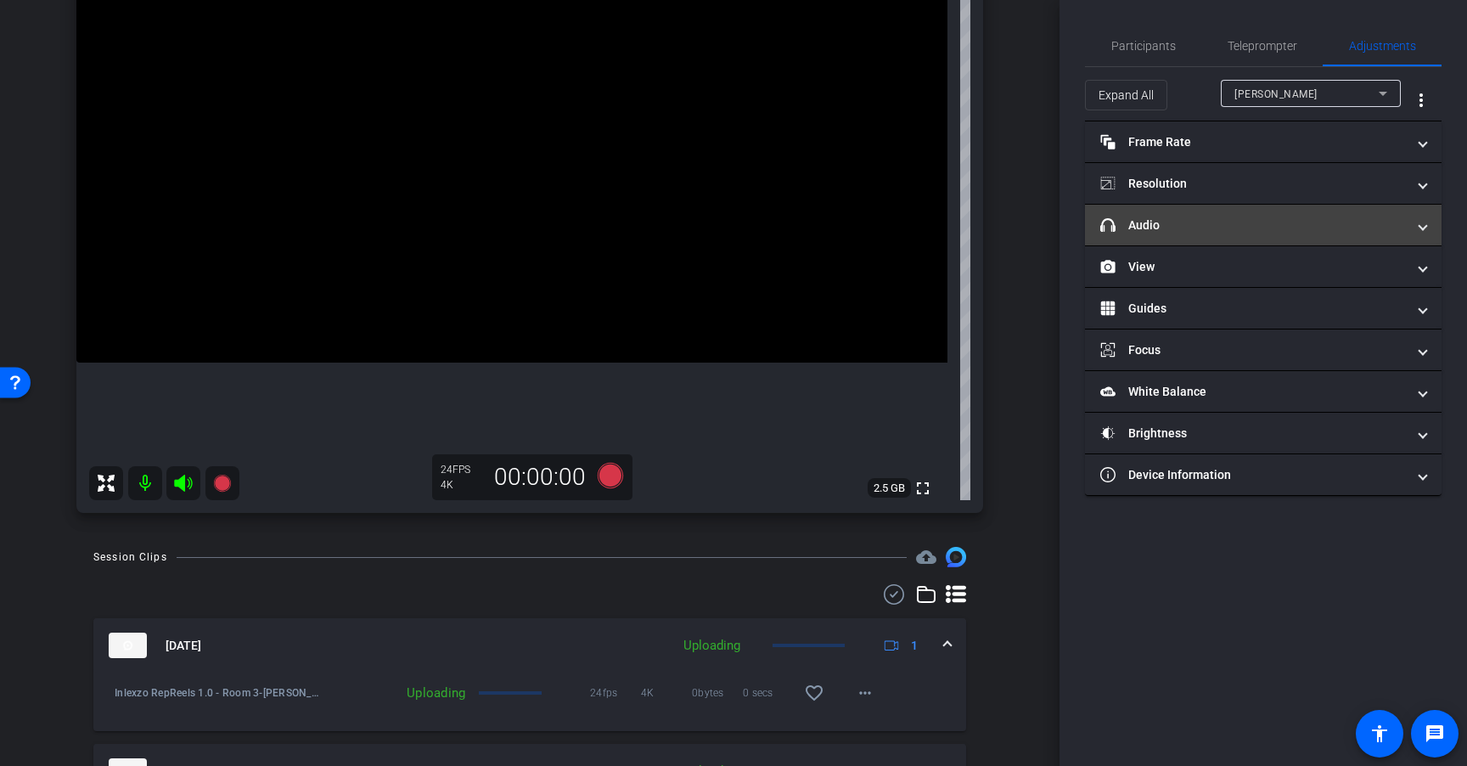
click at [1230, 238] on mat-expansion-panel-header "headphone icon Audio" at bounding box center [1263, 225] width 357 height 41
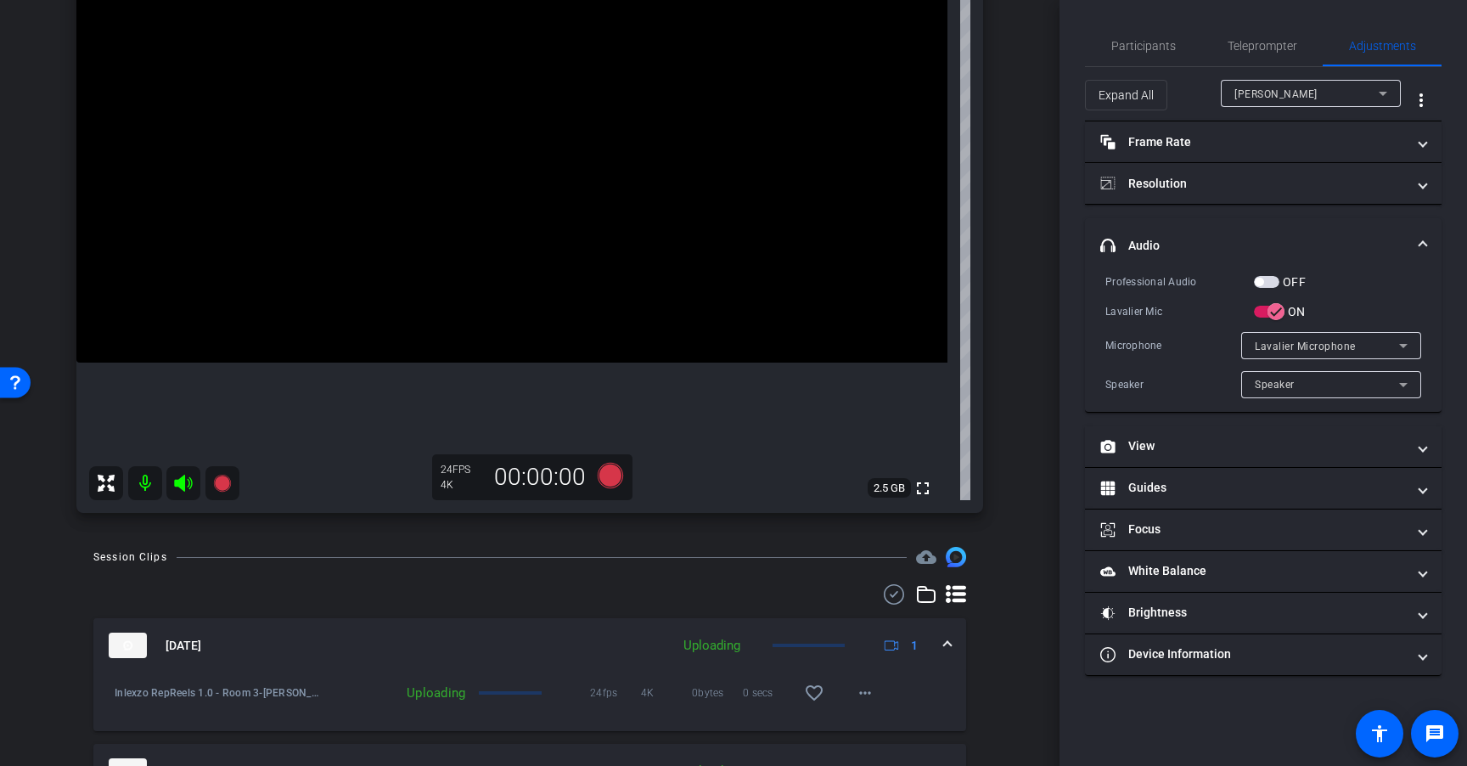
click at [1271, 286] on span "button" at bounding box center [1266, 282] width 25 height 12
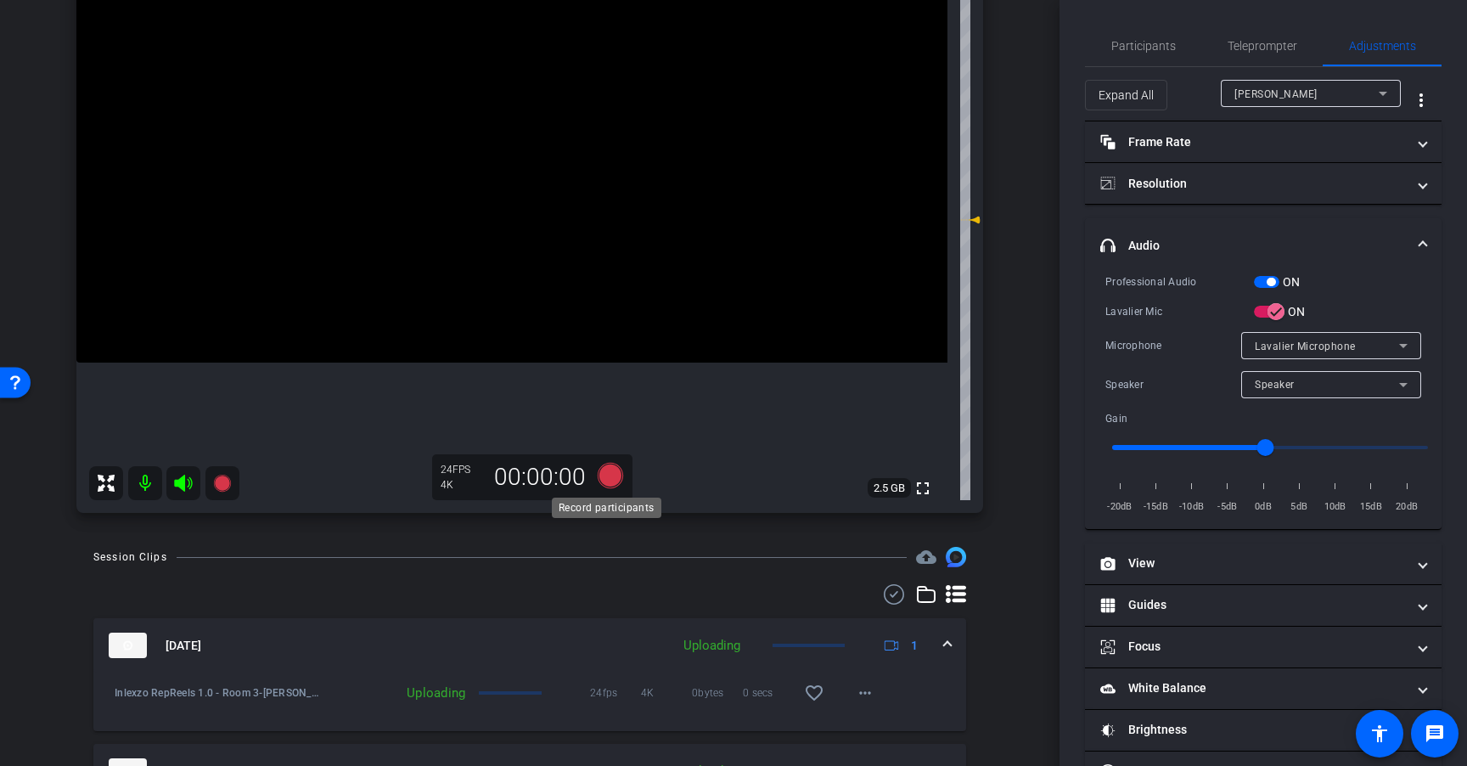
click at [599, 475] on icon at bounding box center [610, 475] width 25 height 25
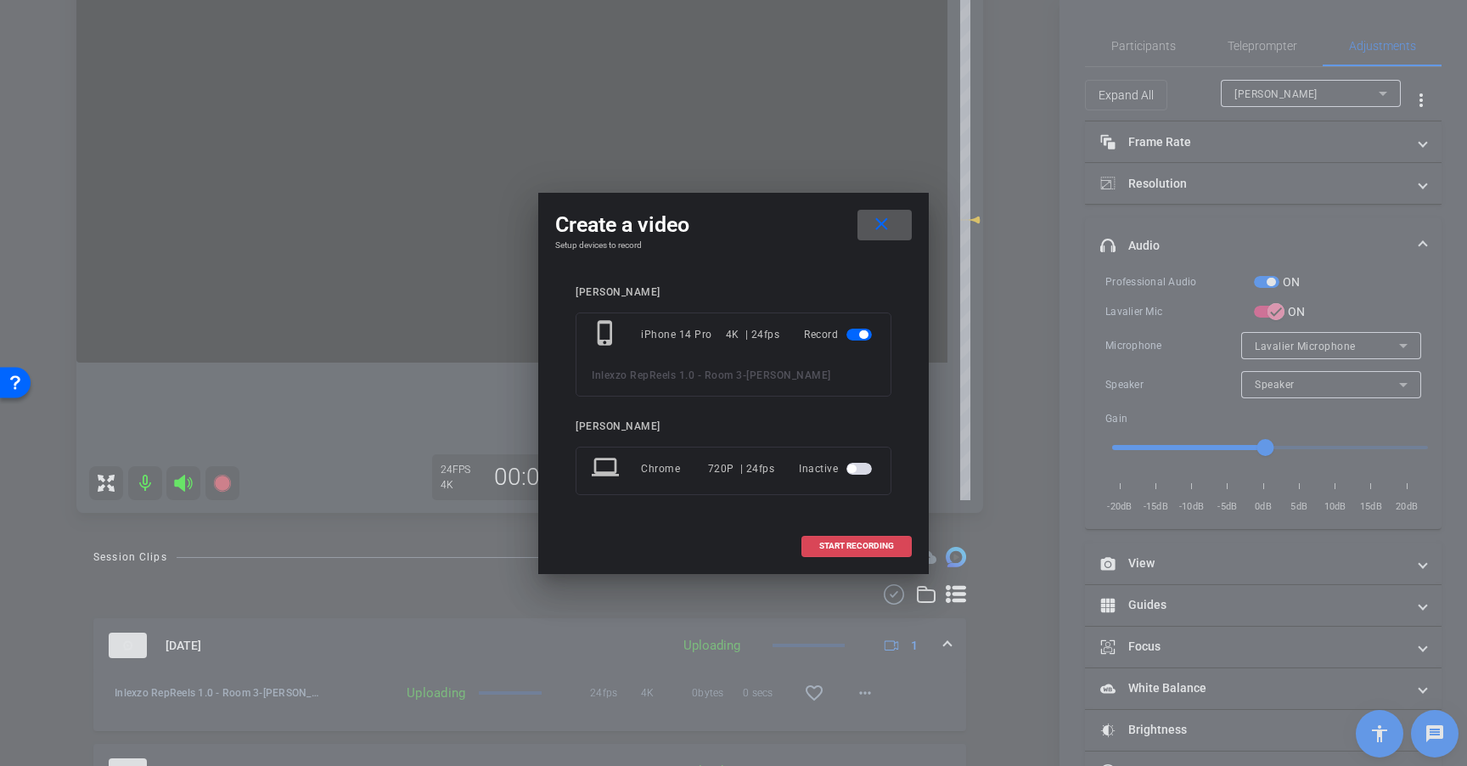
click at [856, 542] on span "START RECORDING" at bounding box center [856, 546] width 75 height 8
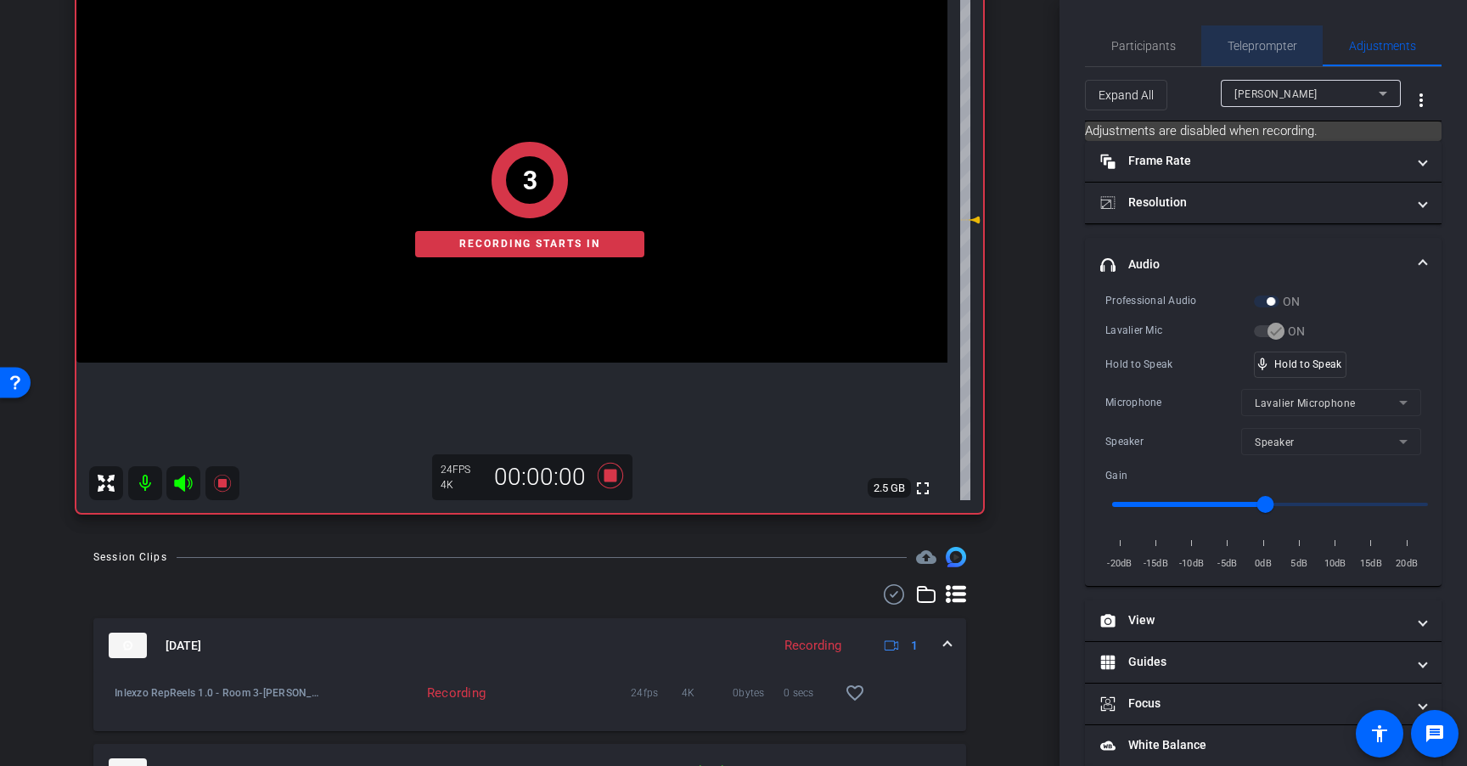
click at [1286, 40] on span "Teleprompter" at bounding box center [1262, 46] width 70 height 12
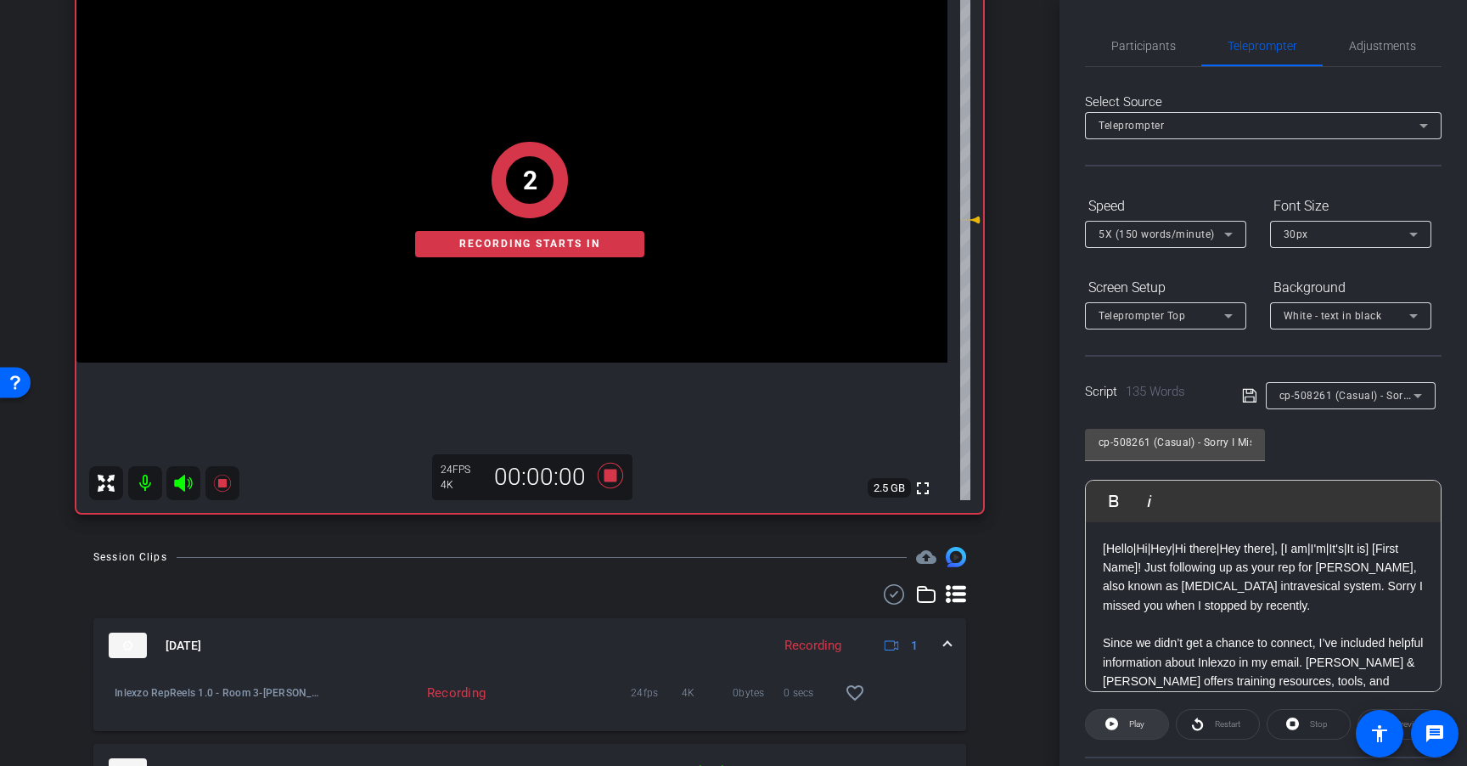
click at [1143, 719] on span "Play" at bounding box center [1136, 723] width 15 height 9
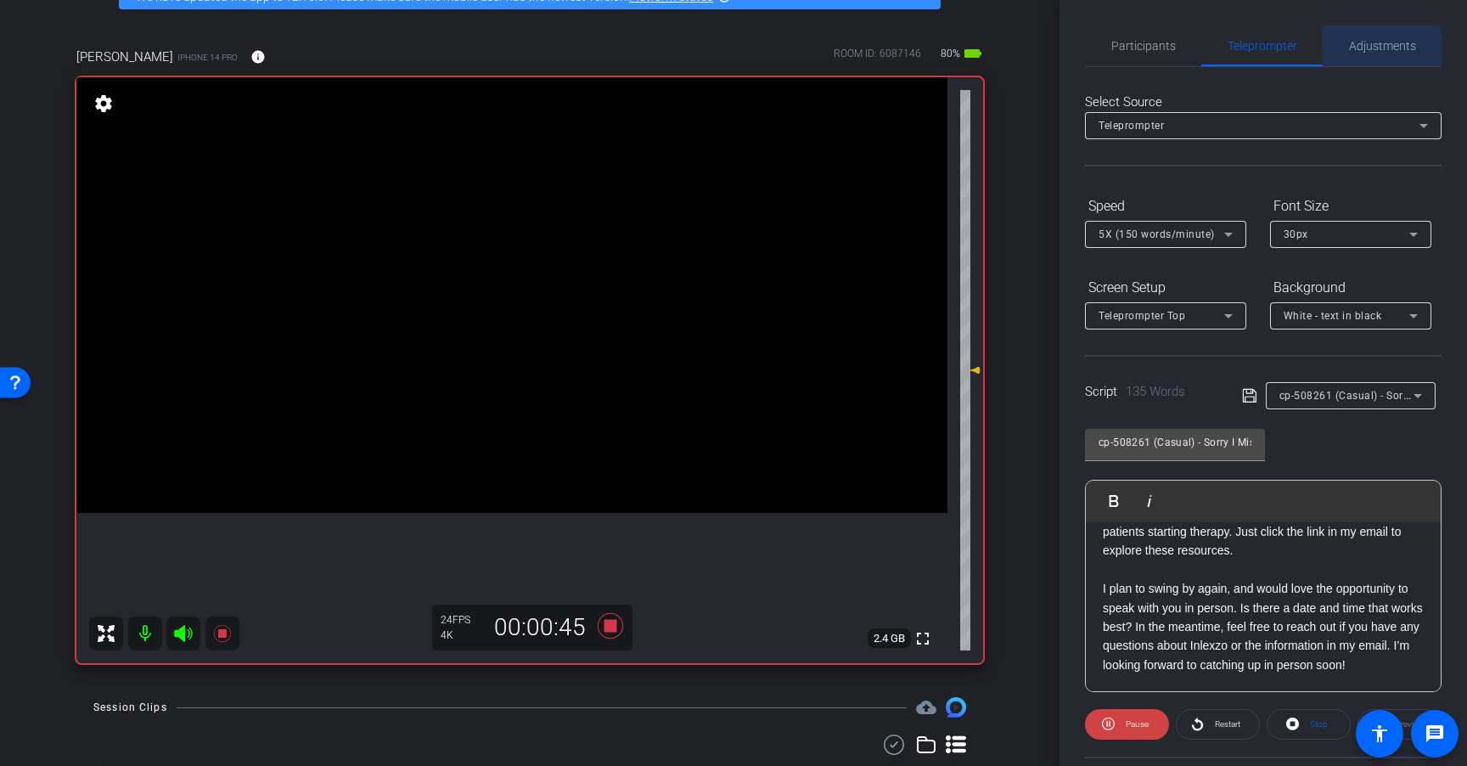
click at [1370, 49] on span "Adjustments" at bounding box center [1382, 46] width 67 height 12
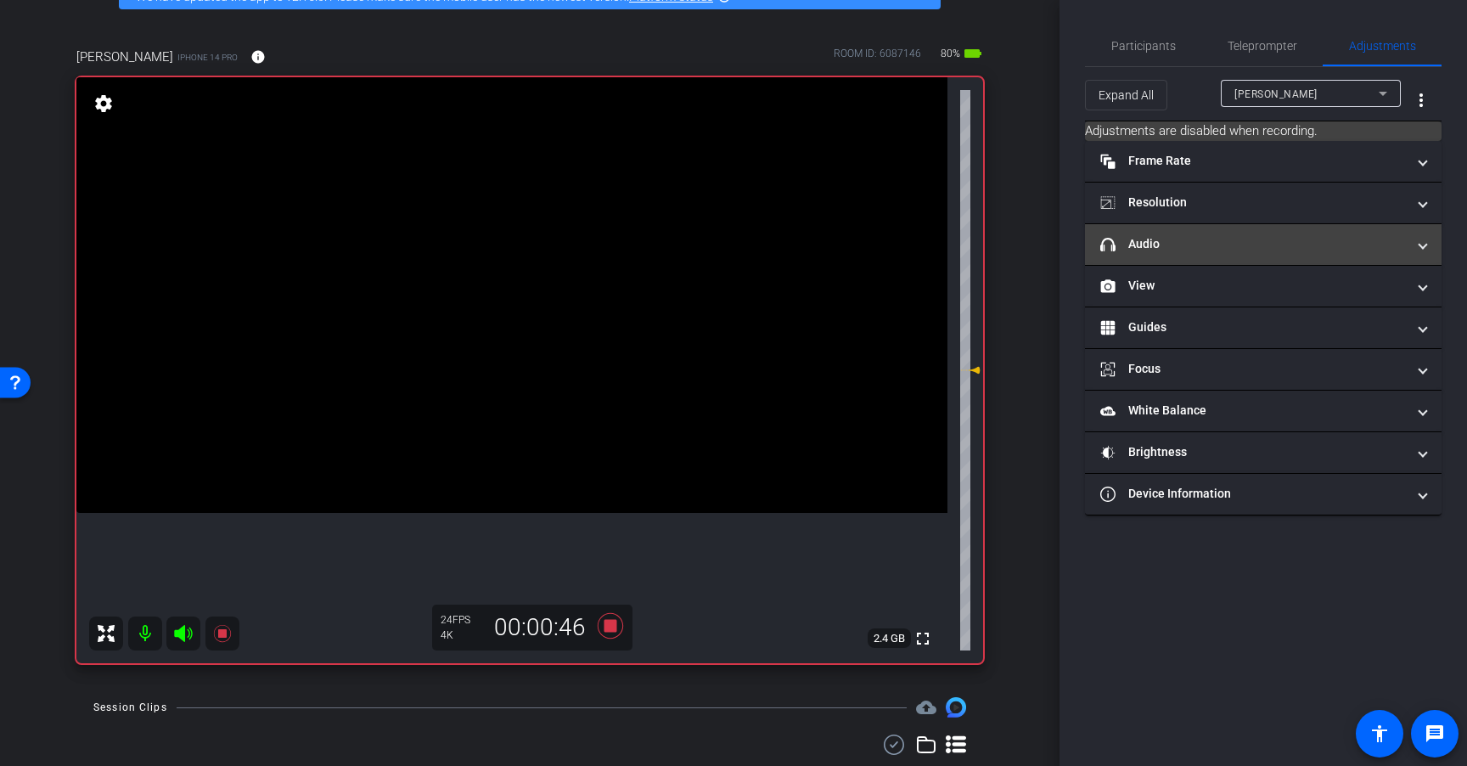
click at [1174, 244] on mat-panel-title "headphone icon Audio" at bounding box center [1253, 244] width 306 height 18
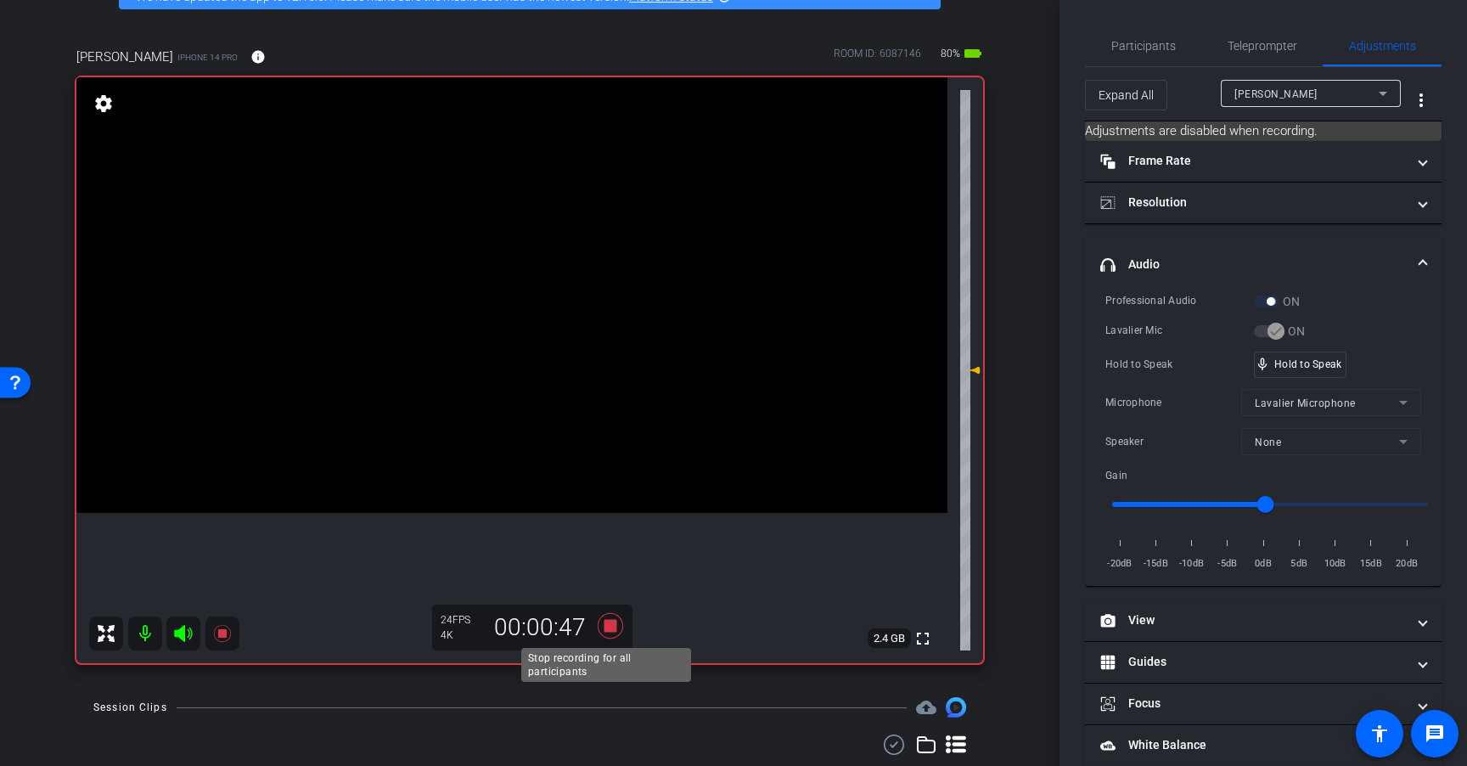
click at [608, 628] on icon at bounding box center [610, 625] width 25 height 25
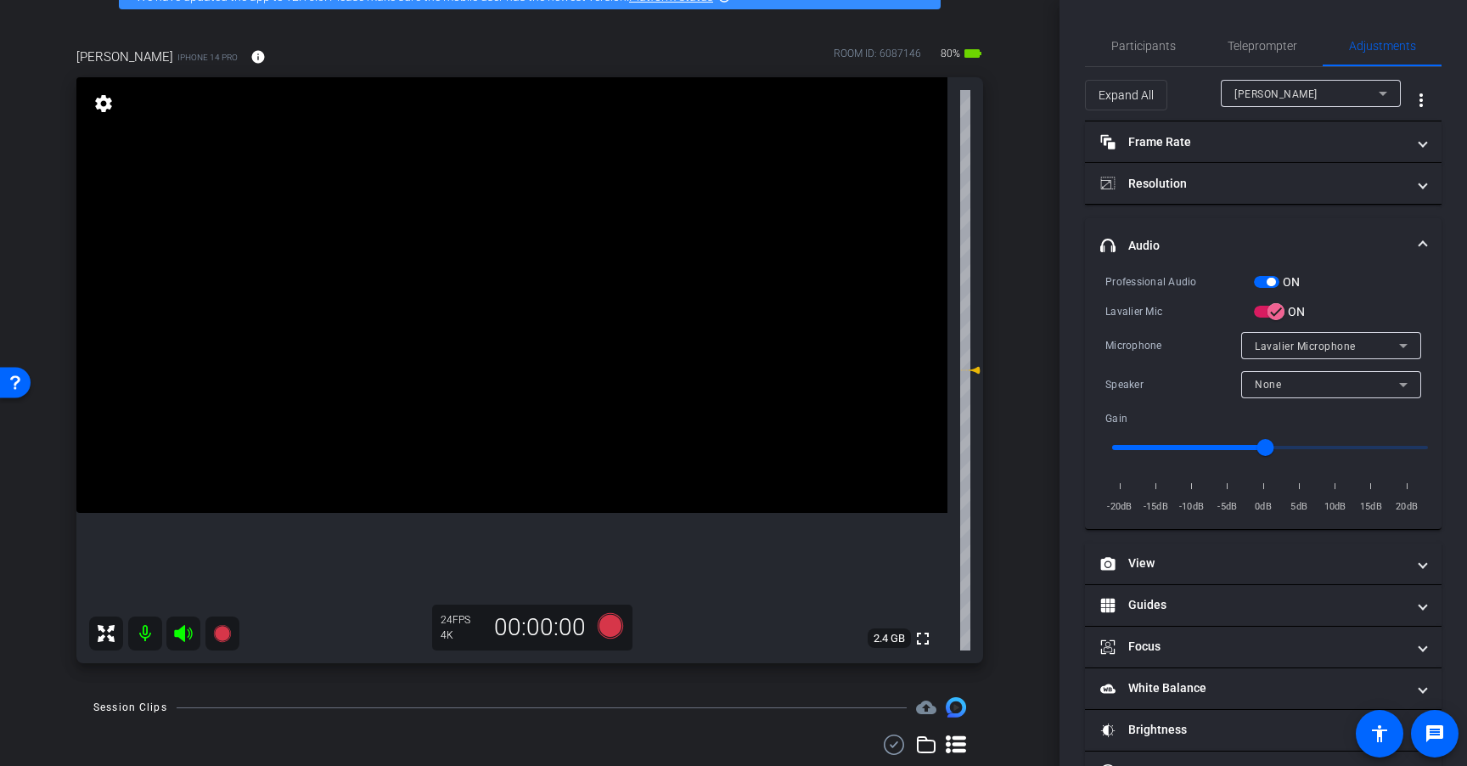
click at [1264, 283] on span "button" at bounding box center [1266, 282] width 25 height 12
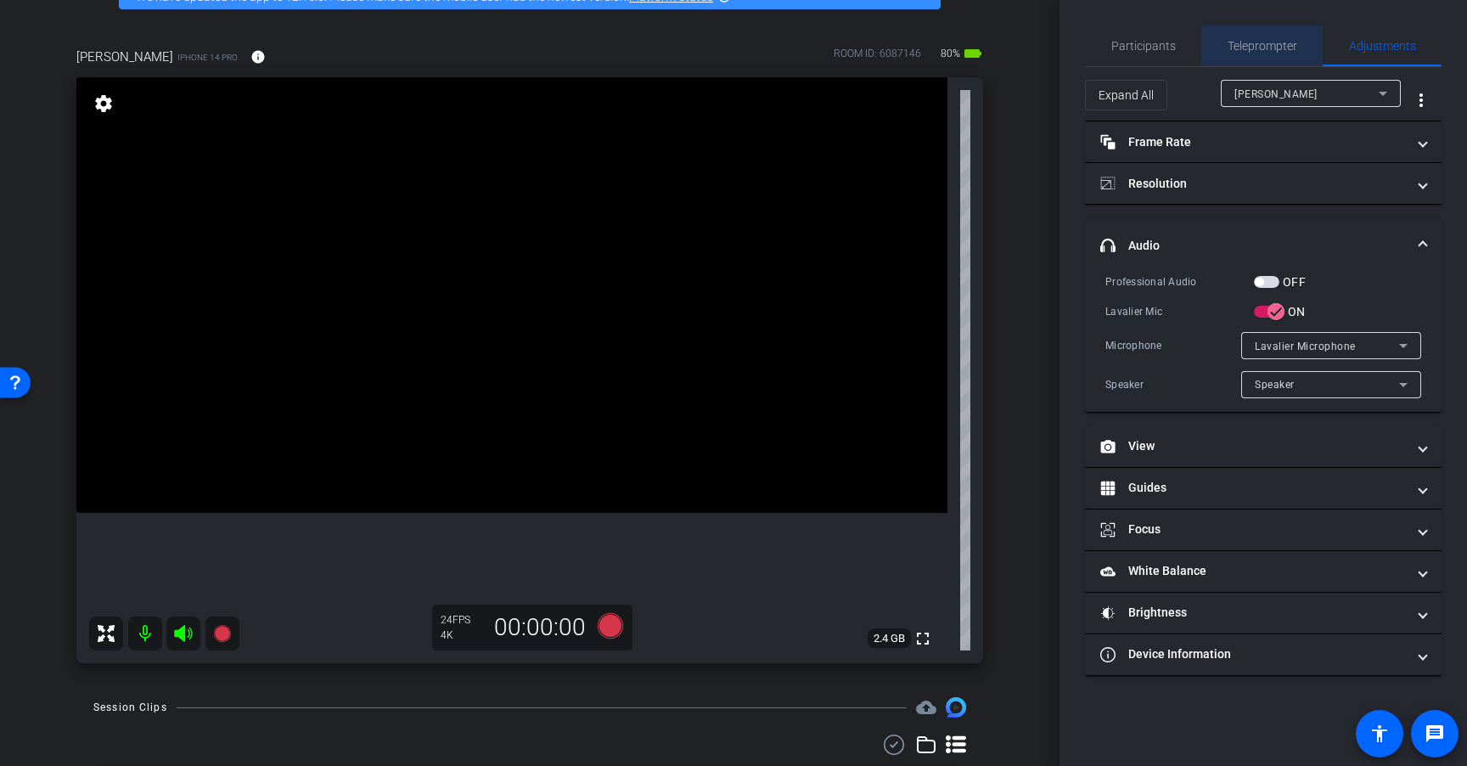
click at [1277, 47] on span "Teleprompter" at bounding box center [1262, 46] width 70 height 12
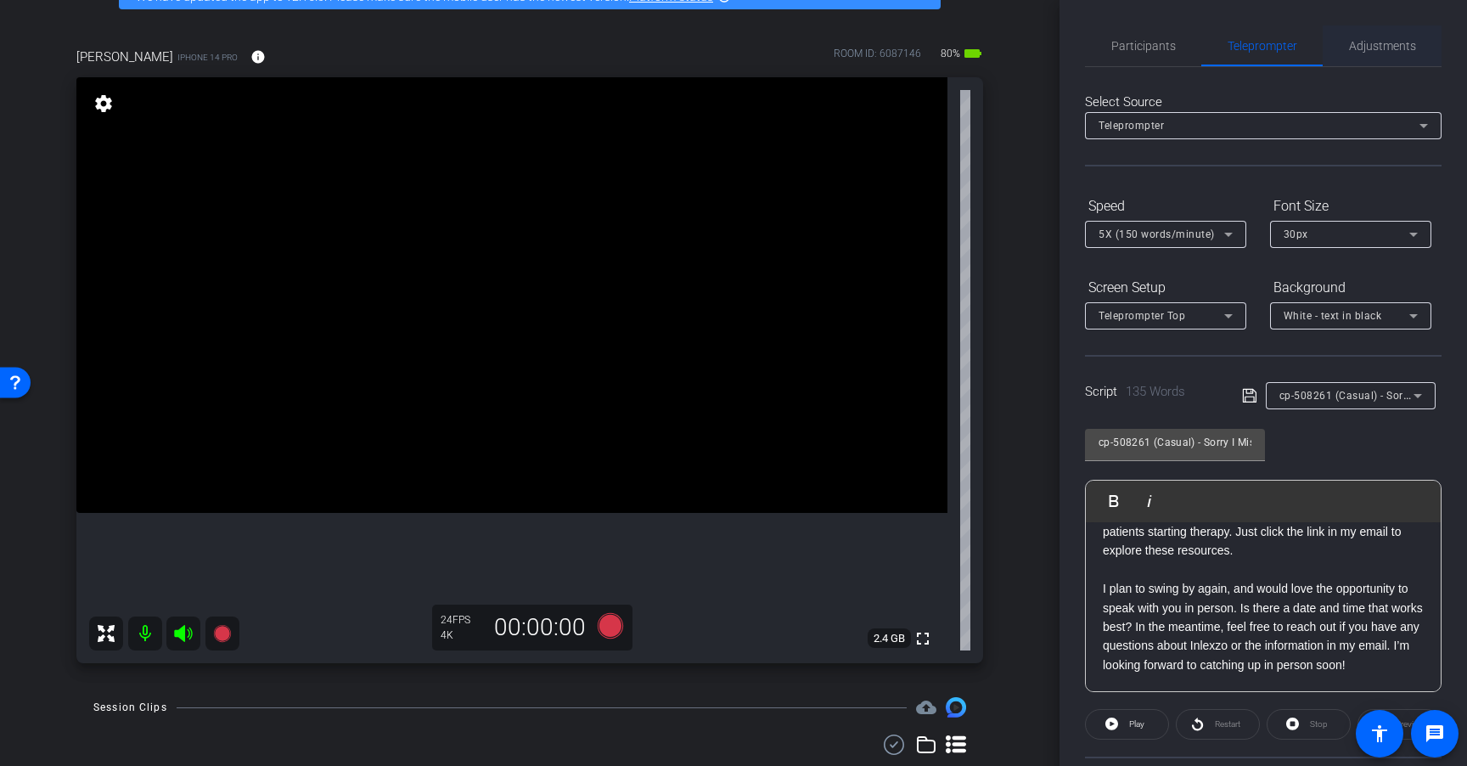
click at [1375, 50] on span "Adjustments" at bounding box center [1382, 46] width 67 height 12
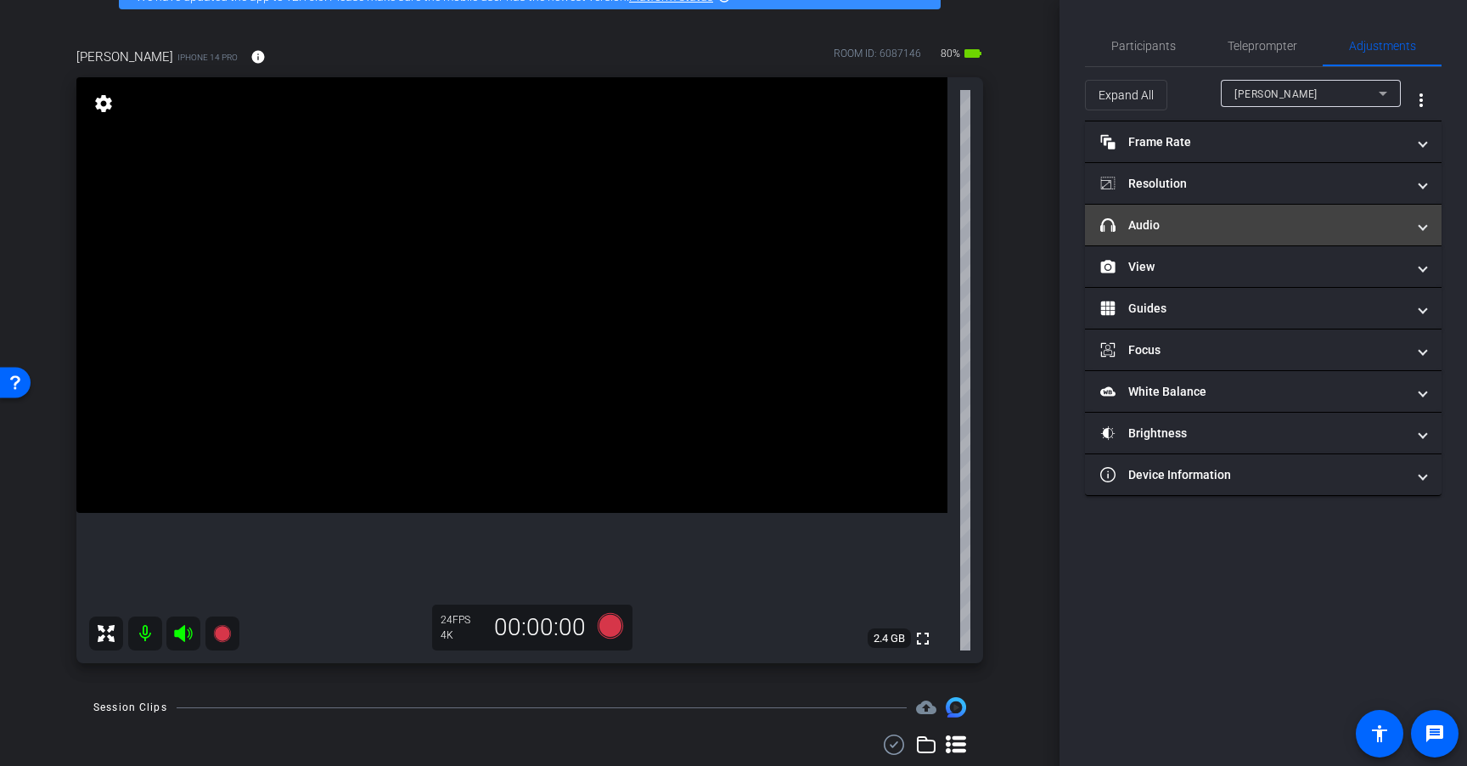
click at [1228, 232] on mat-panel-title "headphone icon Audio" at bounding box center [1253, 225] width 306 height 18
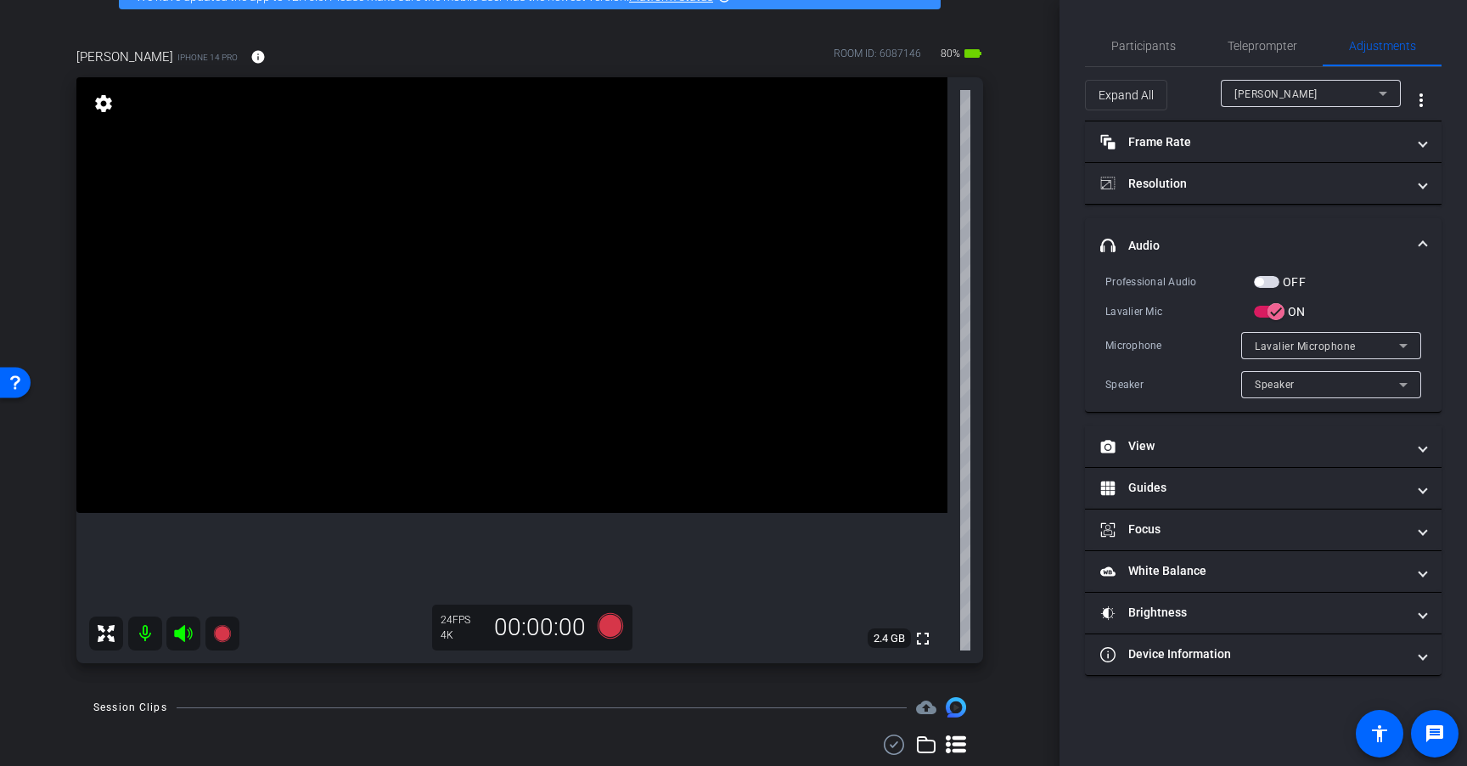
click at [1270, 282] on span "button" at bounding box center [1266, 282] width 25 height 12
click at [1284, 54] on span "Teleprompter" at bounding box center [1262, 45] width 70 height 41
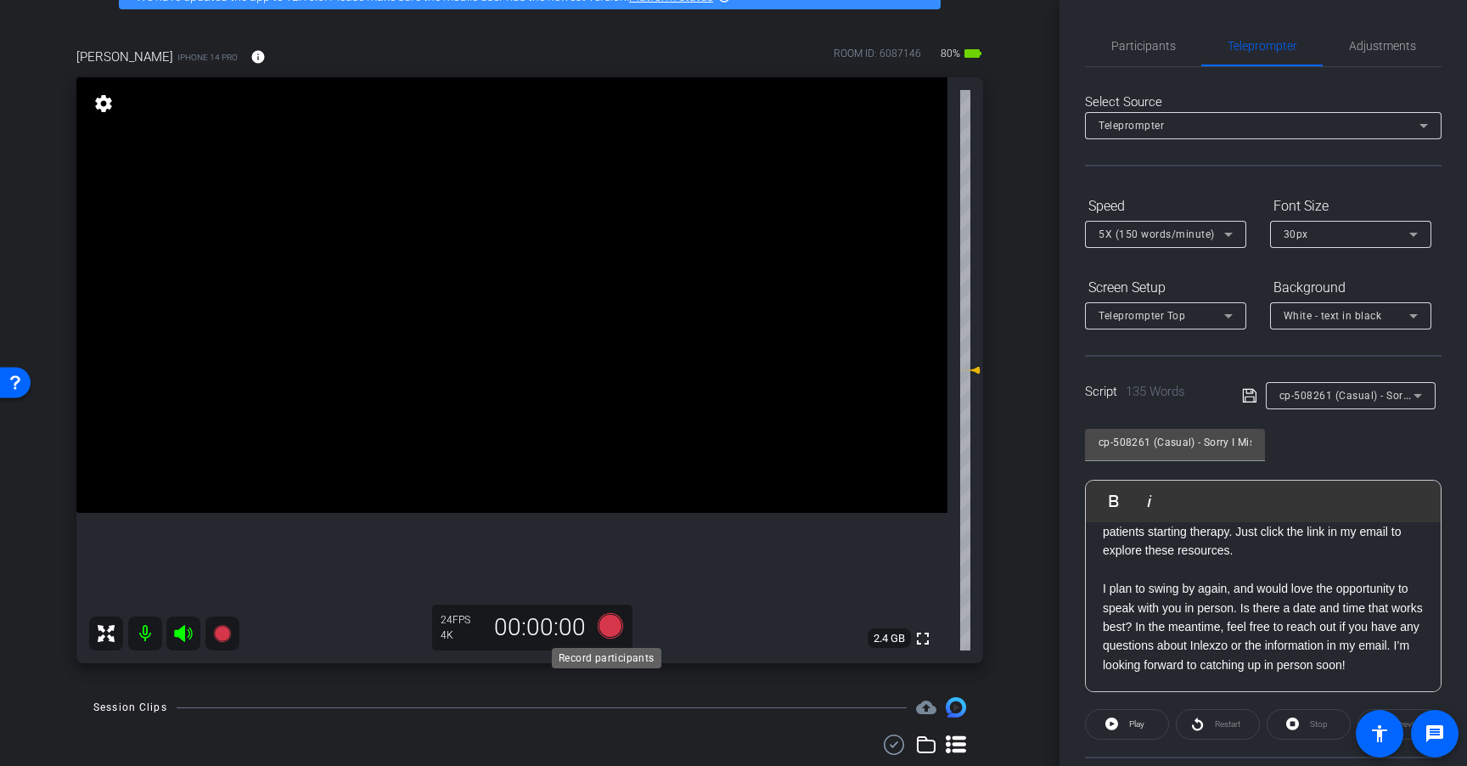
click at [620, 621] on icon at bounding box center [610, 625] width 41 height 31
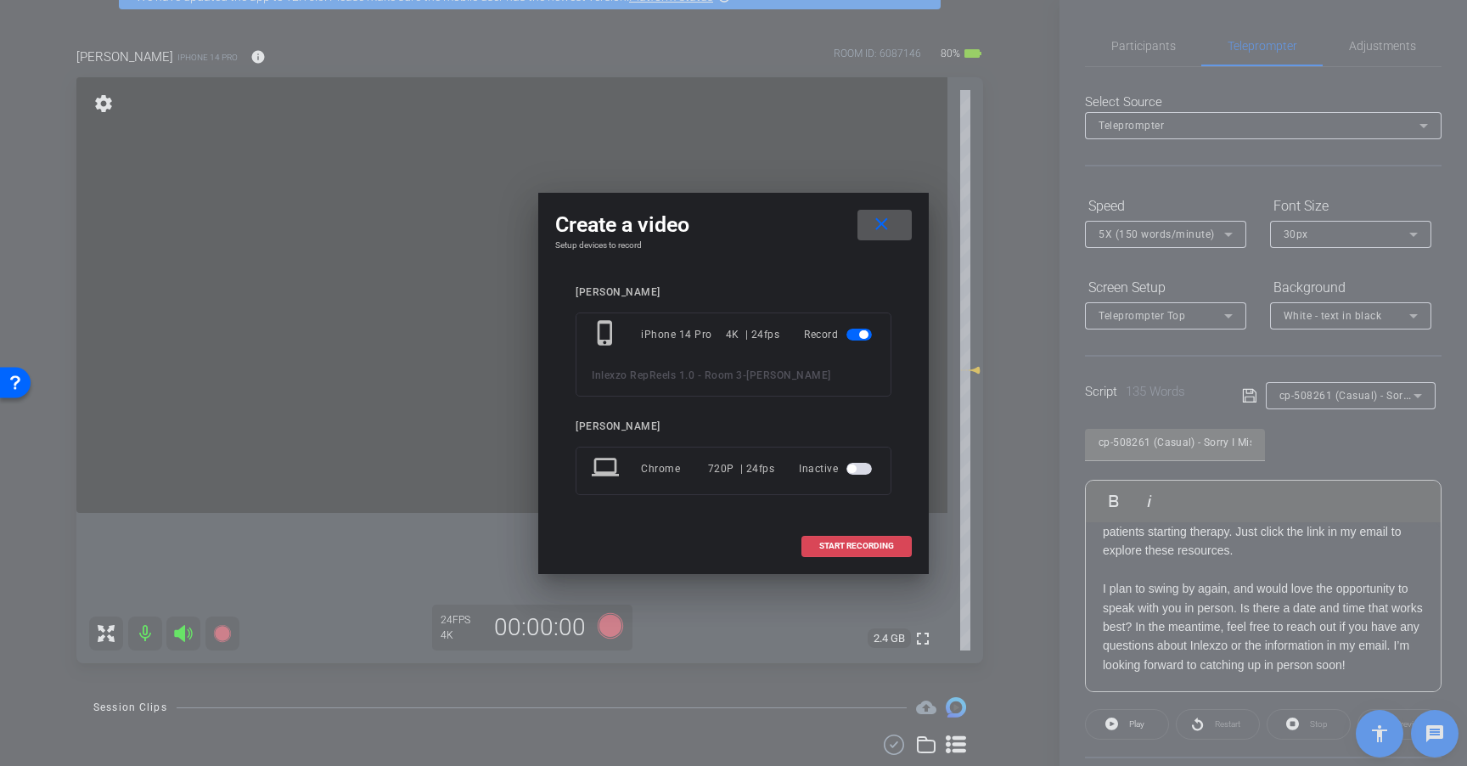
click at [855, 536] on span at bounding box center [856, 545] width 109 height 41
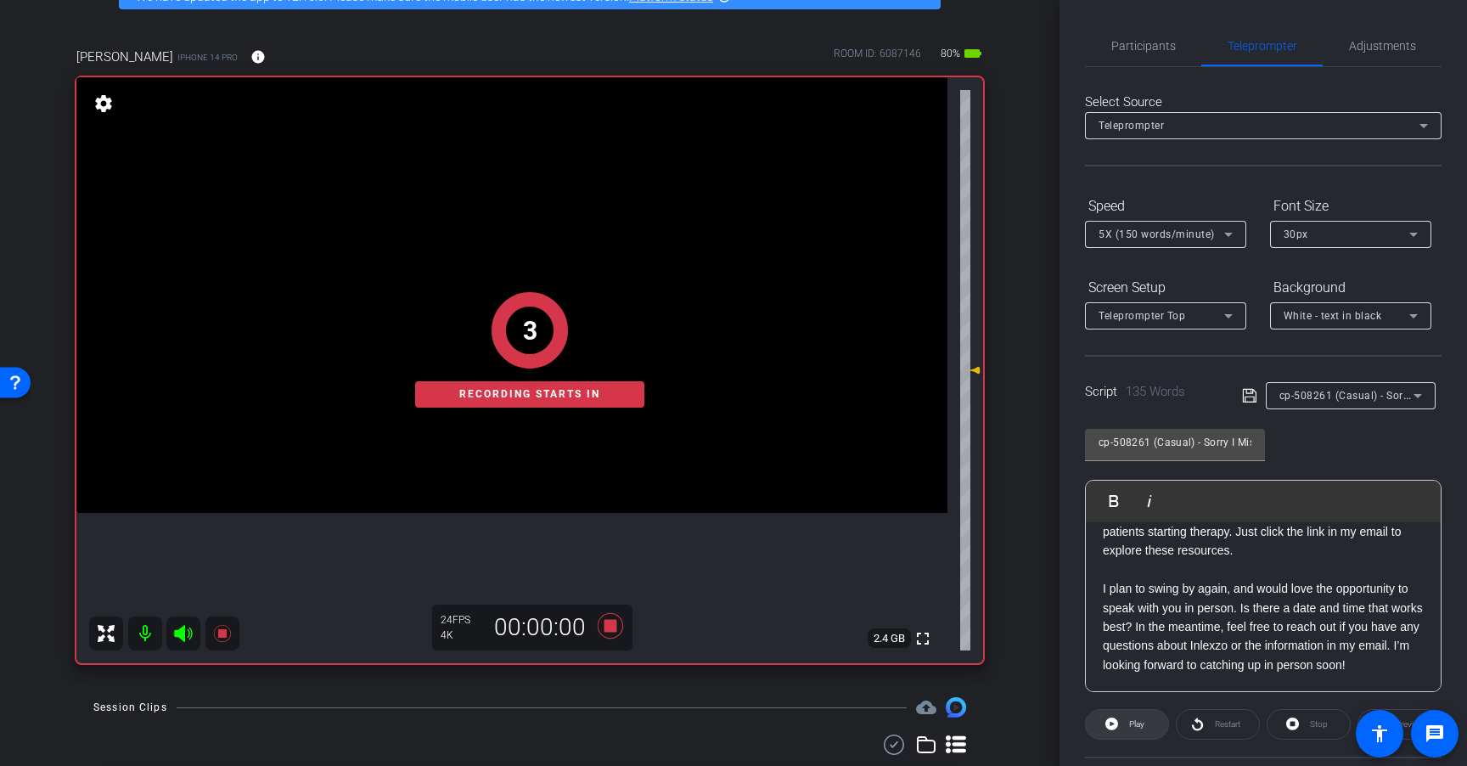
click at [1120, 716] on span at bounding box center [1127, 724] width 82 height 41
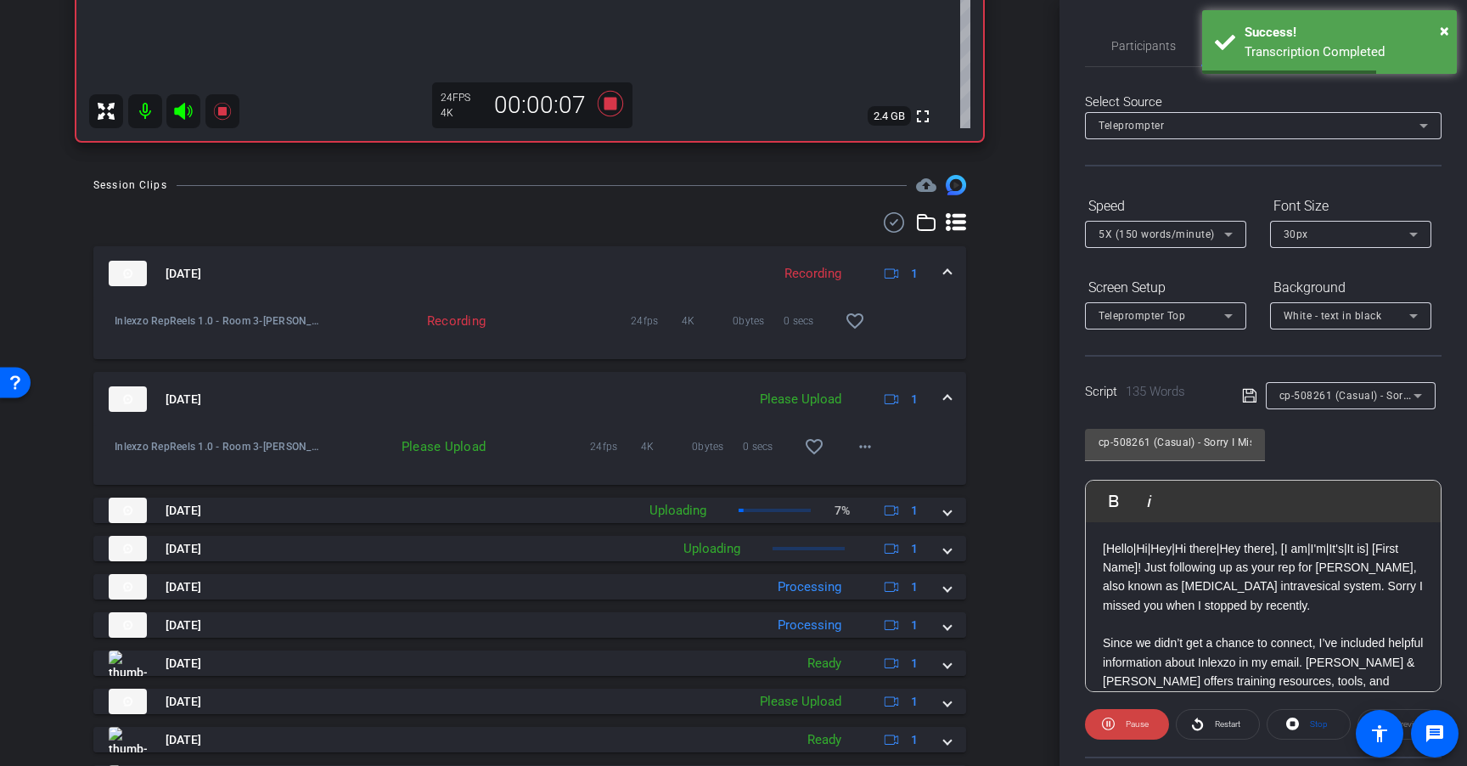
scroll to position [623, 0]
click at [855, 439] on mat-icon "more_horiz" at bounding box center [865, 445] width 20 height 20
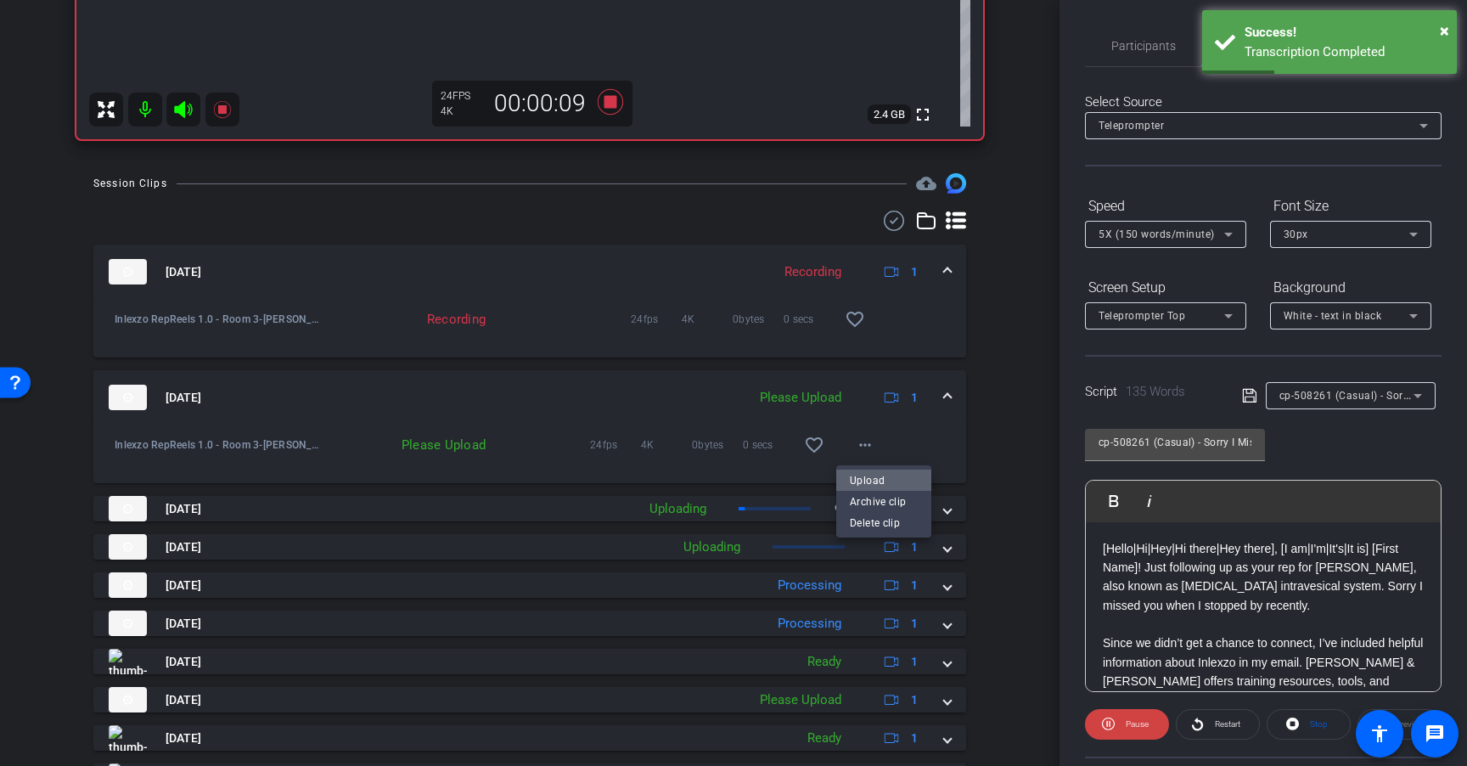
click at [867, 475] on span "Upload" at bounding box center [884, 480] width 68 height 20
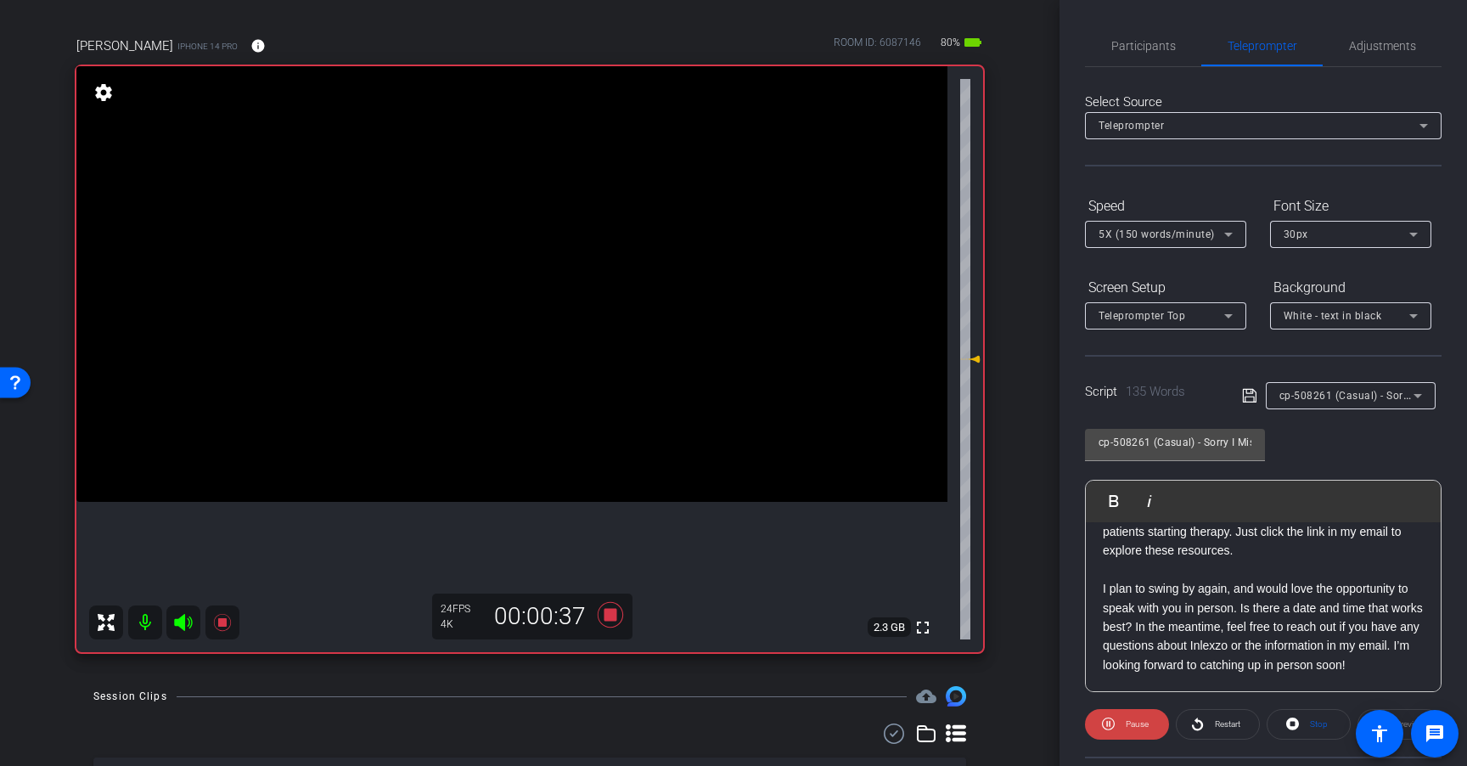
scroll to position [206, 0]
click at [1216, 730] on span "Restart" at bounding box center [1225, 724] width 30 height 24
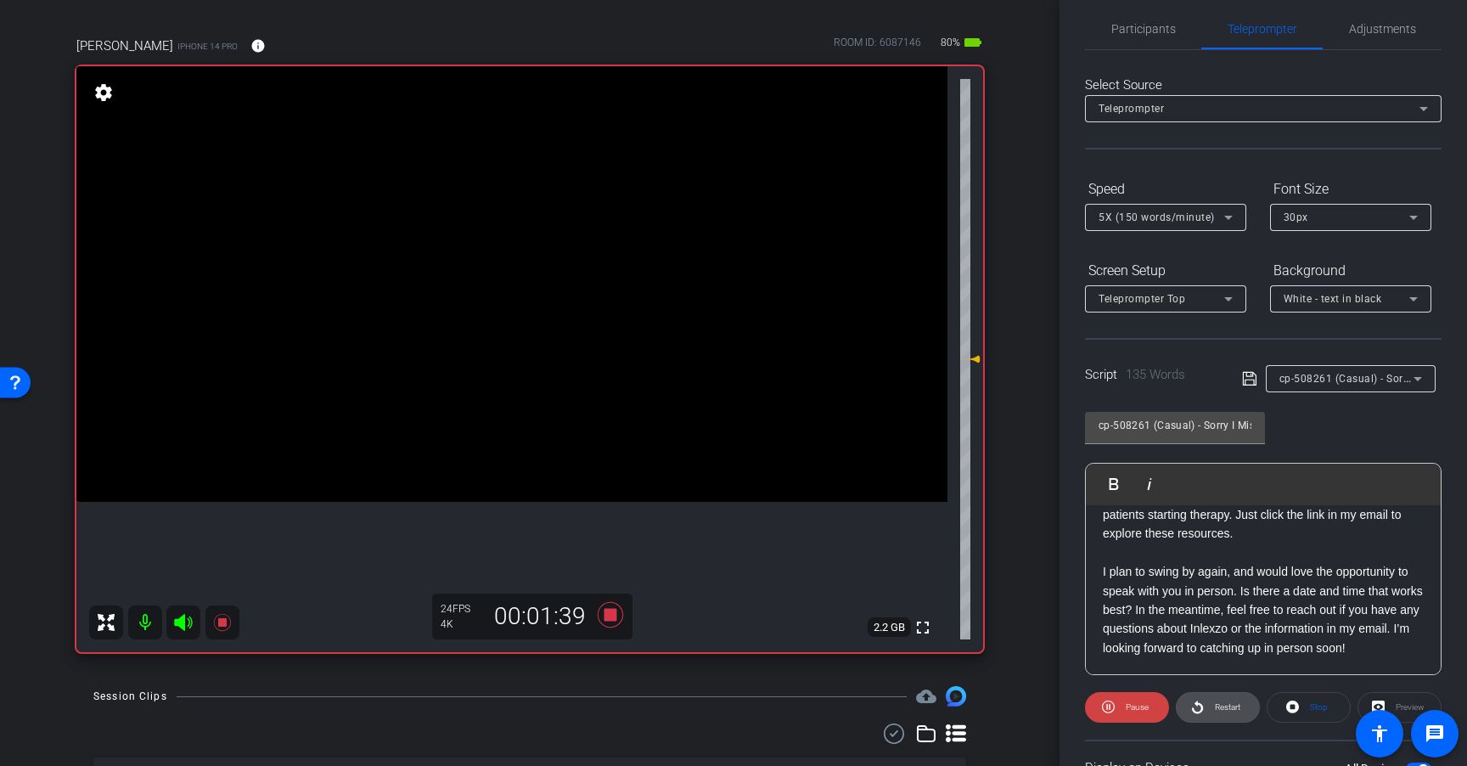
click at [1216, 711] on span "Restart" at bounding box center [1225, 707] width 30 height 24
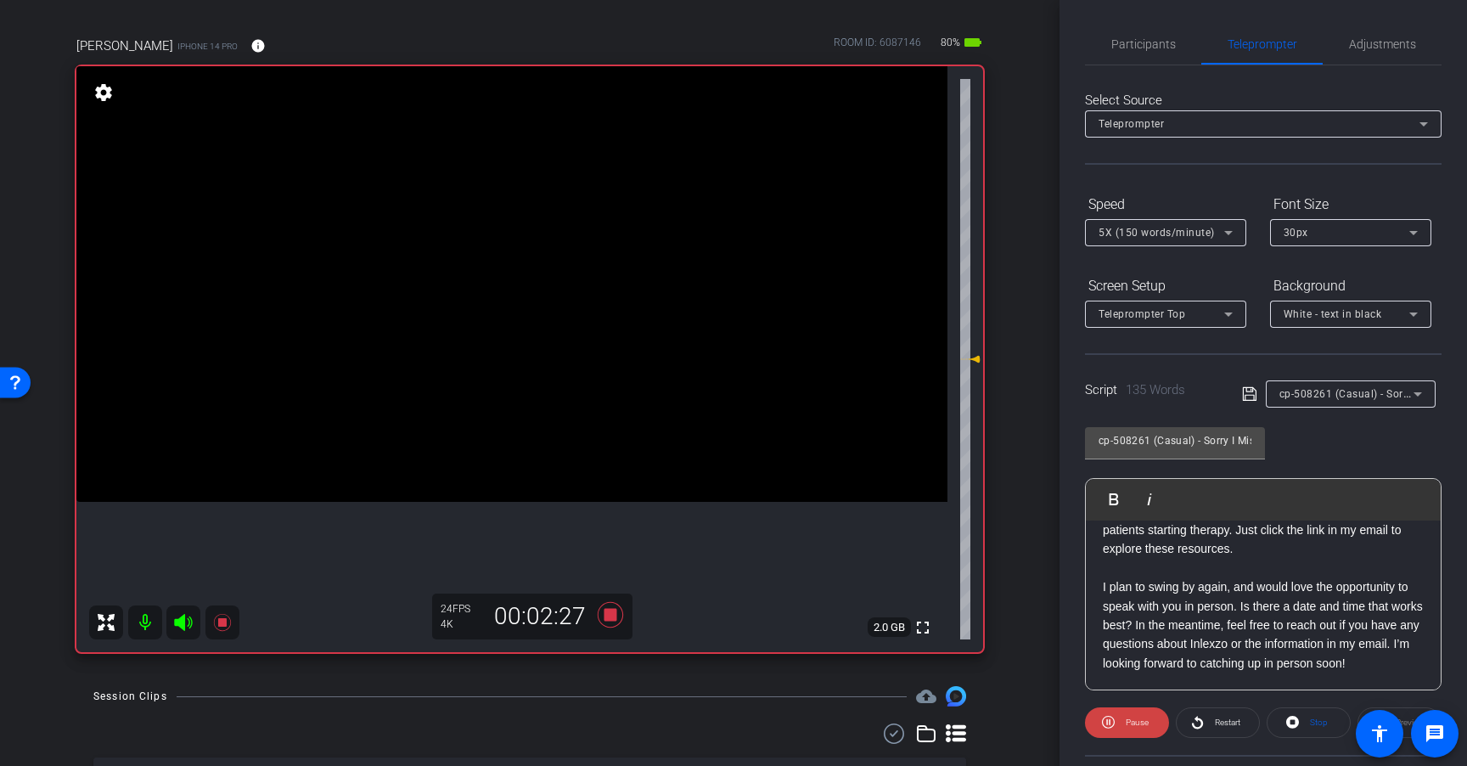
scroll to position [0, 0]
click at [1373, 49] on span "Adjustments" at bounding box center [1382, 46] width 67 height 12
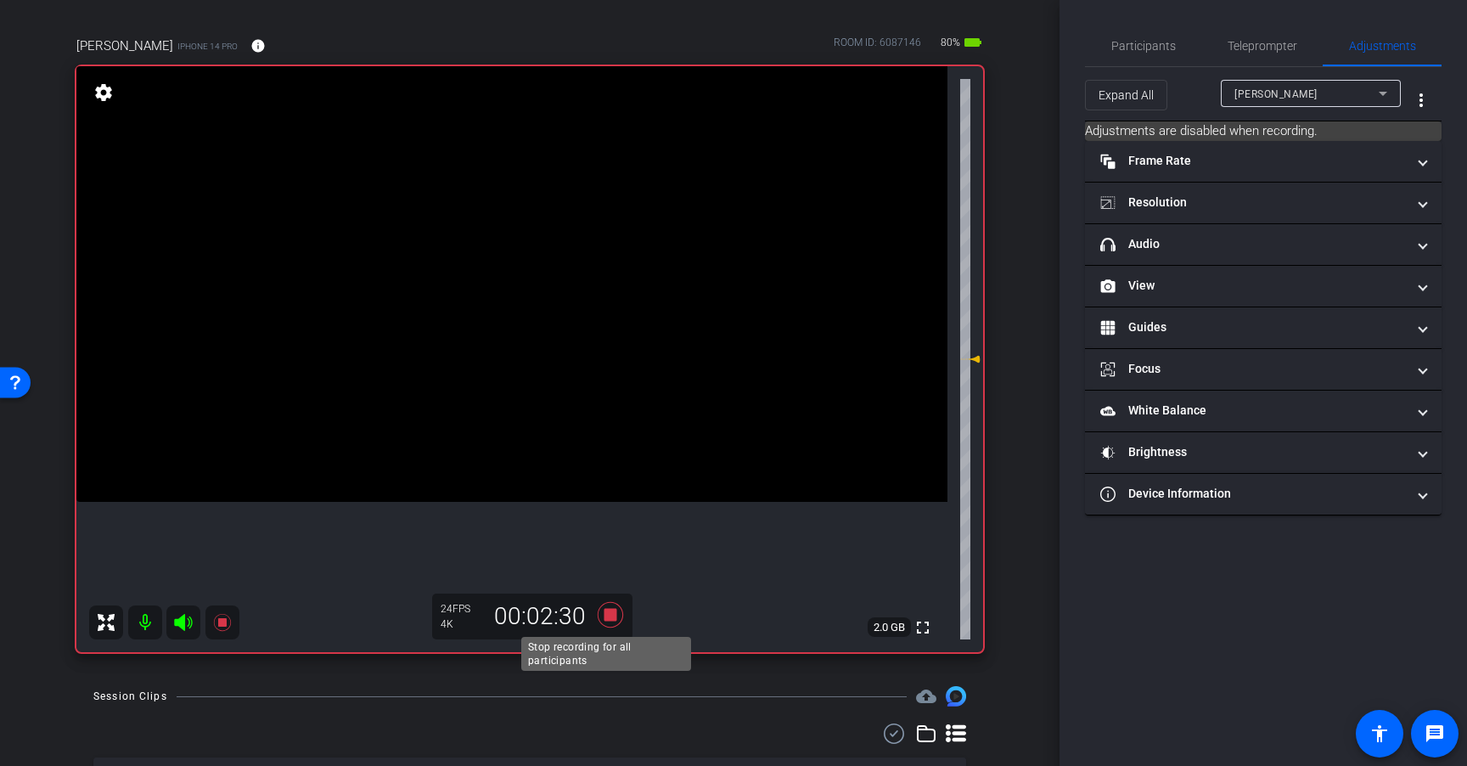
click at [606, 616] on icon at bounding box center [610, 614] width 25 height 25
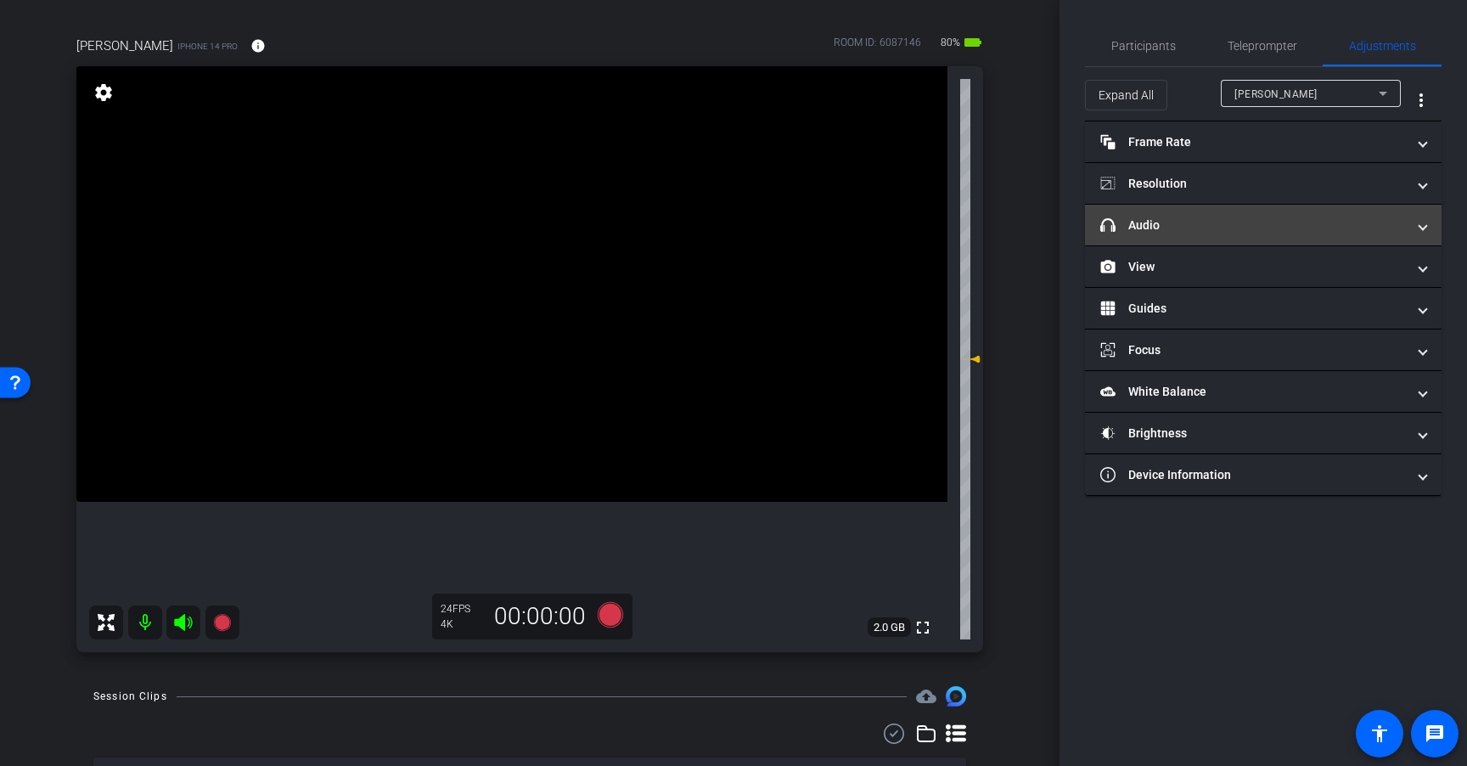
click at [1266, 232] on mat-panel-title "headphone icon Audio" at bounding box center [1253, 225] width 306 height 18
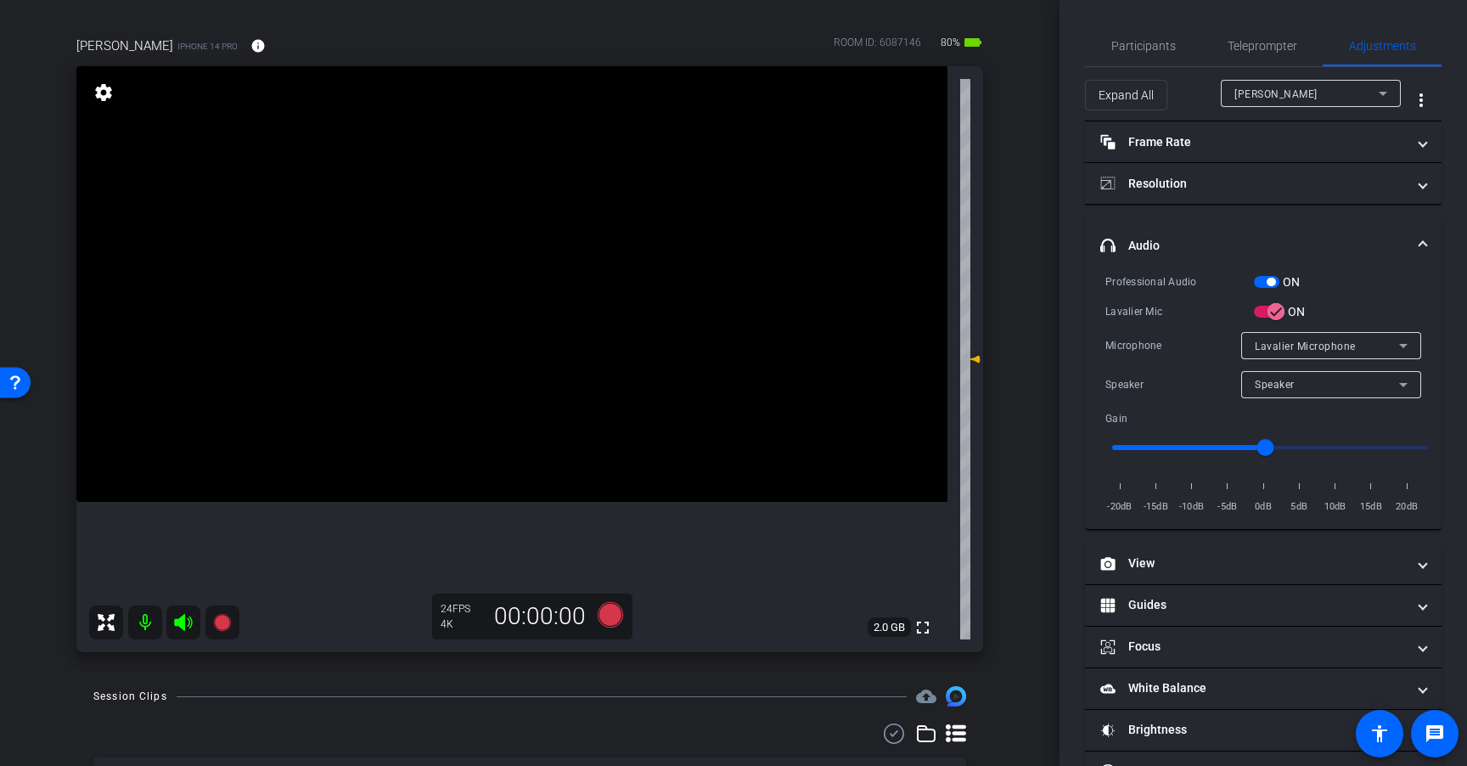
click at [1268, 287] on span "button" at bounding box center [1266, 282] width 25 height 12
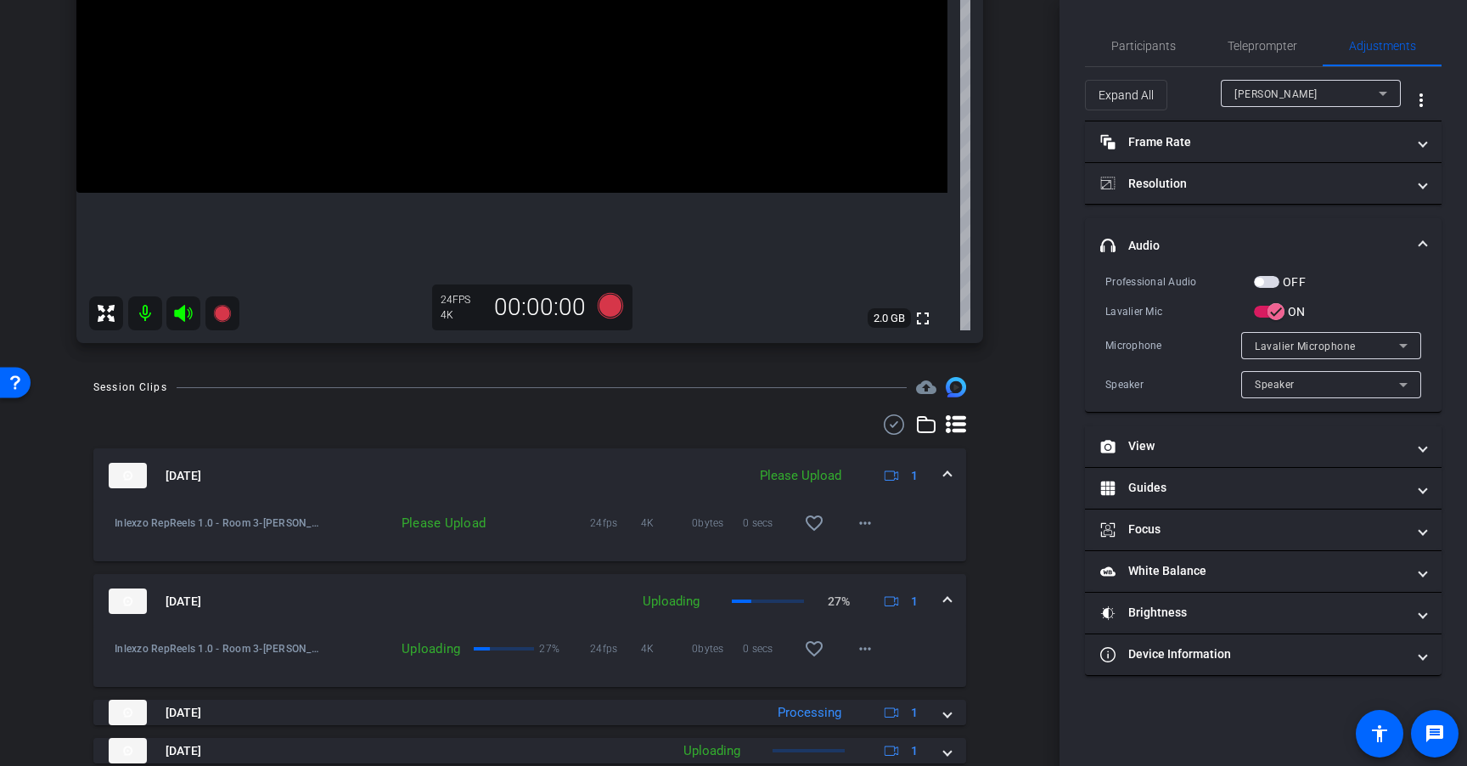
scroll to position [433, 0]
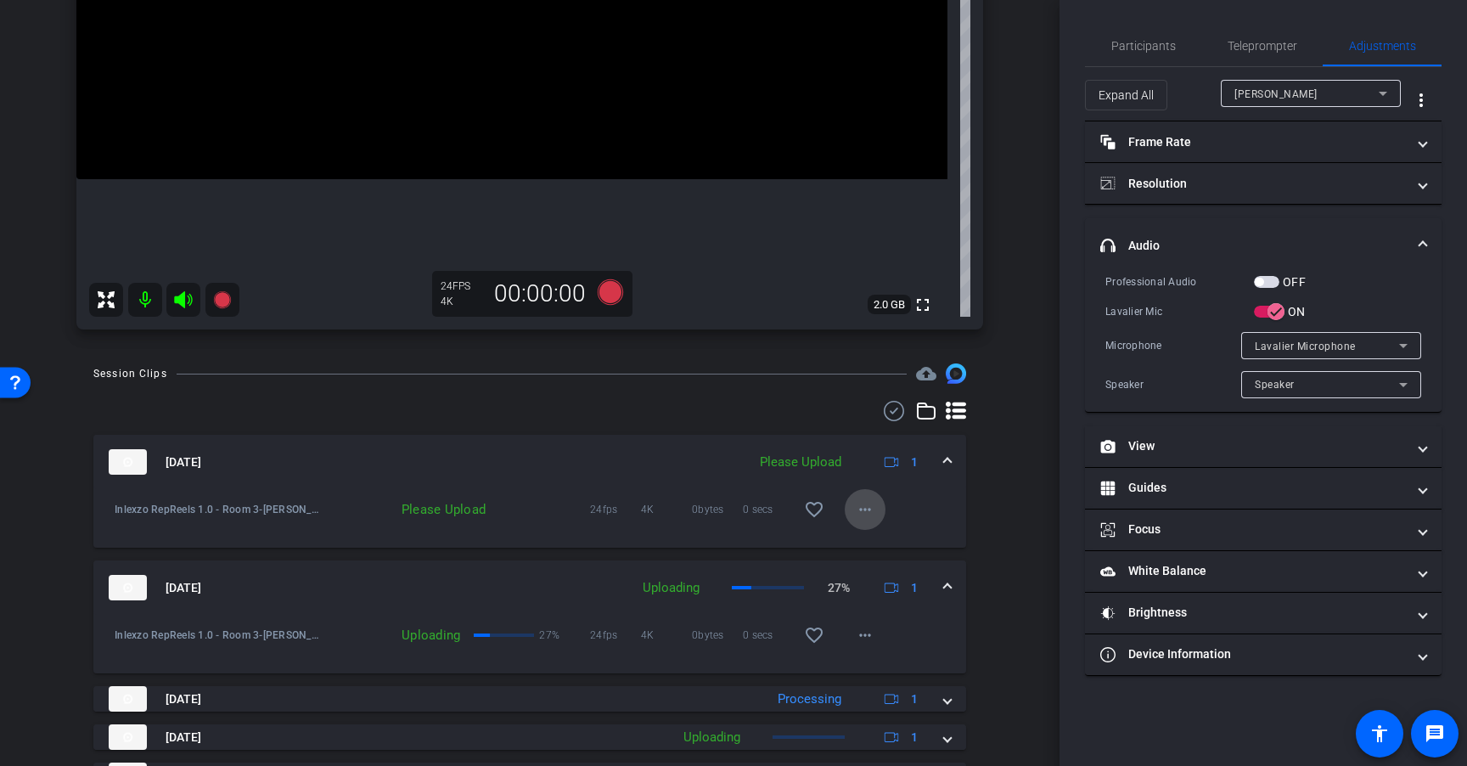
click at [861, 507] on mat-icon "more_horiz" at bounding box center [865, 509] width 20 height 20
click at [896, 545] on span "Upload" at bounding box center [884, 545] width 68 height 20
click at [1279, 48] on span "Teleprompter" at bounding box center [1262, 46] width 70 height 12
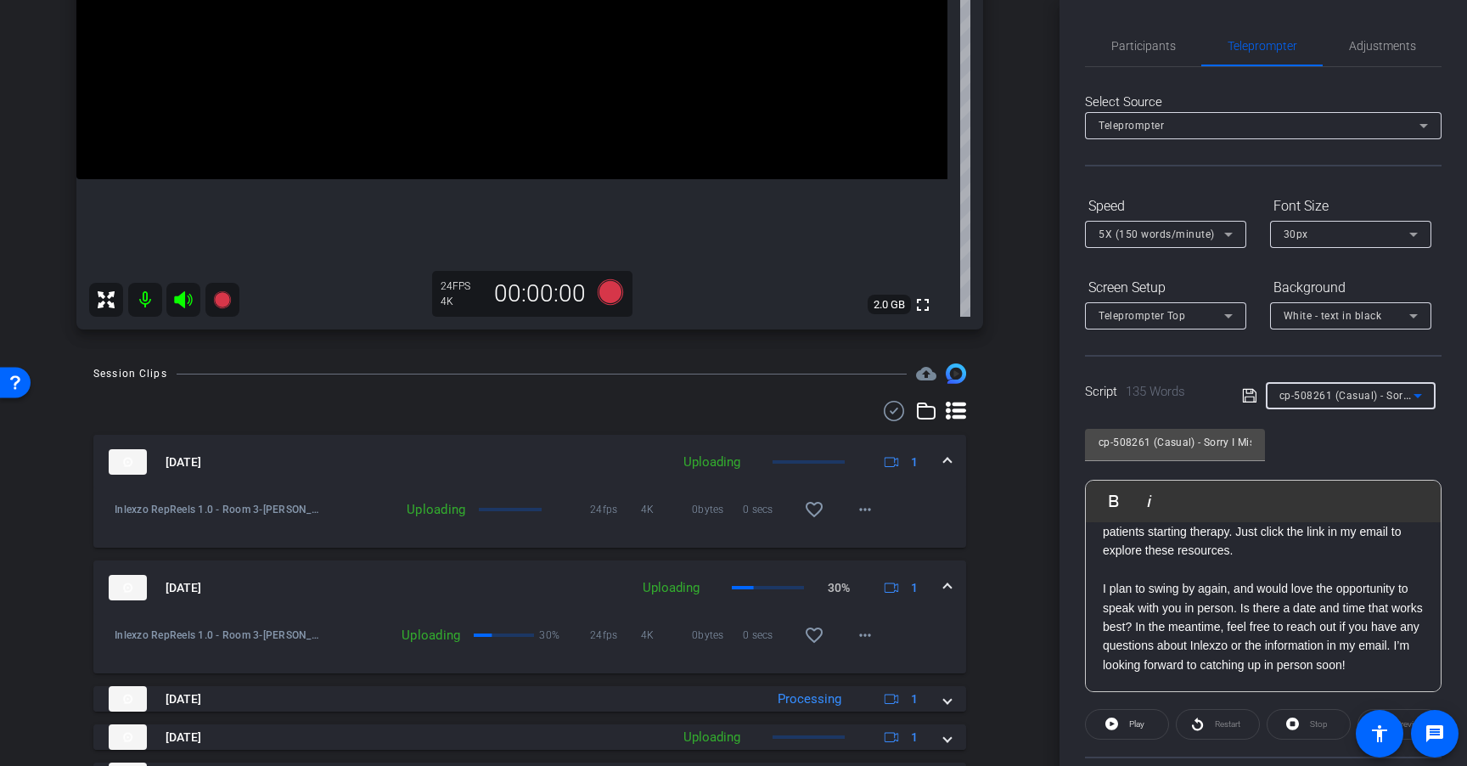
click at [1354, 393] on span "cp-508261 (Casual) - Sorry I Missed You" at bounding box center [1378, 395] width 199 height 14
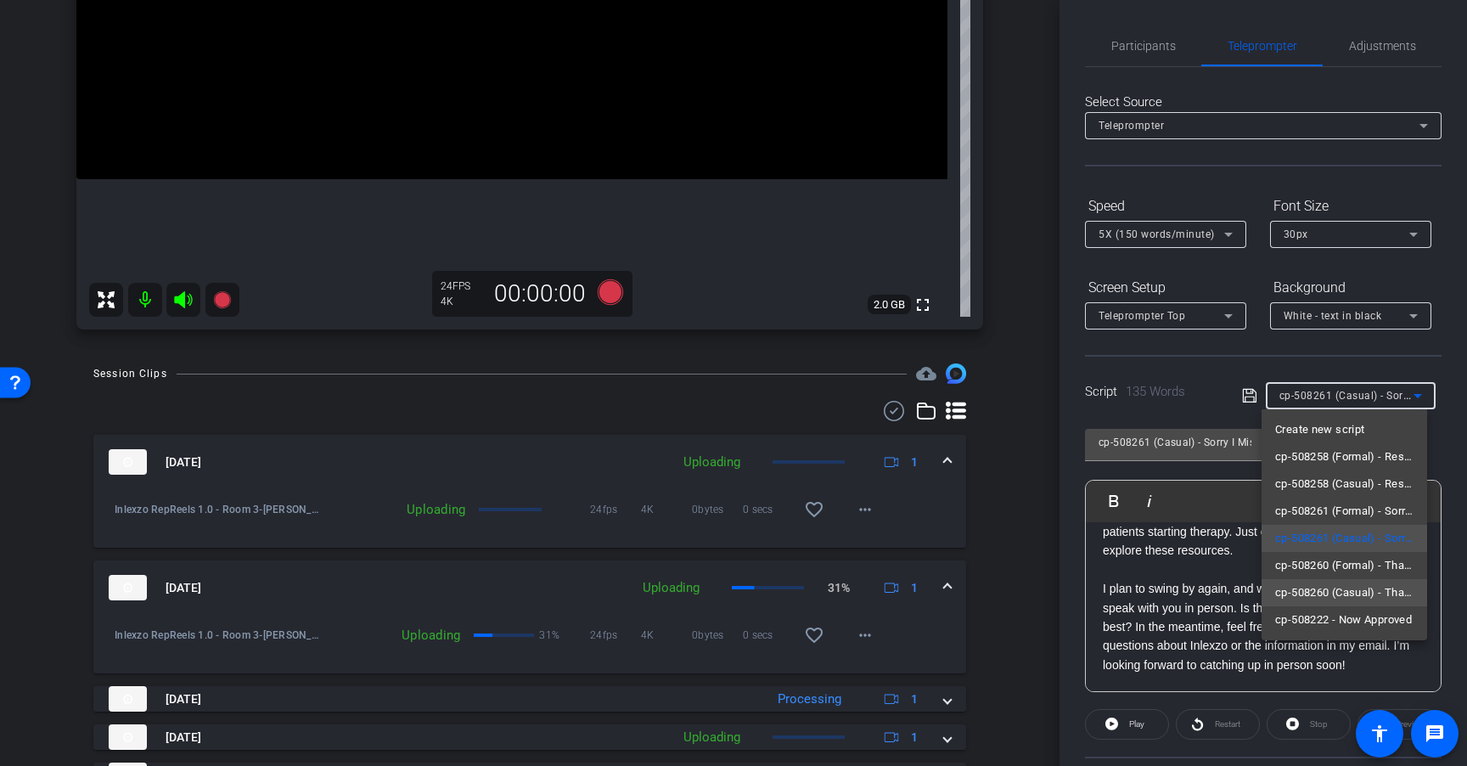
click at [1349, 587] on span "cp-508260 (Casual) - Thanks for Seeing Me" at bounding box center [1344, 592] width 138 height 20
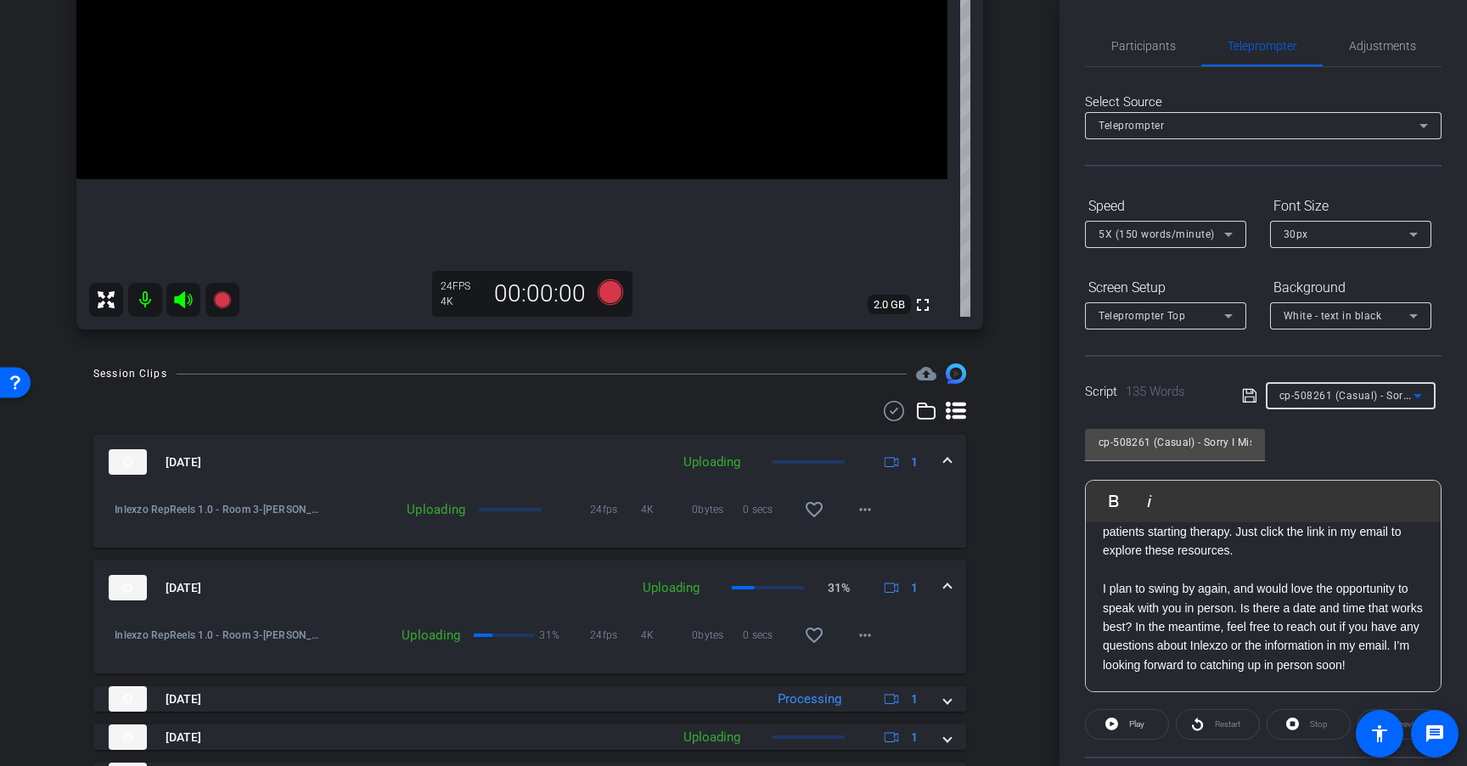
type input "cp-508260 (Casual) - Thanks for Seeing Me"
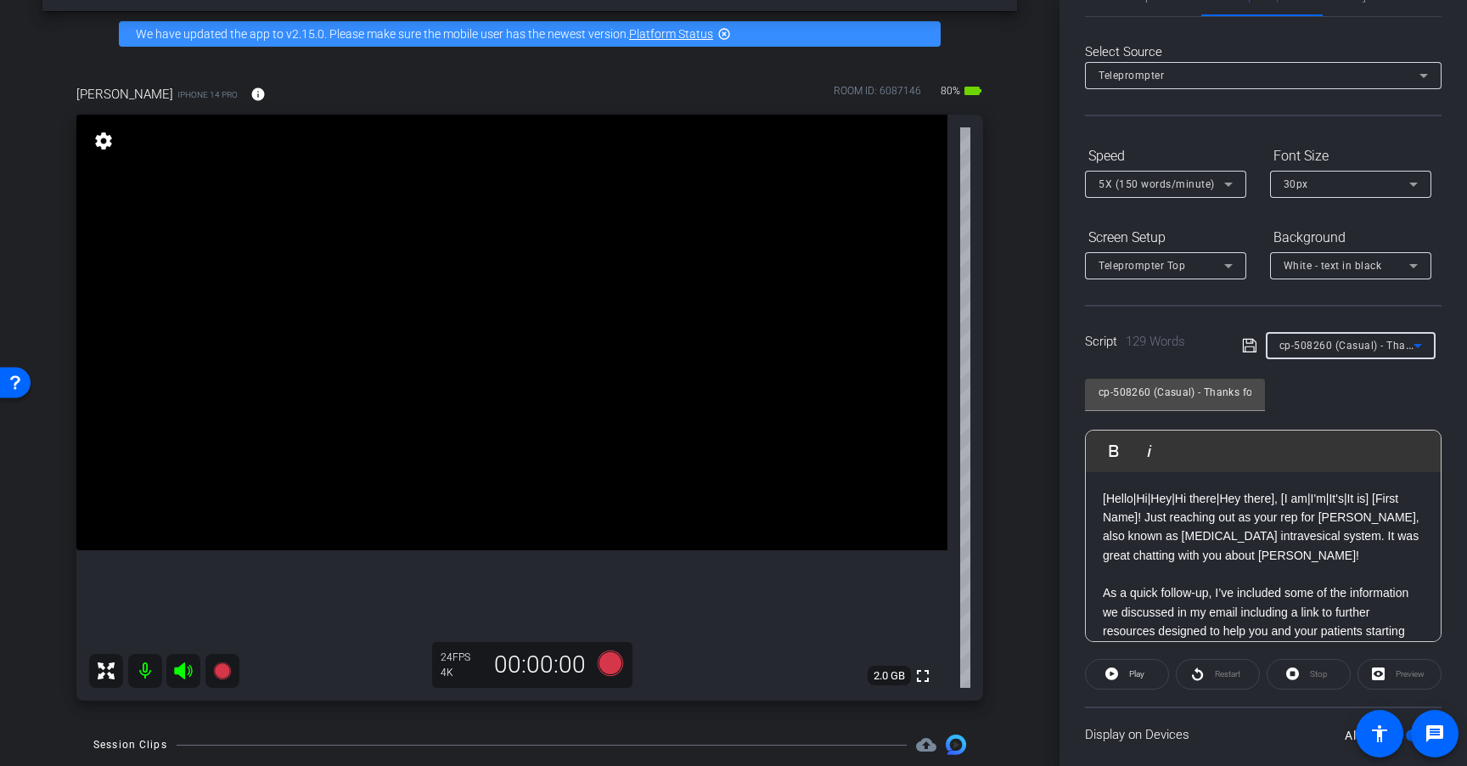
scroll to position [0, 0]
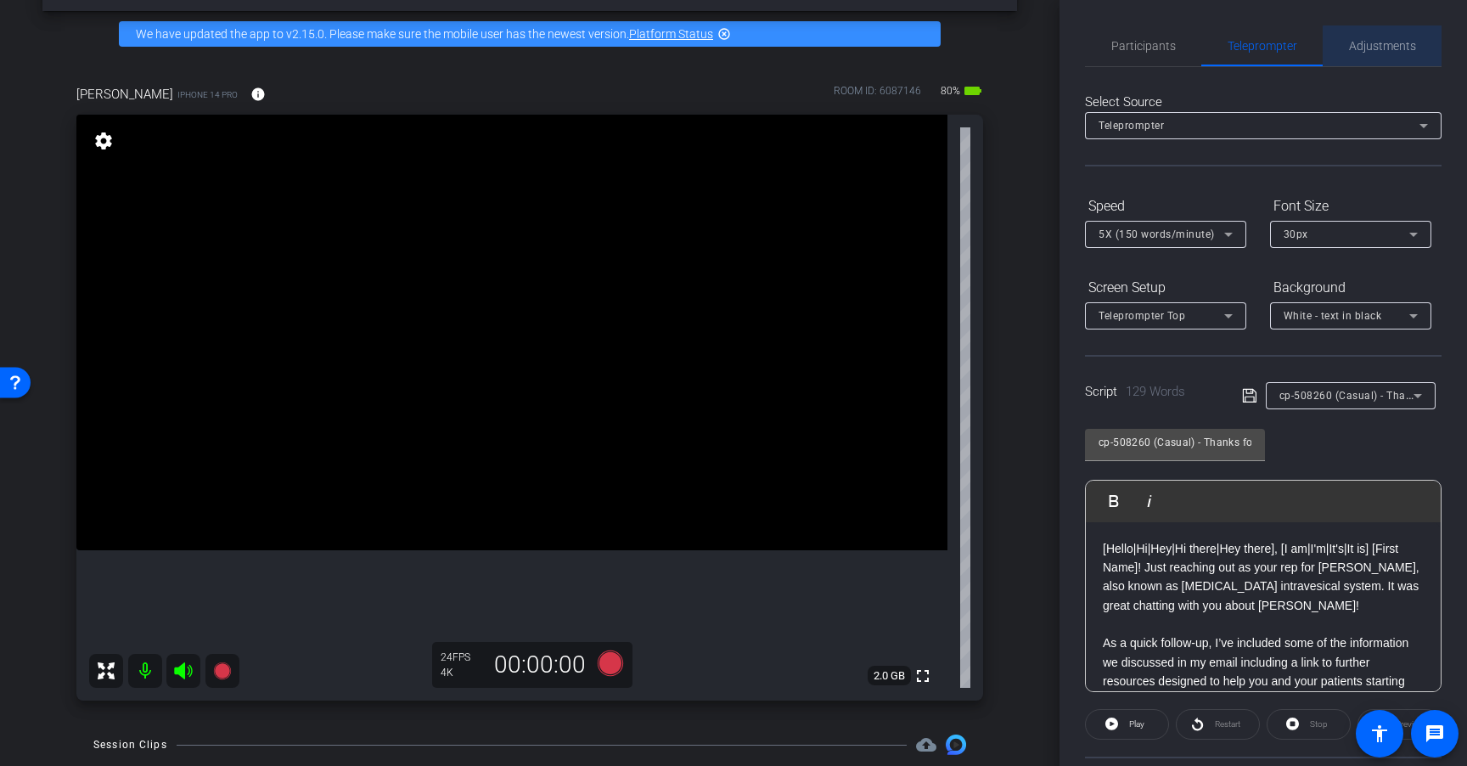
click at [1389, 49] on span "Adjustments" at bounding box center [1382, 46] width 67 height 12
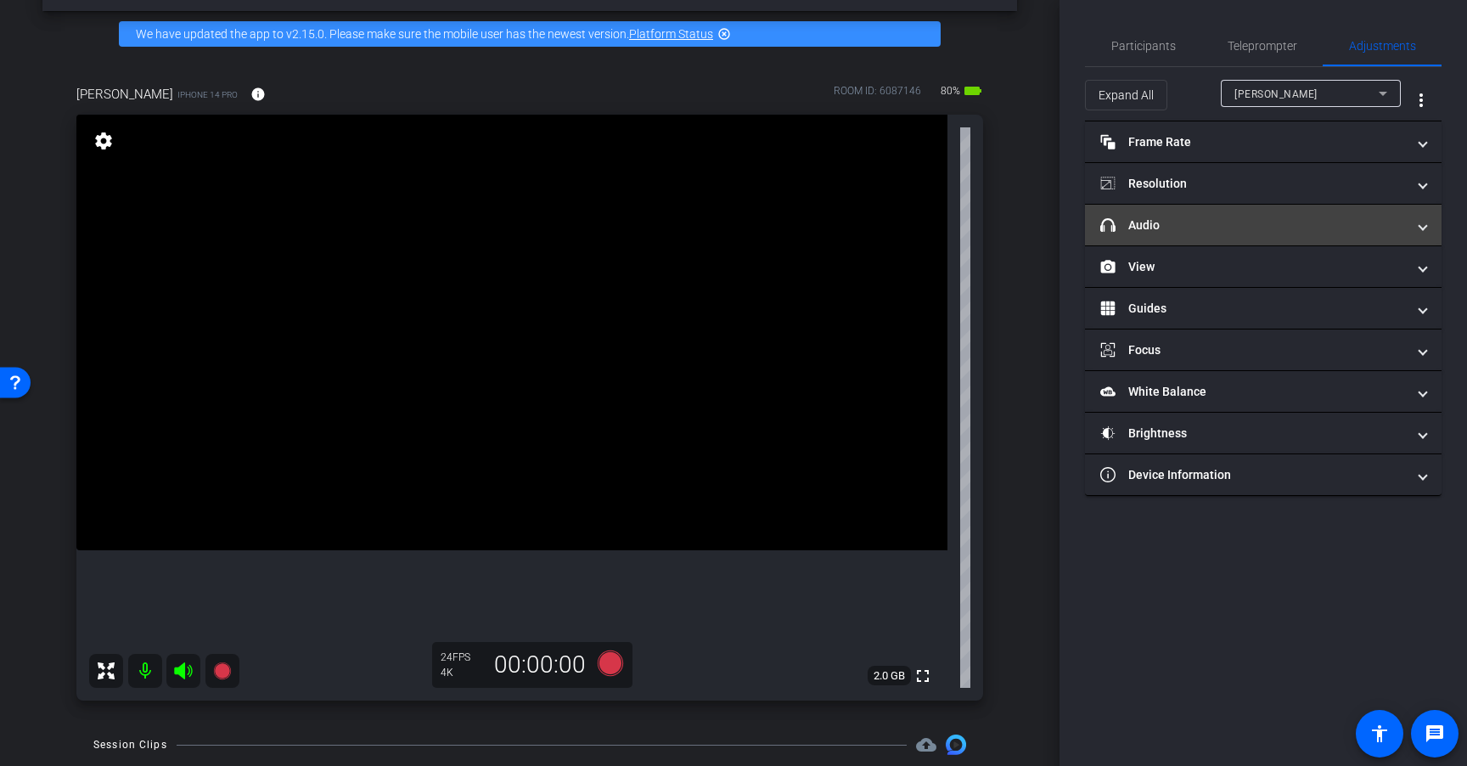
click at [1243, 222] on mat-panel-title "headphone icon Audio" at bounding box center [1253, 225] width 306 height 18
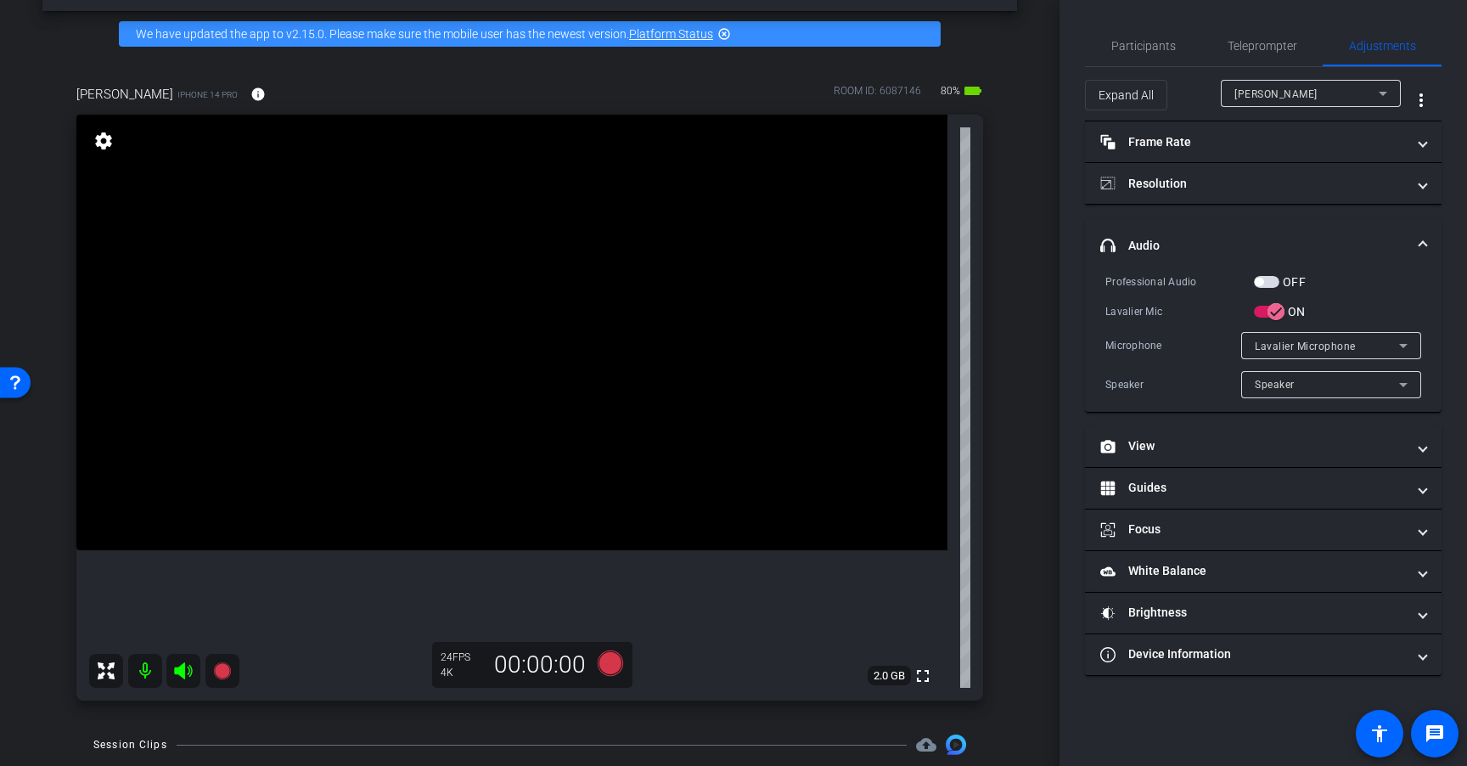
click at [1271, 282] on span "button" at bounding box center [1266, 282] width 25 height 12
click at [605, 663] on icon at bounding box center [610, 662] width 25 height 25
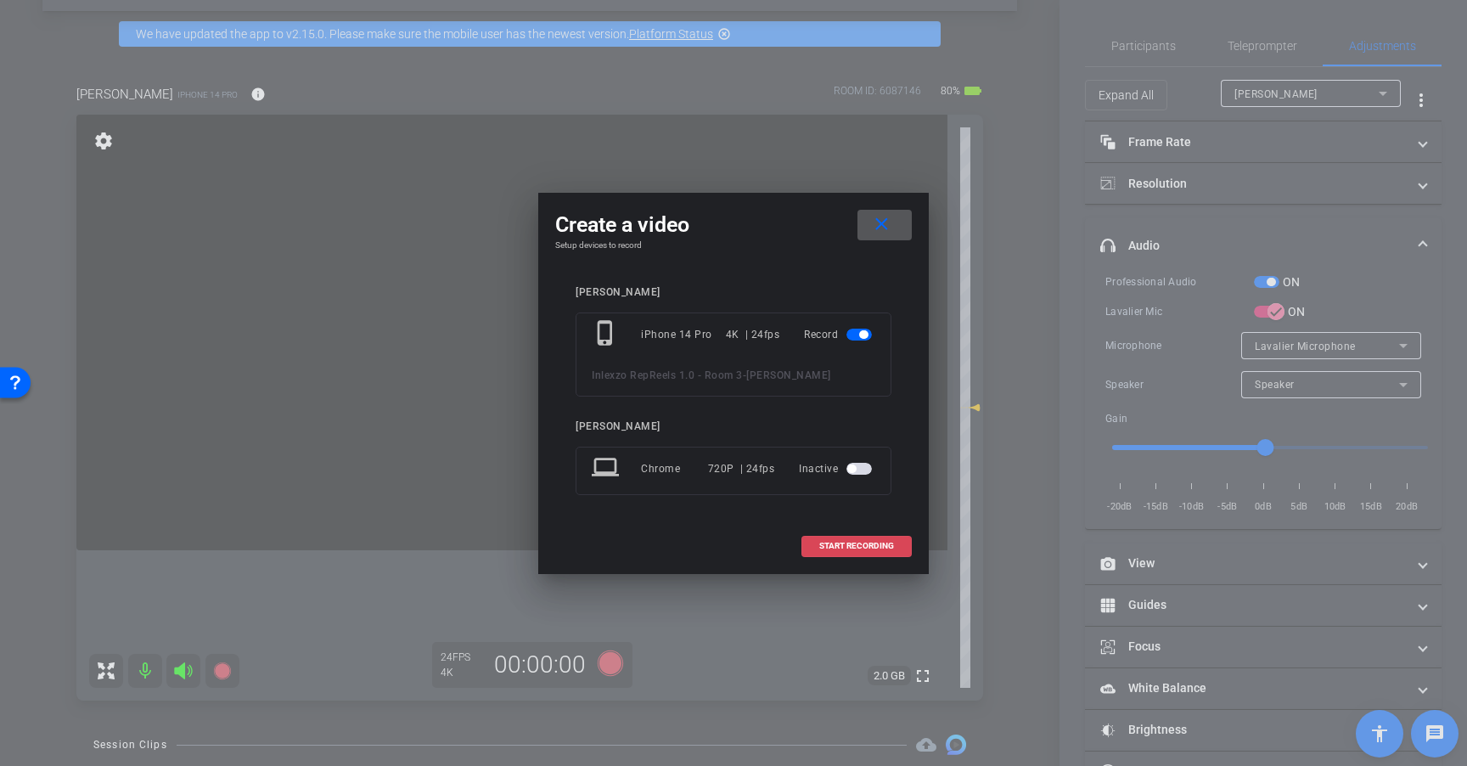
click at [894, 542] on span at bounding box center [856, 545] width 109 height 41
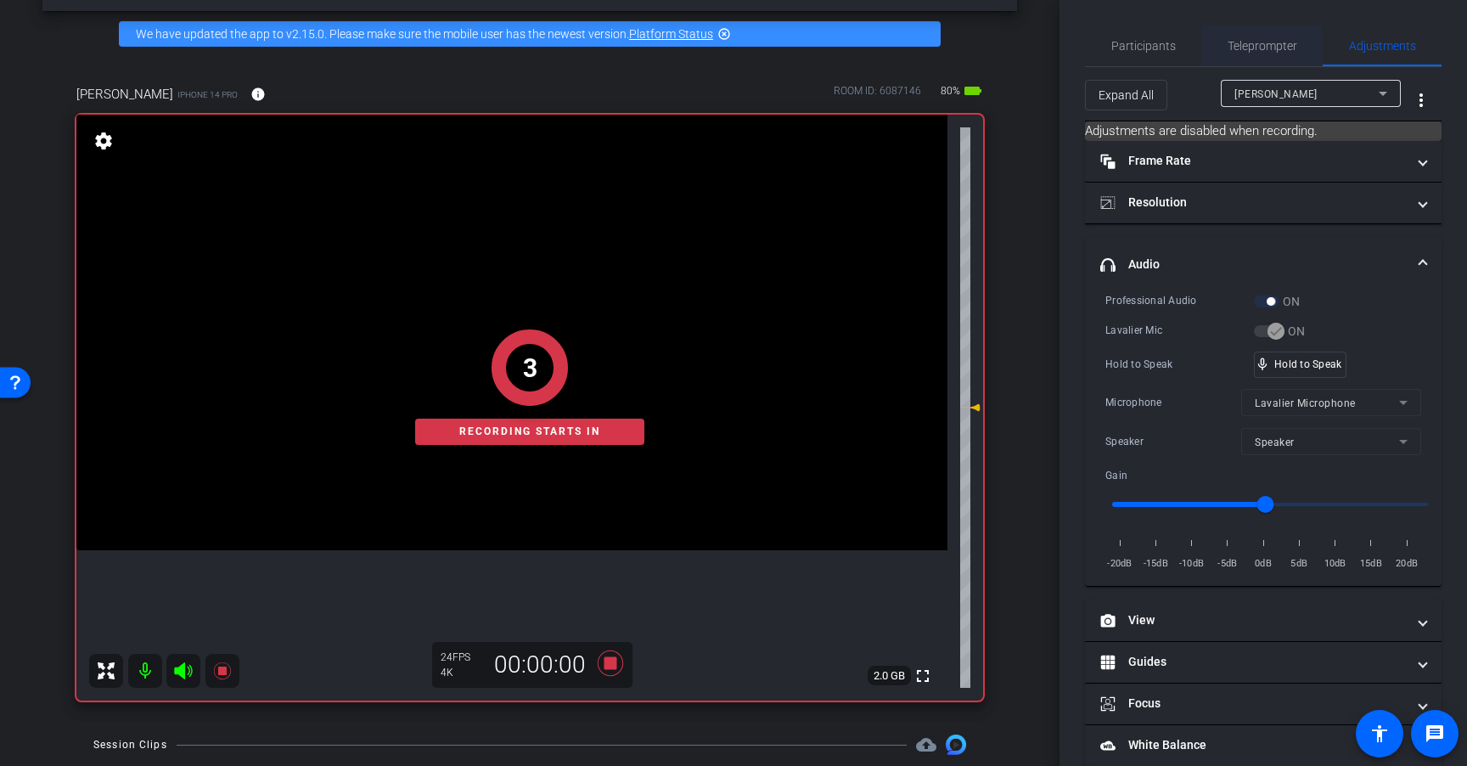
click at [1230, 44] on span "Teleprompter" at bounding box center [1262, 46] width 70 height 12
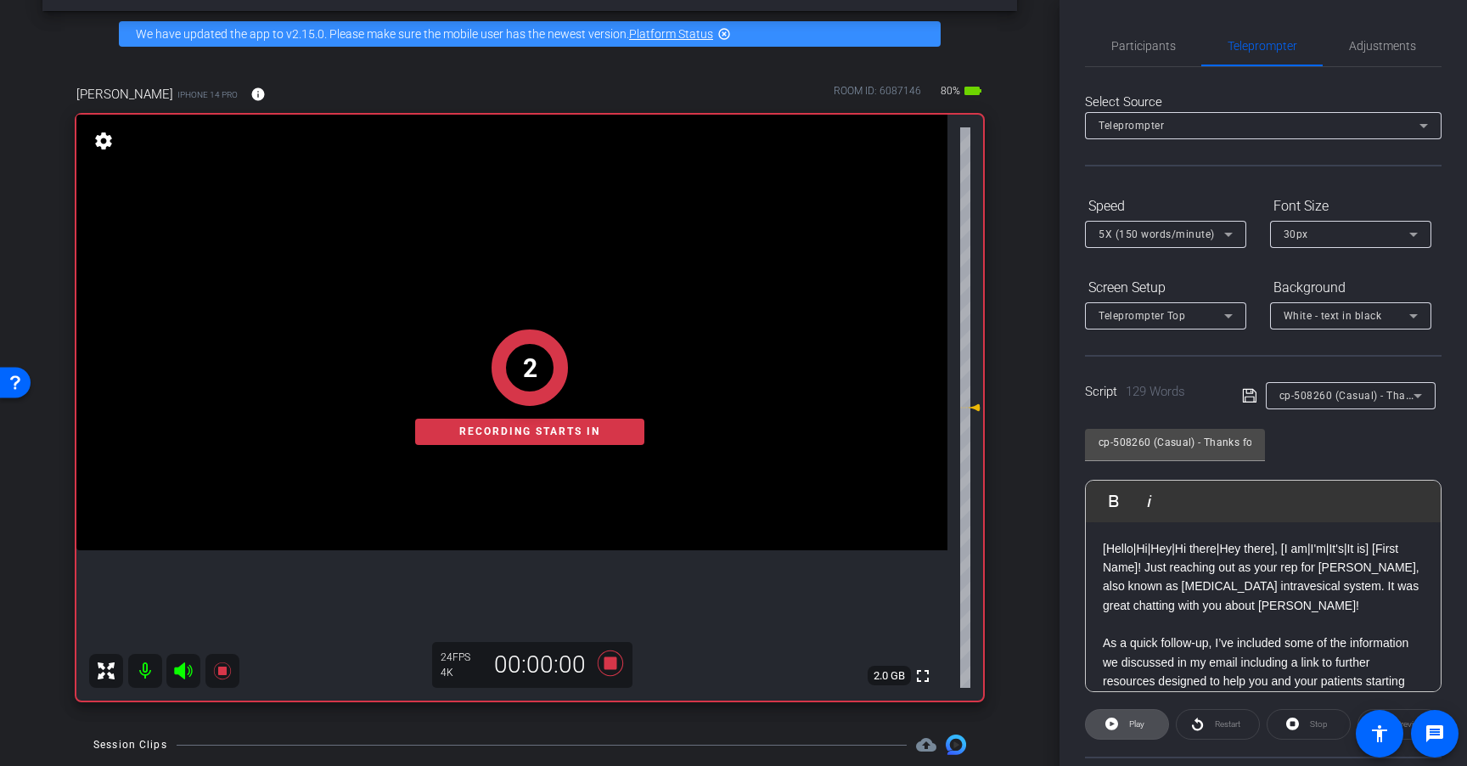
click at [1126, 717] on span "Play" at bounding box center [1135, 724] width 20 height 24
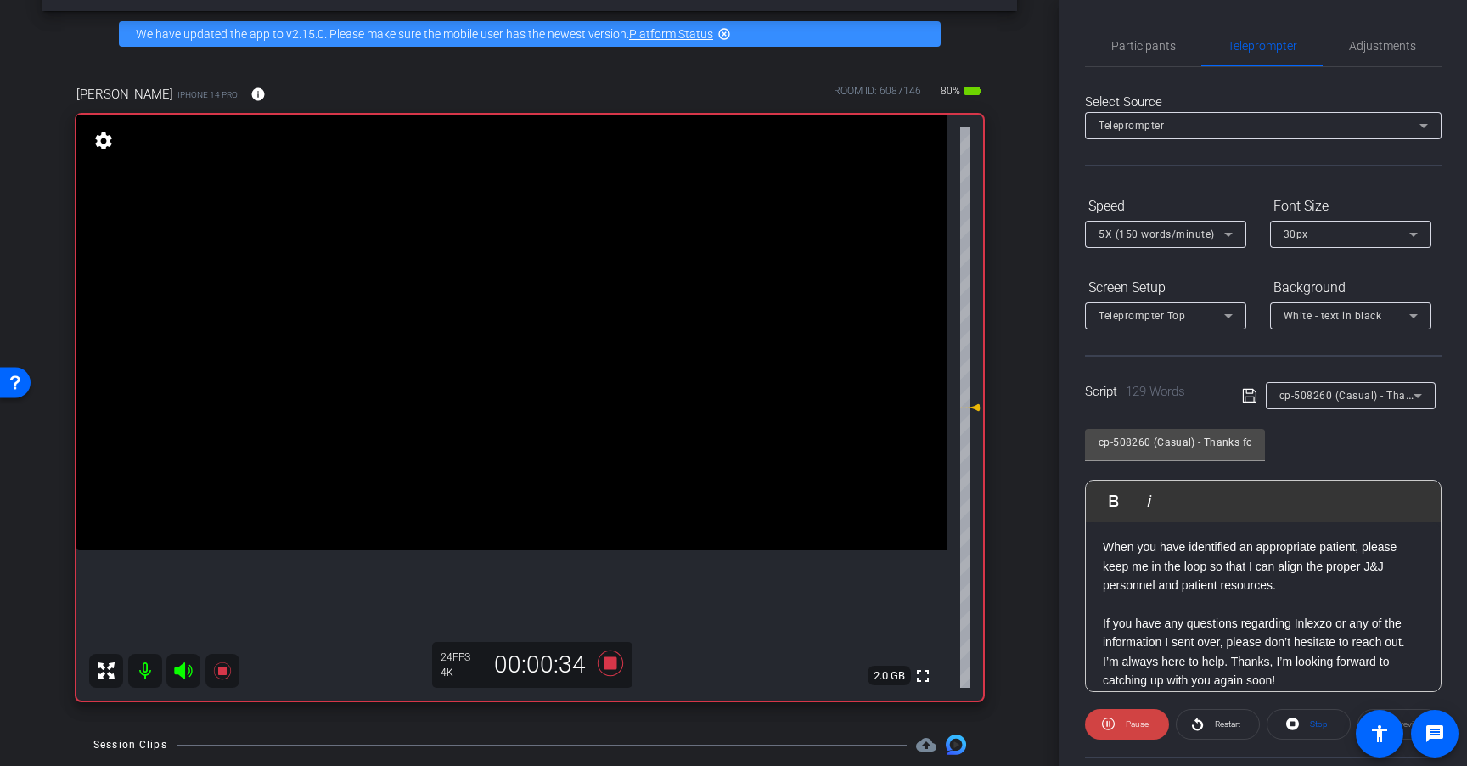
scroll to position [206, 0]
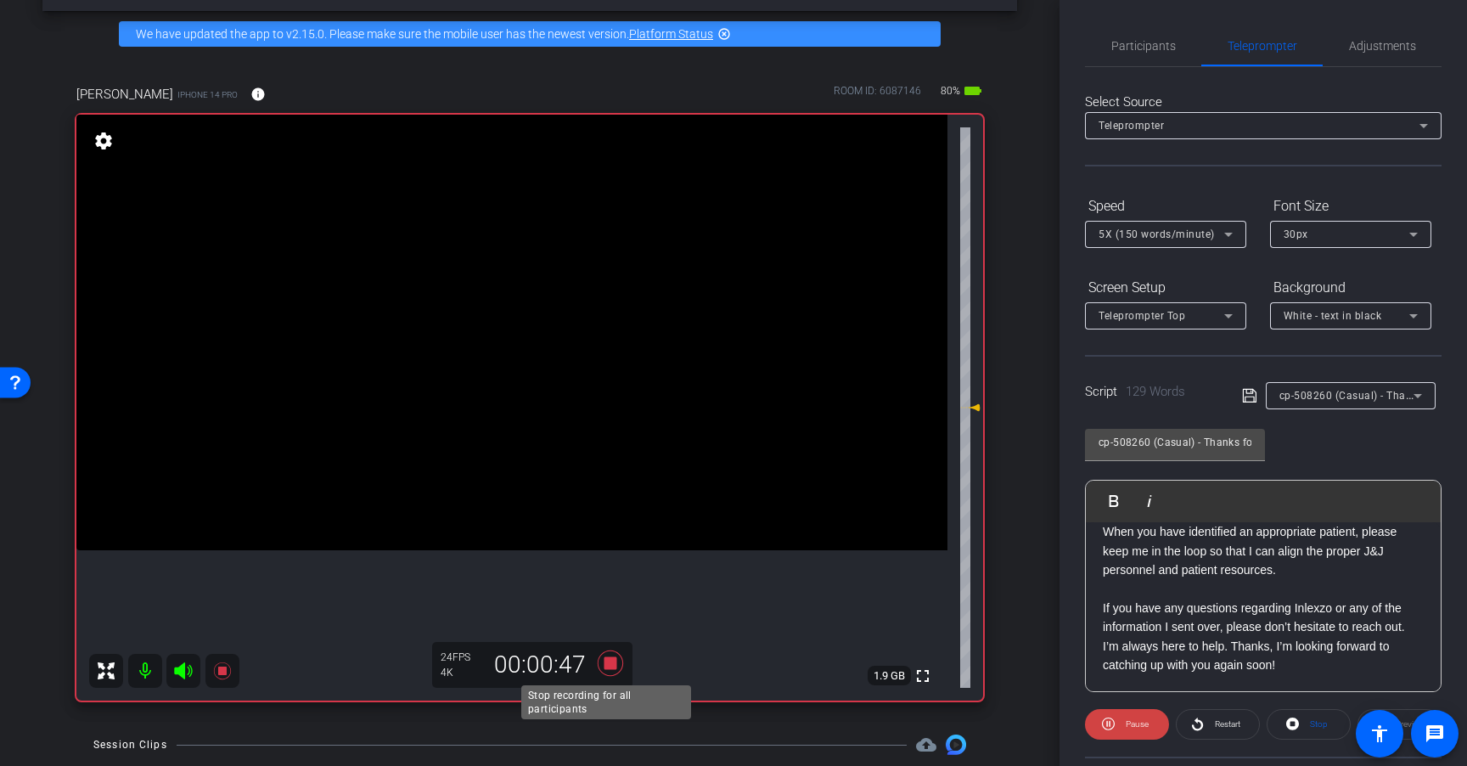
click at [606, 665] on icon at bounding box center [610, 662] width 25 height 25
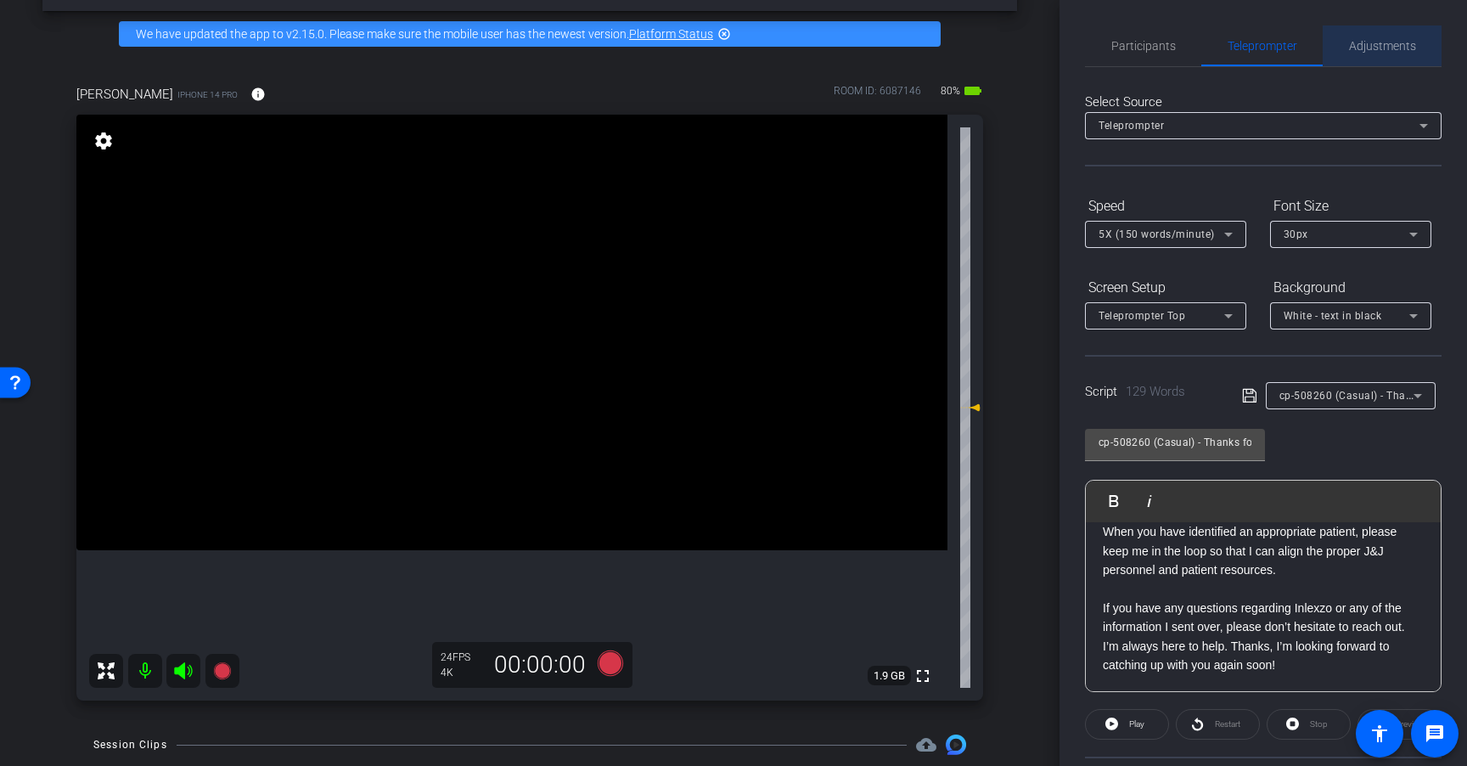
click at [1397, 40] on span "Adjustments" at bounding box center [1382, 46] width 67 height 12
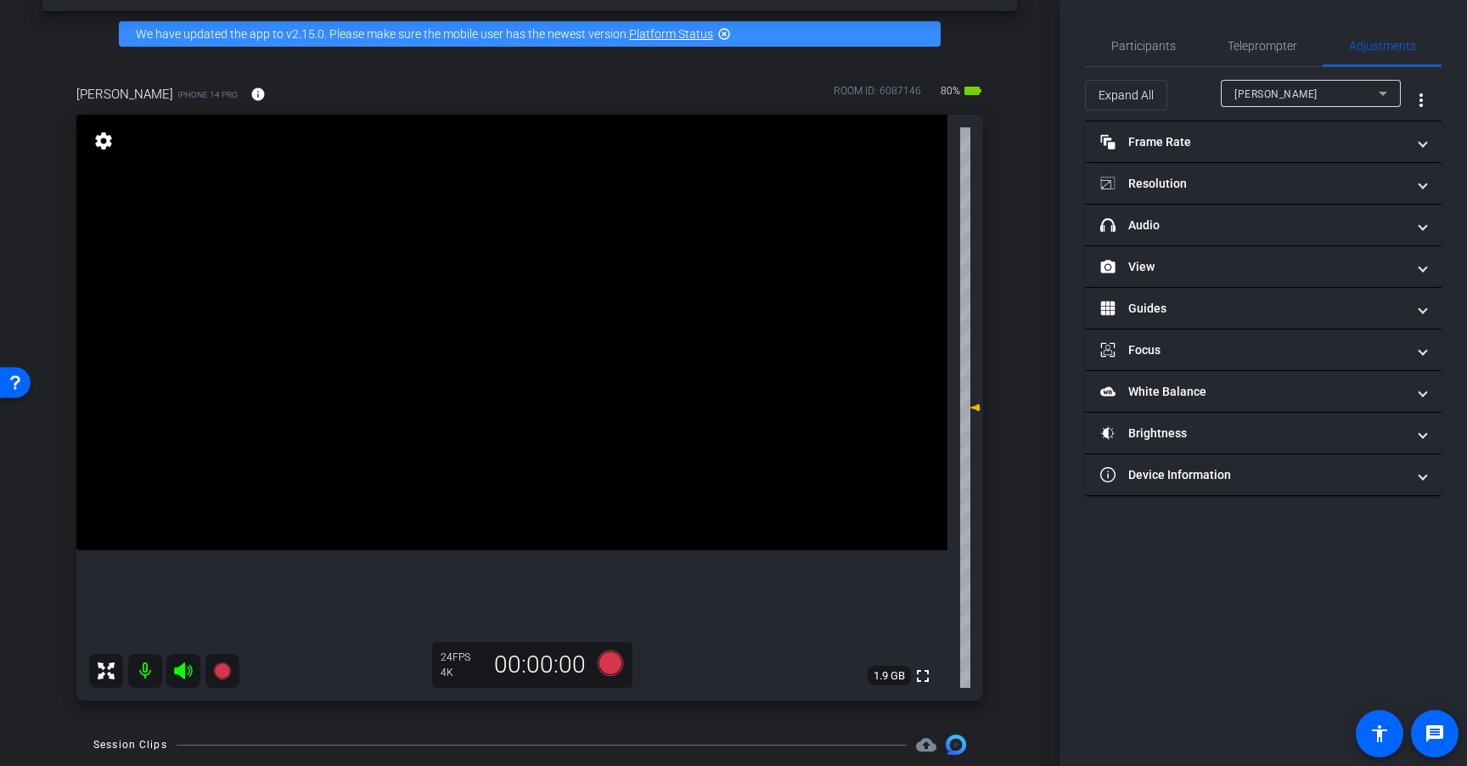
click at [1264, 245] on mat-expansion-panel "headphone icon Audio Professional Audio ON Lavalier Mic ON Microphone Lavalier …" at bounding box center [1263, 226] width 357 height 42
click at [1270, 227] on mat-panel-title "headphone icon Audio" at bounding box center [1253, 225] width 306 height 18
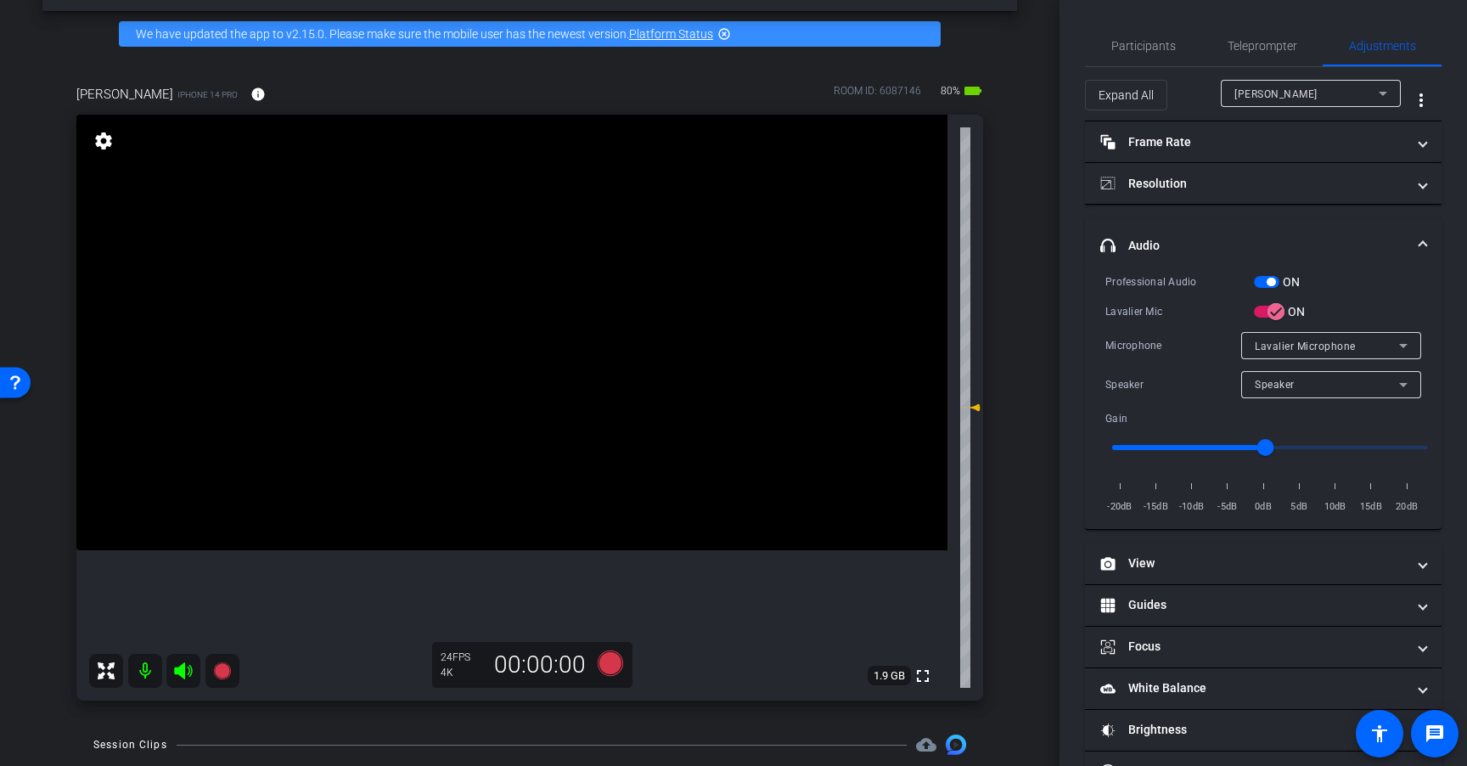
click at [1267, 273] on div "ON" at bounding box center [1277, 281] width 47 height 17
click at [1267, 283] on span "button" at bounding box center [1270, 282] width 8 height 8
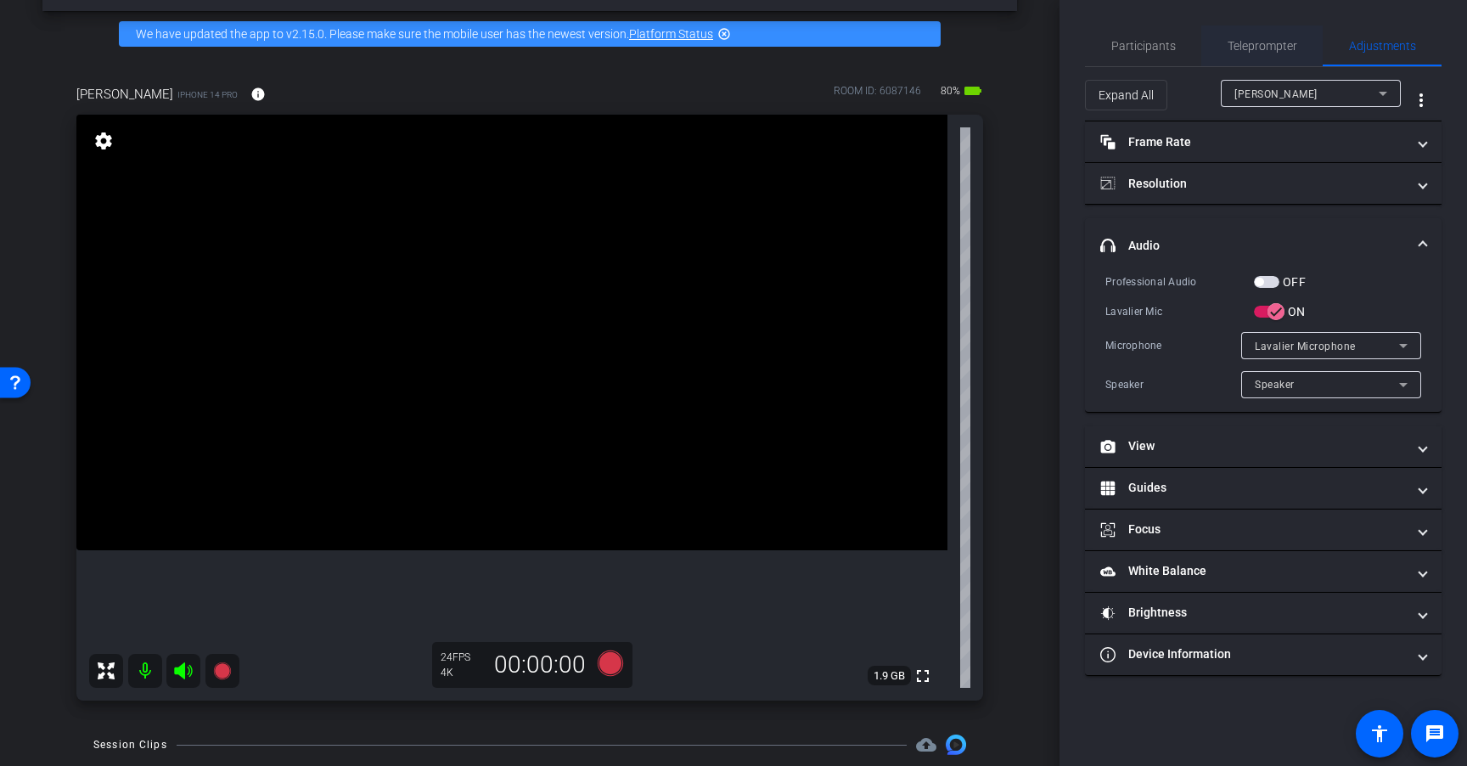
click at [1272, 52] on span "Teleprompter" at bounding box center [1262, 46] width 70 height 12
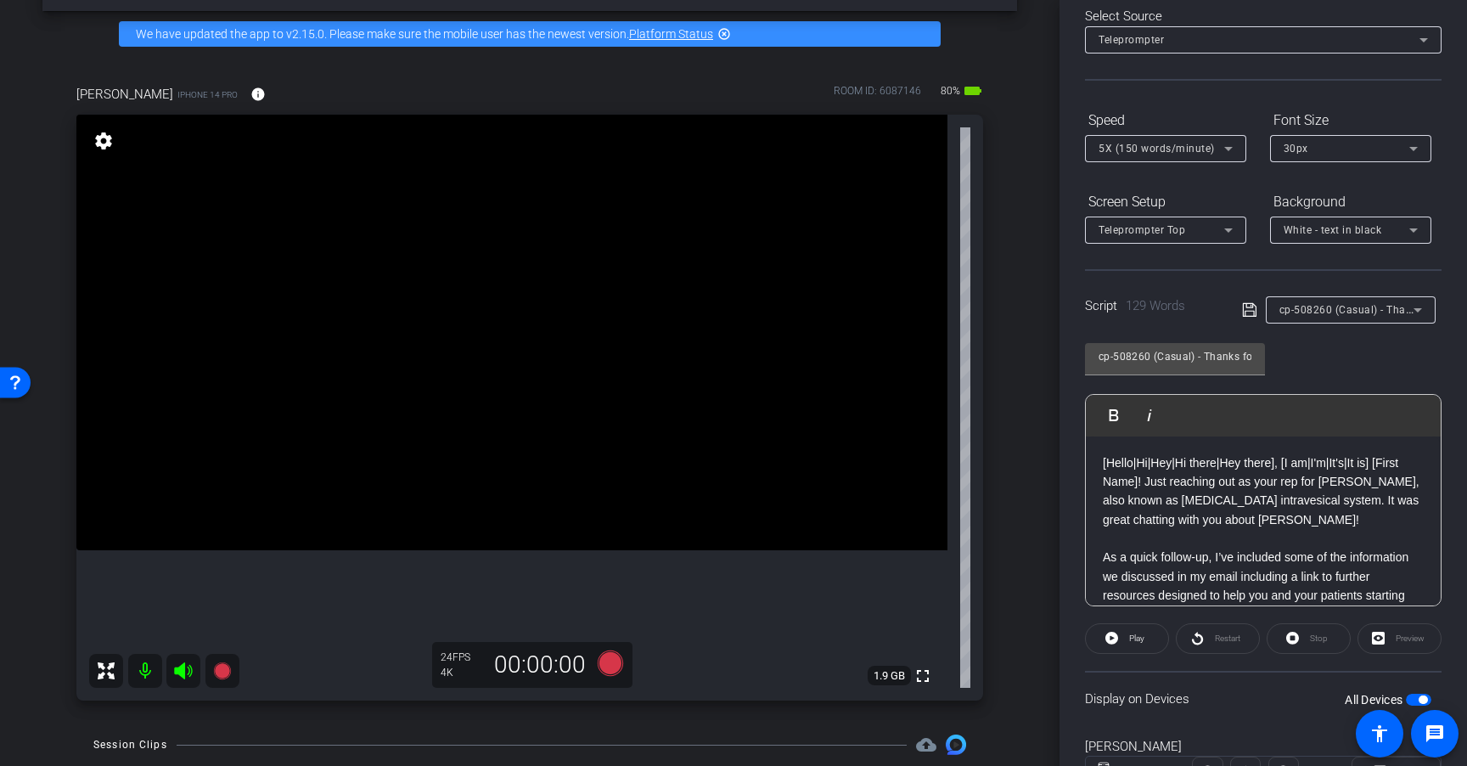
scroll to position [0, 0]
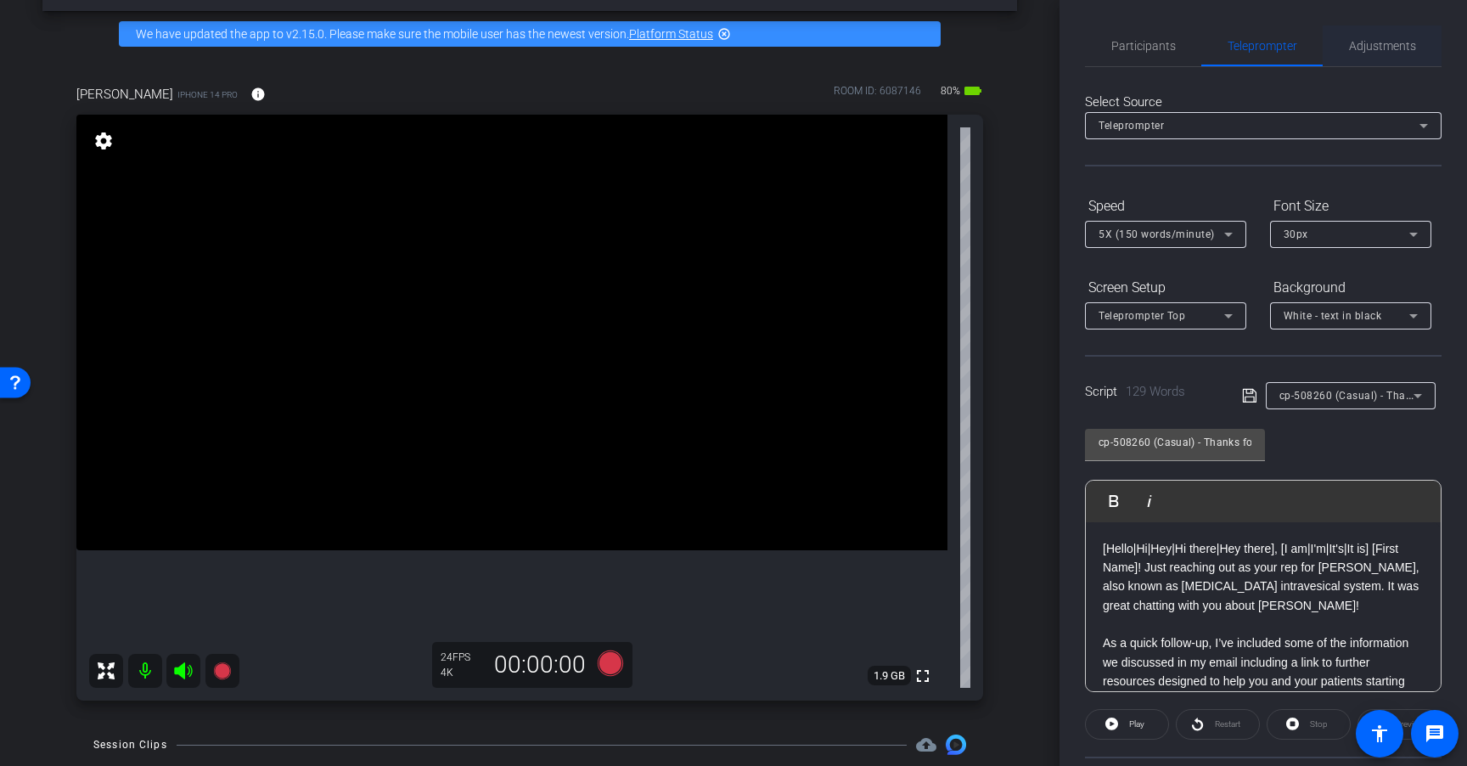
click at [1389, 55] on span "Adjustments" at bounding box center [1382, 45] width 67 height 41
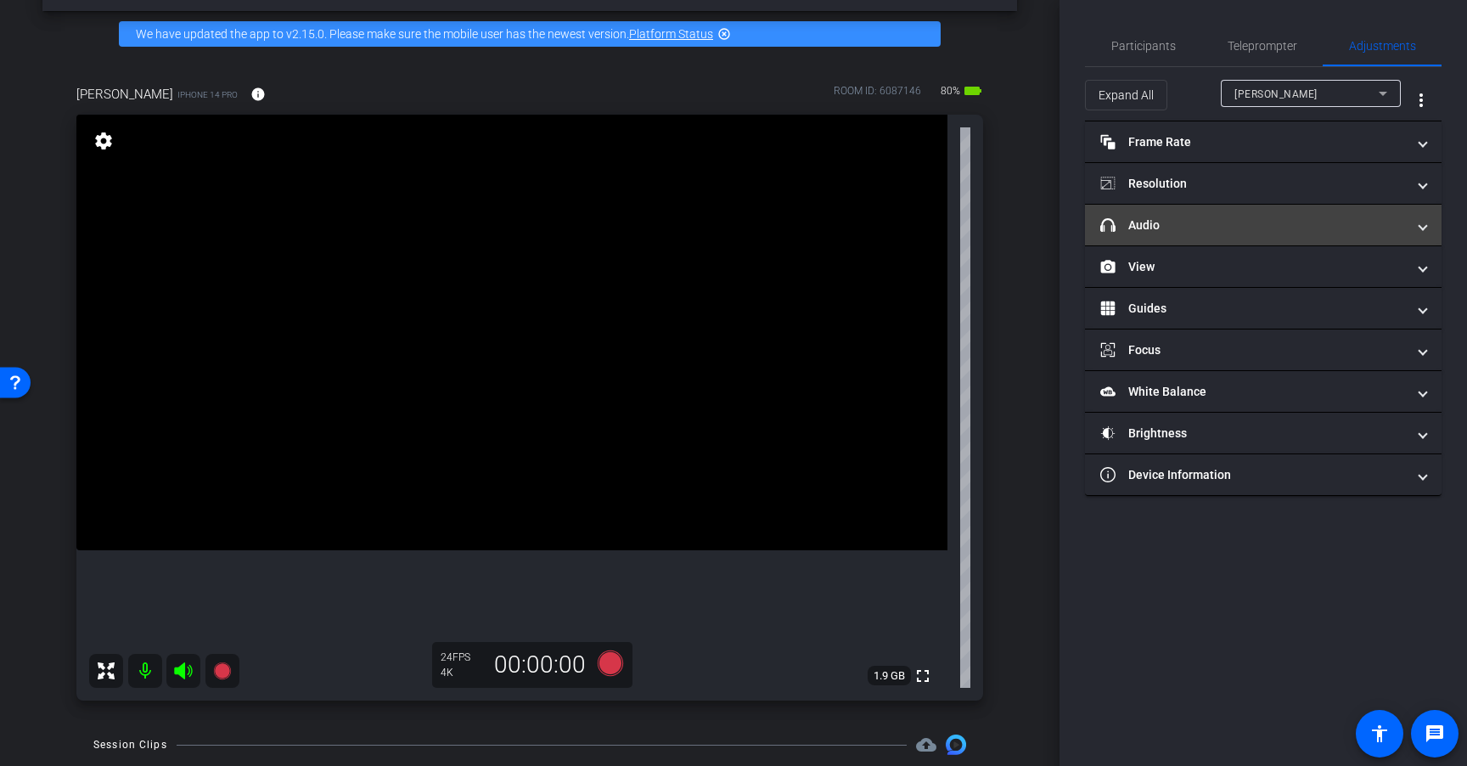
click at [1254, 231] on mat-panel-title "headphone icon Audio" at bounding box center [1253, 225] width 306 height 18
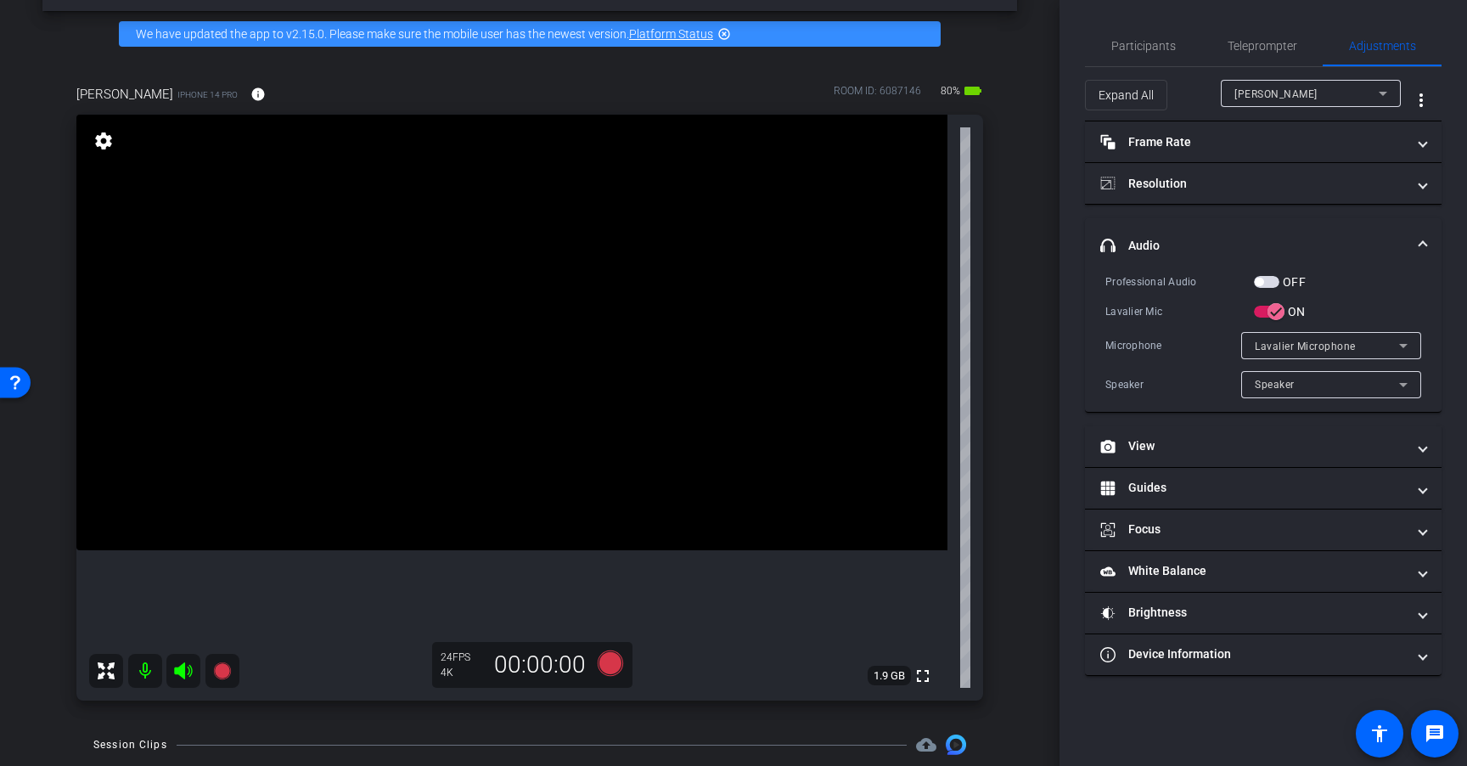
click at [1265, 280] on span "button" at bounding box center [1266, 282] width 25 height 12
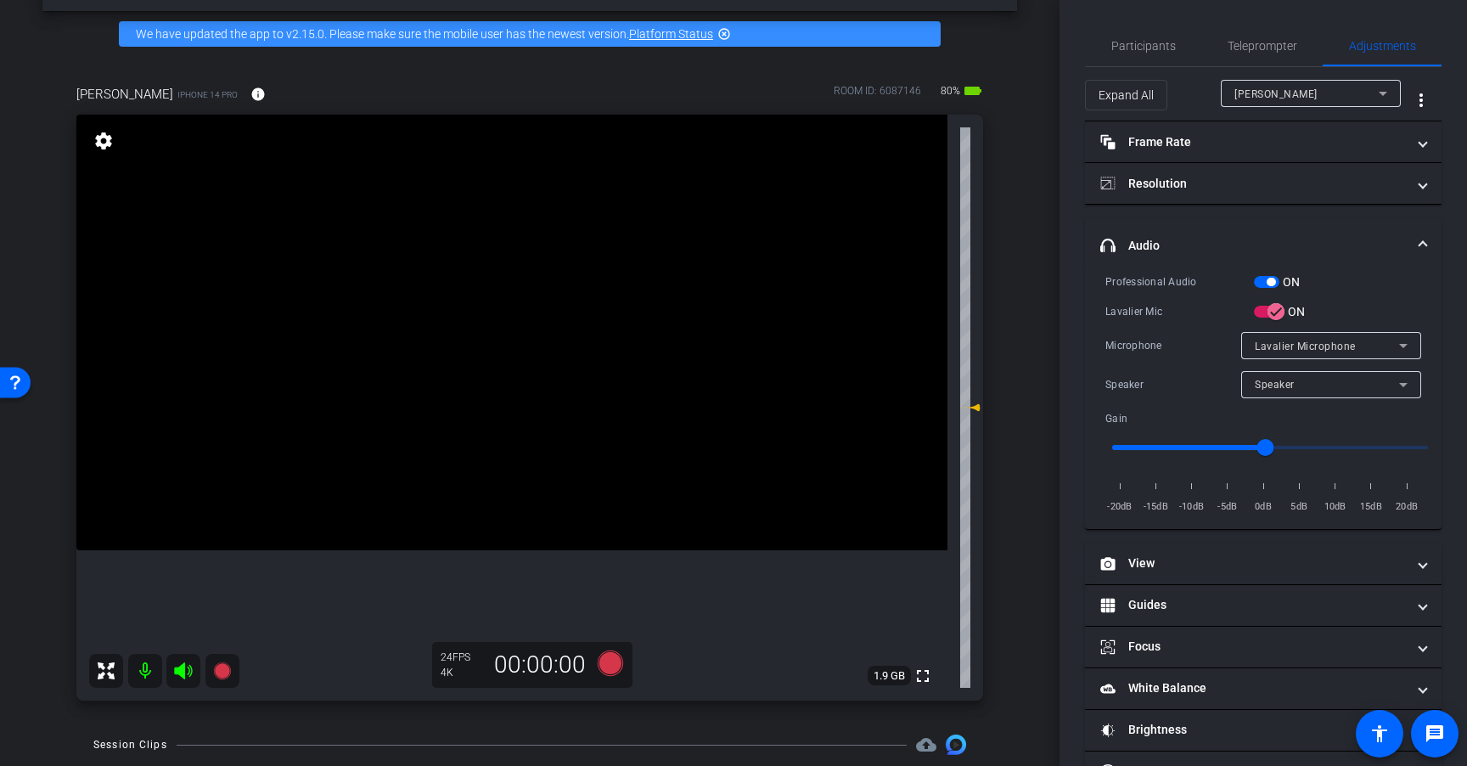
click at [606, 649] on icon at bounding box center [610, 663] width 41 height 31
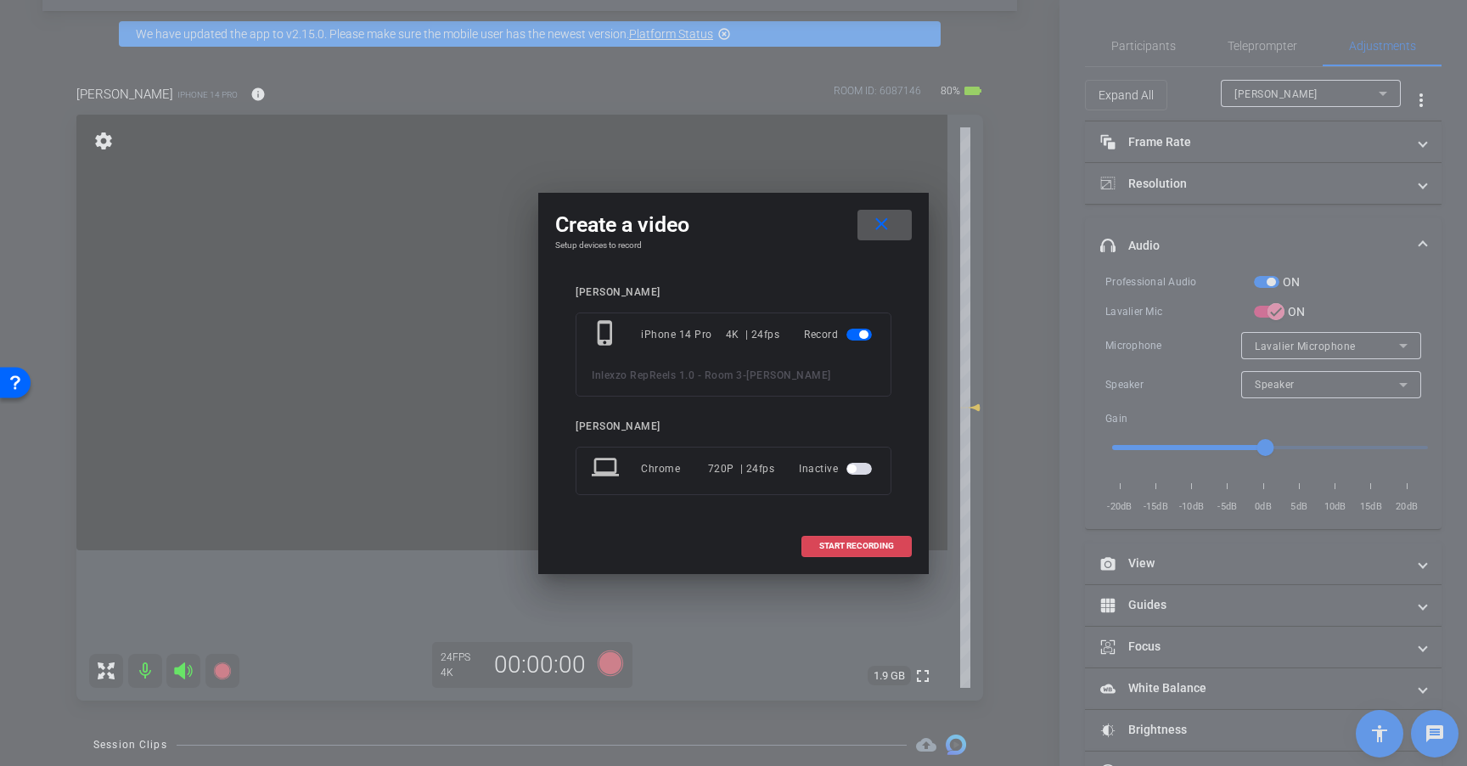
click at [848, 547] on span "START RECORDING" at bounding box center [856, 546] width 75 height 8
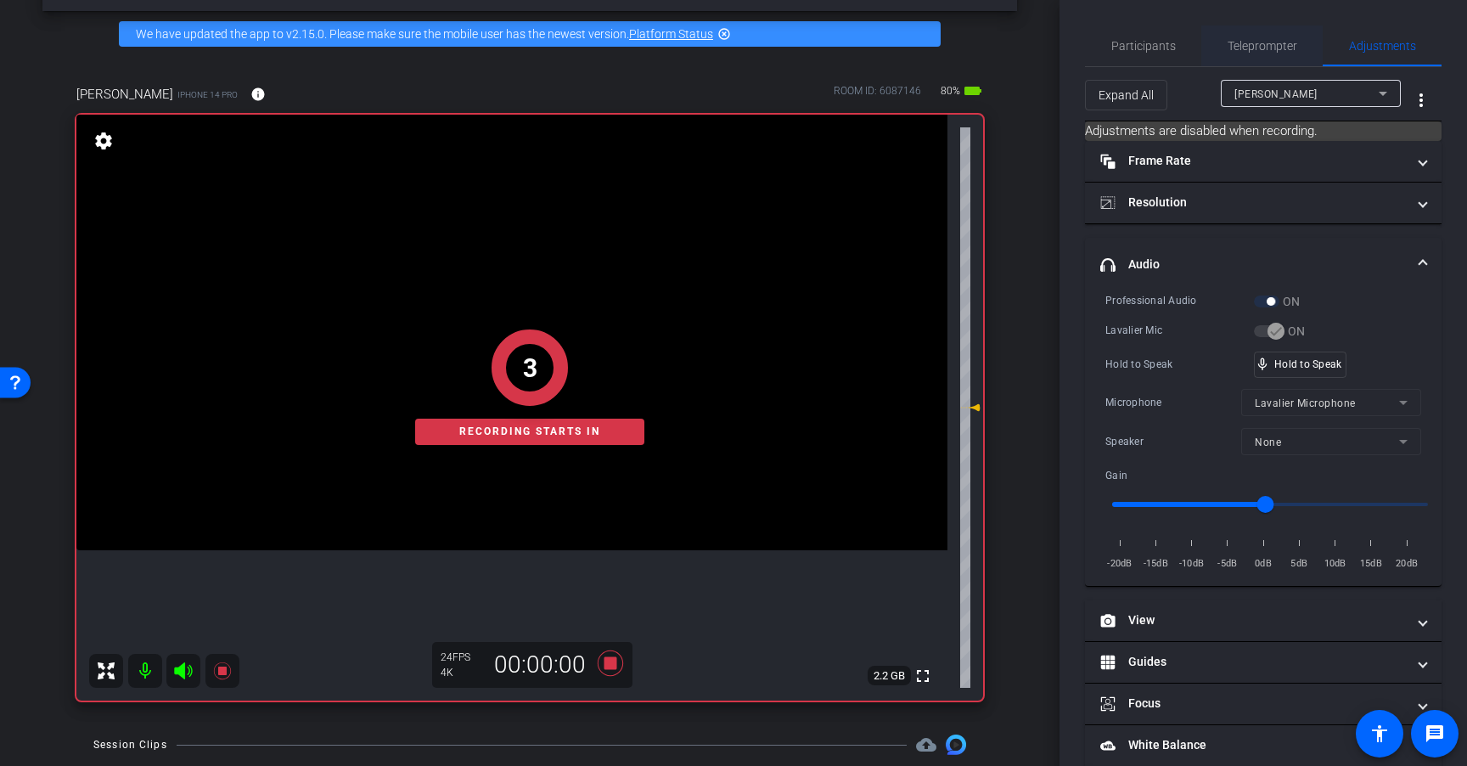
click at [1262, 48] on span "Teleprompter" at bounding box center [1262, 46] width 70 height 12
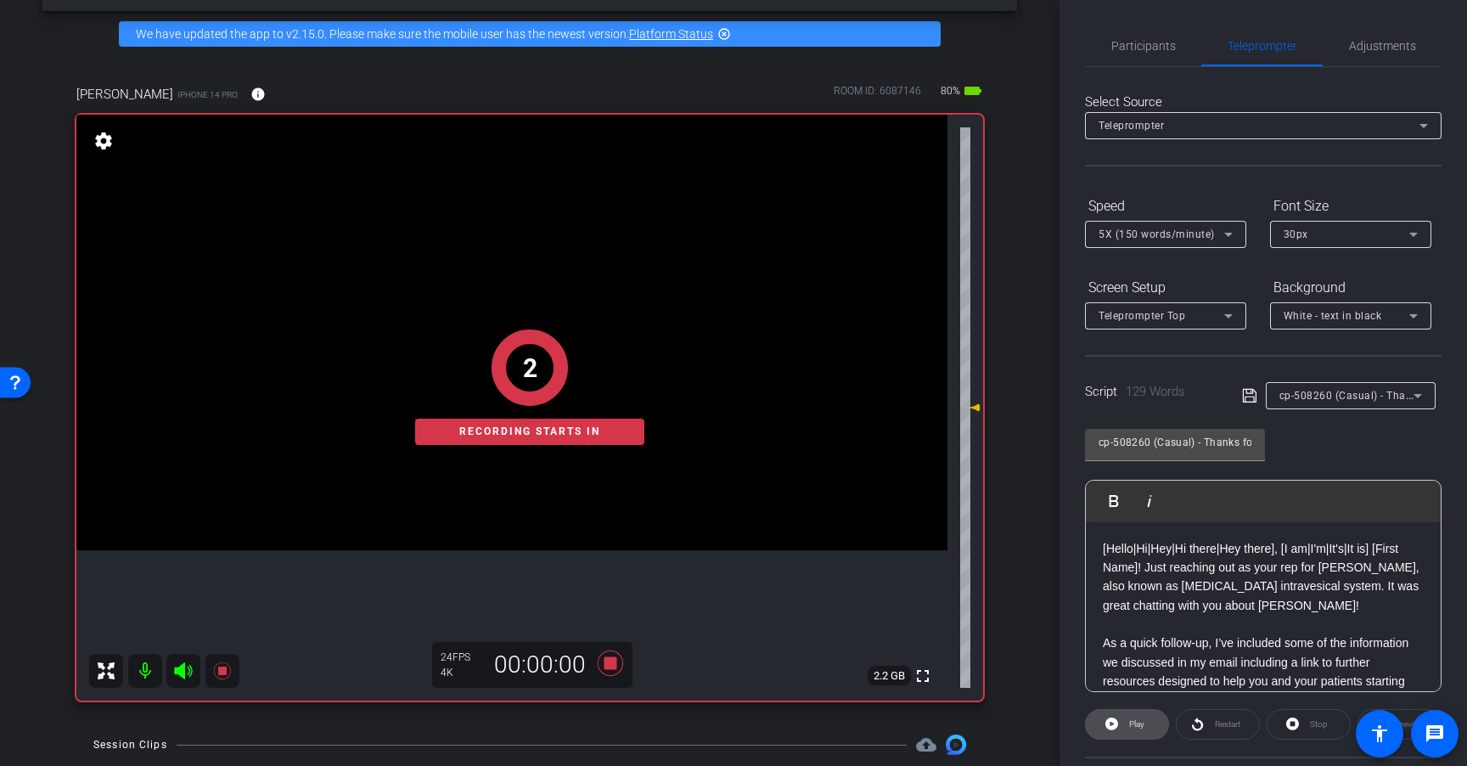
click at [1139, 712] on span "Play" at bounding box center [1135, 724] width 20 height 24
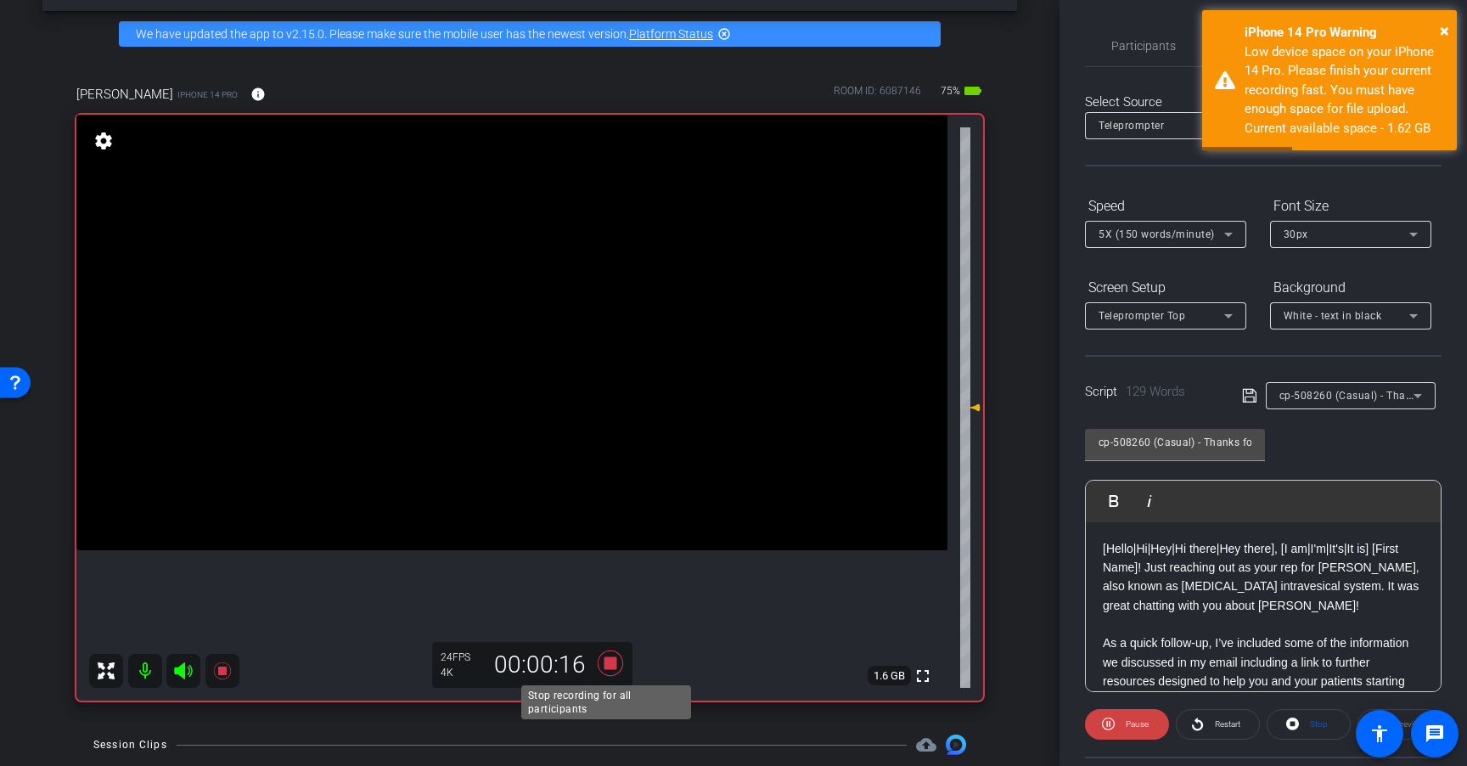
click at [606, 654] on icon at bounding box center [610, 663] width 41 height 31
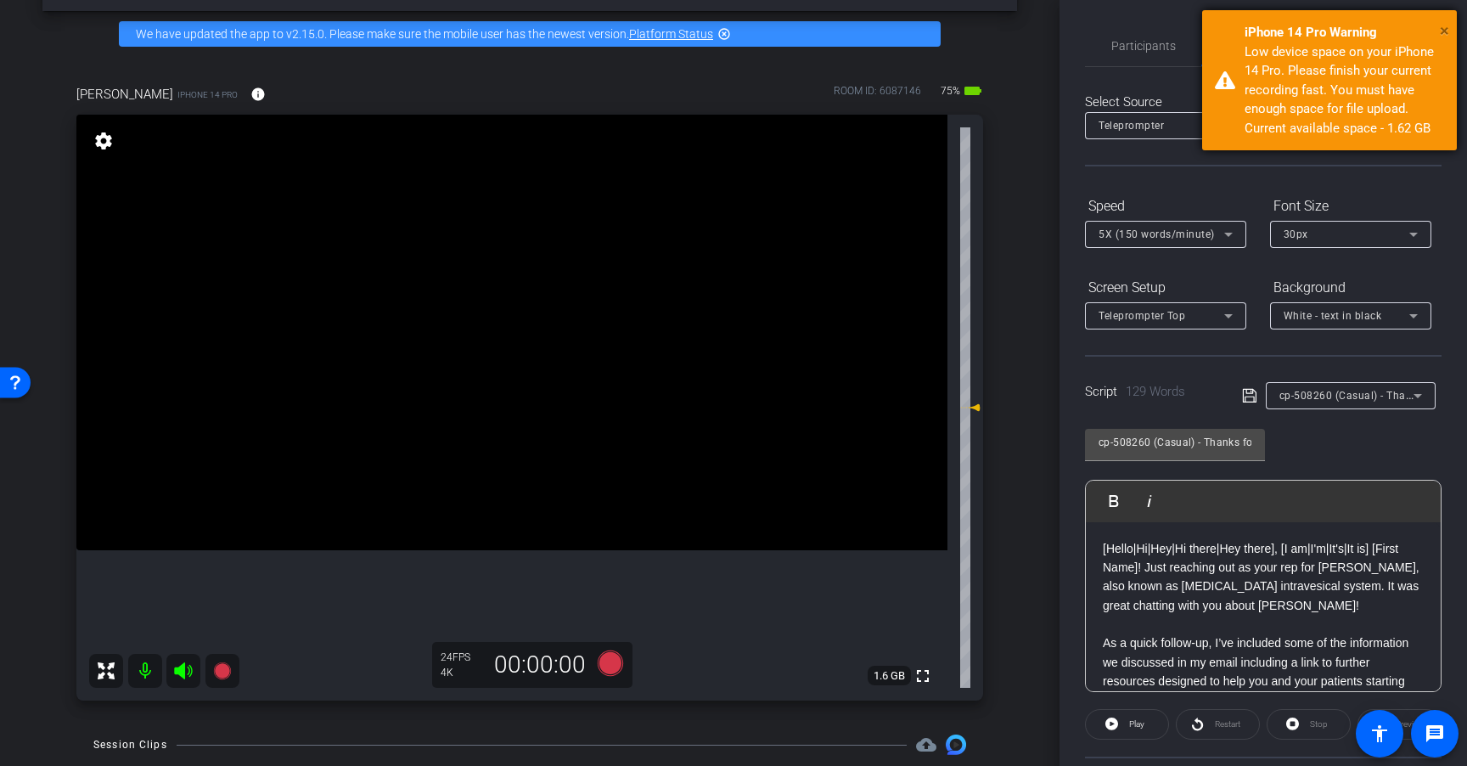
click at [1441, 29] on span "×" at bounding box center [1444, 30] width 9 height 20
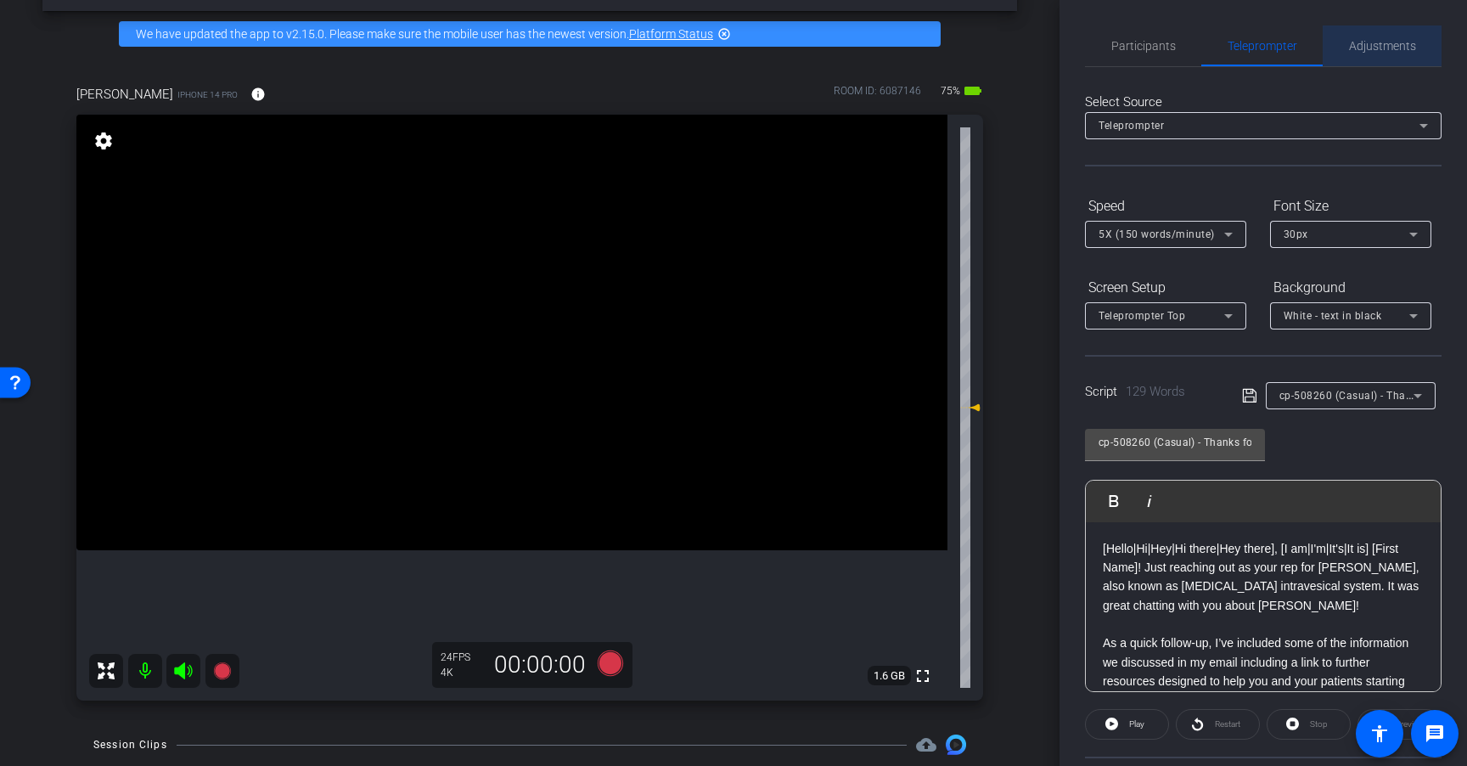
click at [1385, 45] on span "Adjustments" at bounding box center [1382, 46] width 67 height 12
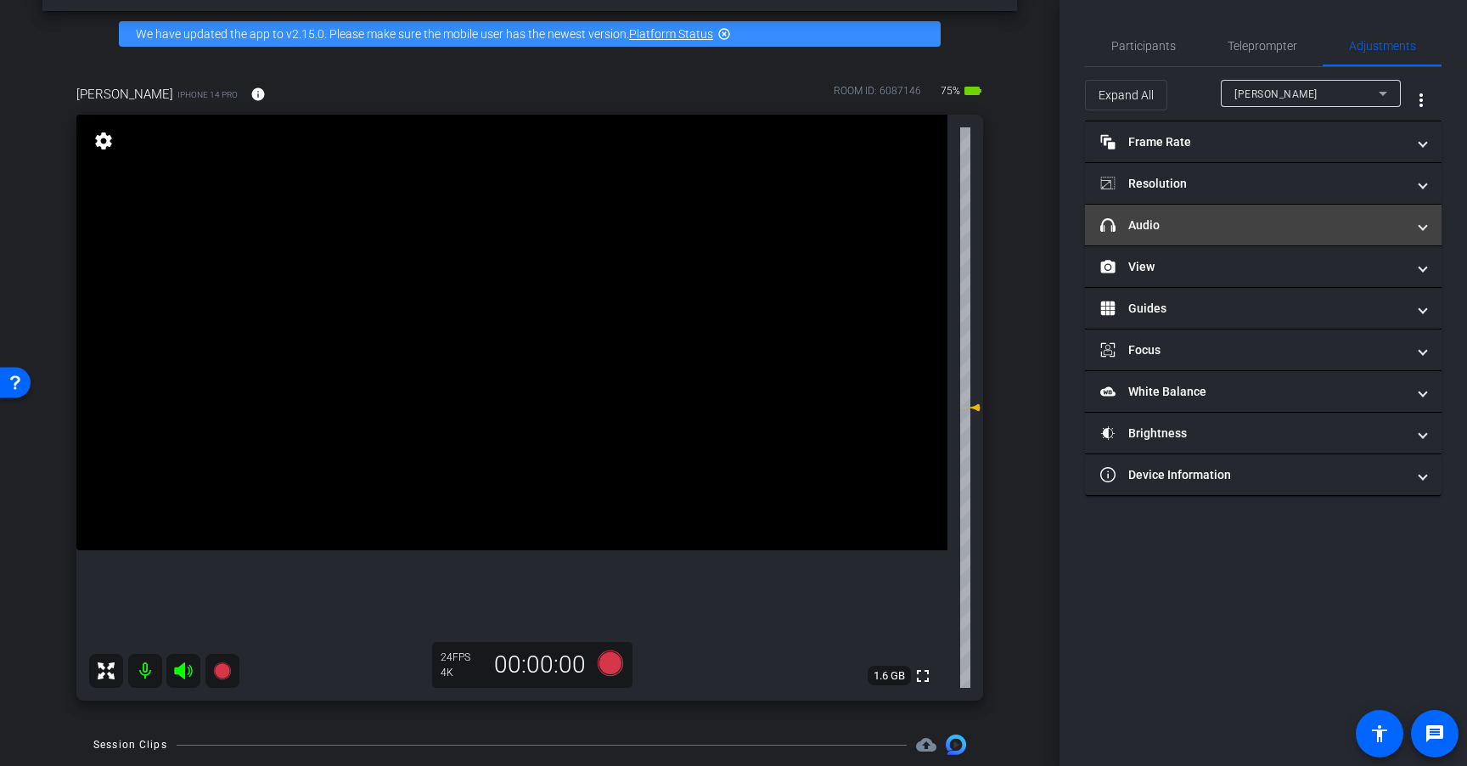
click at [1227, 226] on mat-panel-title "headphone icon Audio" at bounding box center [1253, 225] width 306 height 18
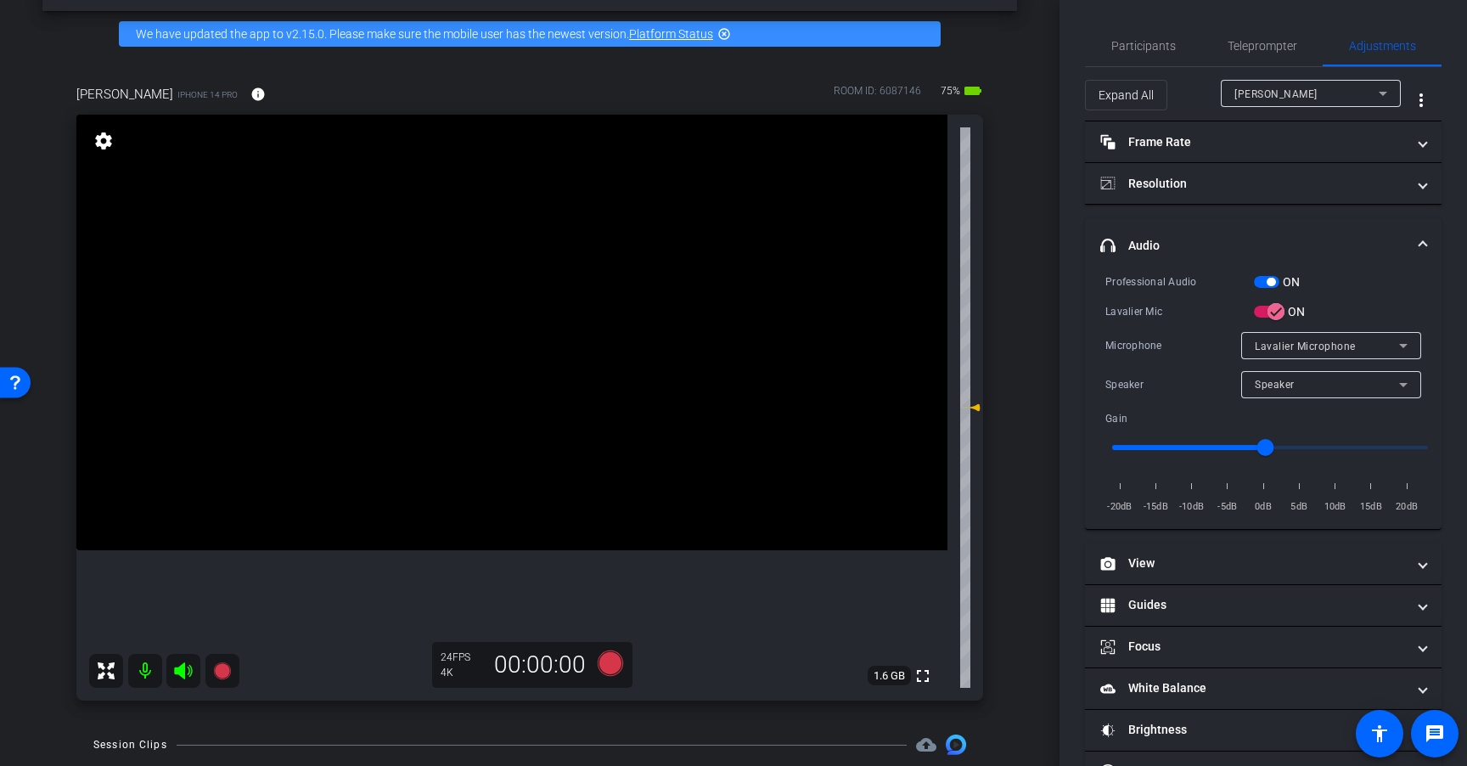
click at [1254, 280] on span "button" at bounding box center [1266, 282] width 25 height 12
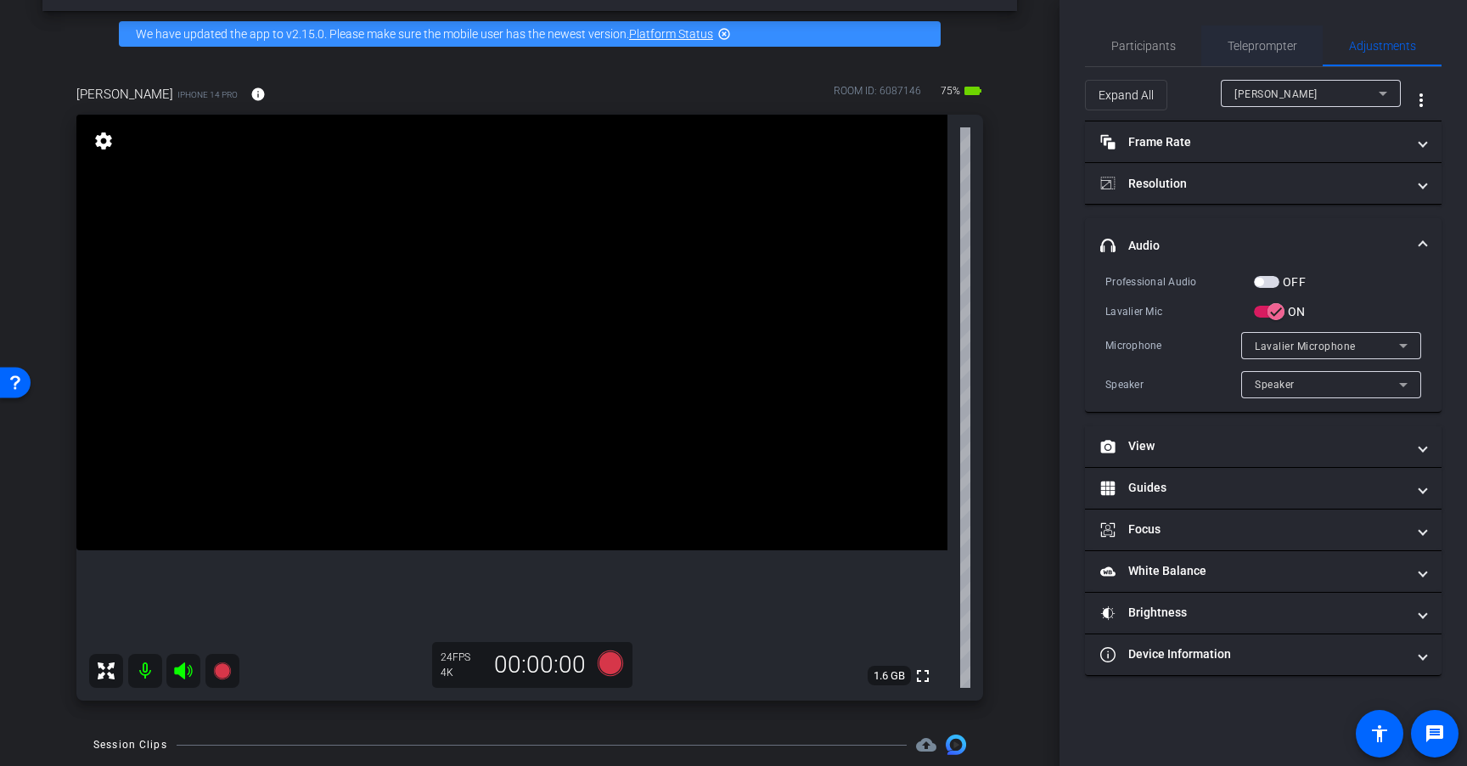
click at [1269, 46] on span "Teleprompter" at bounding box center [1262, 46] width 70 height 12
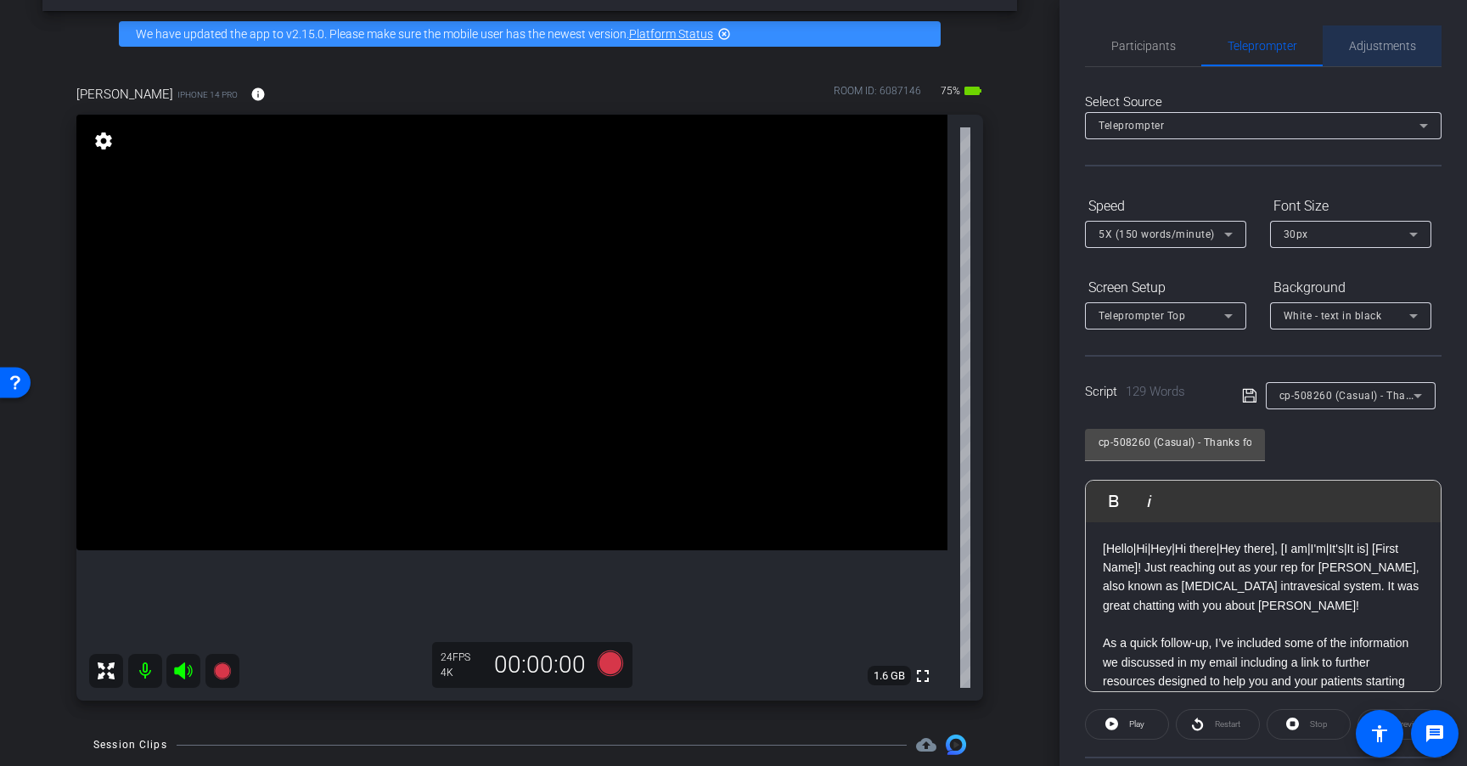
click at [1405, 42] on span "Adjustments" at bounding box center [1382, 46] width 67 height 12
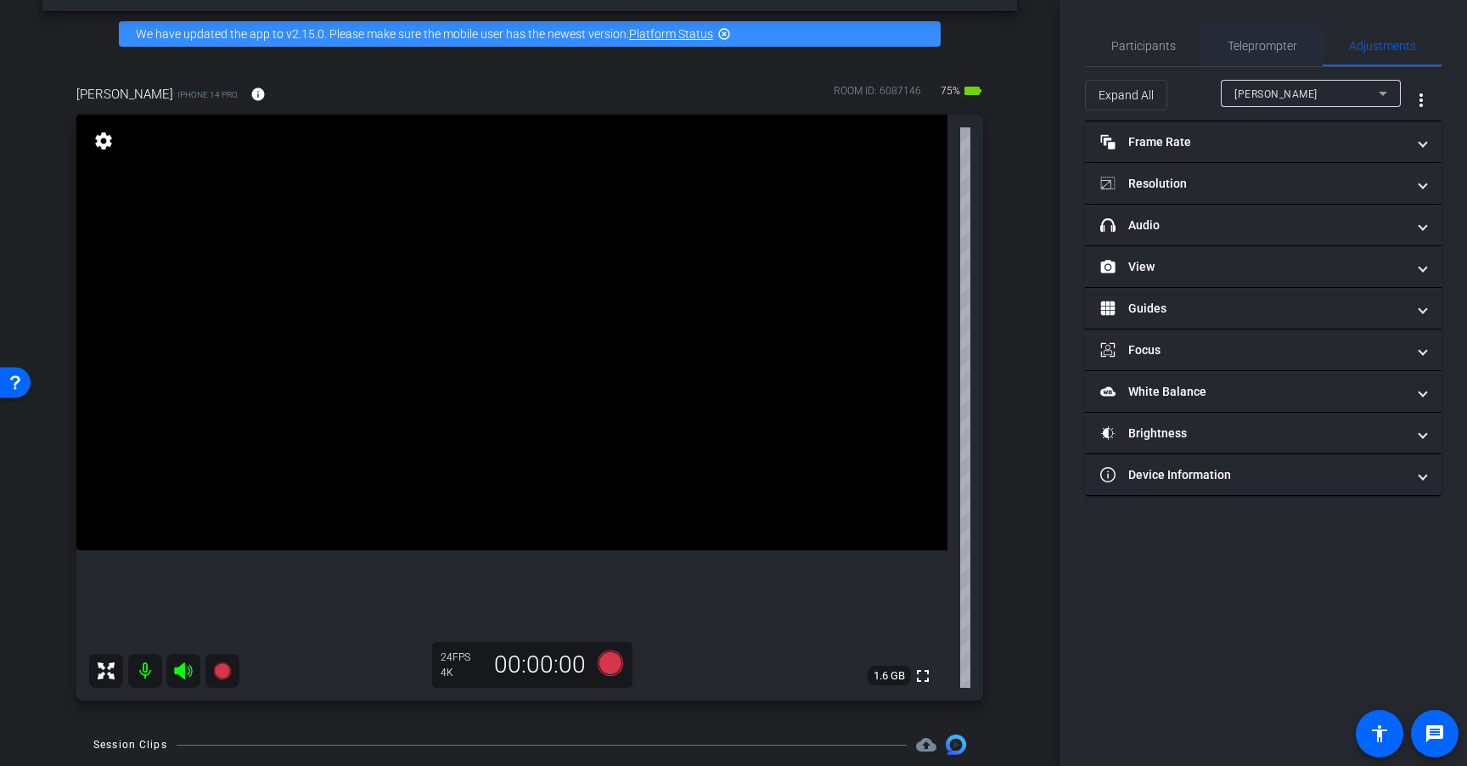
click at [1268, 52] on span "Teleprompter" at bounding box center [1262, 46] width 70 height 12
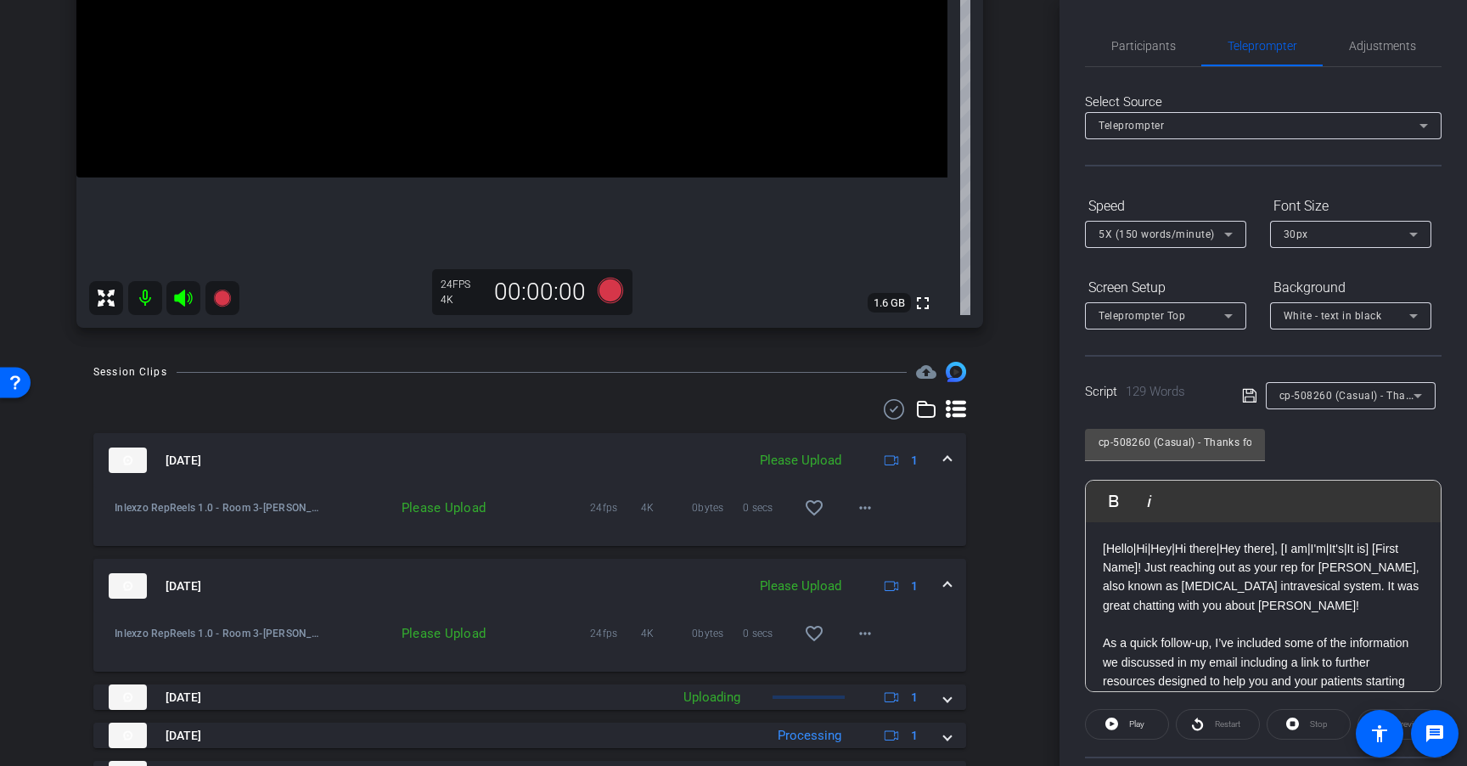
scroll to position [433, 0]
click at [855, 633] on mat-icon "more_horiz" at bounding box center [865, 635] width 20 height 20
click at [883, 675] on span "Upload" at bounding box center [884, 670] width 68 height 20
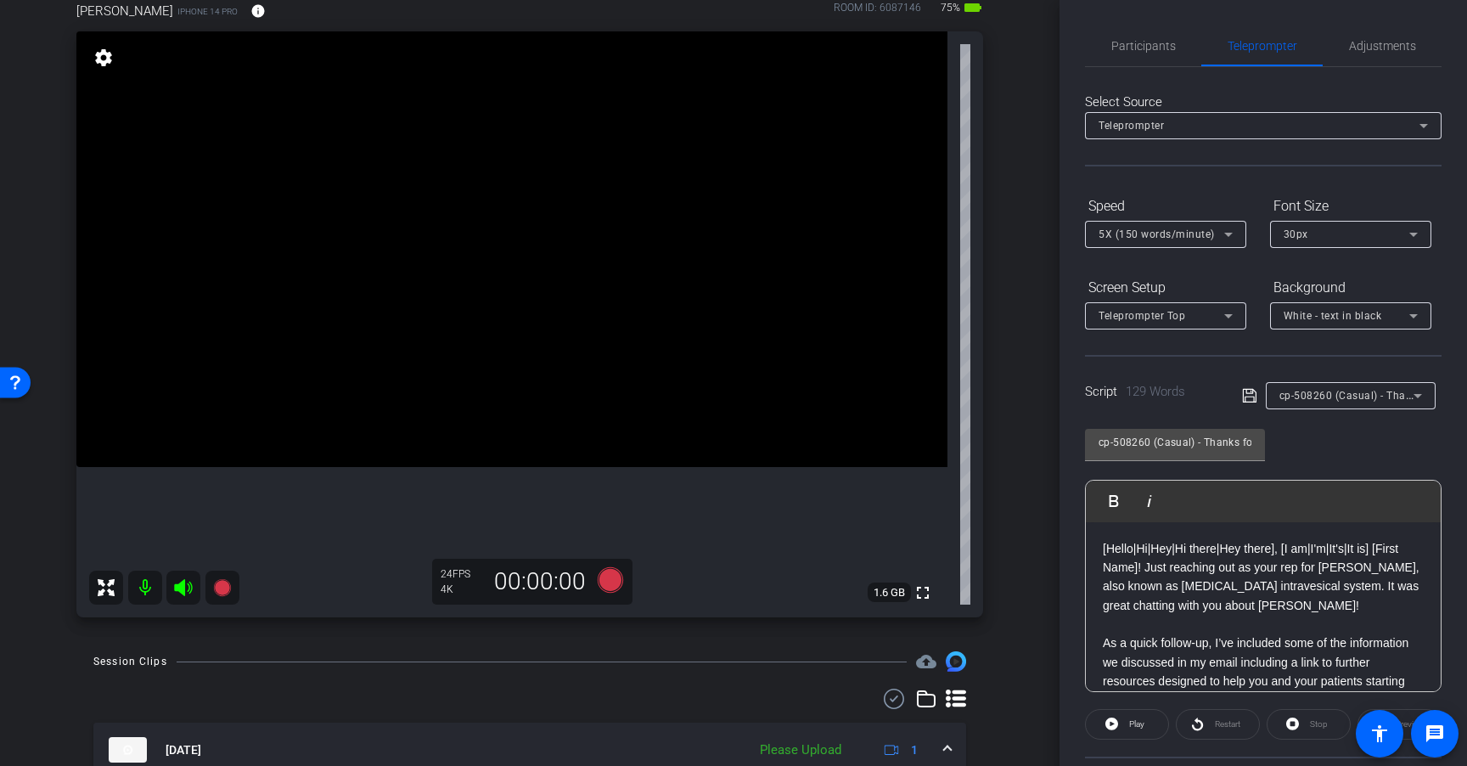
scroll to position [151, 0]
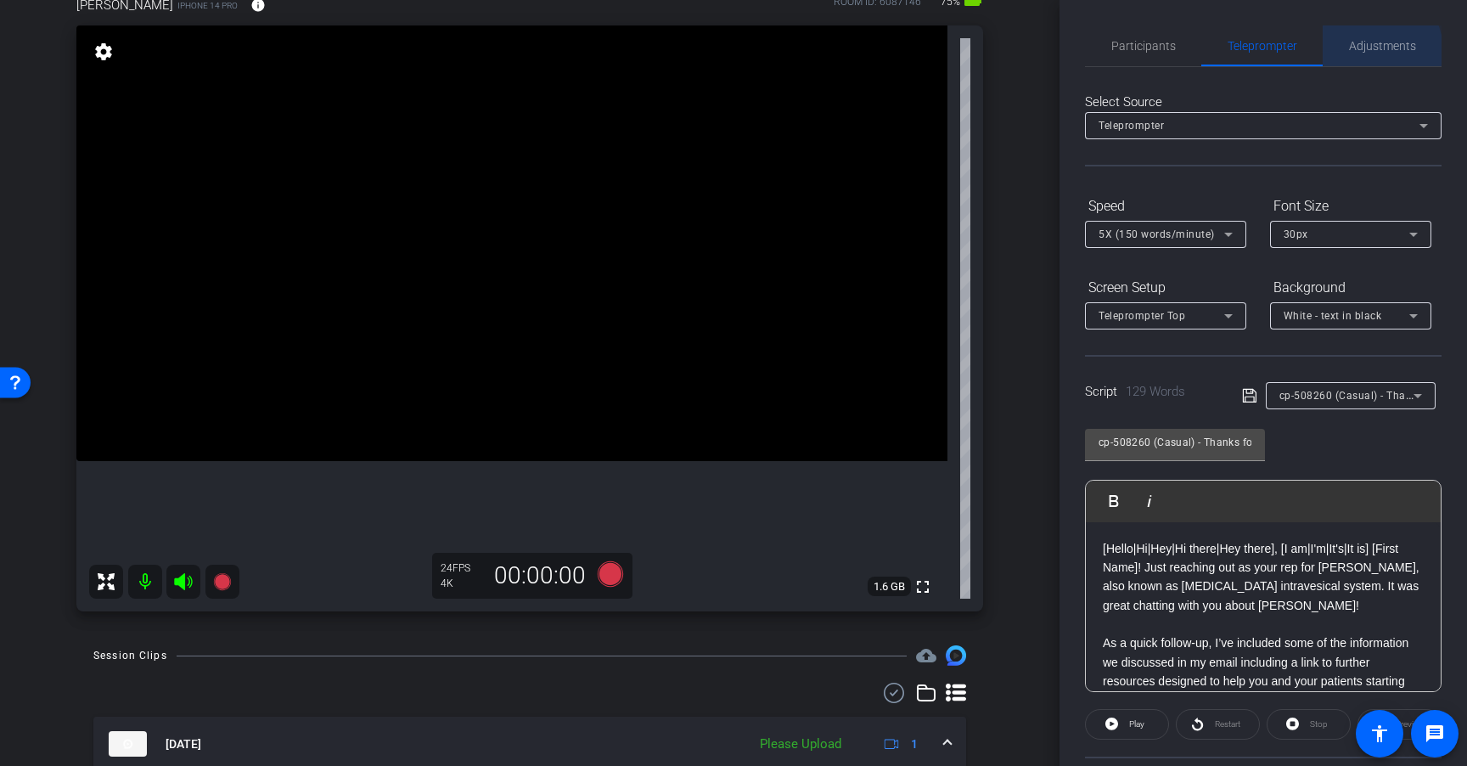
click at [1362, 51] on span "Adjustments" at bounding box center [1382, 46] width 67 height 12
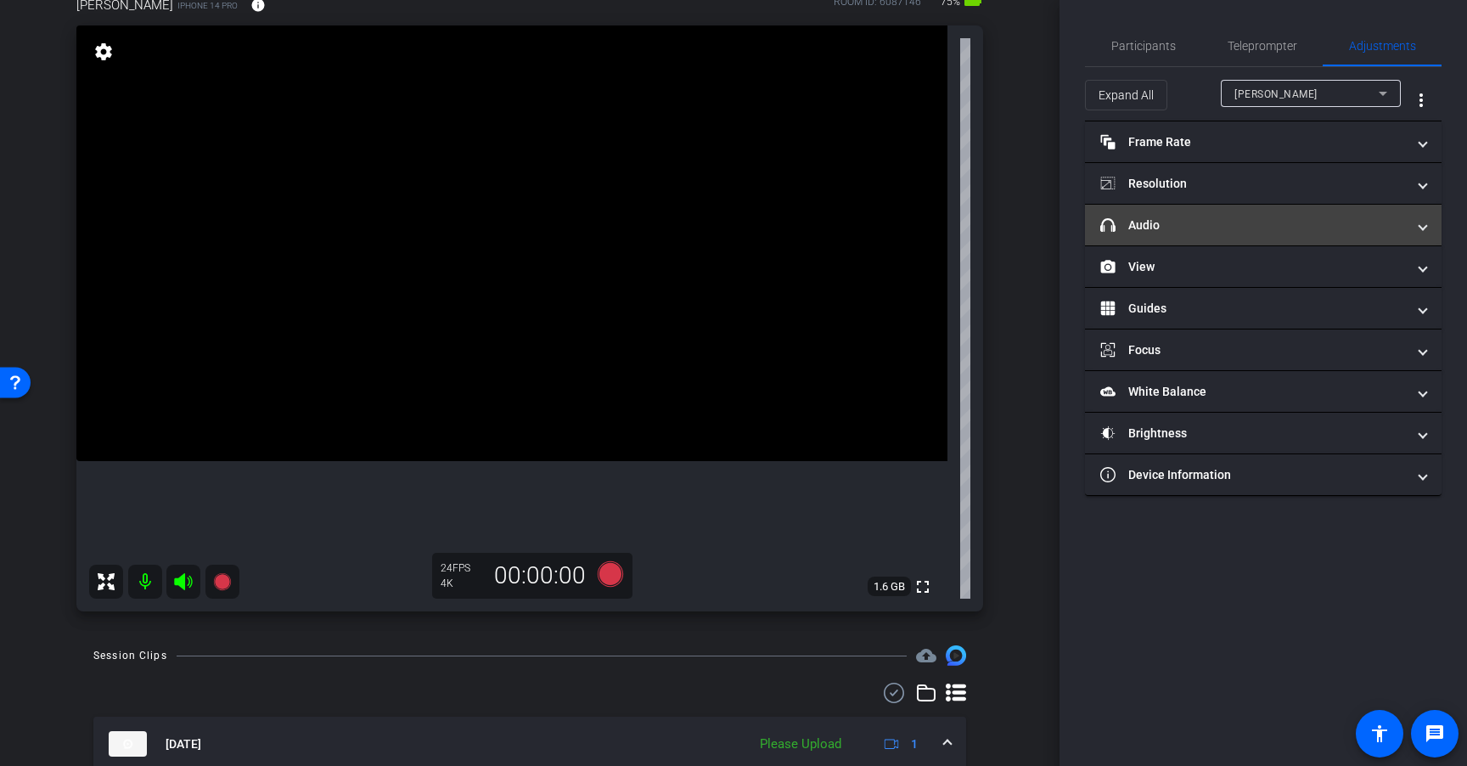
click at [1236, 224] on mat-panel-title "headphone icon Audio" at bounding box center [1253, 225] width 306 height 18
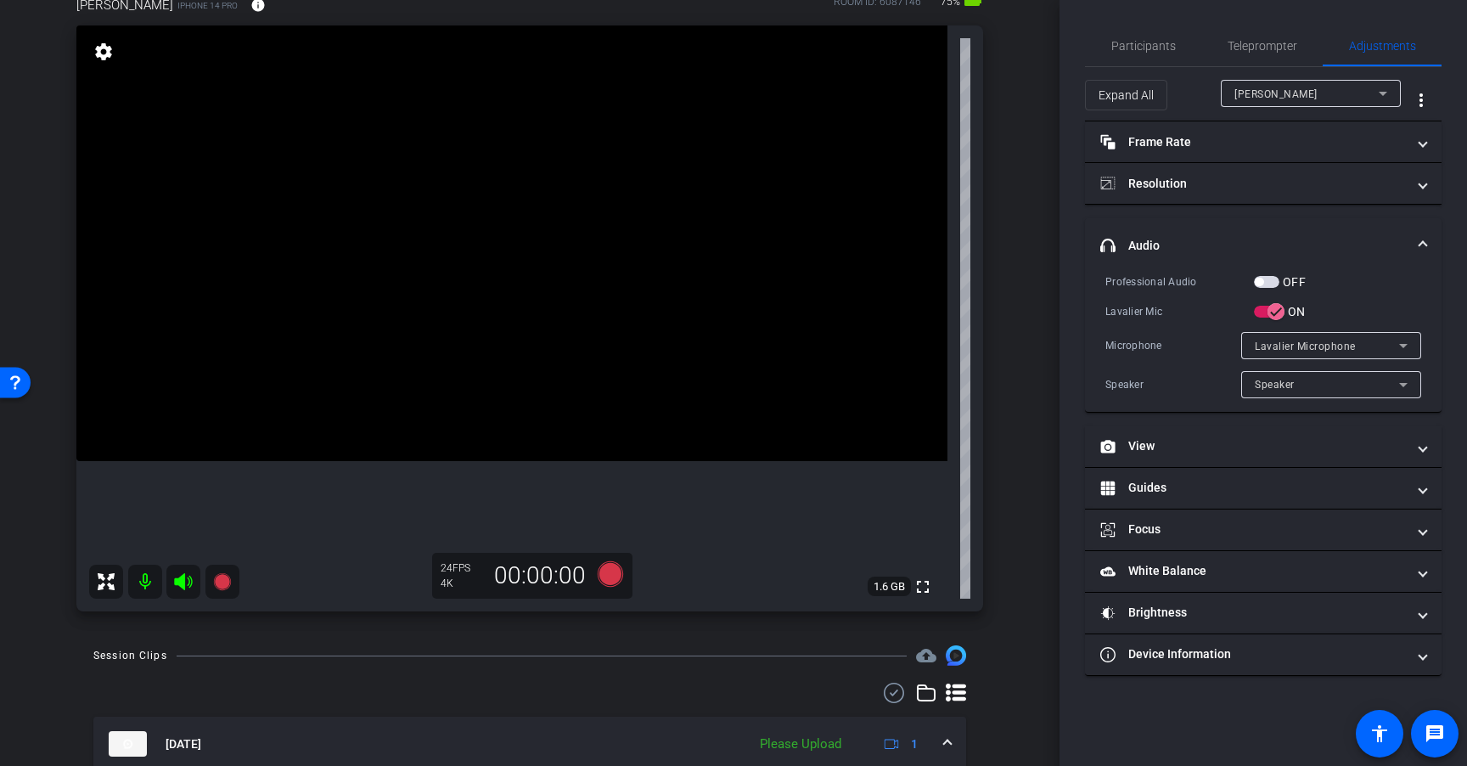
click at [1270, 282] on span "button" at bounding box center [1266, 282] width 25 height 12
click at [1264, 53] on span "Teleprompter" at bounding box center [1262, 45] width 70 height 41
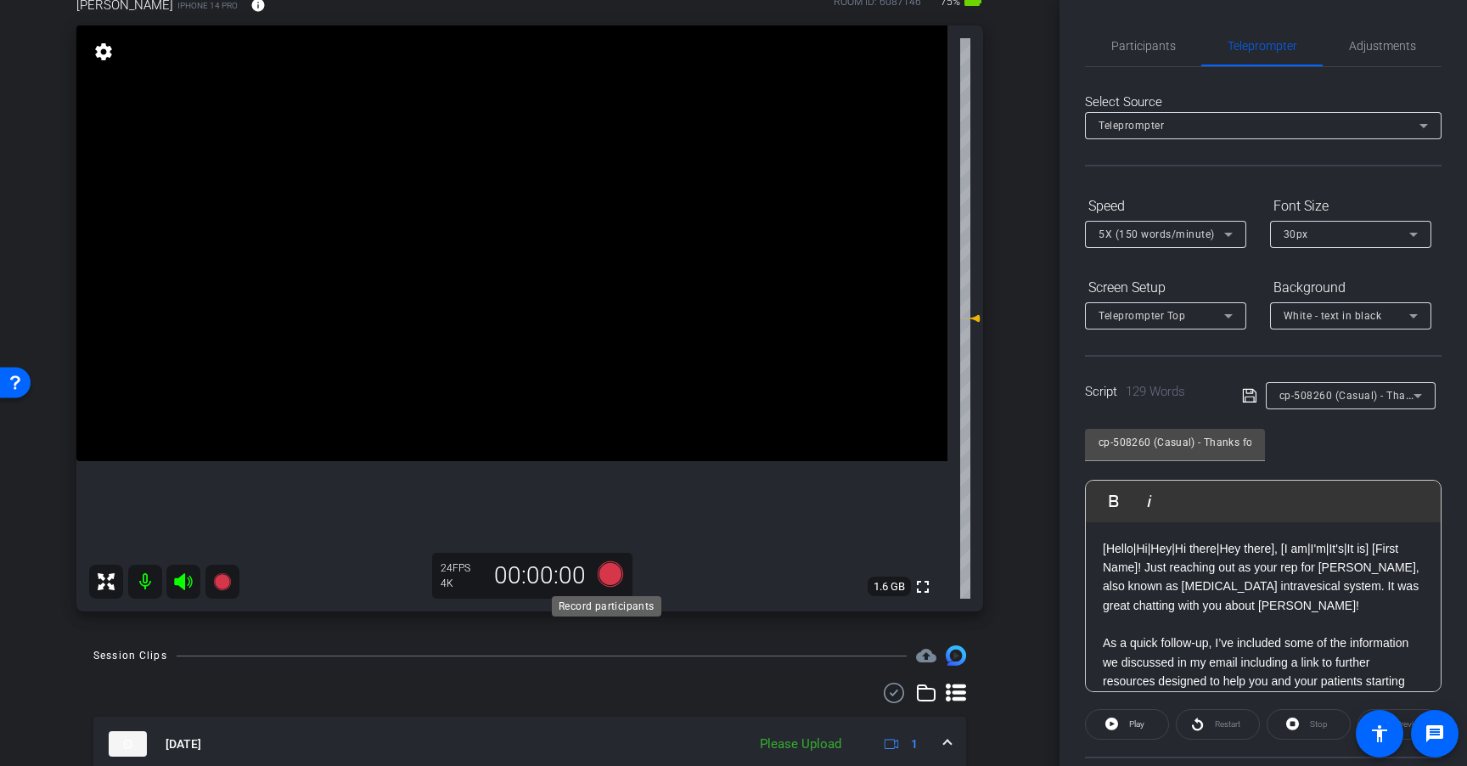
click at [598, 574] on icon at bounding box center [610, 573] width 25 height 25
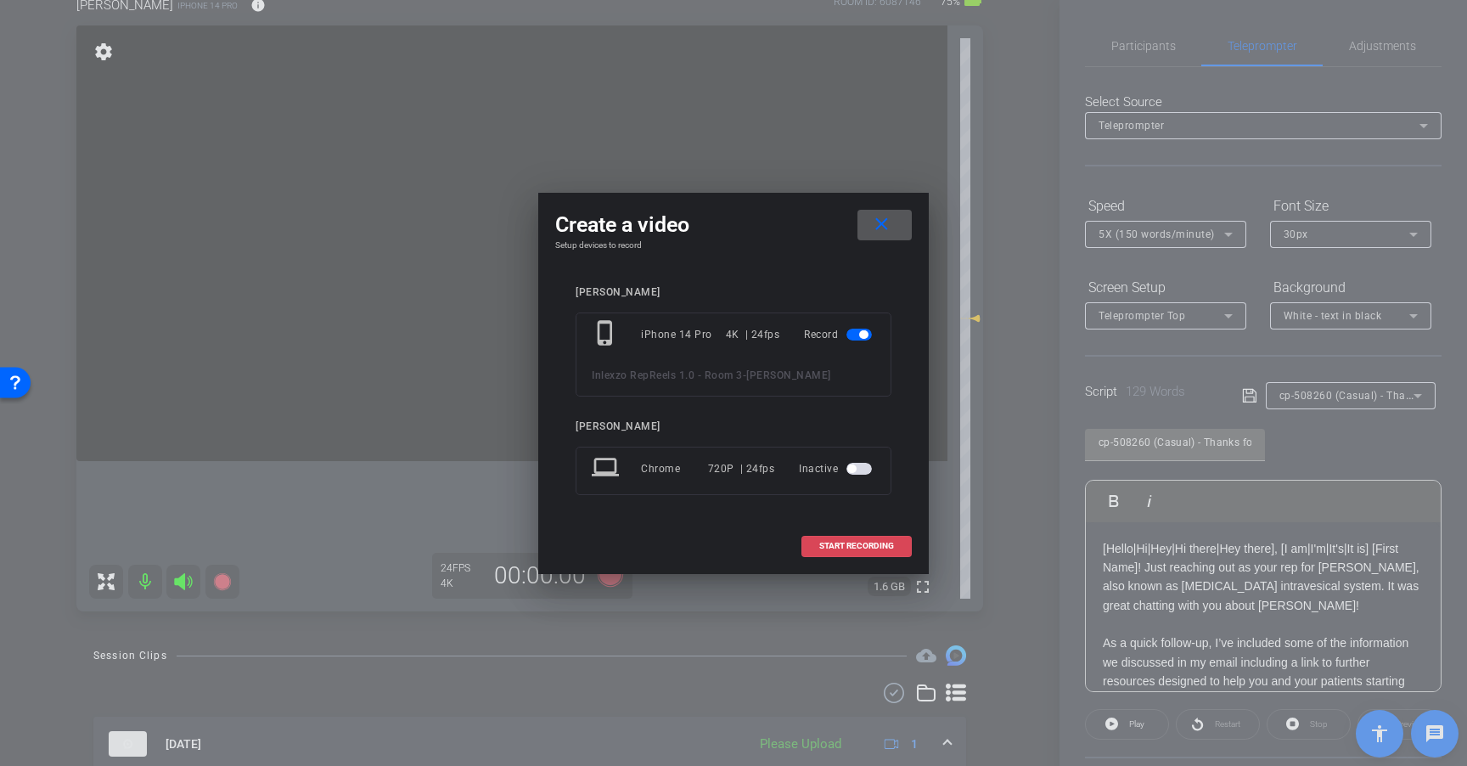
click at [824, 552] on span at bounding box center [856, 545] width 109 height 41
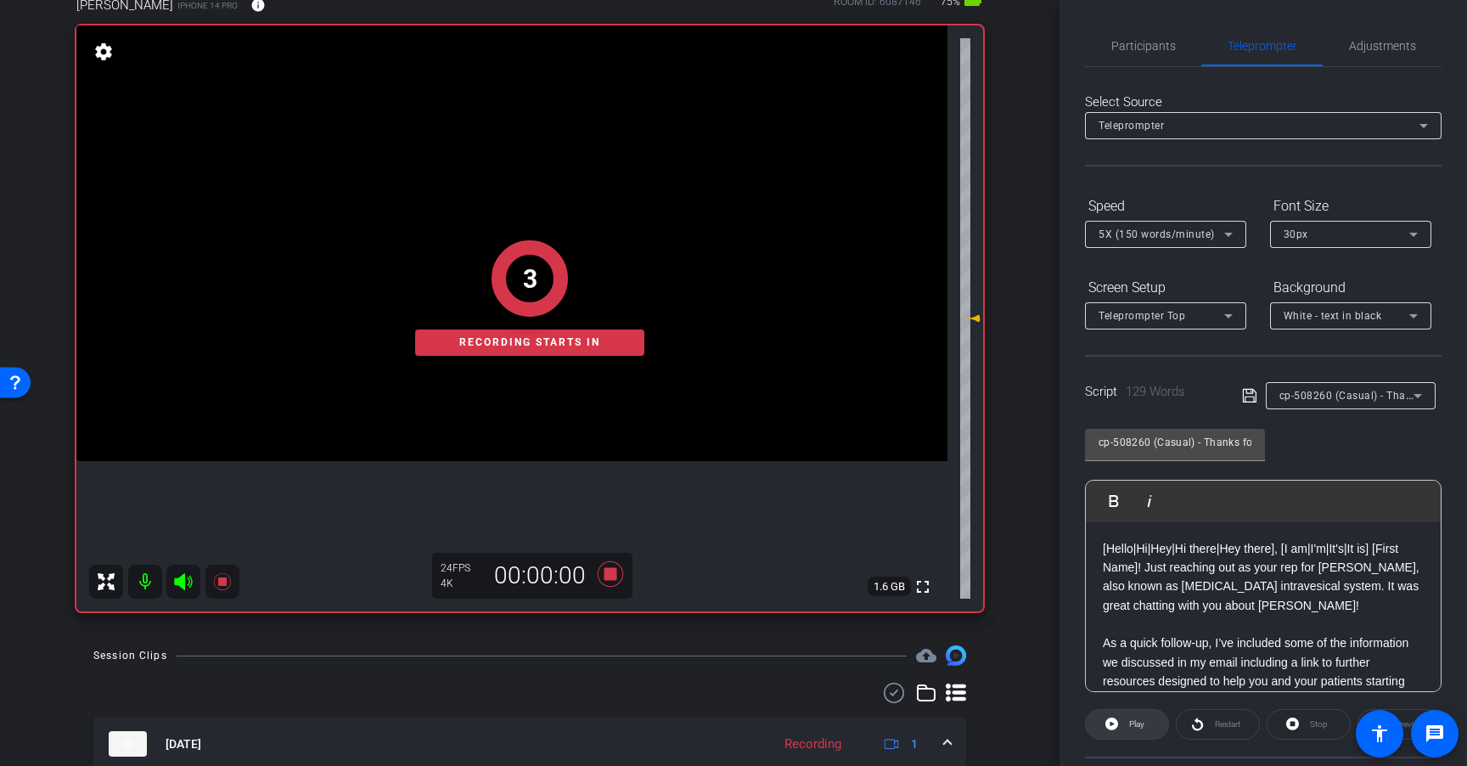
click at [1142, 719] on span "Play" at bounding box center [1136, 723] width 15 height 9
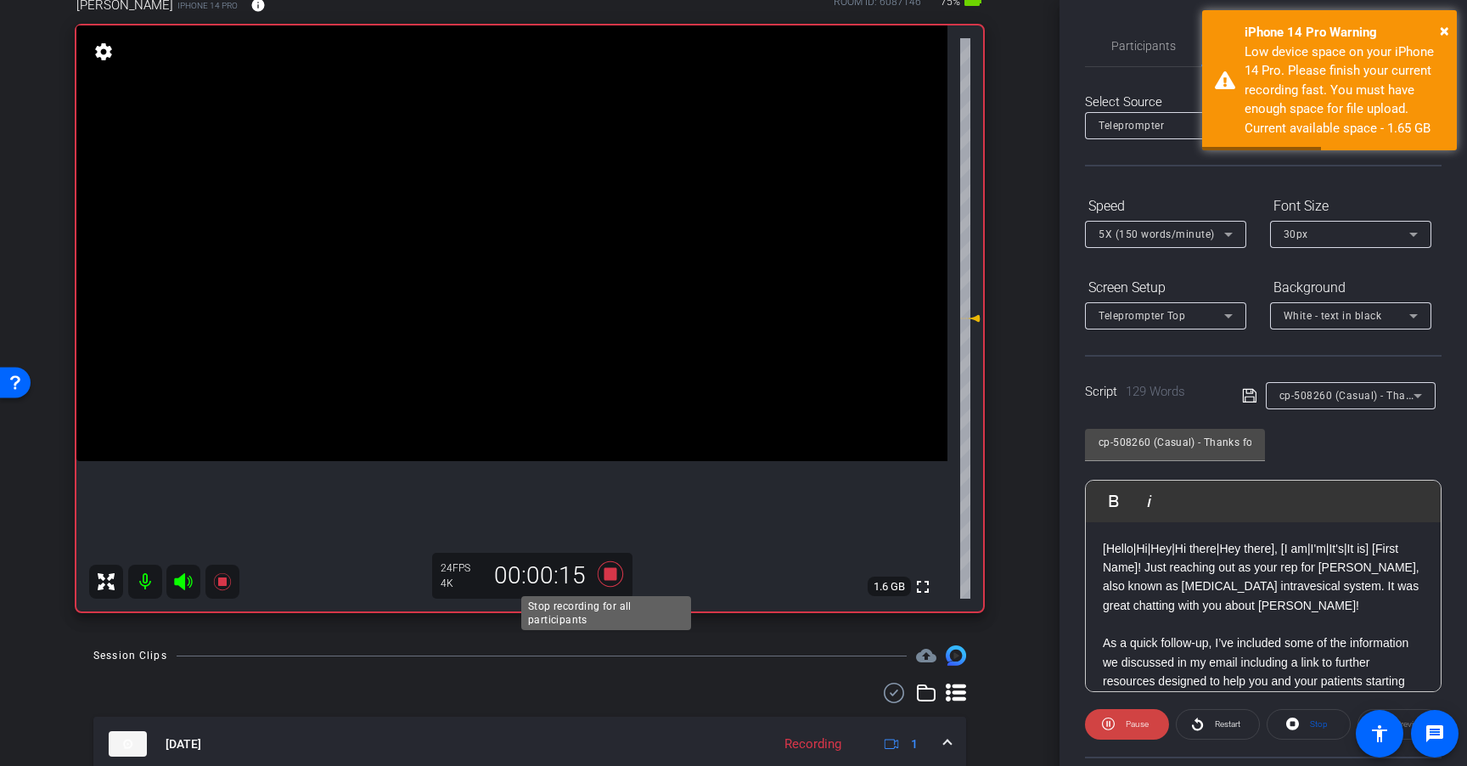
scroll to position [0, 0]
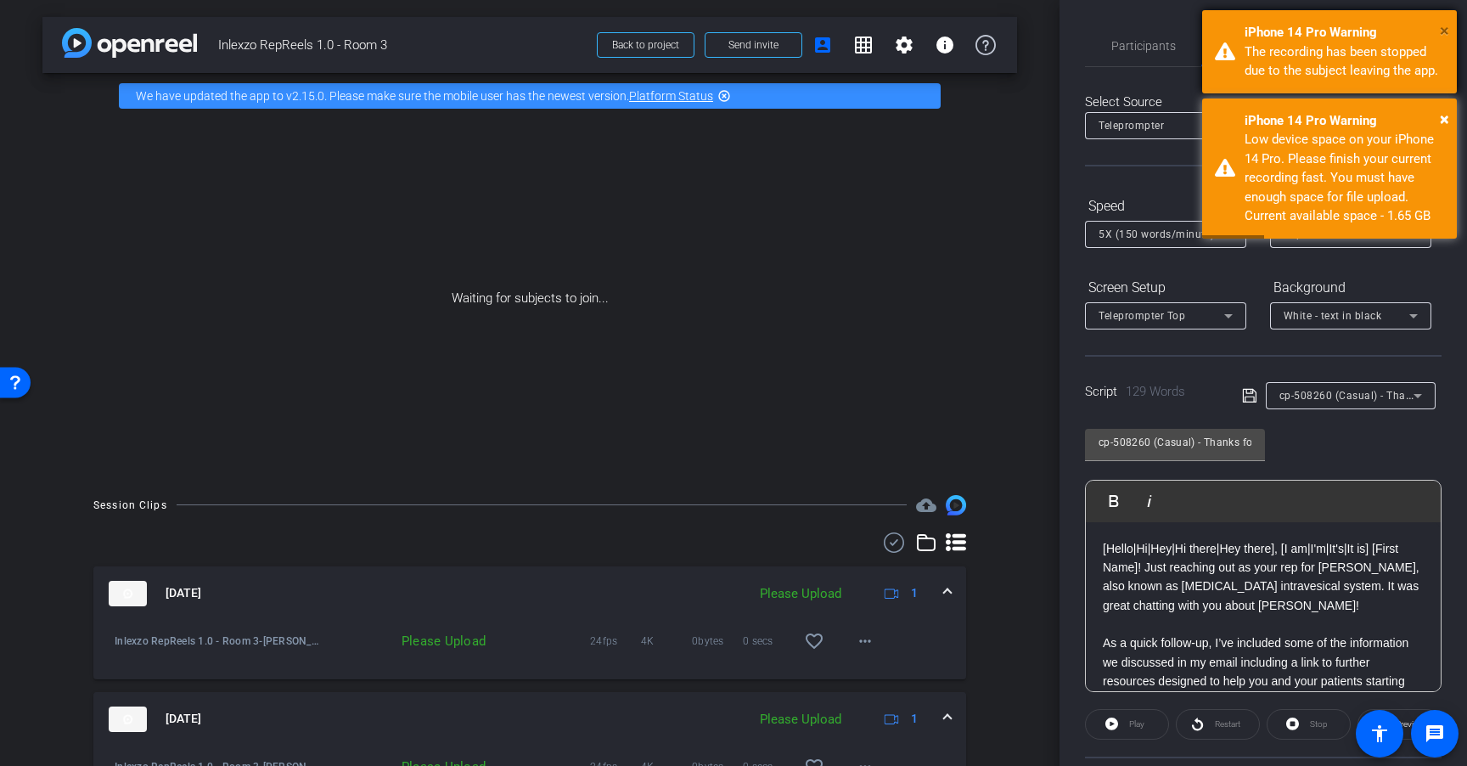
click at [1446, 20] on span "×" at bounding box center [1444, 30] width 9 height 20
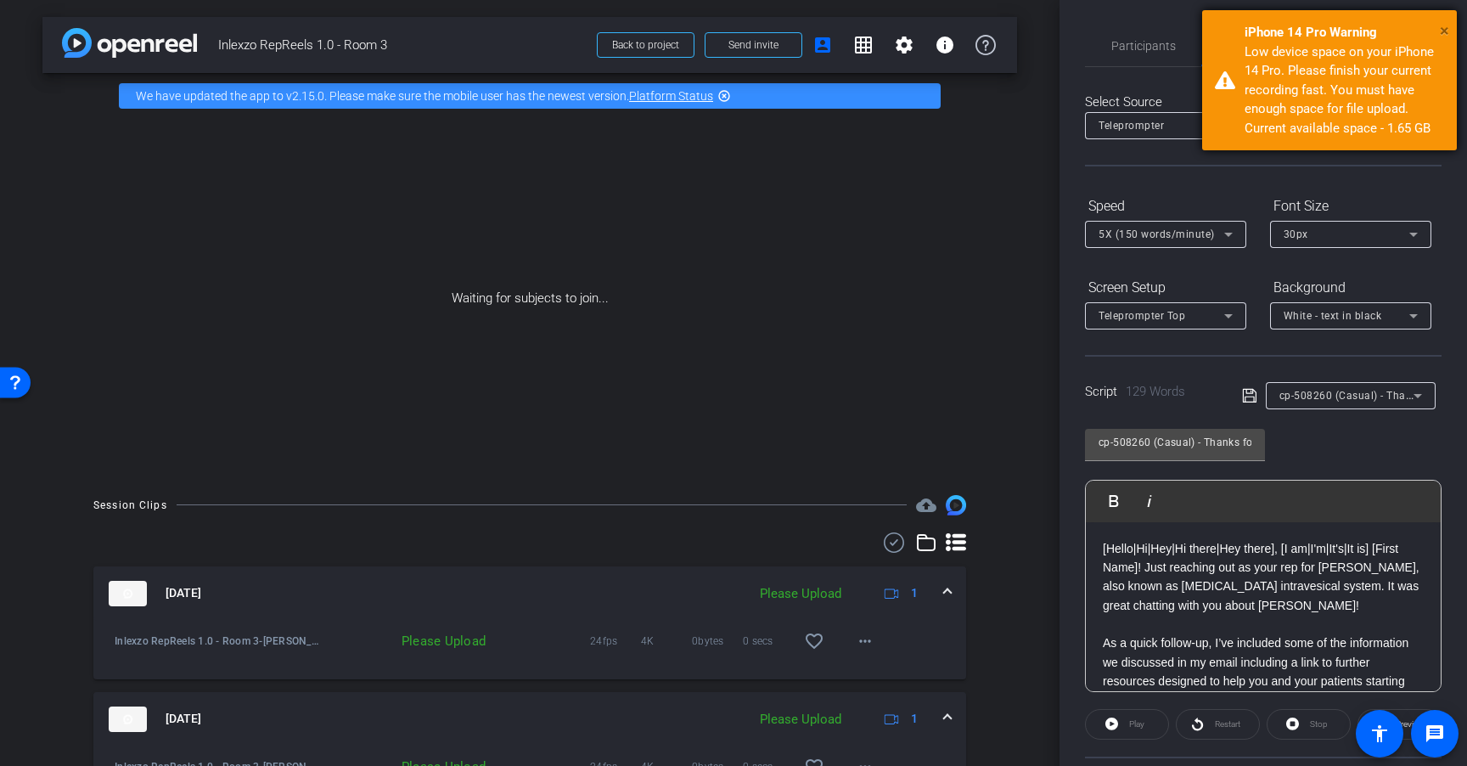
click at [1445, 21] on span "×" at bounding box center [1444, 30] width 9 height 20
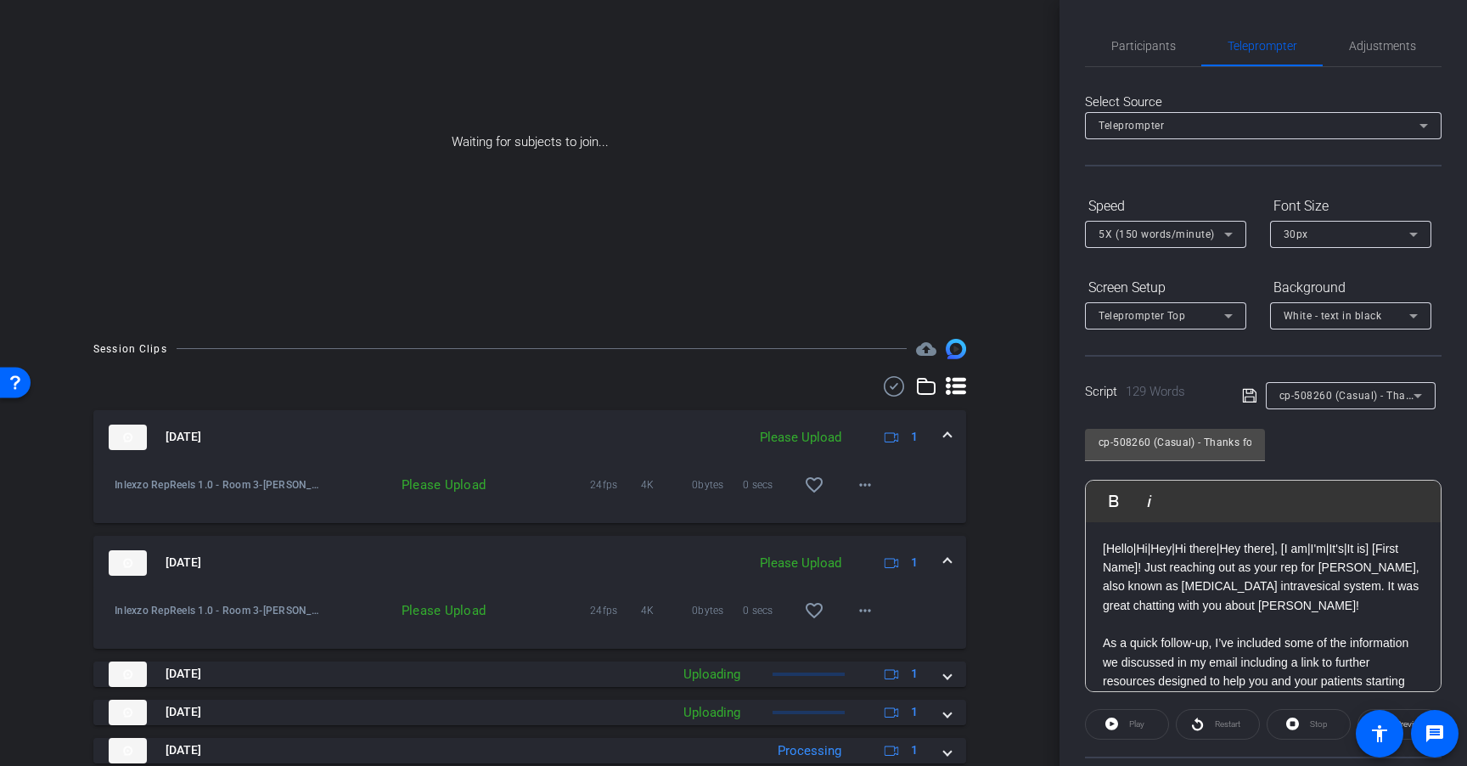
scroll to position [154, 0]
click at [1389, 43] on span "Adjustments" at bounding box center [1382, 46] width 67 height 12
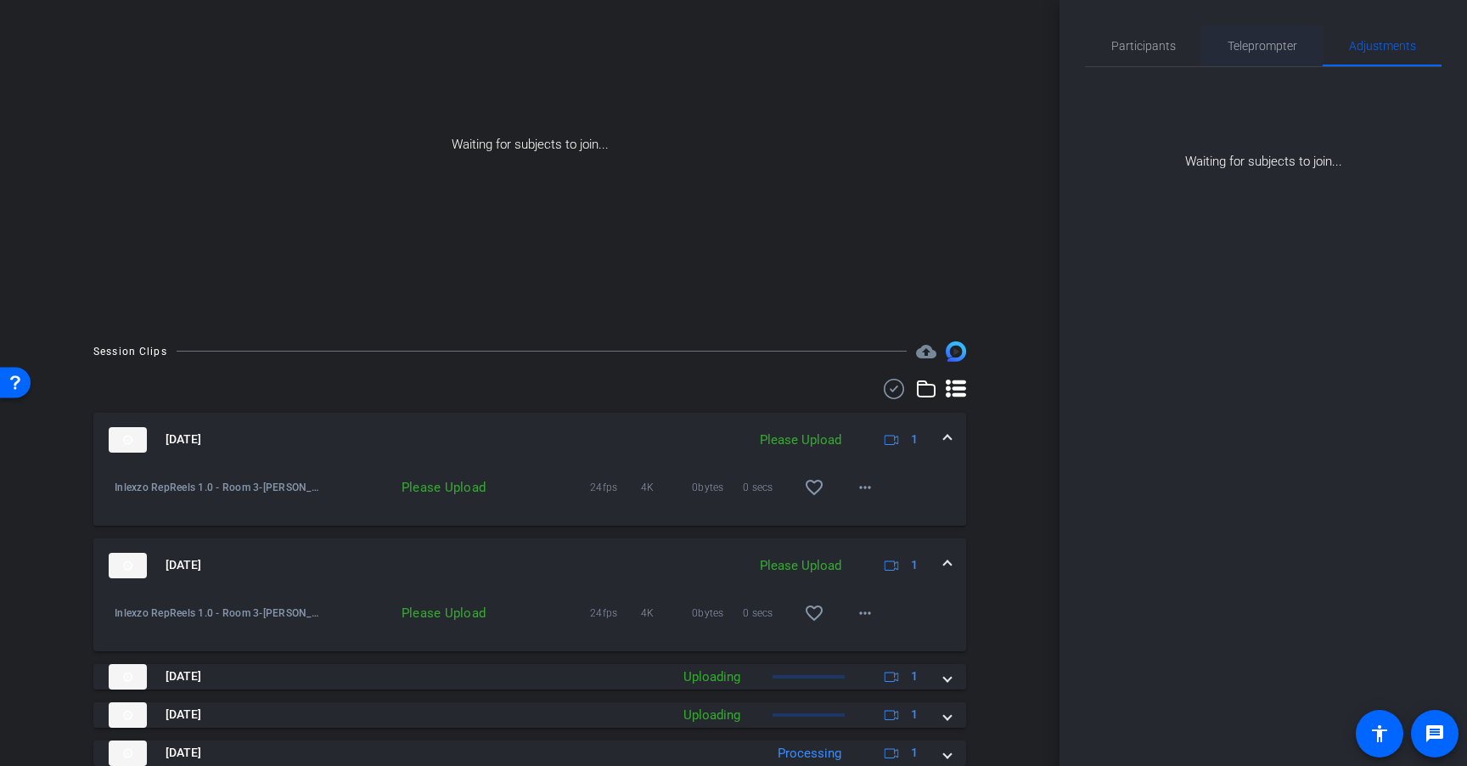
click at [1269, 40] on span "Teleprompter" at bounding box center [1262, 46] width 70 height 12
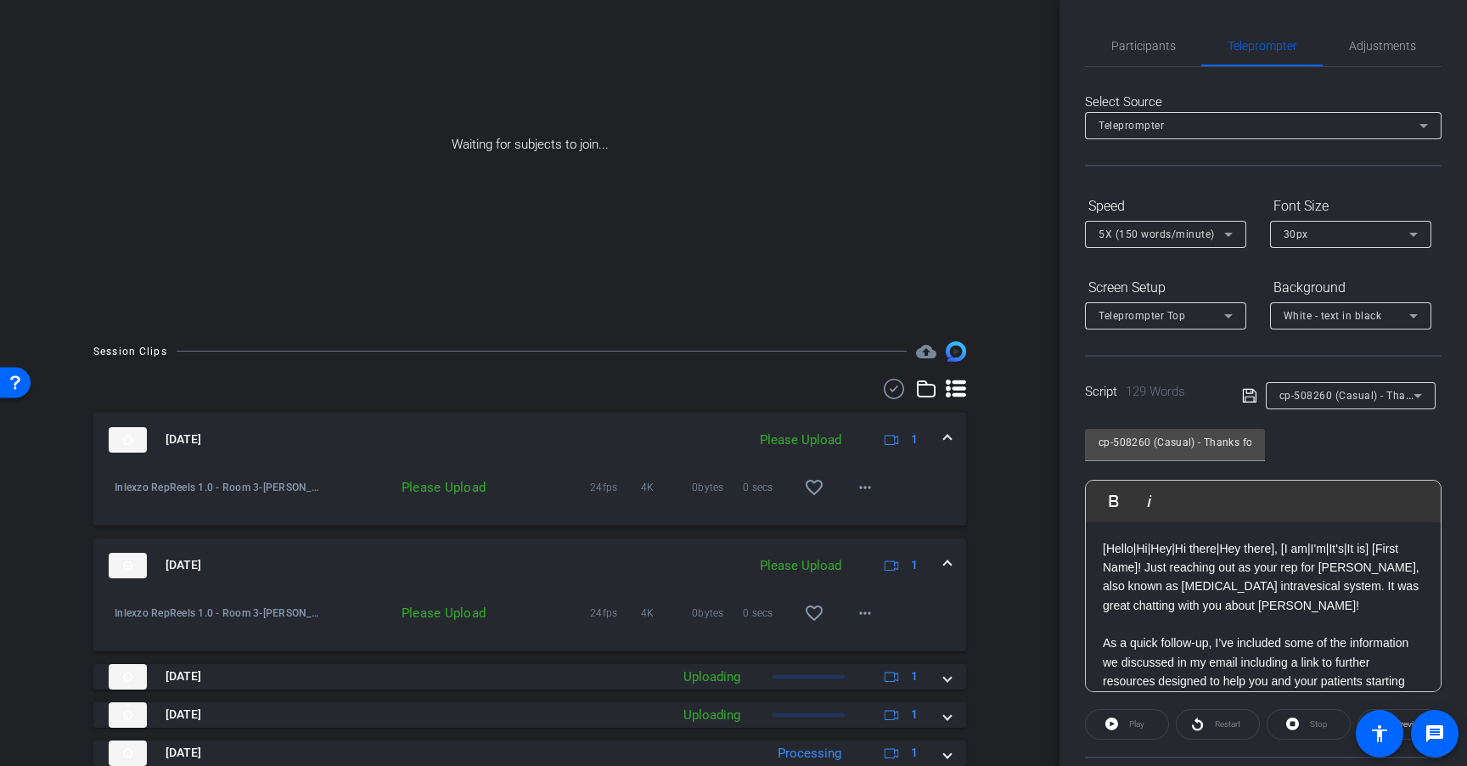
scroll to position [0, 0]
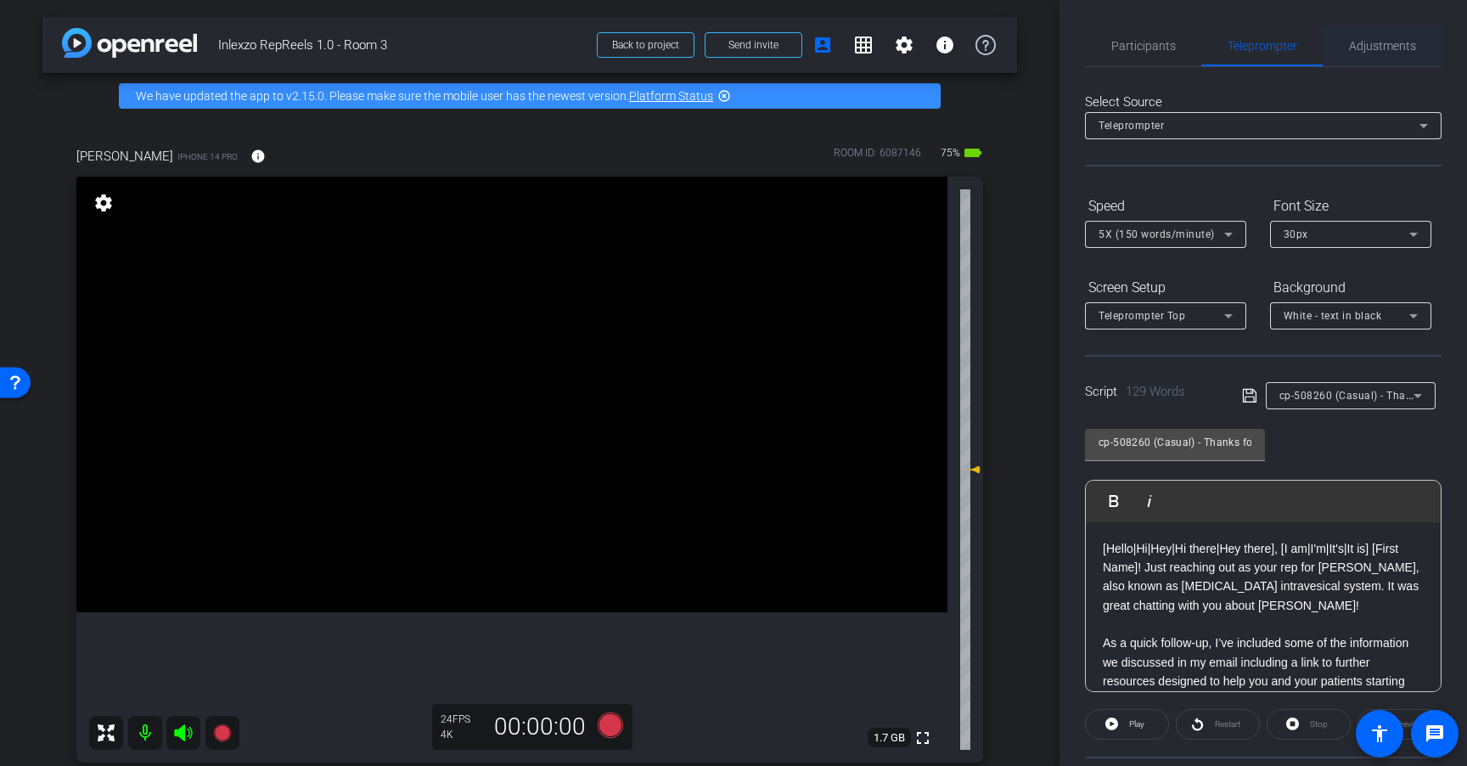
click at [1383, 46] on span "Adjustments" at bounding box center [1382, 46] width 67 height 12
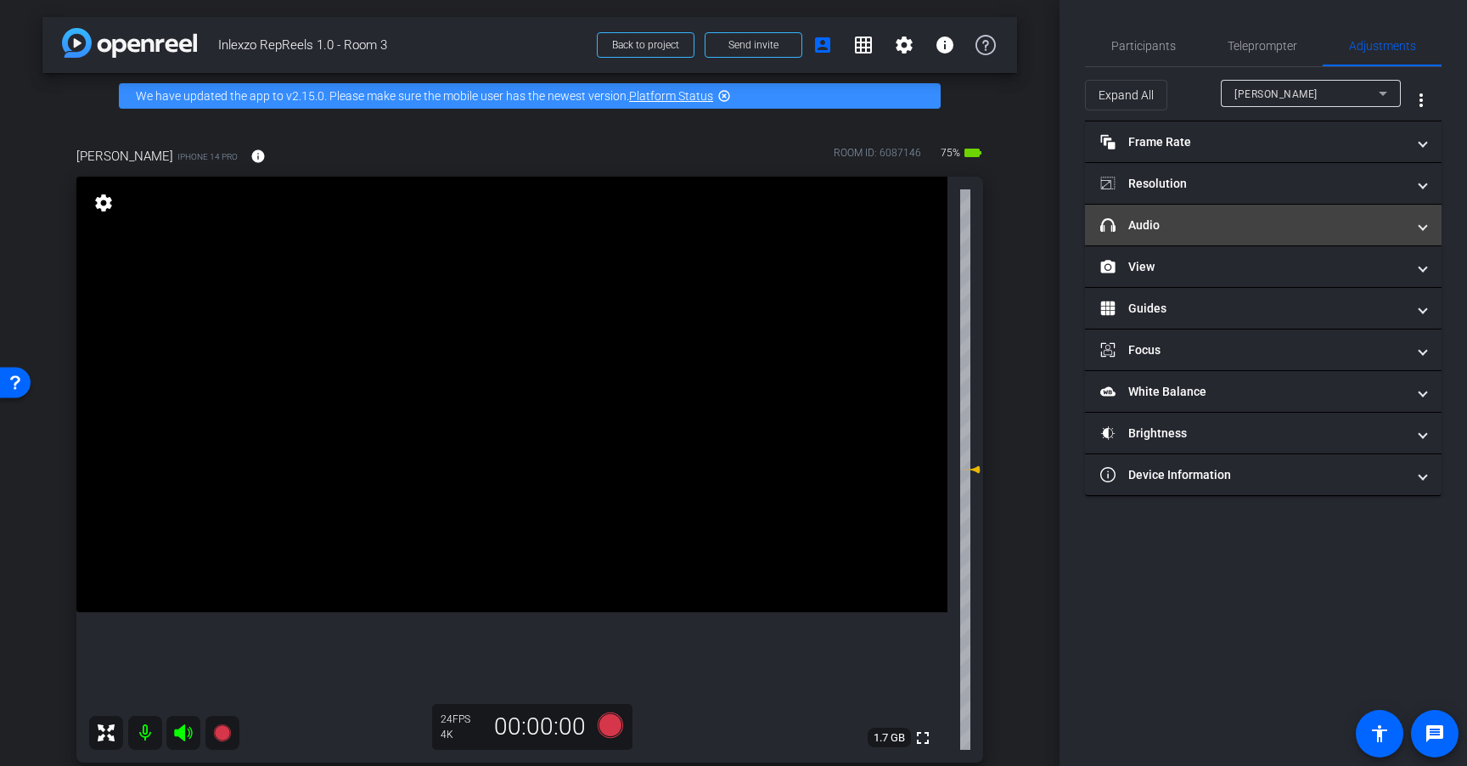
click at [1288, 215] on mat-expansion-panel-header "headphone icon Audio" at bounding box center [1263, 225] width 357 height 41
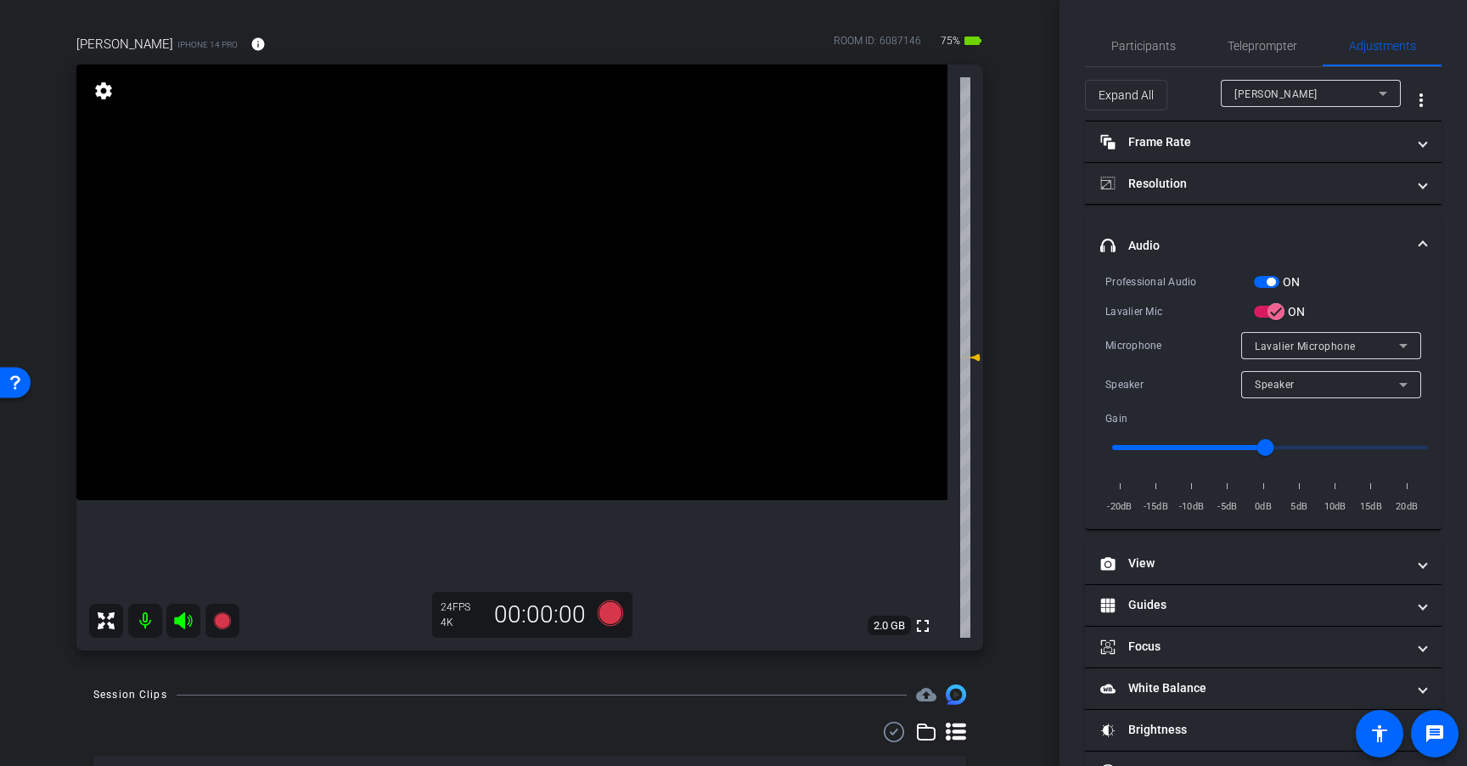
scroll to position [110, 0]
click at [1267, 284] on span "button" at bounding box center [1270, 282] width 8 height 8
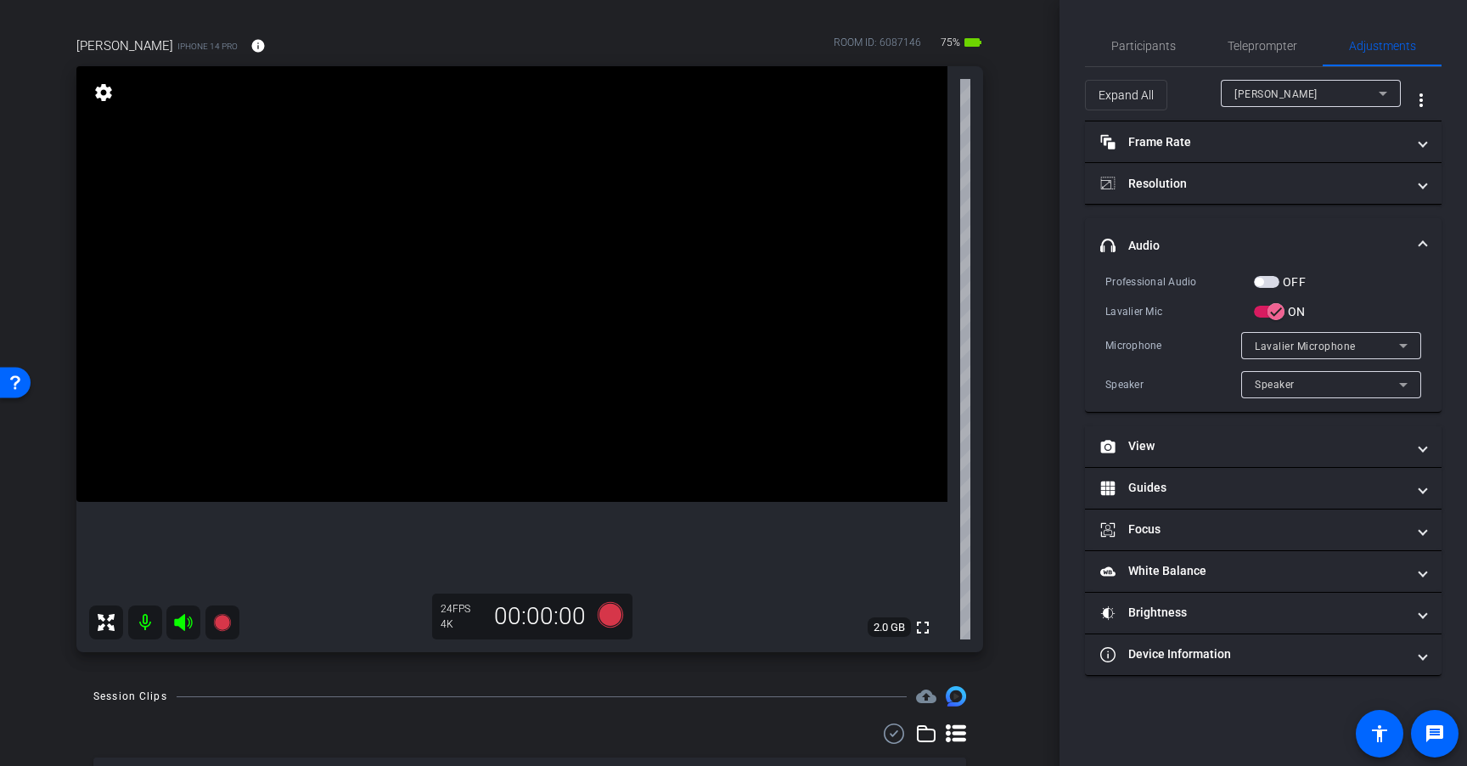
click at [1272, 282] on span "button" at bounding box center [1266, 282] width 25 height 12
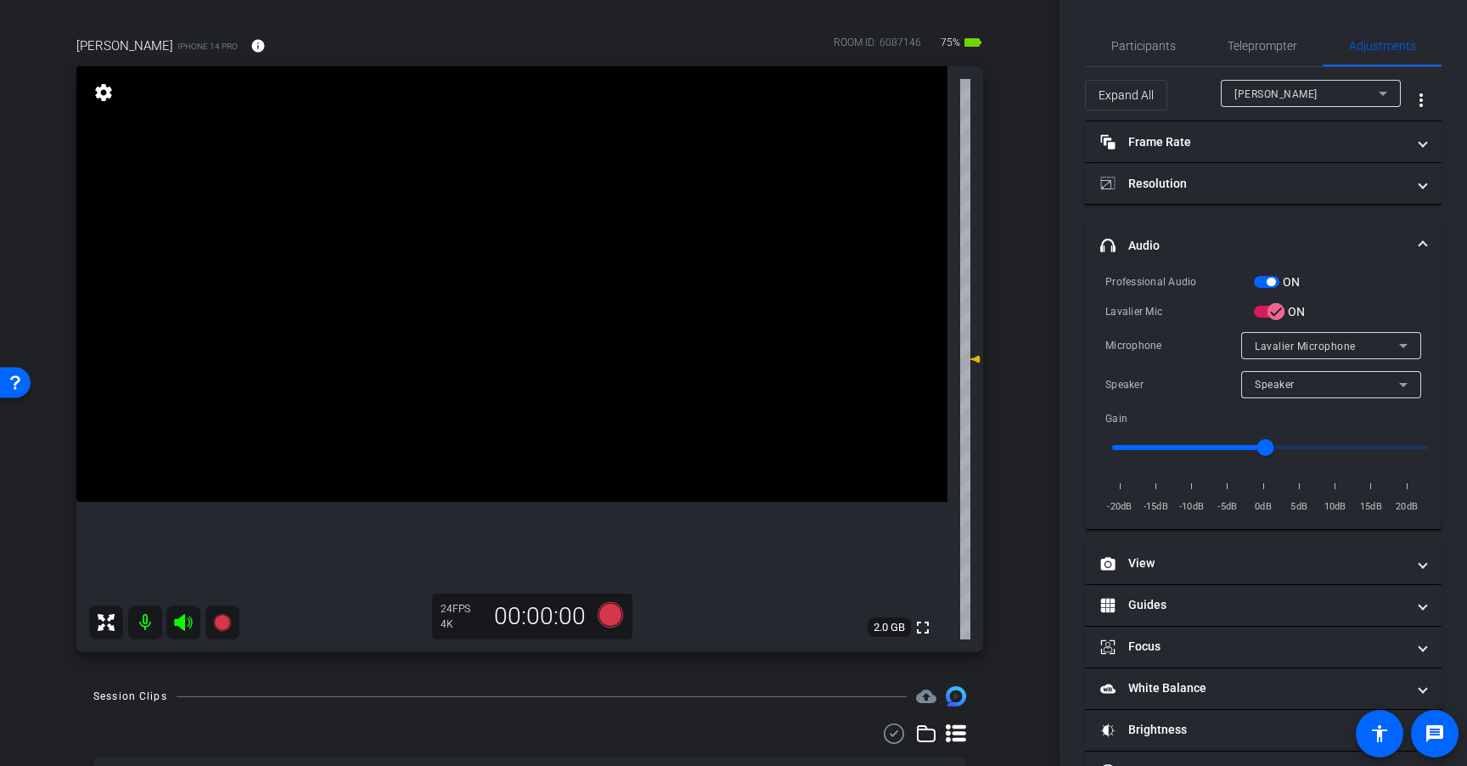
click at [1261, 281] on span "button" at bounding box center [1266, 282] width 25 height 12
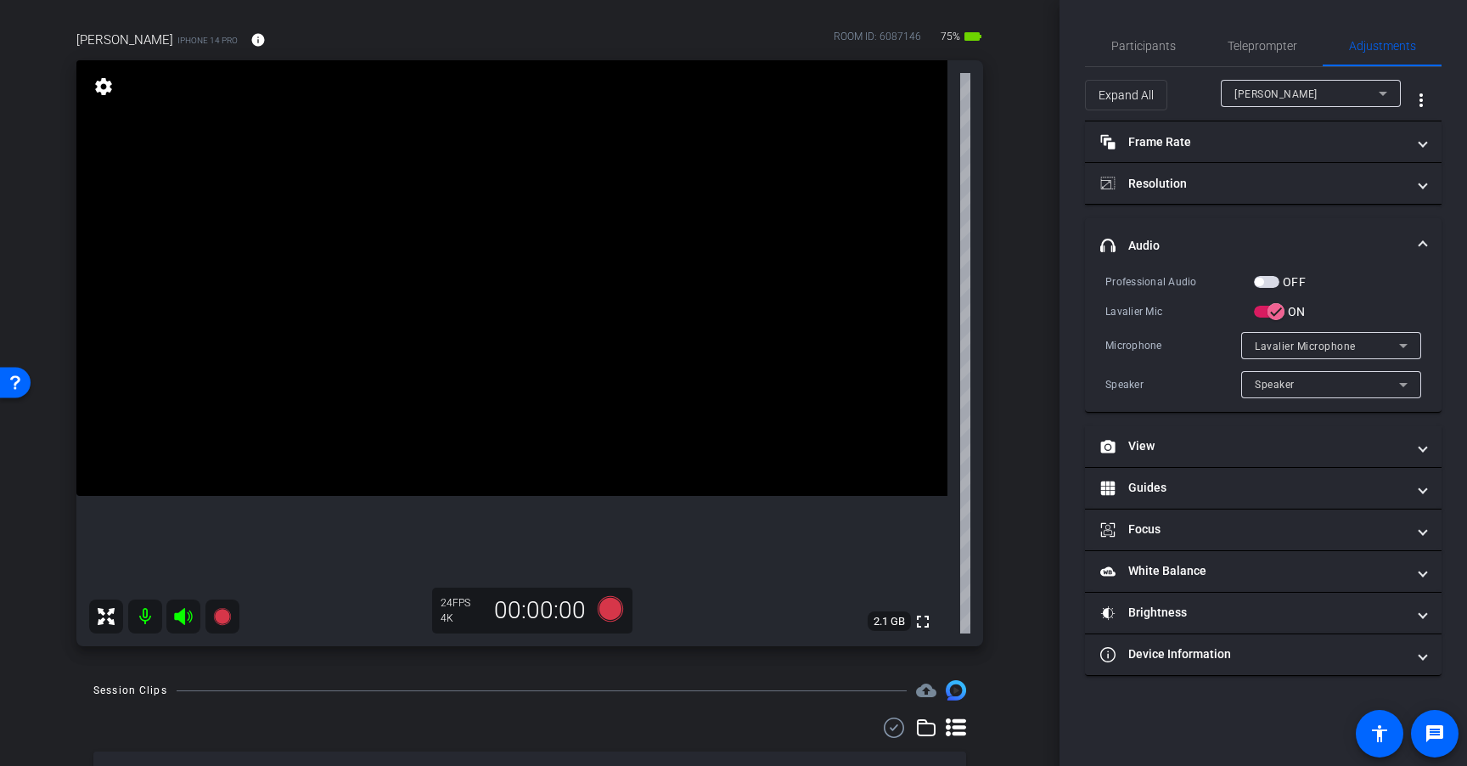
scroll to position [0, 0]
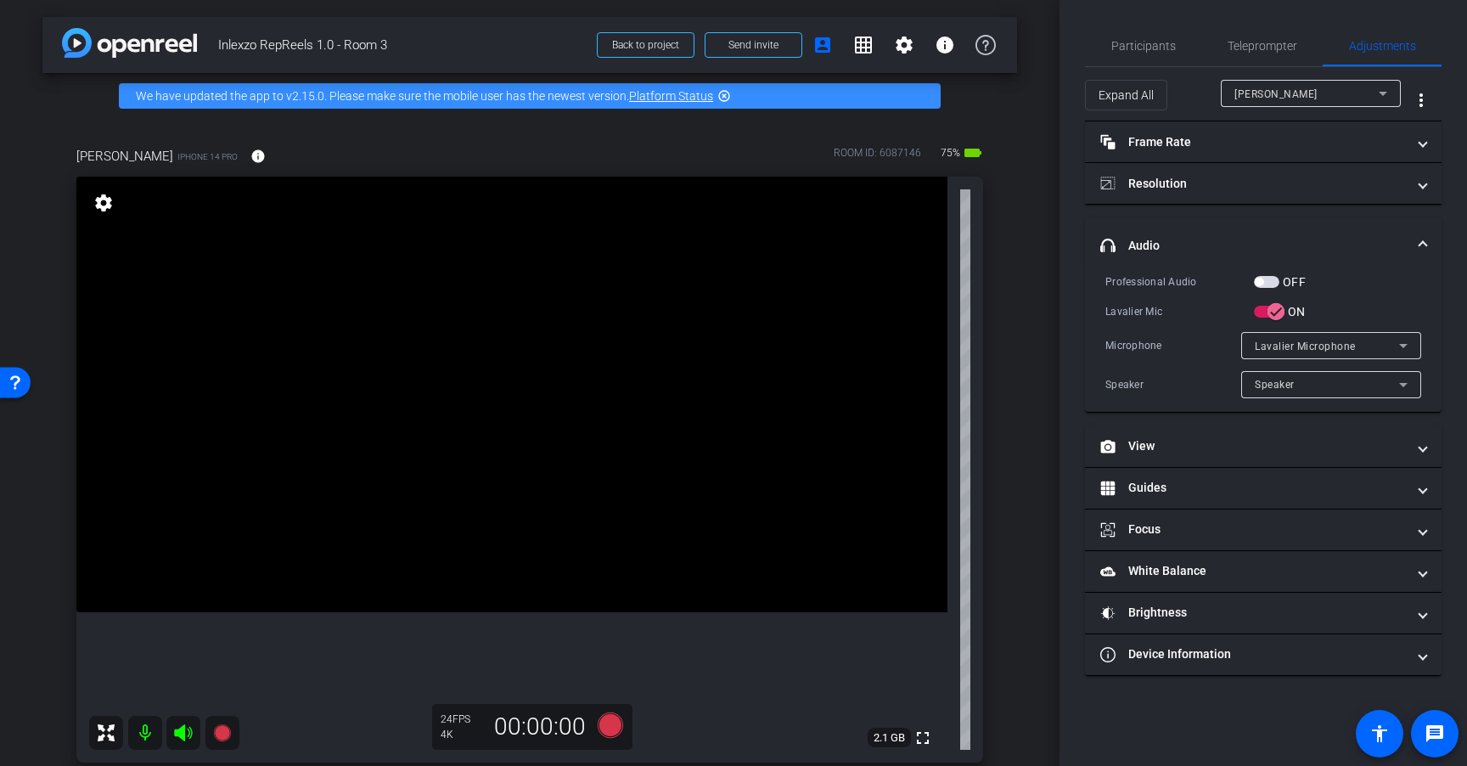
click at [1271, 282] on span "button" at bounding box center [1266, 282] width 25 height 12
click at [1266, 47] on span "Teleprompter" at bounding box center [1262, 46] width 70 height 12
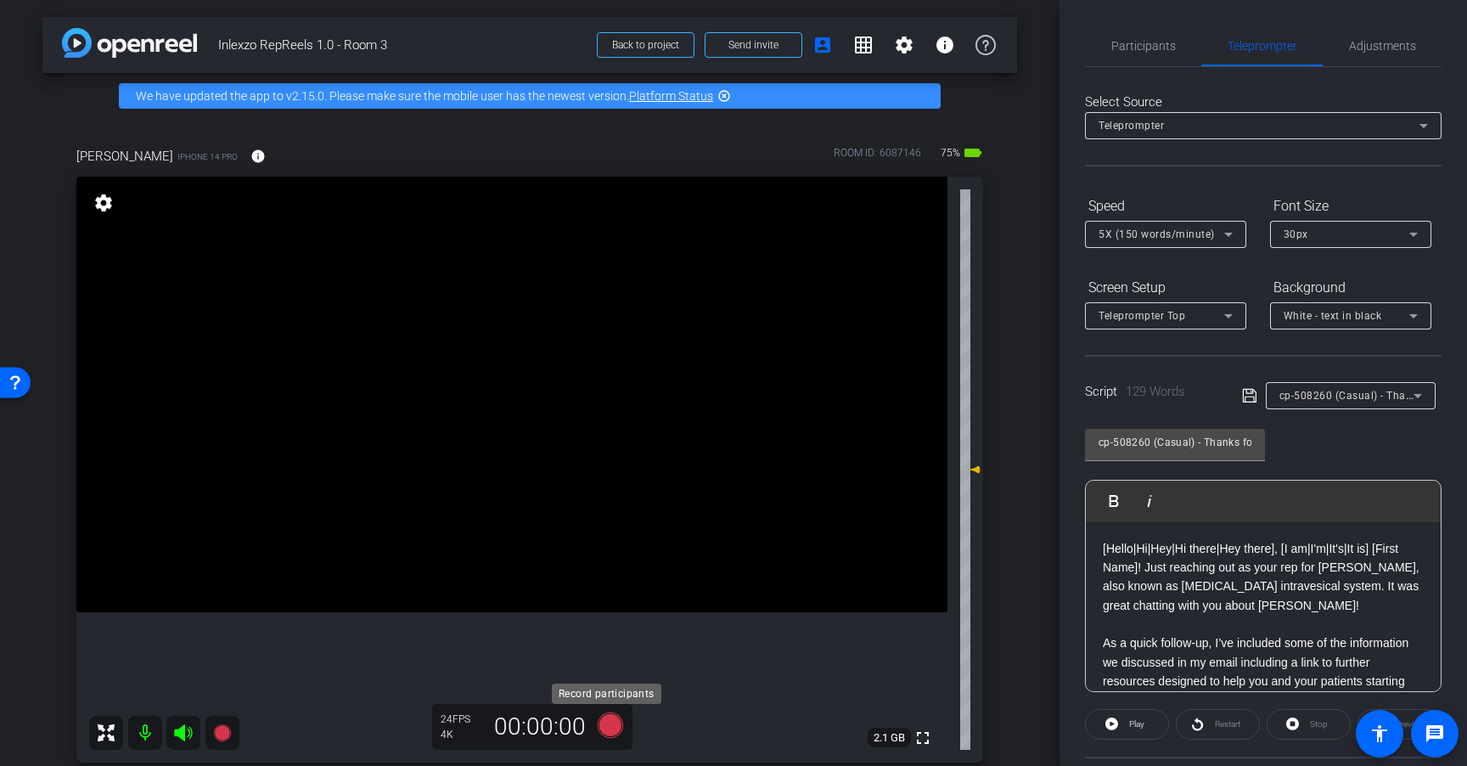
click at [606, 729] on icon at bounding box center [610, 724] width 25 height 25
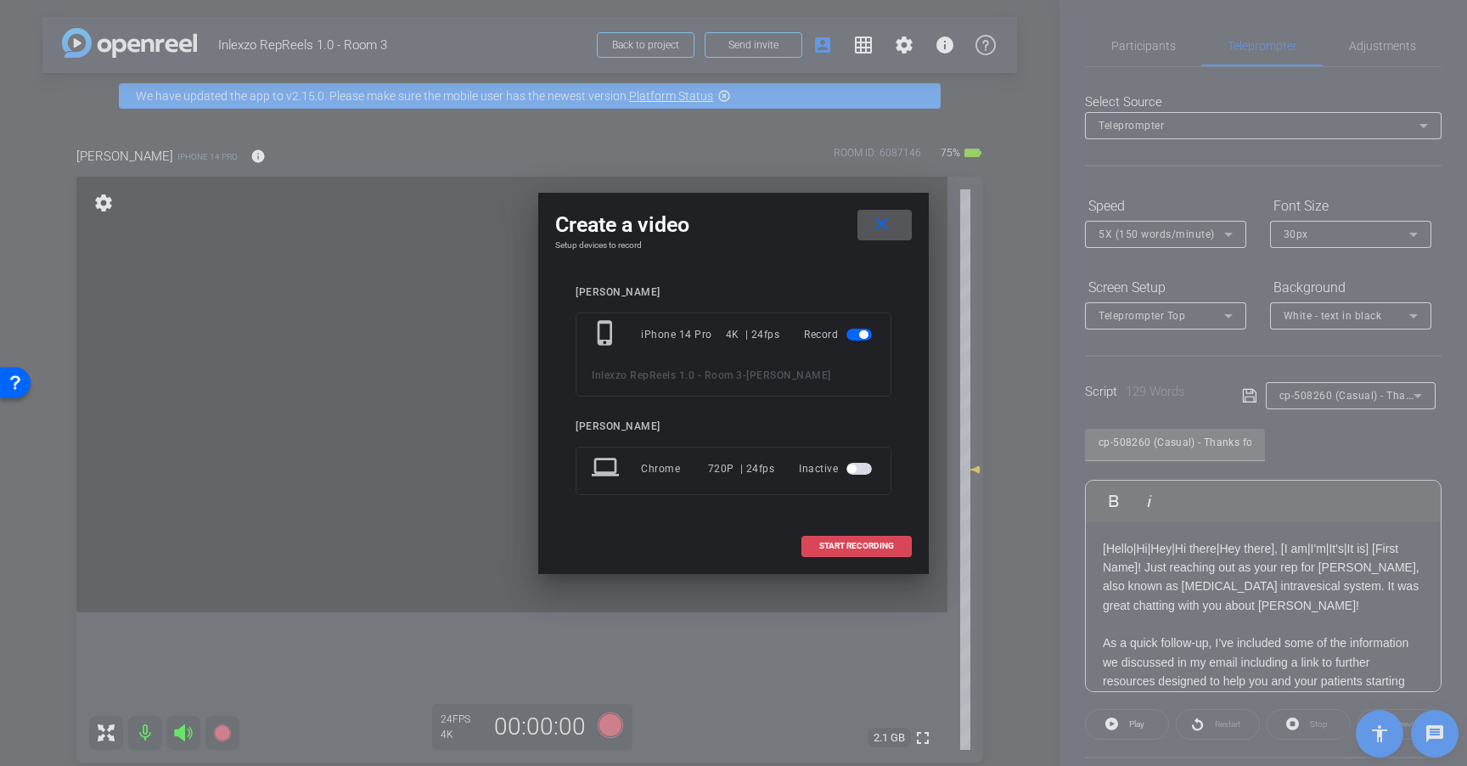
click at [862, 550] on span "START RECORDING" at bounding box center [856, 546] width 75 height 8
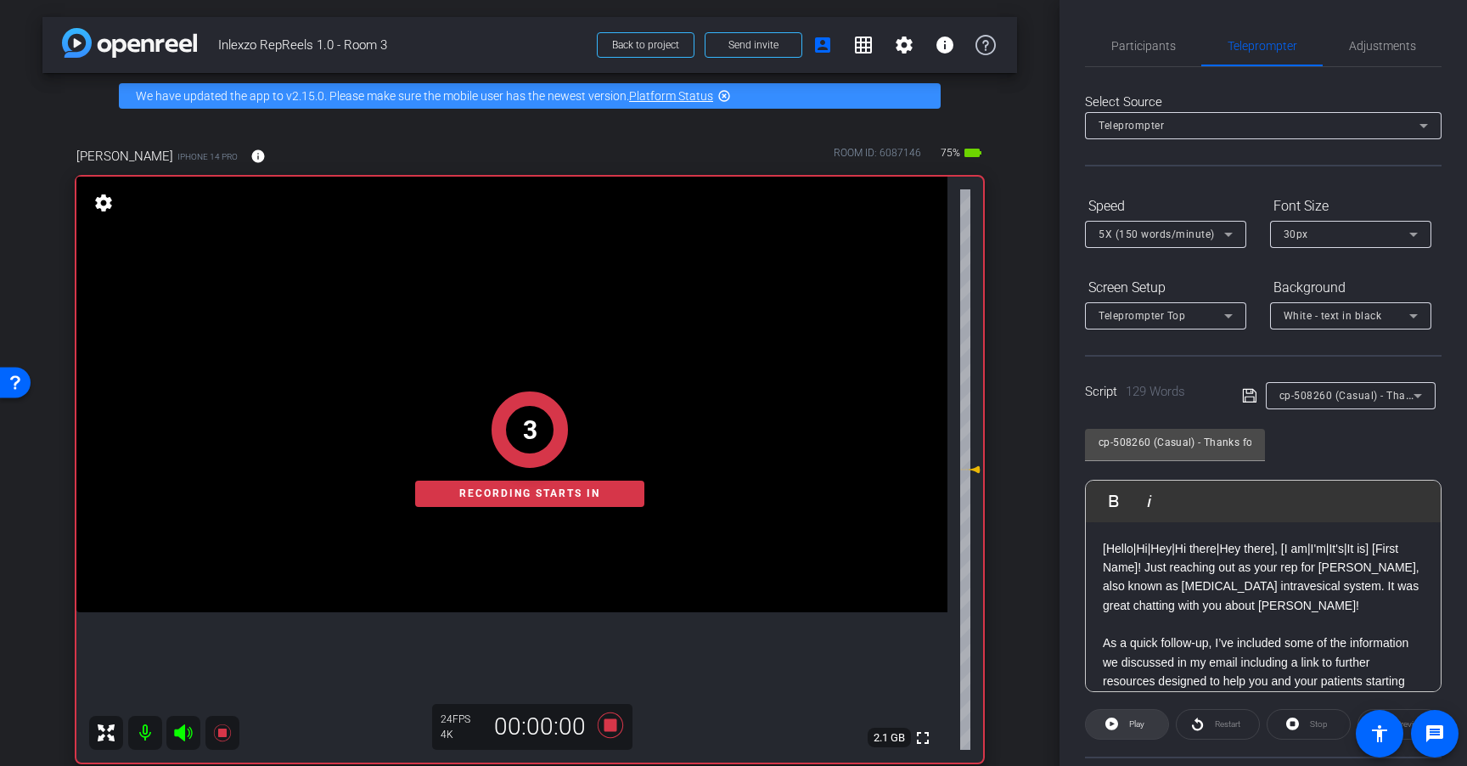
click at [1137, 723] on span "Play" at bounding box center [1136, 723] width 15 height 9
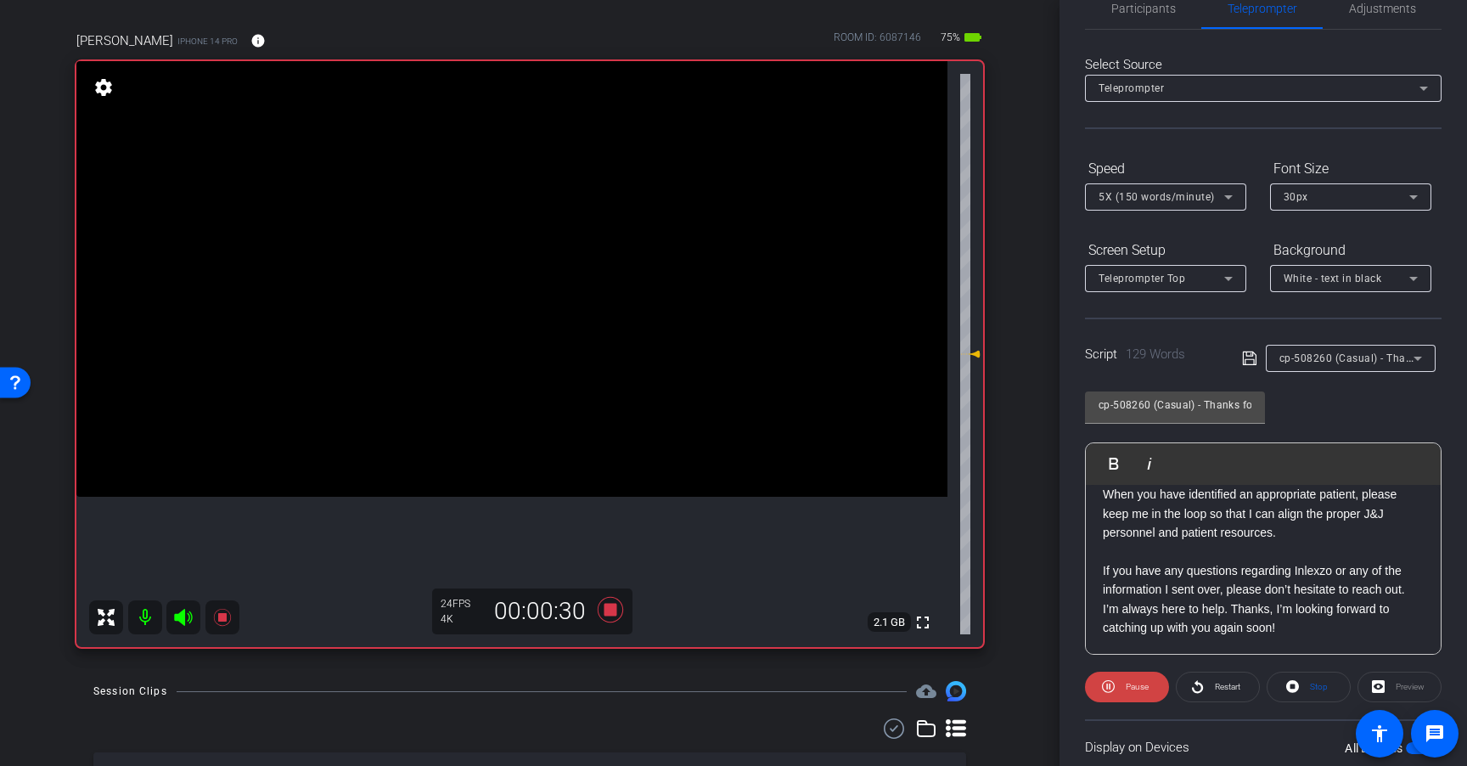
scroll to position [45, 0]
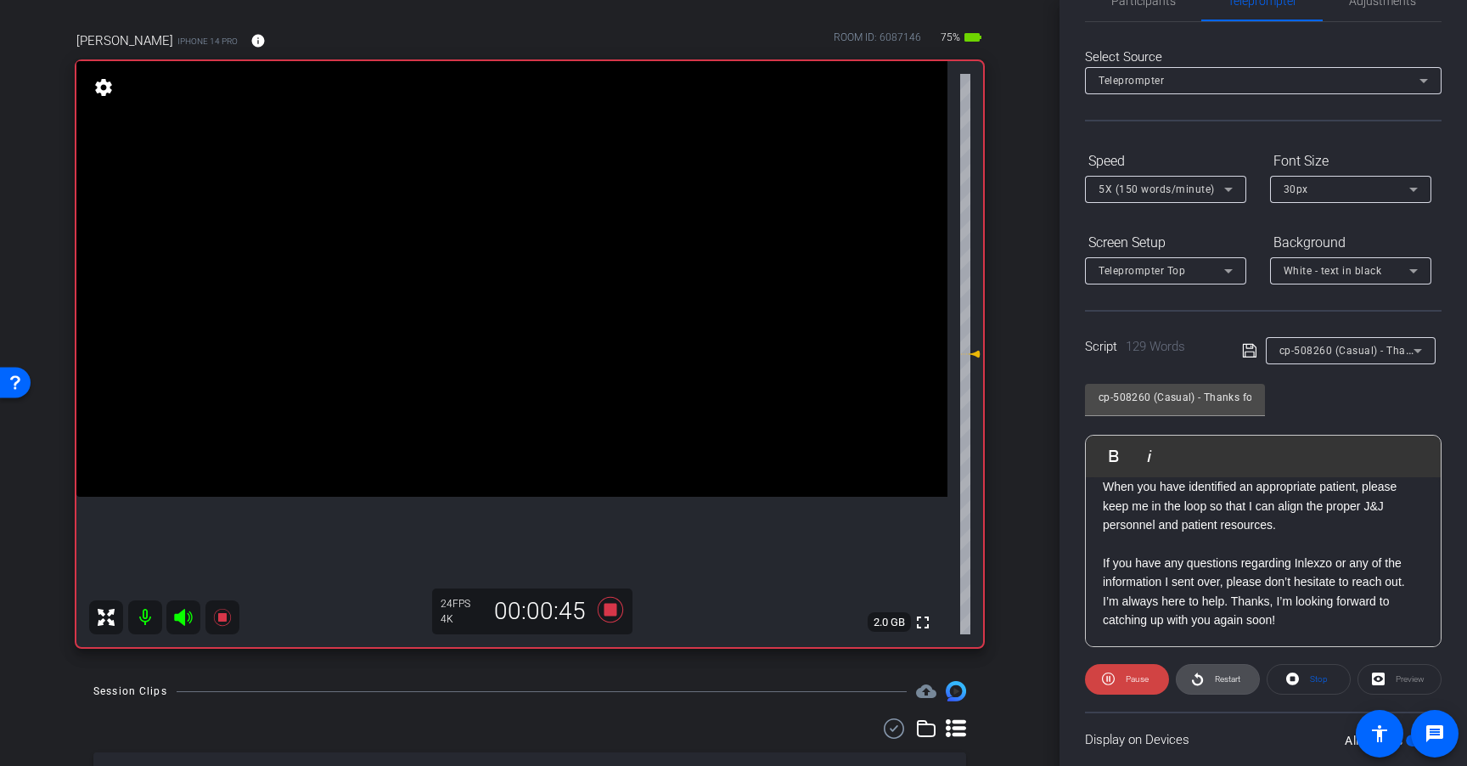
click at [1210, 678] on span "Restart" at bounding box center [1225, 679] width 30 height 24
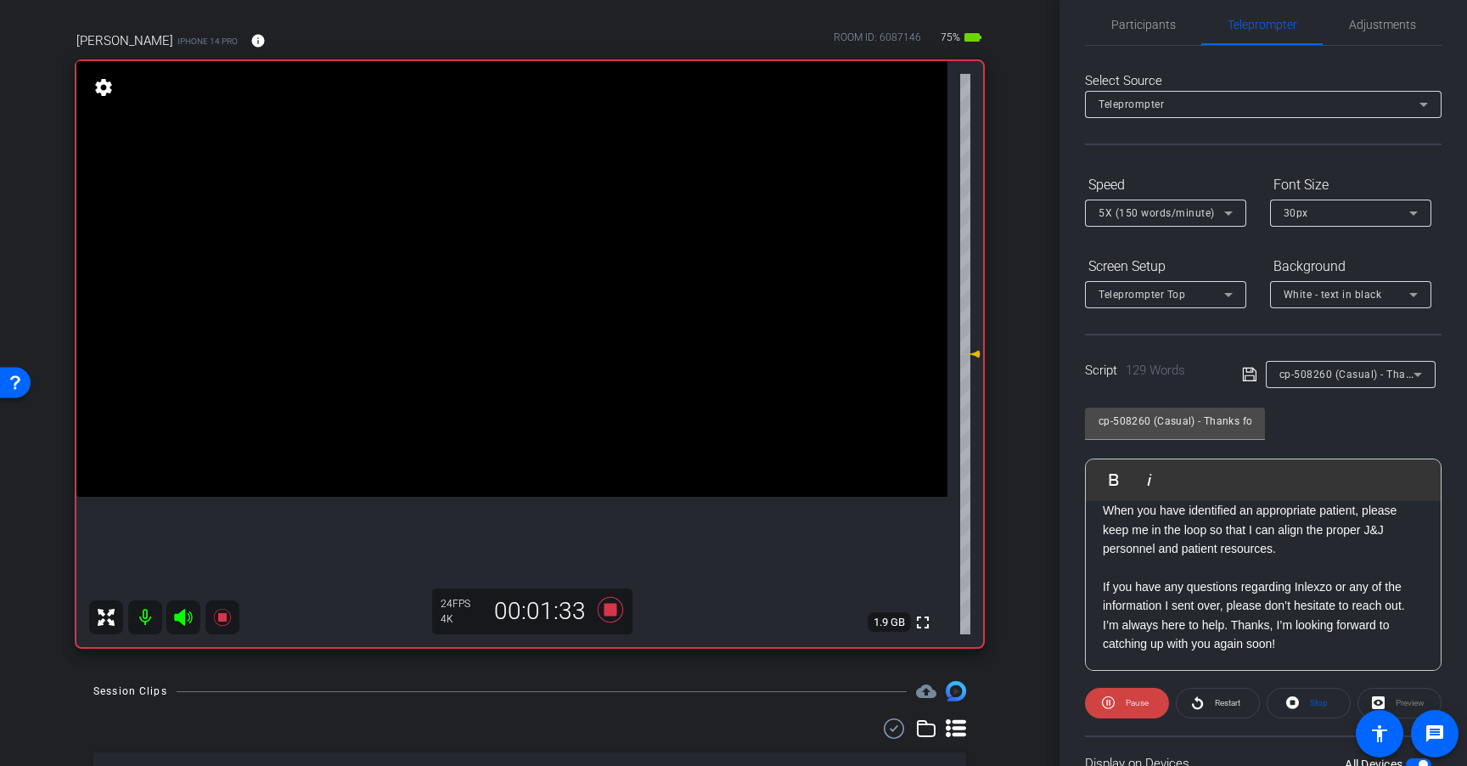
scroll to position [0, 0]
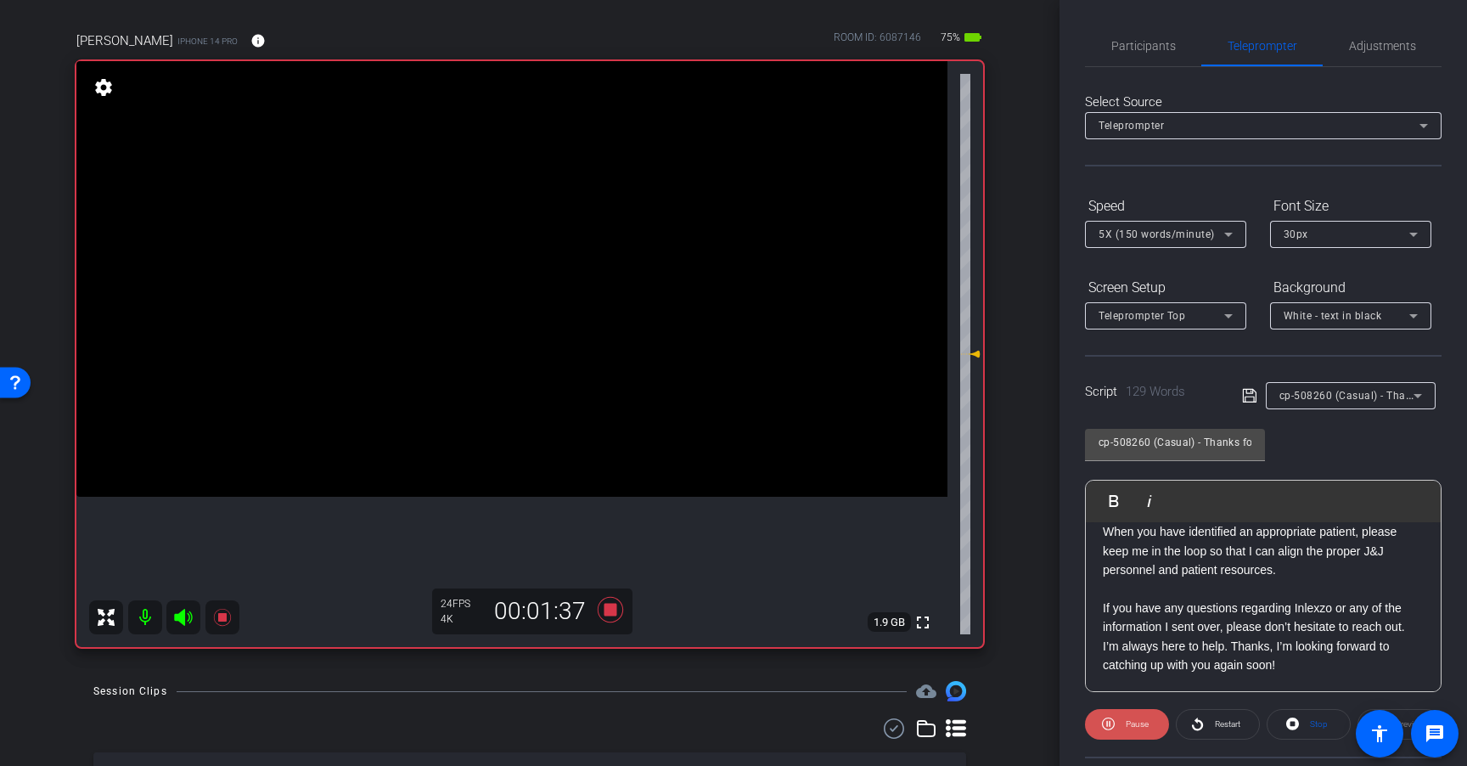
click at [1131, 727] on span "Pause" at bounding box center [1137, 723] width 23 height 9
click at [607, 605] on icon at bounding box center [610, 609] width 25 height 25
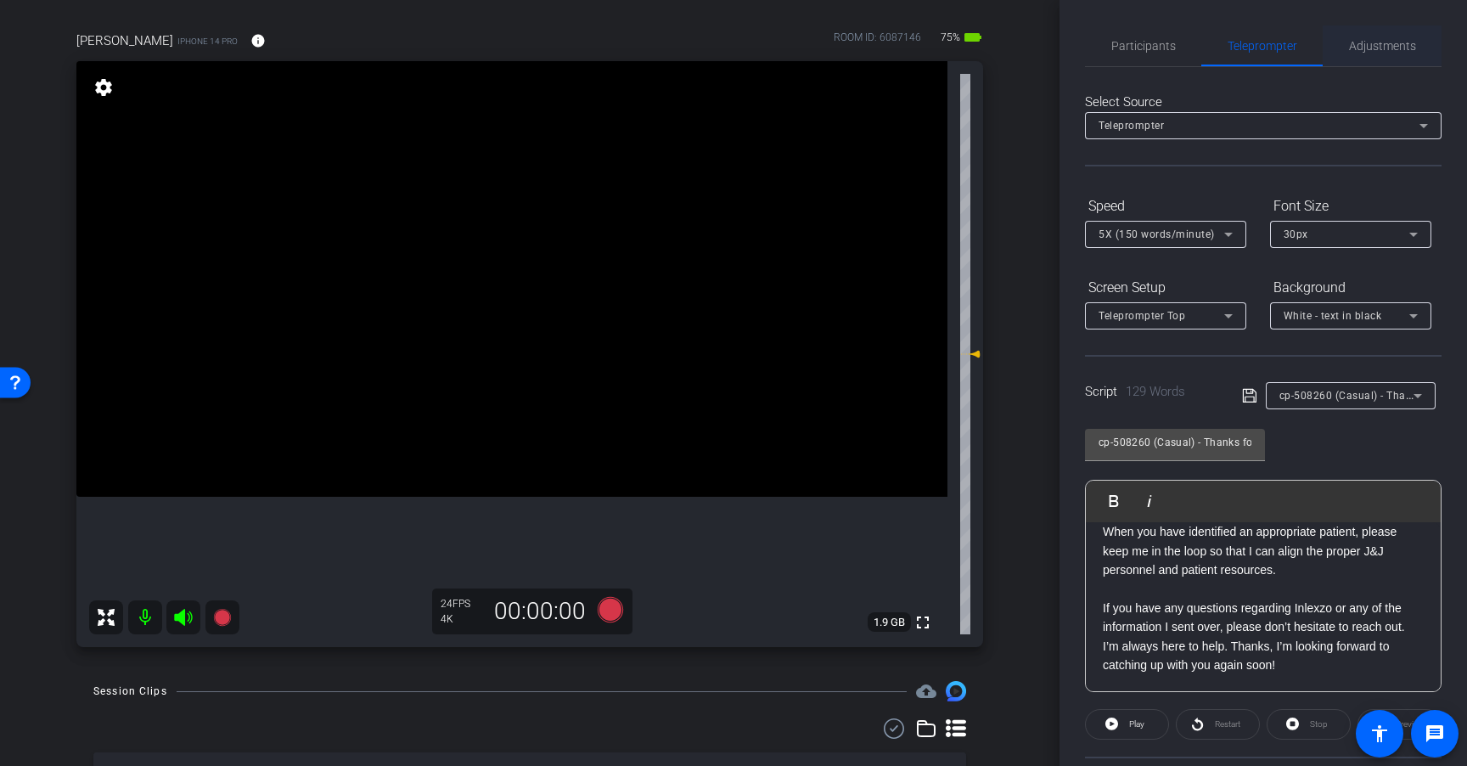
click at [1395, 48] on span "Adjustments" at bounding box center [1382, 46] width 67 height 12
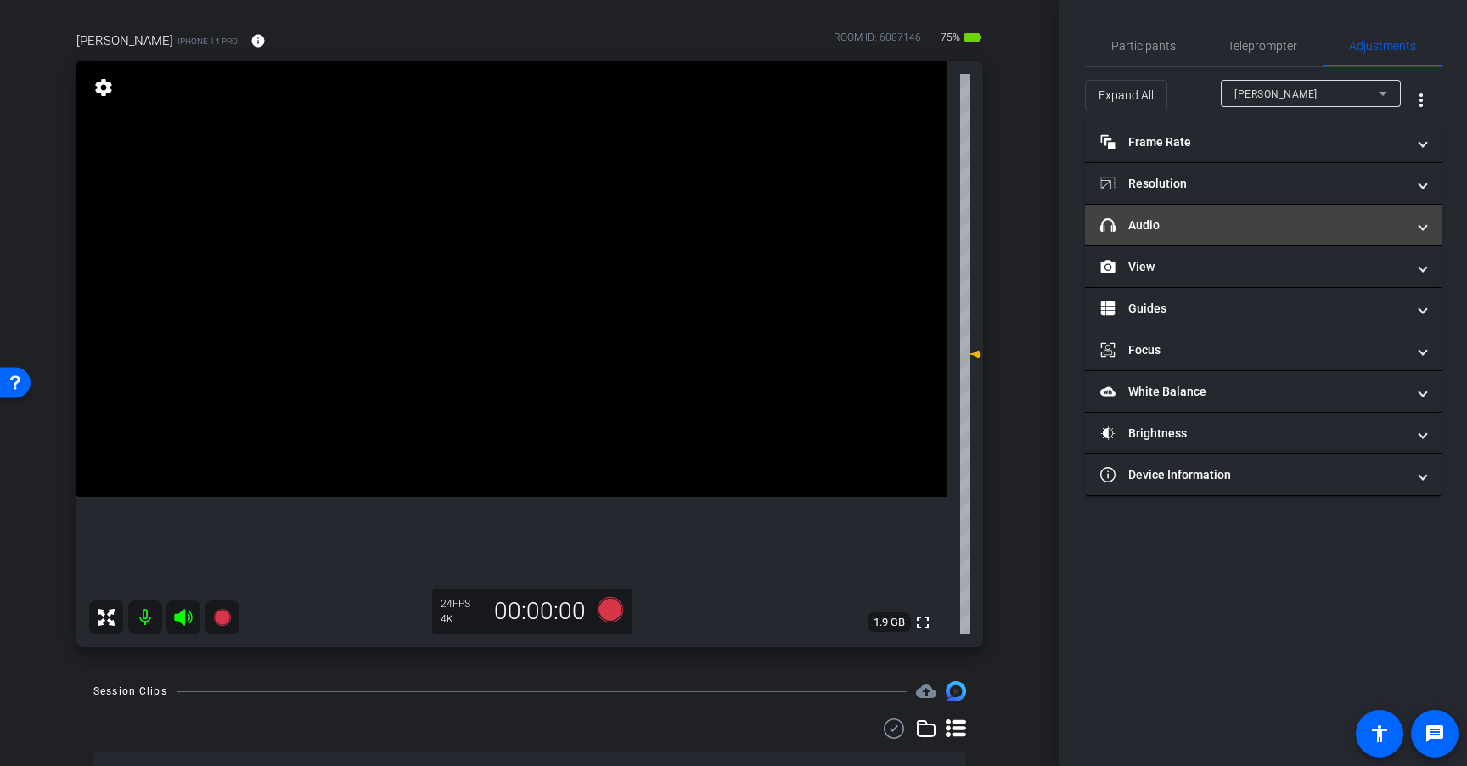
click at [1266, 233] on mat-panel-title "headphone icon Audio" at bounding box center [1253, 225] width 306 height 18
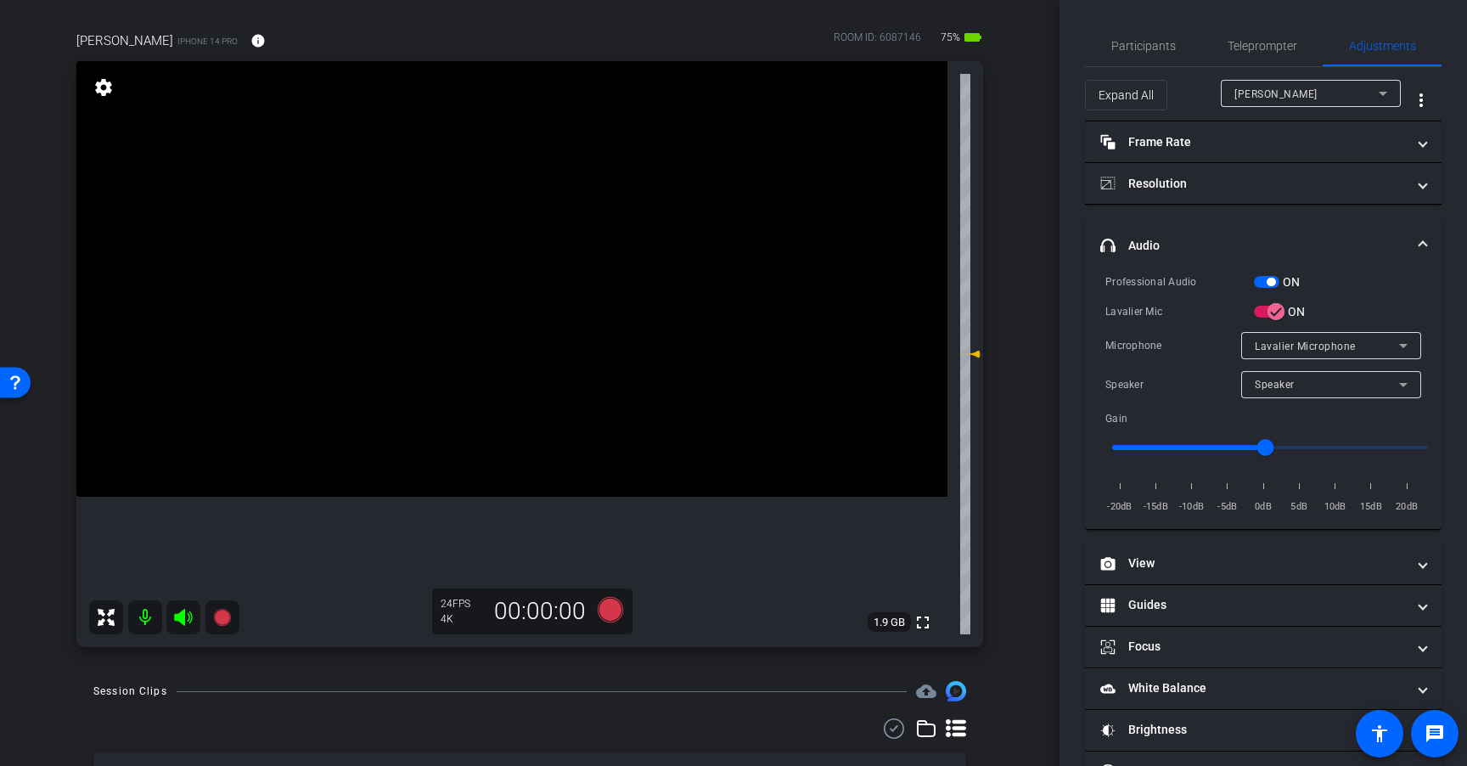
click at [1271, 283] on span "button" at bounding box center [1270, 282] width 8 height 8
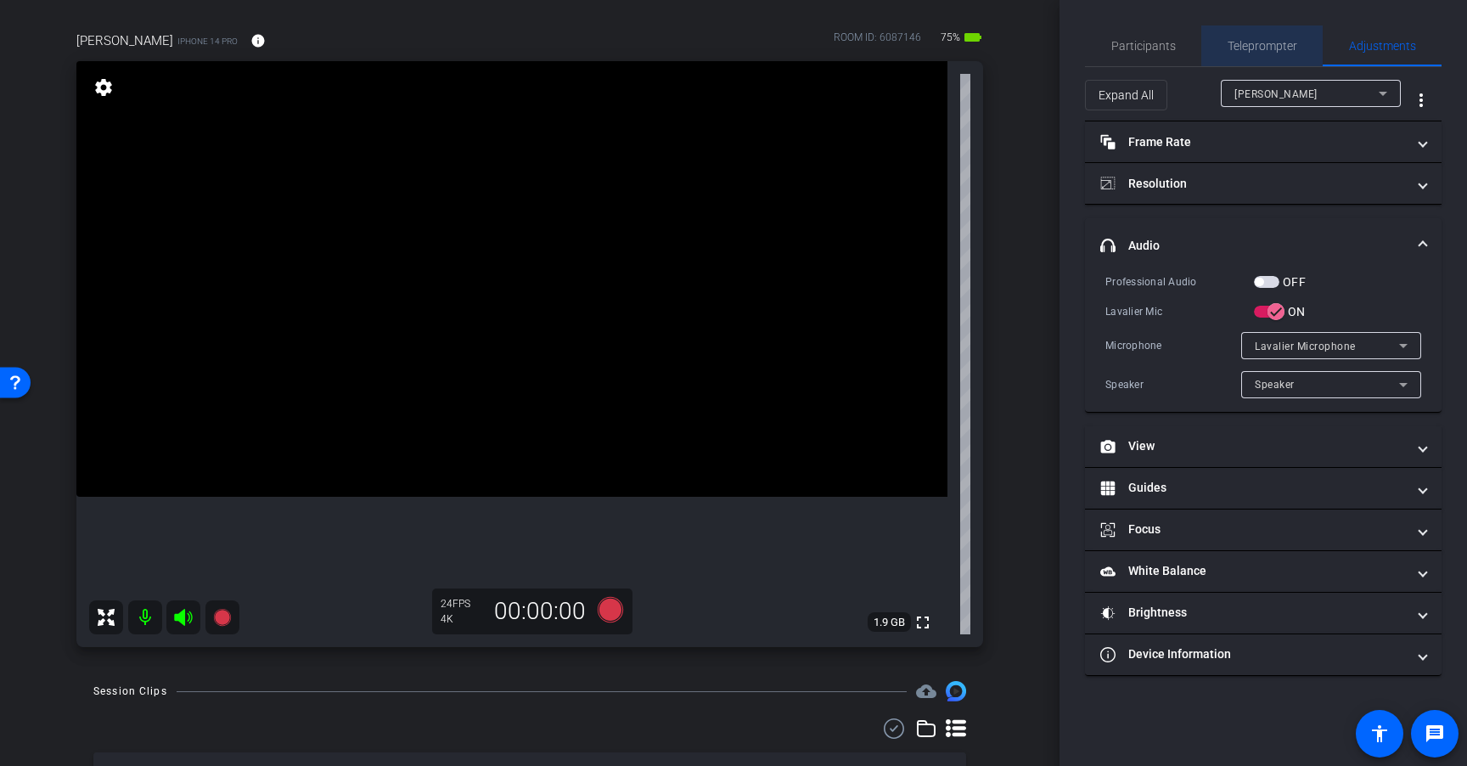
click at [1284, 41] on span "Teleprompter" at bounding box center [1262, 46] width 70 height 12
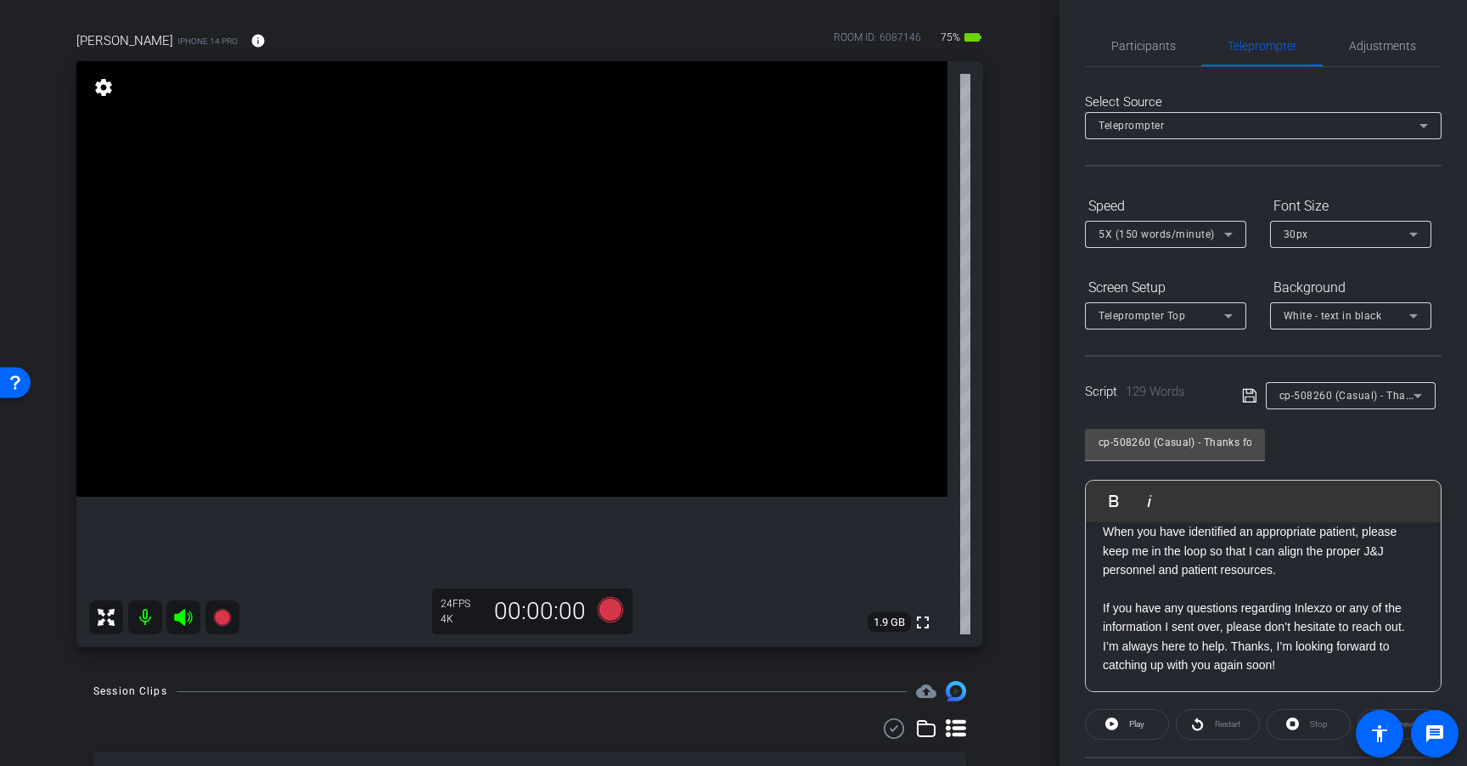
click at [1269, 353] on div "Select Source Teleprompter Speed 5X (150 words/minute) Font Size 30px Screen Se…" at bounding box center [1263, 484] width 357 height 835
click at [1384, 47] on span "Adjustments" at bounding box center [1382, 46] width 67 height 12
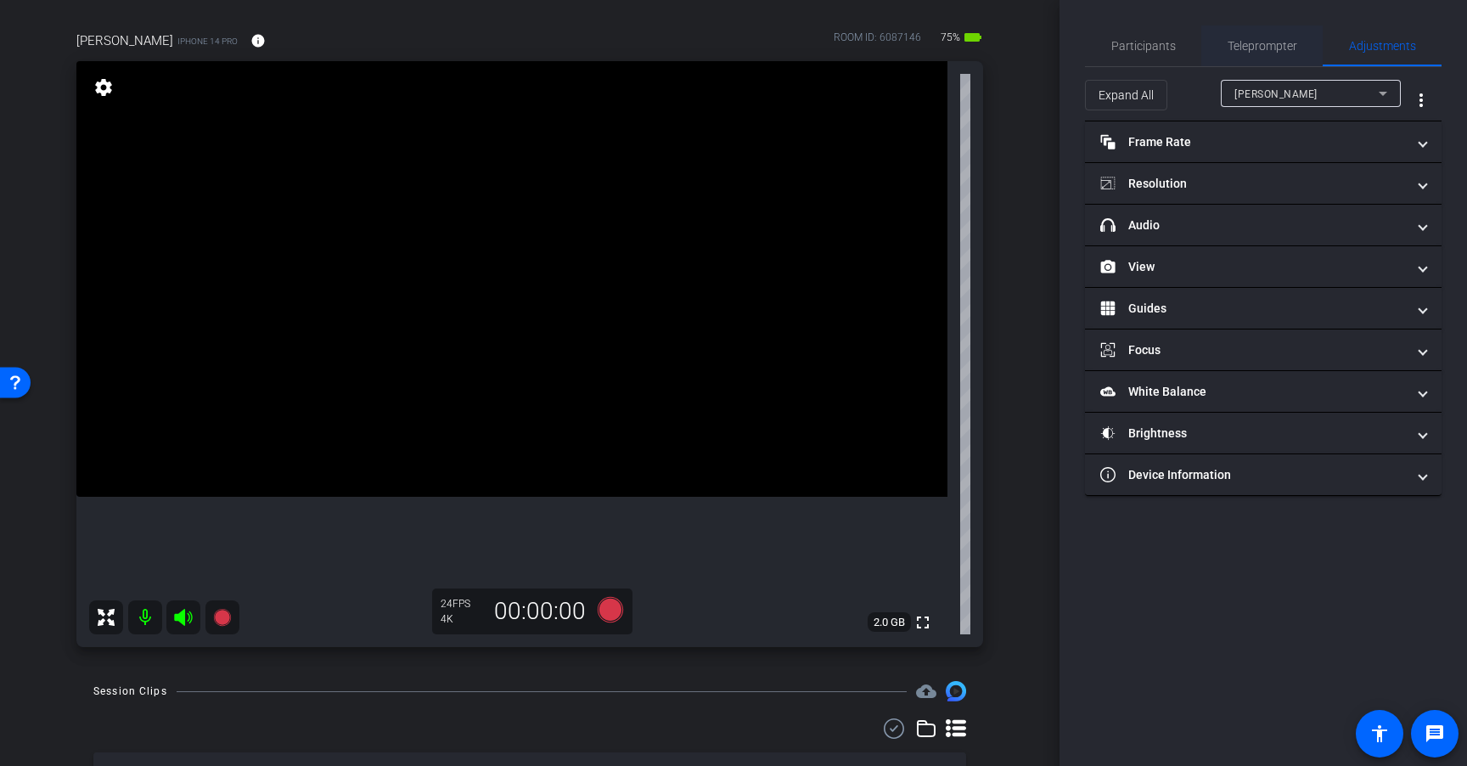
click at [1270, 50] on span "Teleprompter" at bounding box center [1262, 46] width 70 height 12
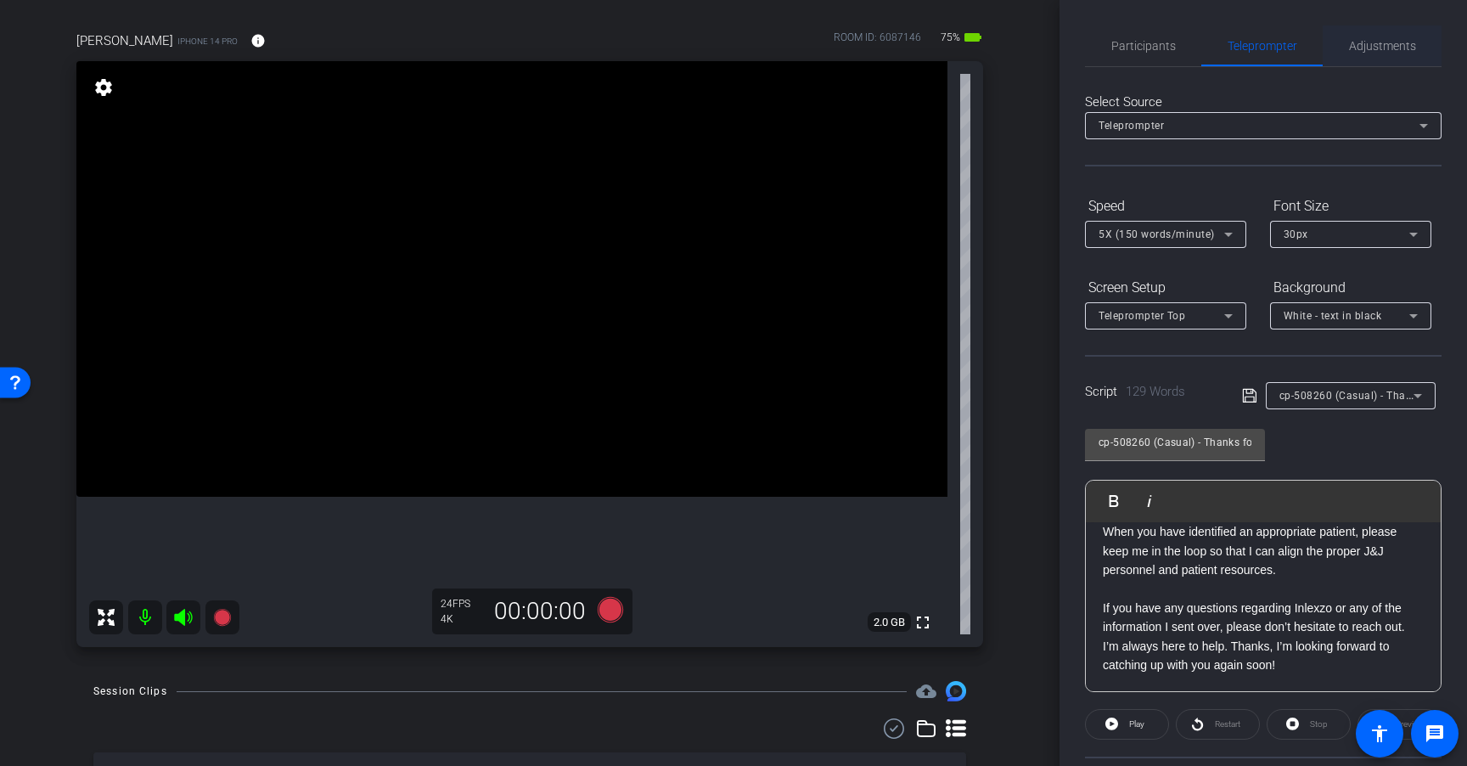
click at [1376, 51] on span "Adjustments" at bounding box center [1382, 46] width 67 height 12
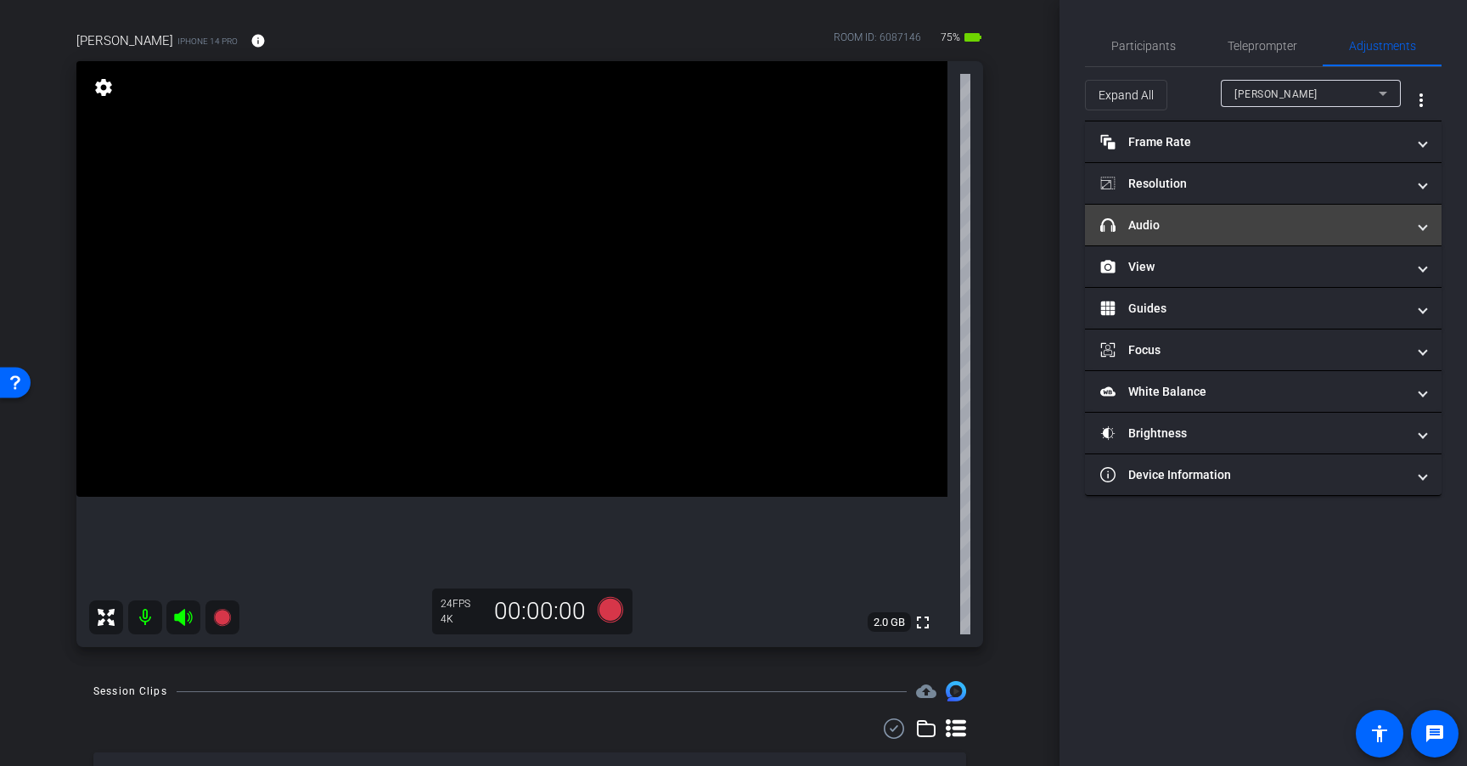
click at [1288, 243] on mat-expansion-panel-header "headphone icon Audio" at bounding box center [1263, 225] width 357 height 41
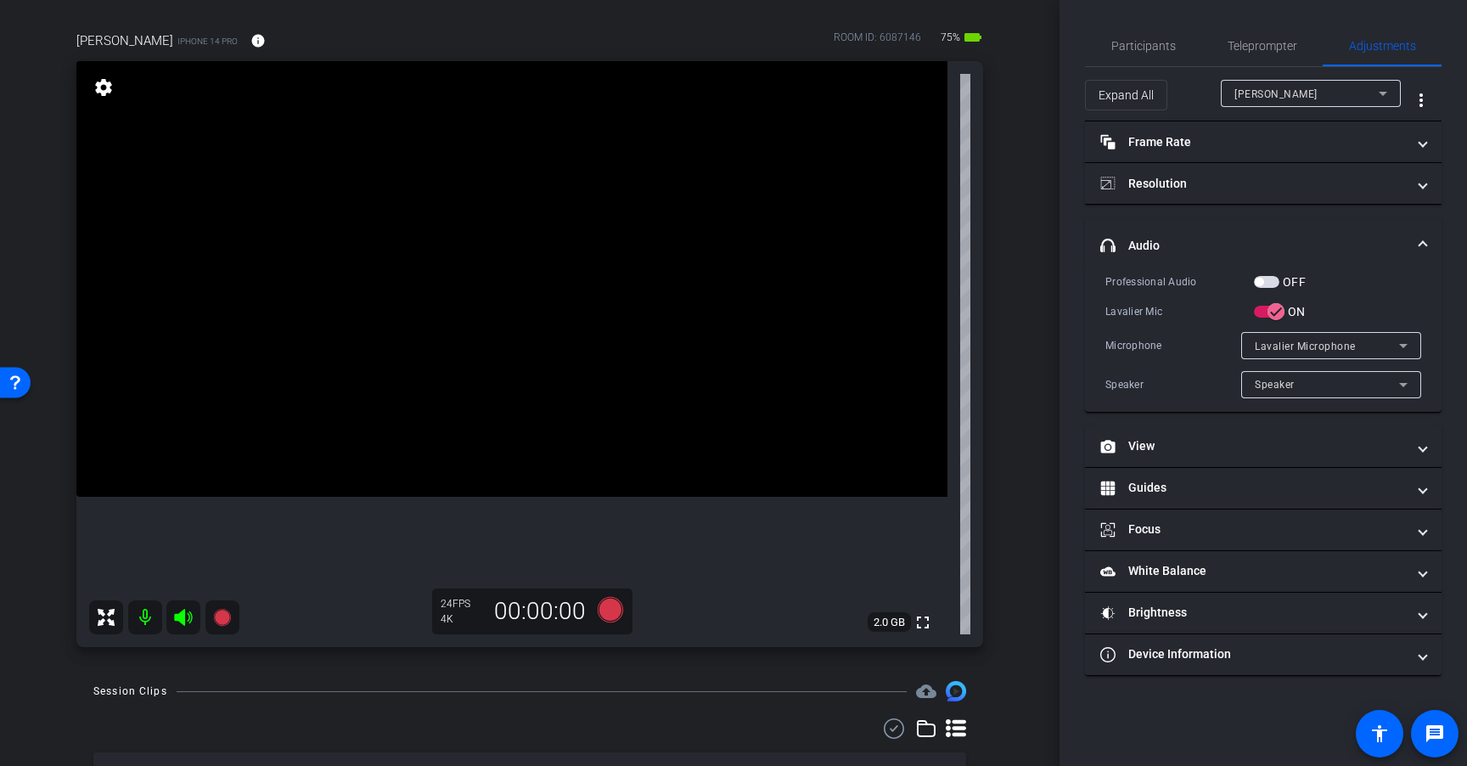
click at [1276, 281] on span "button" at bounding box center [1266, 282] width 25 height 12
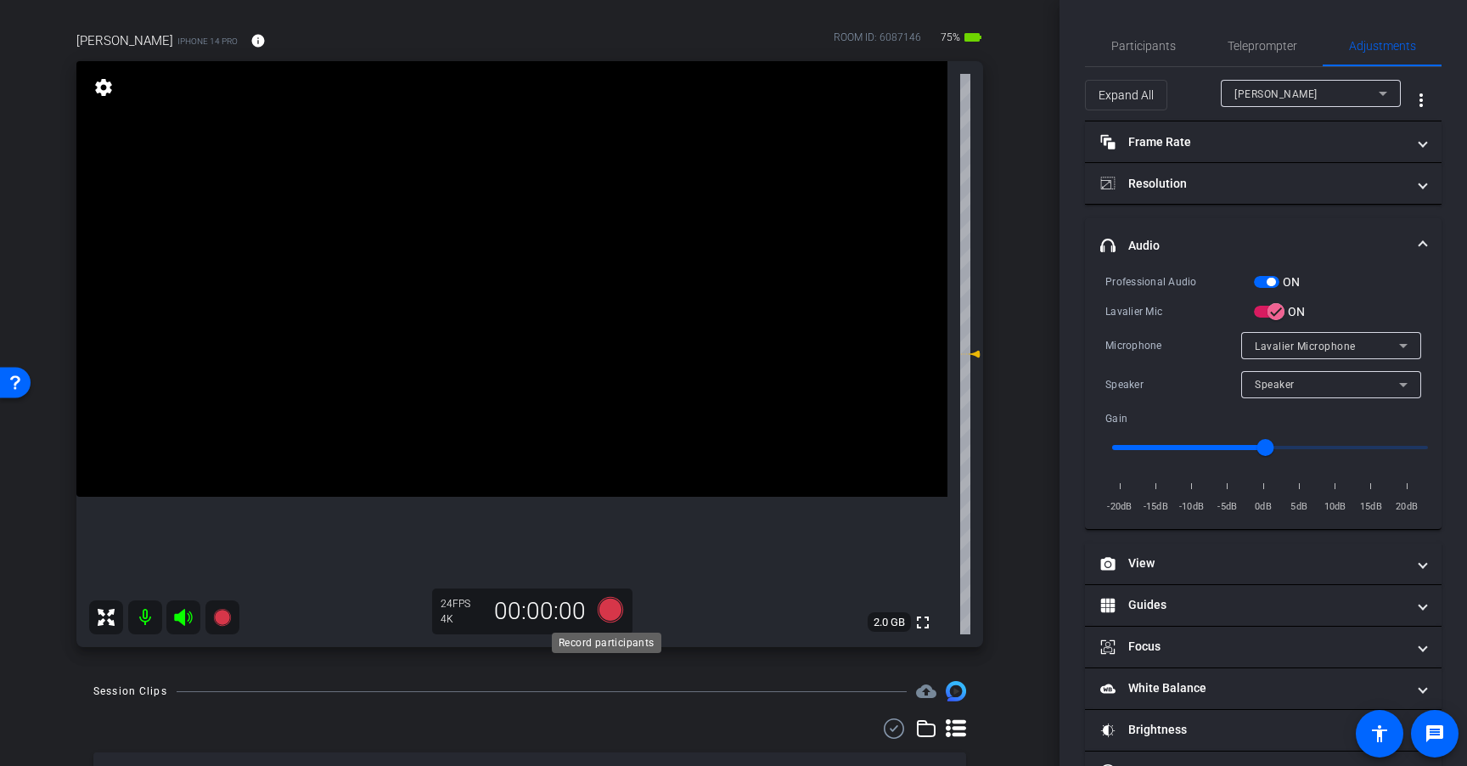
click at [604, 611] on icon at bounding box center [610, 609] width 25 height 25
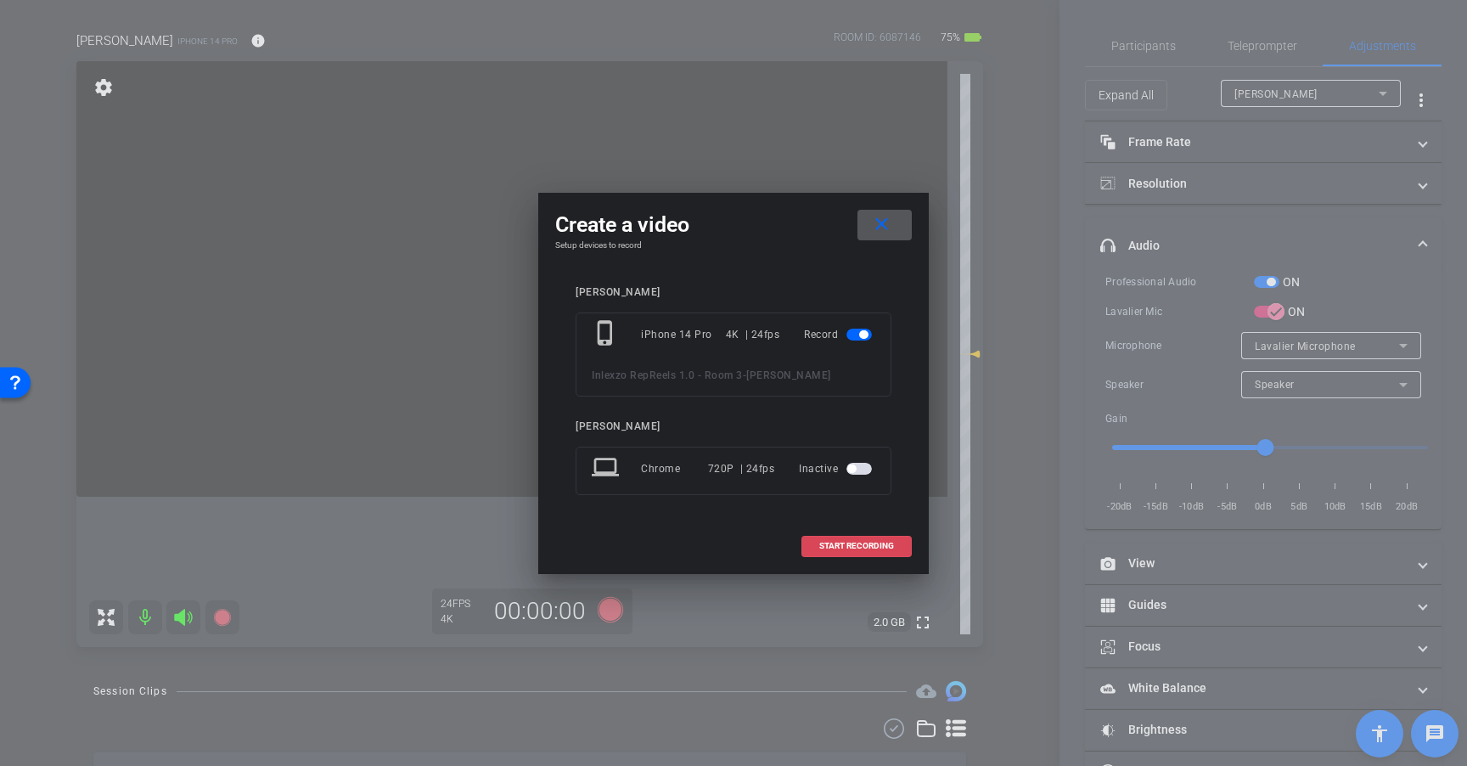
click at [844, 547] on span "START RECORDING" at bounding box center [856, 546] width 75 height 8
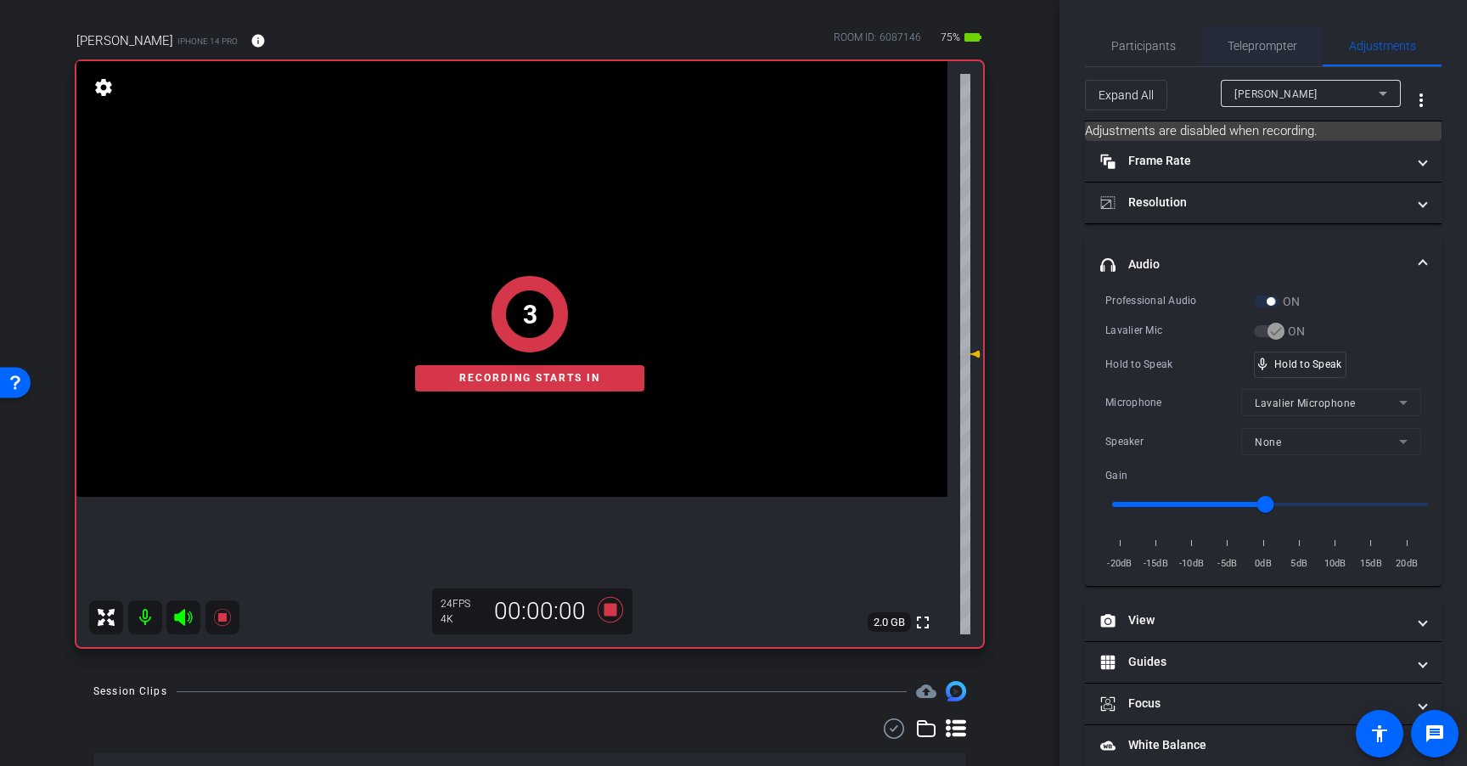
click at [1246, 58] on span "Teleprompter" at bounding box center [1262, 45] width 70 height 41
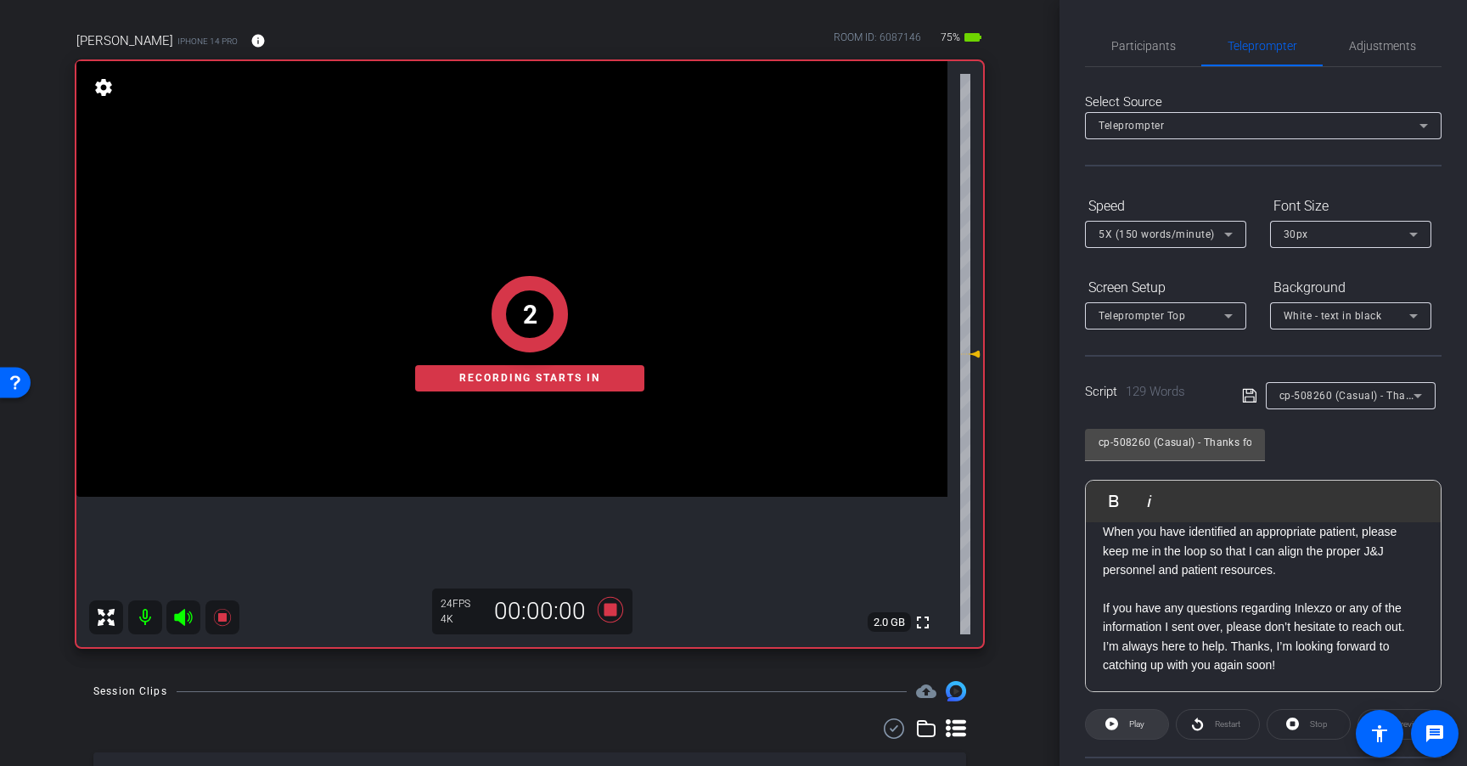
click at [1129, 728] on span "Play" at bounding box center [1136, 723] width 15 height 9
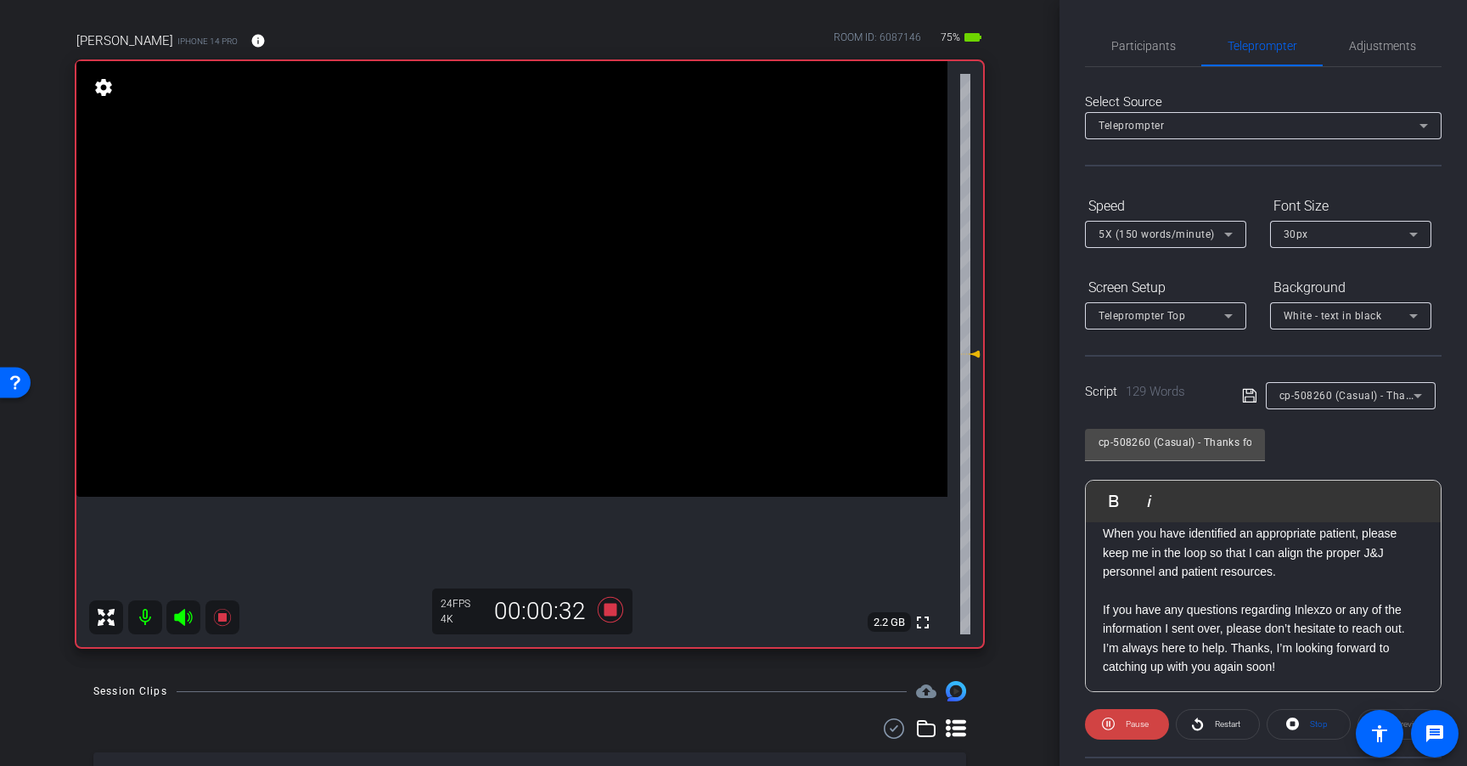
scroll to position [206, 0]
click at [1215, 722] on span "Restart" at bounding box center [1227, 723] width 25 height 9
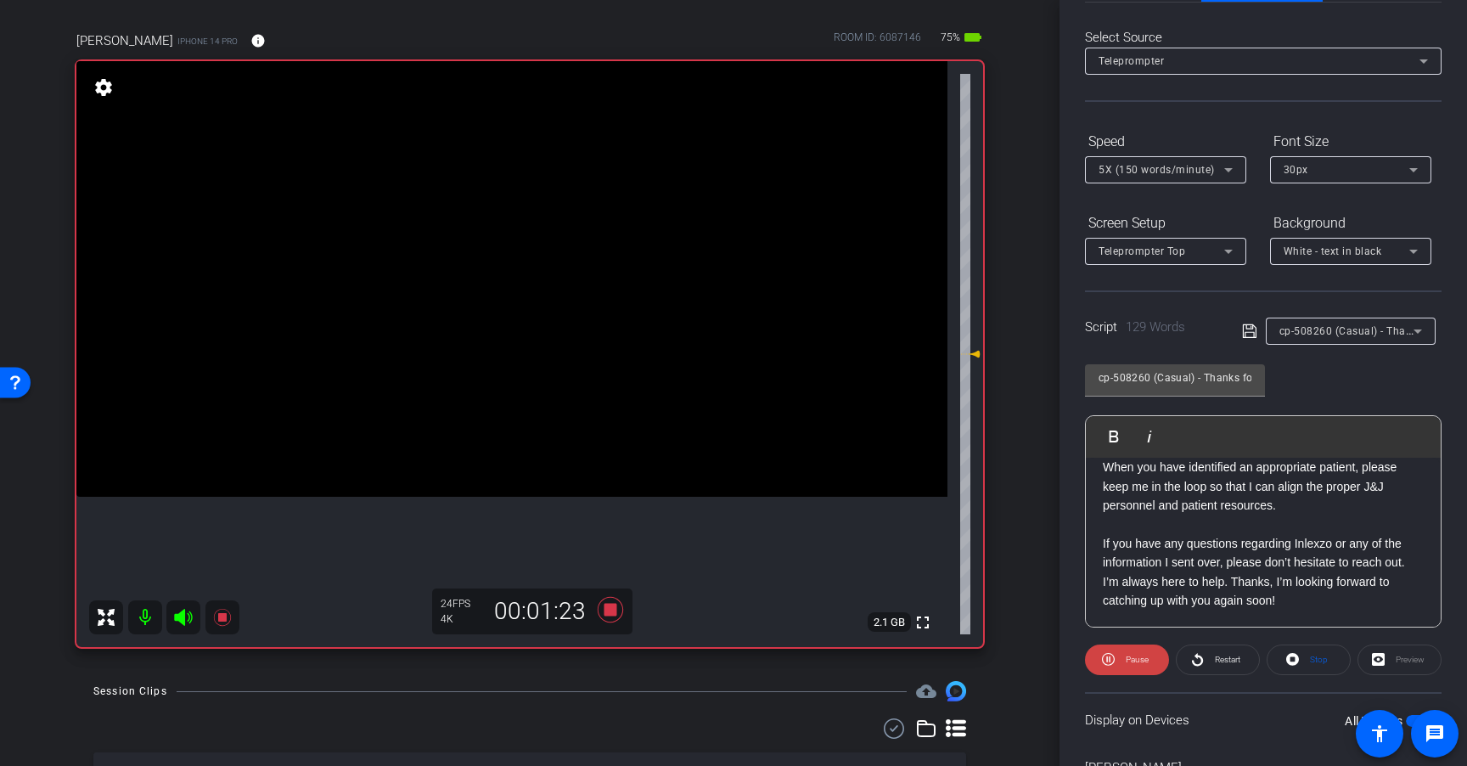
scroll to position [66, 0]
click at [1220, 660] on span "Restart" at bounding box center [1227, 657] width 25 height 9
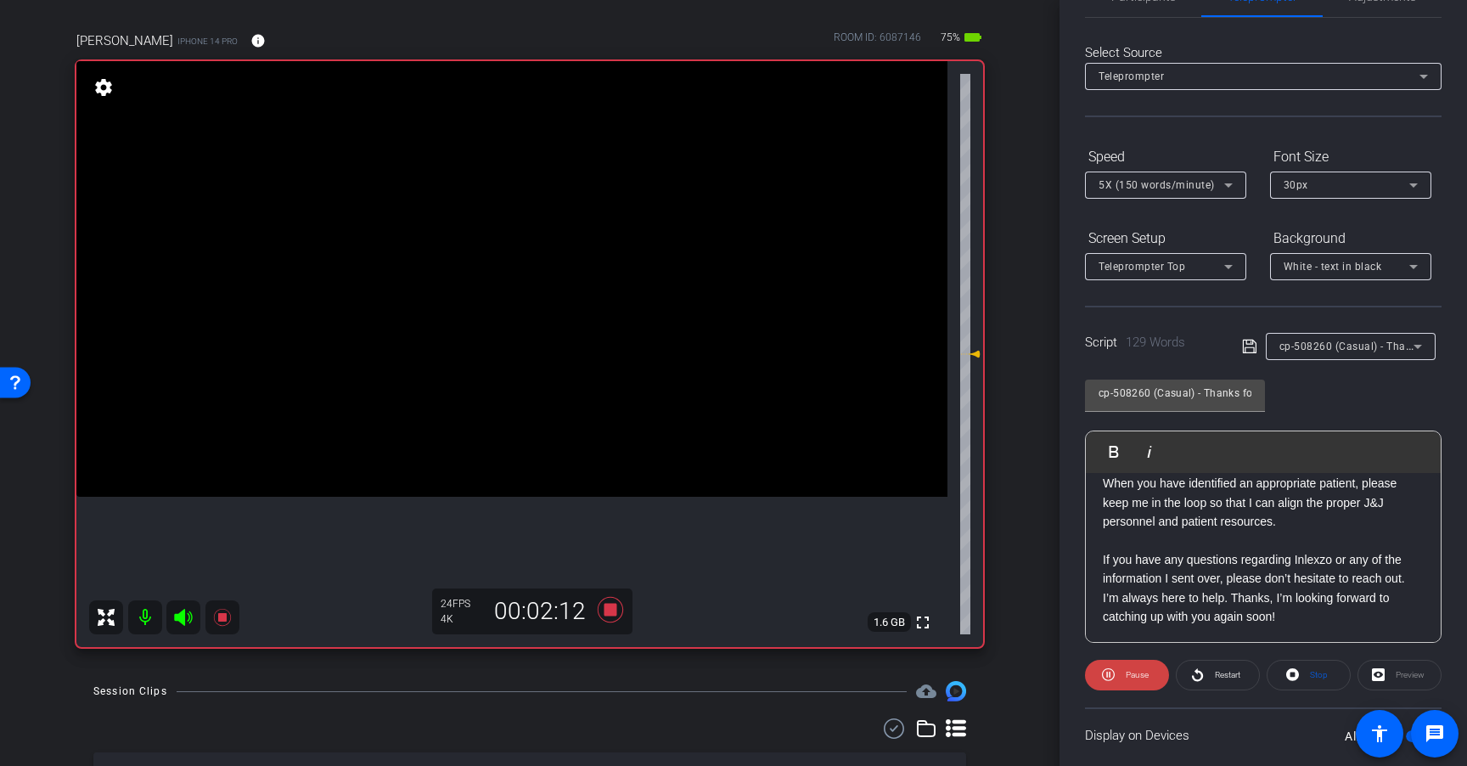
scroll to position [206, 0]
click at [1220, 677] on span "Restart" at bounding box center [1227, 674] width 25 height 9
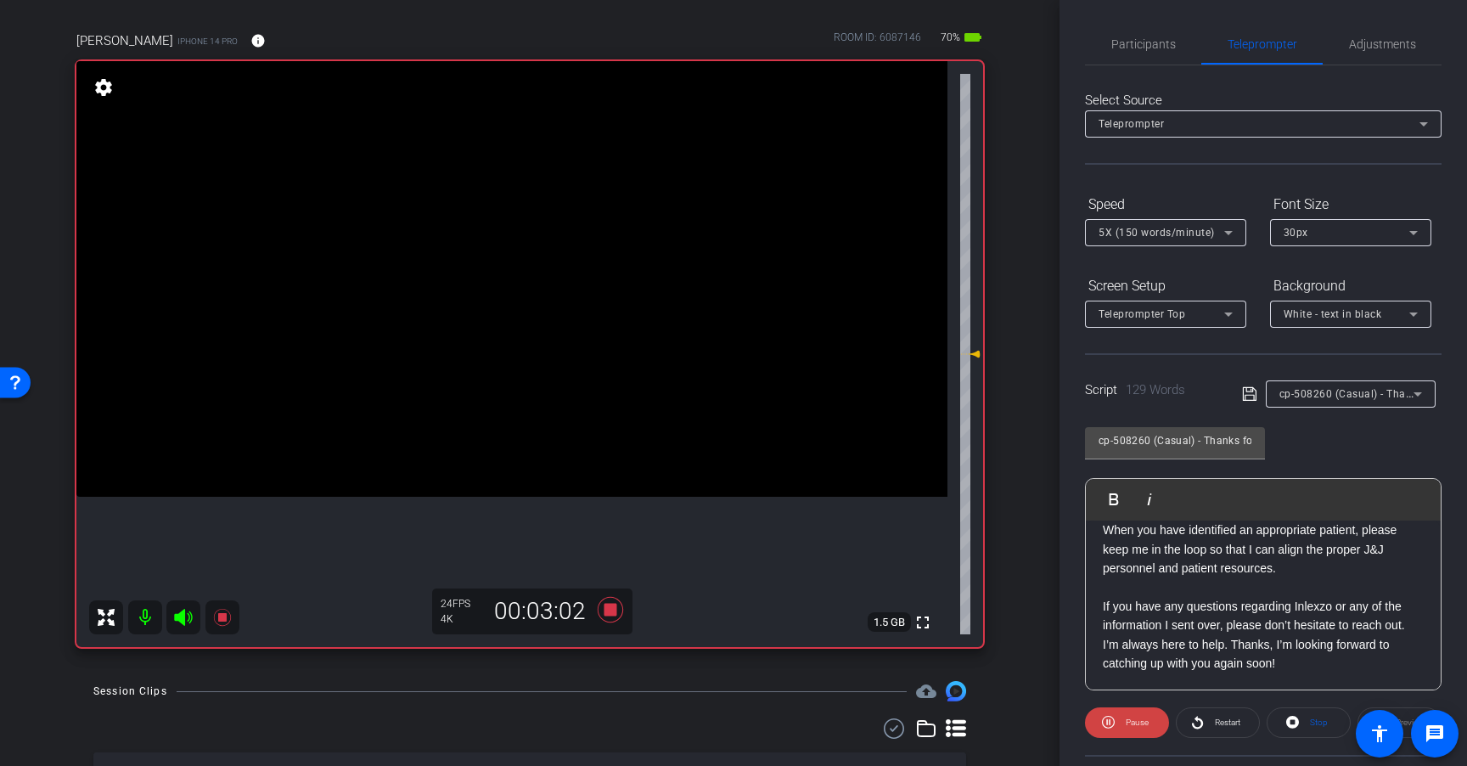
scroll to position [0, 0]
click at [1390, 50] on span "Adjustments" at bounding box center [1382, 46] width 67 height 12
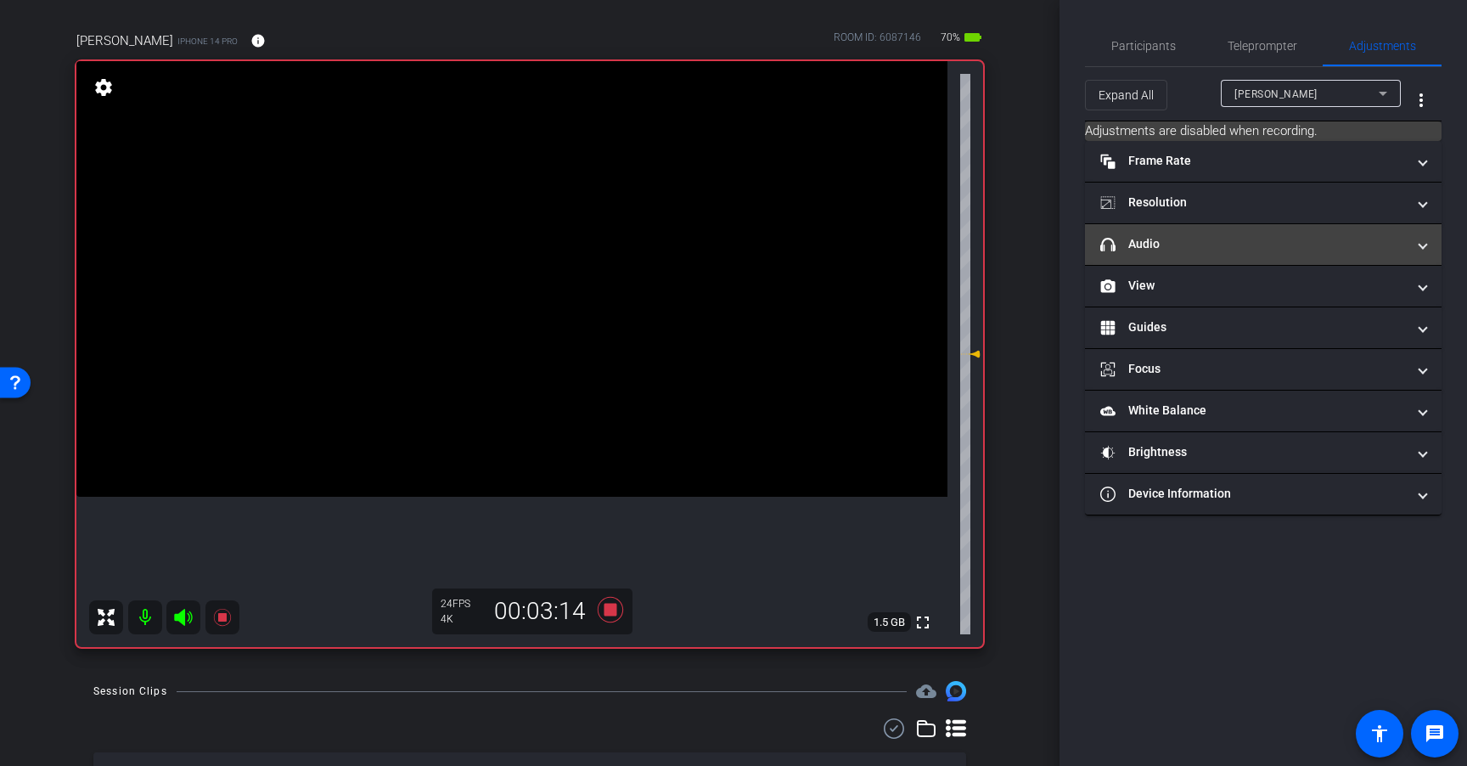
click at [1211, 239] on mat-panel-title "headphone icon Audio" at bounding box center [1253, 244] width 306 height 18
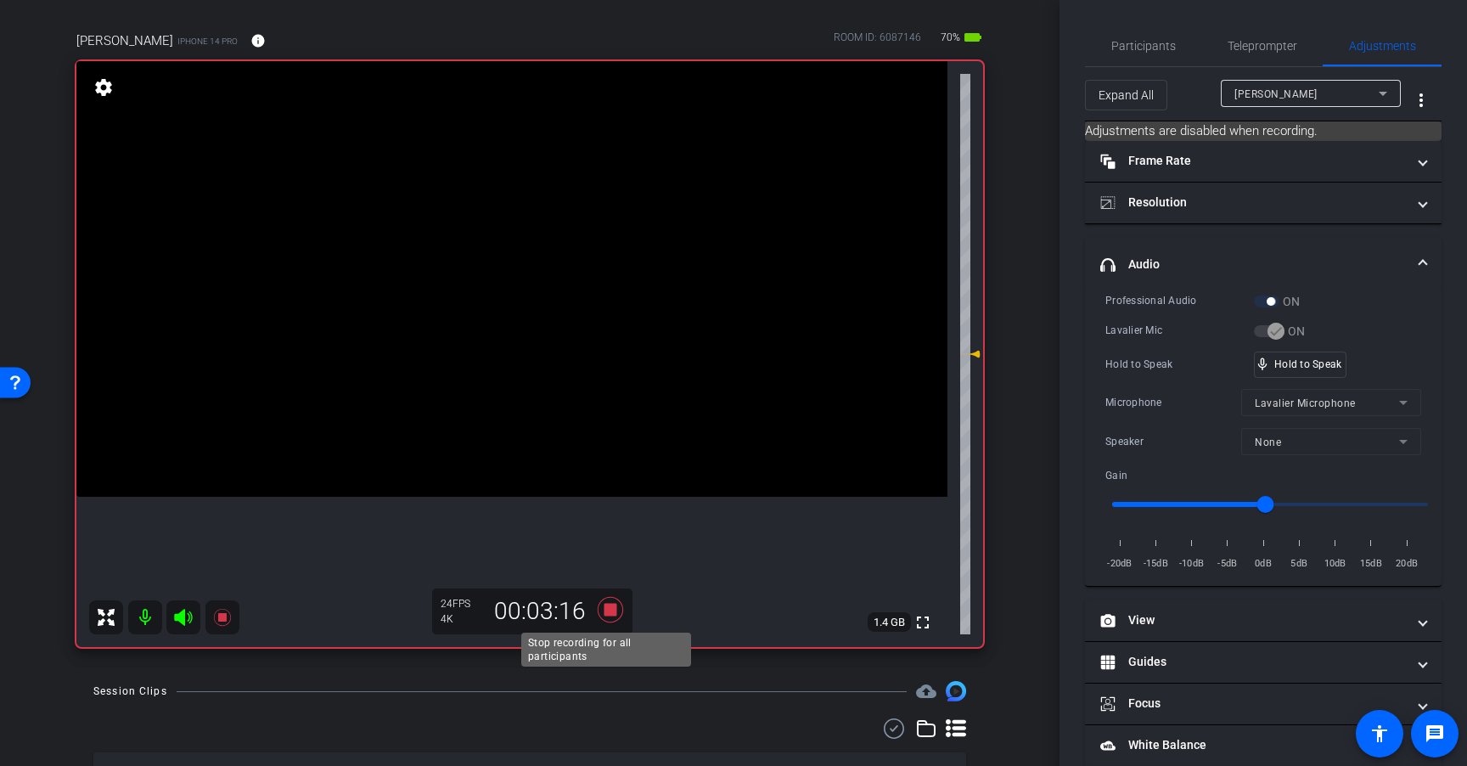
click at [604, 612] on icon at bounding box center [610, 609] width 25 height 25
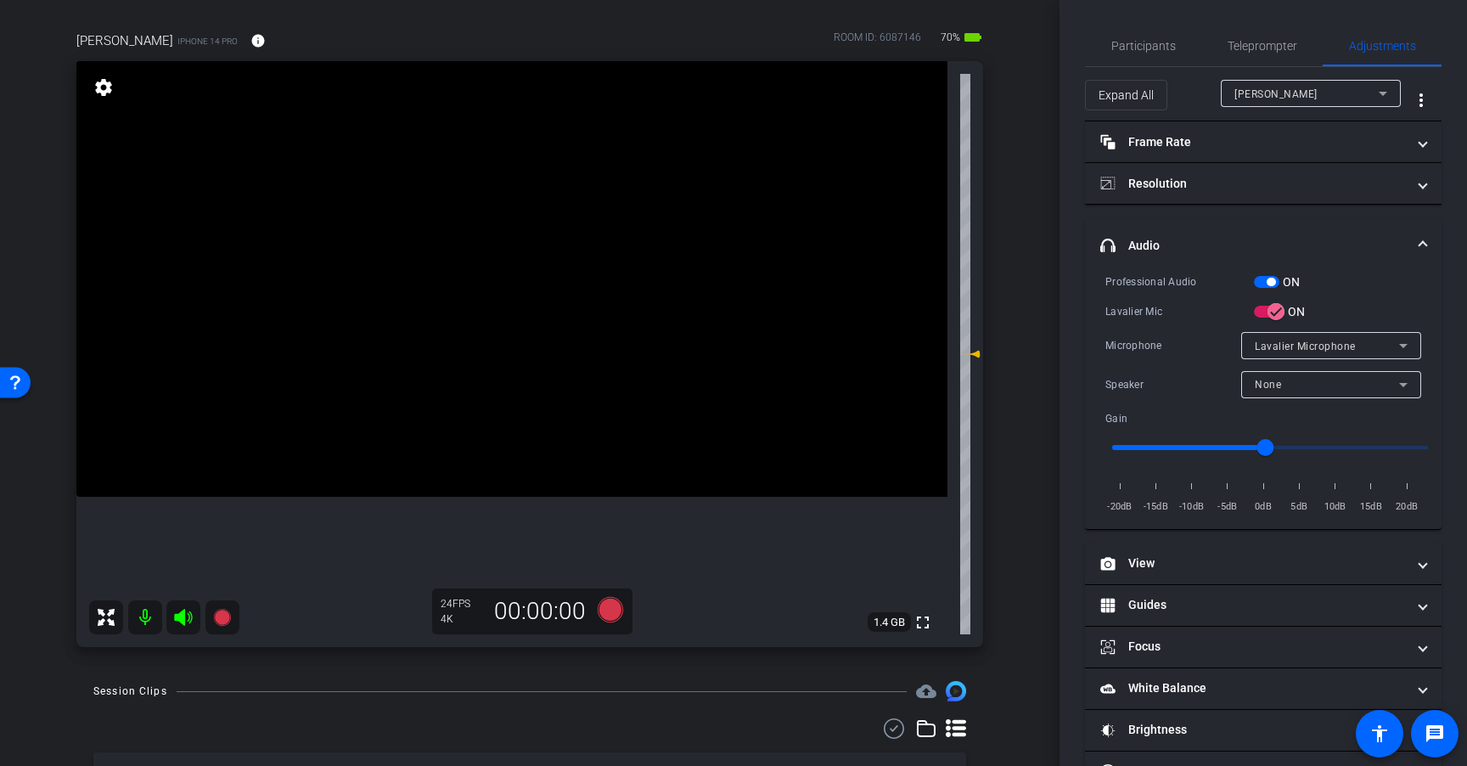
click at [1267, 280] on span "button" at bounding box center [1270, 282] width 8 height 8
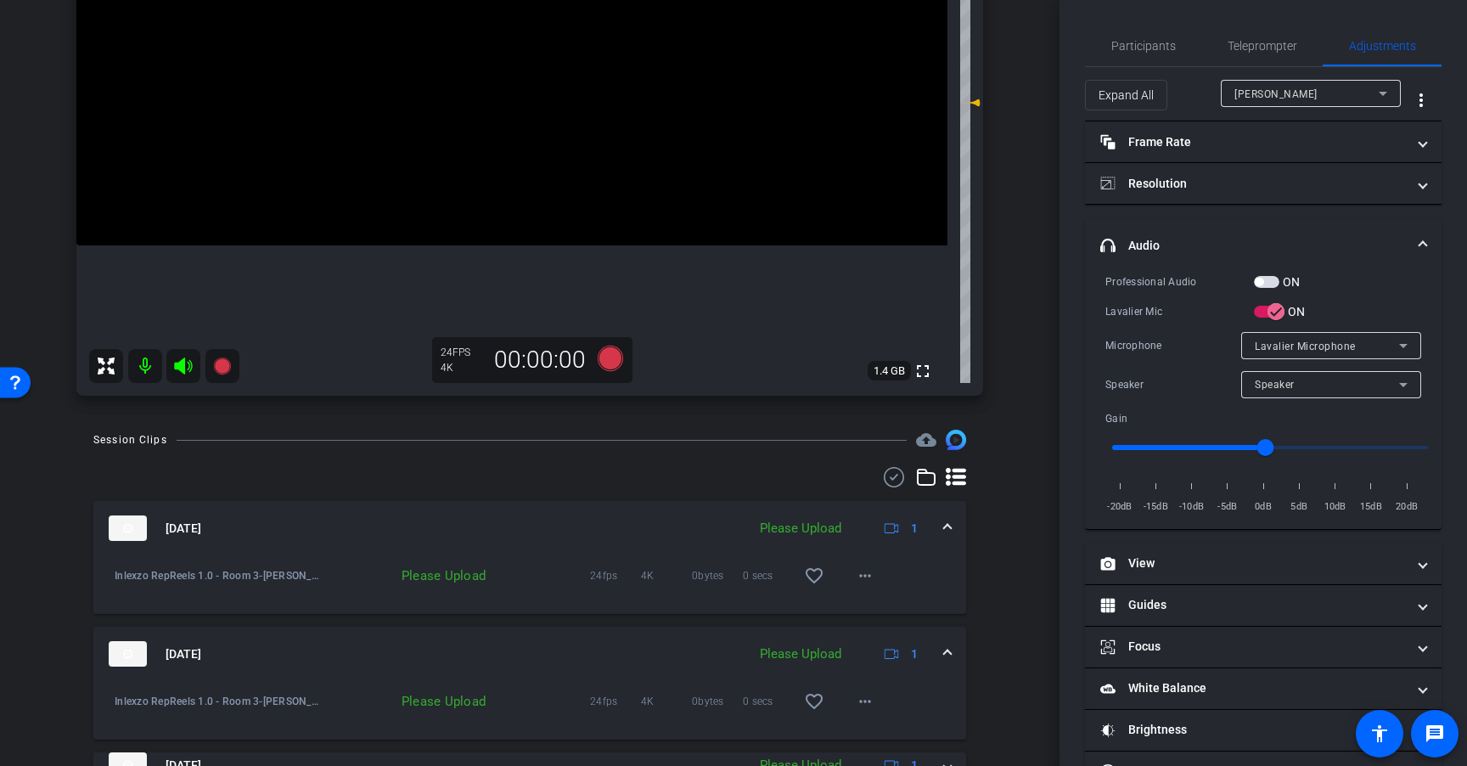
scroll to position [404, 0]
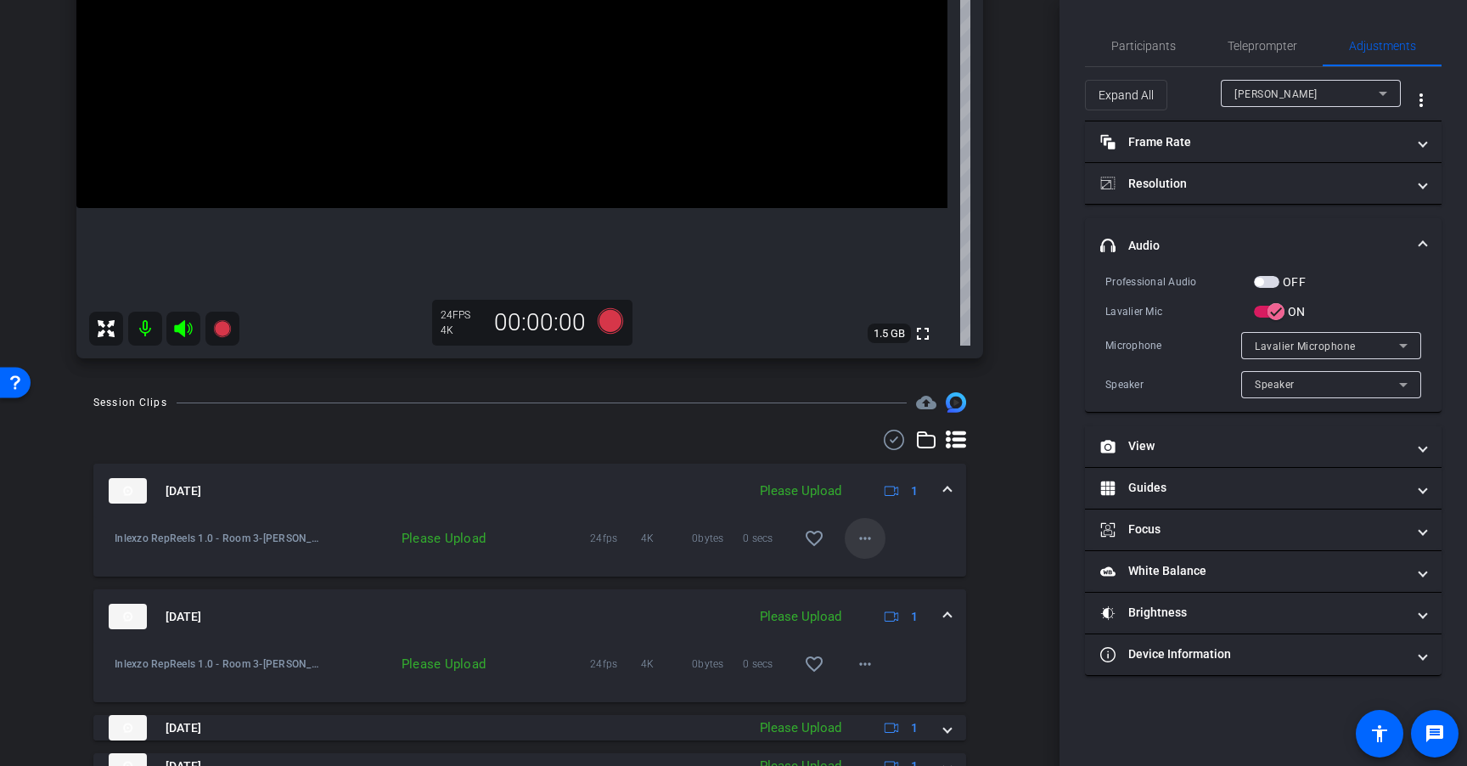
click at [855, 542] on mat-icon "more_horiz" at bounding box center [865, 538] width 20 height 20
click at [874, 576] on span "Upload" at bounding box center [884, 574] width 68 height 20
click at [1272, 41] on span "Teleprompter" at bounding box center [1262, 46] width 70 height 12
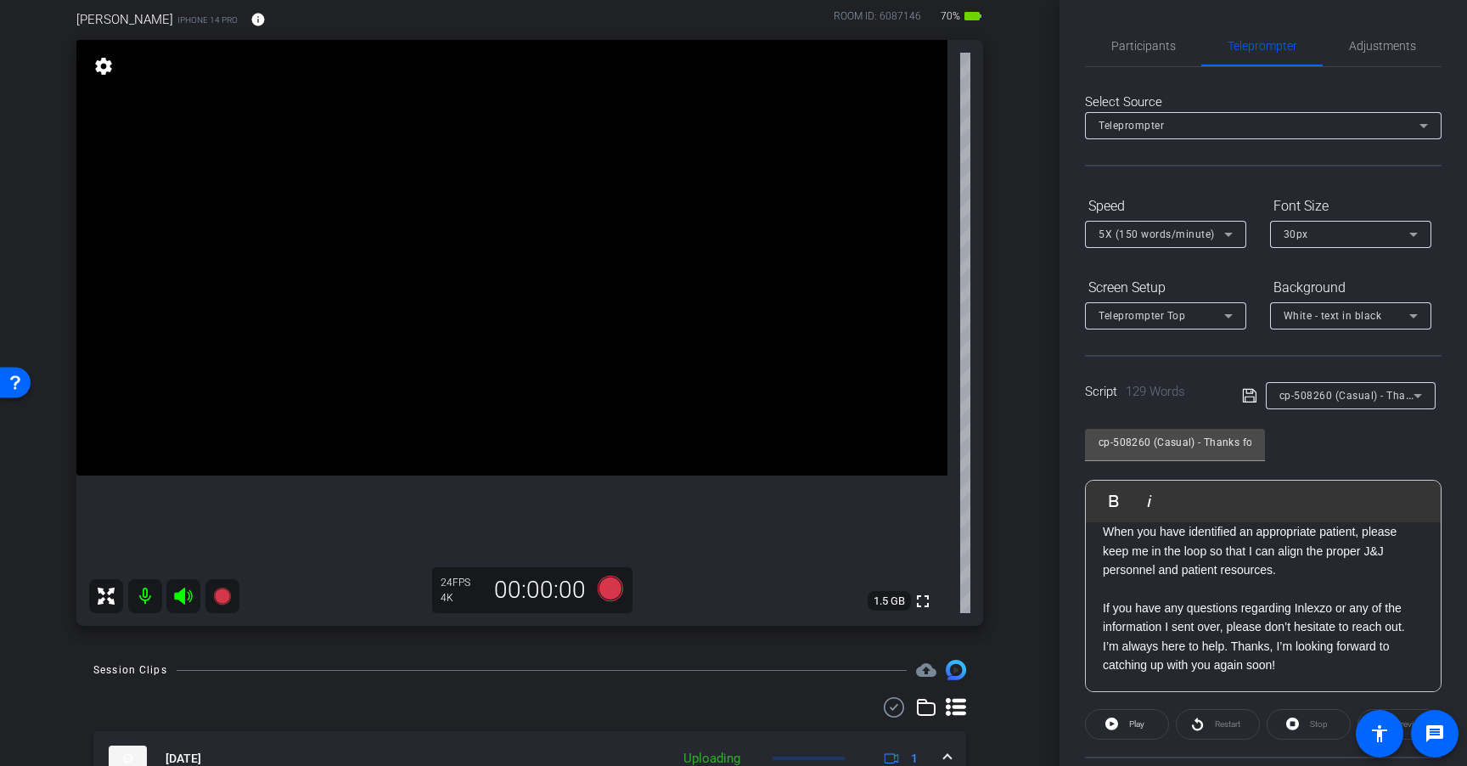
scroll to position [127, 0]
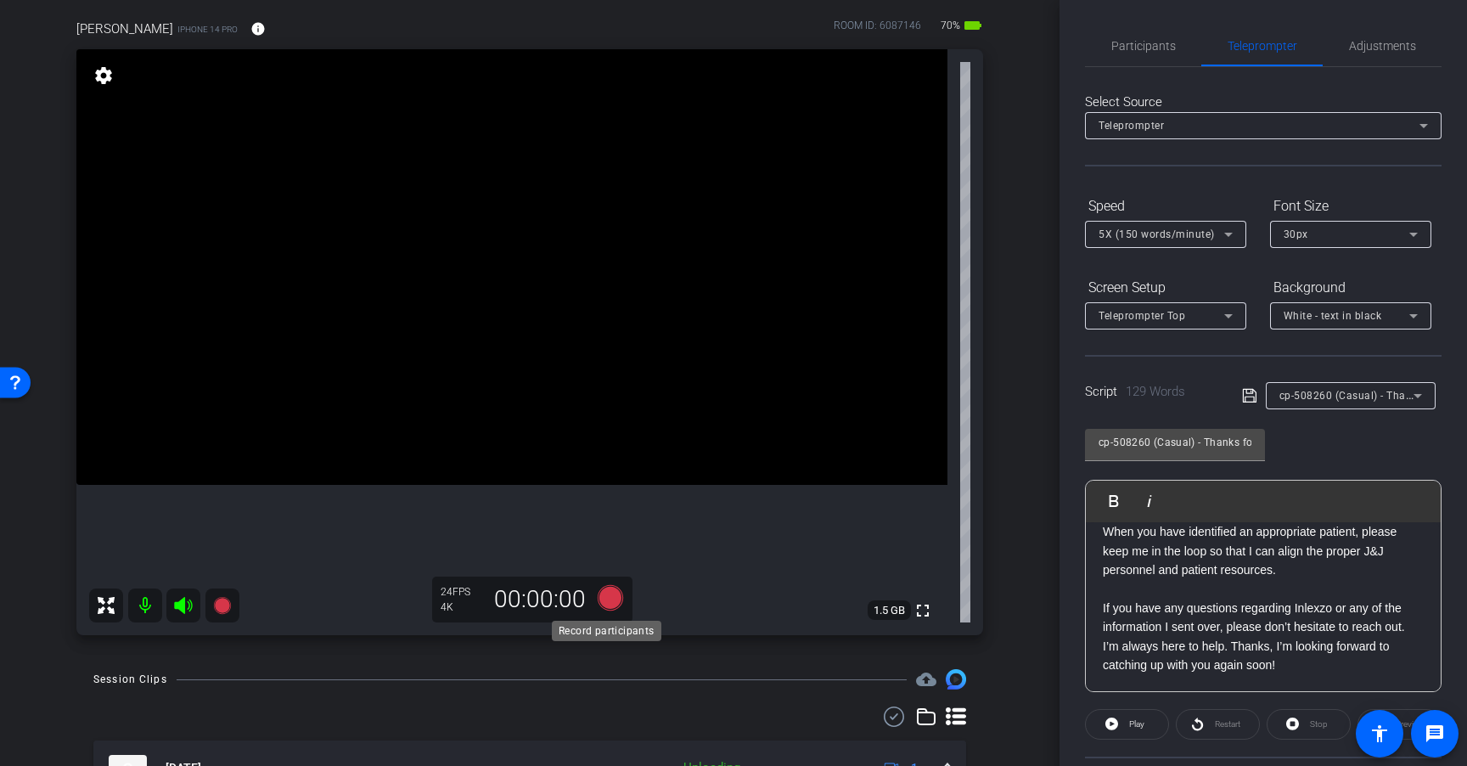
click at [608, 603] on icon at bounding box center [610, 597] width 25 height 25
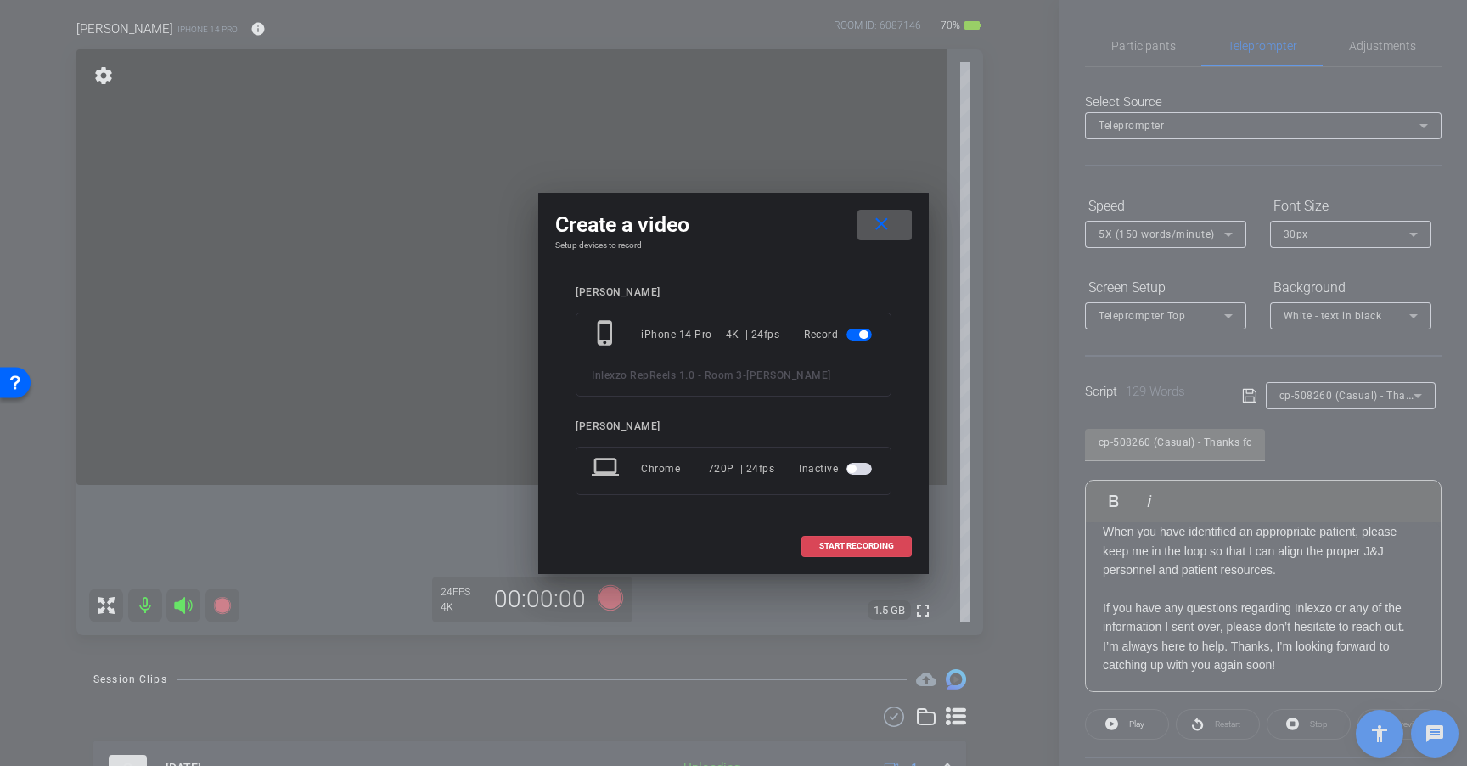
click at [840, 552] on span at bounding box center [856, 545] width 109 height 41
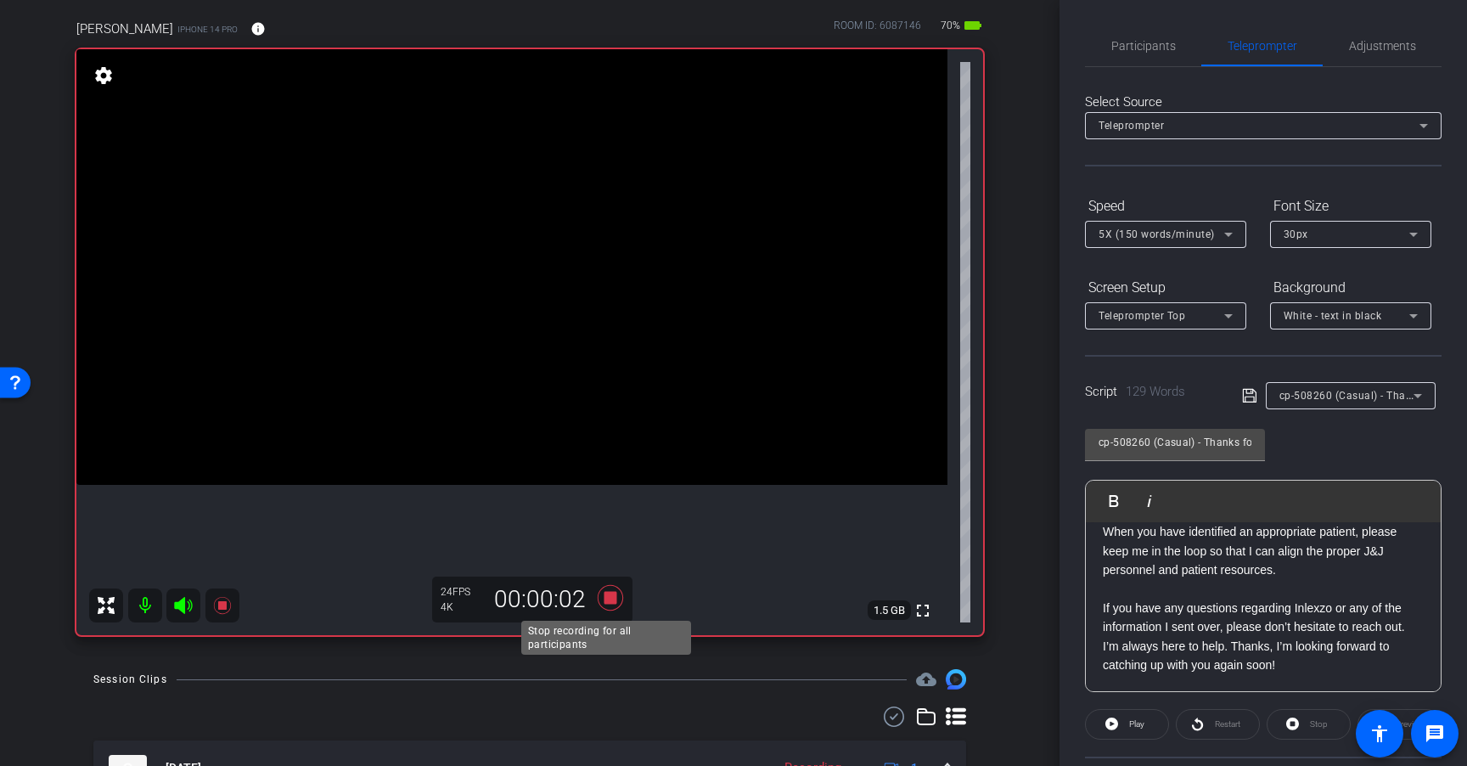
click at [607, 600] on icon at bounding box center [610, 597] width 25 height 25
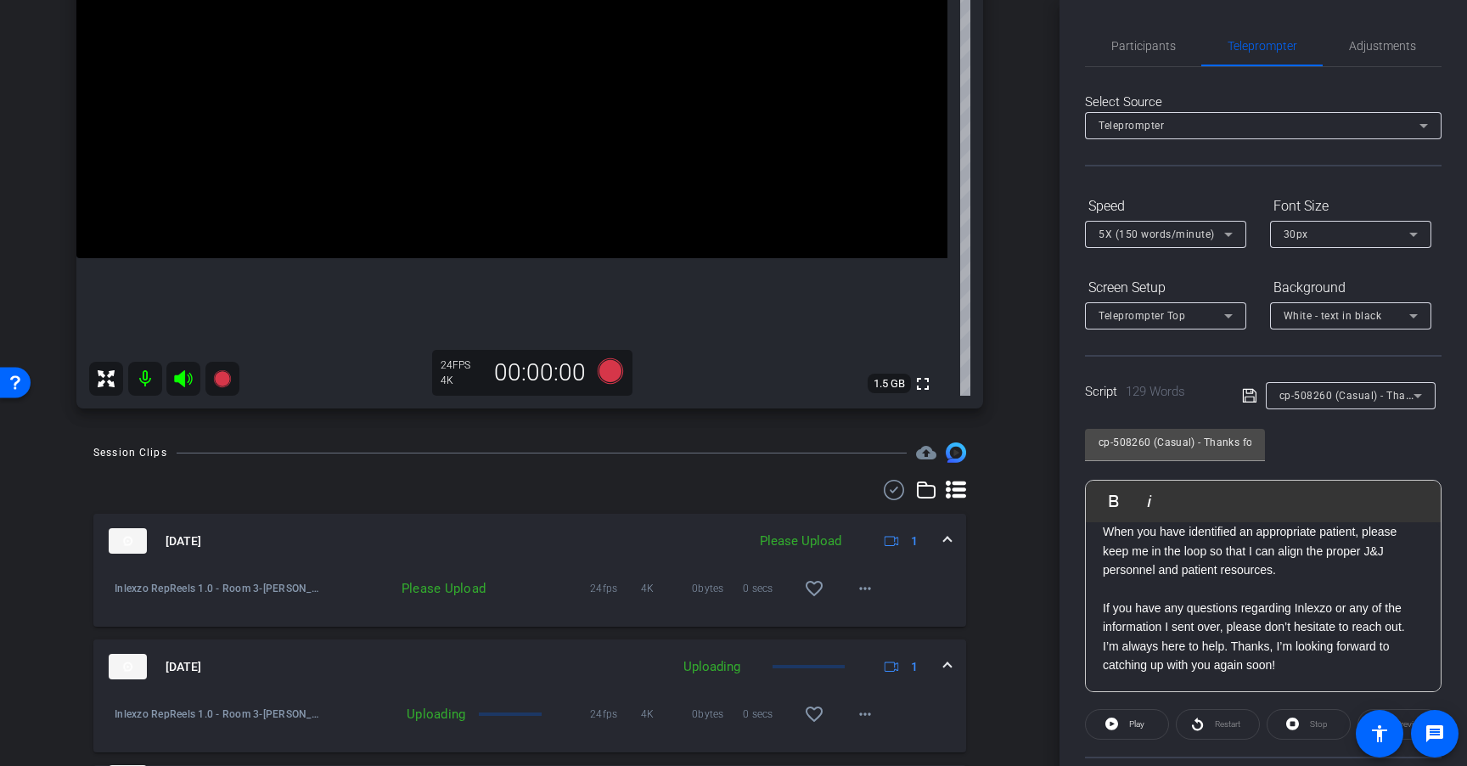
scroll to position [367, 0]
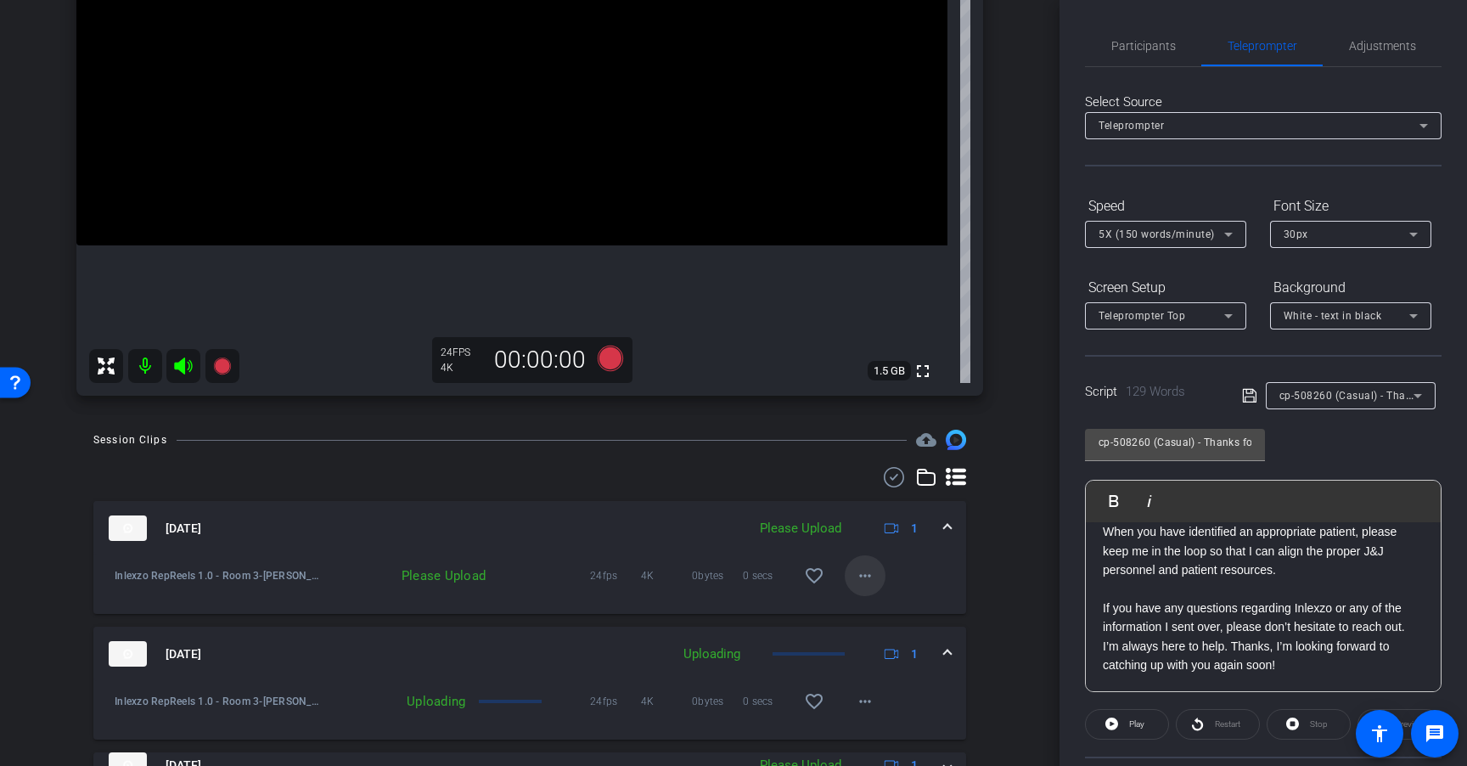
click at [855, 576] on mat-icon "more_horiz" at bounding box center [865, 575] width 20 height 20
click at [881, 609] on span "Upload" at bounding box center [884, 611] width 68 height 20
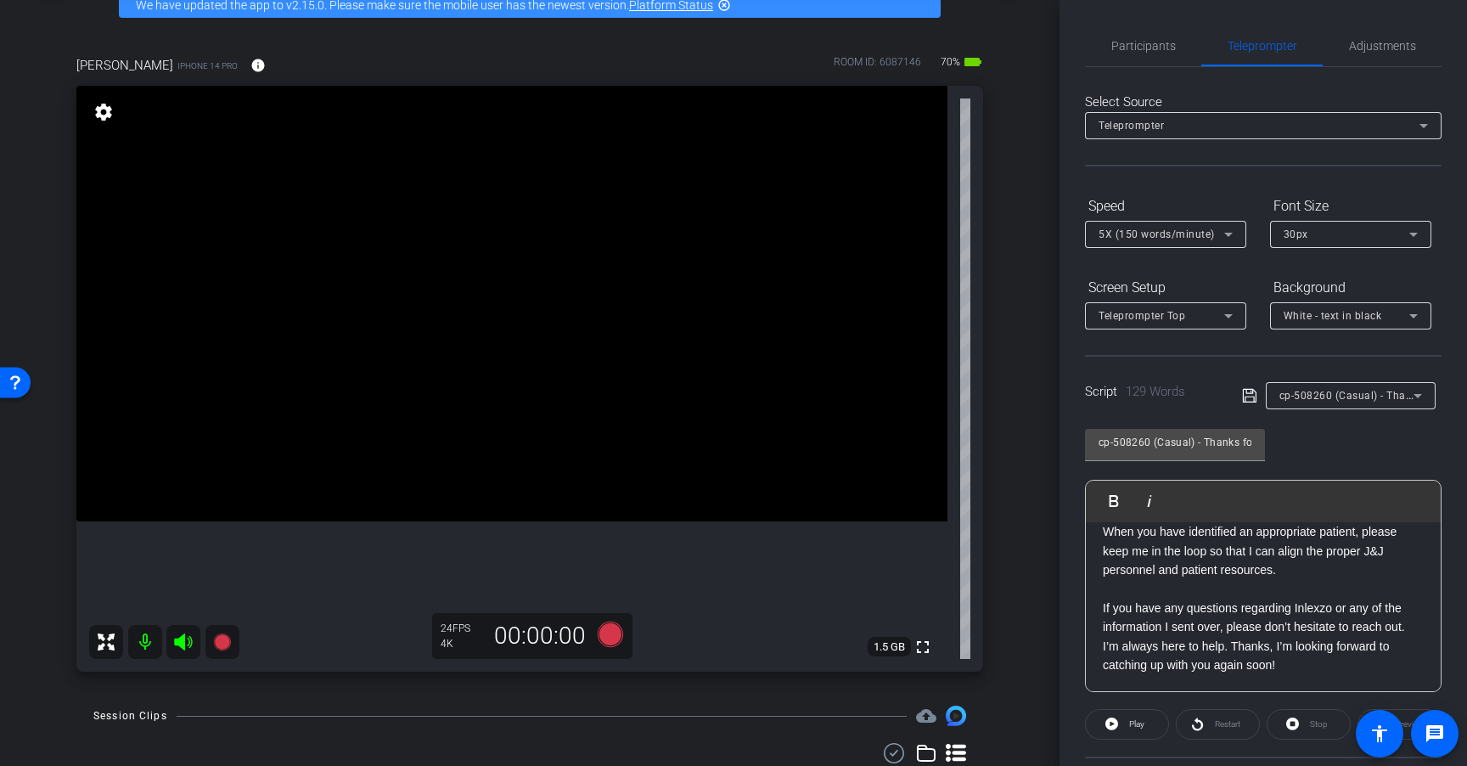
scroll to position [94, 0]
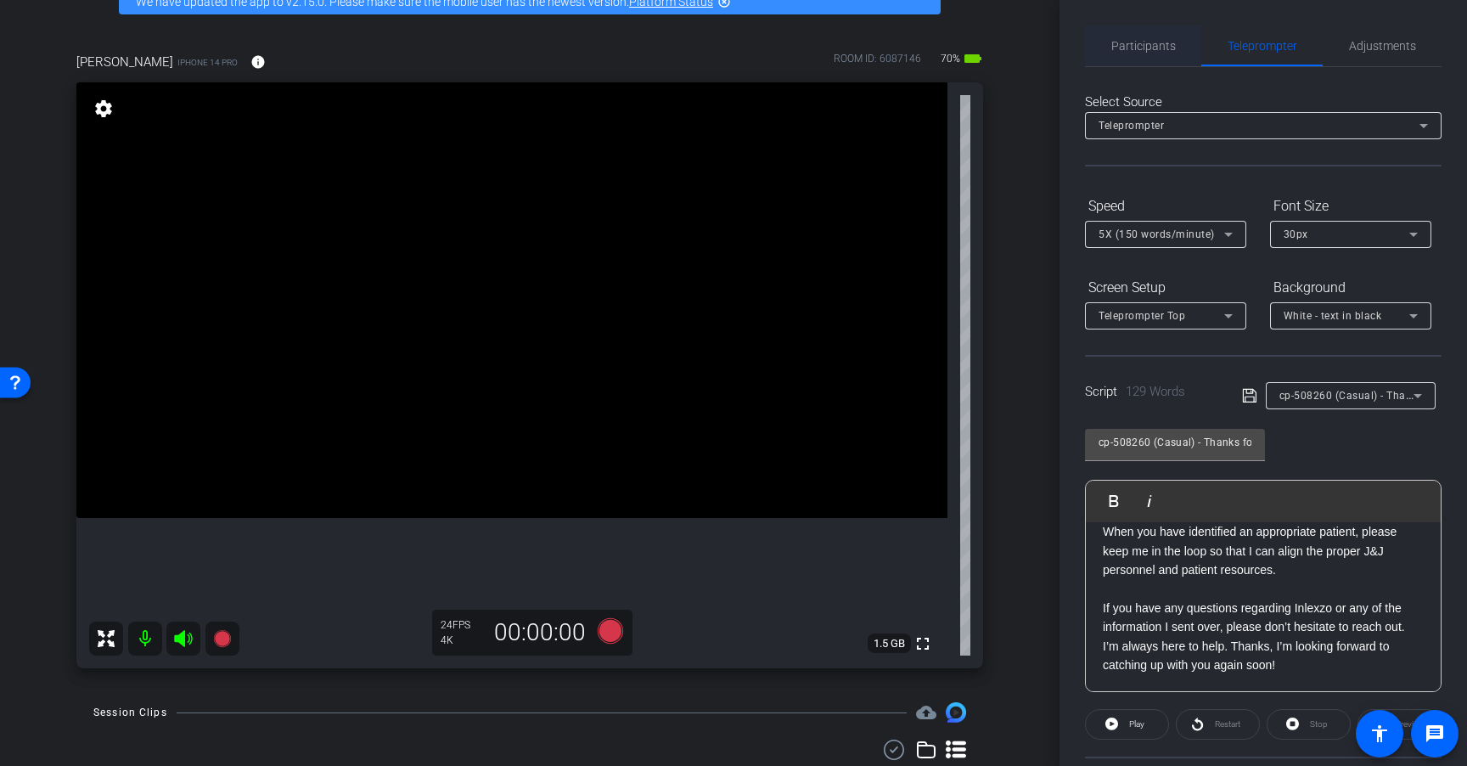
click at [1145, 46] on span "Participants" at bounding box center [1143, 46] width 65 height 12
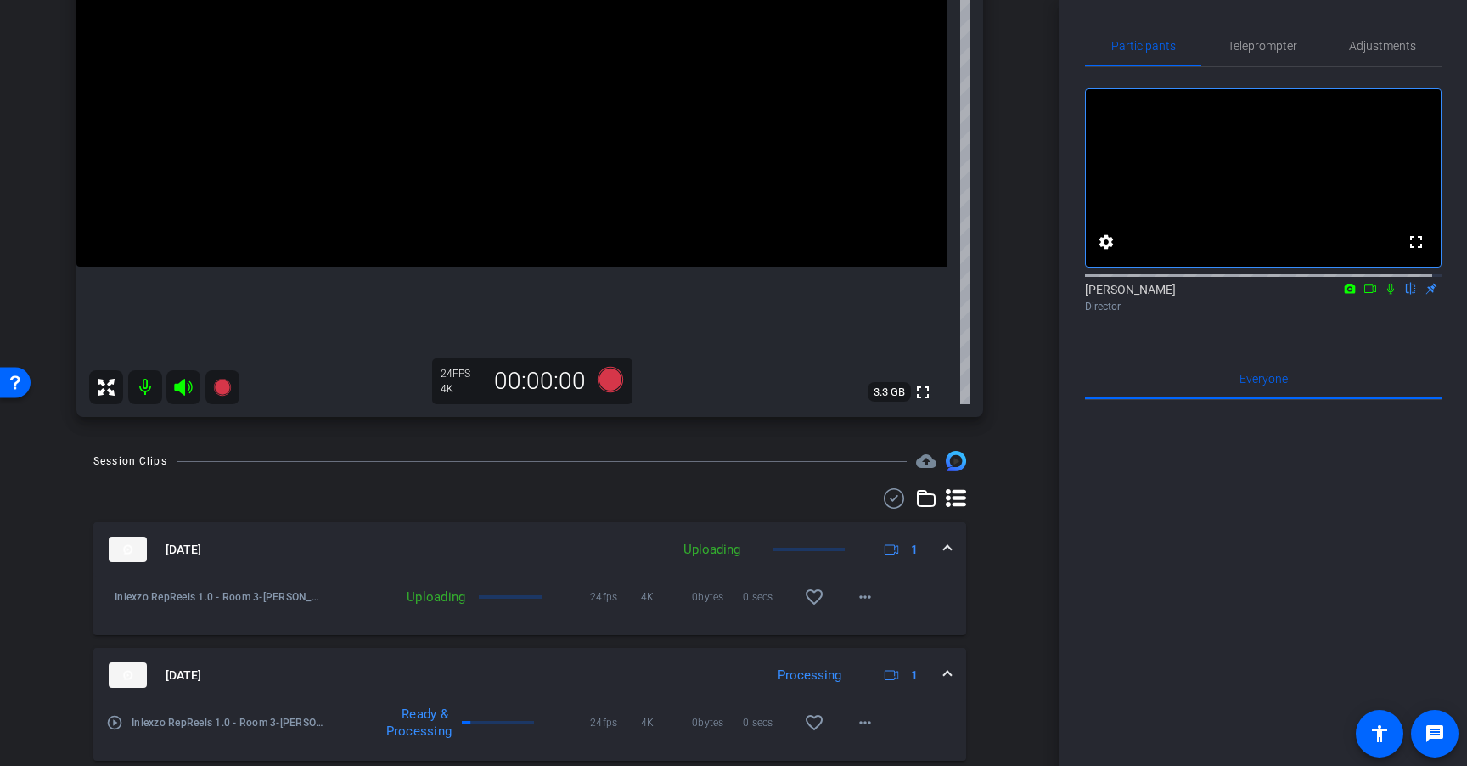
scroll to position [340, 0]
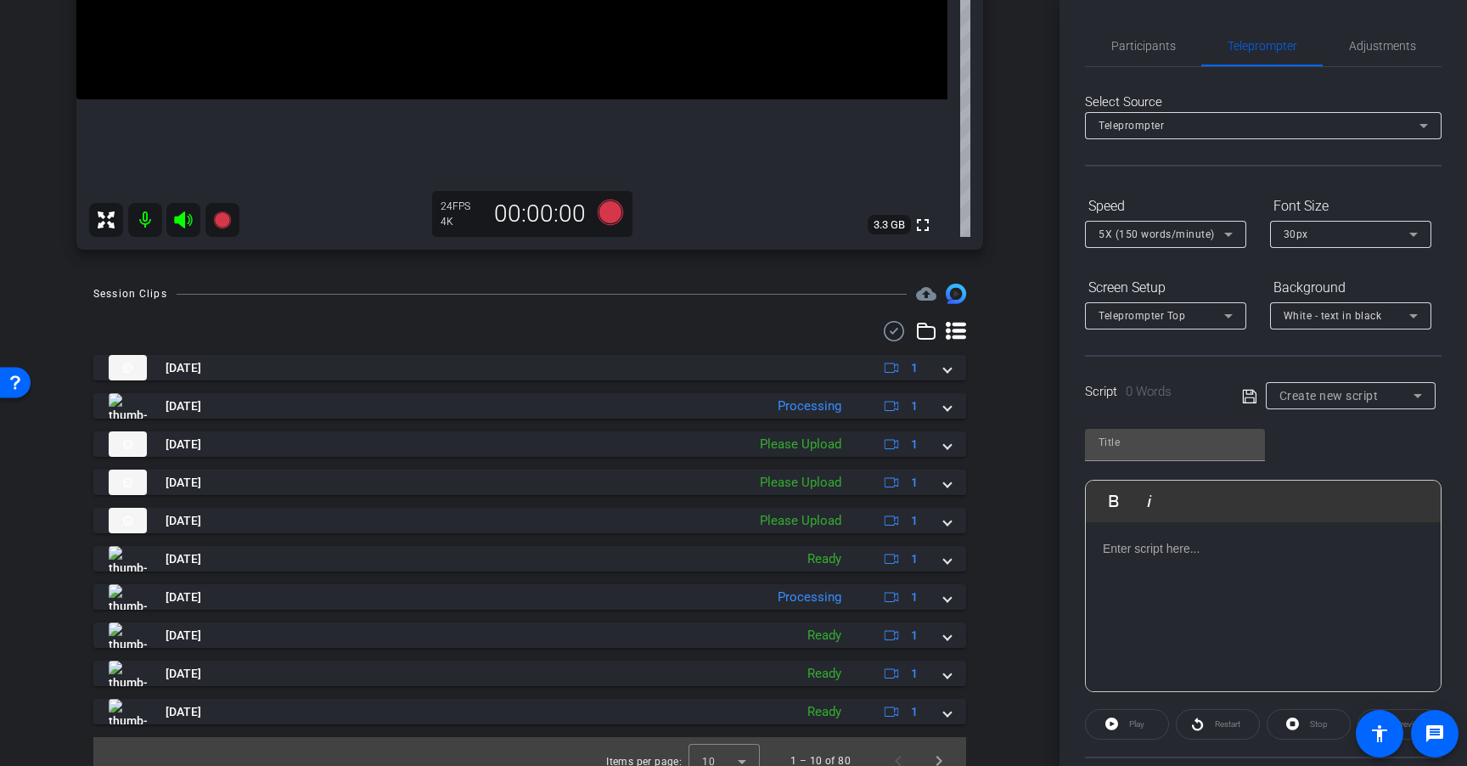
scroll to position [531, 0]
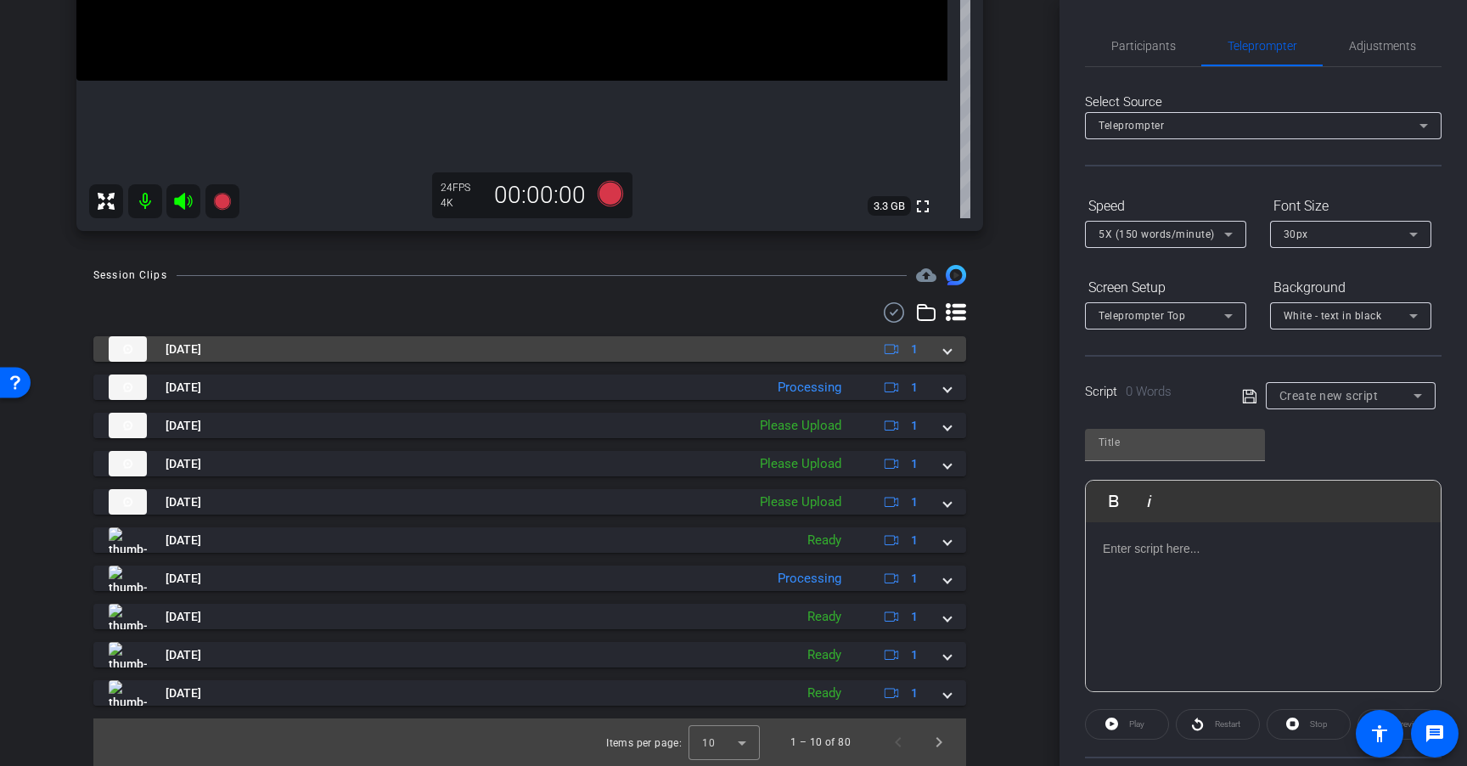
click at [514, 351] on mat-panel-title "[DATE]" at bounding box center [482, 348] width 746 height 25
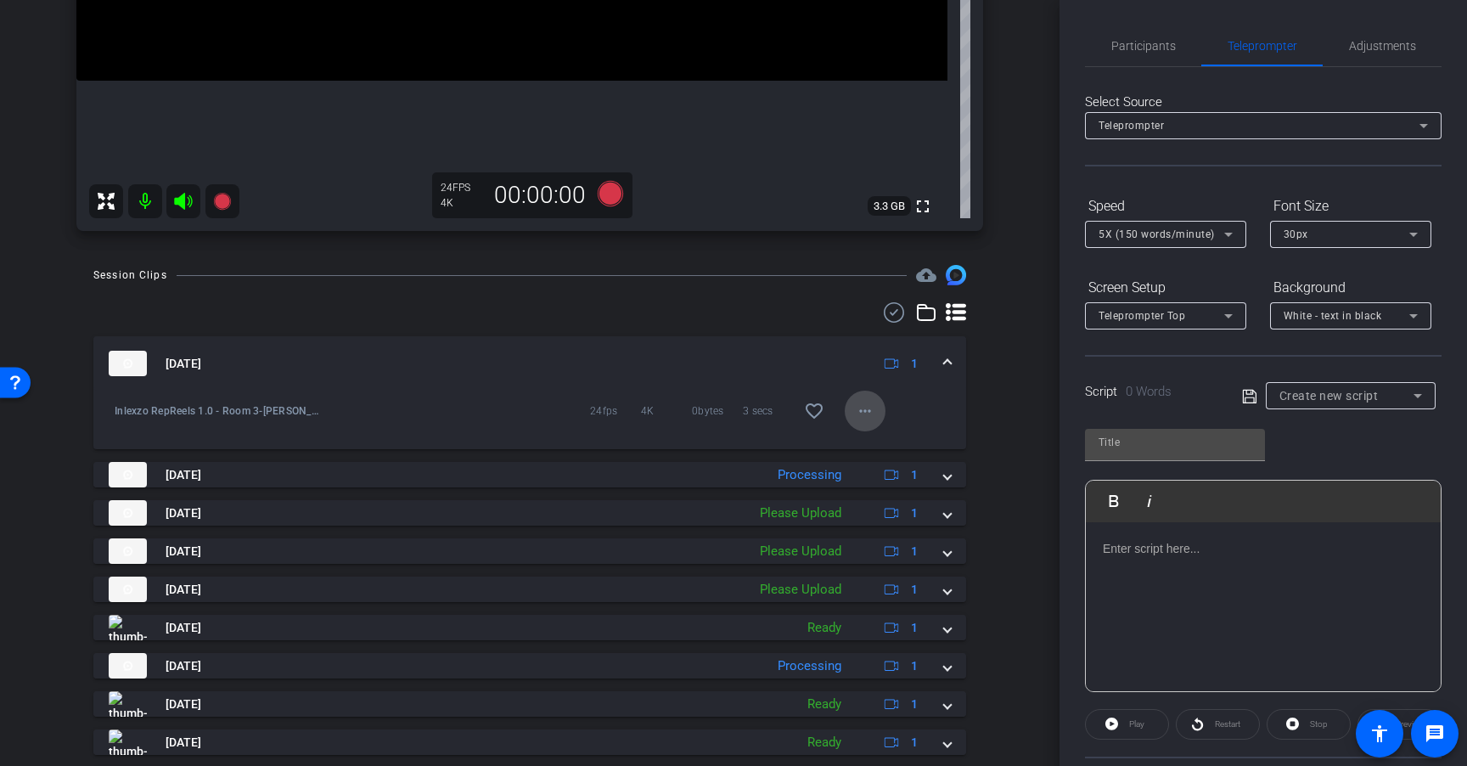
click at [861, 416] on mat-icon "more_horiz" at bounding box center [865, 411] width 20 height 20
click at [684, 454] on div at bounding box center [733, 383] width 1467 height 766
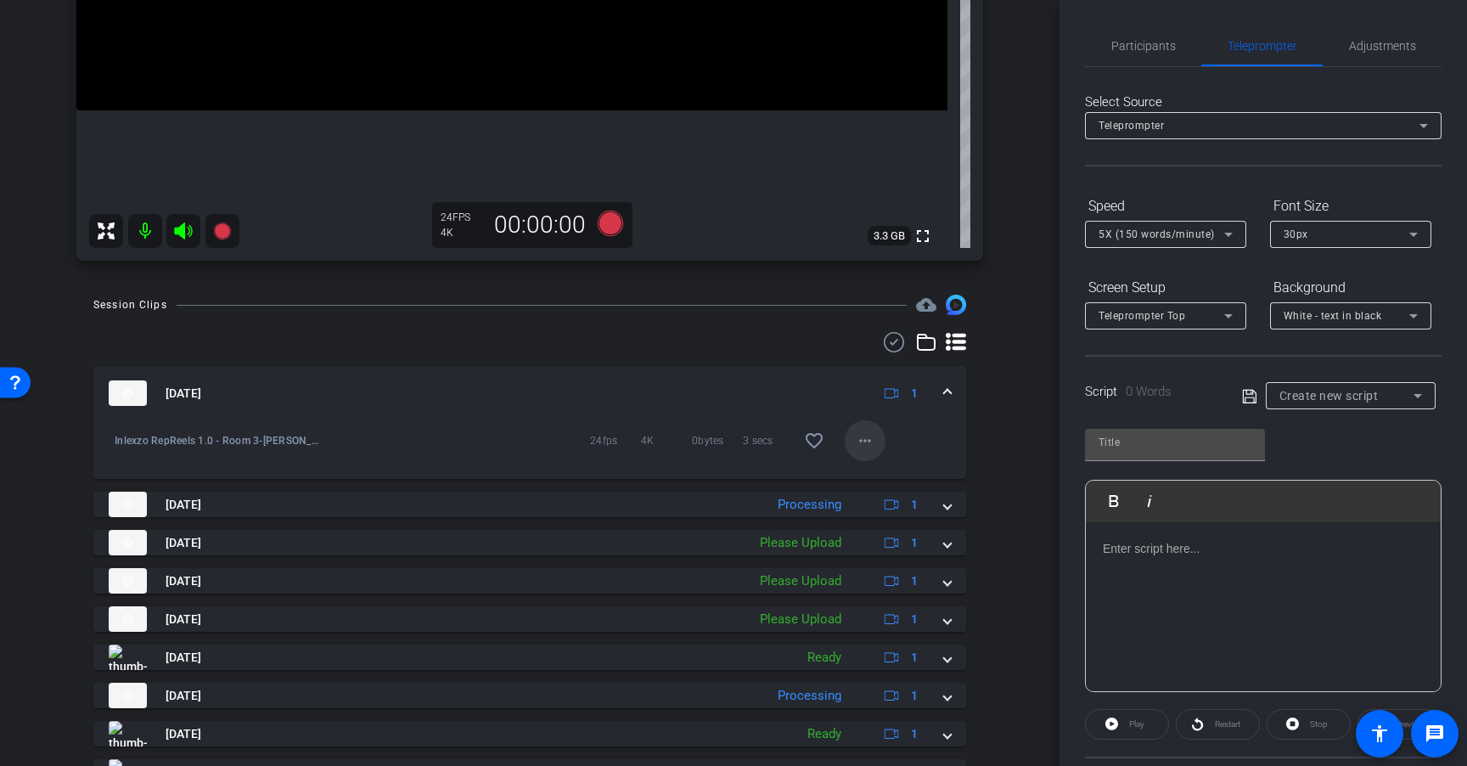
scroll to position [619, 0]
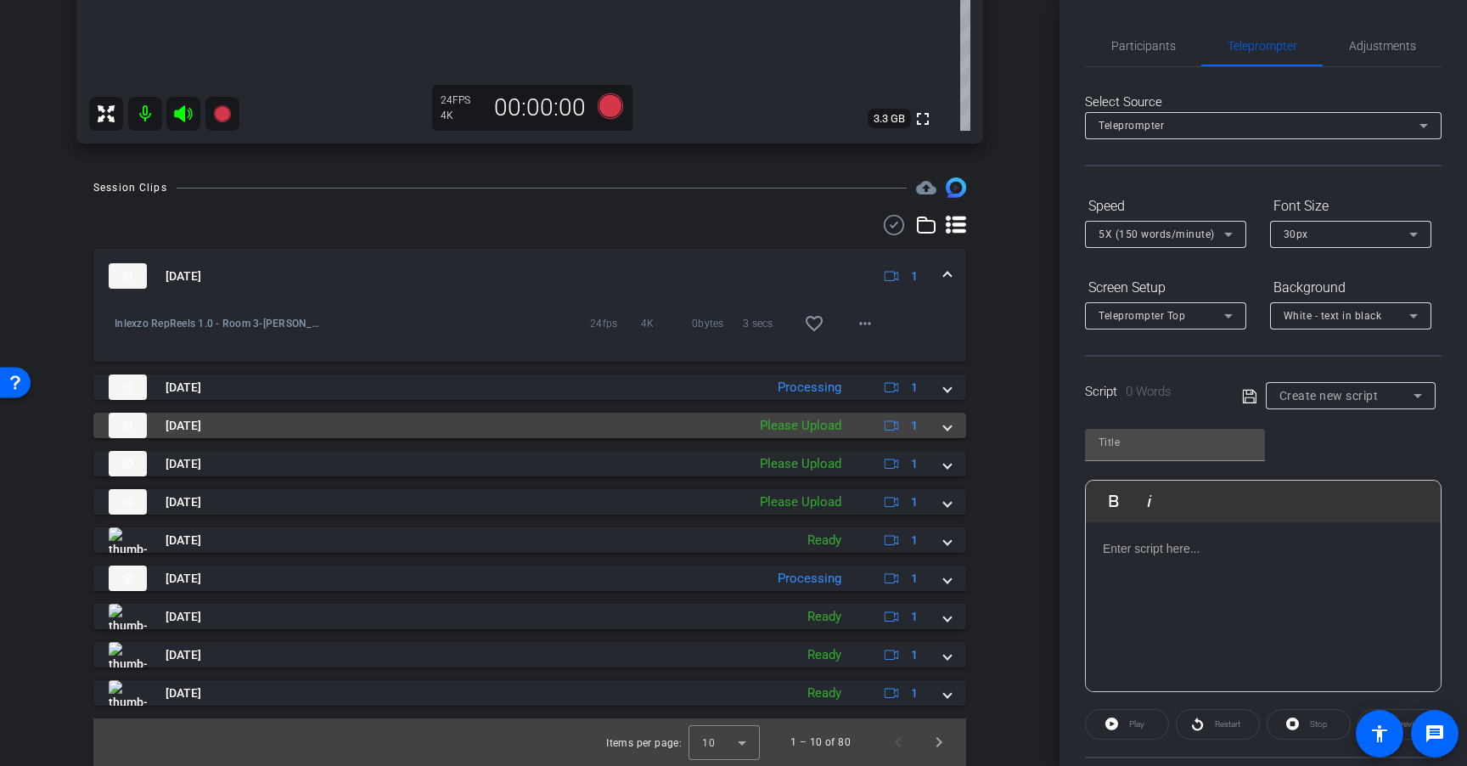
click at [765, 420] on div "Please Upload" at bounding box center [800, 426] width 98 height 20
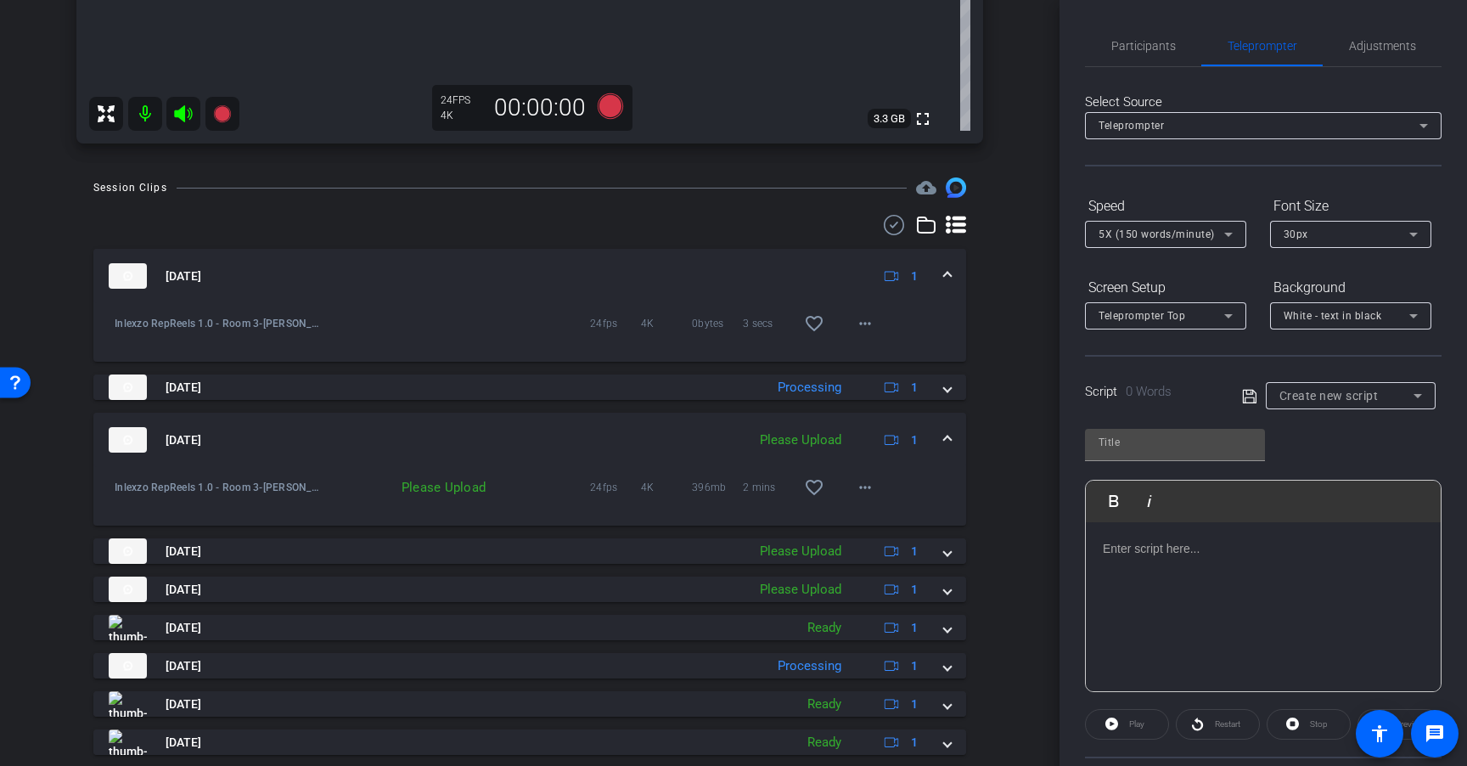
click at [774, 443] on div "Please Upload" at bounding box center [800, 440] width 98 height 20
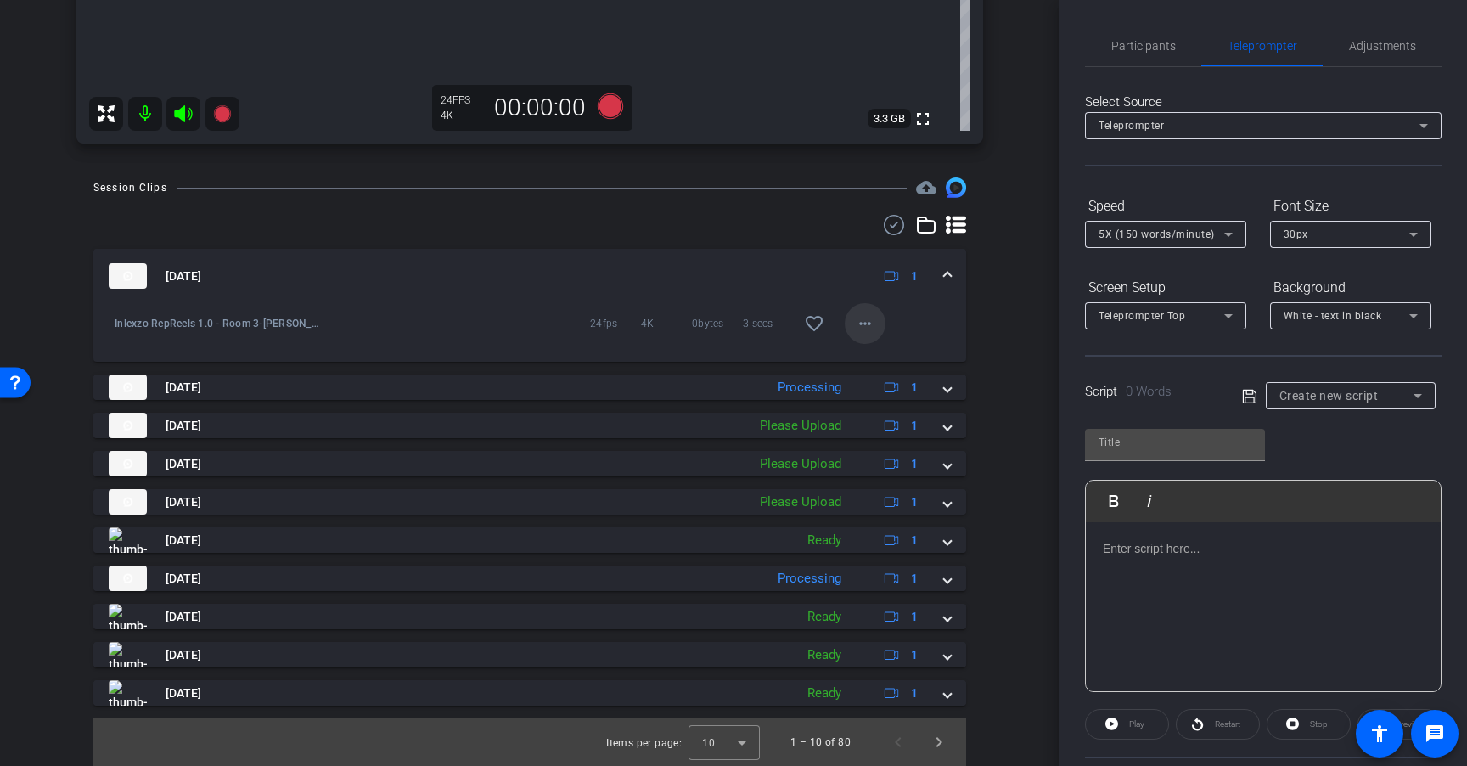
click at [862, 317] on mat-icon "more_horiz" at bounding box center [865, 323] width 20 height 20
click at [706, 351] on div at bounding box center [733, 383] width 1467 height 766
click at [741, 357] on div "Inlexzo RepReels 1.0 - Room 3-Jodi Machala-2025-08-22-10-38-45-051-0 24fps 4K 0…" at bounding box center [529, 332] width 873 height 59
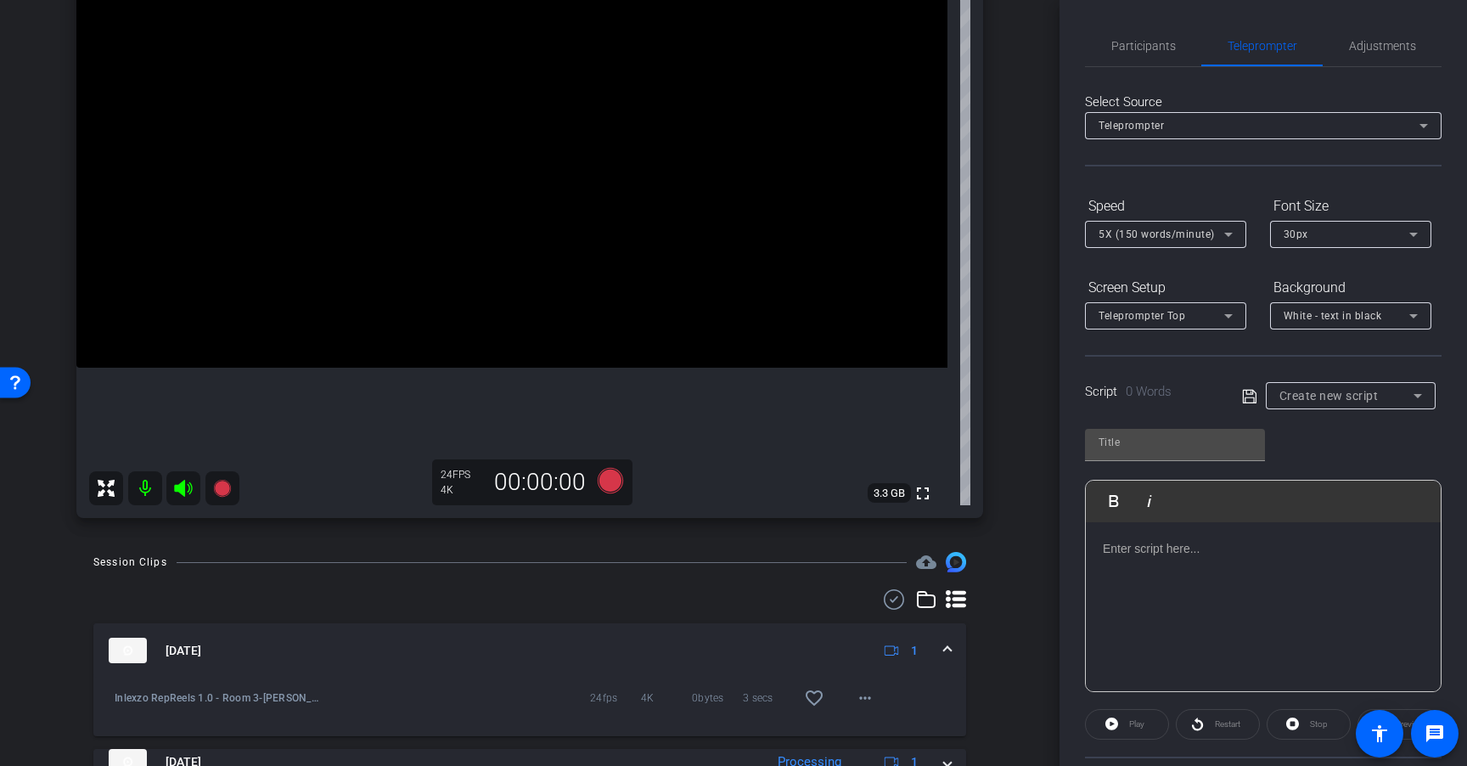
scroll to position [89, 0]
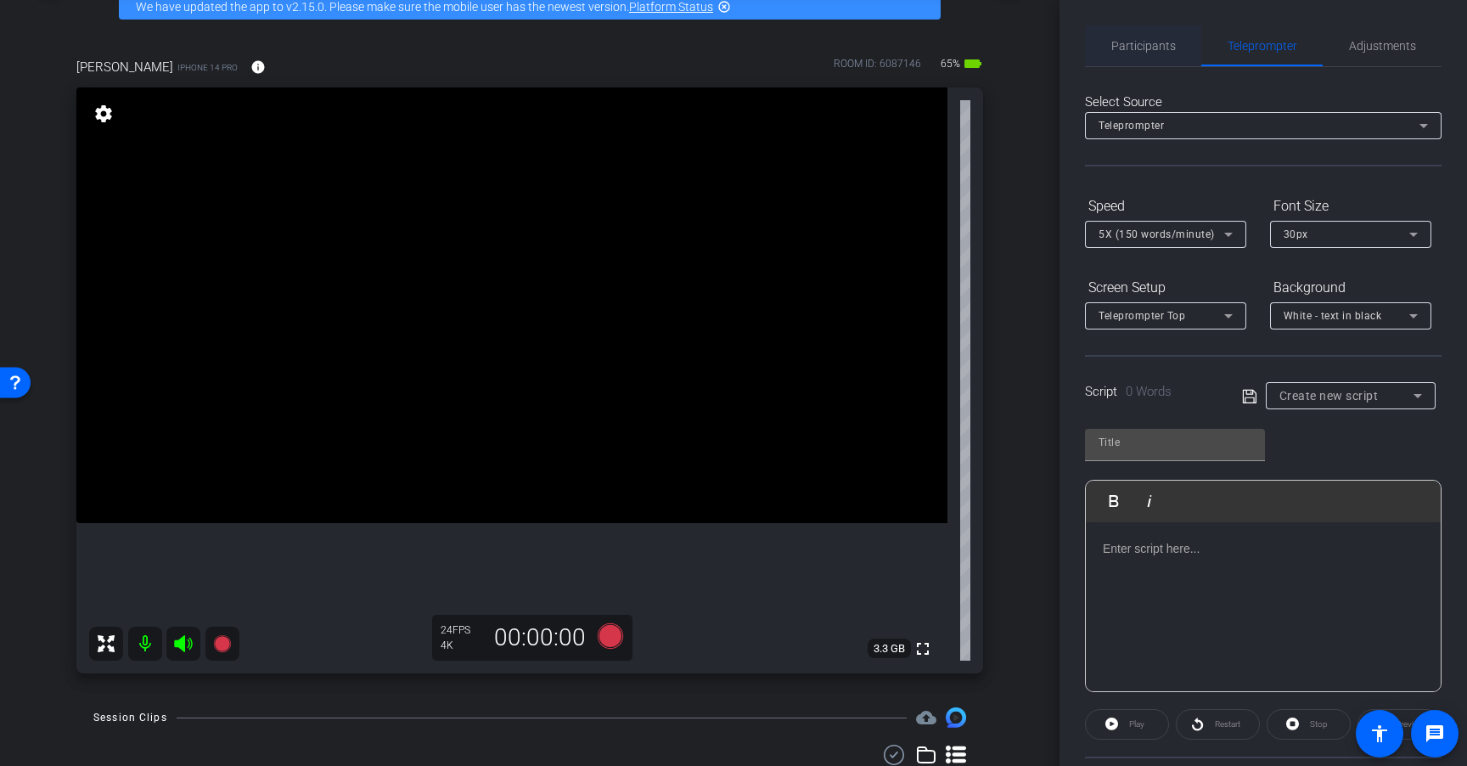
click at [1151, 36] on span "Participants" at bounding box center [1143, 45] width 65 height 41
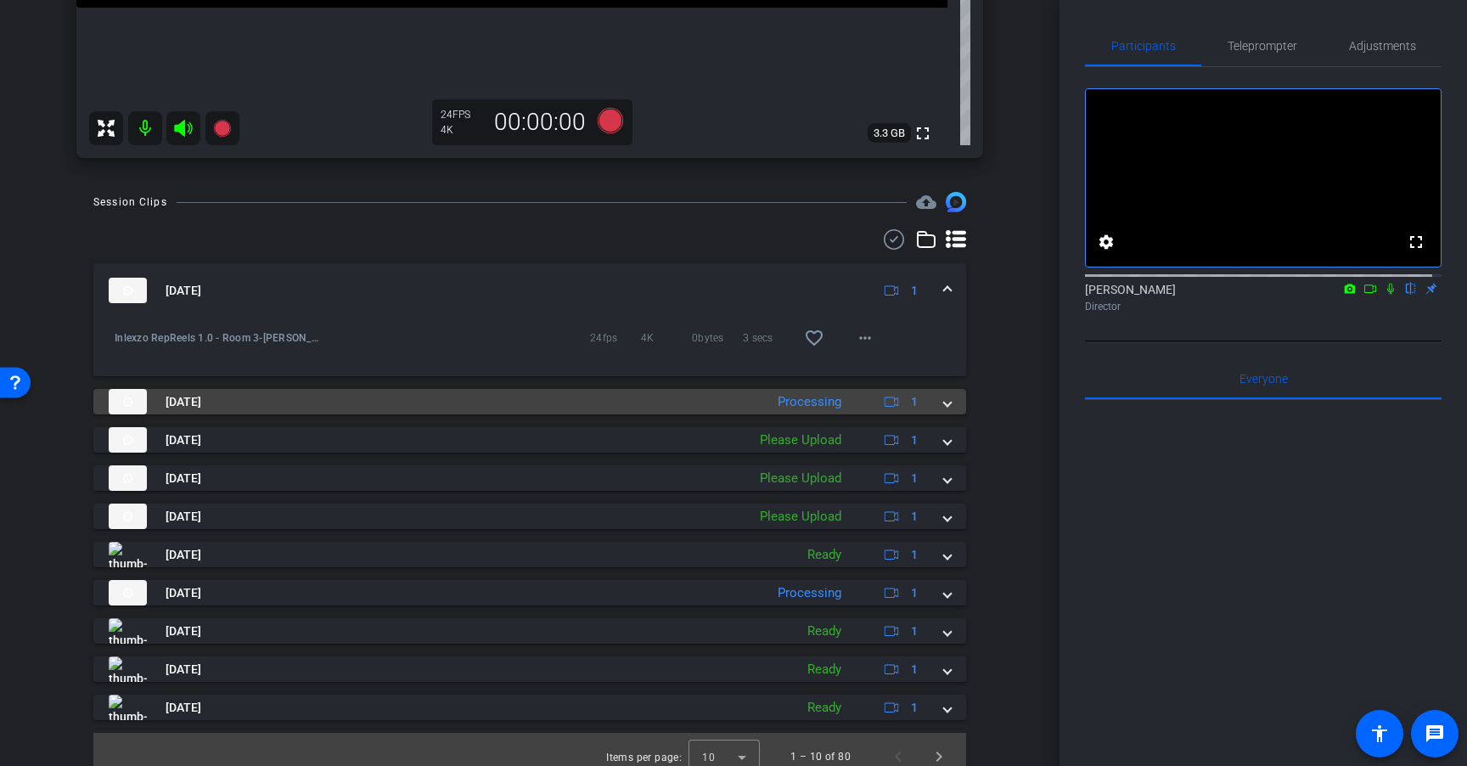
scroll to position [619, 0]
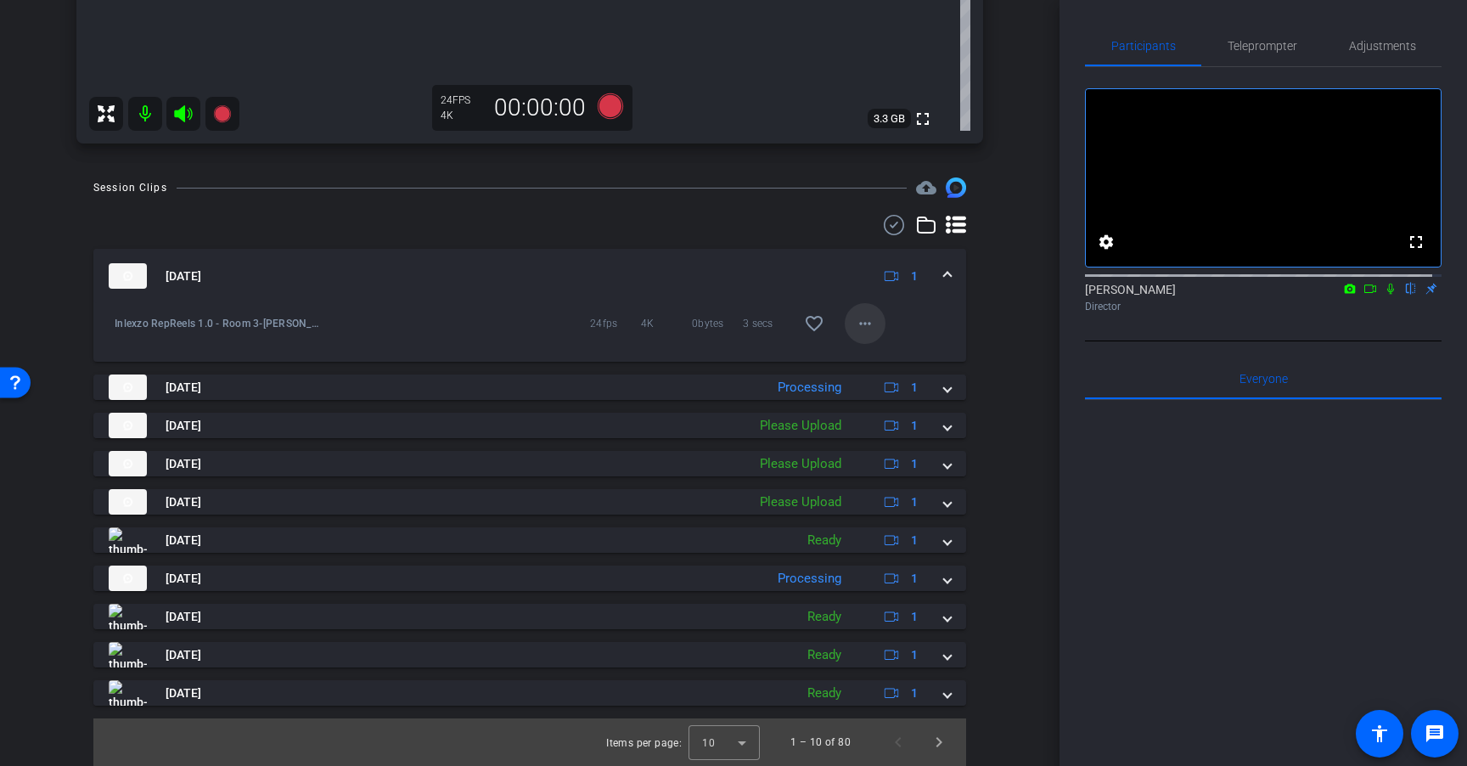
click at [860, 334] on span at bounding box center [865, 323] width 41 height 41
click at [478, 317] on div at bounding box center [733, 383] width 1467 height 766
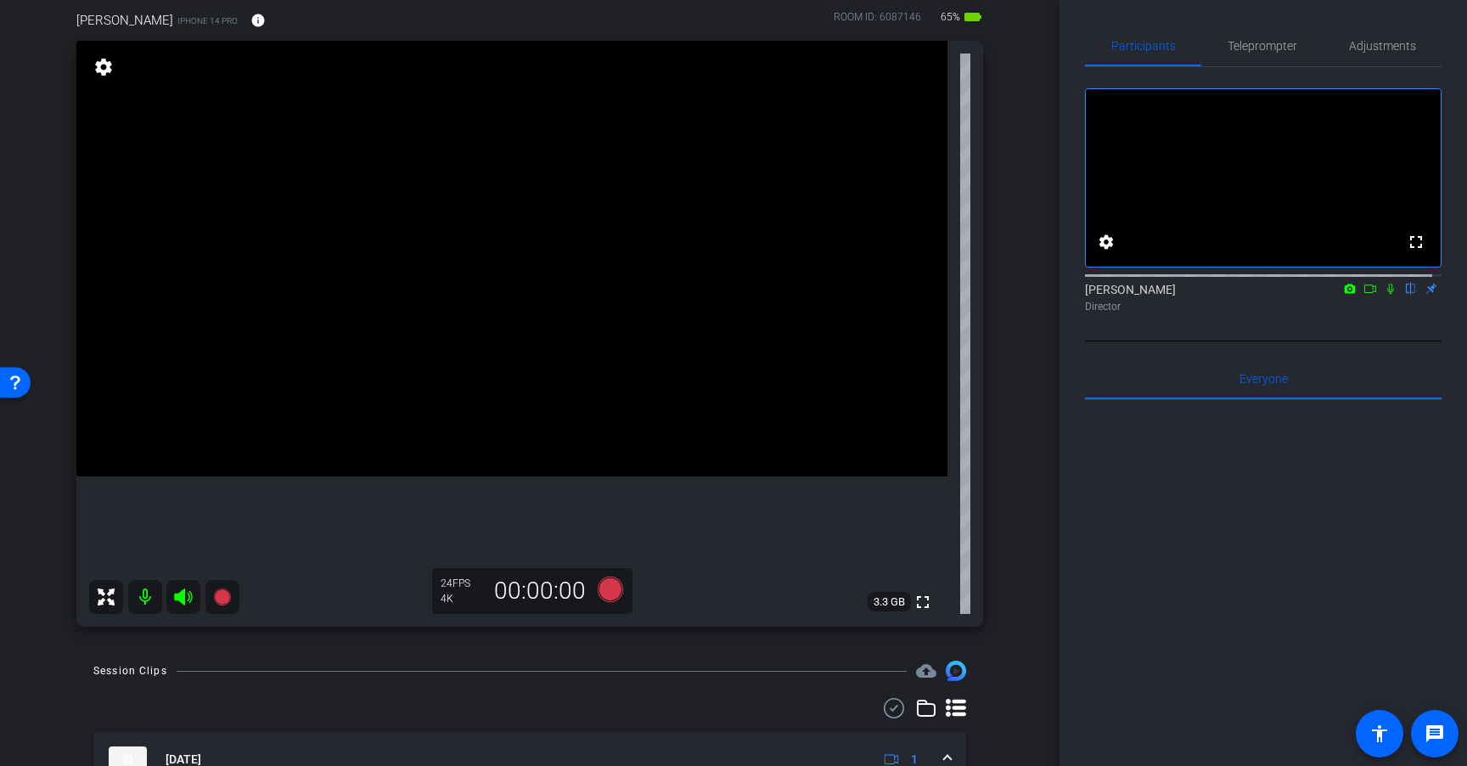
scroll to position [143, 0]
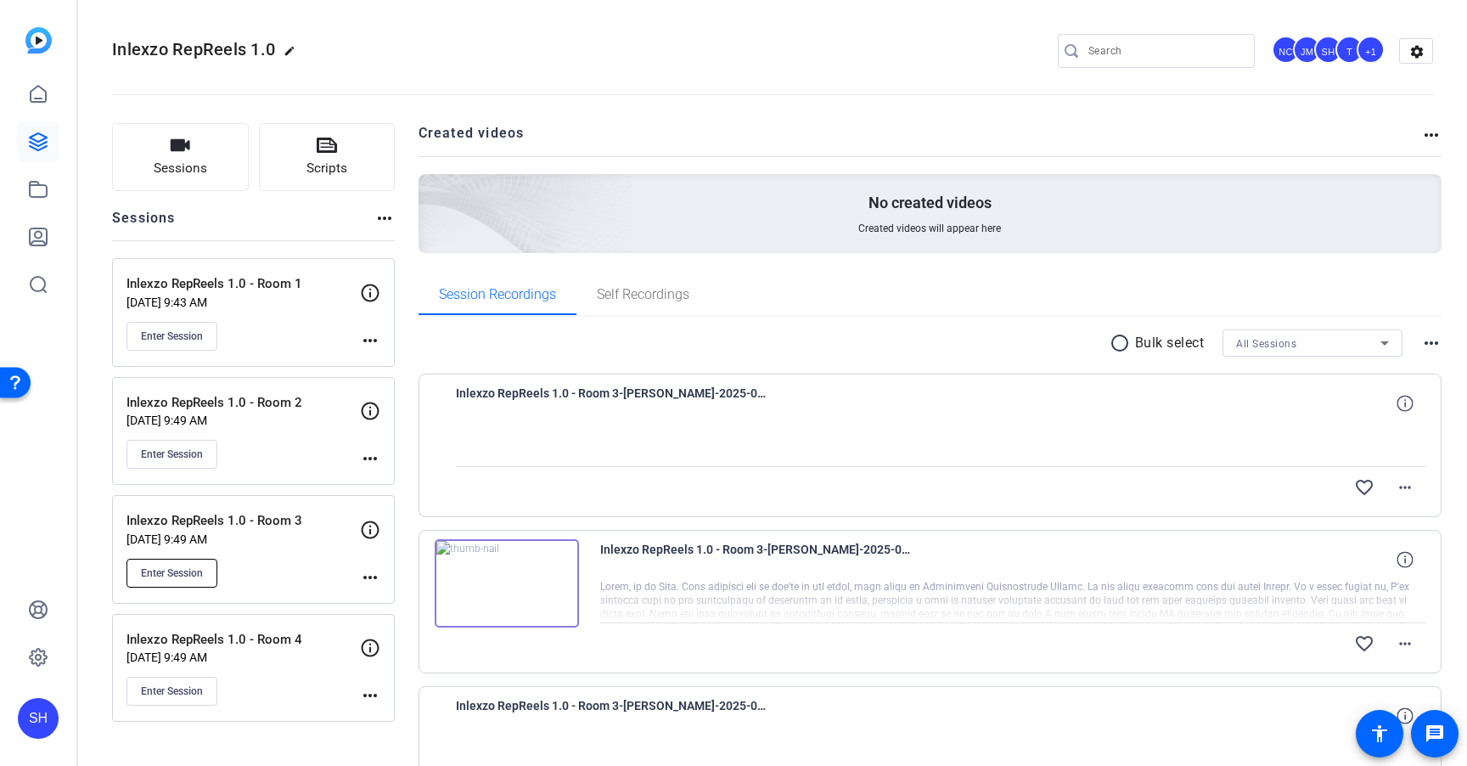
click at [169, 569] on span "Enter Session" at bounding box center [172, 573] width 62 height 14
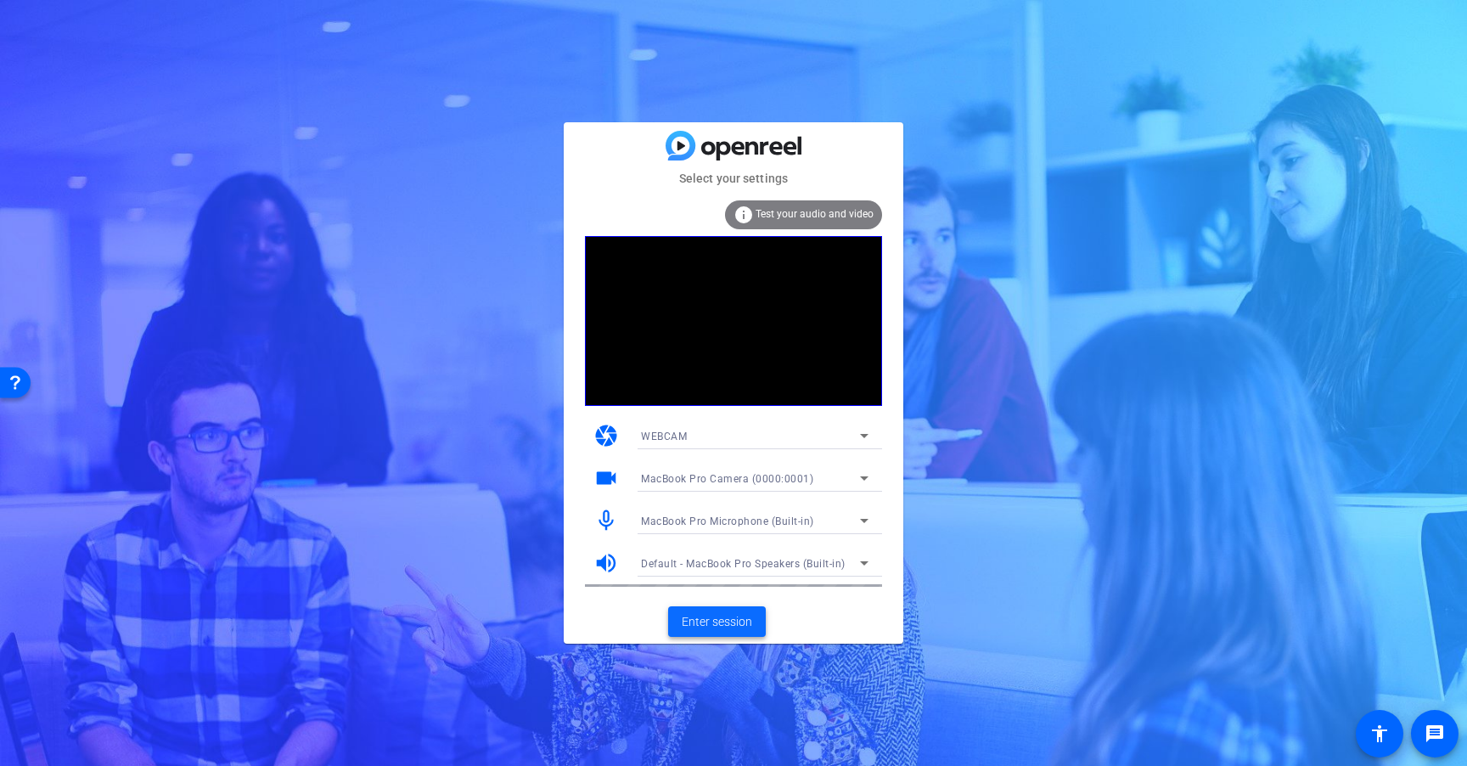
click at [732, 619] on span "Enter session" at bounding box center [717, 622] width 70 height 18
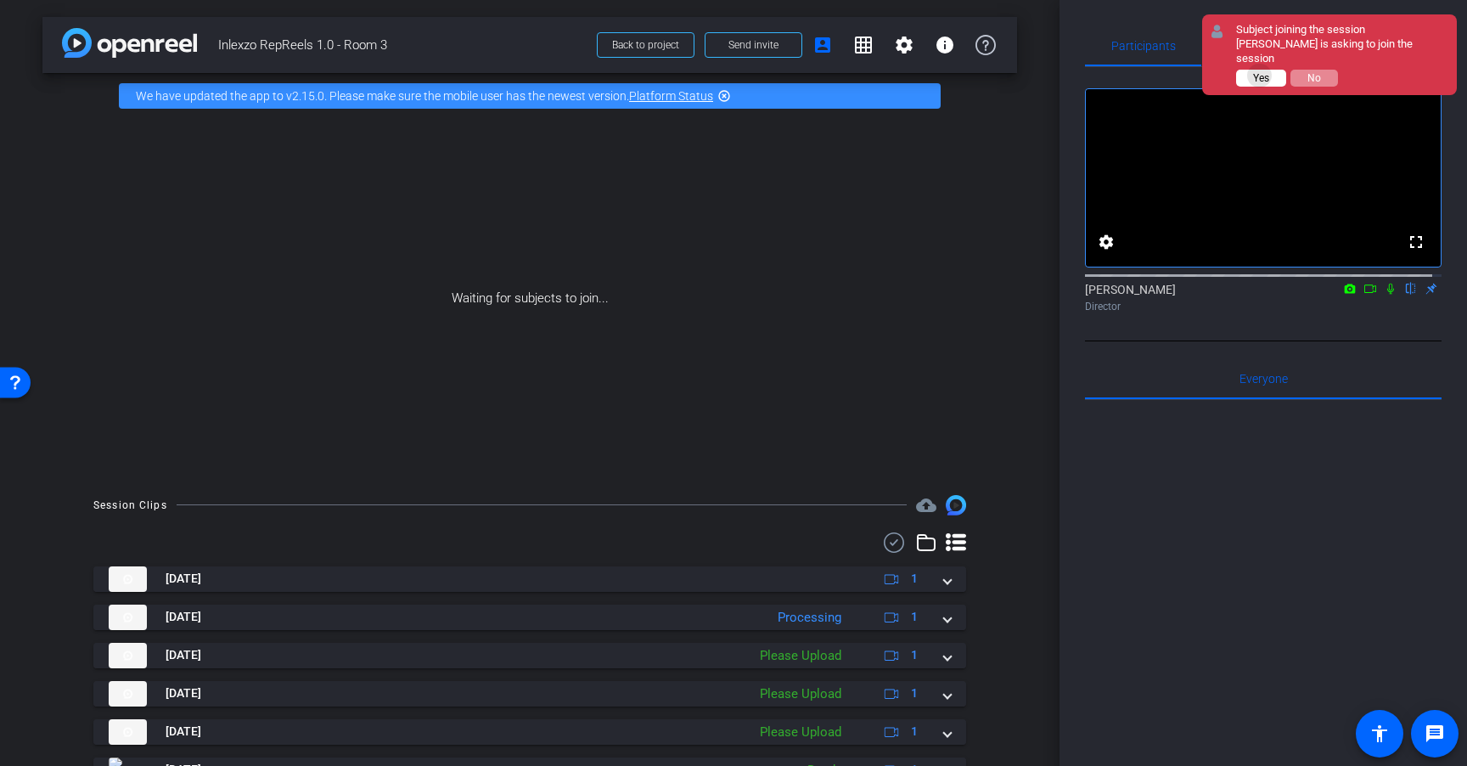
click at [1260, 76] on span "Yes" at bounding box center [1261, 78] width 16 height 12
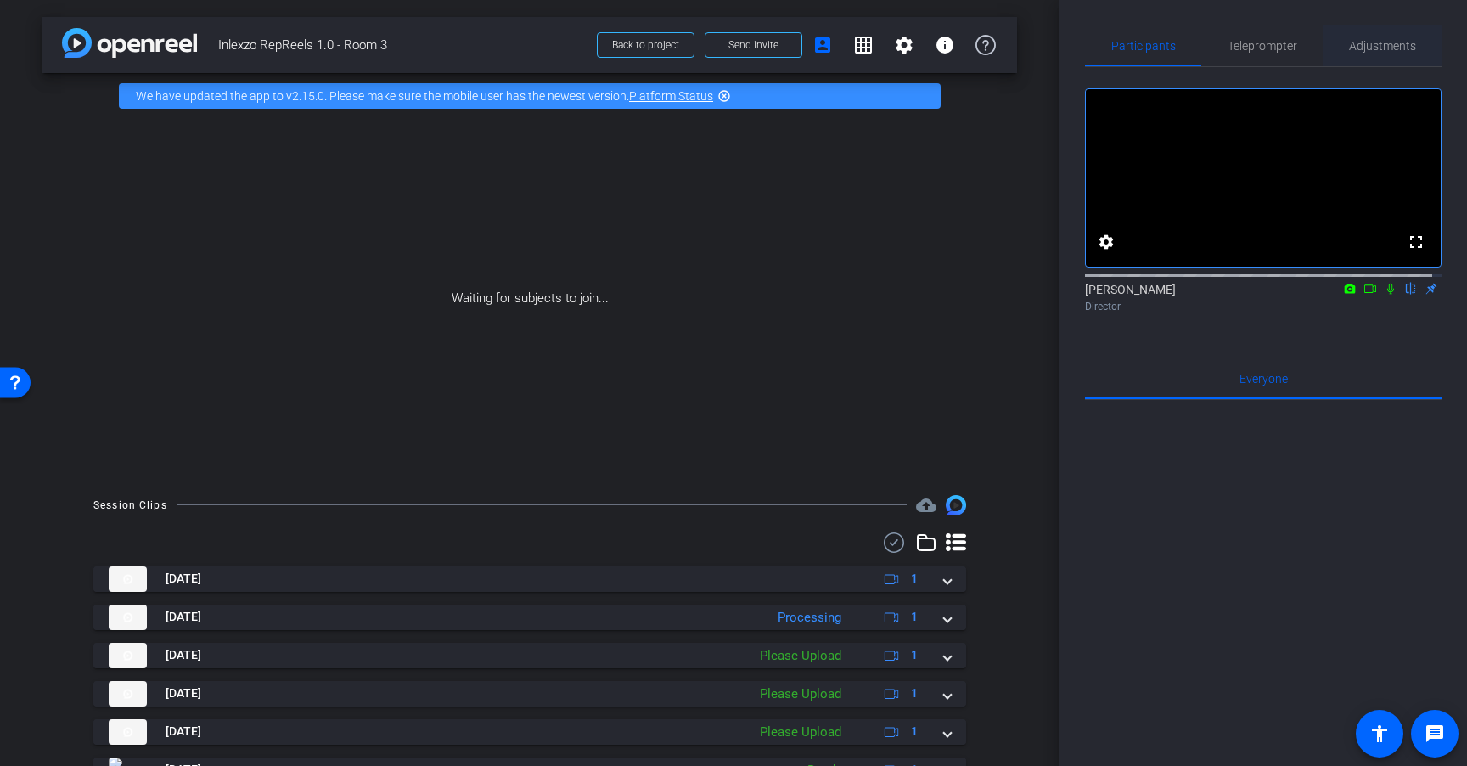
click at [1351, 42] on span "Adjustments" at bounding box center [1382, 46] width 67 height 12
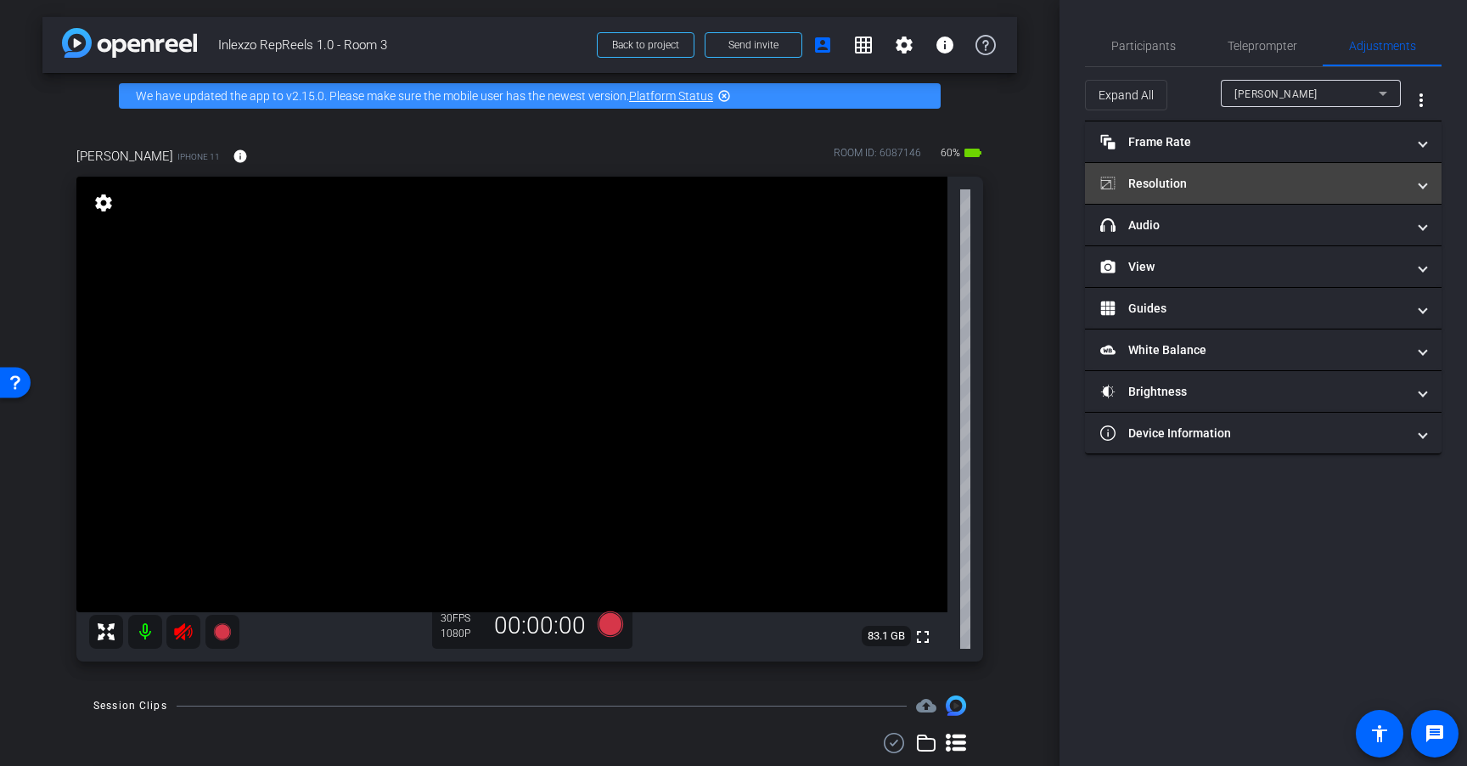
click at [1248, 188] on mat-panel-title "Resolution" at bounding box center [1253, 184] width 306 height 18
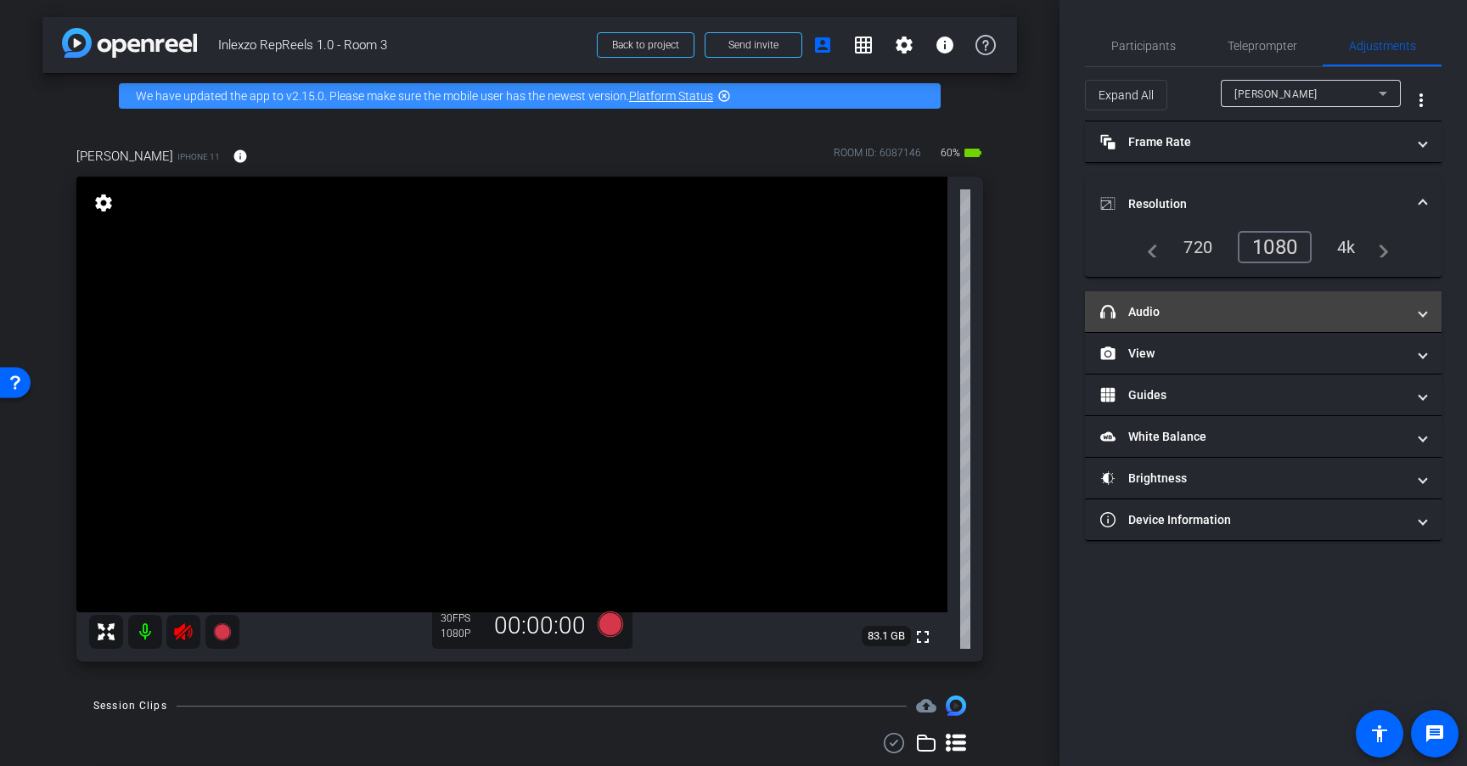
click at [1173, 316] on mat-panel-title "headphone icon Audio" at bounding box center [1253, 312] width 306 height 18
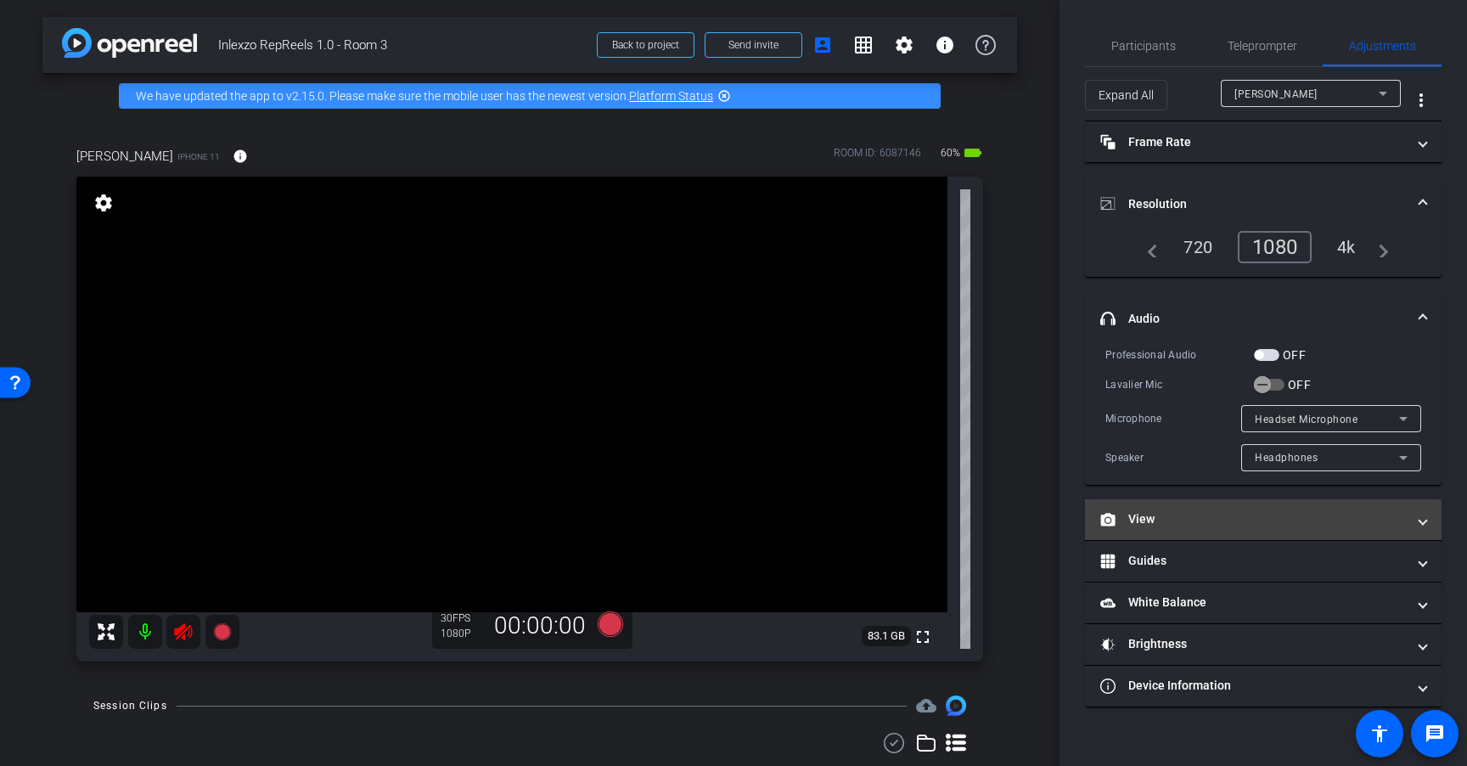
click at [1161, 525] on mat-panel-title "View" at bounding box center [1253, 519] width 306 height 18
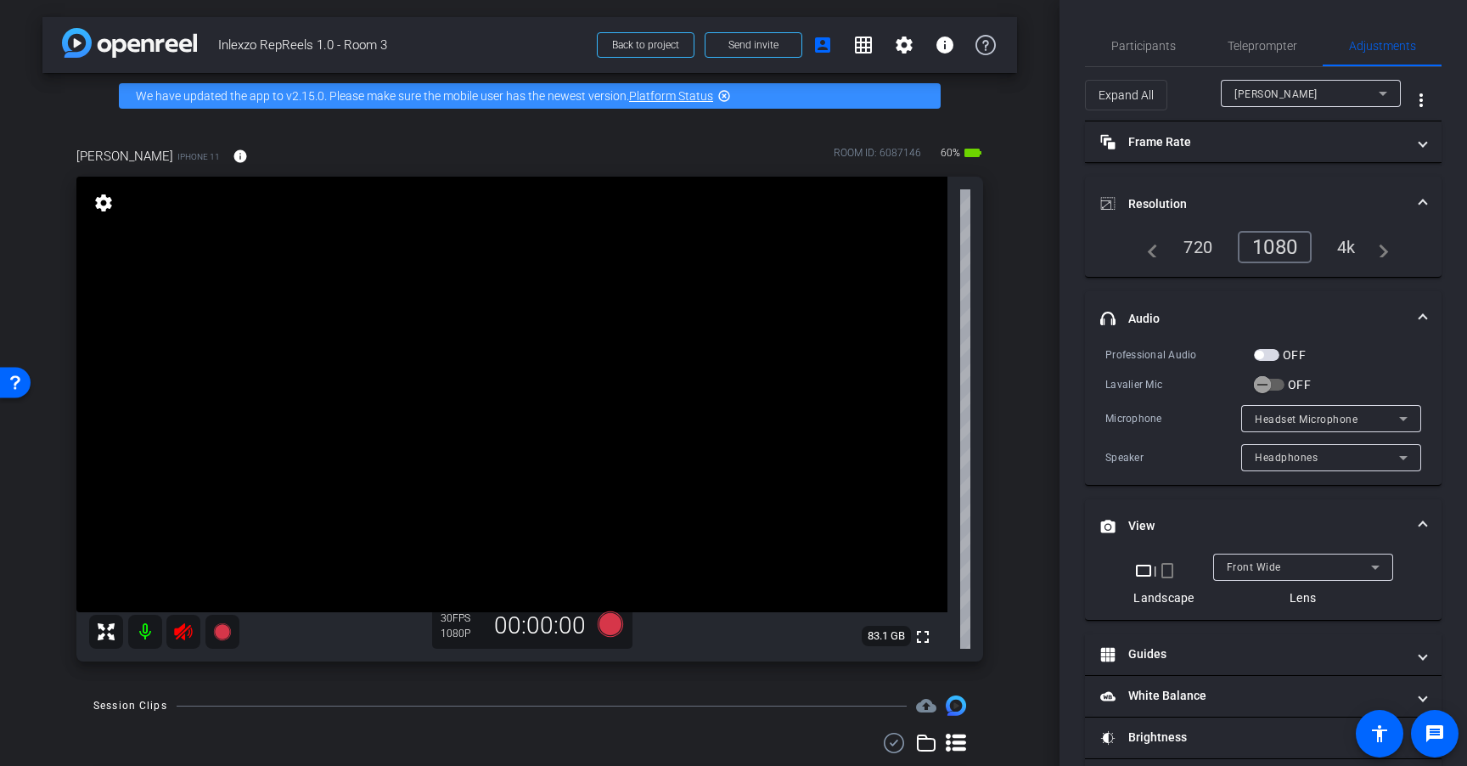
click at [1165, 570] on mat-icon "crop_portrait" at bounding box center [1167, 570] width 20 height 20
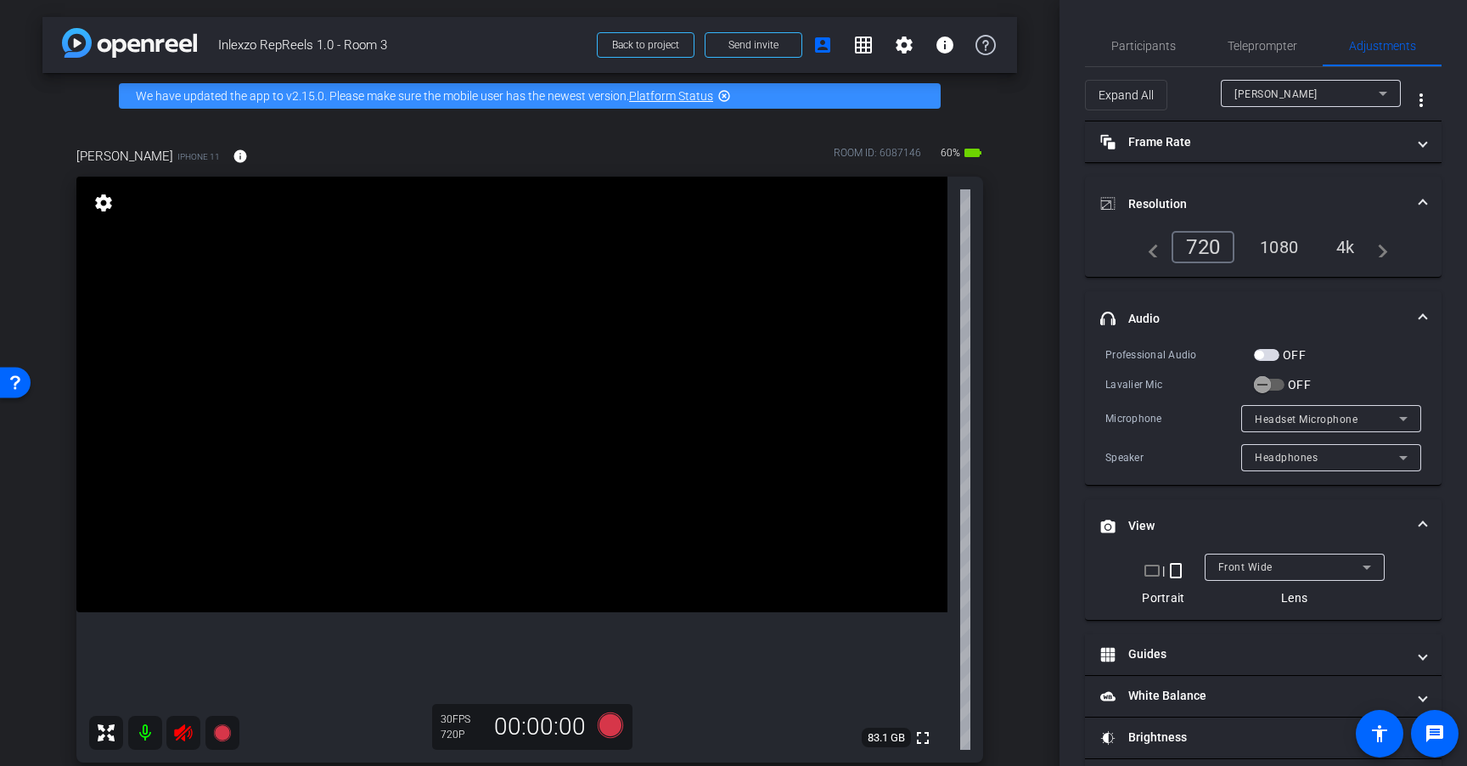
click at [189, 733] on icon at bounding box center [183, 732] width 20 height 20
click at [1270, 43] on span "Teleprompter" at bounding box center [1262, 46] width 70 height 12
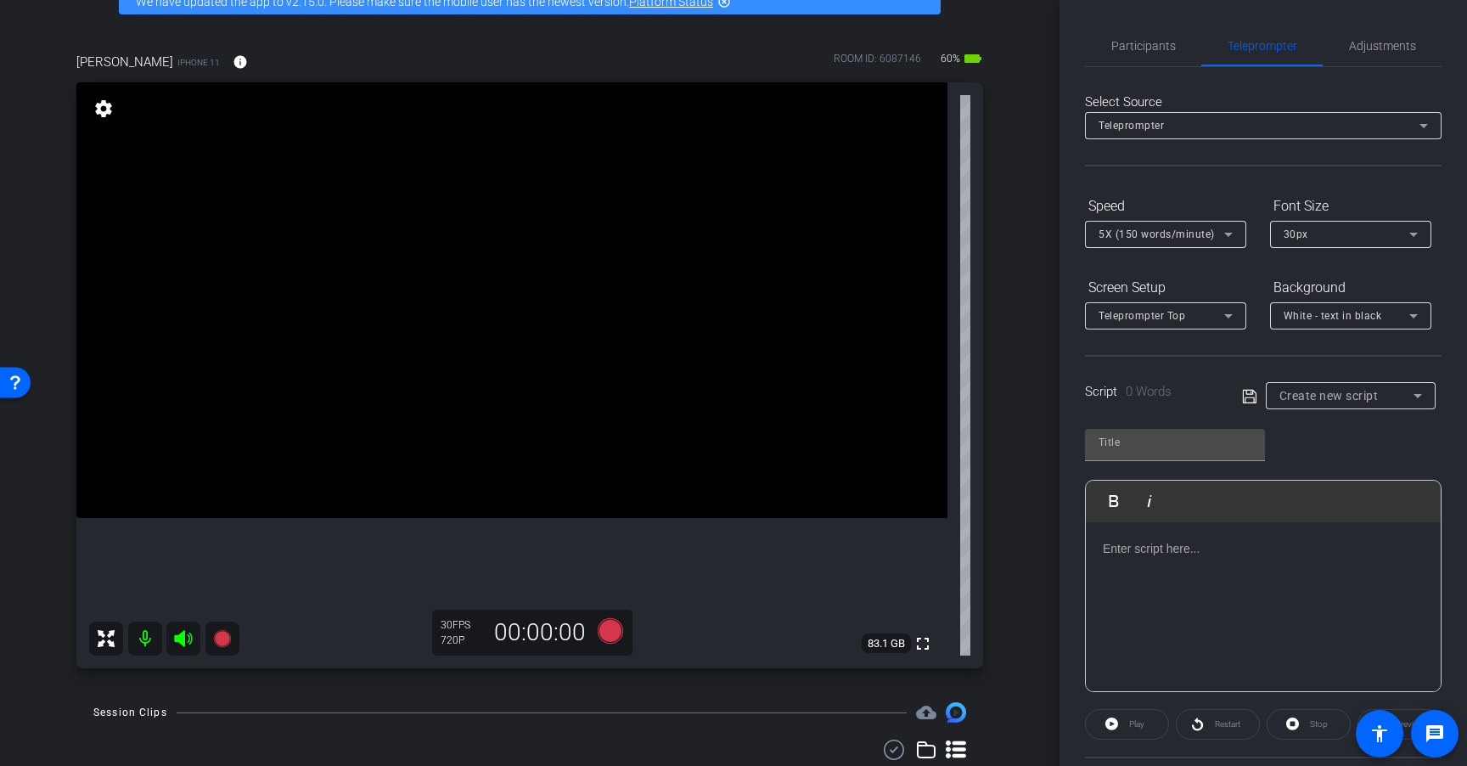
scroll to position [98, 0]
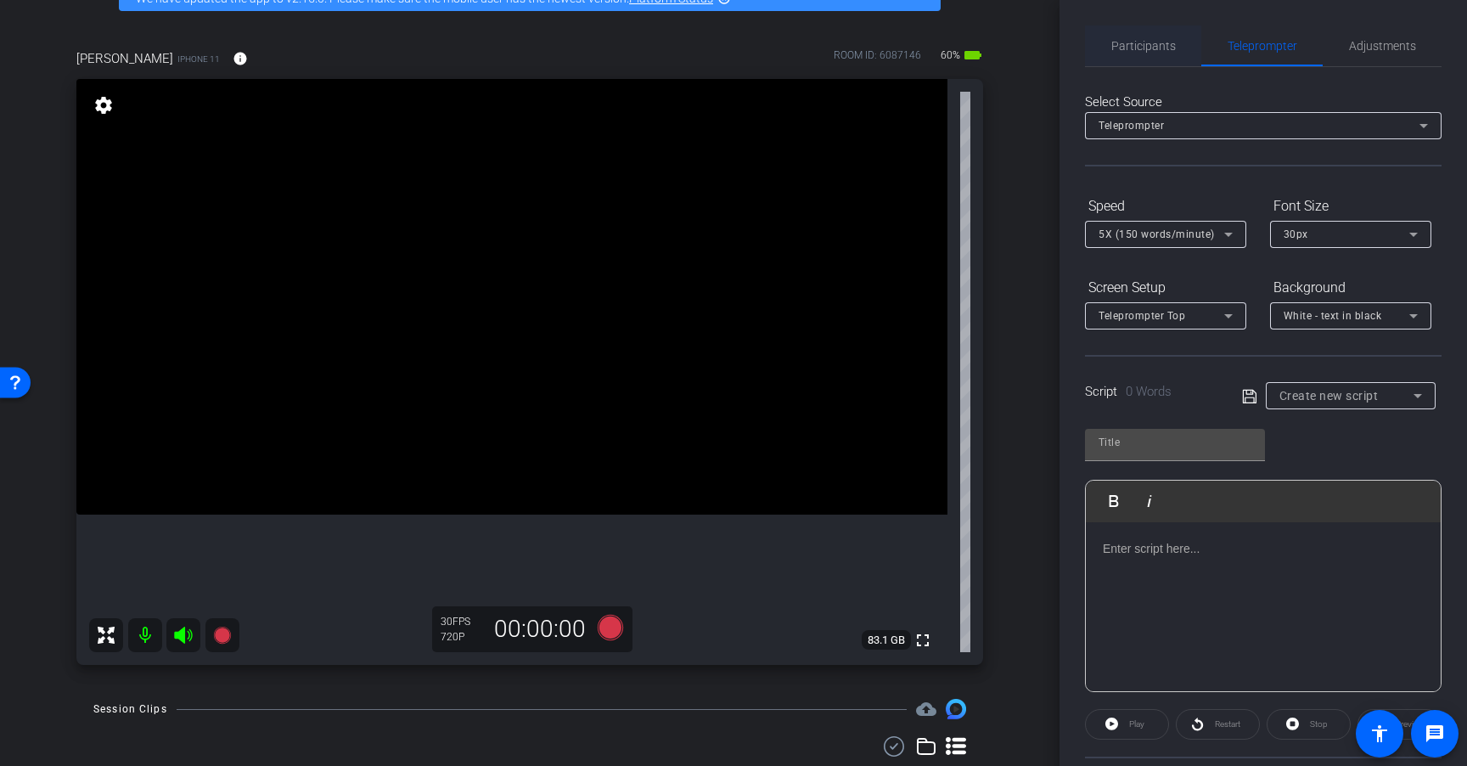
click at [1150, 54] on span "Participants" at bounding box center [1143, 45] width 65 height 41
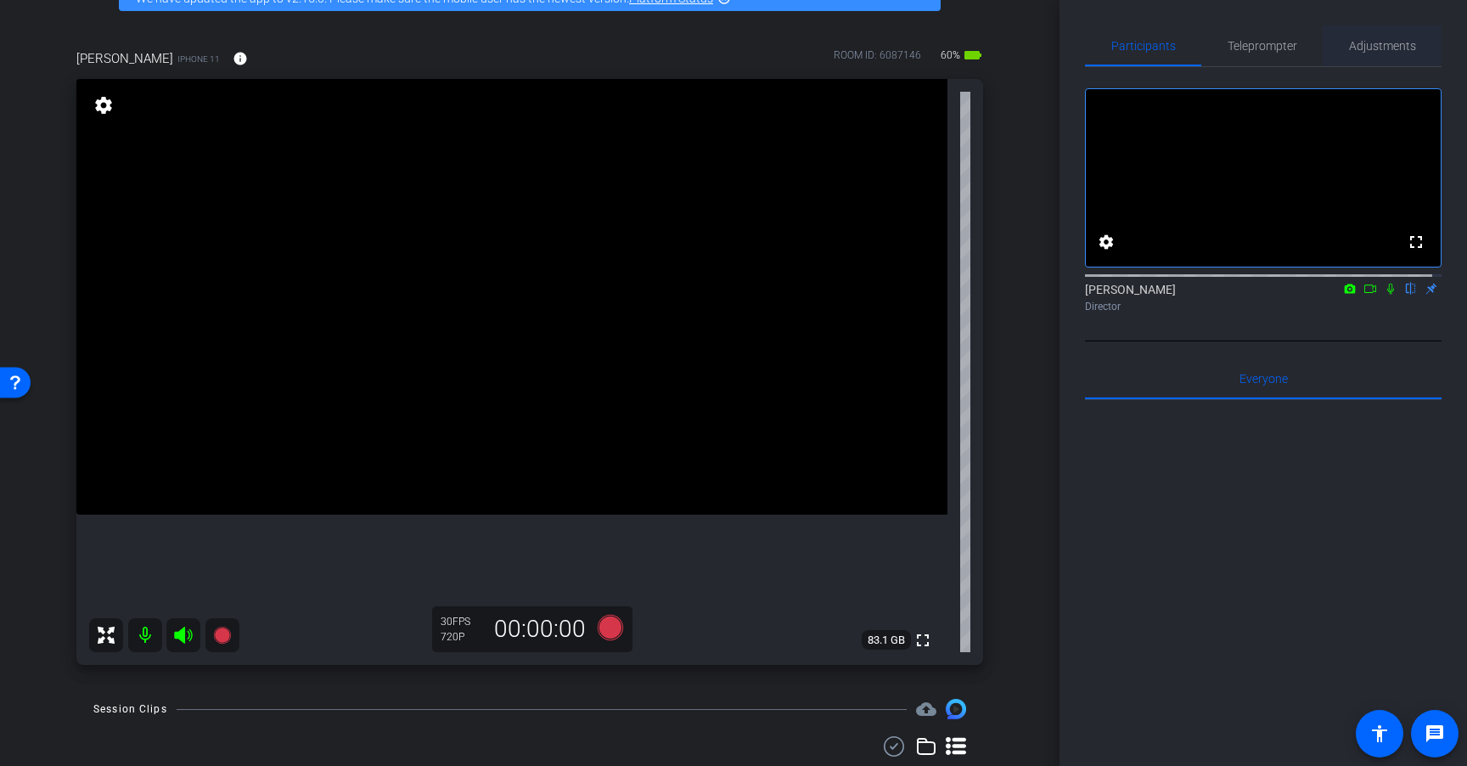
click at [1363, 53] on span "Adjustments" at bounding box center [1382, 45] width 67 height 41
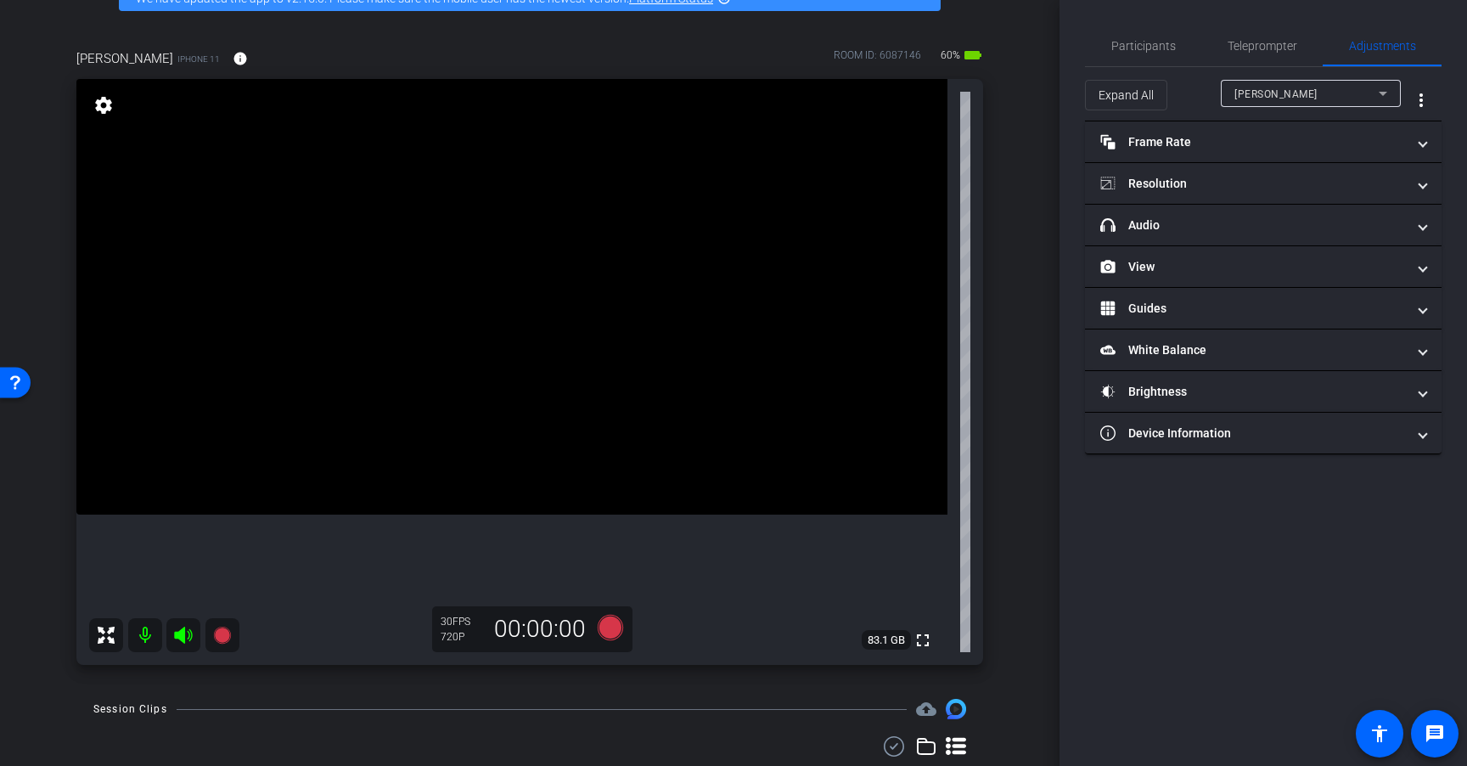
click at [1283, 162] on mat-expansion-panel "Frame Rate Frame Rate navigate_before 24 25 30 navigate_next" at bounding box center [1263, 142] width 357 height 42
click at [1294, 146] on mat-panel-title "Frame Rate Frame Rate" at bounding box center [1253, 142] width 306 height 18
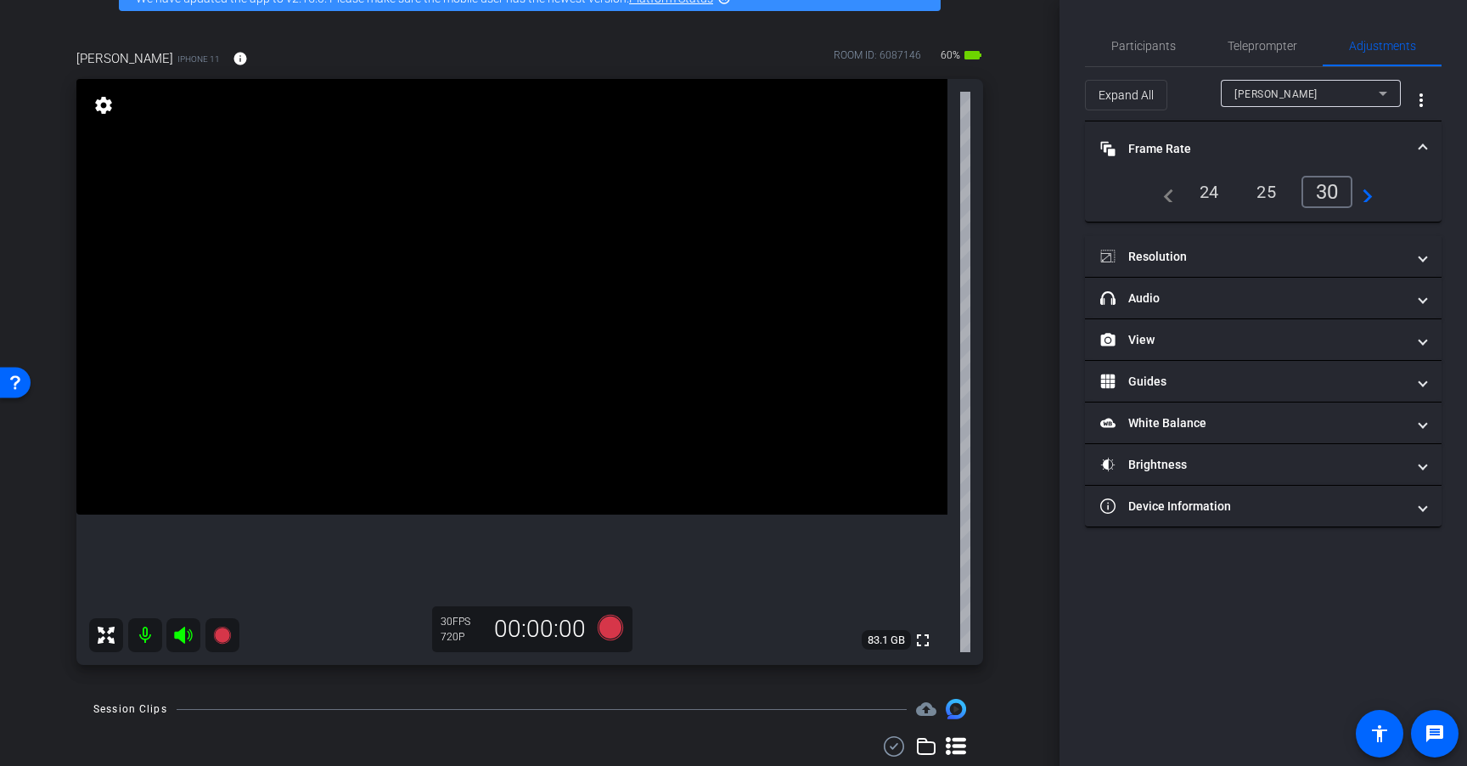
click at [1300, 149] on mat-panel-title "Frame Rate Frame Rate" at bounding box center [1253, 149] width 306 height 18
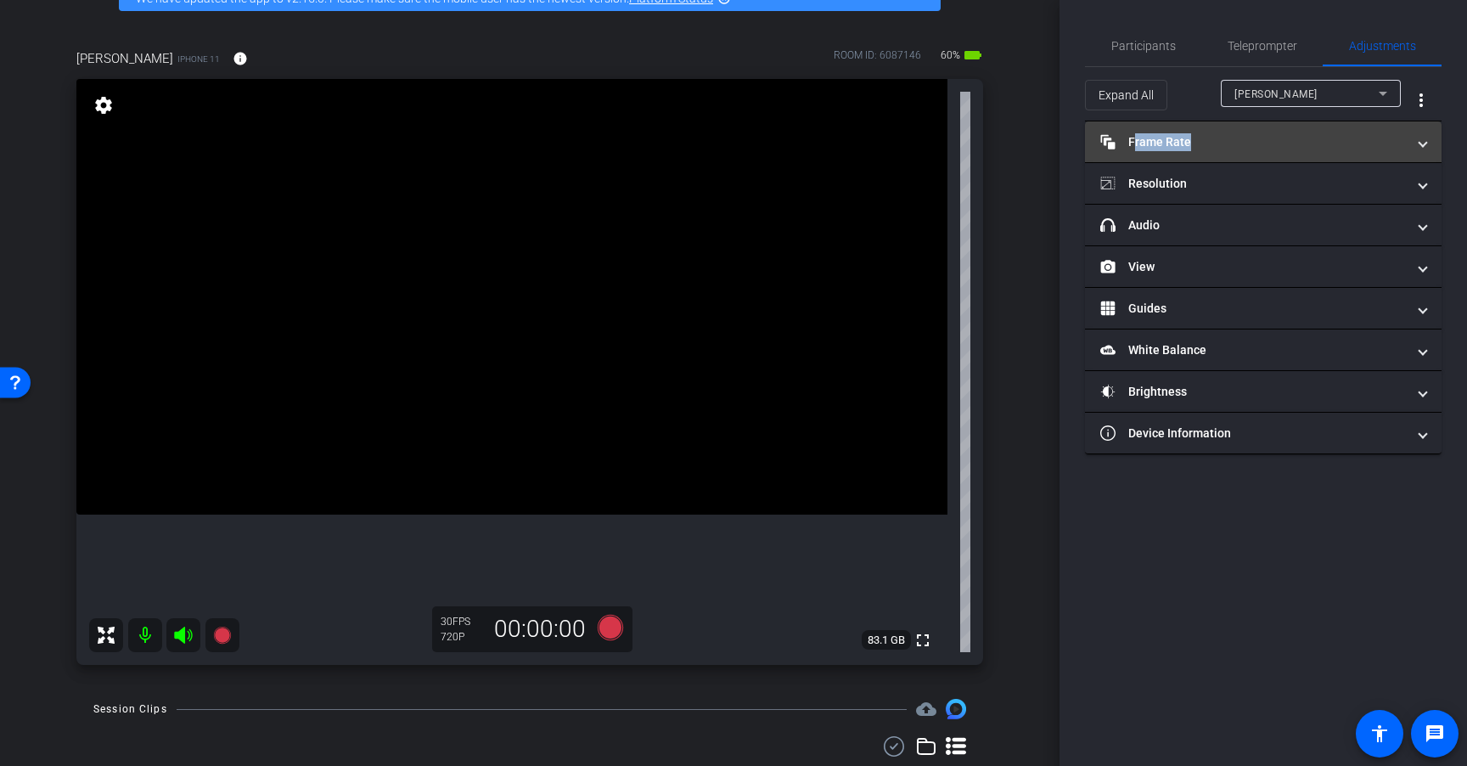
click at [1300, 149] on mat-panel-title "Frame Rate Frame Rate" at bounding box center [1253, 142] width 306 height 18
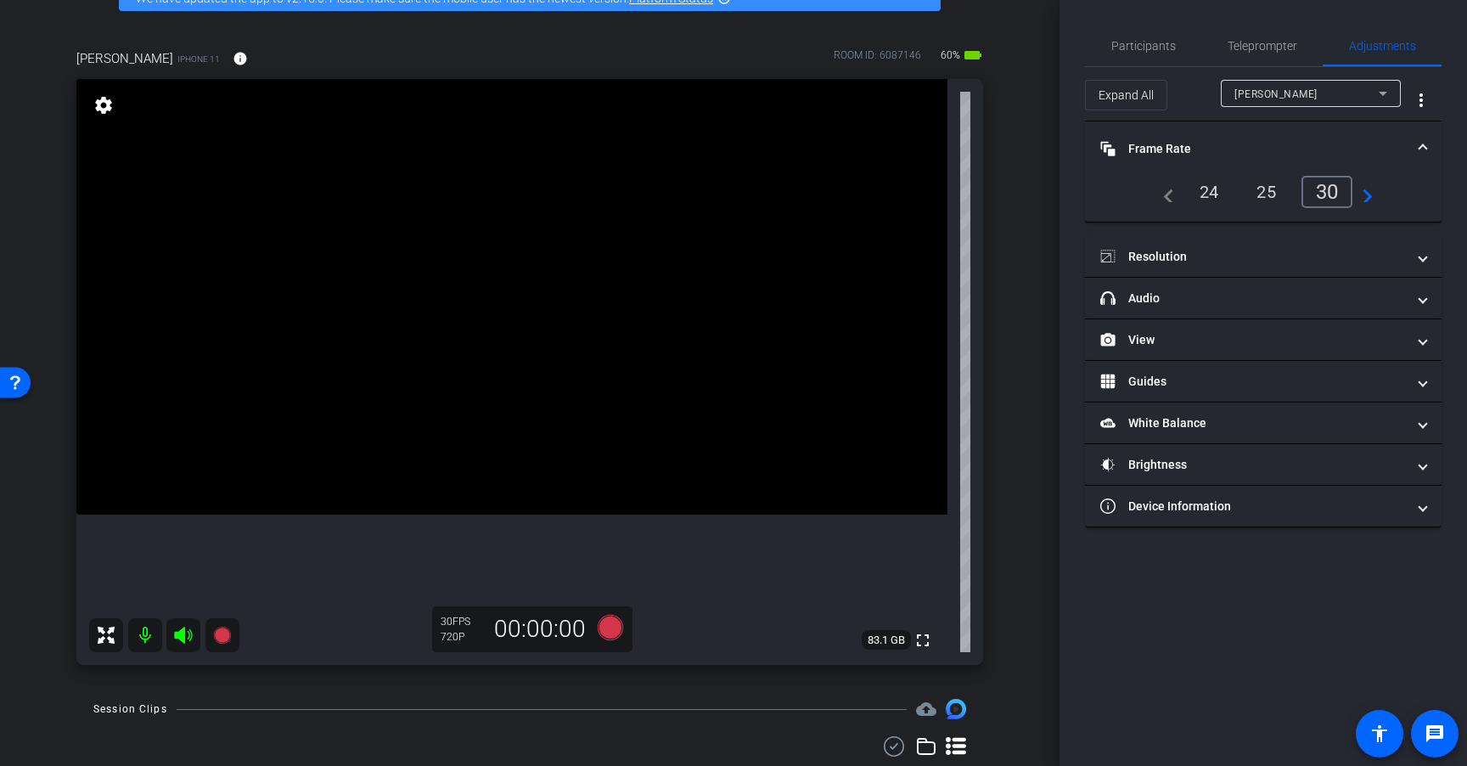
click at [1217, 194] on div "24" at bounding box center [1209, 191] width 45 height 29
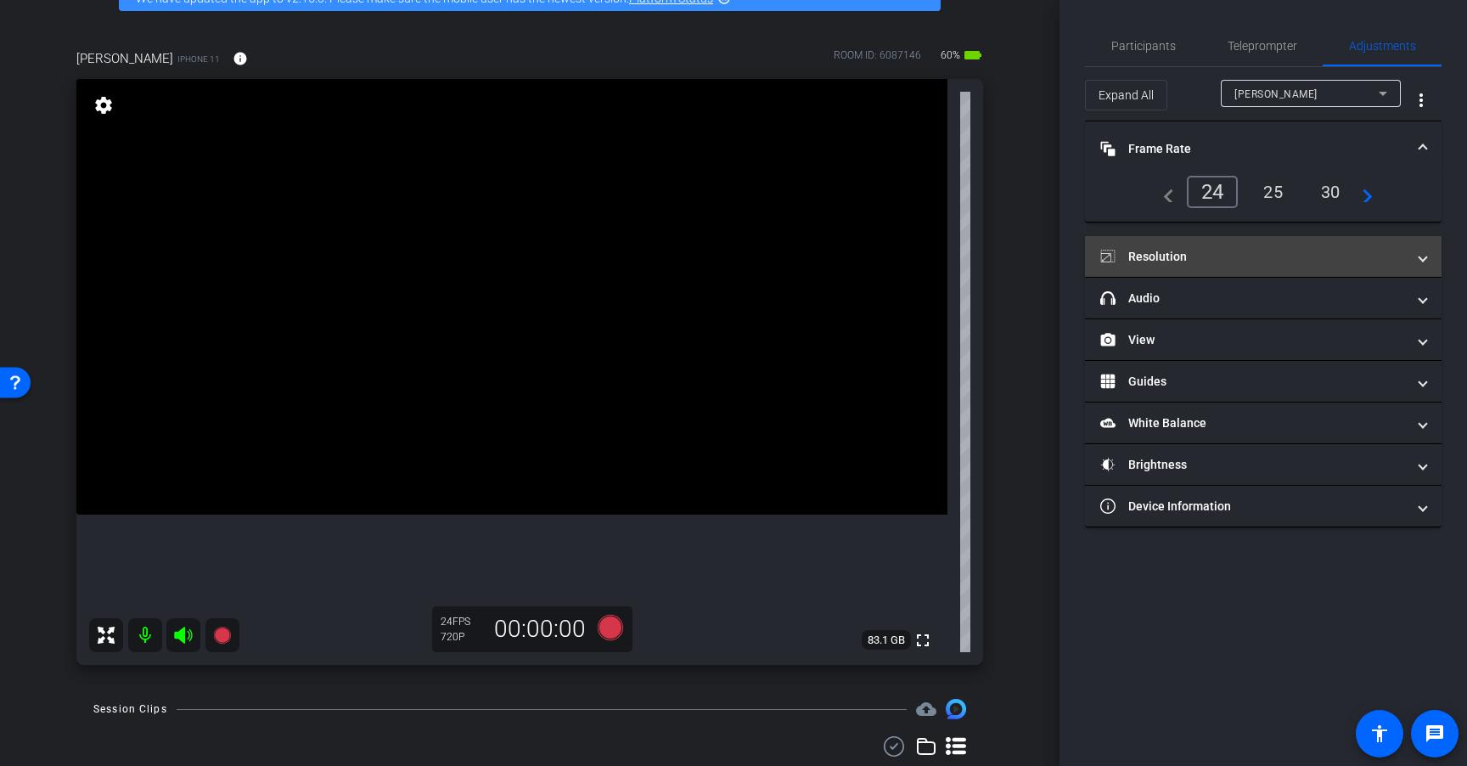
click at [1223, 250] on mat-panel-title "Resolution" at bounding box center [1253, 257] width 306 height 18
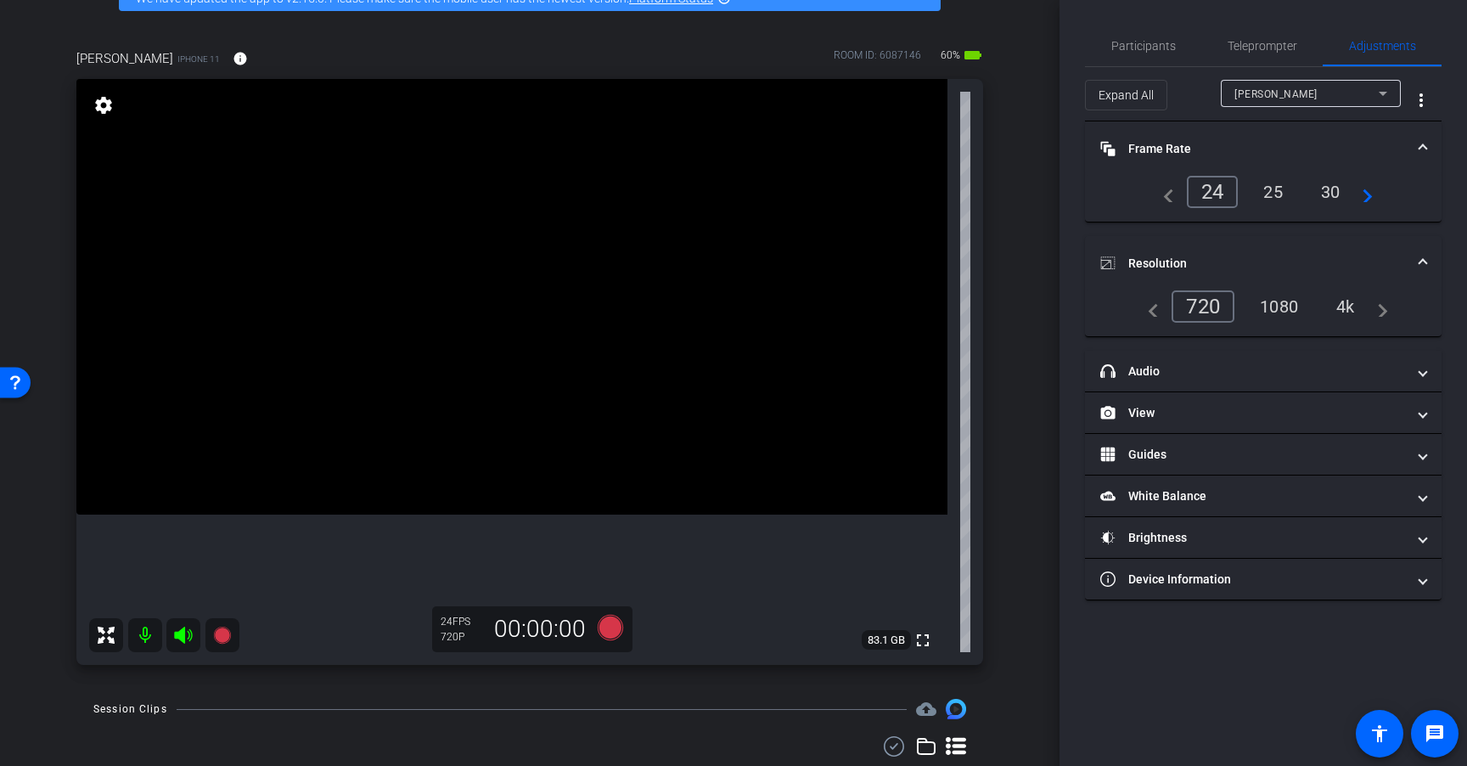
click at [1349, 311] on div "4k" at bounding box center [1345, 306] width 44 height 29
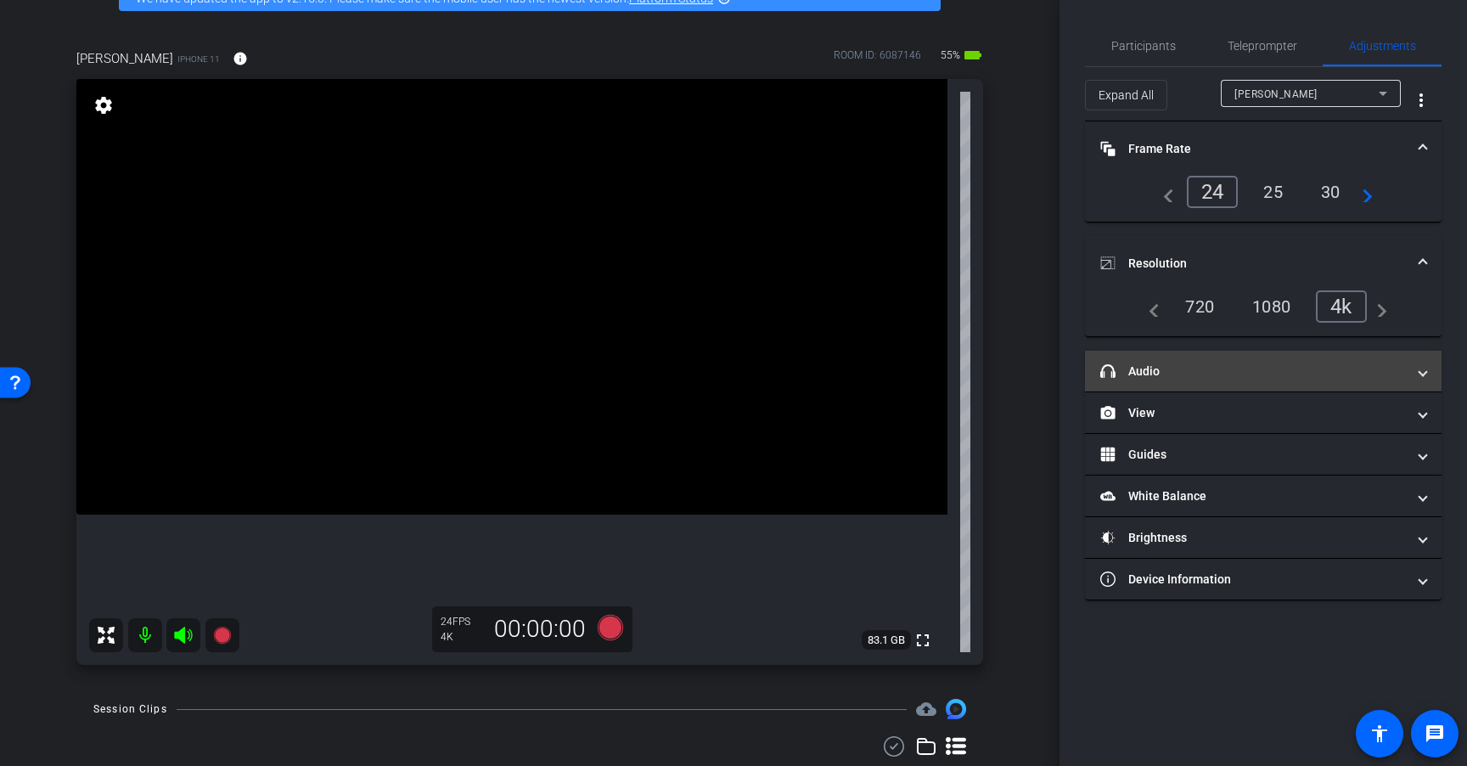
click at [1255, 369] on mat-panel-title "headphone icon Audio" at bounding box center [1253, 371] width 306 height 18
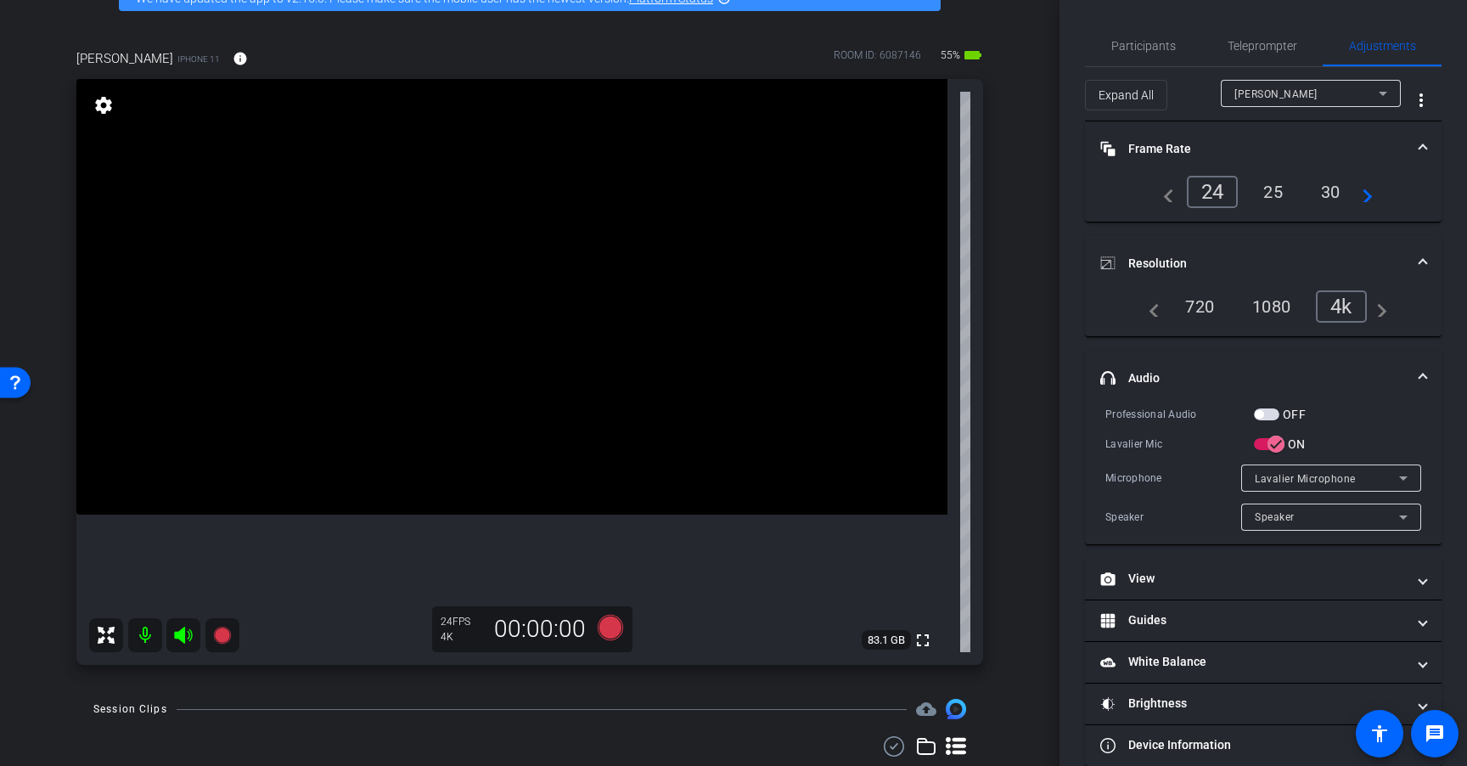
click at [1273, 412] on span "button" at bounding box center [1266, 414] width 25 height 12
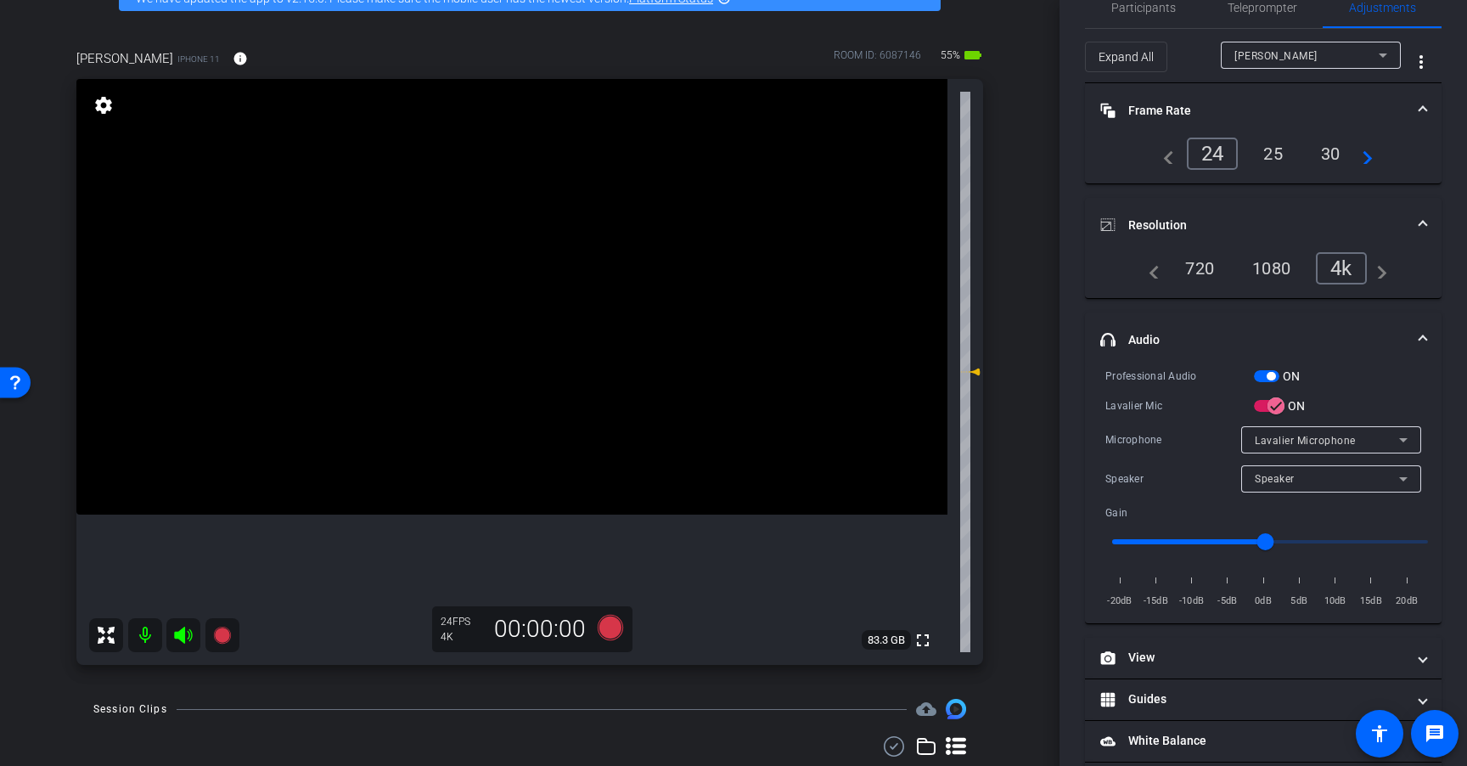
scroll to position [0, 0]
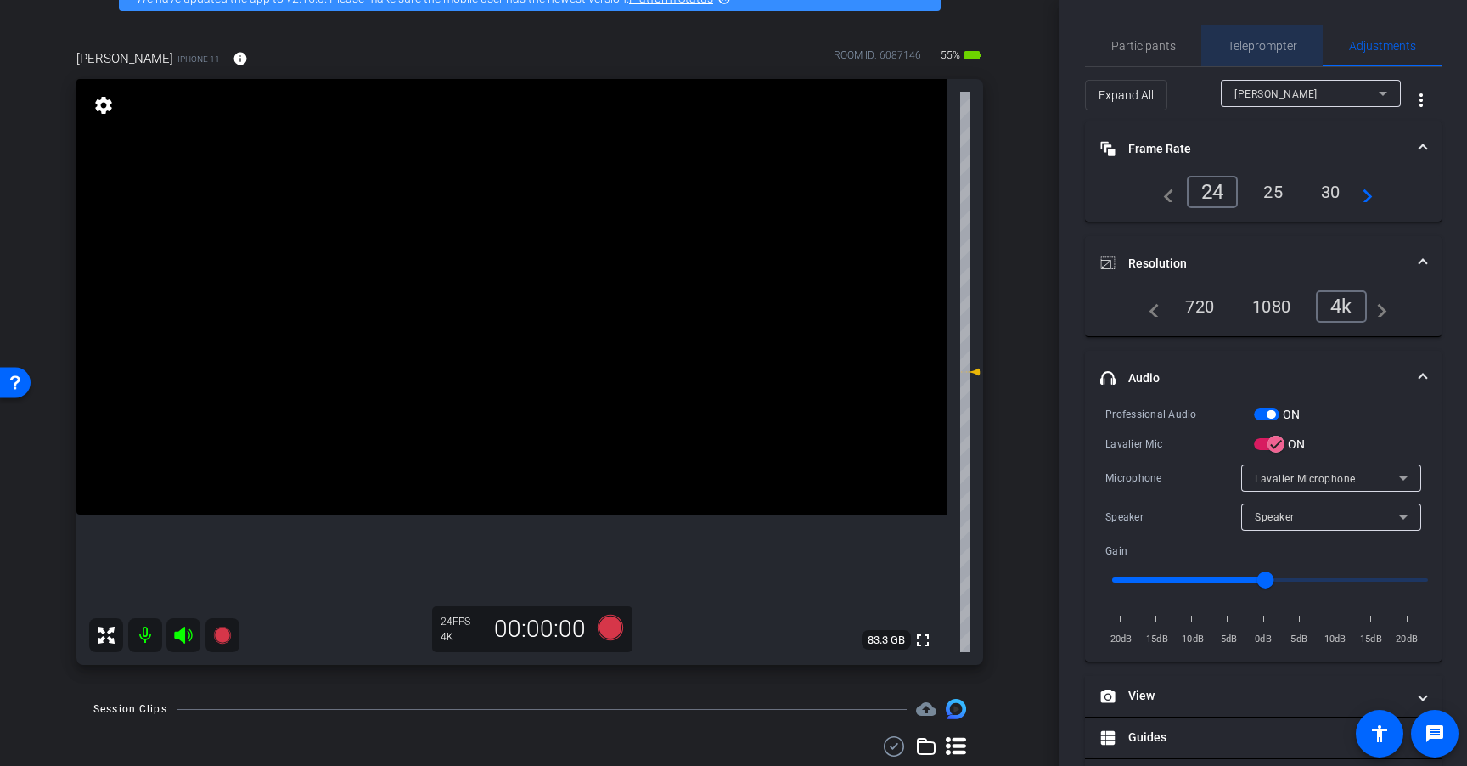
click at [1275, 48] on span "Teleprompter" at bounding box center [1262, 46] width 70 height 12
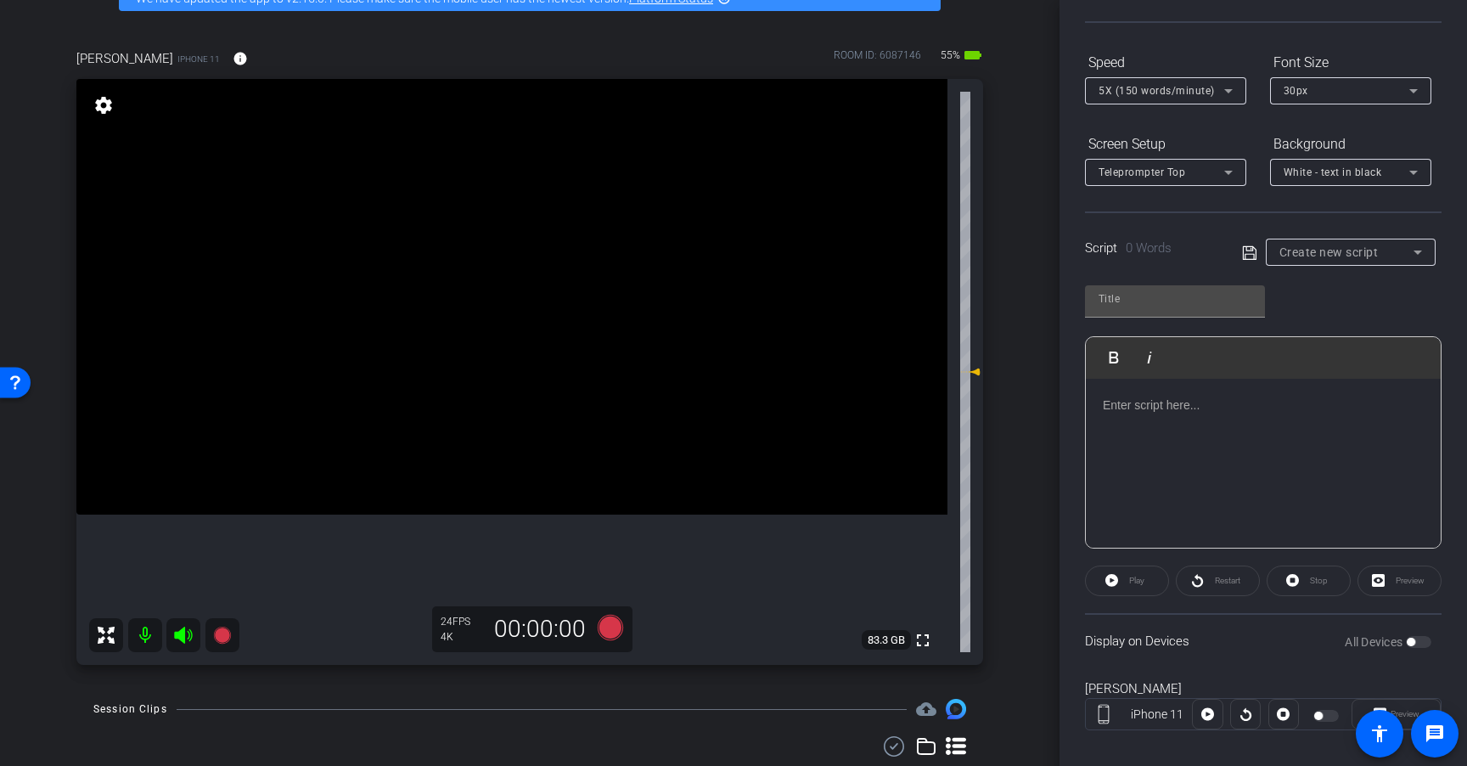
scroll to position [150, 0]
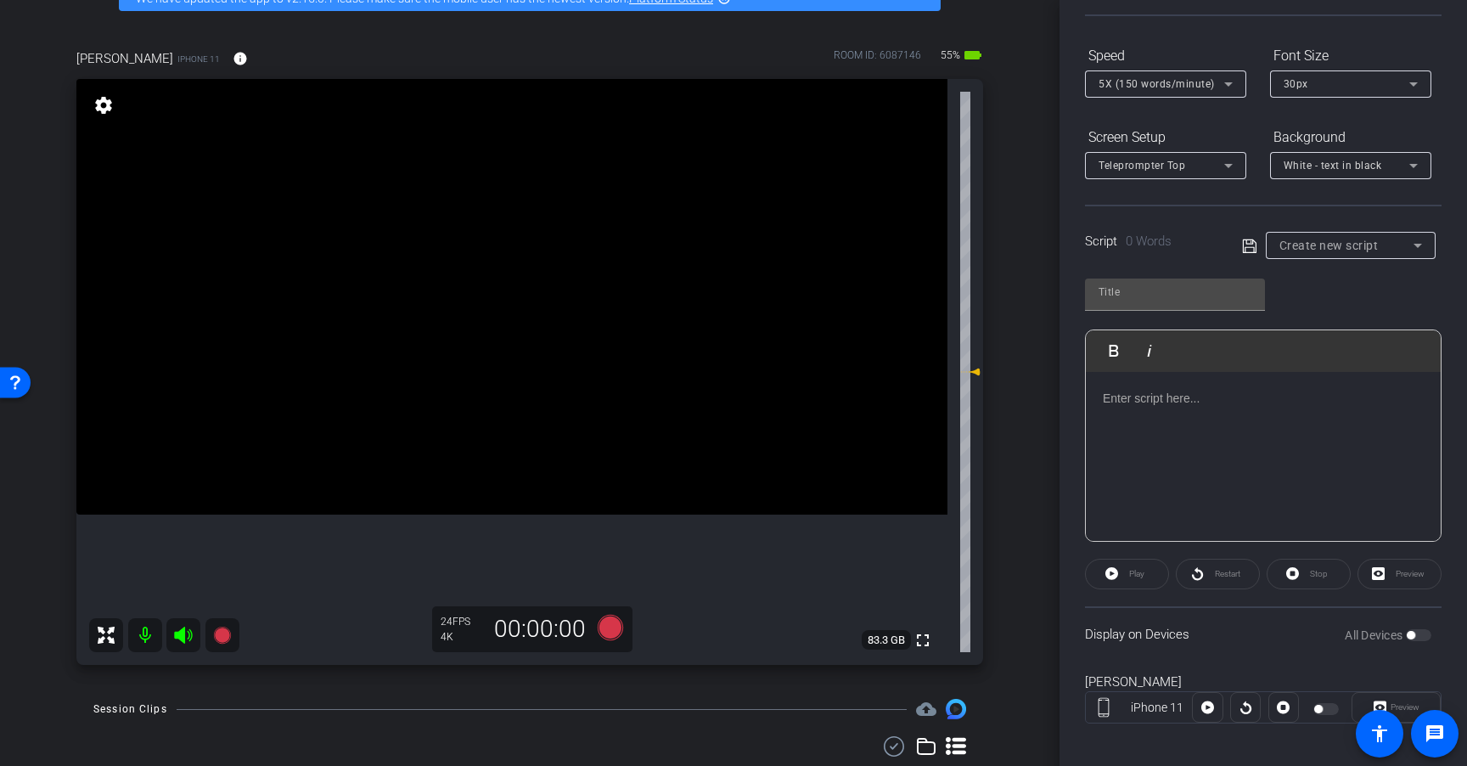
click at [1410, 634] on div "All Devices" at bounding box center [1388, 634] width 87 height 17
click at [1383, 227] on div "Script 0 Words Create new script" at bounding box center [1263, 232] width 357 height 54
click at [1381, 245] on div "Create new script" at bounding box center [1346, 245] width 134 height 20
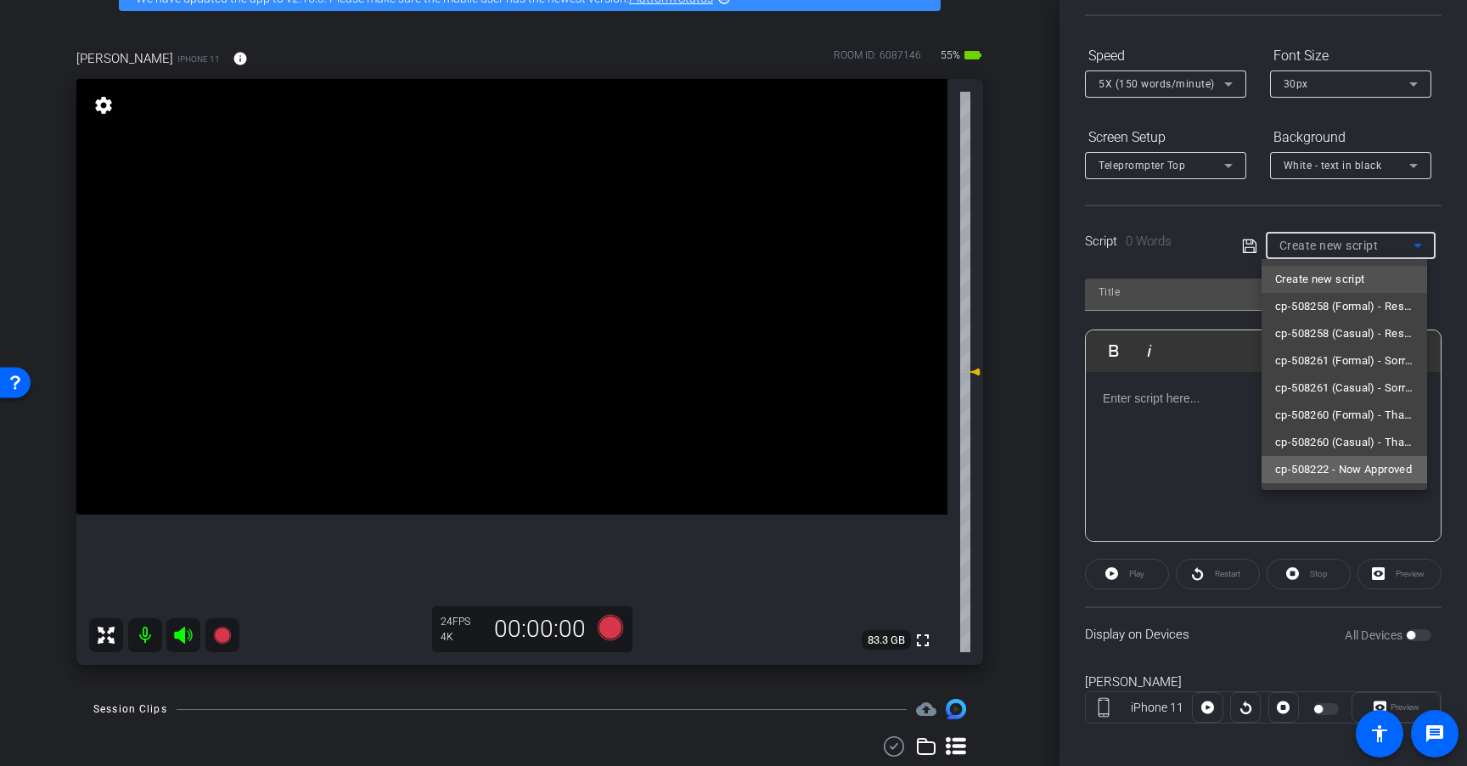
click at [1359, 462] on span "cp-508222 - Now Approved" at bounding box center [1343, 469] width 137 height 20
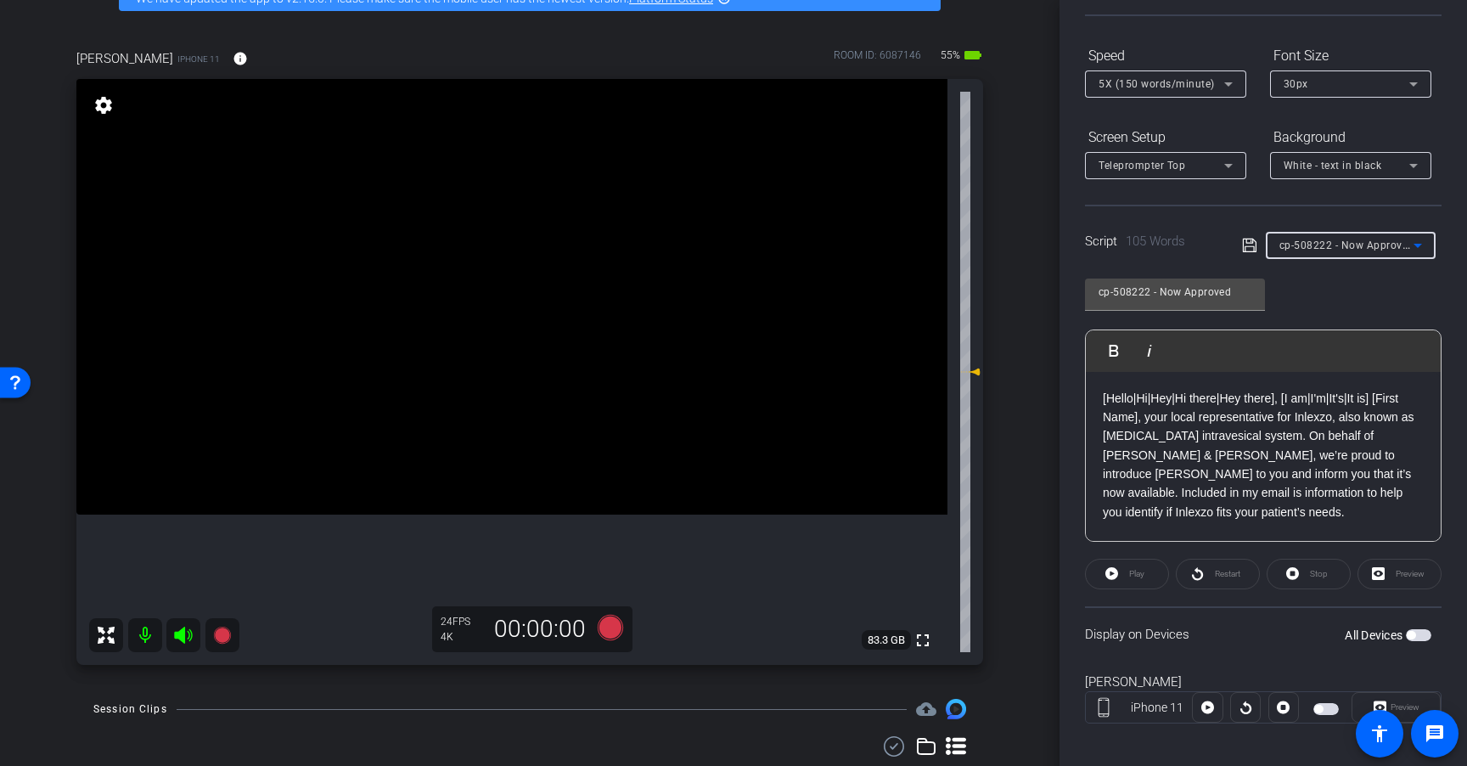
click at [1408, 632] on span "button" at bounding box center [1418, 635] width 25 height 12
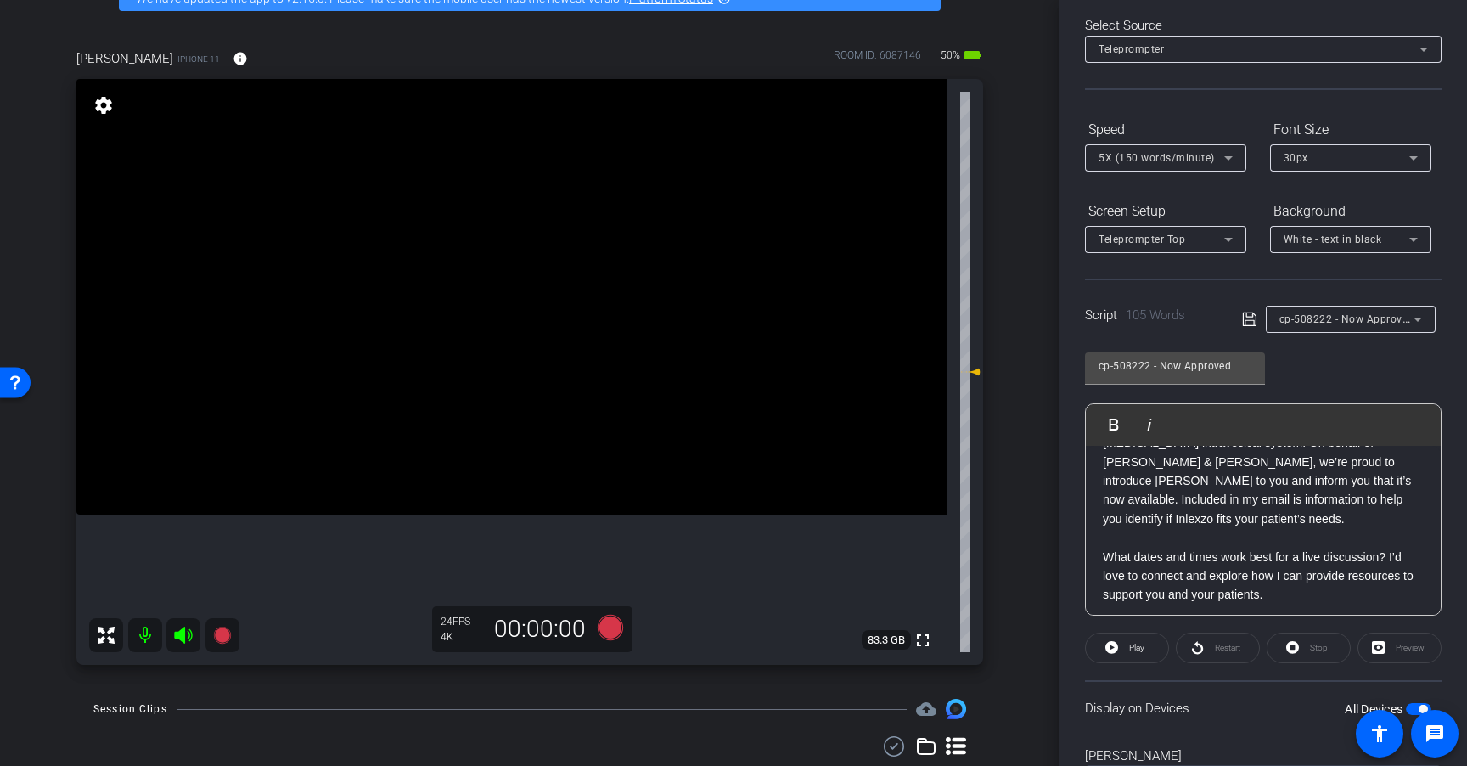
scroll to position [0, 0]
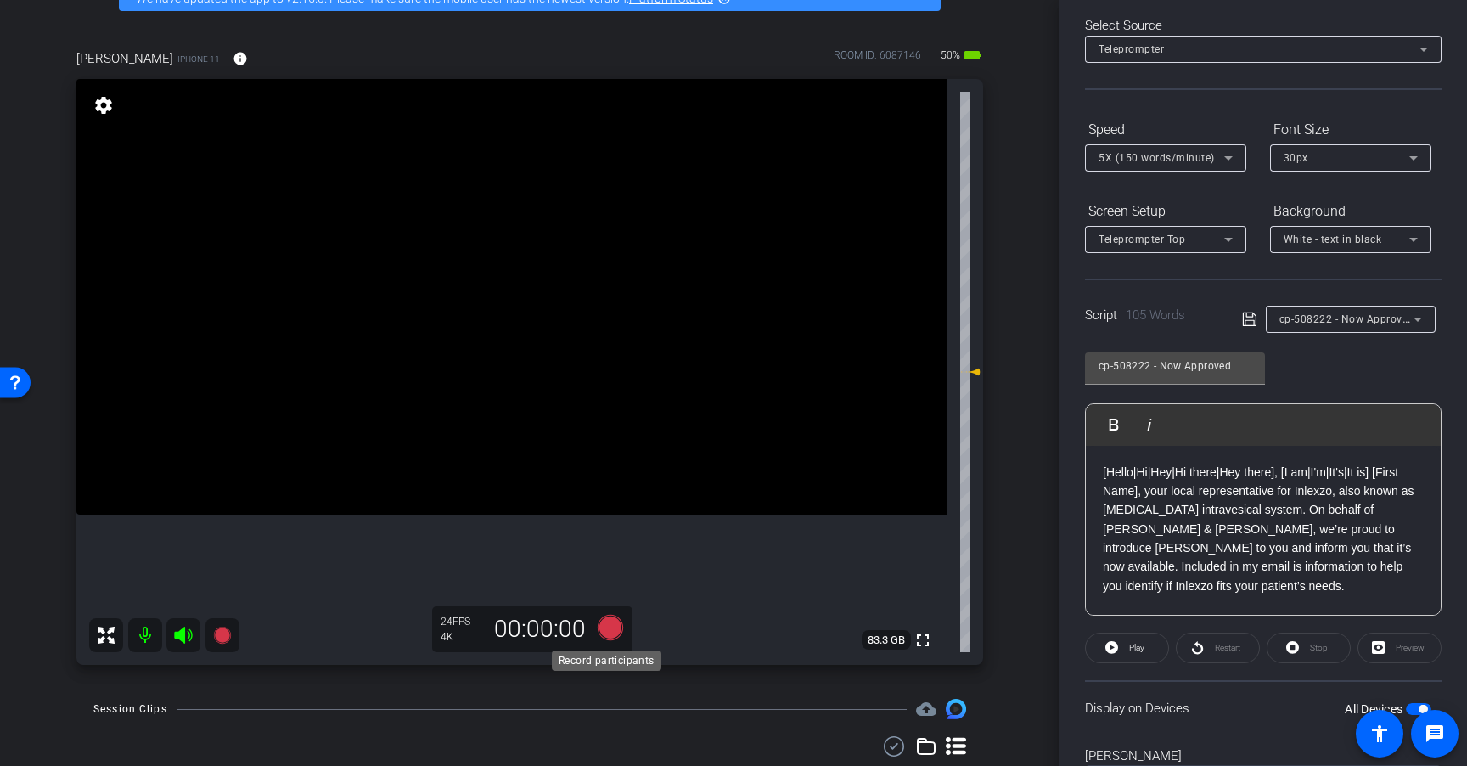
click at [609, 629] on icon at bounding box center [610, 627] width 25 height 25
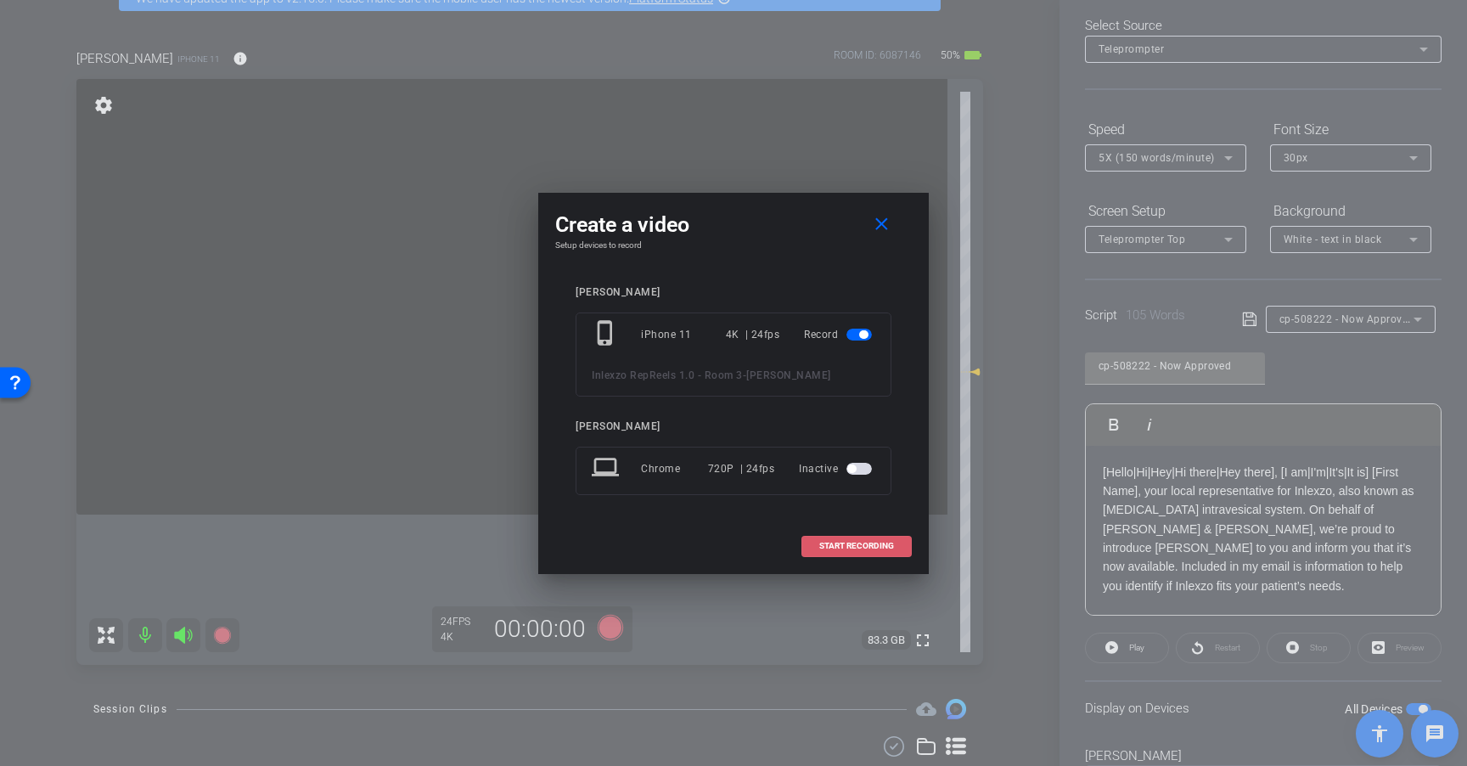
click at [884, 546] on span "START RECORDING" at bounding box center [856, 546] width 75 height 8
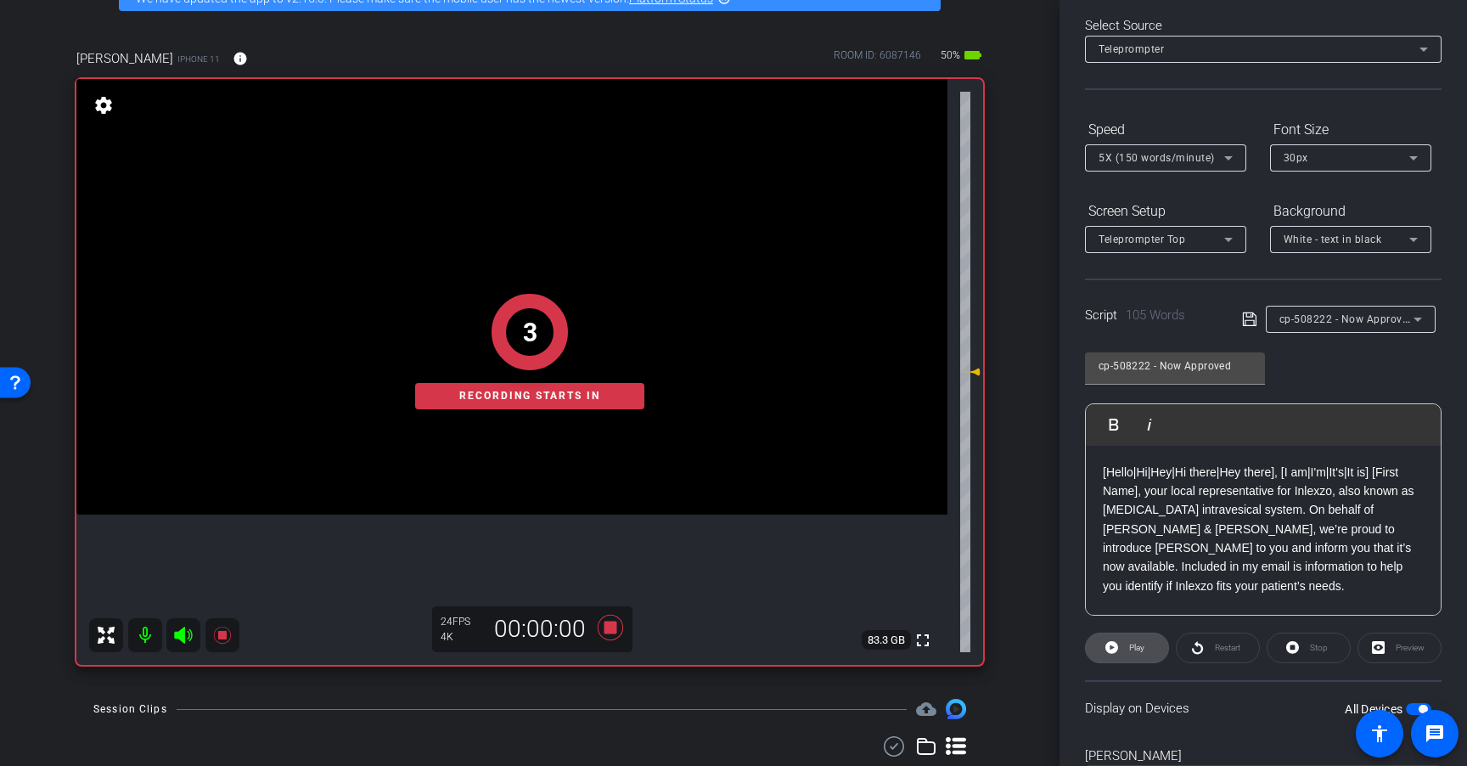
click at [1127, 649] on span "Play" at bounding box center [1135, 648] width 20 height 24
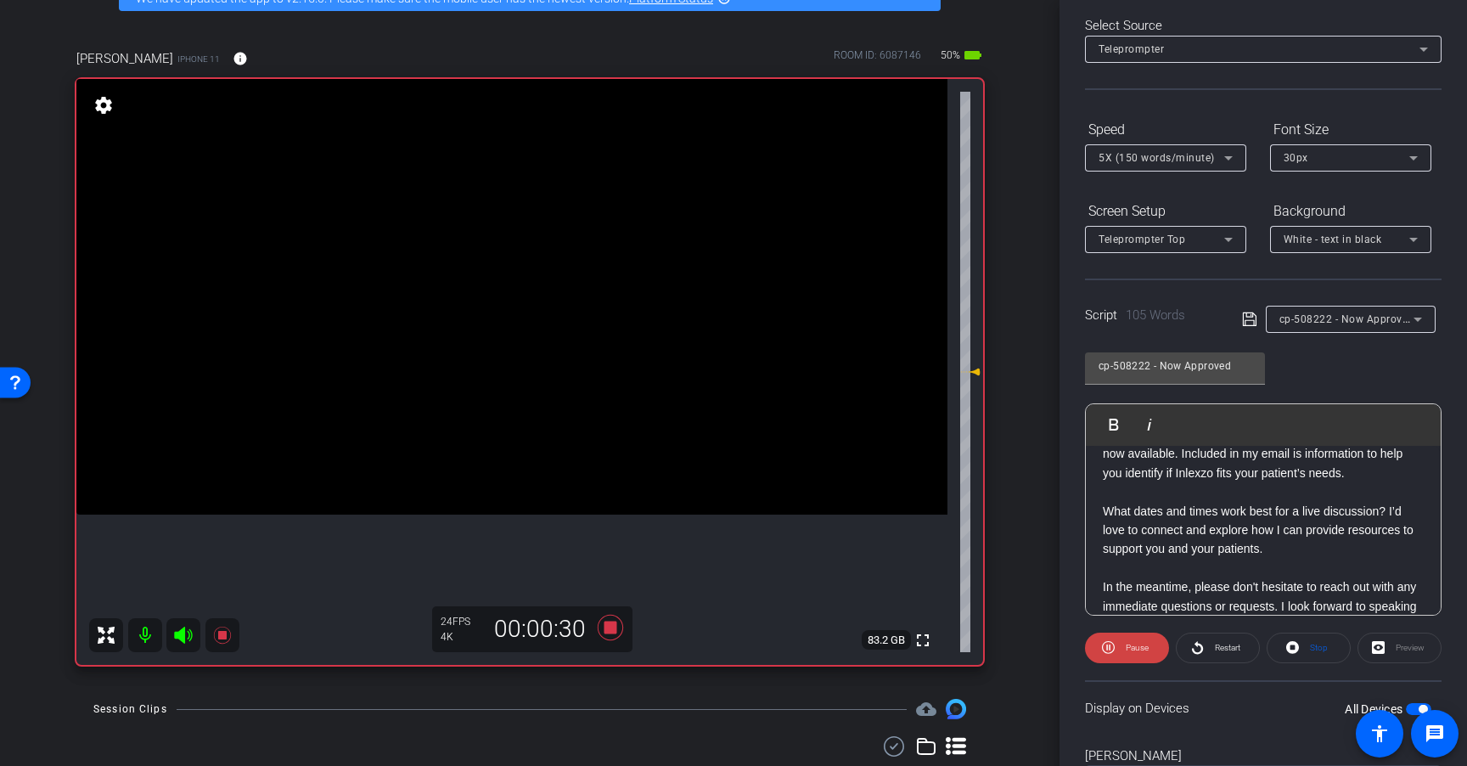
scroll to position [149, 0]
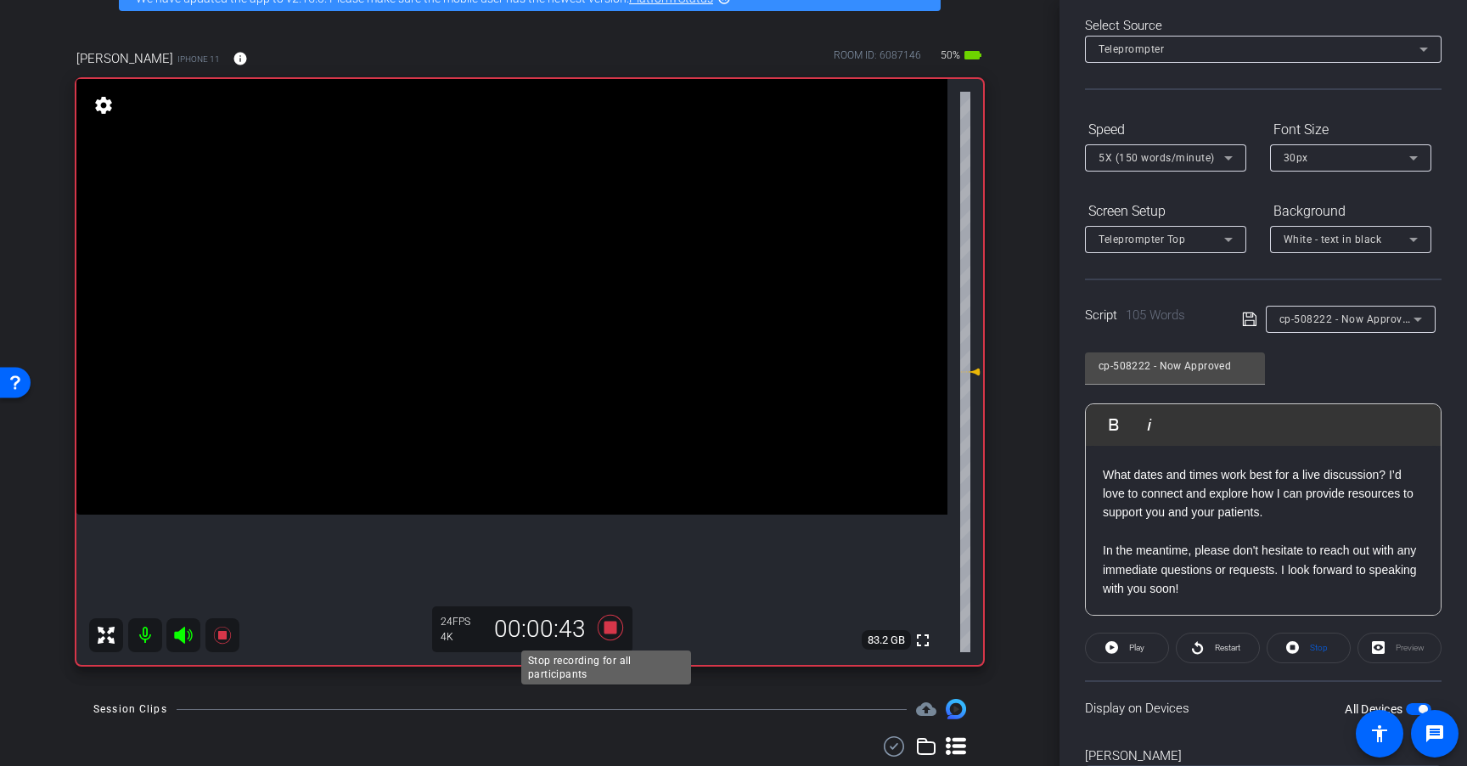
click at [614, 625] on icon at bounding box center [610, 627] width 41 height 31
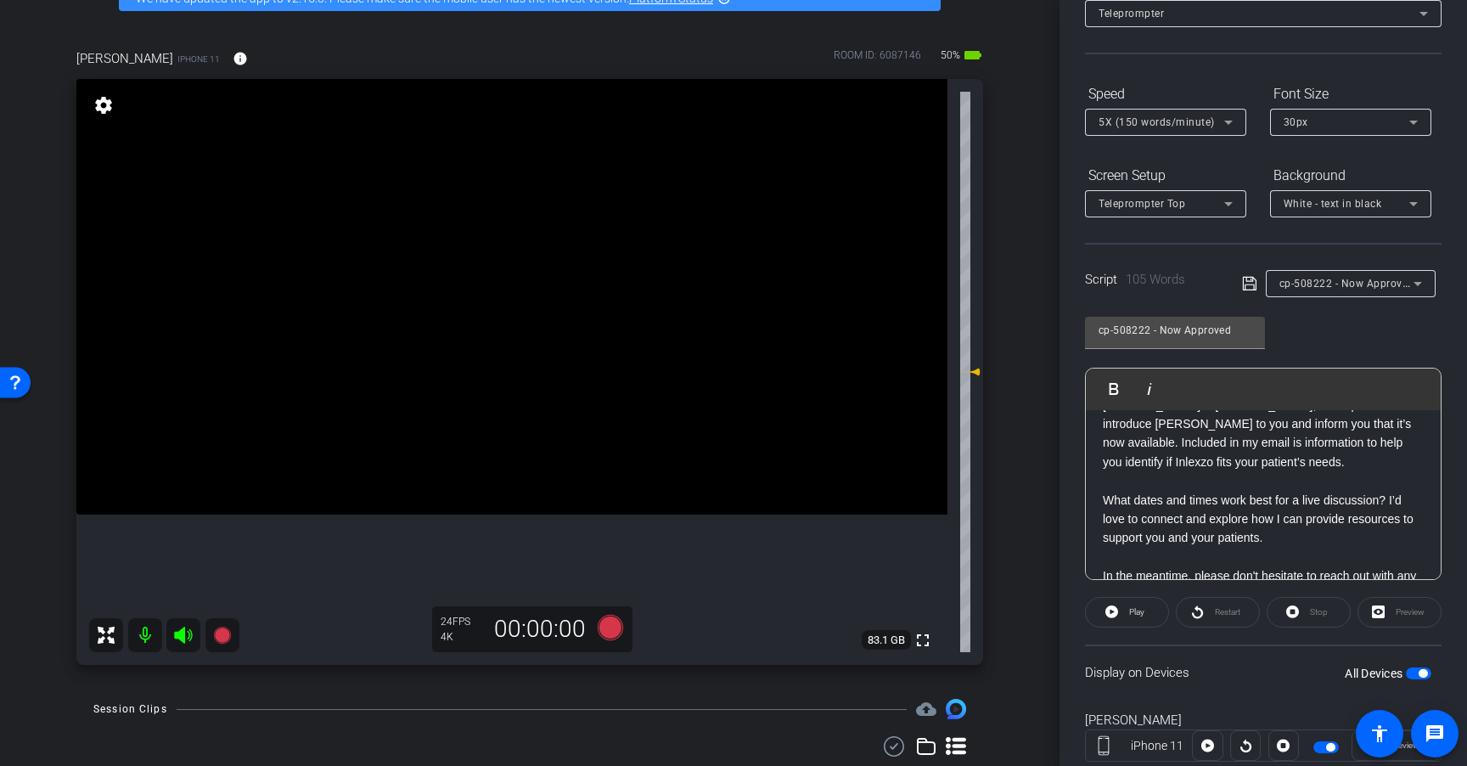
scroll to position [75, 0]
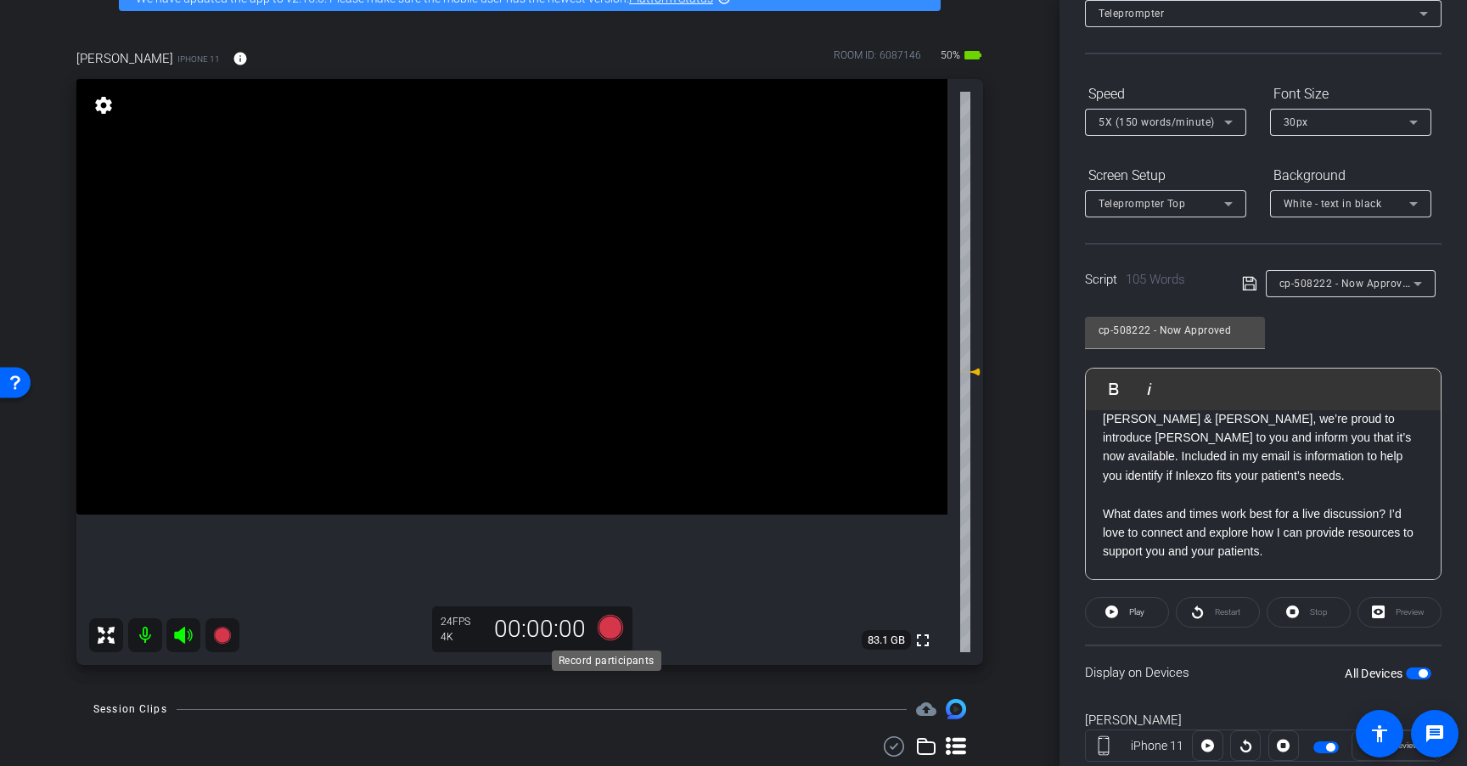
click at [606, 625] on icon at bounding box center [610, 627] width 25 height 25
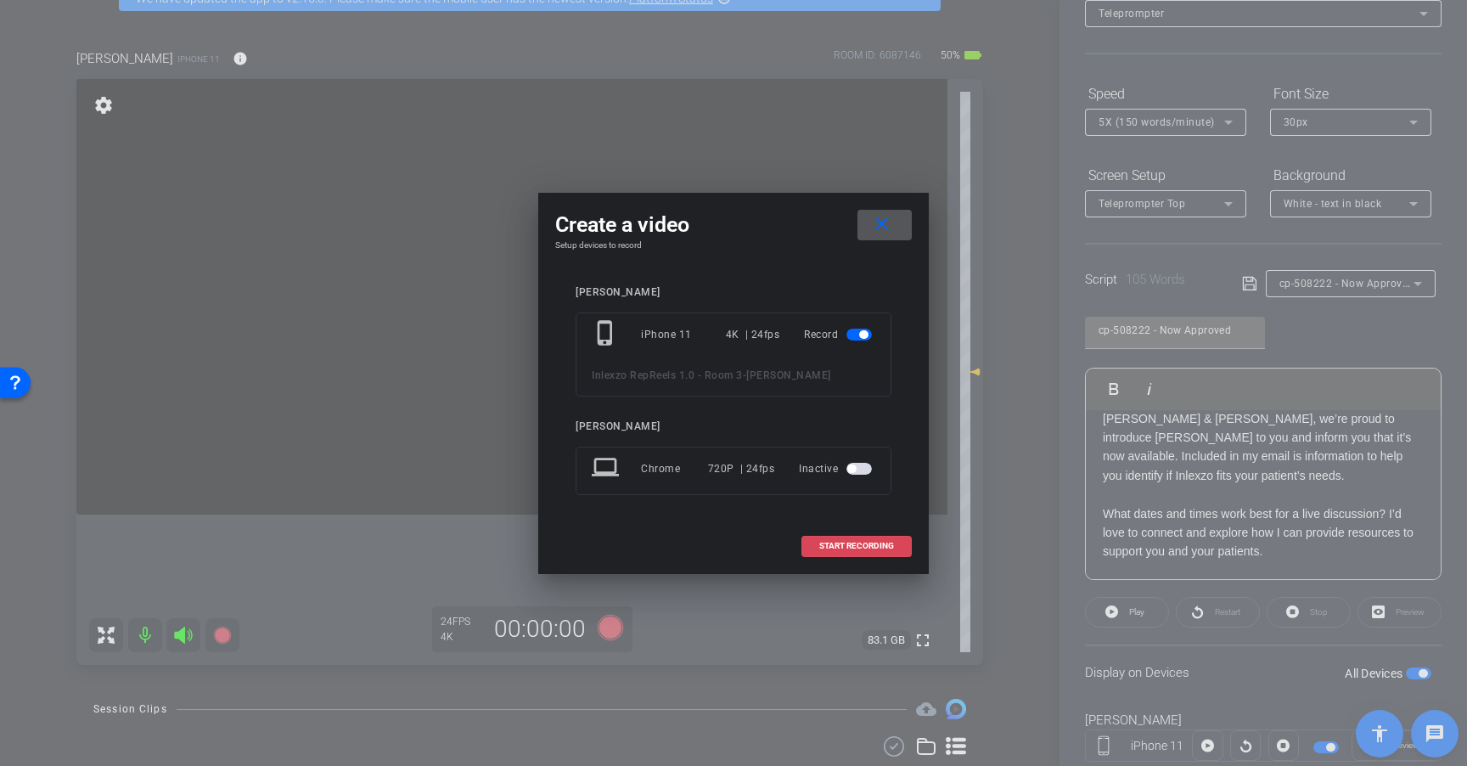
click at [839, 544] on span "START RECORDING" at bounding box center [856, 546] width 75 height 8
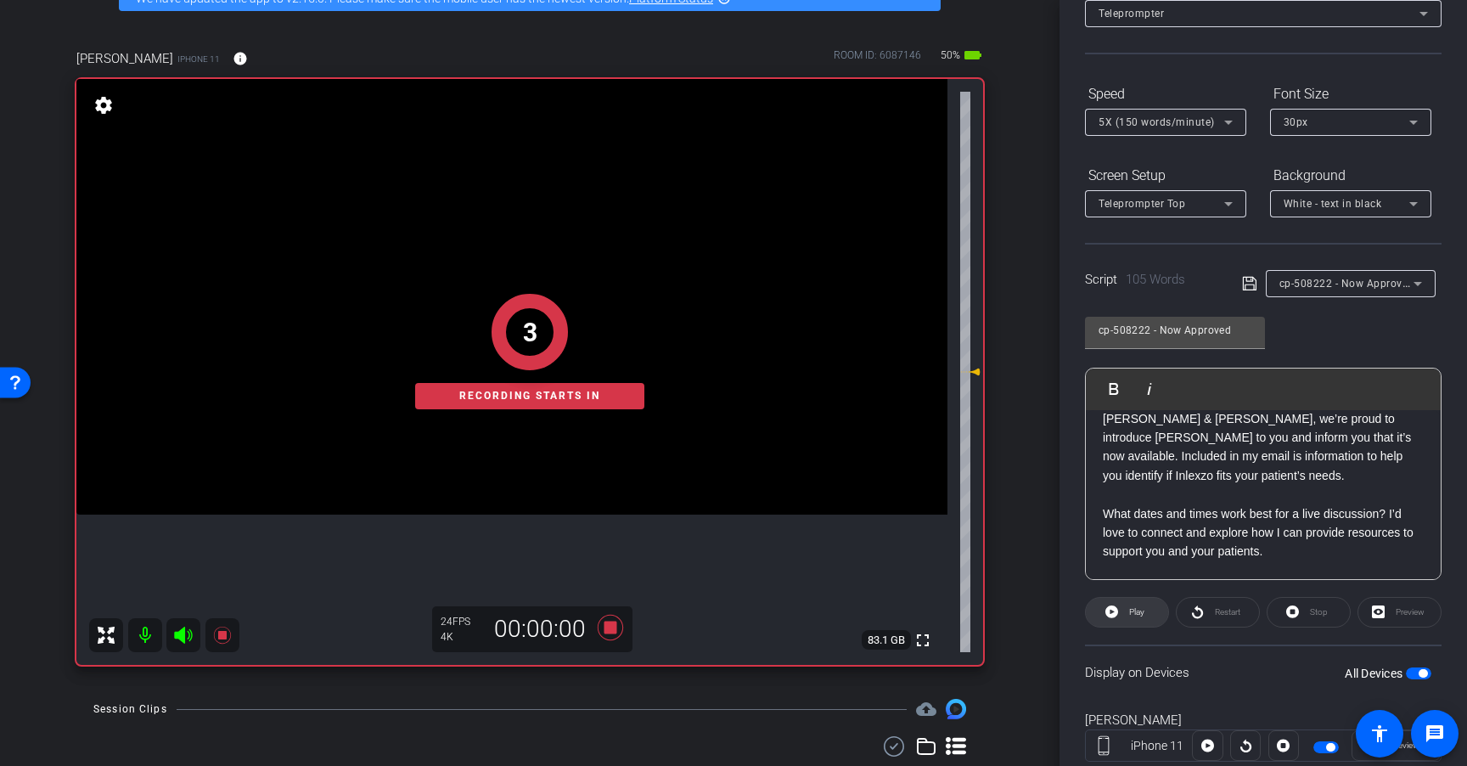
click at [1140, 607] on span "Play" at bounding box center [1136, 611] width 15 height 9
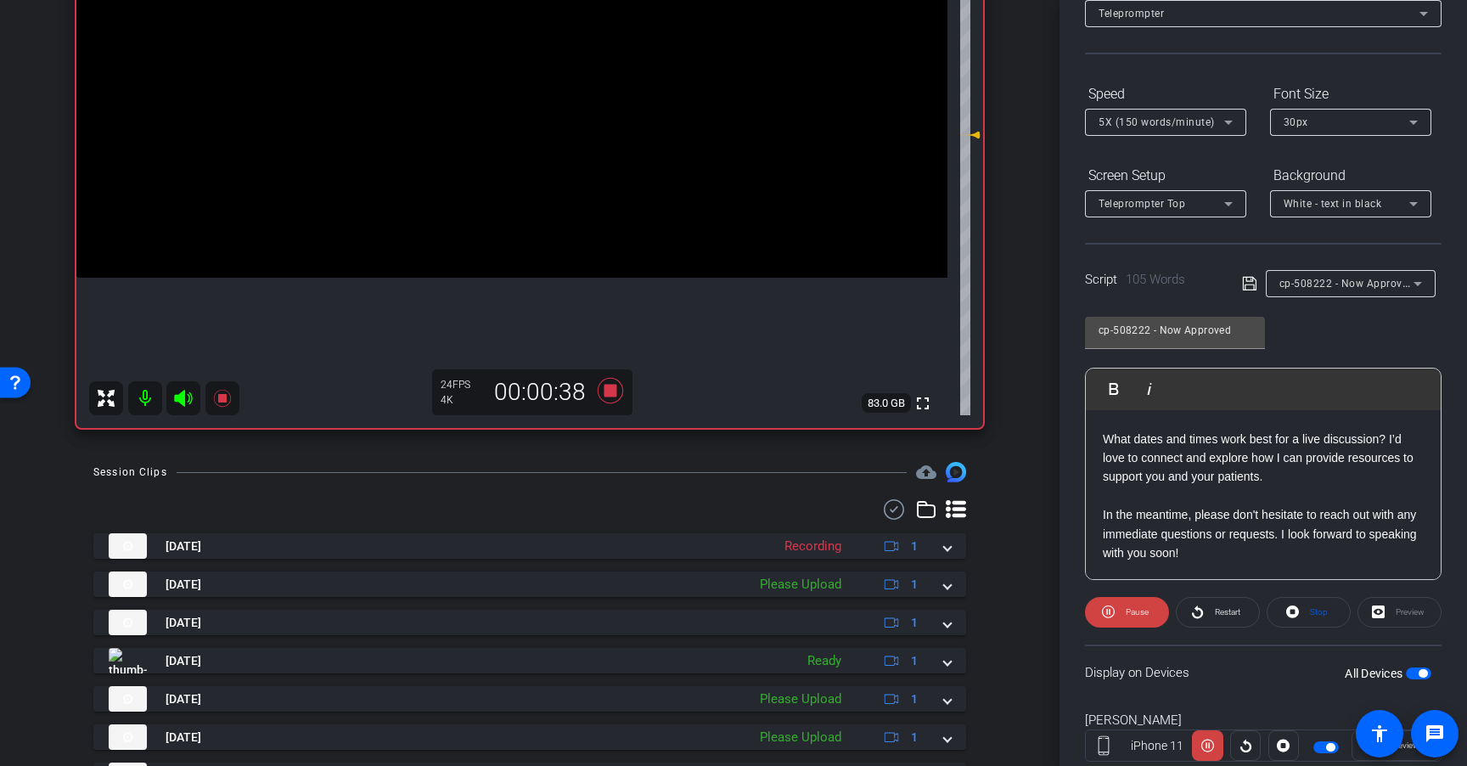
scroll to position [339, 0]
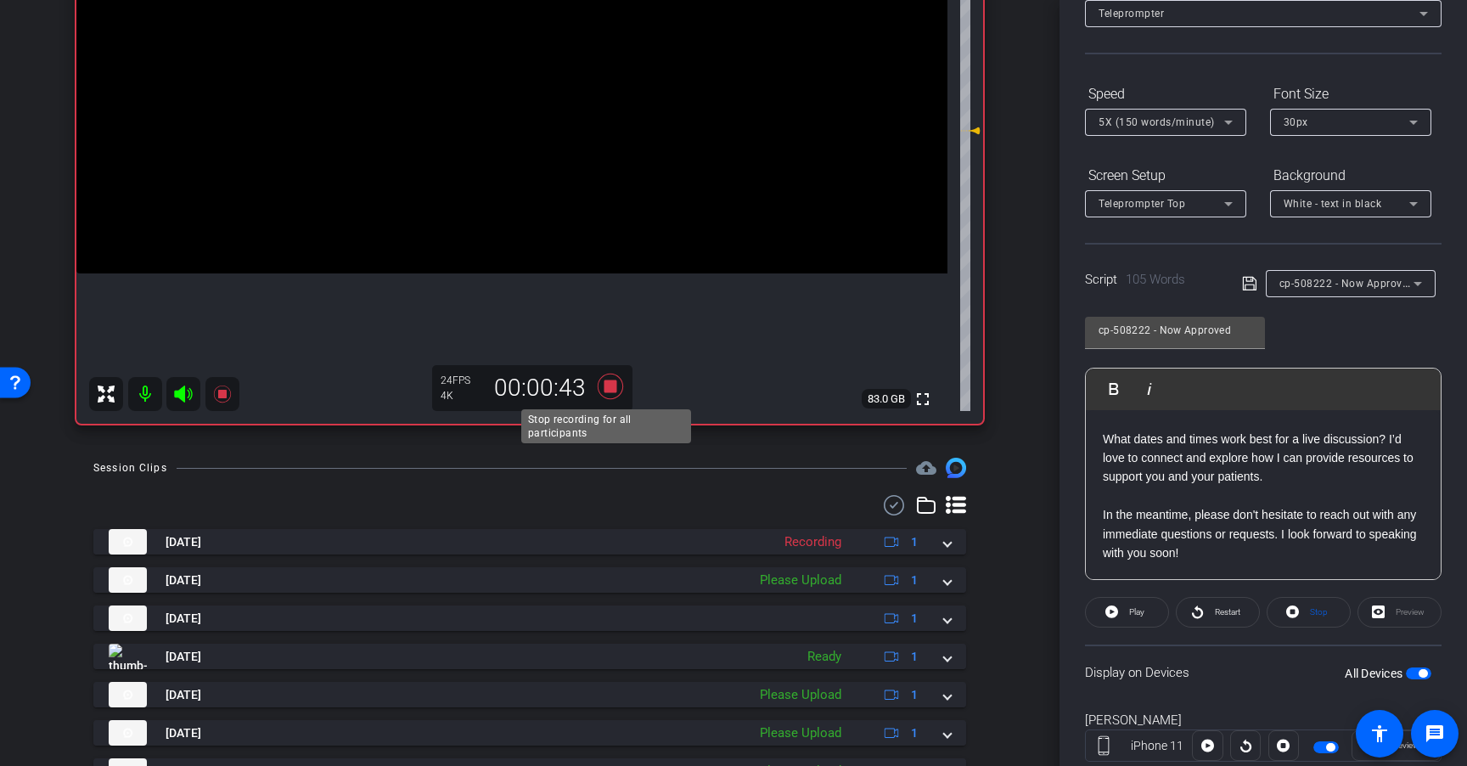
click at [605, 385] on icon at bounding box center [610, 385] width 25 height 25
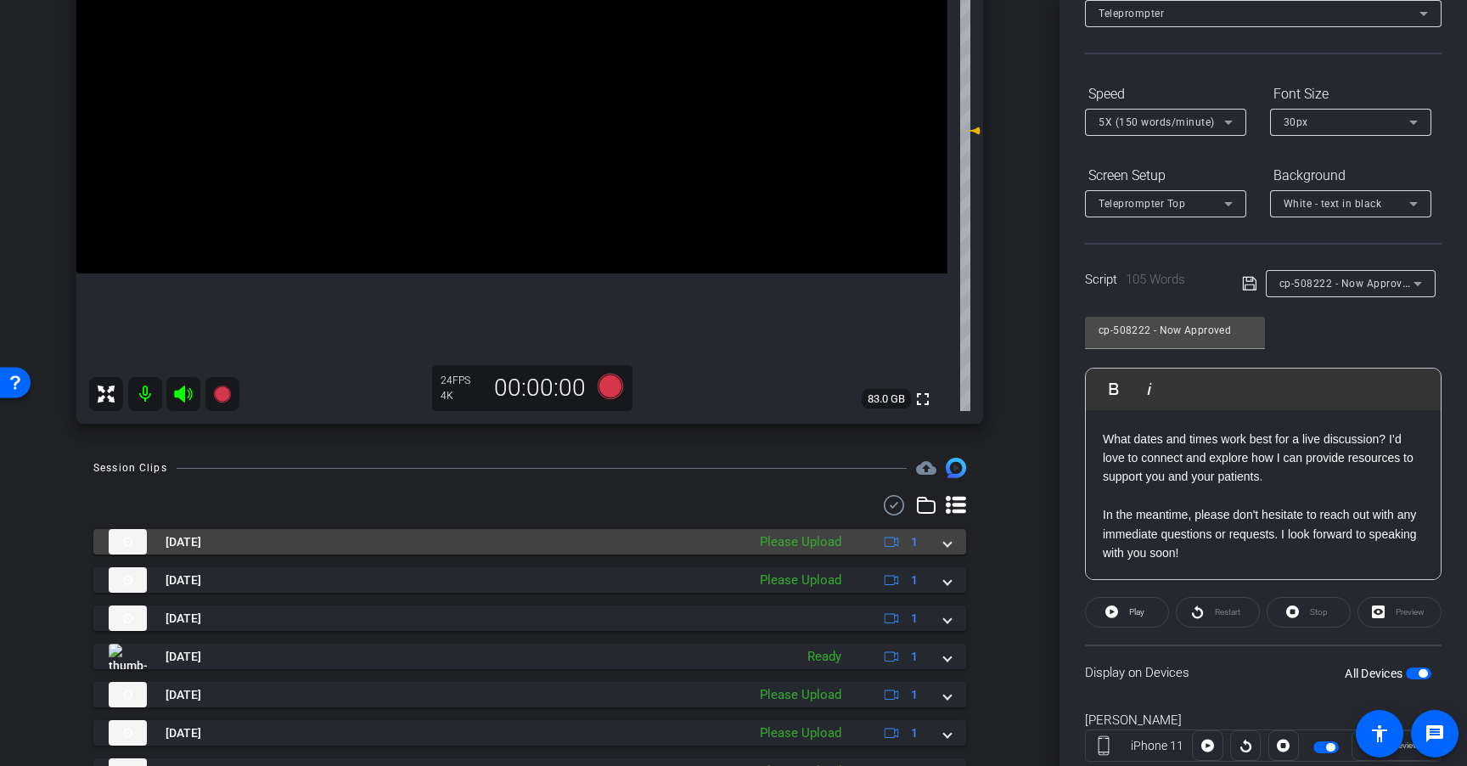
click at [822, 540] on div "Please Upload" at bounding box center [800, 542] width 98 height 20
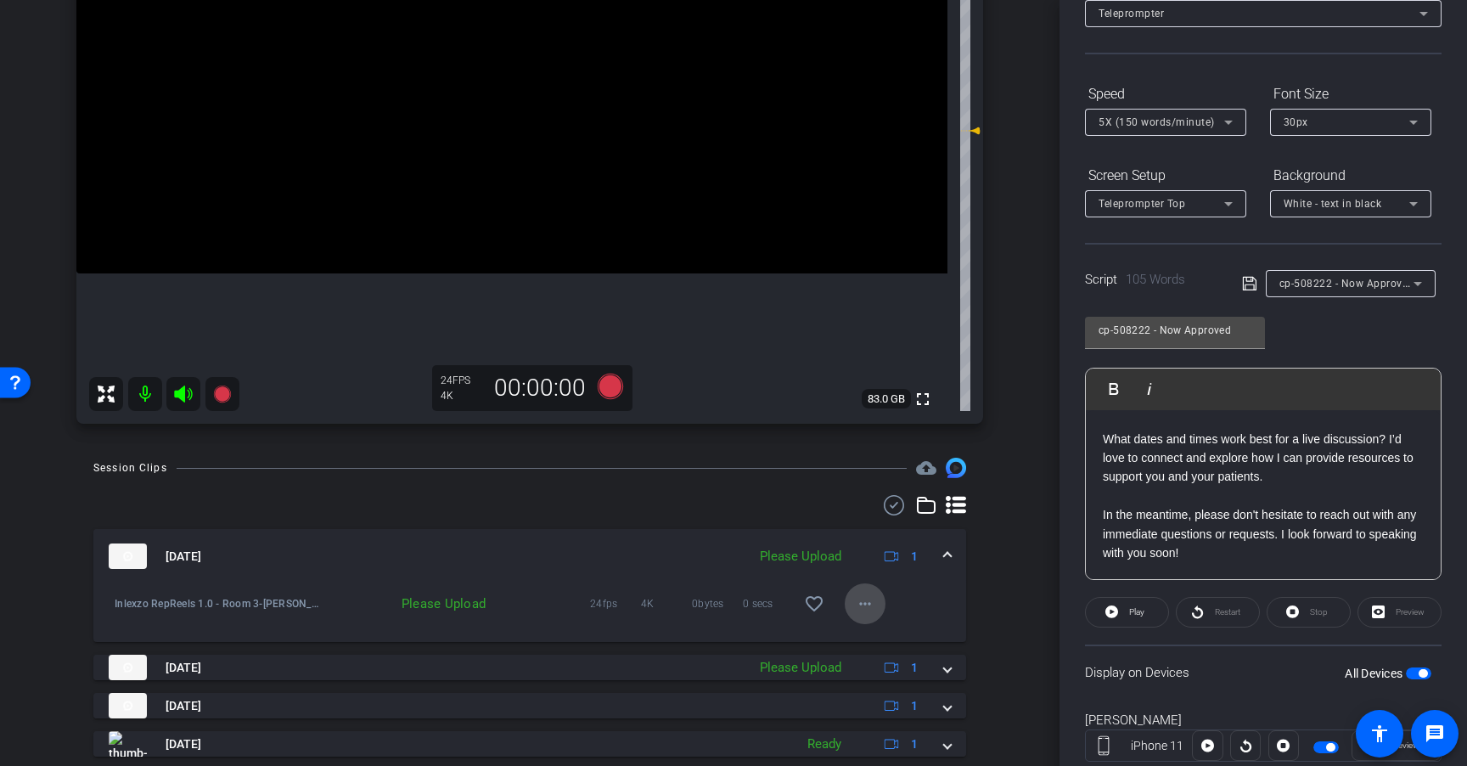
click at [856, 605] on mat-icon "more_horiz" at bounding box center [865, 603] width 20 height 20
click at [881, 643] on span "Upload" at bounding box center [884, 639] width 68 height 20
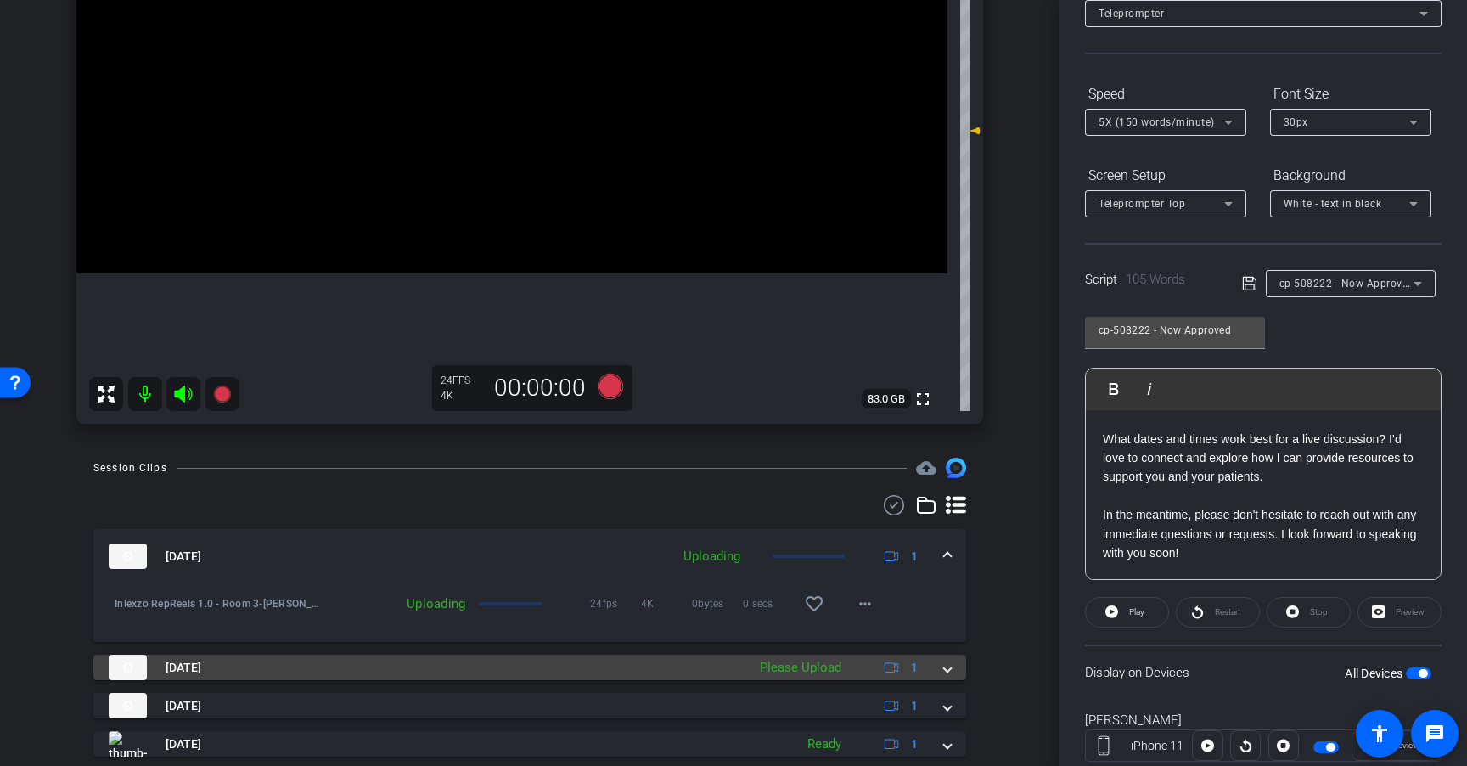
click at [834, 673] on div "Please Upload" at bounding box center [800, 668] width 98 height 20
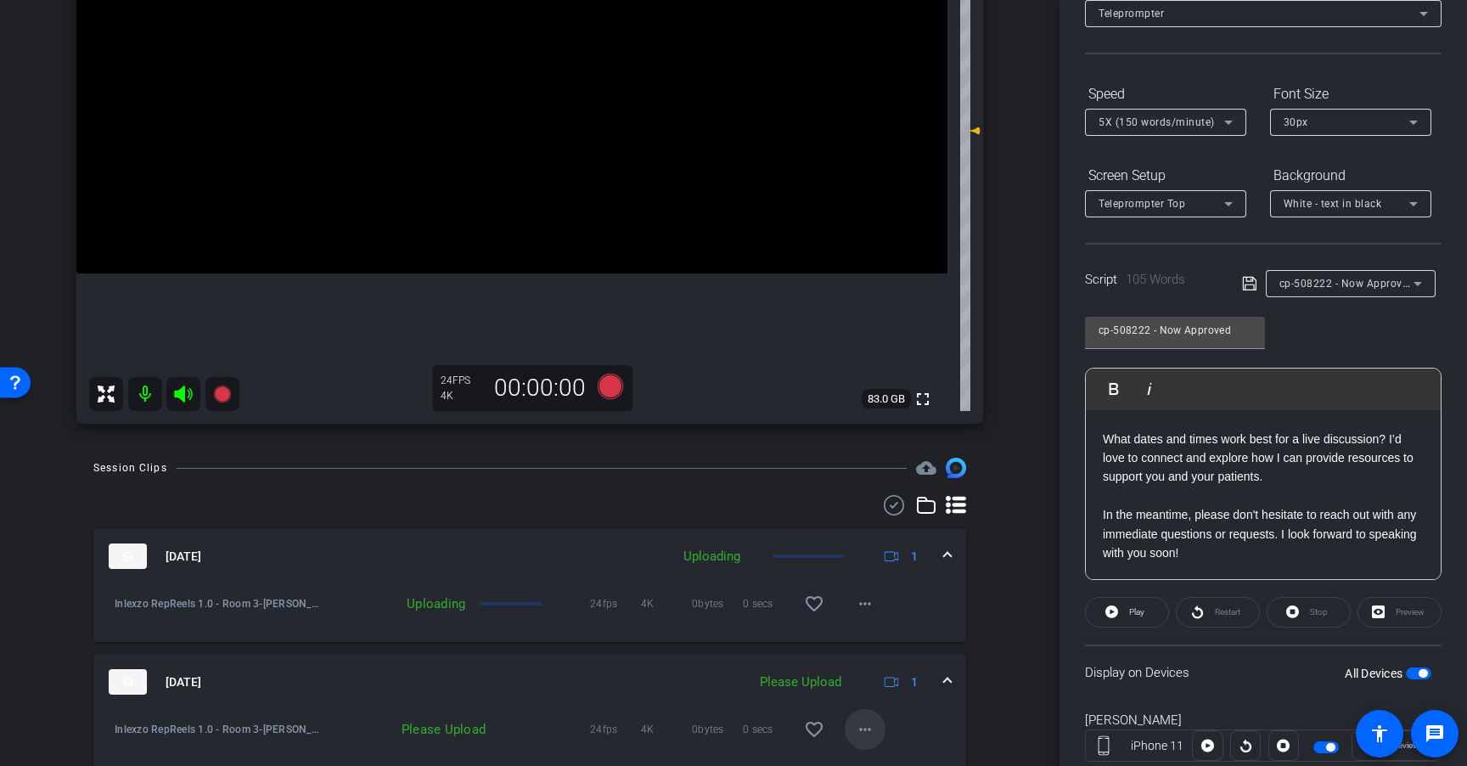
click at [856, 724] on mat-icon "more_horiz" at bounding box center [865, 729] width 20 height 20
click at [873, 652] on span "Upload" at bounding box center [884, 652] width 68 height 20
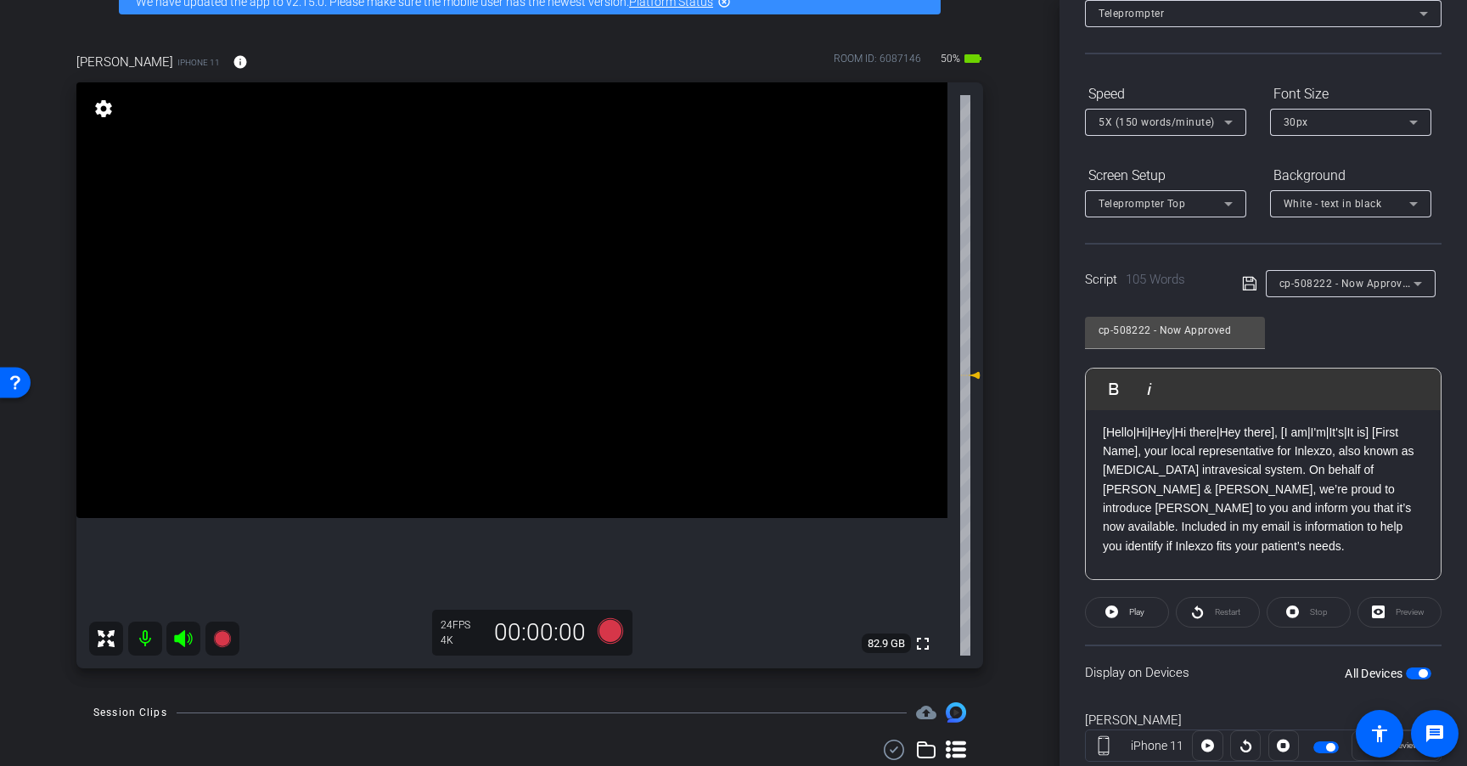
scroll to position [0, 0]
click at [598, 629] on icon at bounding box center [610, 630] width 25 height 25
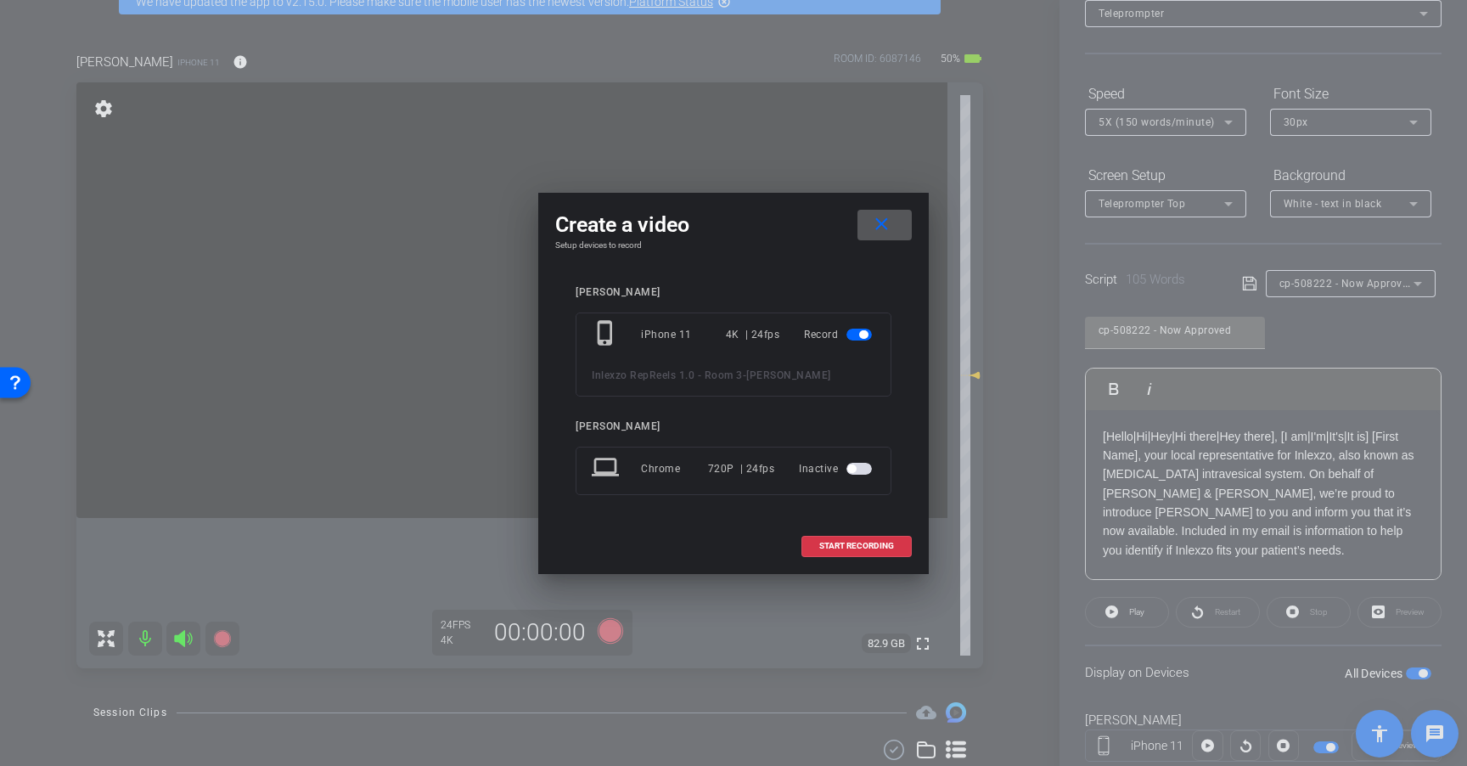
click at [882, 226] on mat-icon "close" at bounding box center [881, 224] width 21 height 21
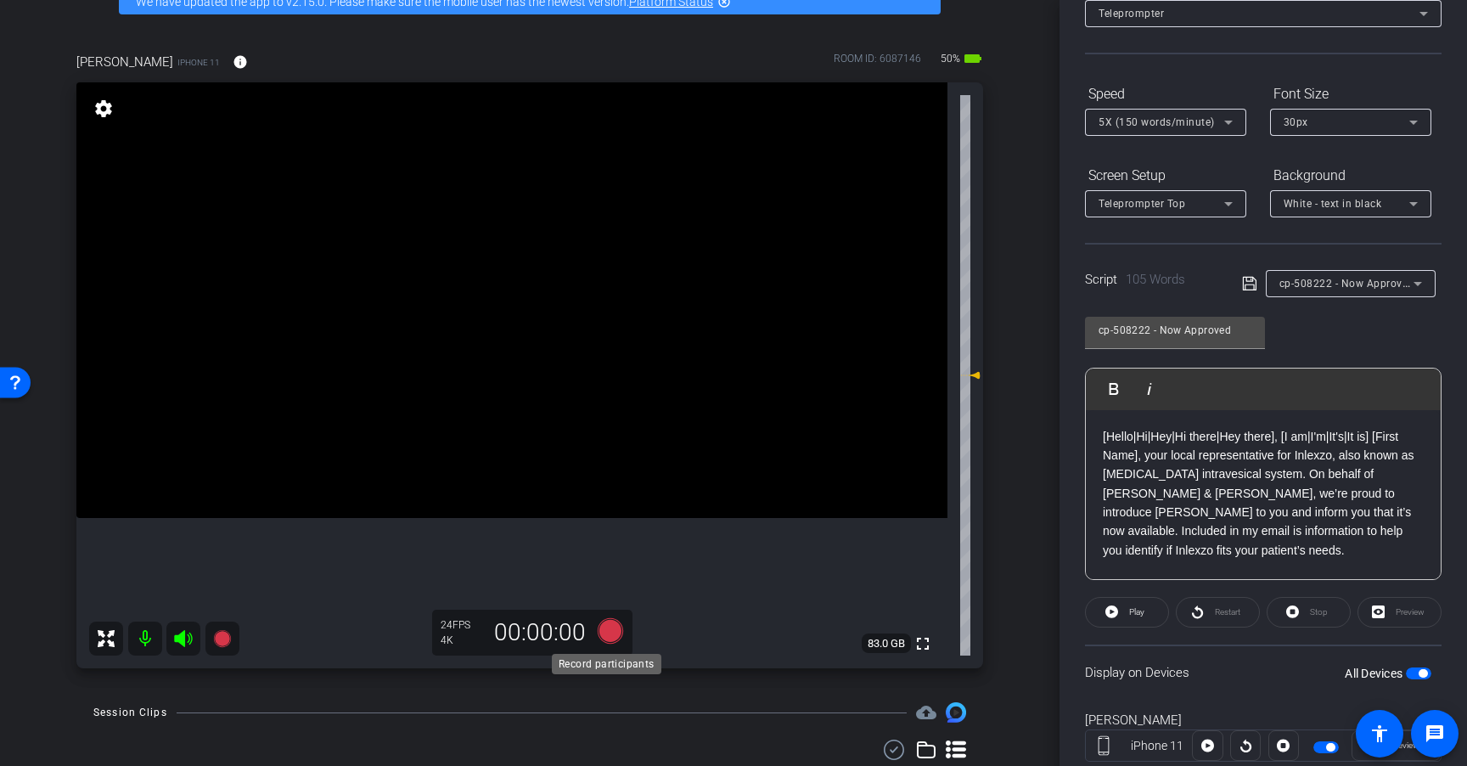
click at [613, 632] on icon at bounding box center [610, 630] width 25 height 25
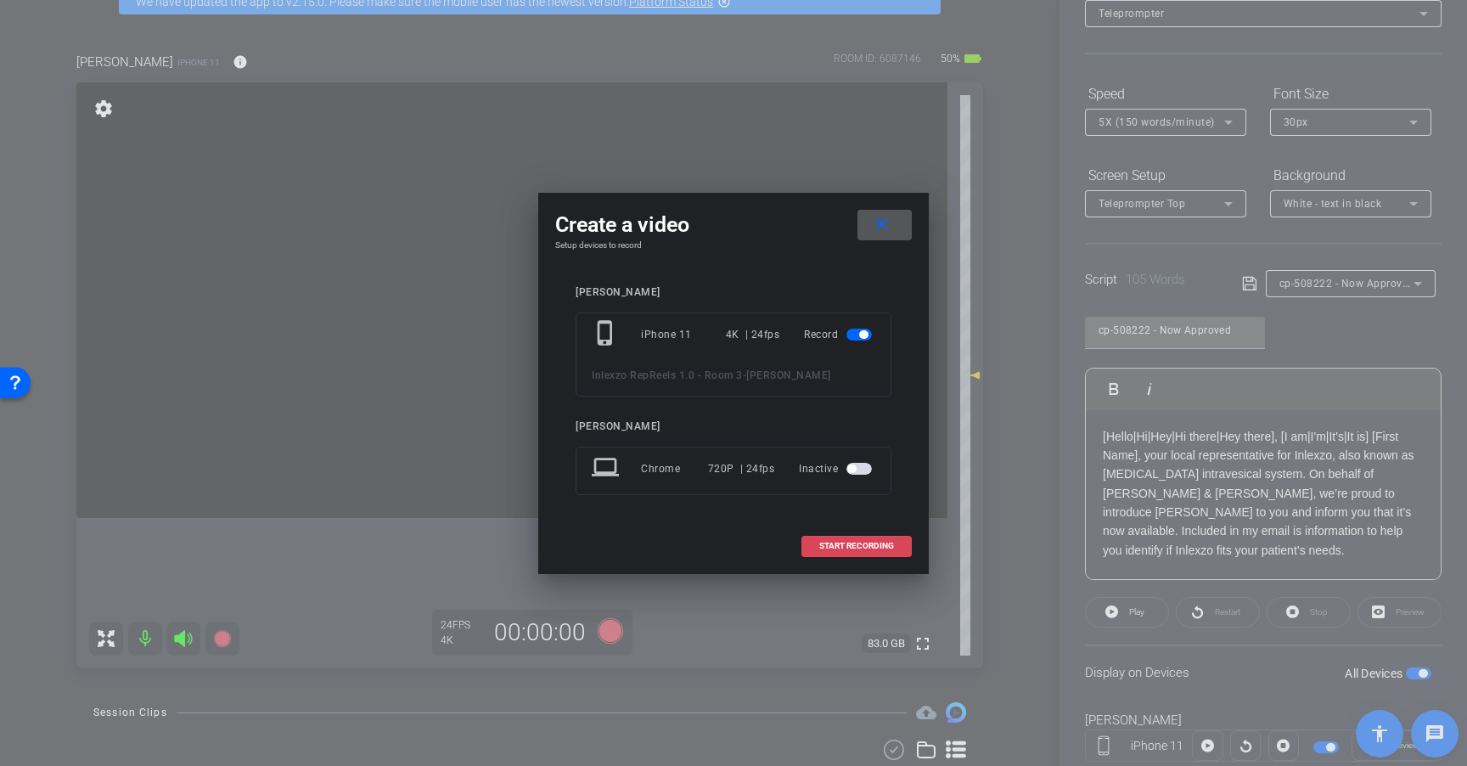
click at [868, 539] on span at bounding box center [856, 545] width 109 height 41
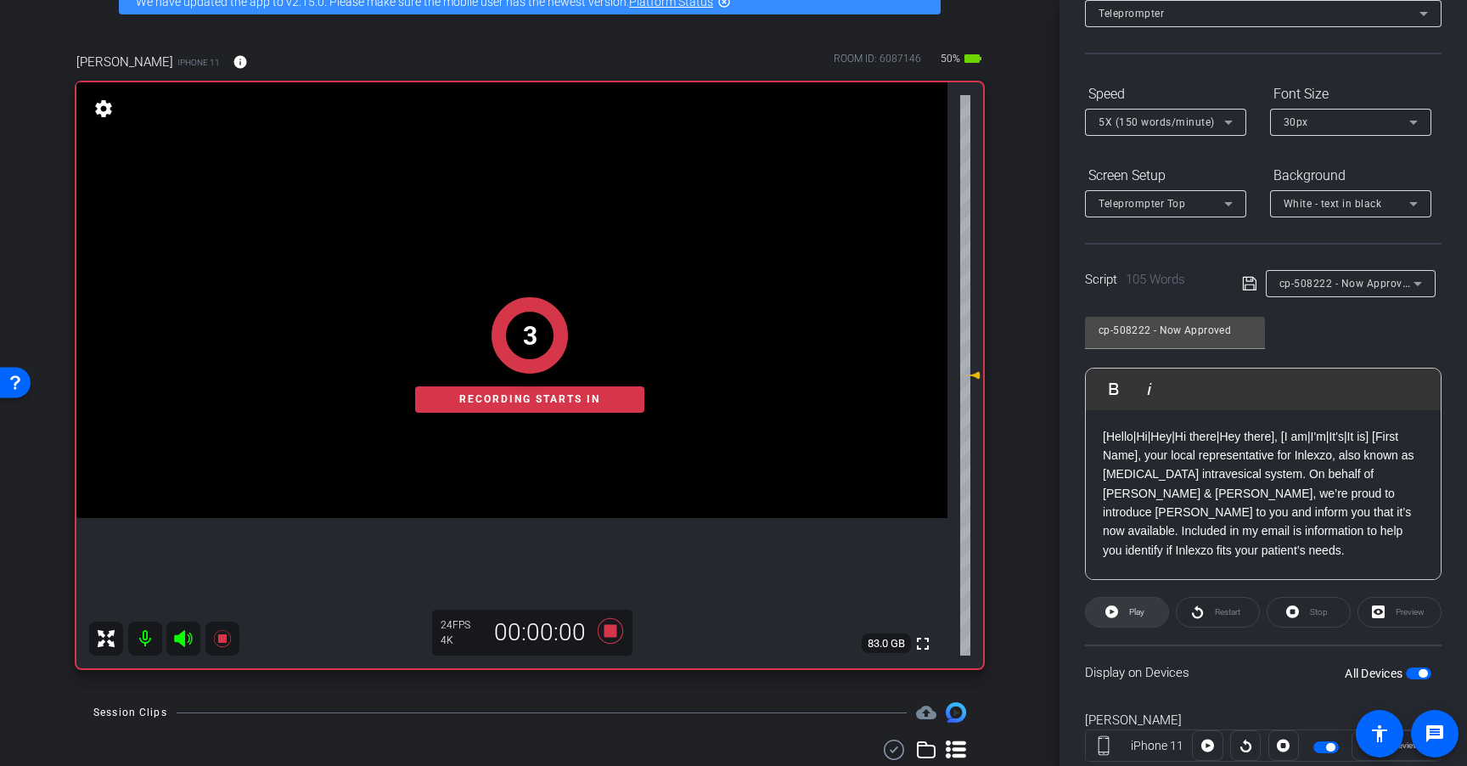
click at [1135, 614] on span "Play" at bounding box center [1136, 611] width 15 height 9
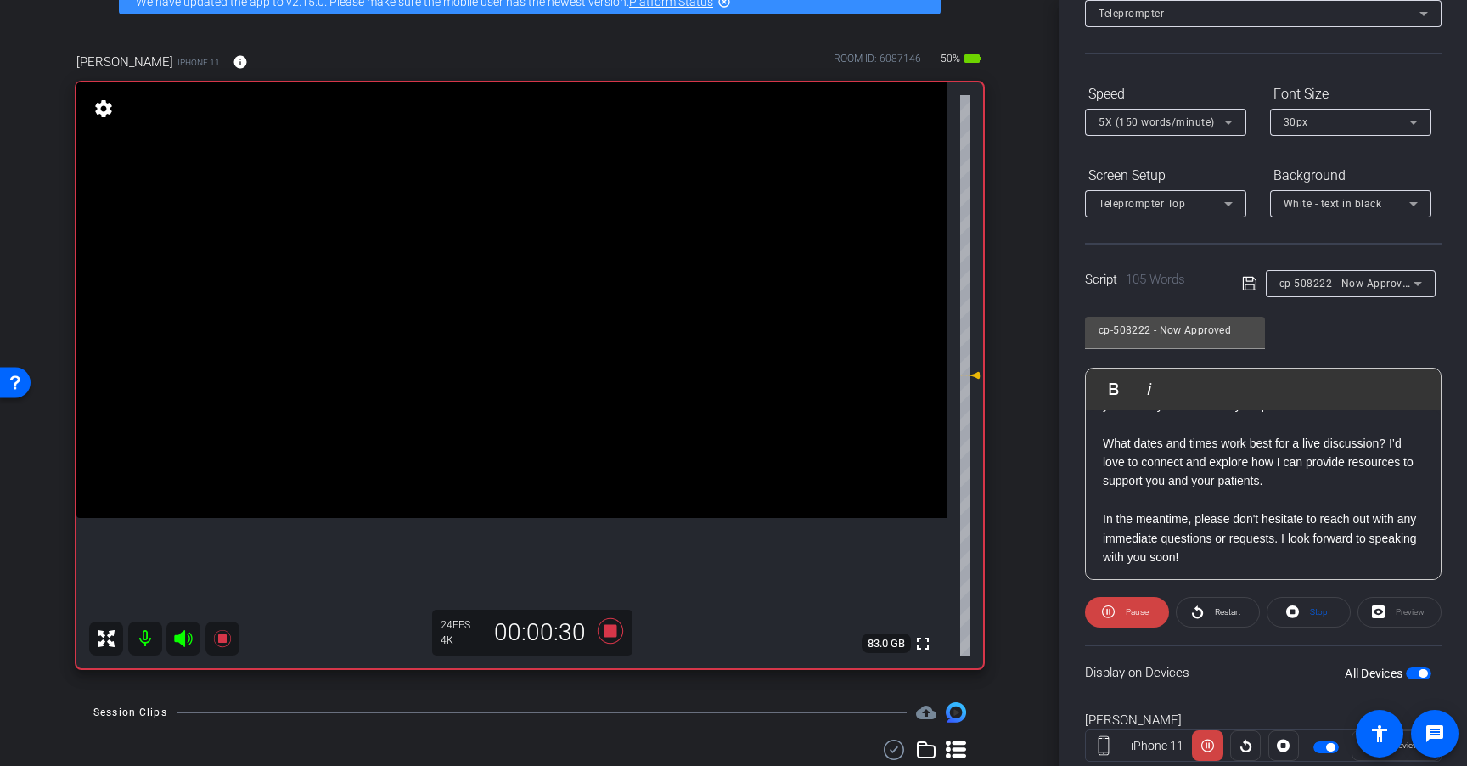
scroll to position [149, 0]
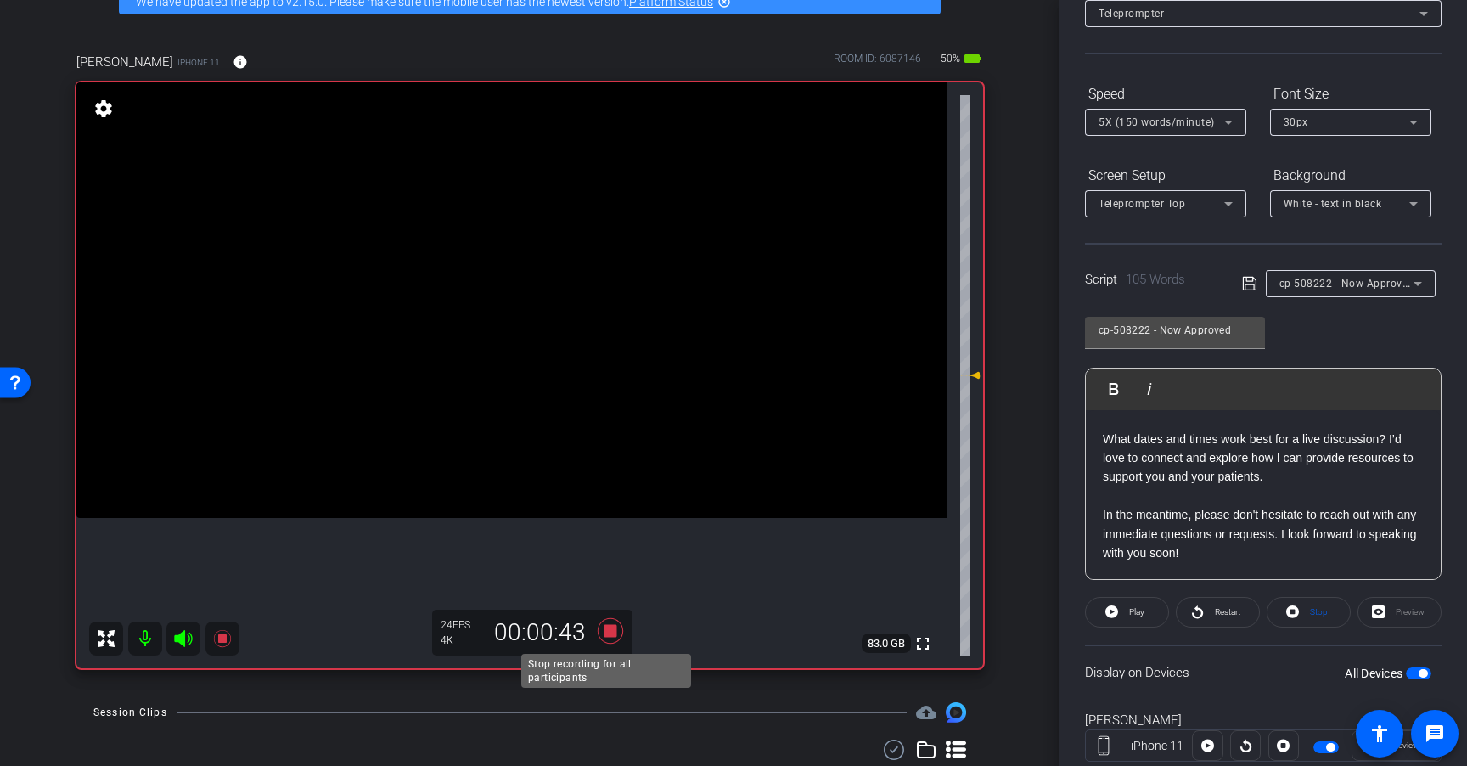
click at [607, 629] on icon at bounding box center [610, 630] width 25 height 25
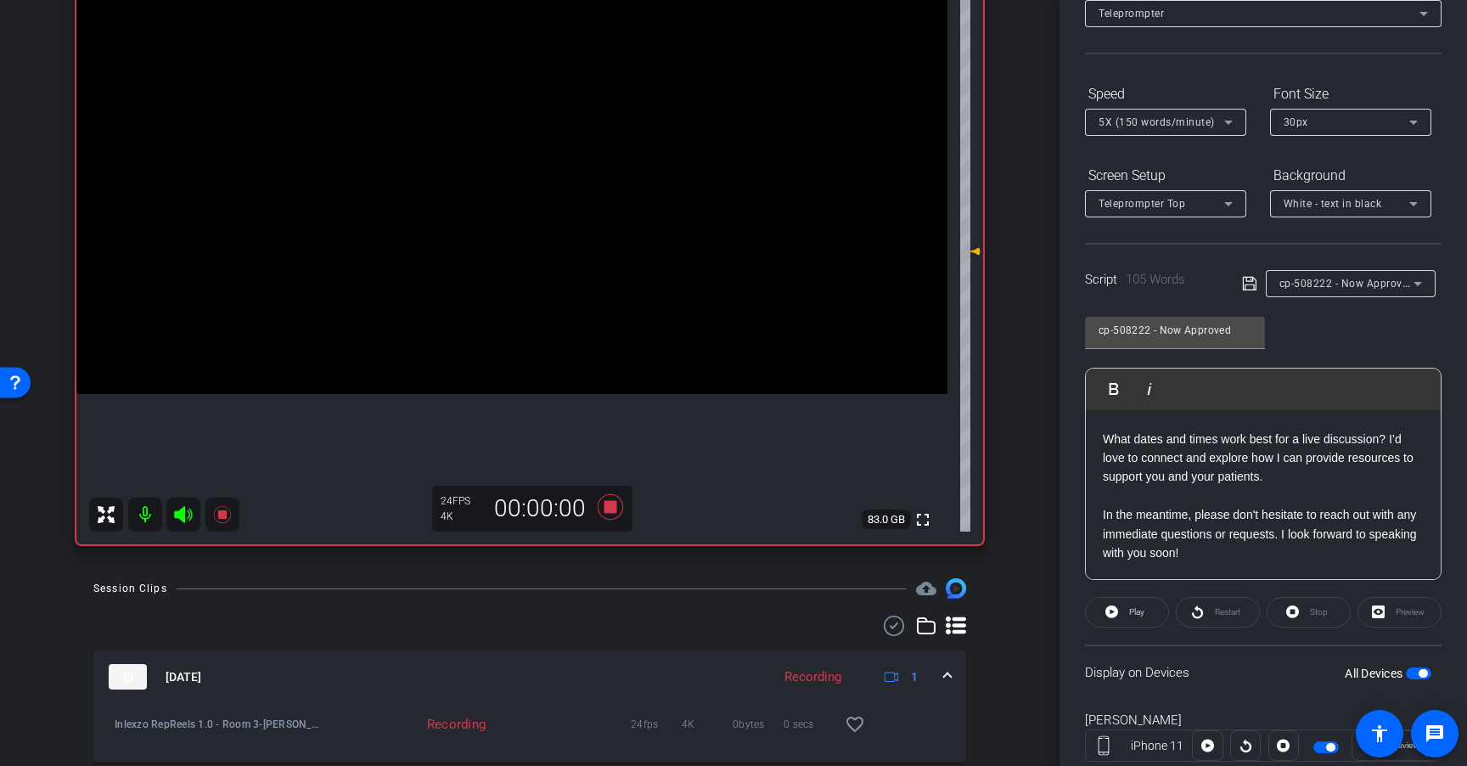
scroll to position [269, 0]
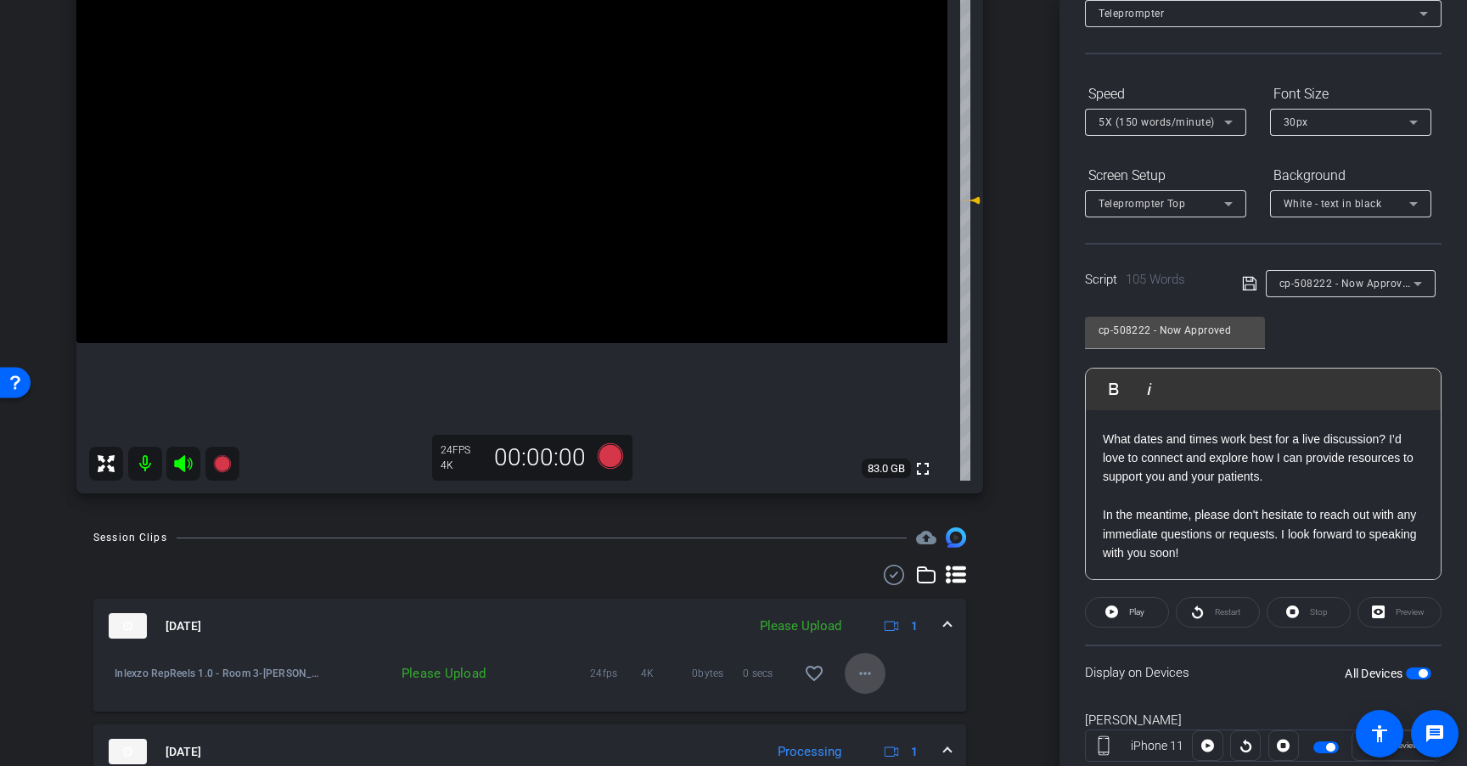
click at [855, 671] on mat-icon "more_horiz" at bounding box center [865, 673] width 20 height 20
click at [889, 593] on span "Upload" at bounding box center [884, 596] width 68 height 20
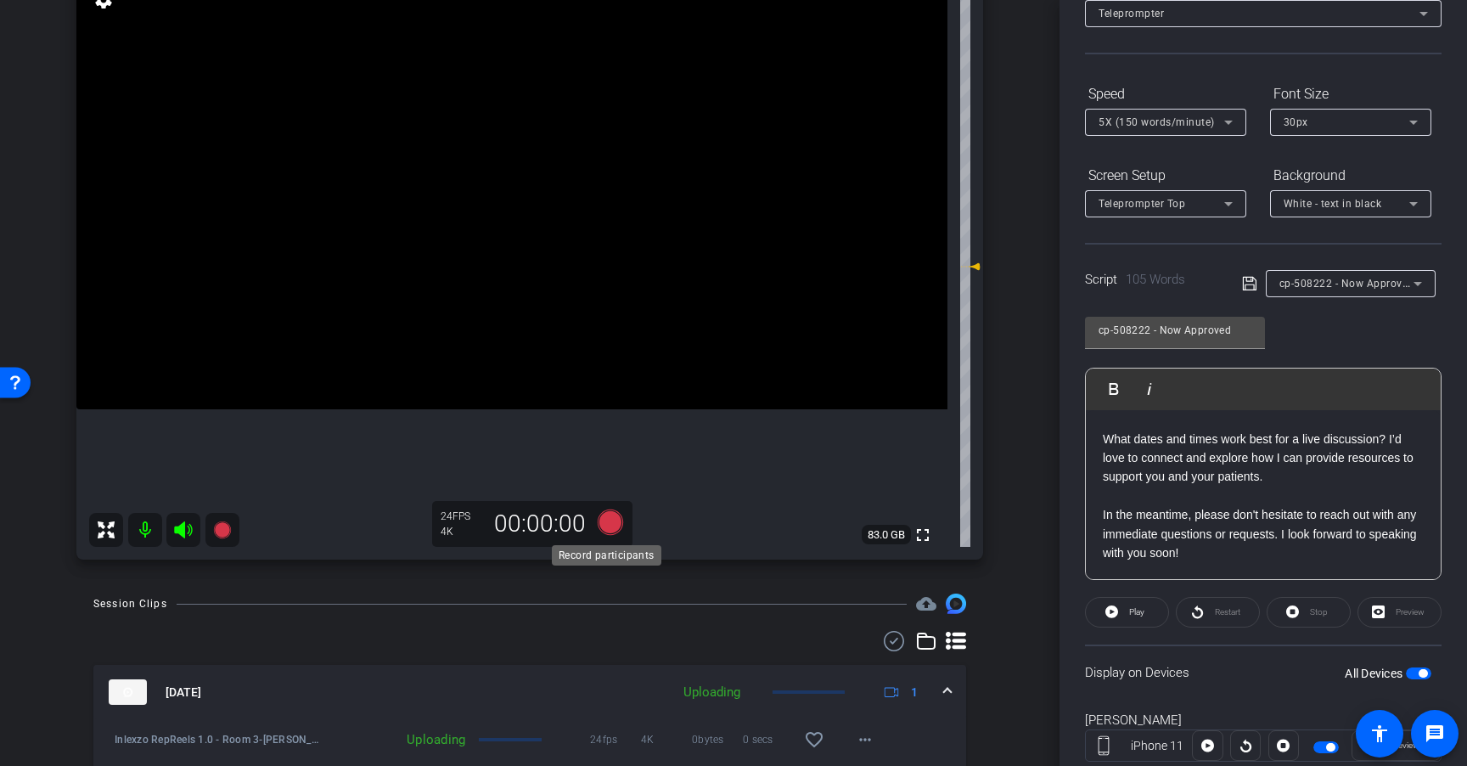
scroll to position [205, 0]
click at [604, 528] on icon at bounding box center [610, 520] width 25 height 25
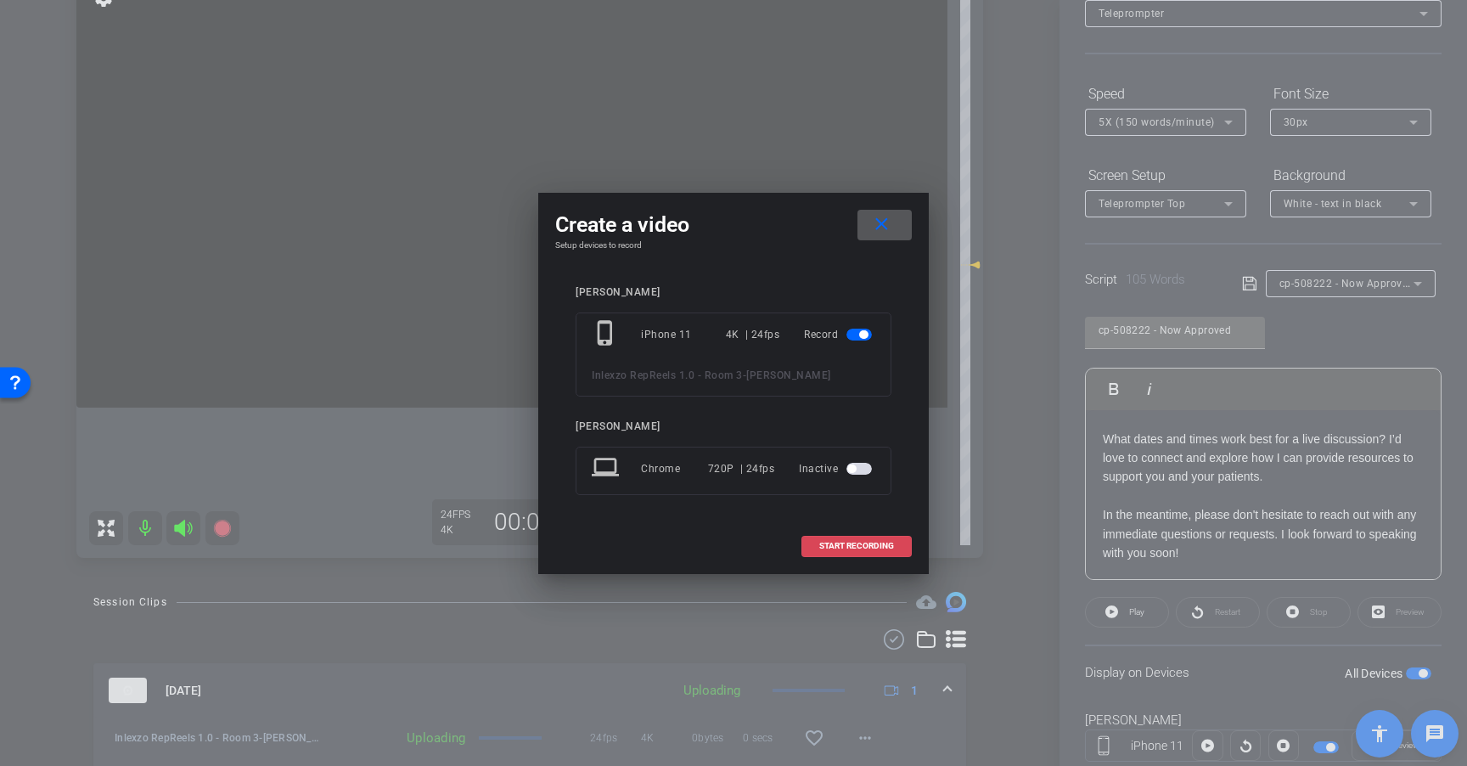
click at [860, 545] on span "START RECORDING" at bounding box center [856, 546] width 75 height 8
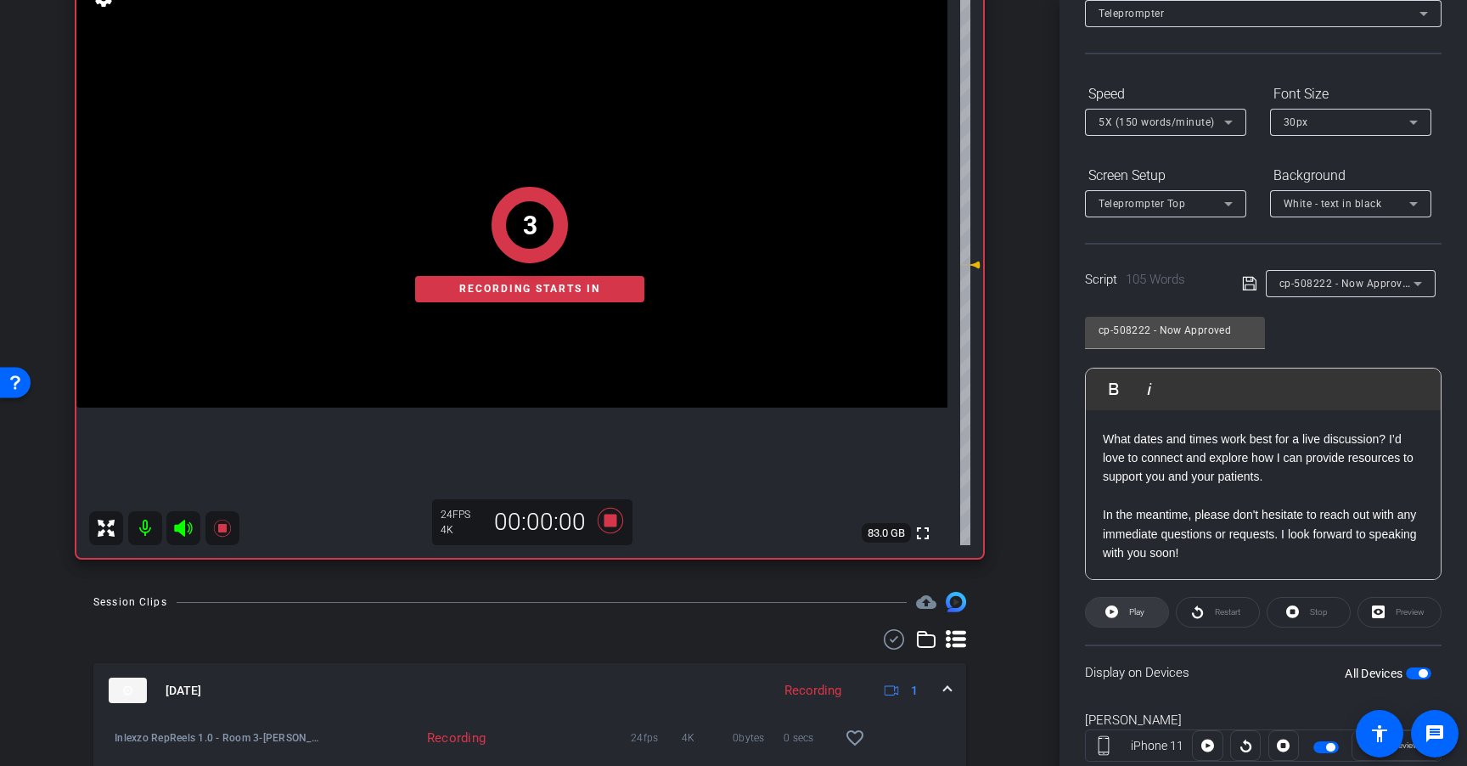
click at [1129, 611] on span "Play" at bounding box center [1136, 611] width 15 height 9
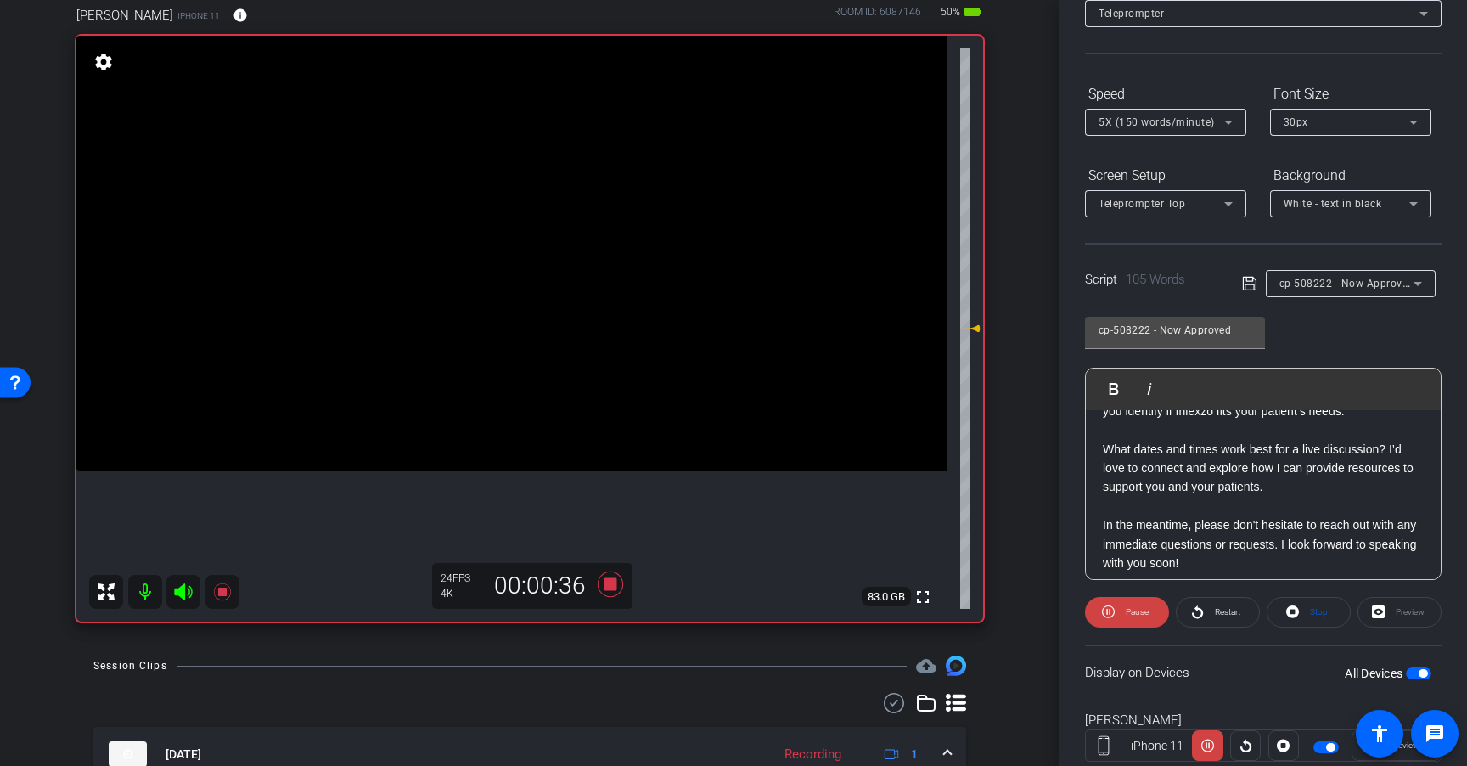
scroll to position [149, 0]
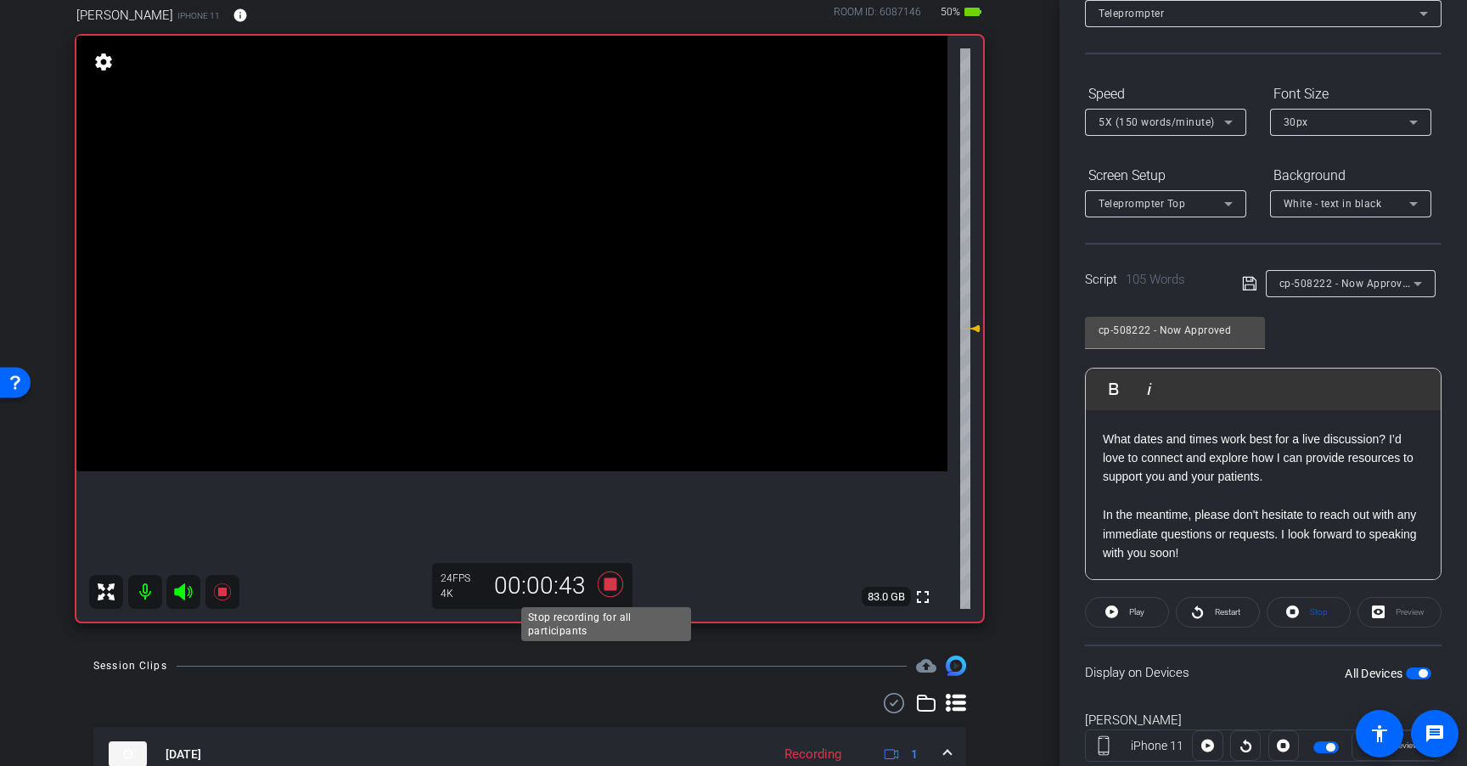
click at [608, 592] on icon at bounding box center [610, 584] width 41 height 31
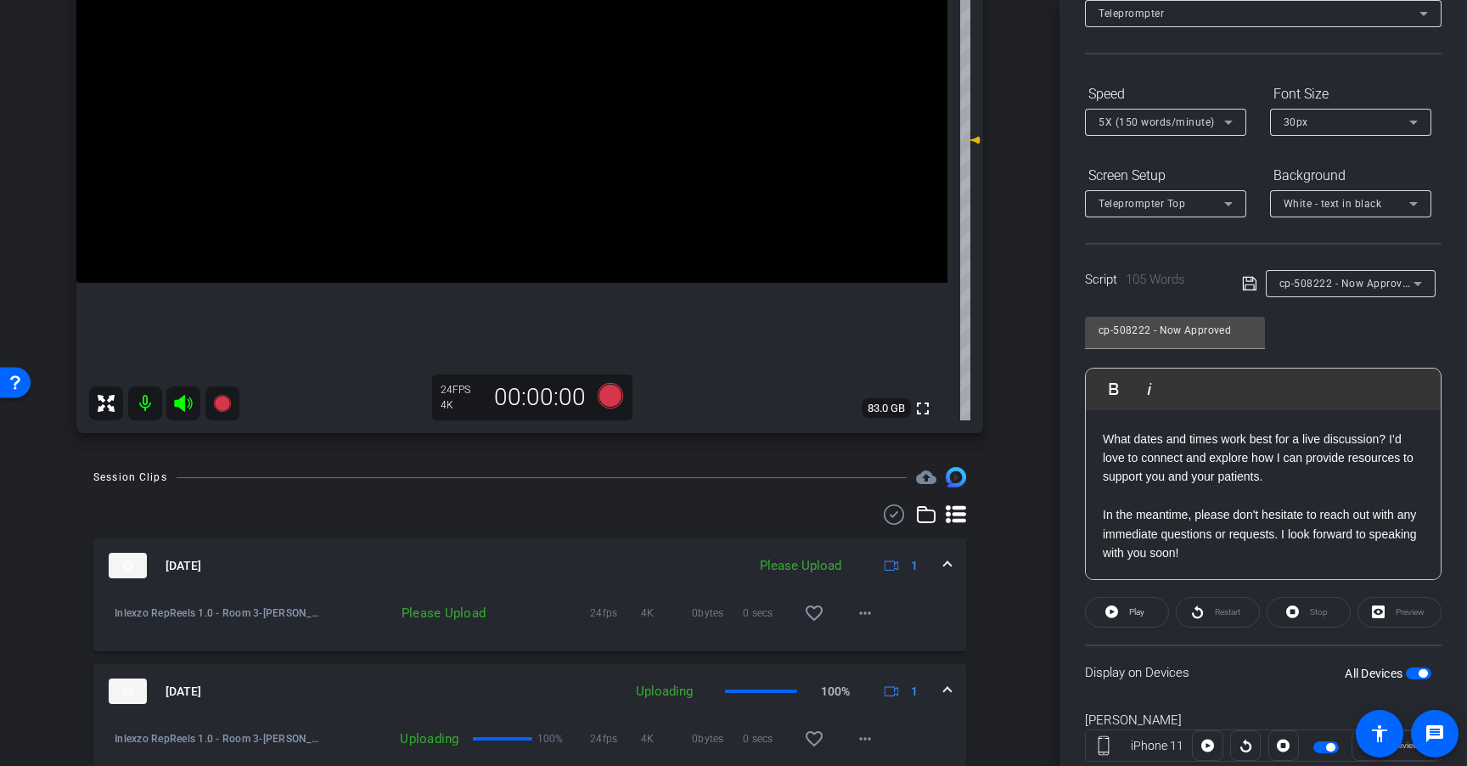
scroll to position [339, 0]
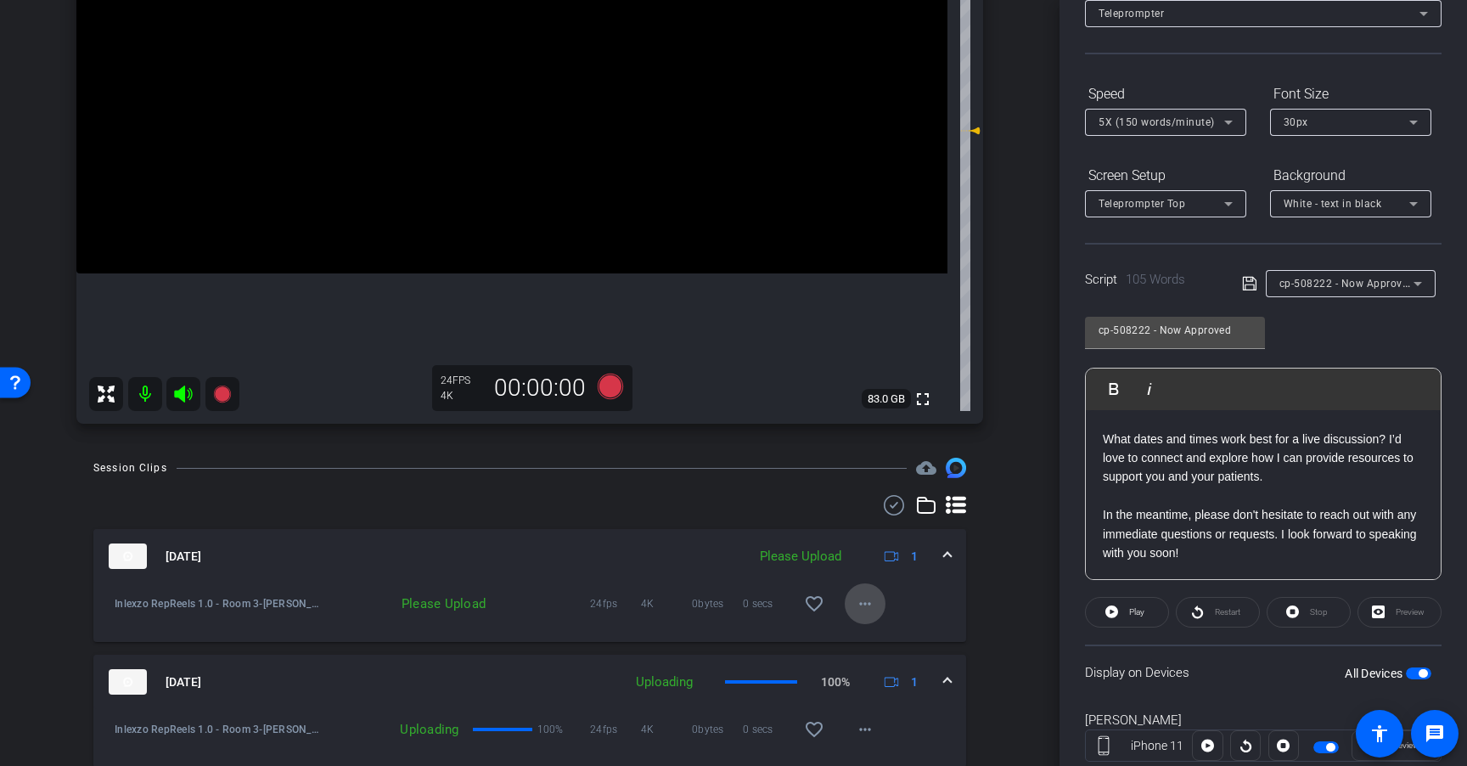
click at [864, 605] on mat-icon "more_horiz" at bounding box center [865, 603] width 20 height 20
click at [872, 629] on span "Upload" at bounding box center [884, 639] width 68 height 20
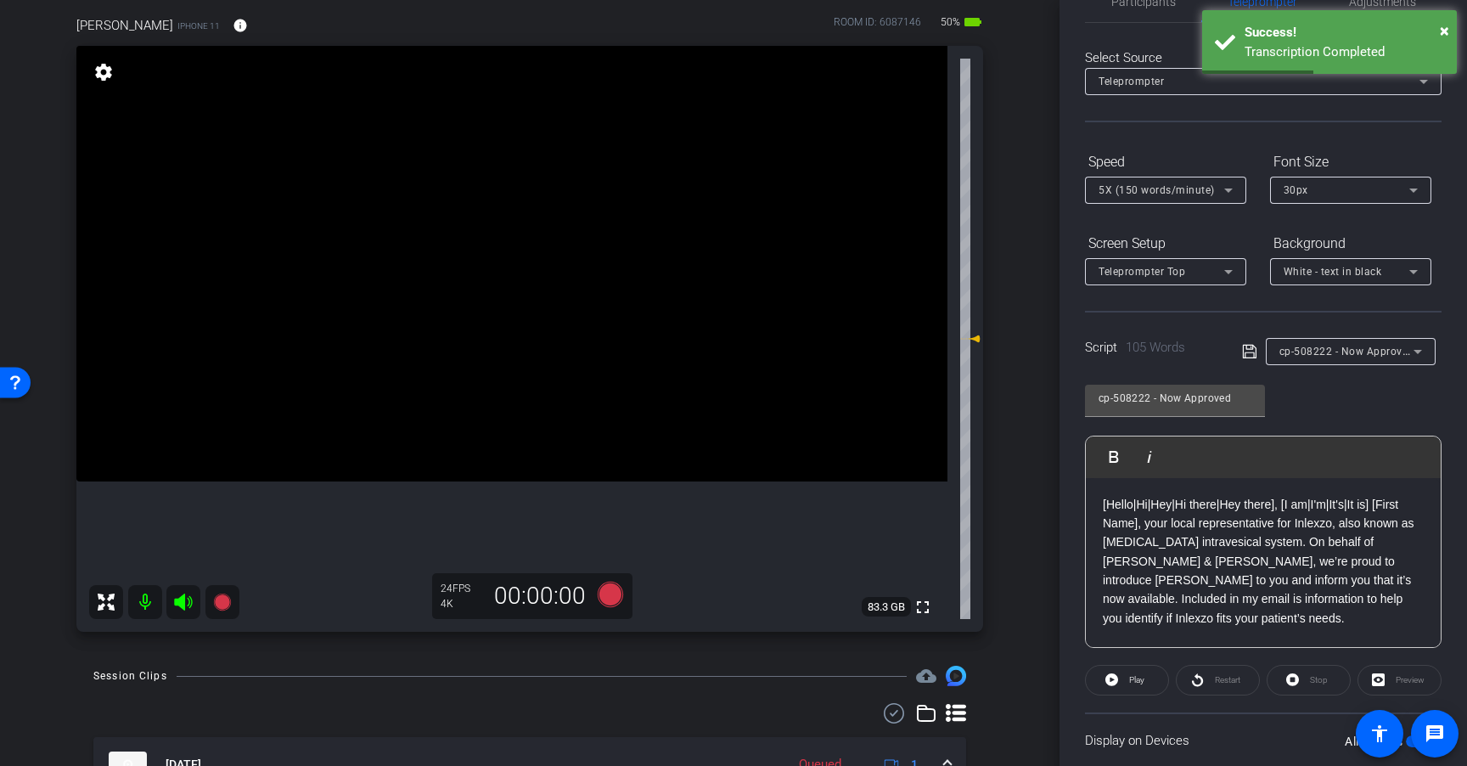
scroll to position [47, 0]
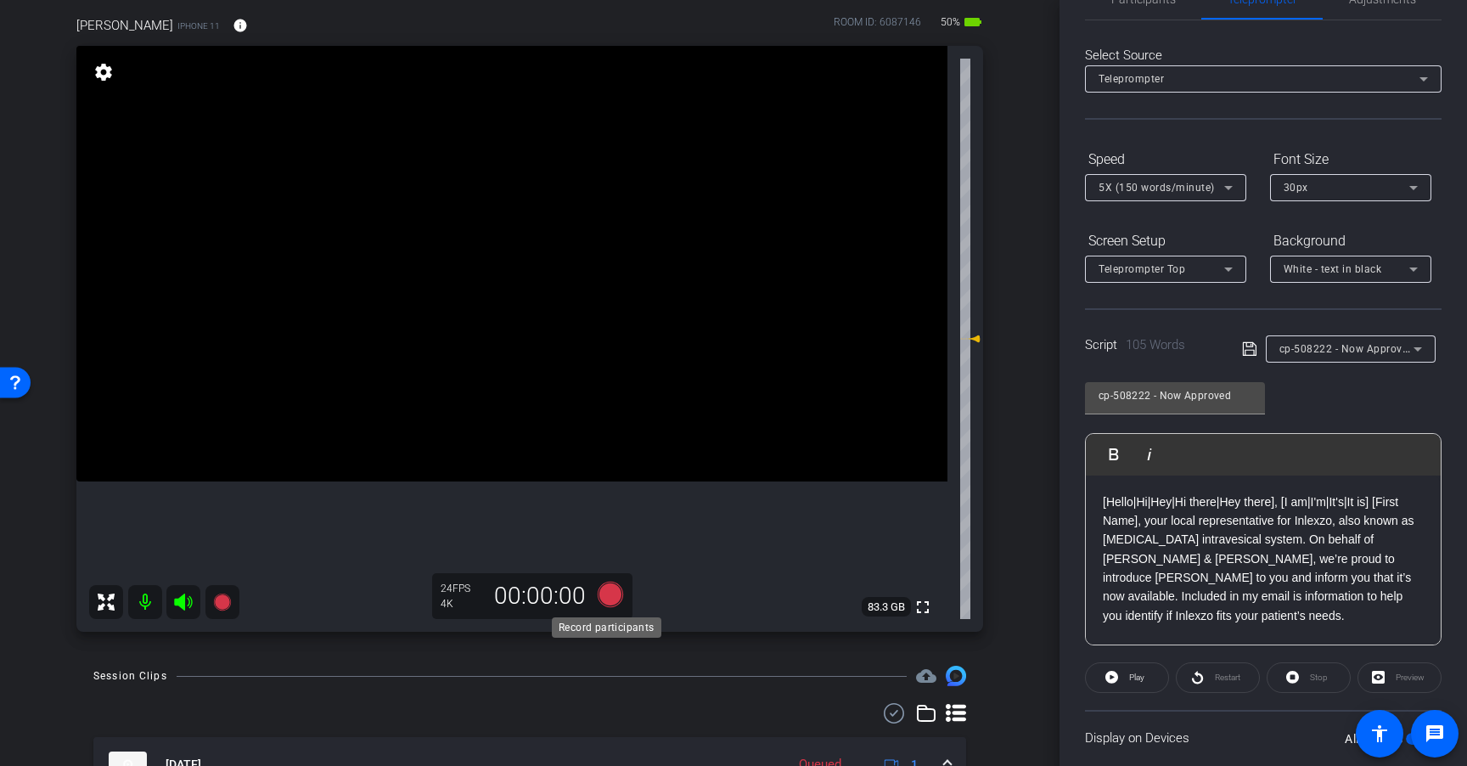
click at [603, 589] on icon at bounding box center [610, 593] width 25 height 25
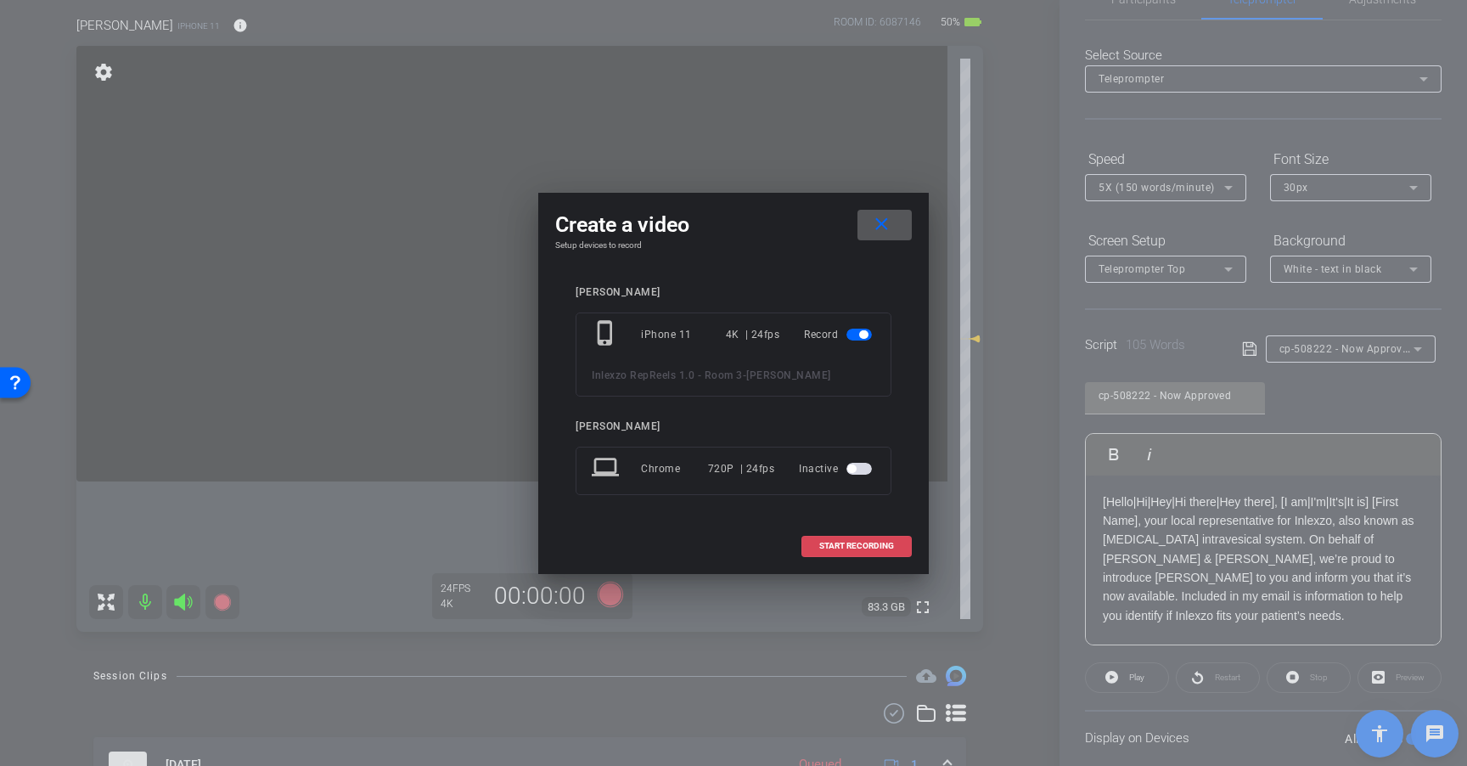
click at [855, 542] on span "START RECORDING" at bounding box center [856, 546] width 75 height 8
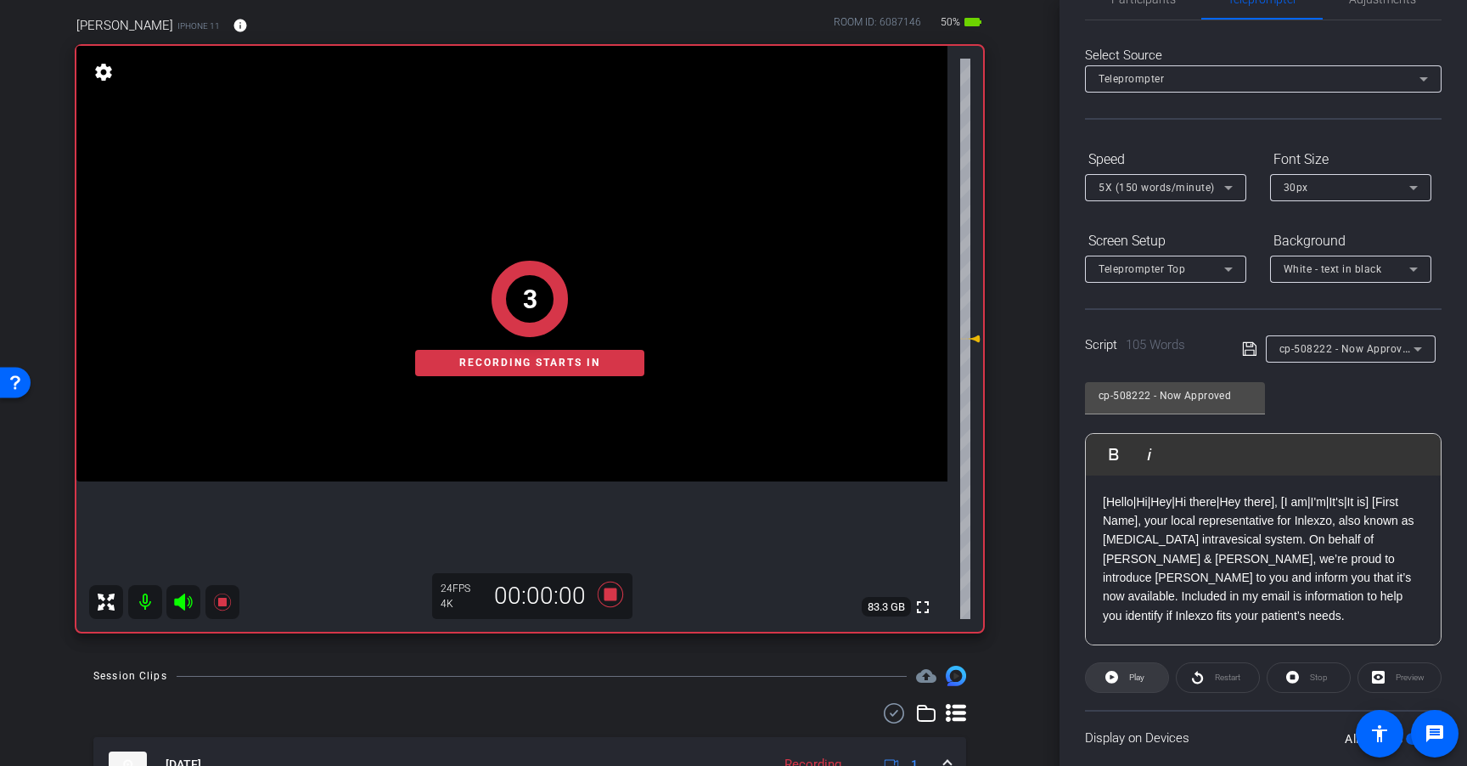
click at [1129, 683] on span "Play" at bounding box center [1135, 677] width 20 height 24
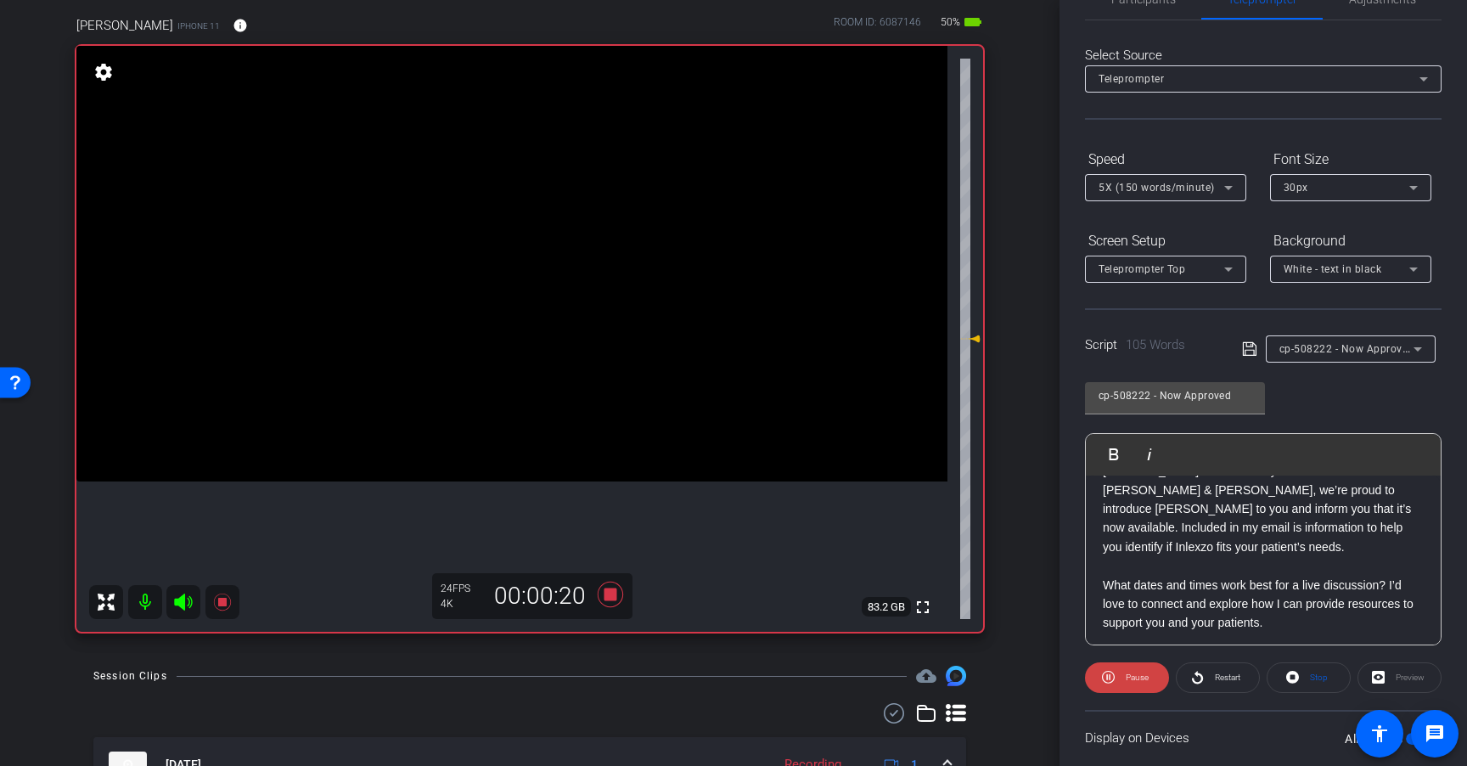
scroll to position [65, 0]
click at [591, 600] on icon at bounding box center [610, 594] width 41 height 31
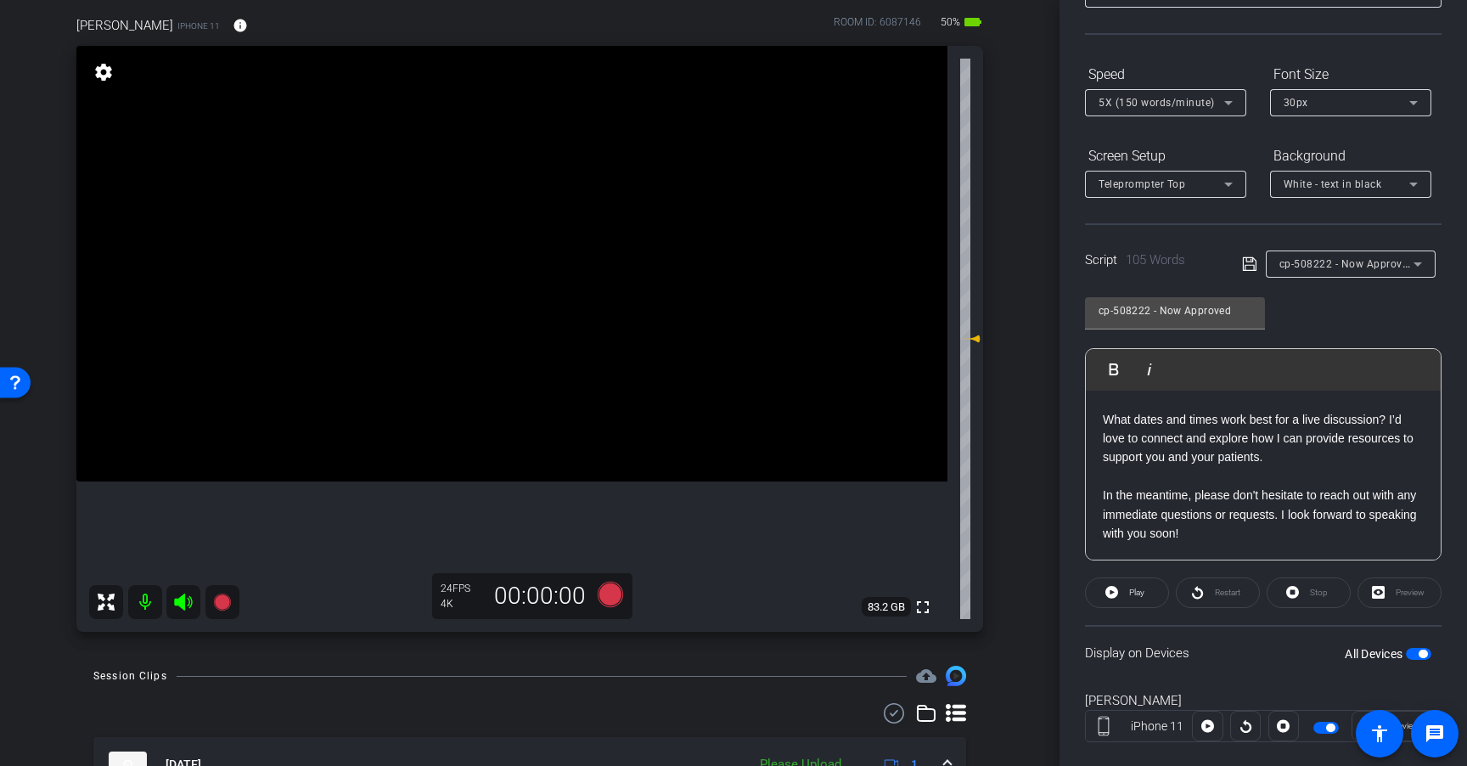
scroll to position [133, 0]
click at [1407, 652] on span "button" at bounding box center [1418, 652] width 25 height 12
click at [611, 596] on icon at bounding box center [610, 593] width 25 height 25
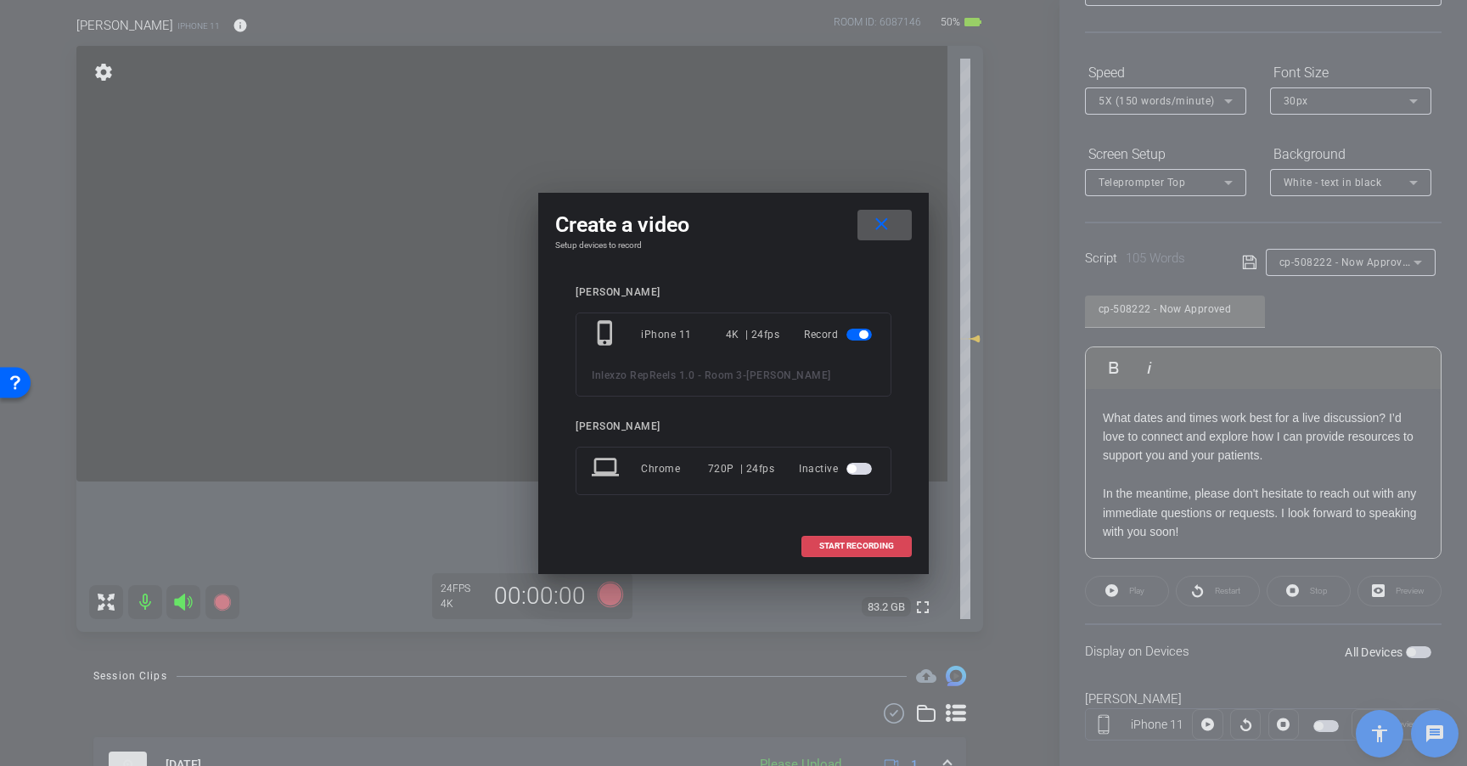
click at [873, 539] on span at bounding box center [856, 545] width 109 height 41
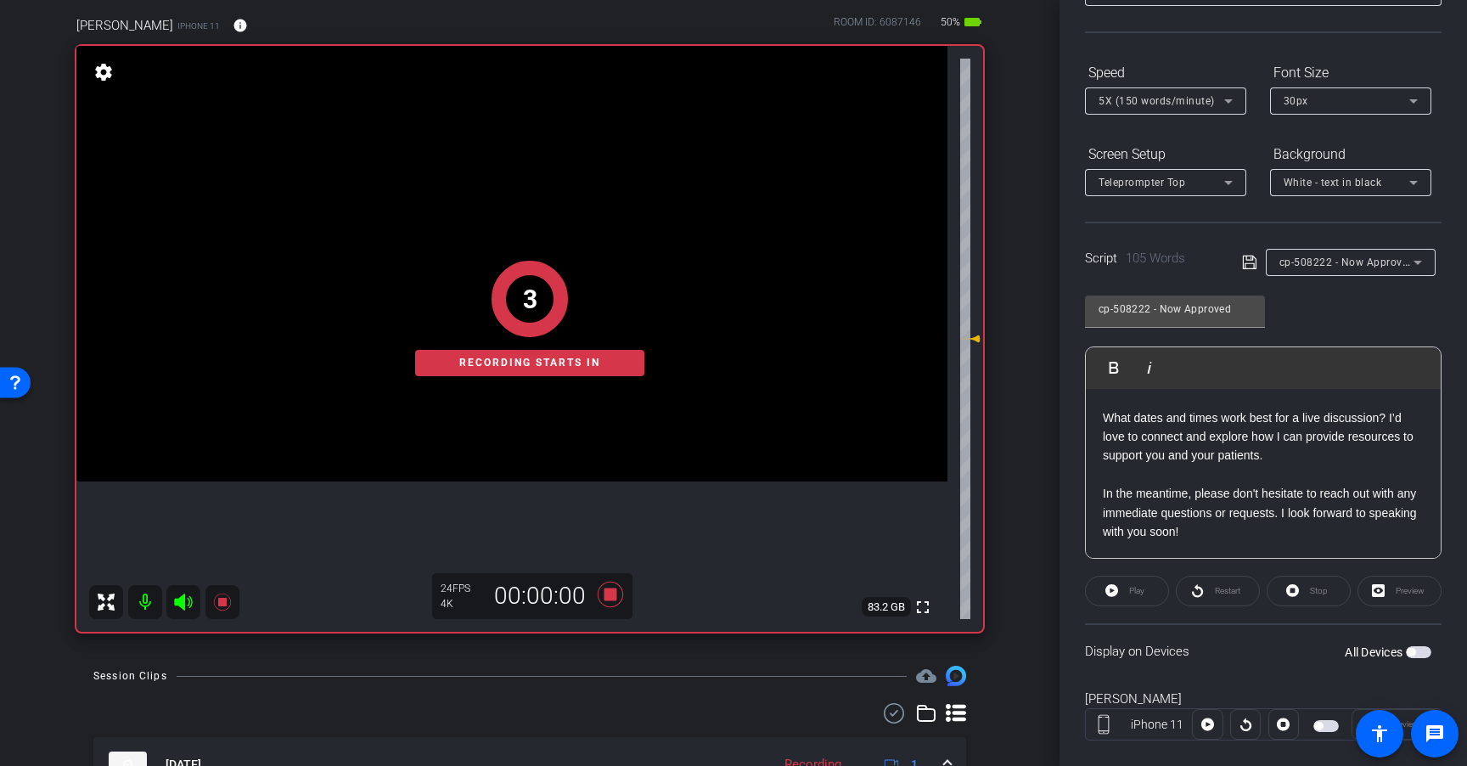
click at [1115, 597] on div "Play" at bounding box center [1127, 591] width 84 height 31
click at [1126, 591] on div "Play" at bounding box center [1127, 591] width 84 height 31
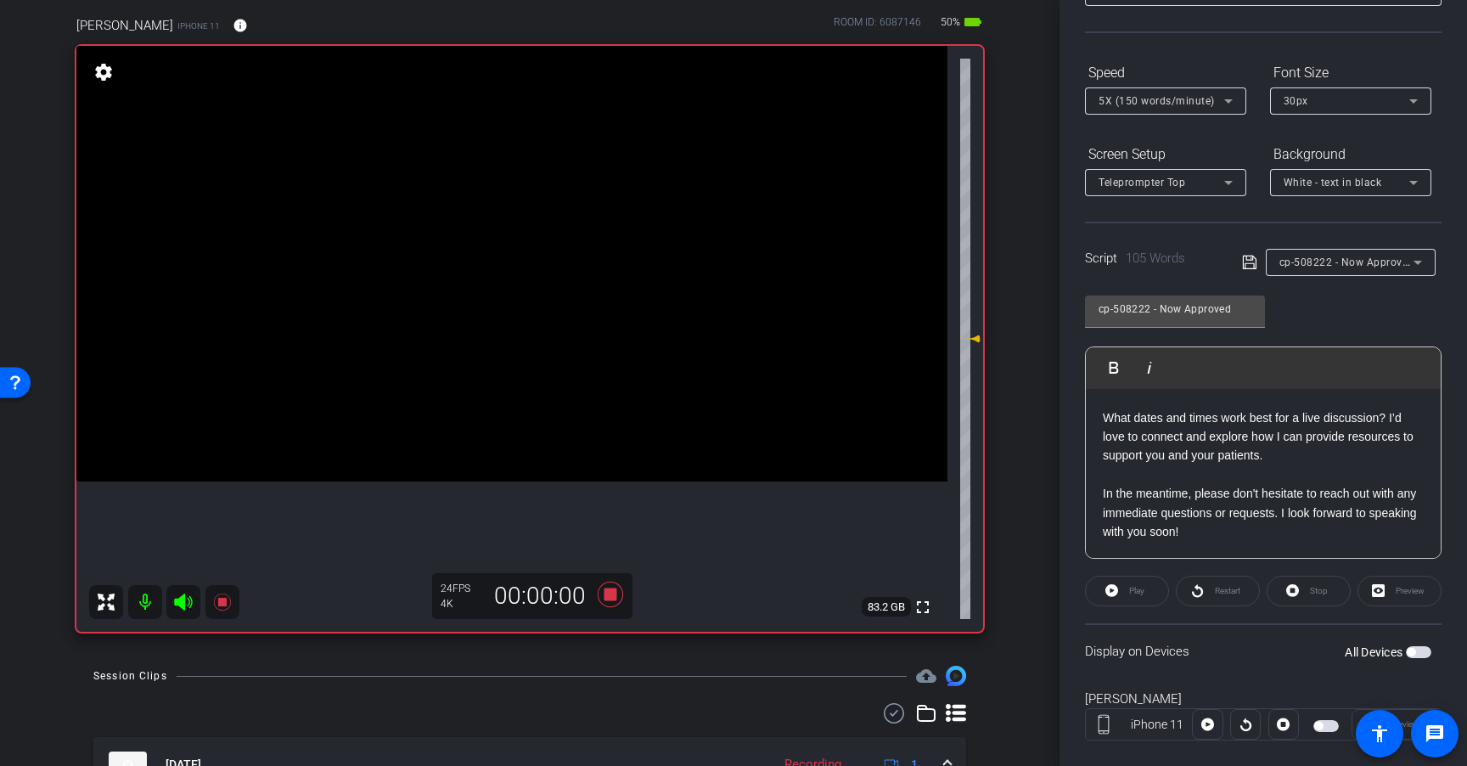
click at [1407, 654] on span "button" at bounding box center [1411, 652] width 8 height 8
click at [1127, 598] on span "Play" at bounding box center [1135, 591] width 20 height 24
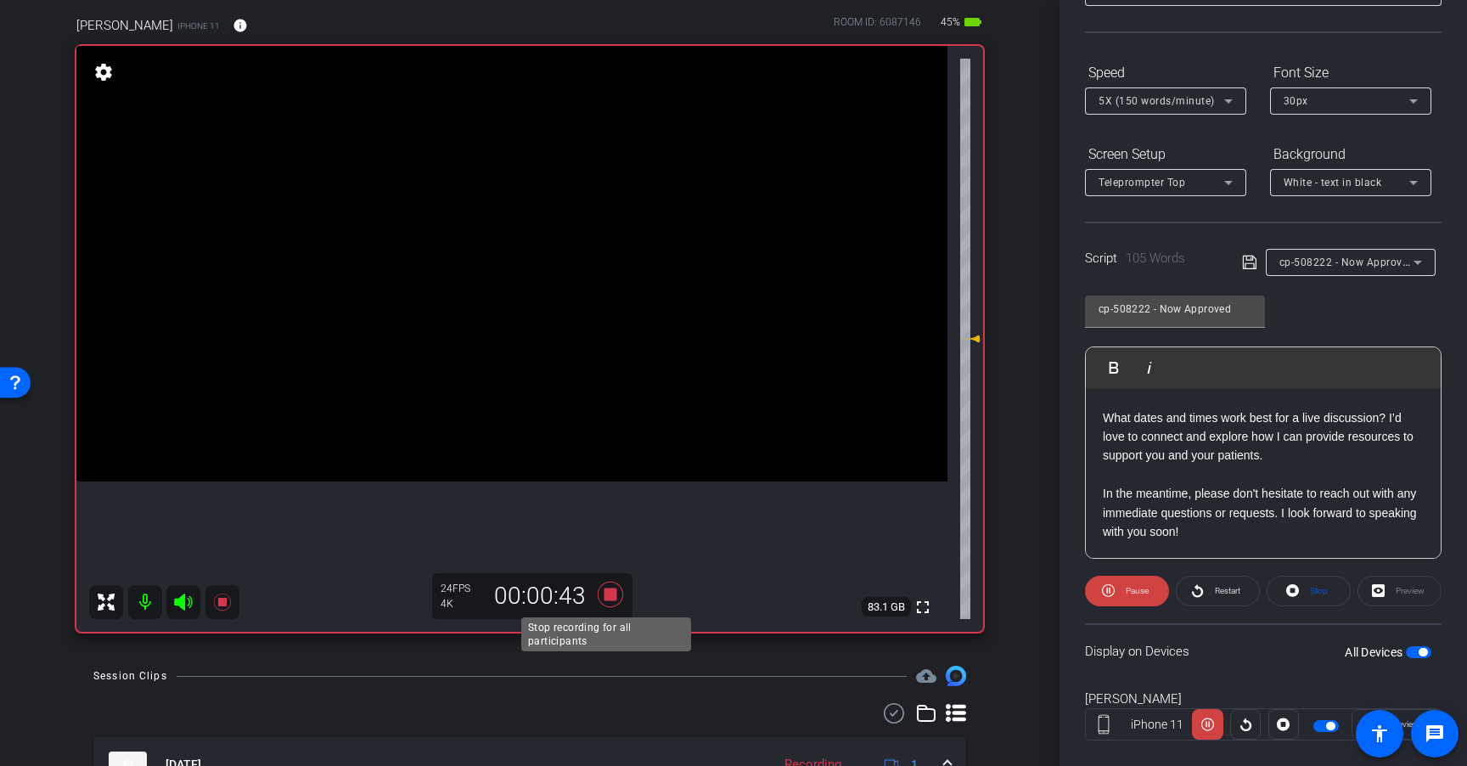
click at [603, 599] on icon at bounding box center [610, 593] width 25 height 25
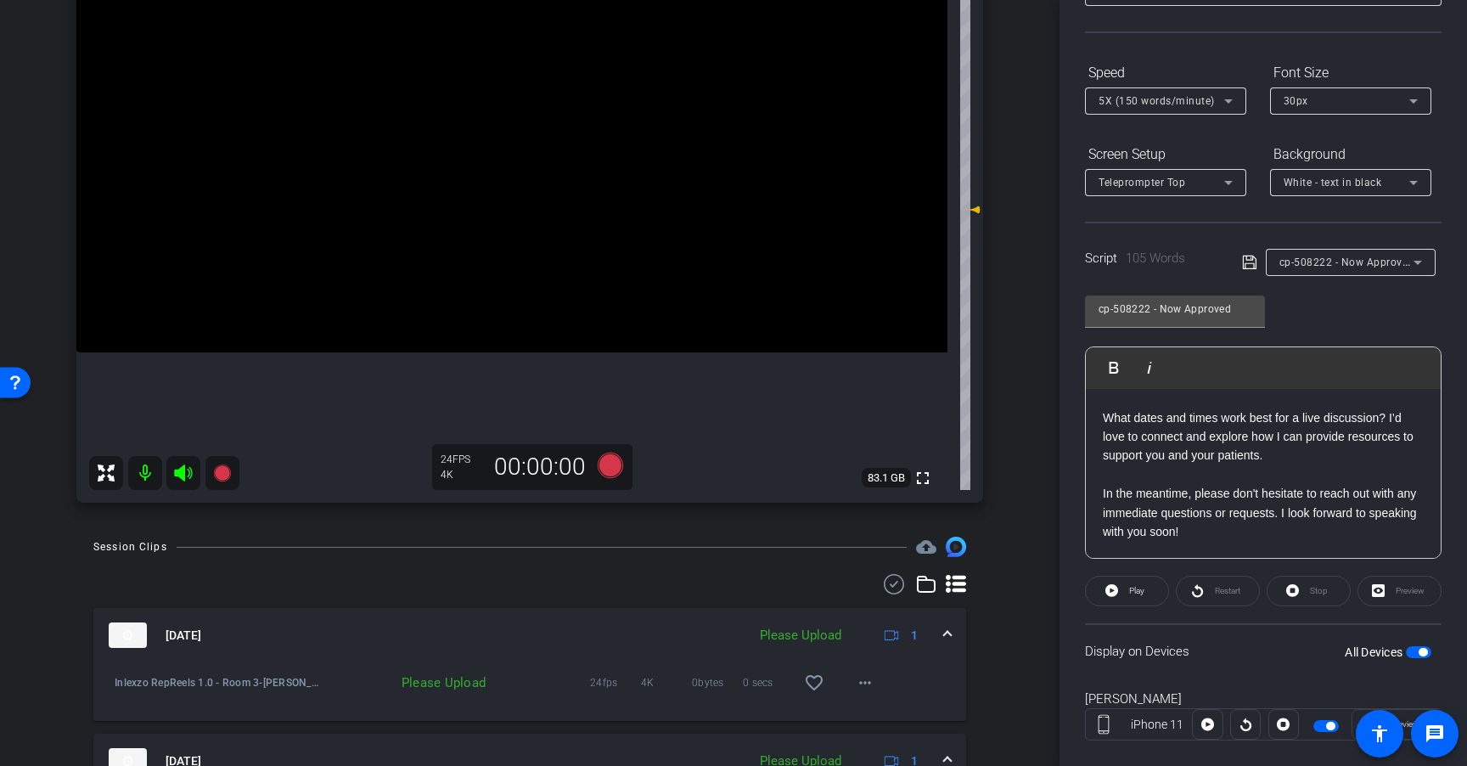
scroll to position [278, 0]
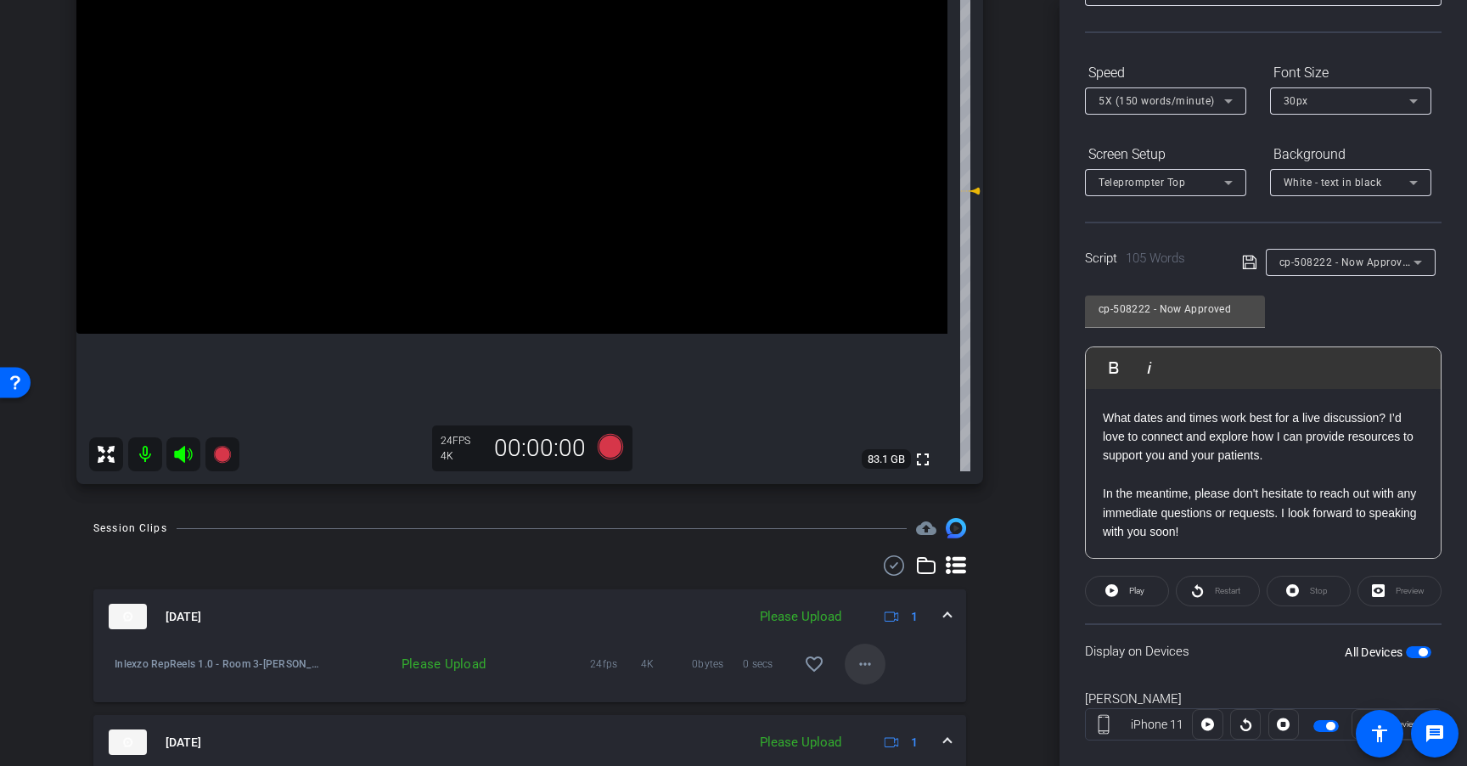
click at [855, 663] on mat-icon "more_horiz" at bounding box center [865, 664] width 20 height 20
click at [863, 693] on span "Upload" at bounding box center [884, 699] width 68 height 20
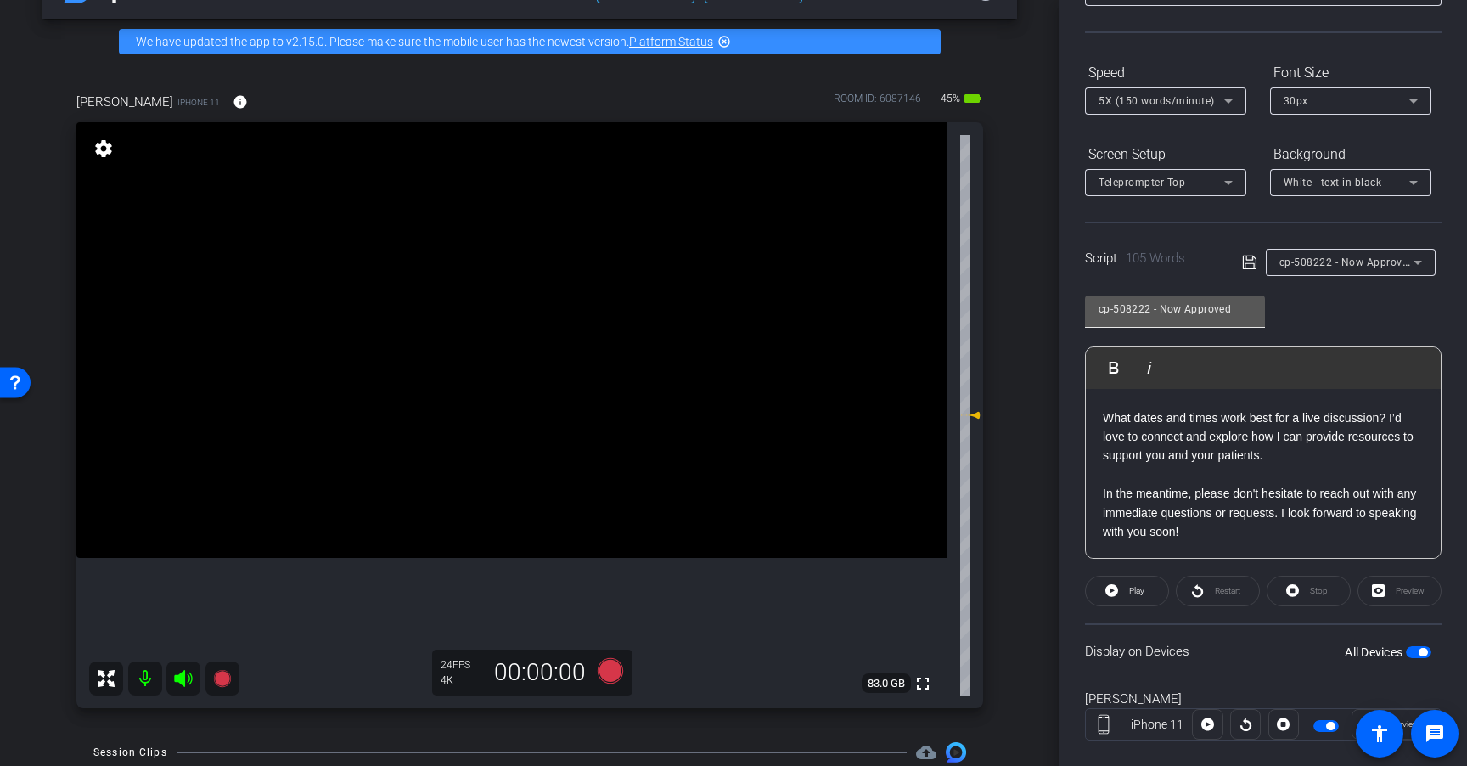
scroll to position [93, 0]
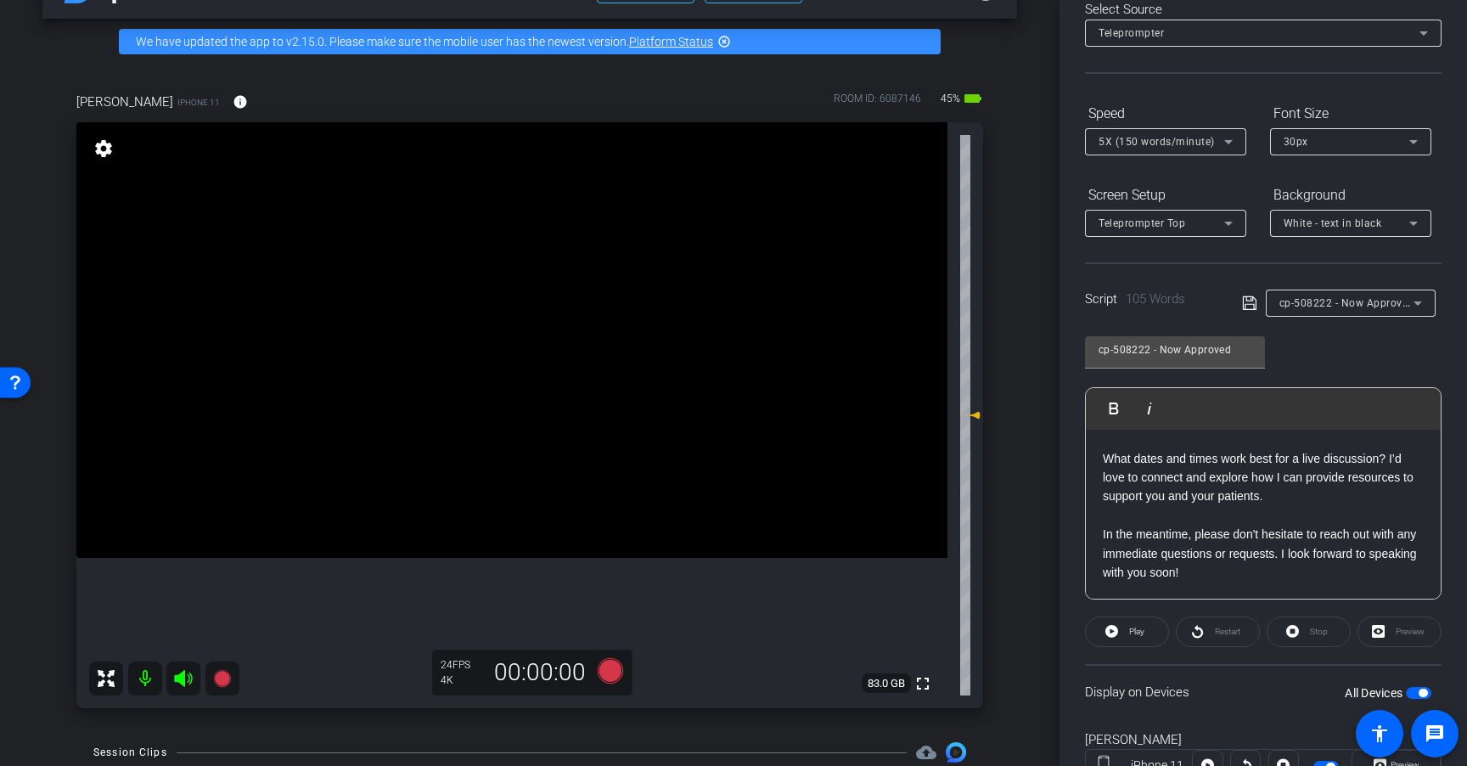
click at [1327, 317] on div at bounding box center [1351, 326] width 170 height 19
click at [1334, 305] on span "cp-508222 - Now Approved" at bounding box center [1346, 302] width 135 height 14
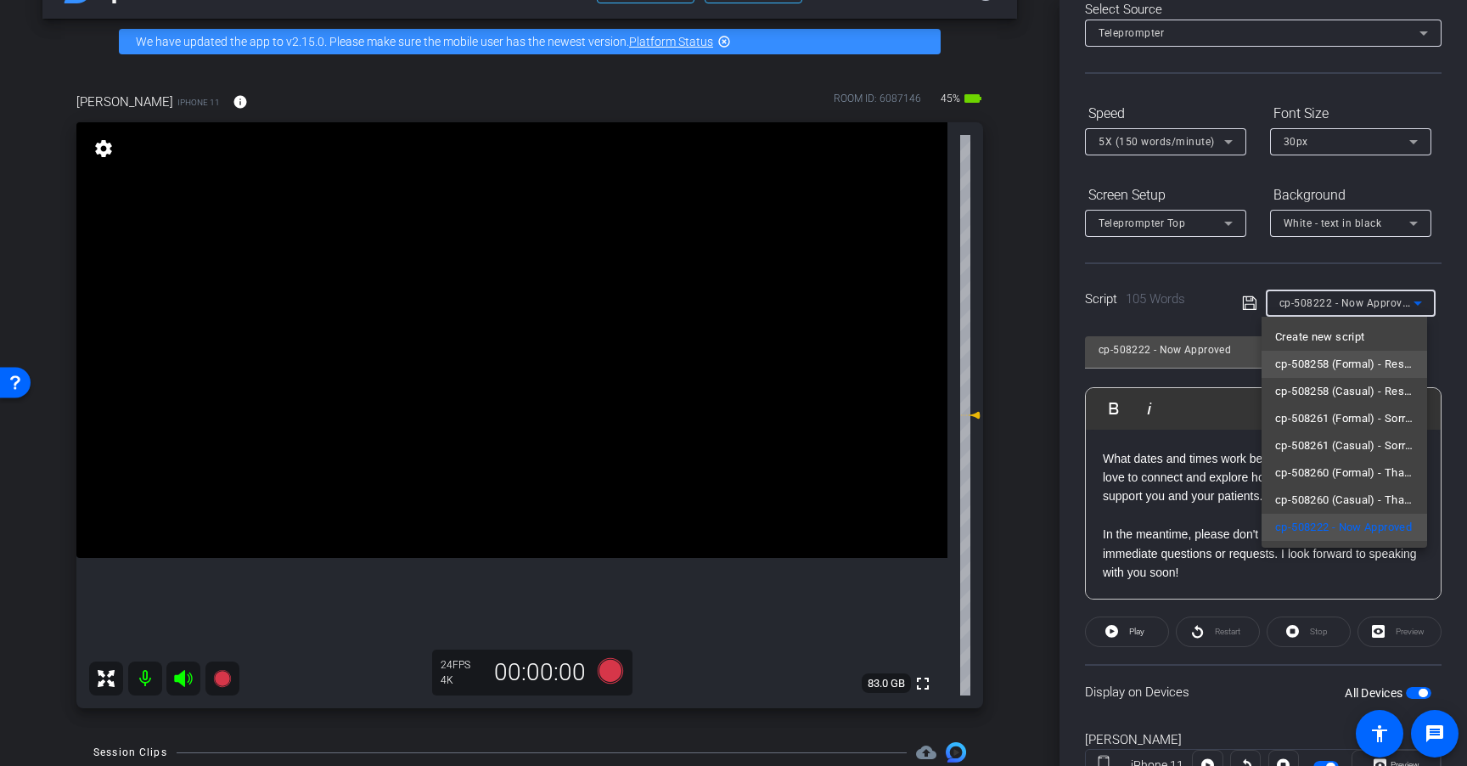
click at [1349, 372] on span "cp-508258 (Formal) - Resources to Share" at bounding box center [1344, 364] width 138 height 20
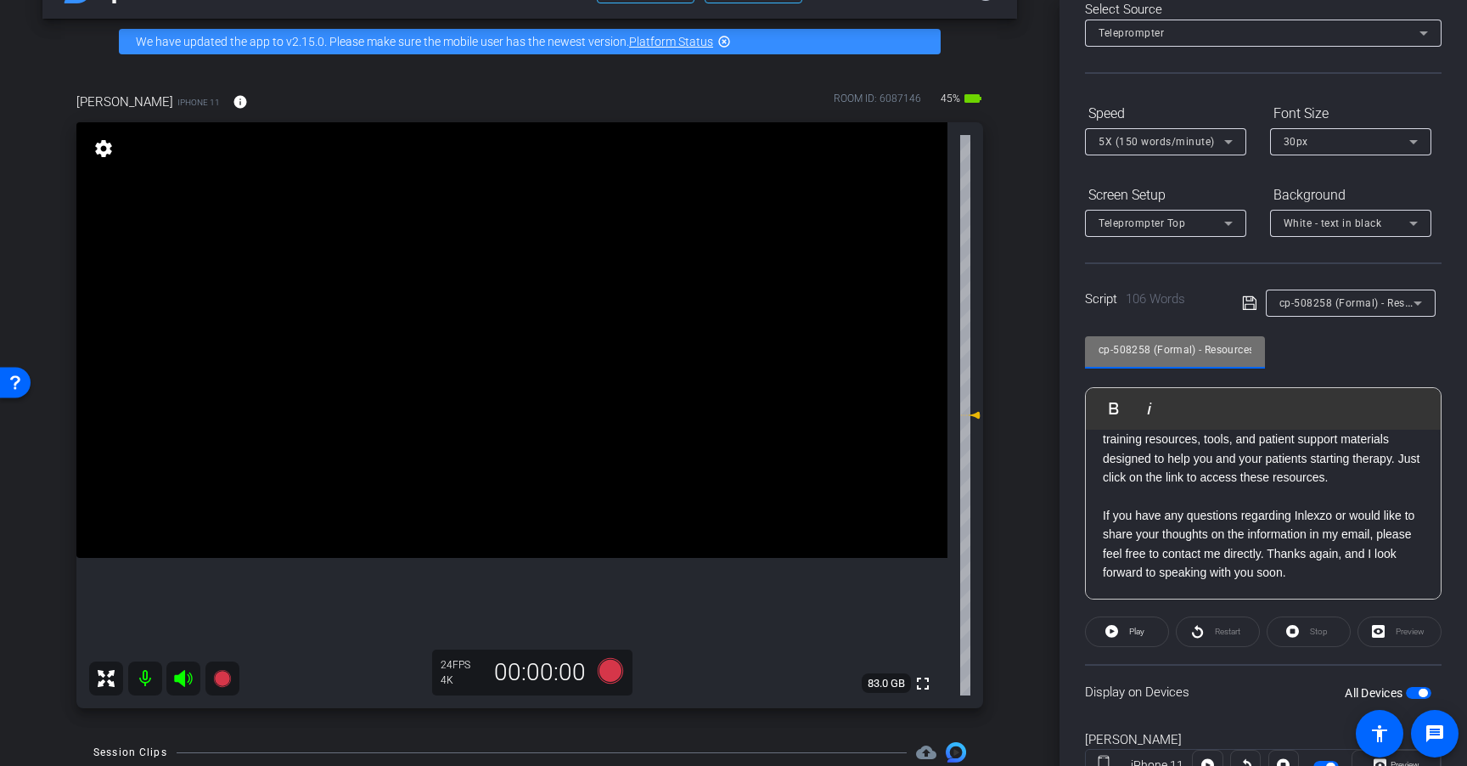
scroll to position [0, 44]
drag, startPoint x: 1202, startPoint y: 353, endPoint x: 1331, endPoint y: 355, distance: 129.0
click at [1331, 355] on div "cp-508258 (Formal) - Resources to Share Play Play from this location Play Selec…" at bounding box center [1263, 461] width 357 height 276
click at [1298, 357] on div "cp-508258 (Formal) - Resources to Share Play Play from this location Play Selec…" at bounding box center [1263, 461] width 357 height 276
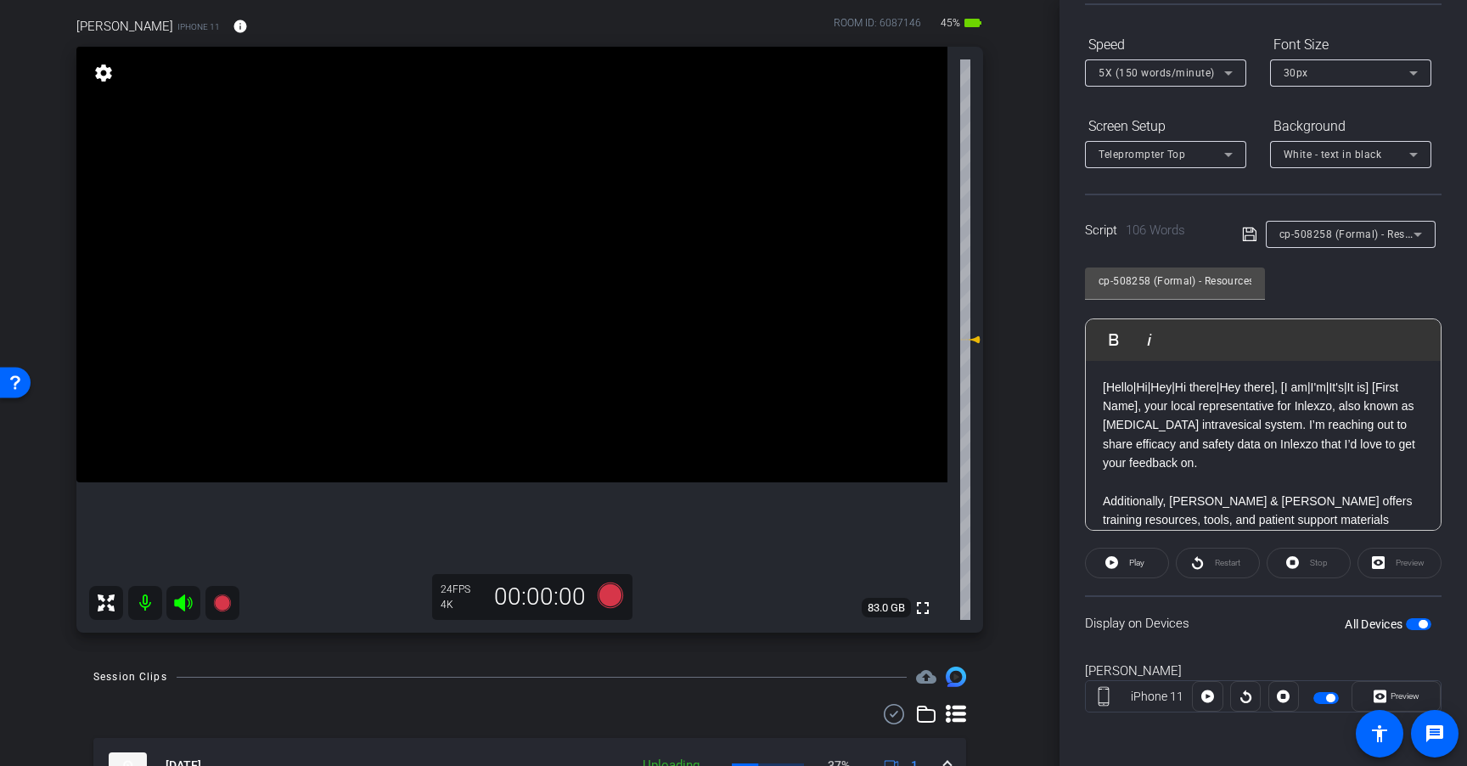
scroll to position [122, 0]
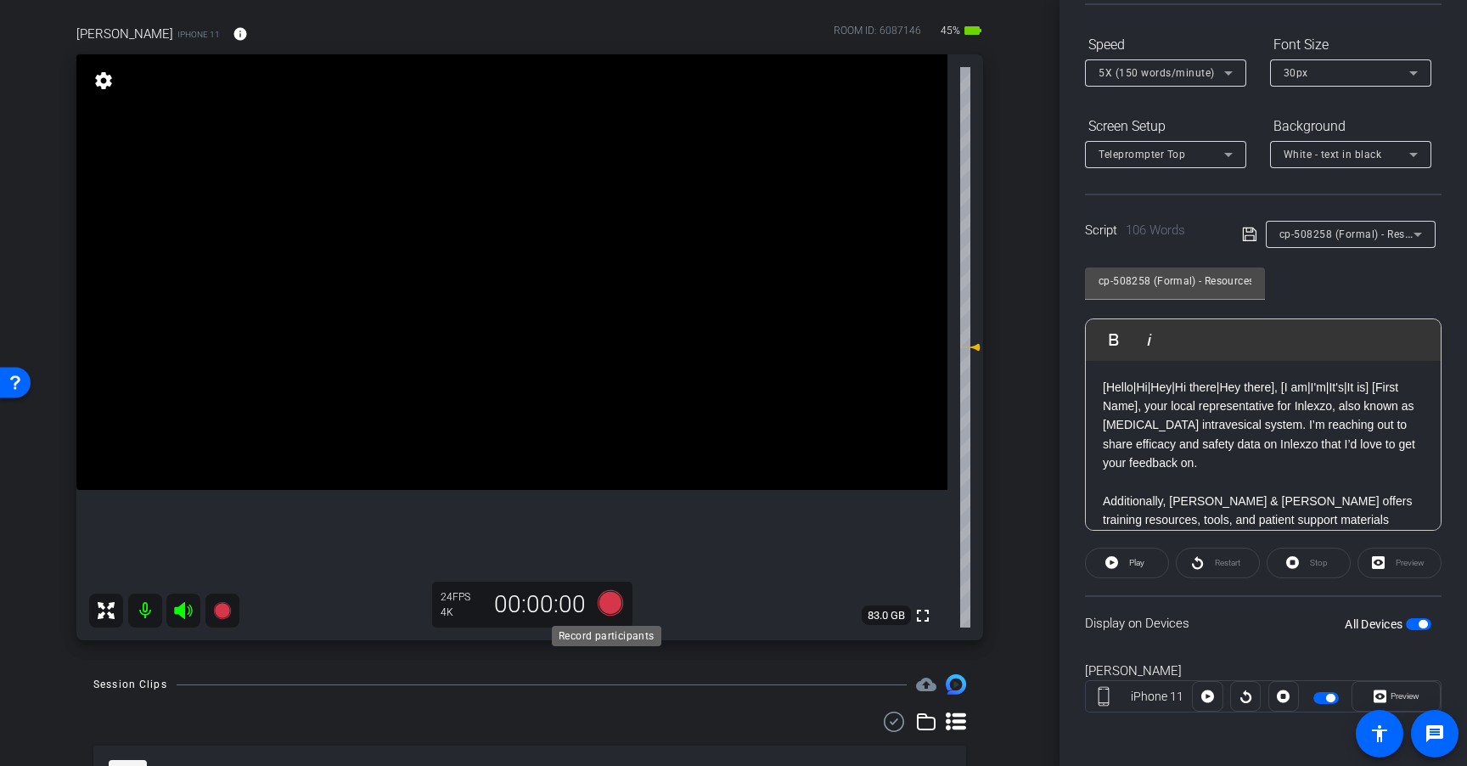
click at [612, 605] on icon at bounding box center [610, 602] width 25 height 25
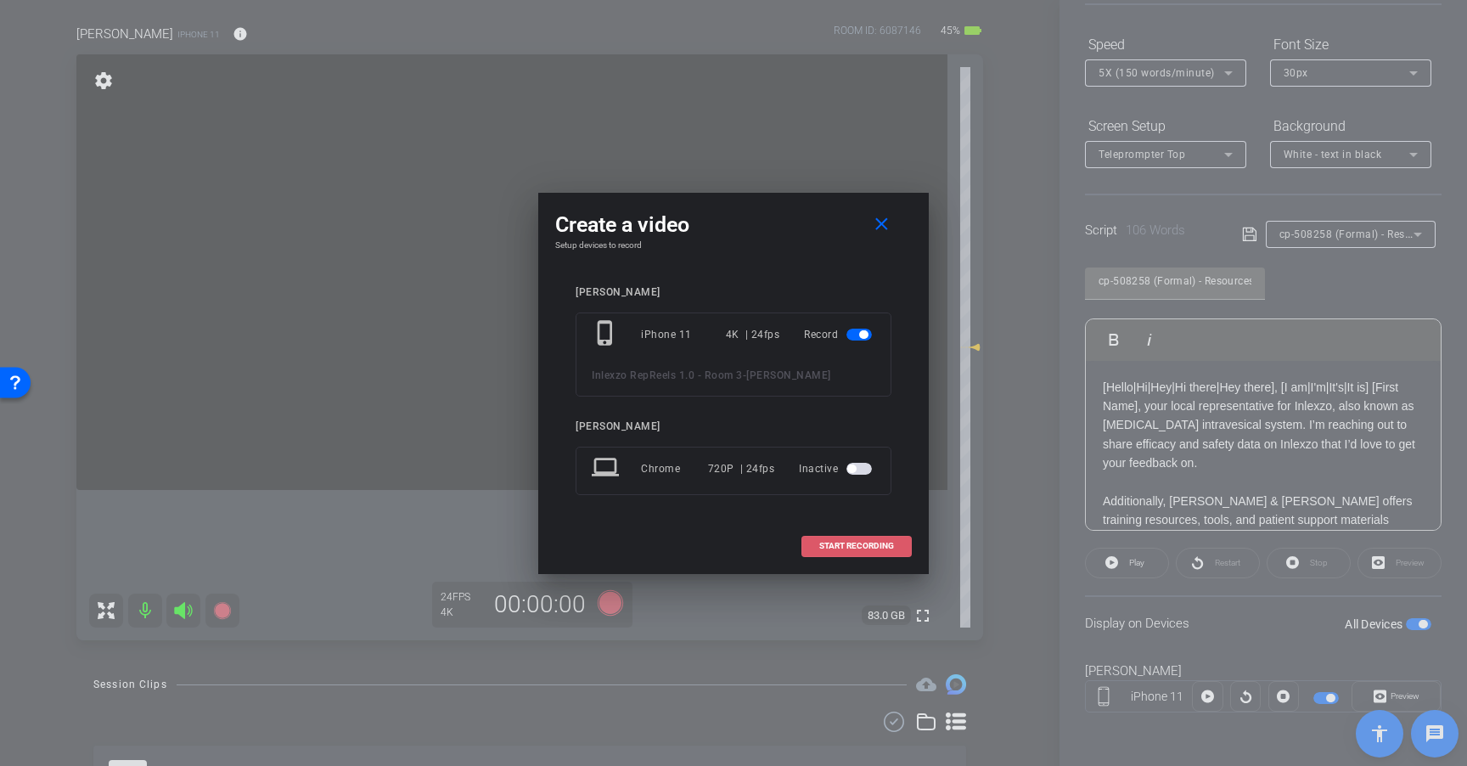
click at [845, 542] on span "START RECORDING" at bounding box center [856, 546] width 75 height 8
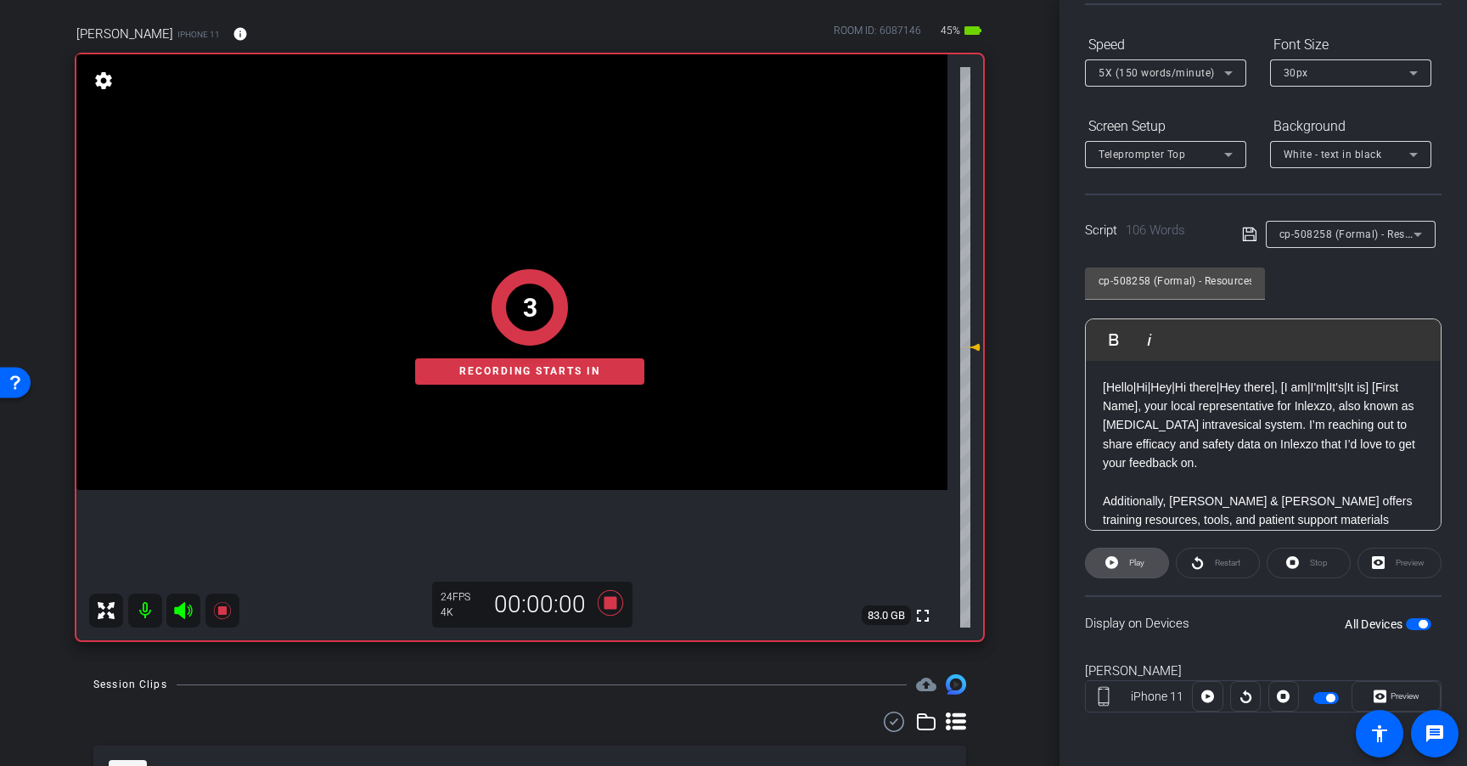
click at [1129, 562] on span "Play" at bounding box center [1136, 562] width 15 height 9
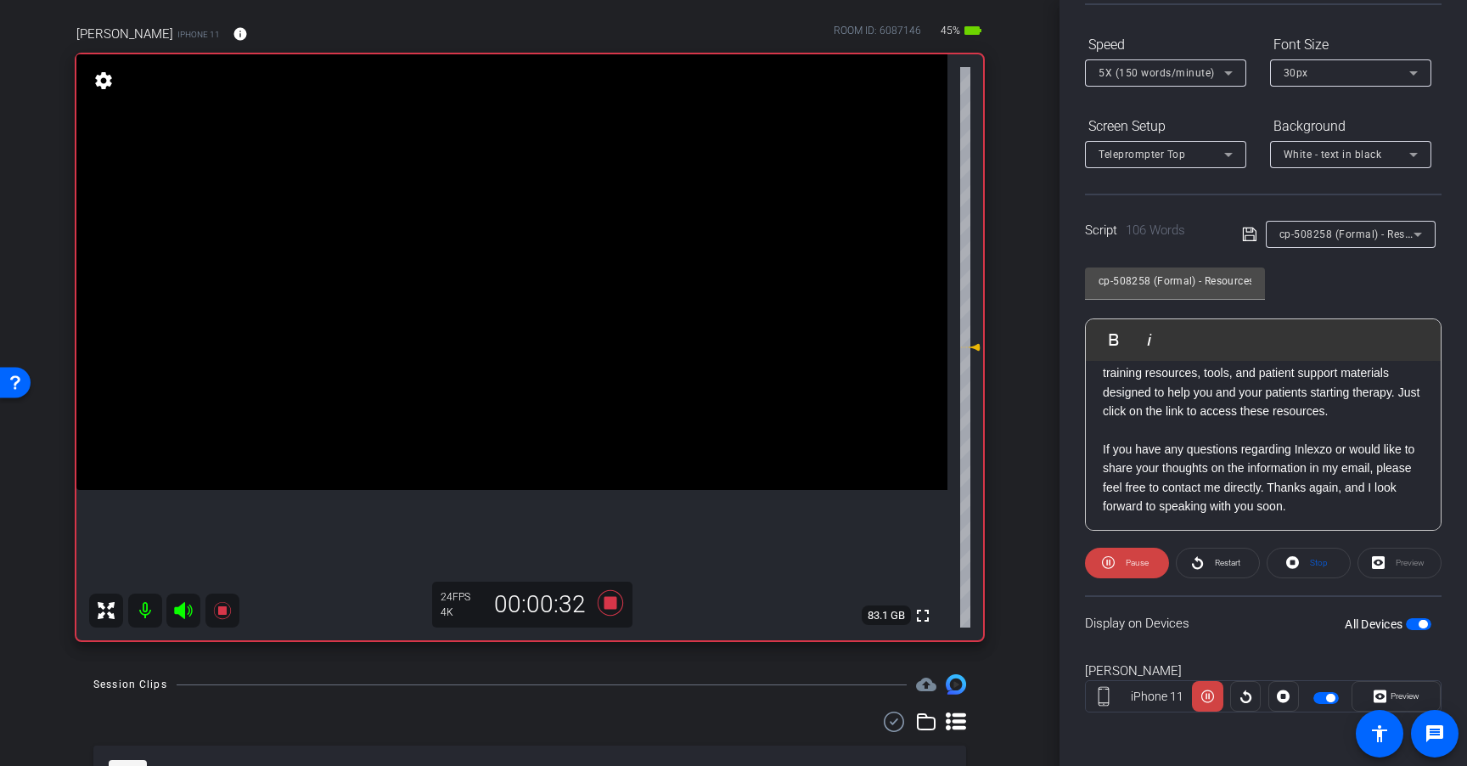
scroll to position [149, 0]
click at [604, 606] on icon at bounding box center [610, 602] width 25 height 25
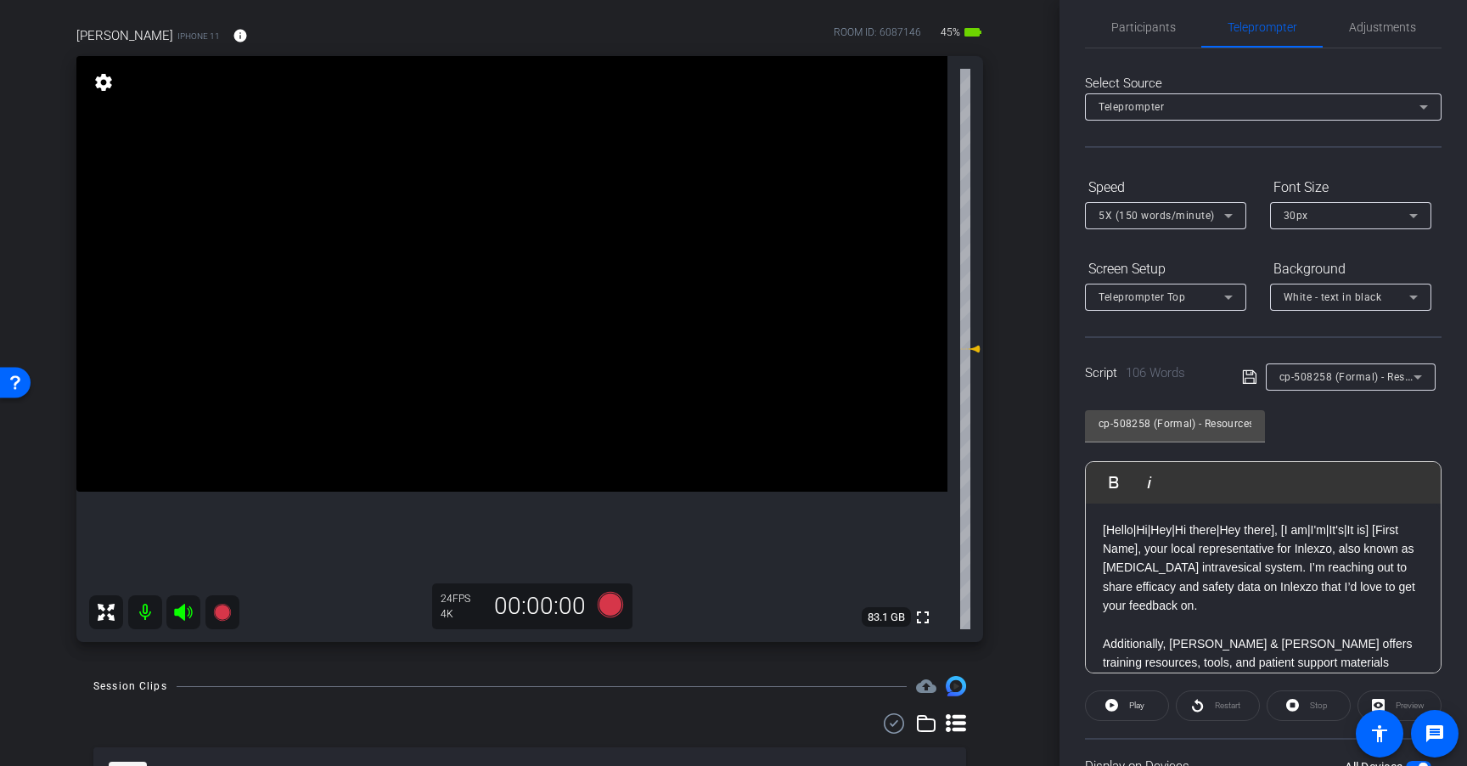
scroll to position [22, 0]
click at [603, 600] on icon at bounding box center [610, 604] width 25 height 25
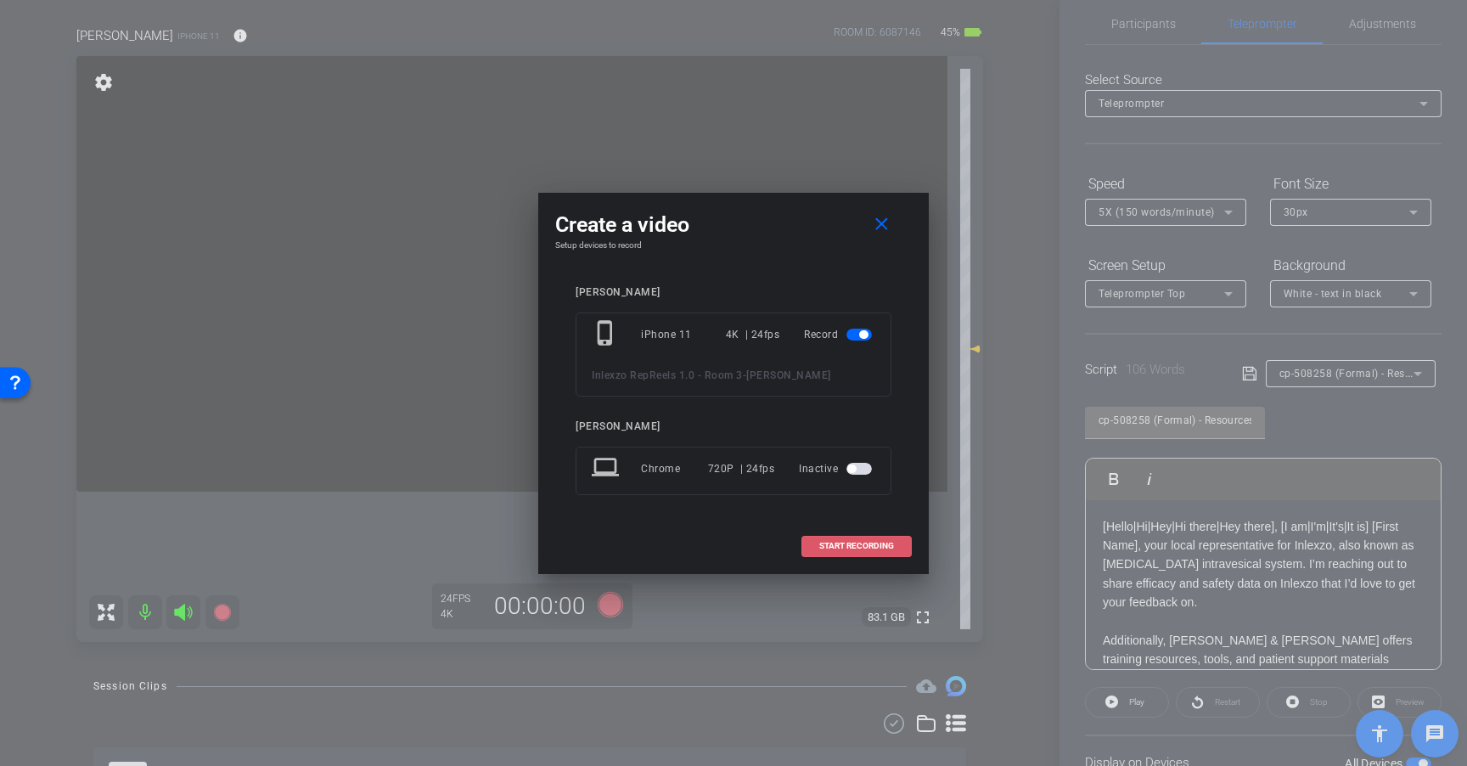
click at [866, 542] on span "START RECORDING" at bounding box center [856, 546] width 75 height 8
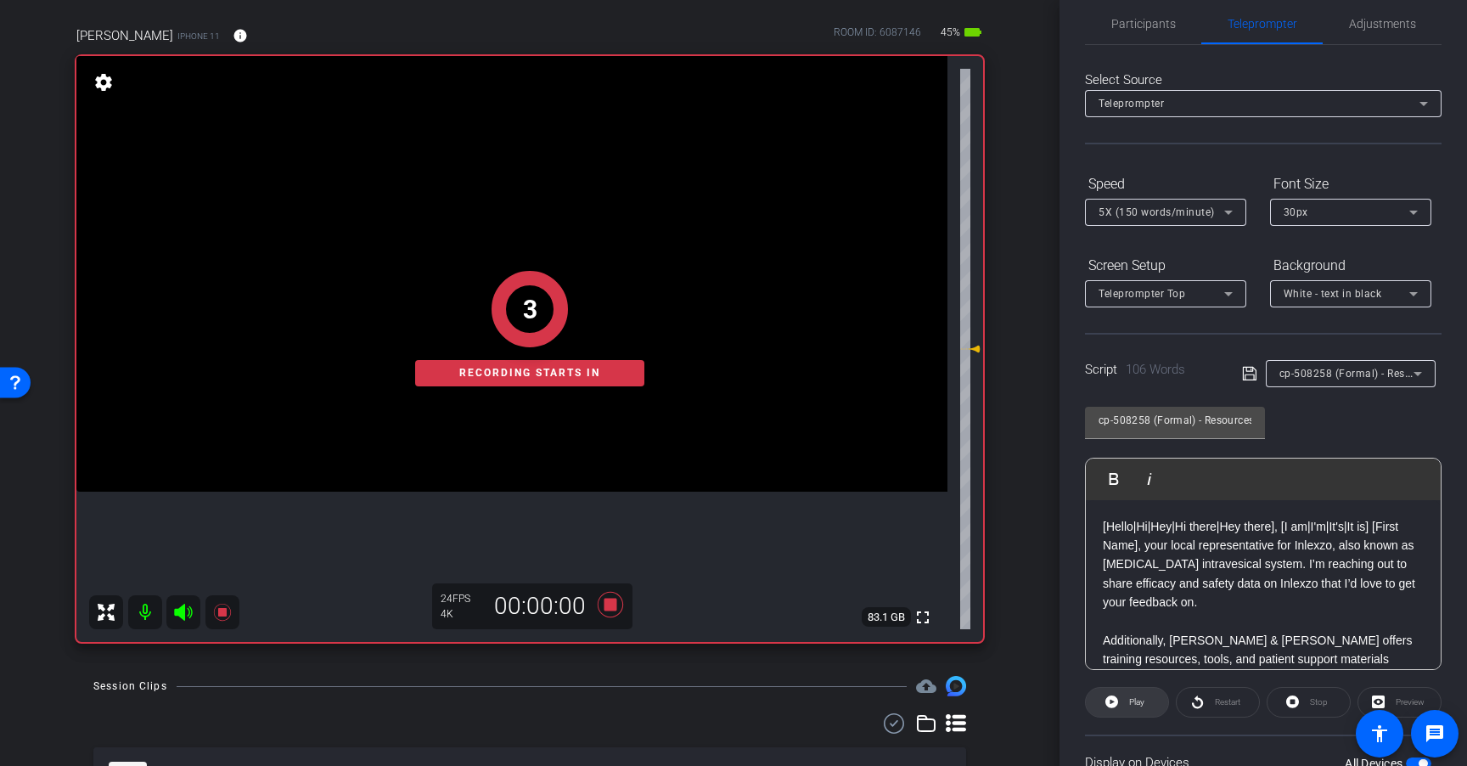
click at [1118, 699] on span at bounding box center [1127, 702] width 82 height 41
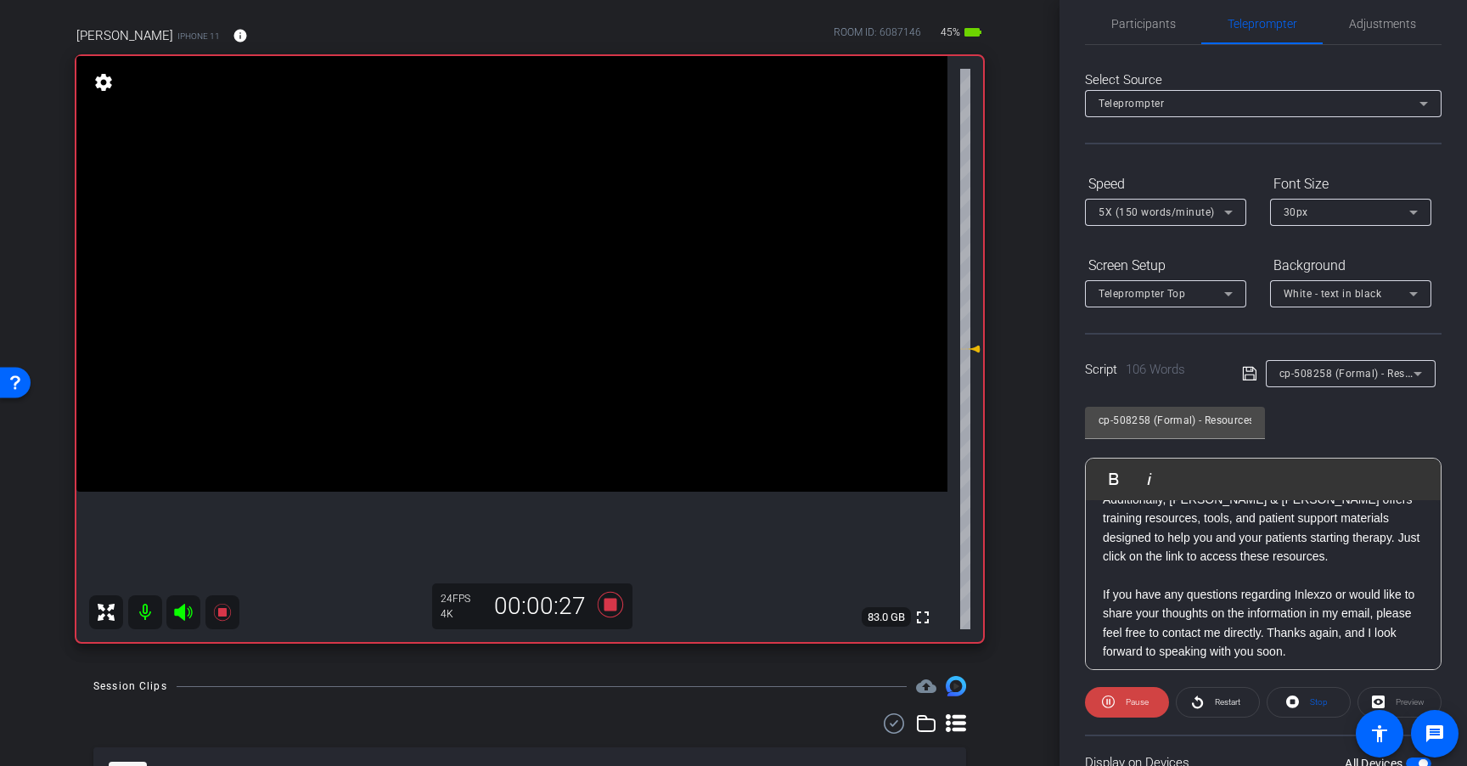
scroll to position [149, 0]
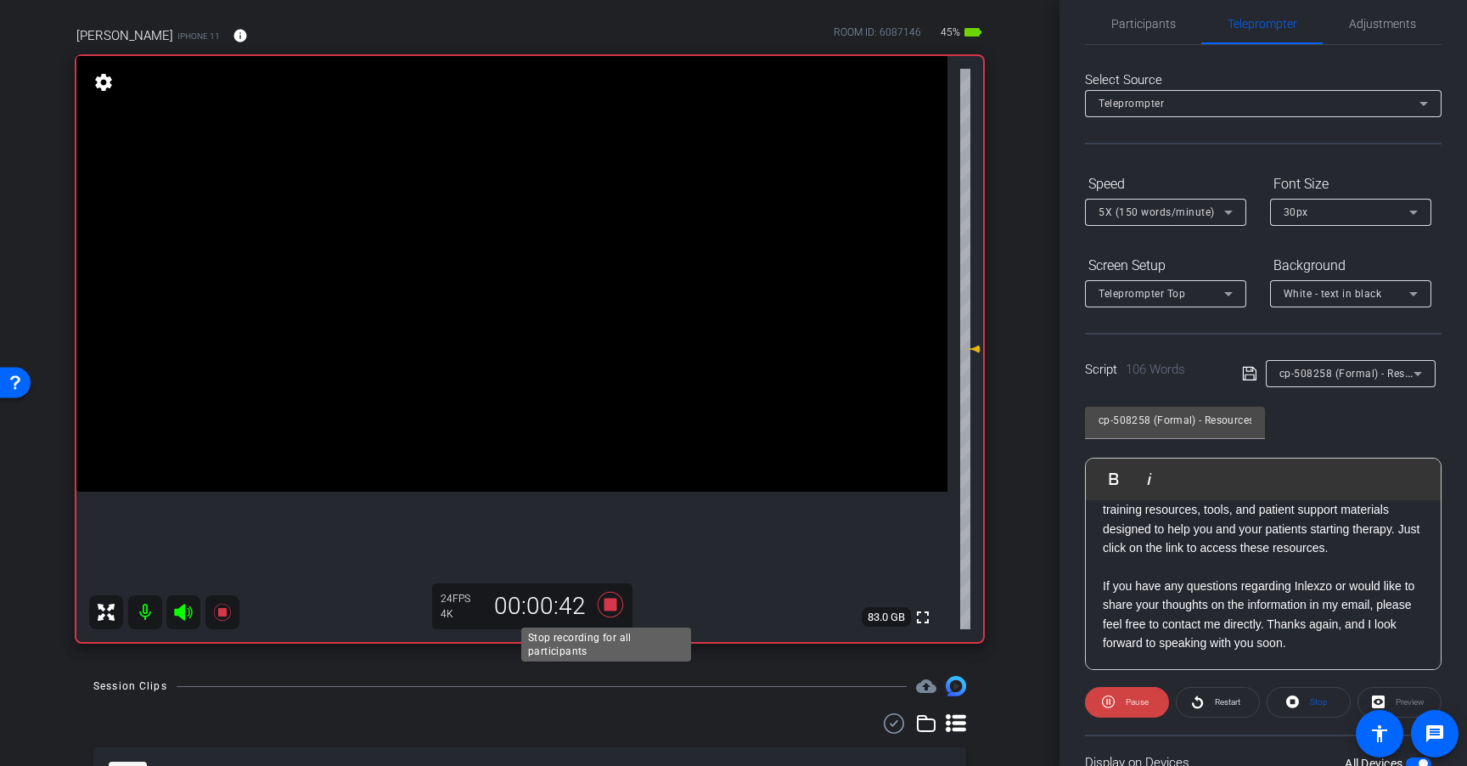
click at [606, 609] on icon at bounding box center [610, 604] width 25 height 25
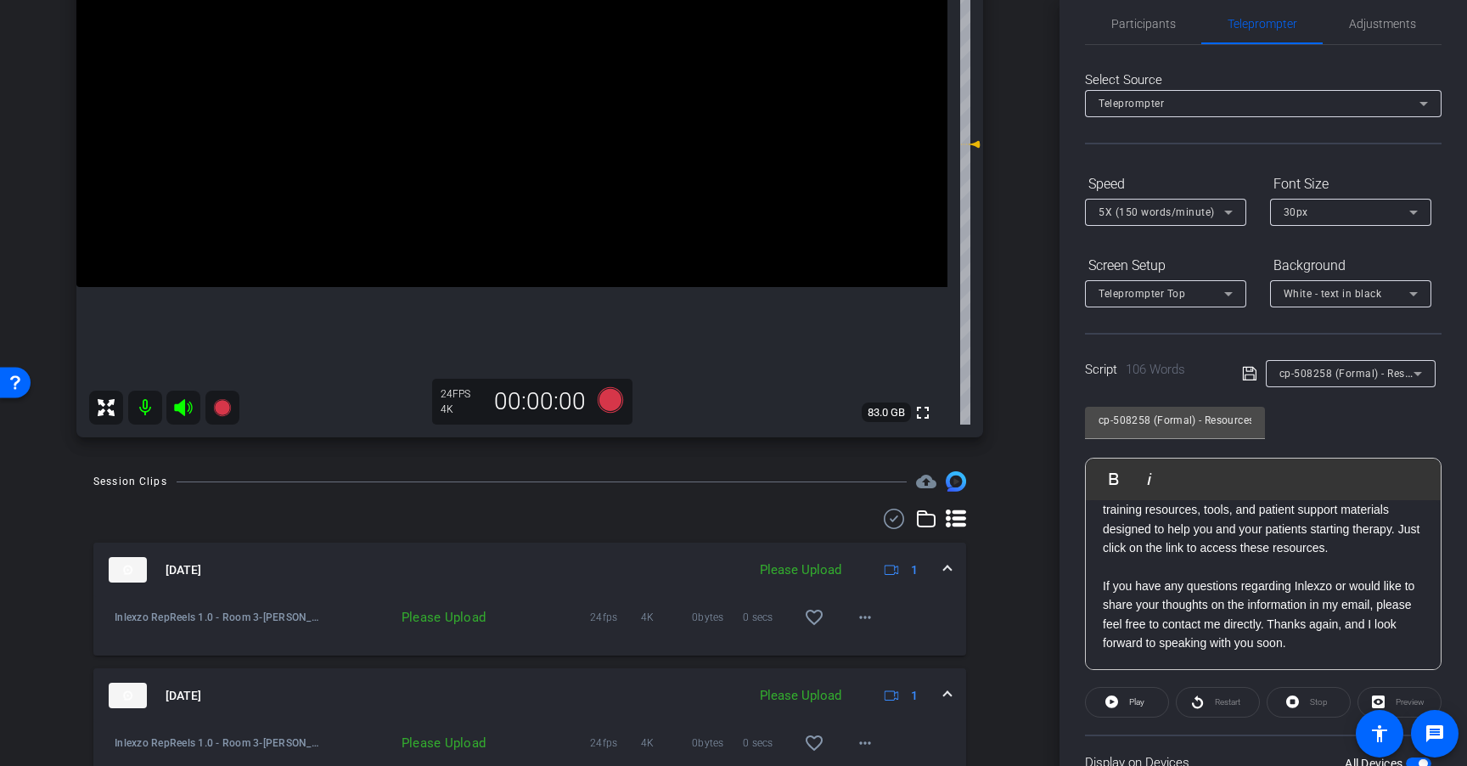
scroll to position [334, 0]
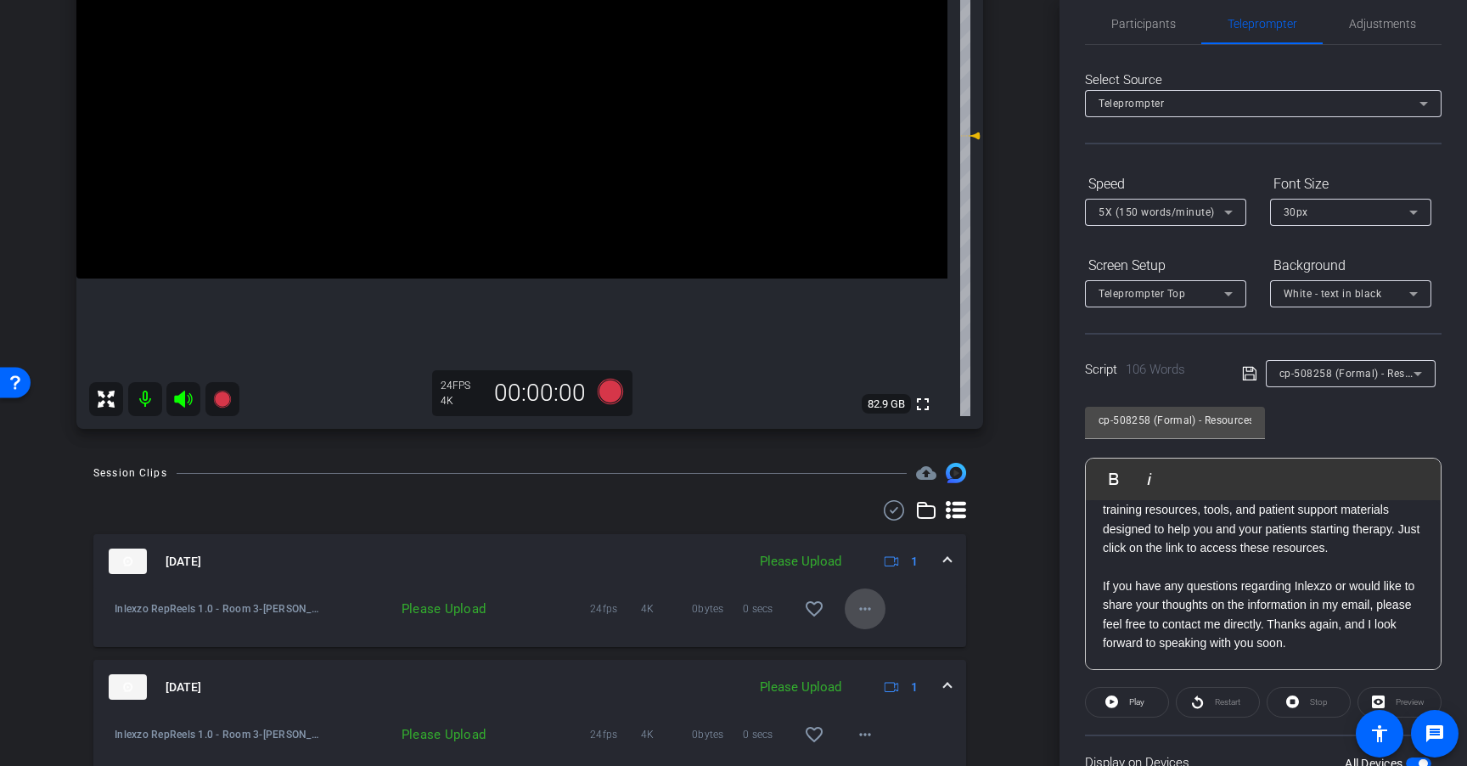
click at [857, 614] on mat-icon "more_horiz" at bounding box center [865, 608] width 20 height 20
click at [884, 639] on span "Upload" at bounding box center [884, 644] width 68 height 20
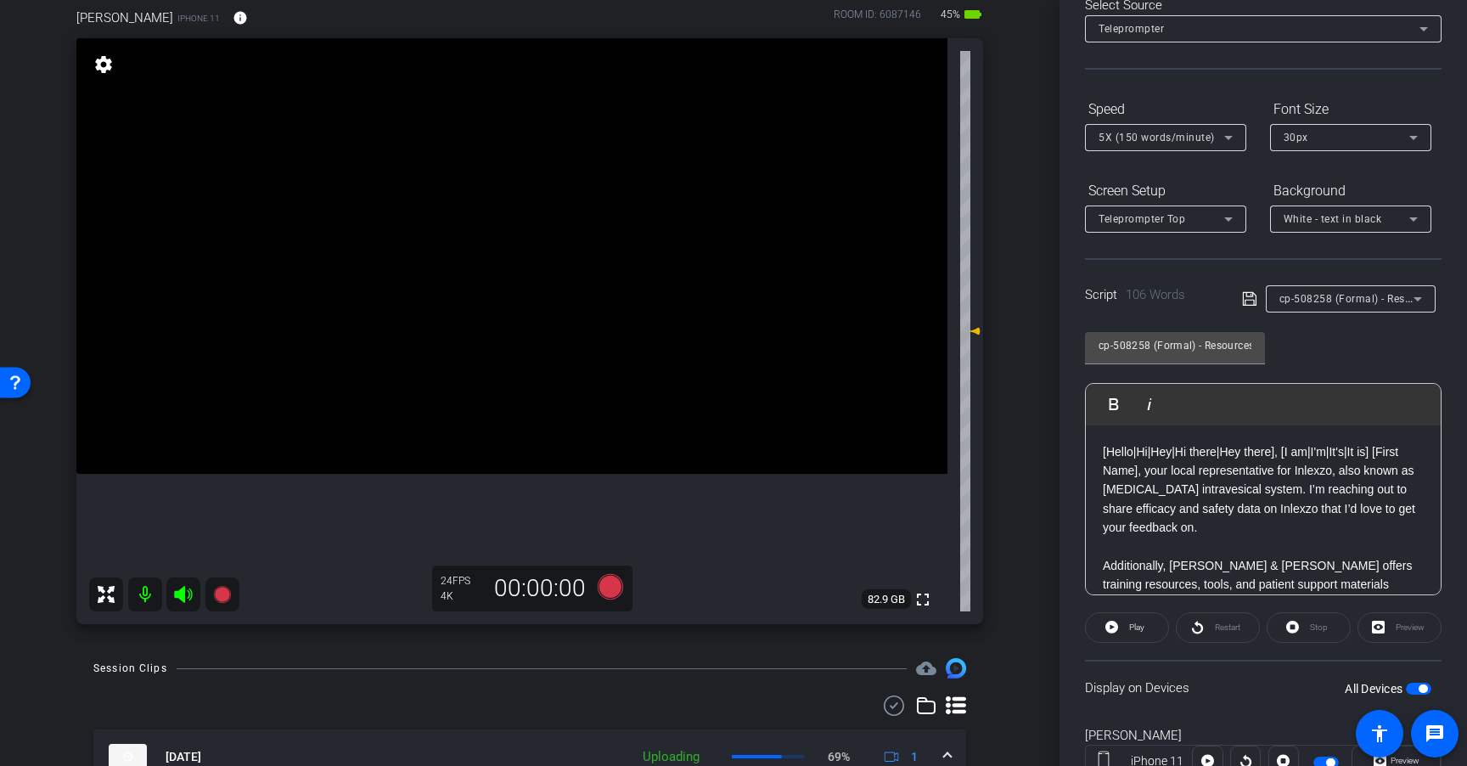
scroll to position [115, 0]
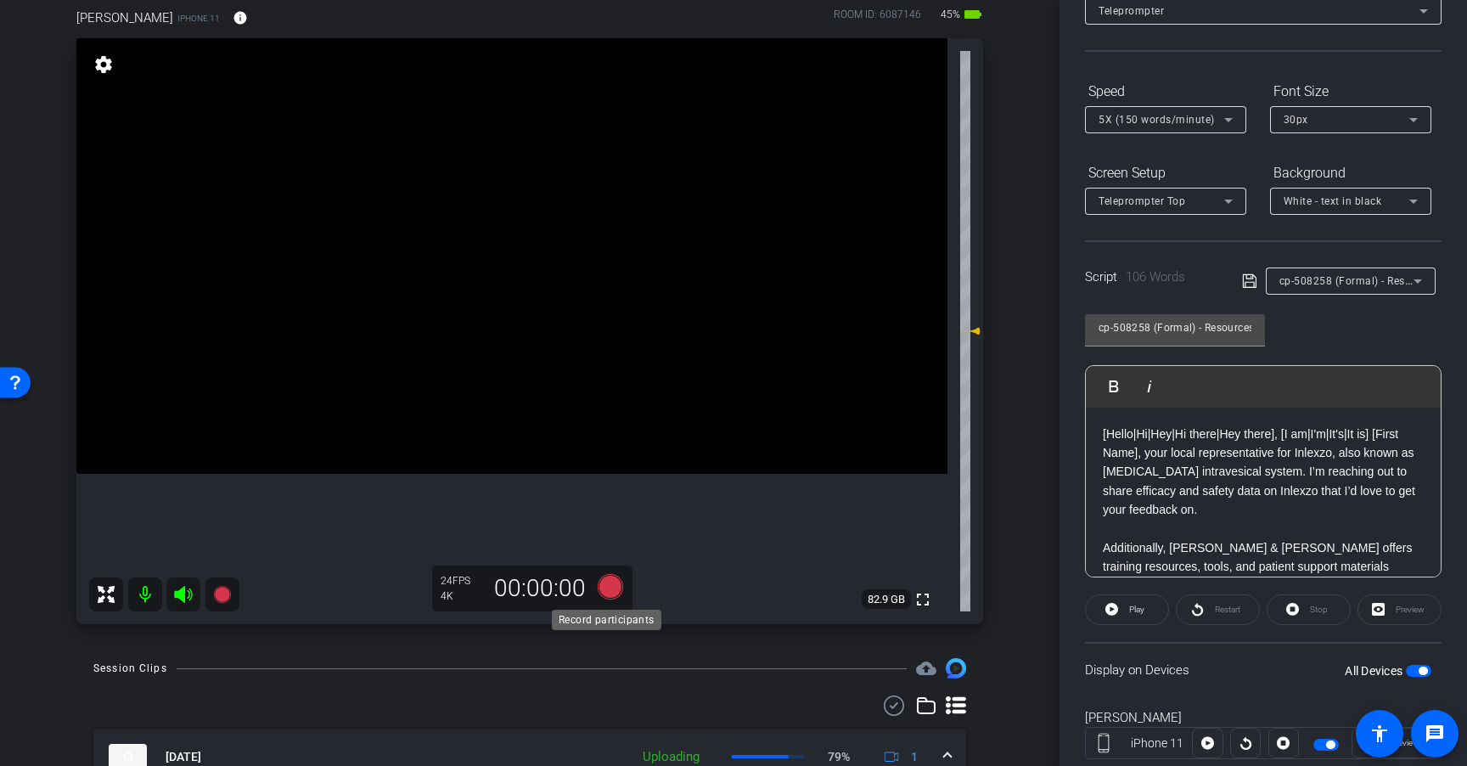
click at [606, 587] on icon at bounding box center [610, 586] width 25 height 25
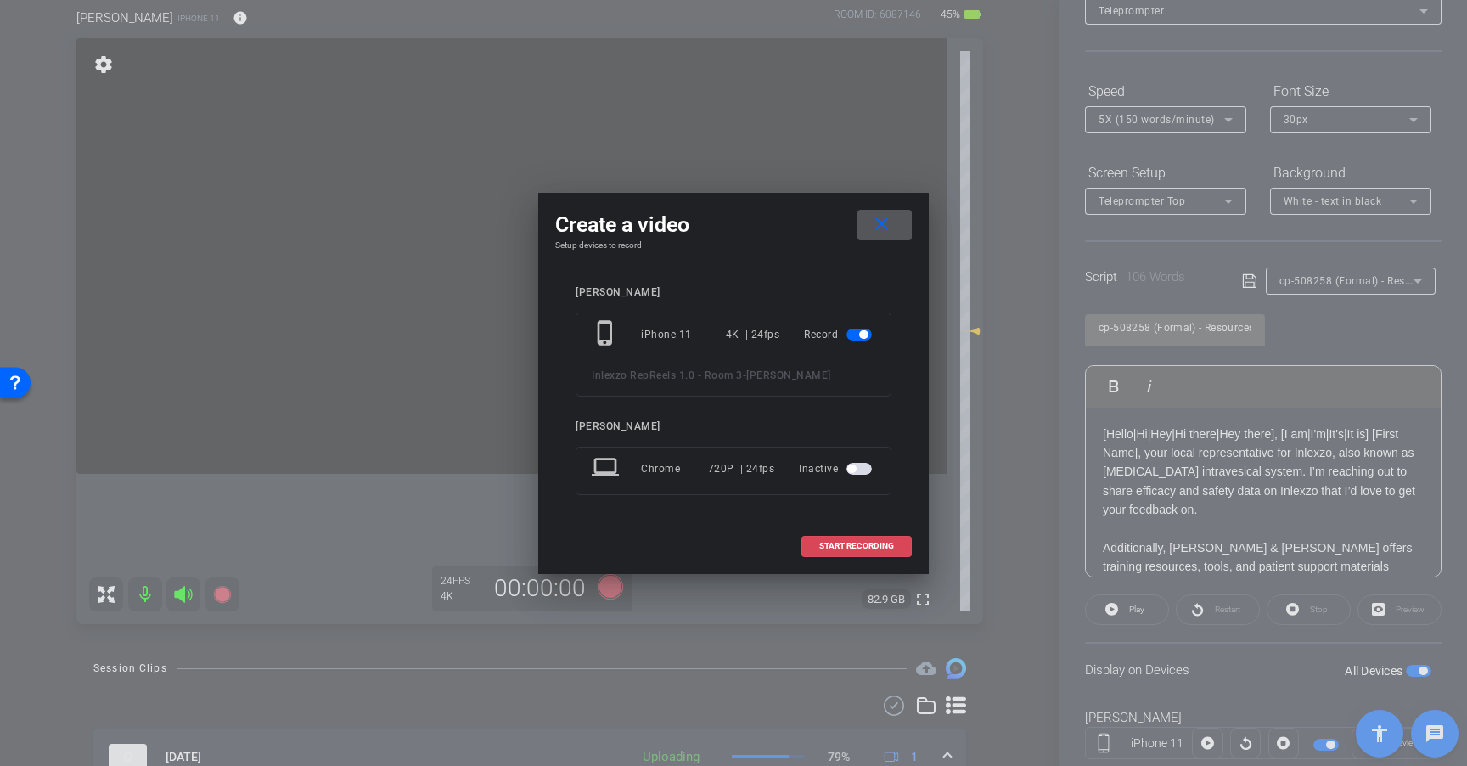
click at [831, 546] on span "START RECORDING" at bounding box center [856, 546] width 75 height 8
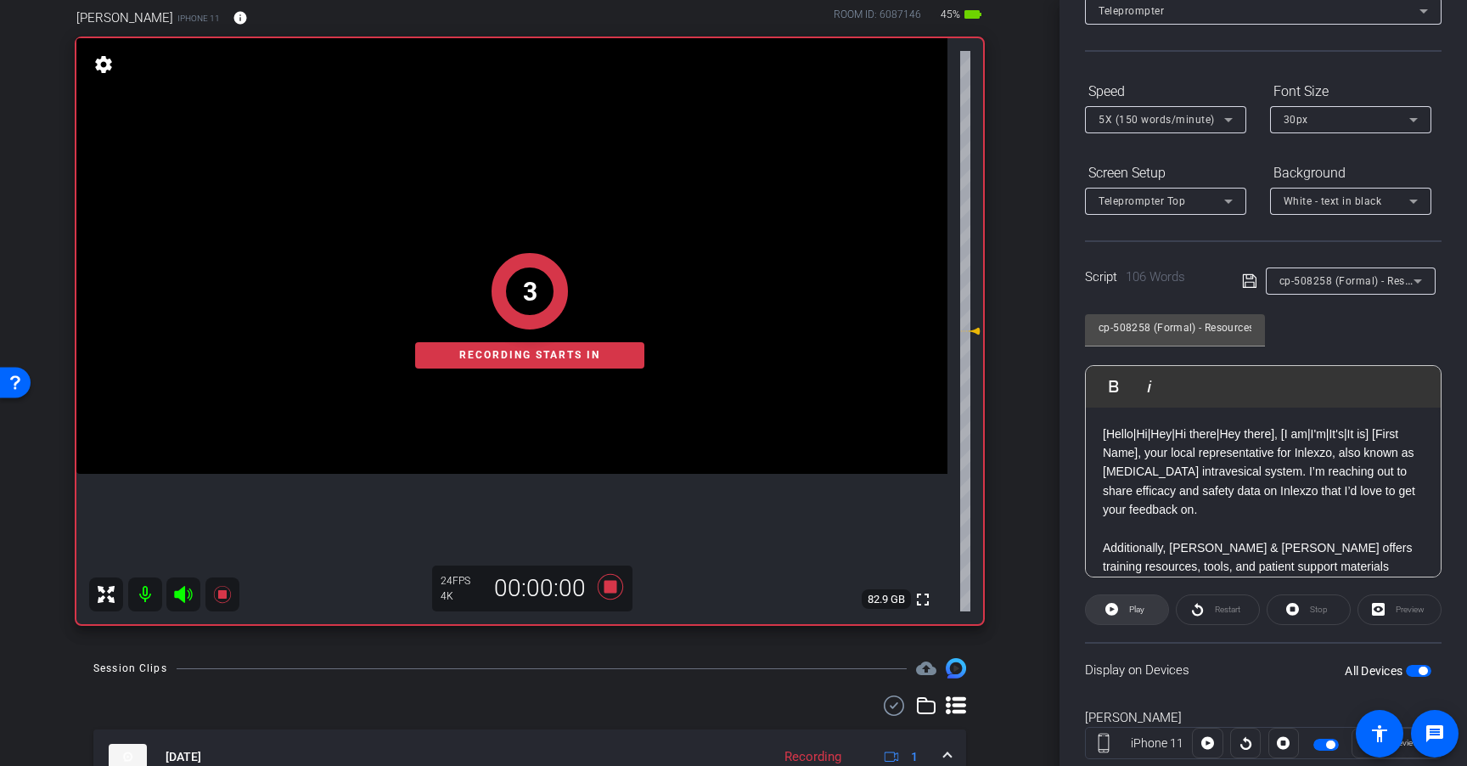
click at [1116, 609] on icon at bounding box center [1111, 609] width 13 height 13
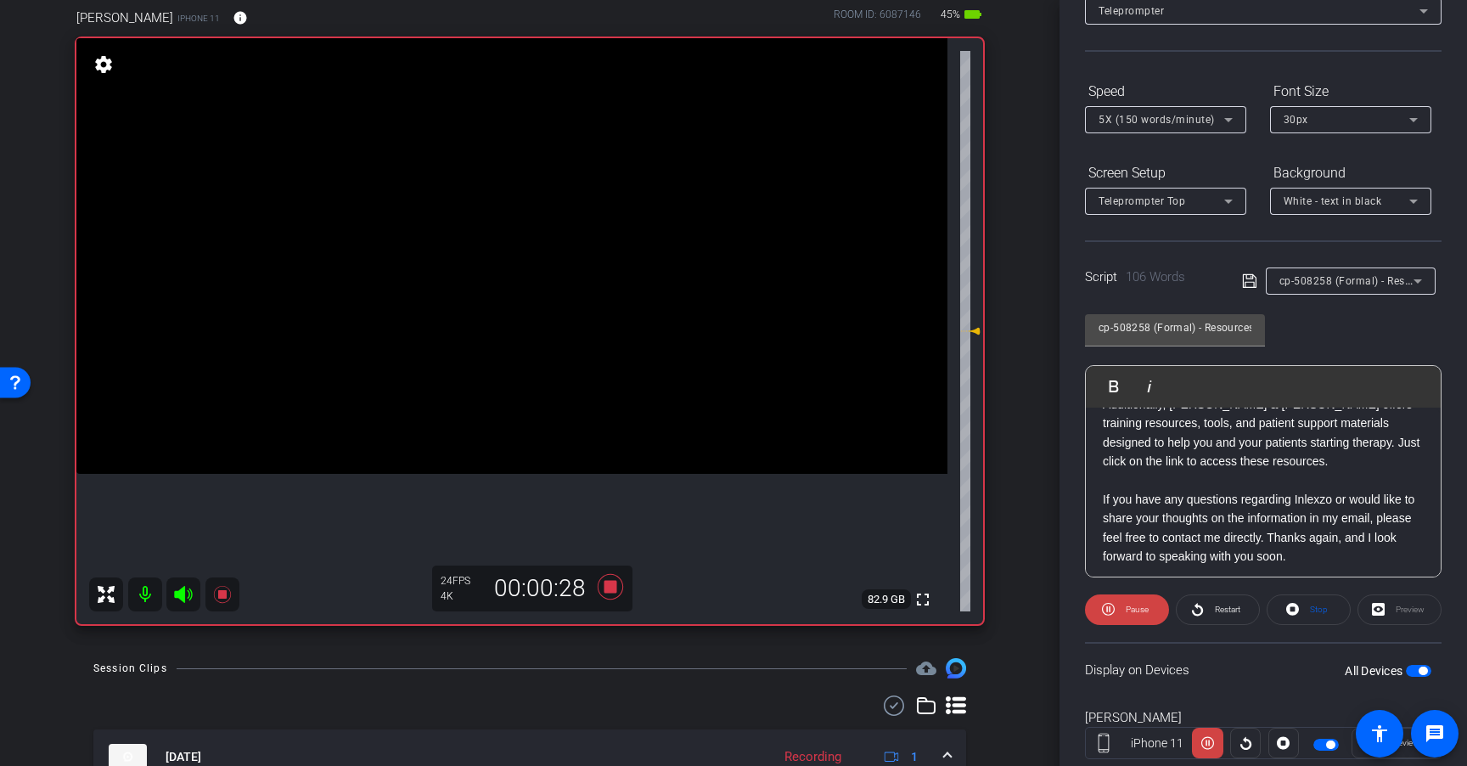
scroll to position [149, 0]
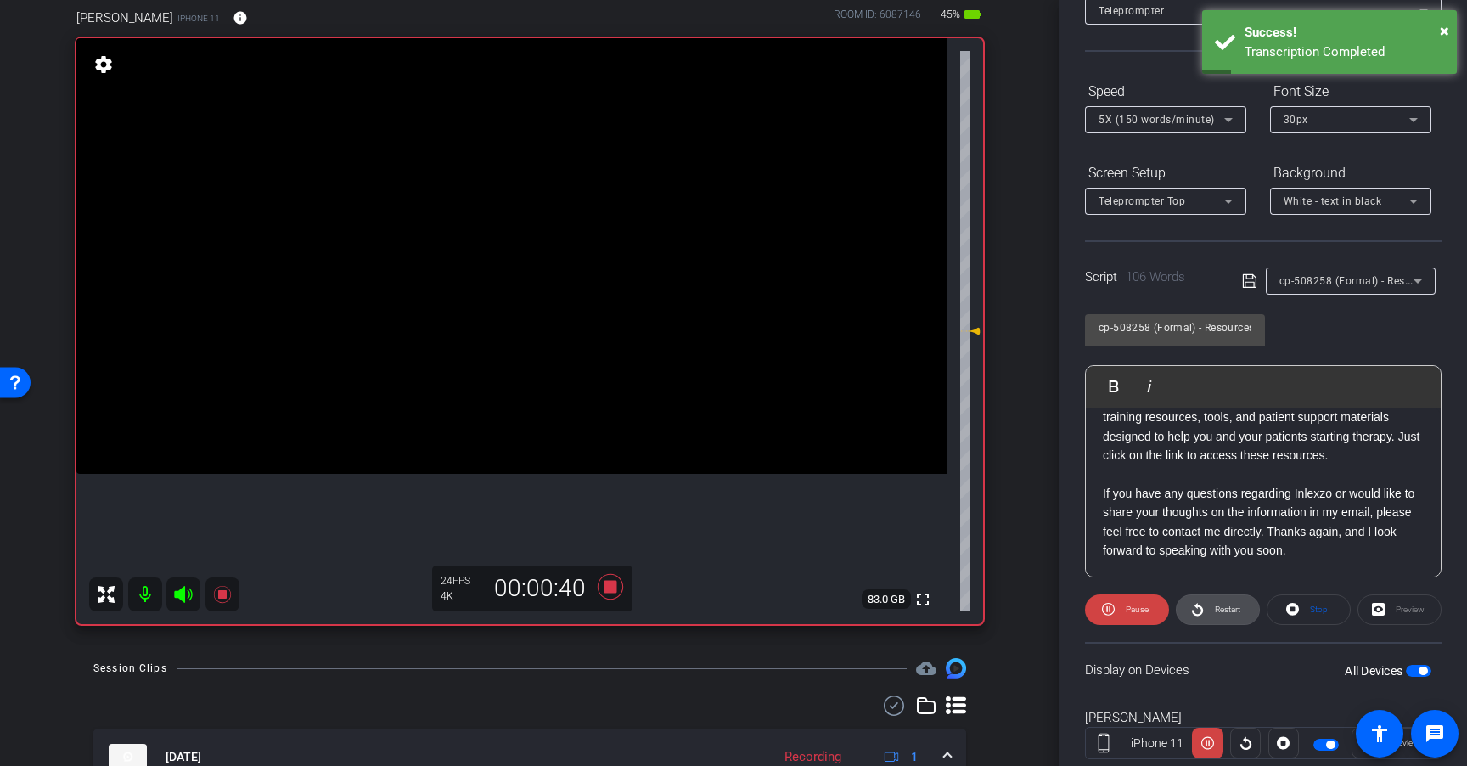
click at [1222, 606] on span "Restart" at bounding box center [1227, 608] width 25 height 9
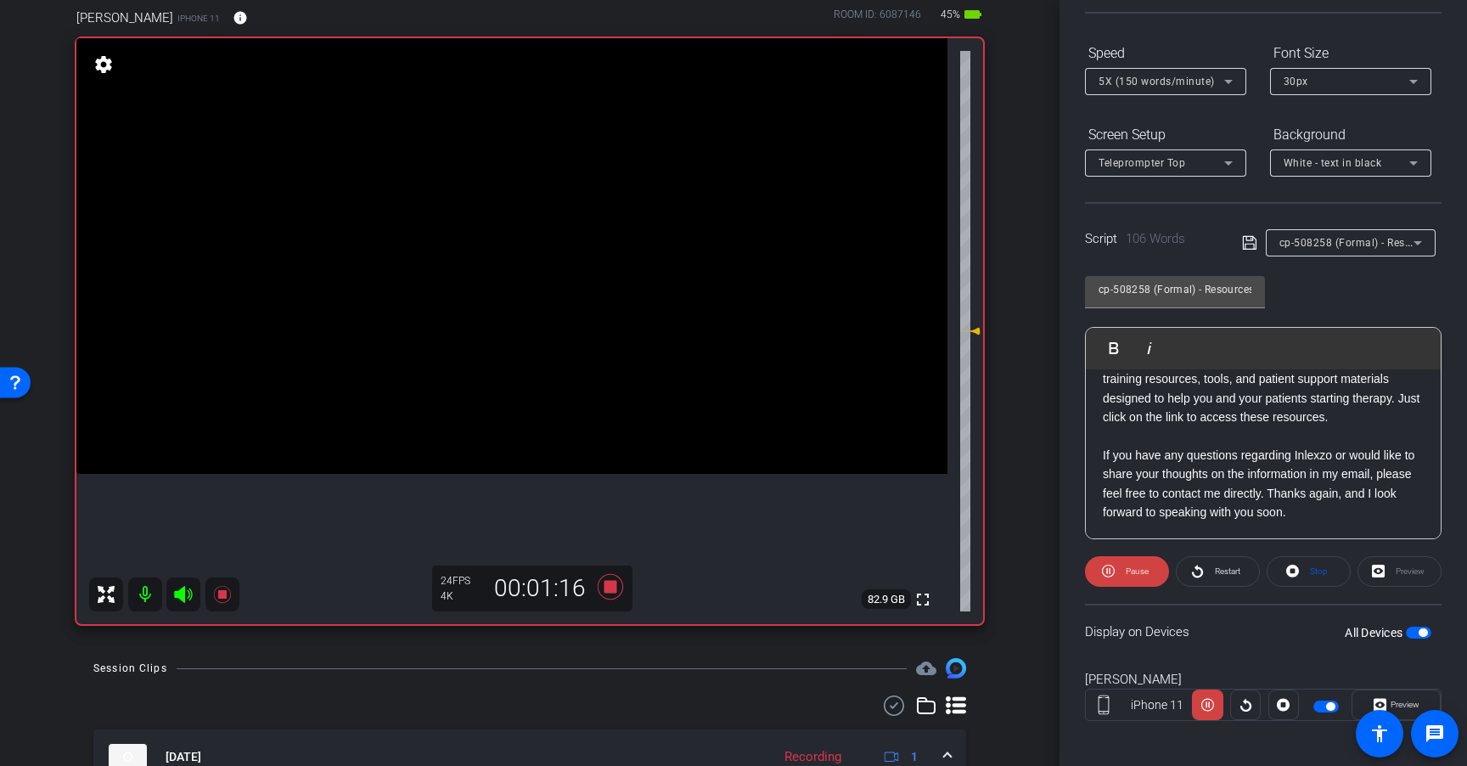
scroll to position [162, 0]
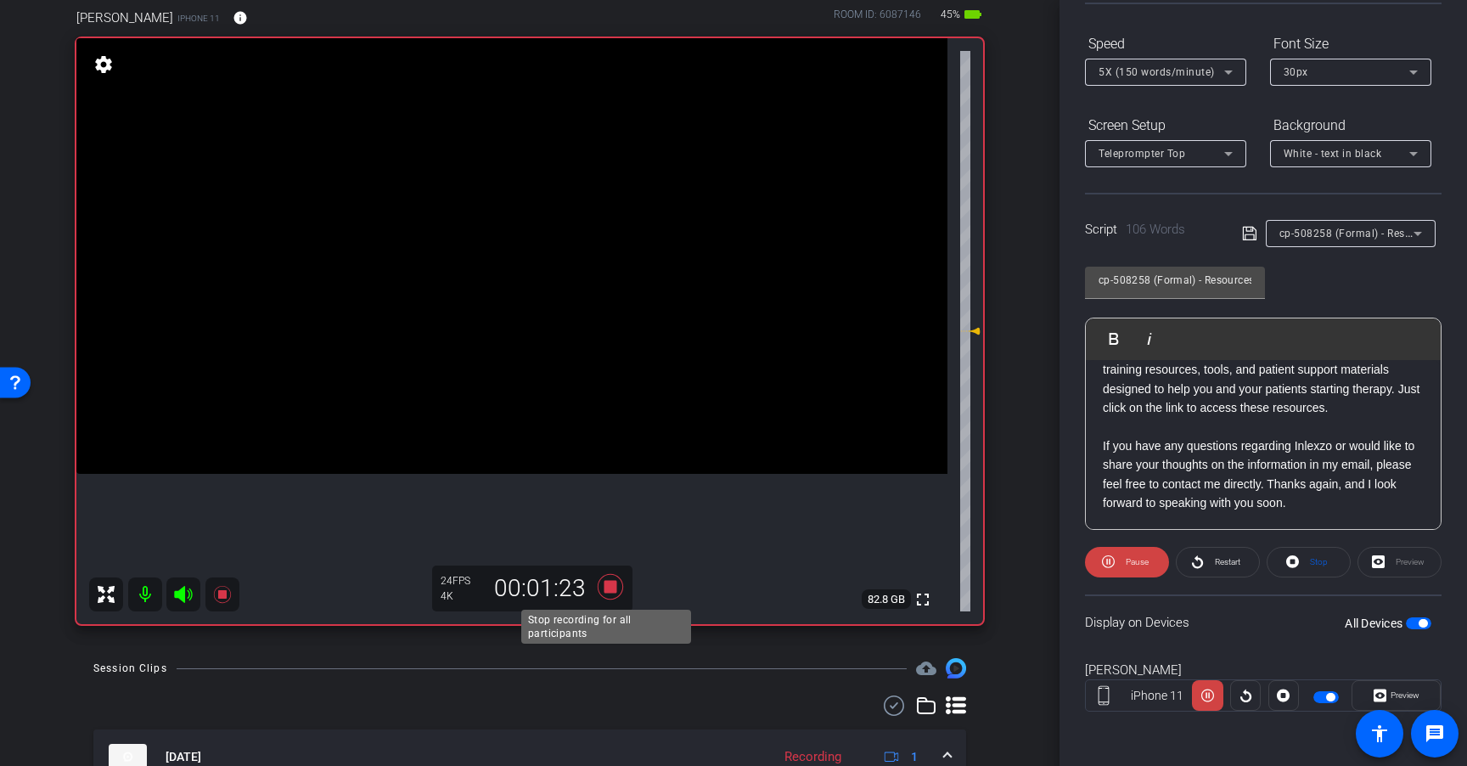
click at [611, 583] on icon at bounding box center [610, 586] width 25 height 25
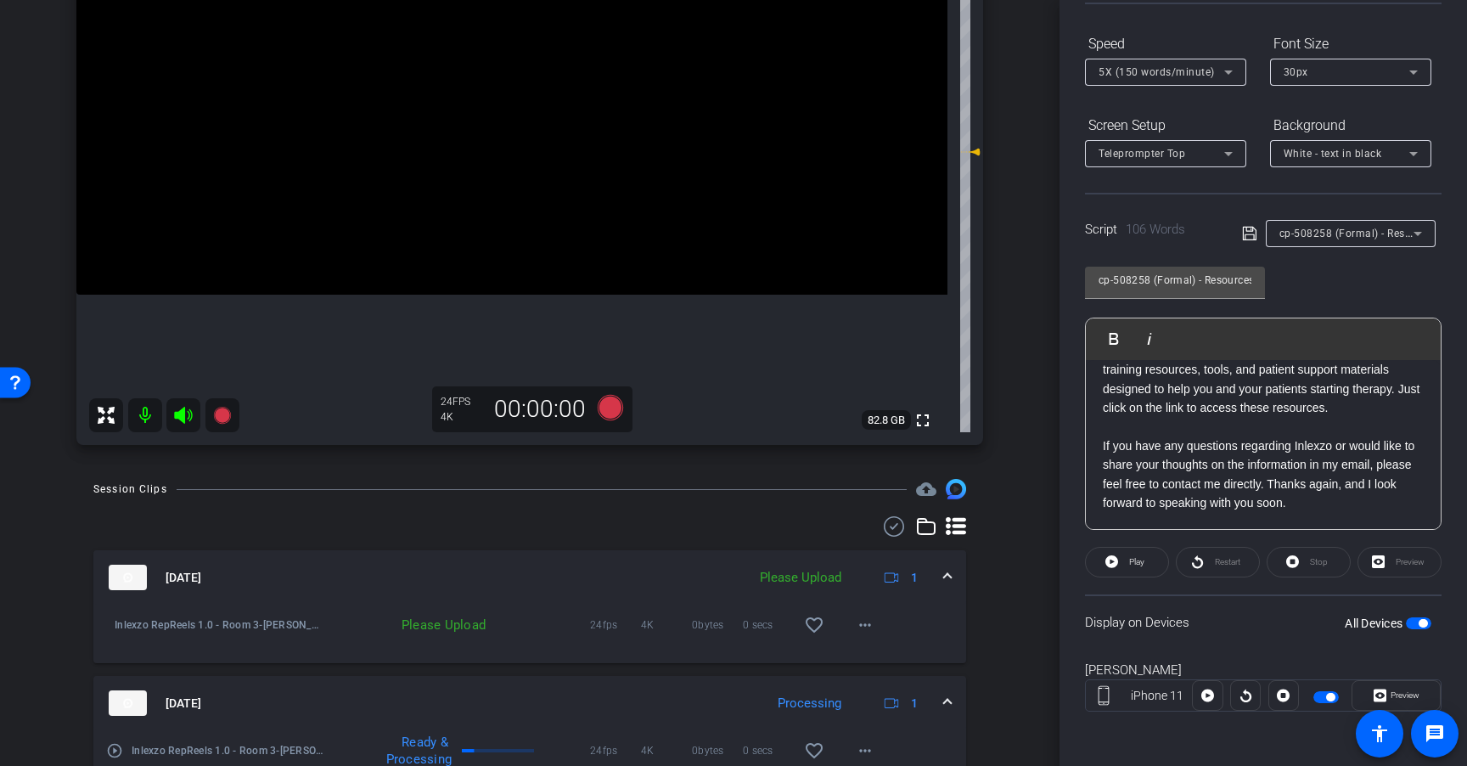
scroll to position [331, 0]
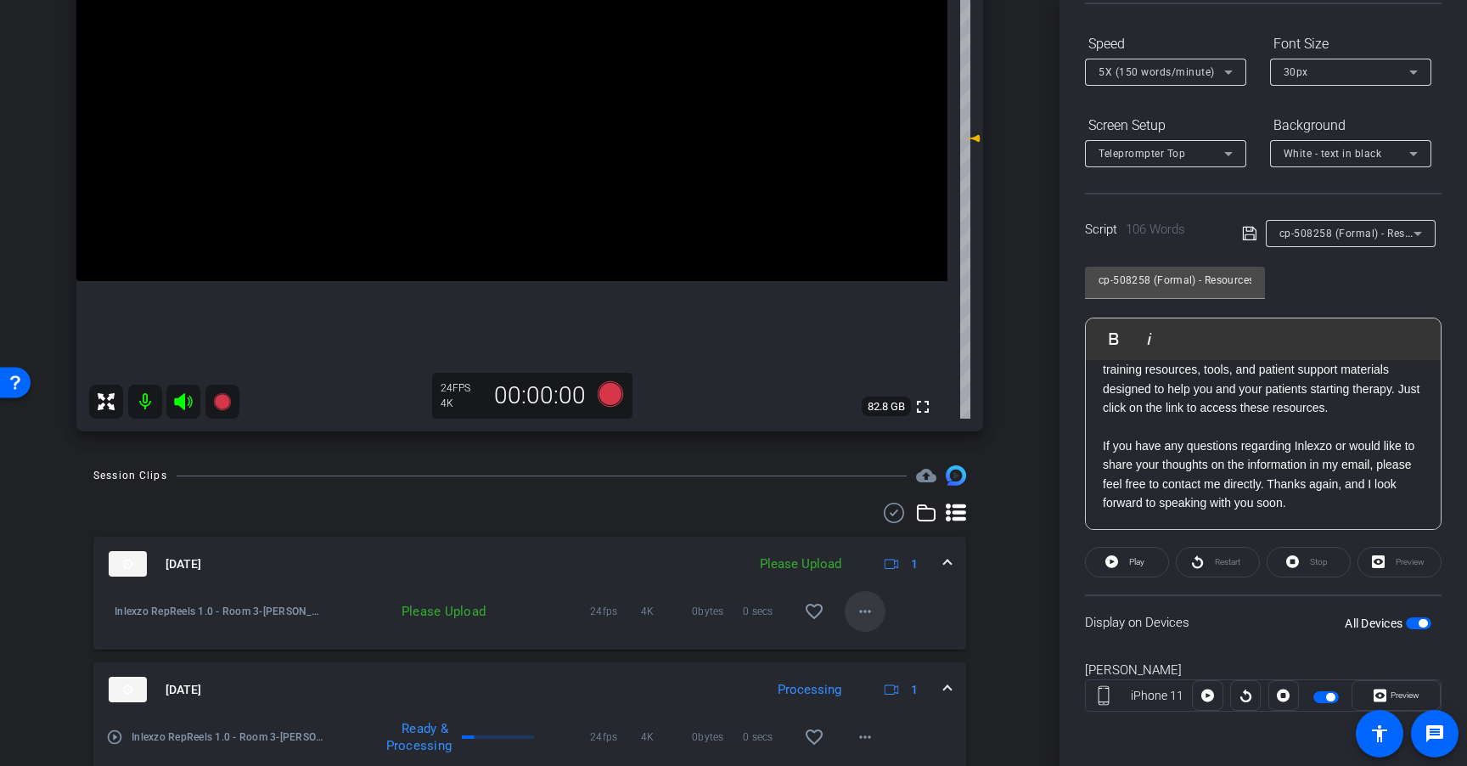
click at [855, 619] on mat-icon "more_horiz" at bounding box center [865, 611] width 20 height 20
click at [874, 643] on span "Upload" at bounding box center [884, 647] width 68 height 20
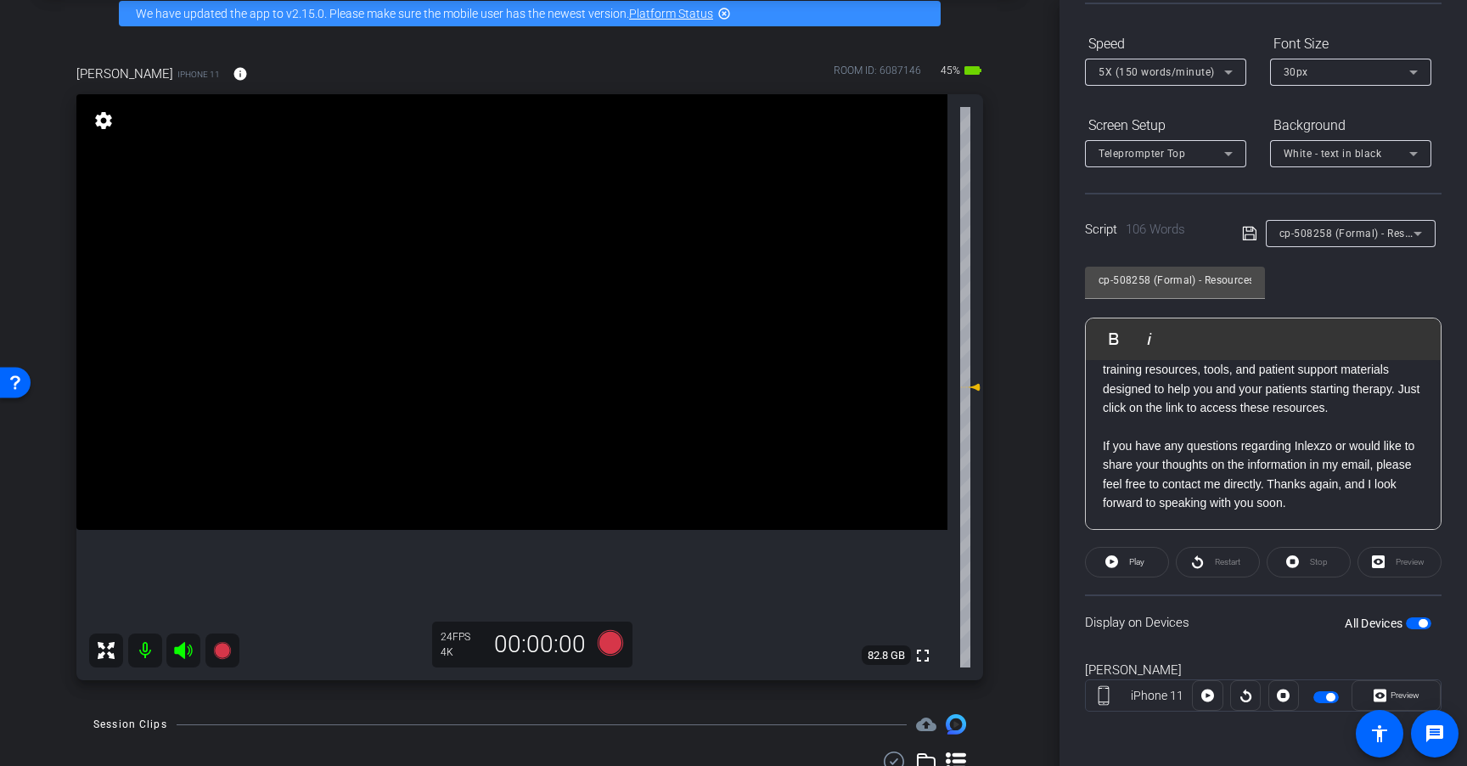
scroll to position [77, 0]
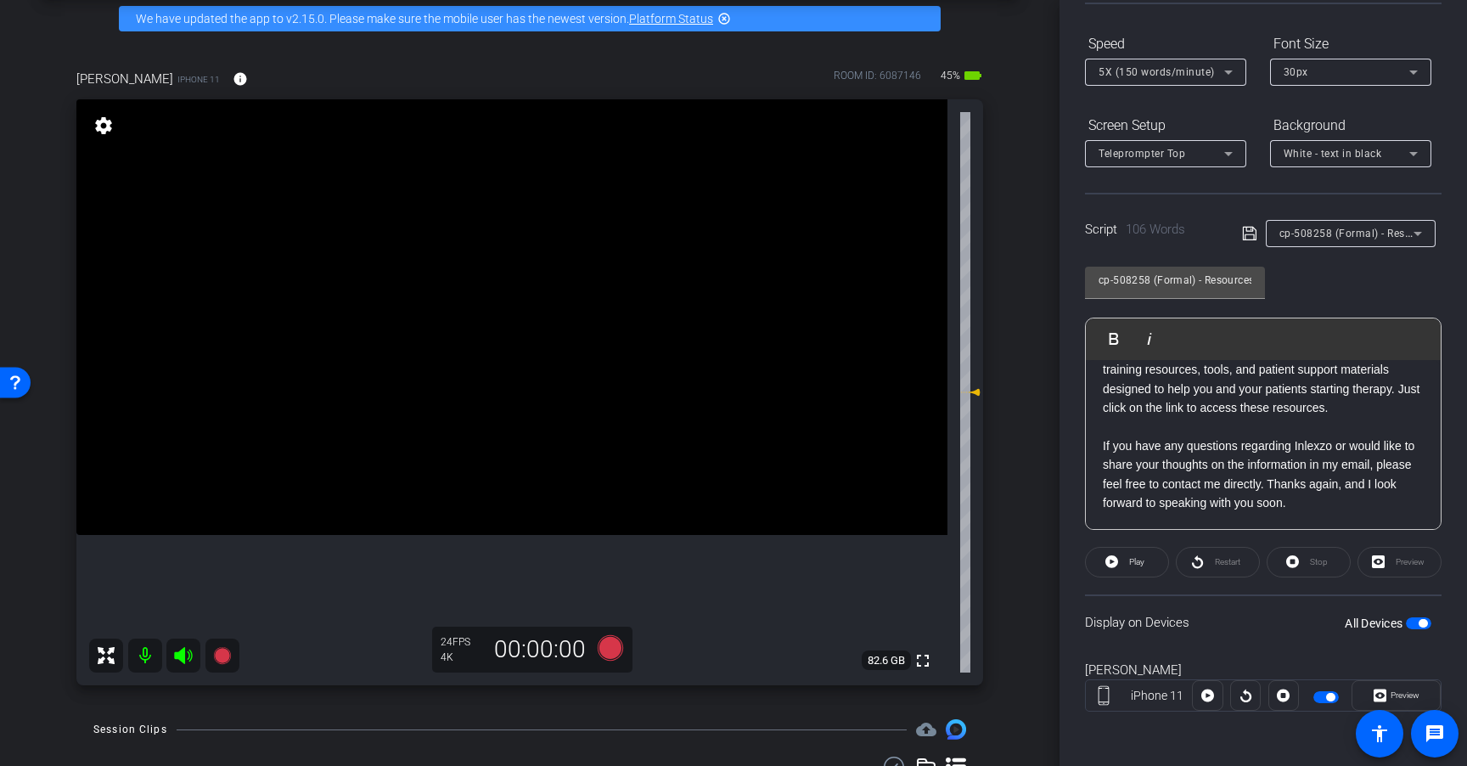
click at [1407, 239] on icon at bounding box center [1417, 233] width 20 height 20
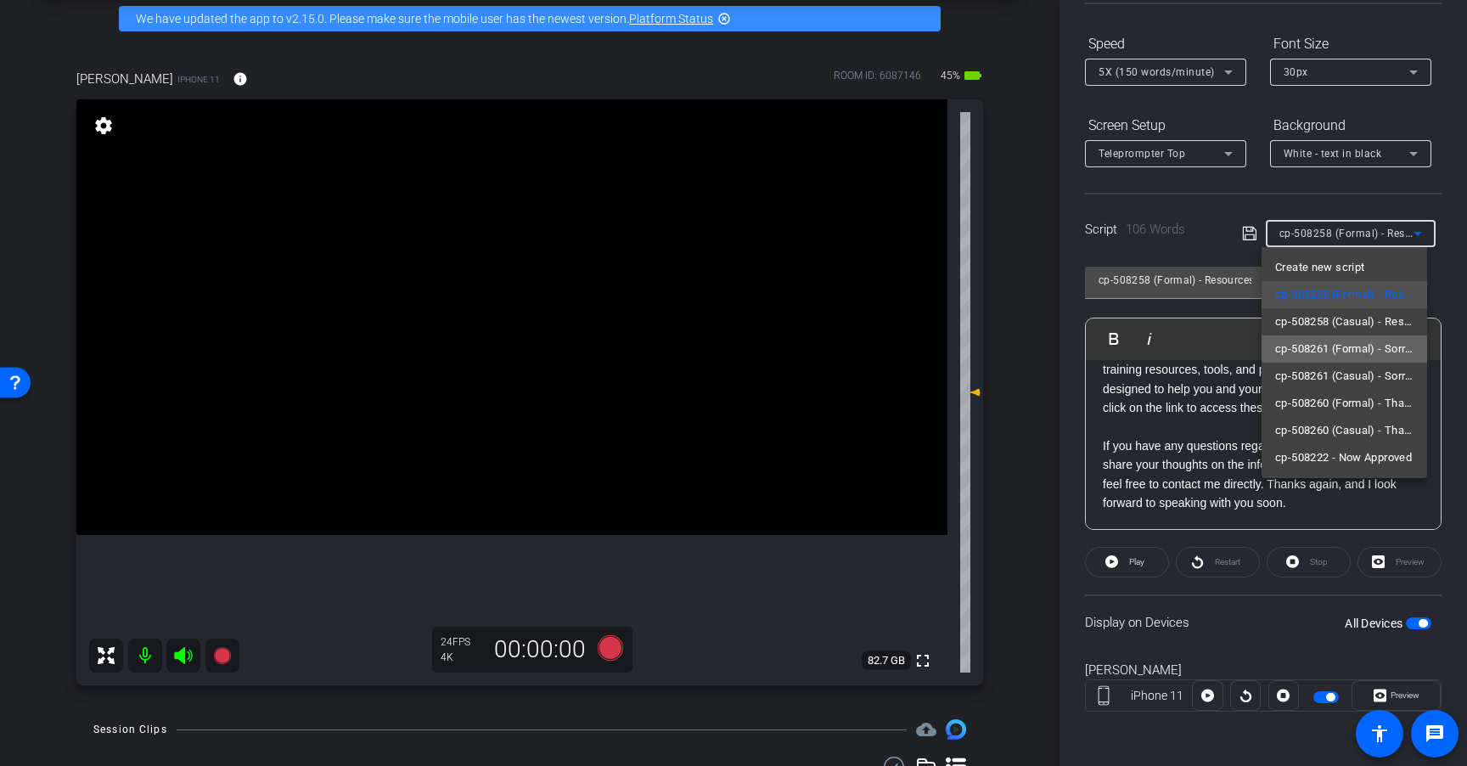
click at [1346, 347] on span "cp-508261 (Formal) - Sorry I Missed You" at bounding box center [1344, 349] width 138 height 20
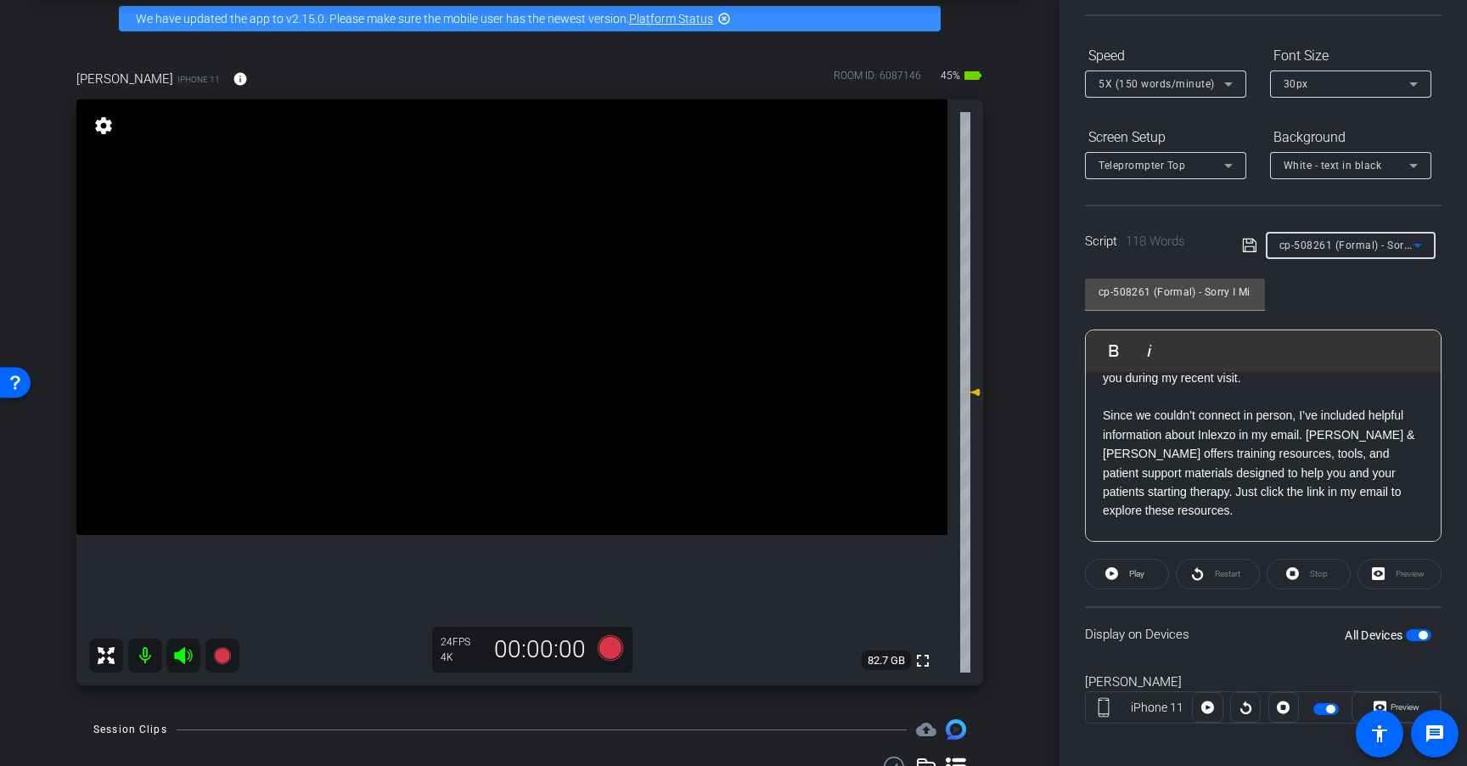
scroll to position [0, 0]
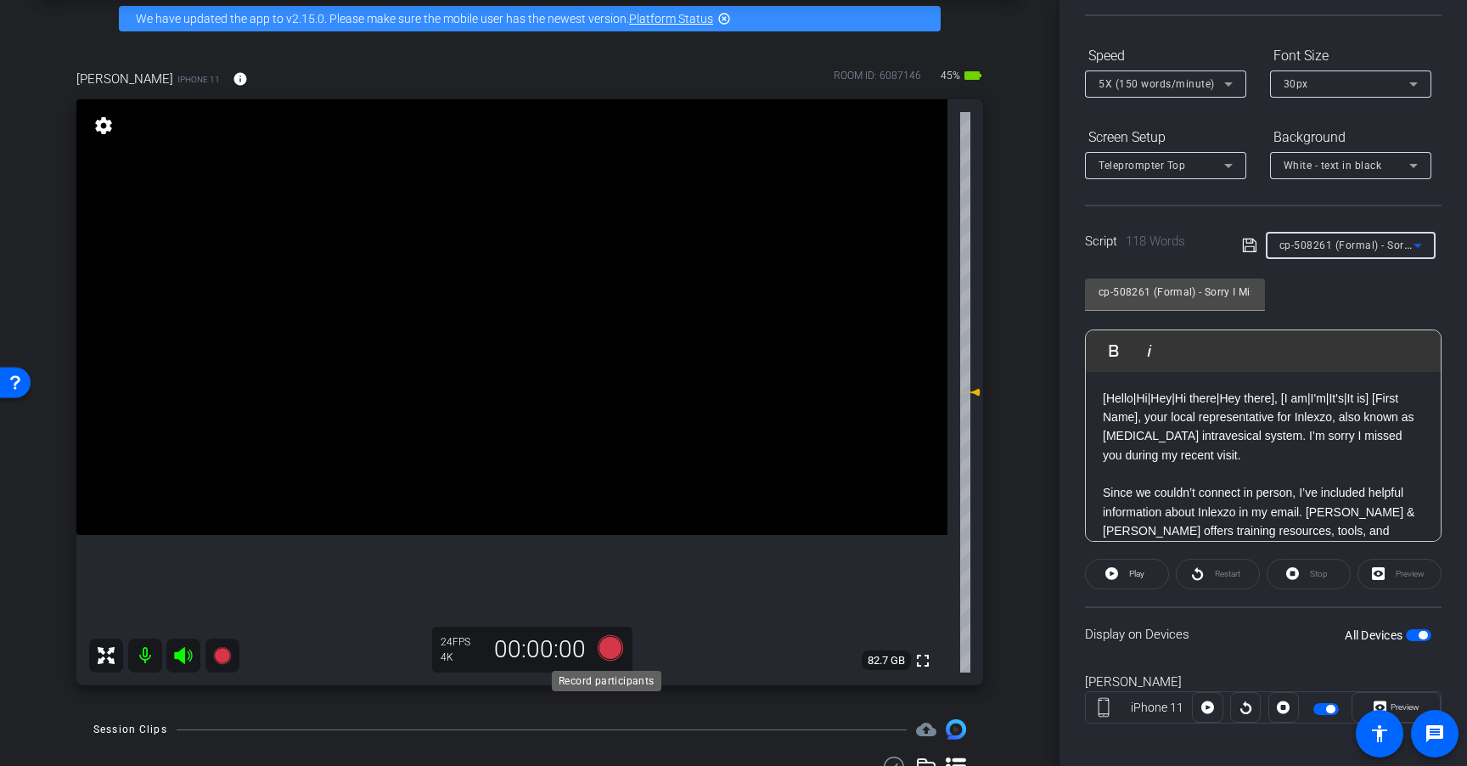
click at [609, 641] on icon at bounding box center [610, 647] width 25 height 25
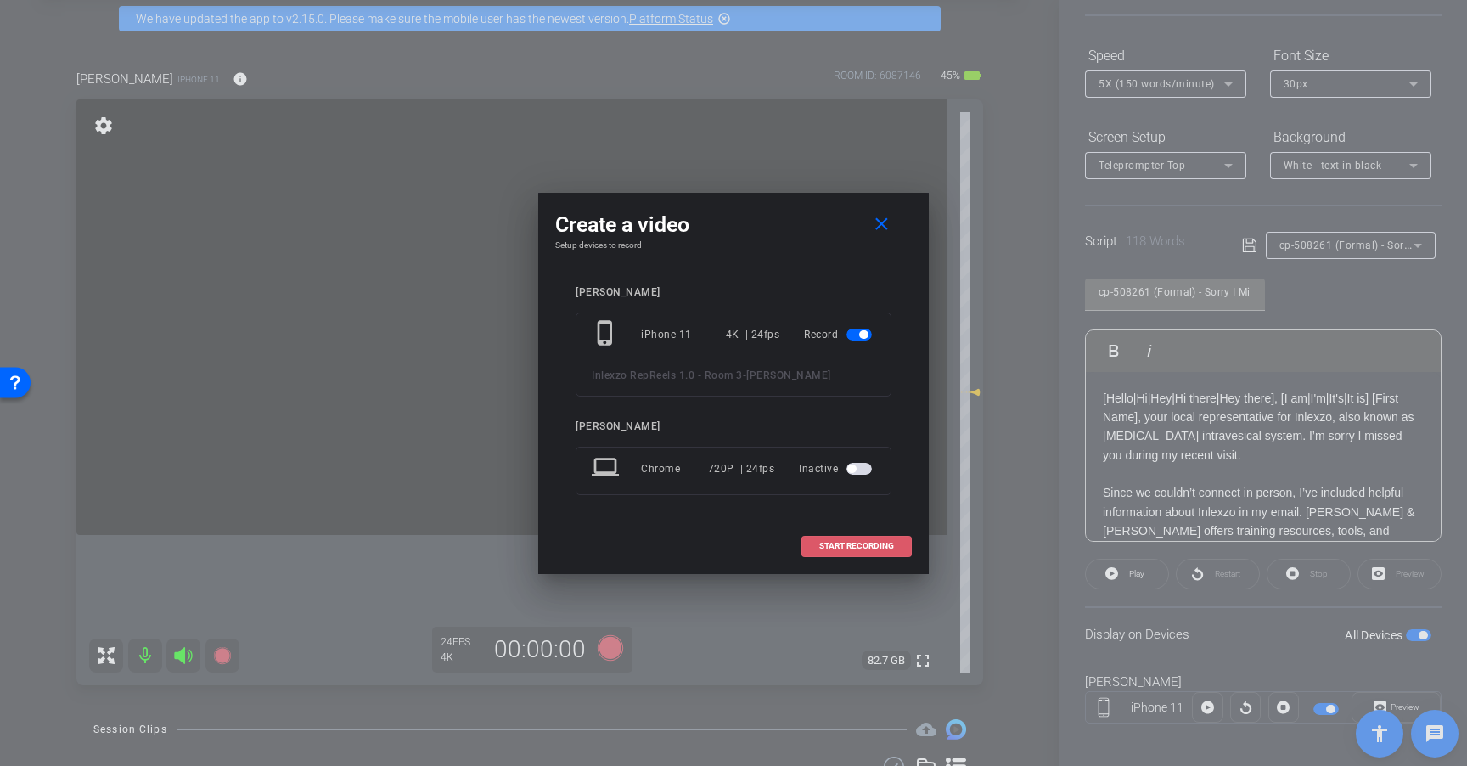
click at [841, 539] on span at bounding box center [856, 545] width 109 height 41
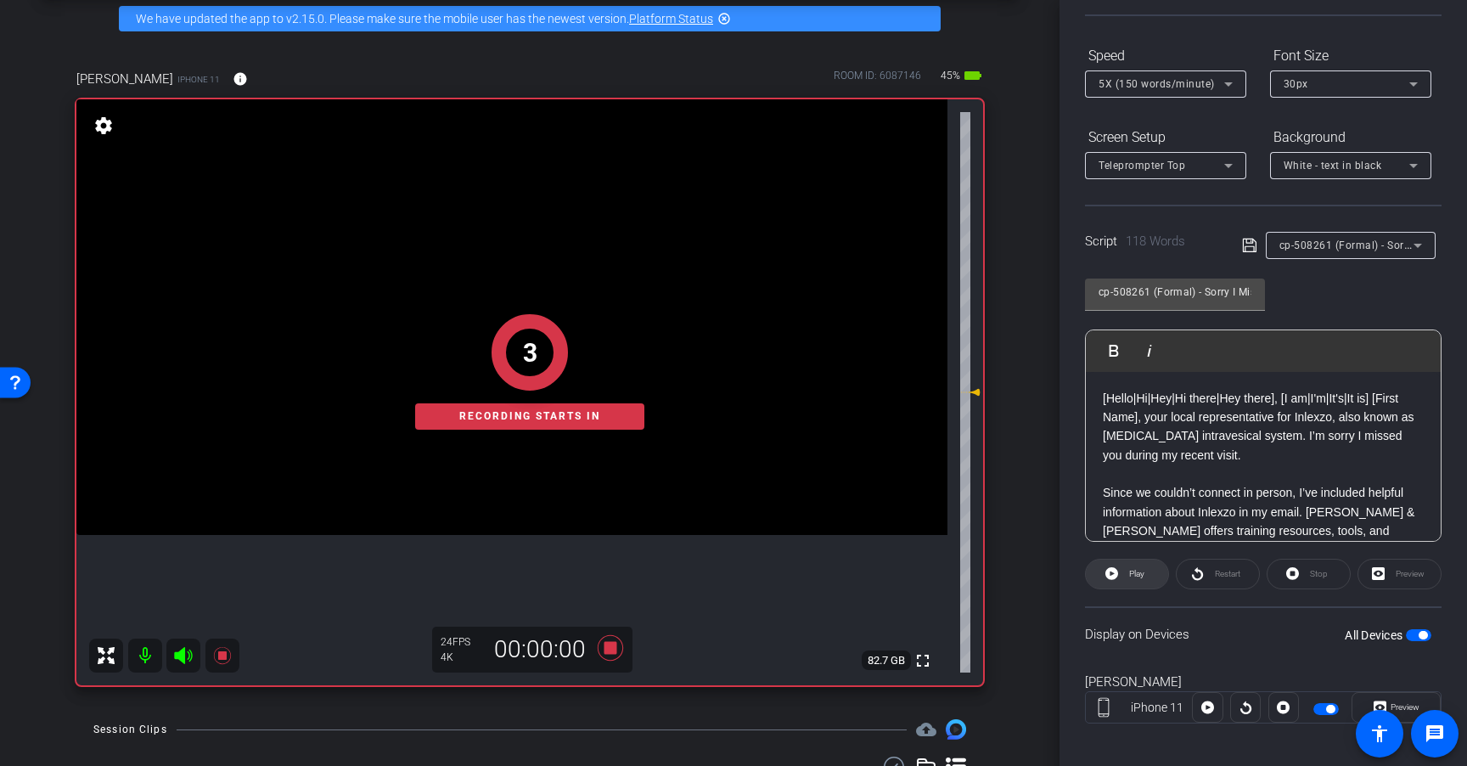
click at [1129, 572] on span "Play" at bounding box center [1136, 573] width 15 height 9
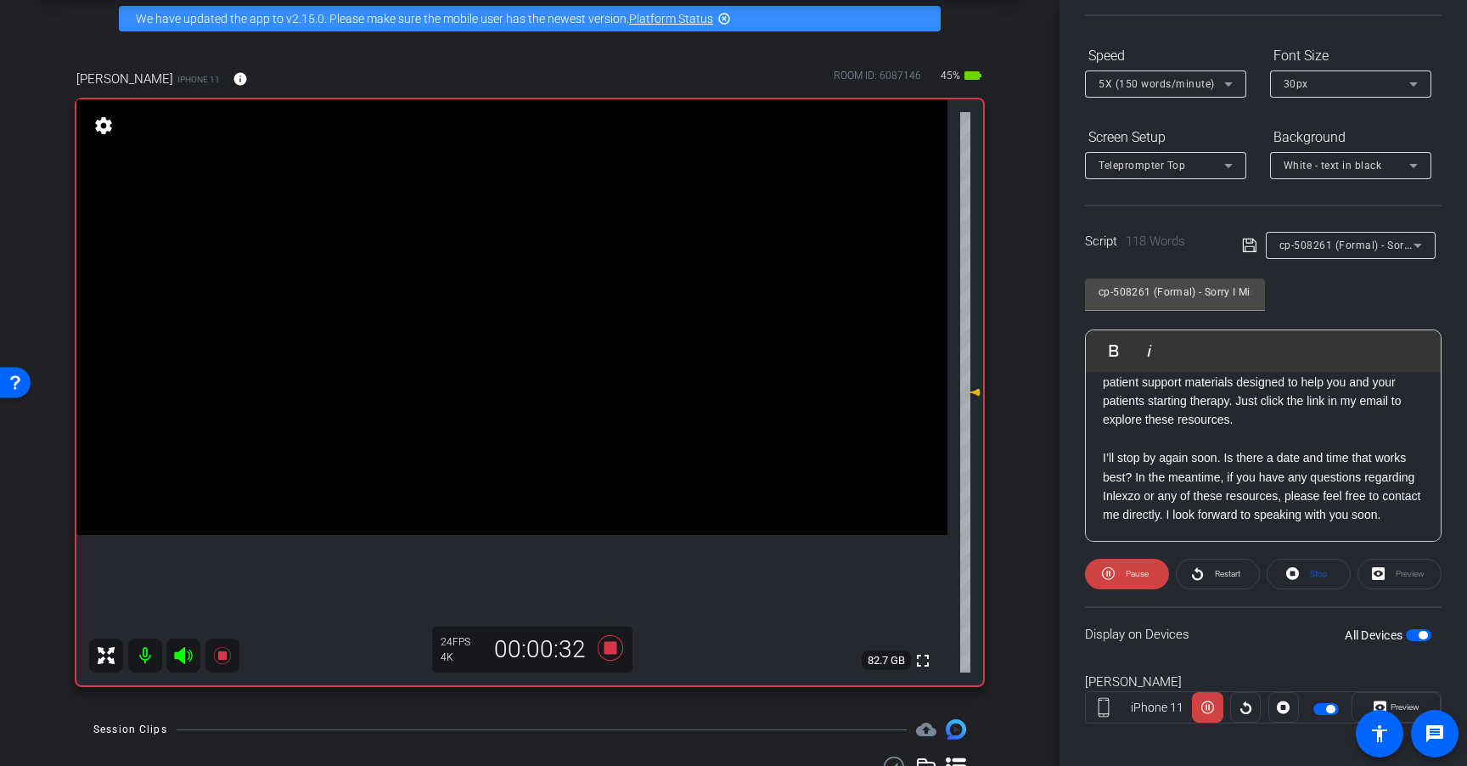
scroll to position [162, 0]
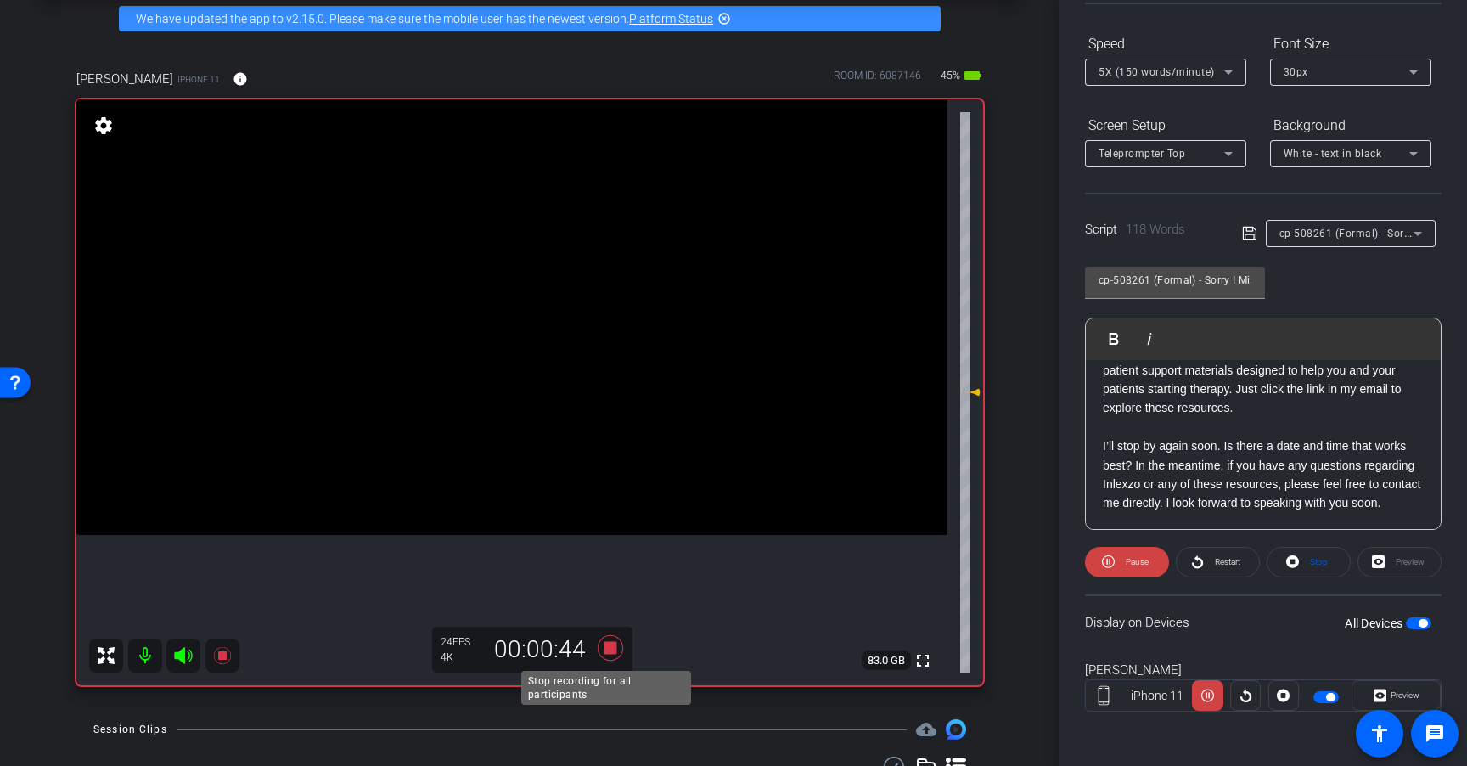
click at [608, 646] on icon at bounding box center [610, 647] width 25 height 25
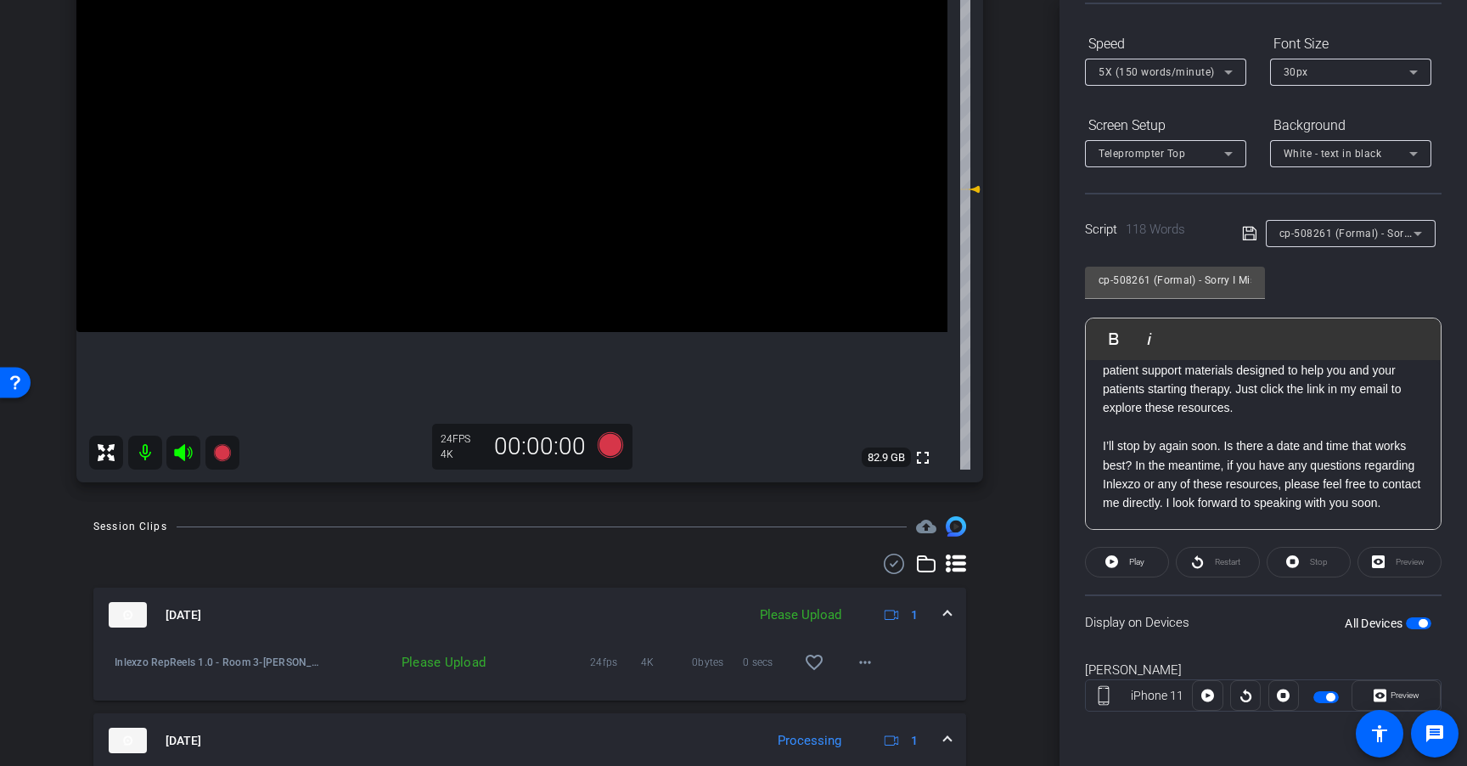
scroll to position [328, 0]
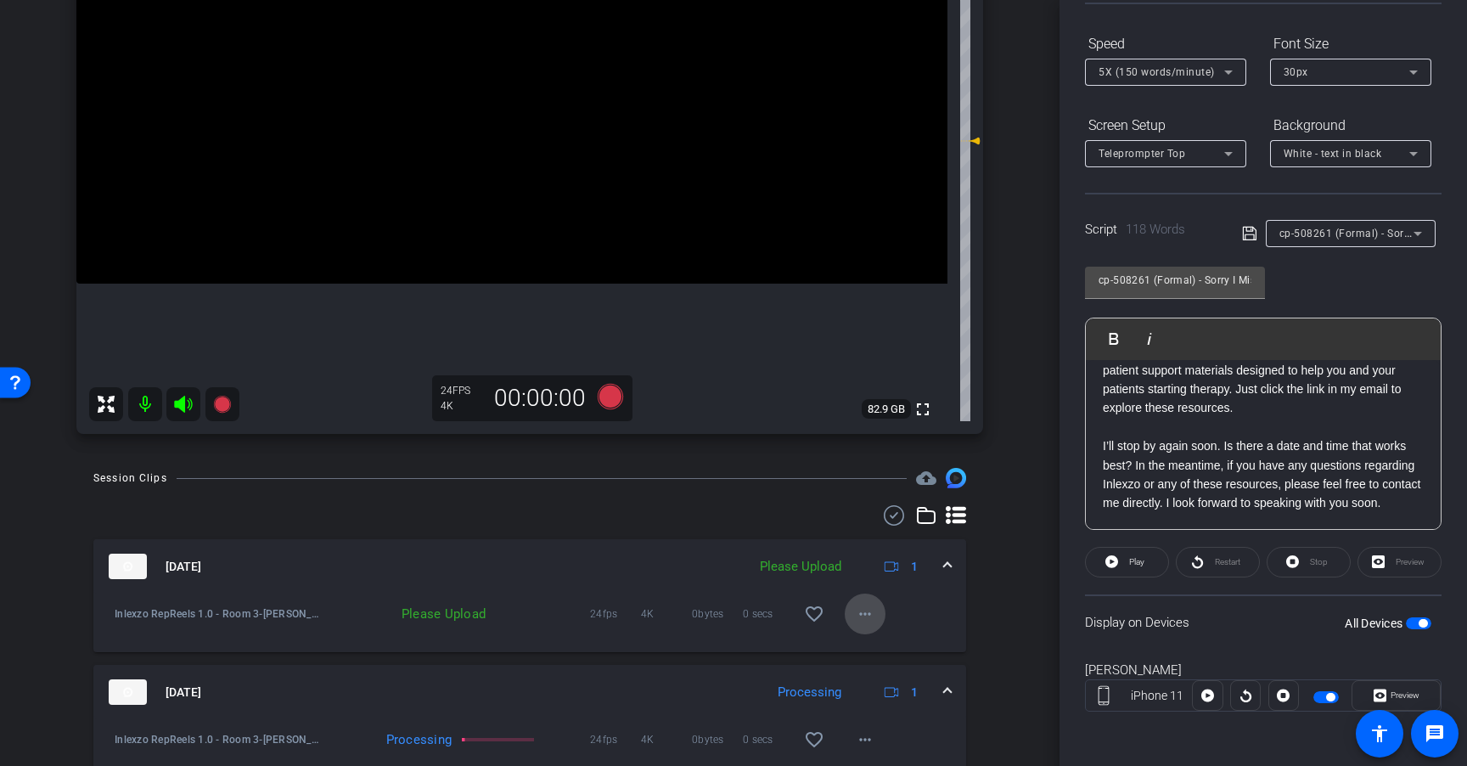
click at [855, 620] on mat-icon "more_horiz" at bounding box center [865, 614] width 20 height 20
click at [878, 642] on span "Upload" at bounding box center [884, 649] width 68 height 20
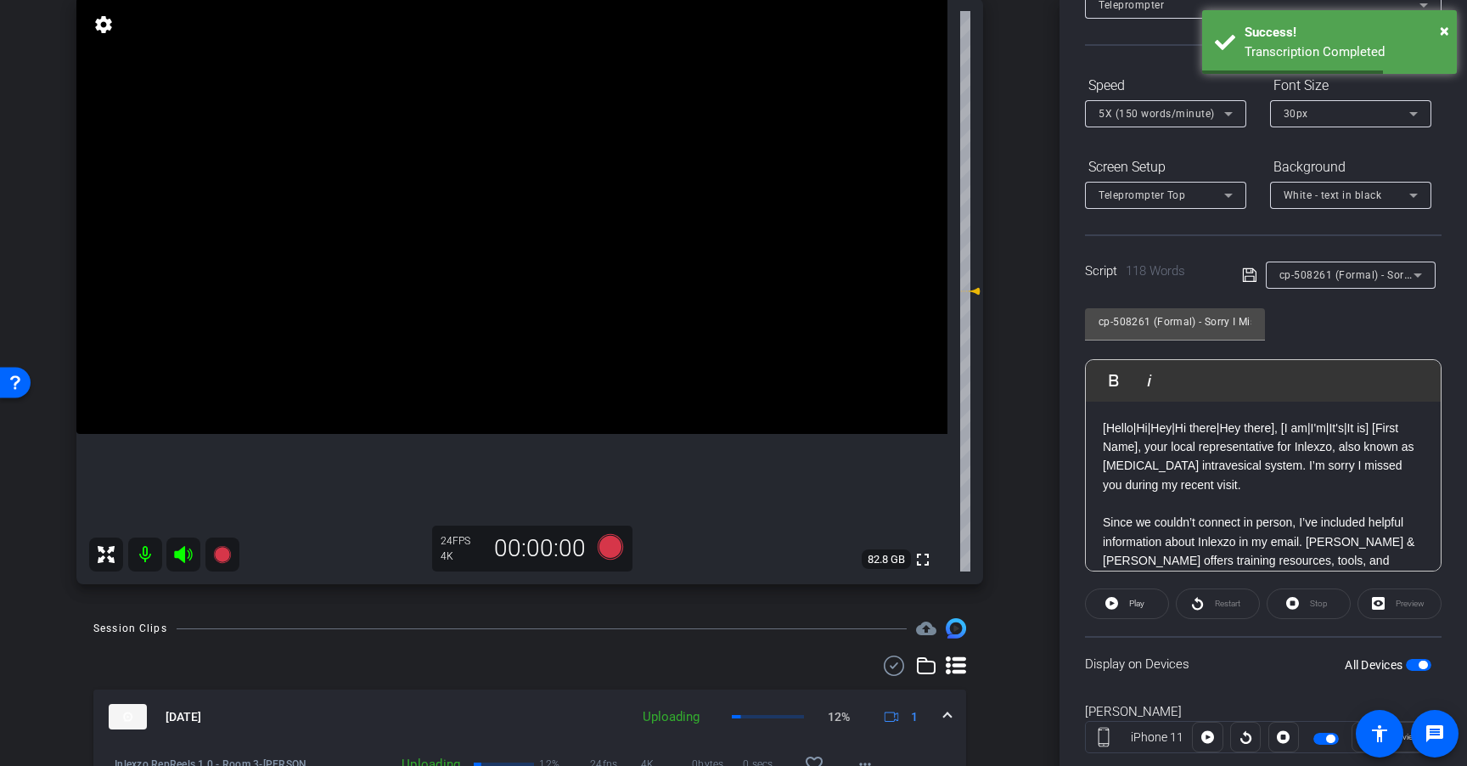
scroll to position [122, 0]
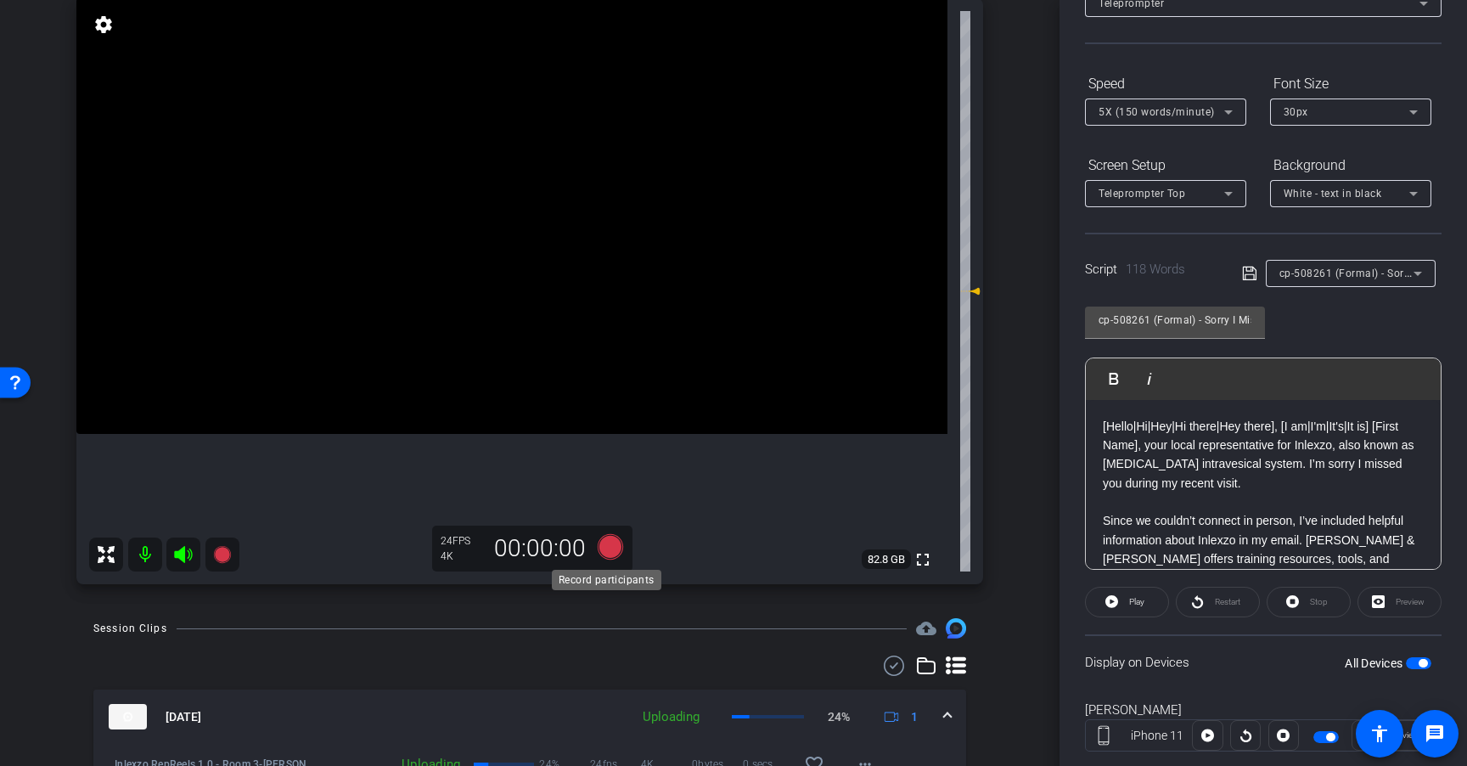
click at [604, 548] on icon at bounding box center [610, 546] width 25 height 25
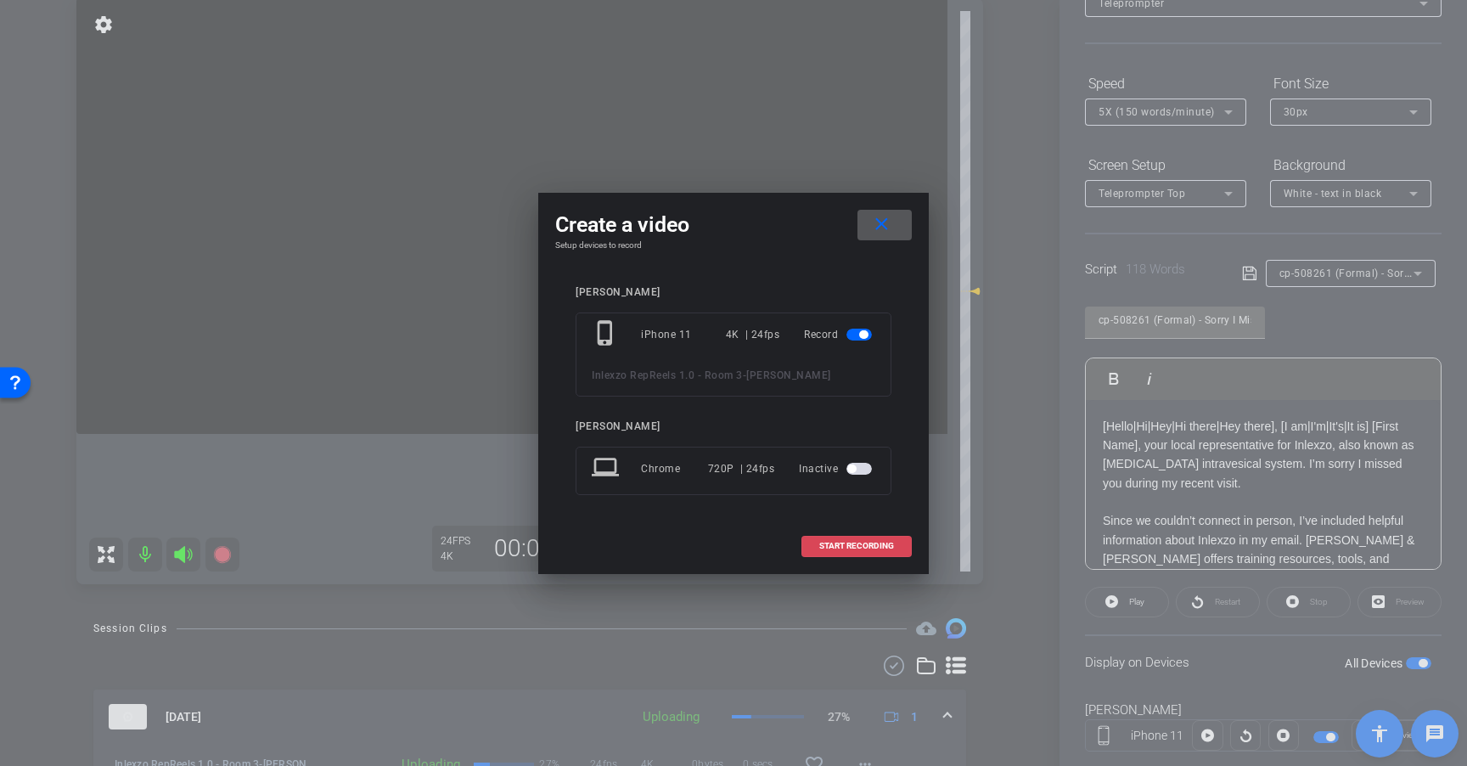
click at [854, 544] on span "START RECORDING" at bounding box center [856, 546] width 75 height 8
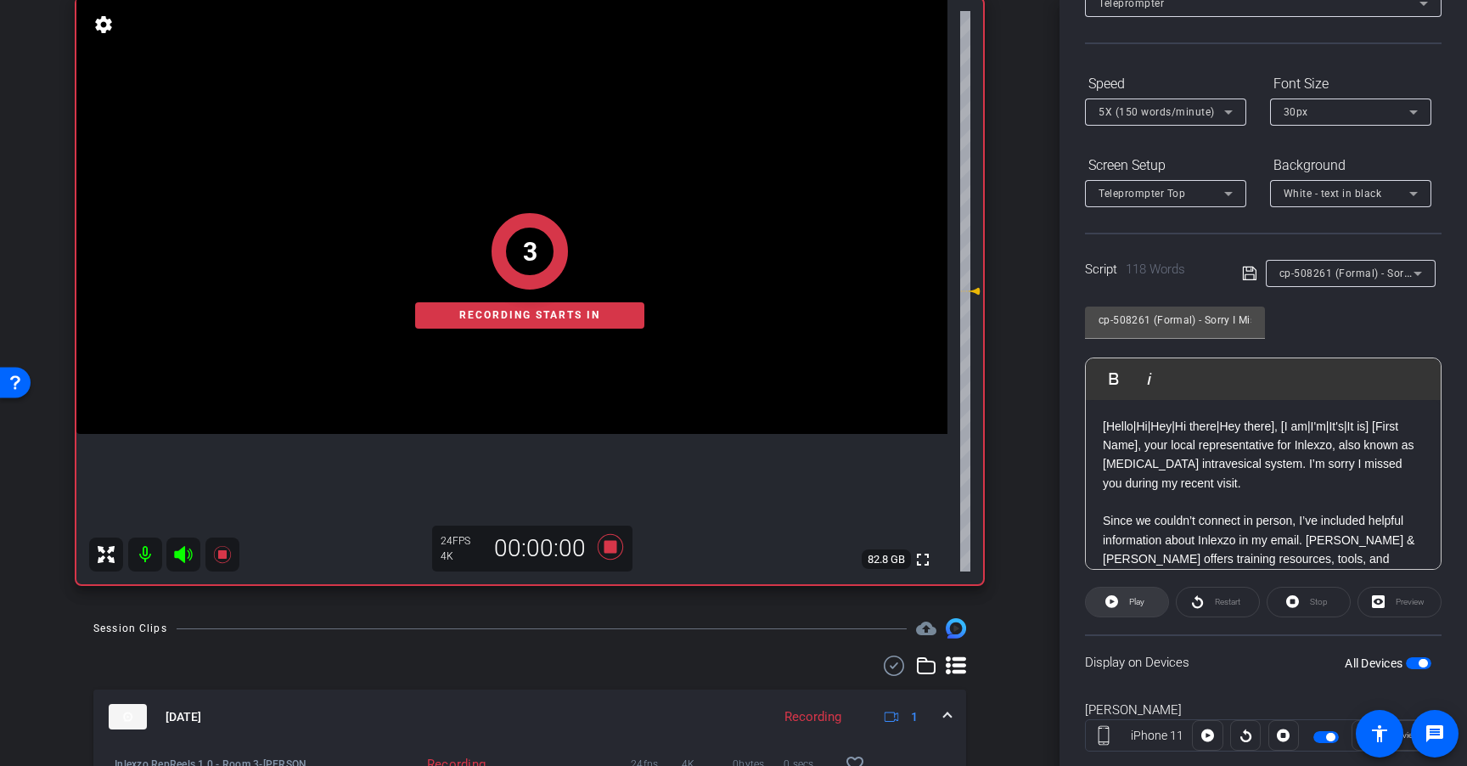
click at [1129, 599] on span "Play" at bounding box center [1136, 601] width 15 height 9
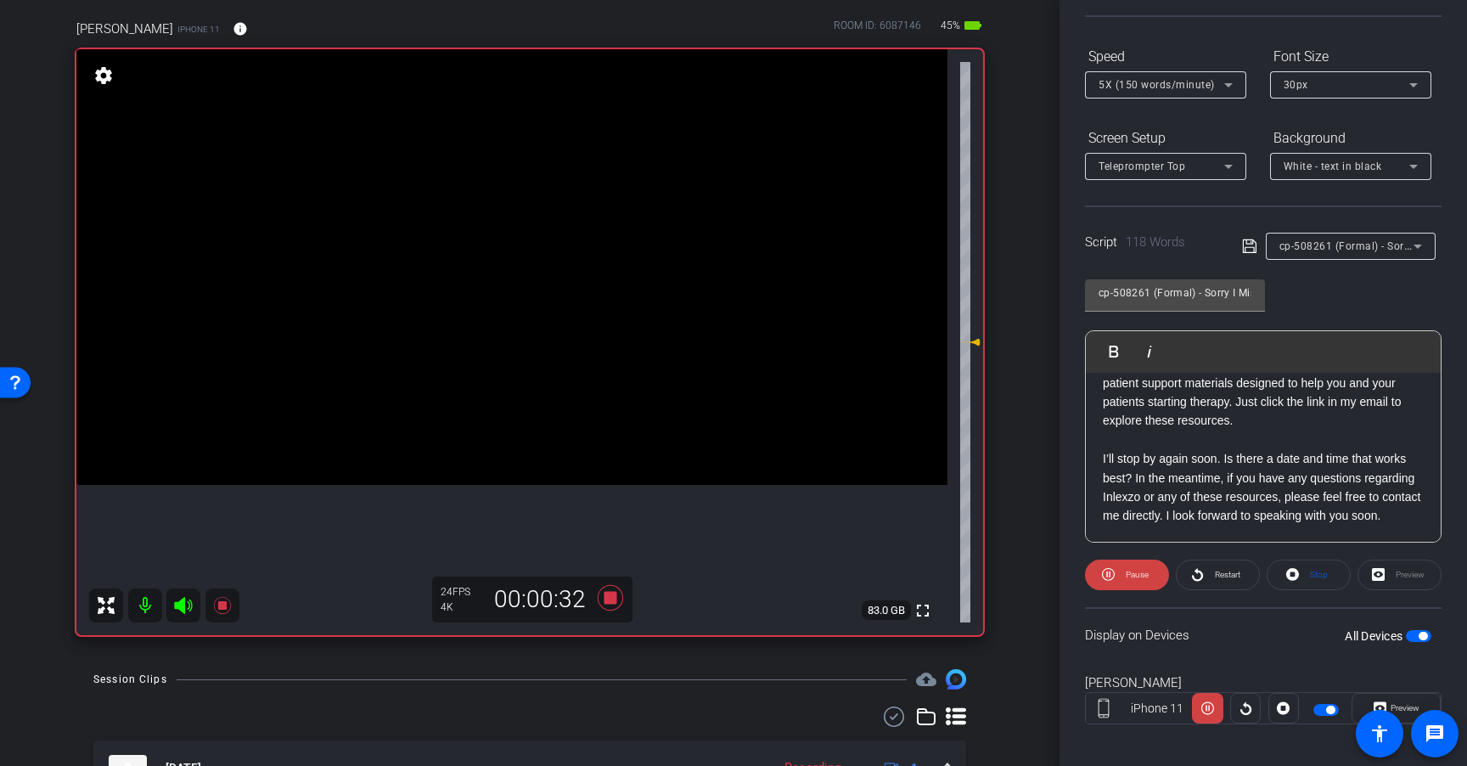
scroll to position [155, 0]
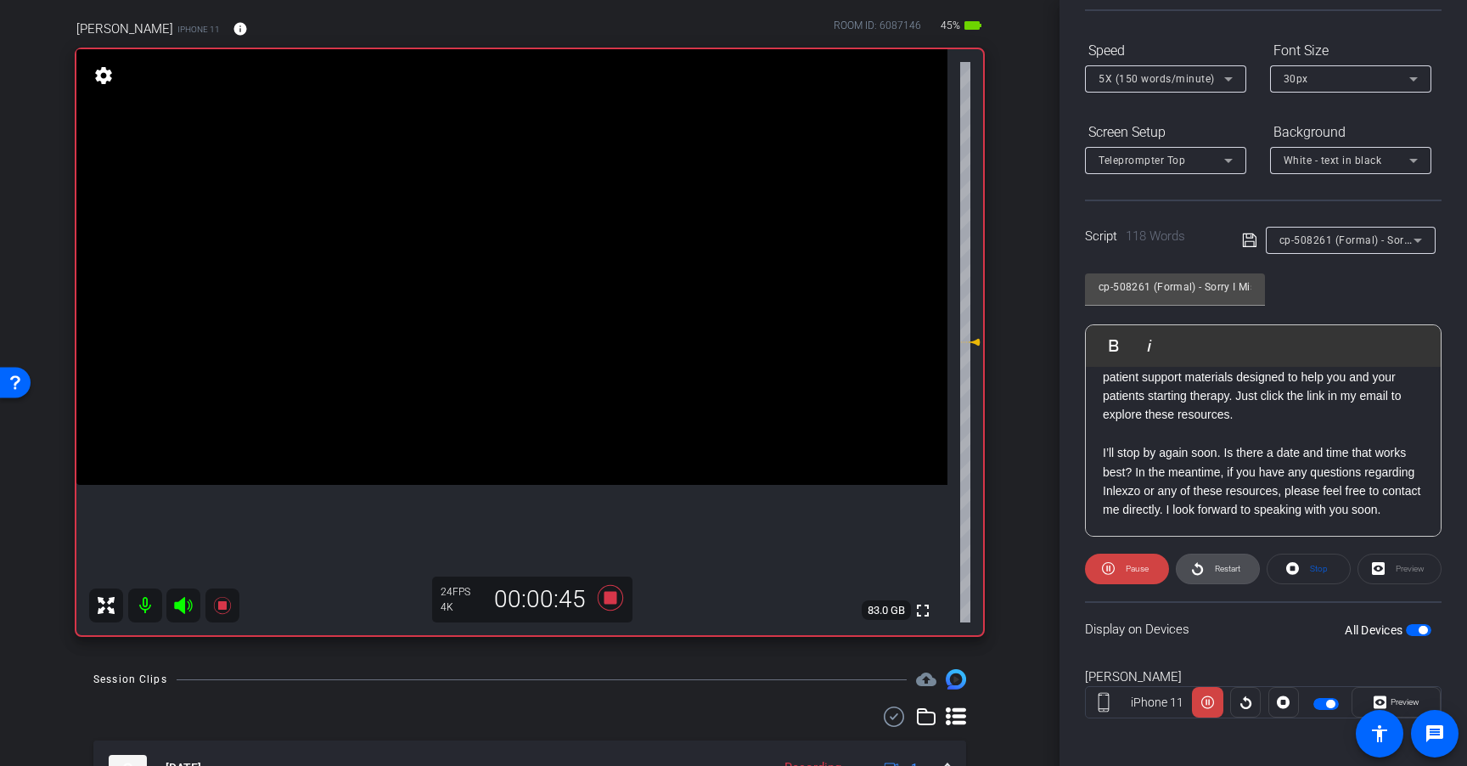
click at [1221, 578] on span "Restart" at bounding box center [1225, 569] width 30 height 24
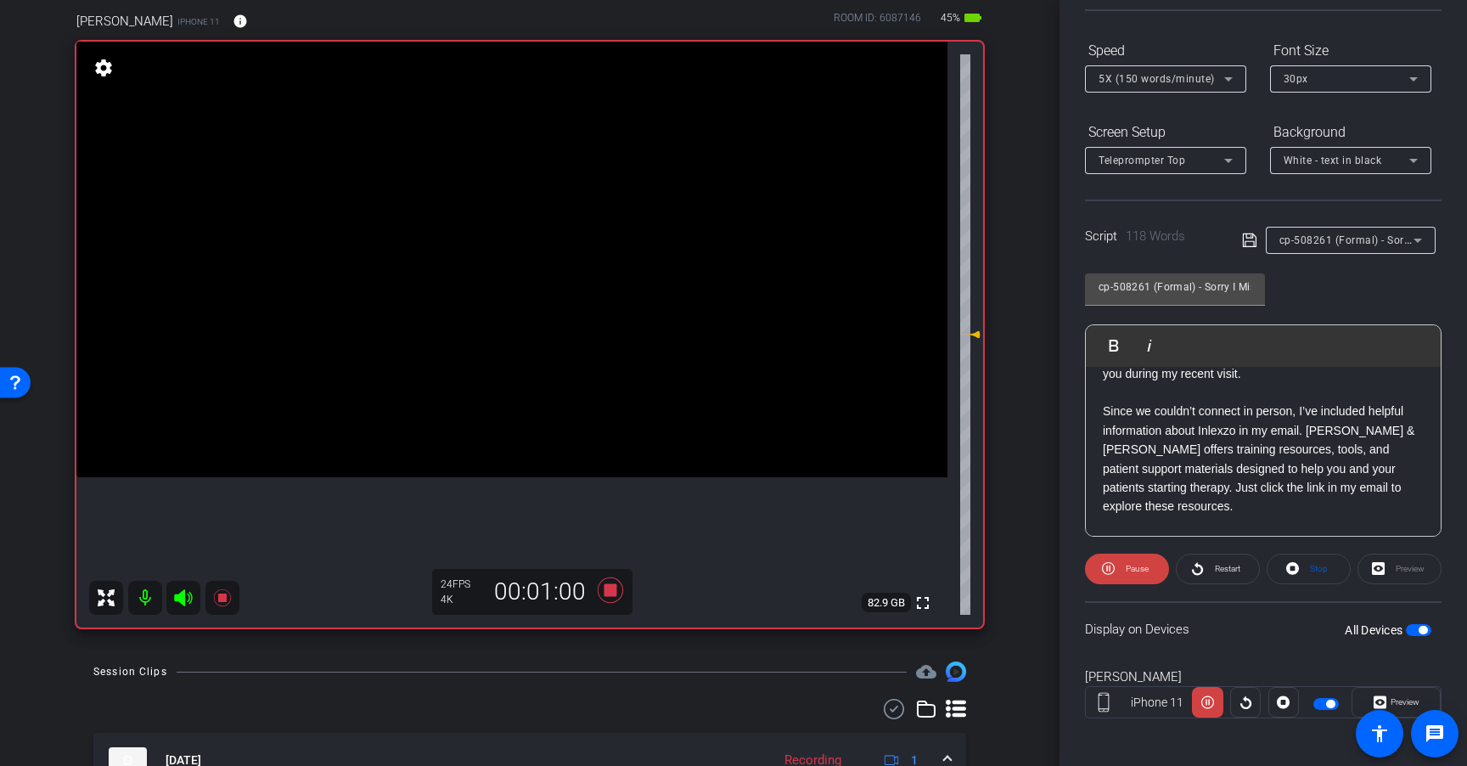
scroll to position [77, 0]
click at [606, 594] on icon at bounding box center [610, 589] width 25 height 25
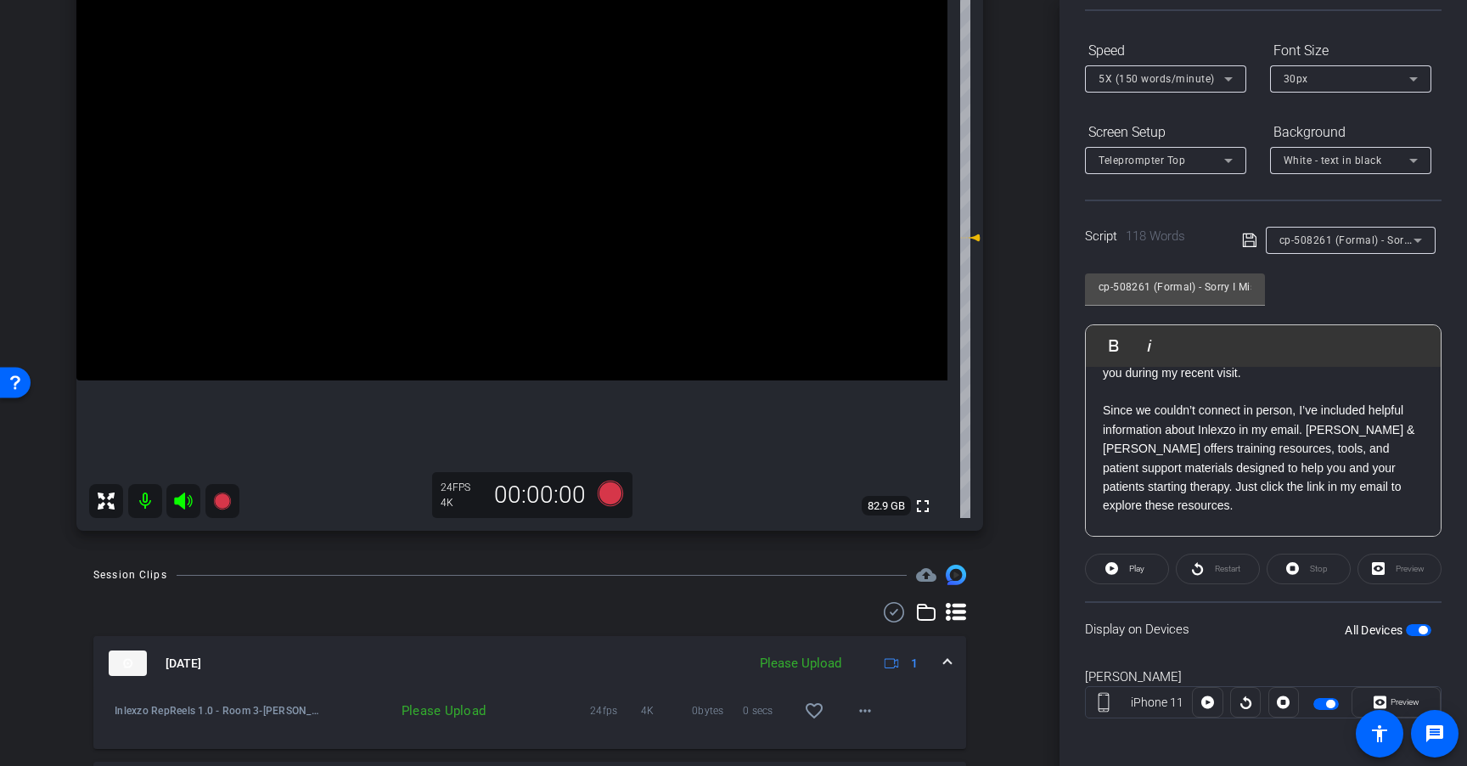
scroll to position [248, 0]
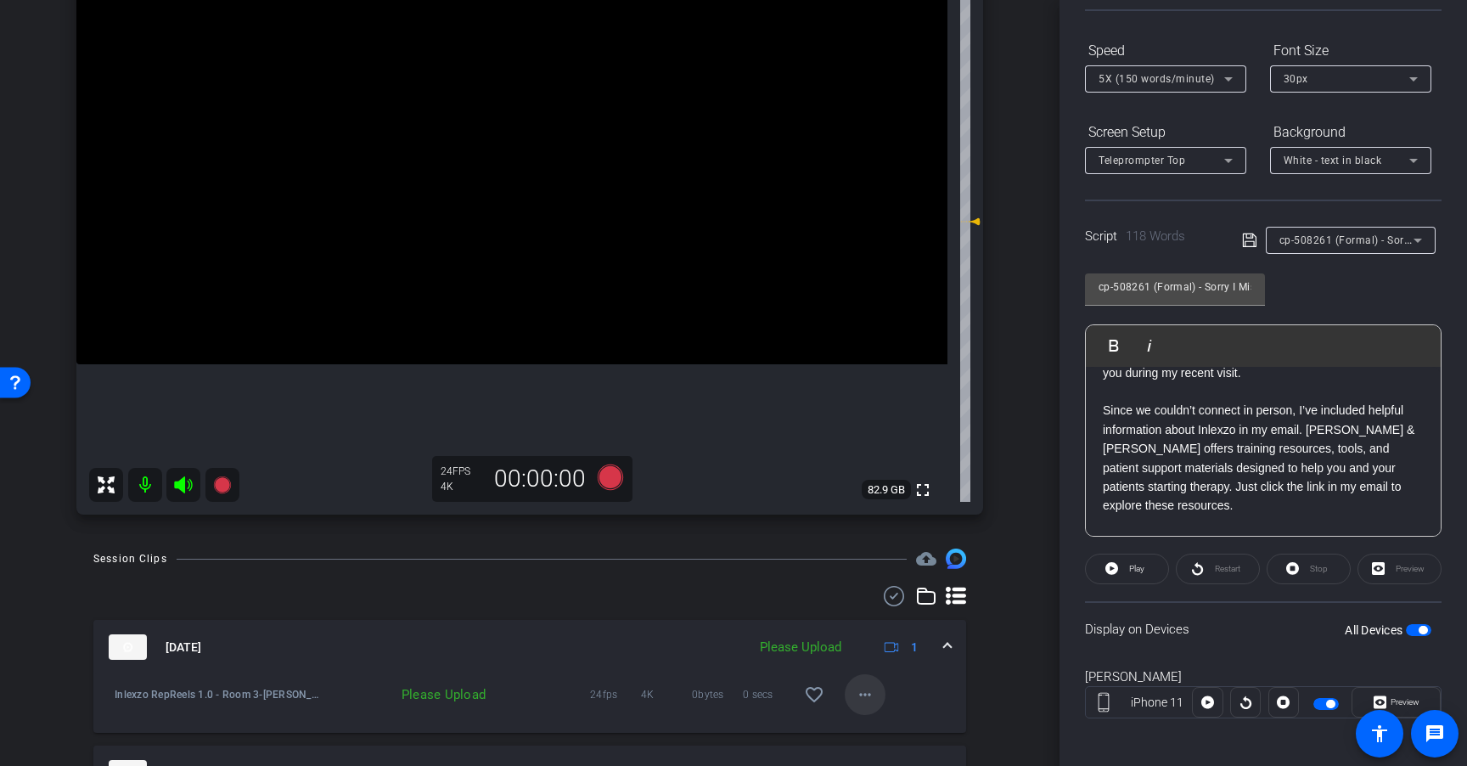
click at [864, 687] on mat-icon "more_horiz" at bounding box center [865, 694] width 20 height 20
click at [896, 615] on span "Upload" at bounding box center [884, 617] width 68 height 20
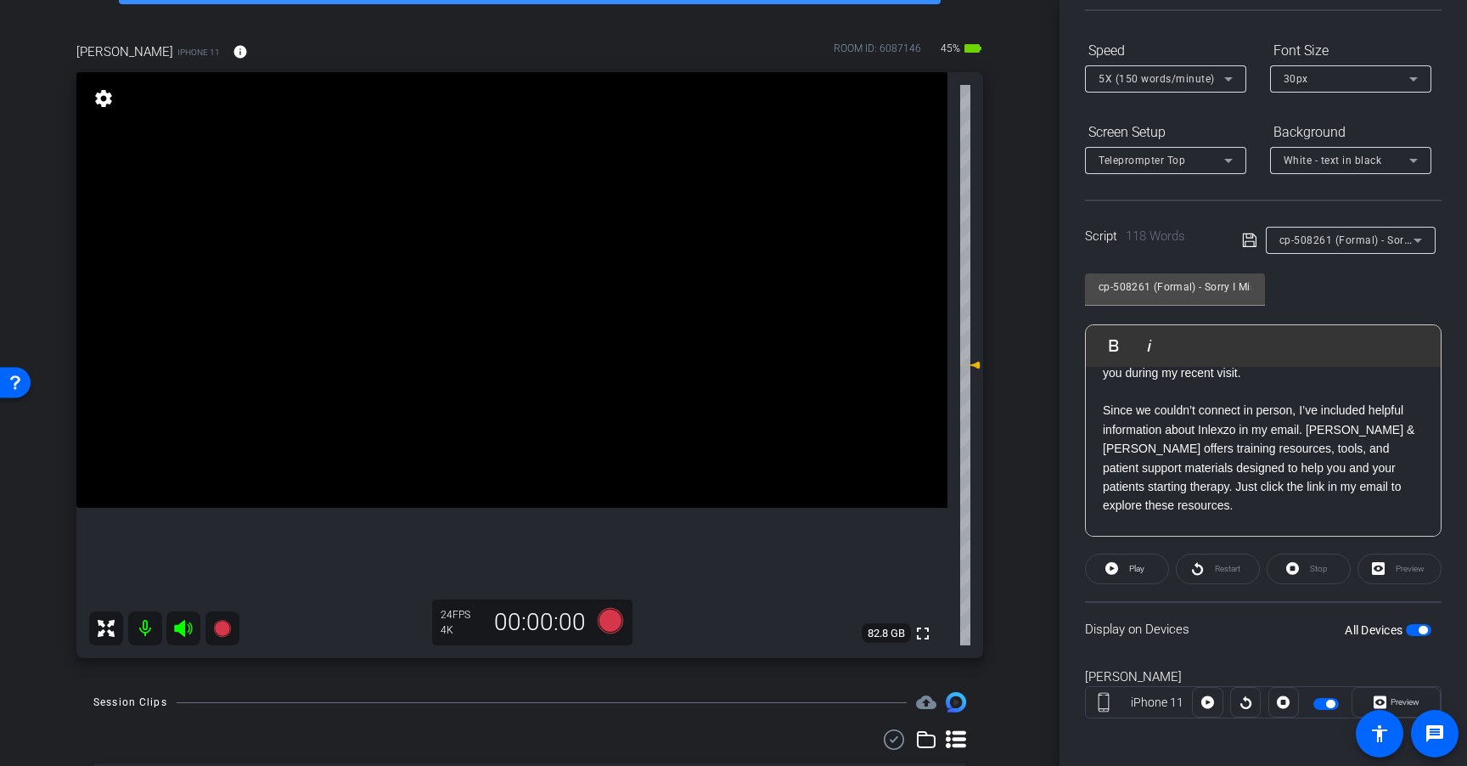
scroll to position [107, 0]
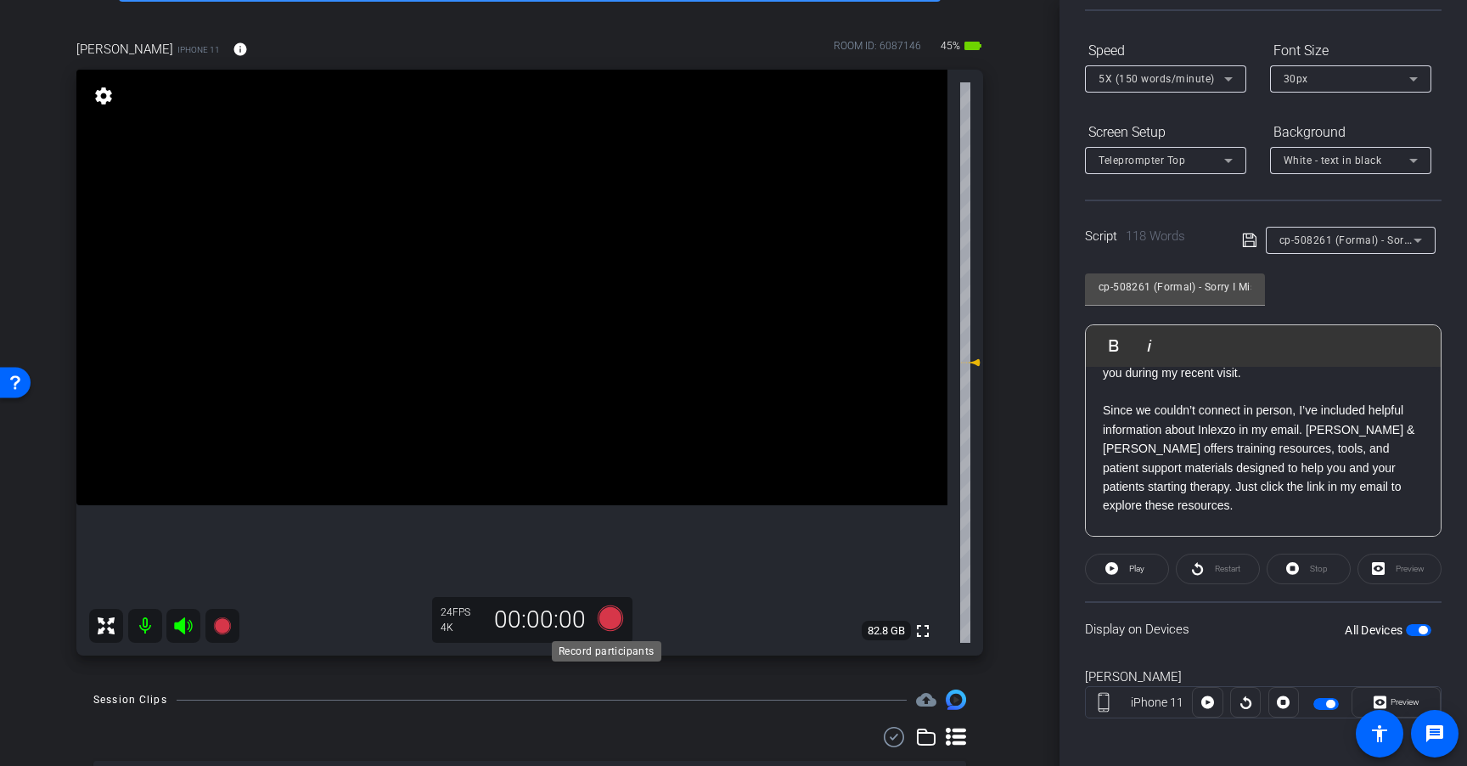
click at [608, 620] on icon at bounding box center [610, 617] width 25 height 25
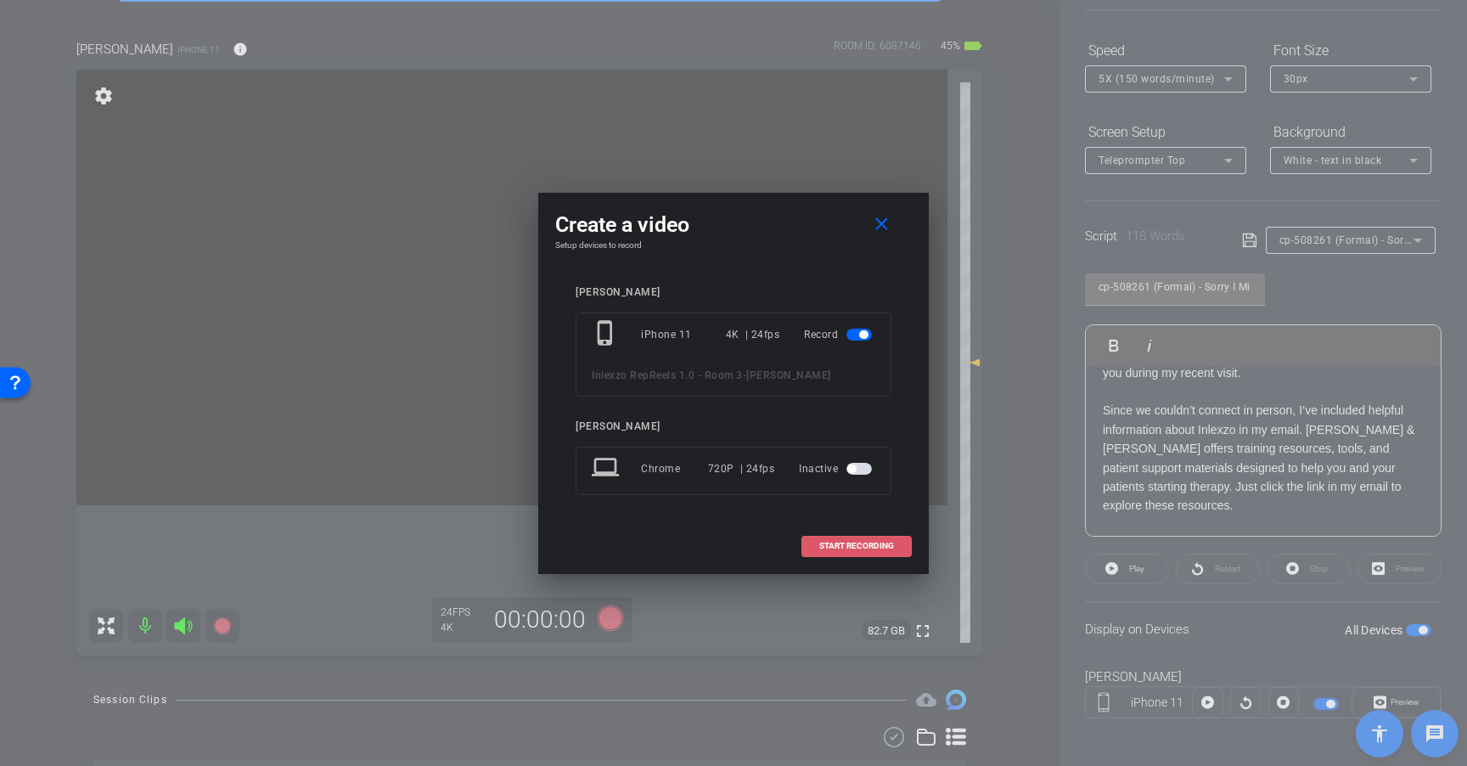
click at [854, 546] on span "START RECORDING" at bounding box center [856, 546] width 75 height 8
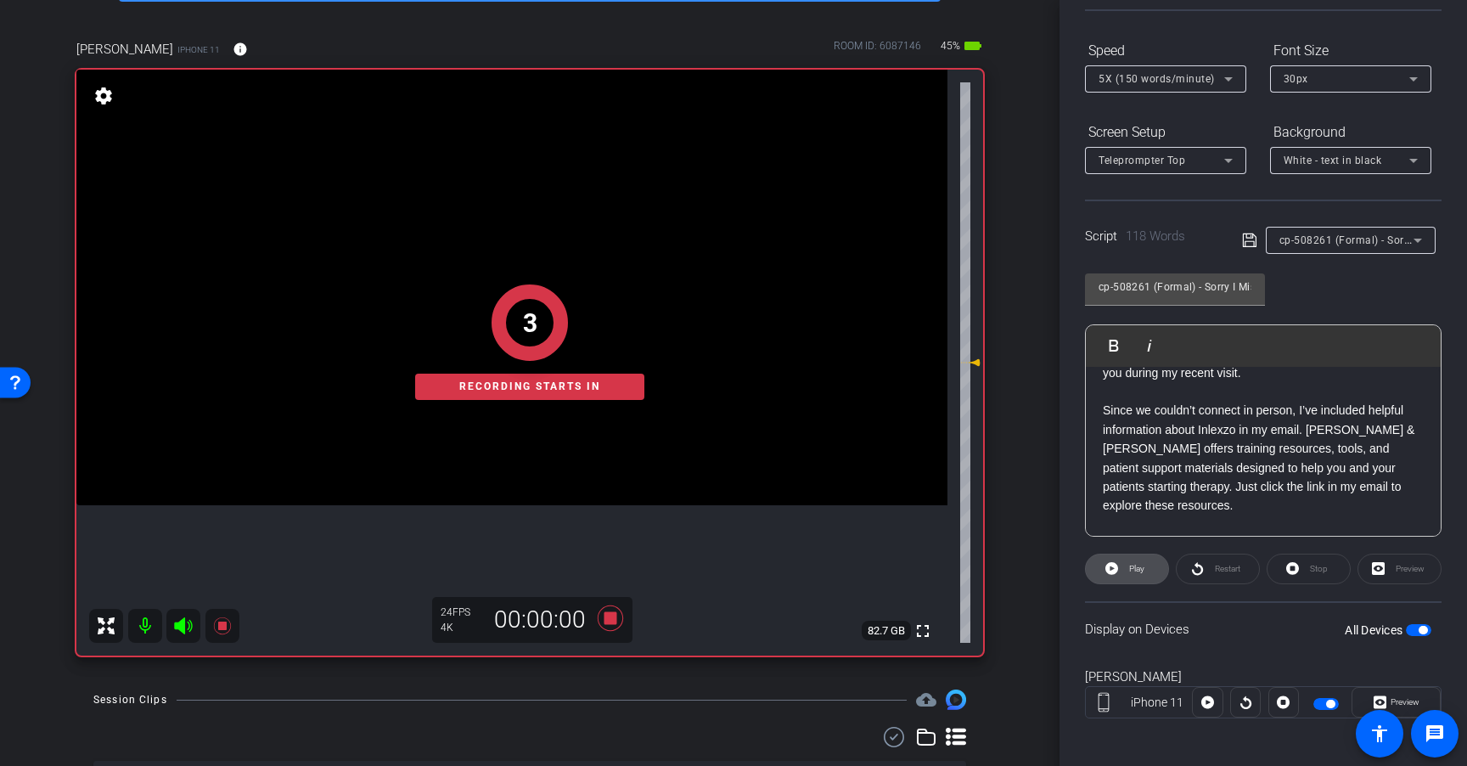
click at [1120, 575] on span at bounding box center [1127, 568] width 82 height 41
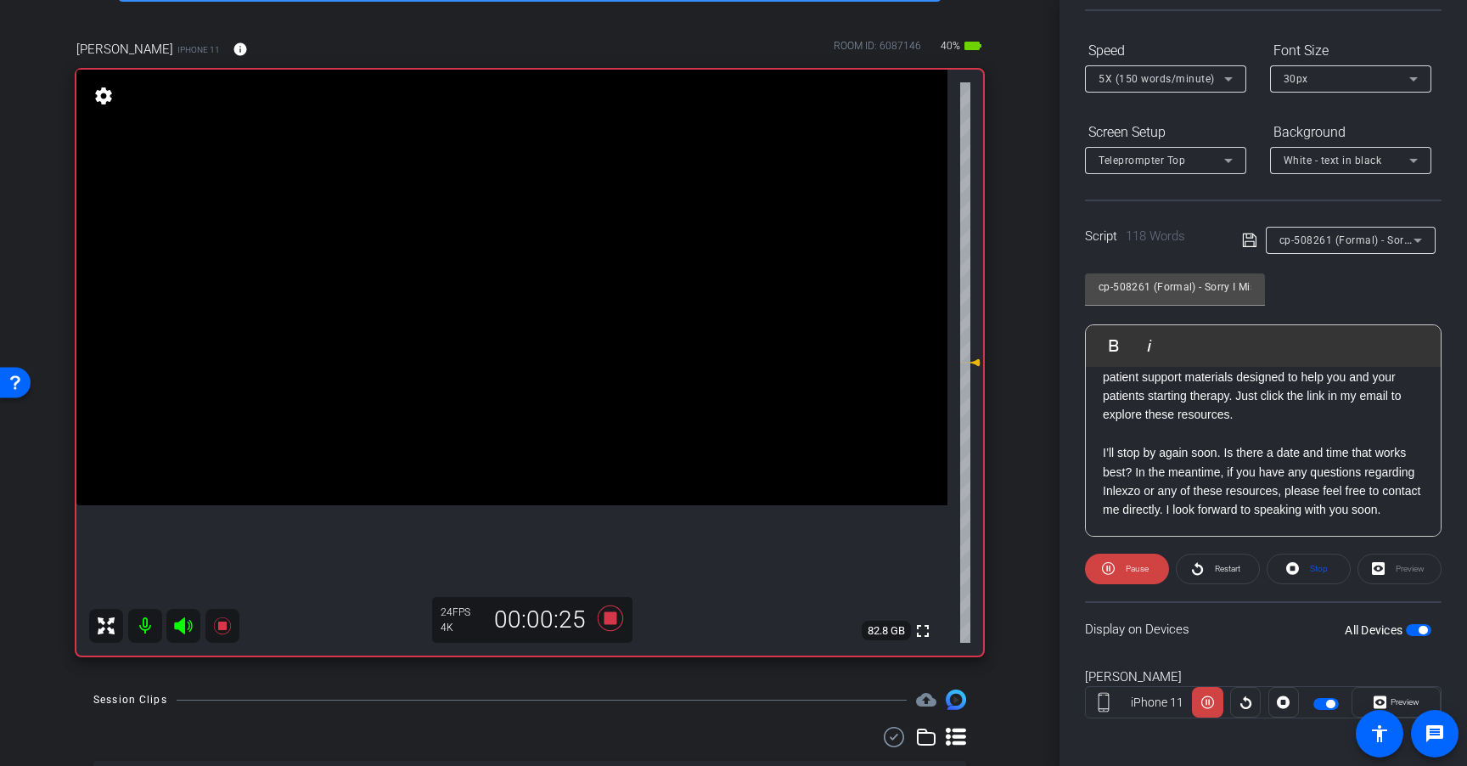
scroll to position [162, 0]
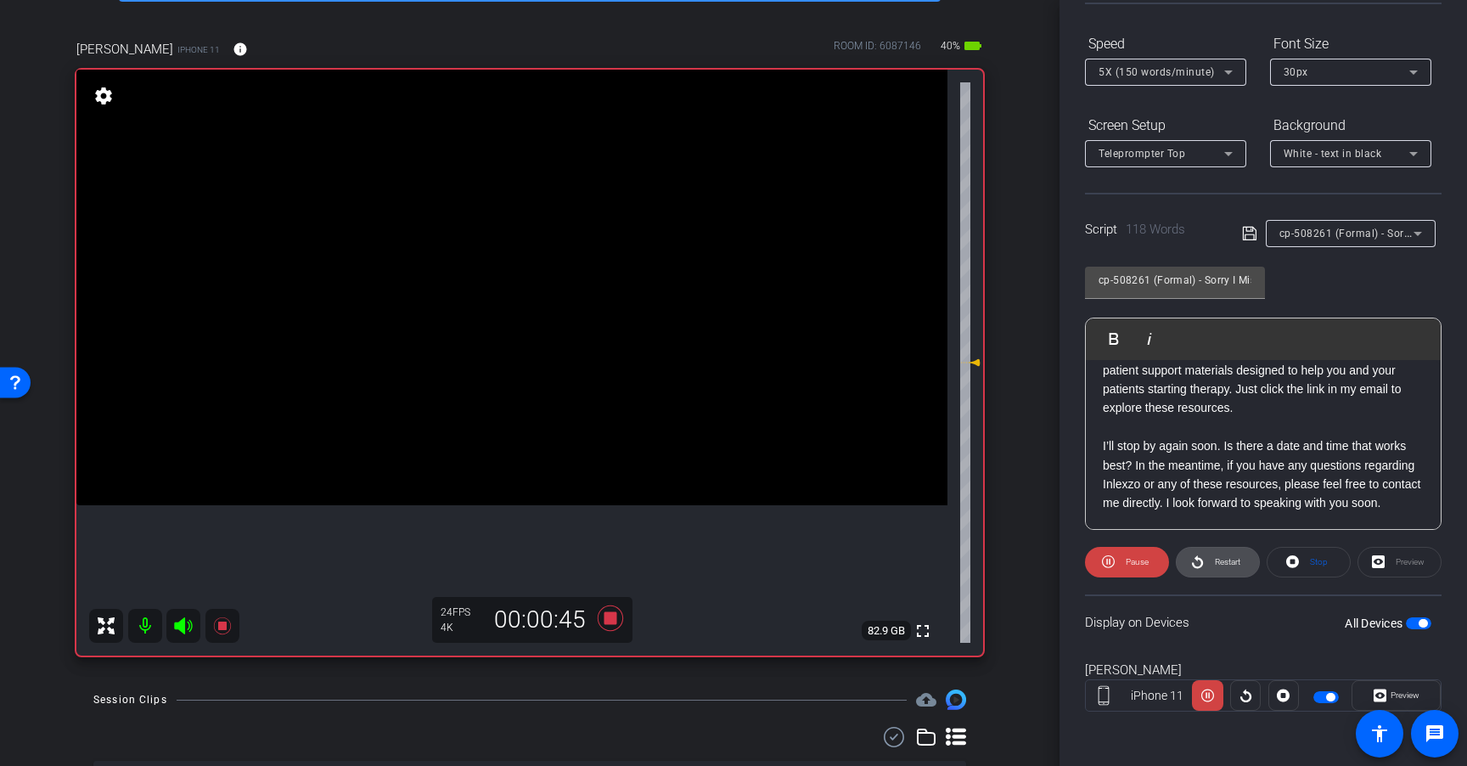
click at [1217, 561] on span "Restart" at bounding box center [1227, 561] width 25 height 9
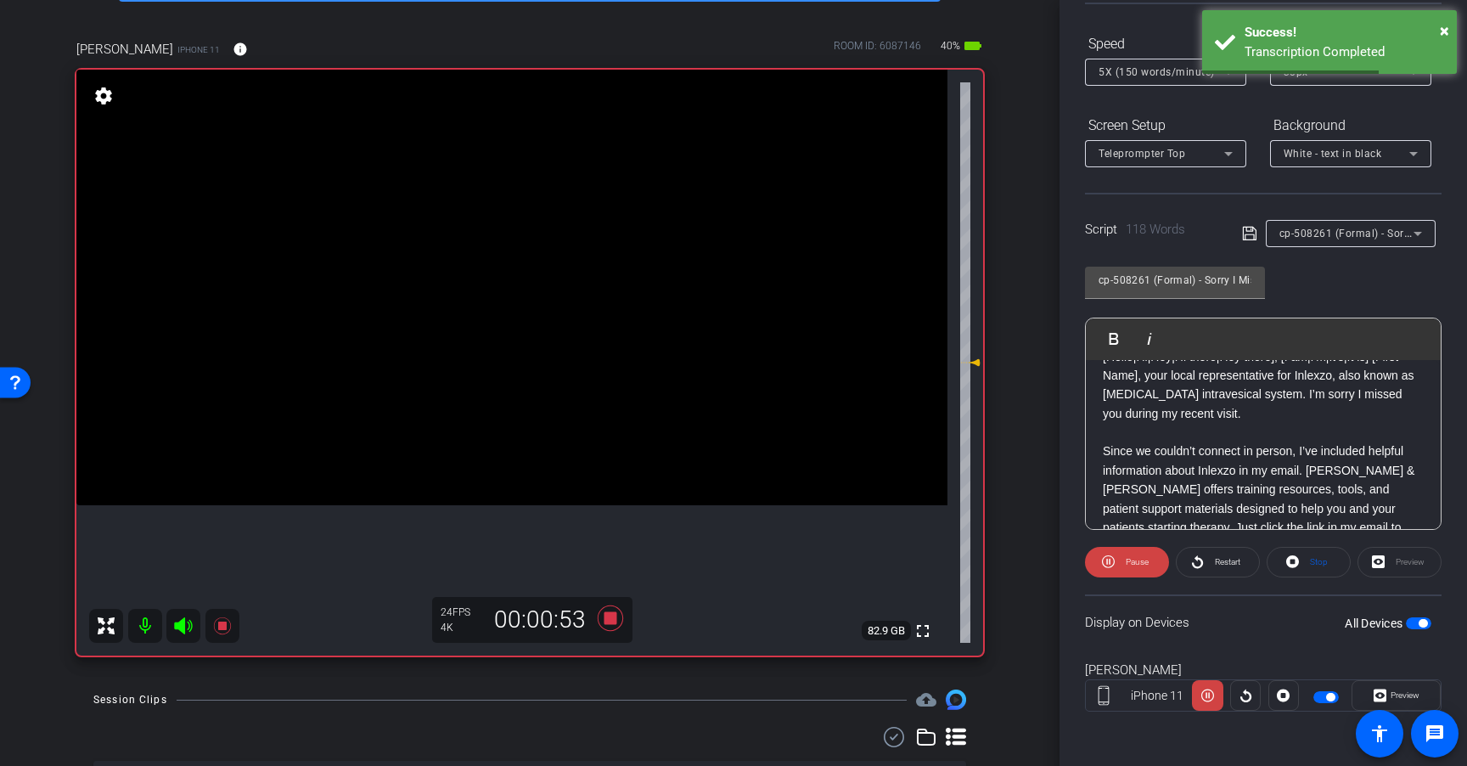
scroll to position [33, 0]
click at [1390, 233] on span "cp-508261 (Formal) - Sorry I Missed You" at bounding box center [1379, 233] width 200 height 14
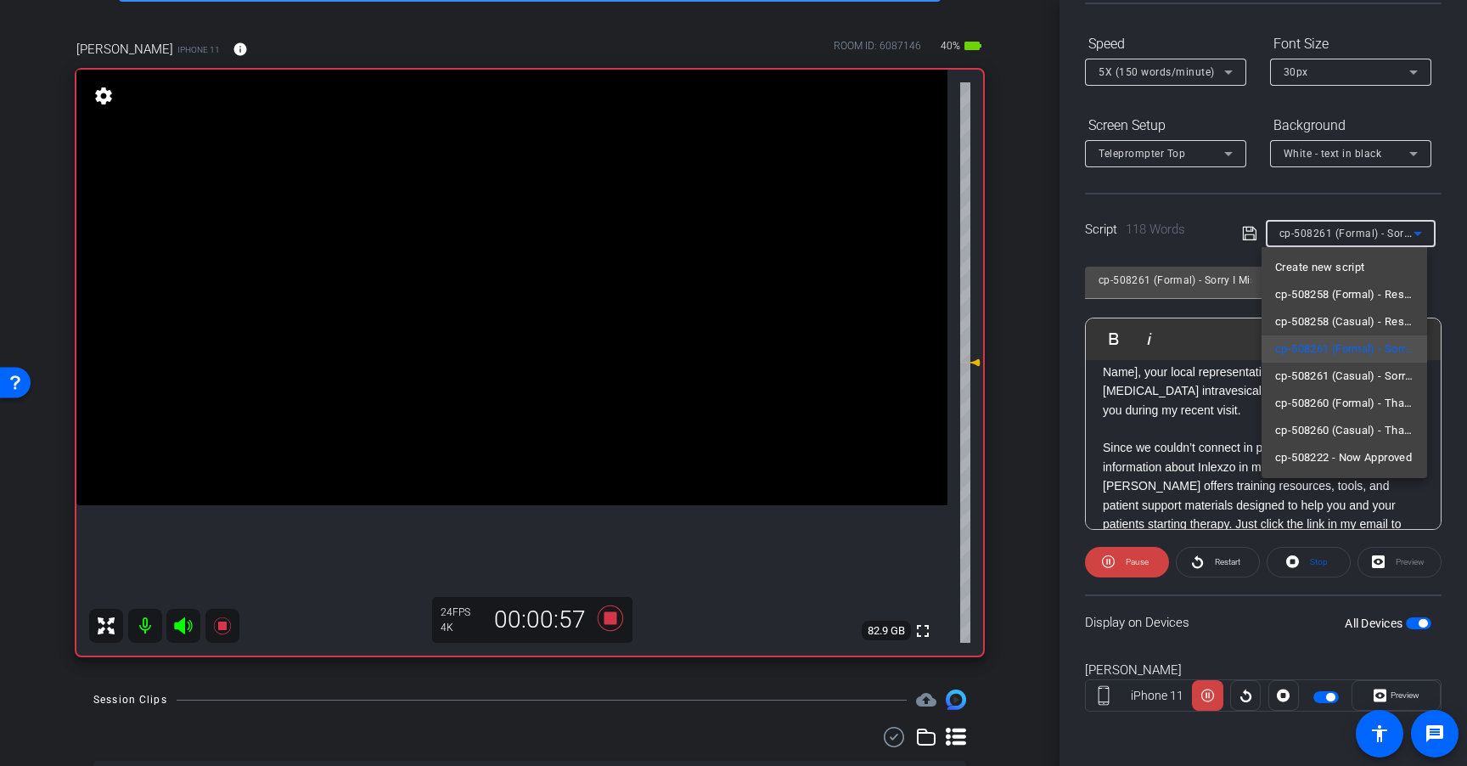
click at [1390, 233] on div at bounding box center [733, 383] width 1467 height 766
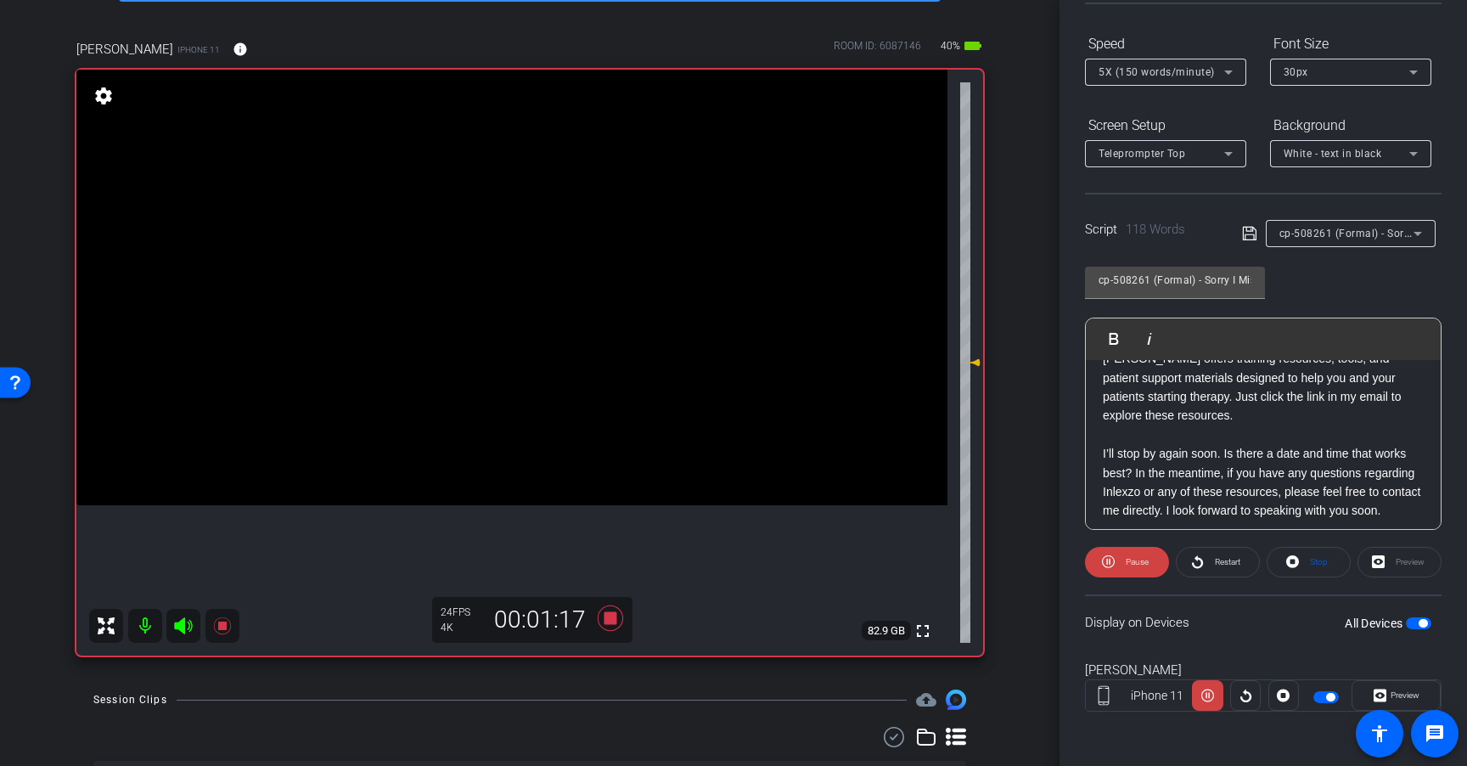
scroll to position [188, 0]
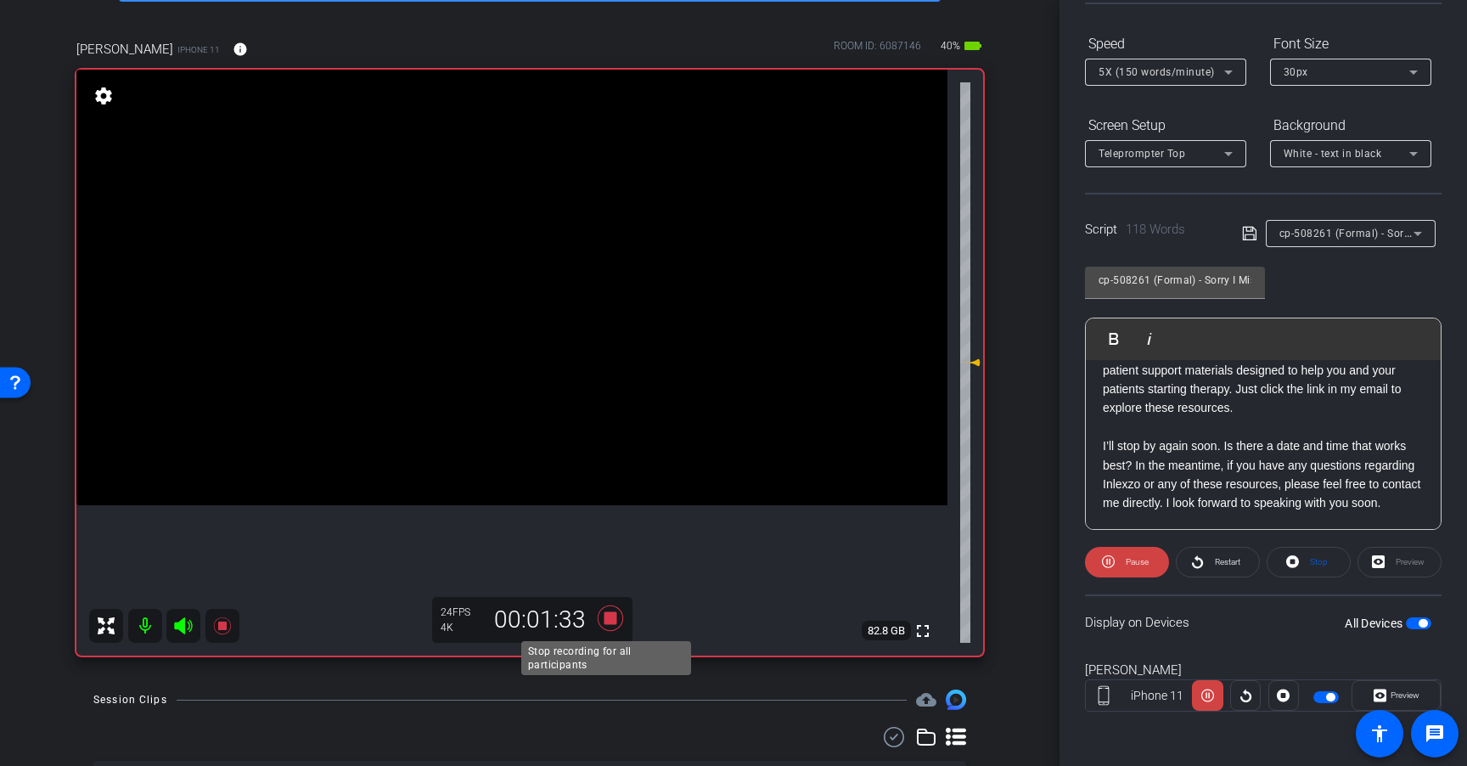
click at [609, 618] on icon at bounding box center [610, 617] width 25 height 25
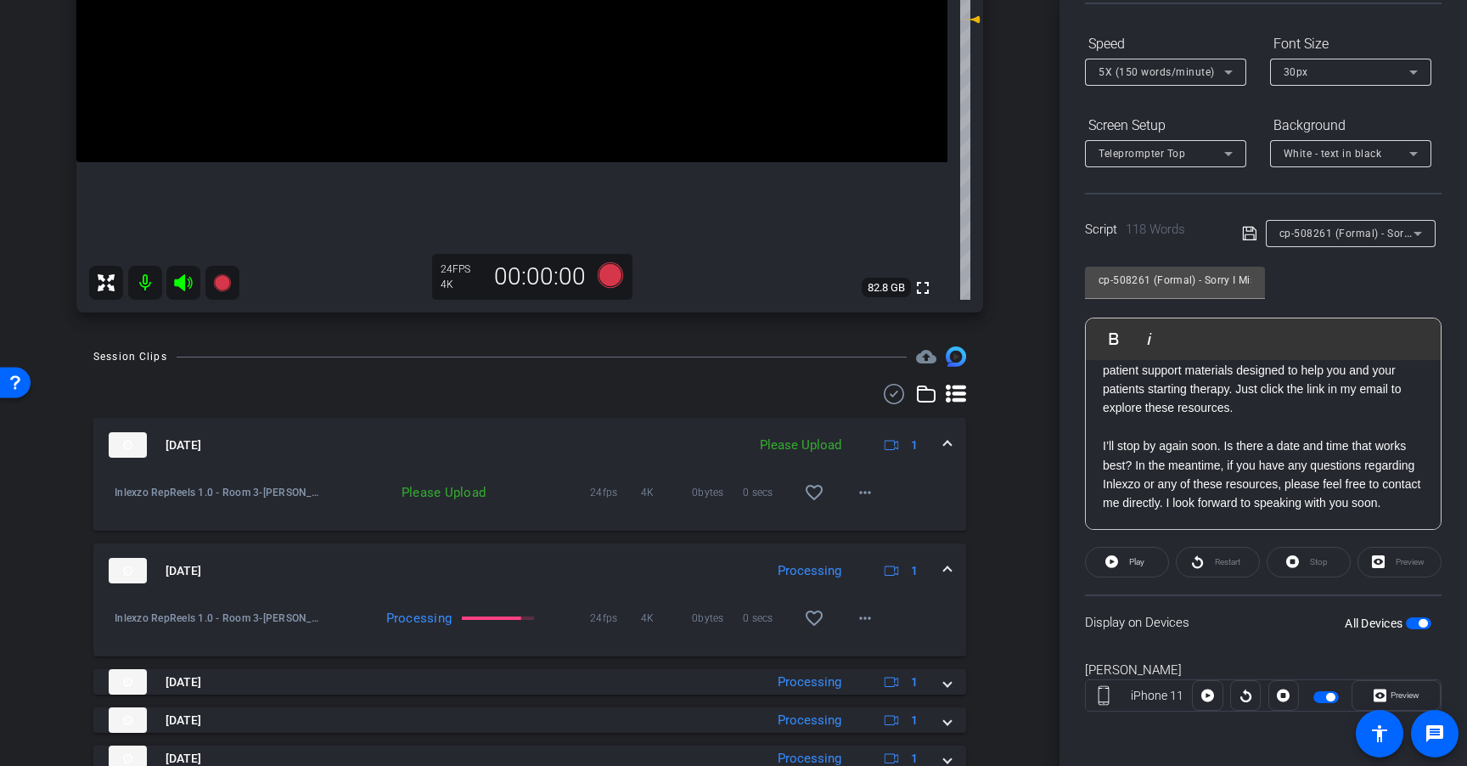
scroll to position [448, 0]
click at [855, 497] on mat-icon "more_horiz" at bounding box center [865, 494] width 20 height 20
click at [890, 533] on span "Upload" at bounding box center [884, 529] width 68 height 20
click at [1315, 233] on span "cp-508261 (Formal) - Sorry I Missed You" at bounding box center [1379, 233] width 200 height 14
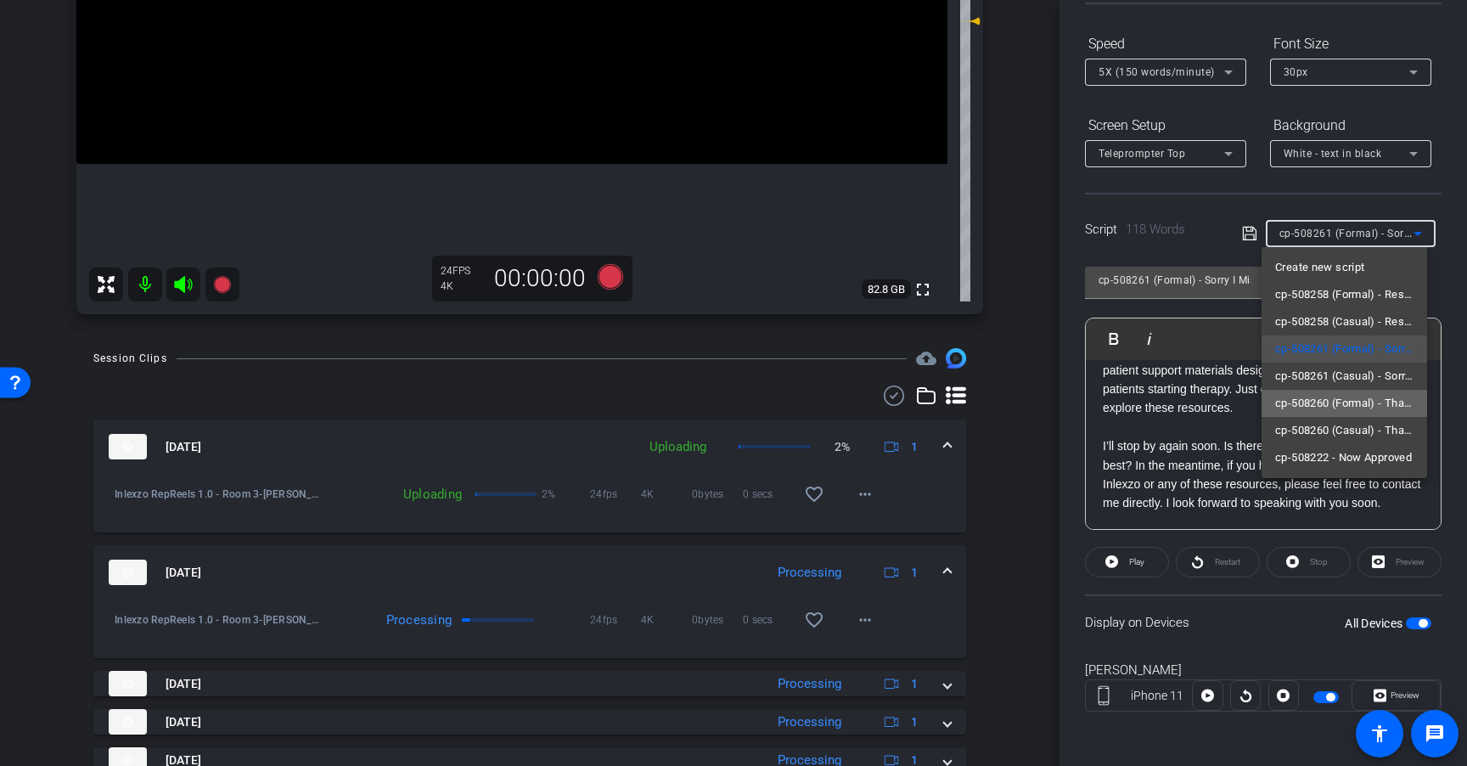
click at [1369, 409] on span "cp-508260 (Formal) - Thanks for Seeing Me" at bounding box center [1344, 403] width 138 height 20
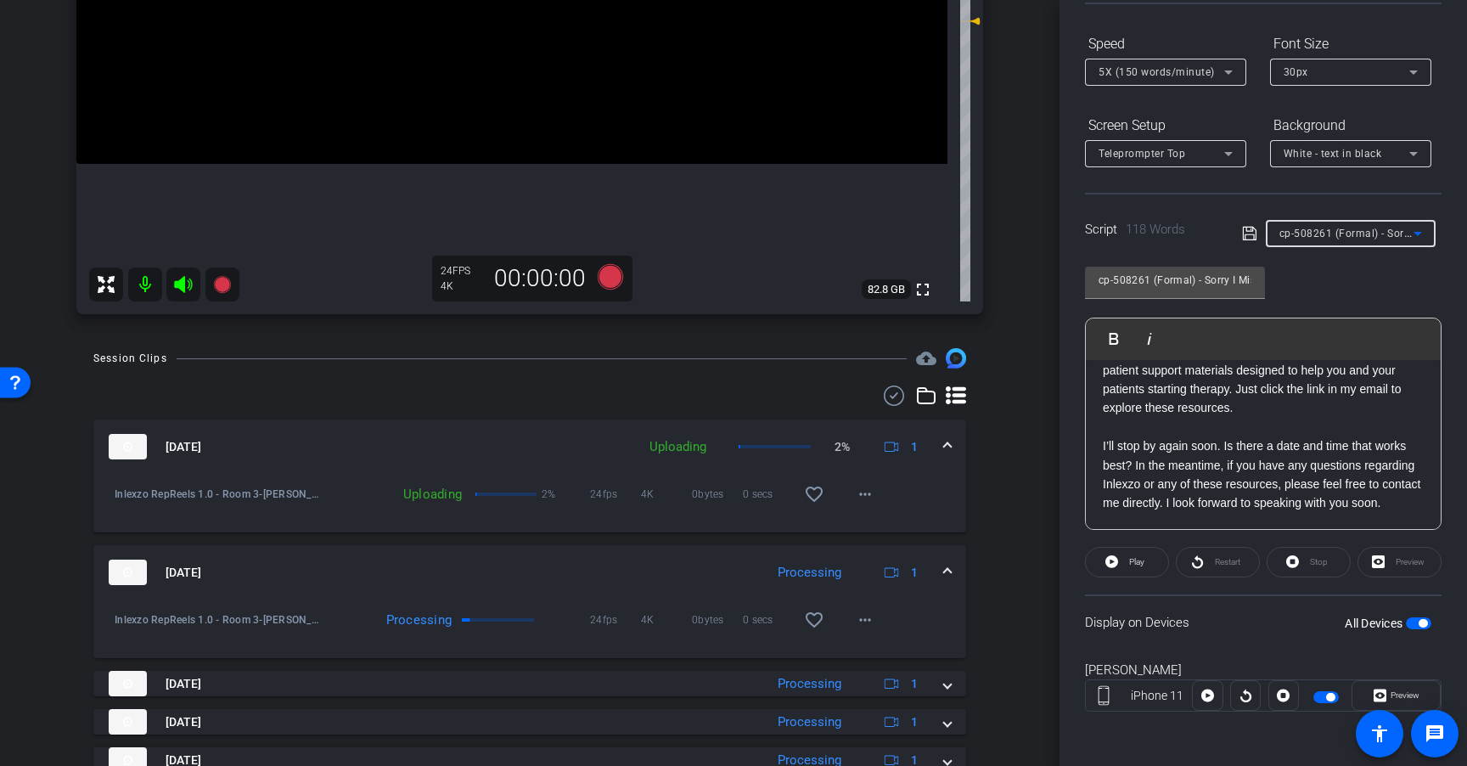
type input "cp-508260 (Formal) - Thanks for Seeing Me"
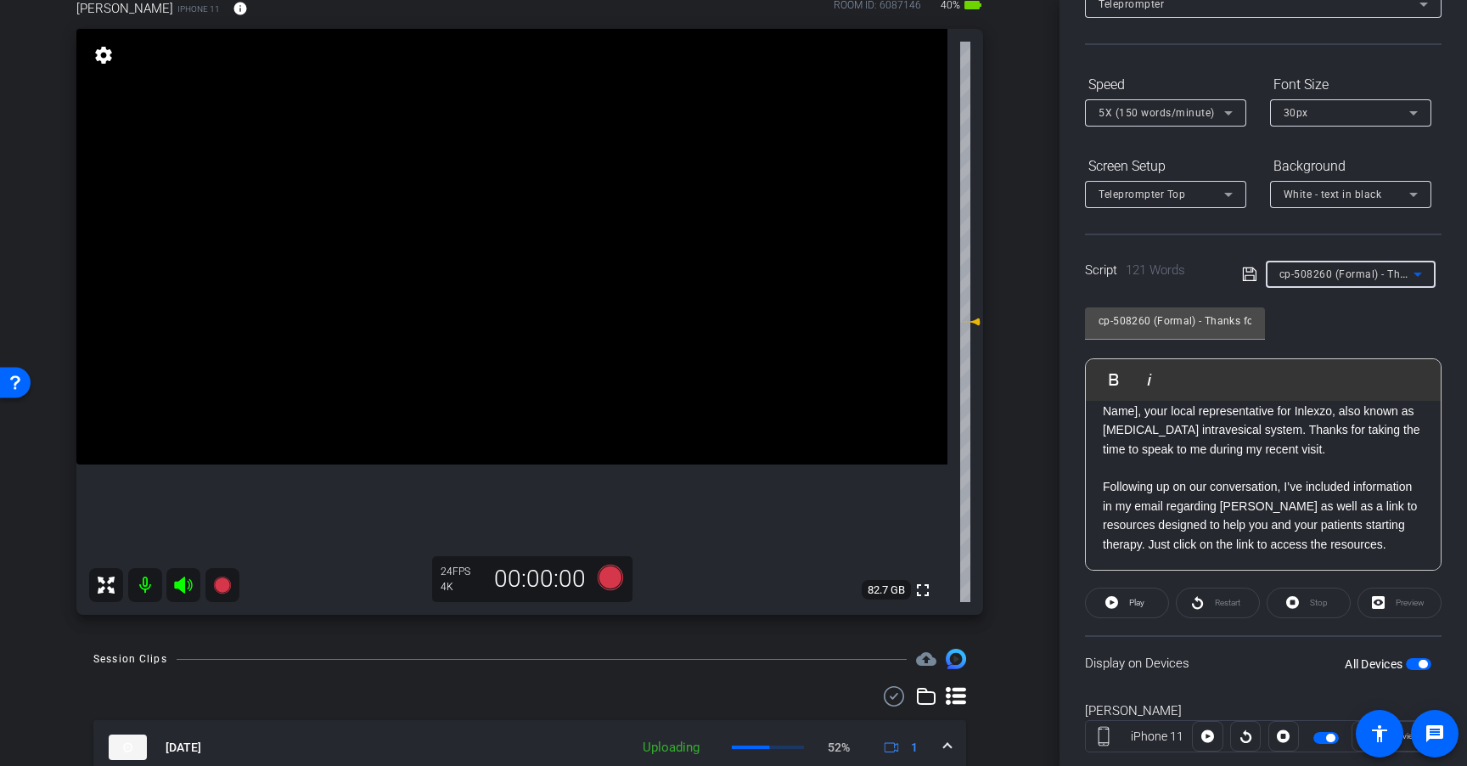
scroll to position [0, 0]
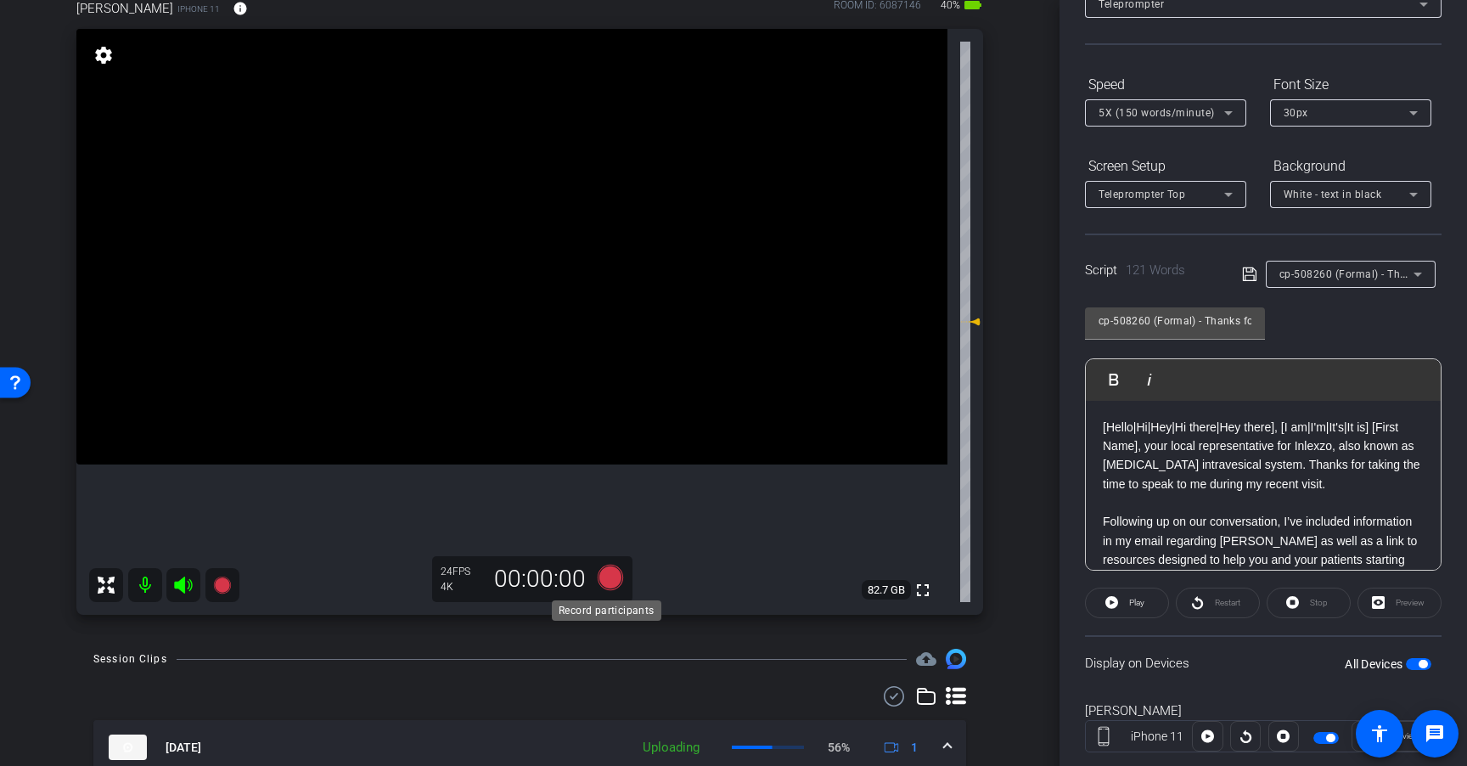
click at [605, 581] on icon at bounding box center [610, 576] width 25 height 25
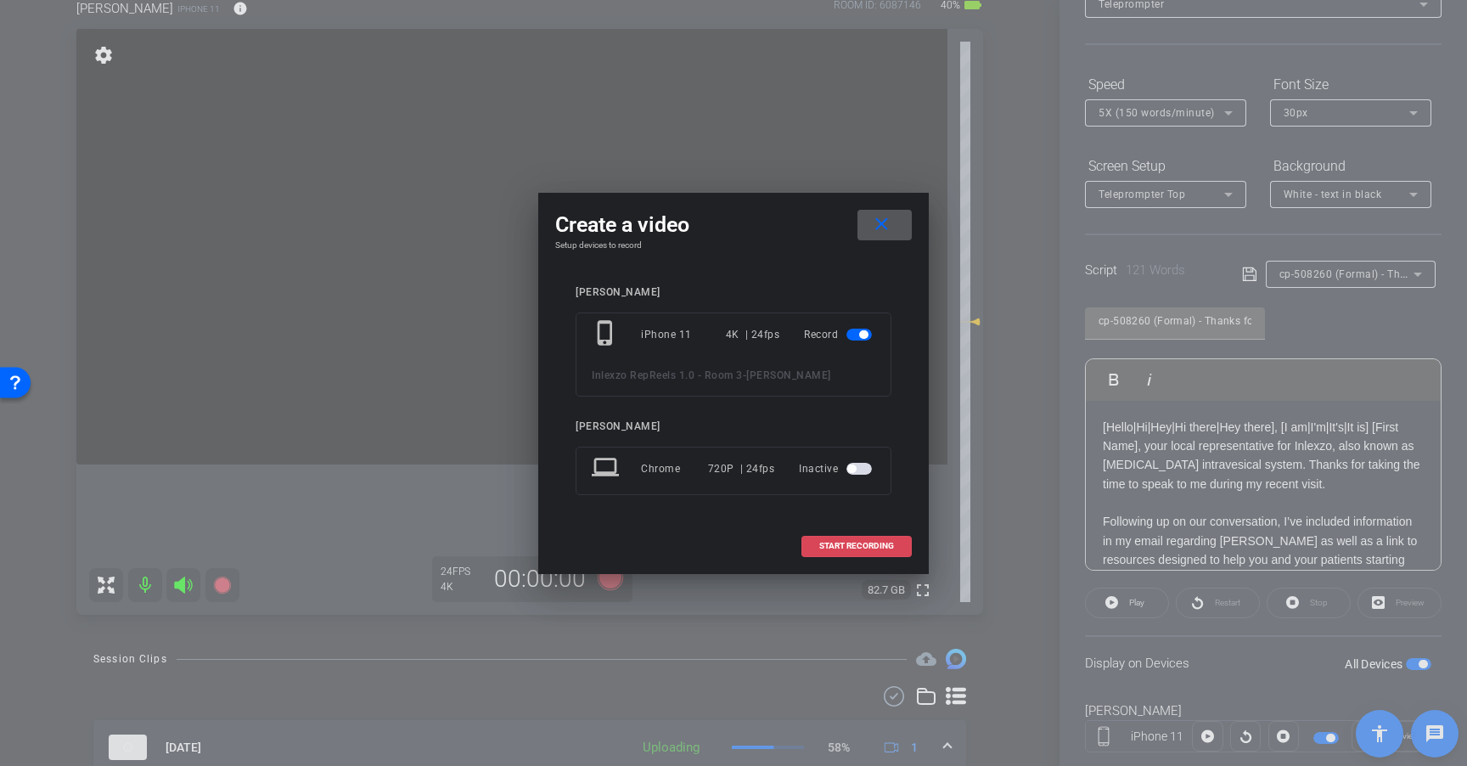
click at [896, 543] on span at bounding box center [856, 545] width 109 height 41
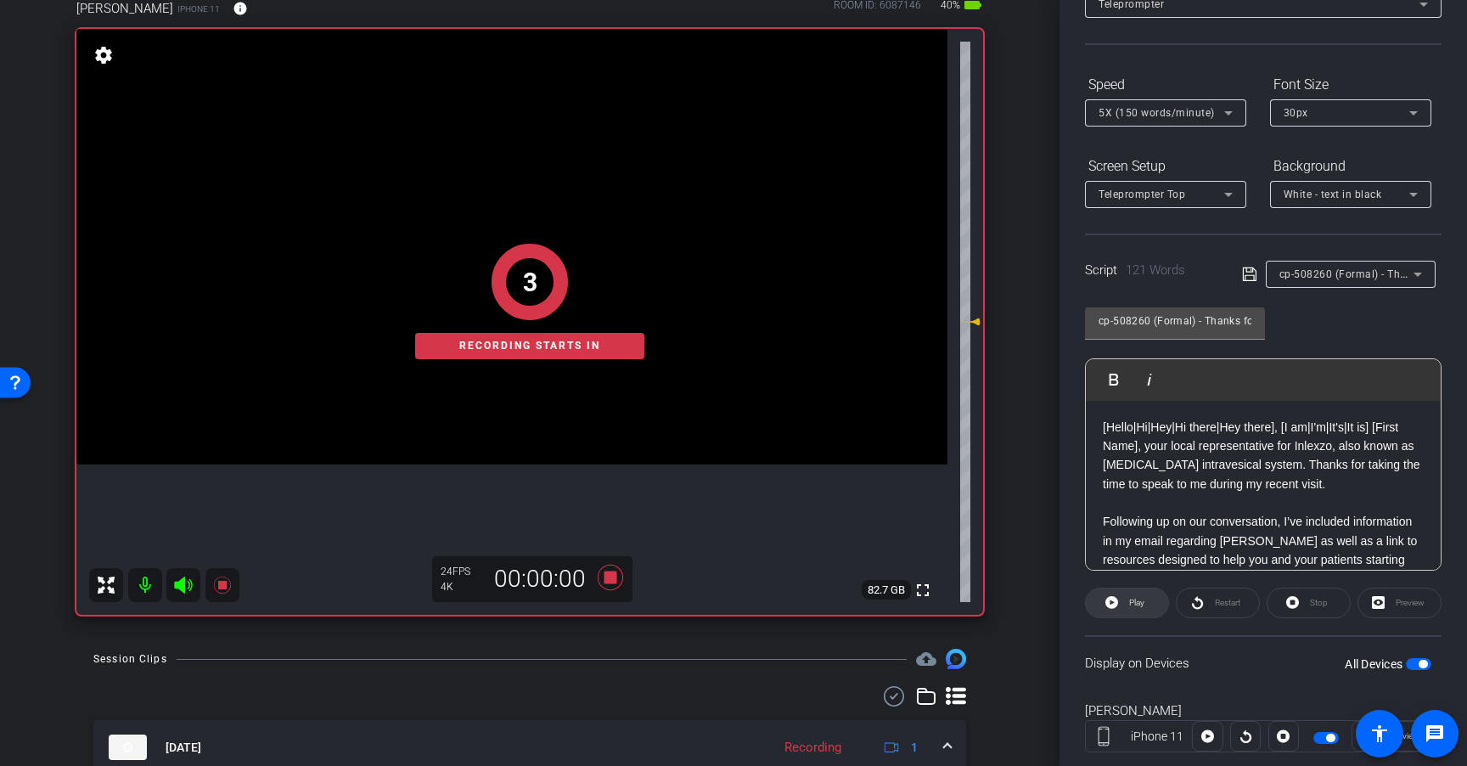
click at [1111, 599] on icon at bounding box center [1111, 602] width 13 height 13
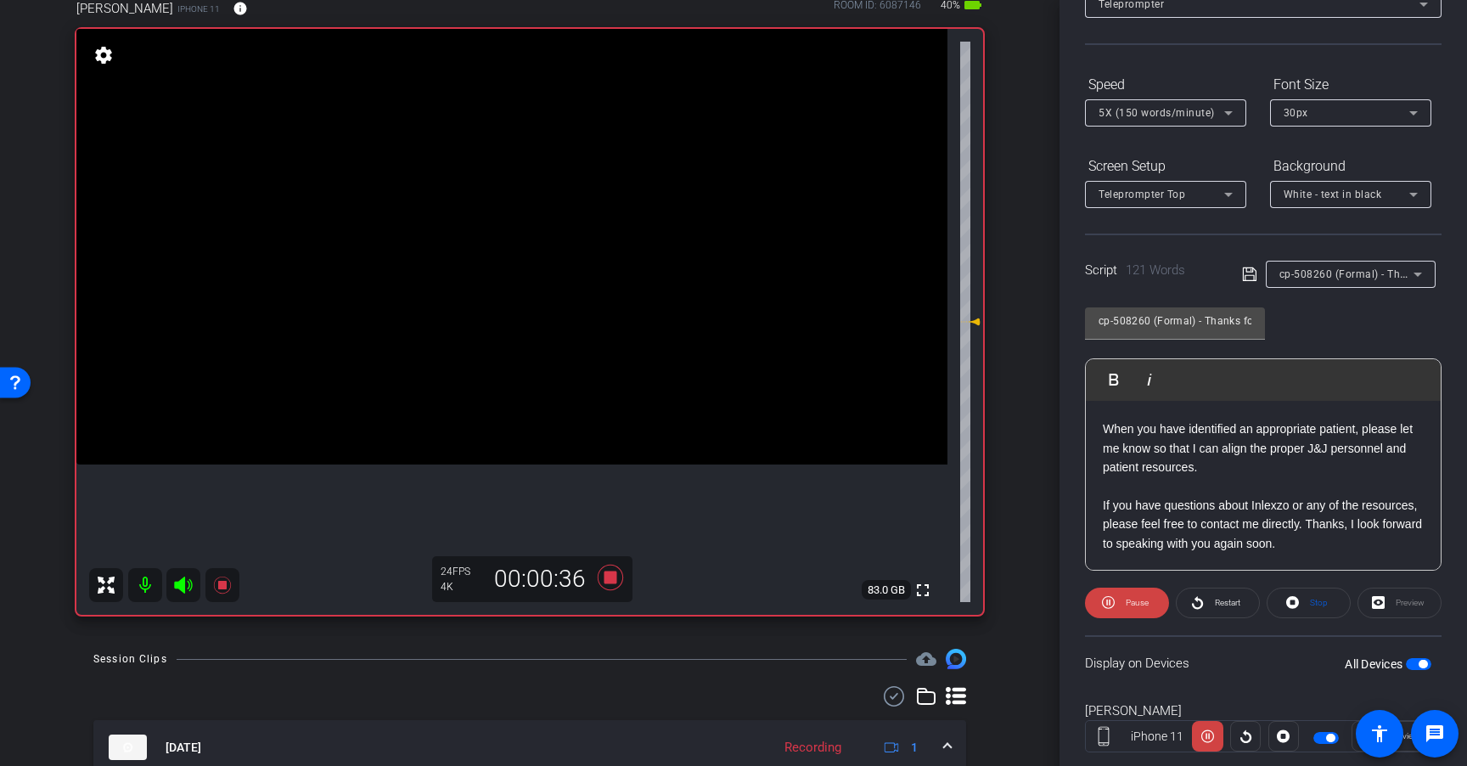
scroll to position [206, 0]
click at [609, 575] on icon at bounding box center [610, 576] width 25 height 25
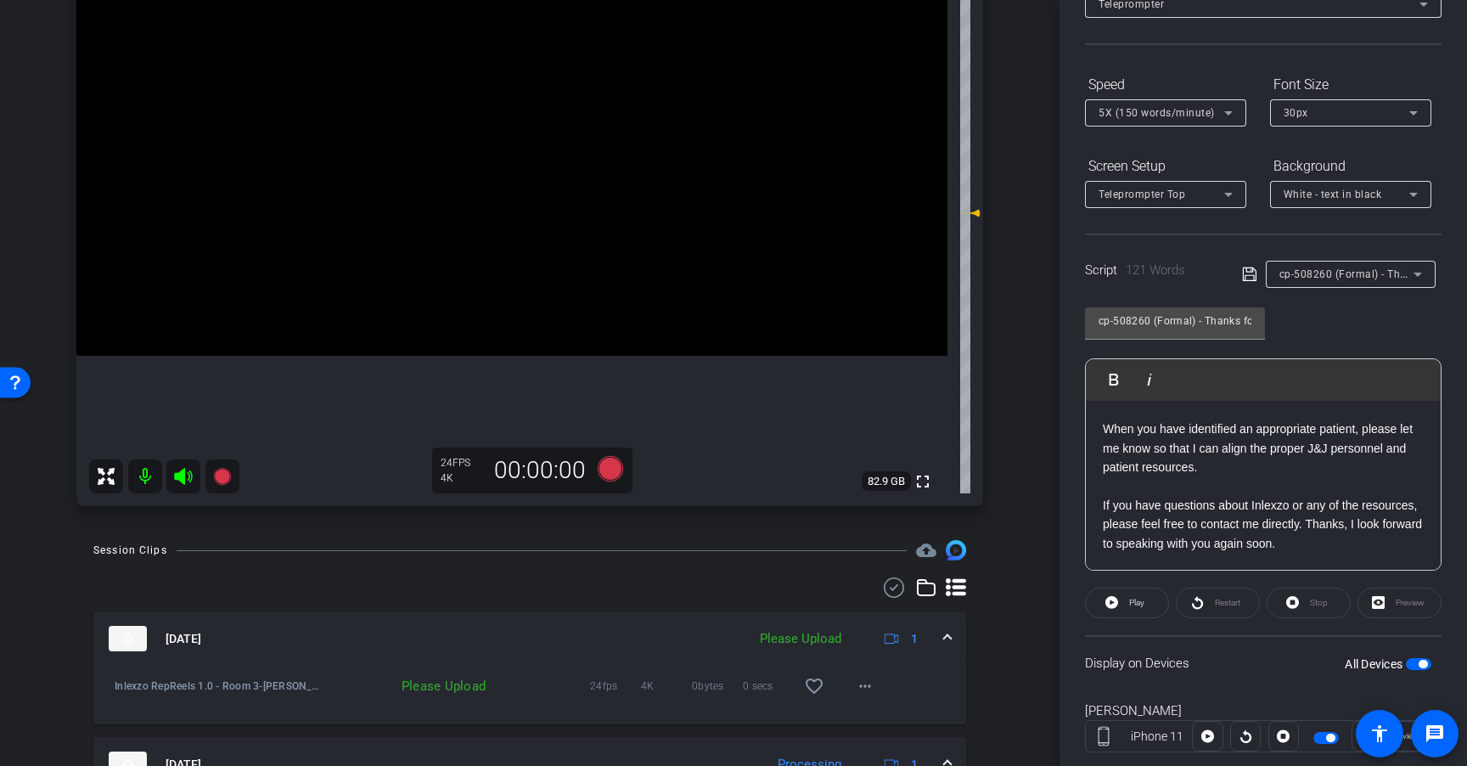
scroll to position [260, 0]
click at [855, 679] on mat-icon "more_horiz" at bounding box center [865, 682] width 20 height 20
click at [882, 604] on span "Upload" at bounding box center [884, 605] width 68 height 20
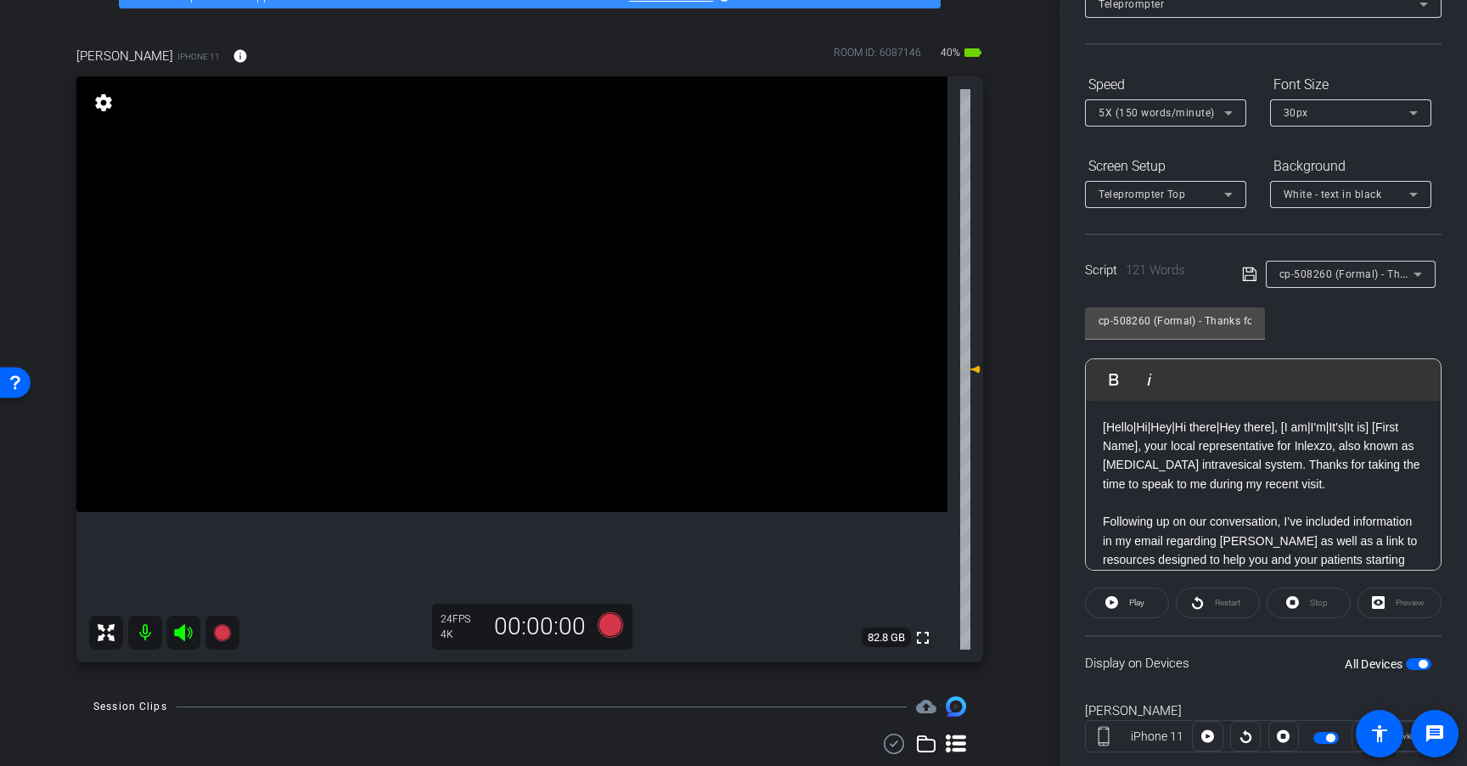
scroll to position [90, 0]
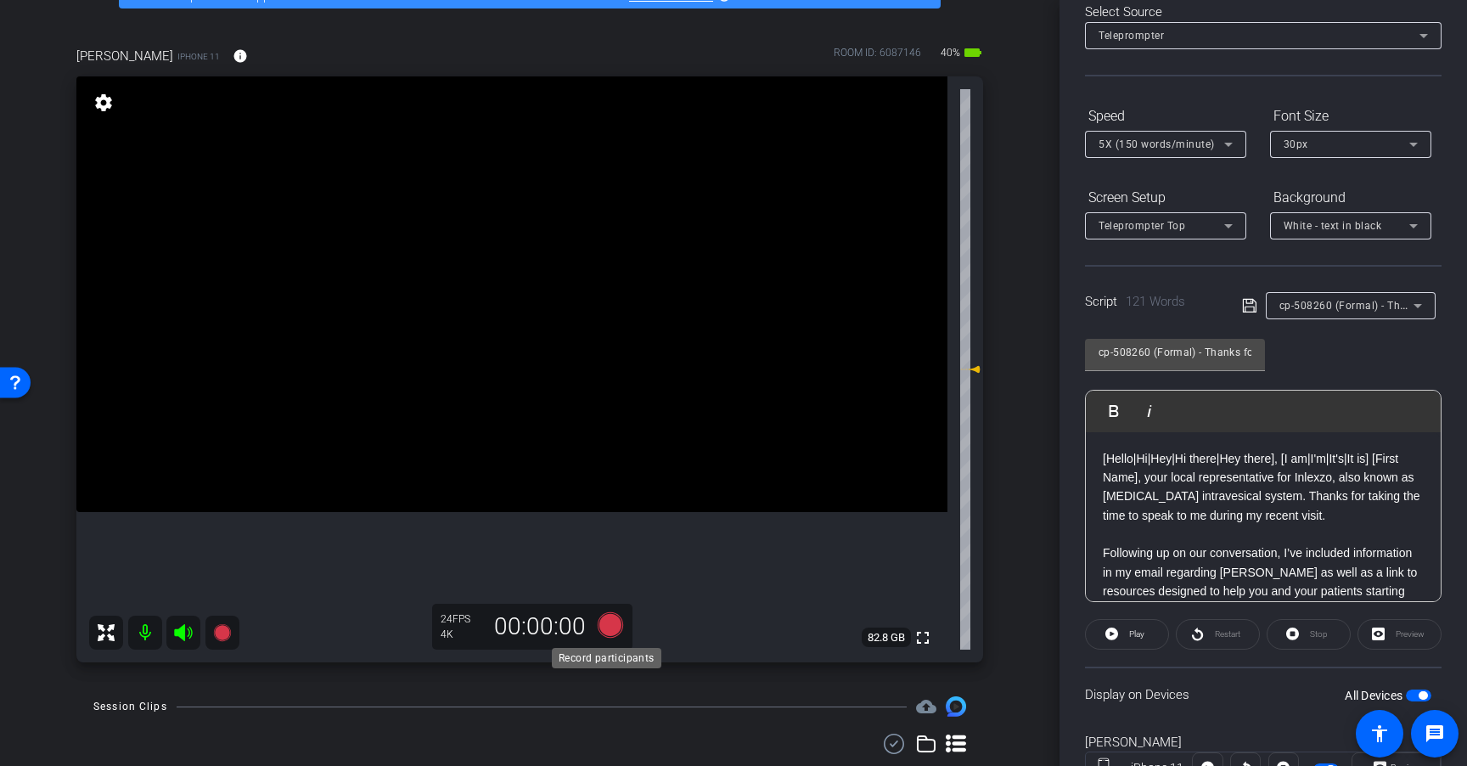
click at [612, 626] on icon at bounding box center [610, 624] width 25 height 25
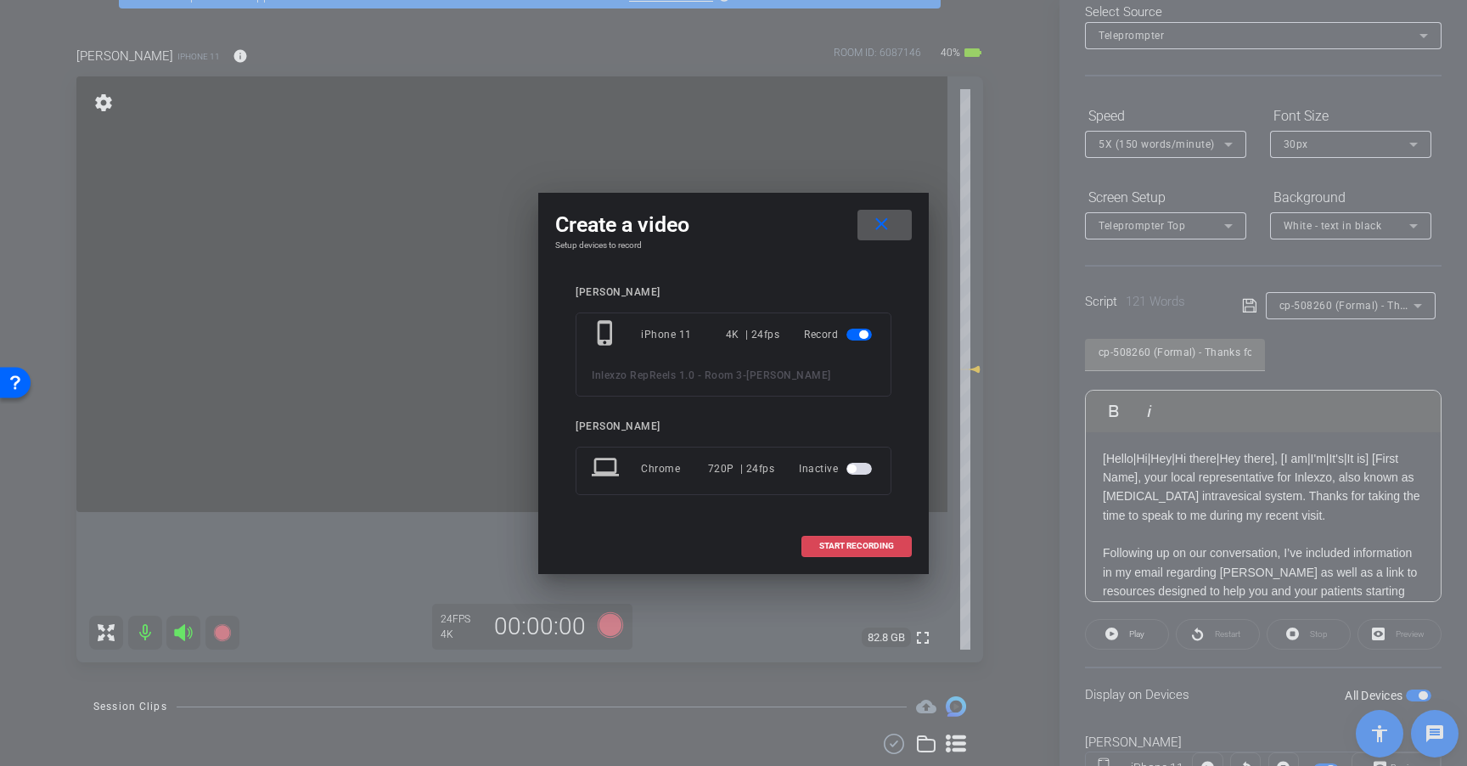
click at [887, 545] on span "START RECORDING" at bounding box center [856, 546] width 75 height 8
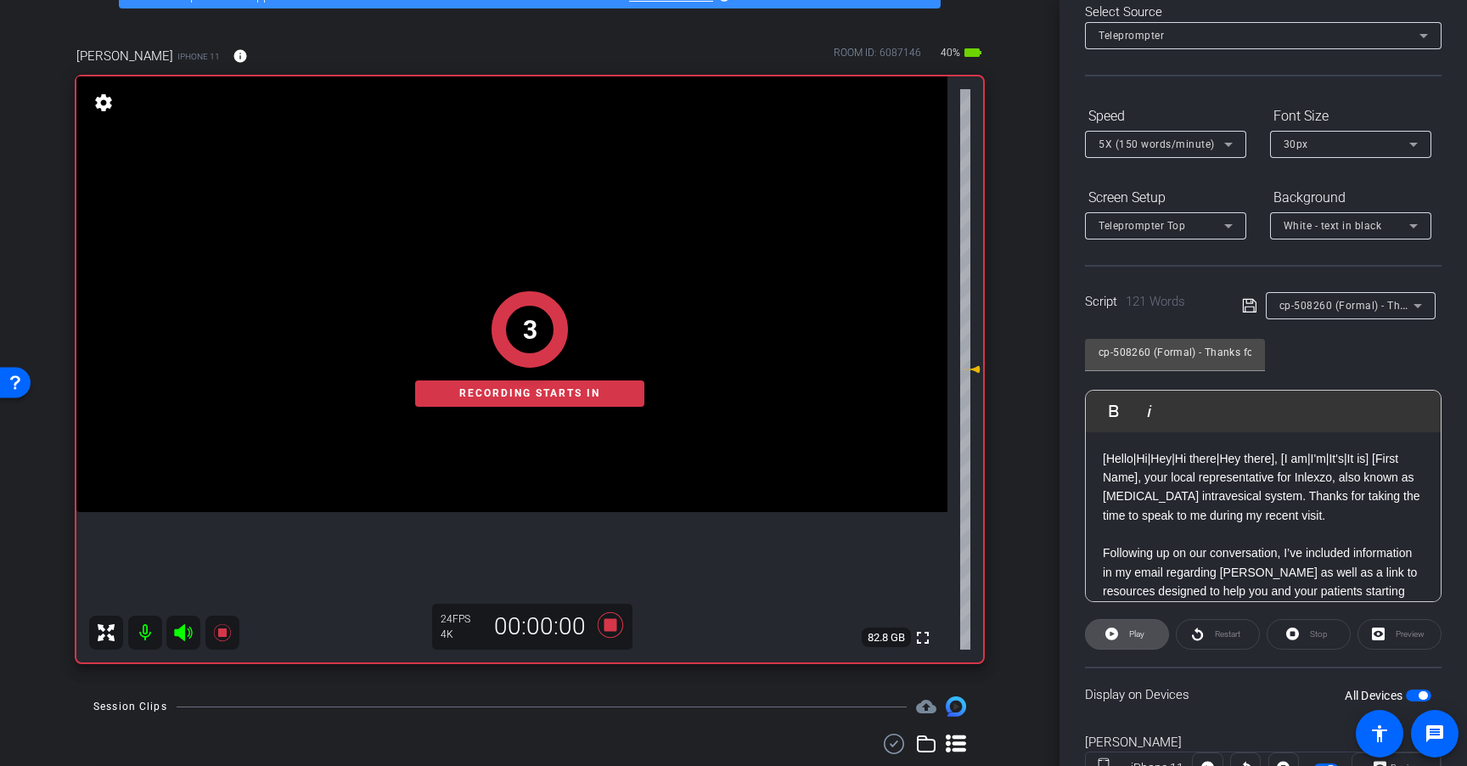
click at [1129, 635] on span "Play" at bounding box center [1136, 633] width 15 height 9
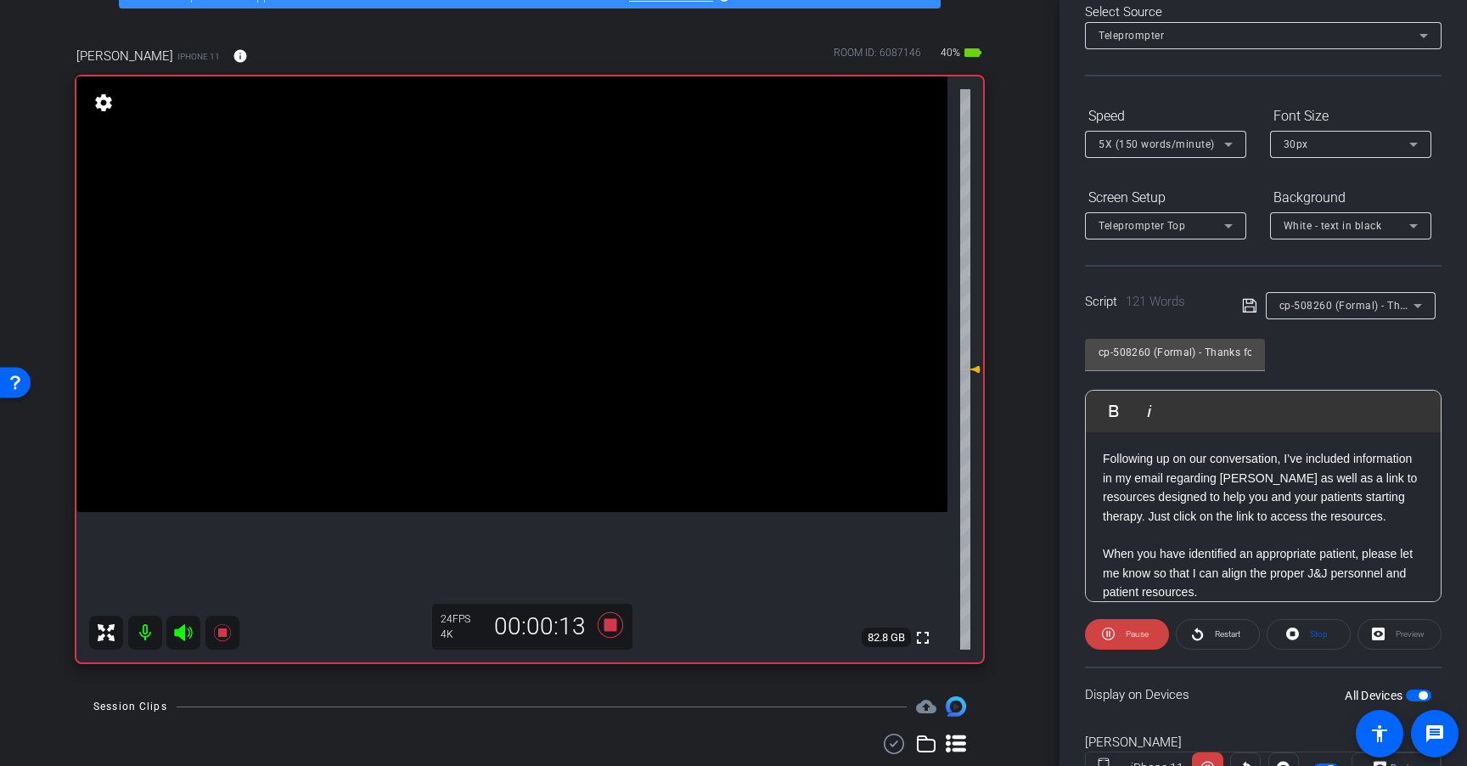
scroll to position [95, 0]
click at [600, 629] on icon at bounding box center [610, 624] width 25 height 25
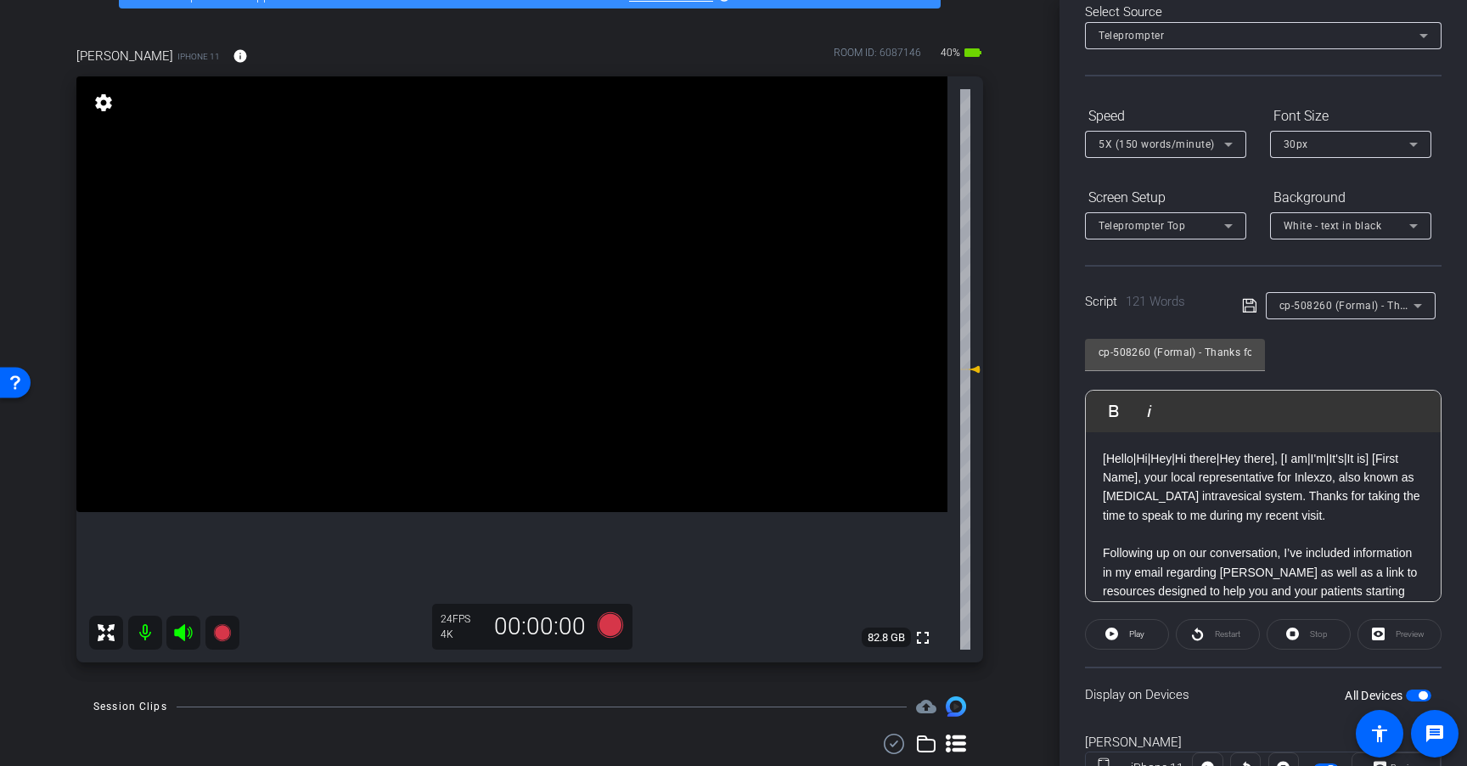
scroll to position [3, 0]
click at [605, 630] on icon at bounding box center [610, 624] width 25 height 25
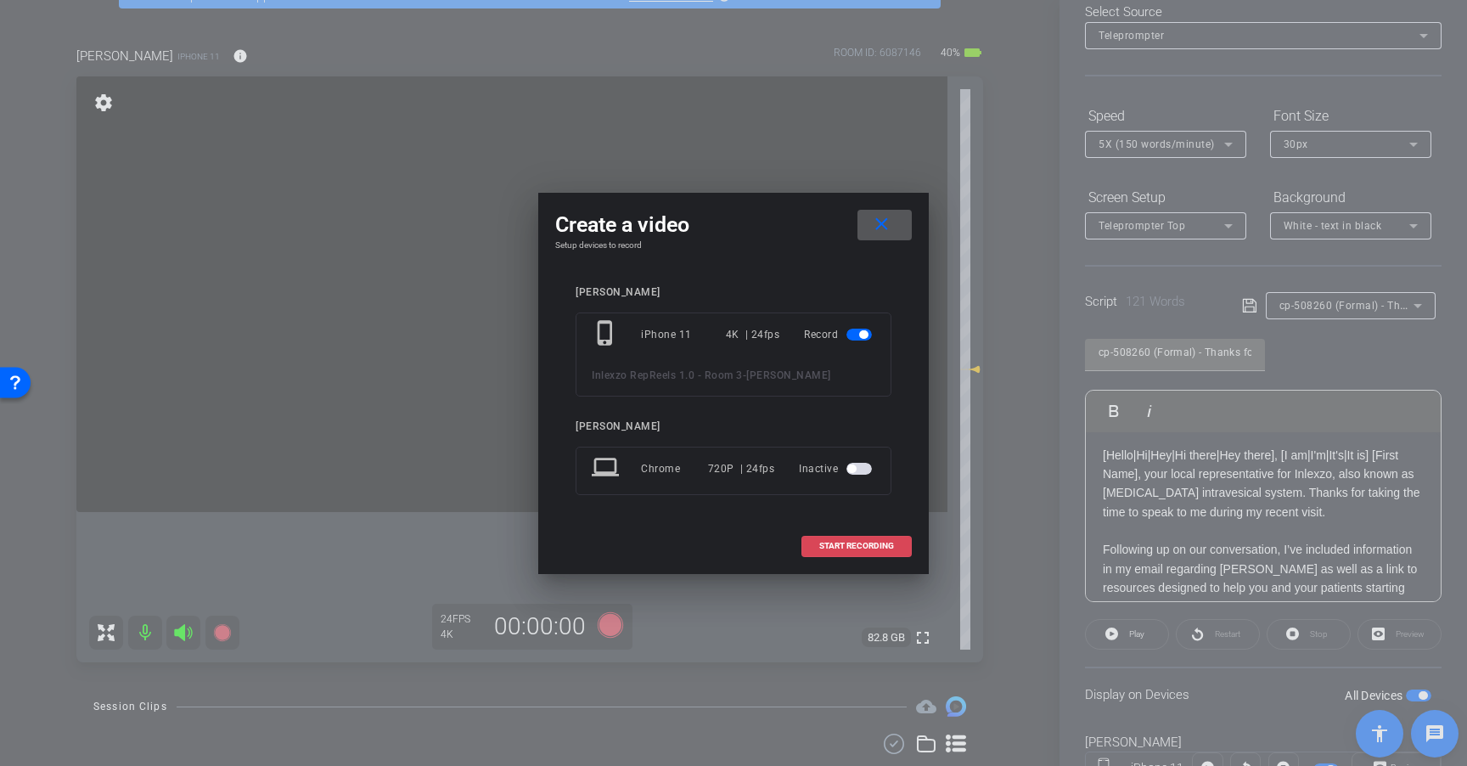
click at [896, 546] on span at bounding box center [856, 545] width 109 height 41
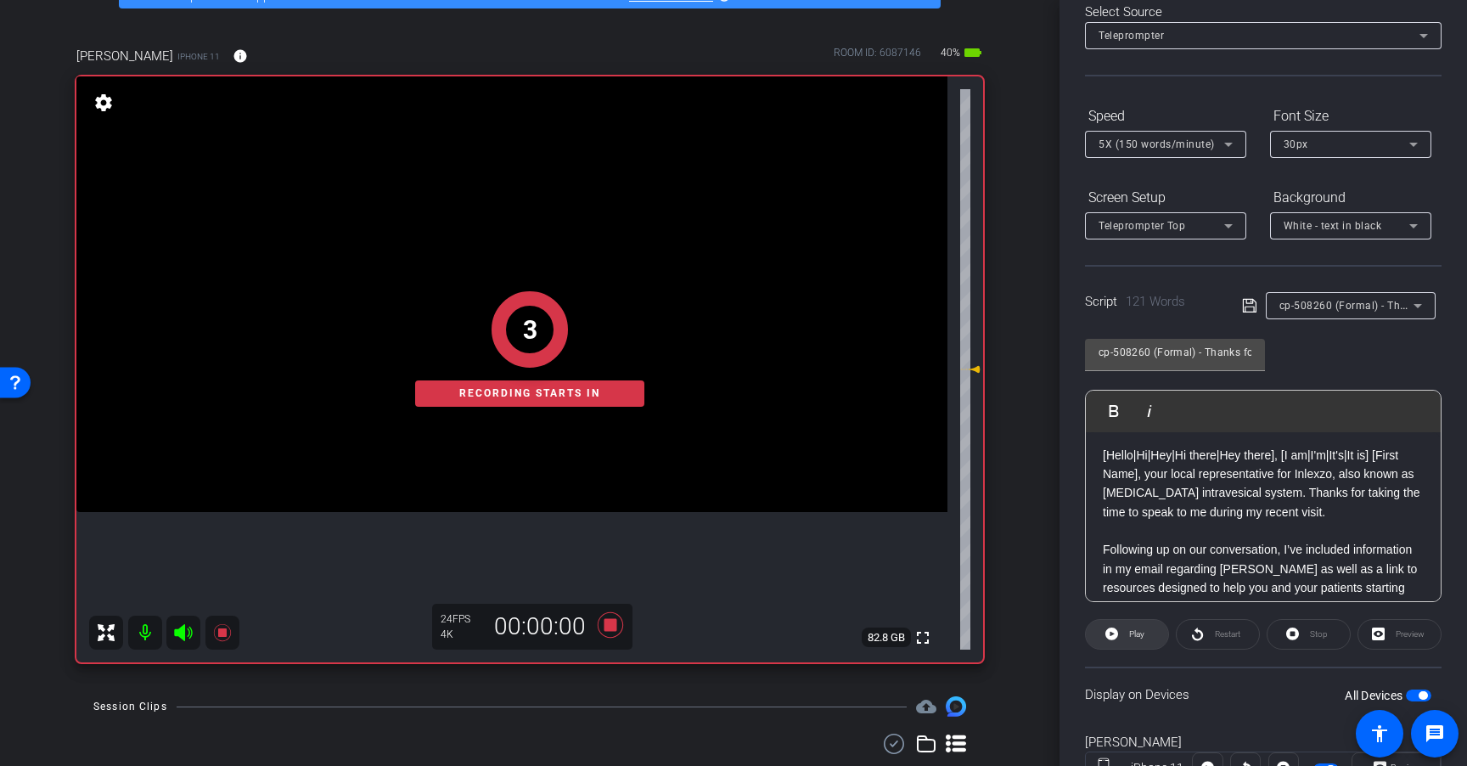
click at [1126, 622] on span "Play" at bounding box center [1135, 634] width 20 height 24
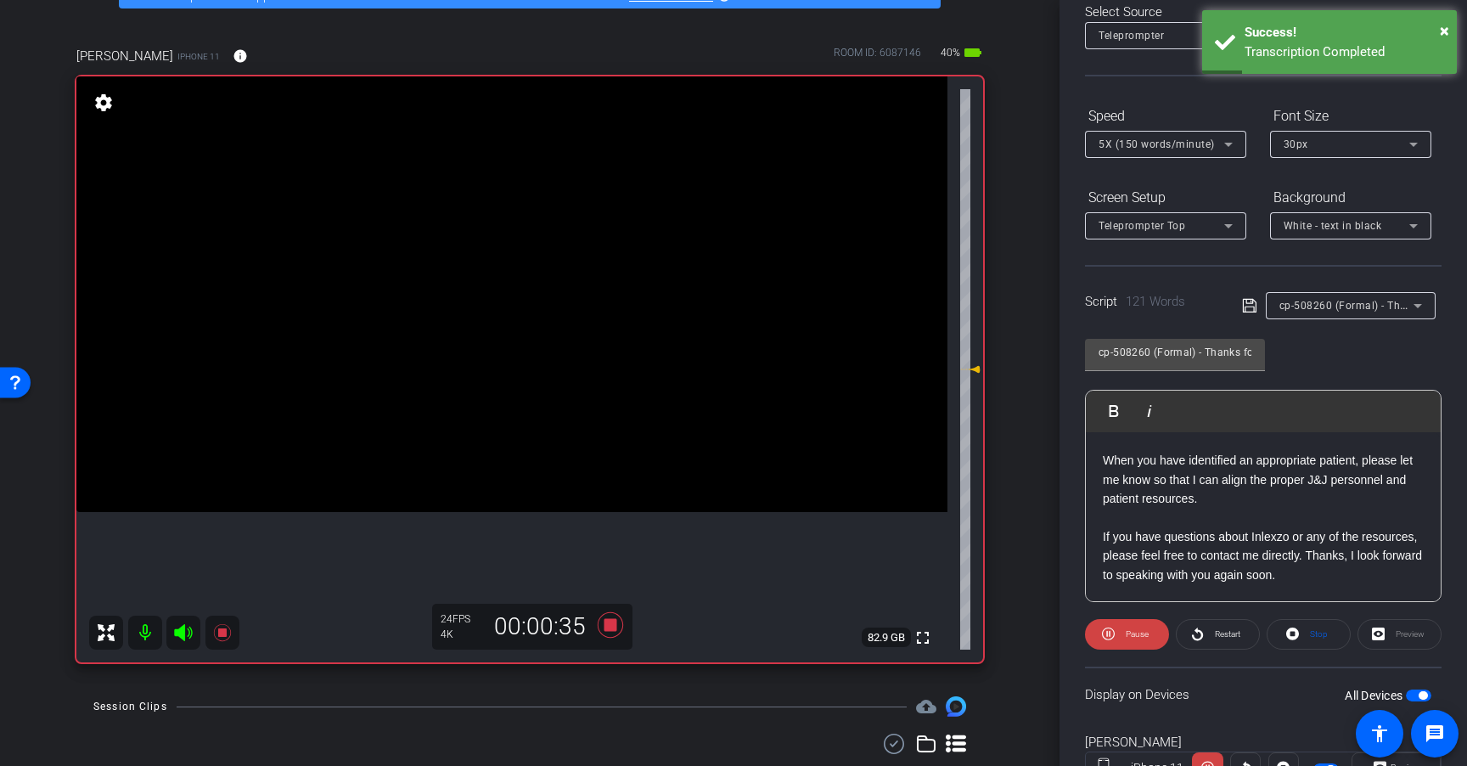
scroll to position [206, 0]
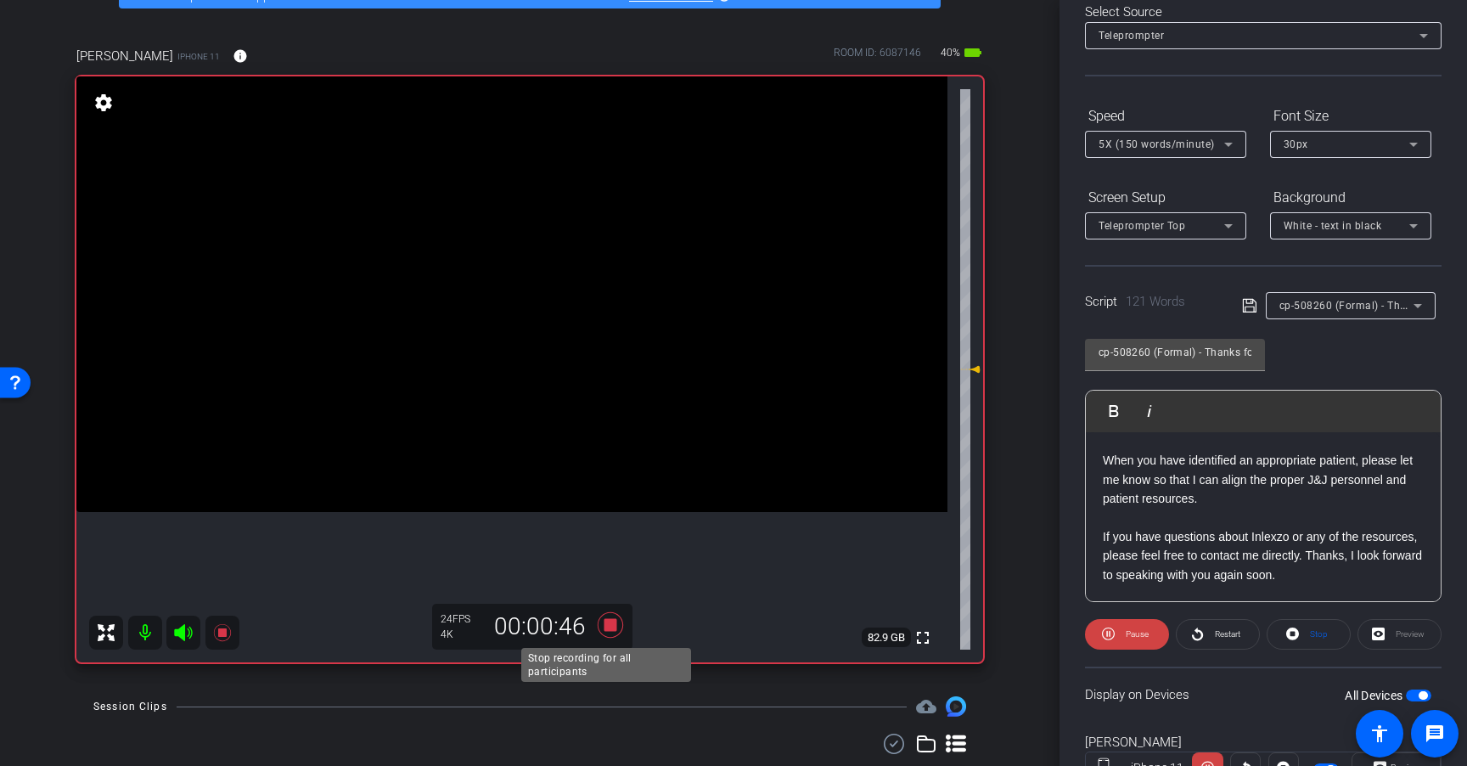
click at [608, 622] on icon at bounding box center [610, 624] width 25 height 25
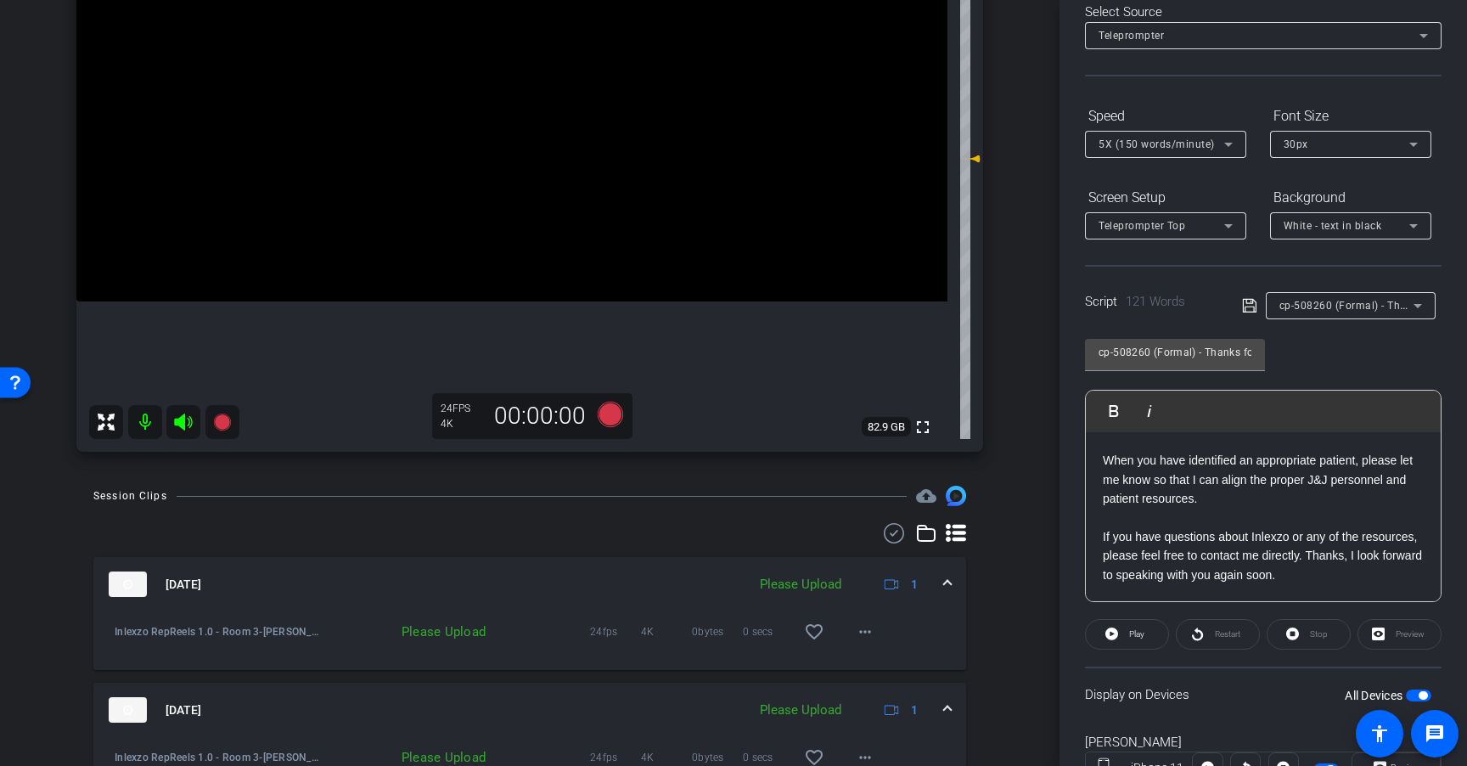
scroll to position [350, 0]
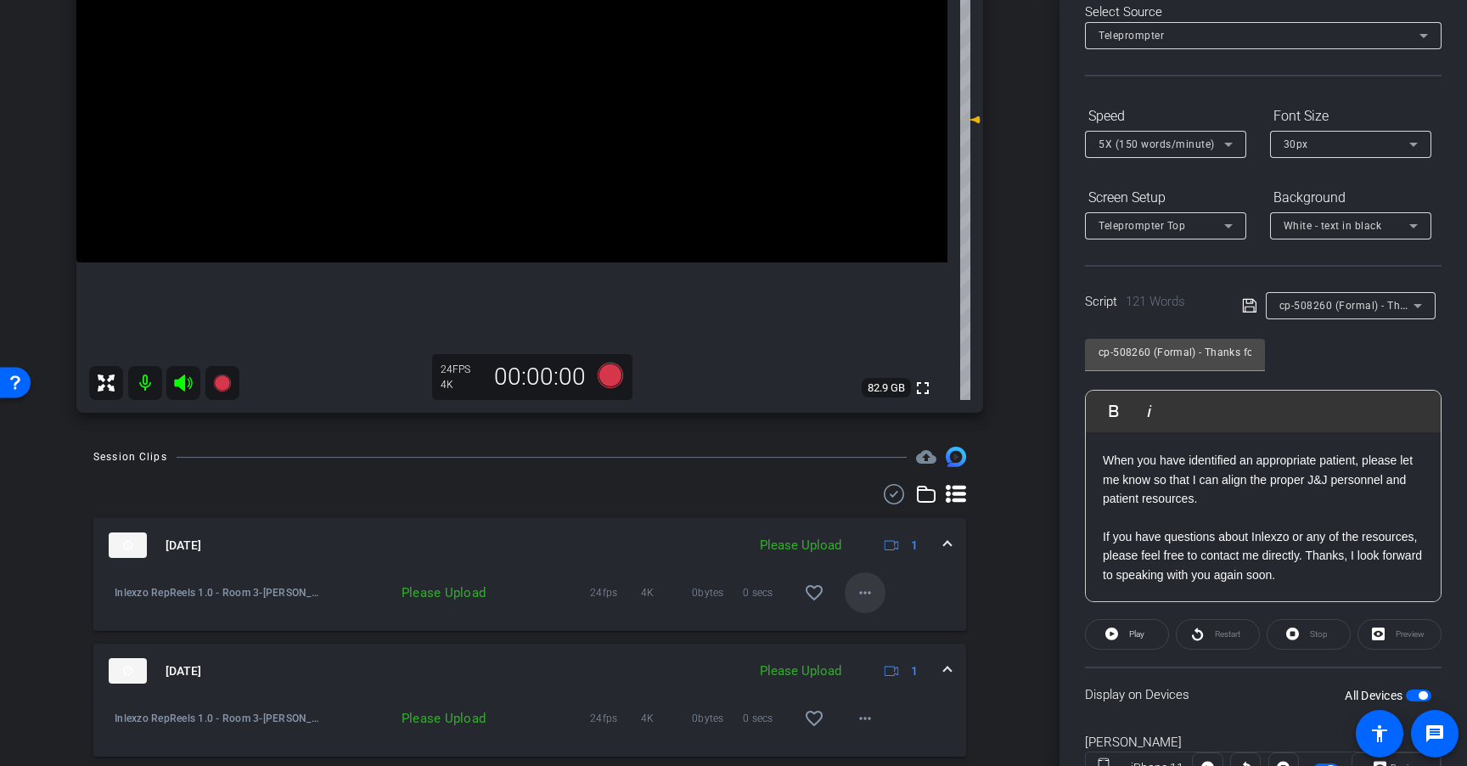
click at [845, 596] on button "more_horiz" at bounding box center [865, 592] width 41 height 41
click at [876, 632] on span "Upload" at bounding box center [884, 628] width 68 height 20
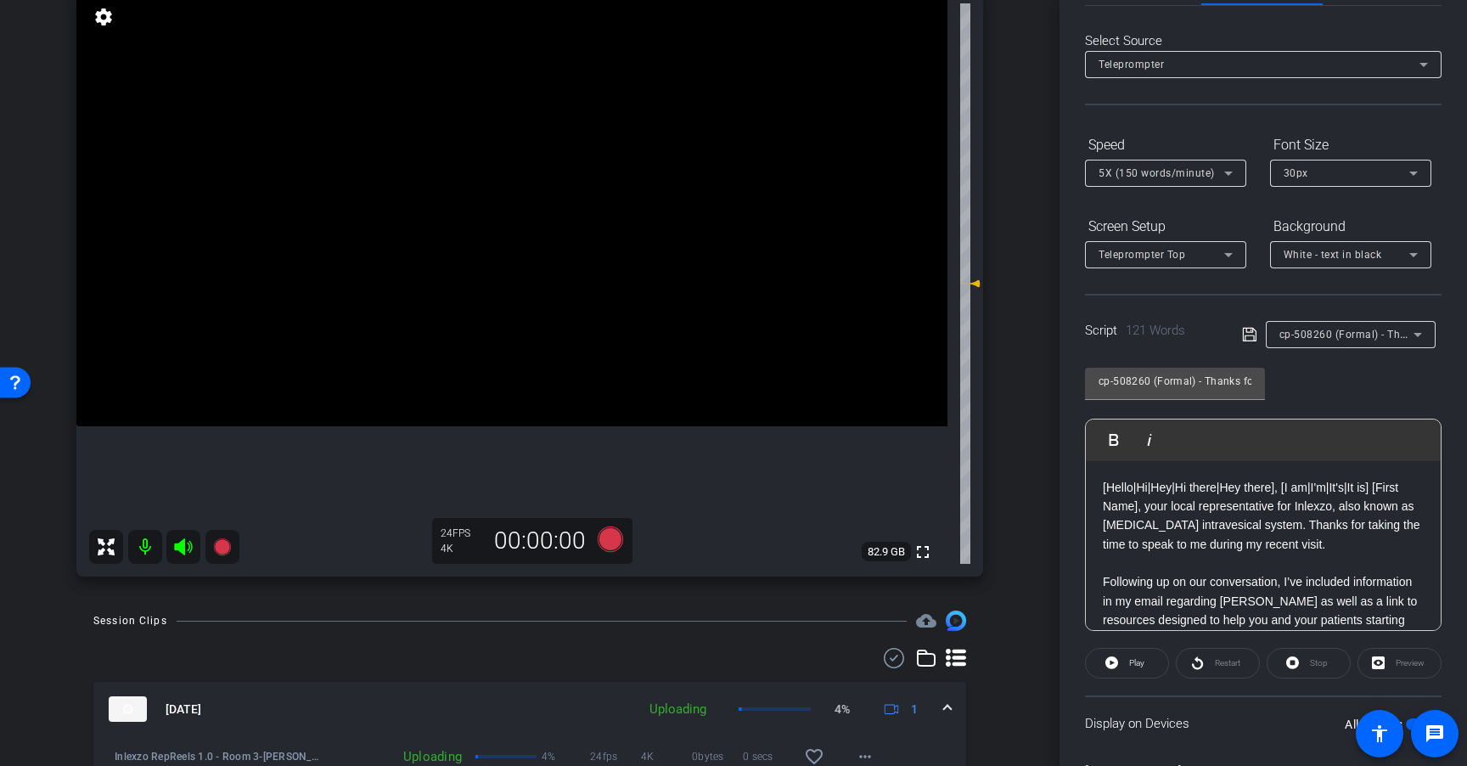
scroll to position [66, 0]
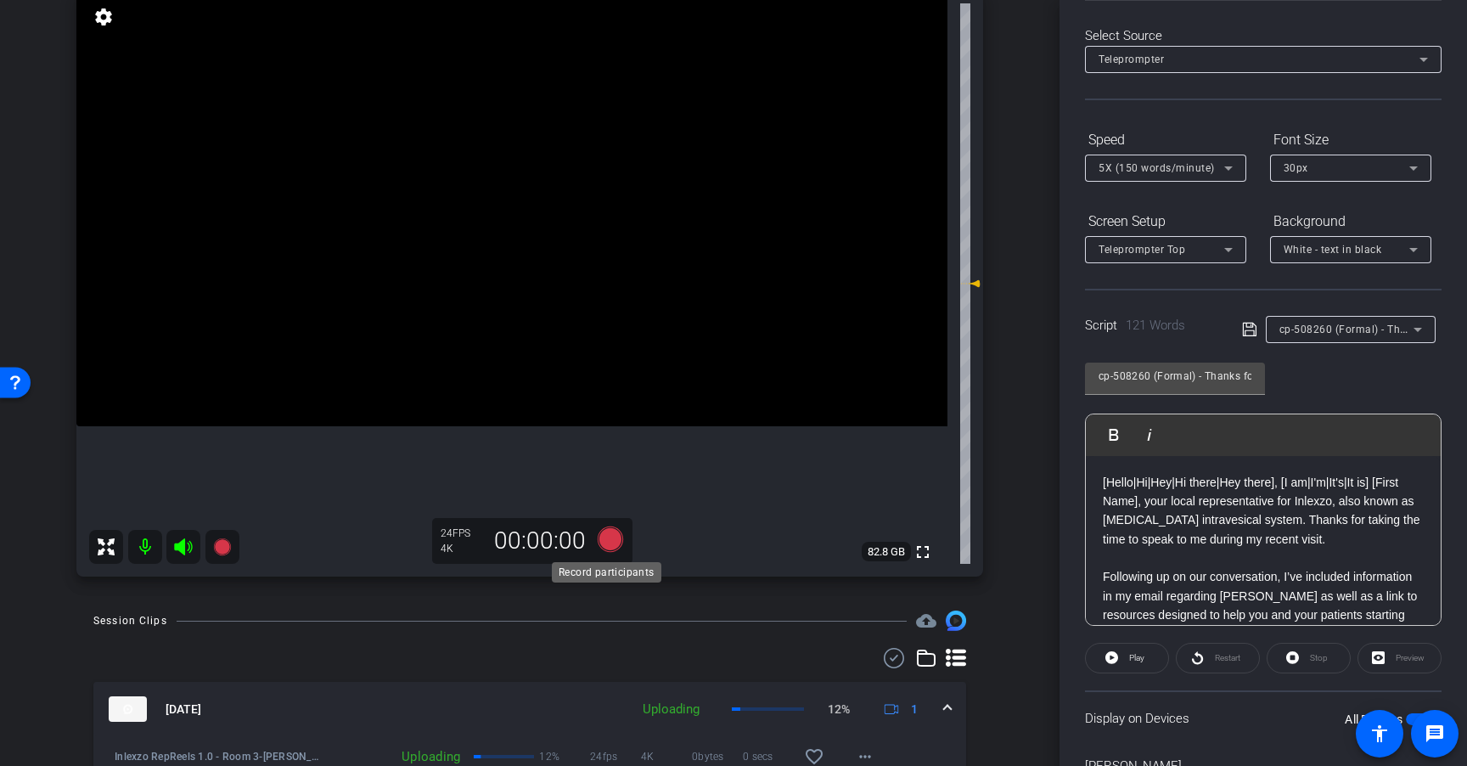
click at [615, 537] on icon at bounding box center [610, 538] width 25 height 25
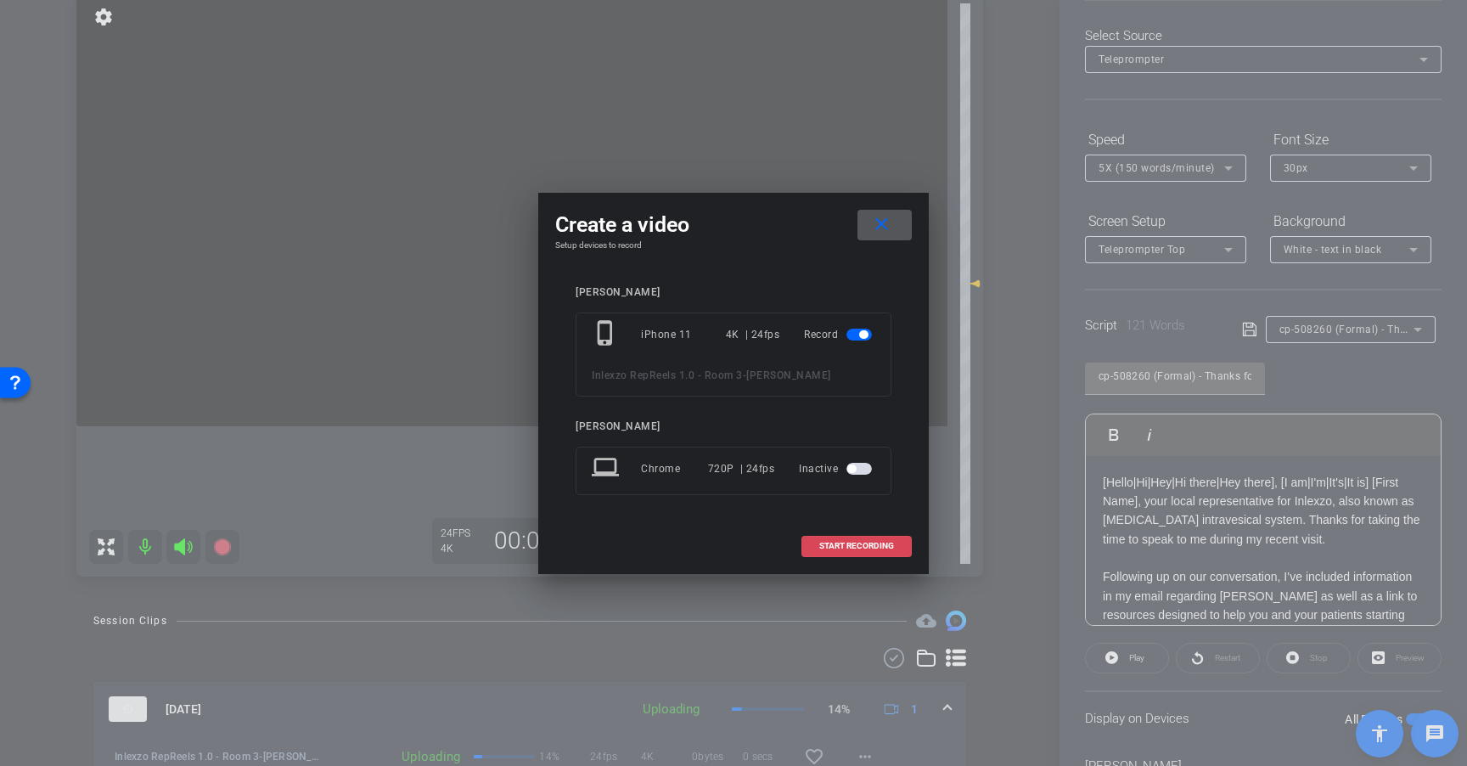
click at [892, 542] on span "START RECORDING" at bounding box center [856, 546] width 75 height 8
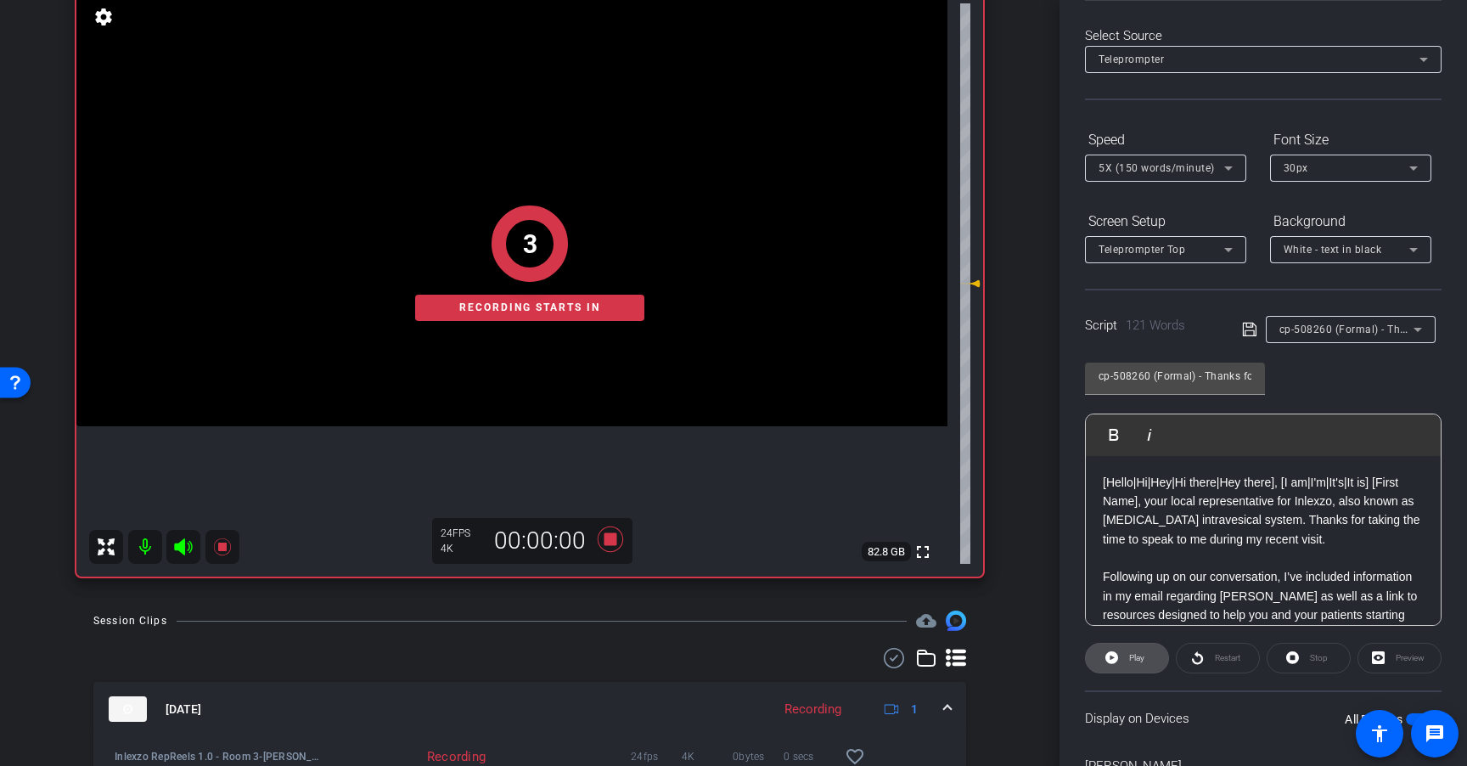
click at [1126, 659] on span "Play" at bounding box center [1135, 658] width 20 height 24
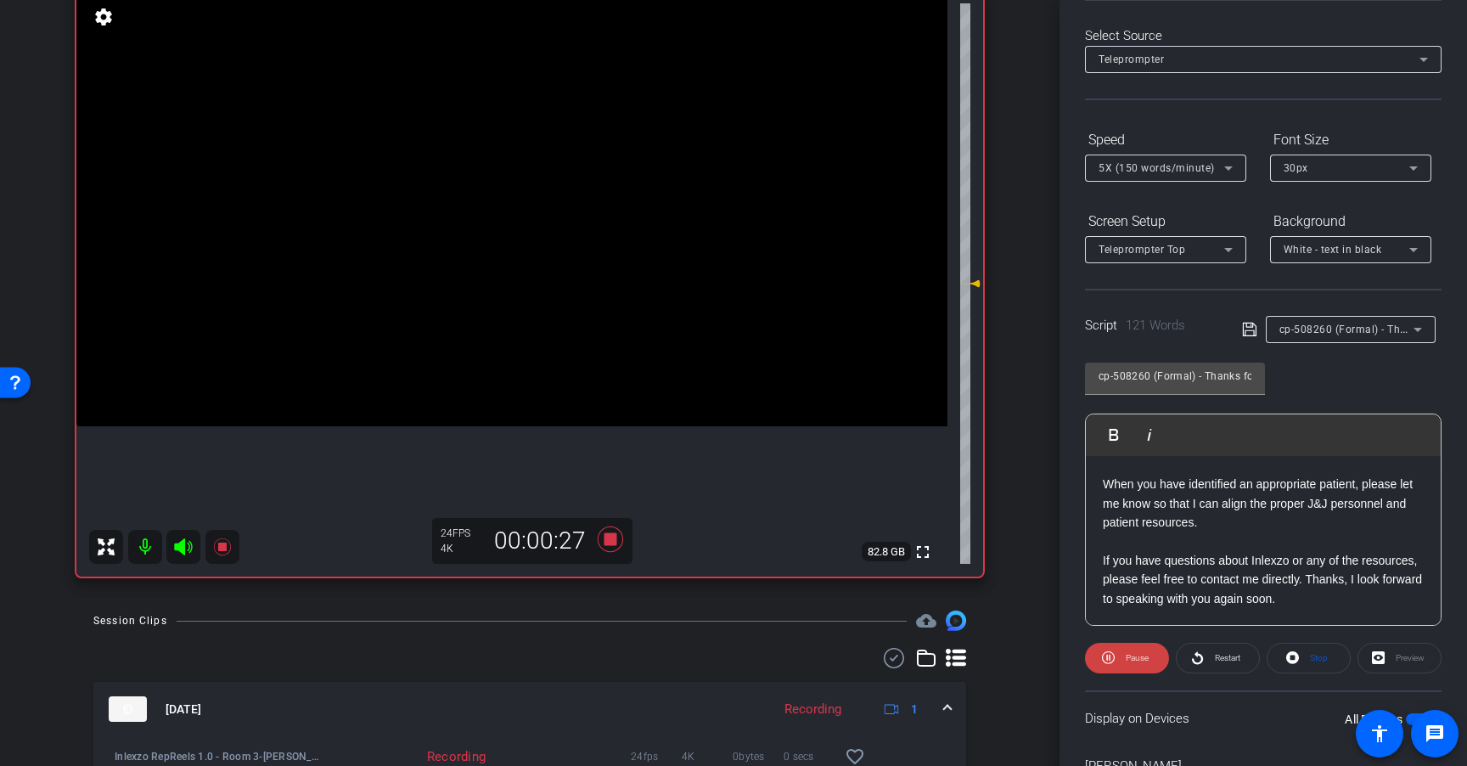
scroll to position [206, 0]
click at [1210, 660] on span "Restart" at bounding box center [1225, 658] width 30 height 24
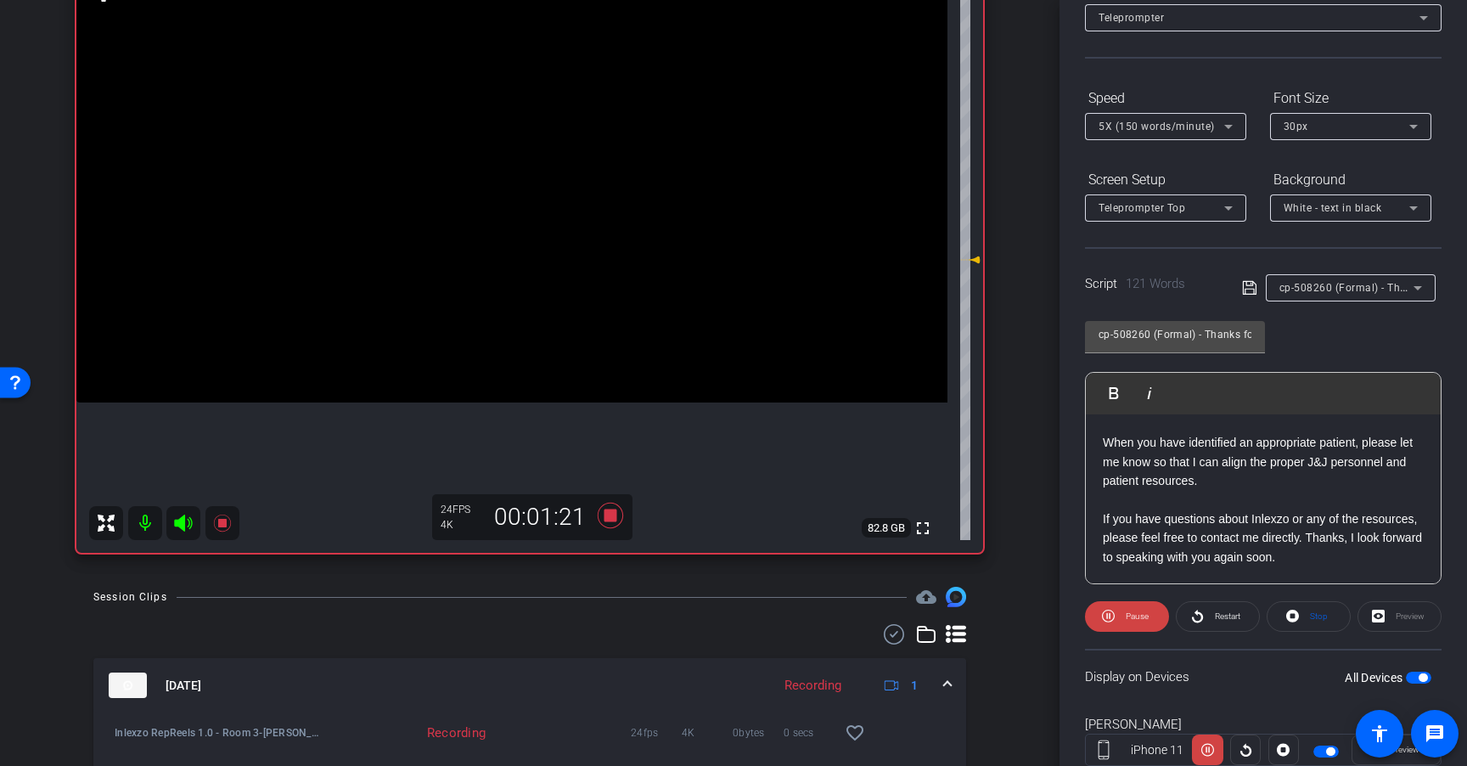
scroll to position [111, 0]
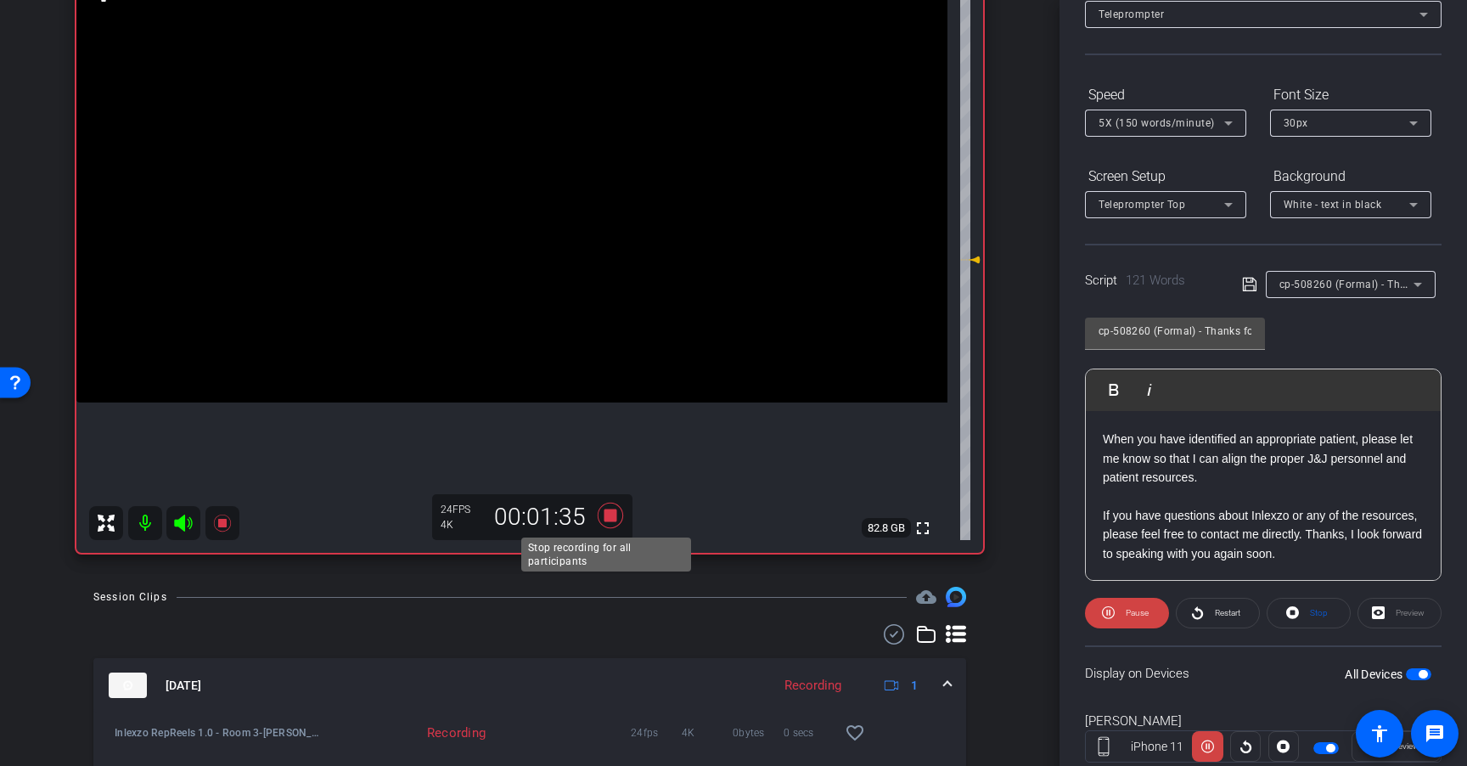
click at [606, 514] on icon at bounding box center [610, 515] width 25 height 25
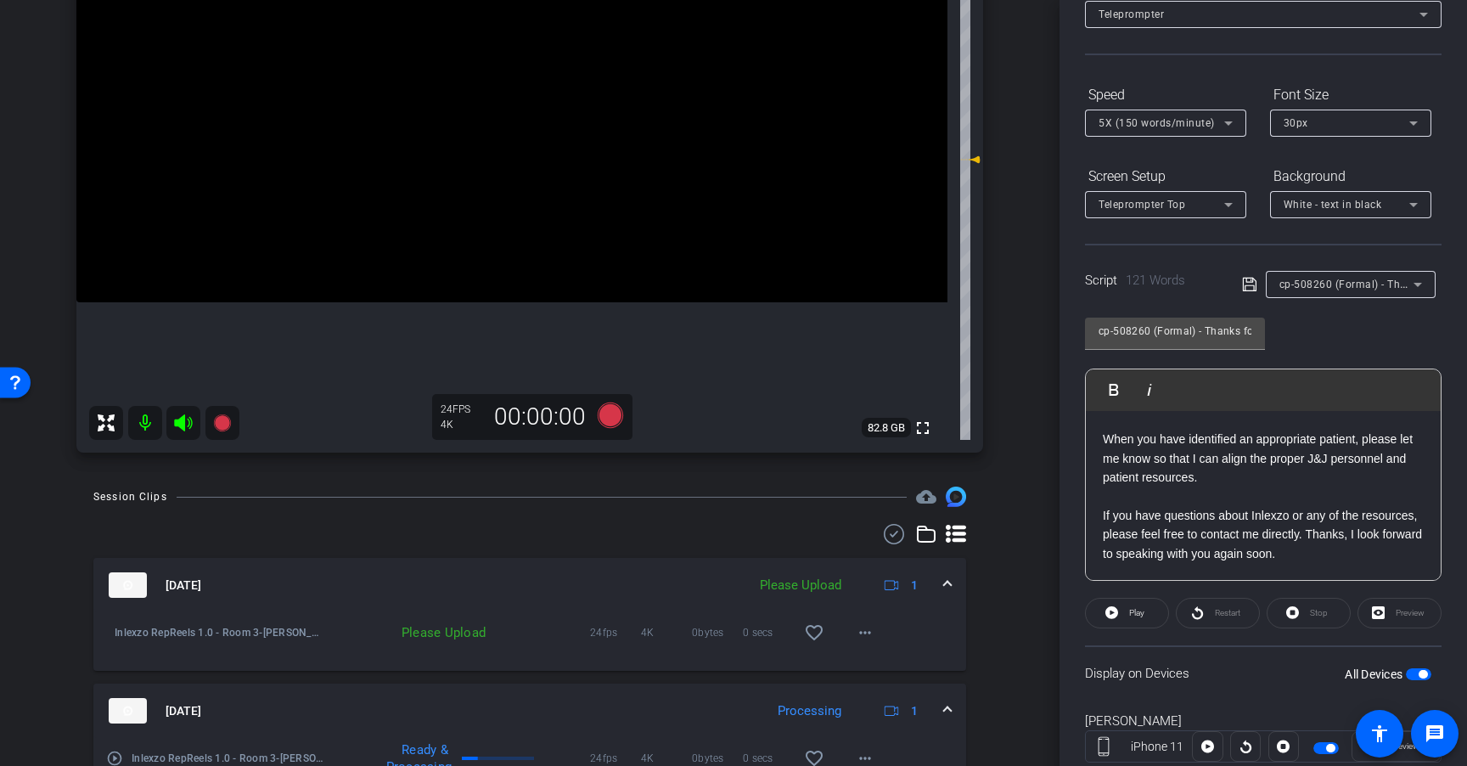
scroll to position [316, 0]
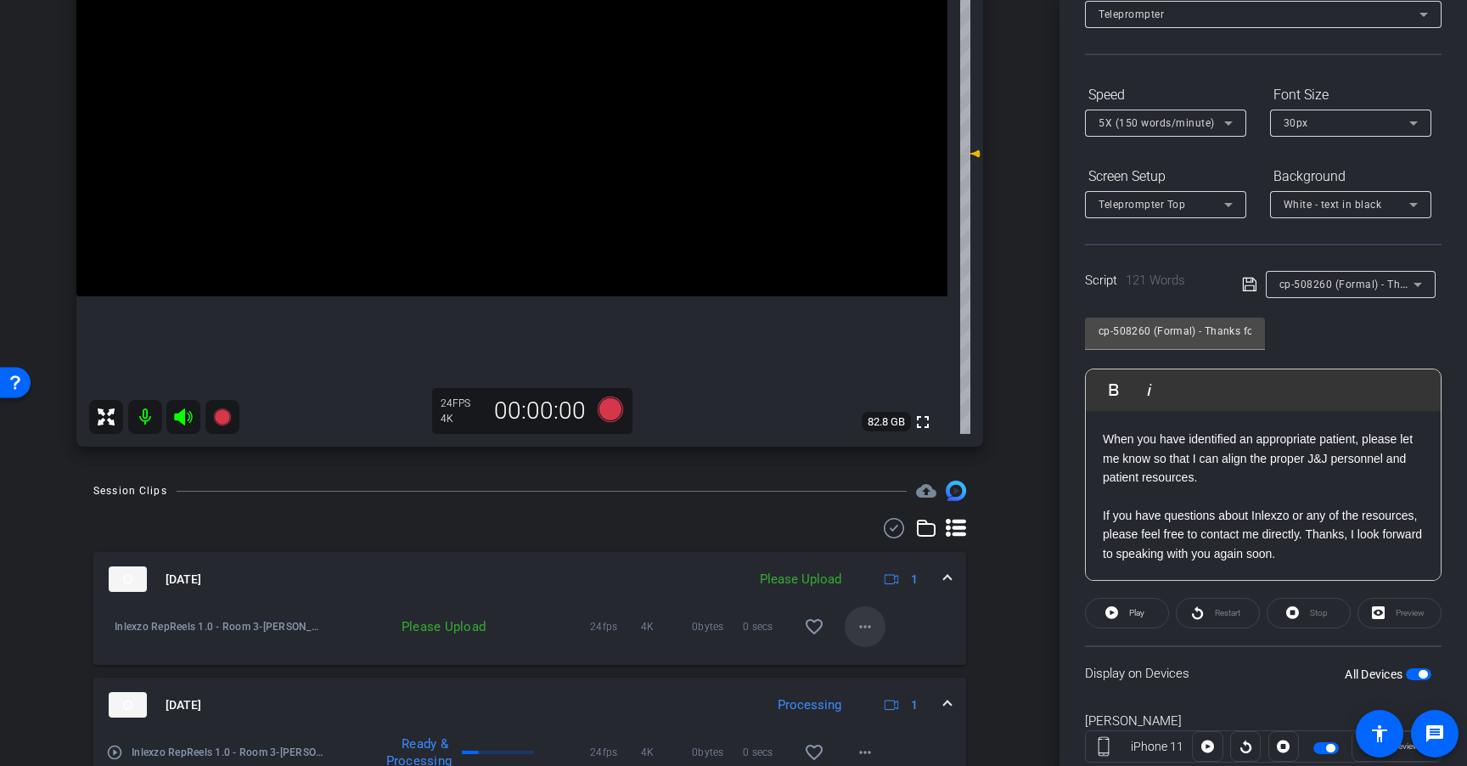
click at [856, 629] on mat-icon "more_horiz" at bounding box center [865, 626] width 20 height 20
click at [893, 667] on span "Upload" at bounding box center [884, 662] width 68 height 20
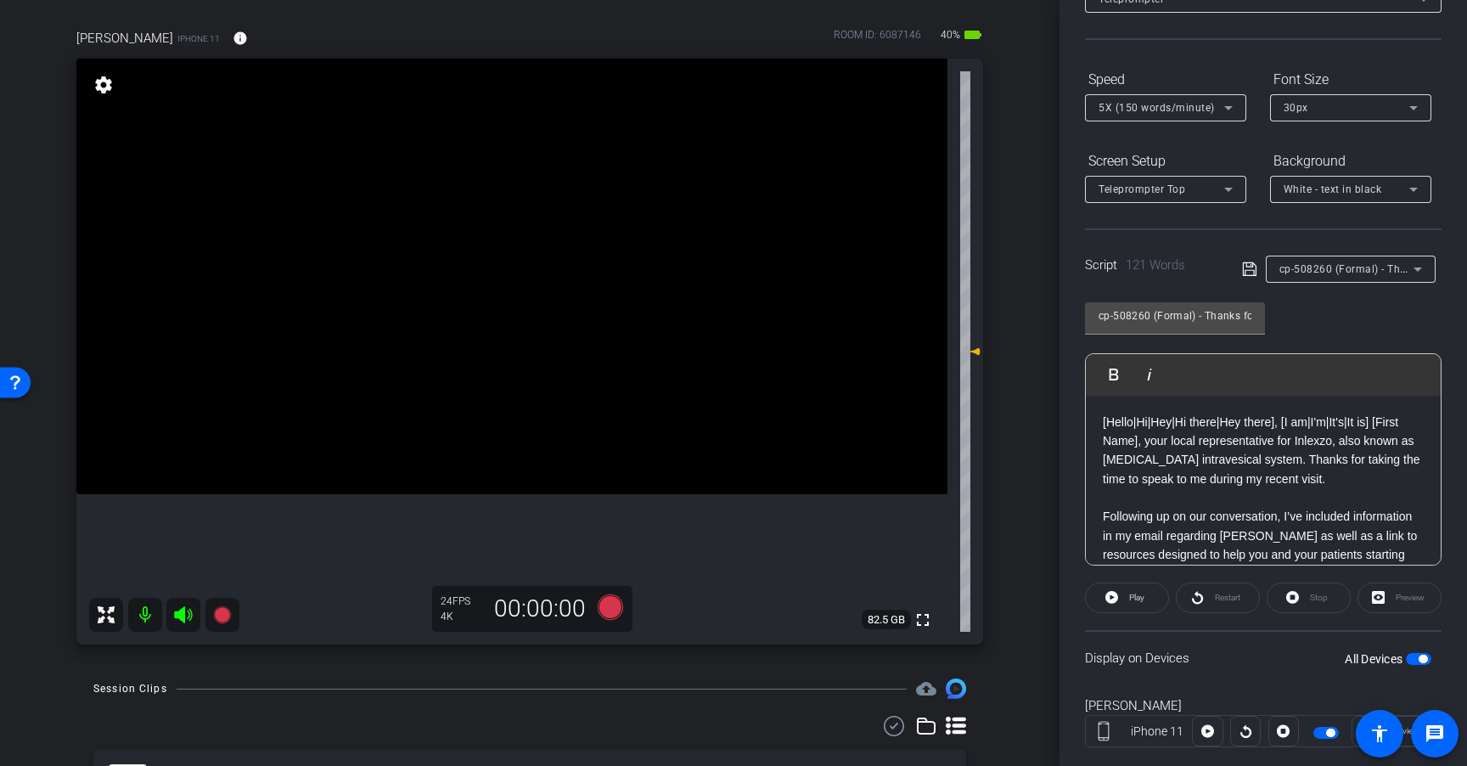
scroll to position [125, 0]
click at [601, 594] on icon at bounding box center [610, 607] width 41 height 31
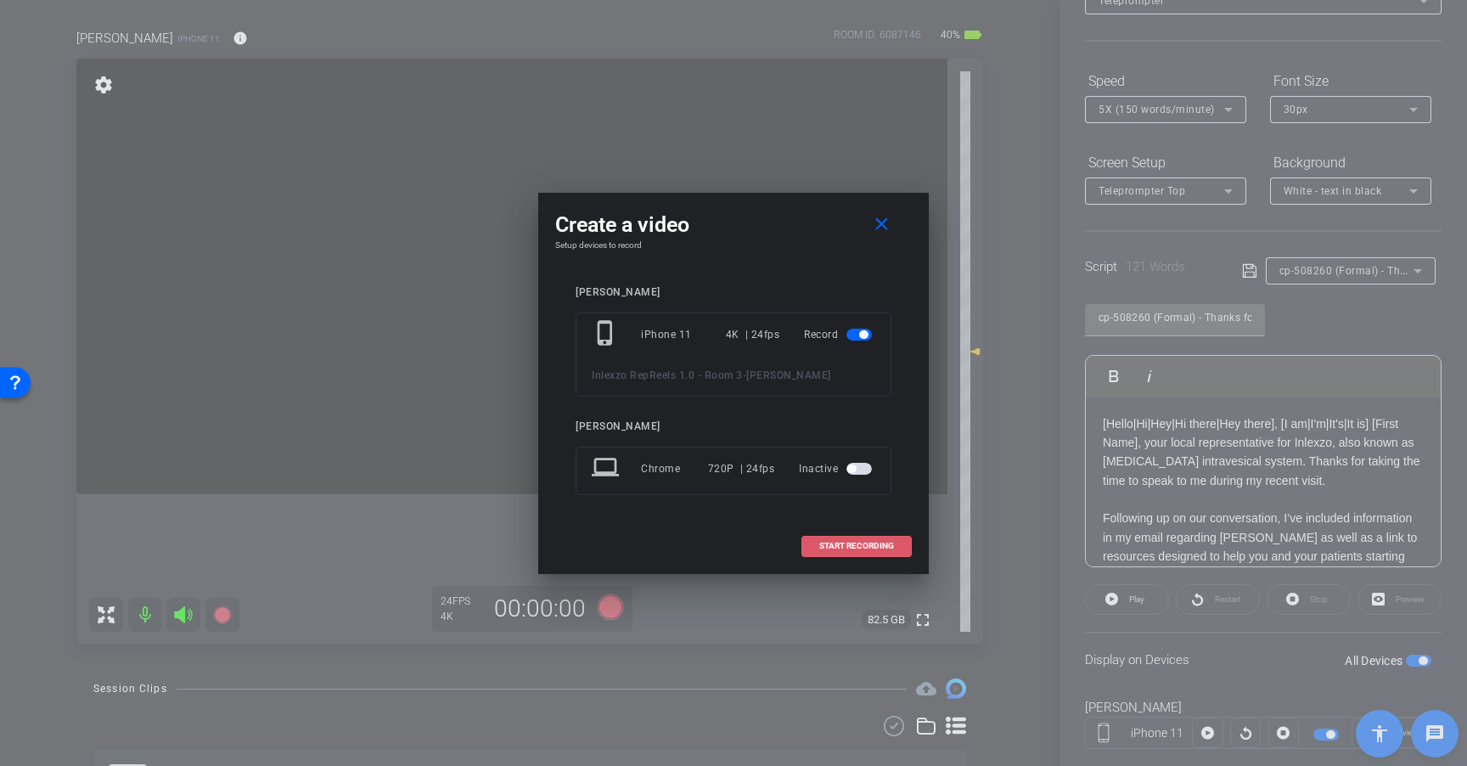
click at [821, 546] on span "START RECORDING" at bounding box center [856, 546] width 75 height 8
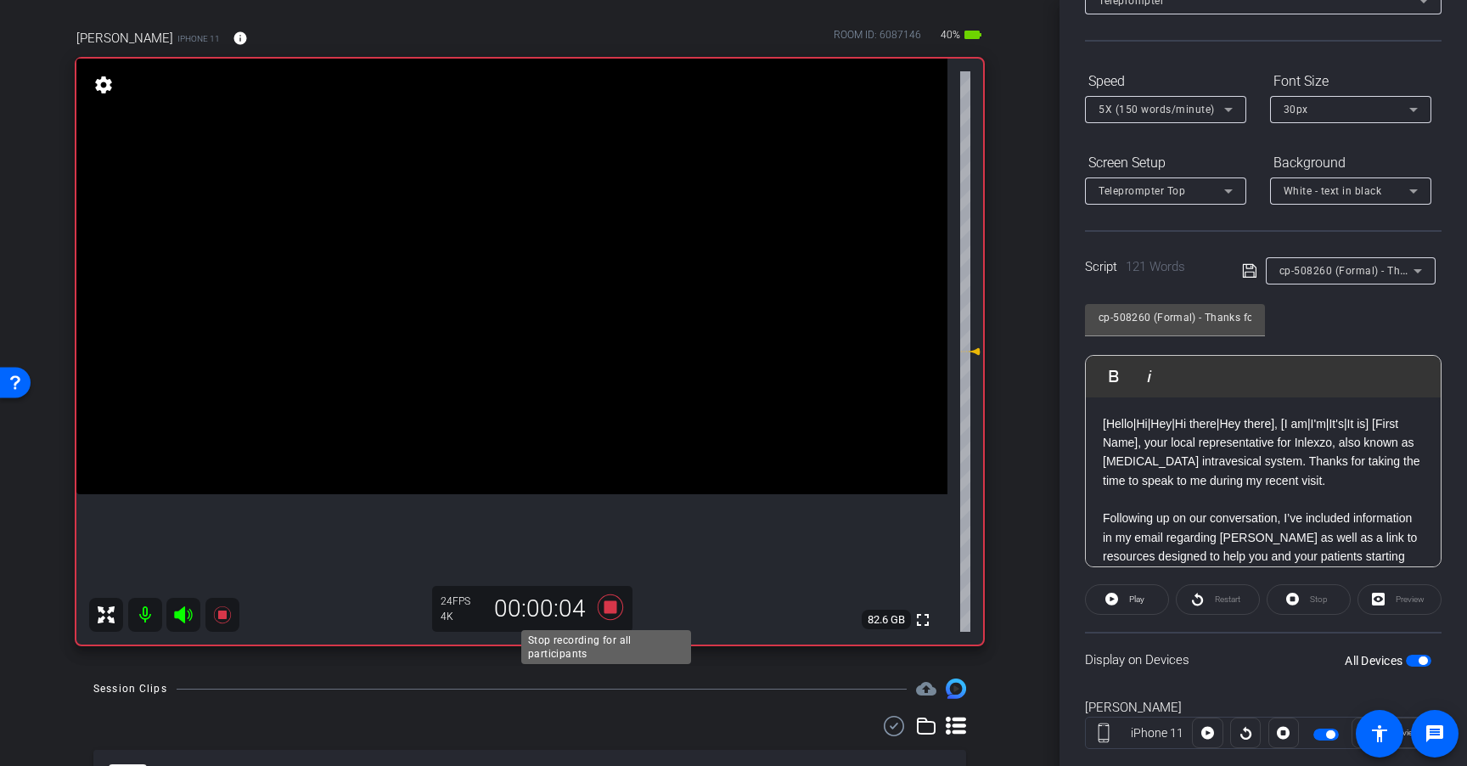
click at [604, 609] on icon at bounding box center [610, 606] width 25 height 25
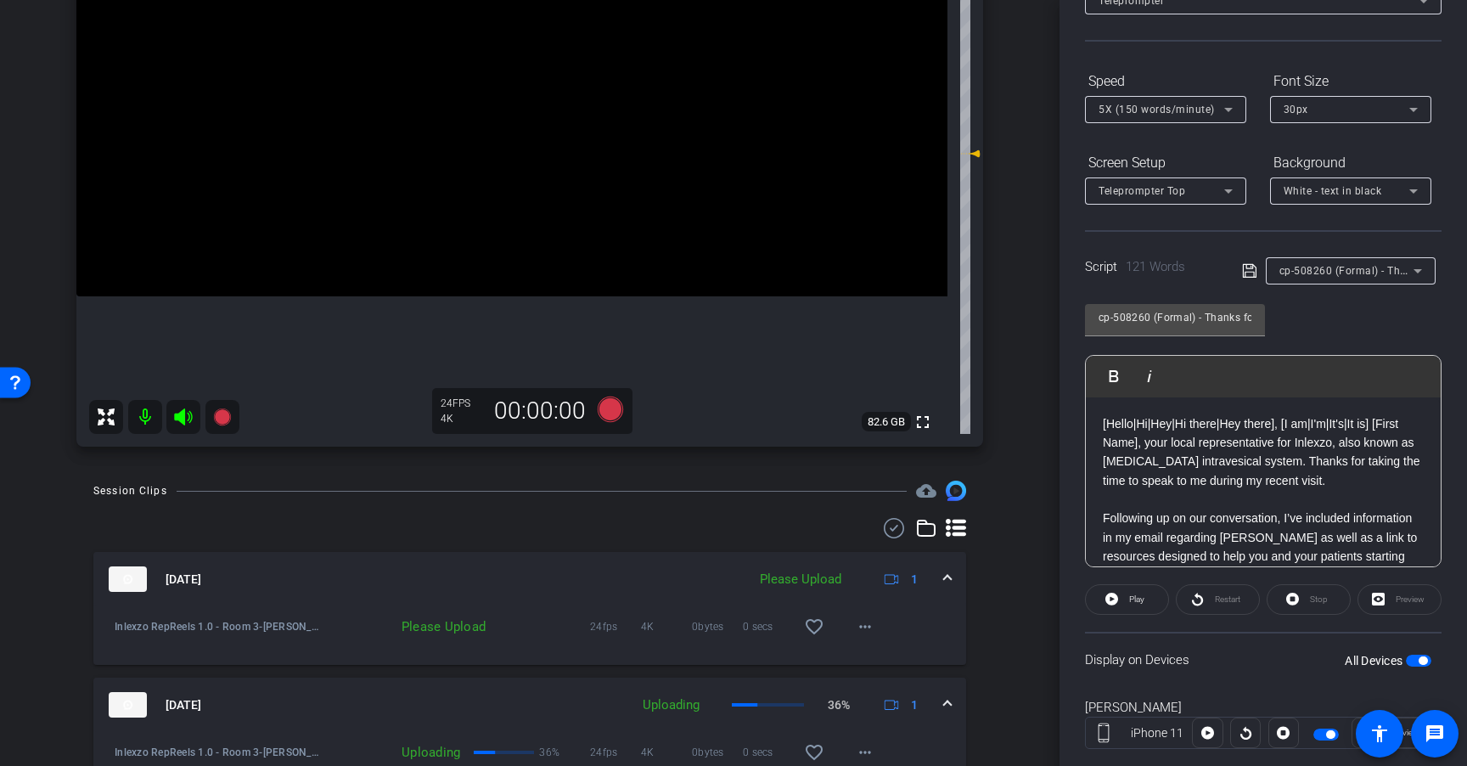
scroll to position [338, 0]
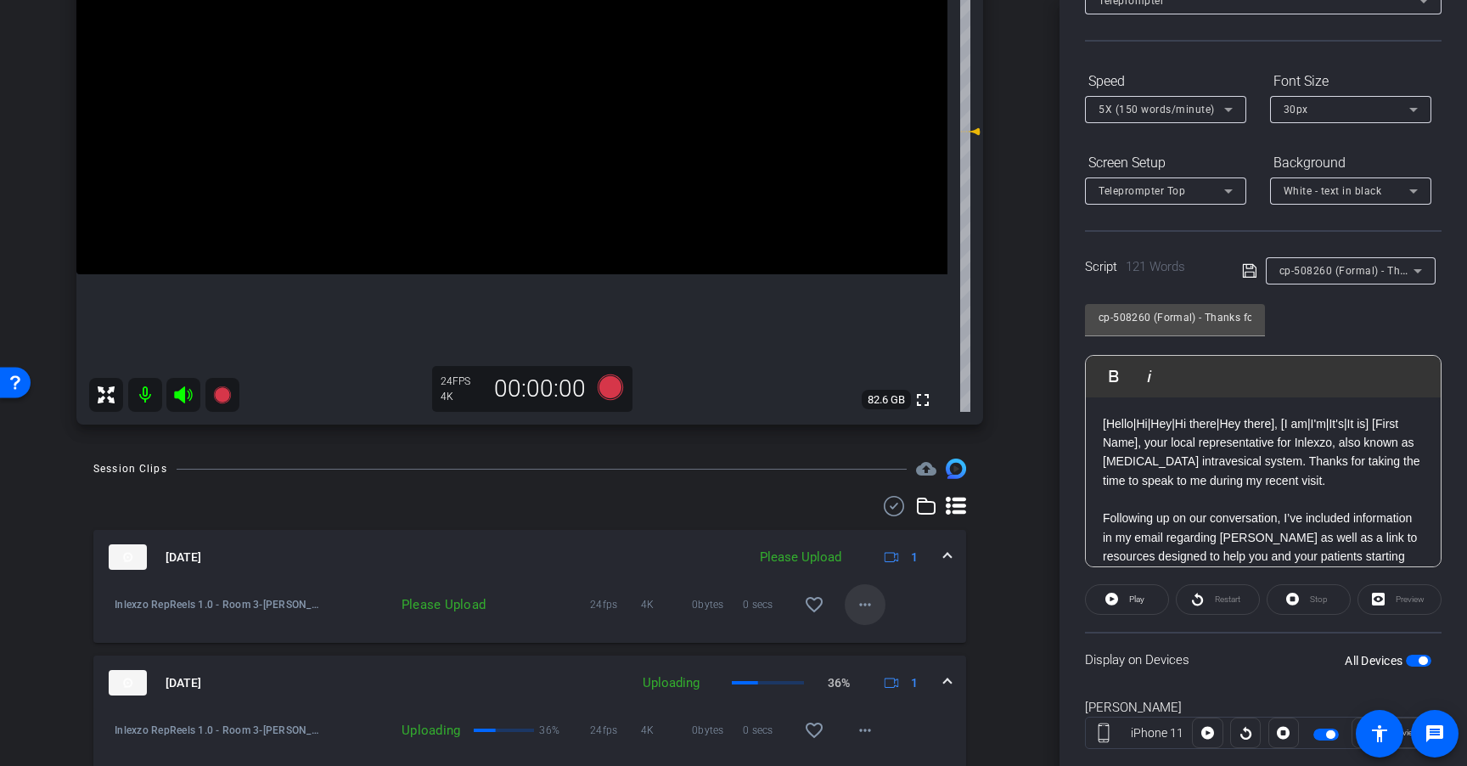
click at [855, 608] on mat-icon "more_horiz" at bounding box center [865, 604] width 20 height 20
click at [879, 636] on span "Upload" at bounding box center [884, 640] width 68 height 20
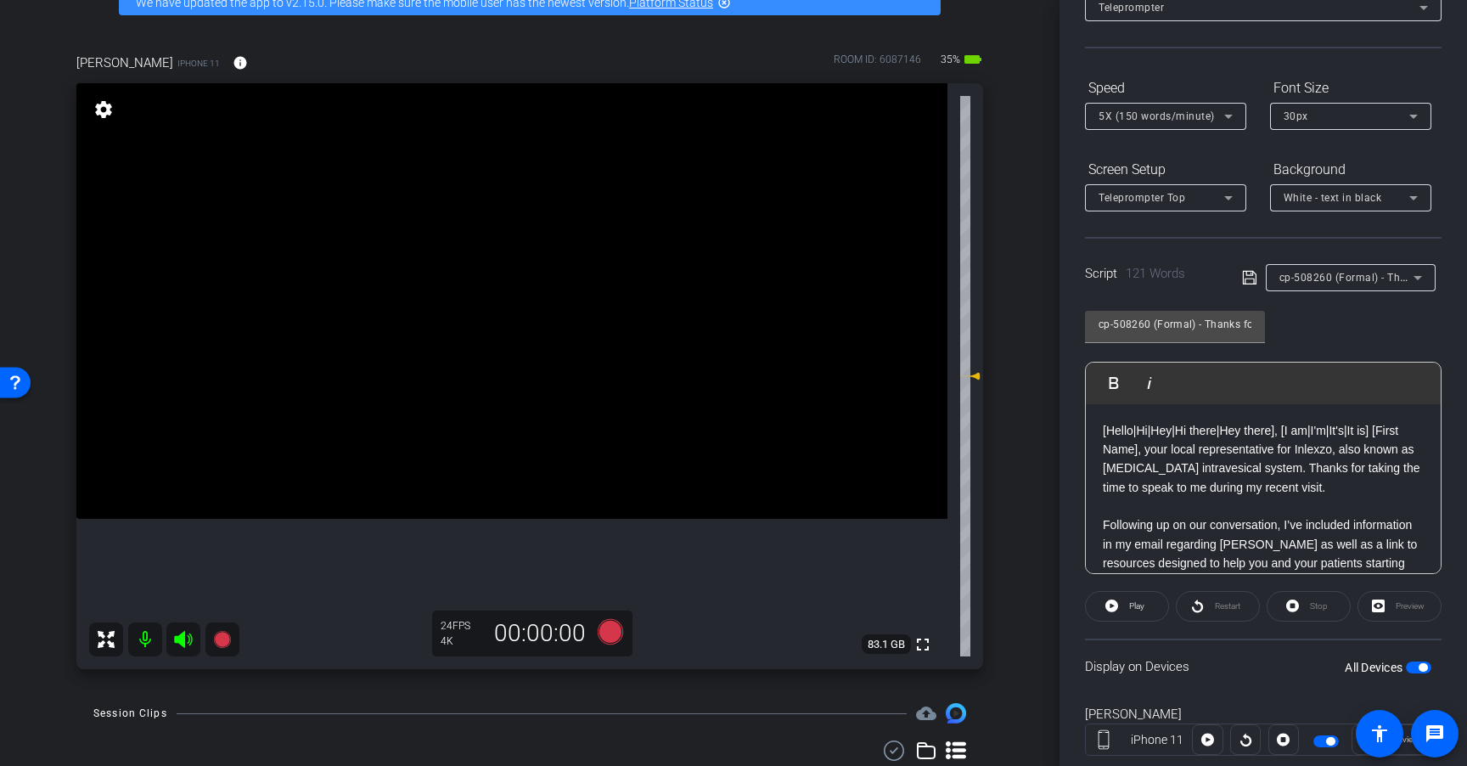
scroll to position [87, 0]
